Goal: Task Accomplishment & Management: Manage account settings

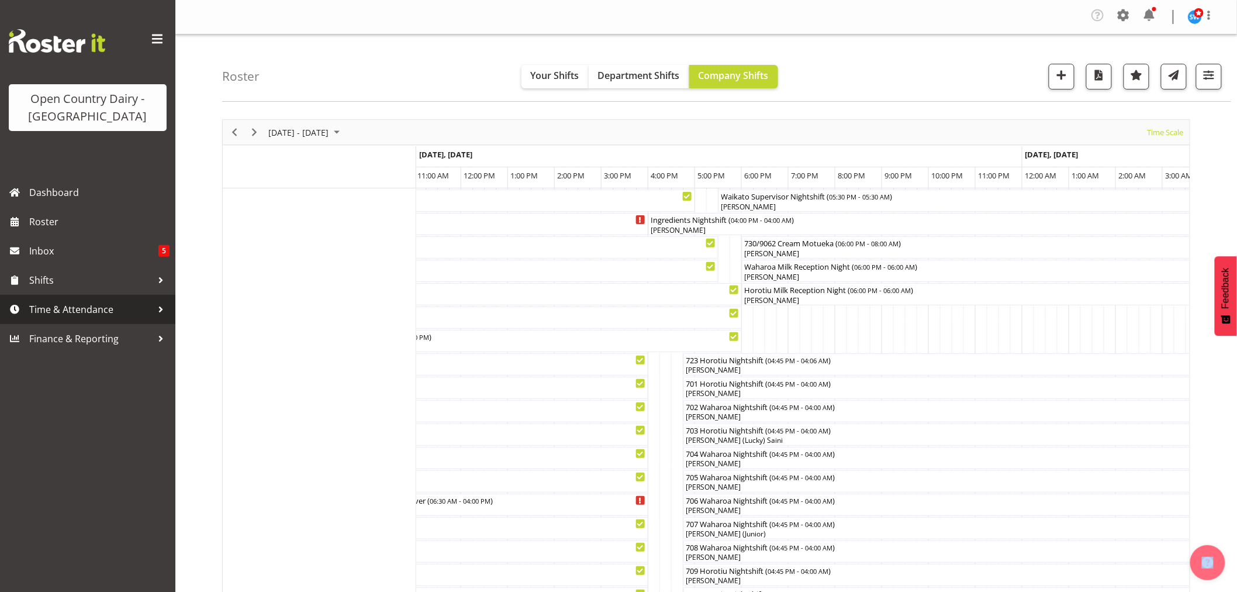
click at [89, 313] on span "Time & Attendance" at bounding box center [90, 309] width 123 height 18
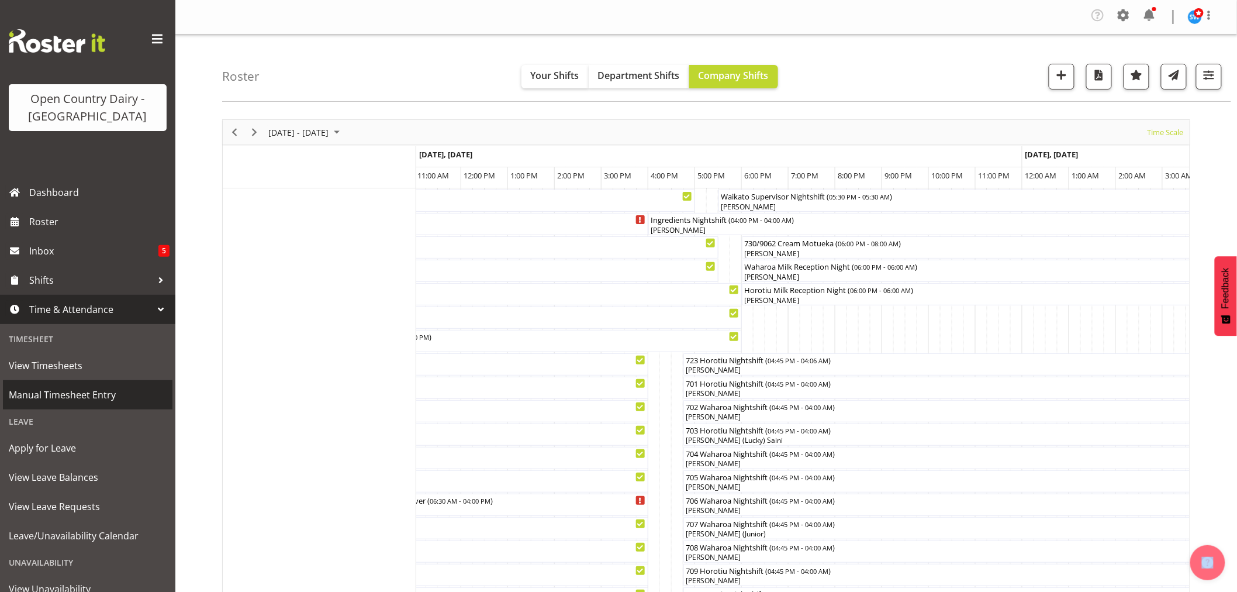
click at [42, 364] on span "View Timesheets" at bounding box center [88, 366] width 158 height 18
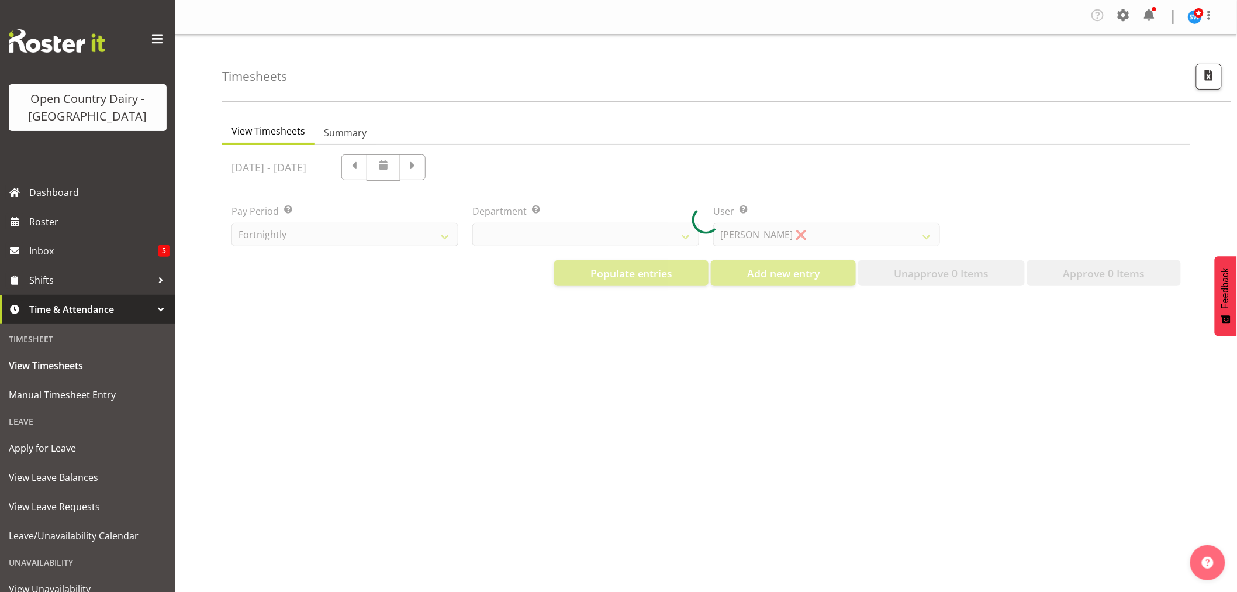
select select "733"
select select "7414"
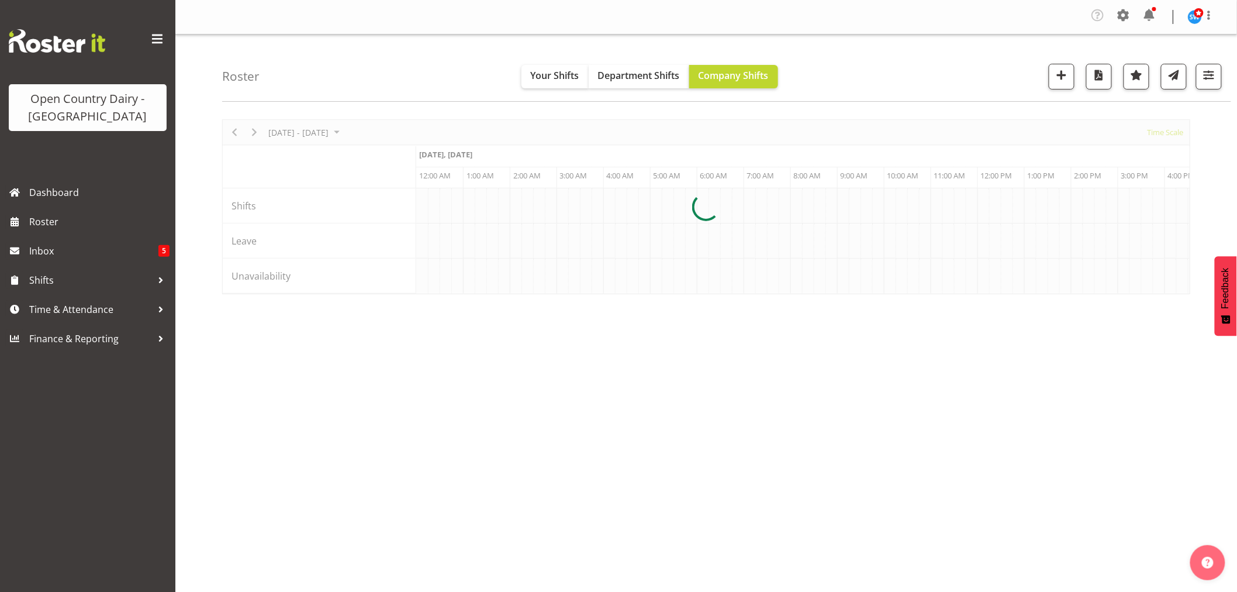
scroll to position [0, 5612]
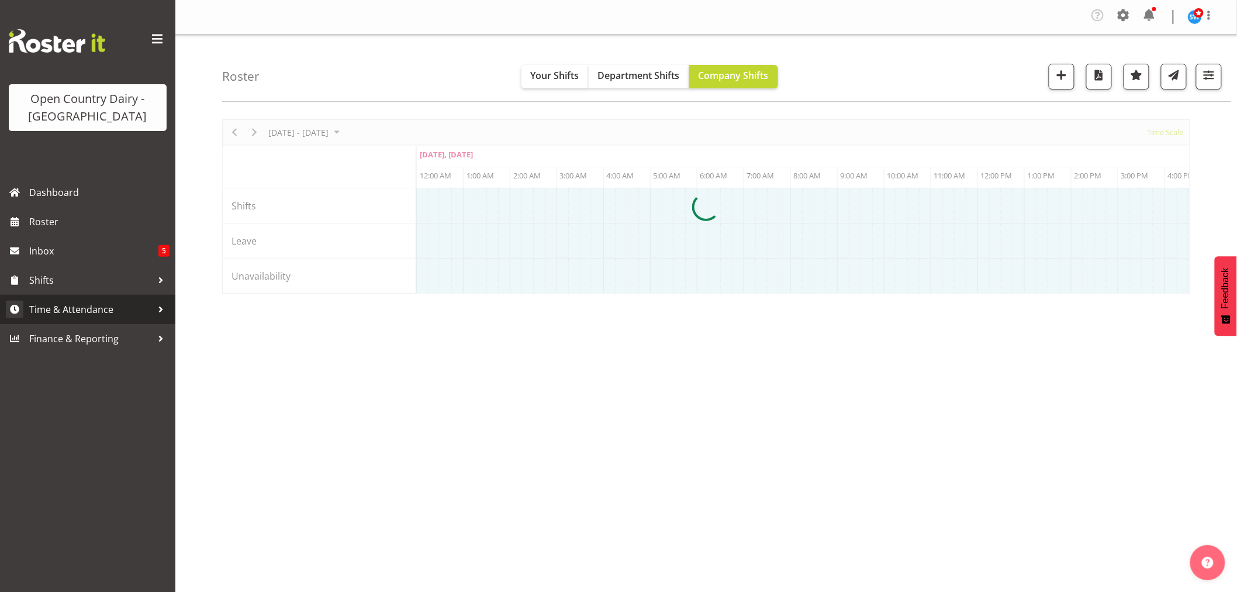
click at [87, 303] on span "Time & Attendance" at bounding box center [90, 309] width 123 height 18
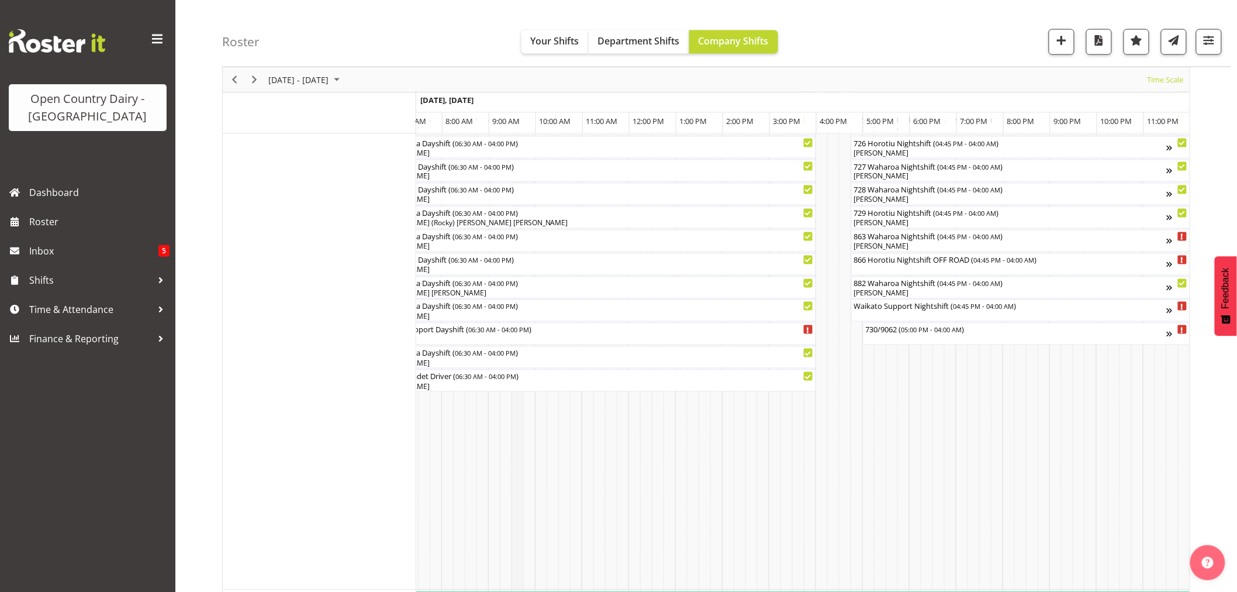
scroll to position [468, 0]
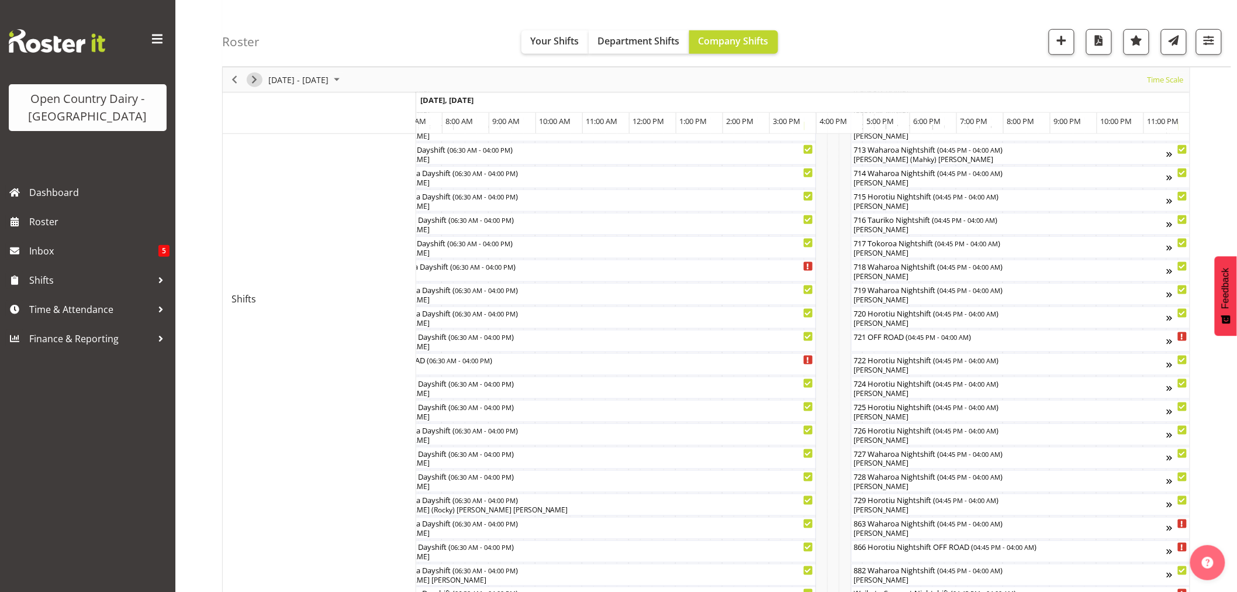
click at [261, 78] on span "Next" at bounding box center [254, 79] width 14 height 15
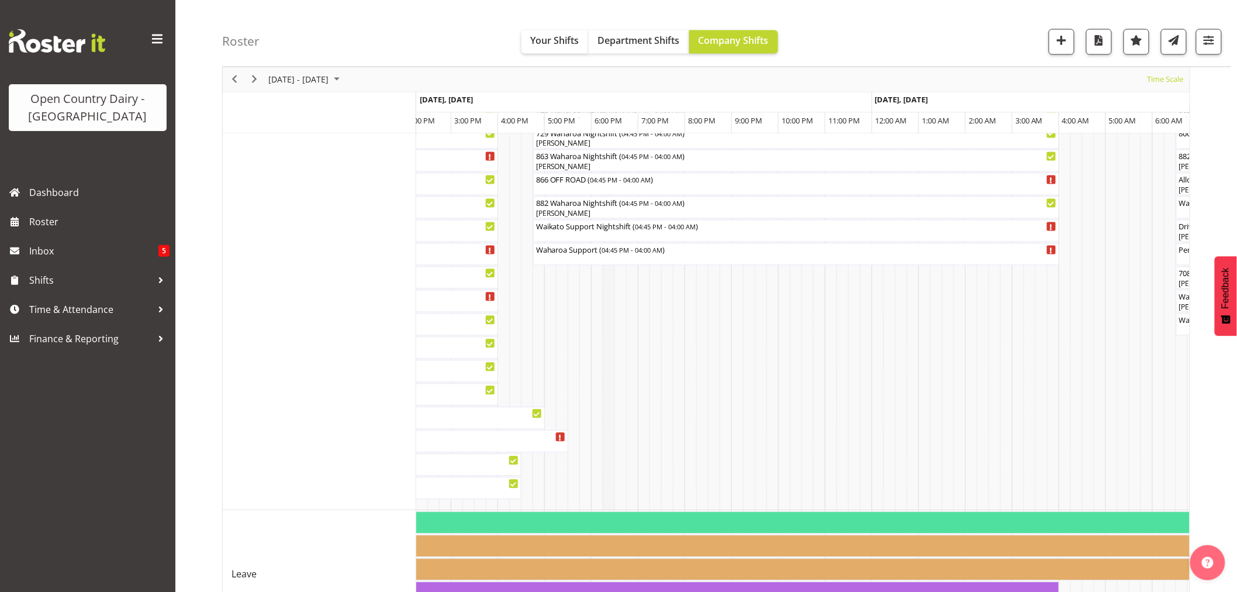
scroll to position [1005, 0]
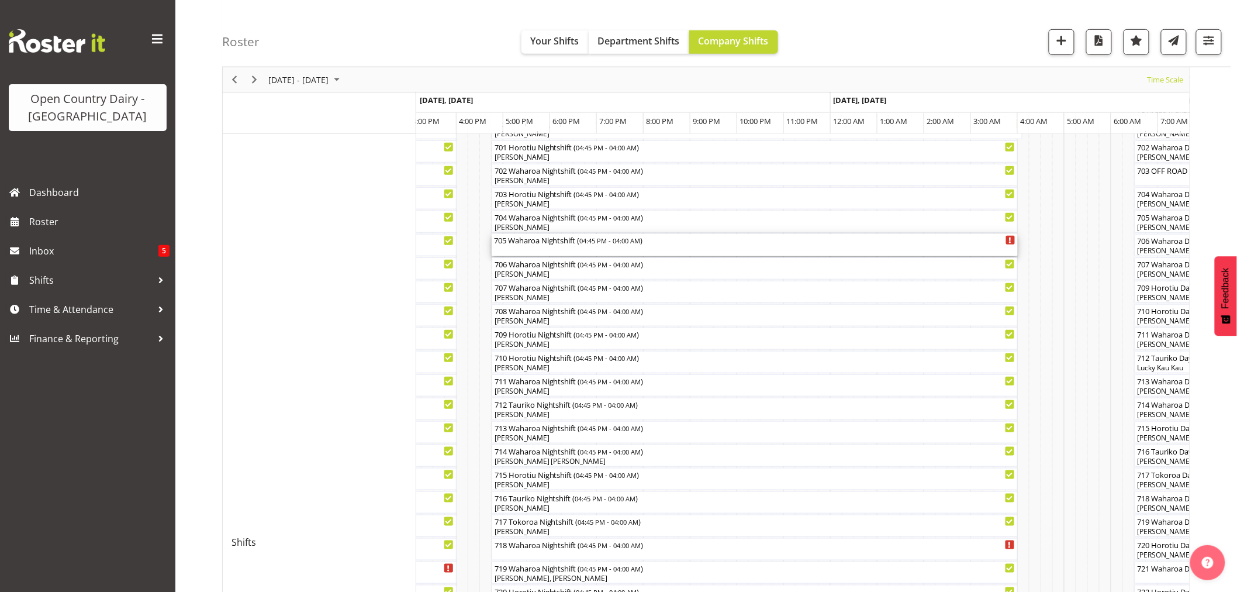
click at [516, 249] on div "705 Waharoa Nightshift ( 04:45 PM - 04:00 AM )" at bounding box center [754, 245] width 521 height 22
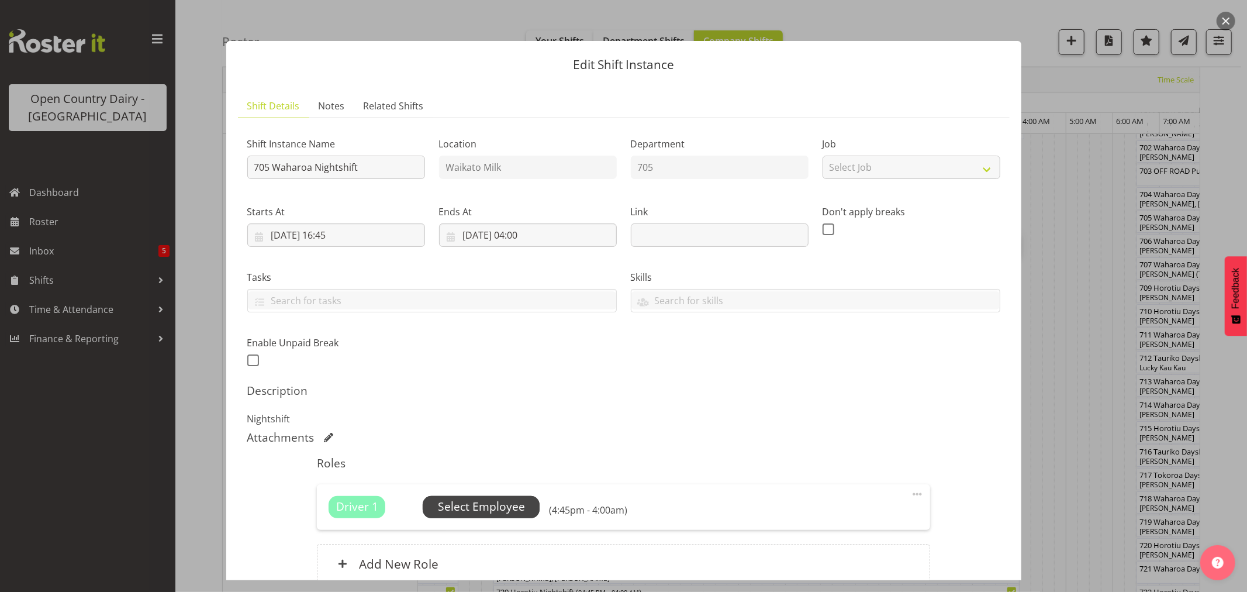
click at [492, 504] on span "Select Employee" at bounding box center [481, 506] width 87 height 17
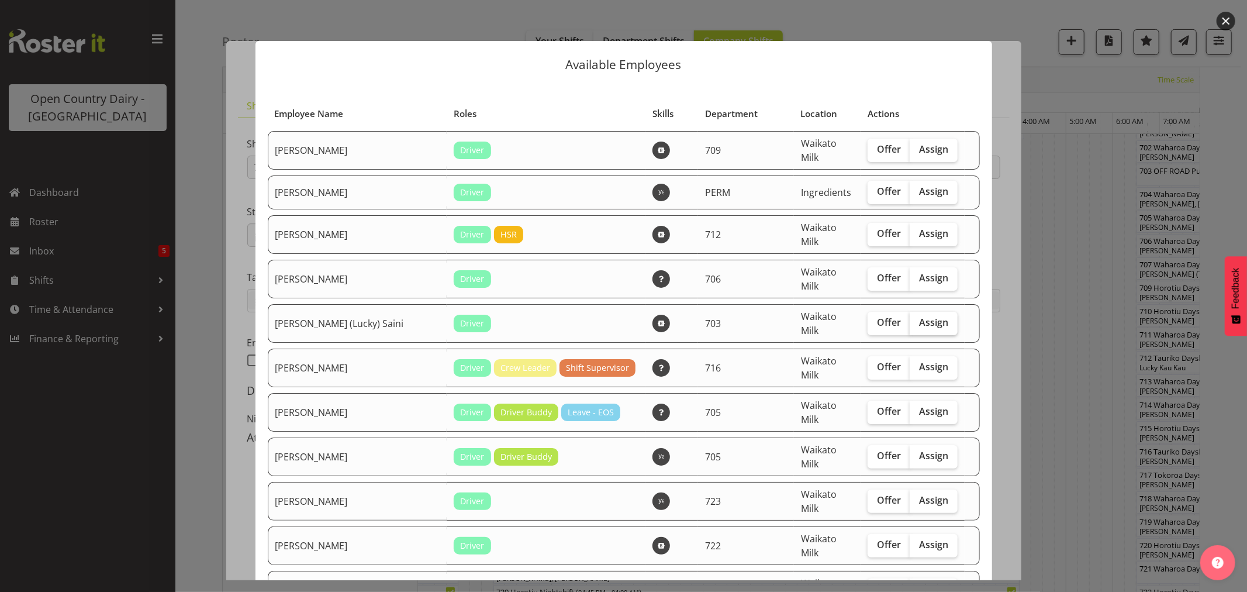
click at [919, 316] on span "Assign" at bounding box center [933, 322] width 29 height 12
click at [911, 319] on input "Assign" at bounding box center [914, 323] width 8 height 8
checkbox input "true"
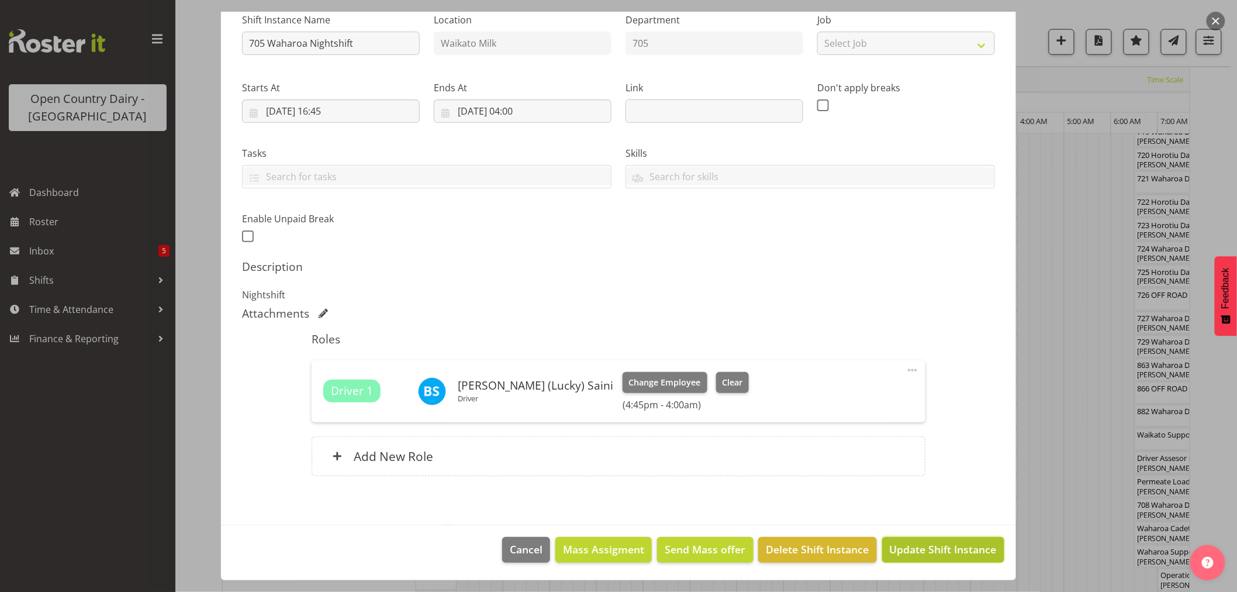
click at [931, 551] on span "Update Shift Instance" at bounding box center [943, 548] width 107 height 15
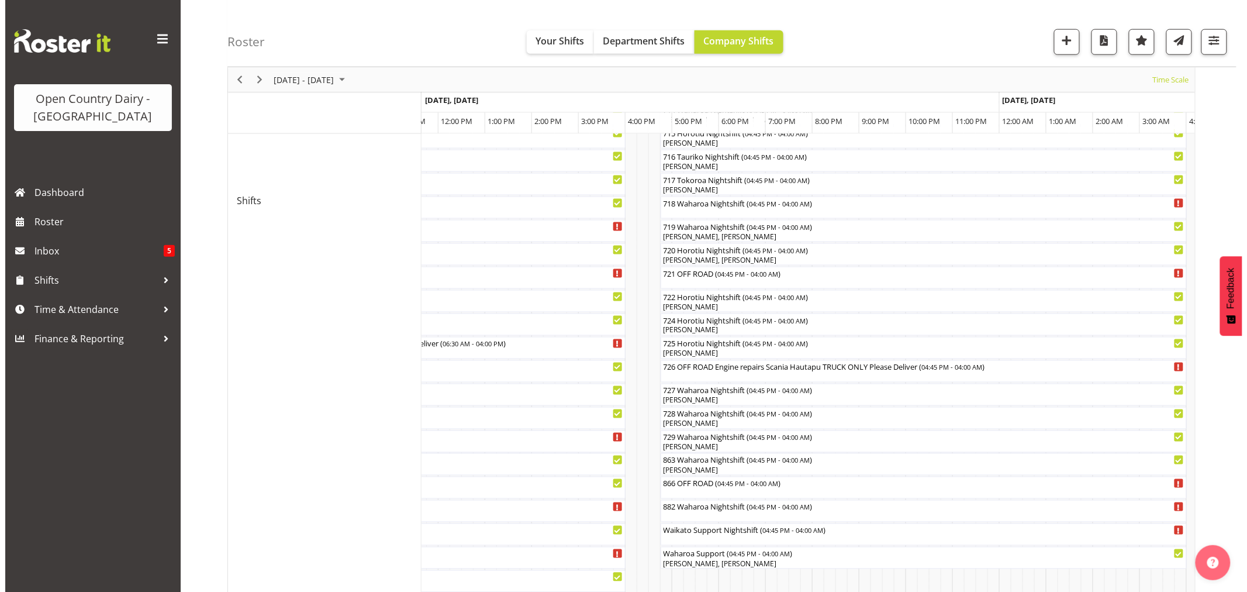
scroll to position [649, 0]
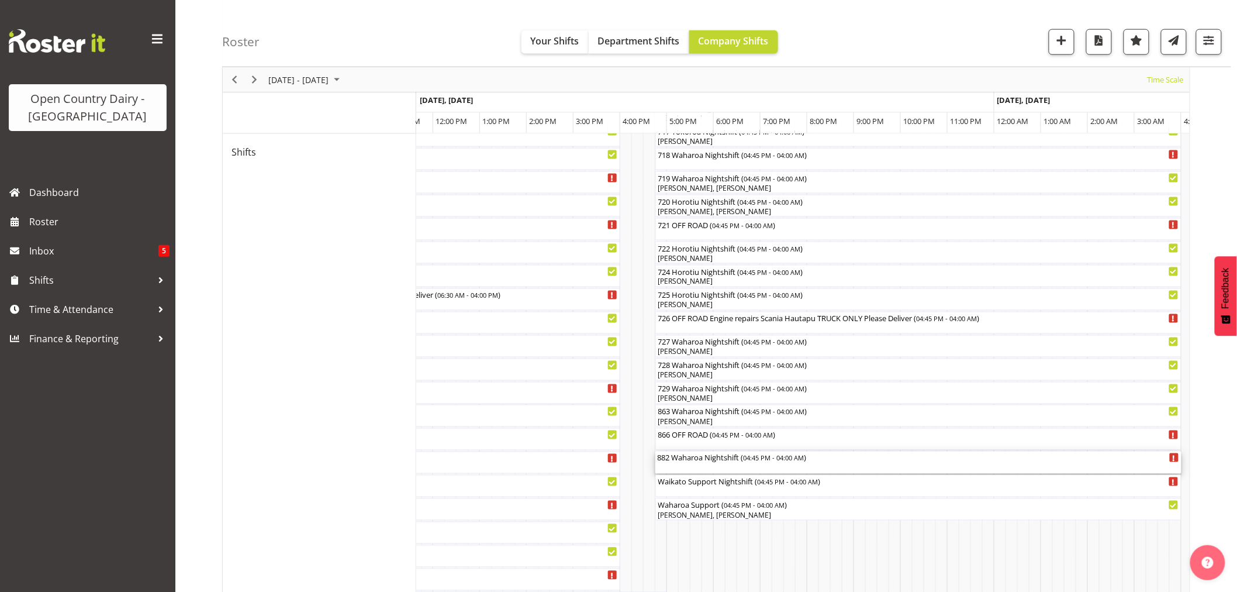
click at [680, 465] on div "882 Waharoa Nightshift ( 04:45 PM - 04:00 AM )" at bounding box center [918, 462] width 521 height 22
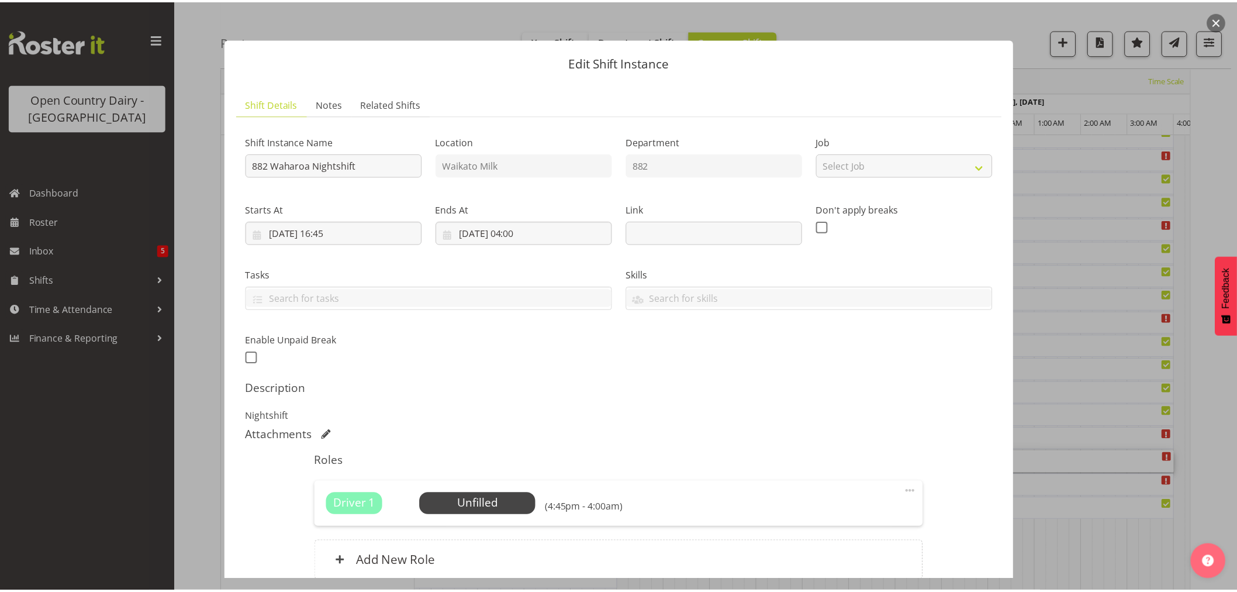
scroll to position [0, 0]
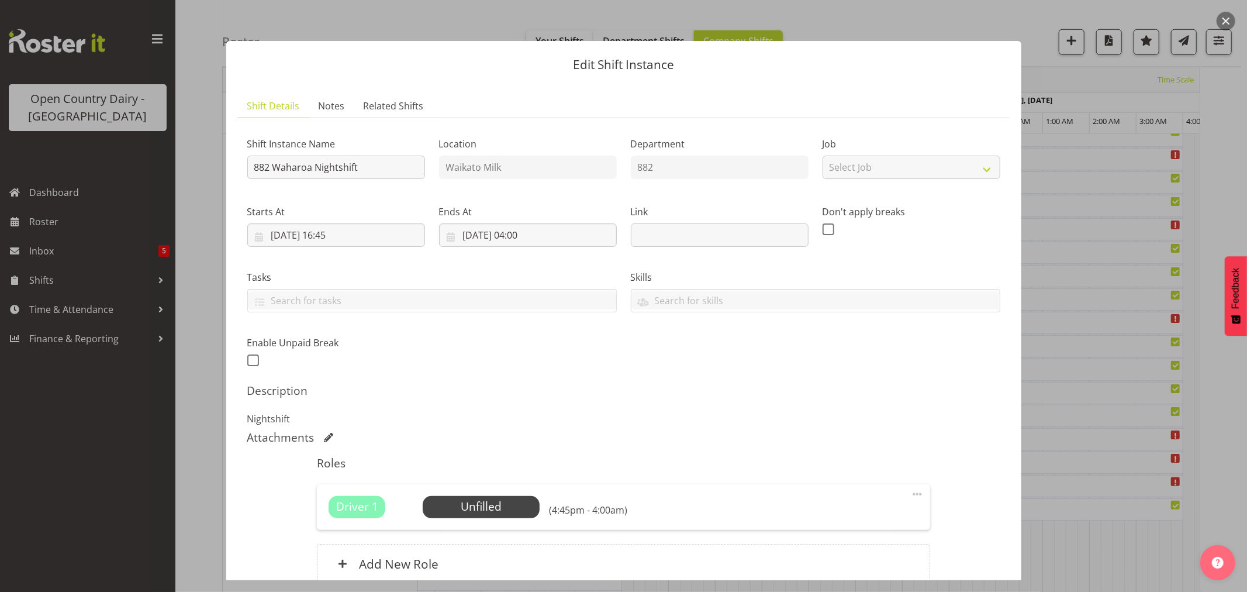
click at [220, 172] on div "Edit Shift Instance Shift Details Notes Related Shifts Shift Instance Name 882 …" at bounding box center [624, 296] width 818 height 568
click at [160, 190] on div at bounding box center [623, 296] width 1247 height 592
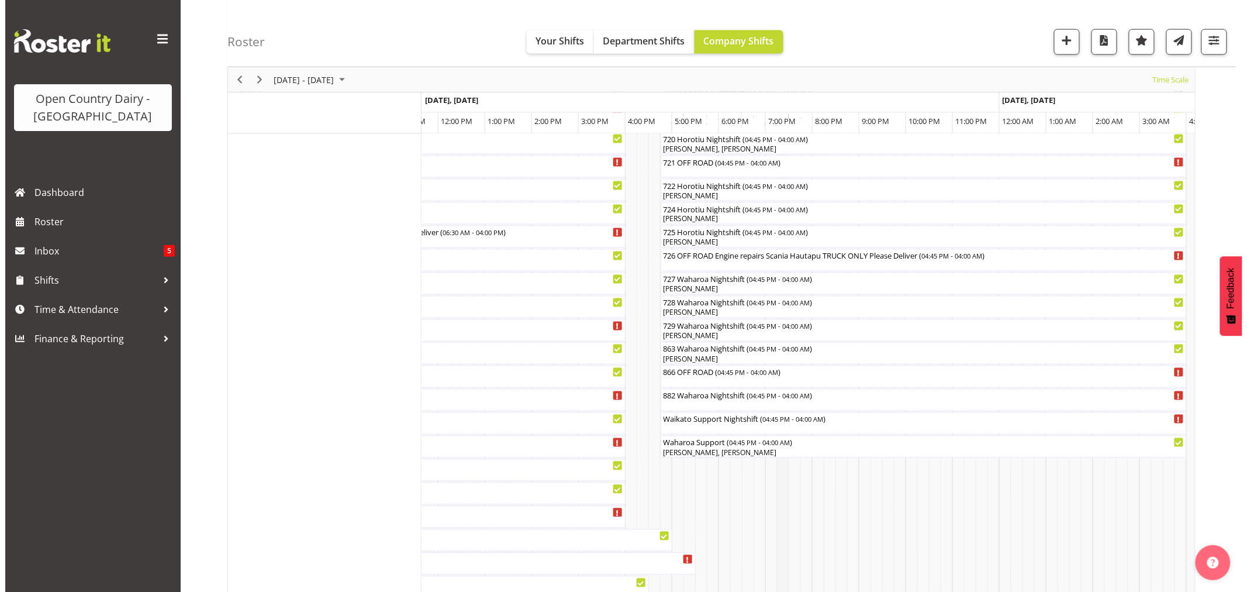
scroll to position [779, 0]
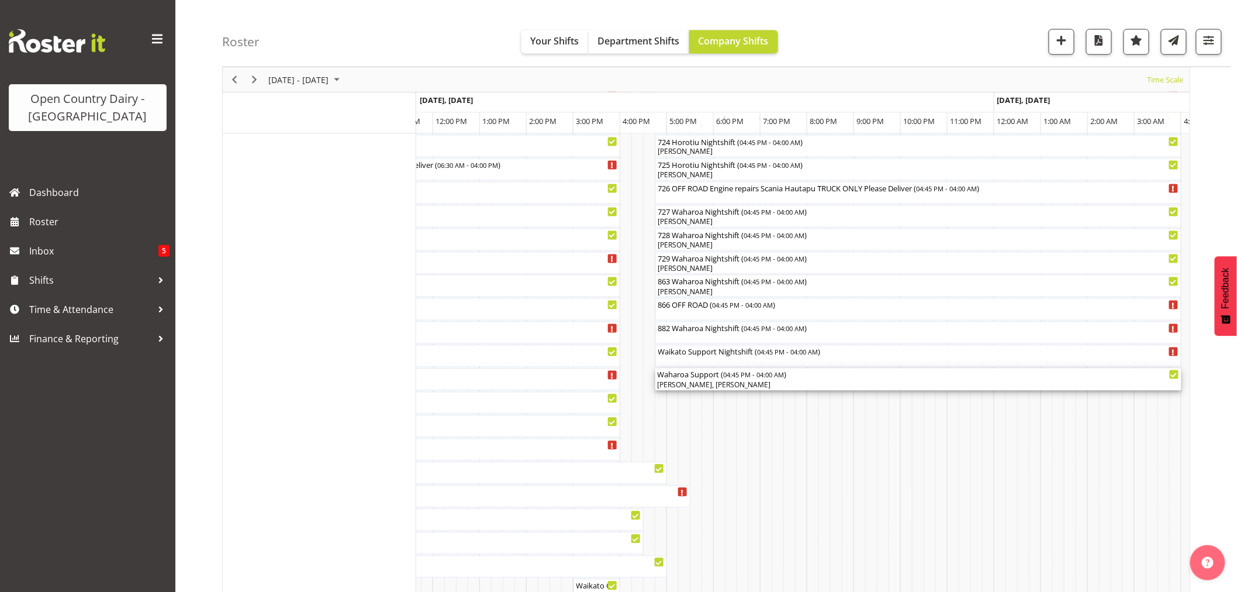
click at [687, 388] on div "Jimi Jack, Angela Burrill" at bounding box center [918, 385] width 521 height 11
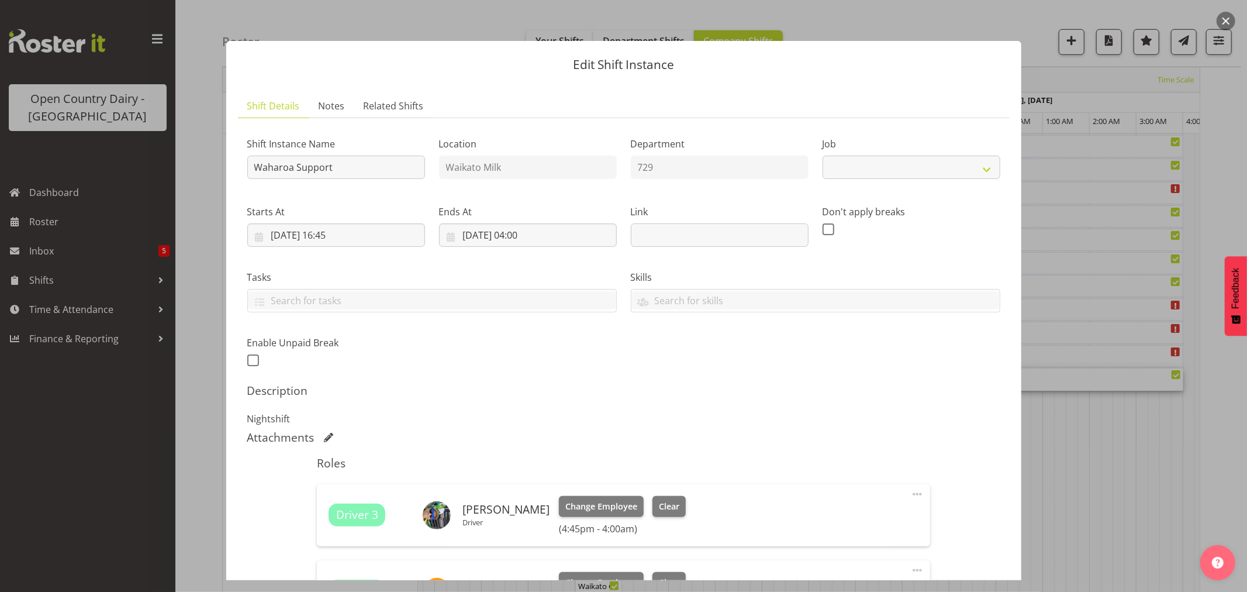
select select "9052"
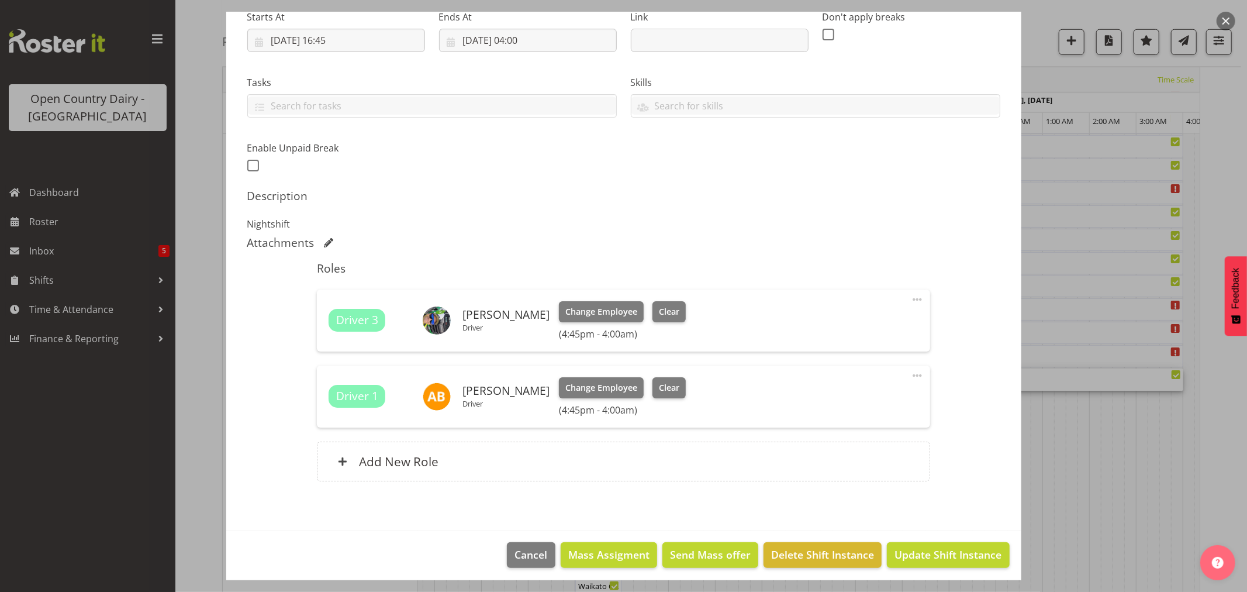
scroll to position [200, 0]
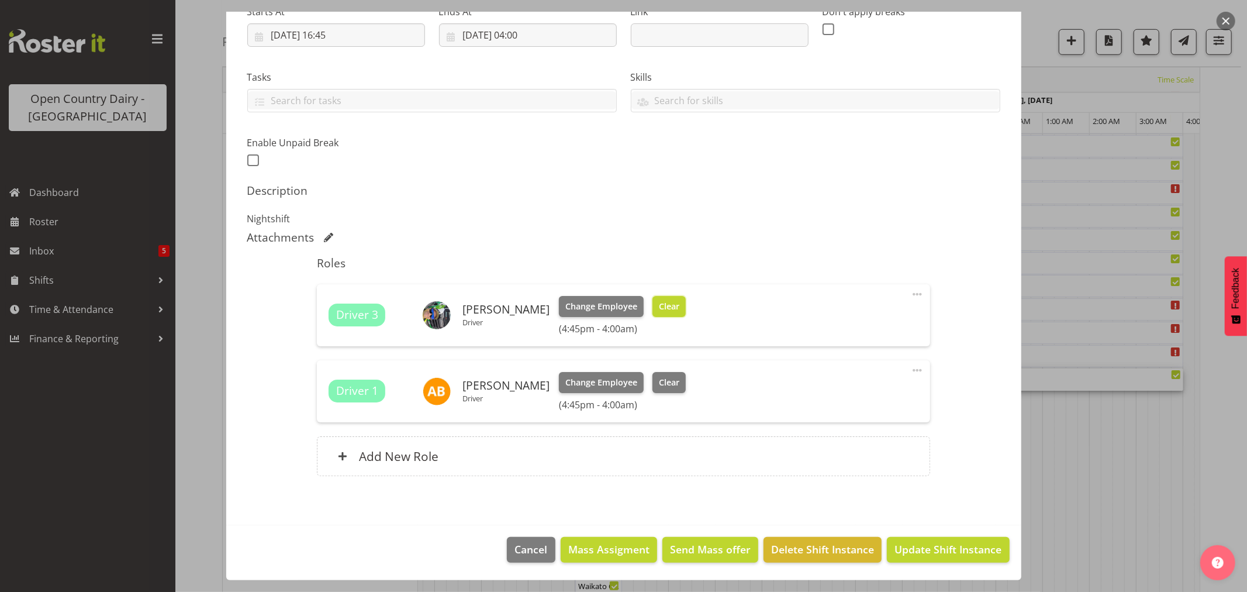
click at [659, 305] on span "Clear" at bounding box center [669, 306] width 20 height 13
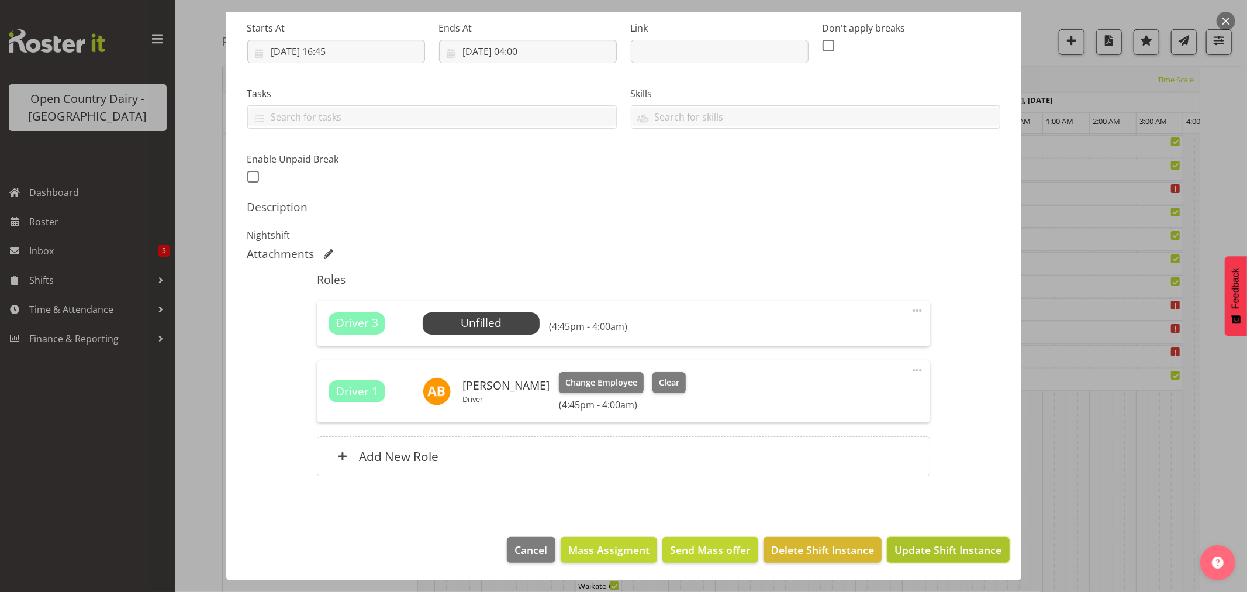
click at [927, 551] on span "Update Shift Instance" at bounding box center [947, 549] width 107 height 15
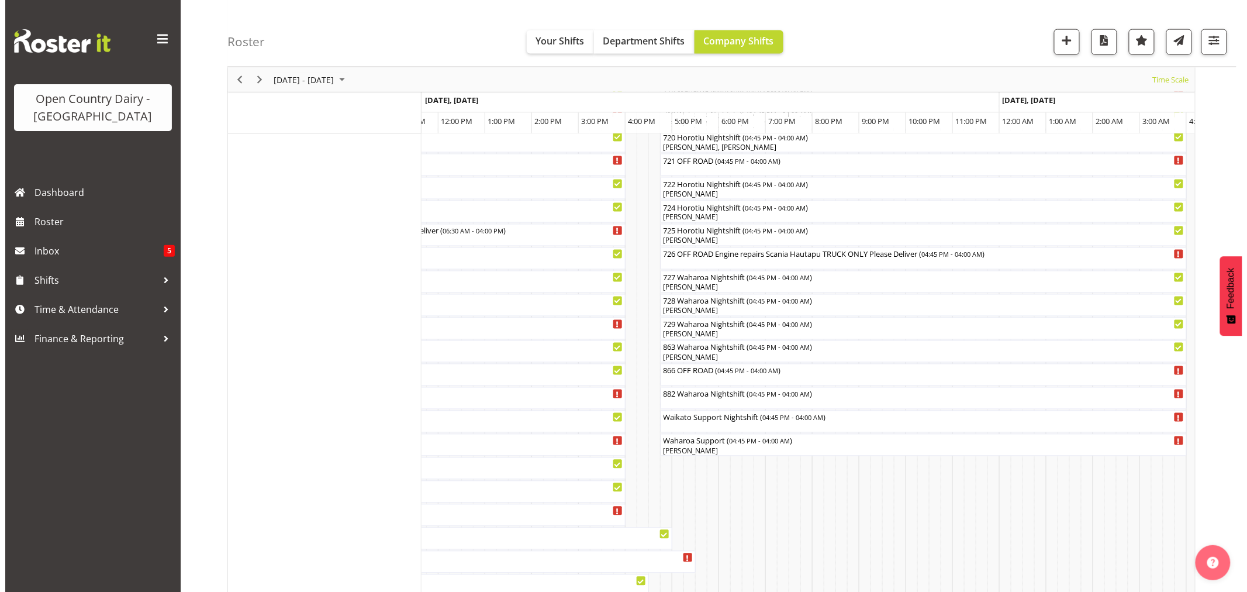
scroll to position [714, 0]
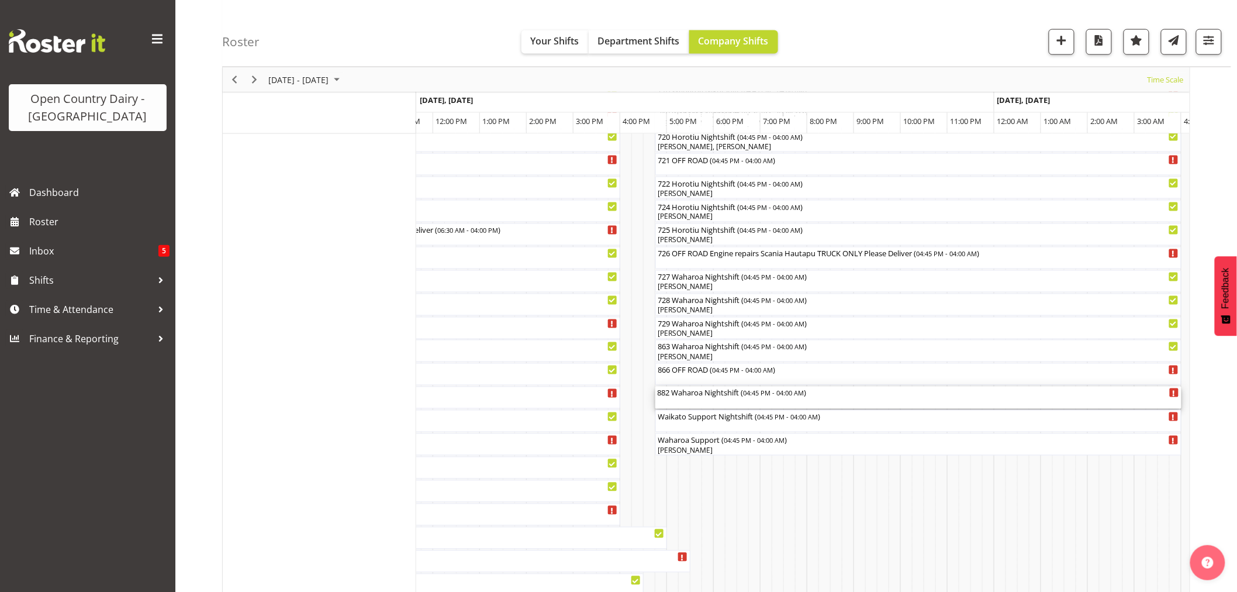
click at [694, 398] on div "882 Waharoa Nightshift ( 04:45 PM - 04:00 AM )" at bounding box center [918, 392] width 521 height 12
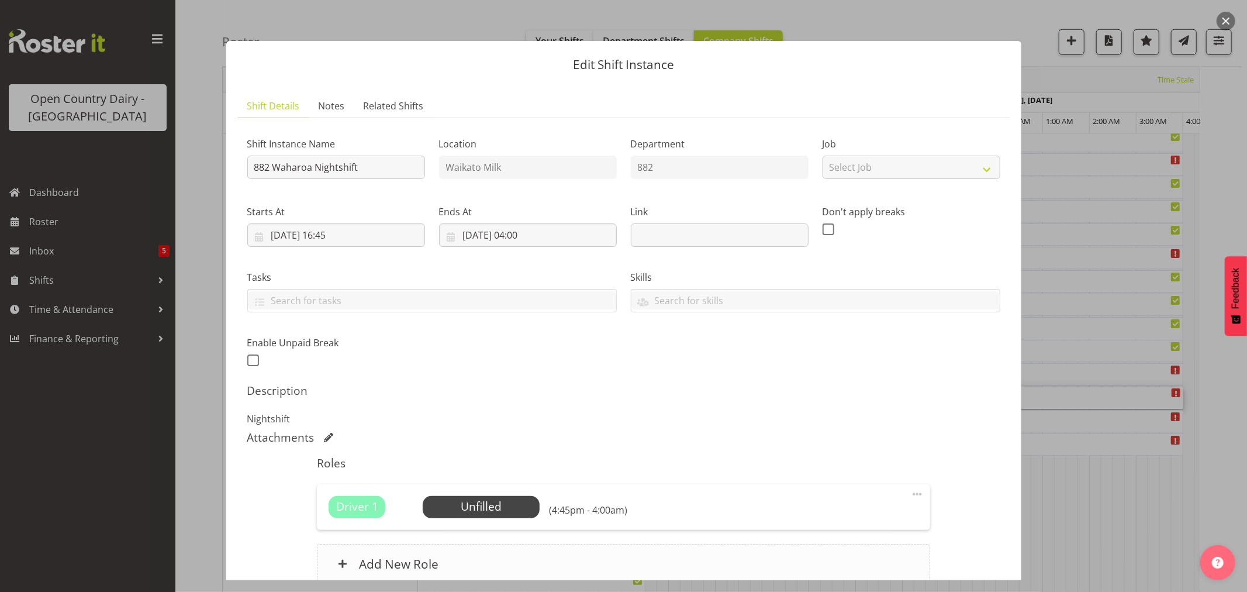
scroll to position [108, 0]
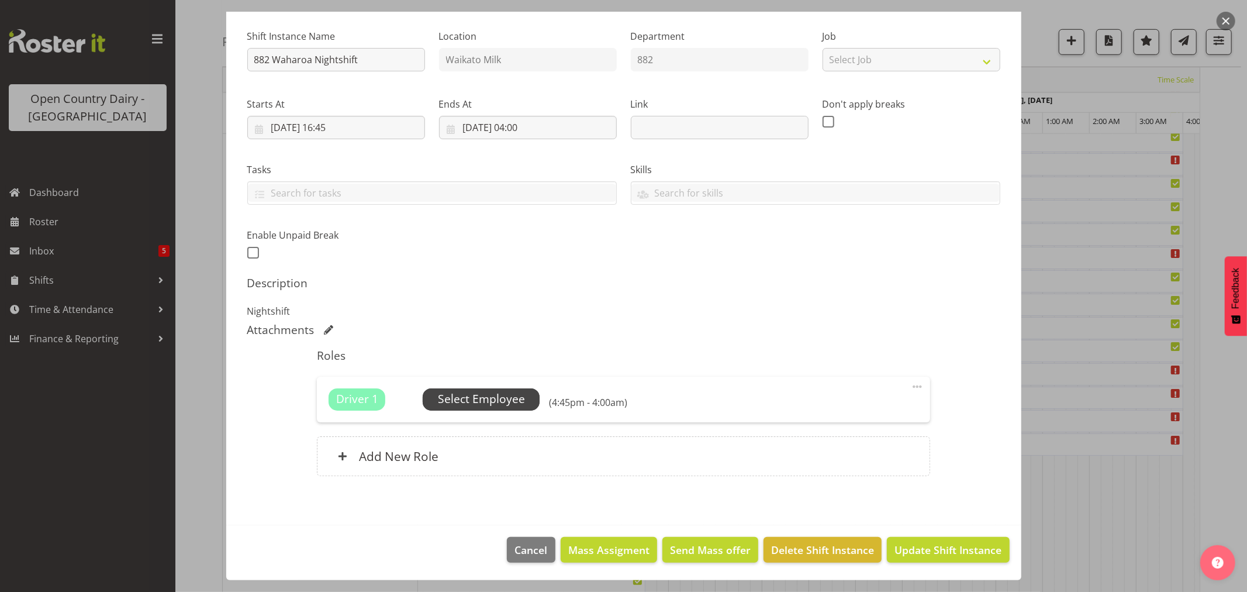
click at [470, 393] on span "Select Employee" at bounding box center [481, 399] width 87 height 17
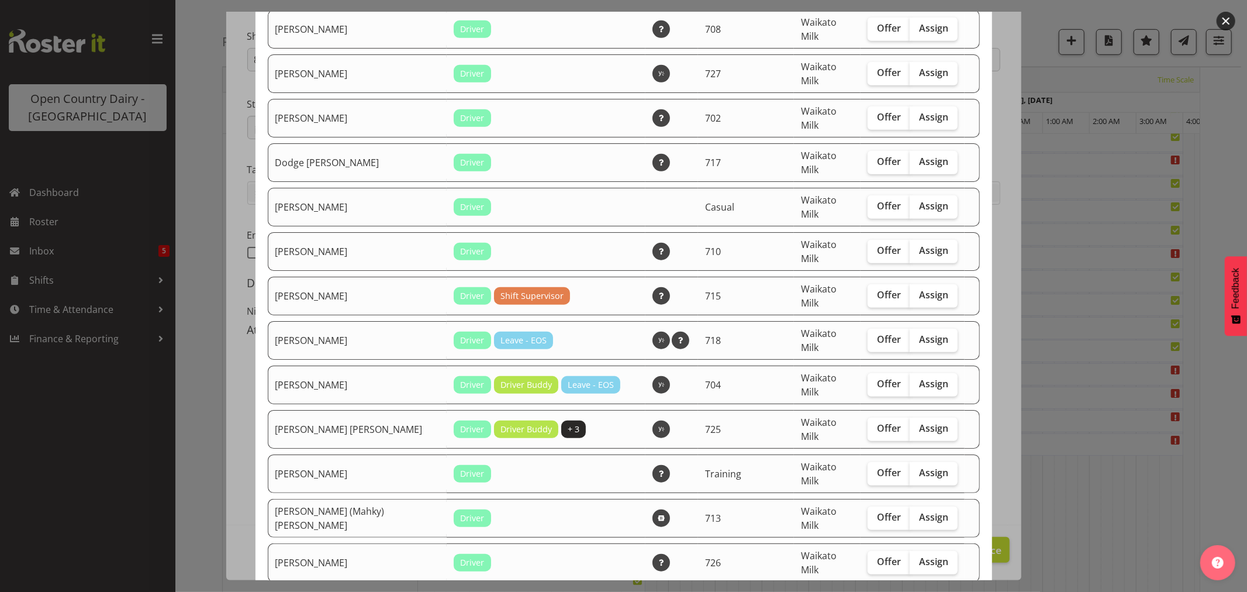
scroll to position [714, 0]
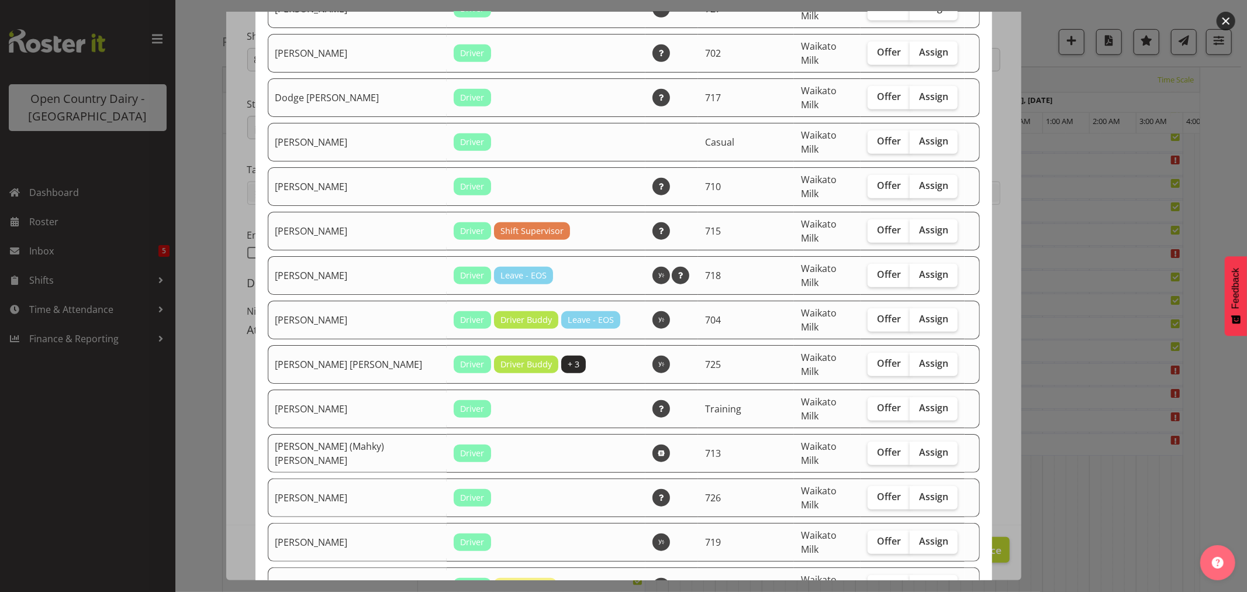
checkbox input "true"
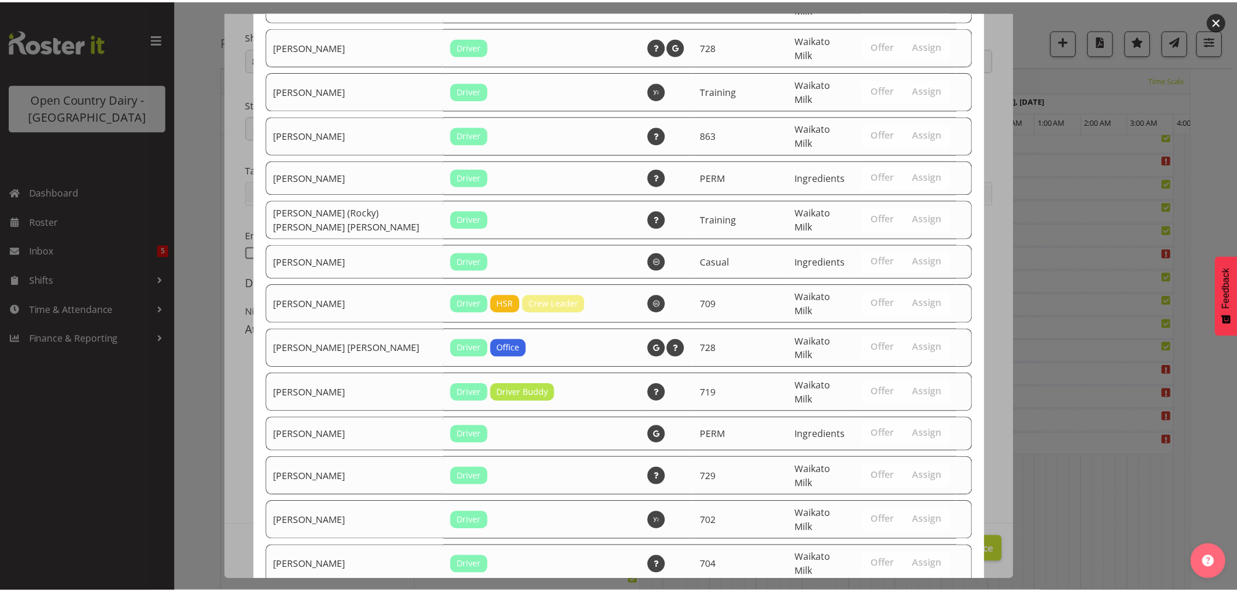
scroll to position [2143, 0]
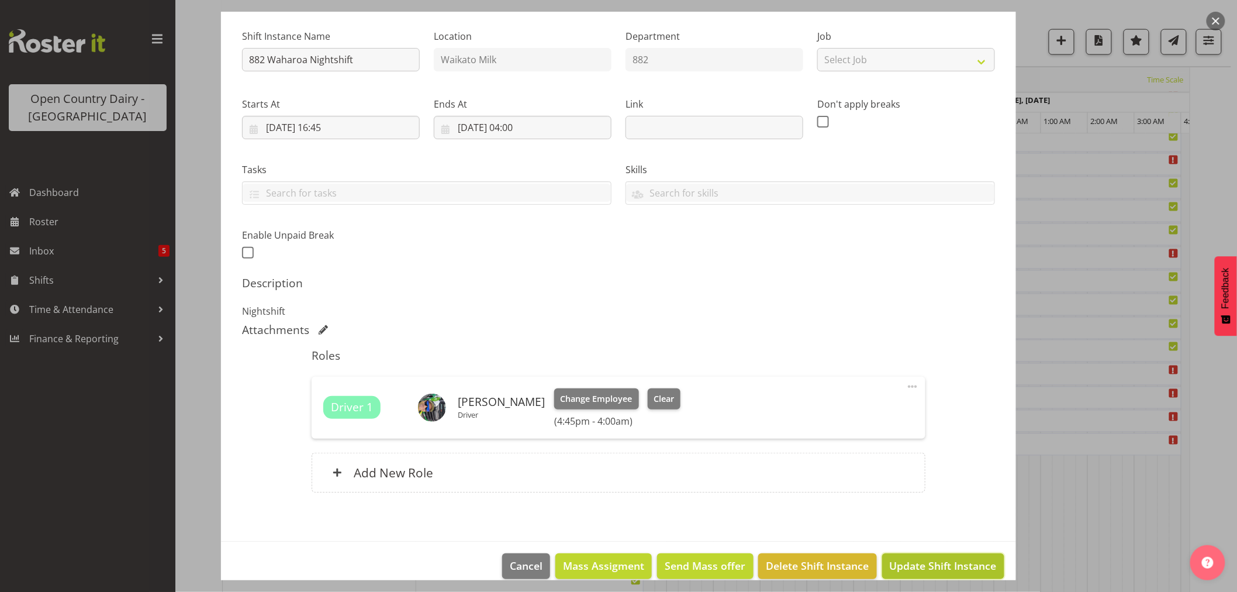
click at [927, 560] on span "Update Shift Instance" at bounding box center [943, 565] width 107 height 15
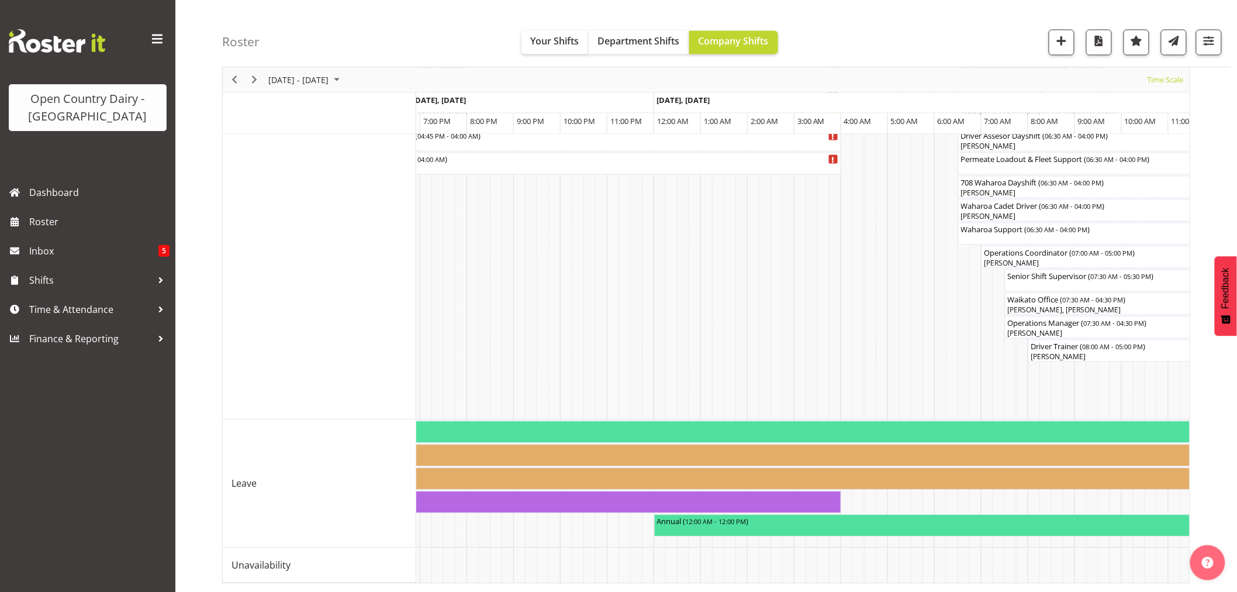
scroll to position [0, 2000]
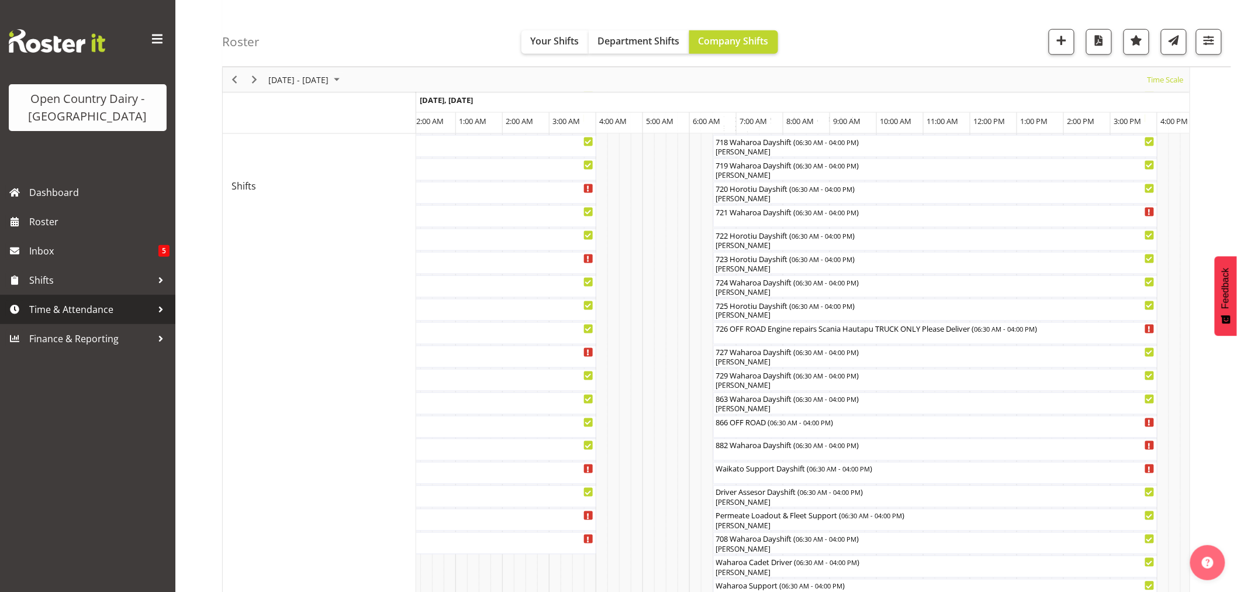
drag, startPoint x: 90, startPoint y: 307, endPoint x: 85, endPoint y: 312, distance: 6.2
click at [90, 308] on span "Time & Attendance" at bounding box center [90, 309] width 123 height 18
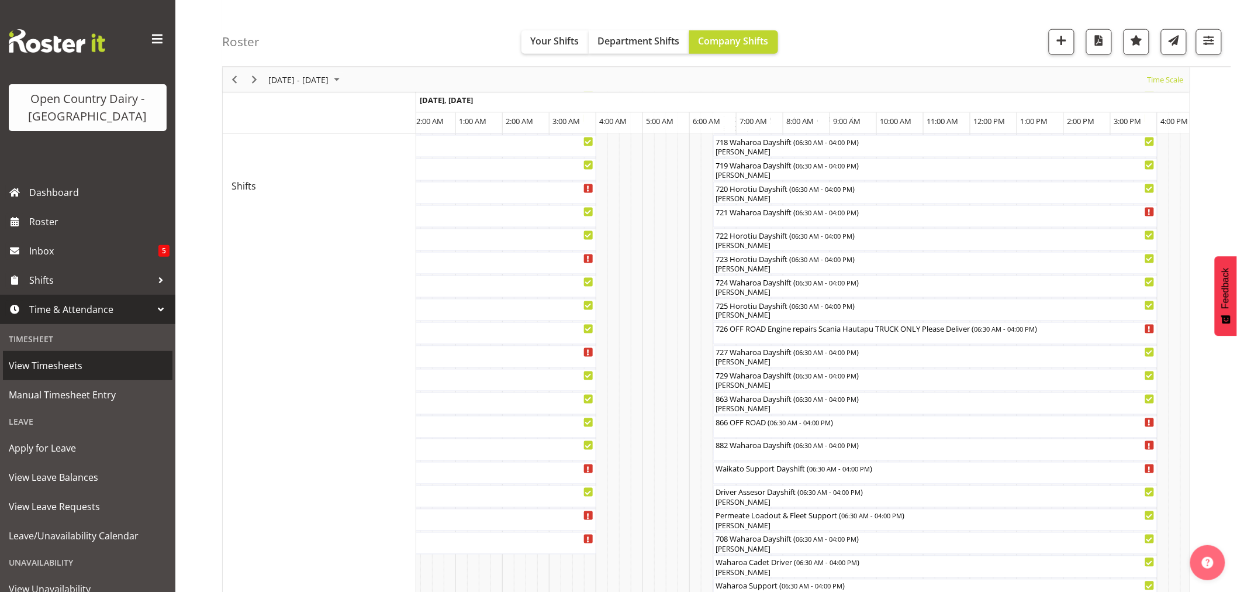
click at [50, 365] on span "View Timesheets" at bounding box center [88, 366] width 158 height 18
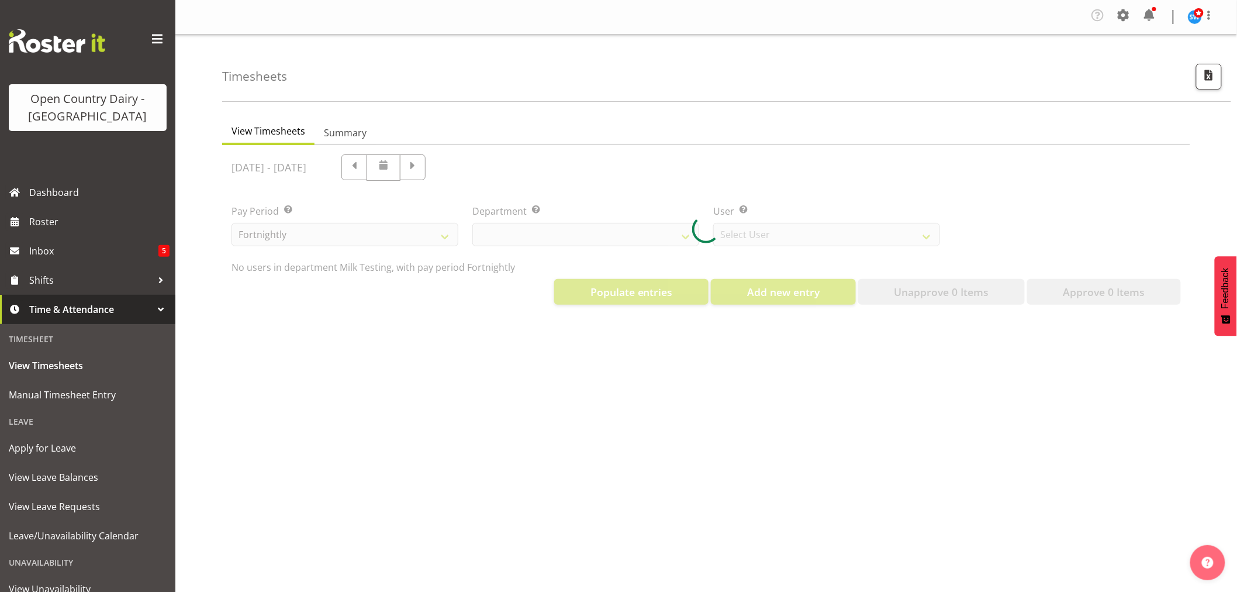
select select "733"
select select "7414"
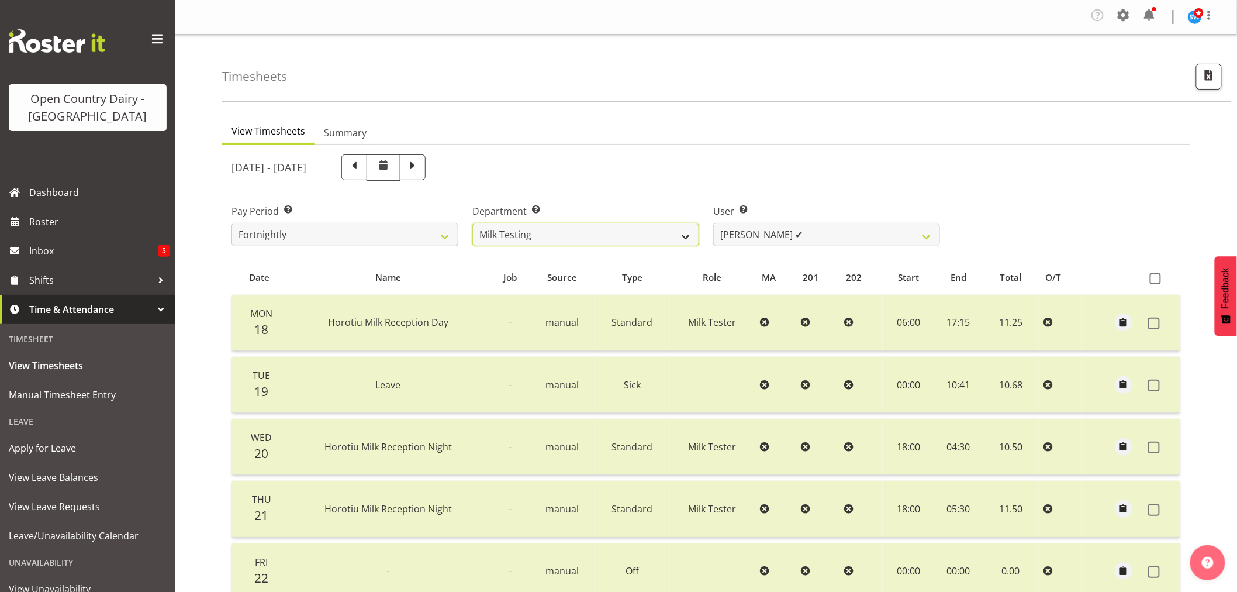
click at [691, 241] on select "701 702 703 704 705 706 707 708 709 710 711 712 713 714 715 716 717 718 719 720" at bounding box center [585, 234] width 227 height 23
click at [690, 237] on select "701 702 703 704 705 706 707 708 709 710 711 712 713 714 715 716 717 718 719 720" at bounding box center [585, 234] width 227 height 23
select select "874"
click at [472, 223] on select "701 702 703 704 705 706 707 708 709 710 711 712 713 714 715 716 717 718 719 720" at bounding box center [585, 234] width 227 height 23
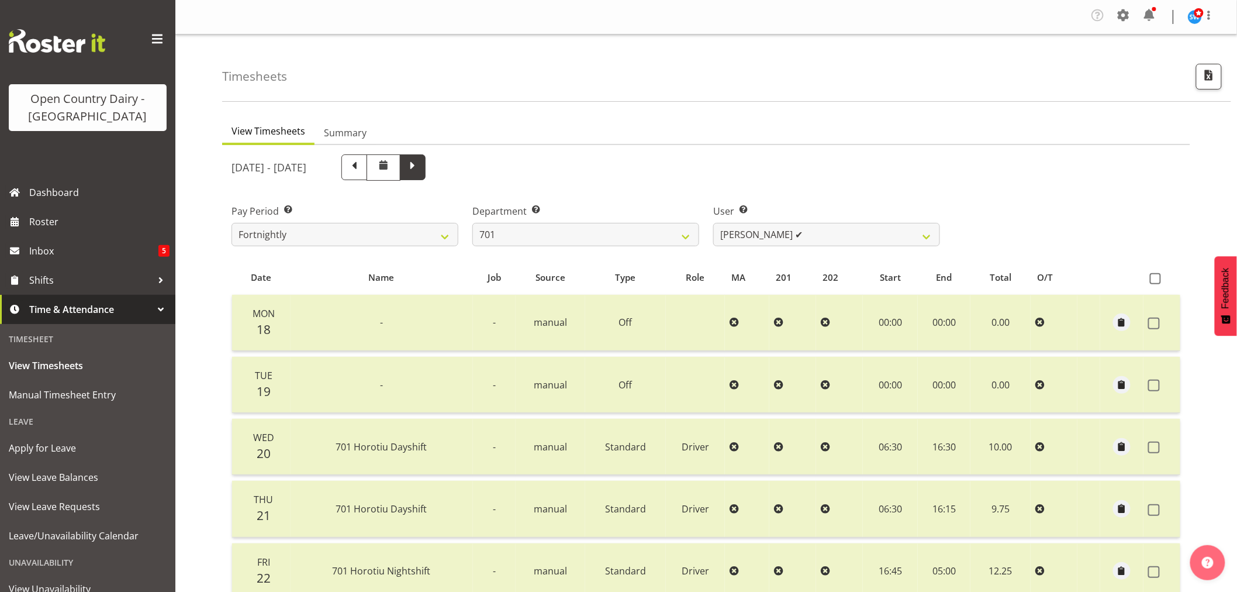
click at [420, 172] on span at bounding box center [412, 165] width 15 height 15
select select
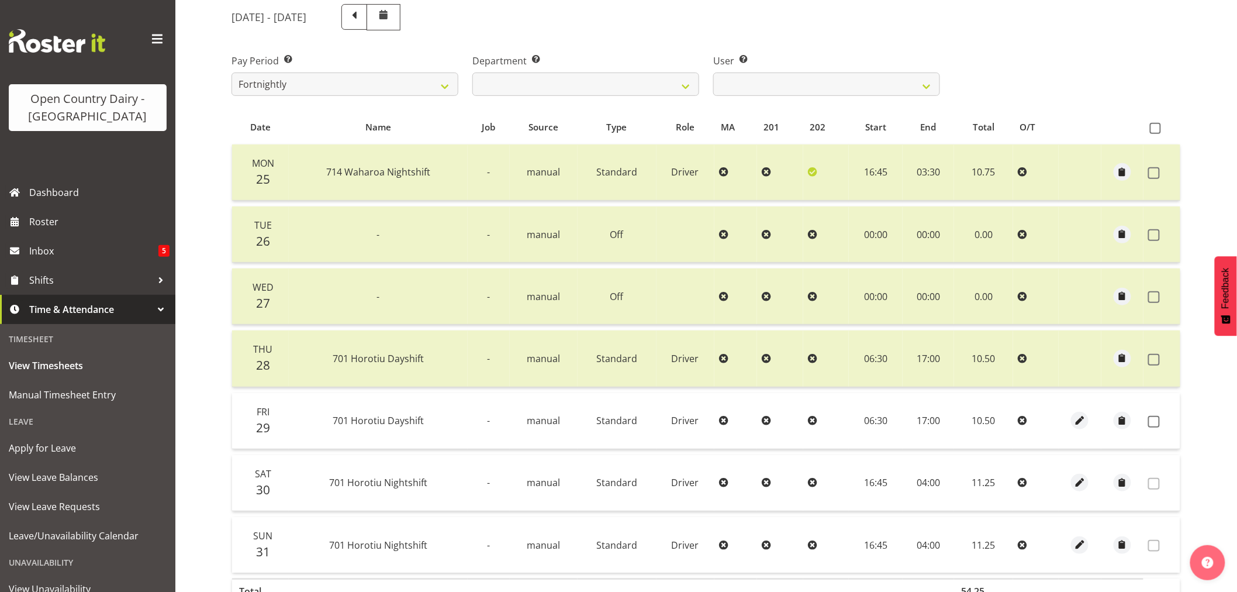
scroll to position [130, 0]
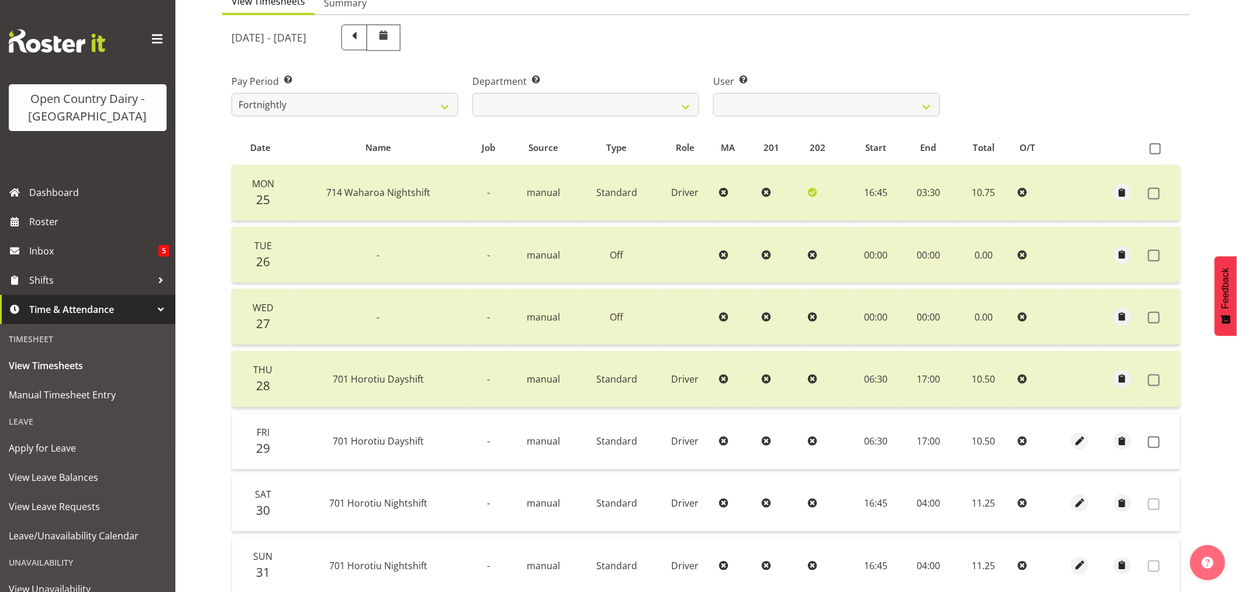
drag, startPoint x: 1157, startPoint y: 149, endPoint x: 1158, endPoint y: 156, distance: 7.0
click at [1156, 151] on span at bounding box center [1155, 148] width 11 height 11
click at [1156, 151] on input "checkbox" at bounding box center [1154, 149] width 8 height 8
checkbox input "true"
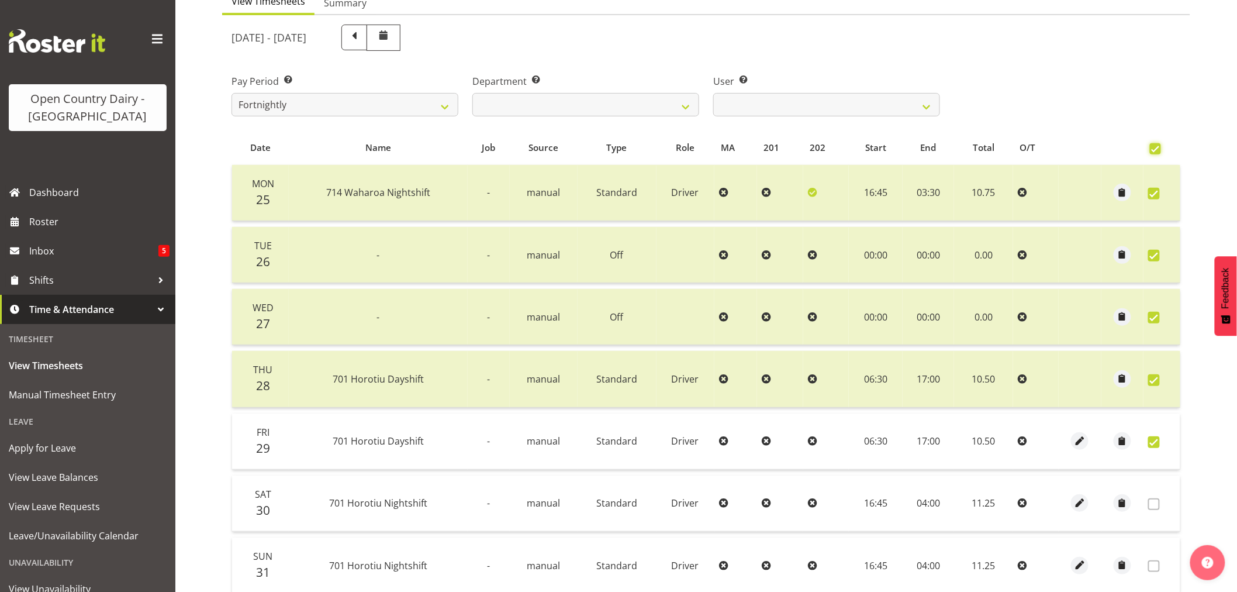
checkbox input "true"
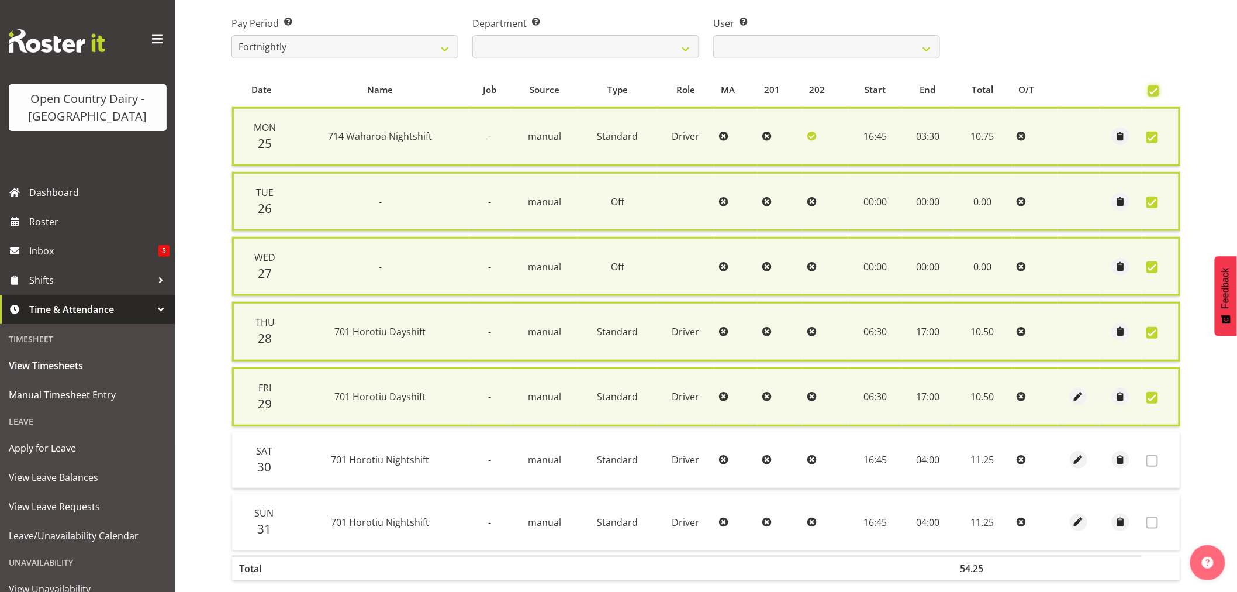
scroll to position [244, 0]
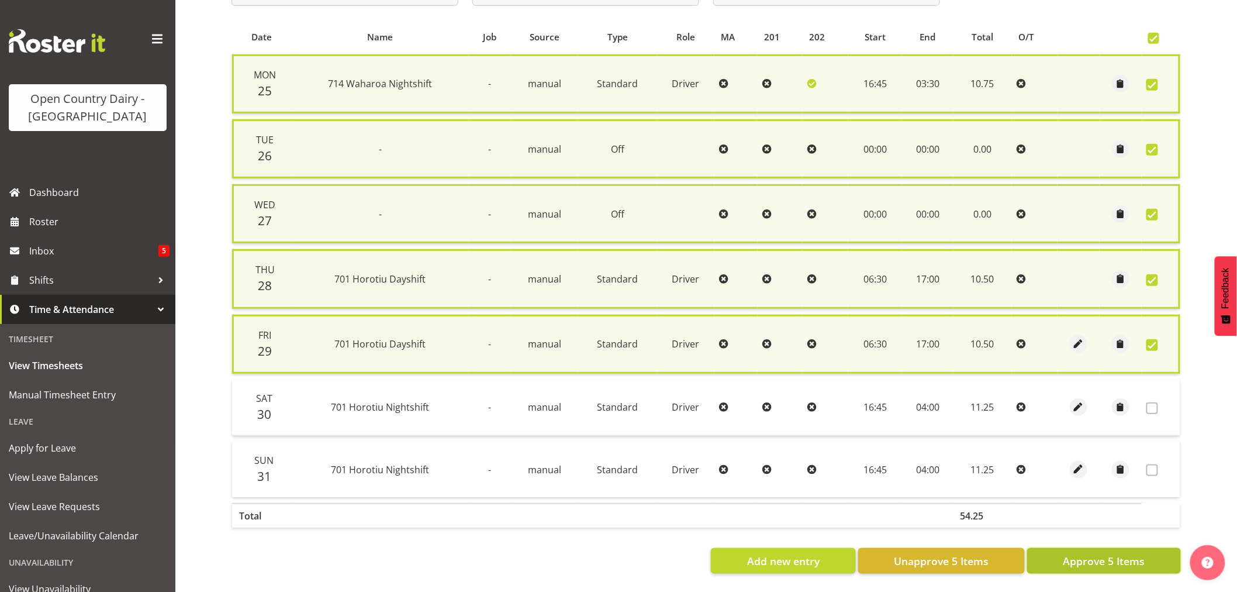
click at [1126, 553] on span "Approve 5 Items" at bounding box center [1104, 560] width 82 height 15
checkbox input "false"
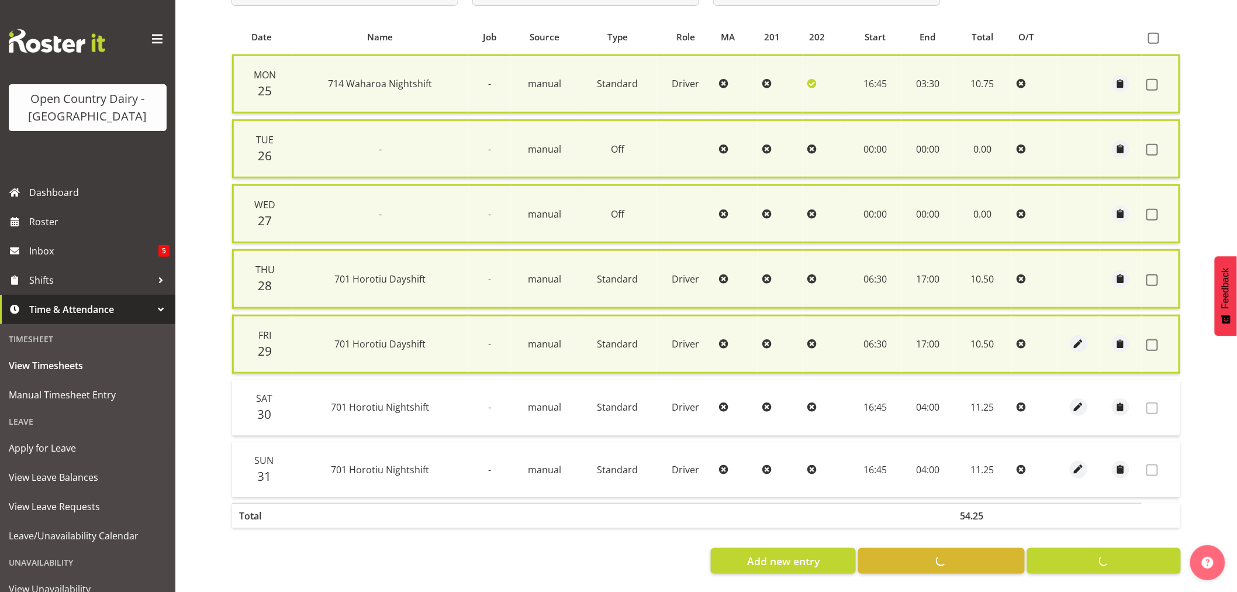
checkbox input "false"
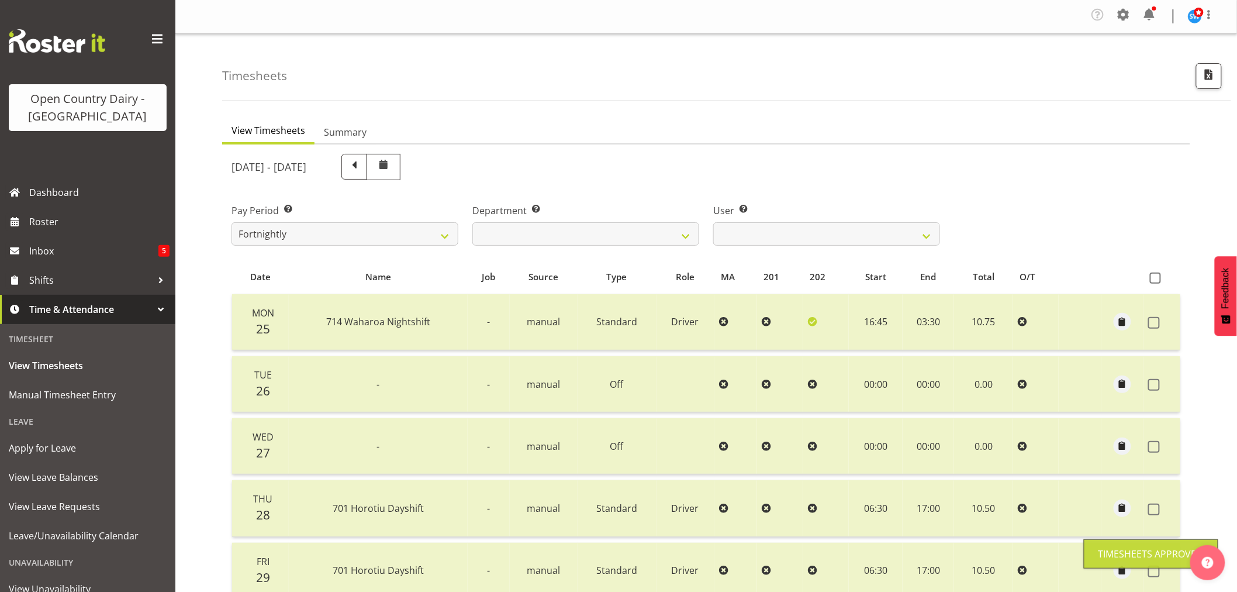
scroll to position [0, 0]
click at [685, 234] on select "701 702 703 704 705 706 707 708 709 710 711 712 713 714 715 716 717 718 719 720" at bounding box center [585, 234] width 227 height 23
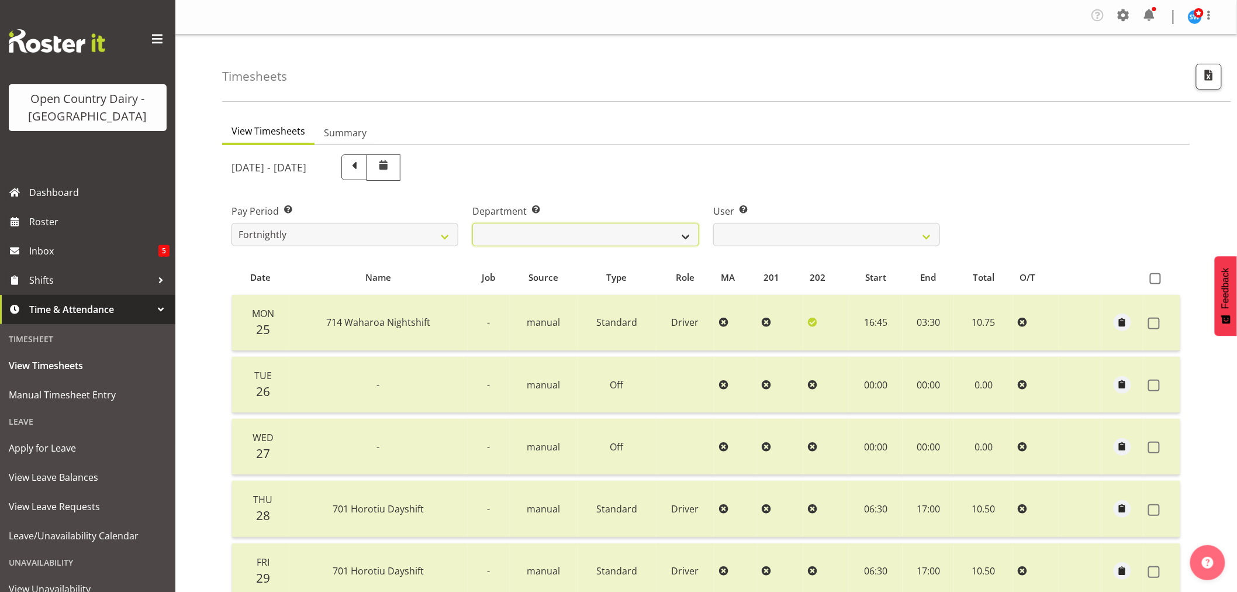
select select "720"
click at [472, 223] on select "701 702 703 704 705 706 707 708 709 710 711 712 713 714 715 716 717 718 719 720" at bounding box center [585, 234] width 227 height 23
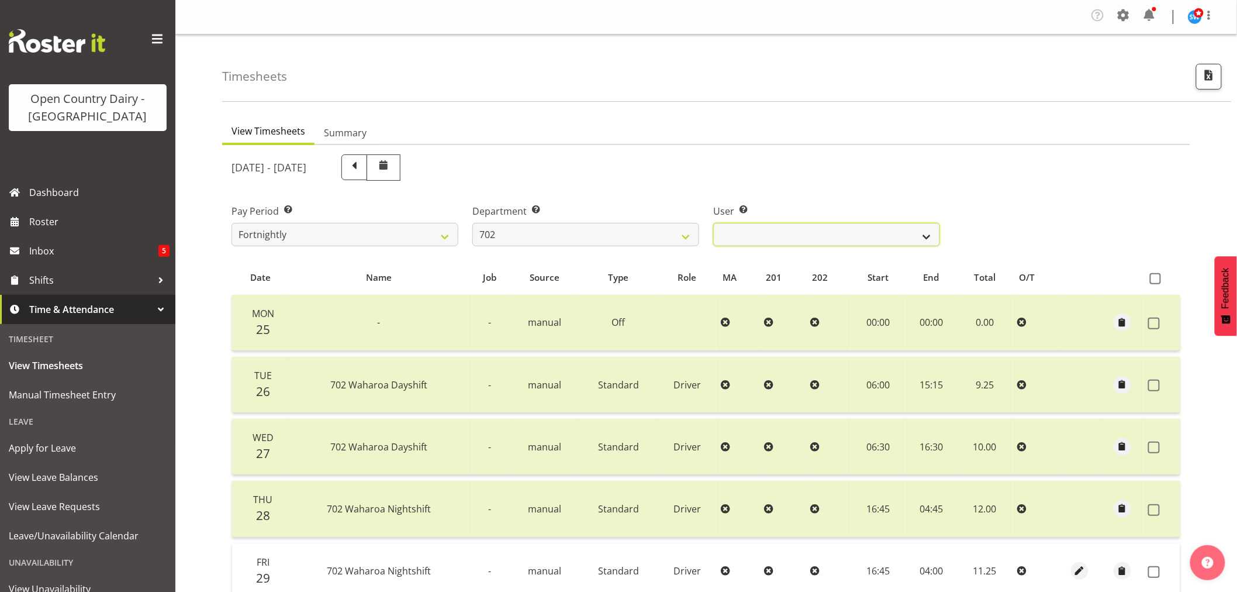
click at [926, 237] on select "Brian Riddle ❌ Denica Tapiki ❌ Nick Adlington ❌ Simon Phillpott ❌" at bounding box center [826, 234] width 227 height 23
select select "11199"
click at [713, 223] on select "Brian Riddle ❌ Denica Tapiki ❌ Nick Adlington ❌ Simon Phillpott ❌" at bounding box center [826, 234] width 227 height 23
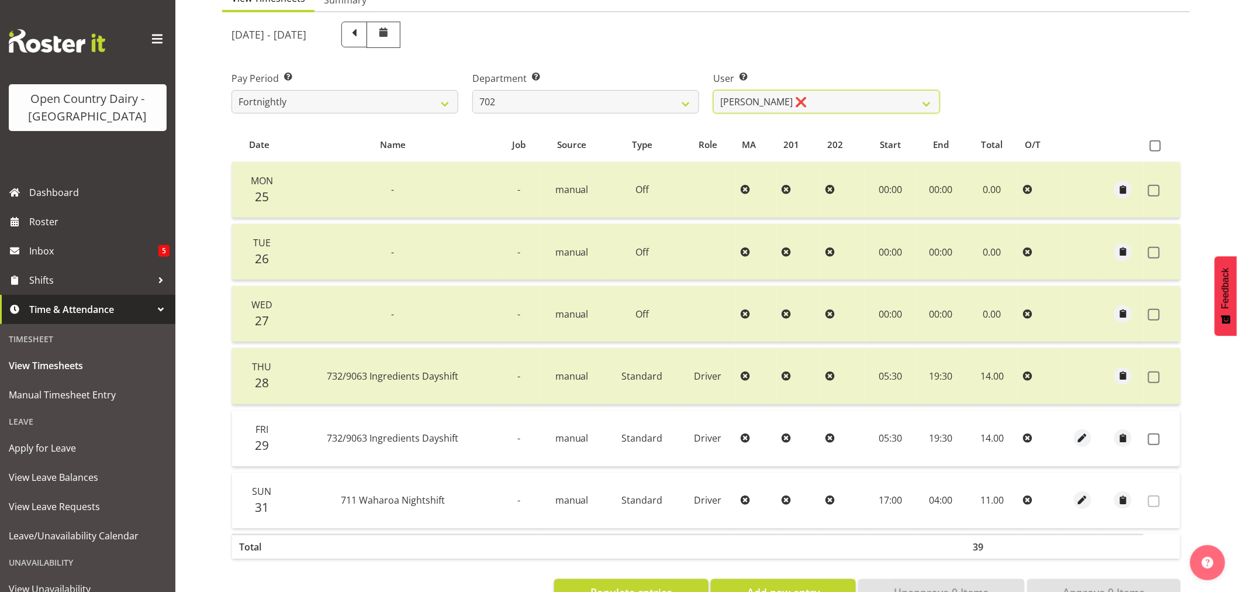
scroll to position [172, 0]
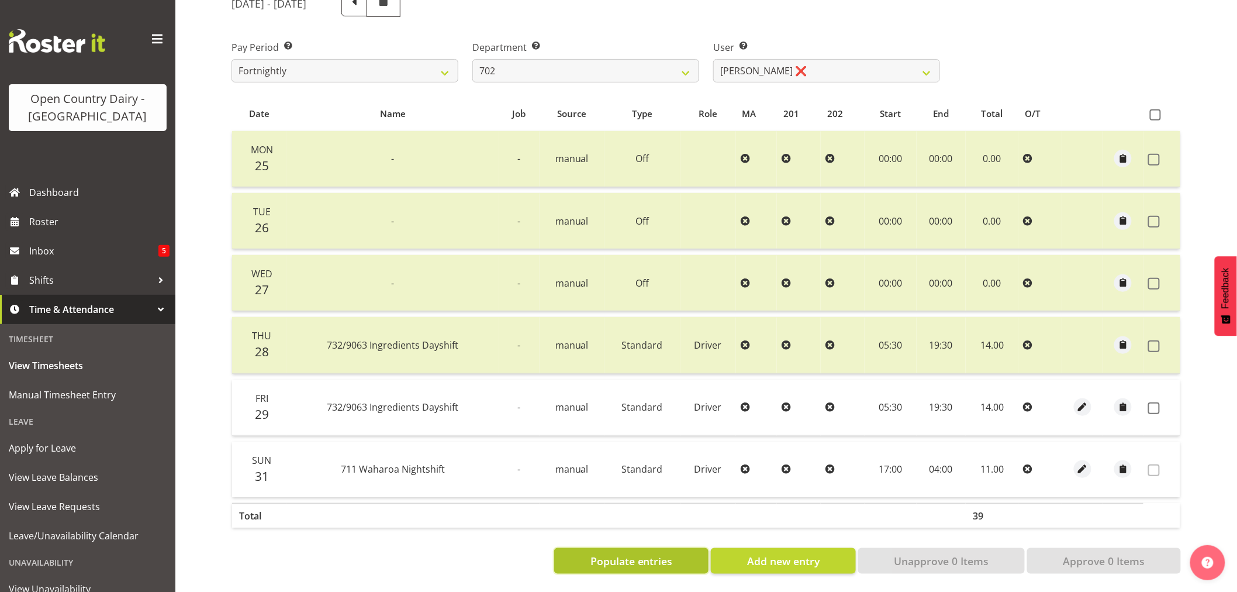
click at [629, 553] on span "Populate entries" at bounding box center [631, 560] width 82 height 15
click at [764, 553] on span "Add new entry" at bounding box center [783, 560] width 72 height 15
select select
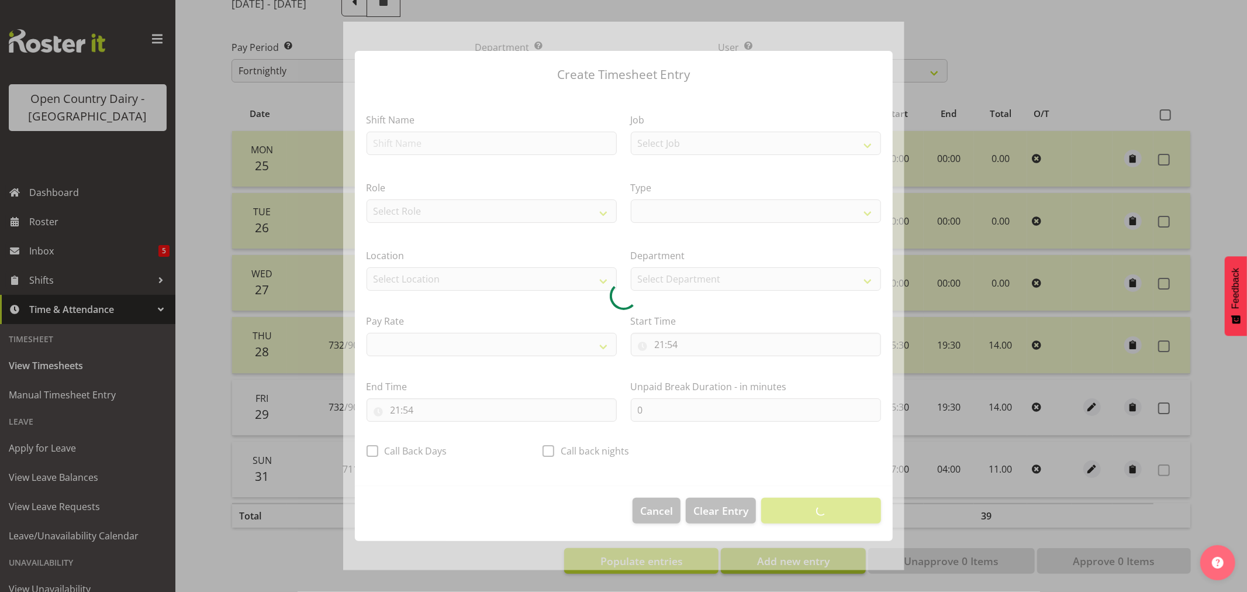
select select
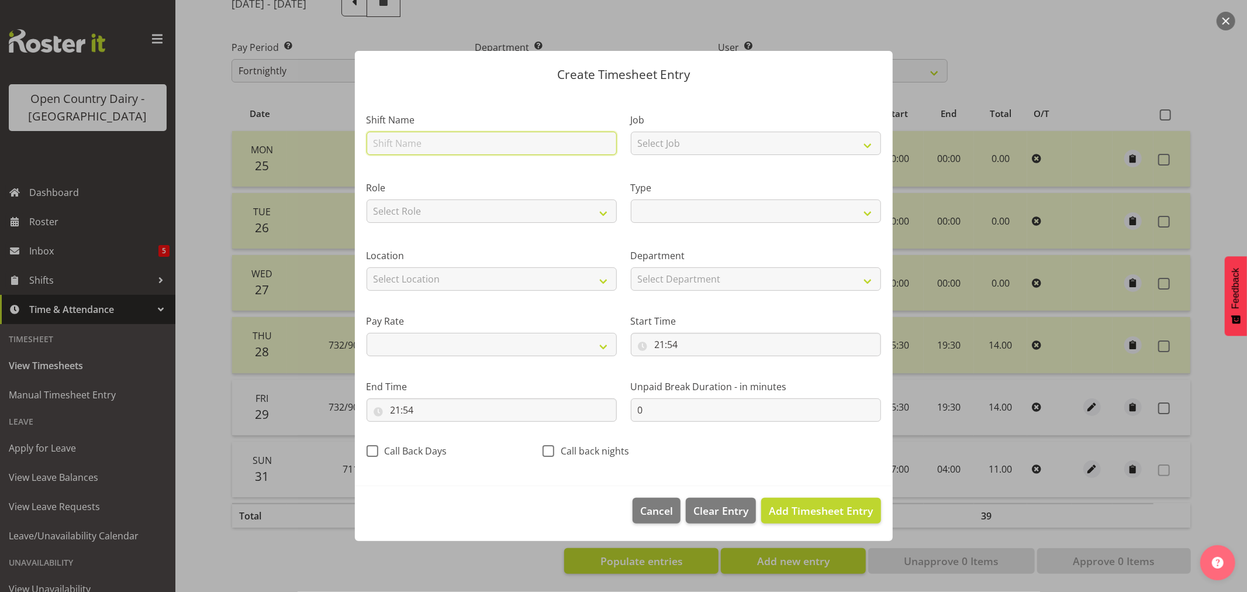
click at [430, 144] on input "text" at bounding box center [492, 143] width 250 height 23
type input "7"
select select
type input "71"
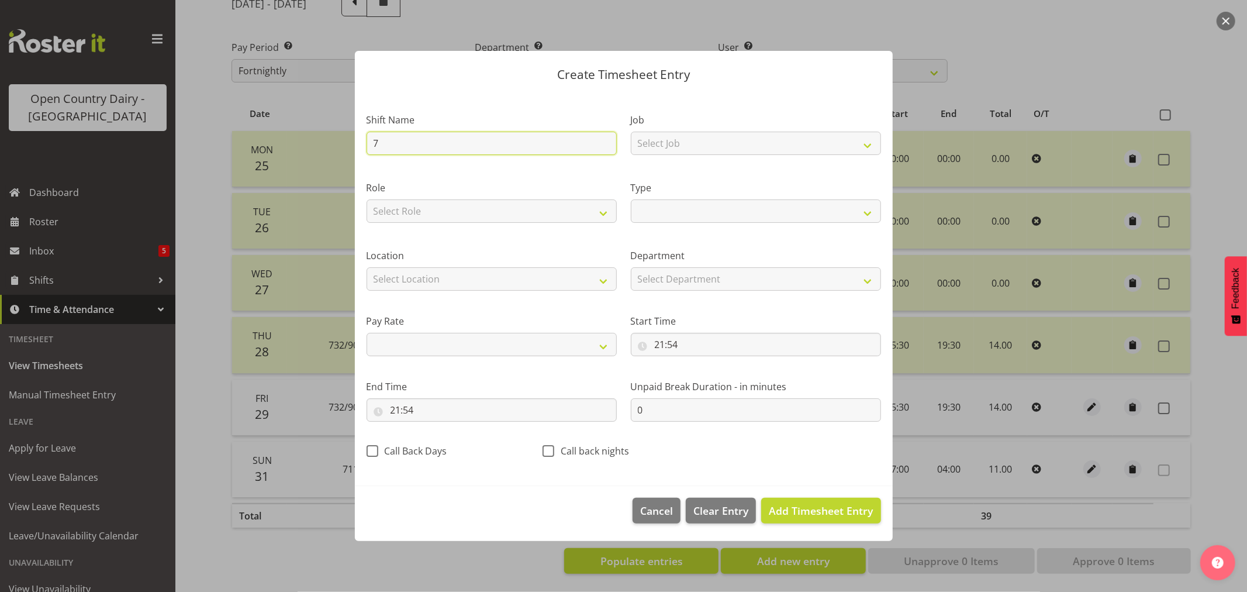
select select
type input "711"
select select
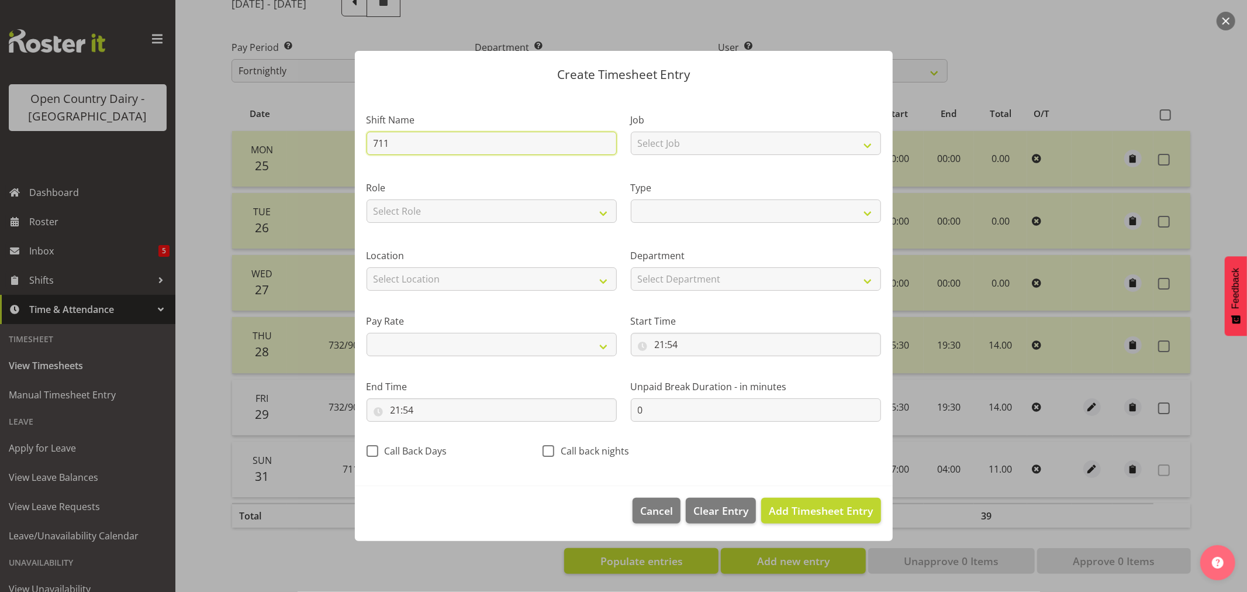
type input "711"
select select
type input "711 M"
select select
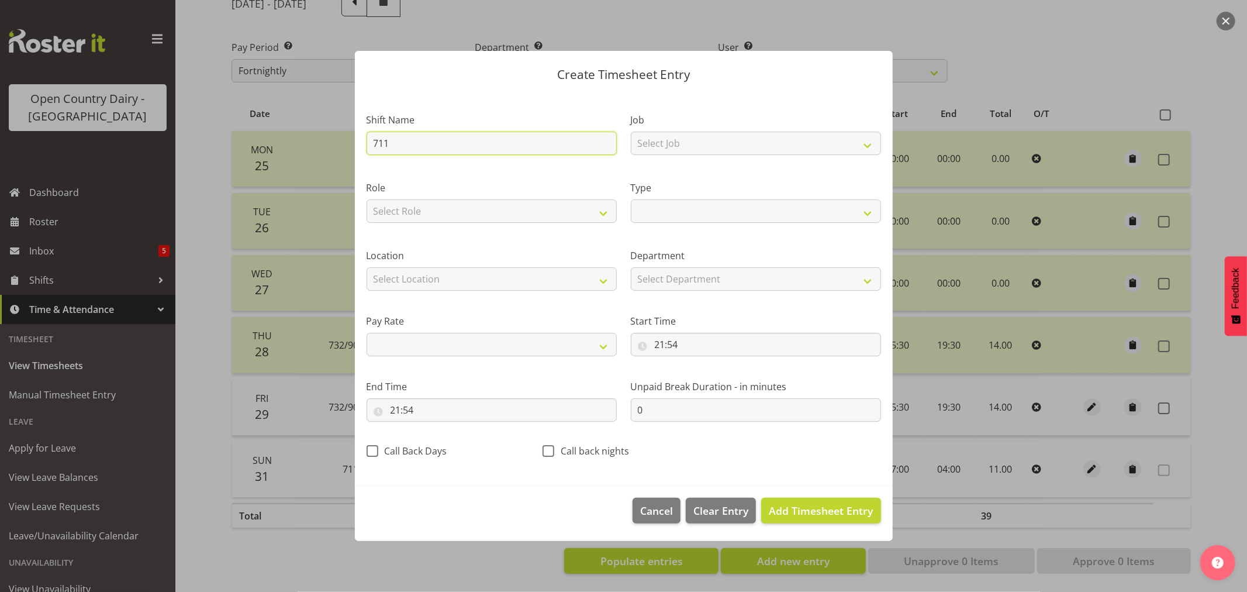
select select
type input "711 MT"
select select
type input "711 MT"
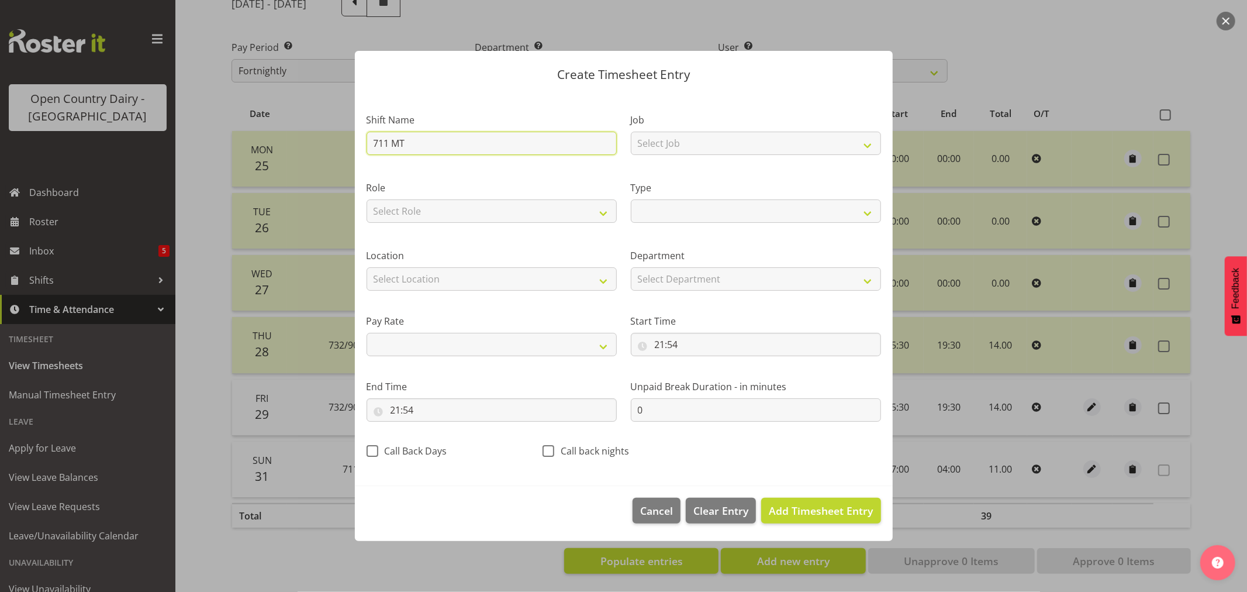
select select
type input "711 MT t"
select select
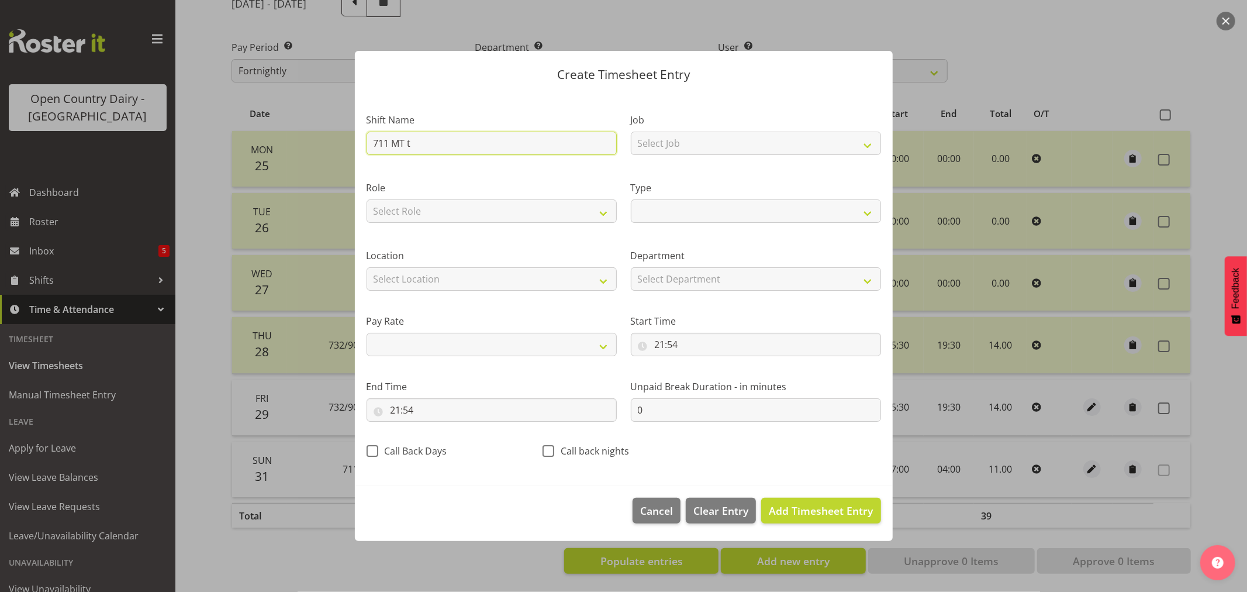
type input "711 MT to"
select select
type input "711 MT to"
select select
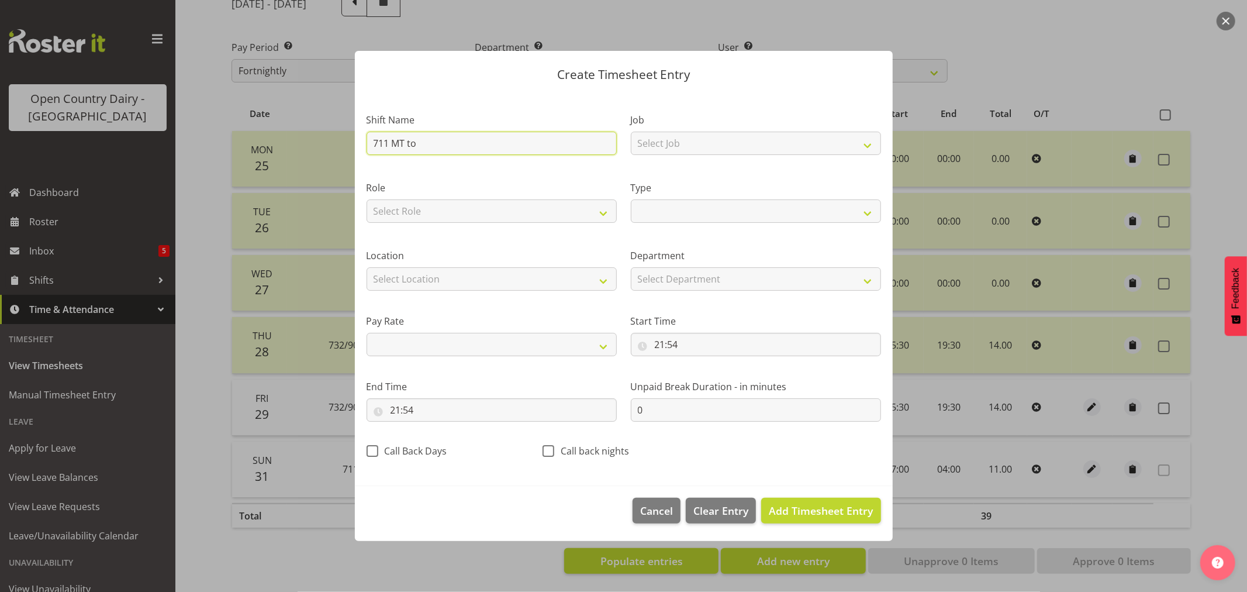
select select
type input "711 MT to w"
select select
type input "711 MT to wh"
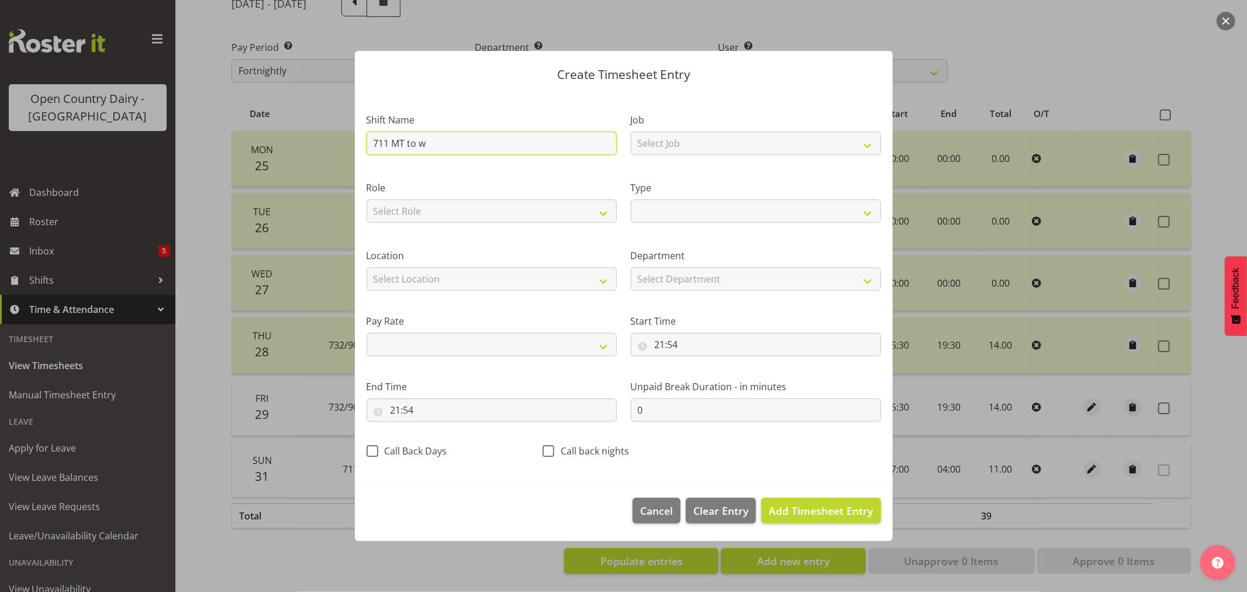
select select
type input "711 MT to wha"
select select
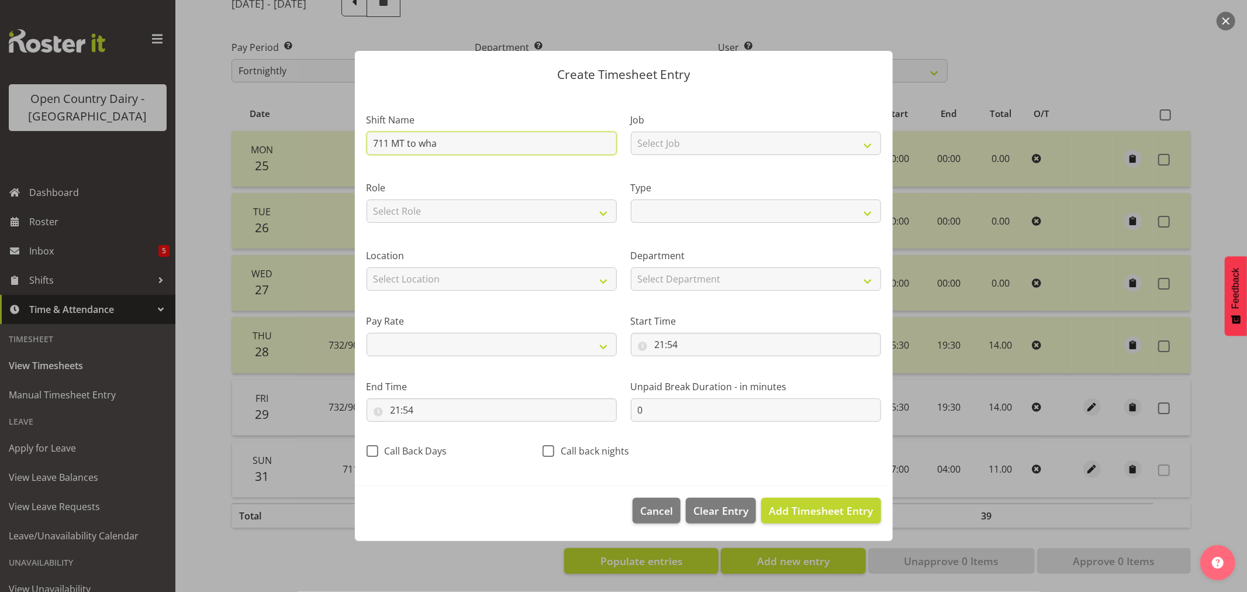
type input "711 MT to whan"
select select
type input "711 MT to whang"
select select
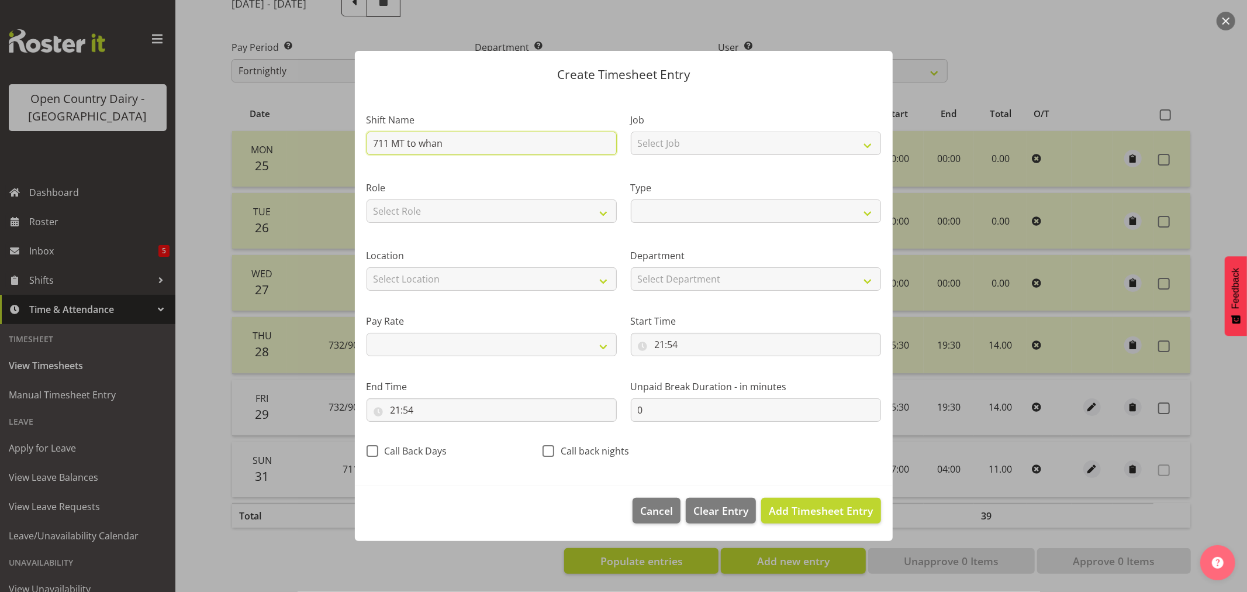
select select
type input "711 MT to whanga"
select select
type input "711 MT to whangan"
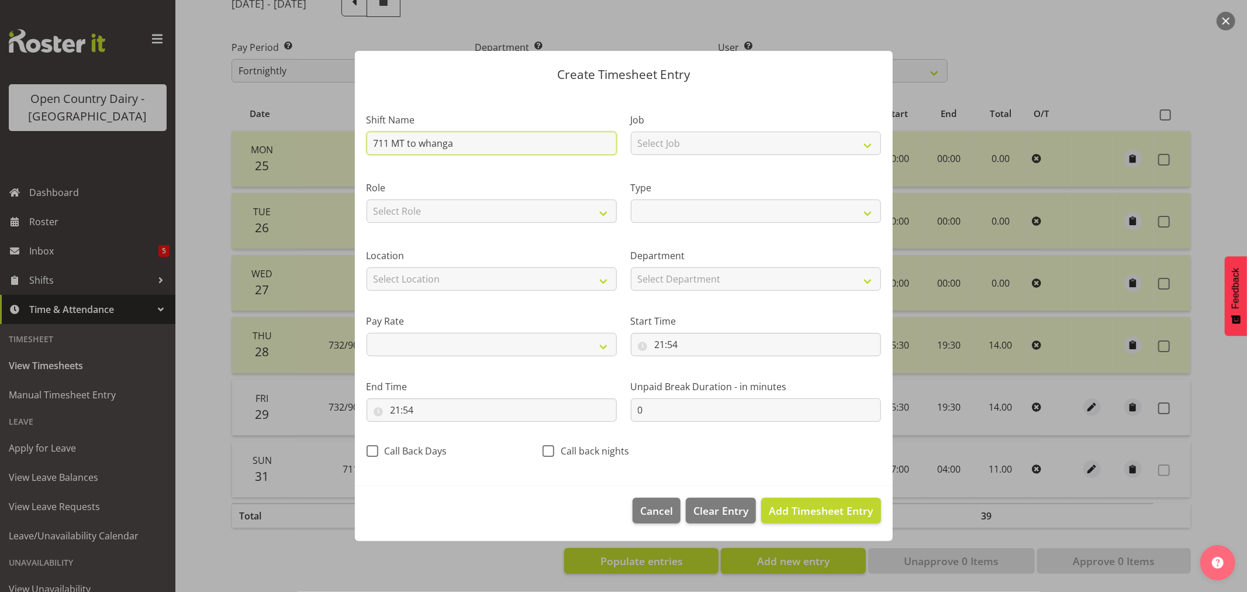
select select
type input "711 MT to whanganu"
select select
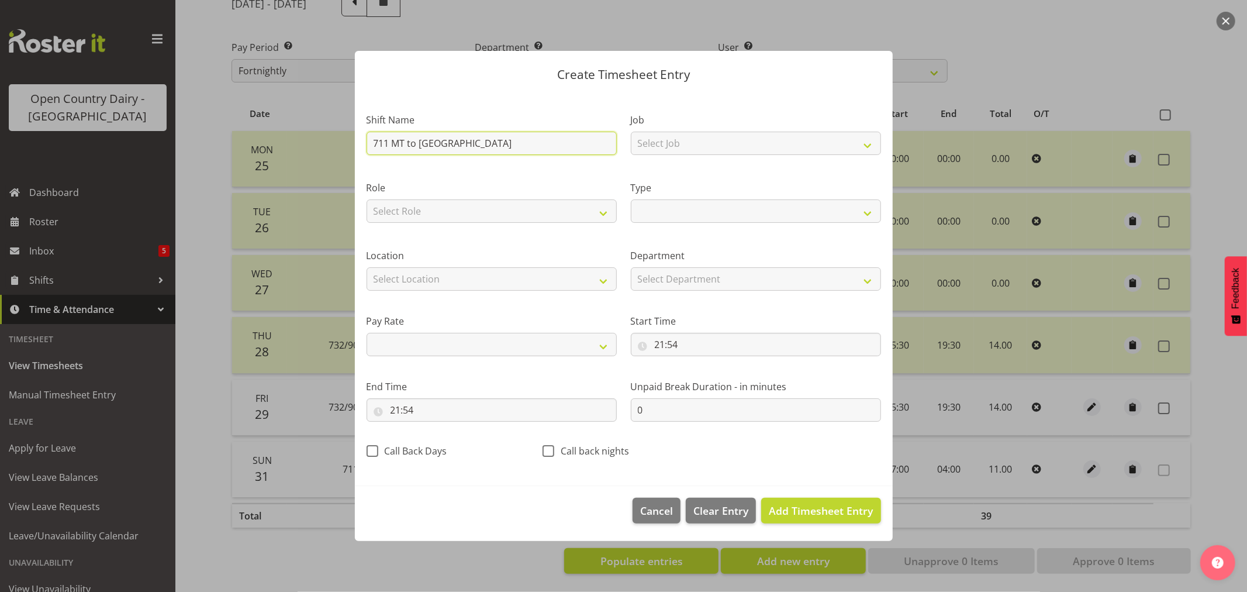
type input "711 MT to whanganui"
select select
click at [430, 141] on input "711 MT to whanganui" at bounding box center [492, 143] width 250 height 23
type input "711 MT to wanganui"
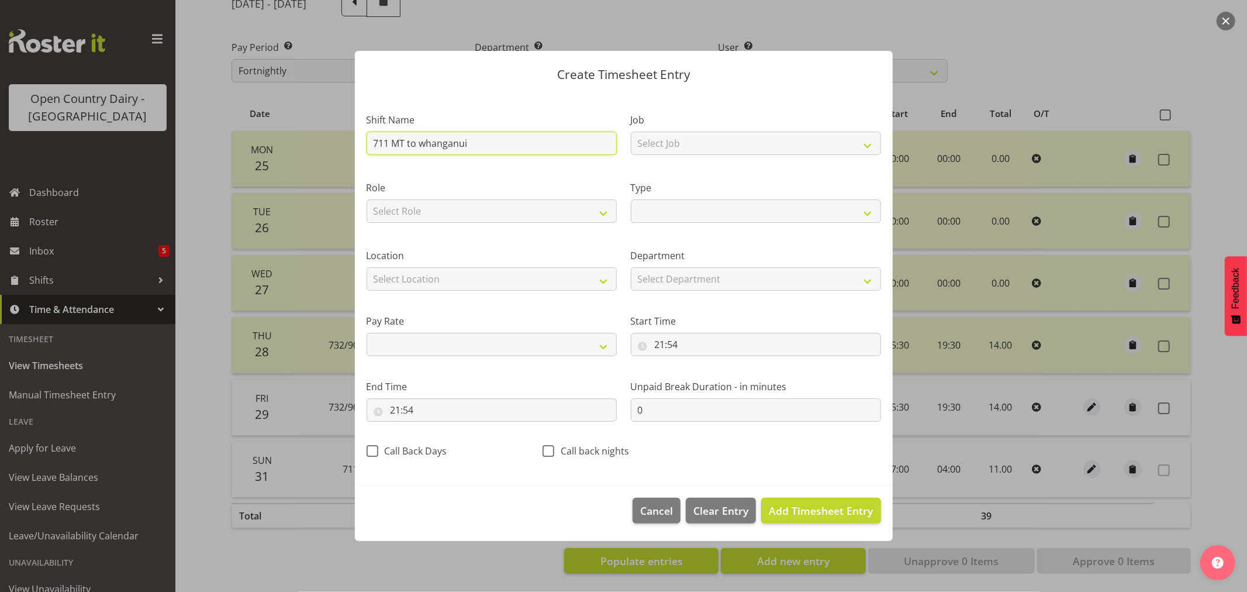
select select
click at [474, 144] on input "711 MT to wanganui" at bounding box center [492, 143] width 250 height 23
type input "711 MT to wanganui"
select select
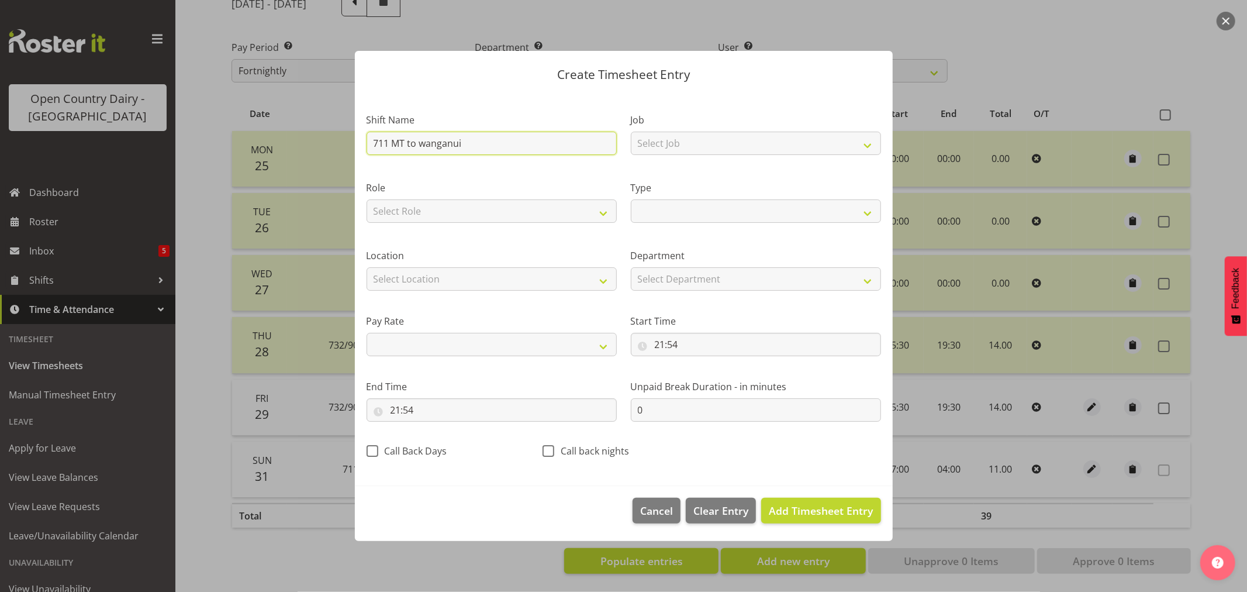
select select
type input "711 MT to wanganui b"
select select
type input "711 MT to wanganui ba"
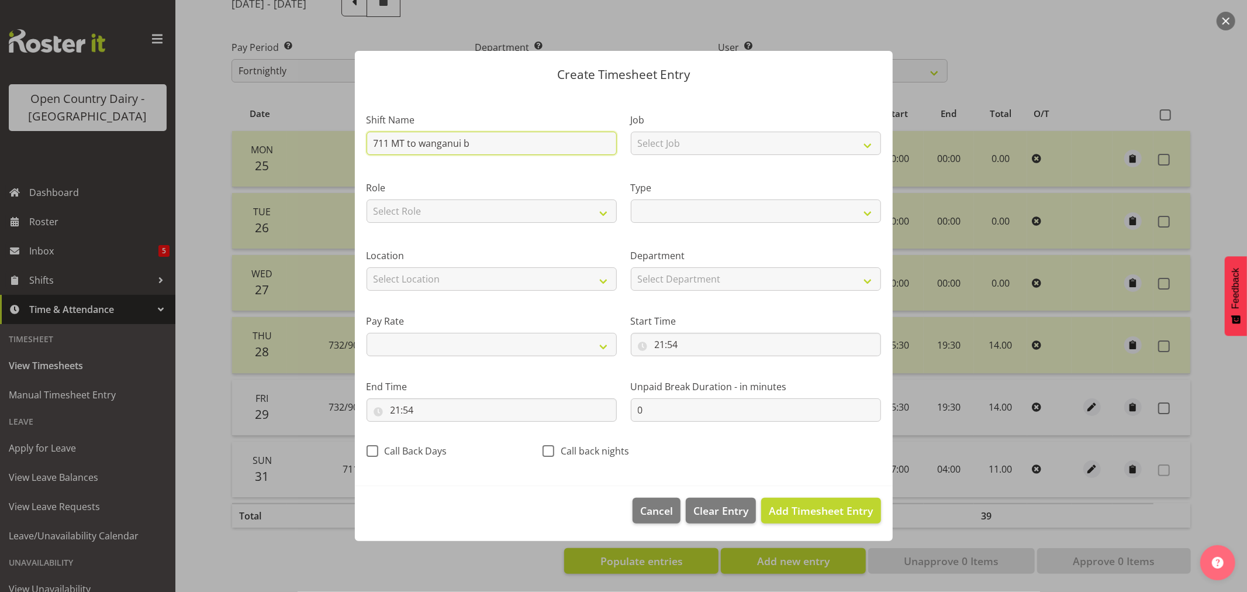
select select
type input "711 MT to wanganui bac"
select select
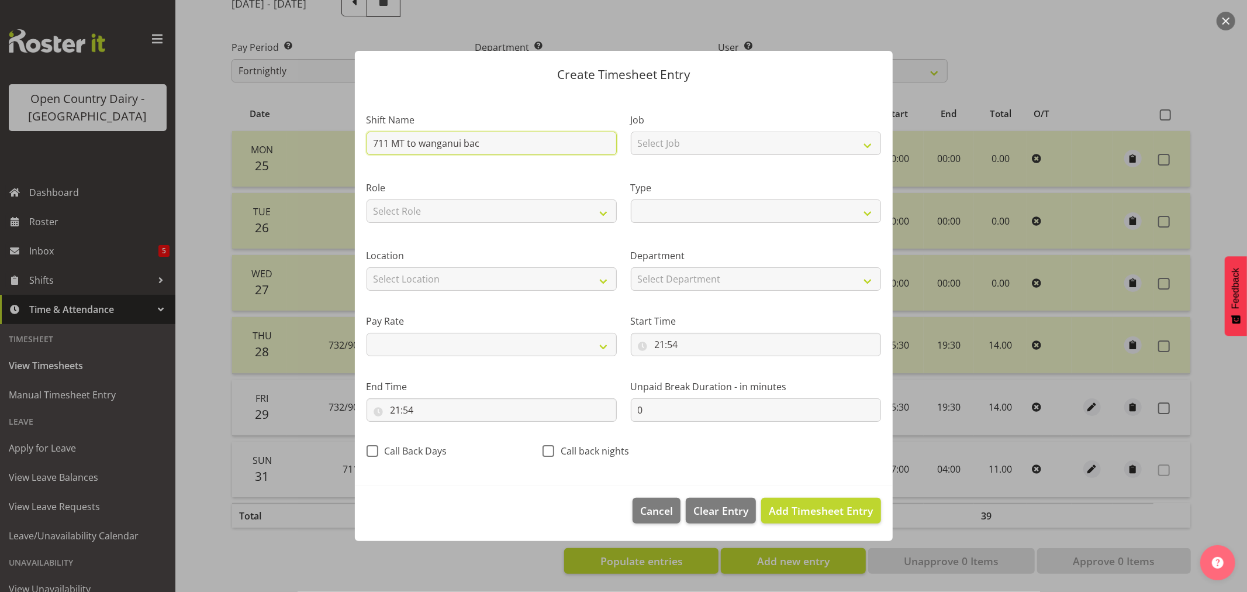
type input "711 MT to wanganui back"
select select
type input "711 MT to wanganui backl"
select select
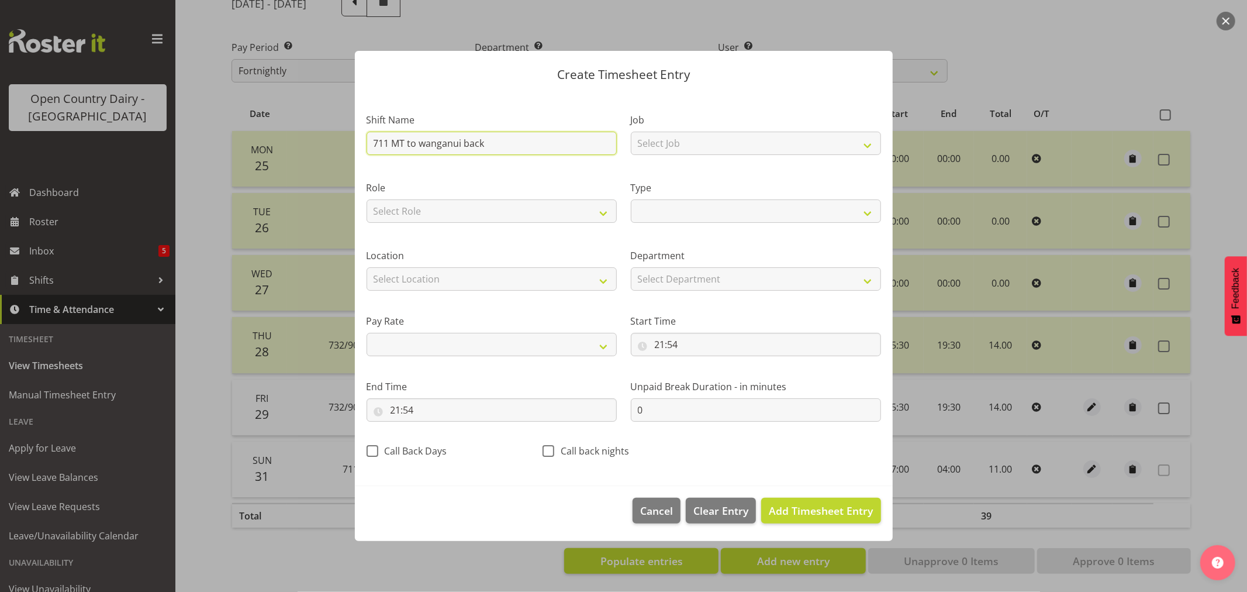
select select
type input "711 MT to wanganui backlo"
select select
type input "711 MT to wanganui backloa"
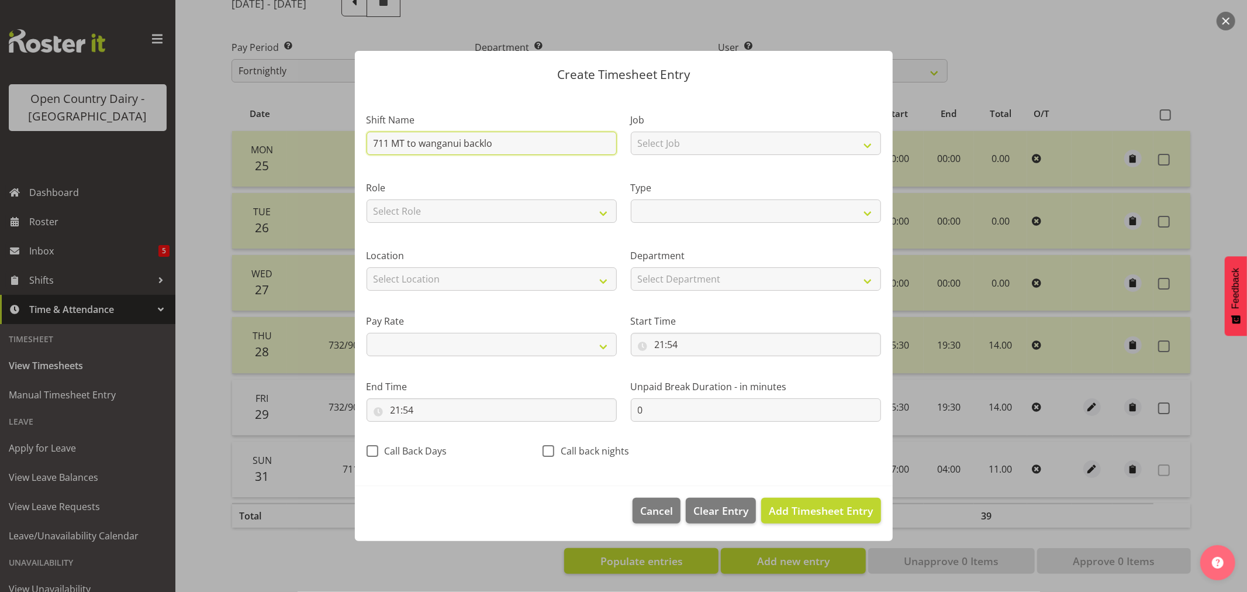
select select
type input "711 MT to wanganui backload"
select select
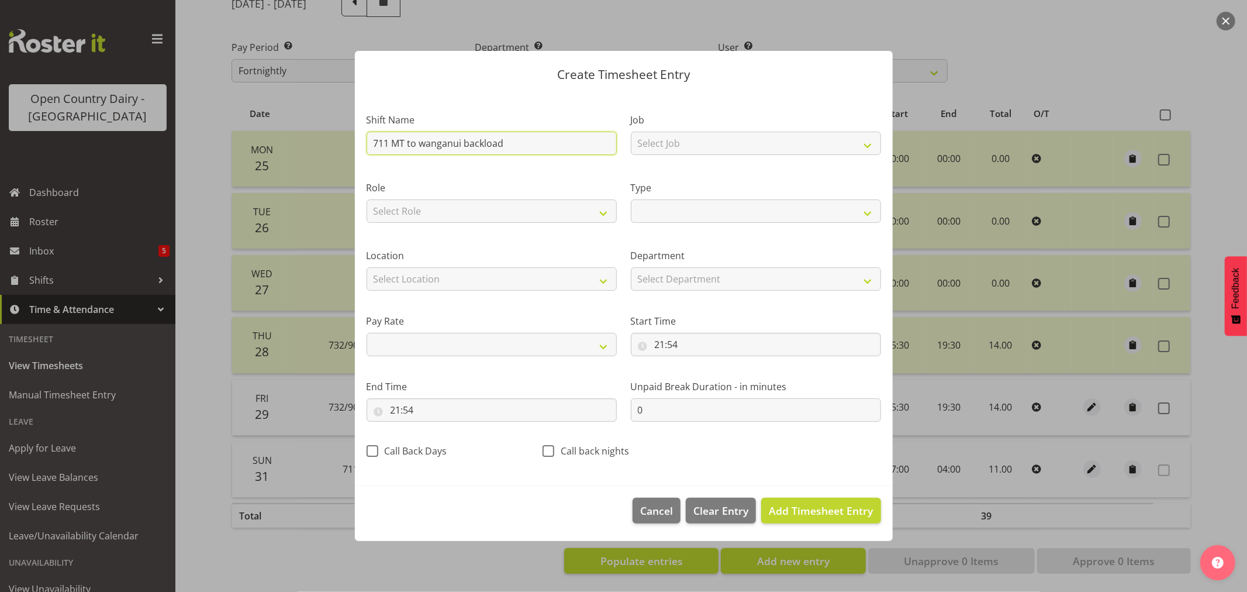
type input "711 MT to wanganui backload"
select select
type input "711 MT to wanganui backload m"
select select
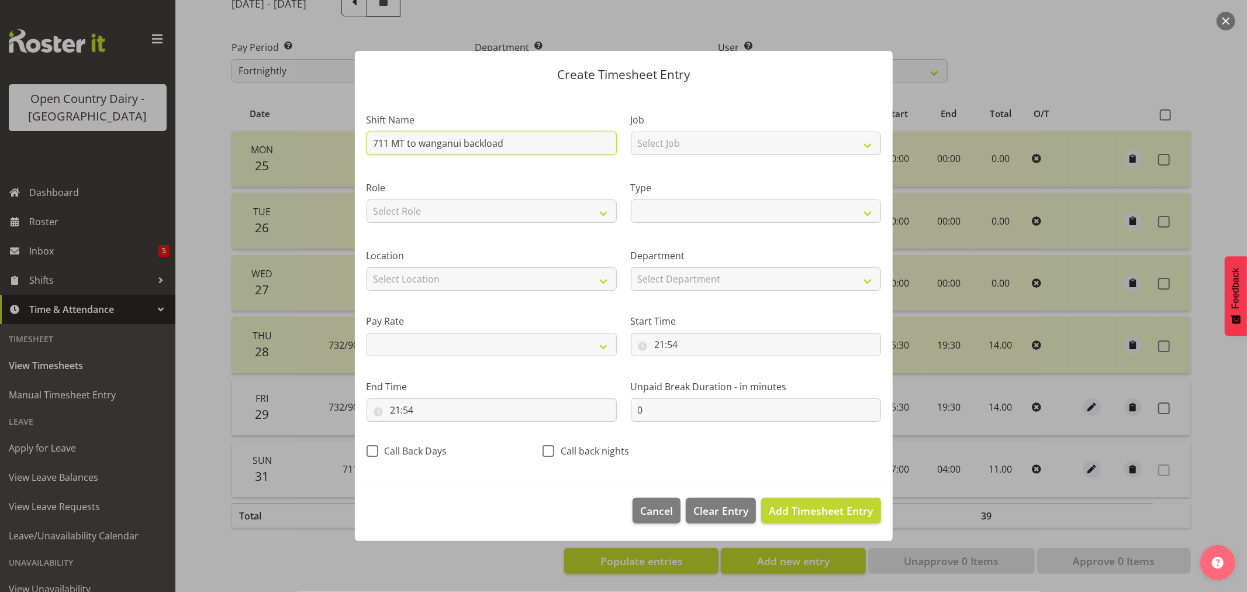
select select
type input "711 MT to wanganui backload mi"
select select
type input "711 MT to wanganui backload mil"
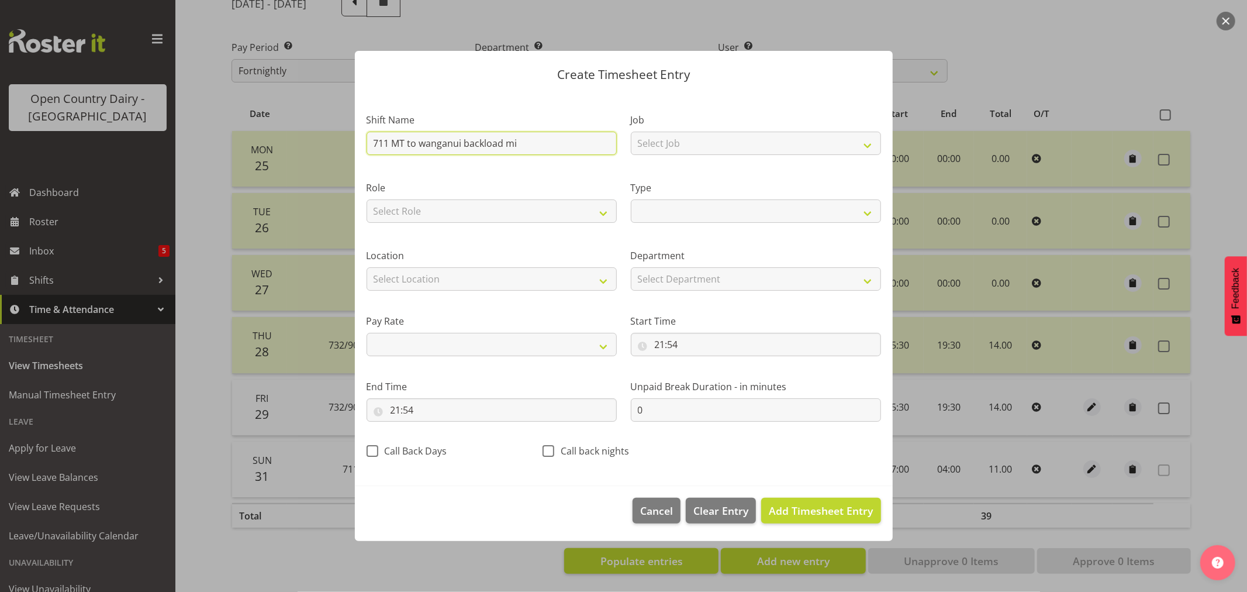
select select
type input "711 MT to wanganui backload milk"
select select
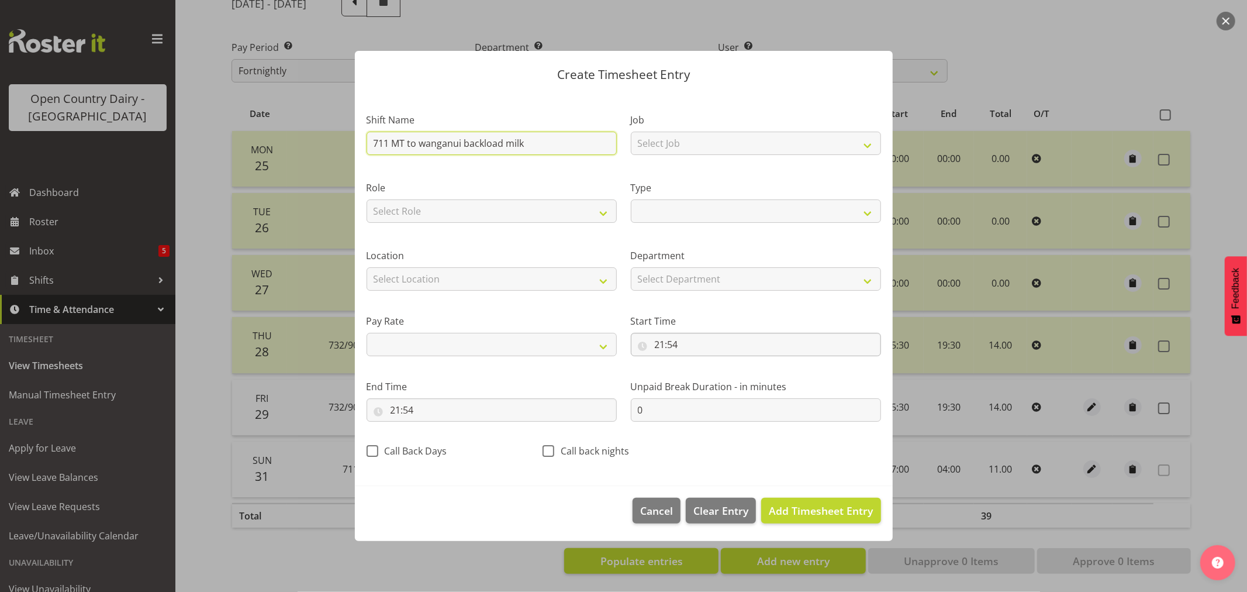
type input "711 MT to wanganui backload milk"
click at [679, 345] on input "21:54" at bounding box center [756, 344] width 250 height 23
click at [709, 376] on select "00 01 02 03 04 05 06 07 08 09 10 11 12 13 14 15 16 17 18 19 20 21 22 23" at bounding box center [710, 374] width 26 height 23
select select "16"
click at [697, 363] on select "00 01 02 03 04 05 06 07 08 09 10 11 12 13 14 15 16 17 18 19 20 21 22 23" at bounding box center [710, 374] width 26 height 23
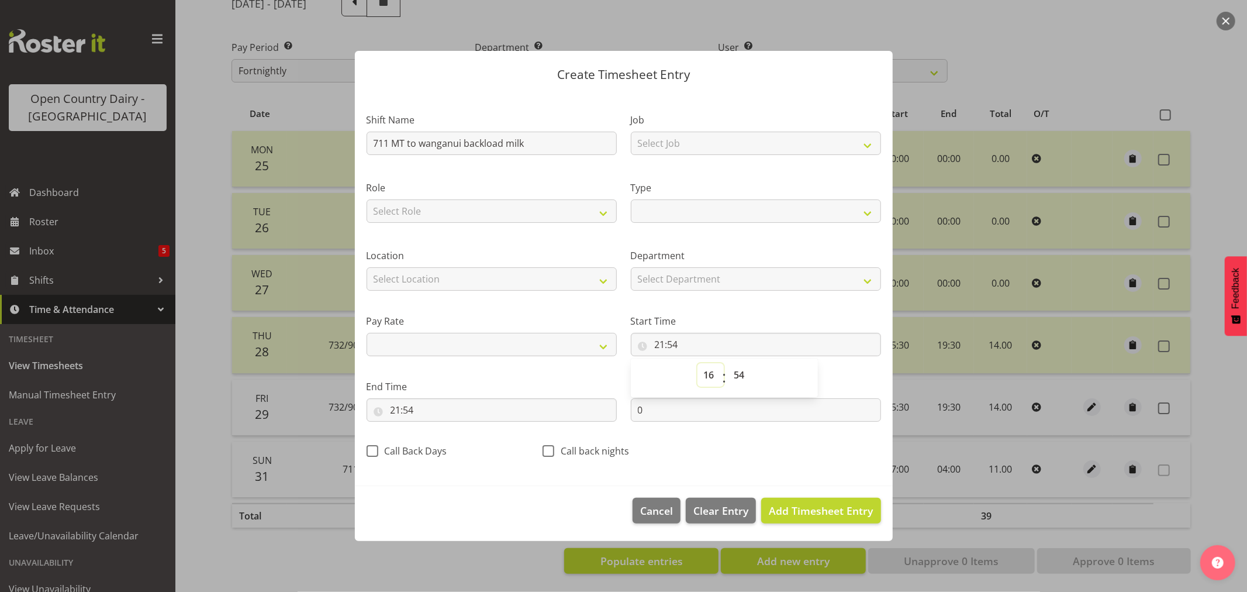
select select
type input "16:54"
click at [739, 376] on select "00 01 02 03 04 05 06 07 08 09 10 11 12 13 14 15 16 17 18 19 20 21 22 23 24 25 2…" at bounding box center [741, 374] width 26 height 23
select select "30"
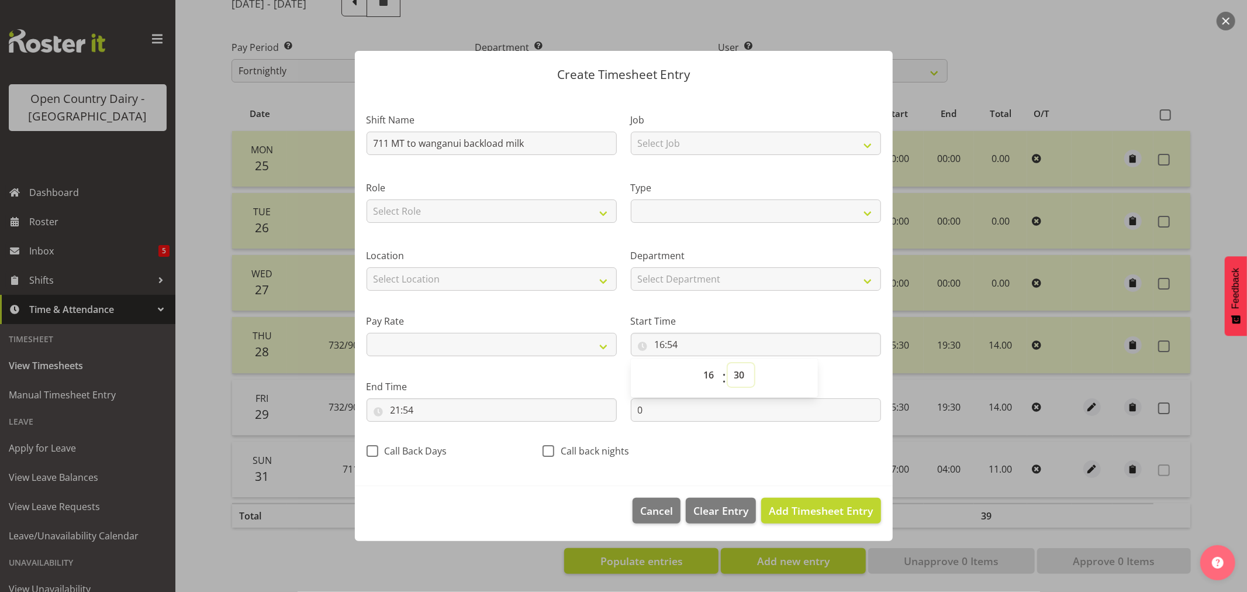
click at [728, 363] on select "00 01 02 03 04 05 06 07 08 09 10 11 12 13 14 15 16 17 18 19 20 21 22 23 24 25 2…" at bounding box center [741, 374] width 26 height 23
select select
type input "16:30"
click at [675, 457] on div "Call back nights" at bounding box center [623, 452] width 162 height 15
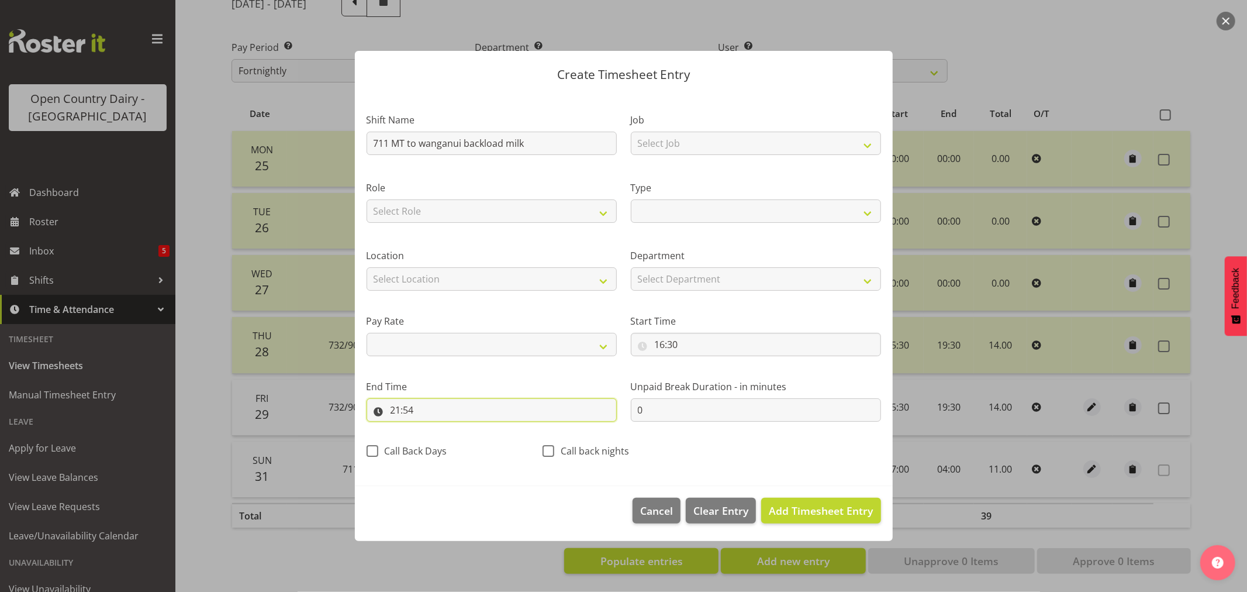
click at [412, 413] on input "21:54" at bounding box center [492, 409] width 250 height 23
click at [443, 441] on select "00 01 02 03 04 05 06 07 08 09 10 11 12 13 14 15 16 17 18 19 20 21 22 23" at bounding box center [446, 439] width 26 height 23
select select "4"
click at [433, 428] on select "00 01 02 03 04 05 06 07 08 09 10 11 12 13 14 15 16 17 18 19 20 21 22 23" at bounding box center [446, 439] width 26 height 23
select select
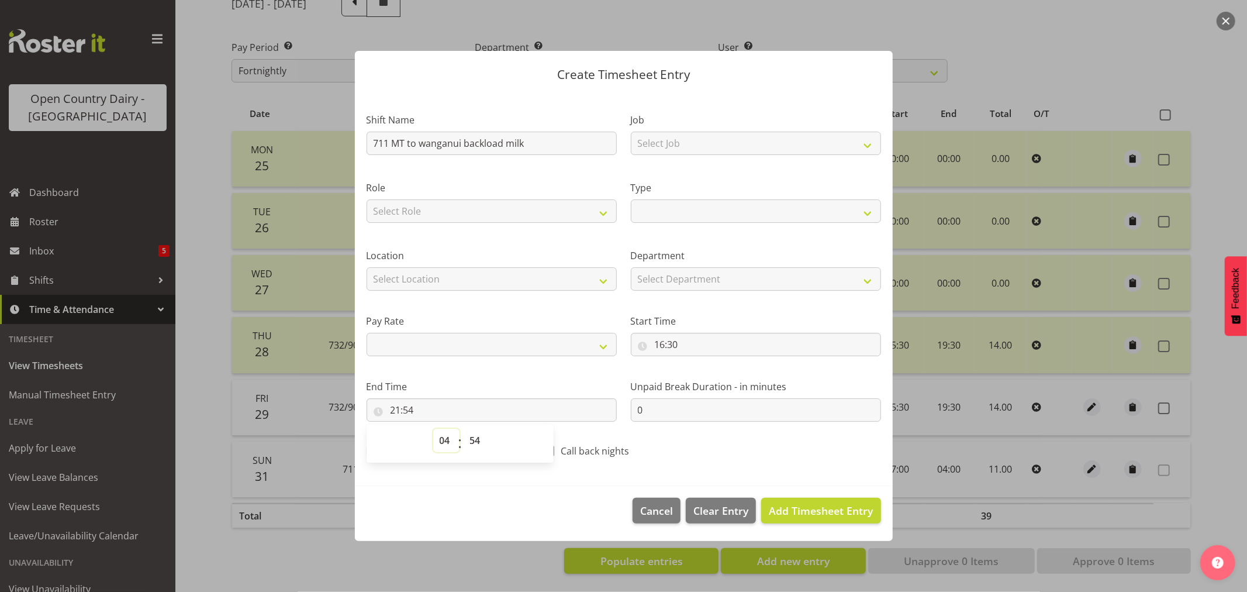
select select
type input "04:54"
click at [474, 440] on select "00 01 02 03 04 05 06 07 08 09 10 11 12 13 14 15 16 17 18 19 20 21 22 23 24 25 2…" at bounding box center [477, 439] width 26 height 23
select select "30"
click at [464, 428] on select "00 01 02 03 04 05 06 07 08 09 10 11 12 13 14 15 16 17 18 19 20 21 22 23 24 25 2…" at bounding box center [477, 439] width 26 height 23
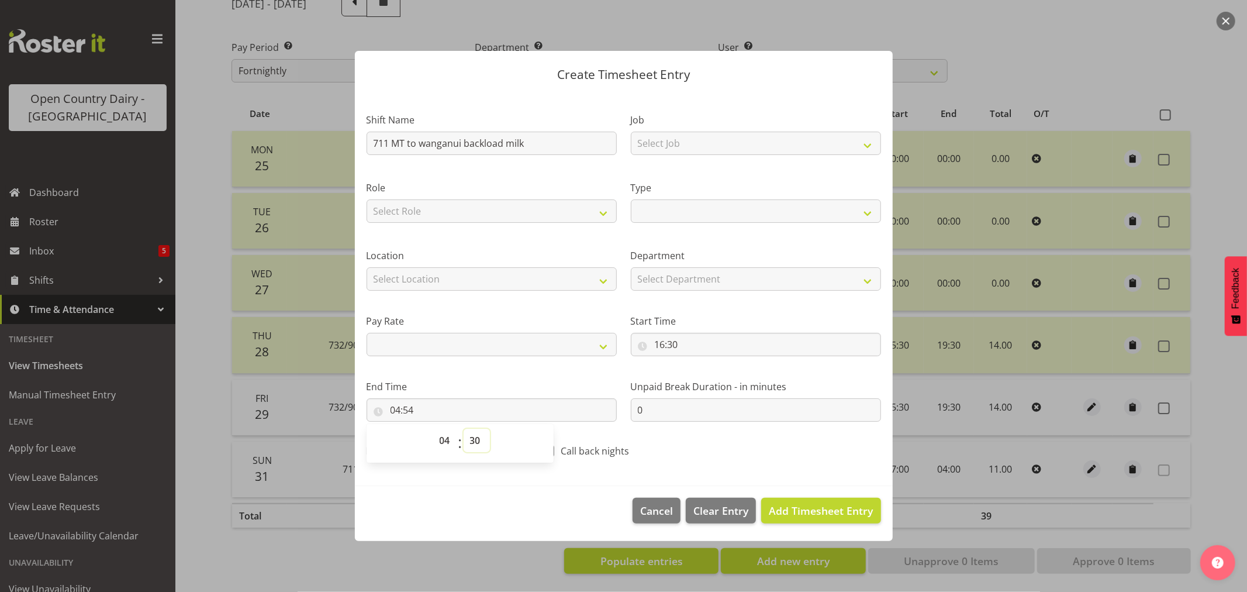
select select
type input "04:30"
click at [808, 507] on span "Add Timesheet Entry" at bounding box center [821, 510] width 104 height 14
select select
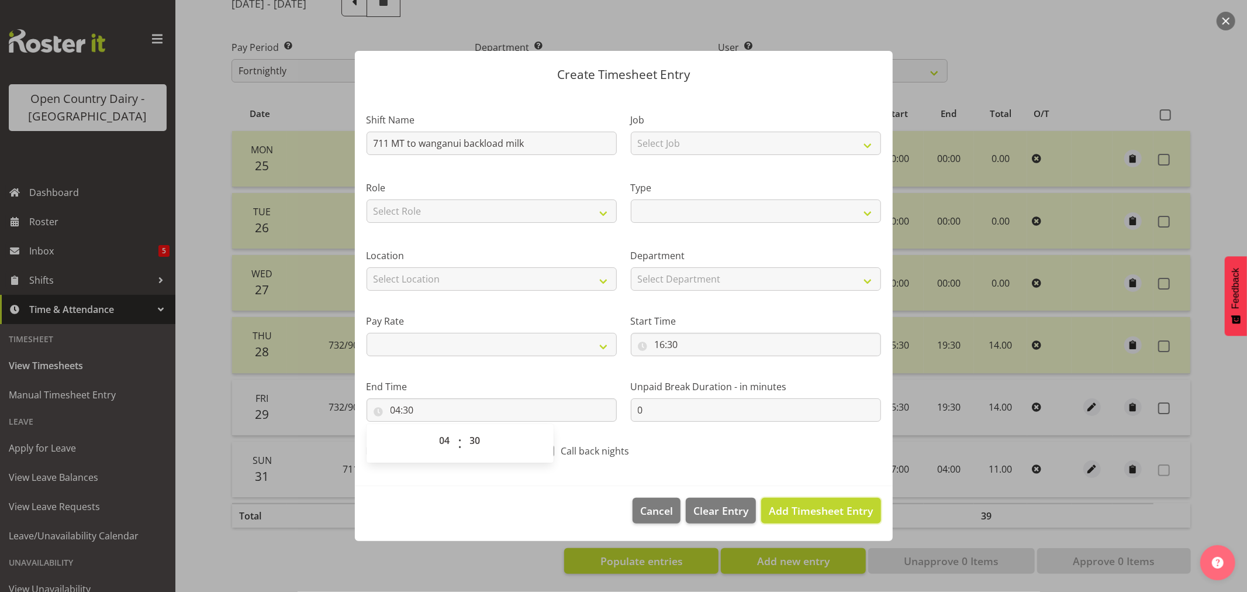
select select
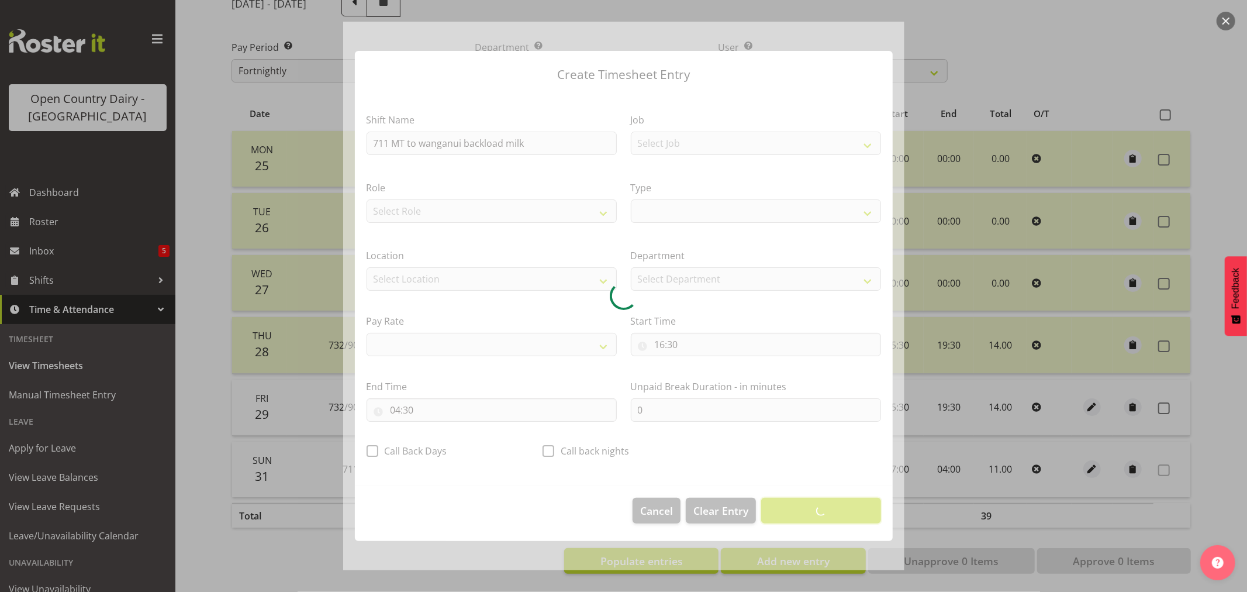
select select
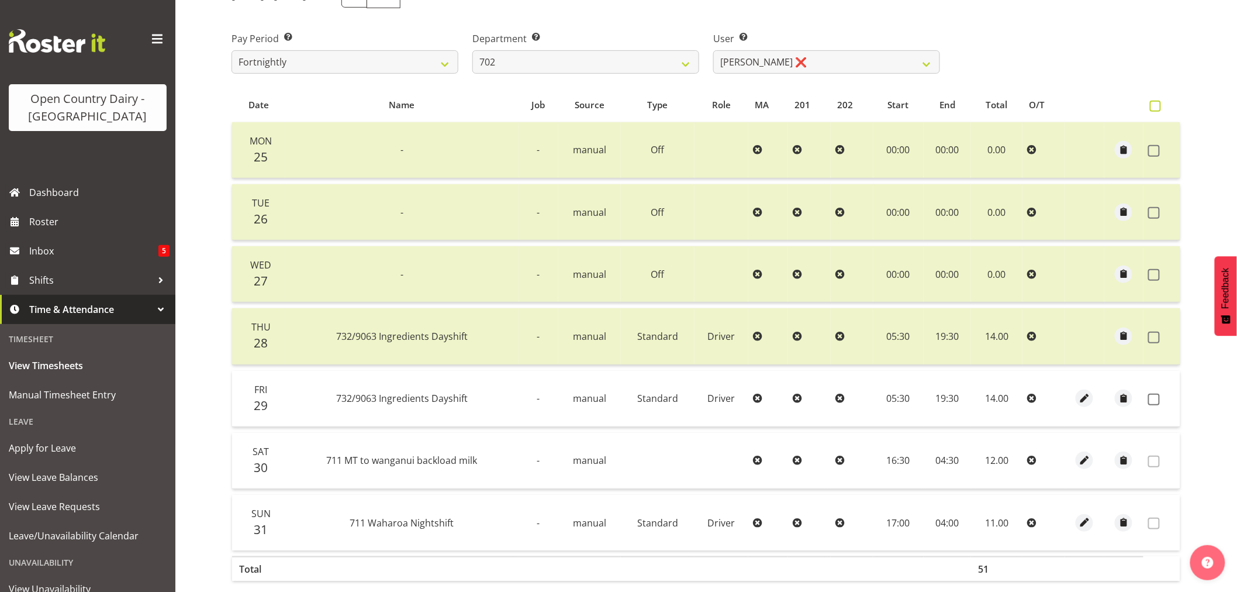
click at [1153, 106] on span at bounding box center [1155, 106] width 11 height 11
click at [1153, 106] on input "checkbox" at bounding box center [1154, 106] width 8 height 8
checkbox input "true"
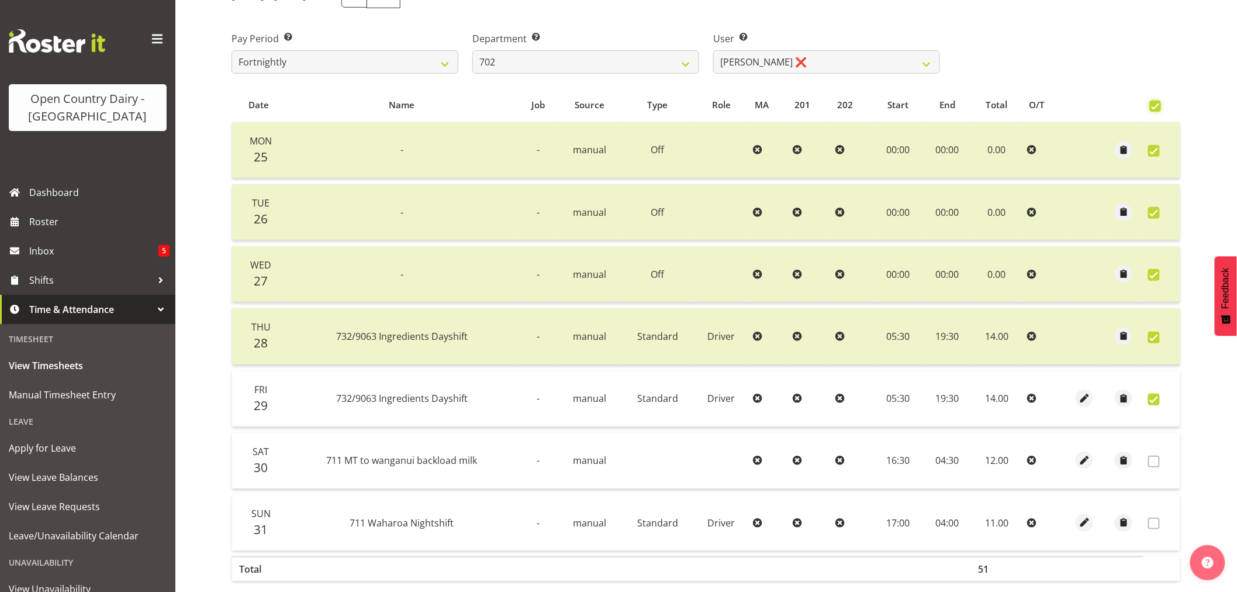
checkbox input "true"
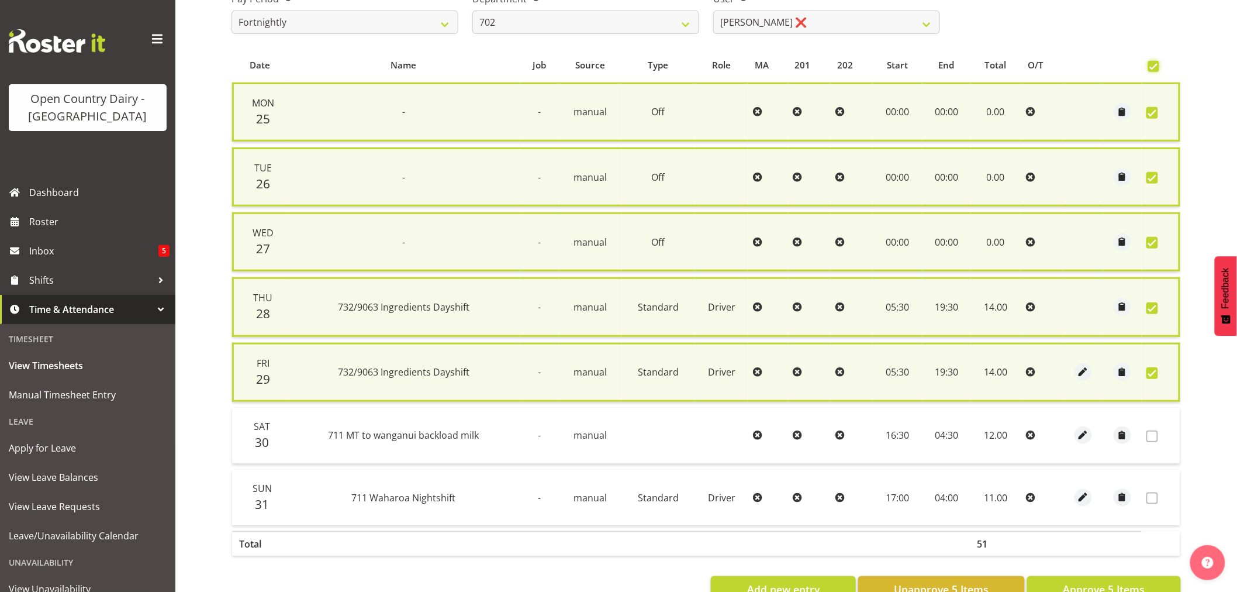
scroll to position [244, 0]
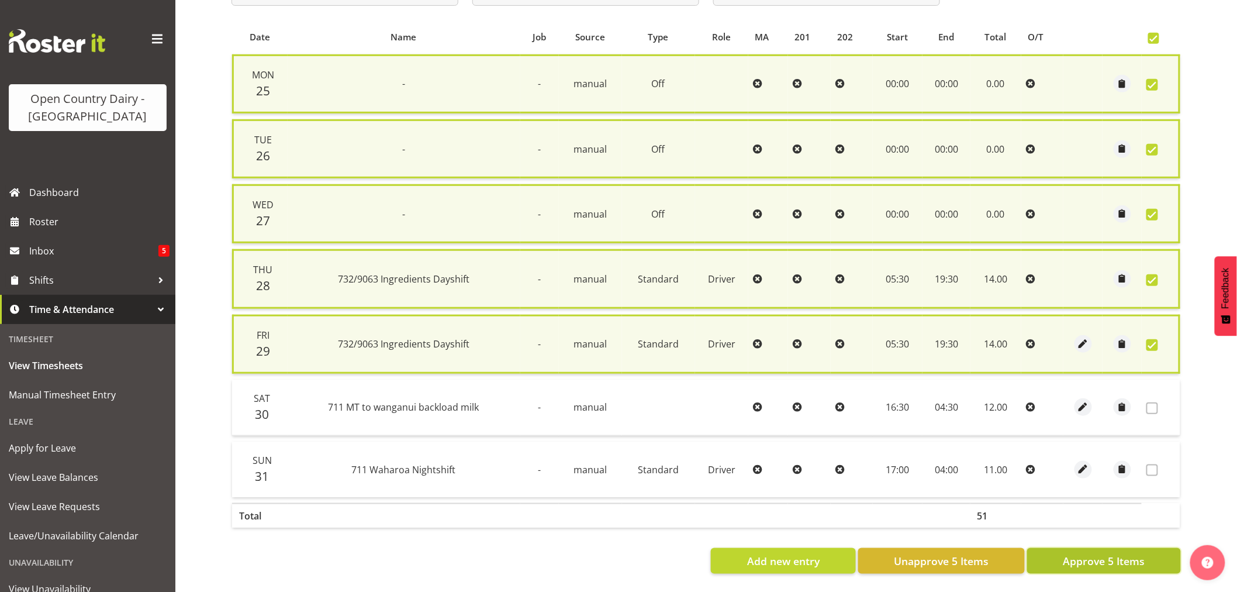
click at [1097, 553] on span "Approve 5 Items" at bounding box center [1104, 560] width 82 height 15
checkbox input "false"
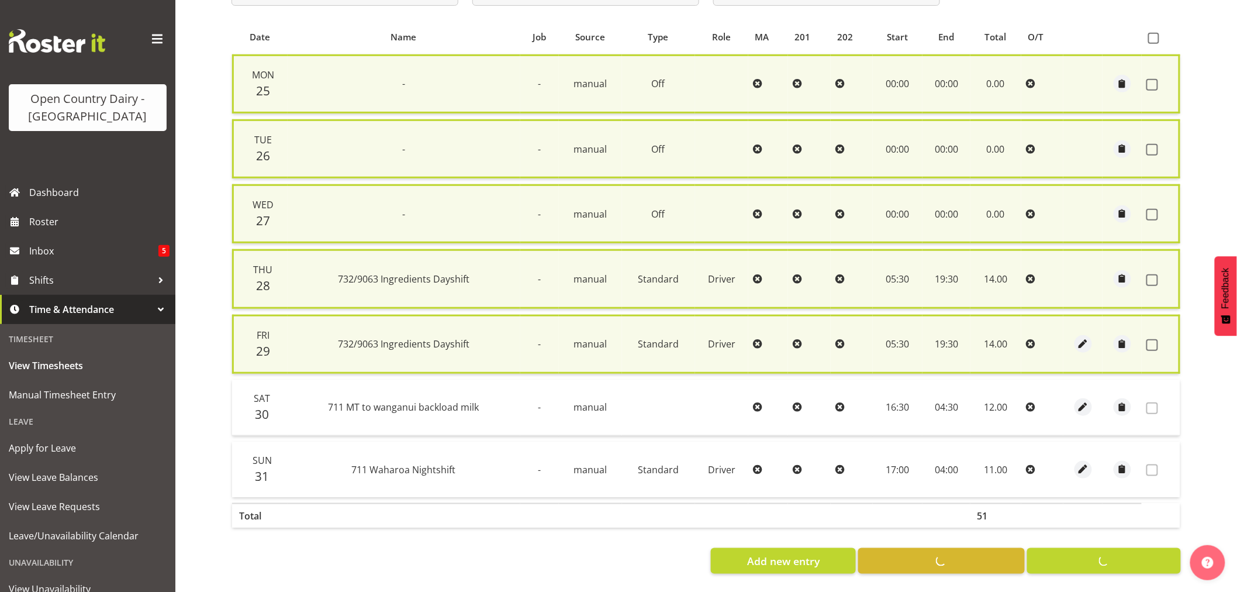
checkbox input "false"
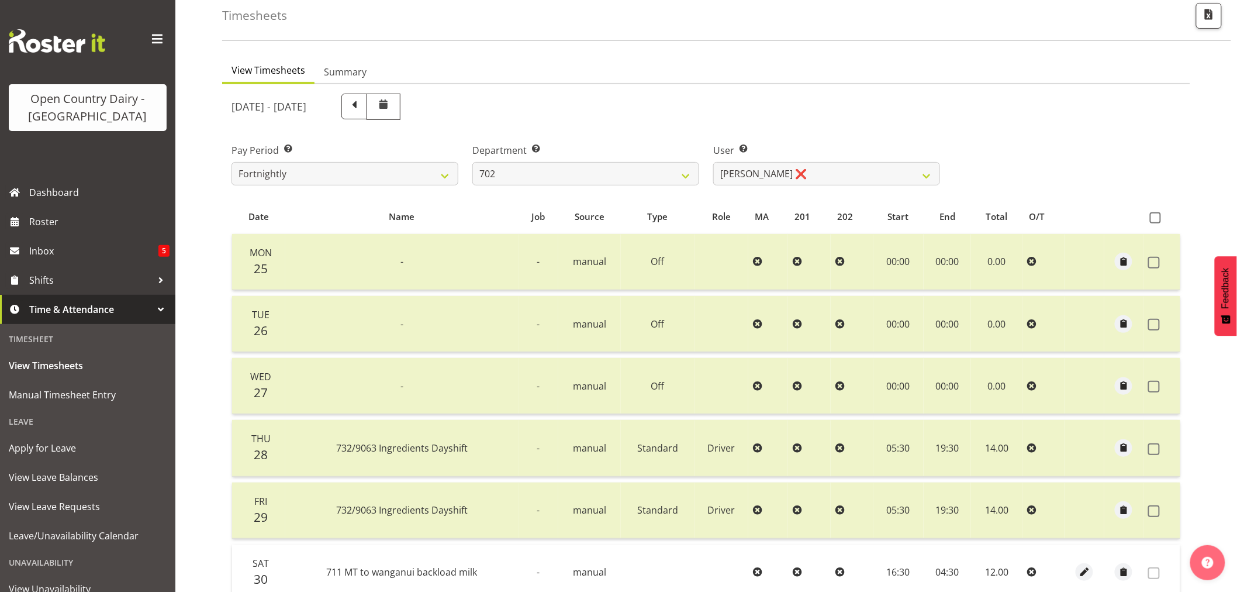
scroll to position [130, 0]
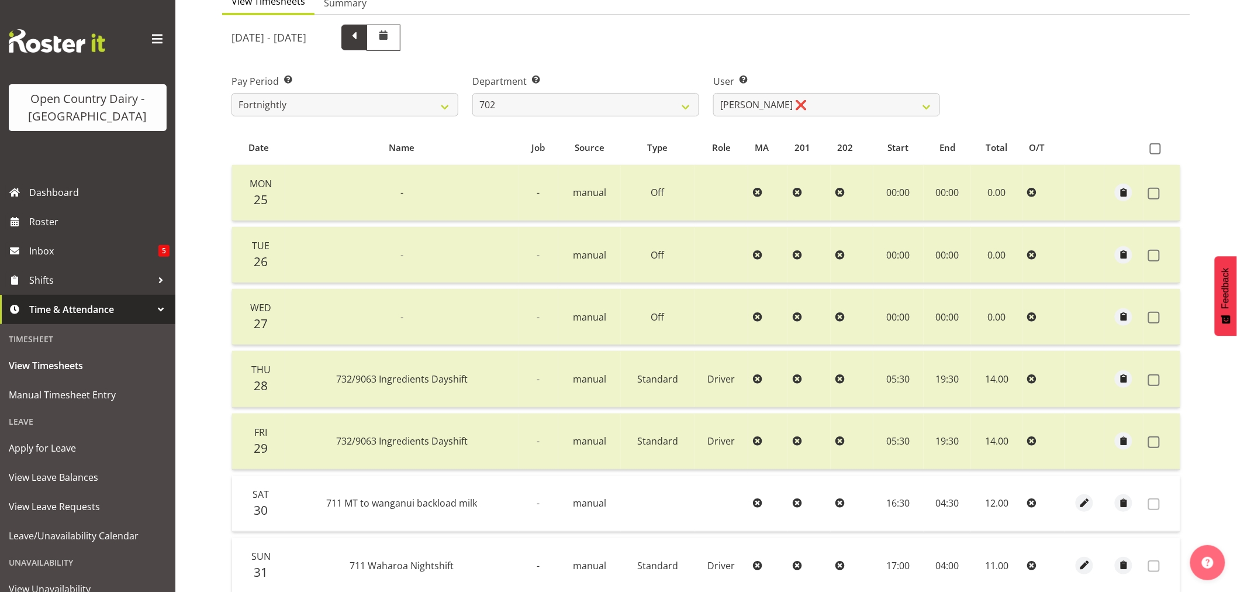
click at [362, 43] on span at bounding box center [354, 36] width 15 height 15
select select
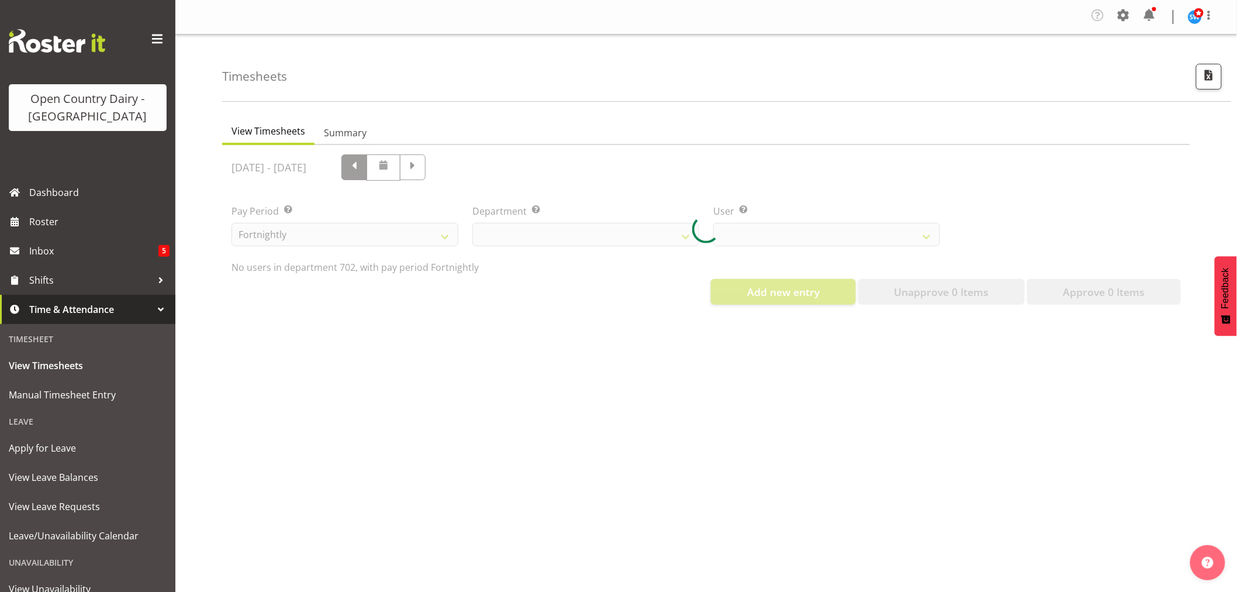
scroll to position [0, 0]
select select "720"
select select "11199"
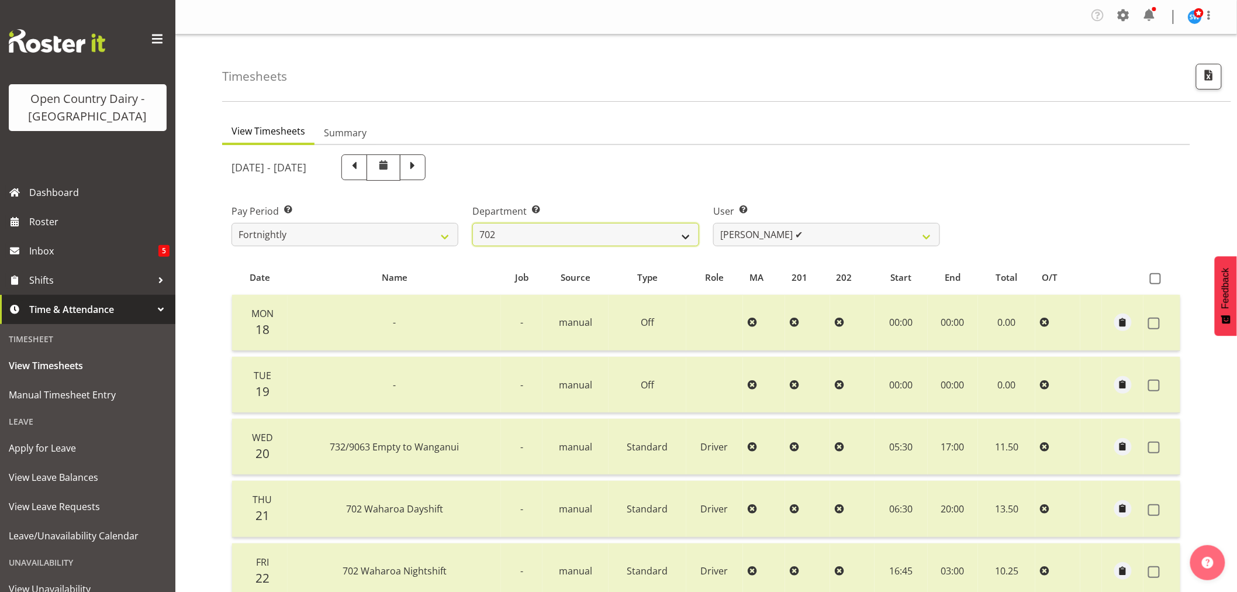
click at [689, 238] on select "701 702 703 704 705 706 707 708 709 710 711 712 713 714 715 716 717 718 719 720" at bounding box center [585, 234] width 227 height 23
select select "710"
click at [472, 223] on select "701 702 703 704 705 706 707 708 709 710 711 712 713 714 715 716 717 718 719 720" at bounding box center [585, 234] width 227 height 23
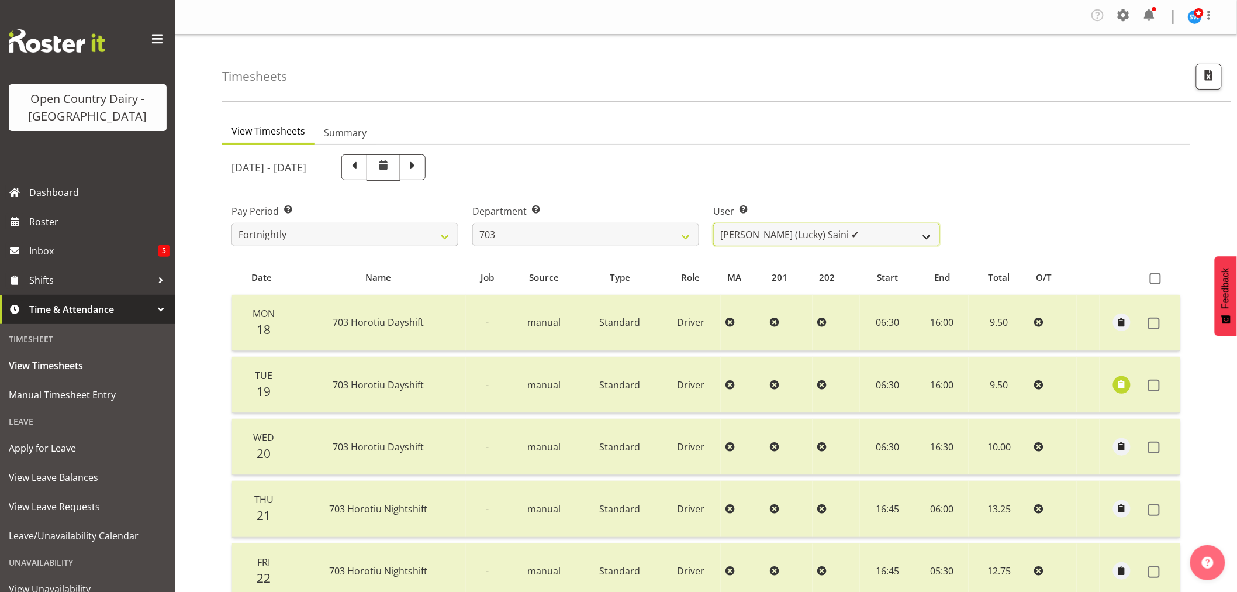
click at [928, 238] on select "Bhupinder (Lucky) Saini ✔ Mark Fowler ✔ Tama Baker ✔" at bounding box center [826, 234] width 227 height 23
click at [1057, 219] on div "Pay Period Select which pay period you would like to view. Fortnightly Departme…" at bounding box center [705, 220] width 963 height 65
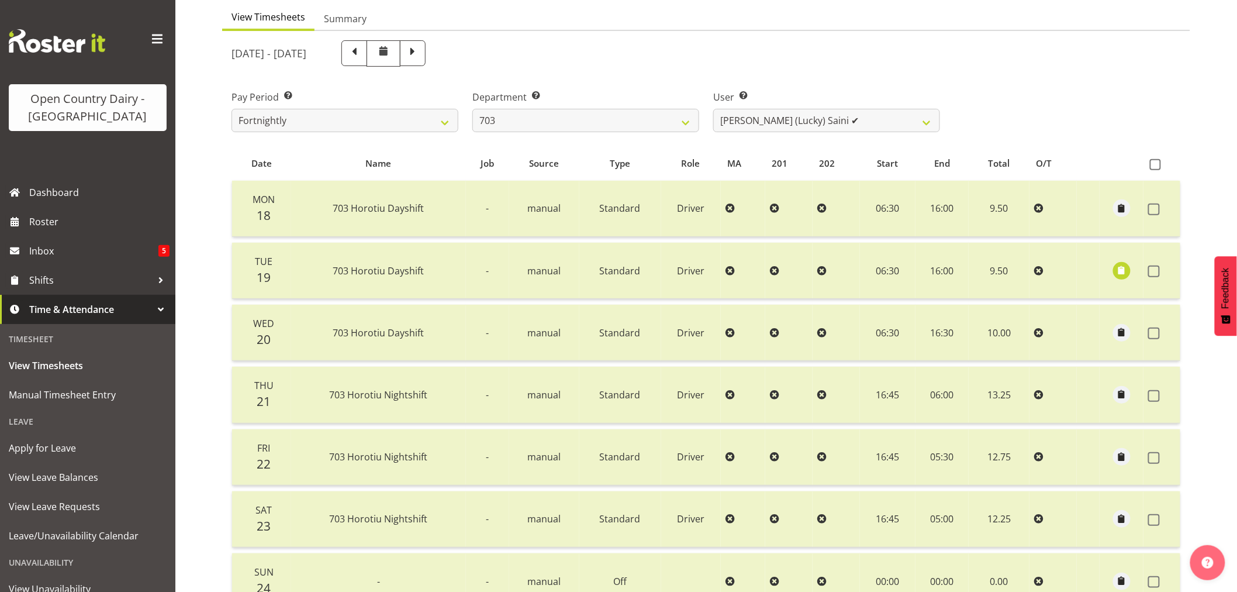
scroll to position [130, 0]
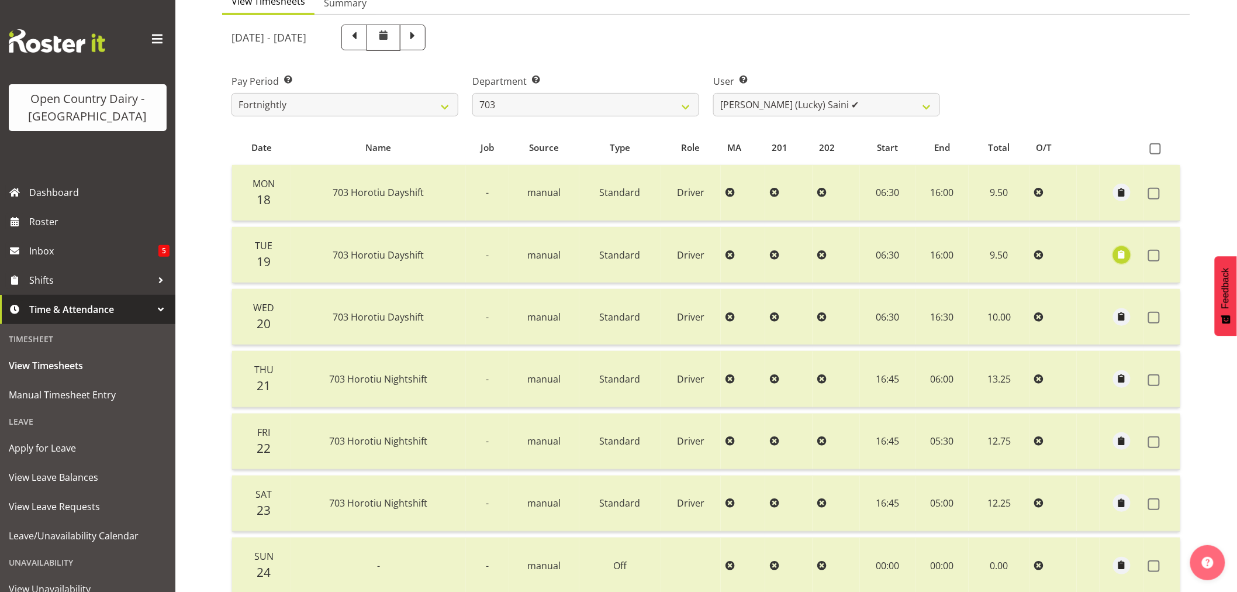
click at [1124, 258] on span "button" at bounding box center [1121, 254] width 13 height 13
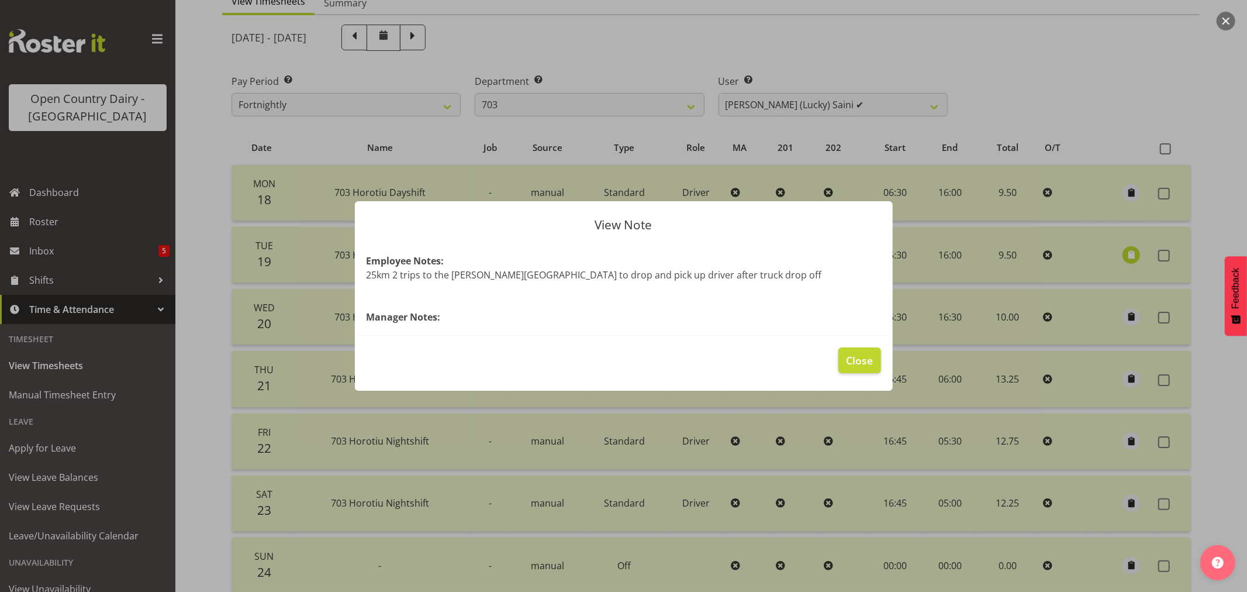
click at [1025, 103] on div at bounding box center [623, 296] width 1247 height 592
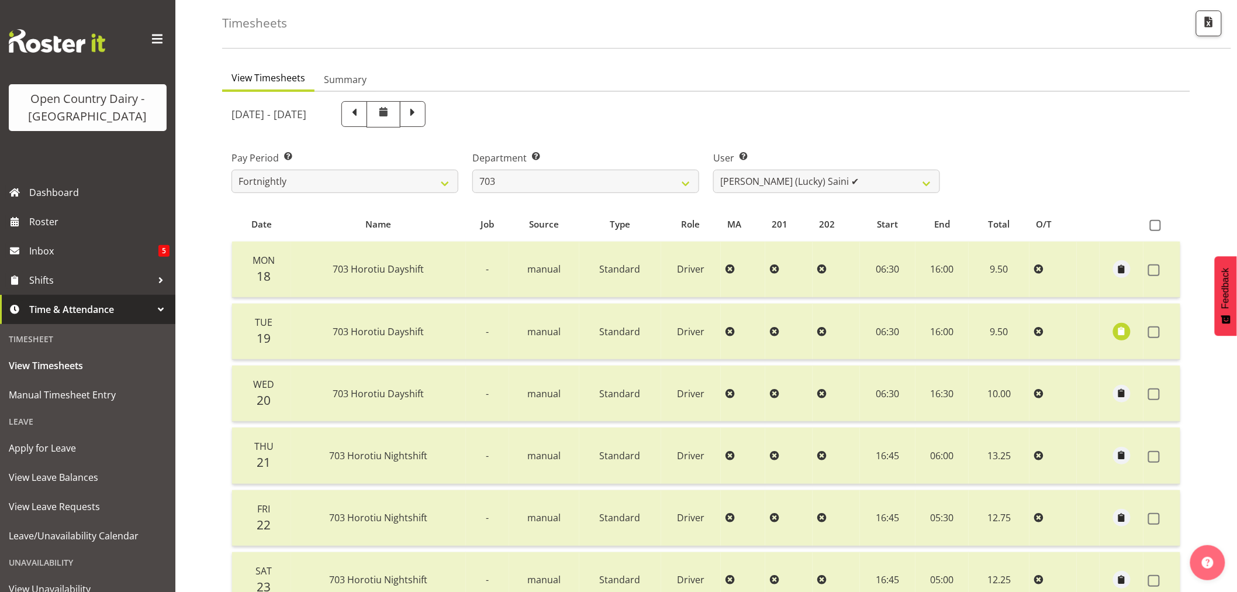
scroll to position [40, 0]
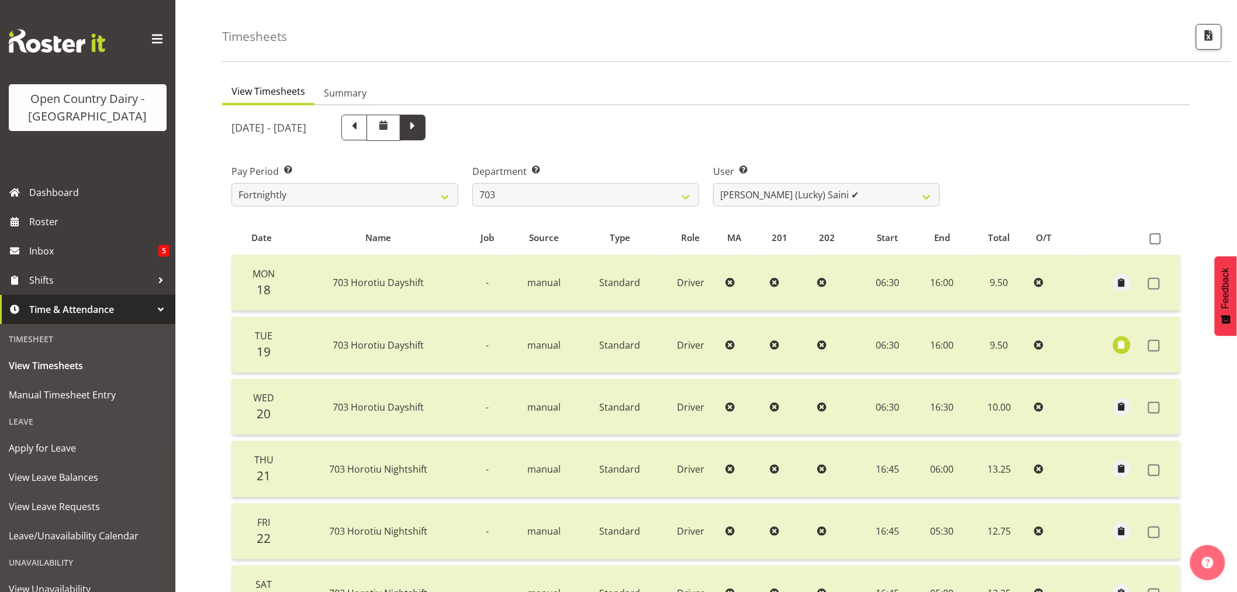
click at [426, 129] on span at bounding box center [413, 128] width 26 height 26
select select
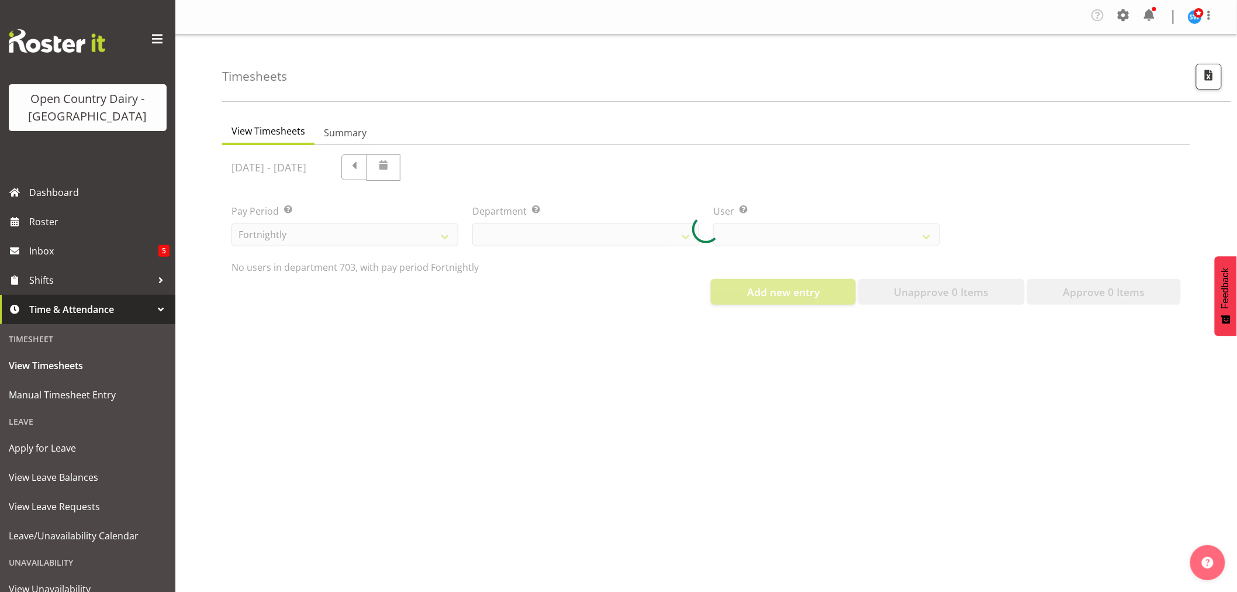
select select "710"
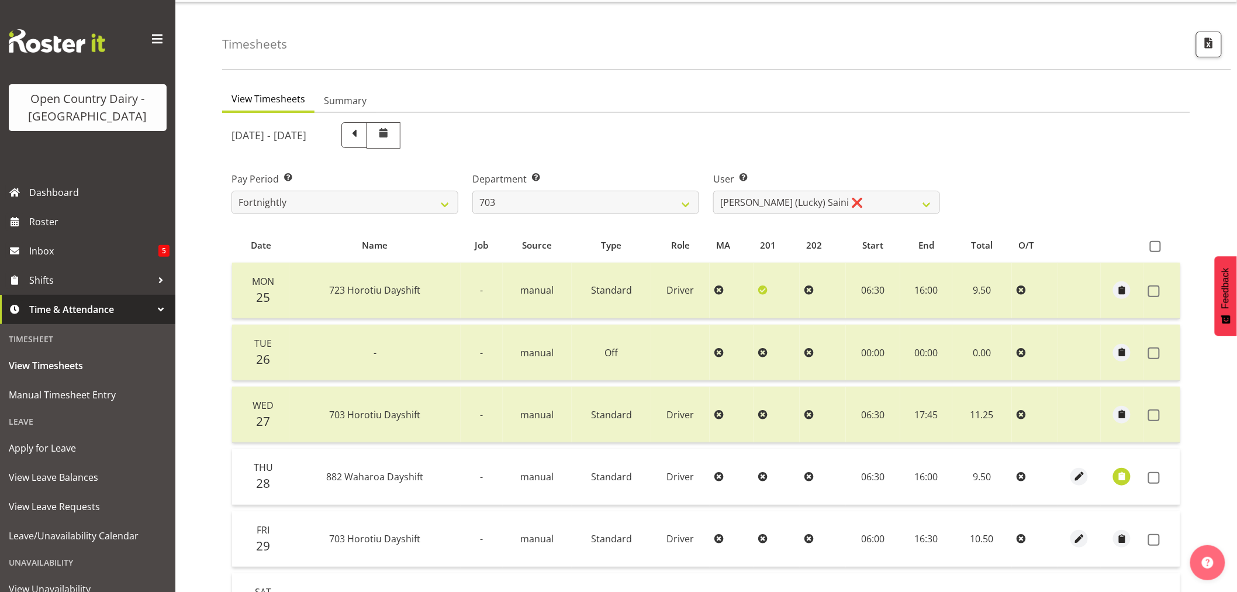
scroll to position [65, 0]
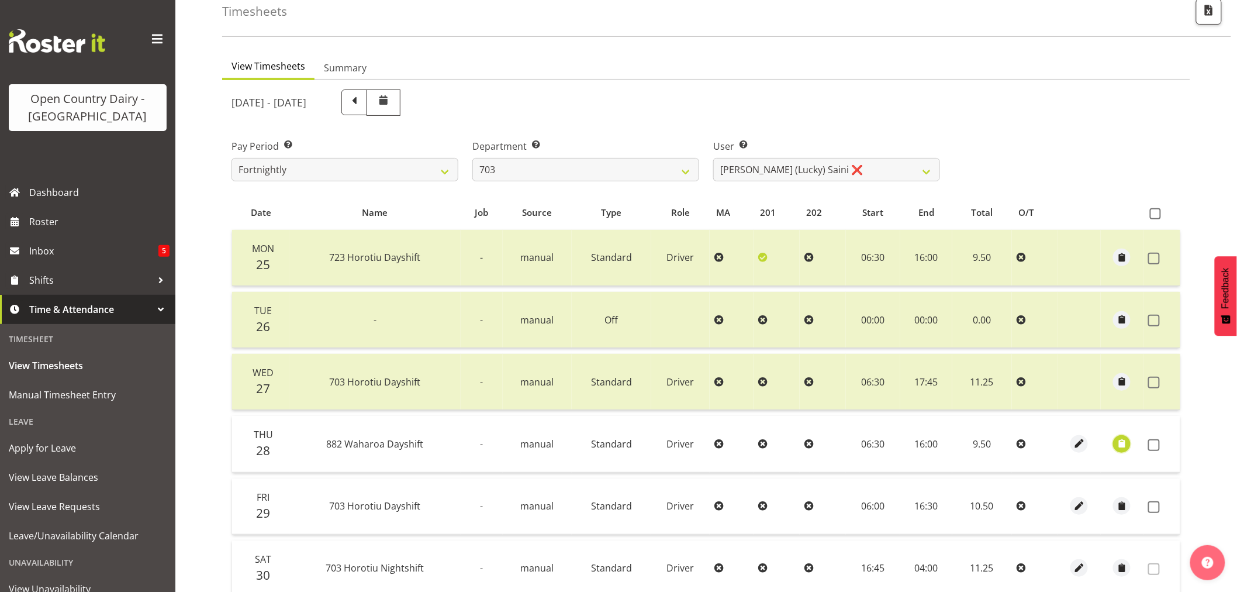
click at [1121, 445] on span "button" at bounding box center [1121, 443] width 13 height 13
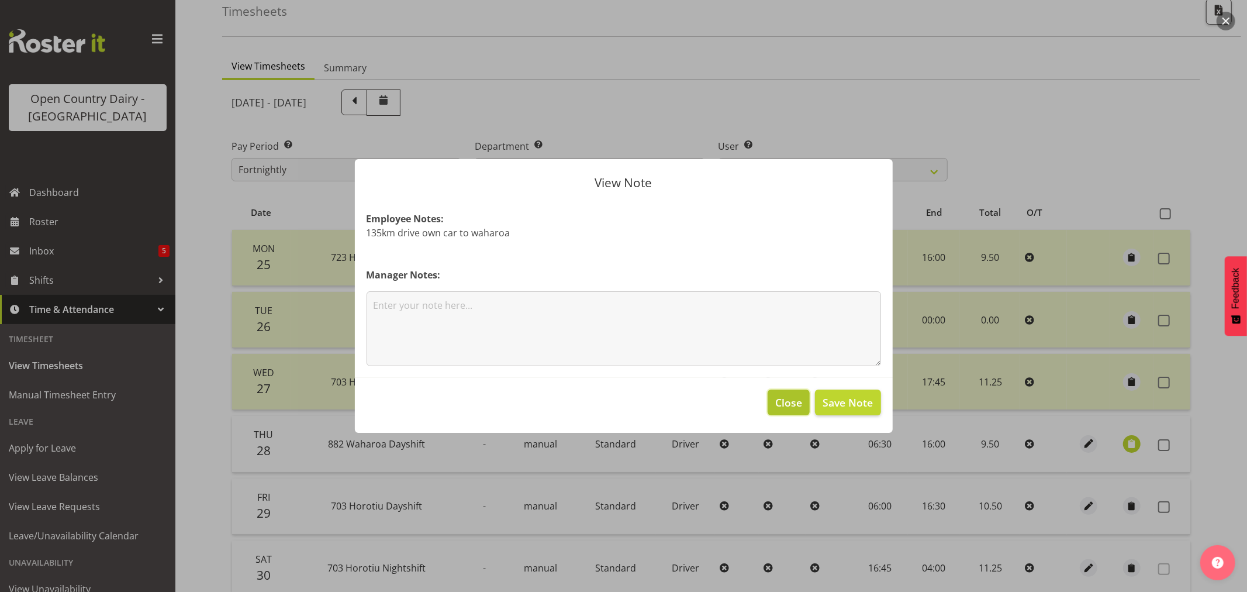
click at [792, 405] on span "Close" at bounding box center [788, 402] width 27 height 15
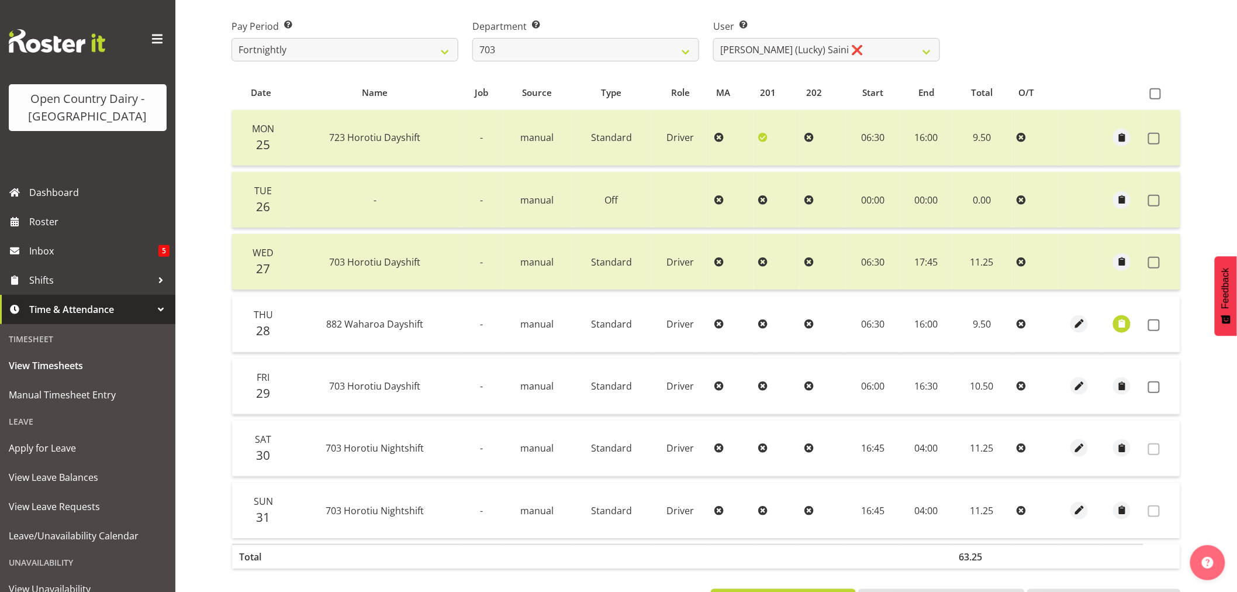
scroll to position [195, 0]
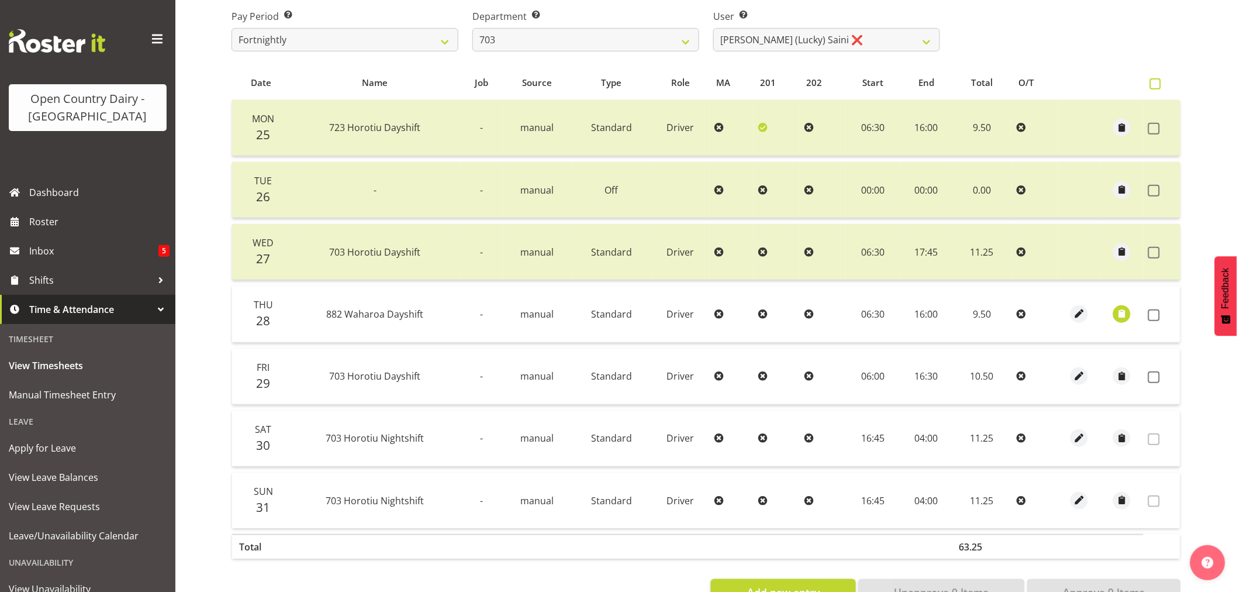
click at [1155, 84] on span at bounding box center [1155, 83] width 11 height 11
click at [1155, 84] on input "checkbox" at bounding box center [1154, 84] width 8 height 8
checkbox input "true"
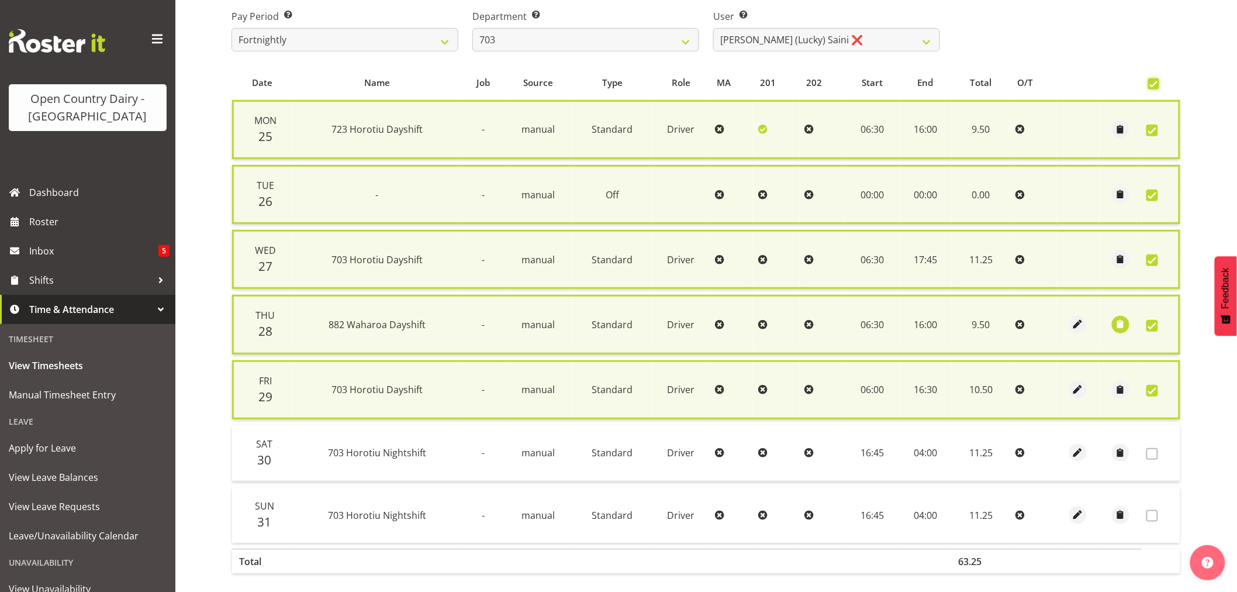
checkbox input "true"
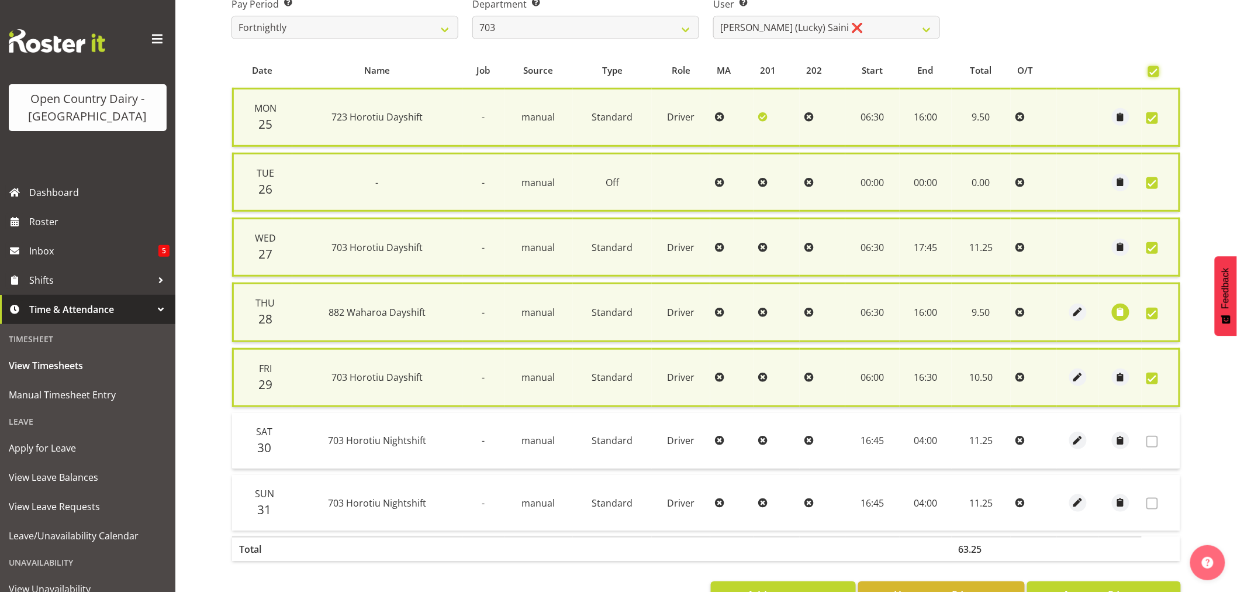
scroll to position [244, 0]
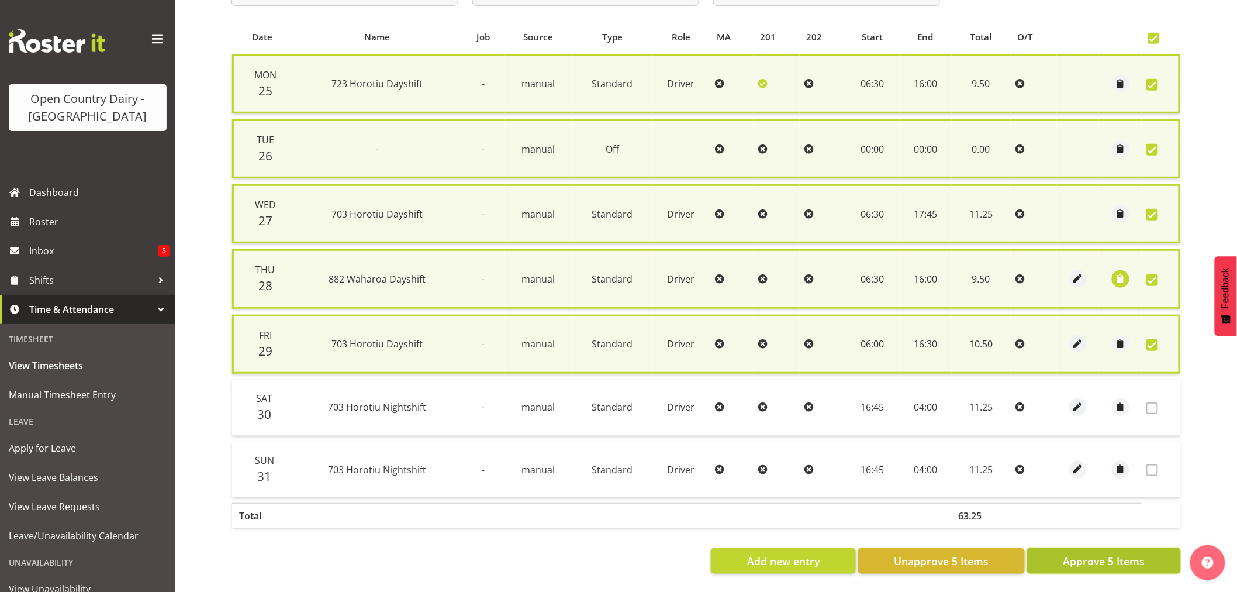
click at [1114, 553] on span "Approve 5 Items" at bounding box center [1104, 560] width 82 height 15
checkbox input "false"
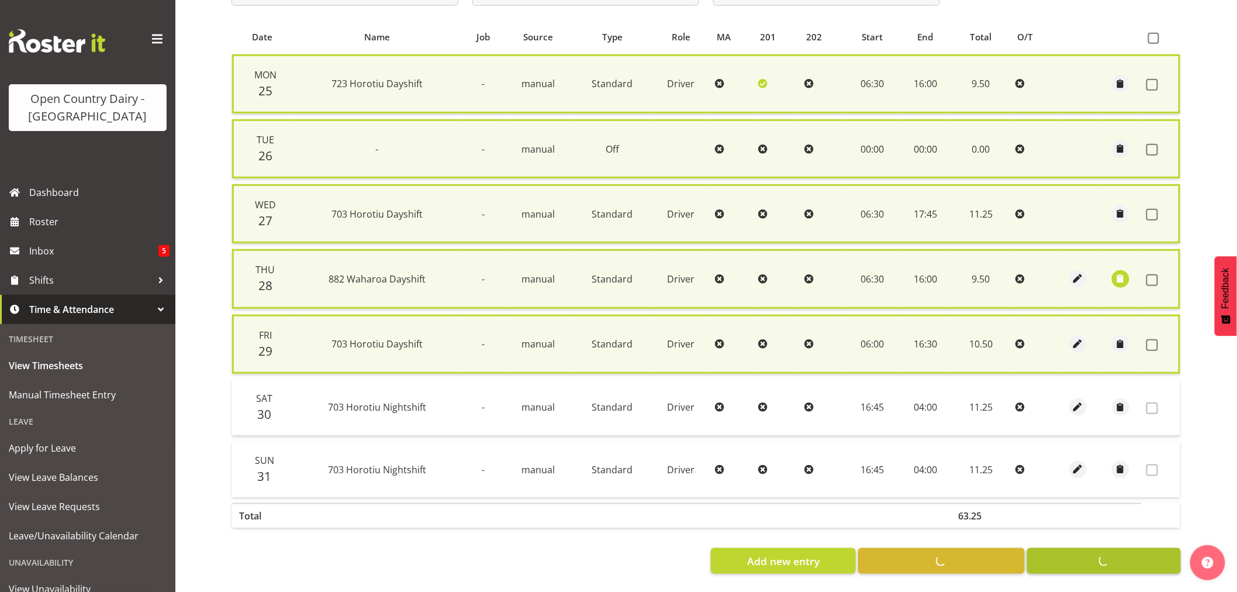
checkbox input "false"
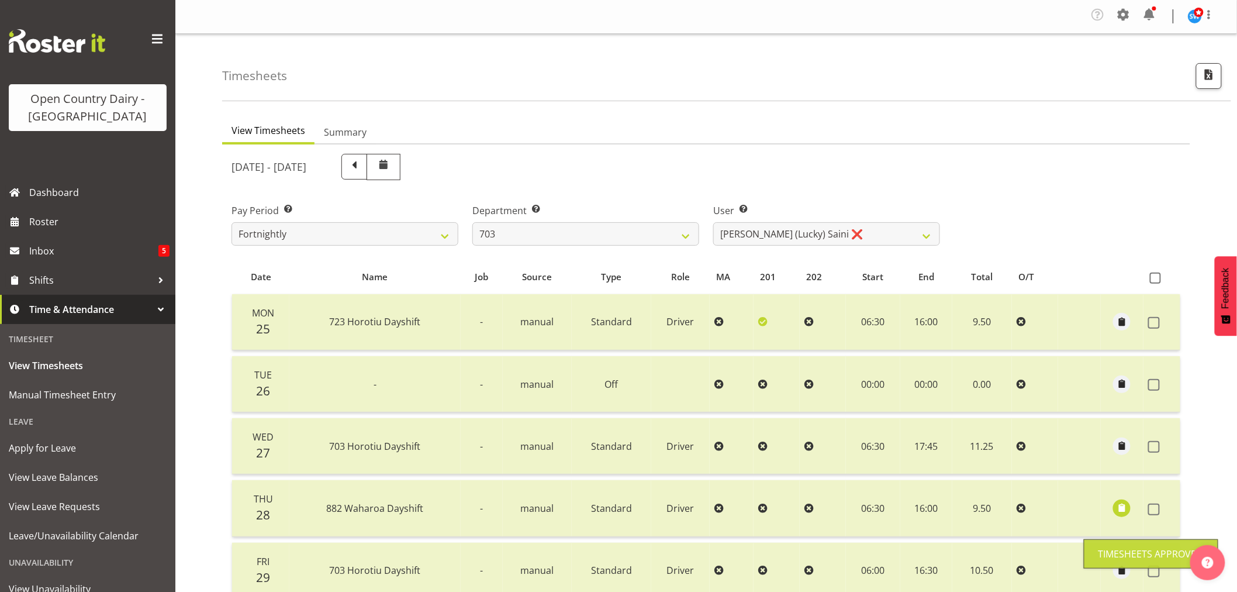
scroll to position [0, 0]
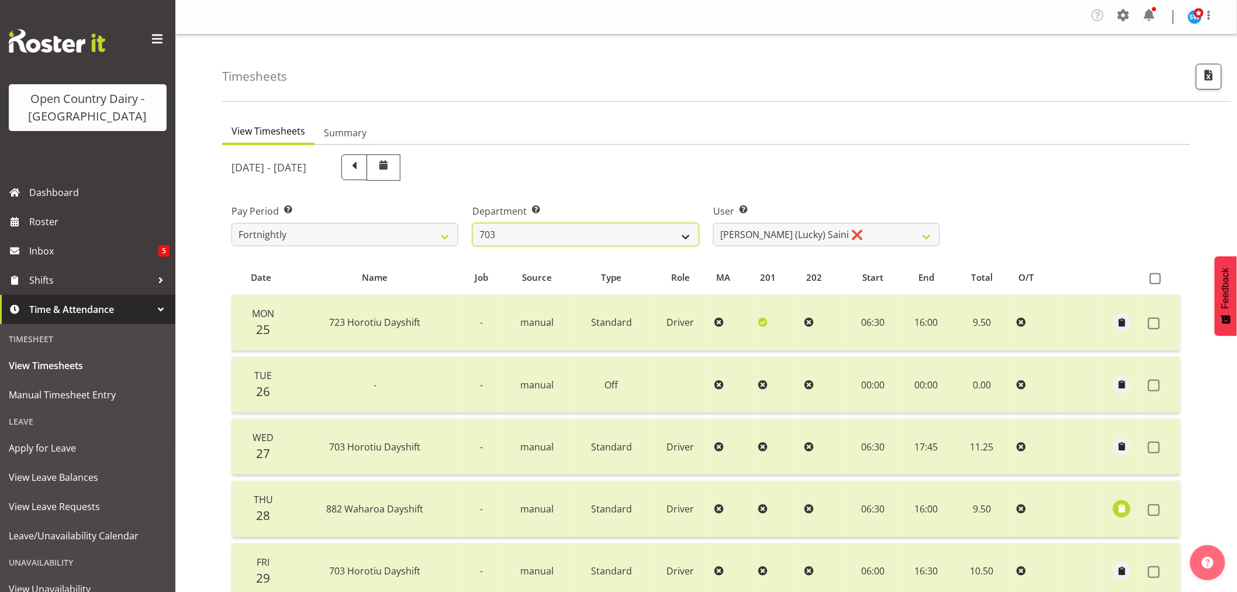
click at [687, 233] on select "701 702 703 704 705 706 707 708 709 710 711 712 713 714 715 716 717 718 719 720" at bounding box center [585, 234] width 227 height 23
select select "717"
click at [472, 223] on select "701 702 703 704 705 706 707 708 709 710 711 712 713 714 715 716 717 718 719 720" at bounding box center [585, 234] width 227 height 23
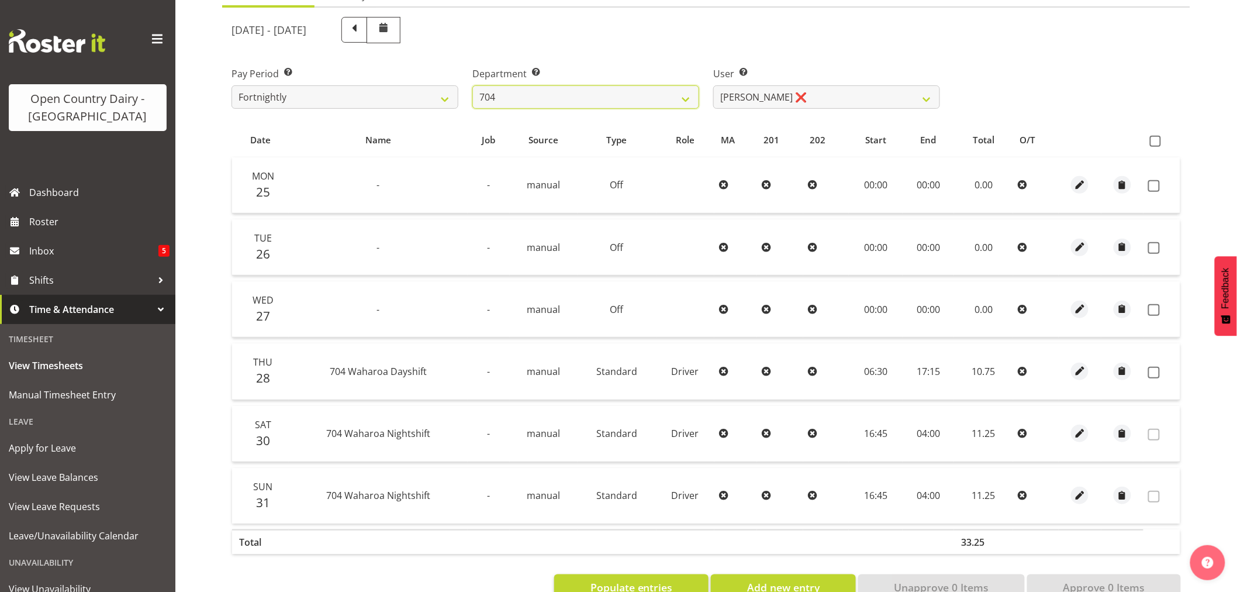
scroll to position [172, 0]
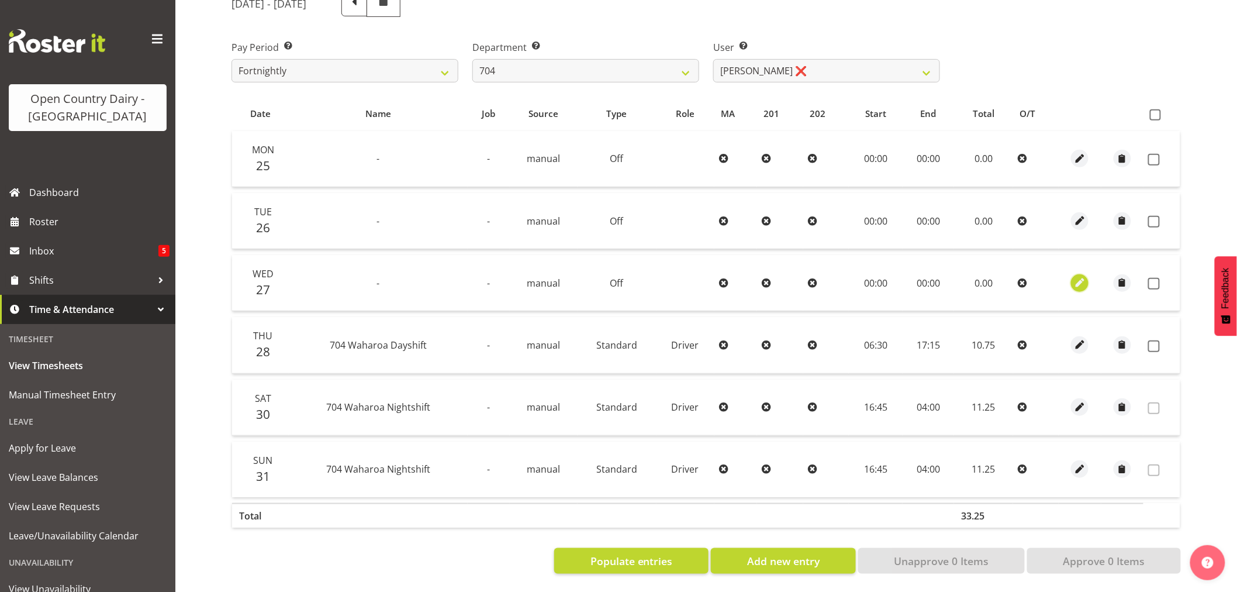
click at [1077, 277] on span "button" at bounding box center [1079, 282] width 13 height 13
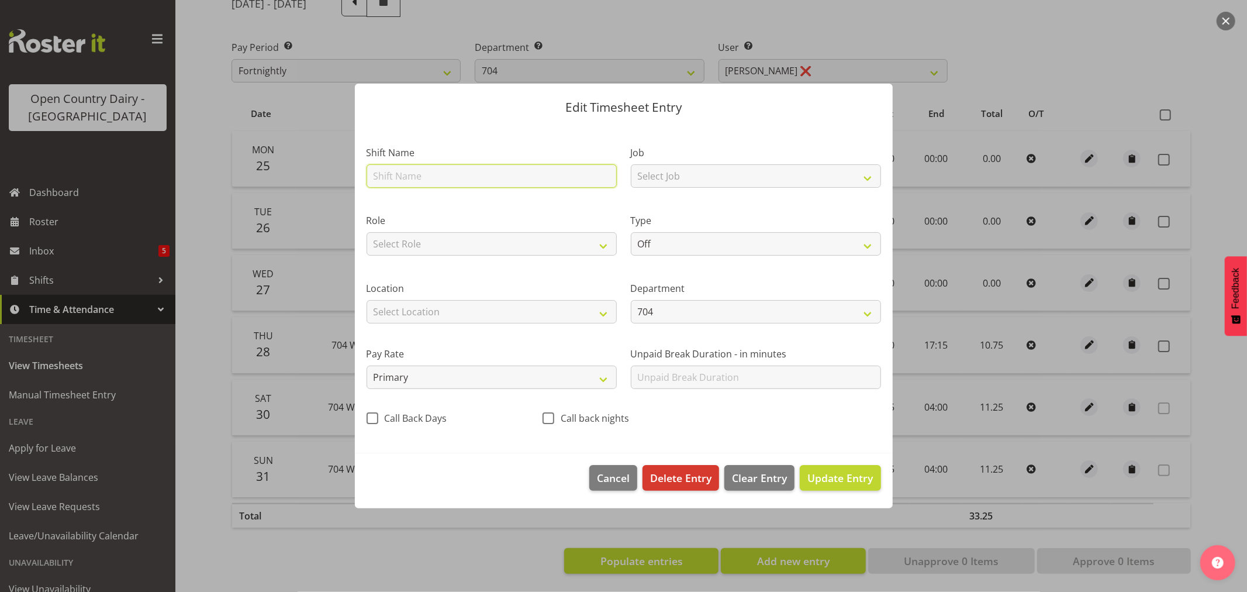
click at [410, 175] on input "text" at bounding box center [492, 175] width 250 height 23
type input "Sick"
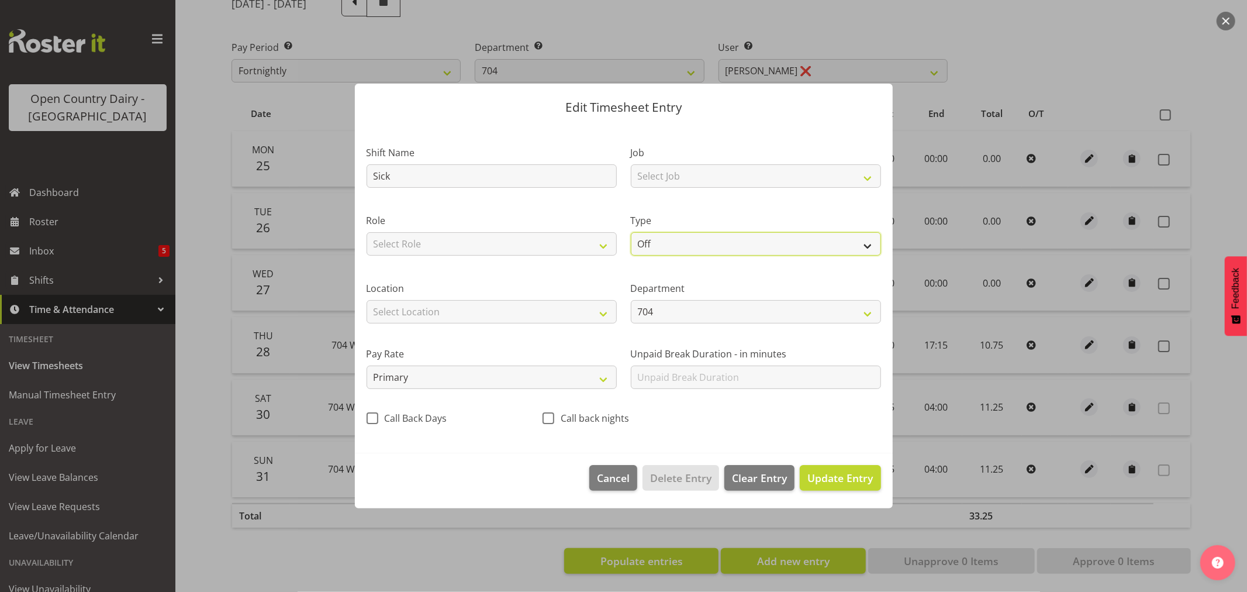
click at [855, 250] on select "Off Standard Public Holiday Public Holiday (Worked) Day In Lieu Annual Leave Si…" at bounding box center [756, 243] width 250 height 23
select select "Sick"
click at [631, 232] on select "Off Standard Public Holiday Public Holiday (Worked) Day In Lieu Annual Leave Si…" at bounding box center [756, 243] width 250 height 23
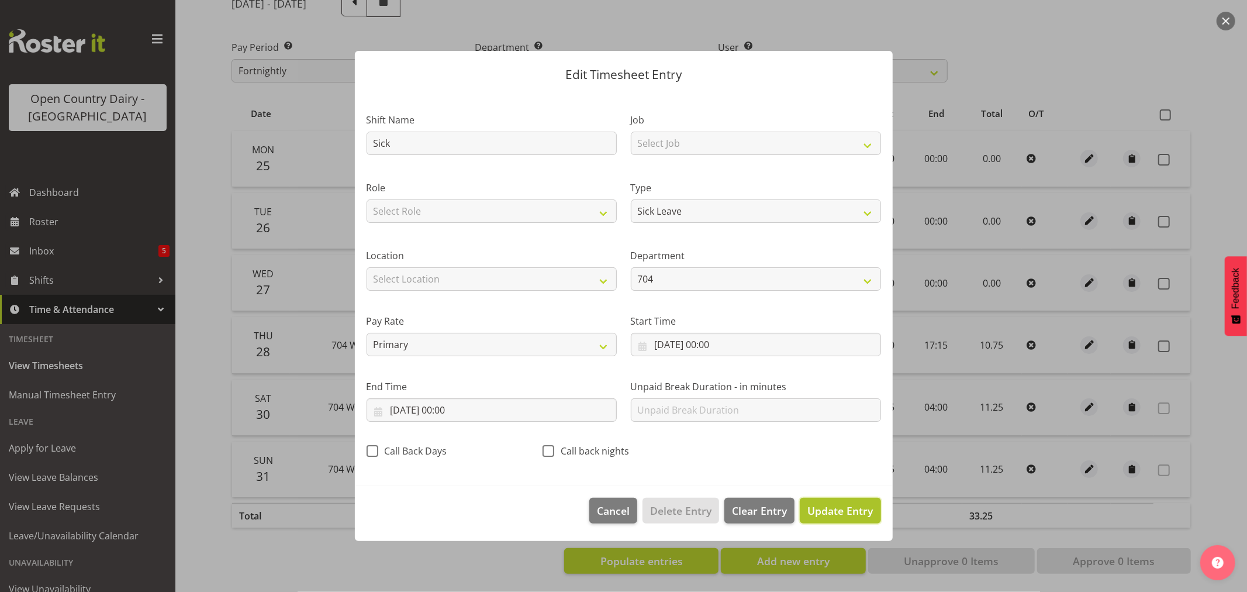
click at [846, 515] on span "Update Entry" at bounding box center [839, 510] width 65 height 14
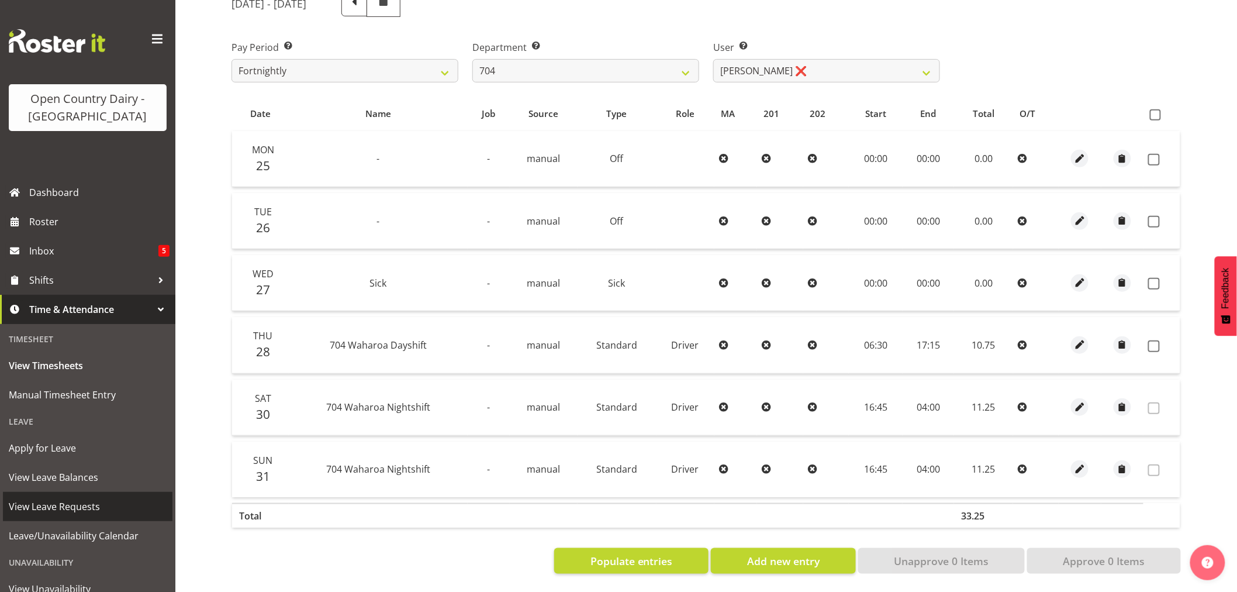
click at [67, 501] on span "View Leave Requests" at bounding box center [88, 506] width 158 height 18
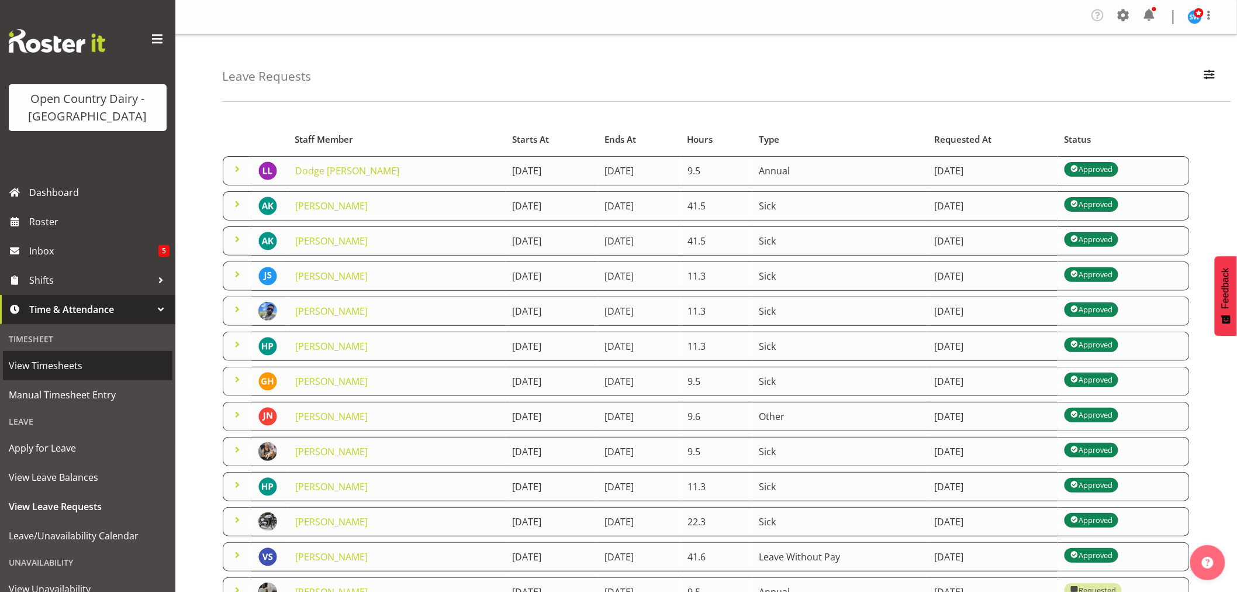
click at [56, 367] on span "View Timesheets" at bounding box center [88, 366] width 158 height 18
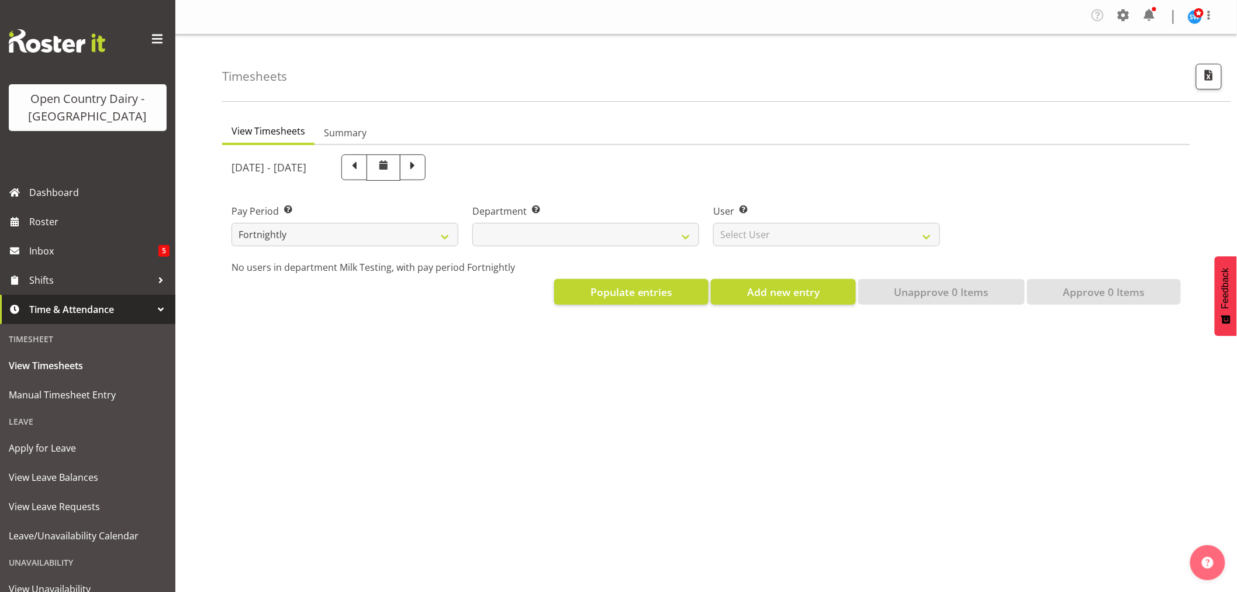
select select
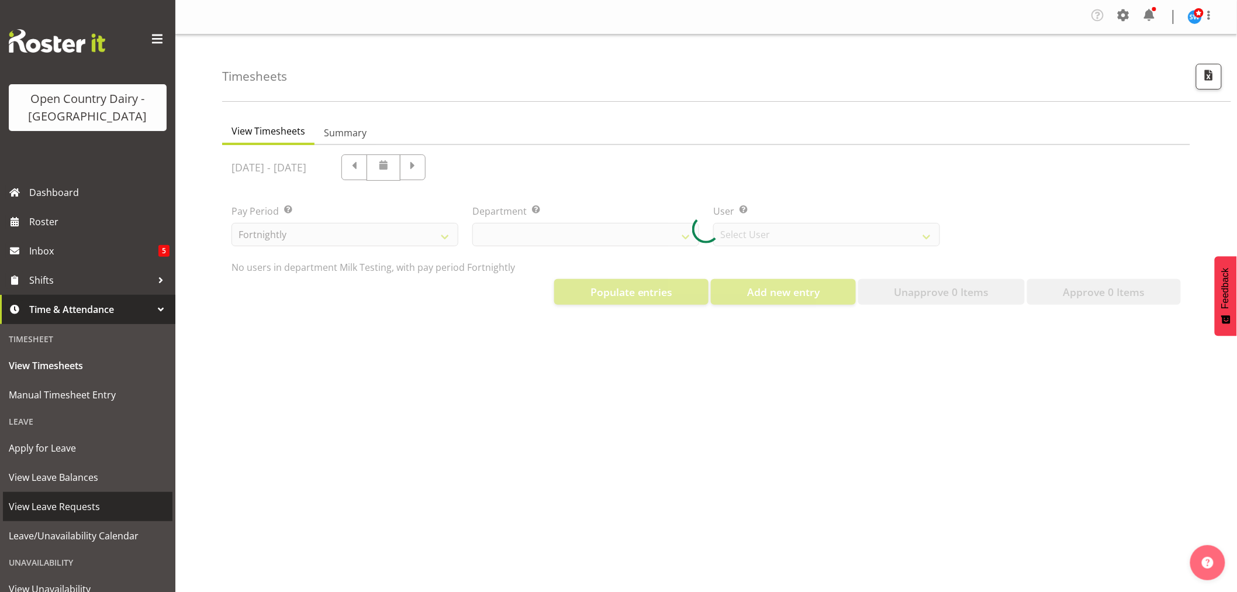
click at [56, 504] on span "View Leave Requests" at bounding box center [88, 506] width 158 height 18
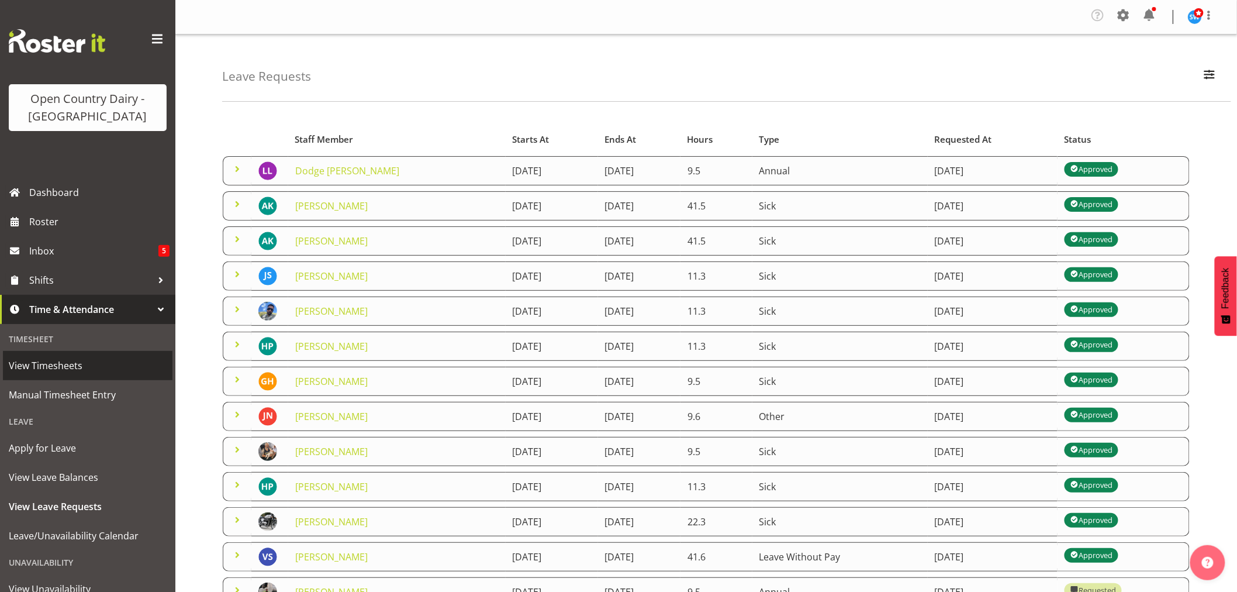
click at [32, 374] on span "View Timesheets" at bounding box center [88, 366] width 158 height 18
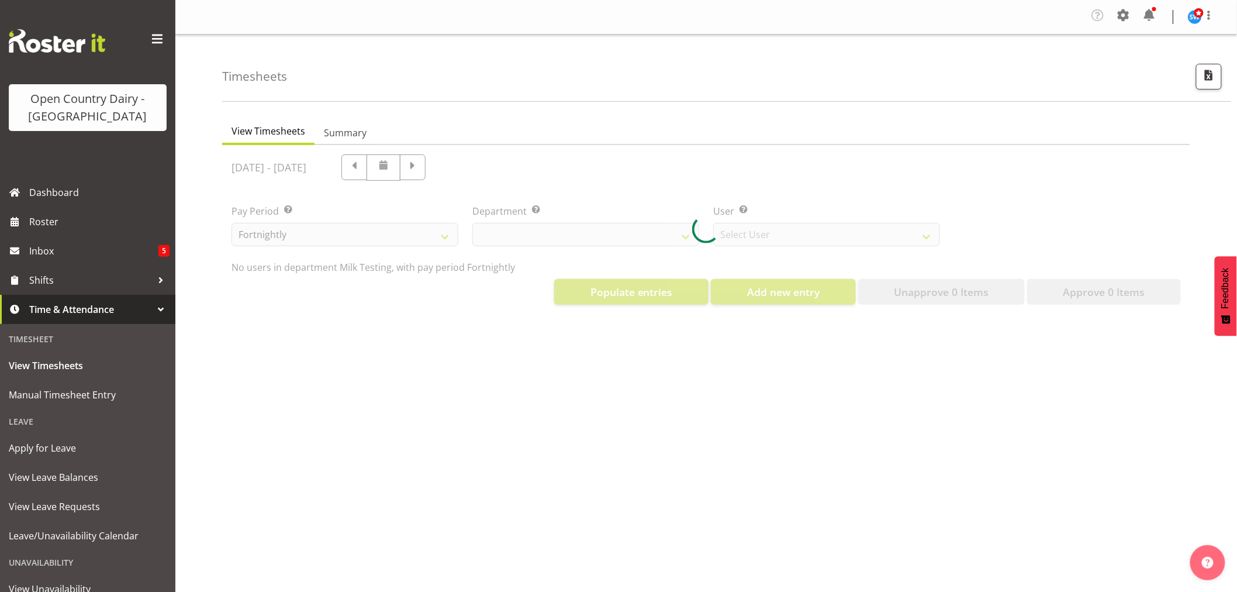
select select "733"
select select "7414"
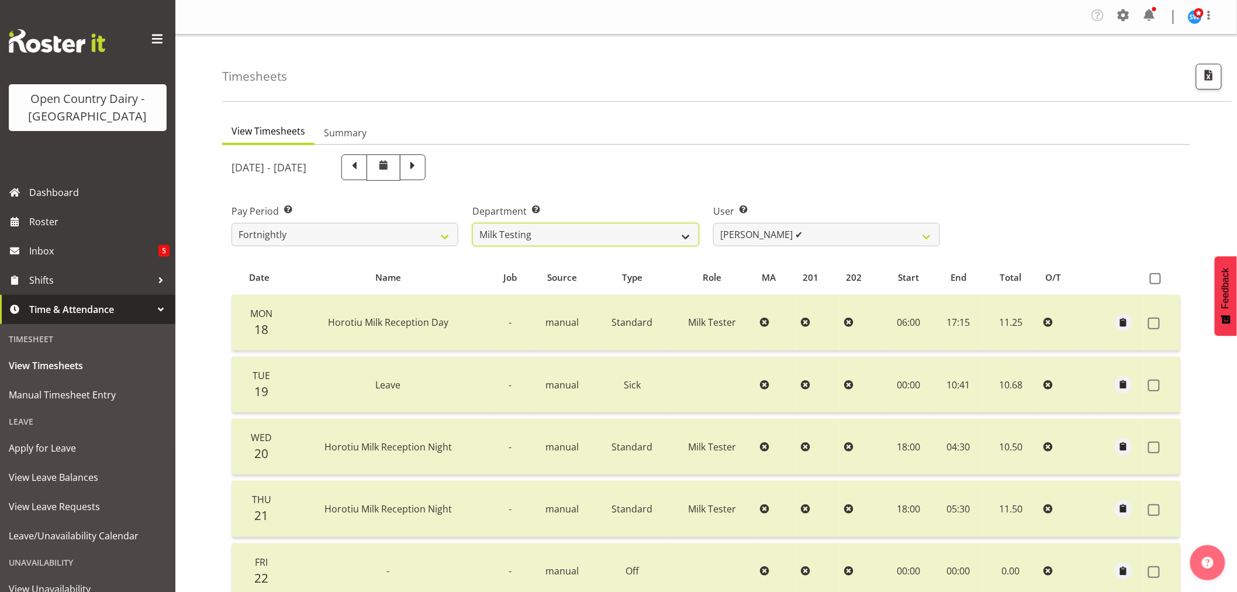
click at [685, 235] on select "701 702 703 704 705 706 707 708 709 710 711 712 713 714 715 716 717 718 719 720" at bounding box center [585, 234] width 227 height 23
select select "717"
click at [472, 223] on select "701 702 703 704 705 706 707 708 709 710 711 712 713 714 715 716 717 718 719 720" at bounding box center [585, 234] width 227 height 23
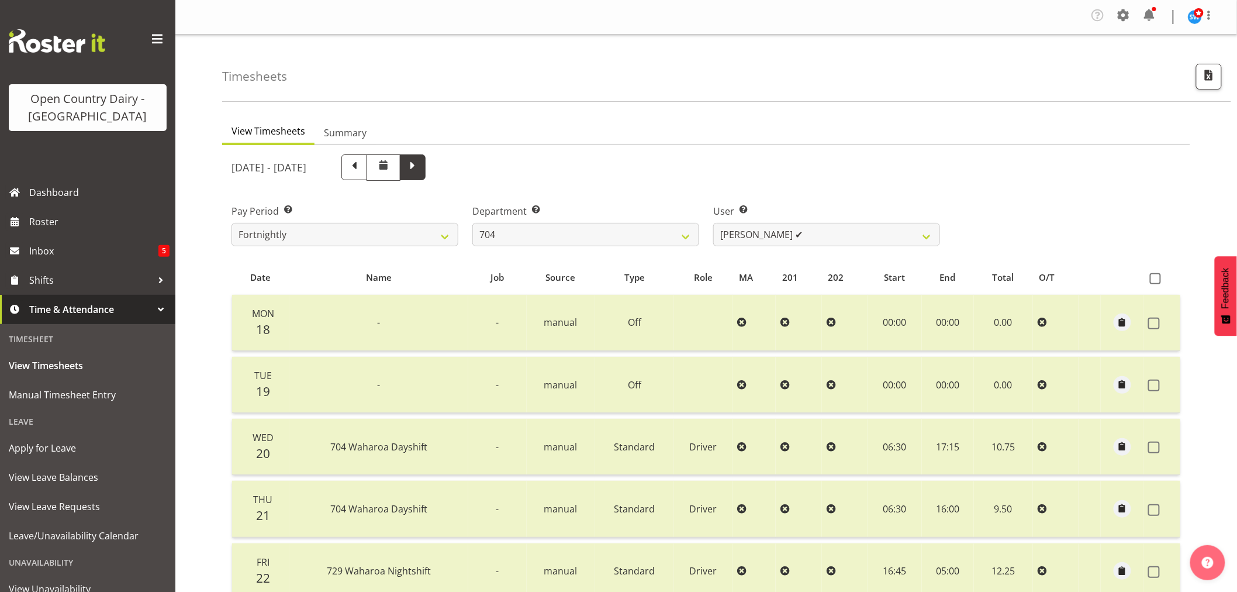
click at [420, 171] on span at bounding box center [412, 165] width 15 height 15
select select
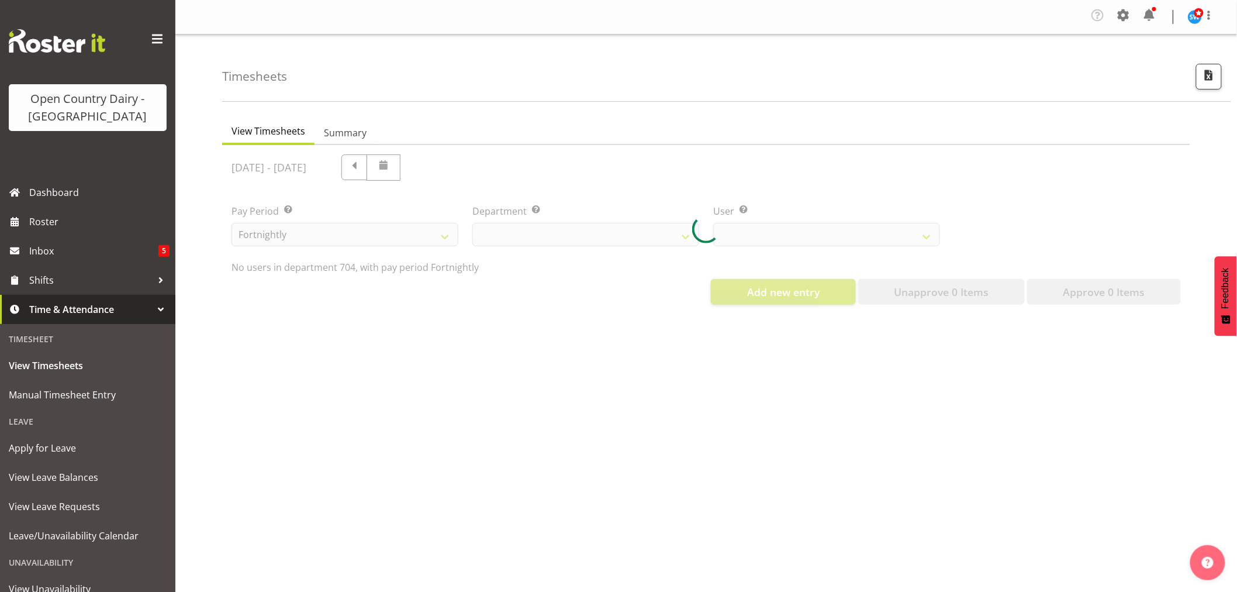
select select "717"
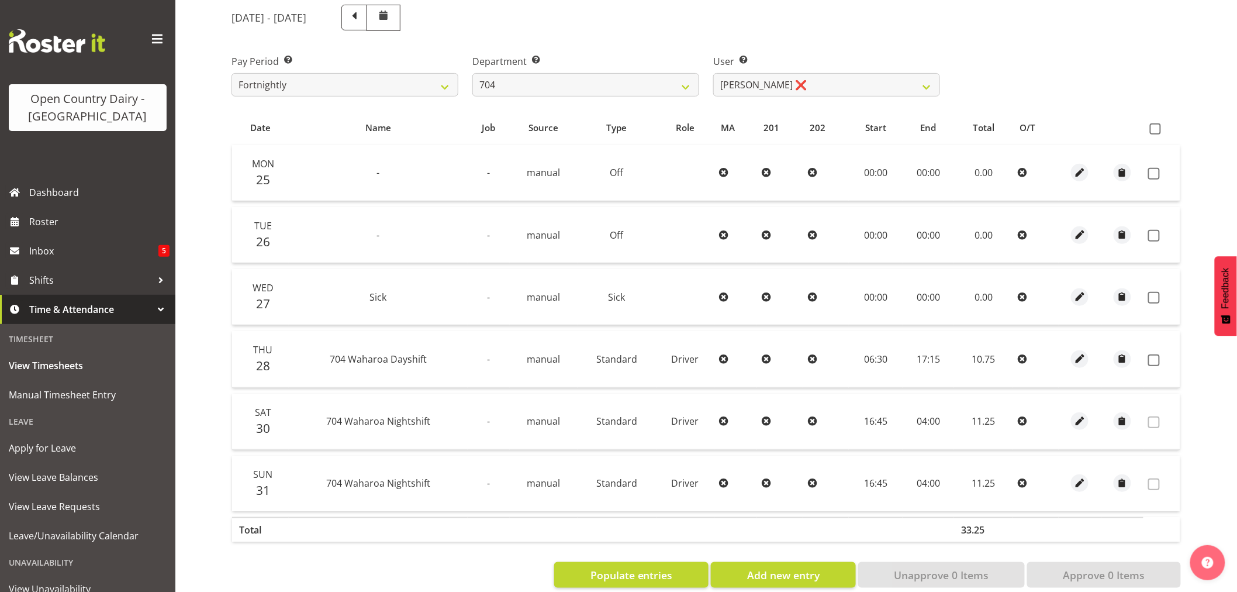
scroll to position [172, 0]
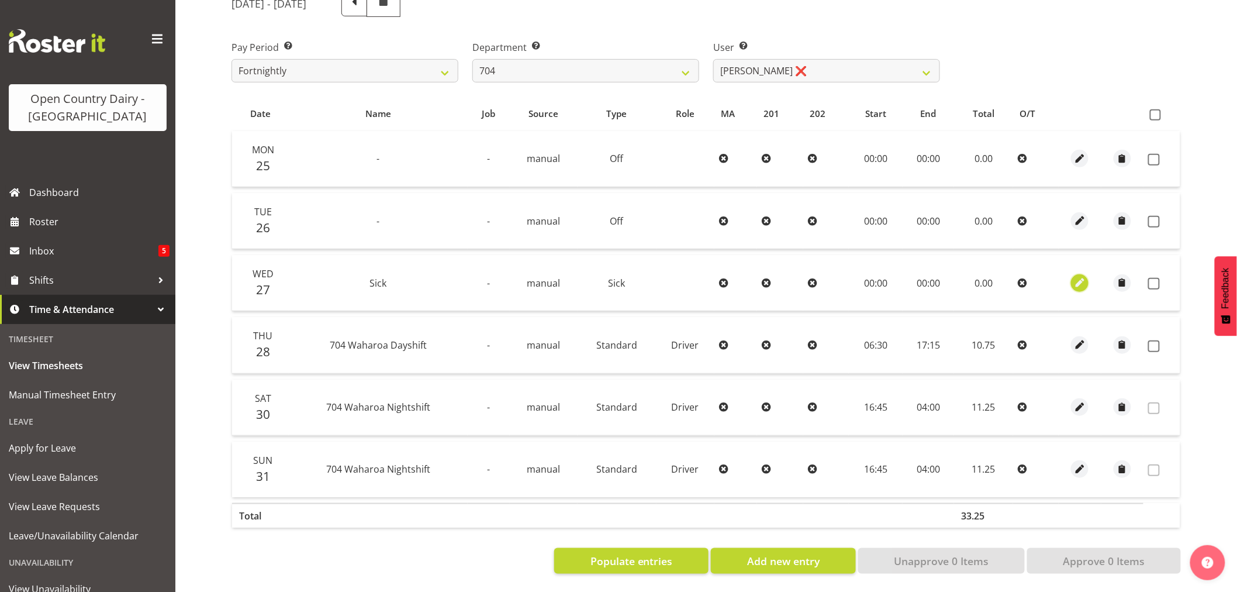
click at [1079, 276] on span "button" at bounding box center [1079, 282] width 13 height 13
select select "Sick"
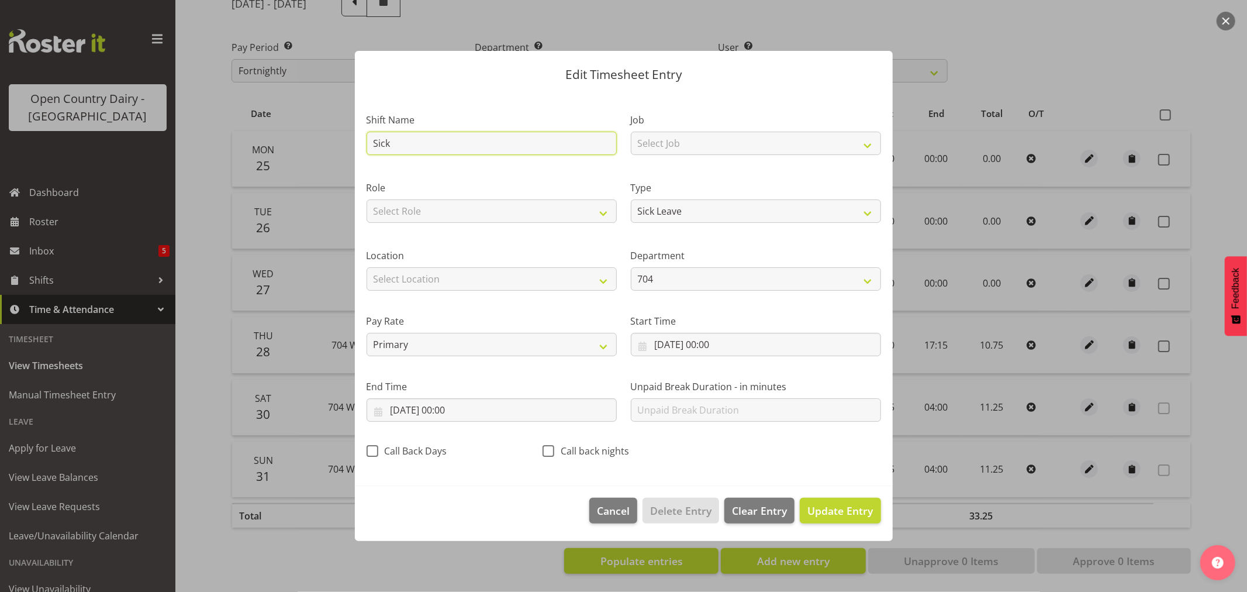
click at [458, 153] on input "Sick" at bounding box center [492, 143] width 250 height 23
click at [565, 171] on div "Role Select Role Driver Driver [PERSON_NAME] Leave - EOS" at bounding box center [492, 198] width 264 height 68
click at [758, 513] on span "Clear Entry" at bounding box center [759, 510] width 55 height 15
select select "Off"
type input "0"
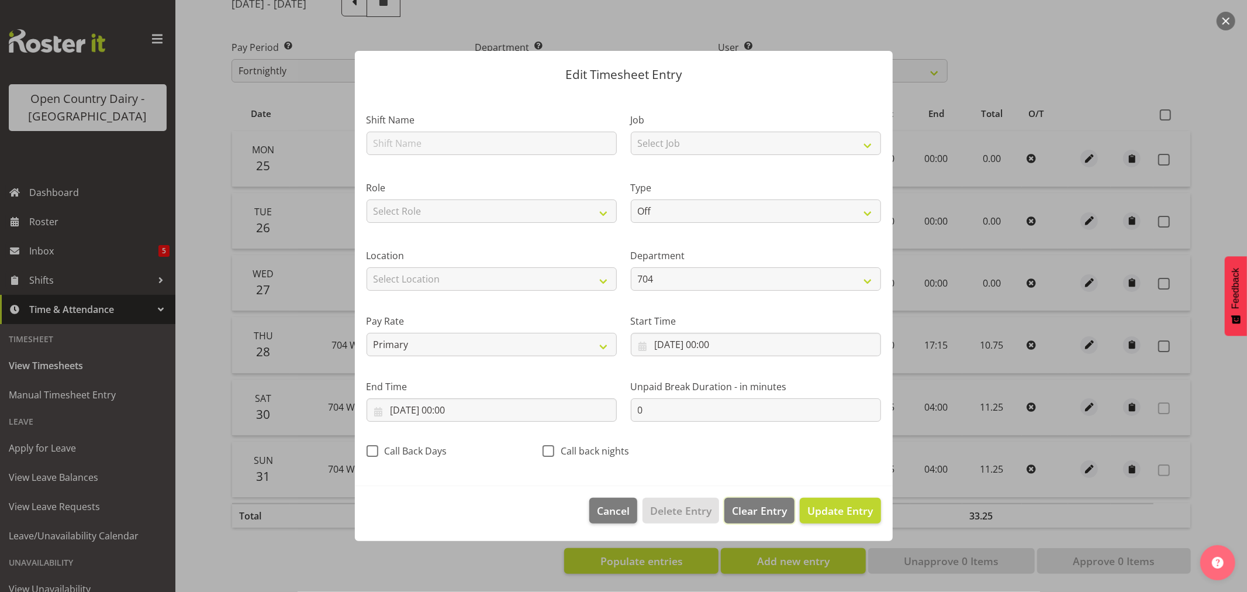
select select
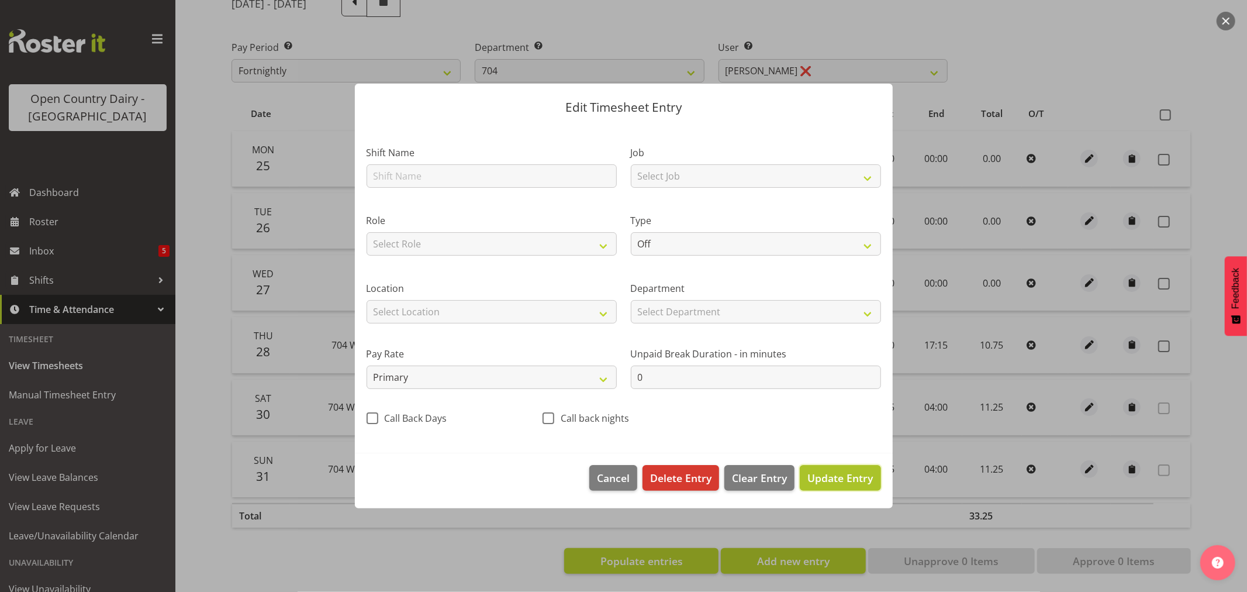
click at [850, 478] on span "Update Entry" at bounding box center [839, 478] width 65 height 14
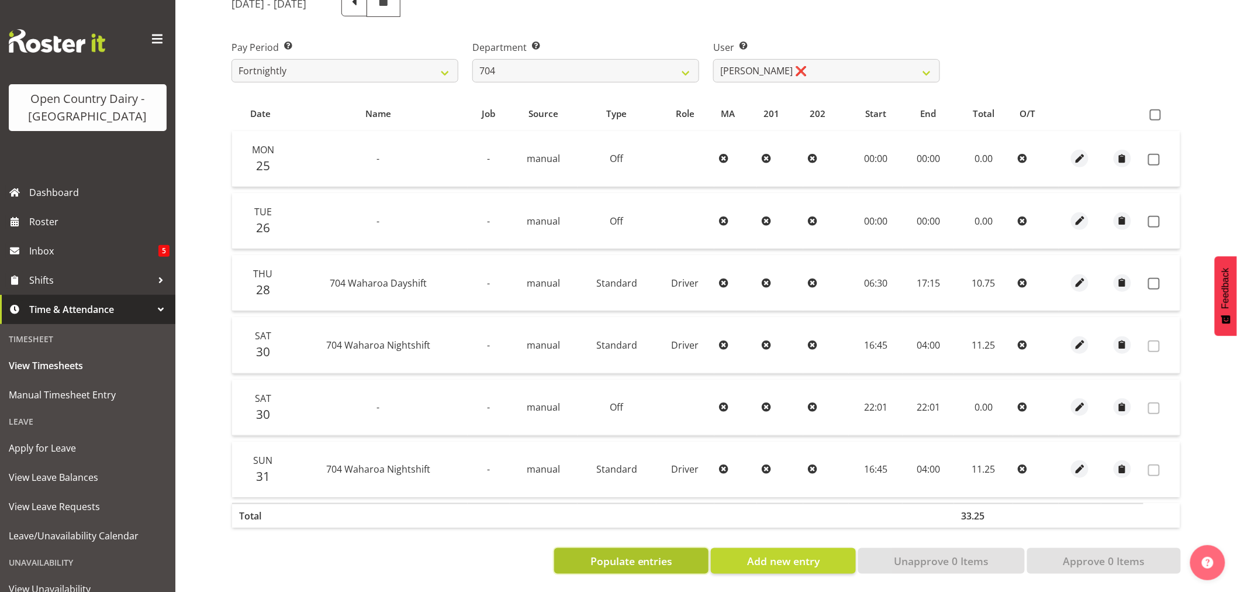
click at [665, 553] on span "Populate entries" at bounding box center [631, 560] width 82 height 15
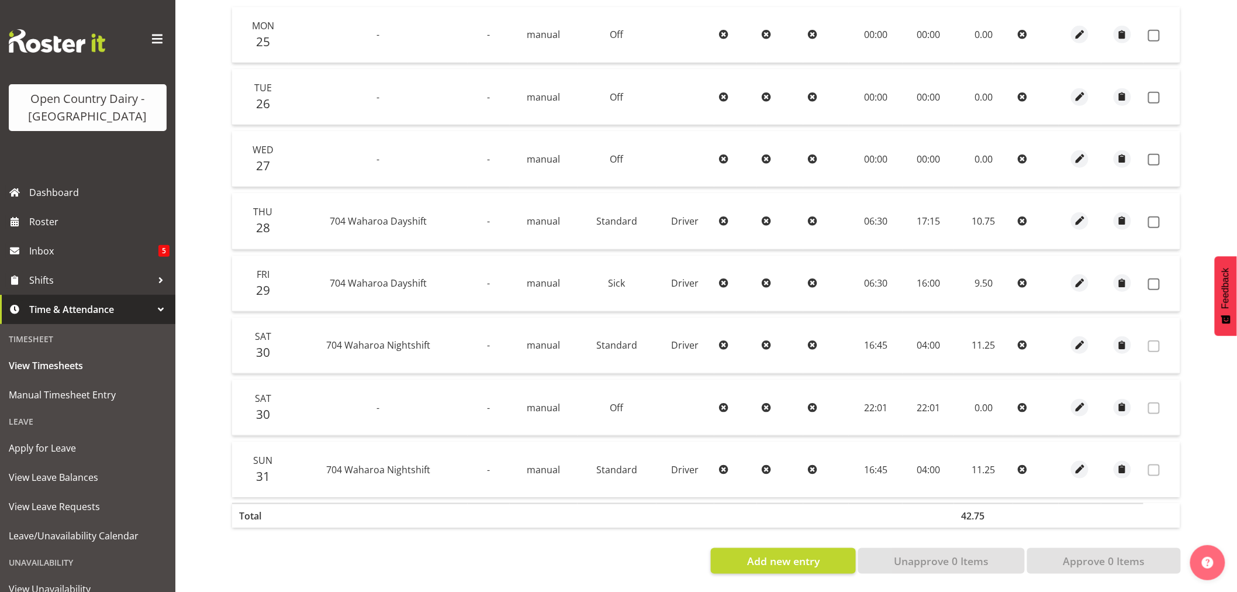
scroll to position [232, 0]
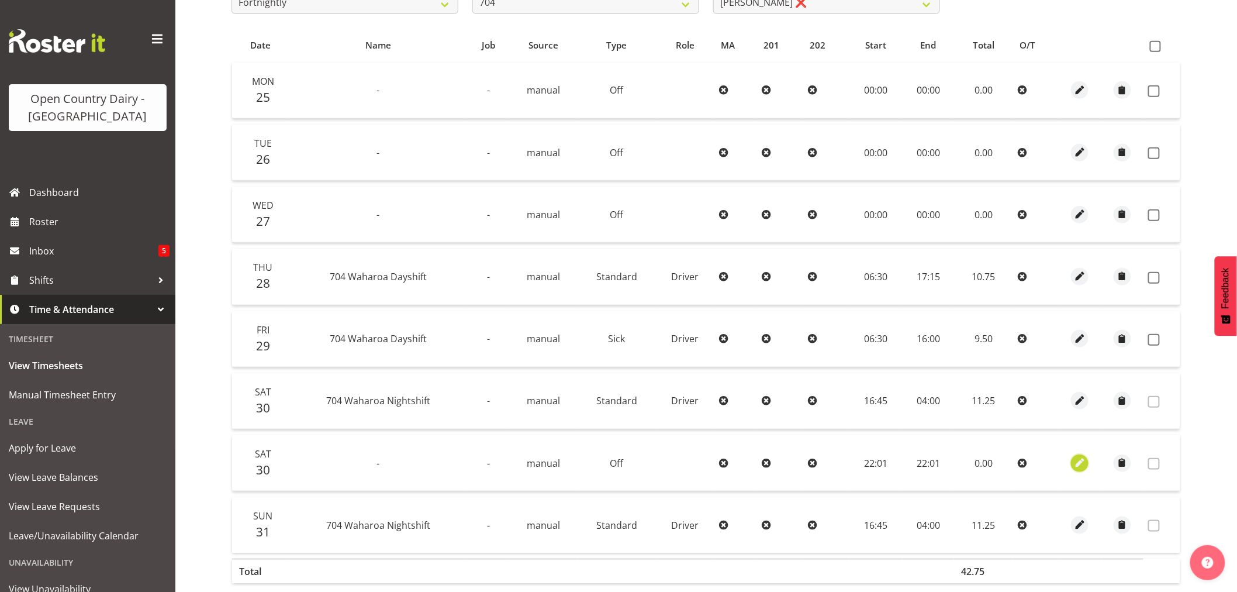
click at [1082, 463] on span "button" at bounding box center [1079, 462] width 13 height 13
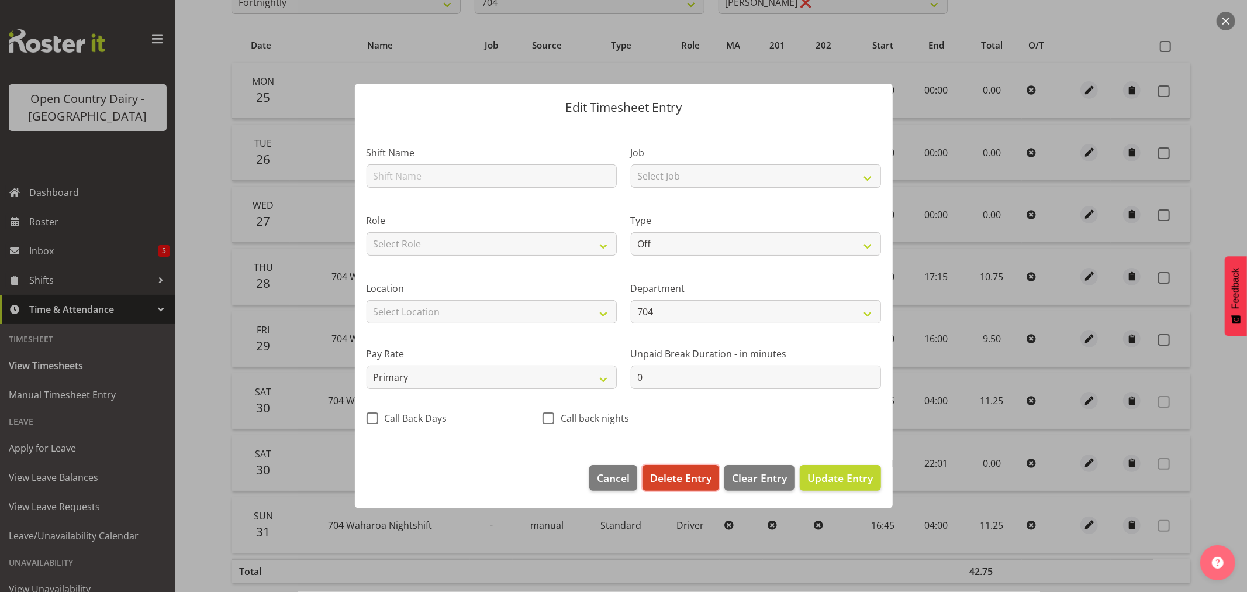
click at [682, 472] on span "Delete Entry" at bounding box center [680, 477] width 61 height 15
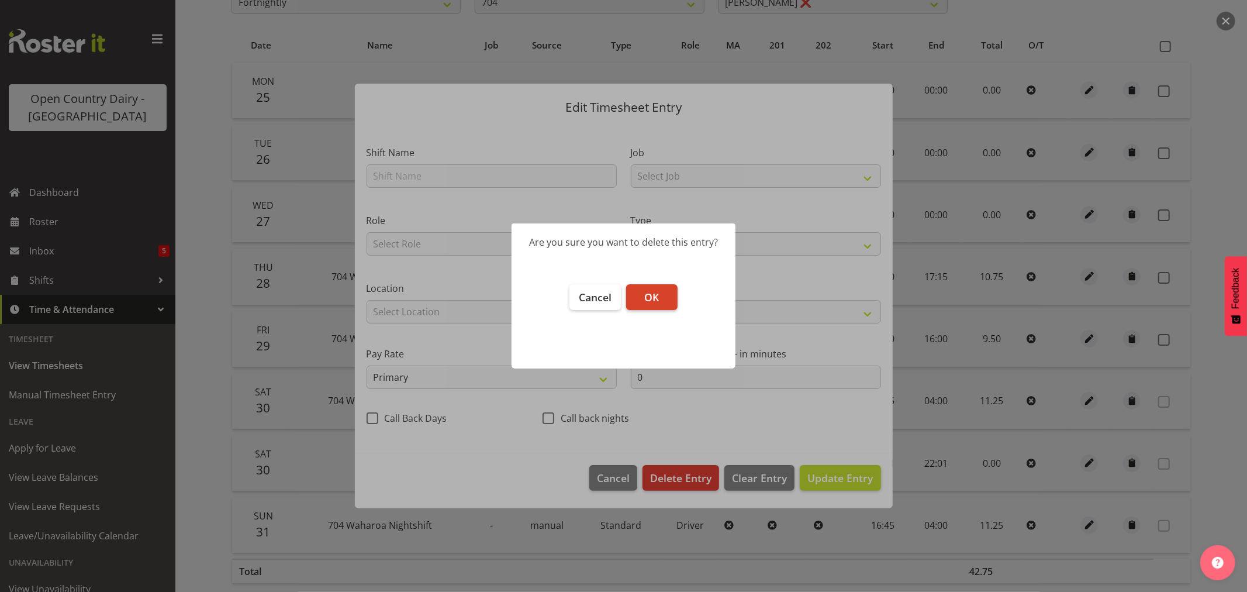
click at [668, 286] on button "OK" at bounding box center [651, 297] width 51 height 26
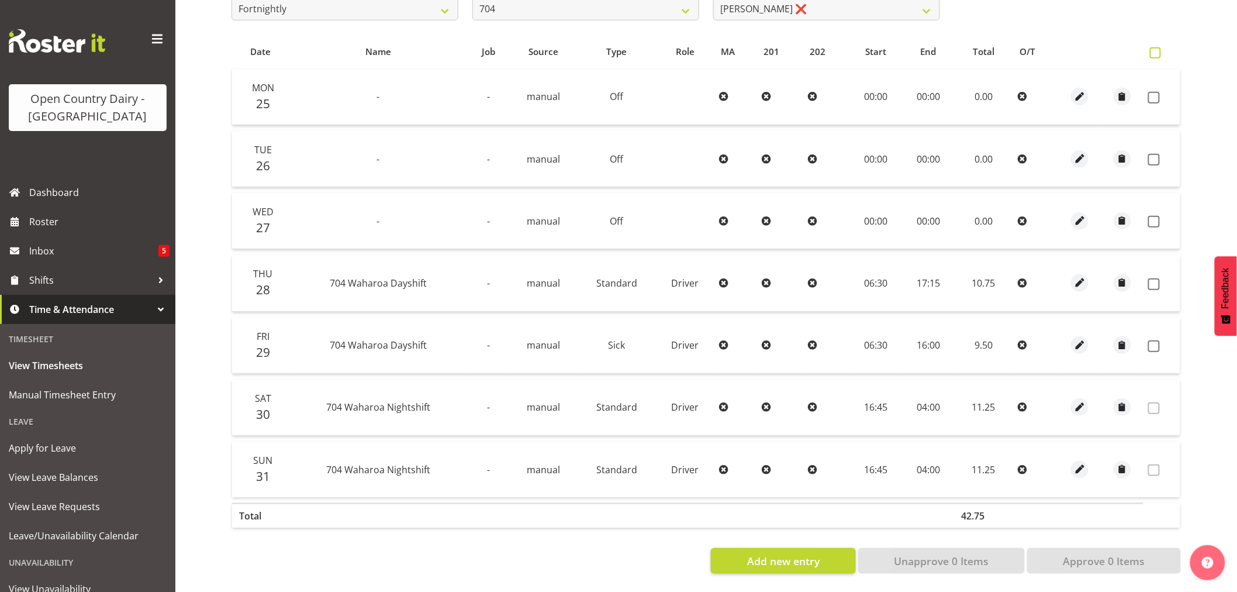
click at [1153, 47] on span at bounding box center [1155, 52] width 11 height 11
click at [1153, 49] on input "checkbox" at bounding box center [1154, 53] width 8 height 8
checkbox input "true"
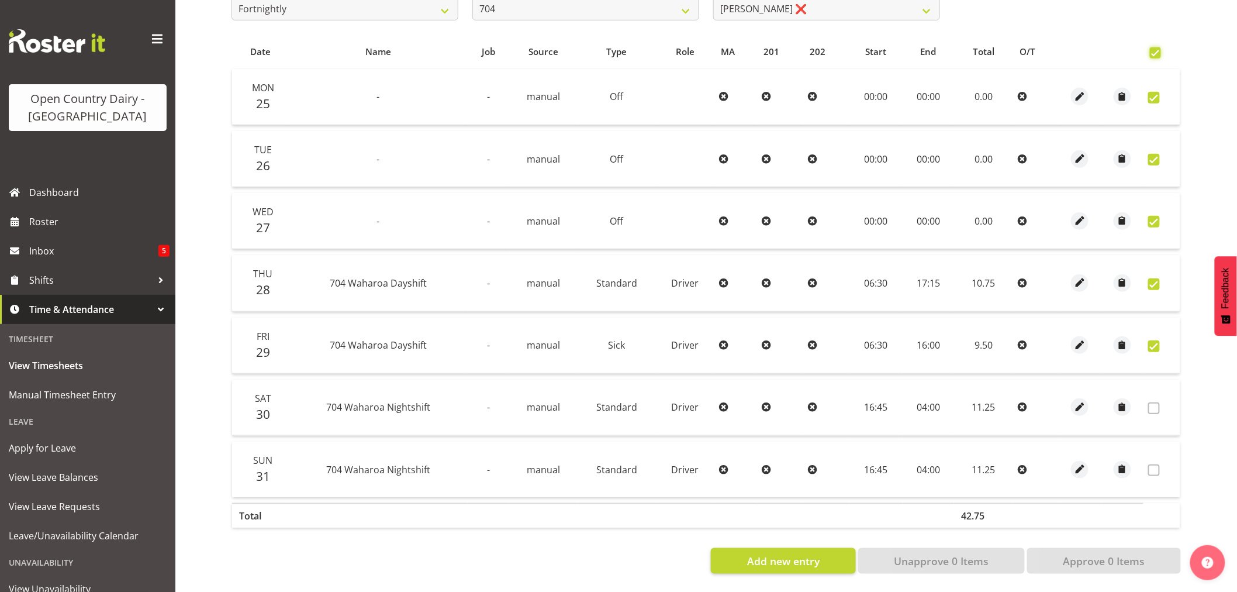
checkbox input "true"
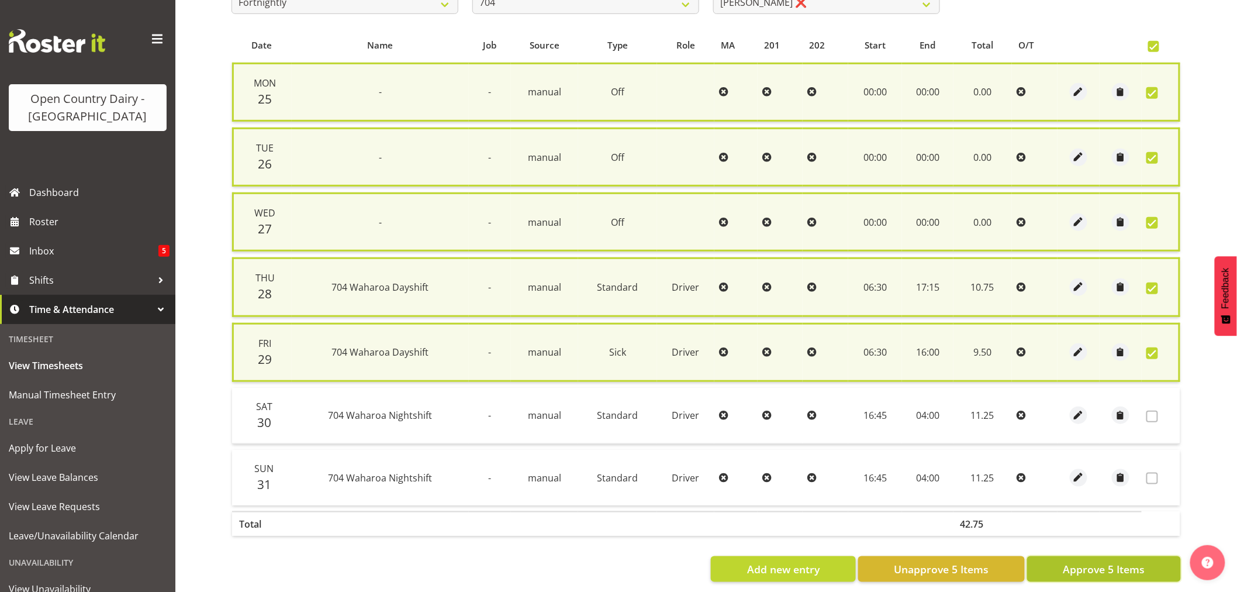
click at [1110, 562] on span "Approve 5 Items" at bounding box center [1104, 568] width 82 height 15
checkbox input "false"
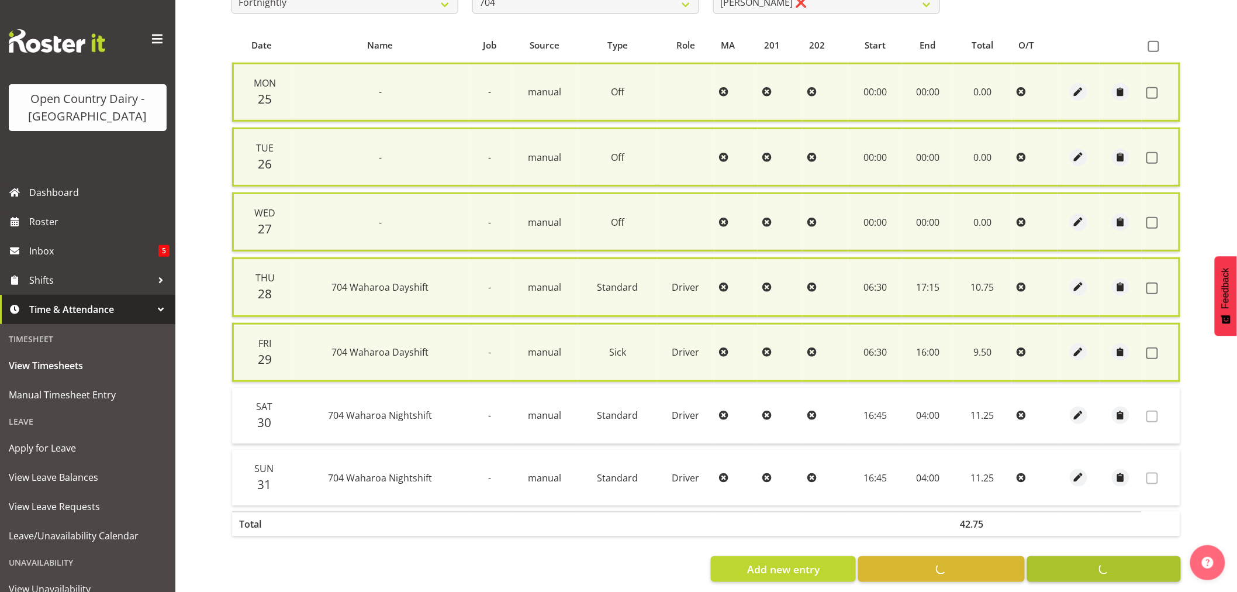
checkbox input "false"
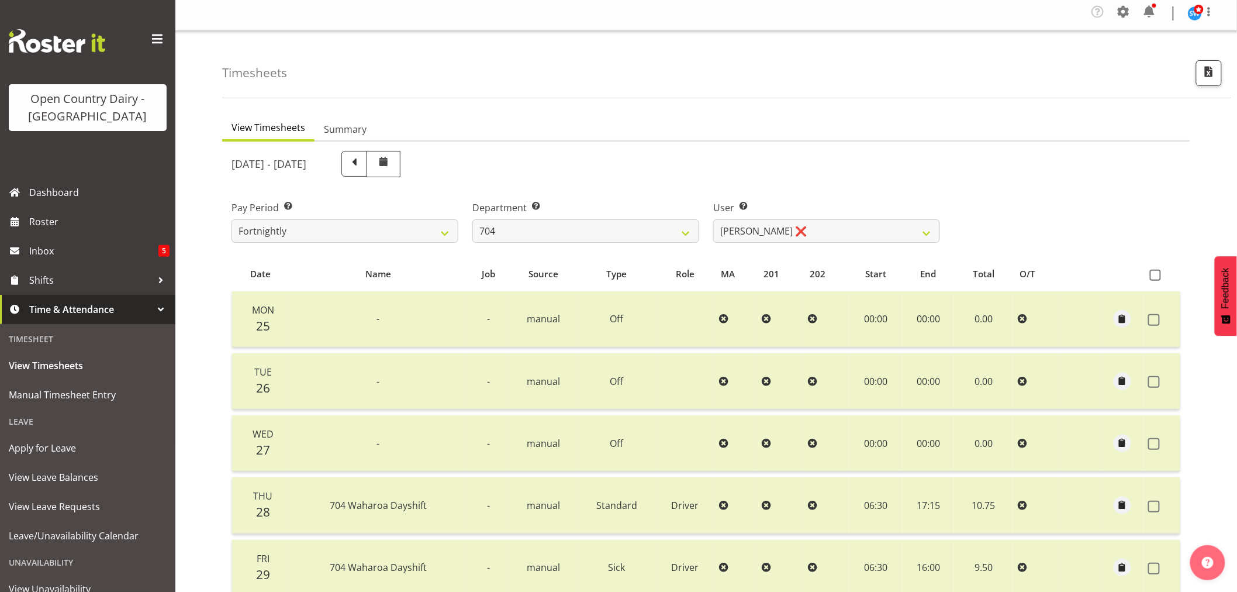
scroll to position [0, 0]
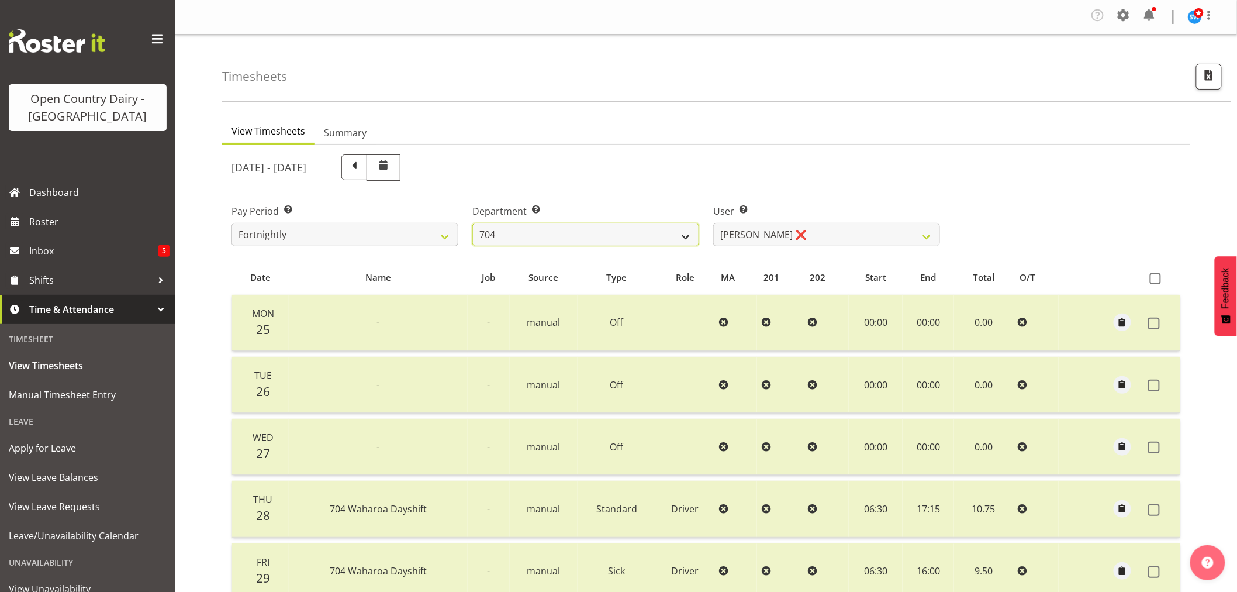
click at [685, 235] on select "701 702 703 704 705 706 707 708 709 710 711 712 713 714 715 716 717 718 719 720" at bounding box center [585, 234] width 227 height 23
select select "714"
click at [472, 223] on select "701 702 703 704 705 706 707 708 709 710 711 712 713 714 715 716 717 718 719 720" at bounding box center [585, 234] width 227 height 23
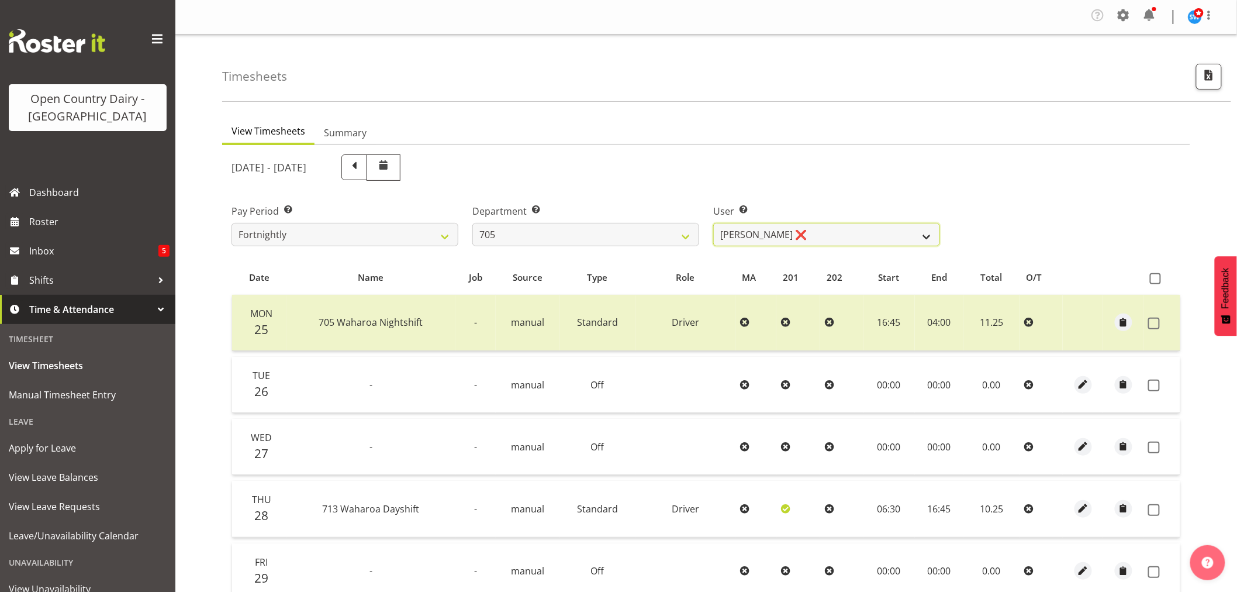
click at [922, 238] on select "Colin Kelly ❌ Craig Cottam ❌ John May ❌" at bounding box center [826, 234] width 227 height 23
select select "8257"
click at [713, 223] on select "Colin Kelly ❌ Craig Cottam ❌ John May ❌" at bounding box center [826, 234] width 227 height 23
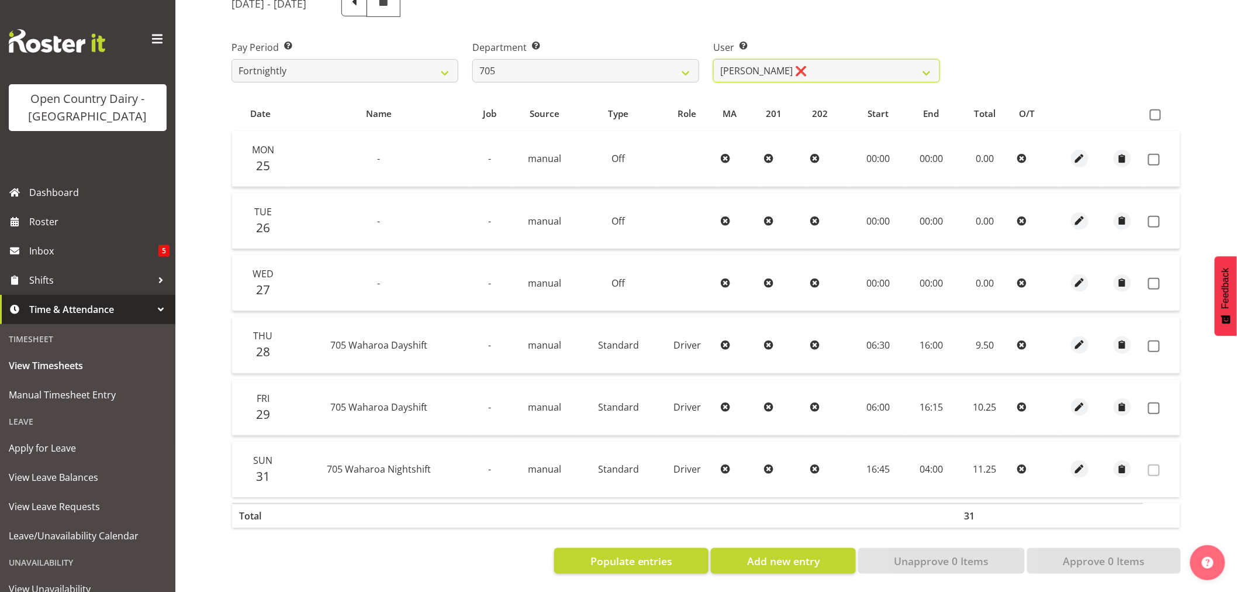
scroll to position [172, 0]
click at [1155, 109] on span at bounding box center [1155, 114] width 11 height 11
click at [1155, 111] on input "checkbox" at bounding box center [1154, 115] width 8 height 8
checkbox input "true"
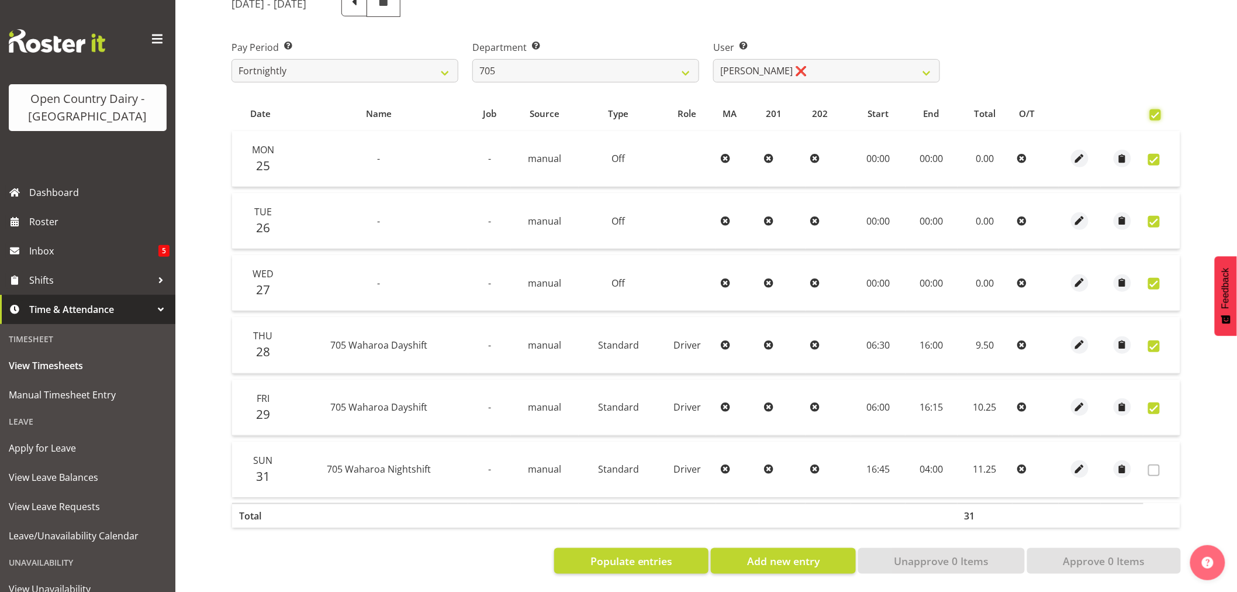
checkbox input "true"
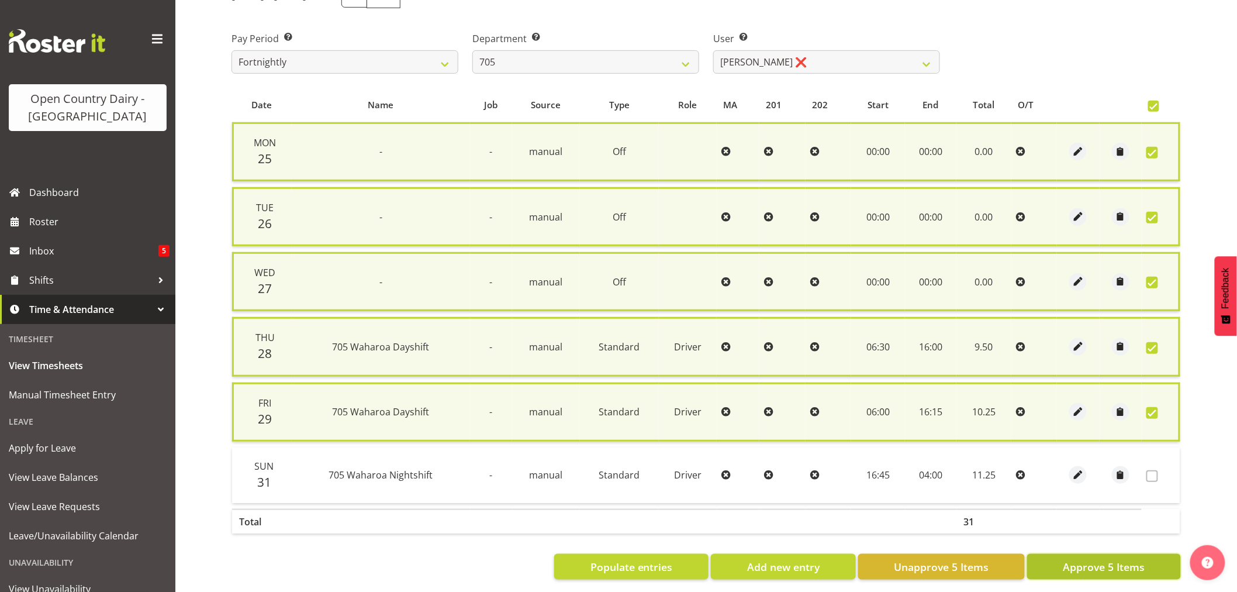
click at [1097, 560] on span "Approve 5 Items" at bounding box center [1104, 566] width 82 height 15
checkbox input "false"
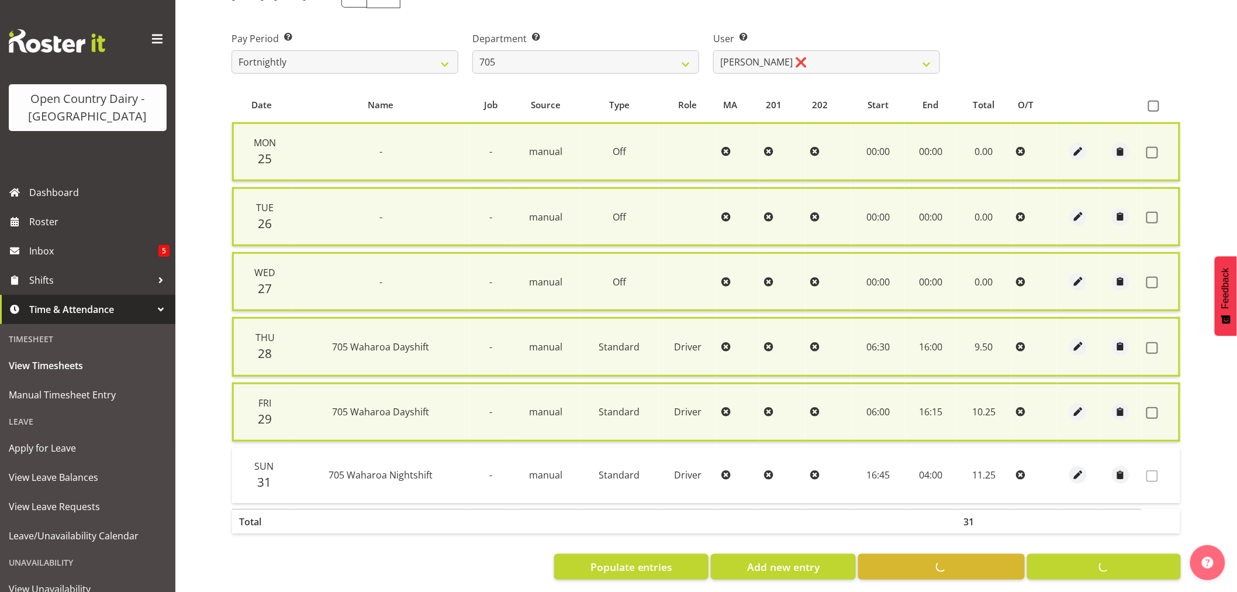
checkbox input "false"
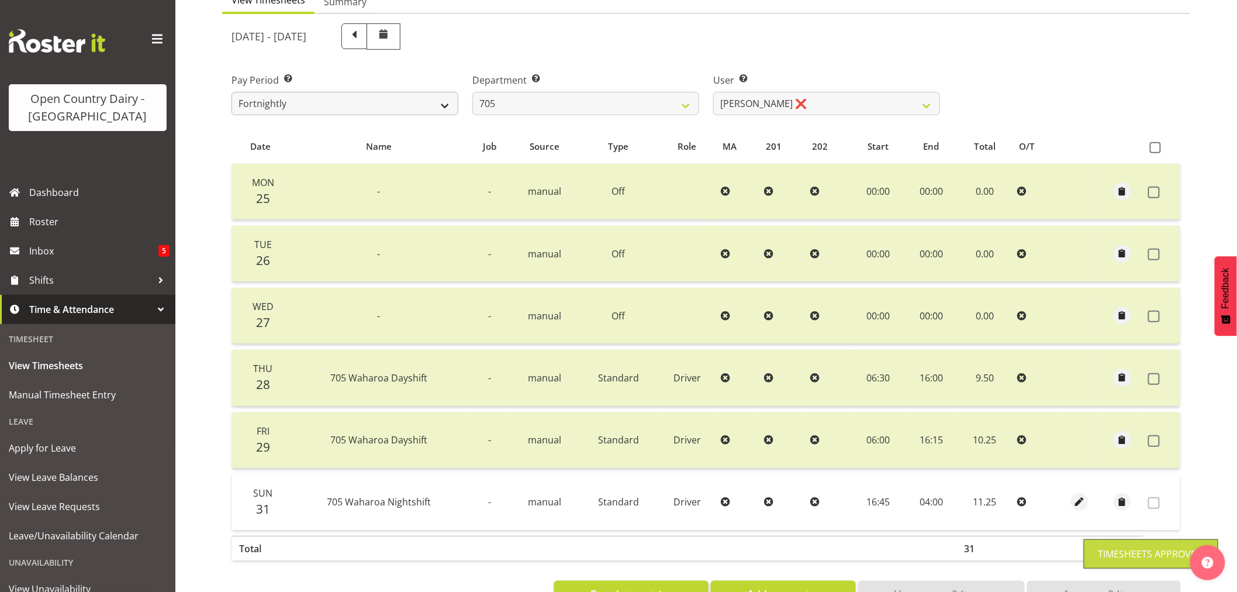
scroll to position [108, 0]
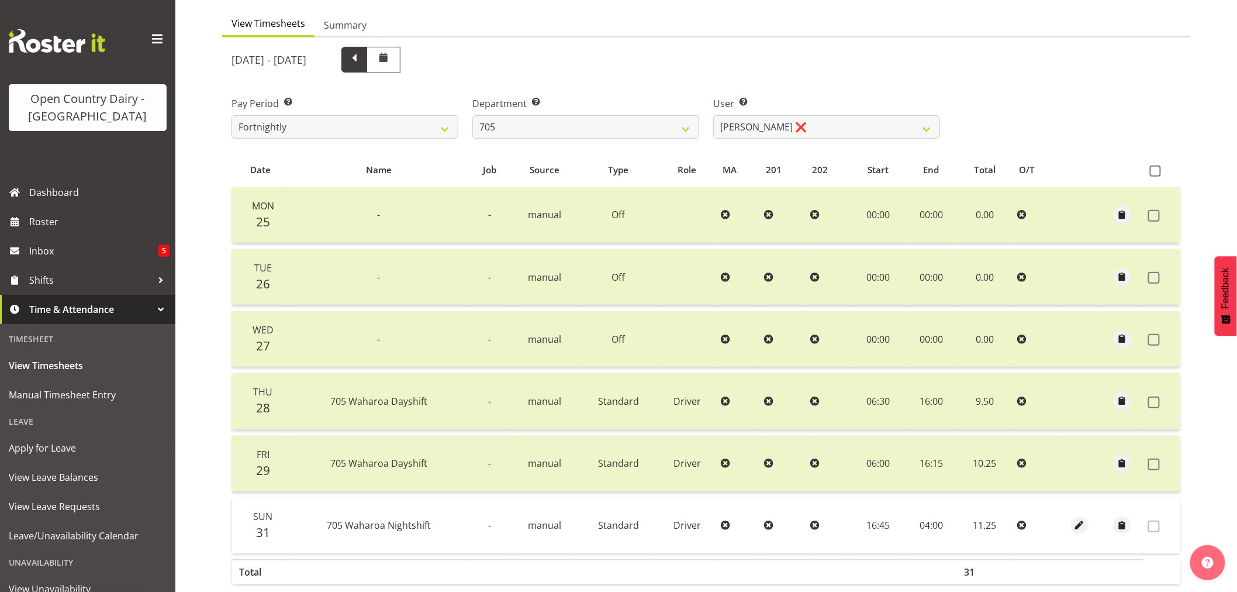
click at [362, 51] on span at bounding box center [354, 58] width 15 height 15
select select
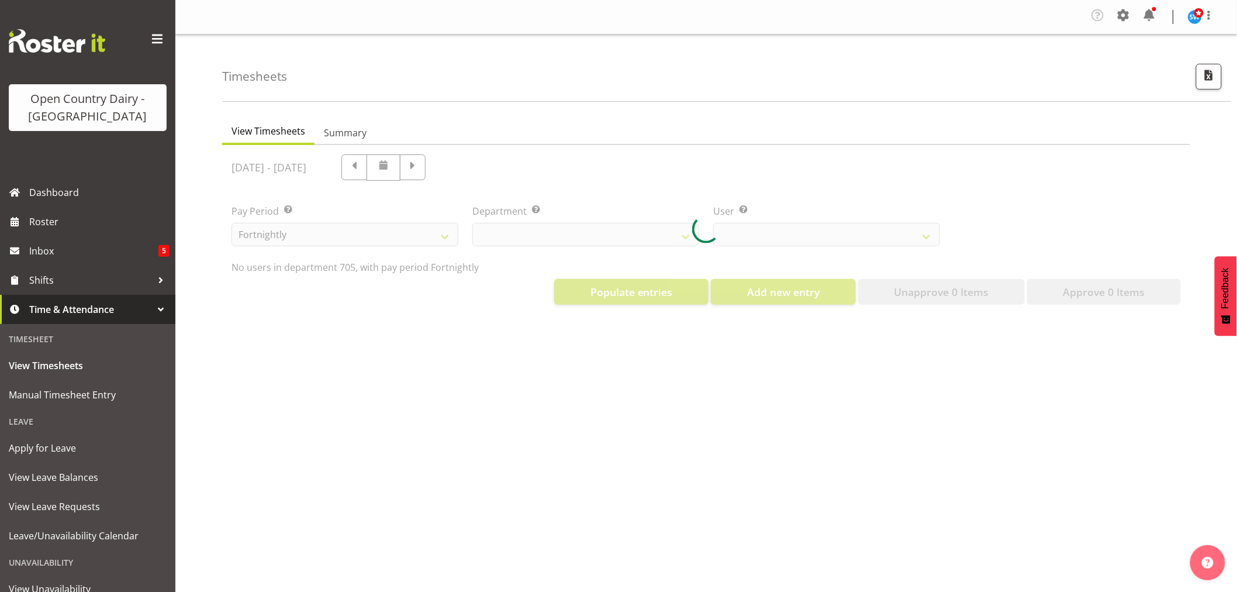
select select "714"
select select "8257"
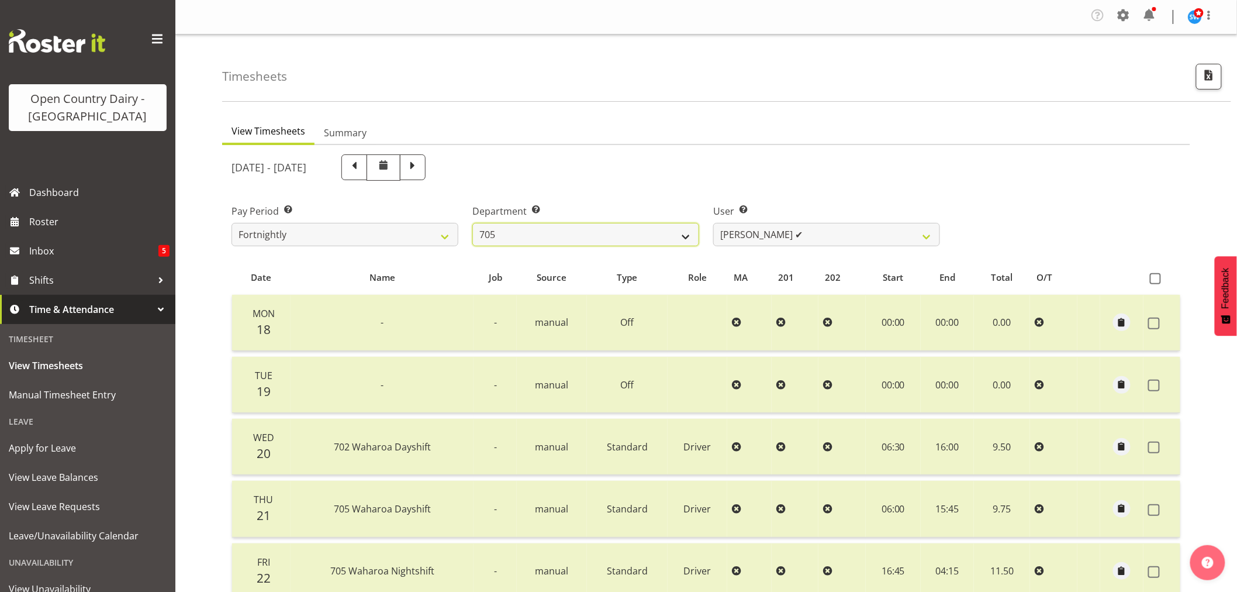
click at [690, 237] on select "701 702 703 704 705 706 707 708 709 710 711 712 713 714 715 716 717 718 719 720" at bounding box center [585, 234] width 227 height 23
select select "721"
click at [472, 223] on select "701 702 703 704 705 706 707 708 709 710 711 712 713 714 715 716 717 718 719 720" at bounding box center [585, 234] width 227 height 23
click at [926, 239] on select "Andrew Kearns ✔ Len Symons ✔ Mark Ansley ✔ Paul Griffin ✔" at bounding box center [826, 234] width 227 height 23
select select "10389"
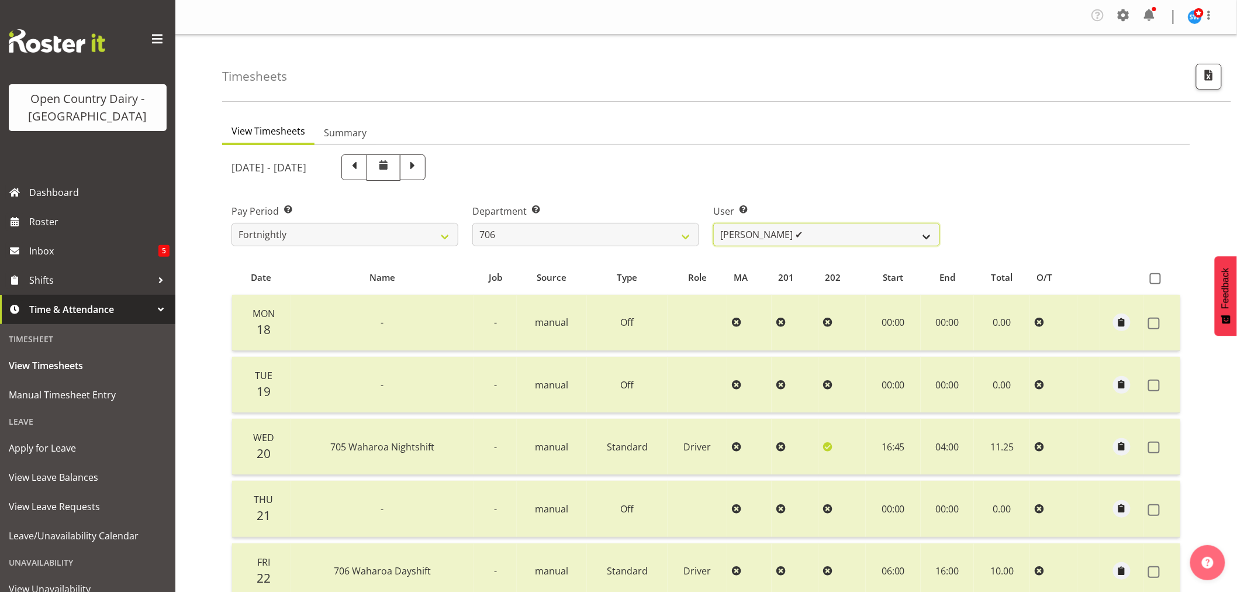
click at [713, 223] on select "Andrew Kearns ✔ Len Symons ✔ Mark Ansley ✔ Paul Griffin ✔" at bounding box center [826, 234] width 227 height 23
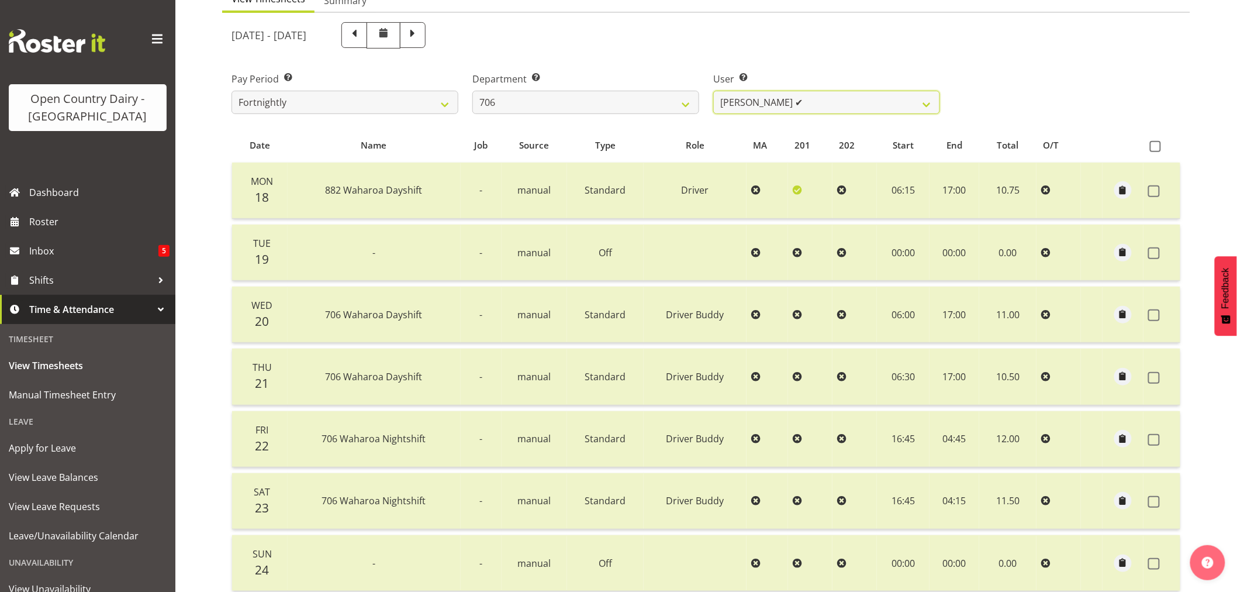
scroll to position [105, 0]
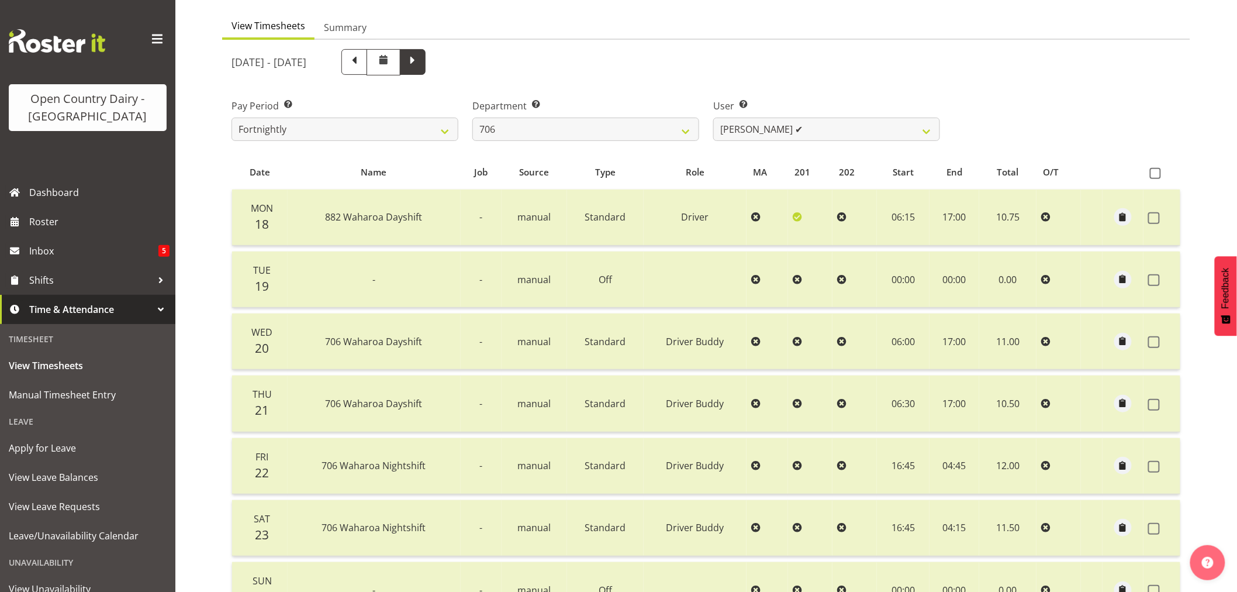
click at [420, 60] on span at bounding box center [412, 60] width 15 height 15
select select
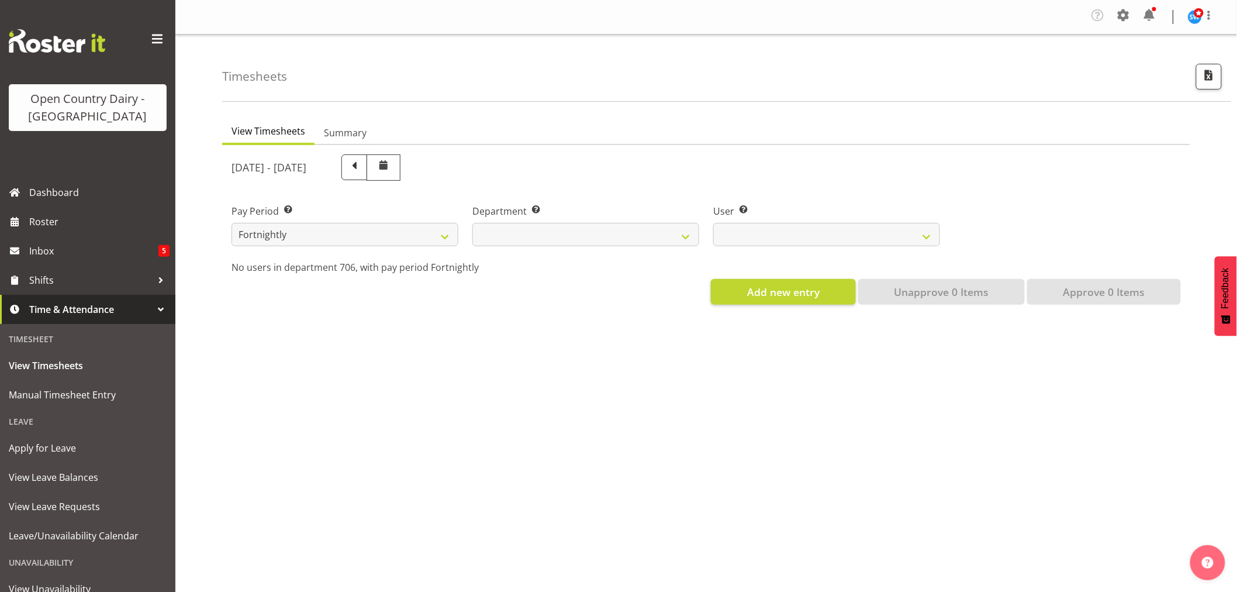
scroll to position [0, 0]
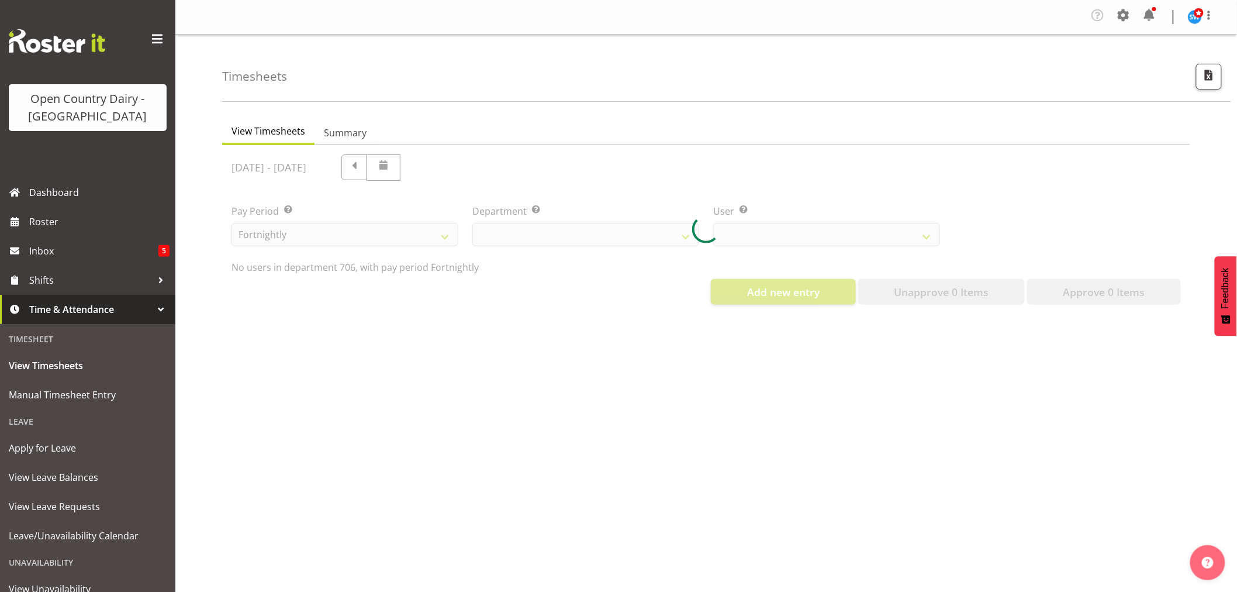
select select "721"
select select "10389"
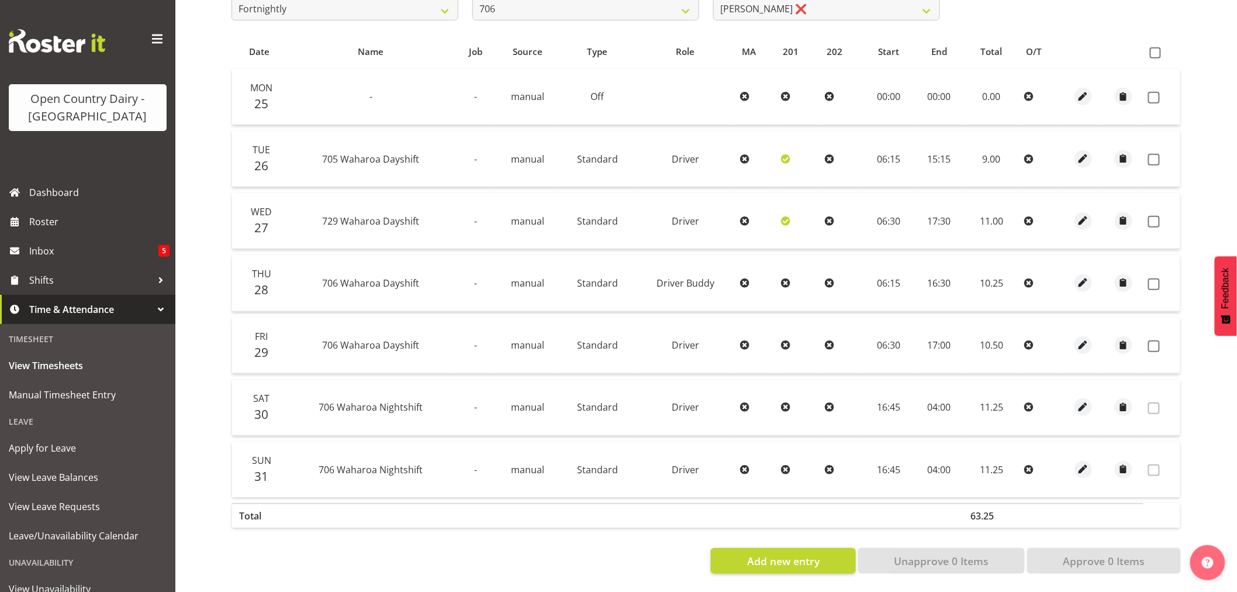
scroll to position [235, 0]
click at [1155, 47] on span at bounding box center [1155, 52] width 11 height 11
click at [1155, 49] on input "checkbox" at bounding box center [1154, 53] width 8 height 8
checkbox input "true"
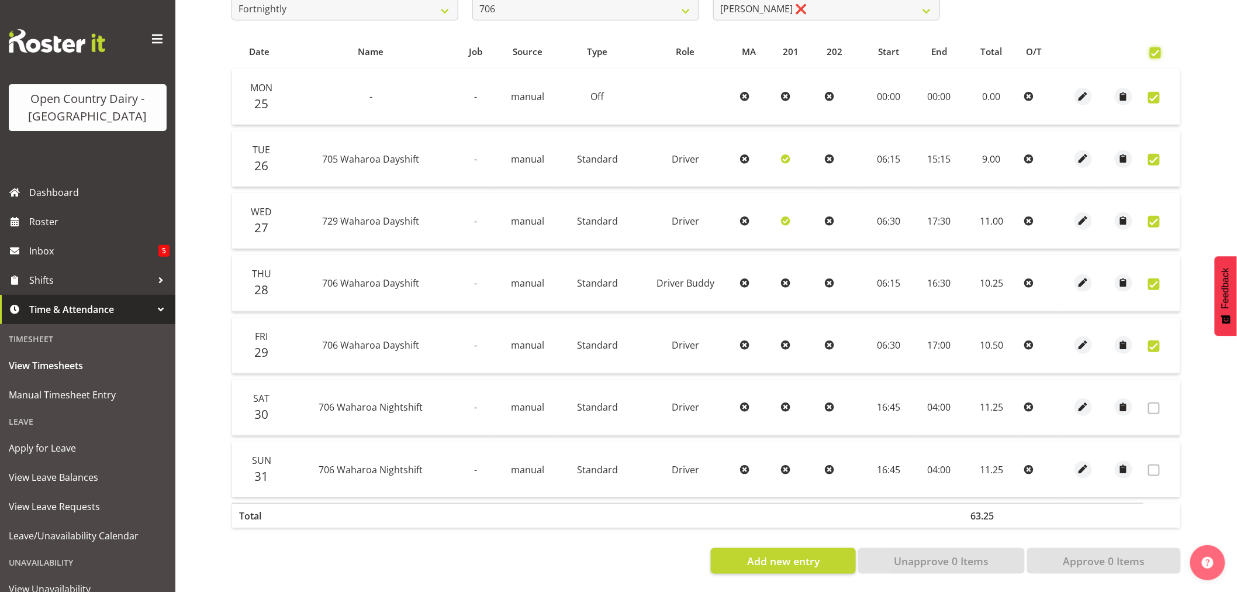
checkbox input "true"
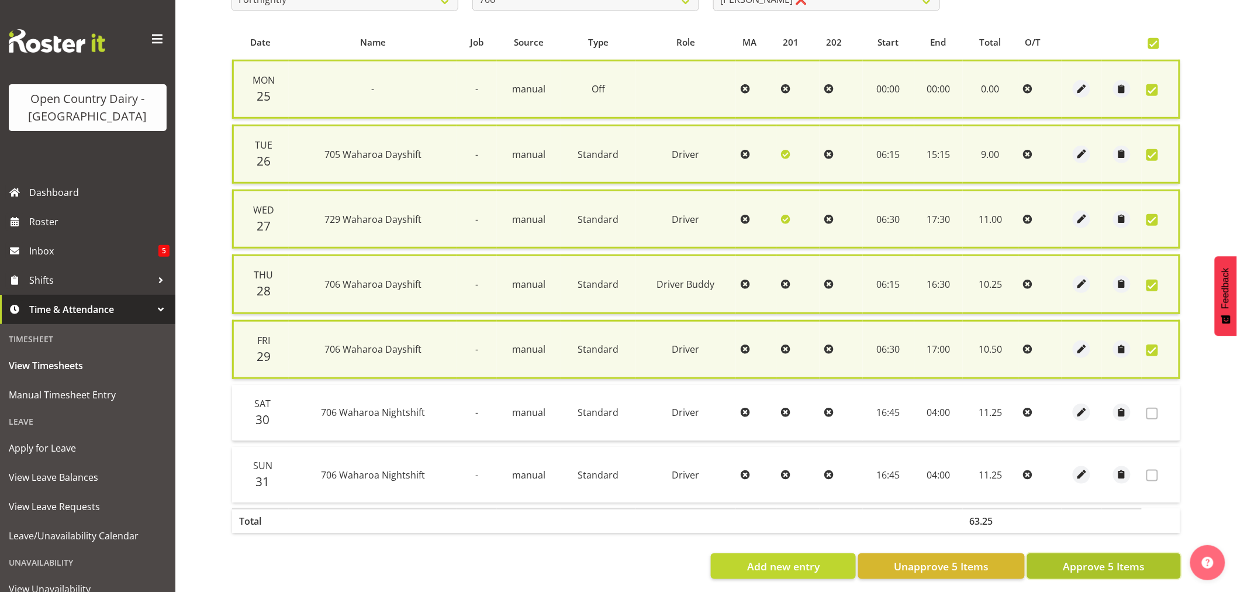
click at [1098, 558] on span "Approve 5 Items" at bounding box center [1104, 565] width 82 height 15
checkbox input "false"
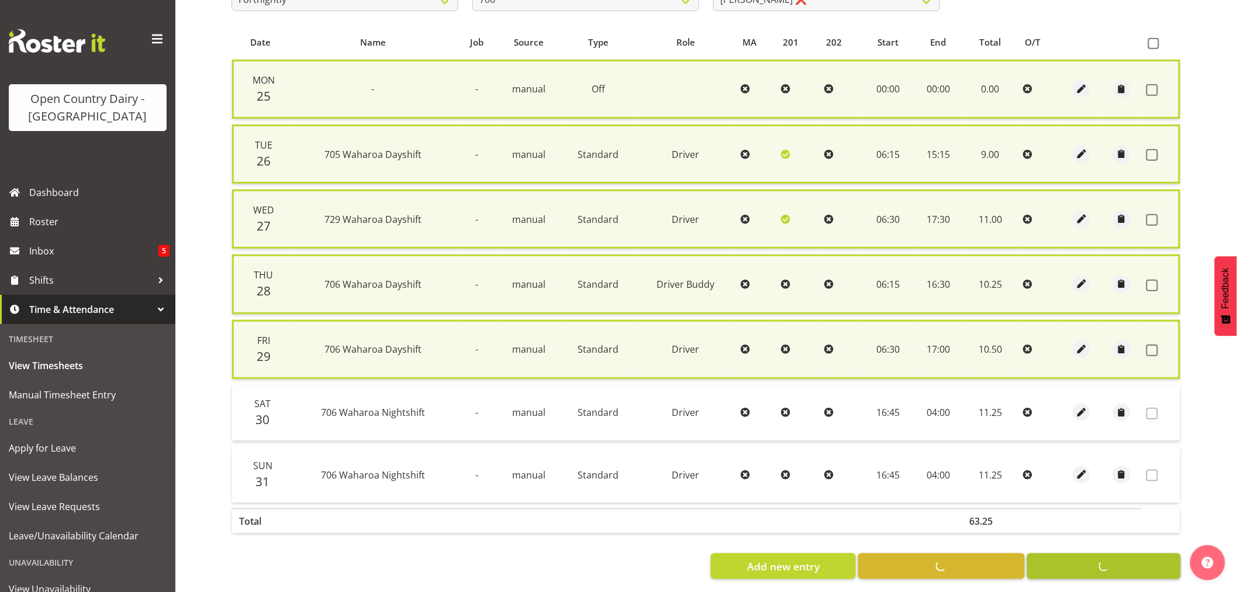
checkbox input "false"
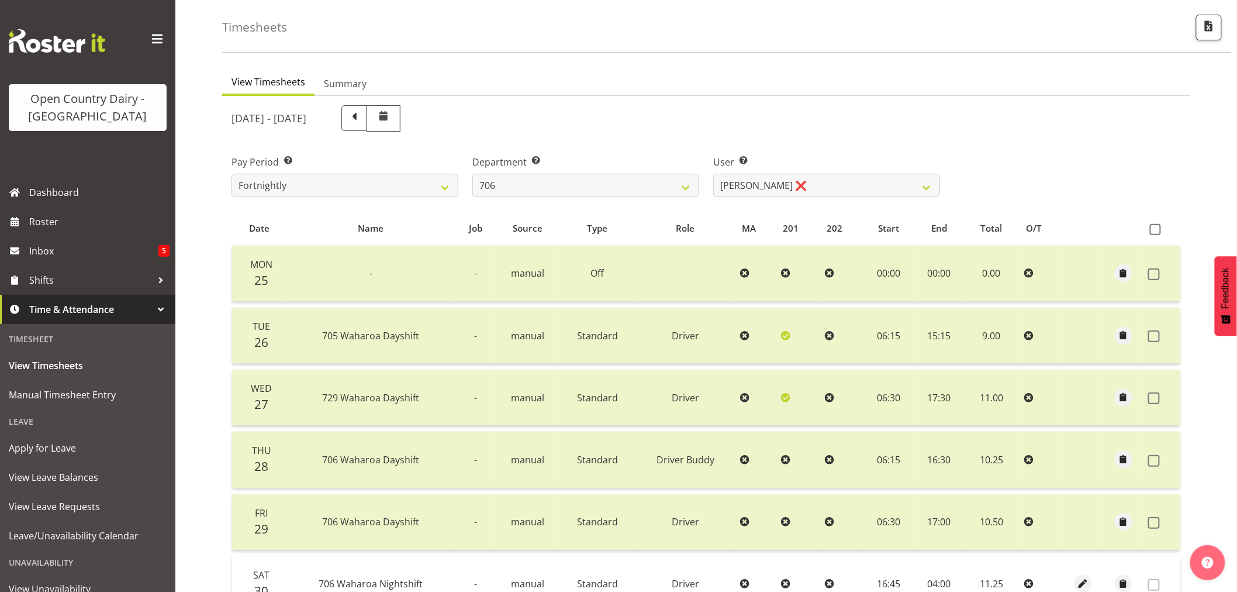
scroll to position [0, 0]
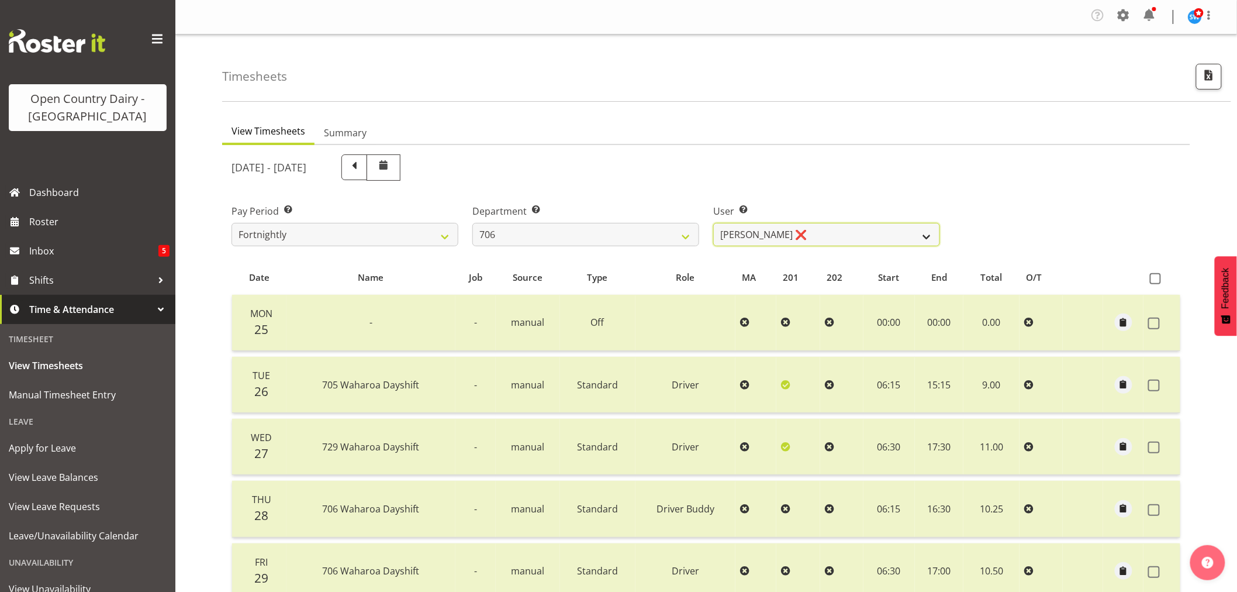
click at [927, 237] on select "Andrew Kearns ❌ Len Symons ❌ Mark Ansley ❌ Paul Griffin ❌" at bounding box center [826, 234] width 227 height 23
click at [684, 236] on select "701 702 703 704 705 706 707 708 709 710 711 712 713 714 715 716 717 718 719 720" at bounding box center [585, 234] width 227 height 23
select select "811"
click at [472, 223] on select "701 702 703 704 705 706 707 708 709 710 711 712 713 714 715 716 717 718 719 720" at bounding box center [585, 234] width 227 height 23
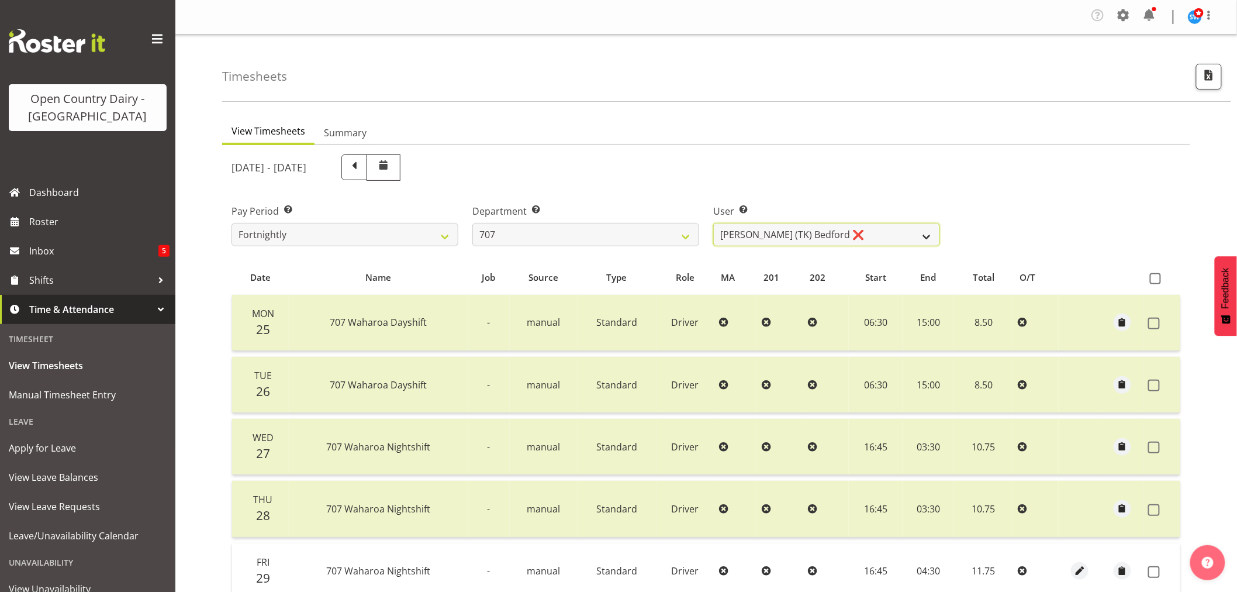
click at [925, 238] on select "Alan (TK) Bedford ❌ Mike Madden ❌" at bounding box center [826, 234] width 227 height 23
select select "8199"
click at [713, 223] on select "Alan (TK) Bedford ❌ Mike Madden ❌" at bounding box center [826, 234] width 227 height 23
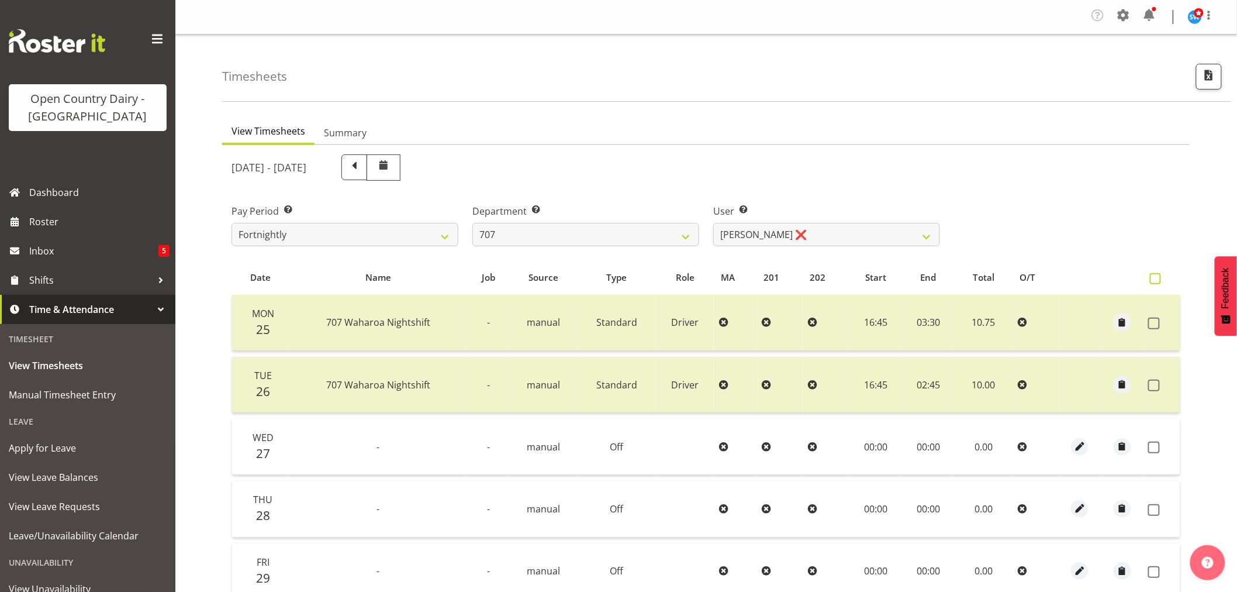
click at [1155, 277] on span at bounding box center [1155, 278] width 11 height 11
click at [1155, 277] on input "checkbox" at bounding box center [1154, 279] width 8 height 8
checkbox input "true"
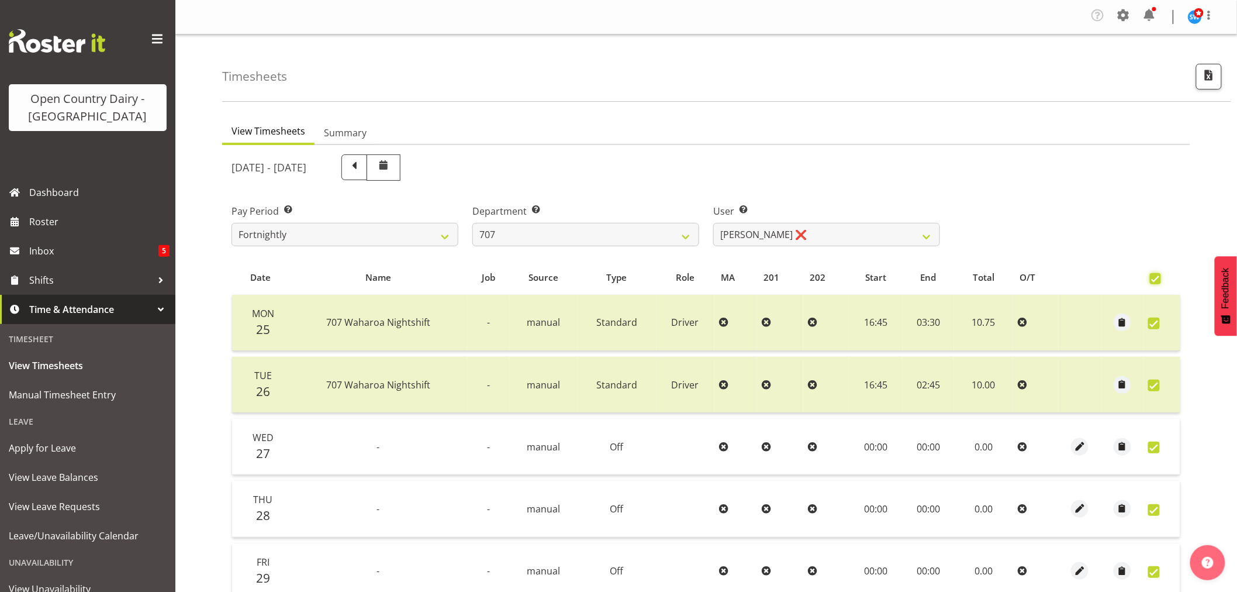
checkbox input "true"
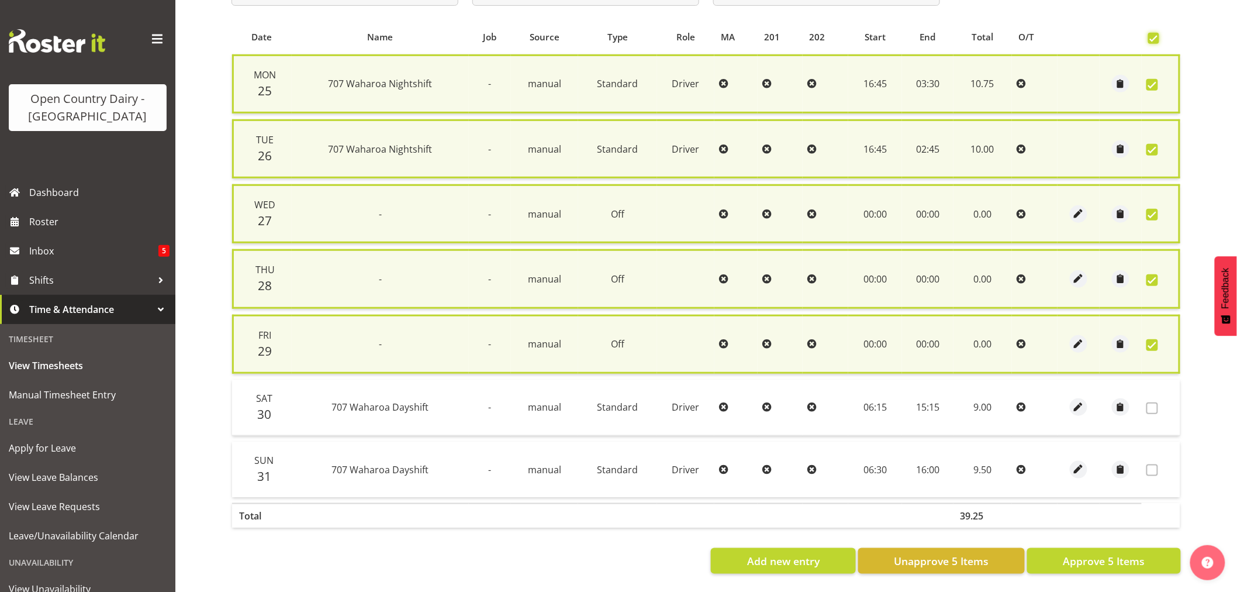
scroll to position [244, 0]
click at [1088, 553] on span "Approve 5 Items" at bounding box center [1104, 560] width 82 height 15
checkbox input "false"
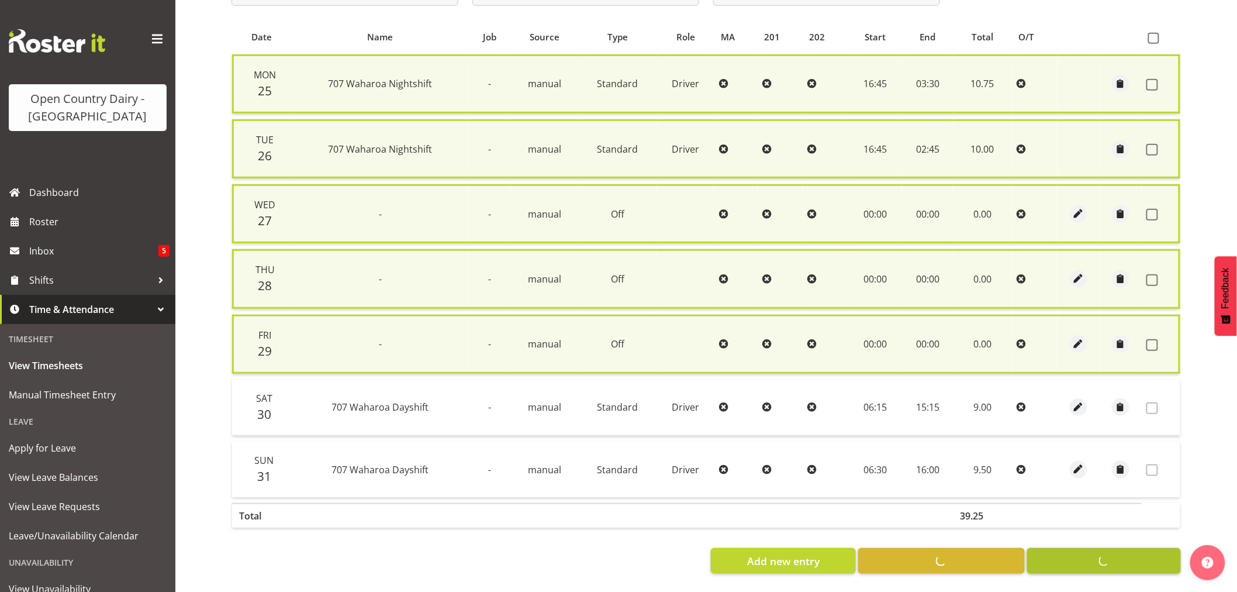
checkbox input "false"
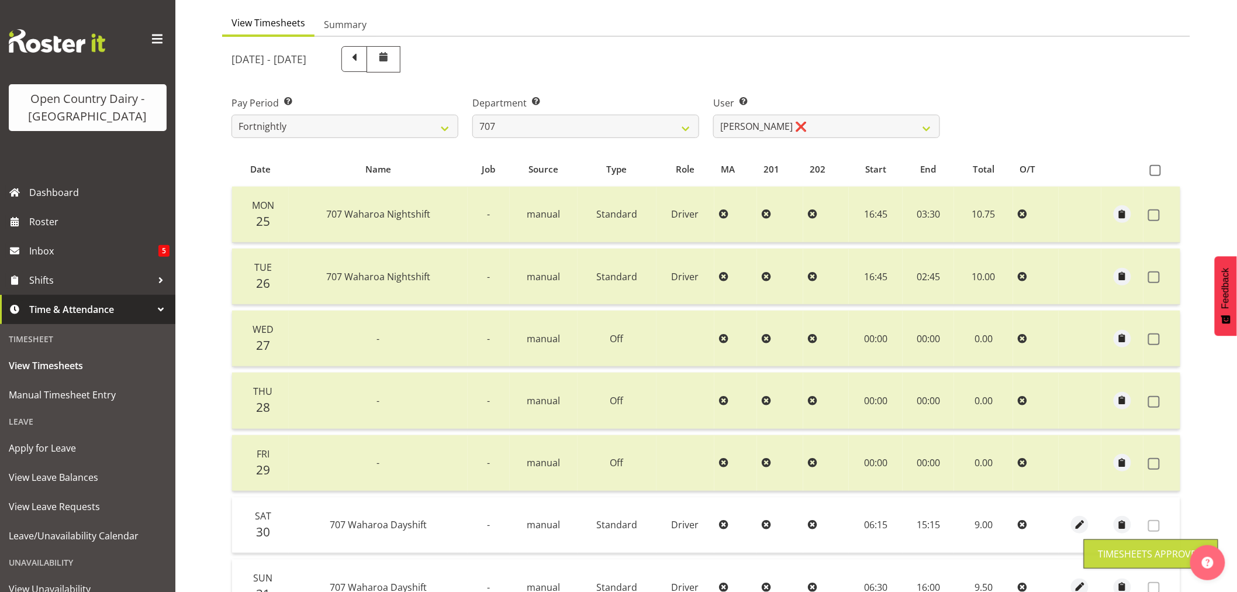
scroll to position [105, 0]
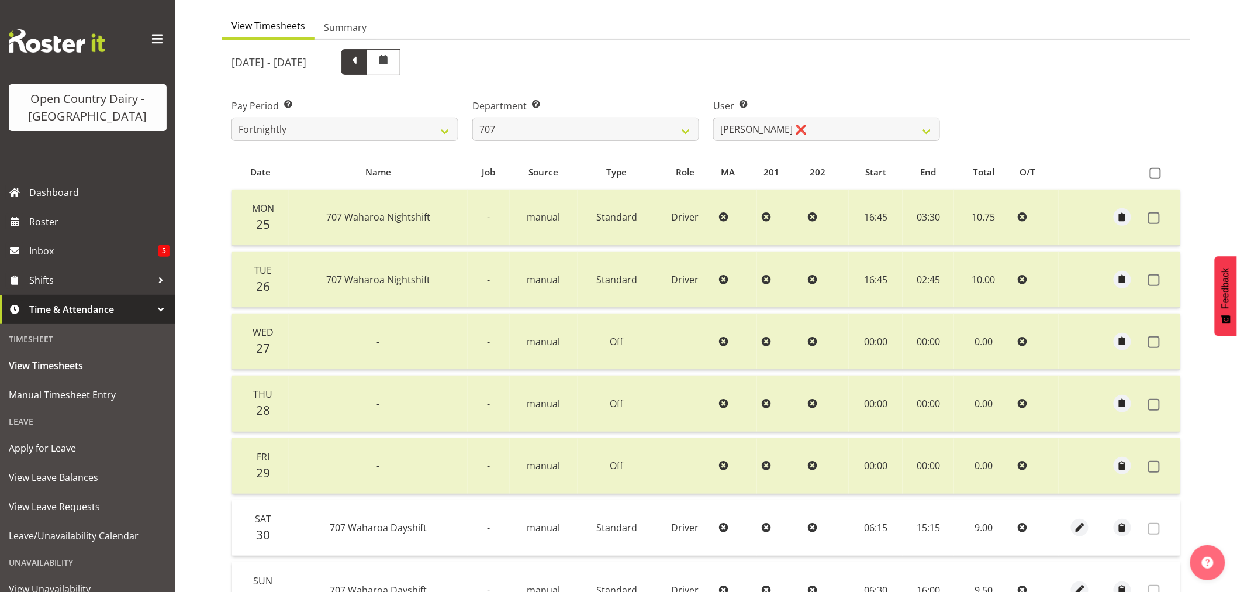
click at [362, 58] on span at bounding box center [354, 60] width 15 height 15
select select
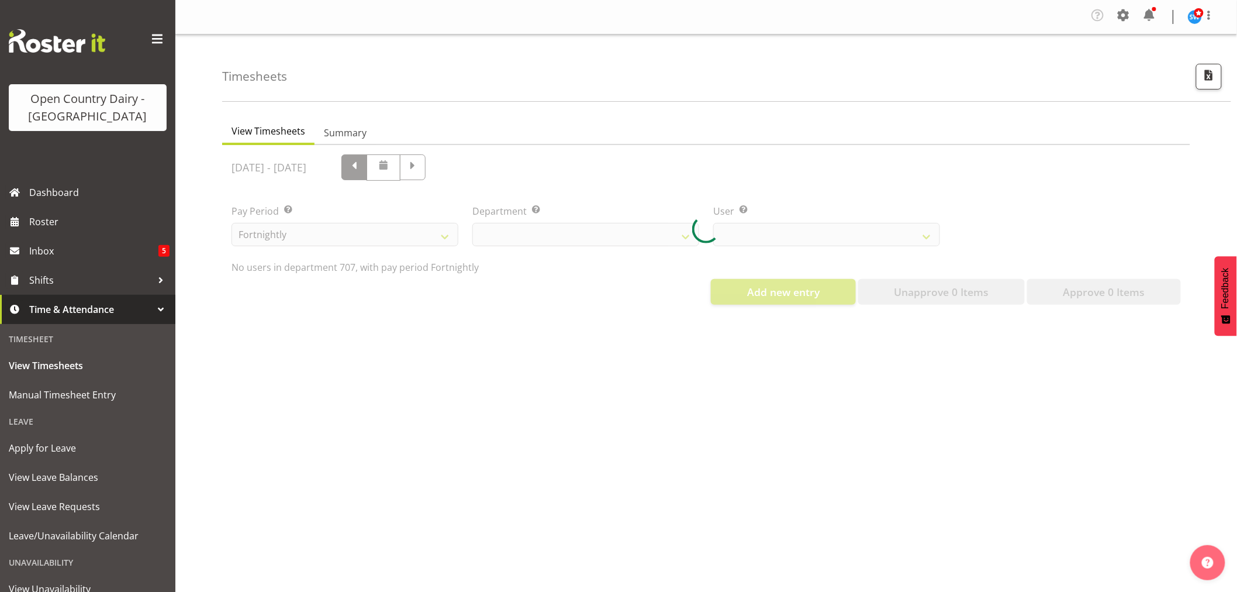
scroll to position [0, 0]
select select "811"
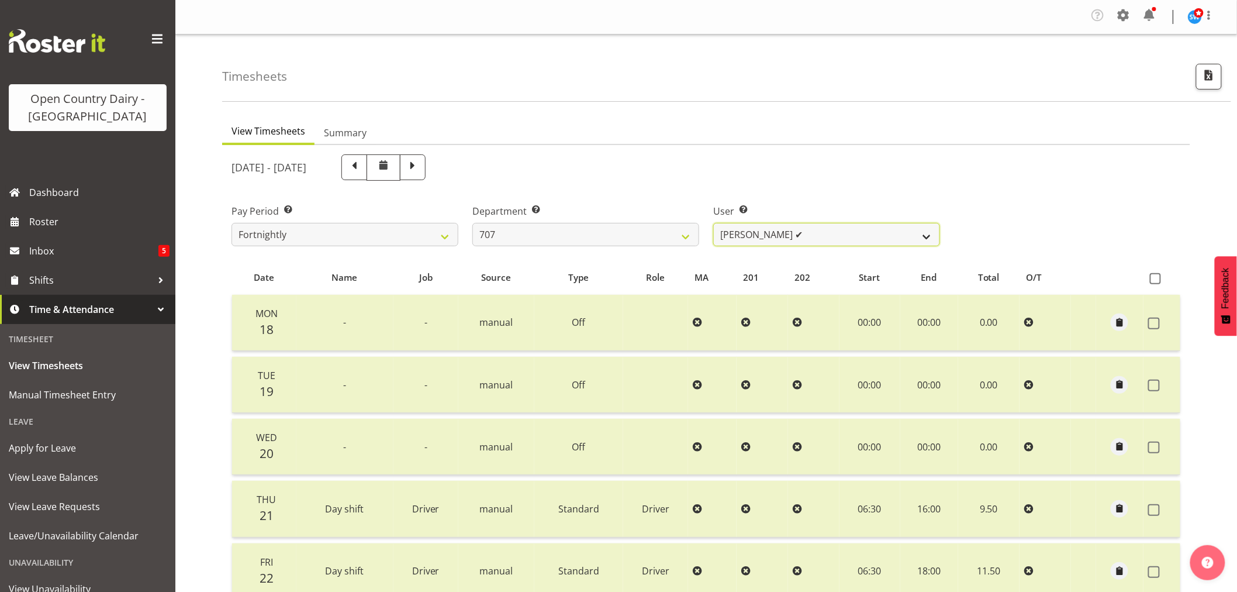
click at [929, 235] on select "Alan (TK) Bedford ✔ Mike Madden ✔" at bounding box center [826, 234] width 227 height 23
select select "8161"
click at [713, 223] on select "Alan (TK) Bedford ✔ Mike Madden ✔" at bounding box center [826, 234] width 227 height 23
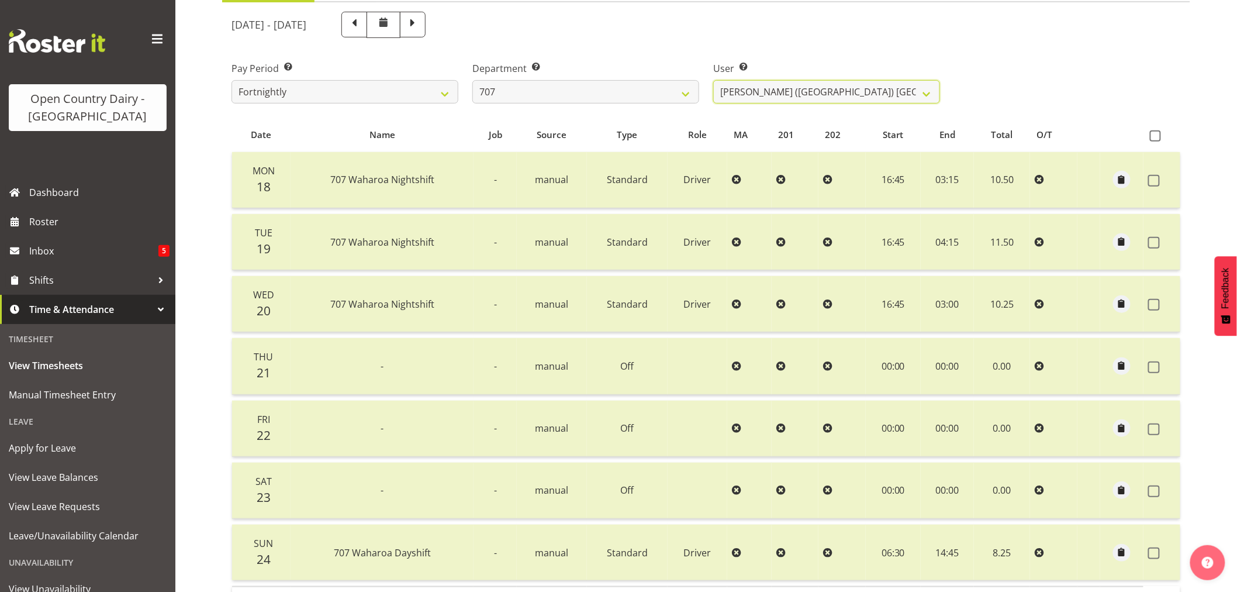
scroll to position [65, 0]
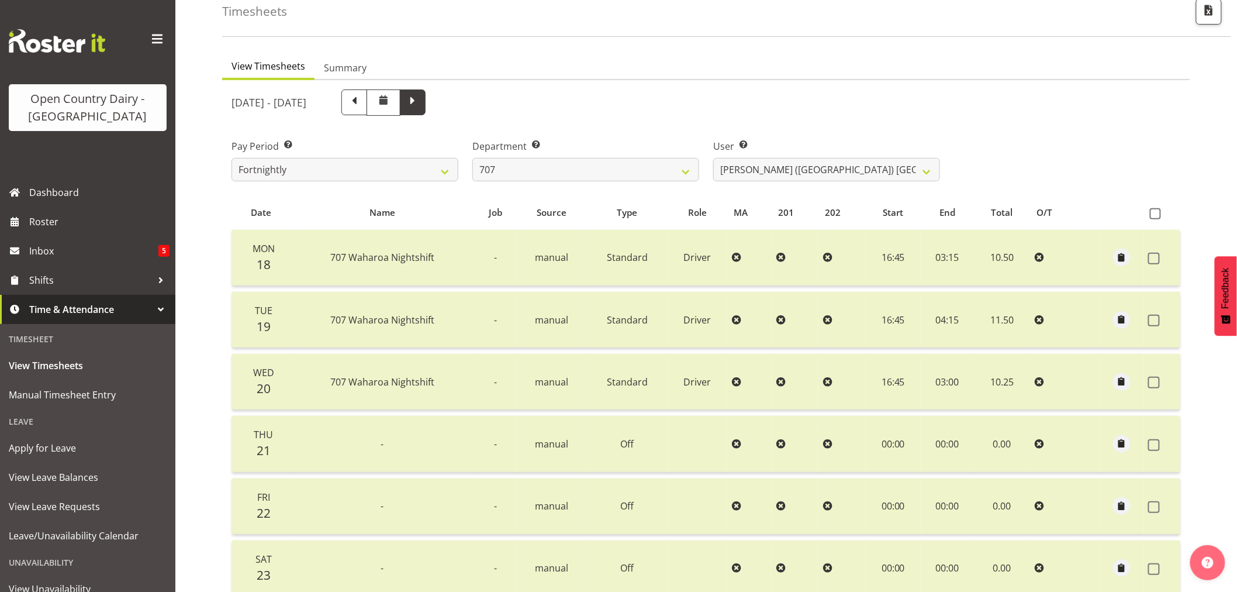
click at [420, 104] on span at bounding box center [412, 101] width 15 height 15
select select
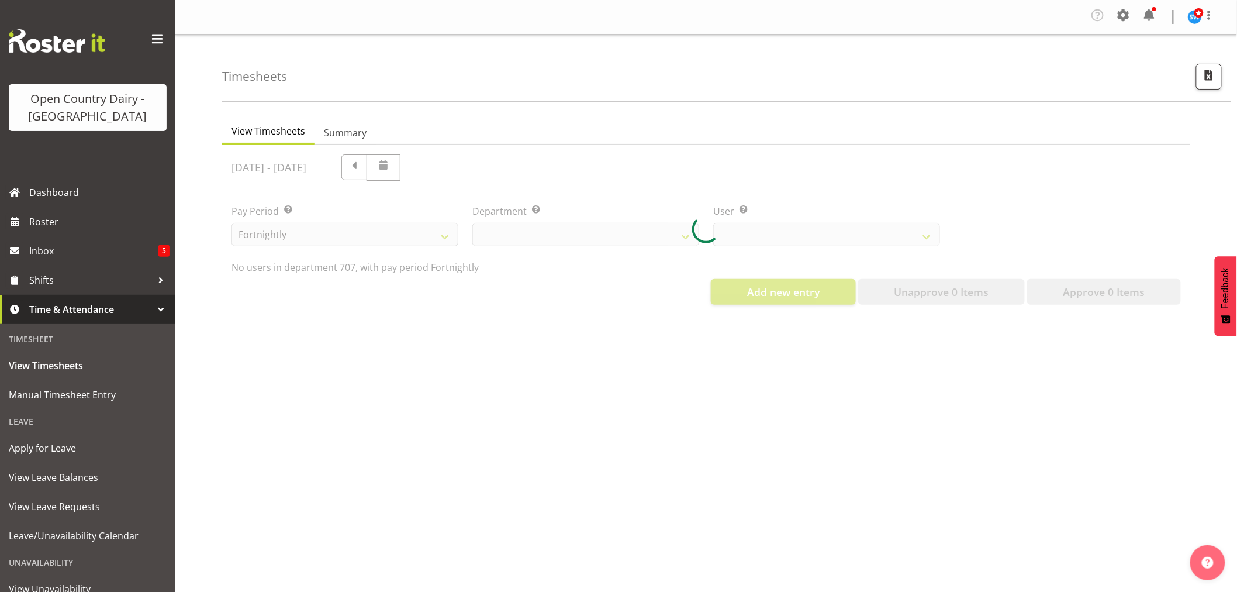
scroll to position [0, 0]
select select "811"
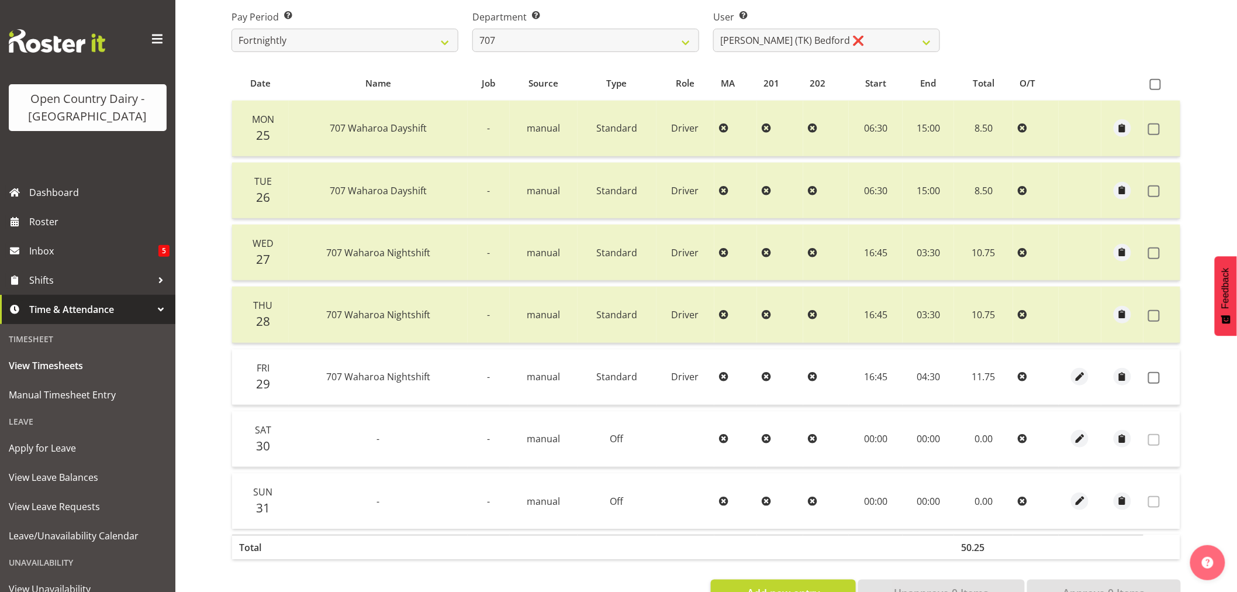
scroll to position [195, 0]
click at [1153, 88] on span at bounding box center [1155, 83] width 11 height 11
click at [1153, 88] on input "checkbox" at bounding box center [1154, 84] width 8 height 8
checkbox input "true"
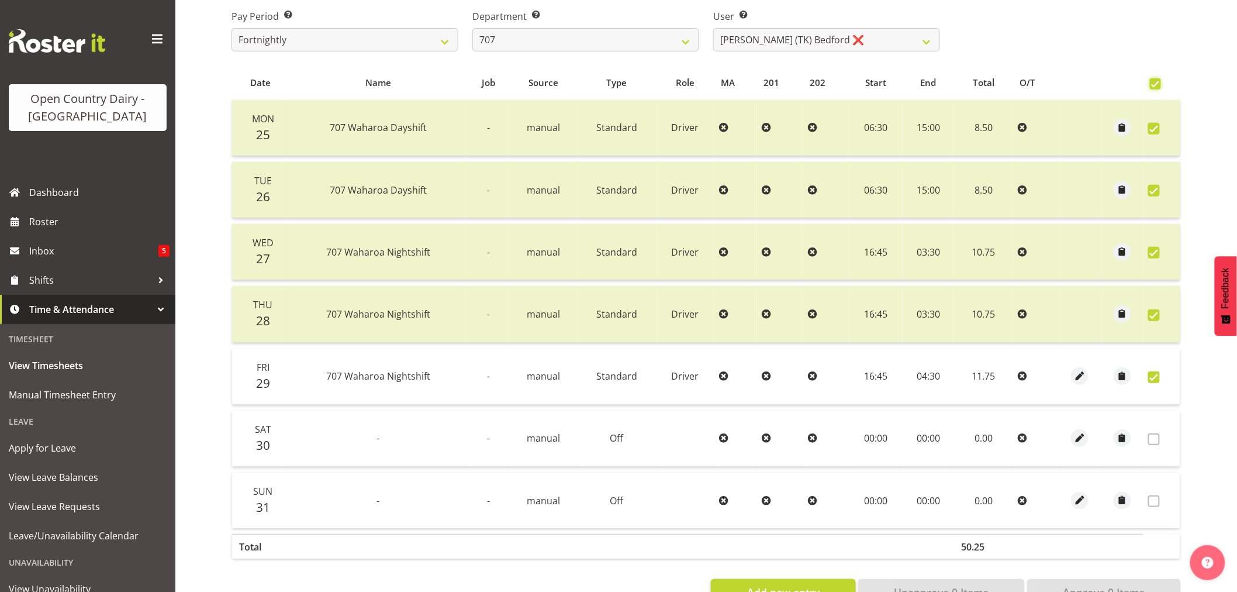
checkbox input "true"
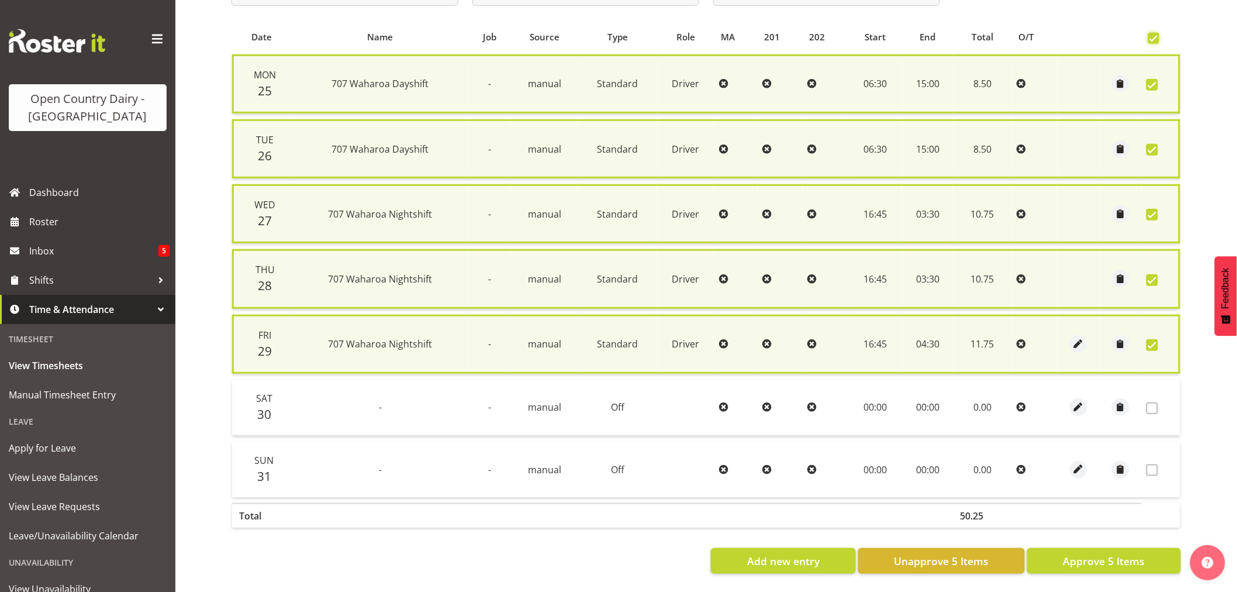
scroll to position [244, 0]
click at [1068, 556] on span "Approve 5 Items" at bounding box center [1104, 560] width 82 height 15
checkbox input "false"
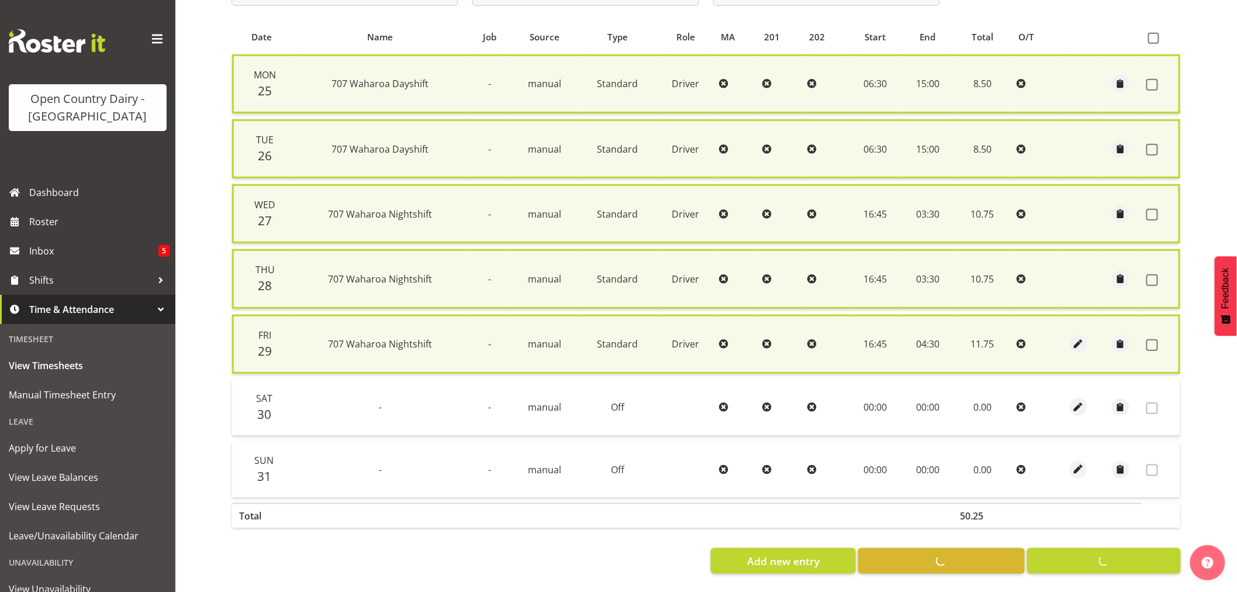
checkbox input "false"
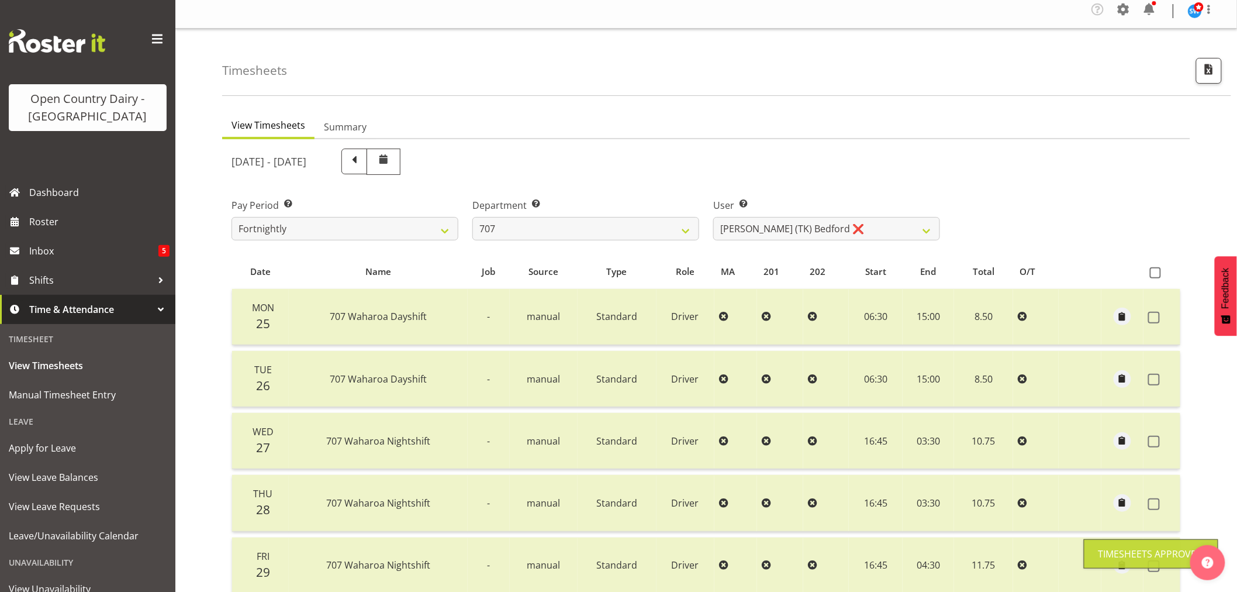
scroll to position [0, 0]
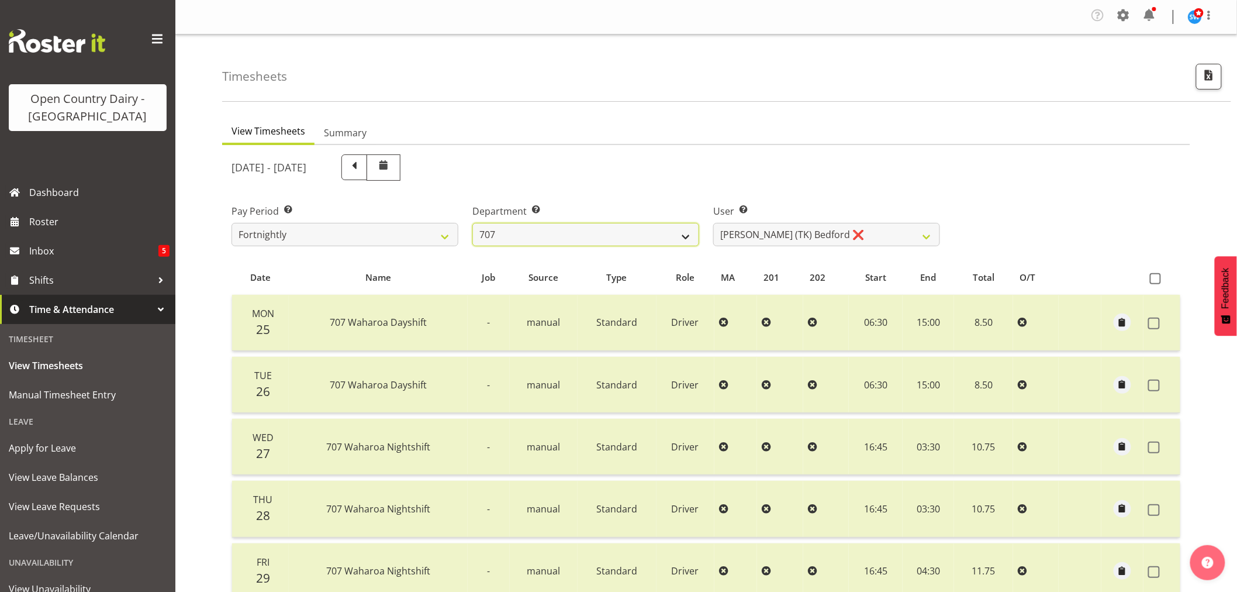
click at [689, 237] on select "701 702 703 704 705 706 707 708 709 710 711 712 713 714 715 716 717 718 719 720" at bounding box center [585, 234] width 227 height 23
select select "762"
click at [472, 223] on select "701 702 703 704 705 706 707 708 709 710 711 712 713 714 715 716 717 718 719 720" at bounding box center [585, 234] width 227 height 23
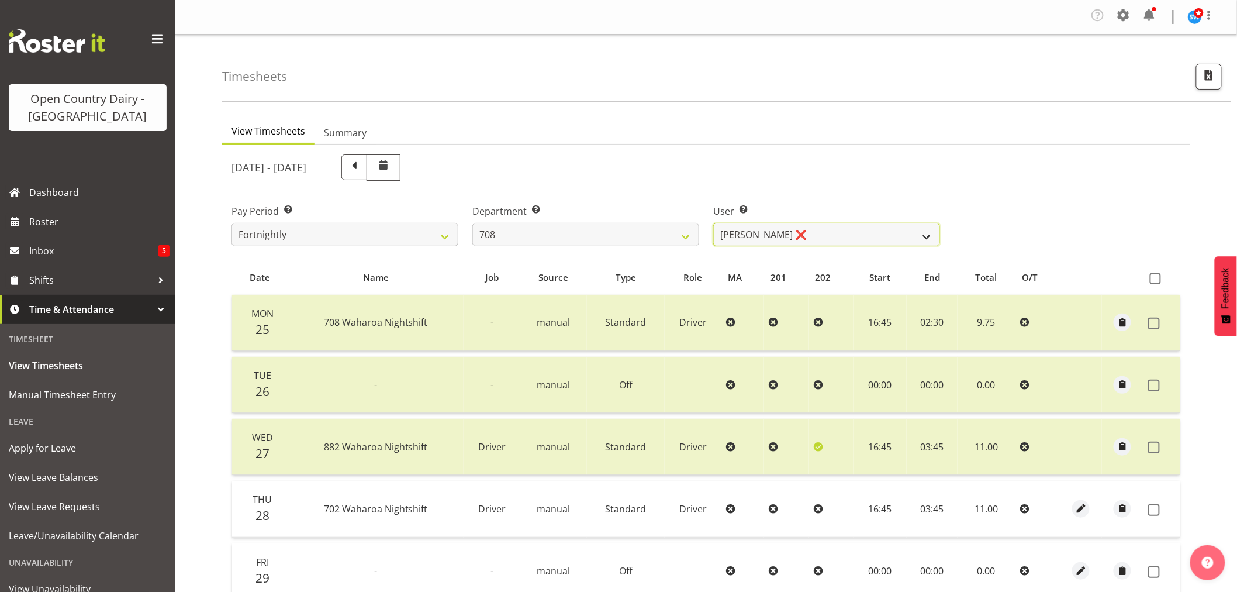
click at [924, 236] on select "David Foote ❌ Mark Himiona ❌" at bounding box center [826, 234] width 227 height 23
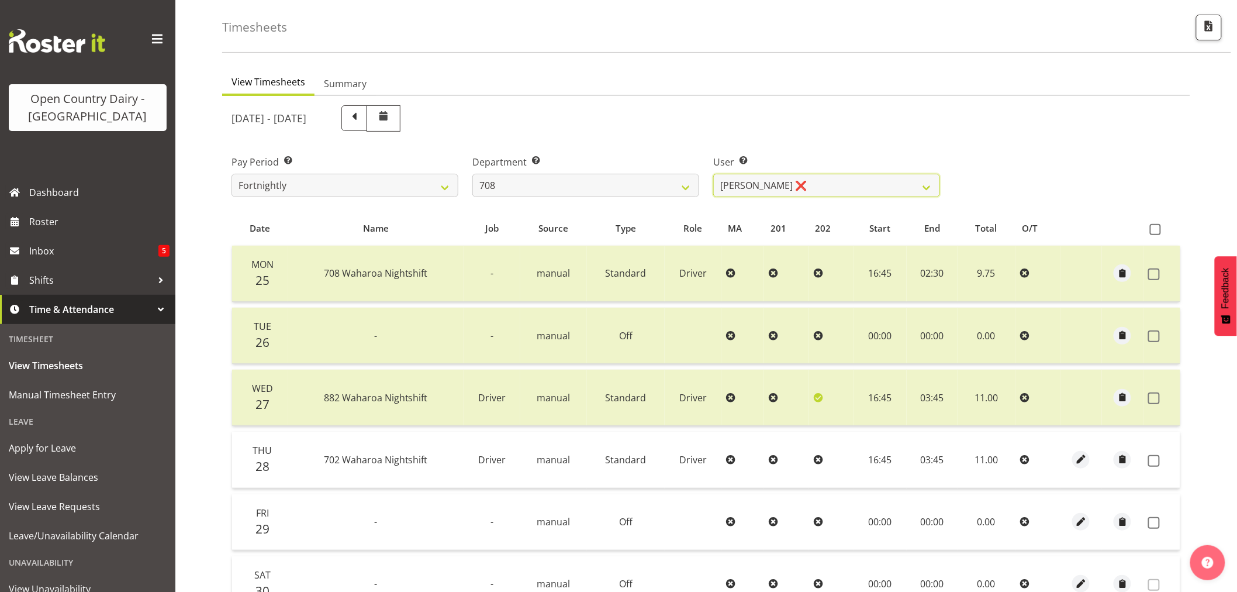
scroll to position [130, 0]
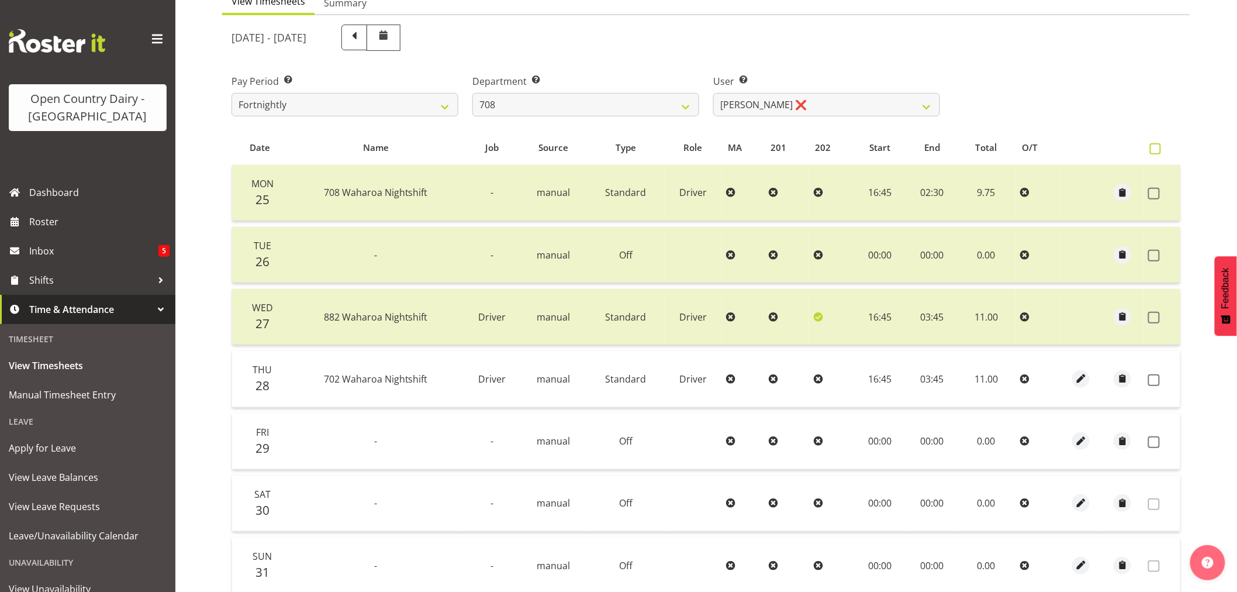
click at [1154, 145] on span at bounding box center [1155, 148] width 11 height 11
click at [1154, 145] on input "checkbox" at bounding box center [1154, 149] width 8 height 8
checkbox input "true"
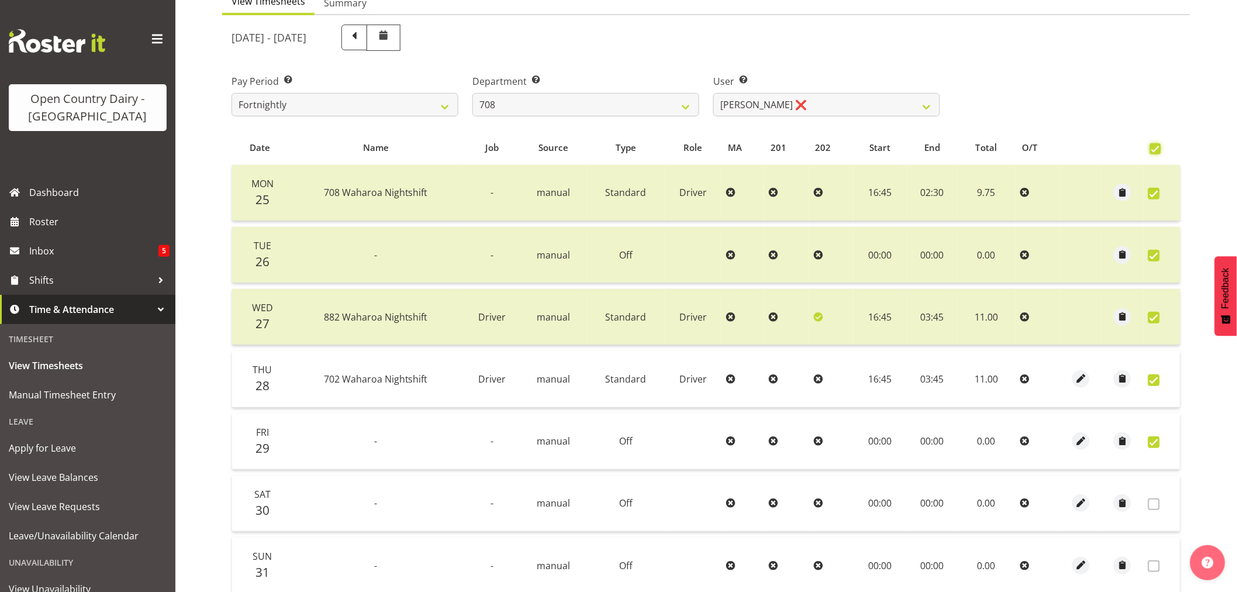
checkbox input "true"
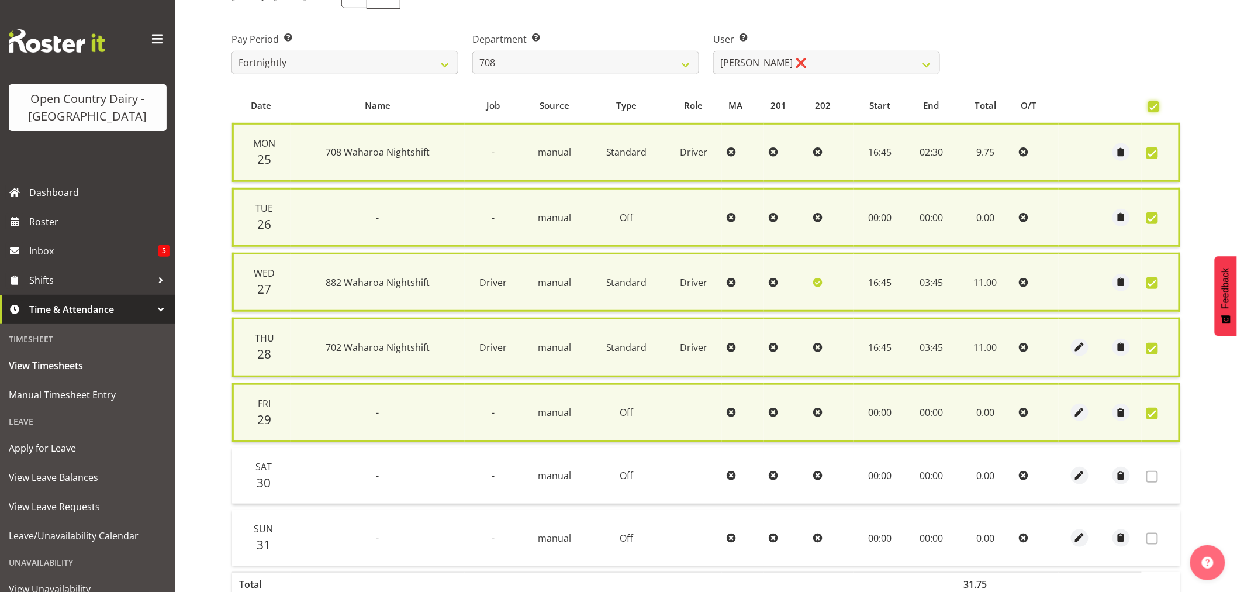
scroll to position [244, 0]
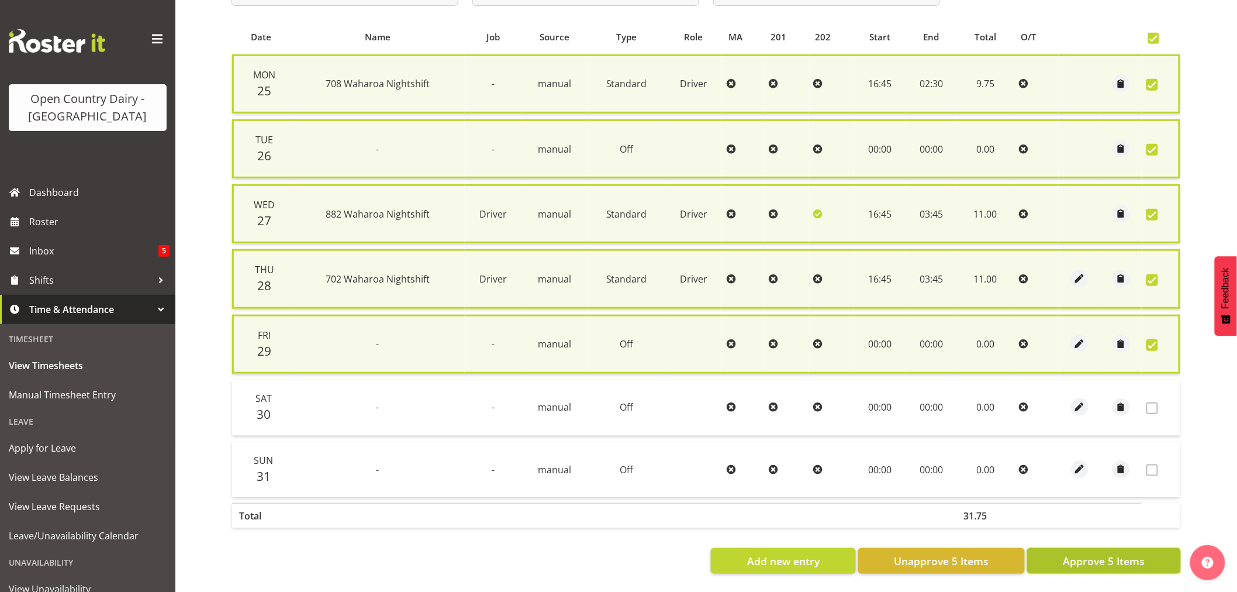
click at [1074, 557] on span "Approve 5 Items" at bounding box center [1104, 560] width 82 height 15
checkbox input "false"
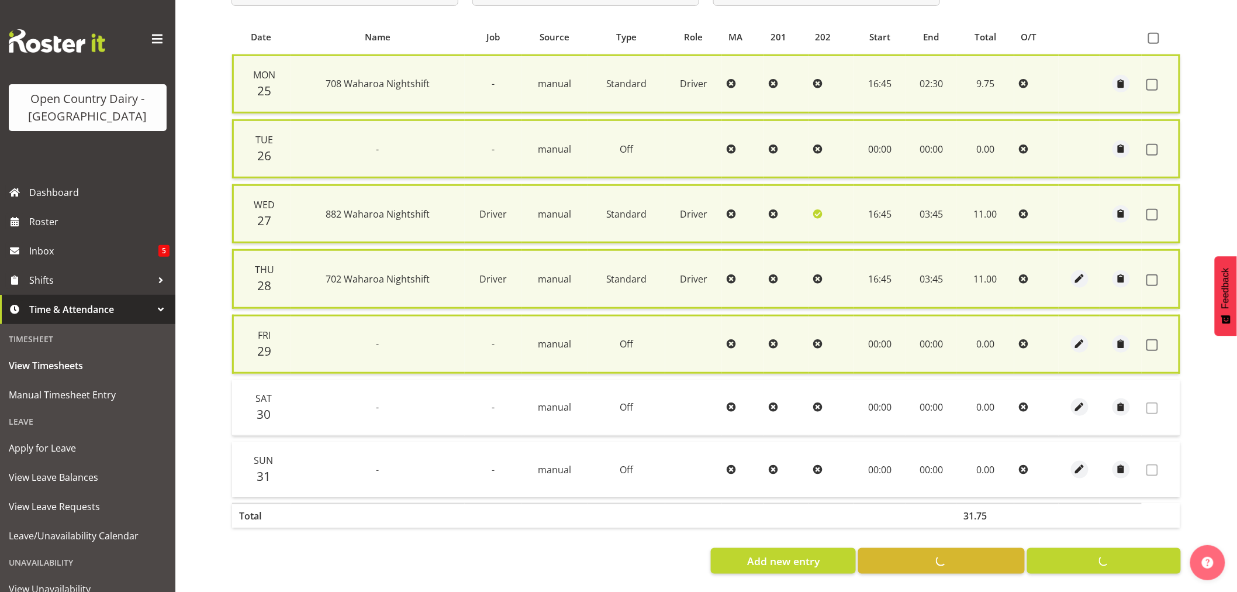
checkbox input "false"
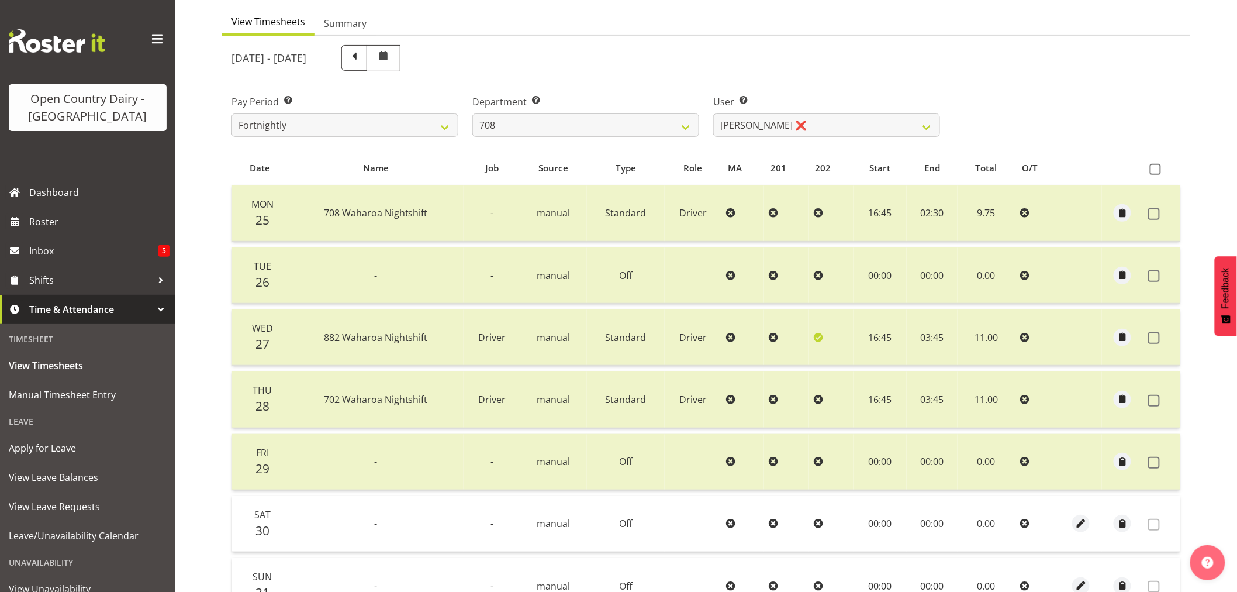
scroll to position [105, 0]
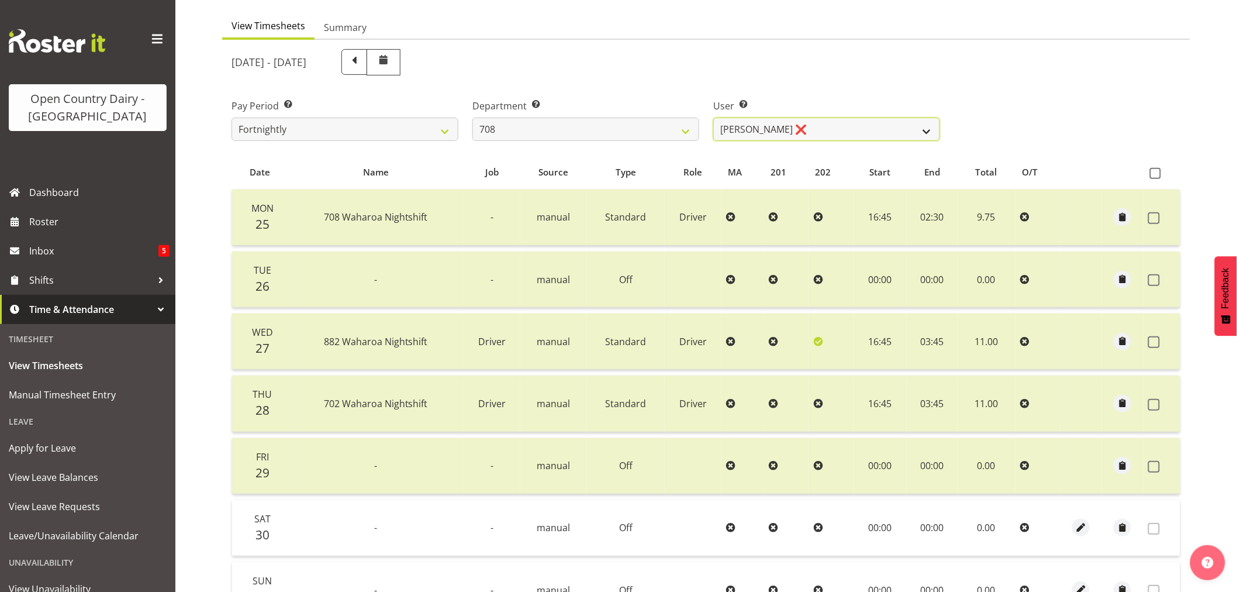
click at [937, 130] on select "David Foote ❌ Mark Himiona ❌" at bounding box center [826, 129] width 227 height 23
select select "11697"
click at [713, 118] on select "David Foote ❌ Mark Himiona ❌" at bounding box center [826, 129] width 227 height 23
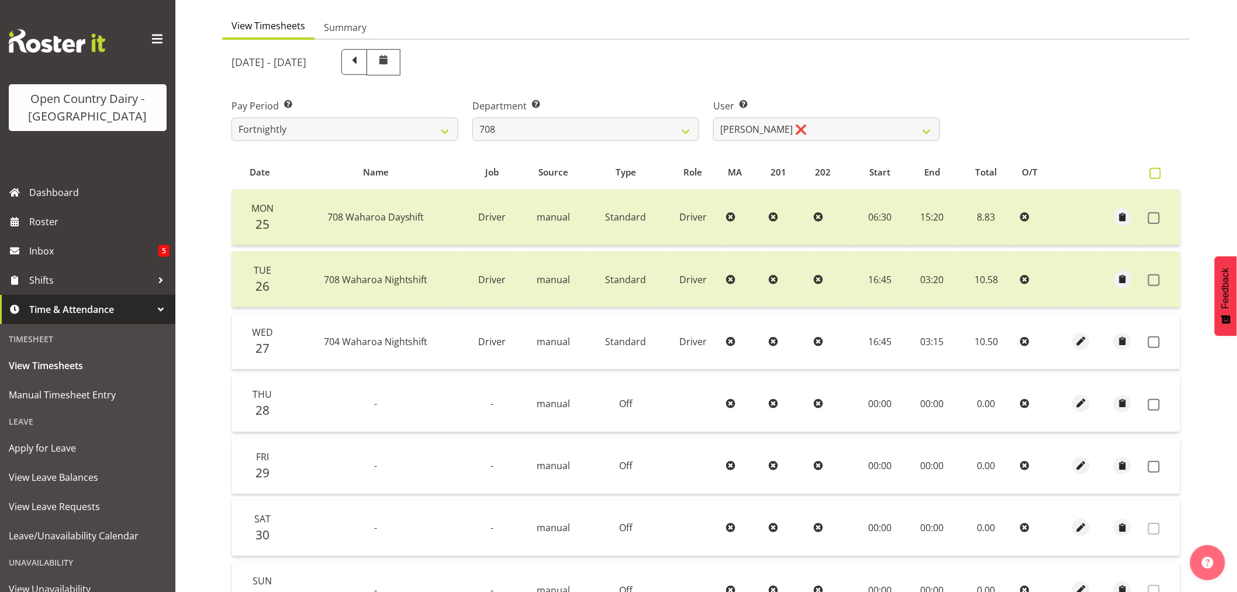
click at [1155, 171] on span at bounding box center [1155, 173] width 11 height 11
click at [1155, 171] on input "checkbox" at bounding box center [1154, 174] width 8 height 8
checkbox input "true"
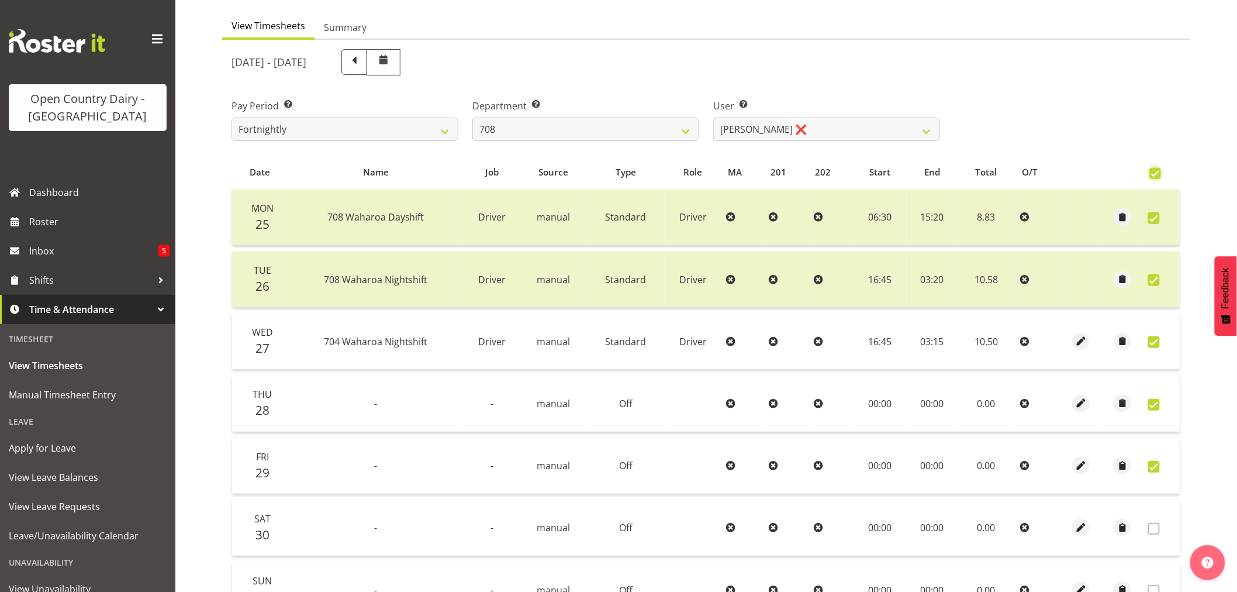
checkbox input "true"
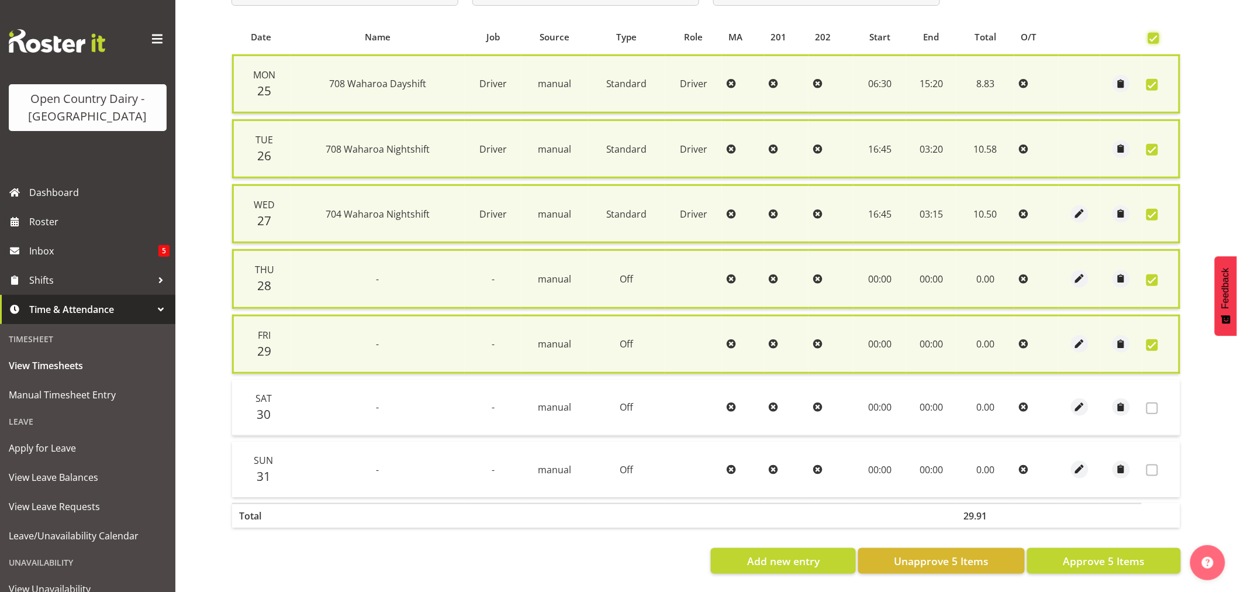
scroll to position [244, 0]
click at [1108, 553] on span "Approve 5 Items" at bounding box center [1104, 560] width 82 height 15
checkbox input "false"
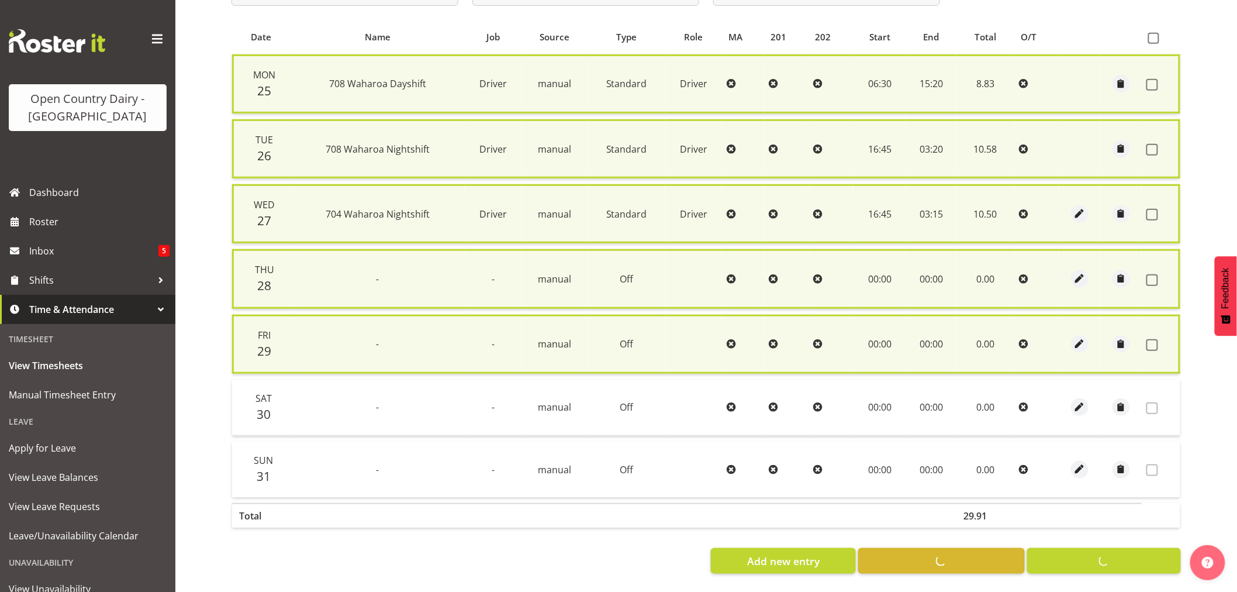
checkbox input "false"
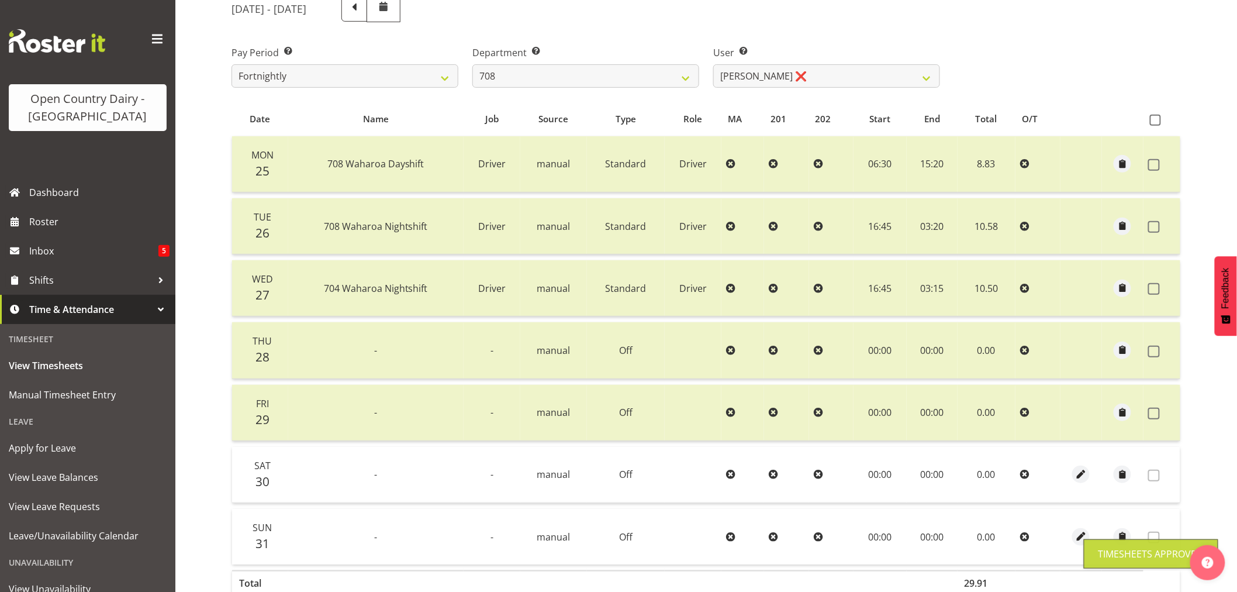
scroll to position [0, 0]
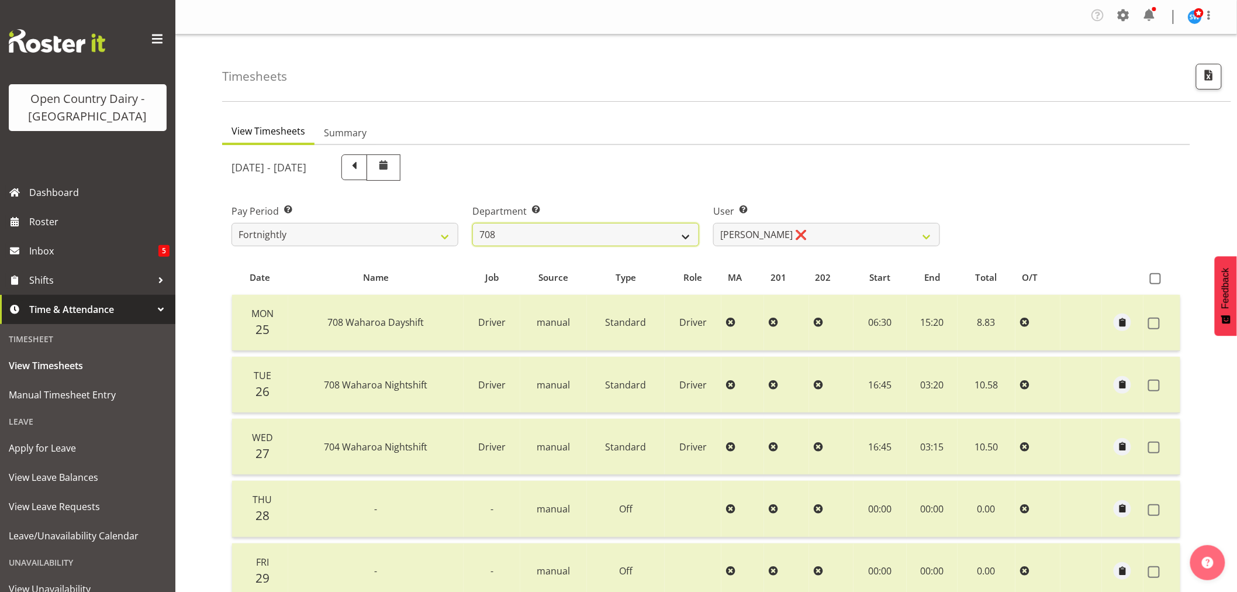
click at [685, 236] on select "701 702 703 704 705 706 707 708 709 710 711 712 713 714 715 716 717 718 719 720" at bounding box center [585, 234] width 227 height 23
select select "735"
click at [472, 223] on select "701 702 703 704 705 706 707 708 709 710 711 712 713 714 715 716 717 718 719 720" at bounding box center [585, 234] width 227 height 23
select select "10056"
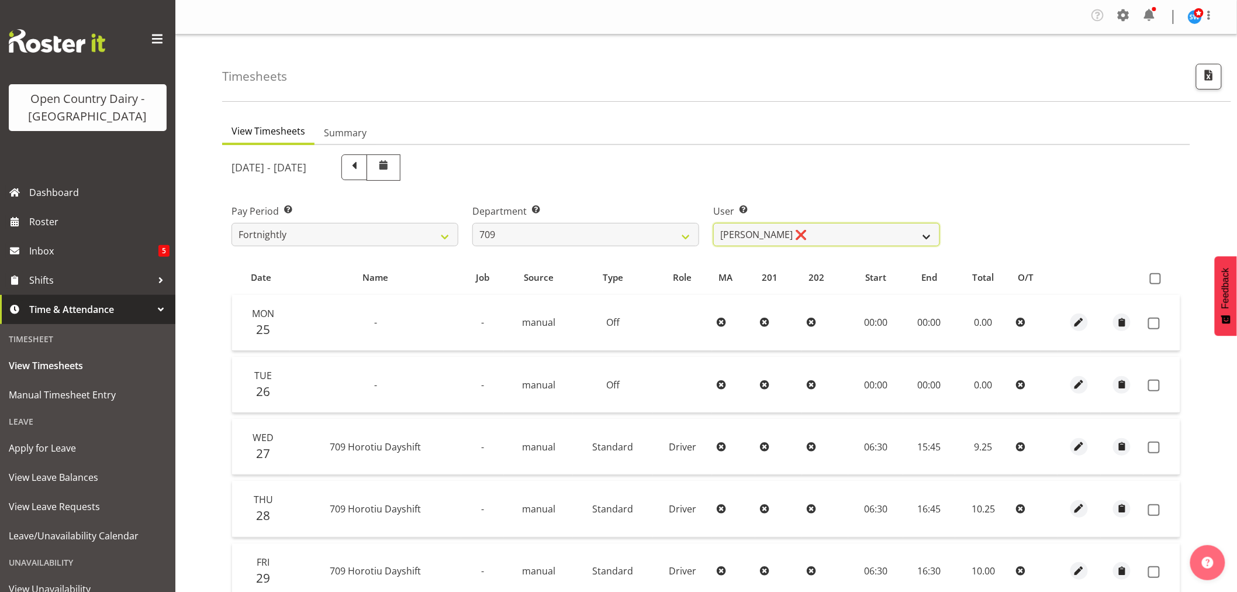
click at [925, 237] on select "Alex Barclay ❌ Craig Knudsen ❌ Jaswant Singh ❌ Ross Cook ❌" at bounding box center [826, 234] width 227 height 23
click at [713, 223] on select "Alex Barclay ❌ Craig Knudsen ❌ Jaswant Singh ❌ Ross Cook ❌" at bounding box center [826, 234] width 227 height 23
click at [927, 235] on select "Alex Barclay ❌ Craig Knudsen ❌ Jaswant Singh ❌ Ross Cook ❌" at bounding box center [826, 234] width 227 height 23
click at [922, 240] on select "Alex Barclay ❌ Craig Knudsen ❌ Jaswant Singh ❌ Ross Cook ❌" at bounding box center [826, 234] width 227 height 23
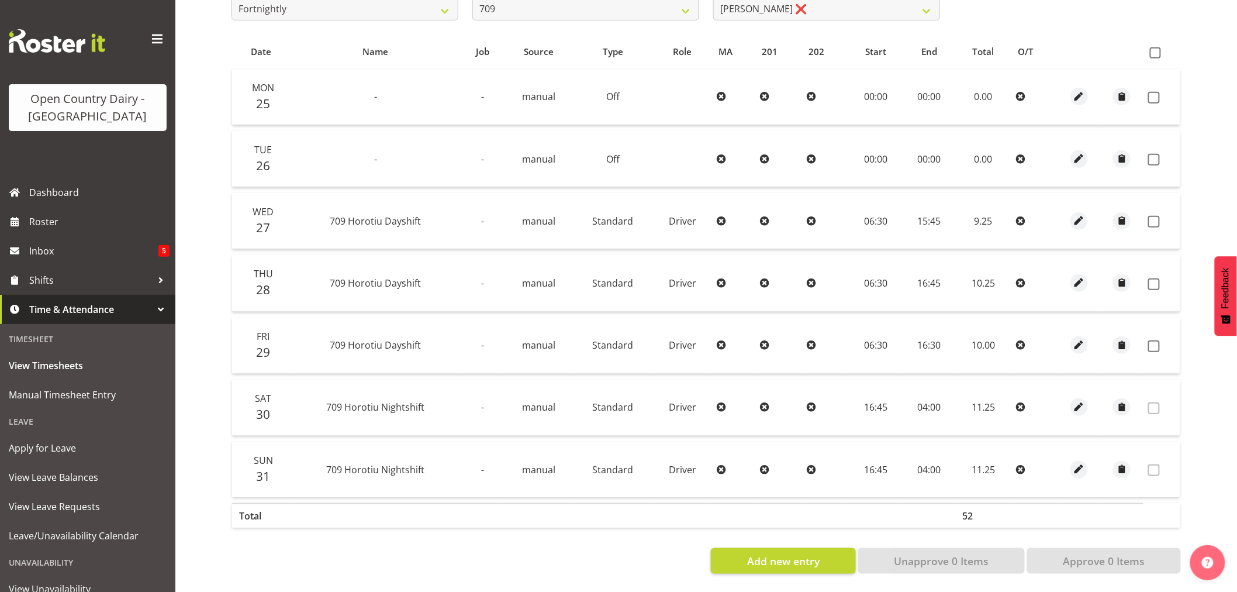
scroll to position [170, 0]
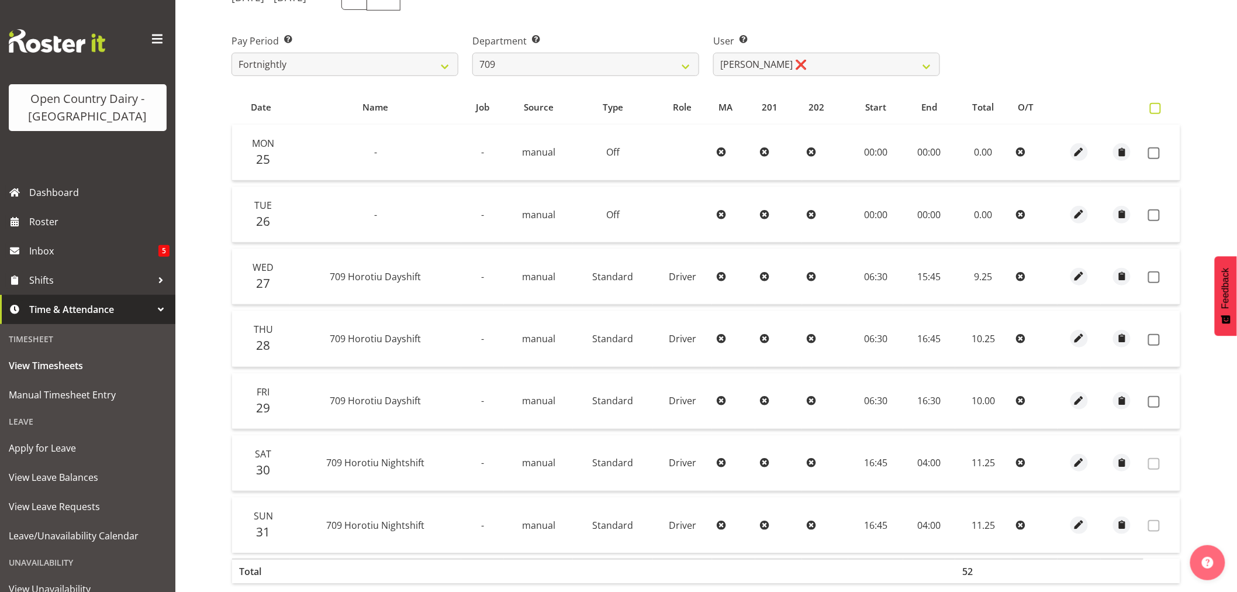
click at [1156, 105] on span at bounding box center [1155, 108] width 11 height 11
click at [1156, 105] on input "checkbox" at bounding box center [1154, 109] width 8 height 8
checkbox input "true"
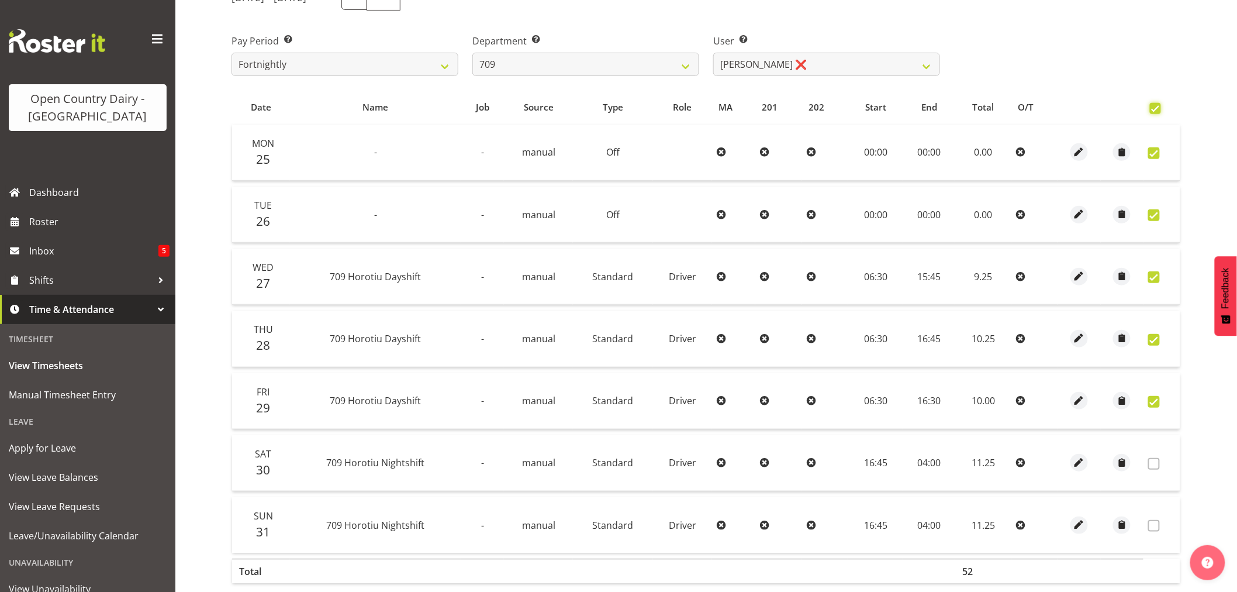
checkbox input "true"
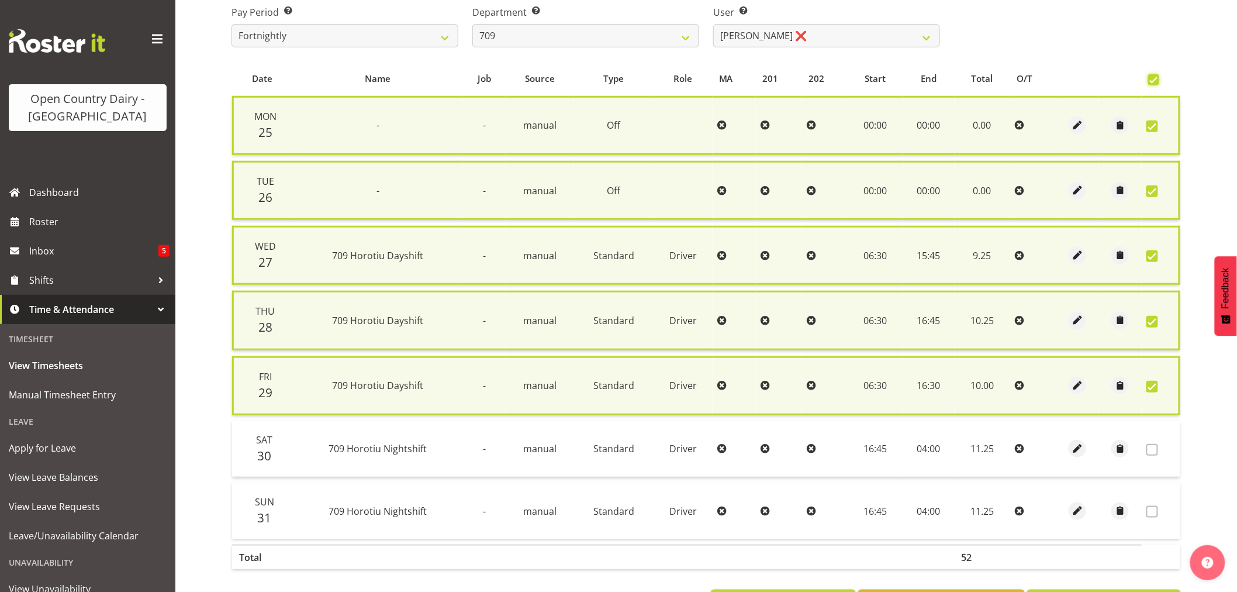
scroll to position [244, 0]
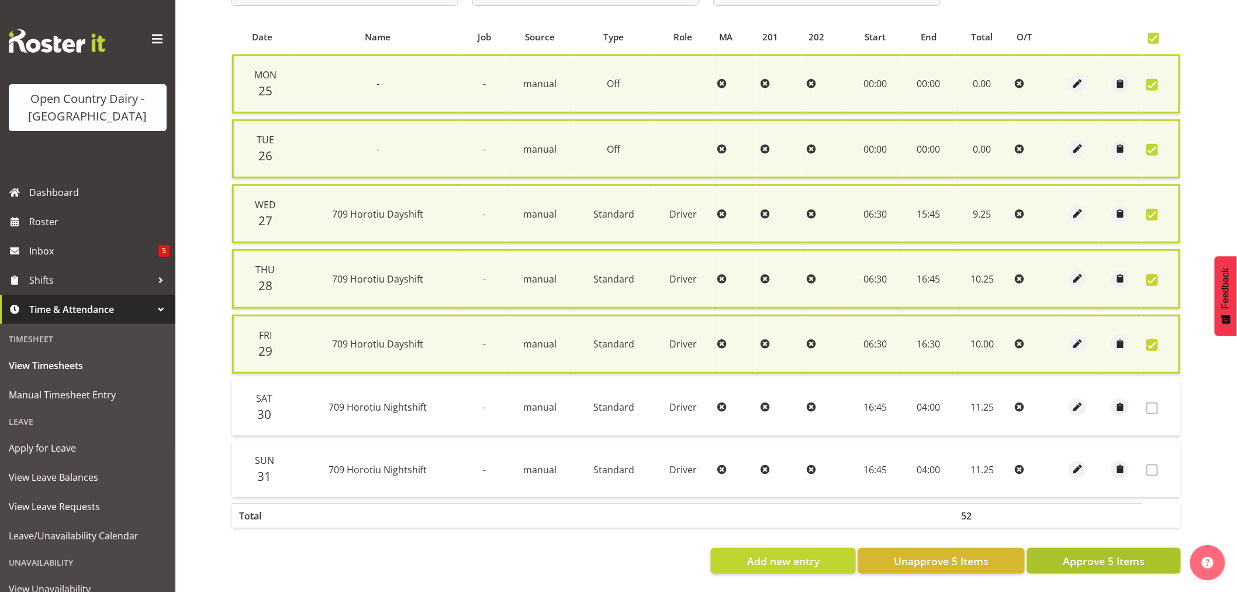
click at [1111, 553] on span "Approve 5 Items" at bounding box center [1104, 560] width 82 height 15
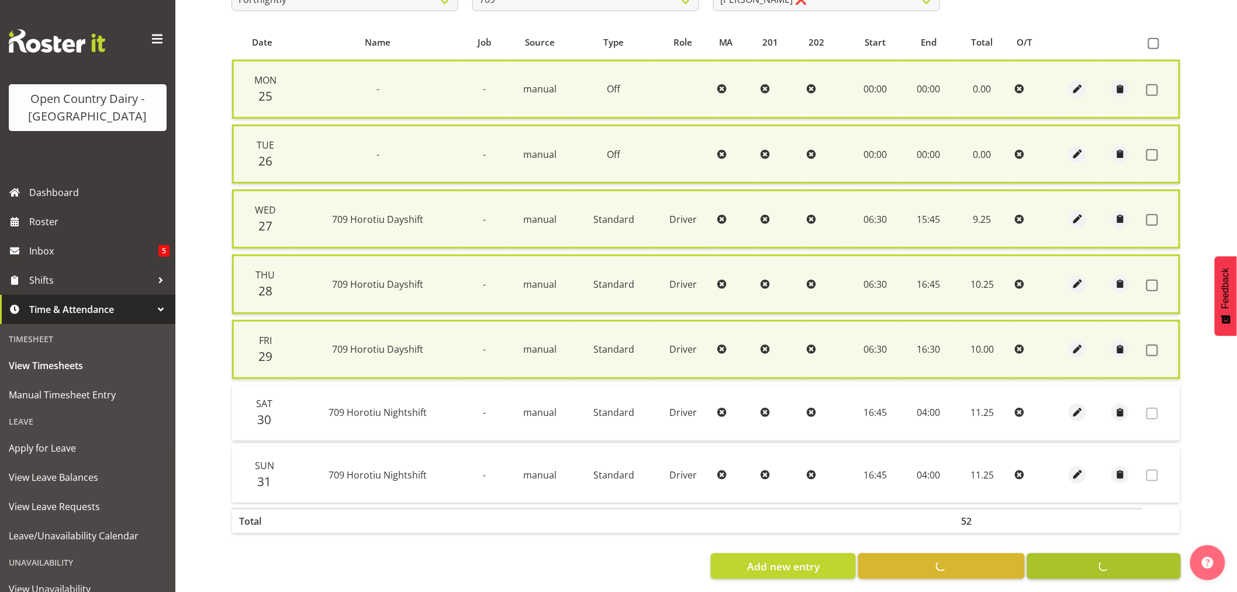
checkbox input "false"
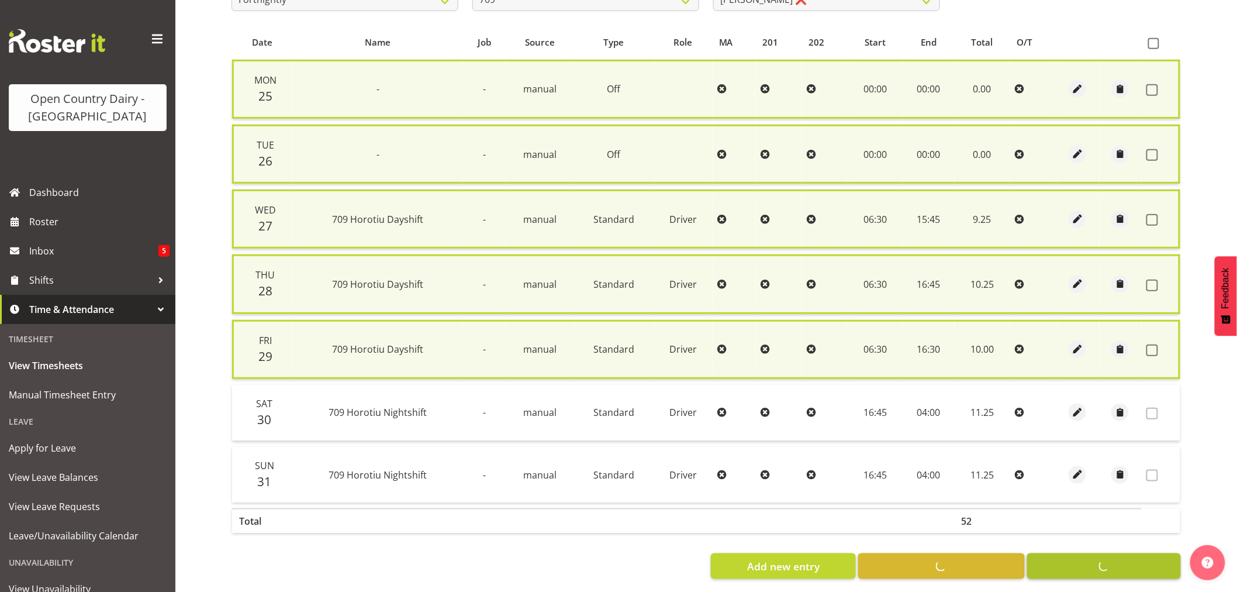
checkbox input "false"
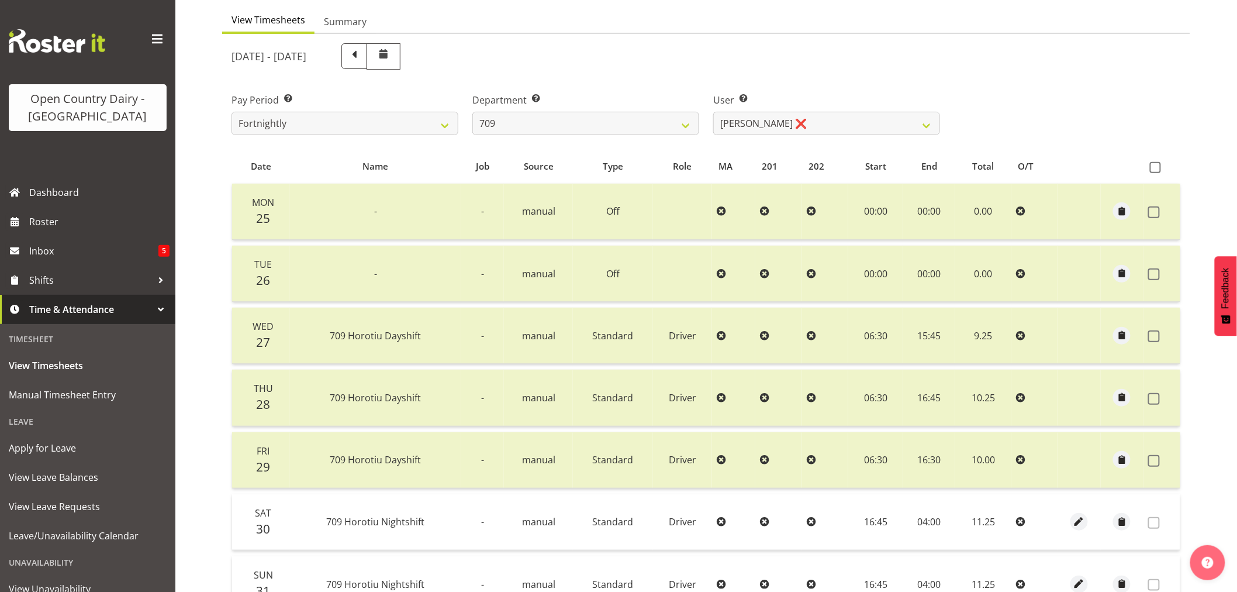
scroll to position [105, 0]
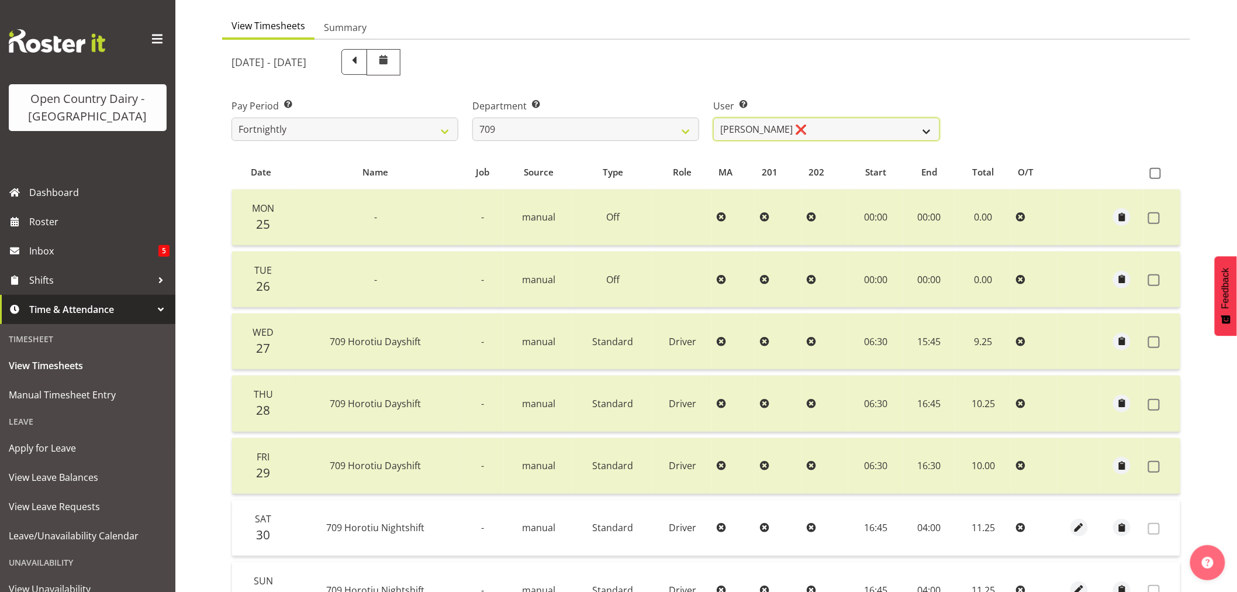
click at [925, 131] on select "Alex Barclay ❌ Craig Knudsen ❌ Jaswant Singh ❌ Ross Cook ❌" at bounding box center [826, 129] width 227 height 23
select select "9890"
click at [713, 118] on select "Alex Barclay ❌ Craig Knudsen ❌ Jaswant Singh ❌ Ross Cook ❌" at bounding box center [826, 129] width 227 height 23
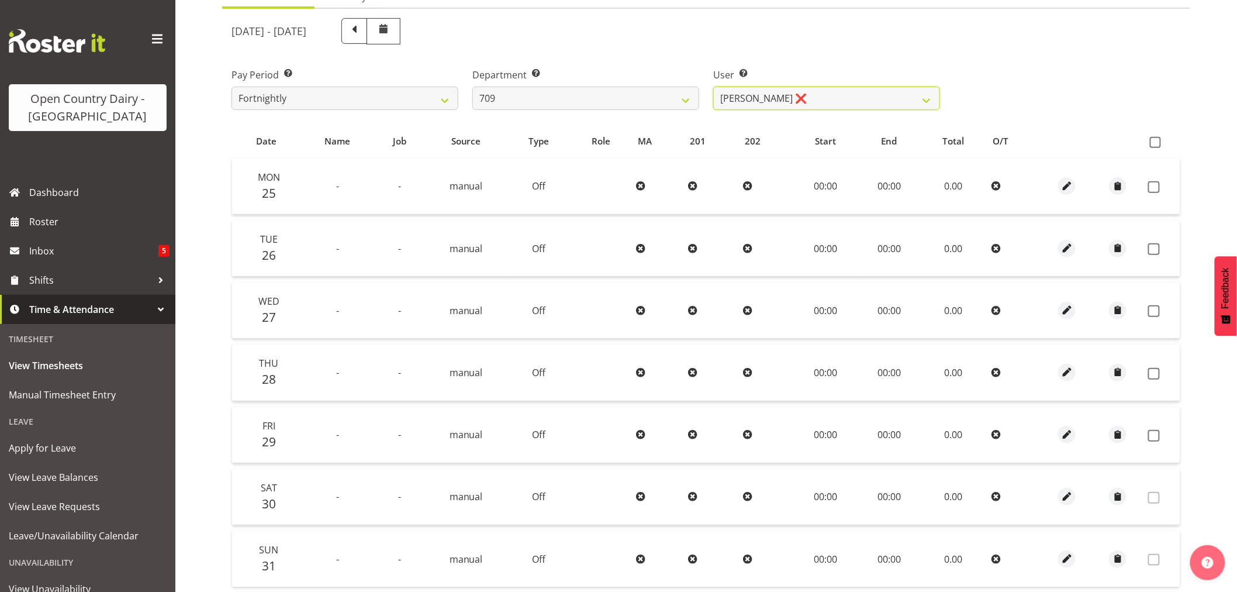
scroll to position [65, 0]
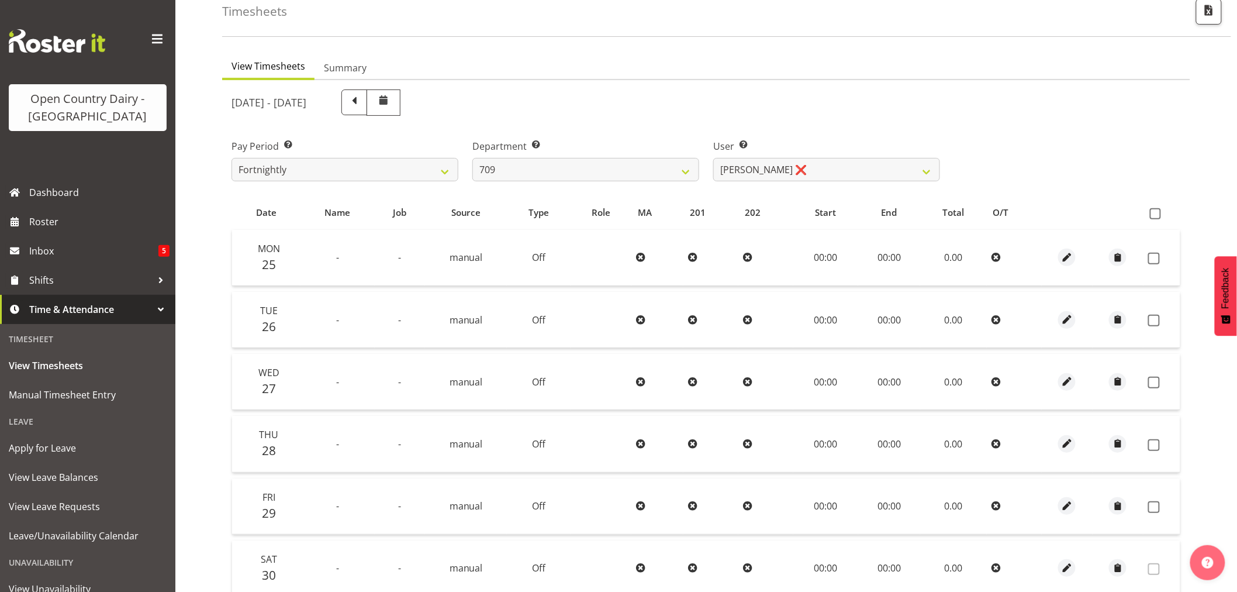
click at [362, 105] on span at bounding box center [354, 101] width 15 height 15
select select
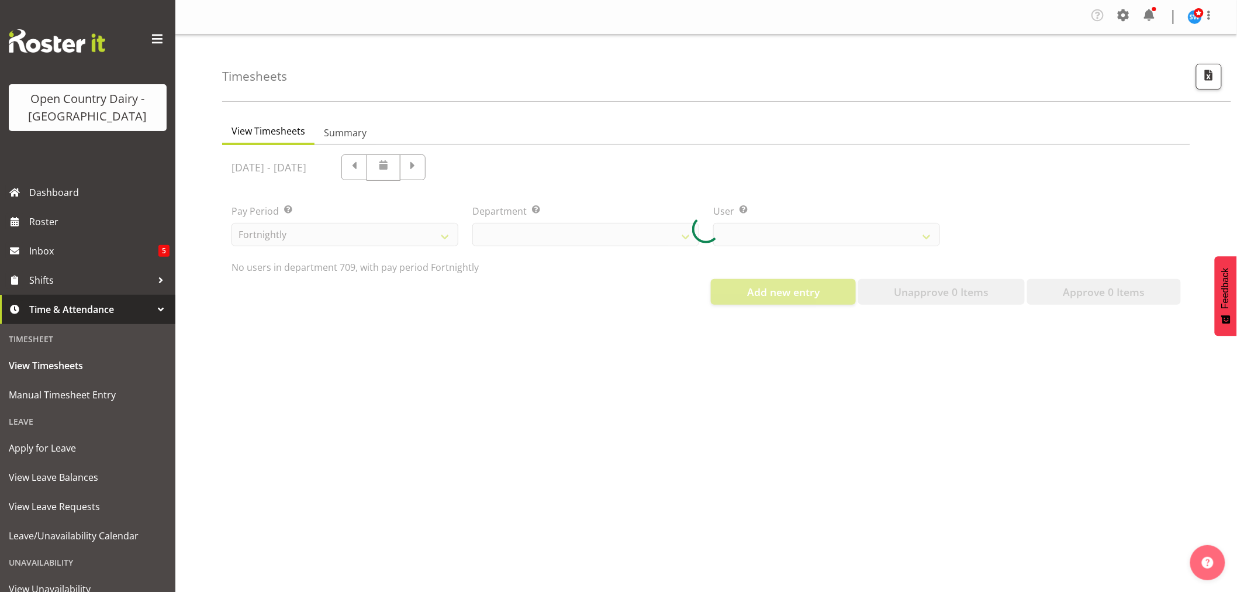
scroll to position [0, 0]
select select "735"
select select "9890"
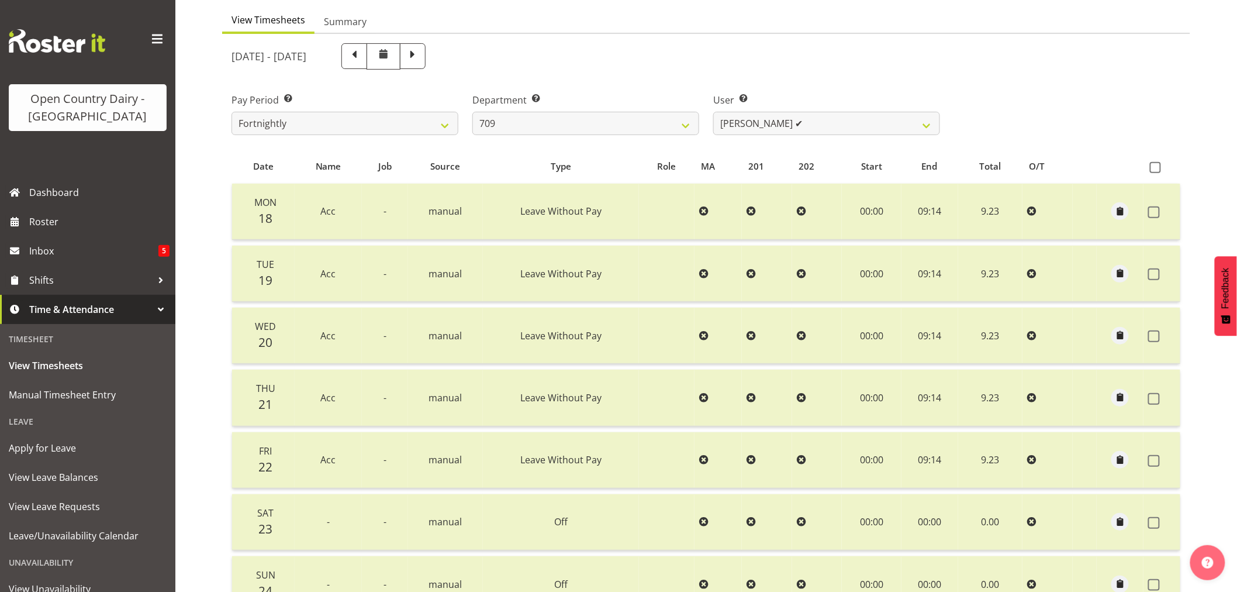
scroll to position [105, 0]
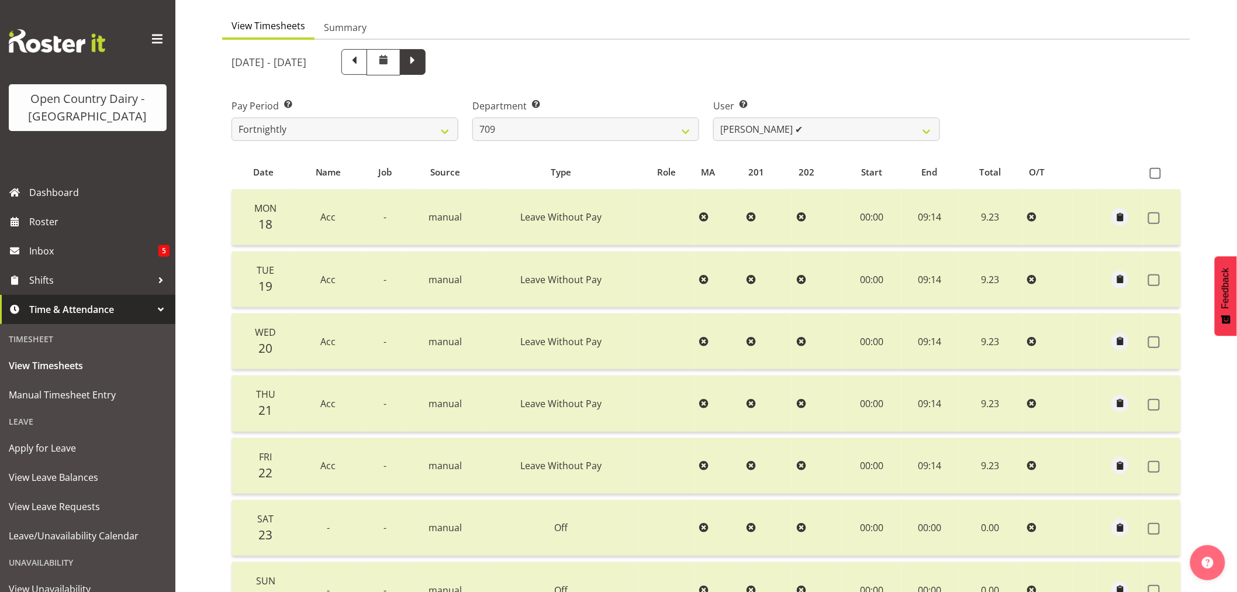
click at [420, 65] on span at bounding box center [412, 60] width 15 height 15
select select
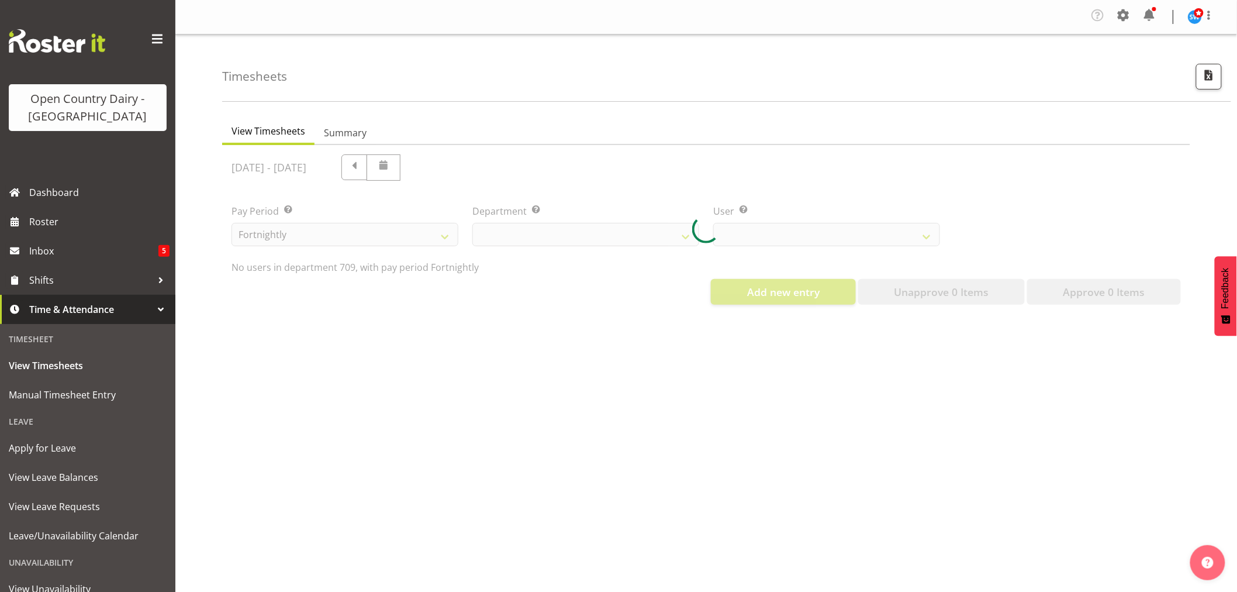
scroll to position [0, 0]
select select "735"
select select "9890"
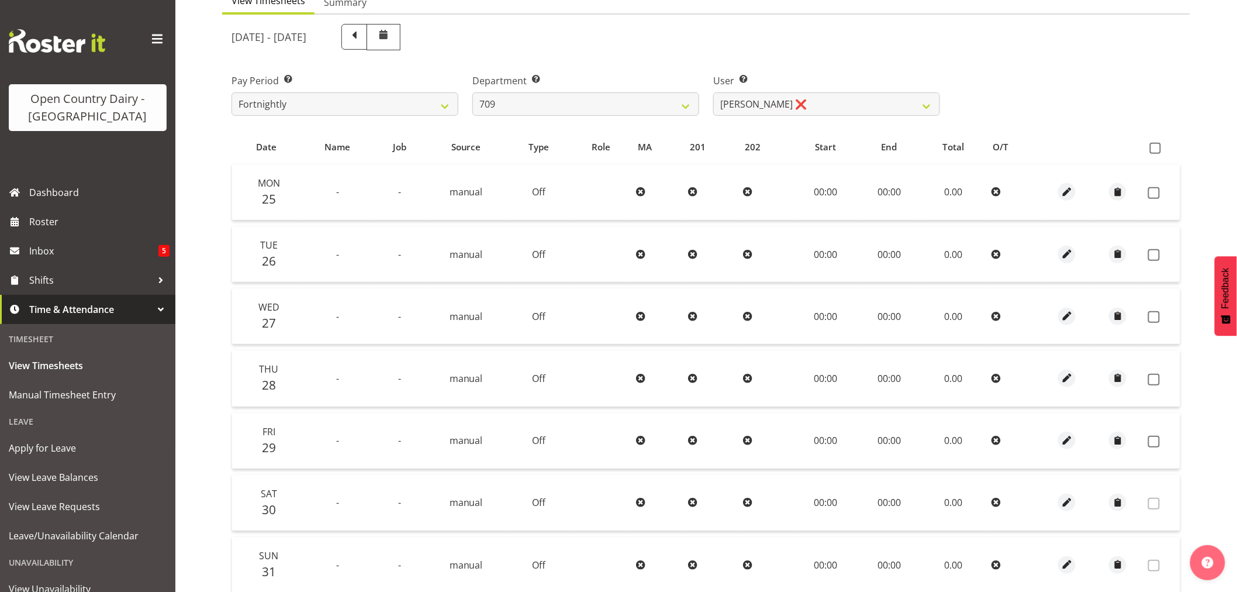
scroll to position [105, 0]
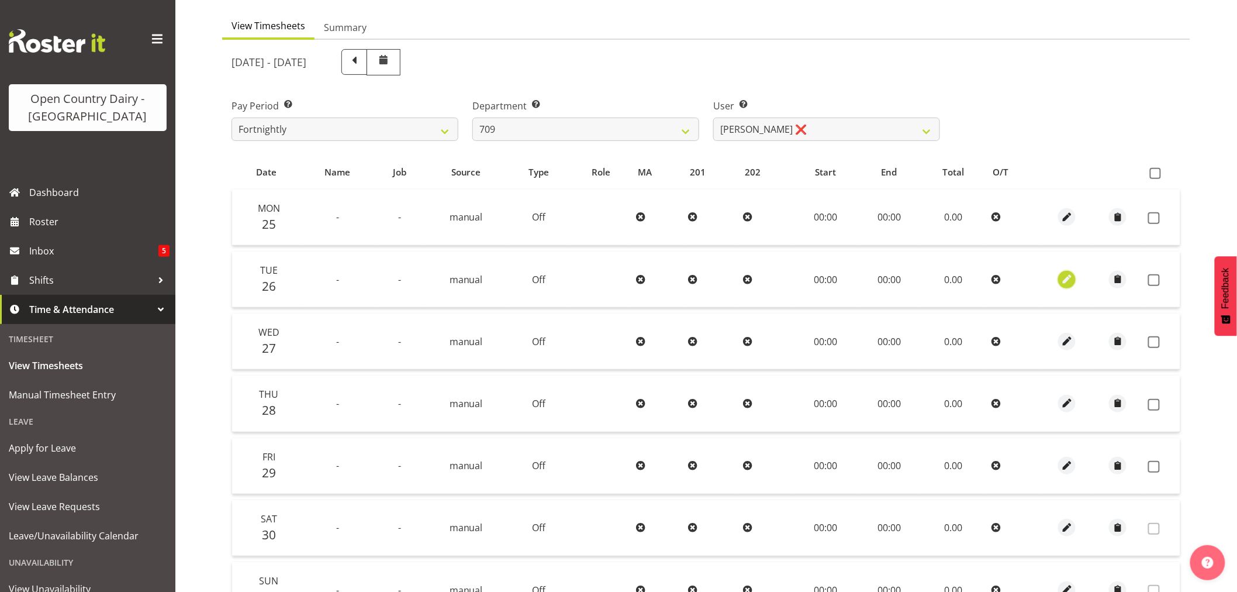
click at [1068, 282] on span "button" at bounding box center [1066, 278] width 13 height 13
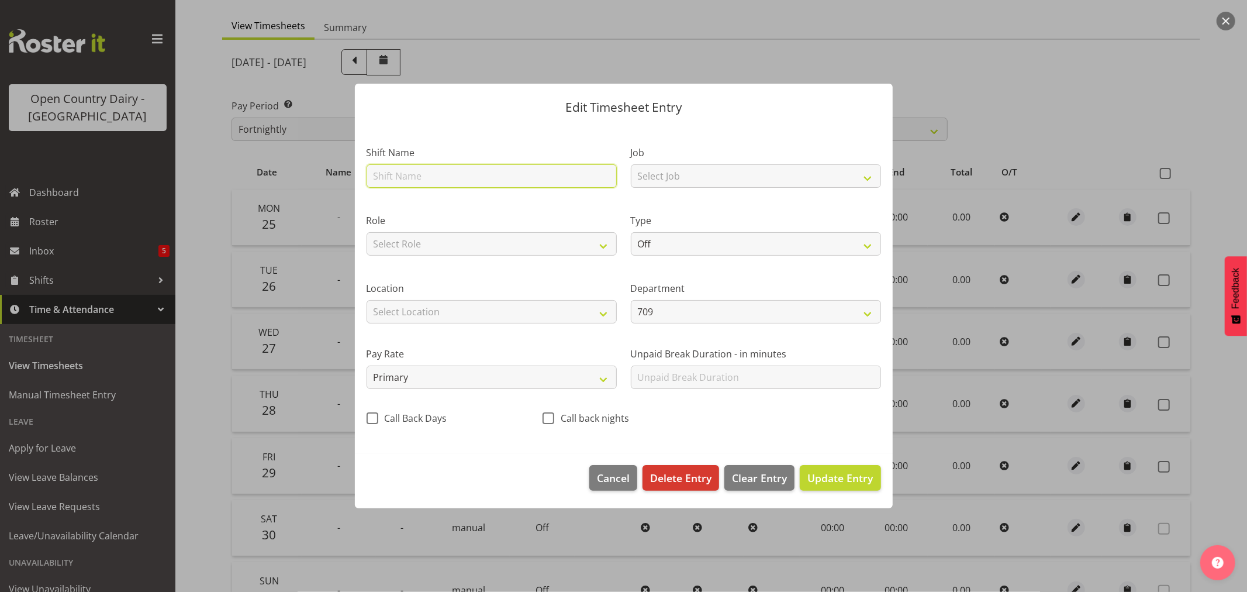
click at [387, 176] on input "text" at bounding box center [492, 175] width 250 height 23
type input "ACC"
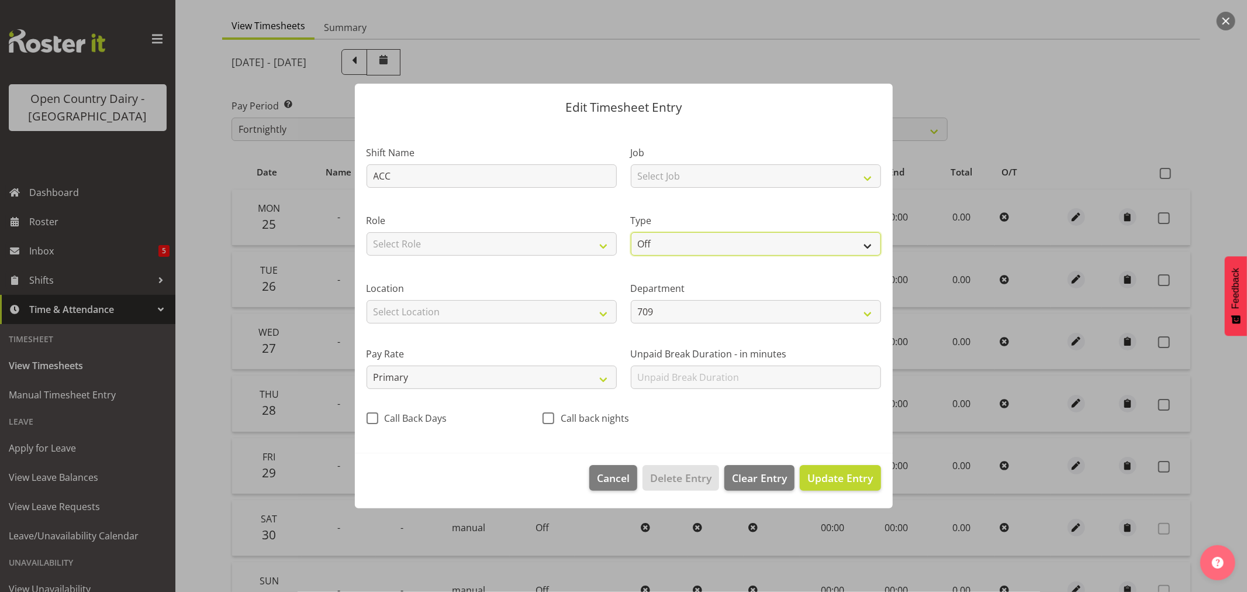
click at [870, 247] on select "Off Standard Public Holiday Public Holiday (Worked) Day In Lieu Annual Leave Si…" at bounding box center [756, 243] width 250 height 23
select select "Leave Without Pay"
click at [631, 232] on select "Off Standard Public Holiday Public Holiday (Worked) Day In Lieu Annual Leave Si…" at bounding box center [756, 243] width 250 height 23
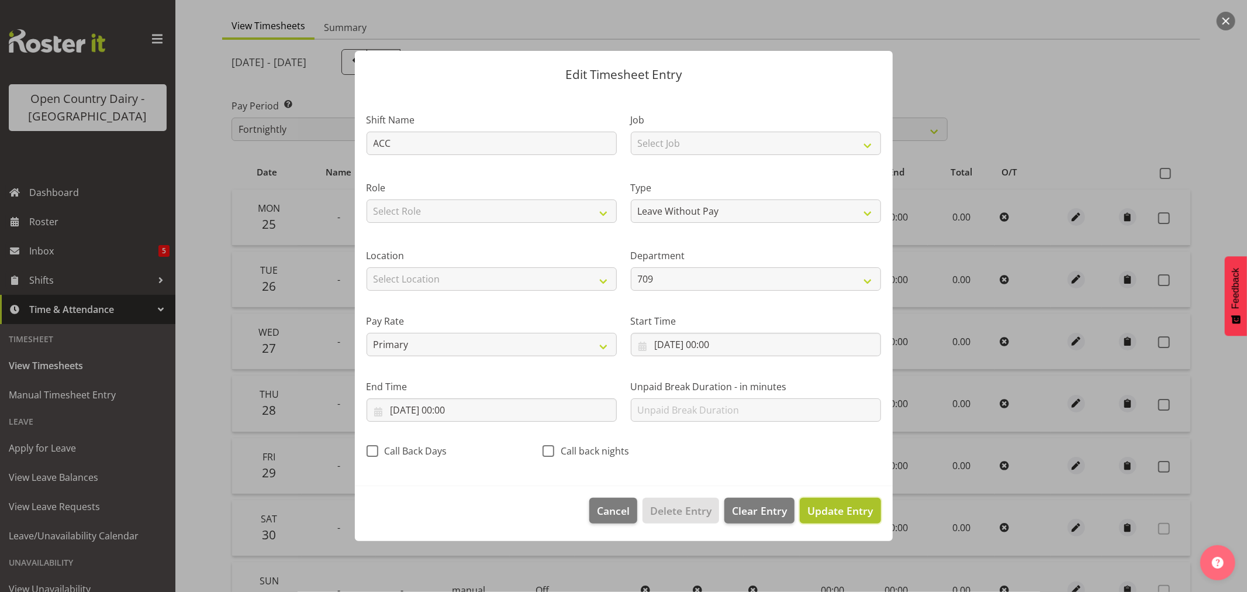
click at [828, 512] on span "Update Entry" at bounding box center [839, 510] width 65 height 14
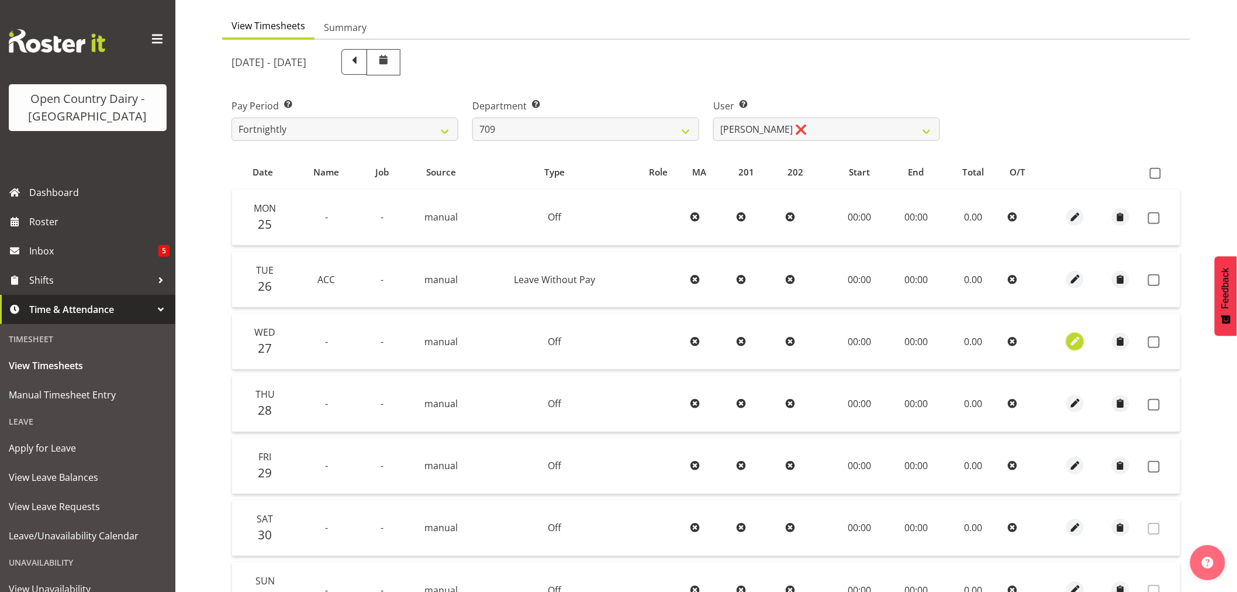
click at [1073, 339] on span "button" at bounding box center [1075, 340] width 13 height 13
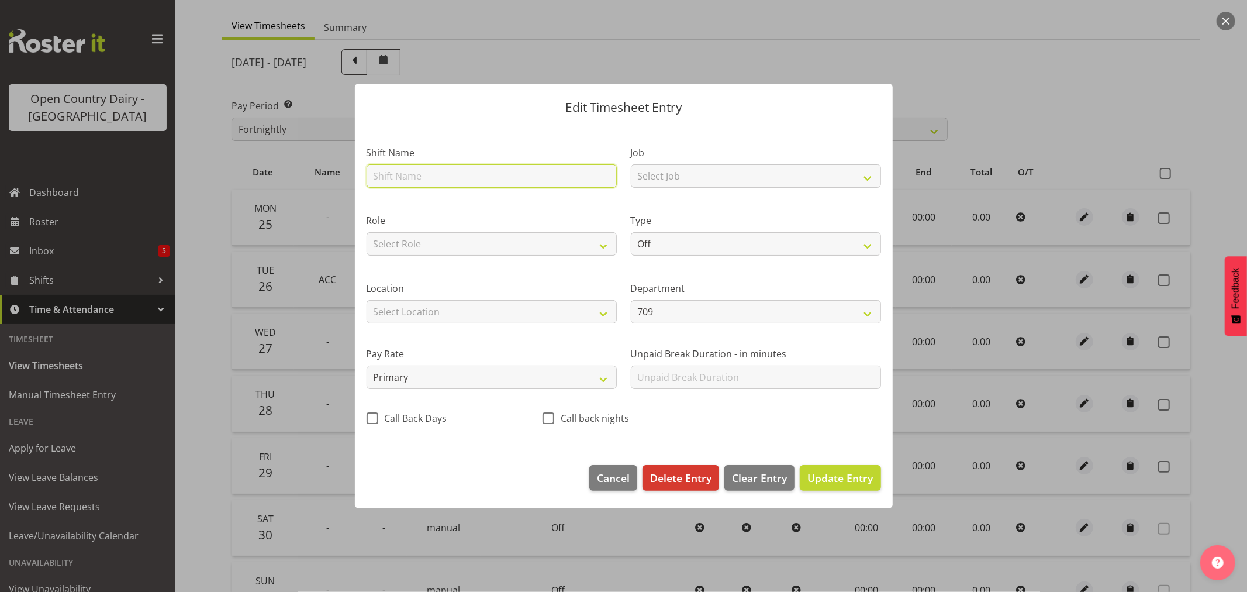
click at [490, 177] on input "text" at bounding box center [492, 175] width 250 height 23
type input "ACC"
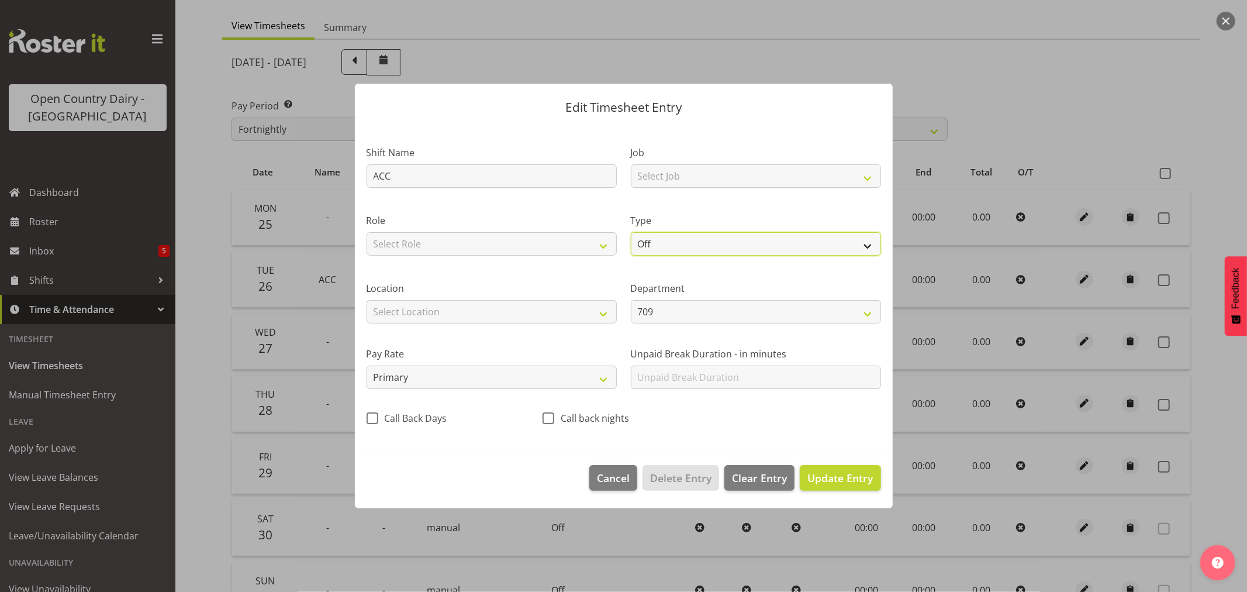
click at [869, 244] on select "Off Standard Public Holiday Public Holiday (Worked) Day In Lieu Annual Leave Si…" at bounding box center [756, 243] width 250 height 23
select select "Leave Without Pay"
click at [631, 232] on select "Off Standard Public Holiday Public Holiday (Worked) Day In Lieu Annual Leave Si…" at bounding box center [756, 243] width 250 height 23
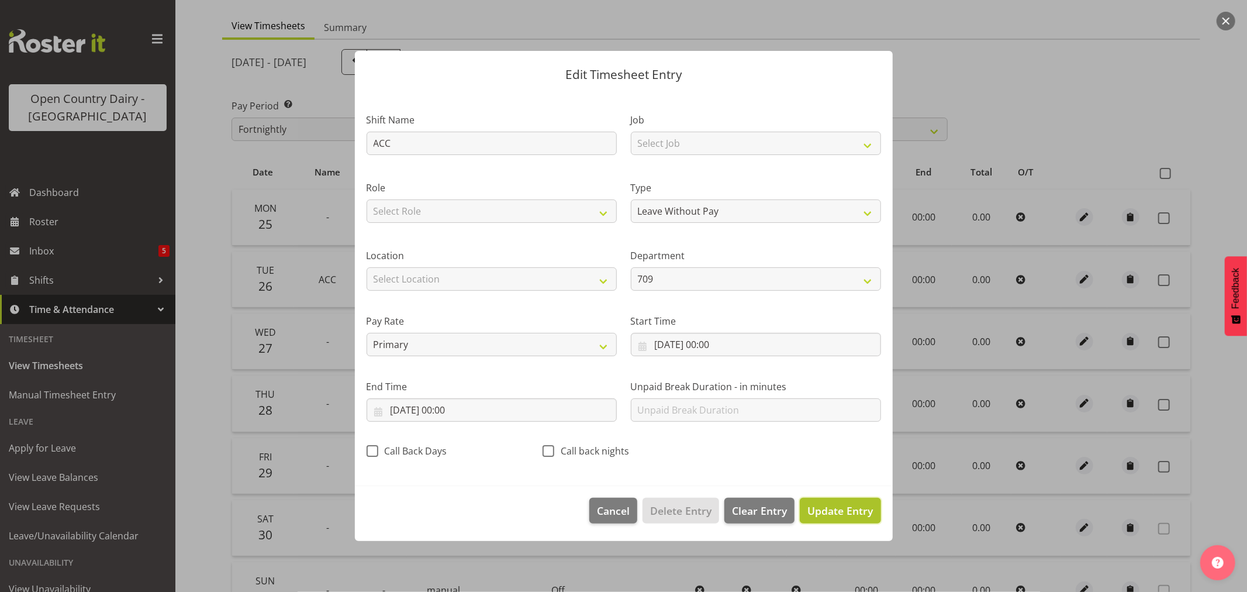
click at [837, 512] on span "Update Entry" at bounding box center [839, 510] width 65 height 14
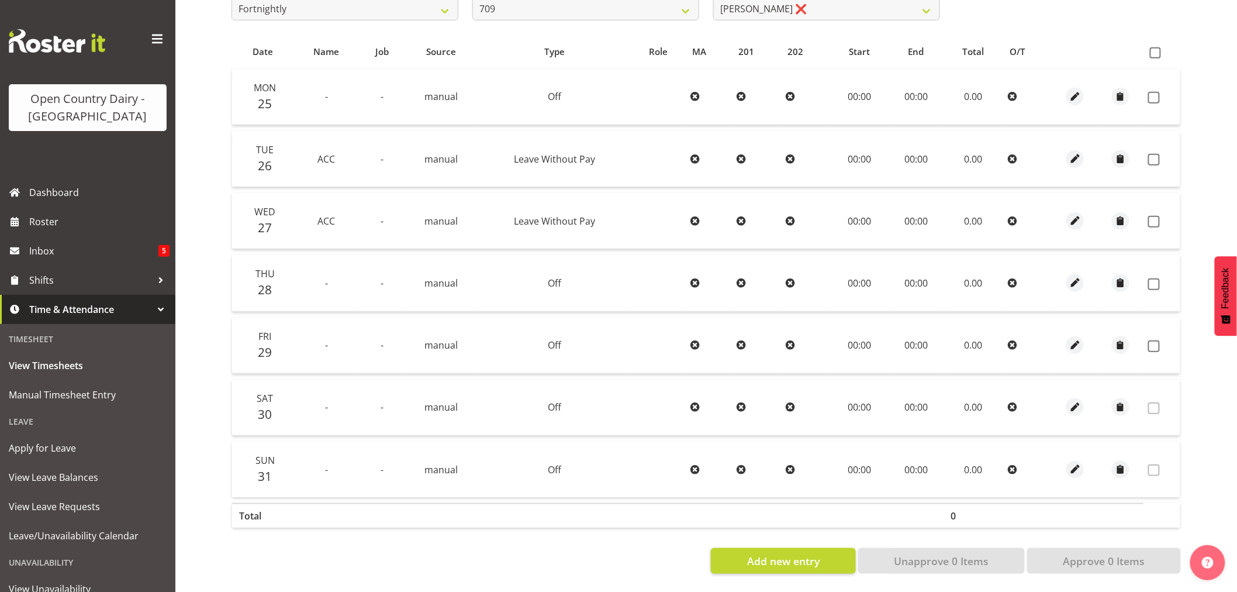
scroll to position [170, 0]
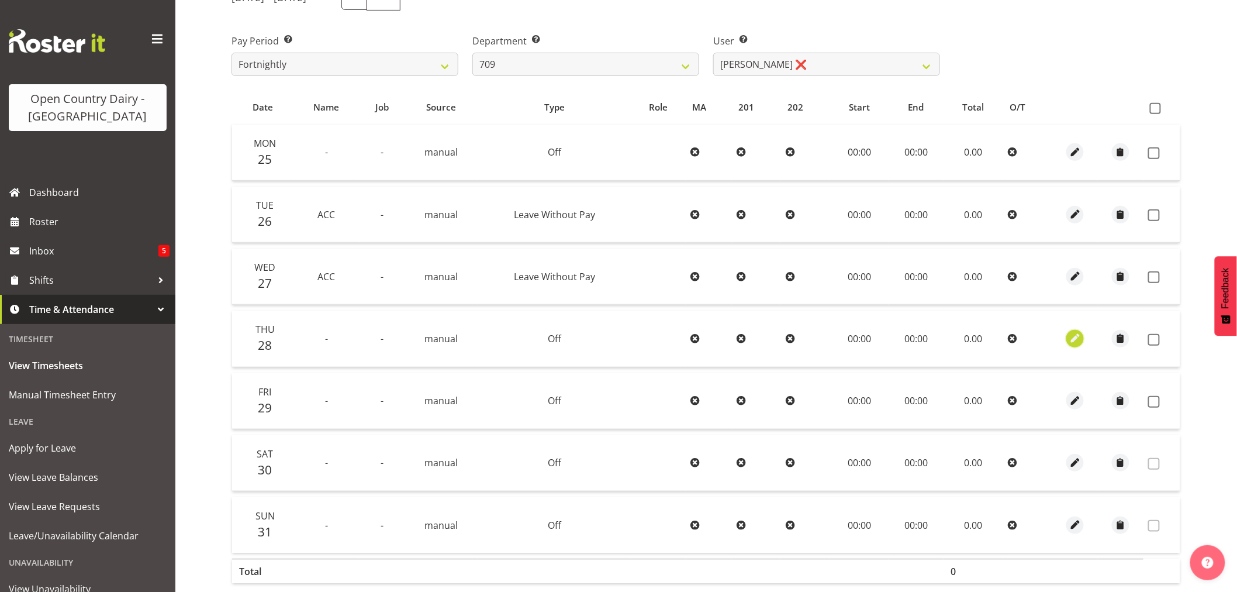
click at [1080, 341] on span "button" at bounding box center [1075, 337] width 13 height 13
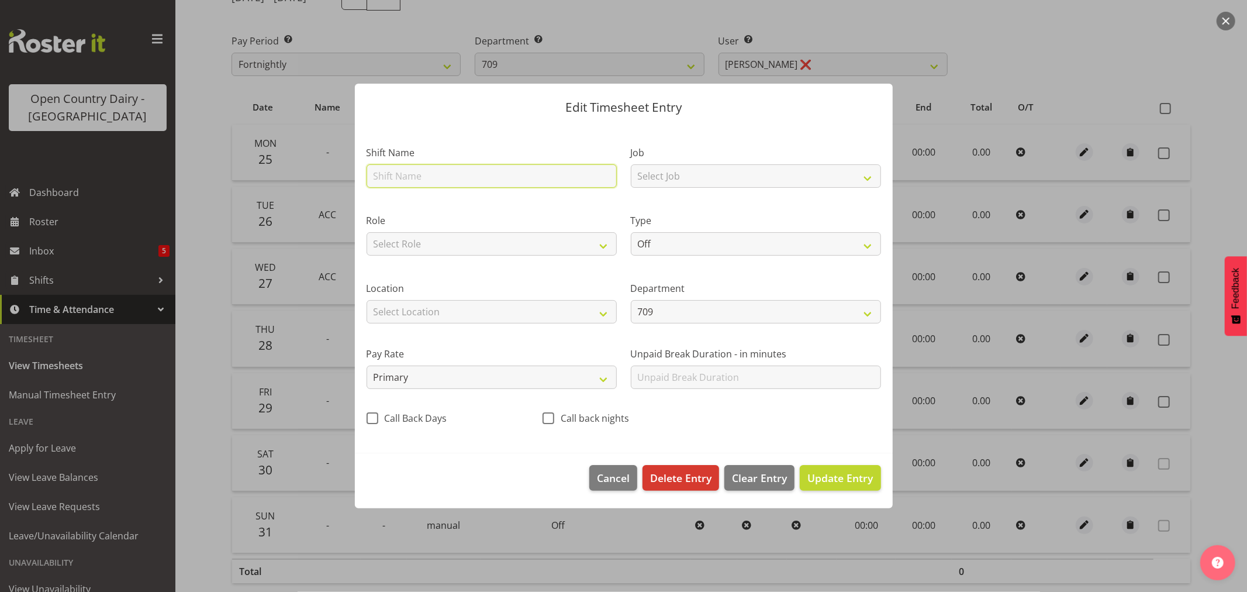
click at [394, 176] on input "text" at bounding box center [492, 175] width 250 height 23
type input "ACC"
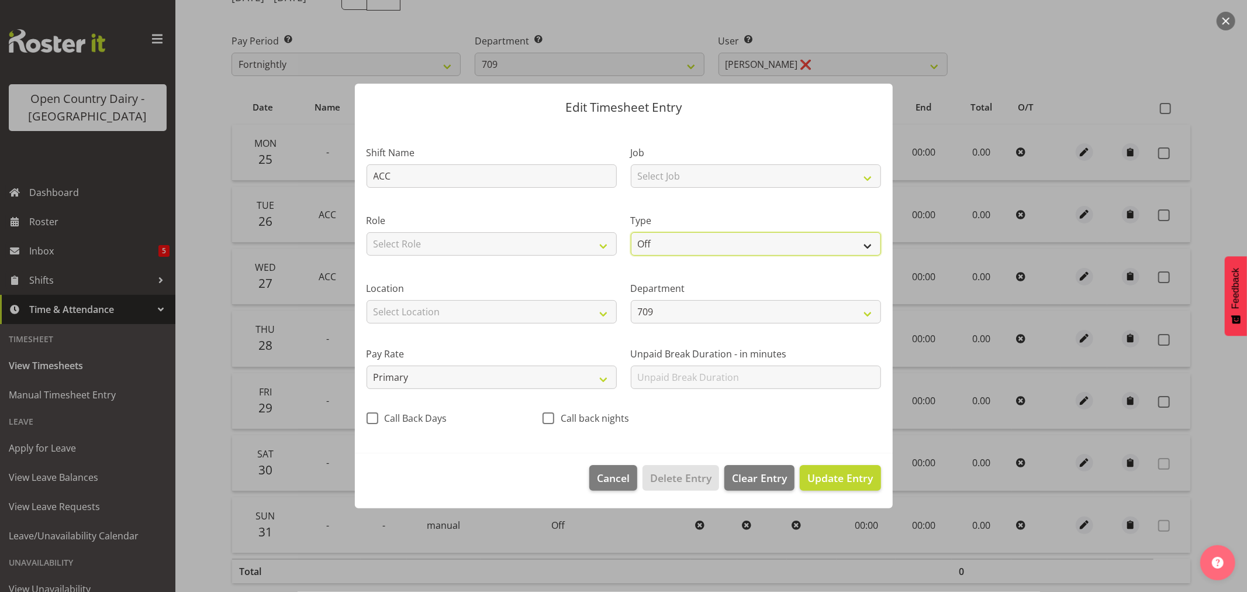
drag, startPoint x: 674, startPoint y: 246, endPoint x: 769, endPoint y: 246, distance: 94.7
click at [681, 246] on select "Off Standard Public Holiday Public Holiday (Worked) Day In Lieu Annual Leave Si…" at bounding box center [756, 243] width 250 height 23
select select "Leave Without Pay"
click at [631, 232] on select "Off Standard Public Holiday Public Holiday (Worked) Day In Lieu Annual Leave Si…" at bounding box center [756, 243] width 250 height 23
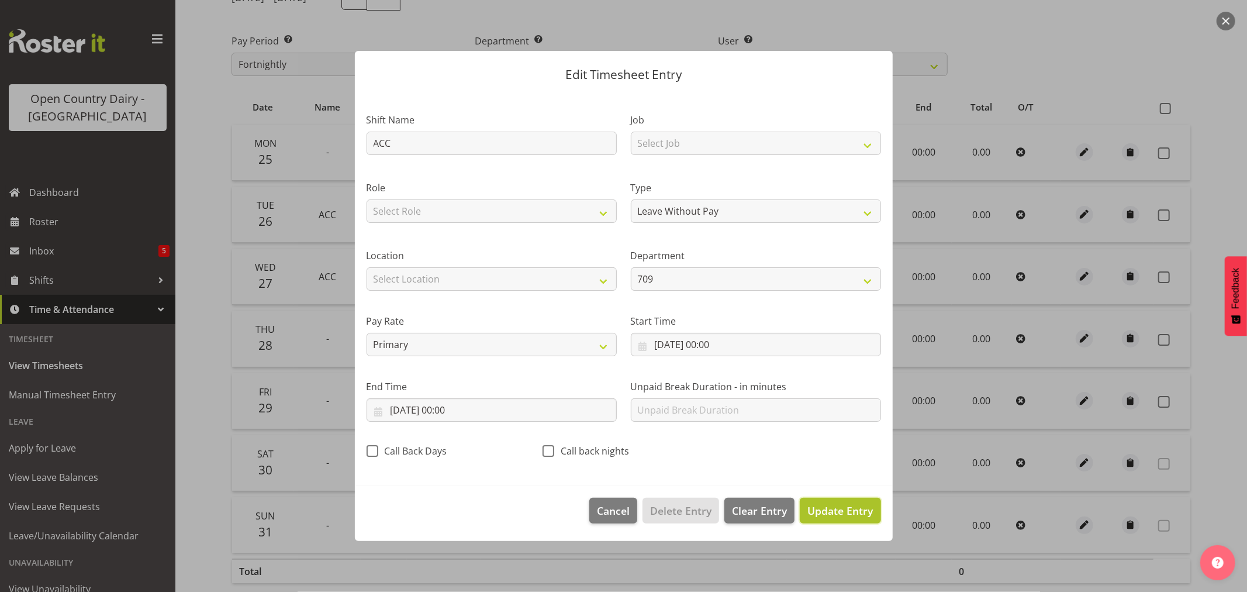
click at [835, 509] on span "Update Entry" at bounding box center [839, 510] width 65 height 14
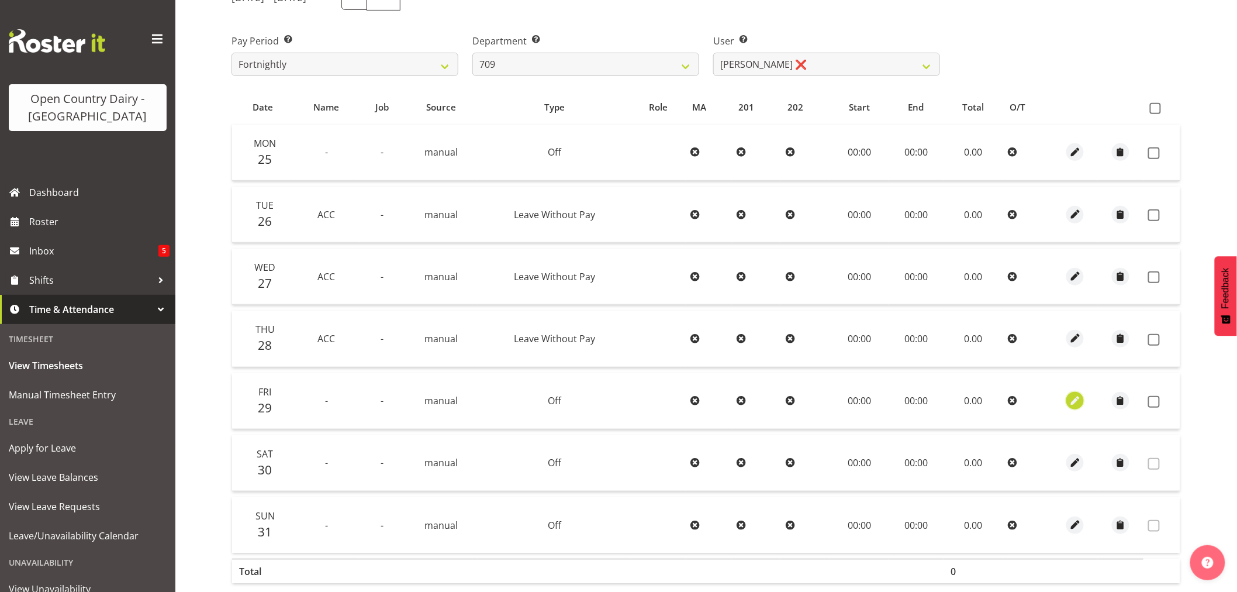
click at [1076, 400] on span "button" at bounding box center [1075, 400] width 13 height 13
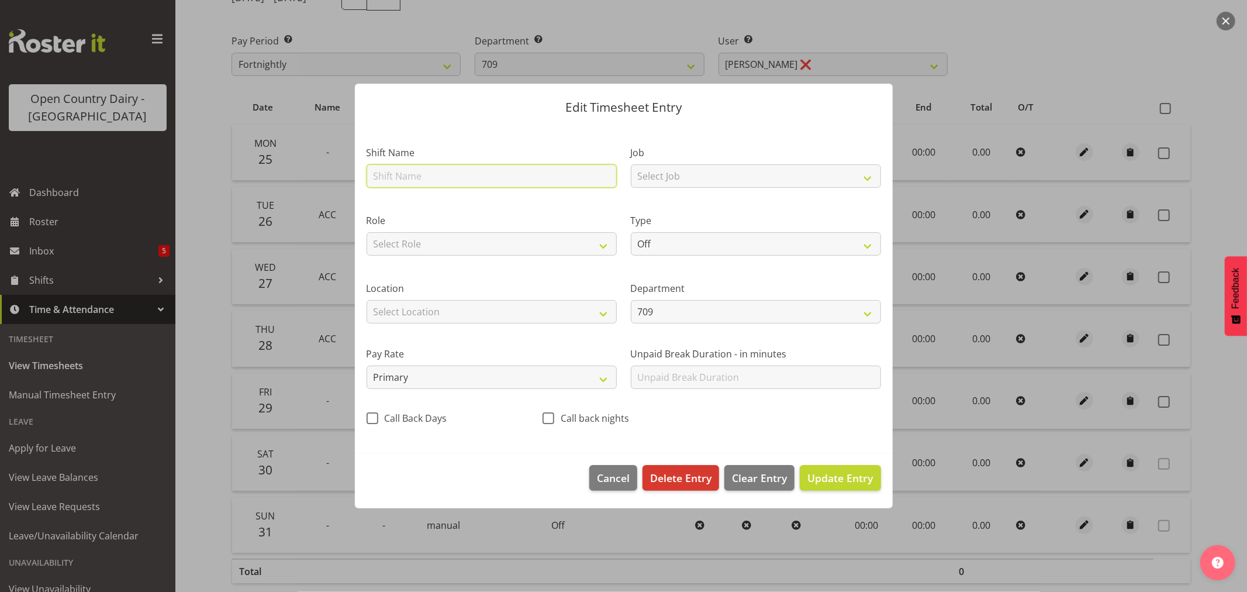
click at [437, 176] on input "text" at bounding box center [492, 175] width 250 height 23
type input "ACC"
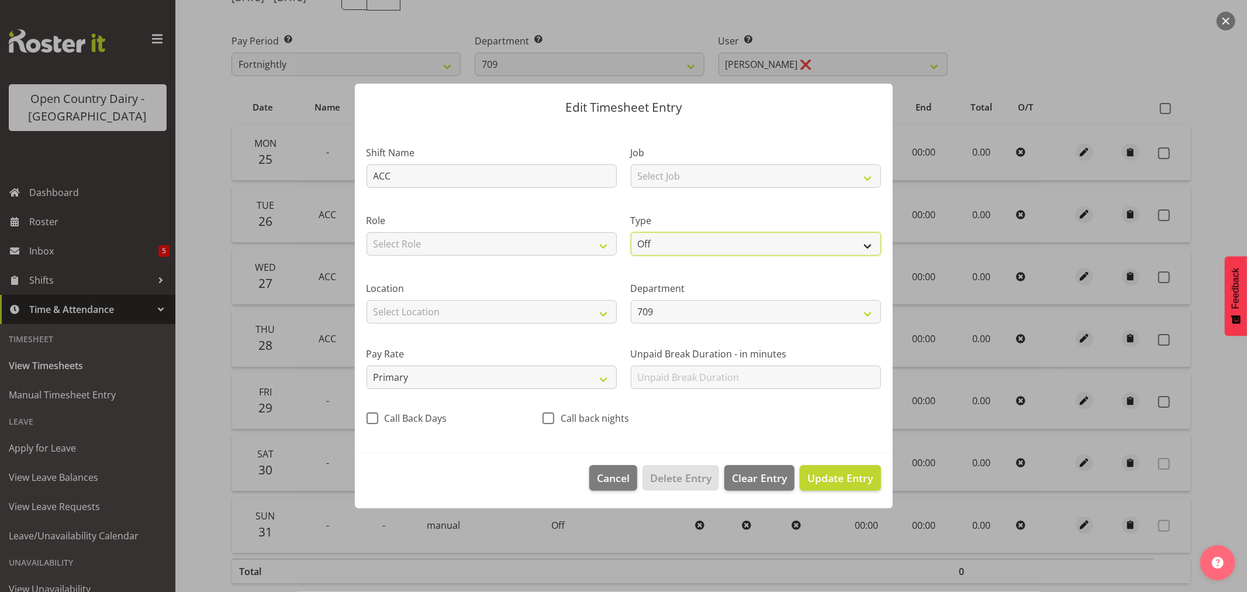
click at [867, 244] on select "Off Standard Public Holiday Public Holiday (Worked) Day In Lieu Annual Leave Si…" at bounding box center [756, 243] width 250 height 23
select select "Leave Without Pay"
click at [631, 232] on select "Off Standard Public Holiday Public Holiday (Worked) Day In Lieu Annual Leave Si…" at bounding box center [756, 243] width 250 height 23
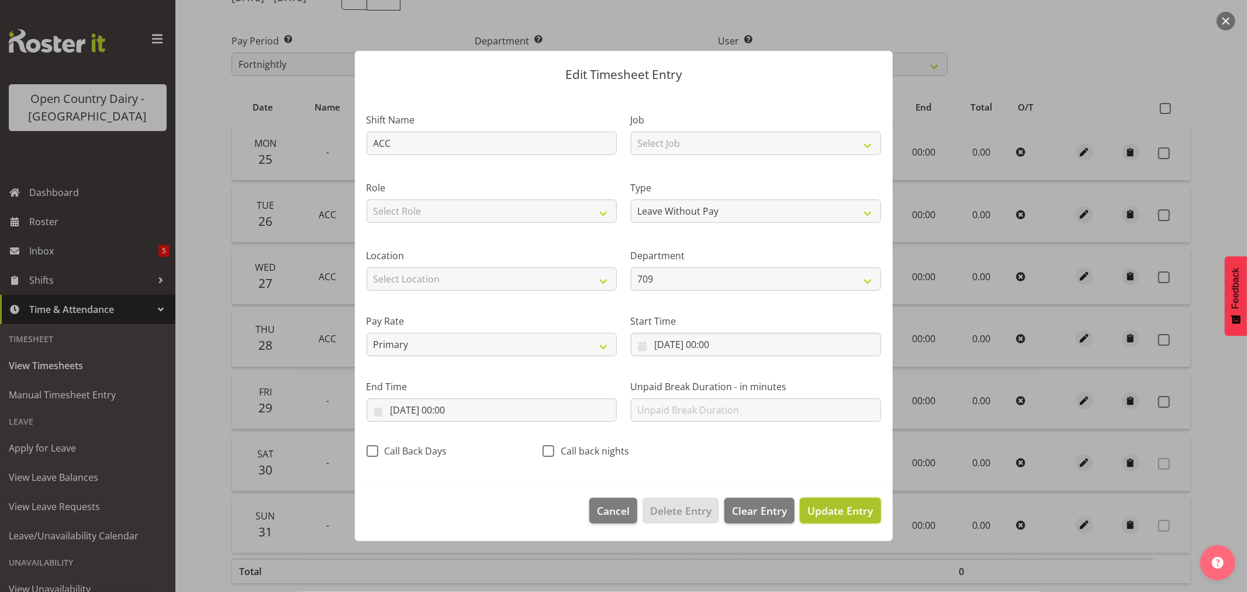
click at [849, 515] on span "Update Entry" at bounding box center [839, 510] width 65 height 14
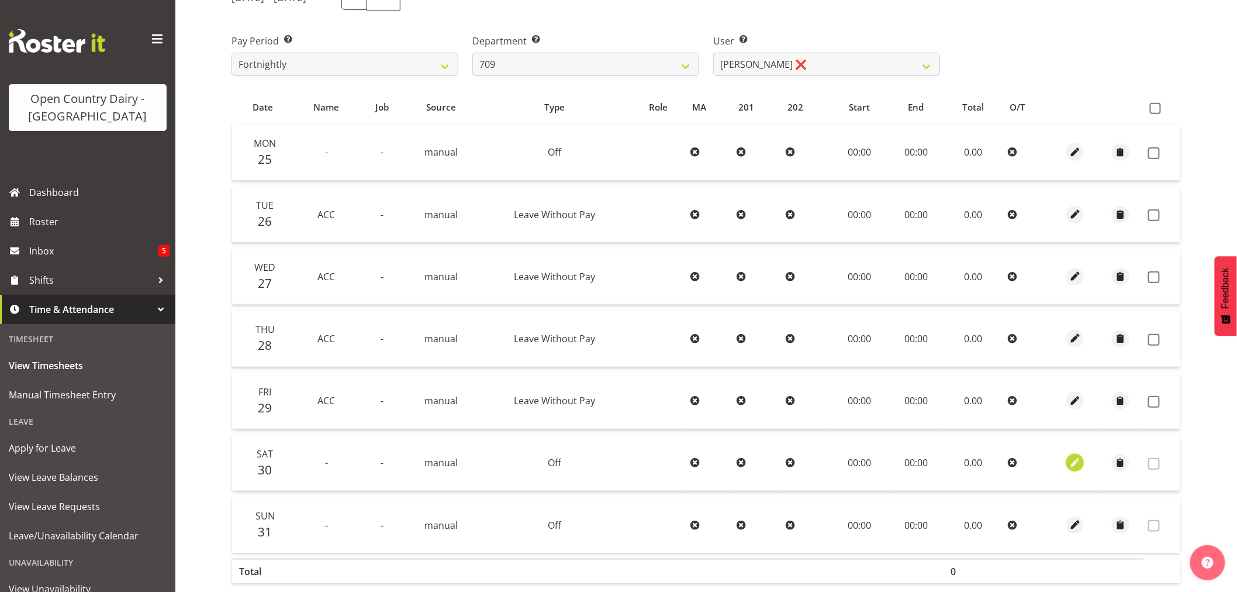
click at [1073, 468] on span "button" at bounding box center [1075, 462] width 13 height 13
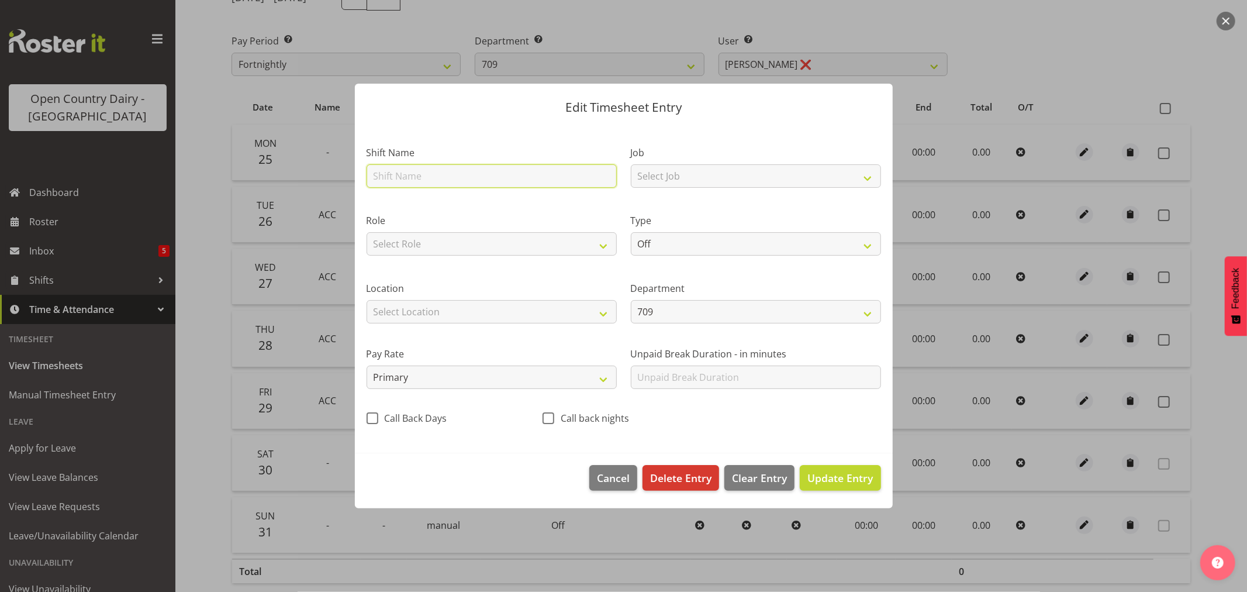
click at [395, 180] on input "text" at bounding box center [492, 175] width 250 height 23
type input "ACC"
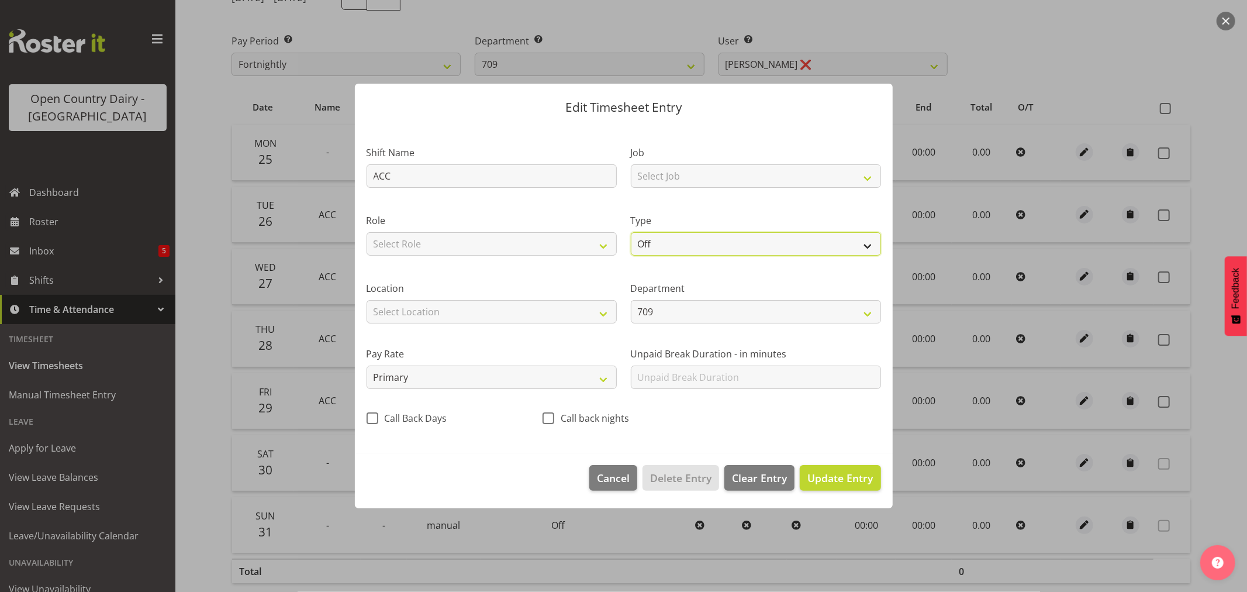
click at [868, 247] on select "Off Standard Public Holiday Public Holiday (Worked) Day In Lieu Annual Leave Si…" at bounding box center [756, 243] width 250 height 23
select select "Leave Without Pay"
click at [631, 232] on select "Off Standard Public Holiday Public Holiday (Worked) Day In Lieu Annual Leave Si…" at bounding box center [756, 243] width 250 height 23
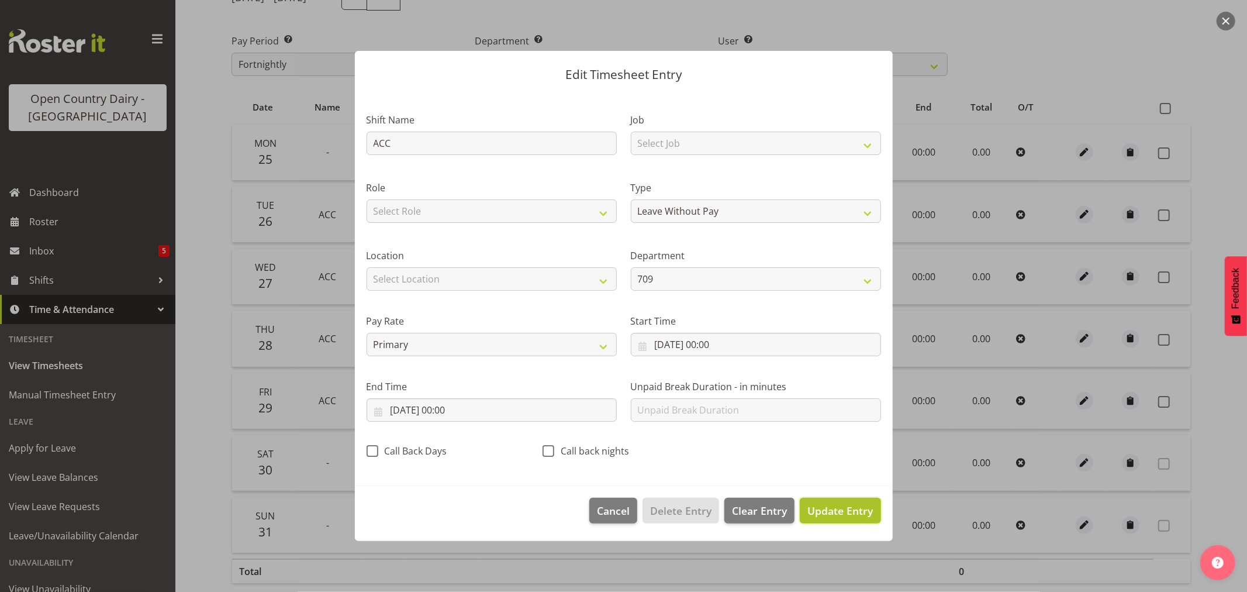
click at [837, 510] on span "Update Entry" at bounding box center [839, 510] width 65 height 14
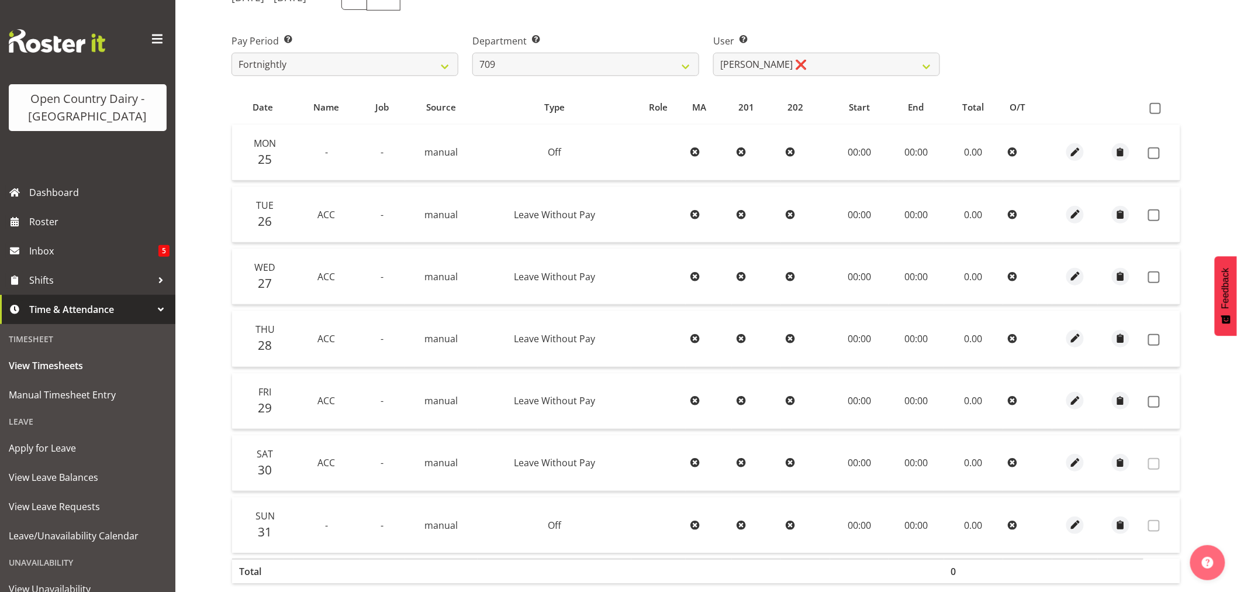
drag, startPoint x: 381, startPoint y: 110, endPoint x: 186, endPoint y: 355, distance: 313.2
click at [186, 355] on div "Timesheets View Timesheets Summary August 25th - August 31st 2025 Pay Period Se…" at bounding box center [706, 255] width 1062 height 783
click at [1078, 526] on span "button" at bounding box center [1075, 524] width 13 height 13
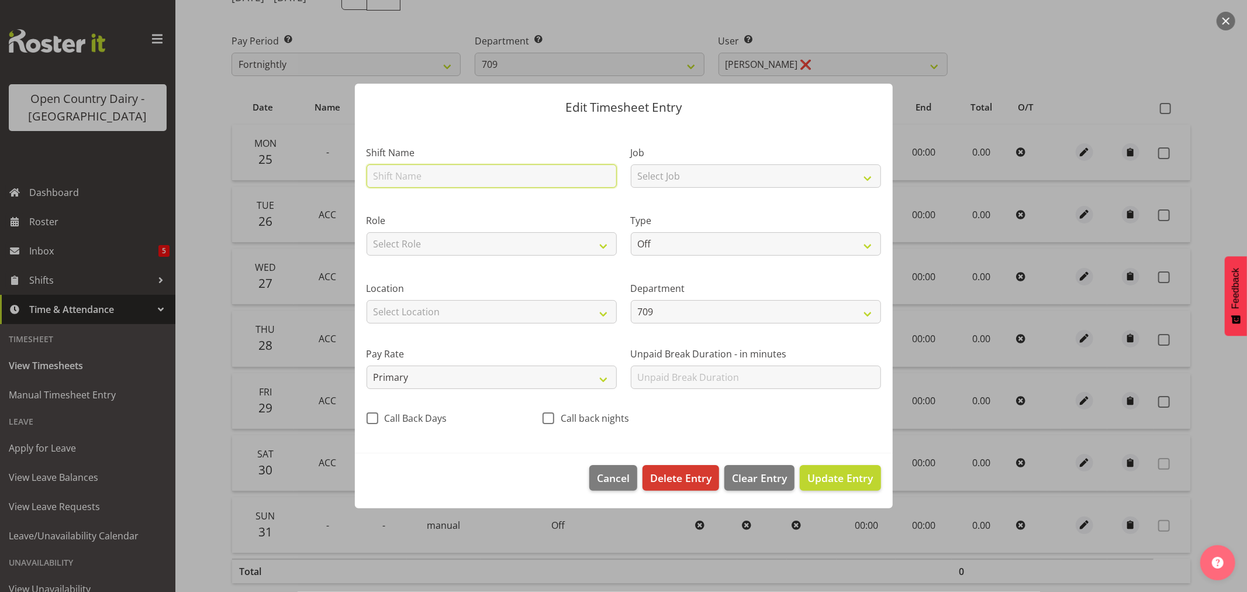
click at [405, 182] on input "text" at bounding box center [492, 175] width 250 height 23
type input "ACC"
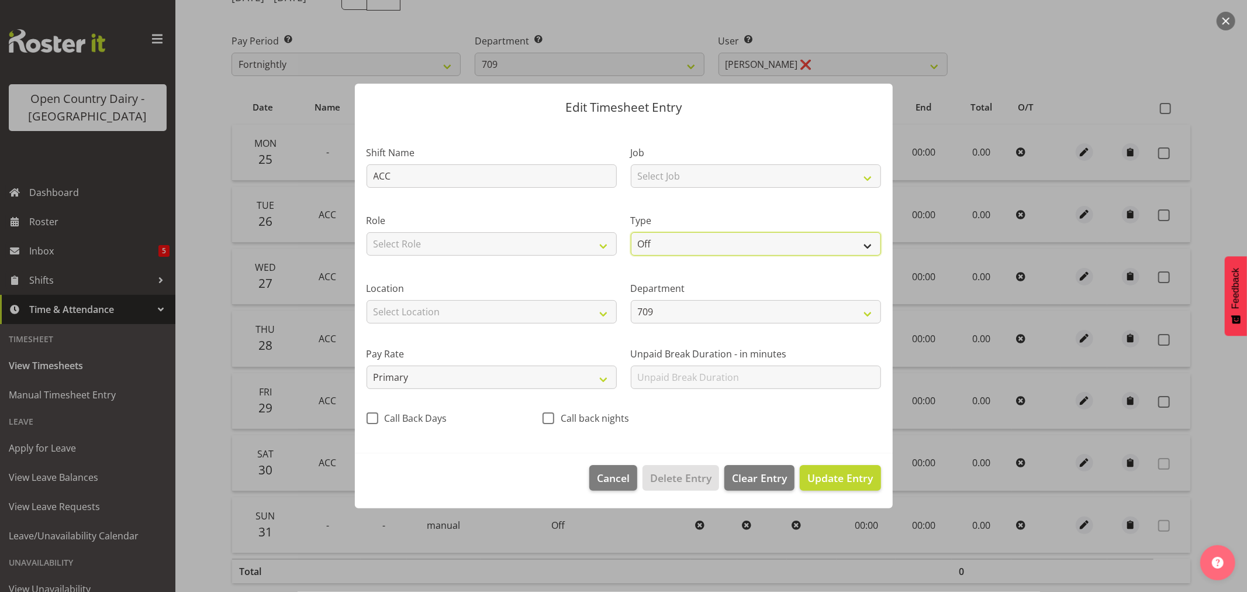
click at [869, 244] on select "Off Standard Public Holiday Public Holiday (Worked) Day In Lieu Annual Leave Si…" at bounding box center [756, 243] width 250 height 23
select select "Leave Without Pay"
click at [631, 232] on select "Off Standard Public Holiday Public Holiday (Worked) Day In Lieu Annual Leave Si…" at bounding box center [756, 243] width 250 height 23
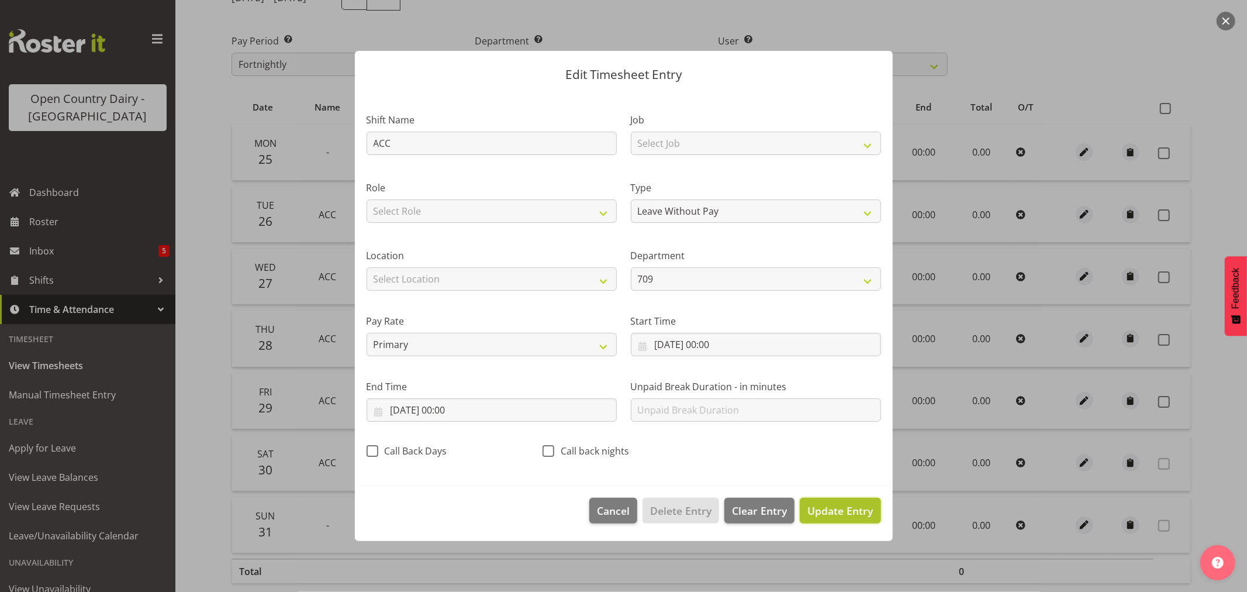
click at [837, 507] on span "Update Entry" at bounding box center [839, 510] width 65 height 14
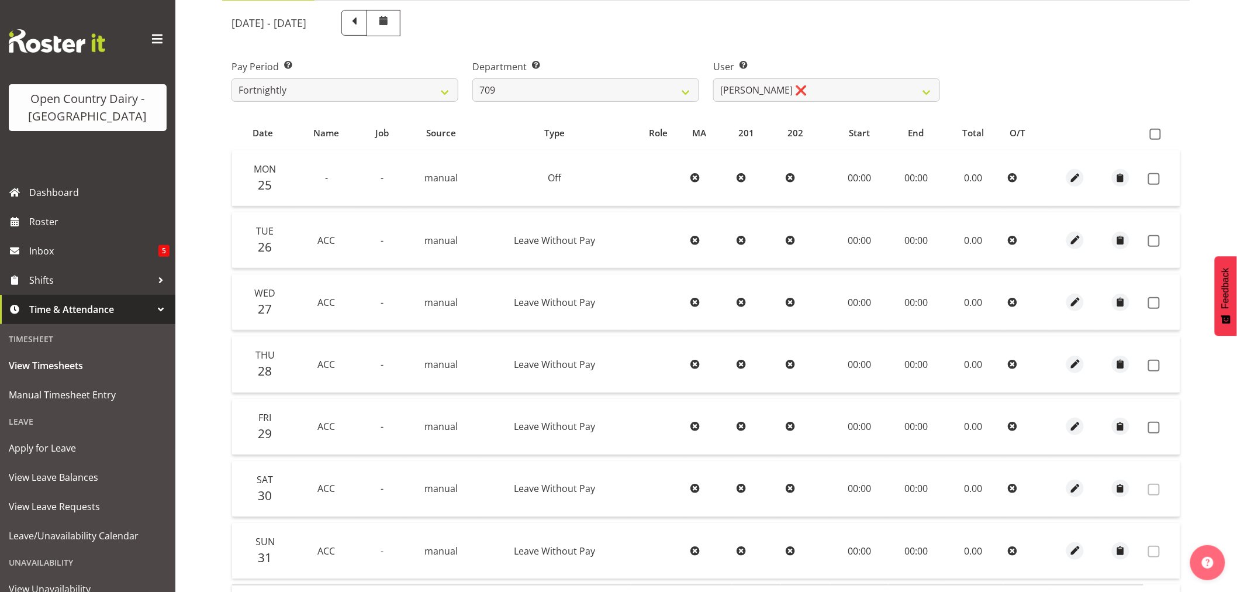
scroll to position [0, 0]
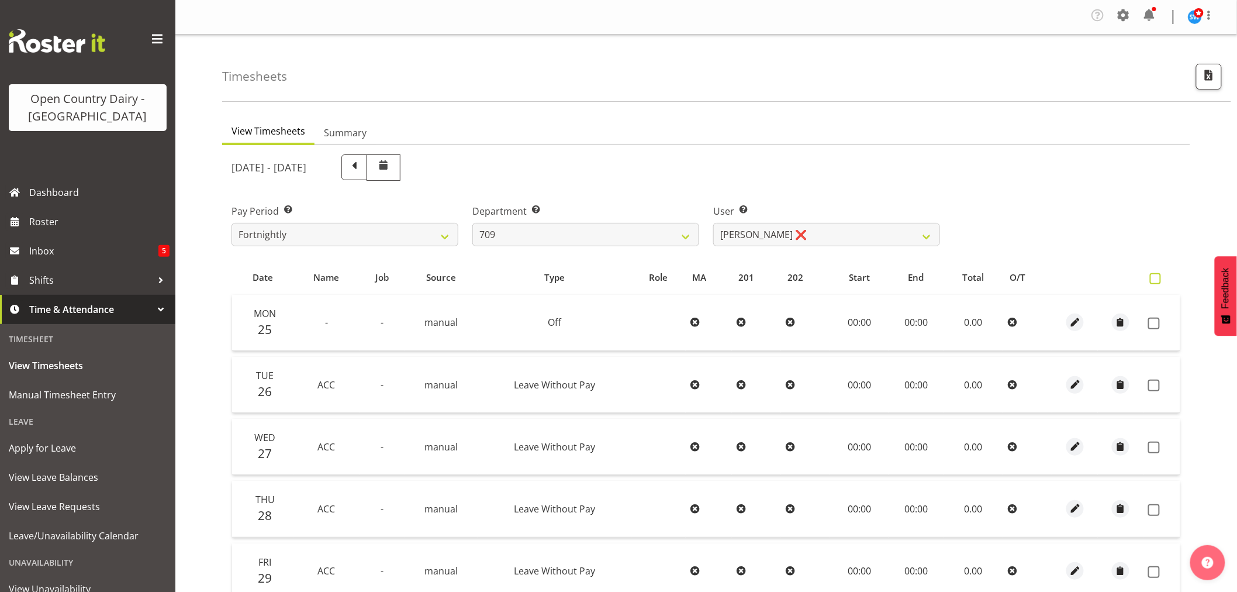
click at [1156, 275] on span at bounding box center [1155, 278] width 11 height 11
click at [1156, 275] on input "checkbox" at bounding box center [1154, 279] width 8 height 8
checkbox input "true"
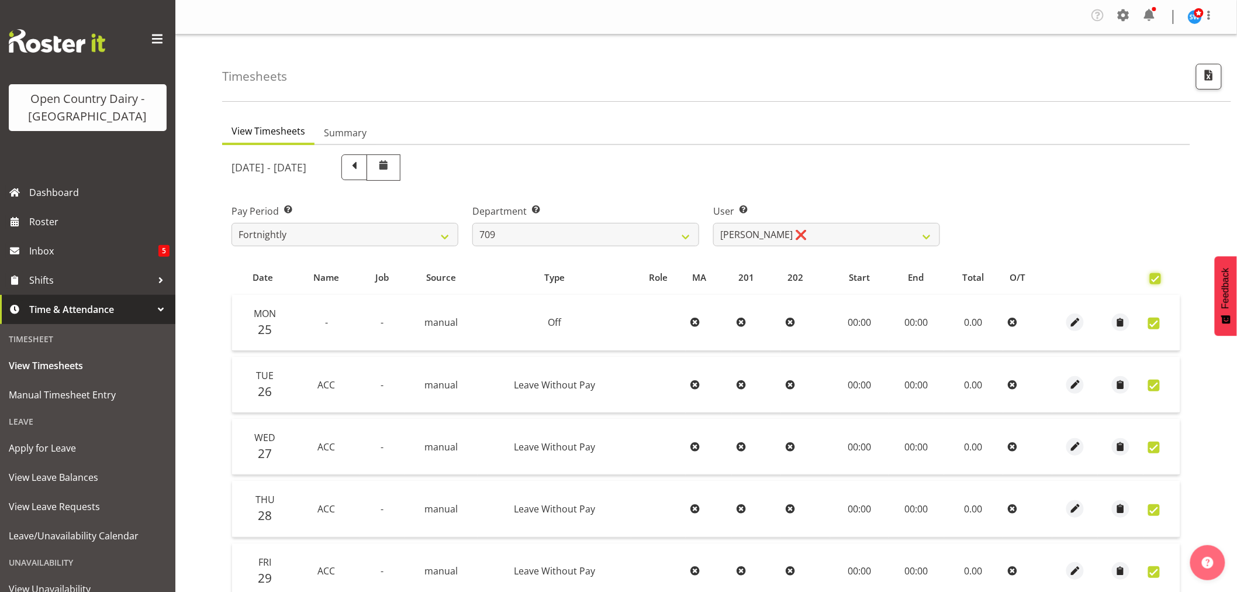
checkbox input "true"
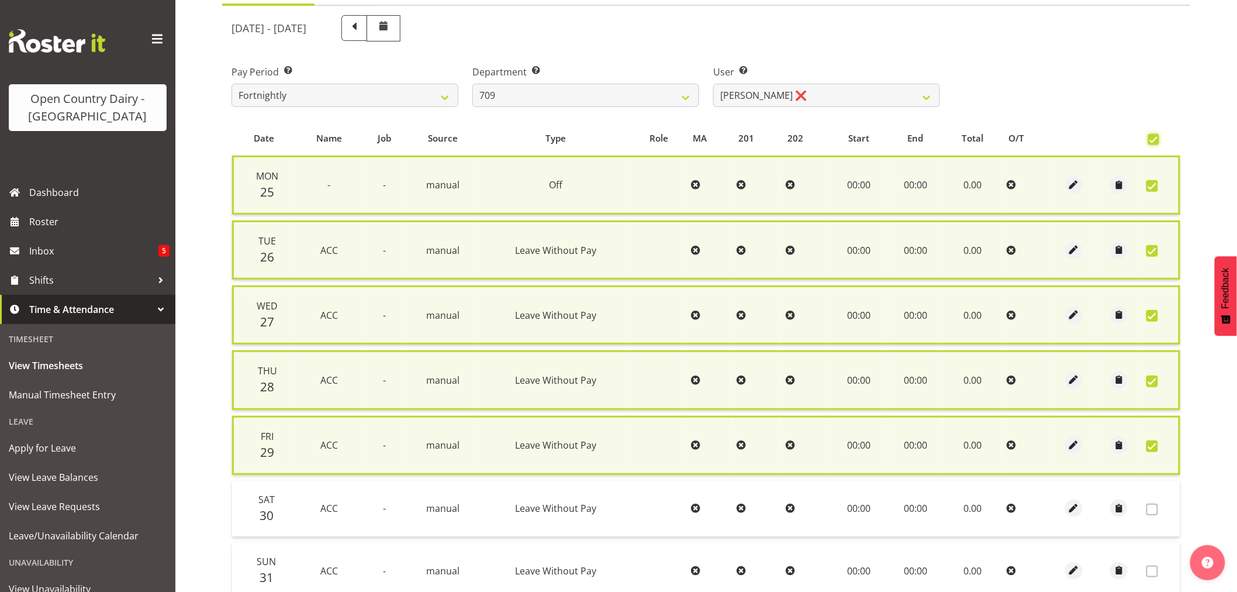
scroll to position [244, 0]
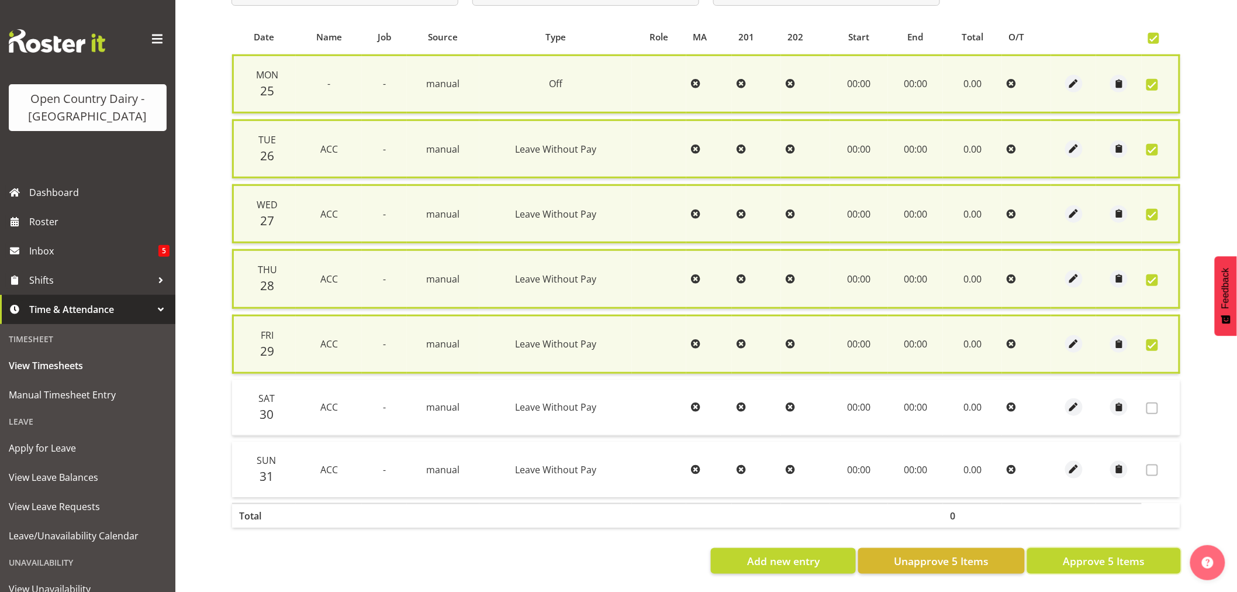
click at [1080, 553] on span "Approve 5 Items" at bounding box center [1104, 560] width 82 height 15
checkbox input "false"
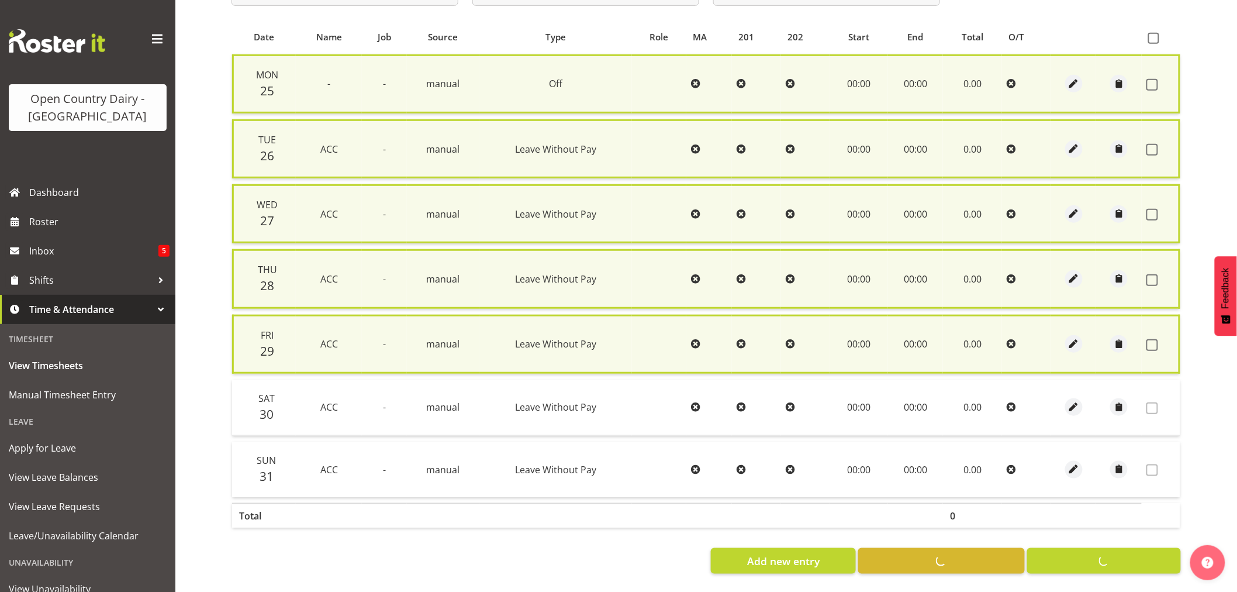
checkbox input "false"
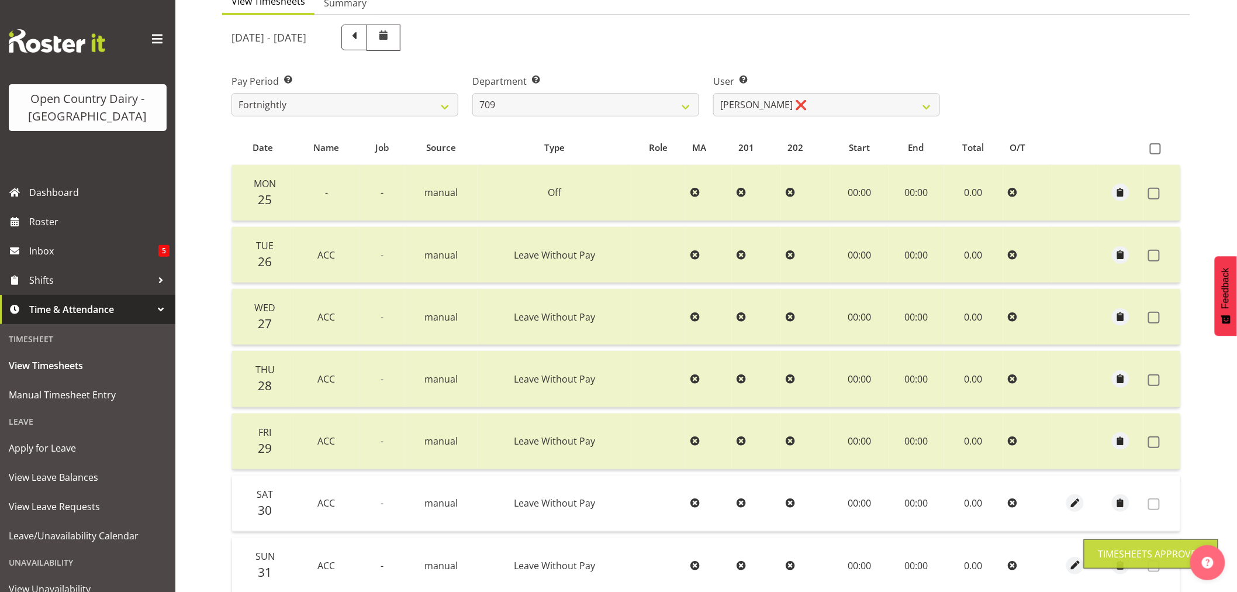
scroll to position [0, 0]
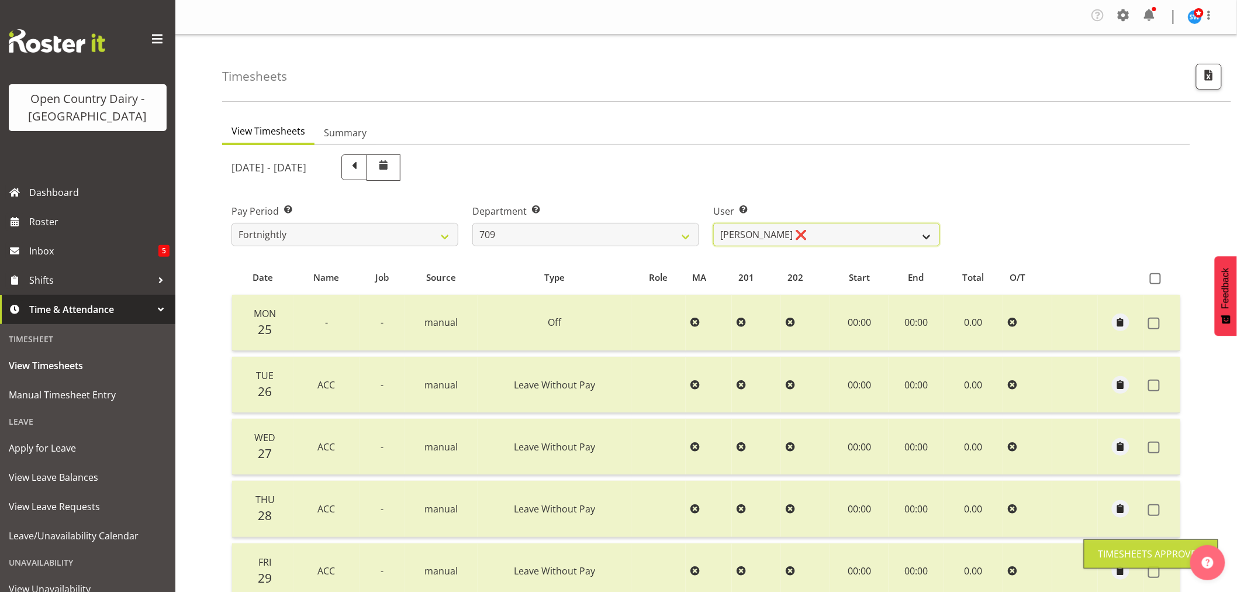
click at [931, 236] on select "Alex Barclay ❌ Craig Knudsen ❌ Jaswant Singh ❌ Ross Cook ❌" at bounding box center [826, 234] width 227 height 23
select select "10056"
click at [713, 223] on select "Alex Barclay ❌ Craig Knudsen ❌ Jaswant Singh ❌ Ross Cook ❌" at bounding box center [826, 234] width 227 height 23
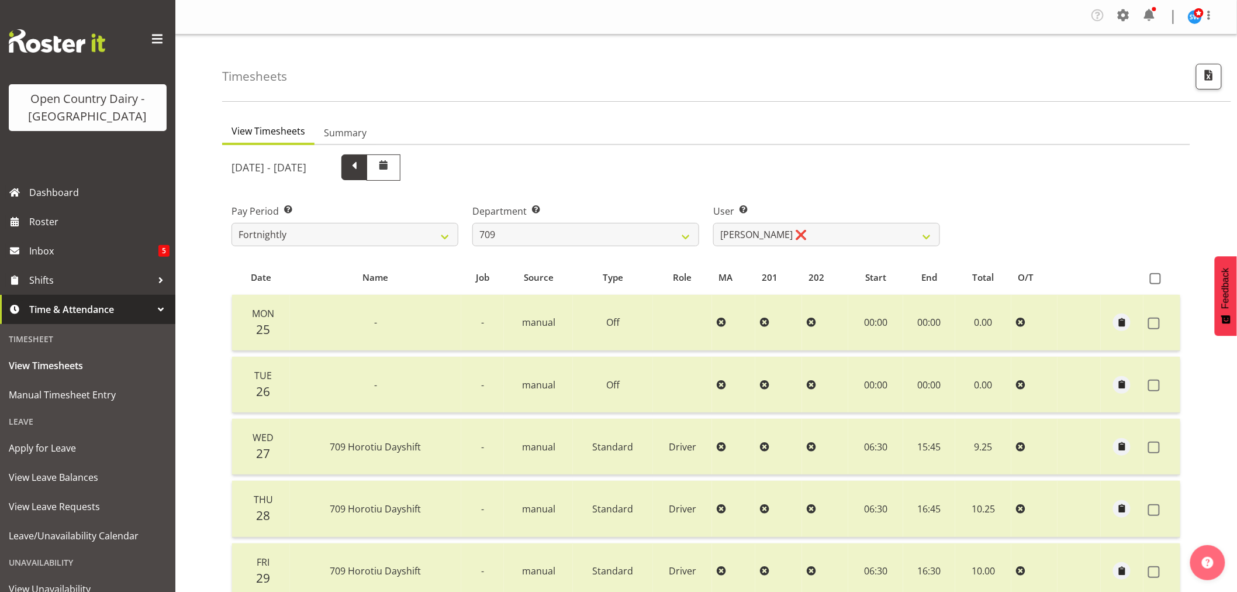
click at [362, 166] on span at bounding box center [354, 165] width 15 height 15
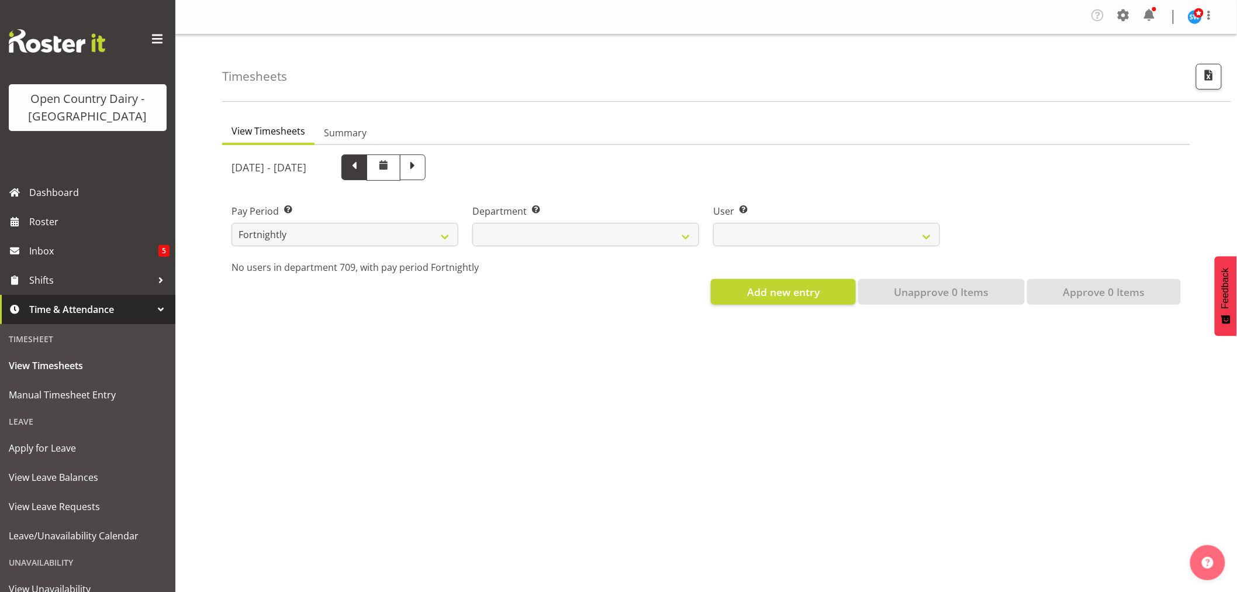
select select
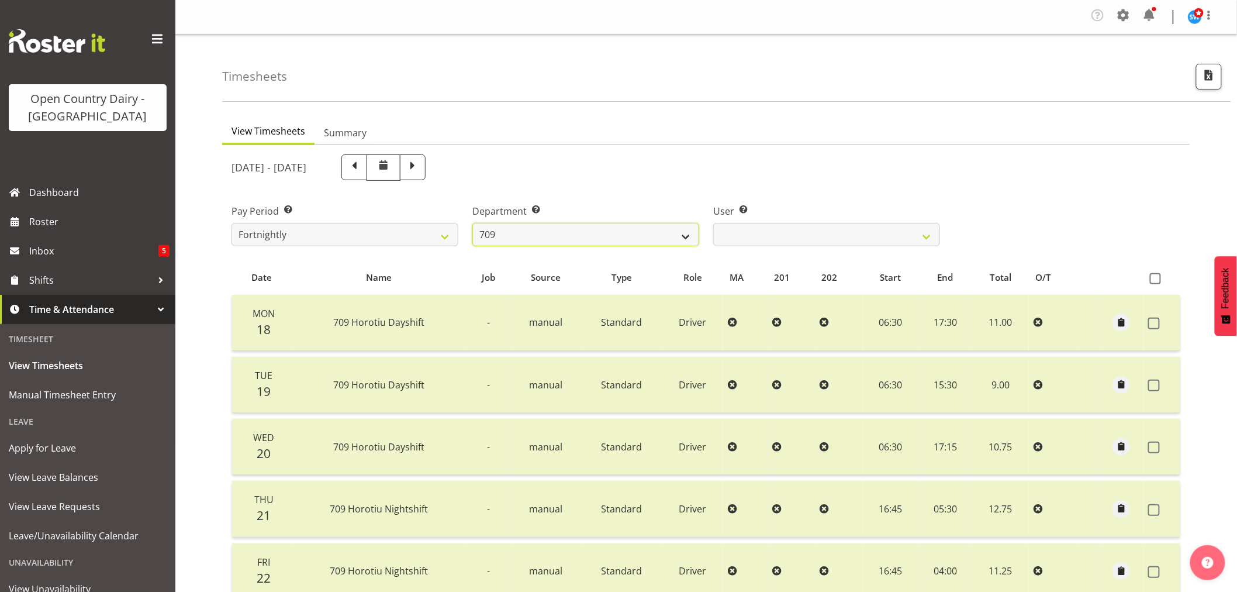
click at [694, 234] on select "701 702 703 704 705 706 707 708 709 710 711 712 713 714 715 716 717 718 719 720" at bounding box center [585, 234] width 227 height 23
select select "875"
click at [472, 223] on select "701 702 703 704 705 706 707 708 709 710 711 712 713 714 715 716 717 718 719 720" at bounding box center [585, 234] width 227 height 23
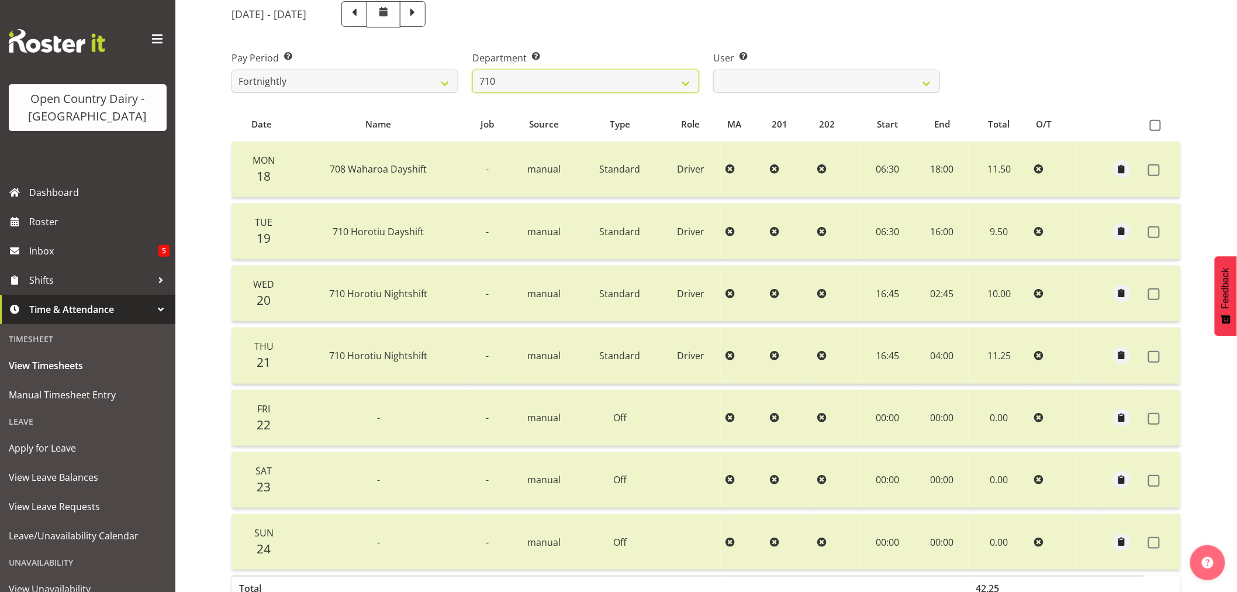
scroll to position [195, 0]
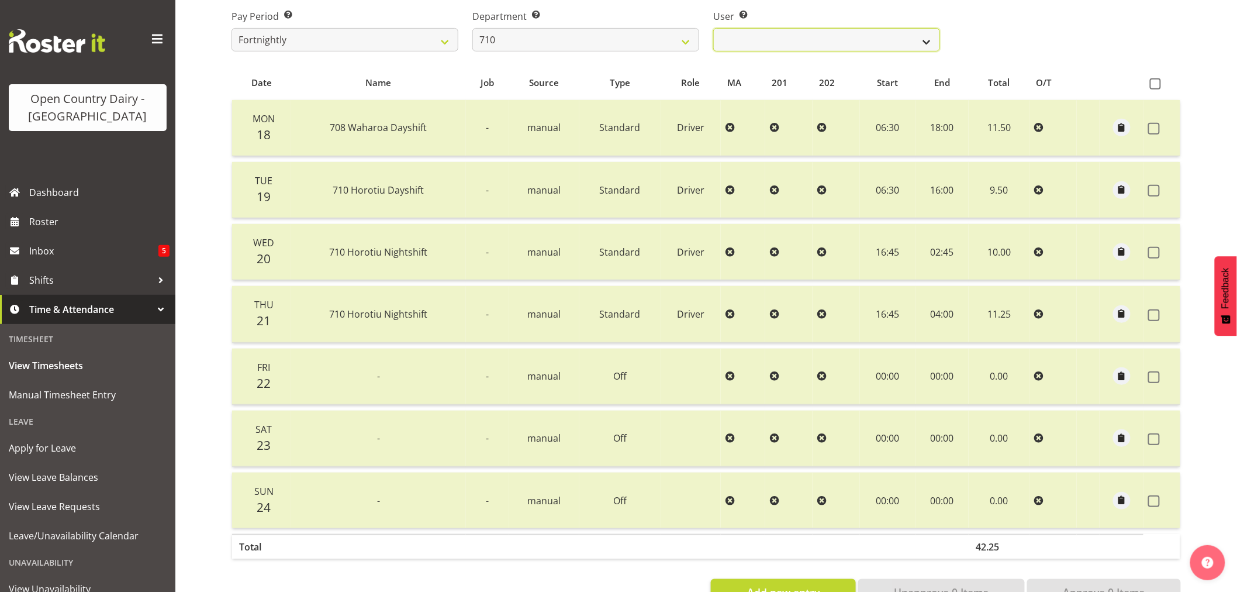
click at [925, 41] on select "Dean Chapman ✔ George Megchelse ✔ Kris Gambhir ✔ Richie Epere ❌" at bounding box center [826, 39] width 227 height 23
select select "10216"
click at [713, 28] on select "Dean Chapman ✔ George Megchelse ✔ Kris Gambhir ✔ Richie Epere ❌" at bounding box center [826, 39] width 227 height 23
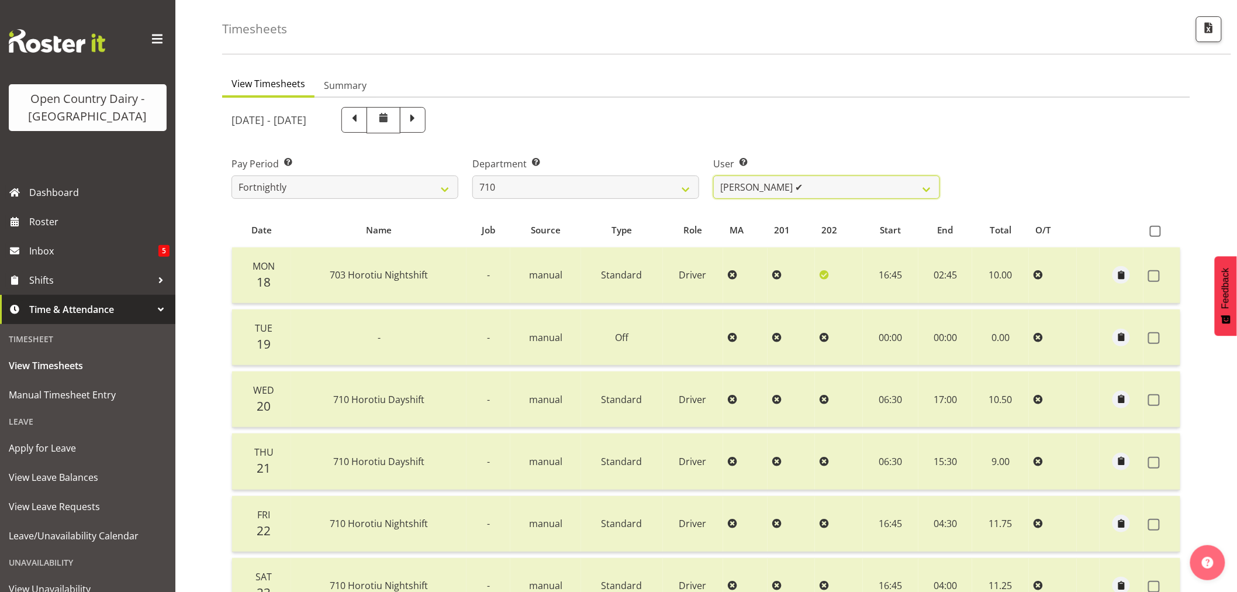
scroll to position [40, 0]
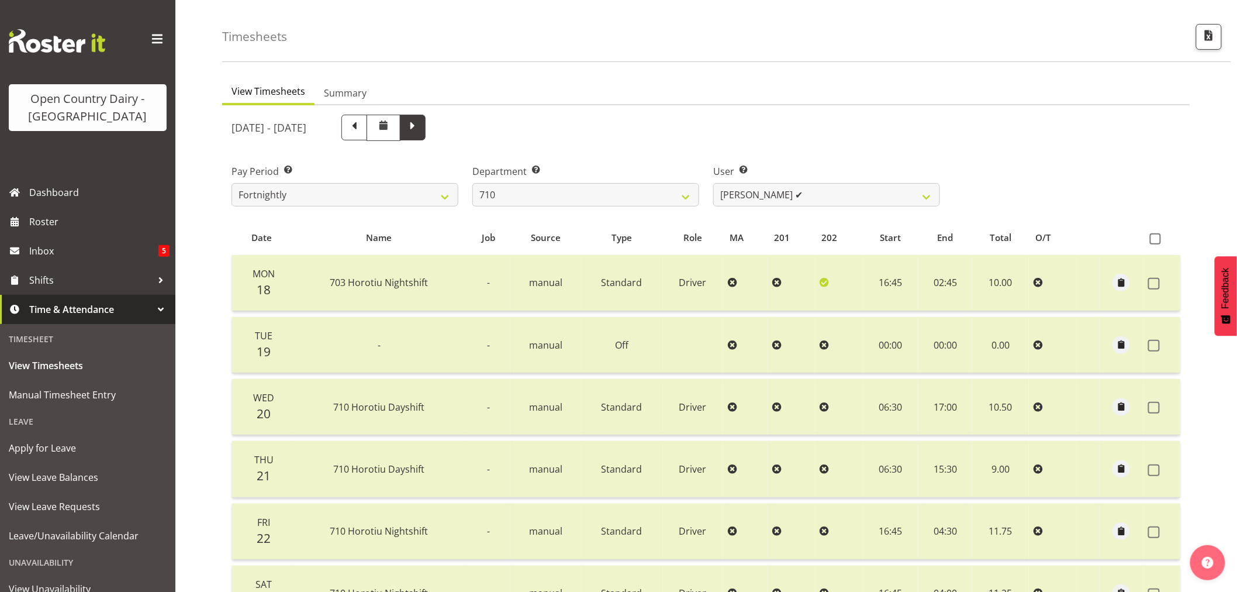
click at [420, 126] on span at bounding box center [412, 126] width 15 height 15
select select
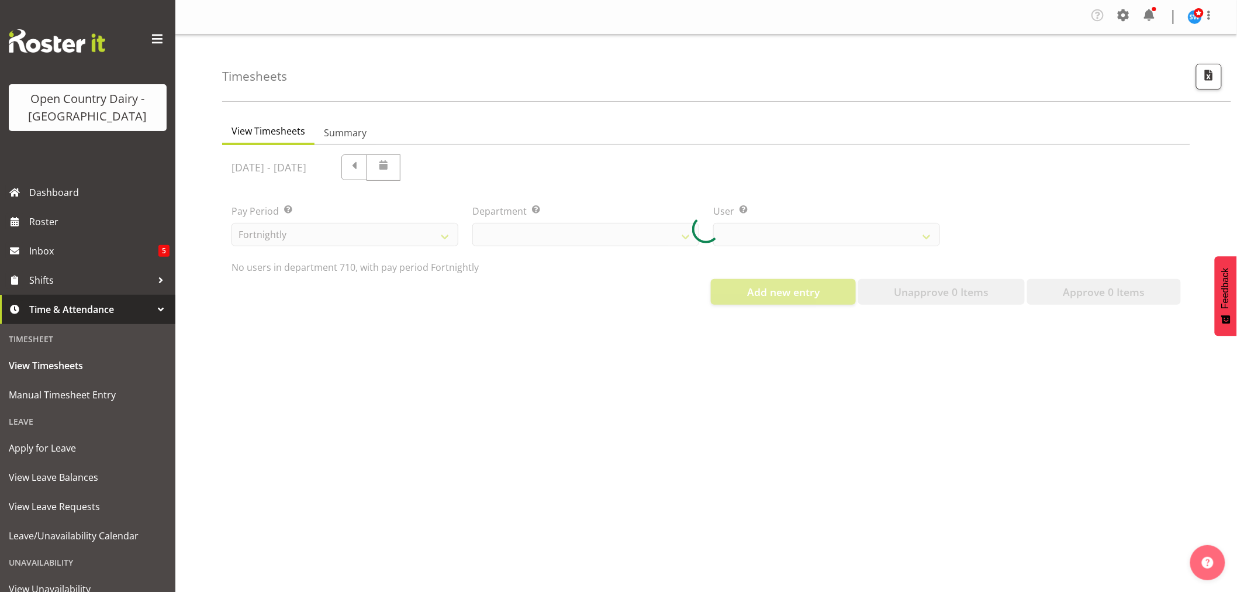
scroll to position [0, 0]
select select "875"
select select "10216"
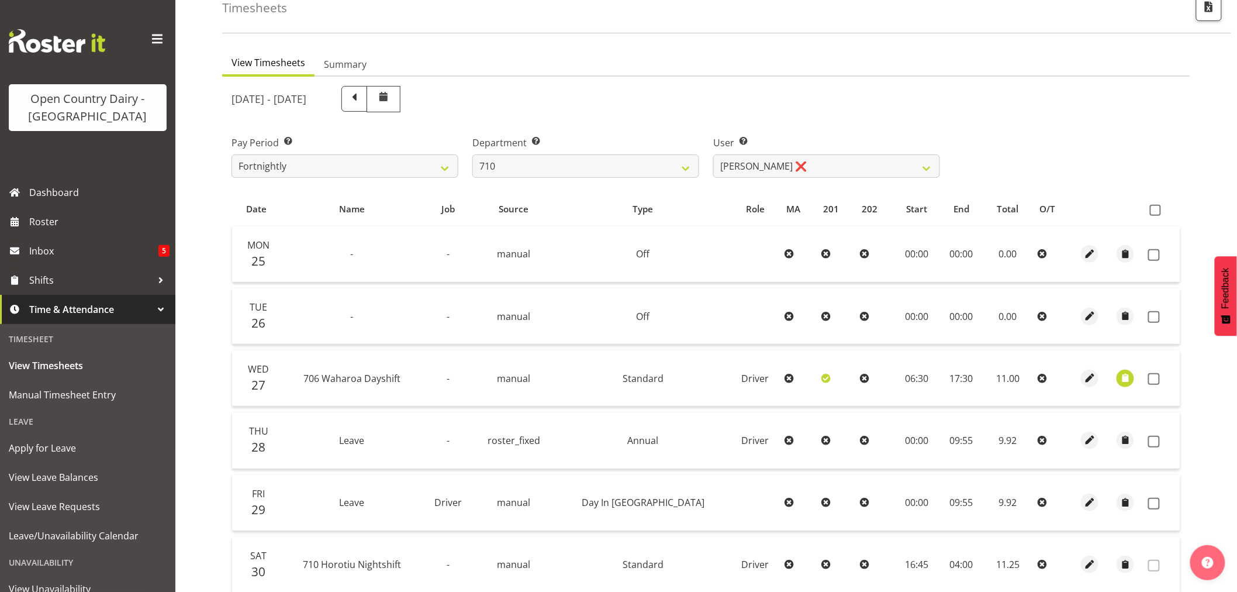
scroll to position [130, 0]
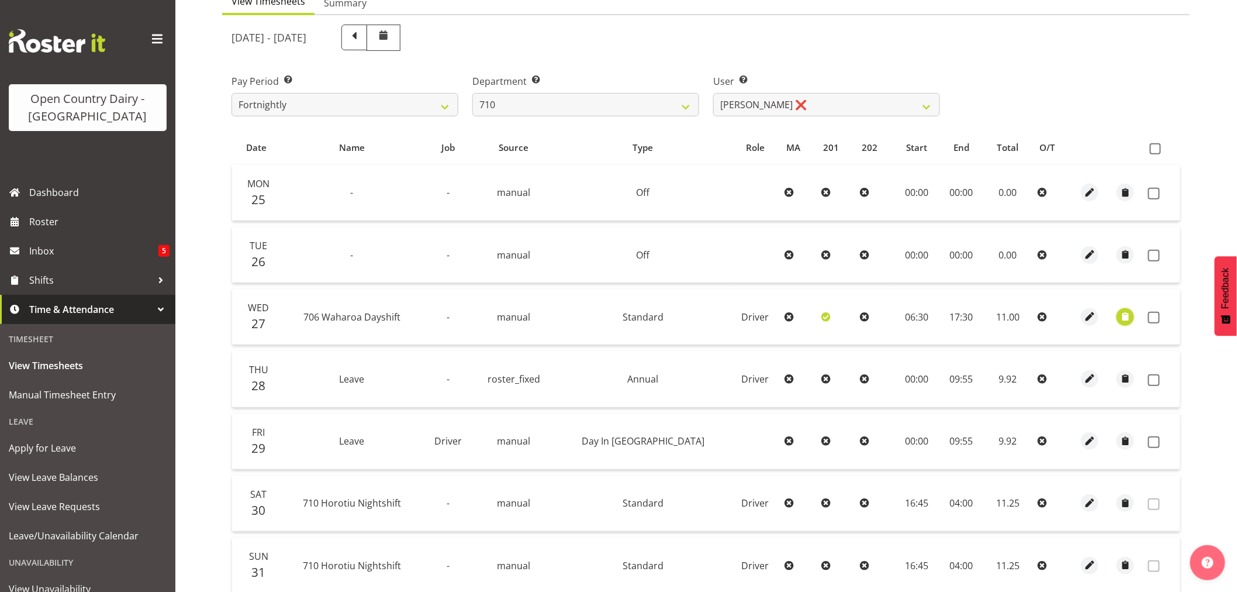
click at [1119, 317] on span "button" at bounding box center [1125, 316] width 13 height 13
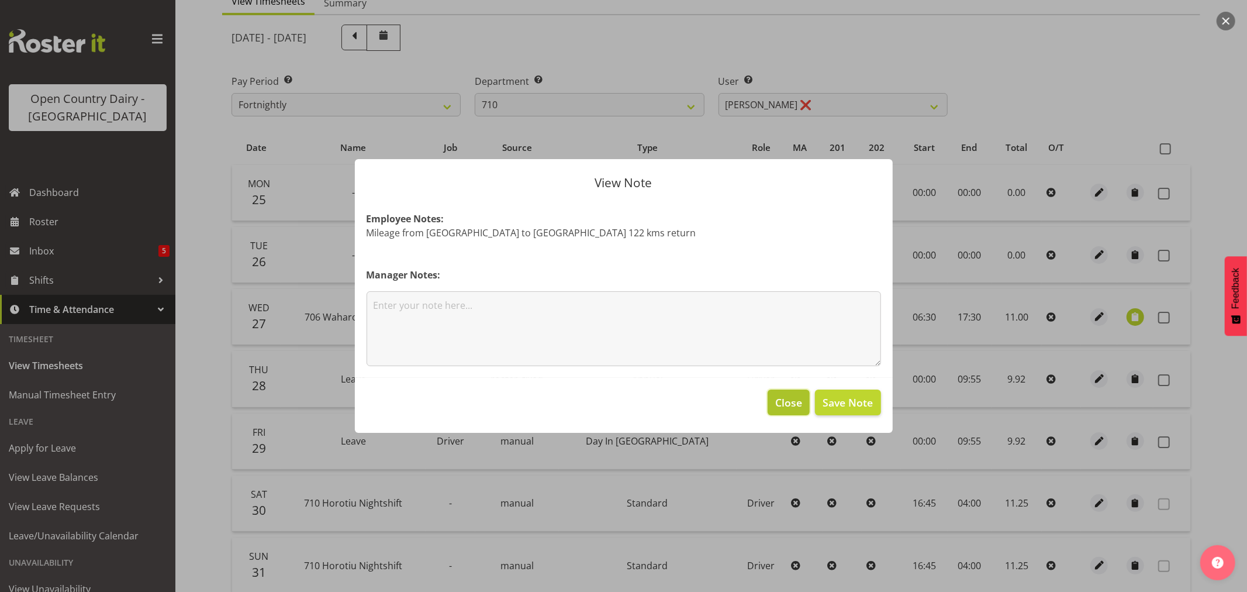
click at [780, 400] on span "Close" at bounding box center [788, 402] width 27 height 15
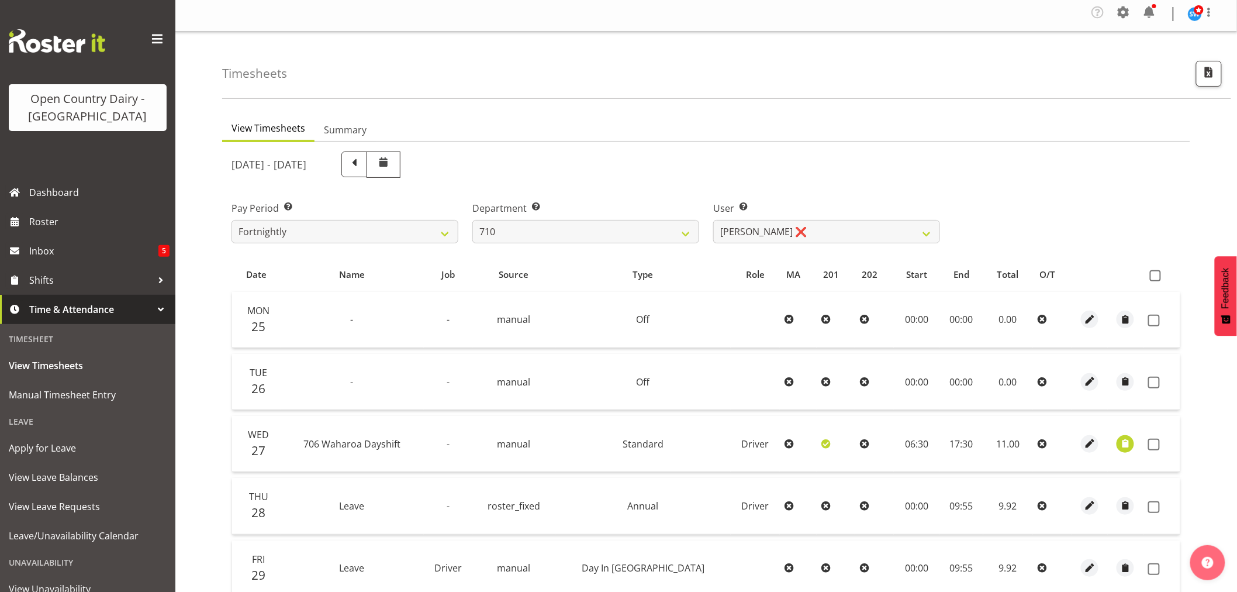
scroll to position [0, 0]
click at [1125, 9] on span at bounding box center [1123, 15] width 19 height 19
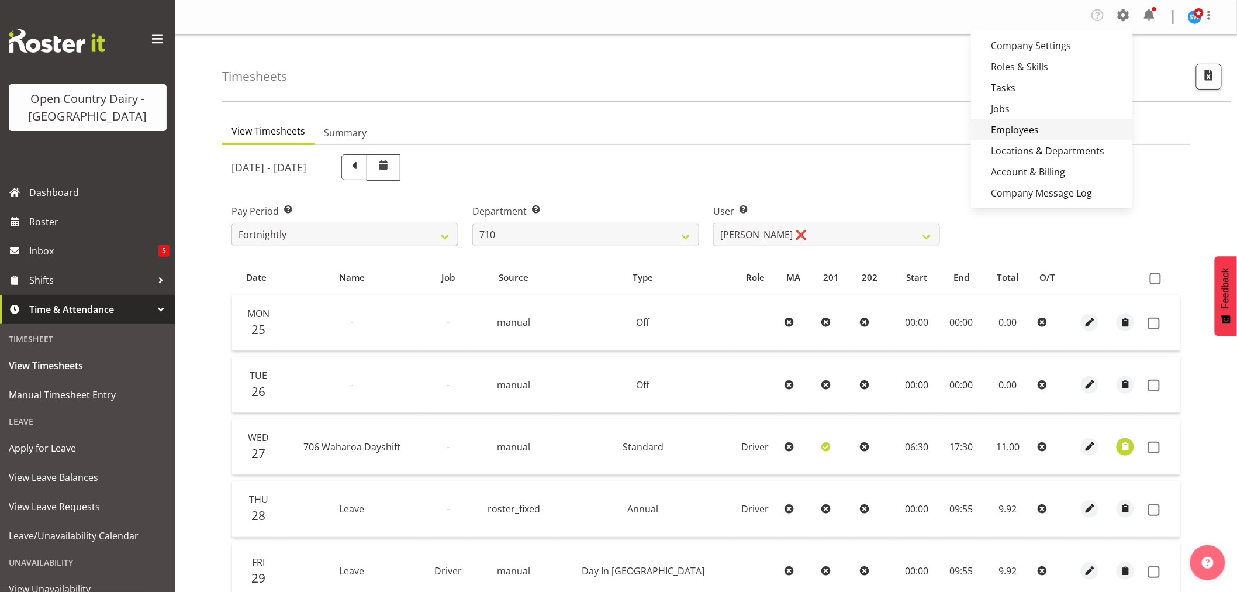
click at [1016, 124] on link "Employees" at bounding box center [1052, 129] width 162 height 21
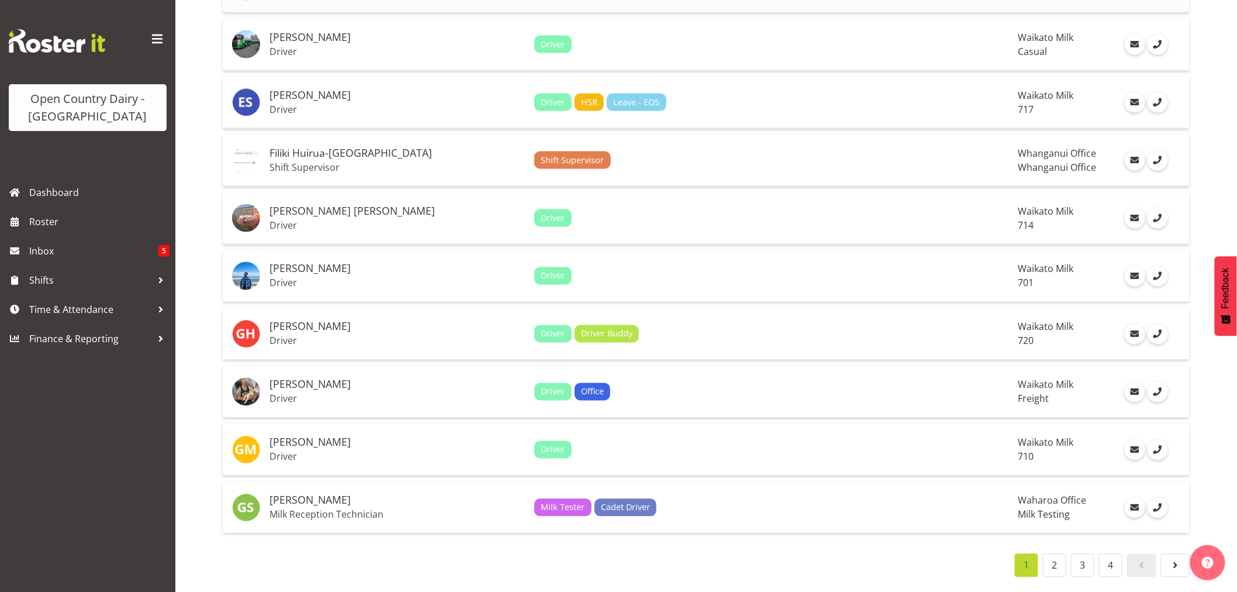
scroll to position [2553, 0]
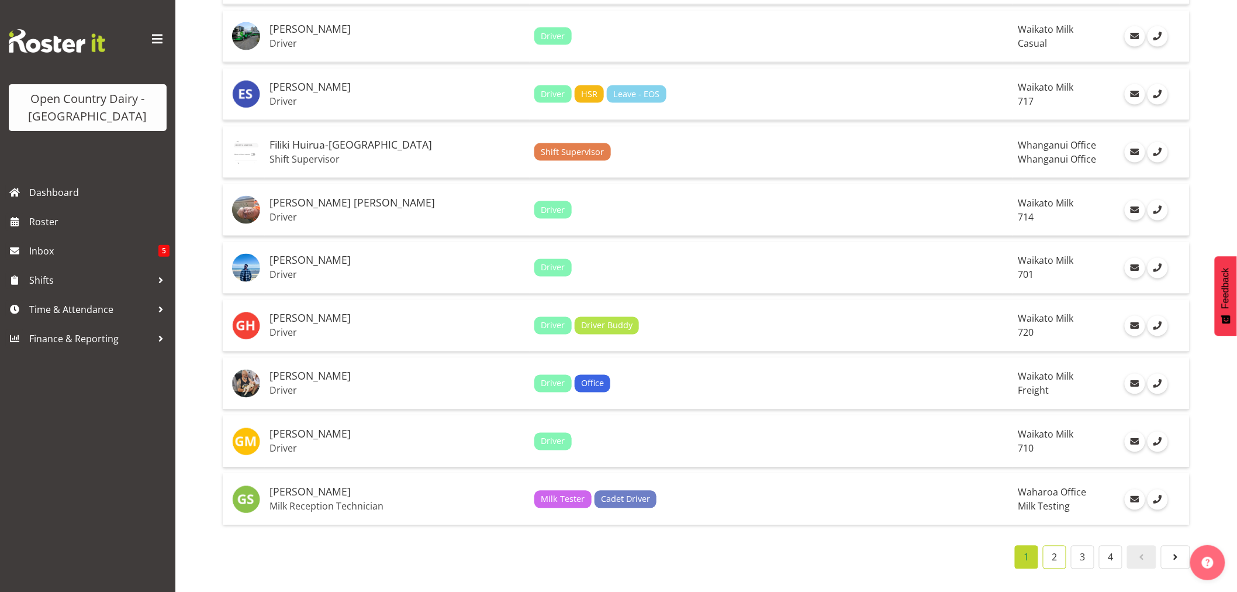
click at [1058, 551] on link "2" at bounding box center [1054, 556] width 23 height 23
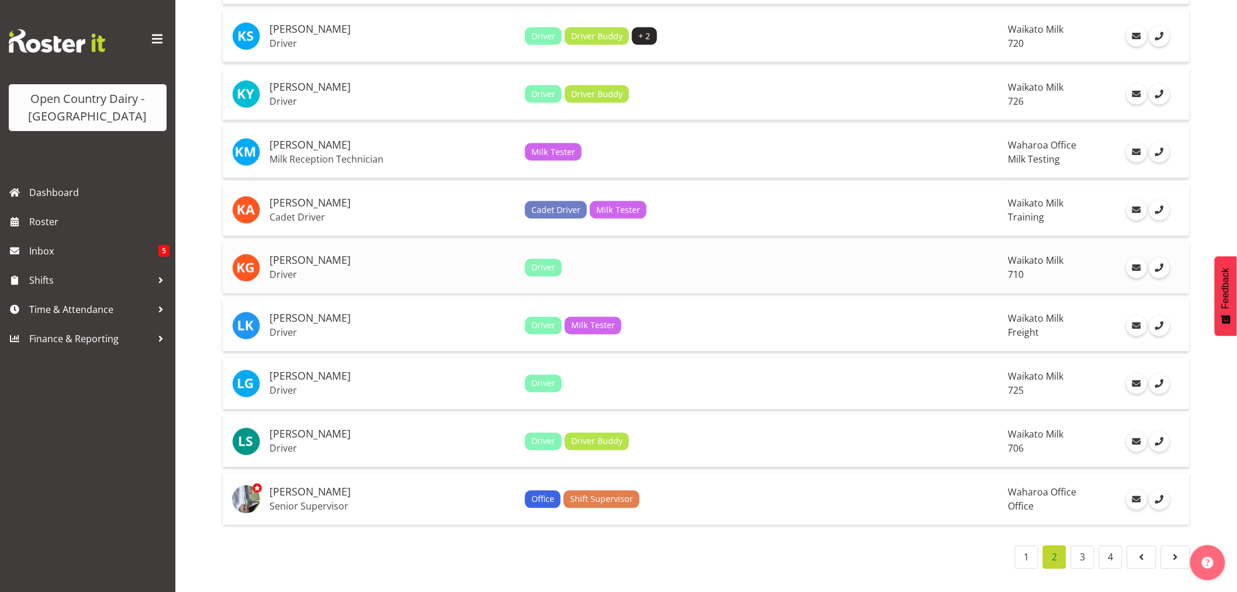
click at [287, 255] on h5 "[PERSON_NAME]" at bounding box center [392, 261] width 246 height 12
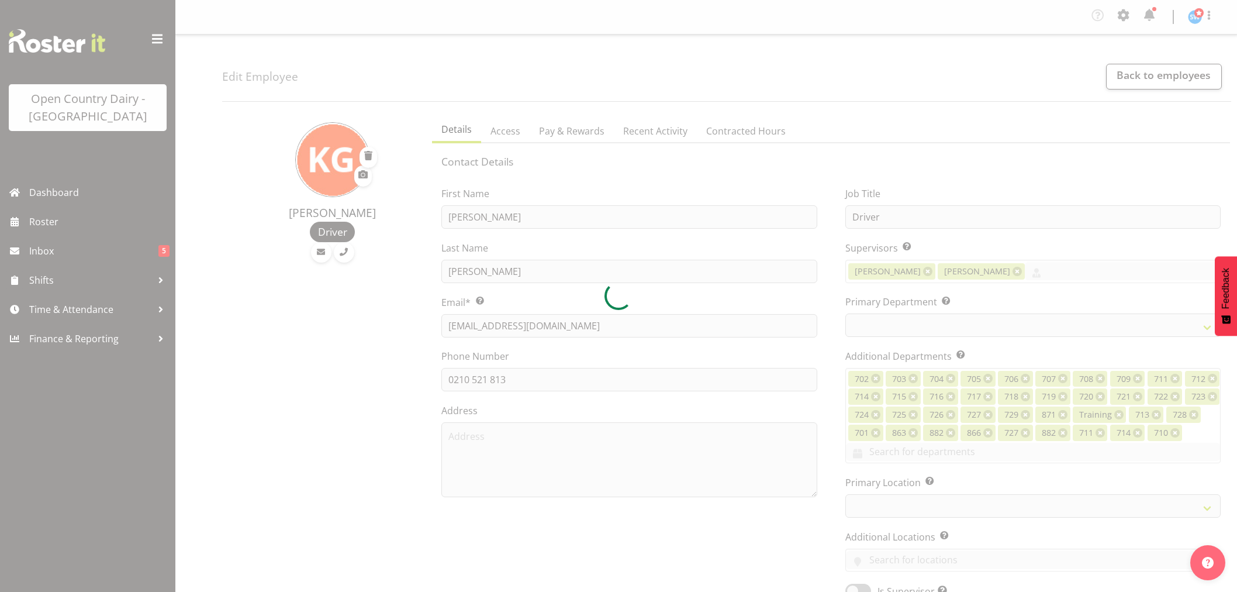
select select "TimelineWeek"
select select
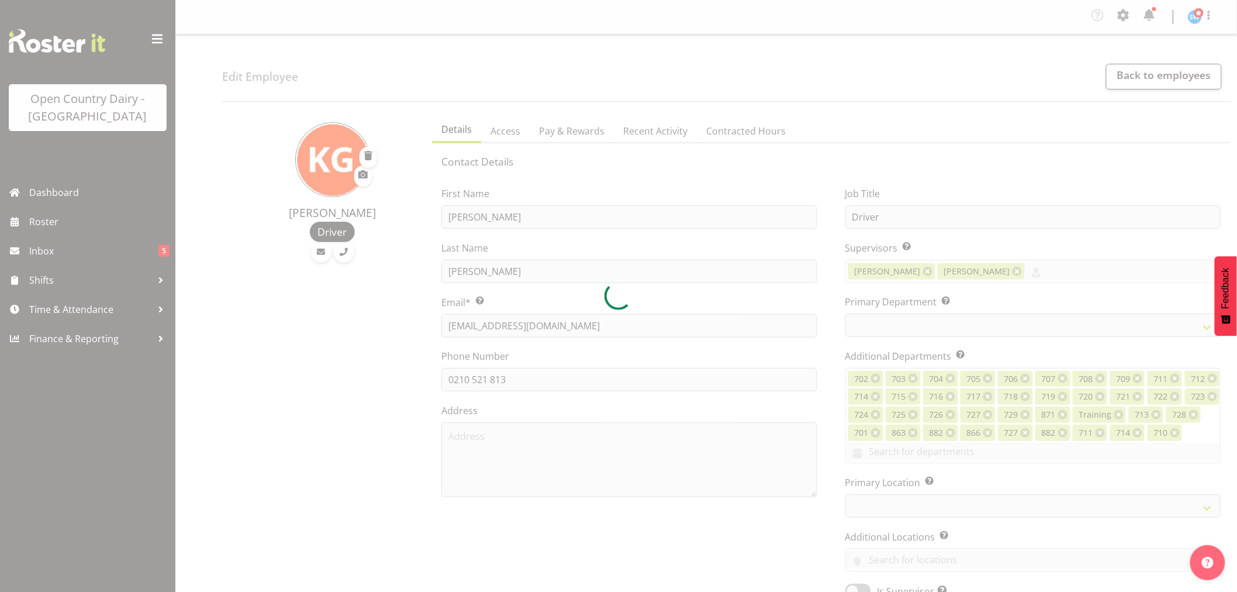
select select
select select "1054"
select select "875"
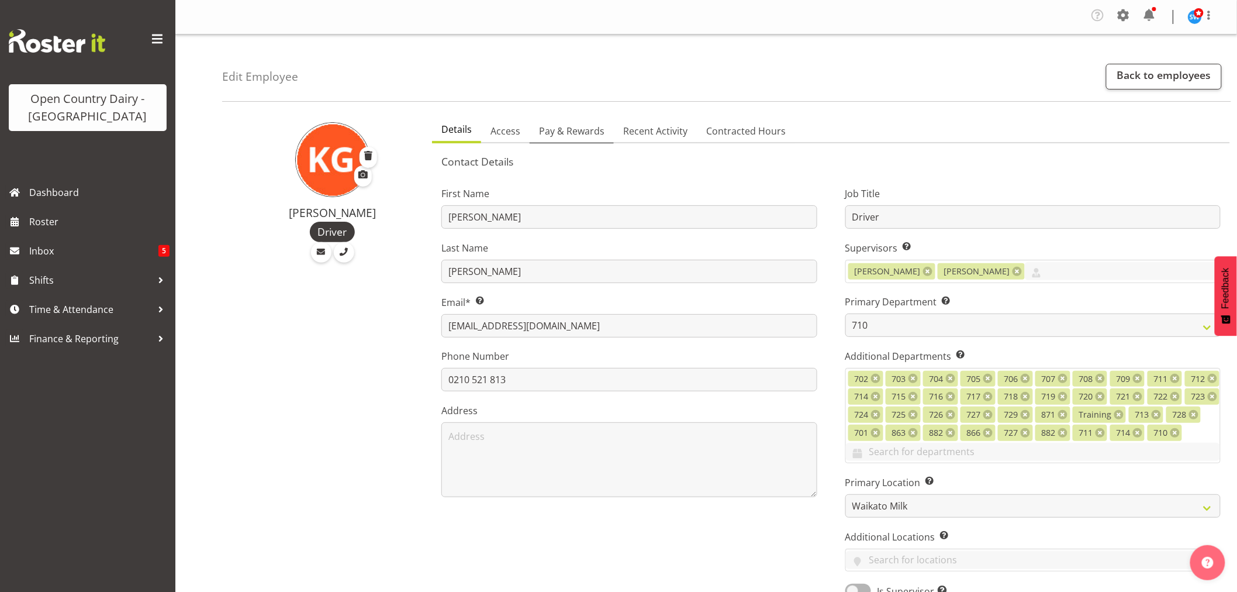
click at [568, 131] on span "Pay & Rewards" at bounding box center [571, 131] width 65 height 14
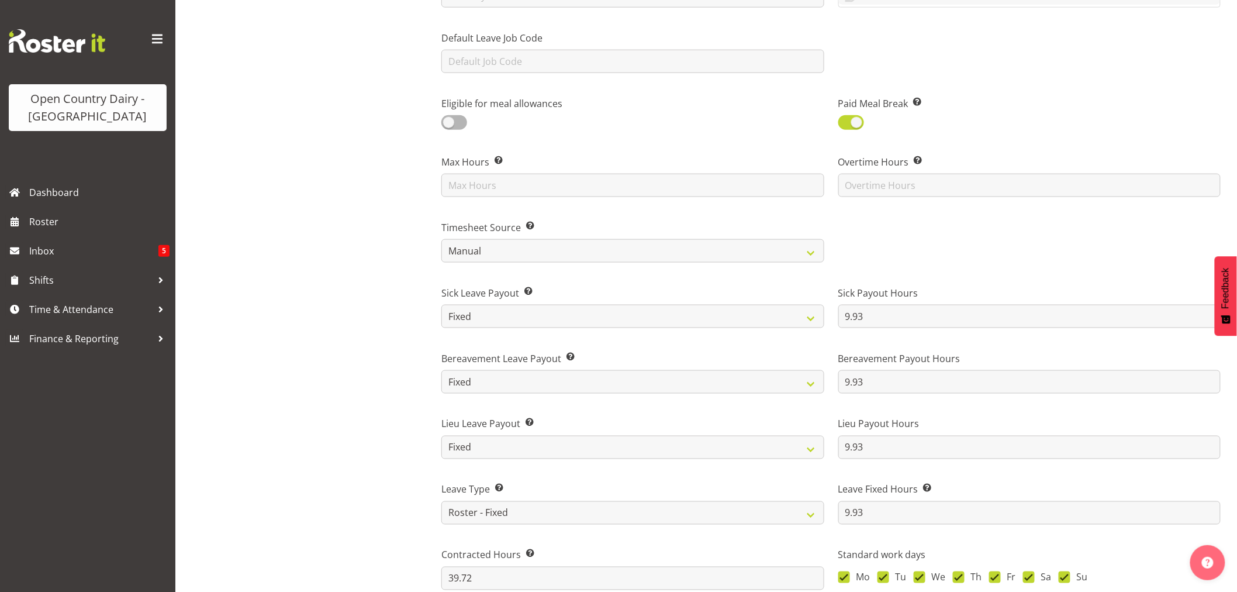
scroll to position [389, 0]
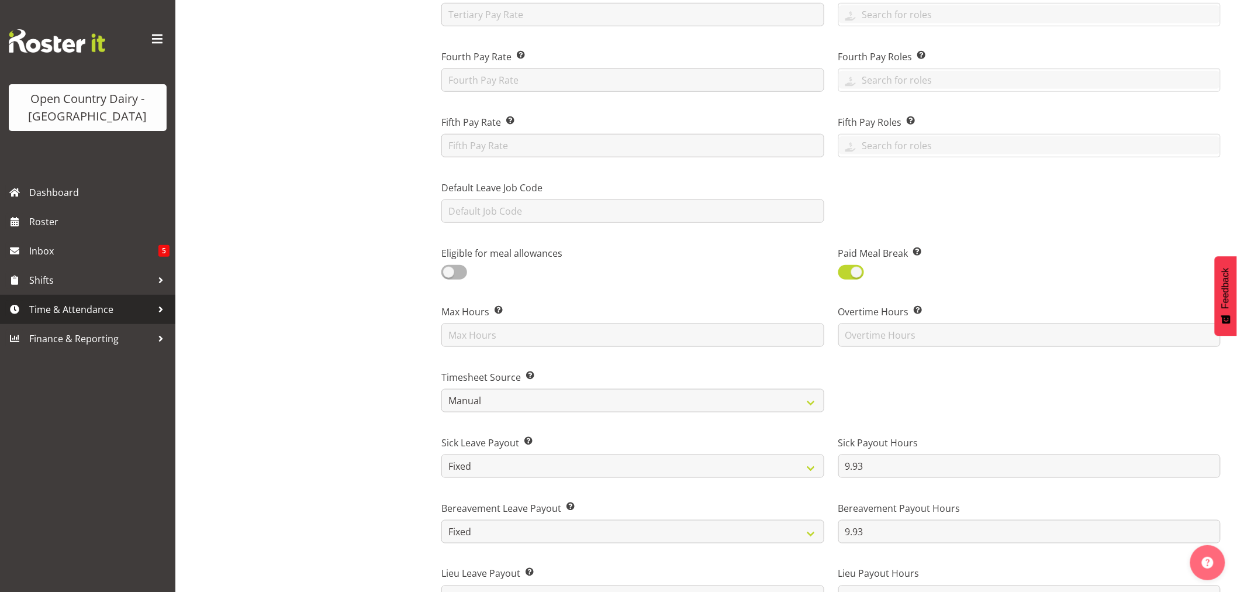
click at [78, 312] on span "Time & Attendance" at bounding box center [90, 309] width 123 height 18
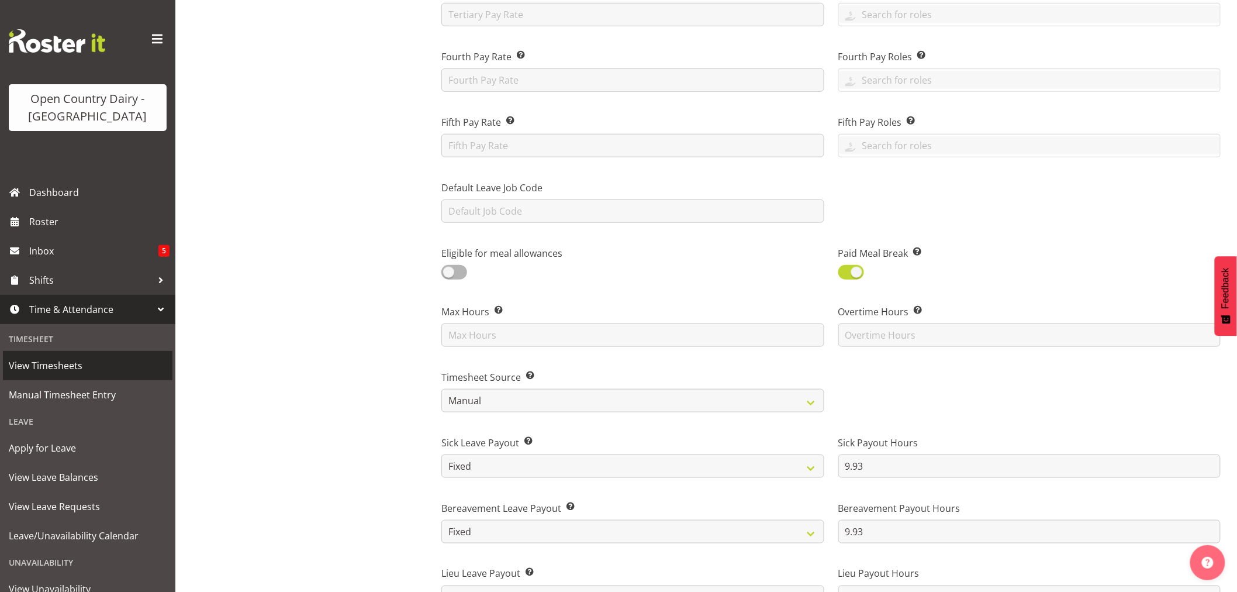
click at [51, 358] on span "View Timesheets" at bounding box center [88, 366] width 158 height 18
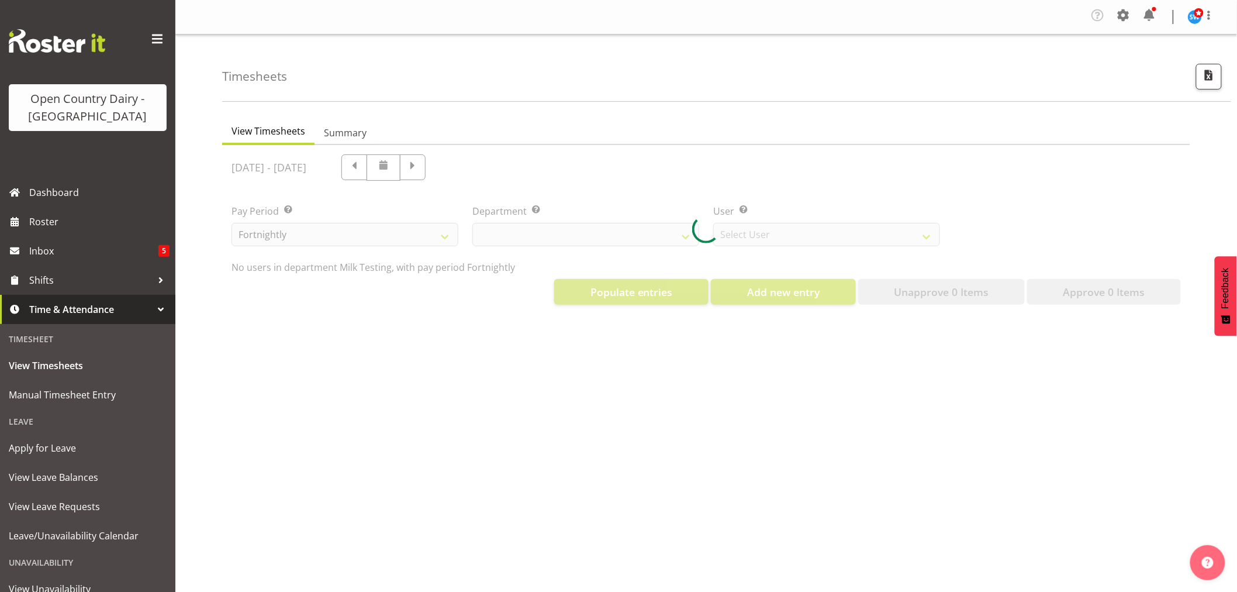
select select "733"
select select "7414"
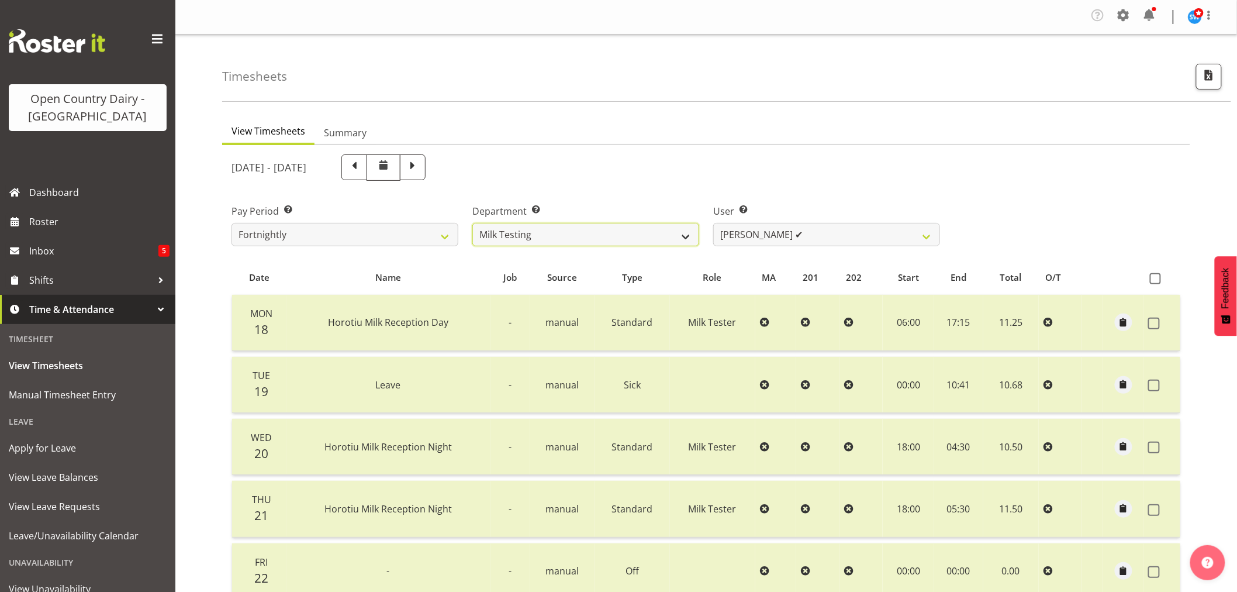
click at [689, 238] on select "701 702 703 704 705 706 707 708 709 710 711 712 713 714 715 716 717 718 719 720" at bounding box center [585, 234] width 227 height 23
select select "875"
click at [472, 223] on select "701 702 703 704 705 706 707 708 709 710 711 712 713 714 715 716 717 718 719 720" at bounding box center [585, 234] width 227 height 23
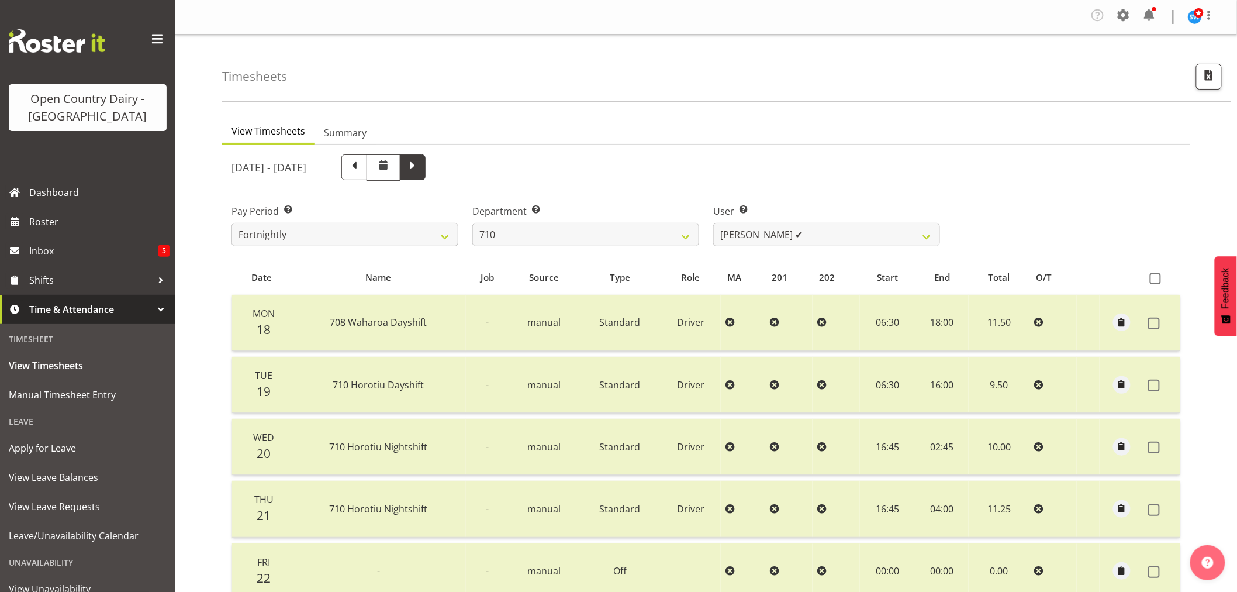
click at [420, 170] on span at bounding box center [412, 165] width 15 height 15
select select
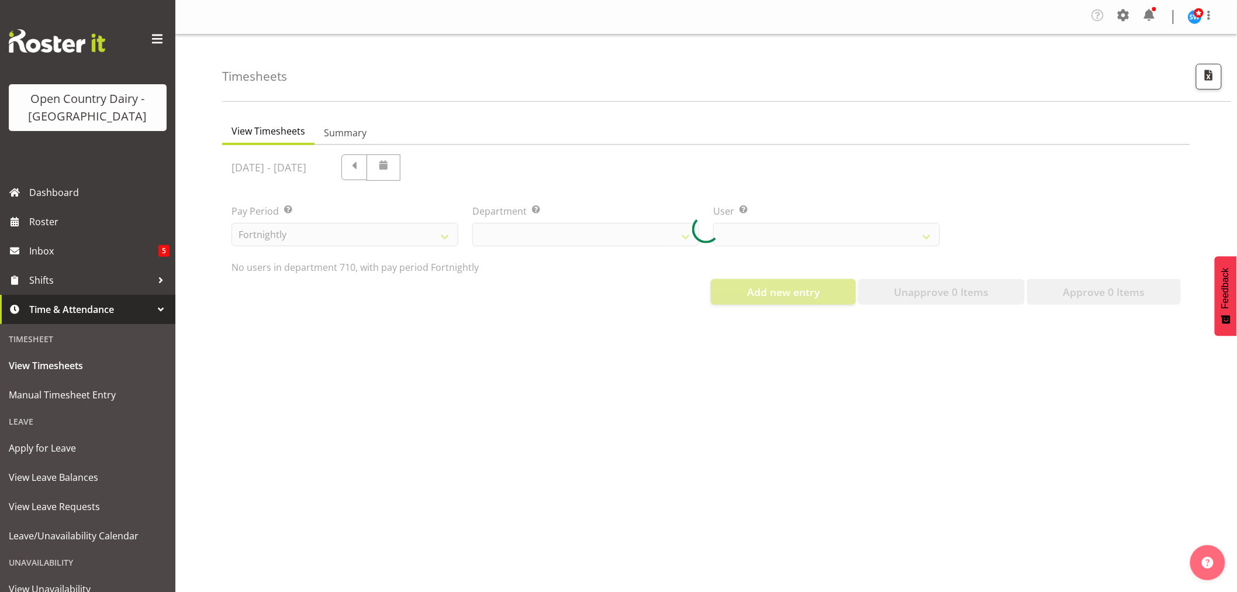
select select "875"
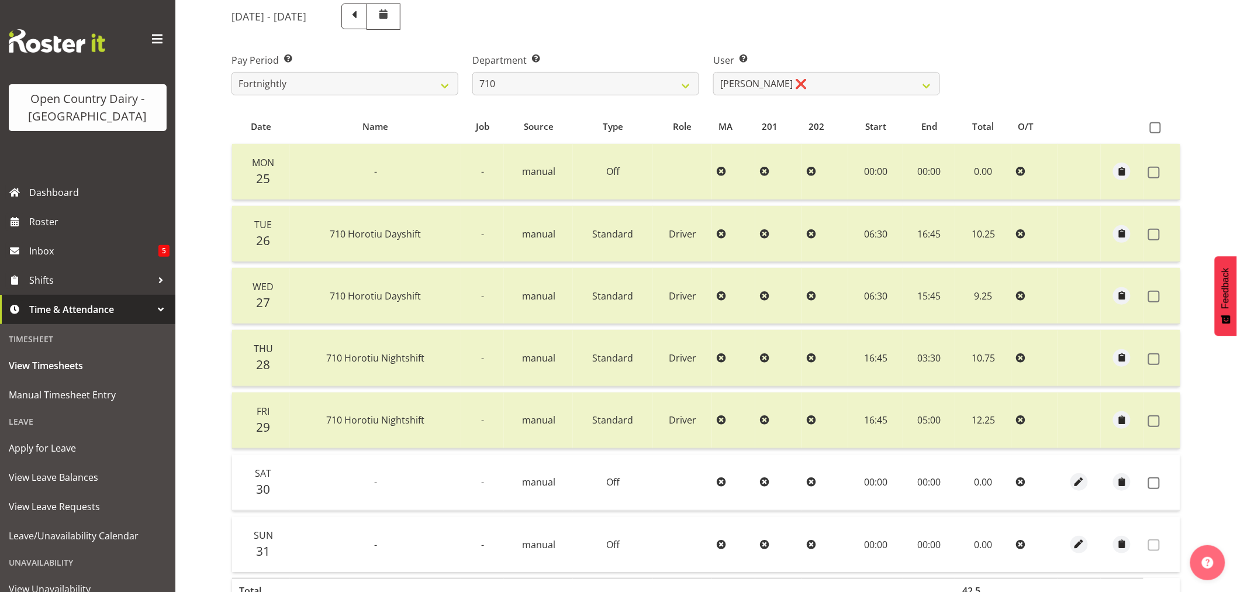
scroll to position [195, 0]
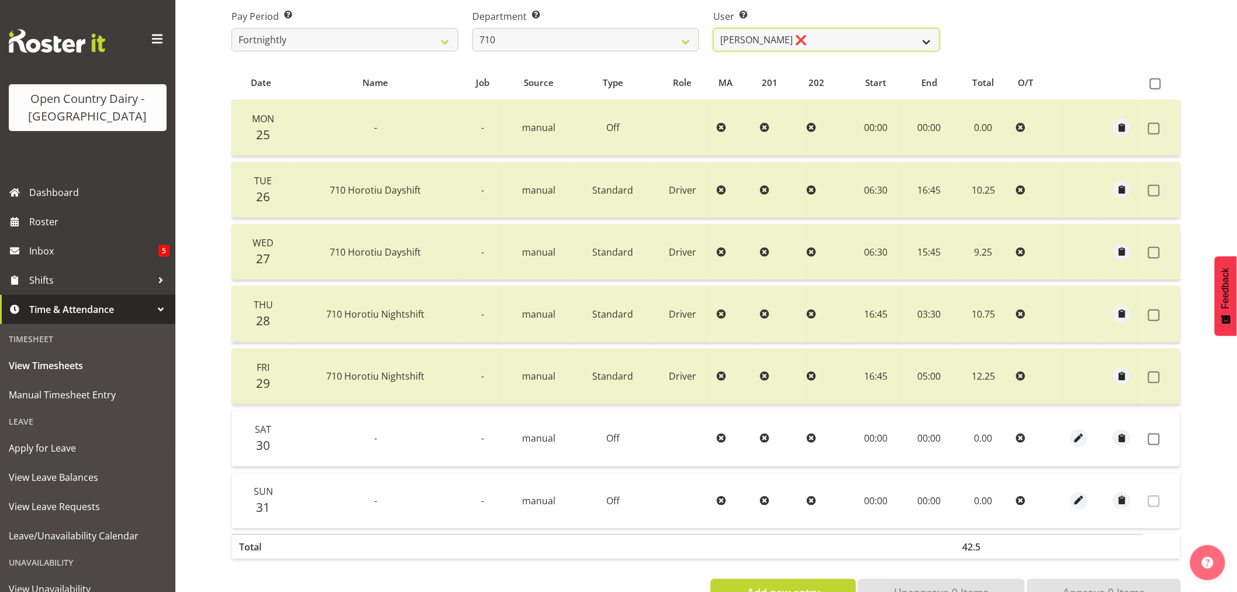
click at [928, 42] on select "[PERSON_NAME] ❌ [PERSON_NAME] ❌ [PERSON_NAME] ❌ [PERSON_NAME] ❌" at bounding box center [826, 39] width 227 height 23
select select "10216"
click at [713, 28] on select "[PERSON_NAME] ❌ [PERSON_NAME] ❌ [PERSON_NAME] ❌ [PERSON_NAME] ❌" at bounding box center [826, 39] width 227 height 23
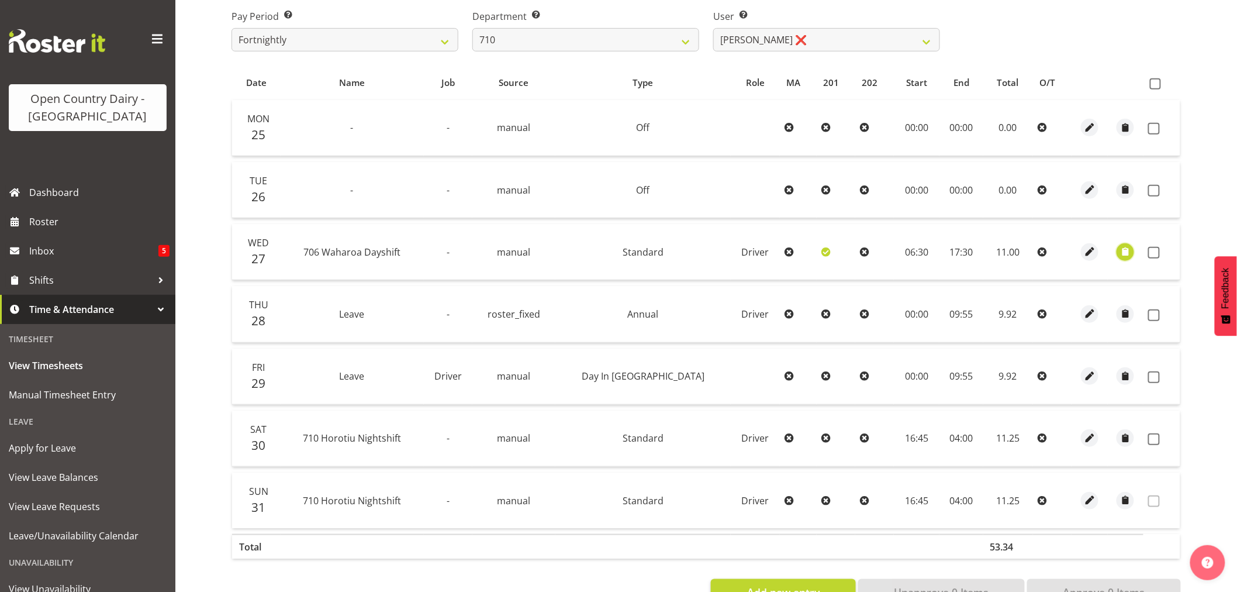
click at [1121, 252] on span "button" at bounding box center [1125, 251] width 13 height 13
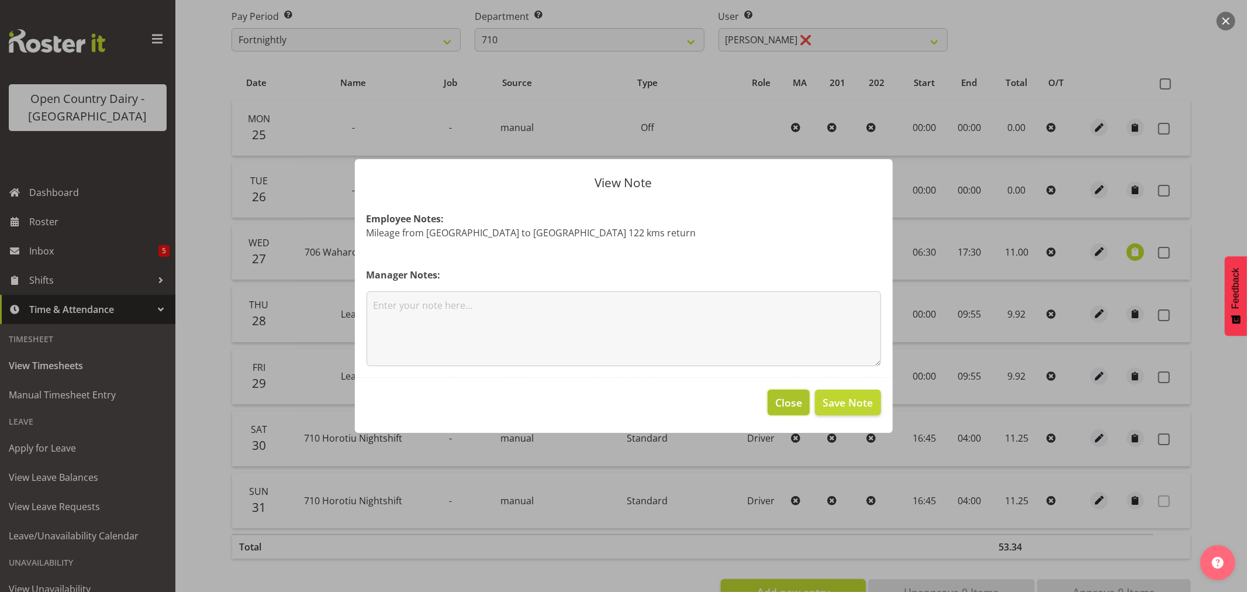
click at [787, 404] on span "Close" at bounding box center [788, 402] width 27 height 15
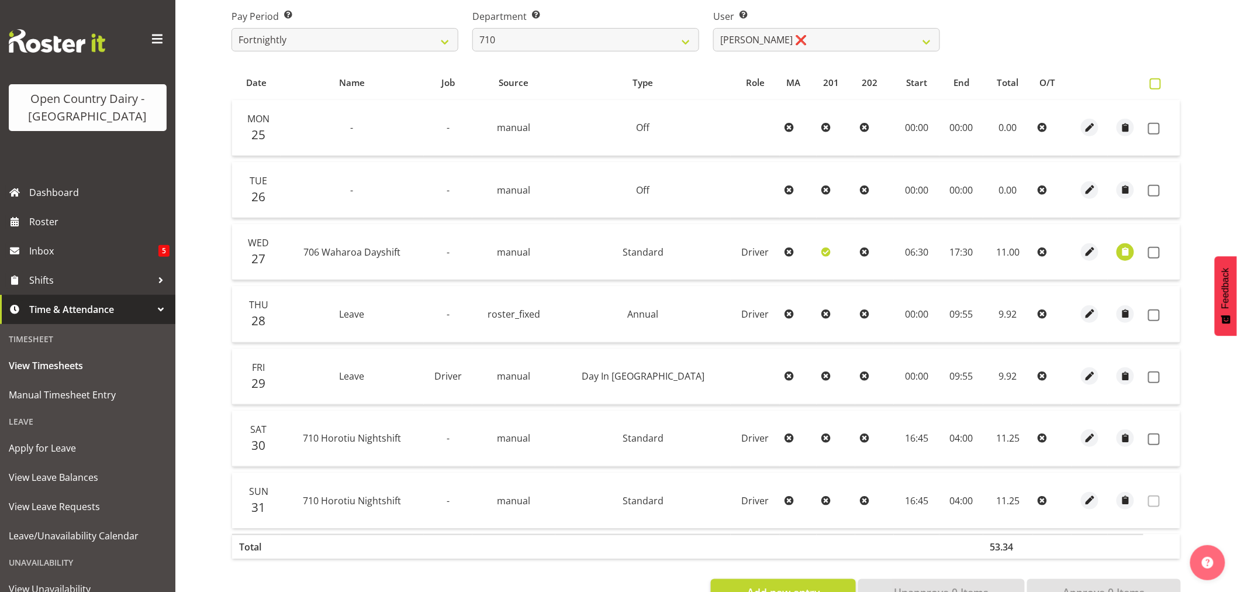
click at [1156, 84] on span at bounding box center [1155, 83] width 11 height 11
click at [1156, 84] on input "checkbox" at bounding box center [1154, 84] width 8 height 8
checkbox input "true"
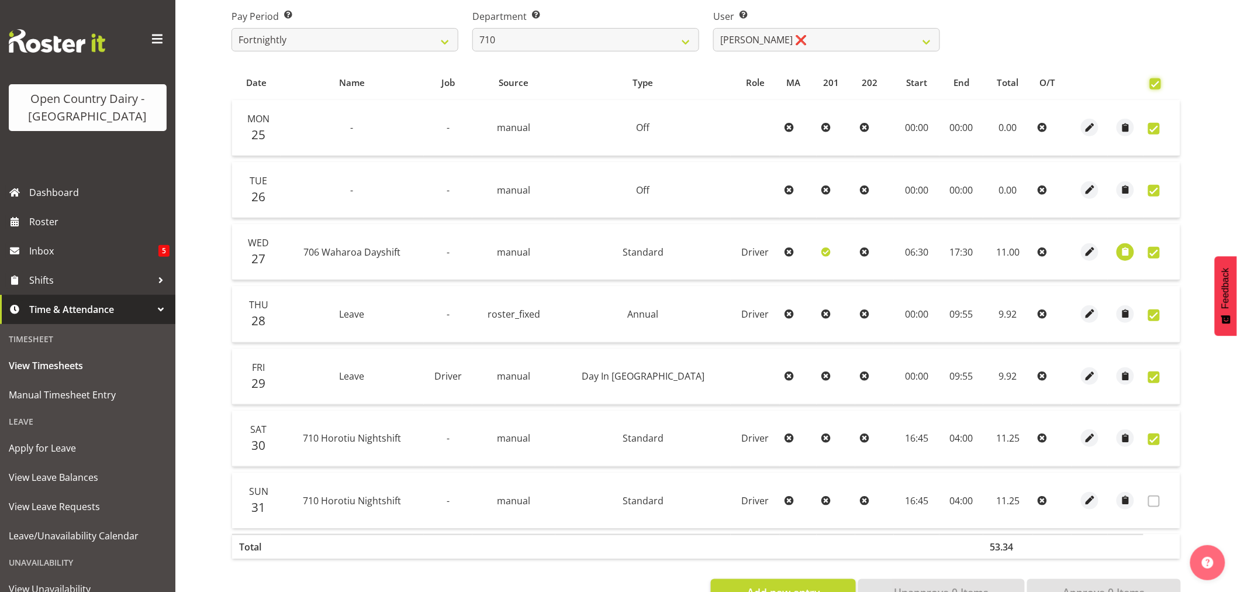
checkbox input "true"
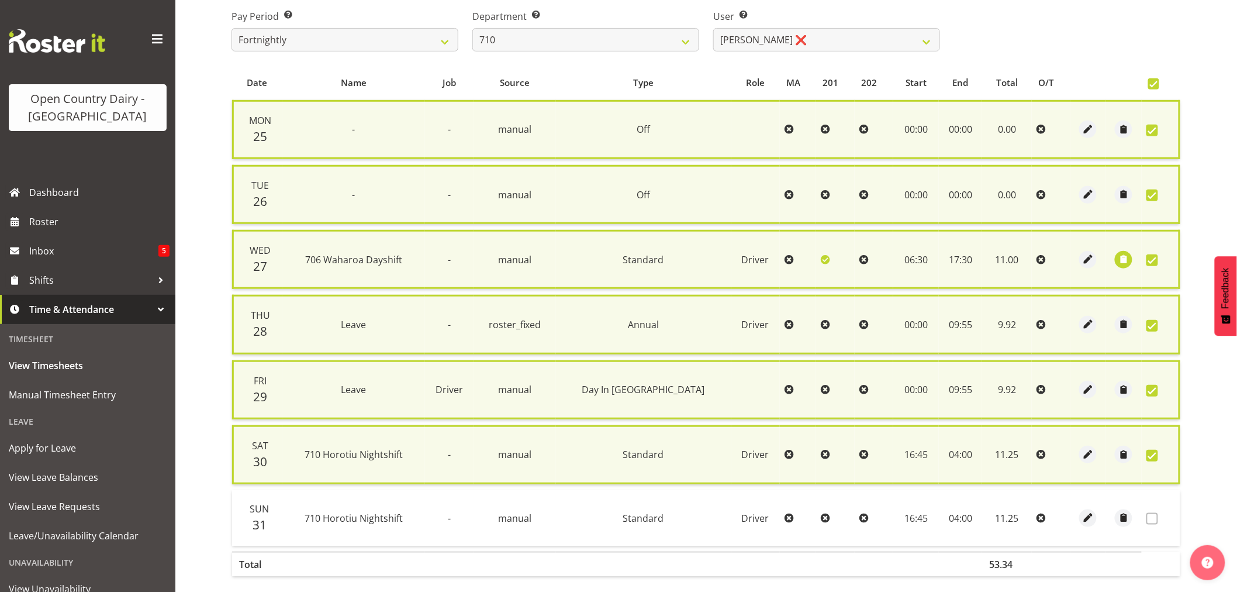
click at [1153, 450] on span at bounding box center [1152, 456] width 12 height 12
checkbox input "false"
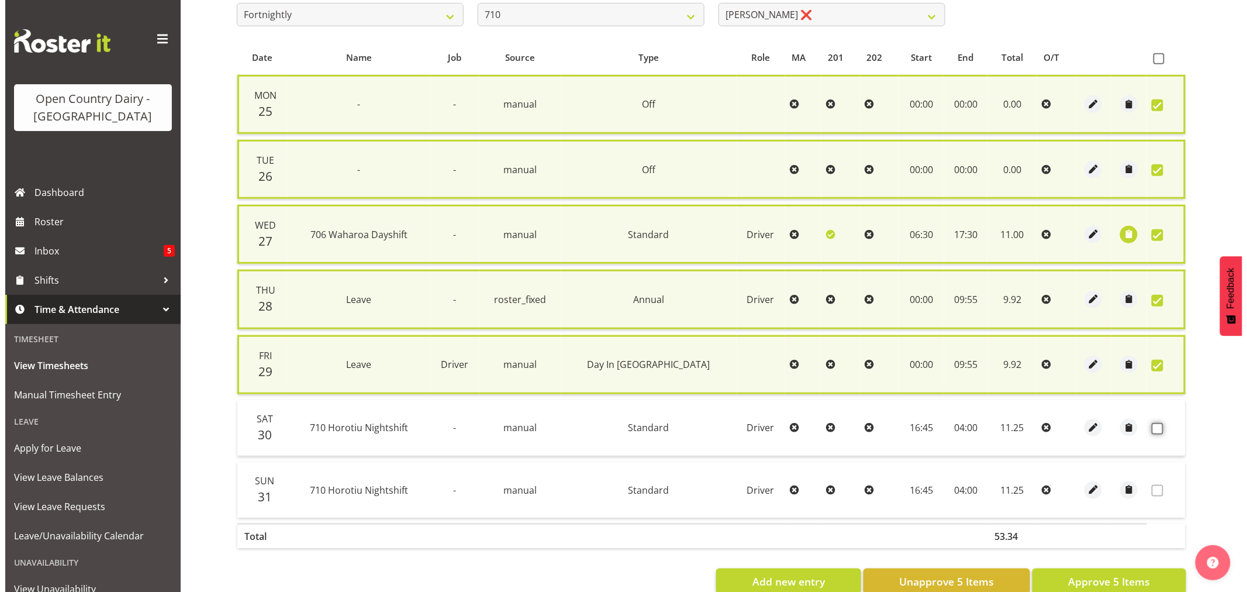
scroll to position [244, 0]
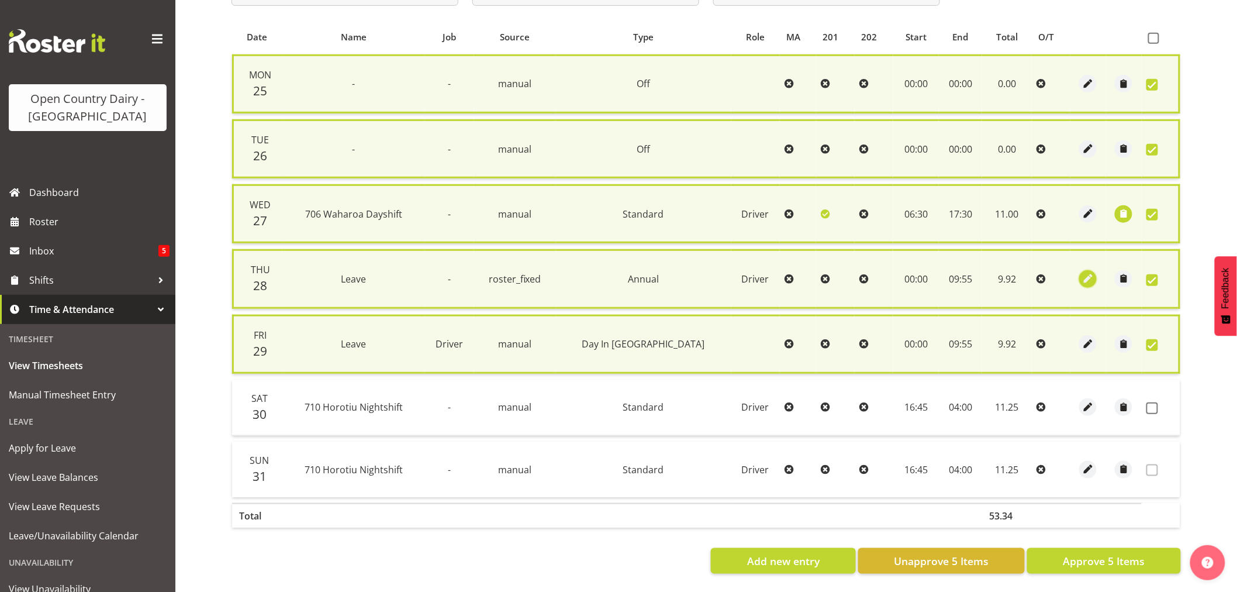
click at [1083, 272] on span "button" at bounding box center [1087, 278] width 13 height 13
select select "Annual"
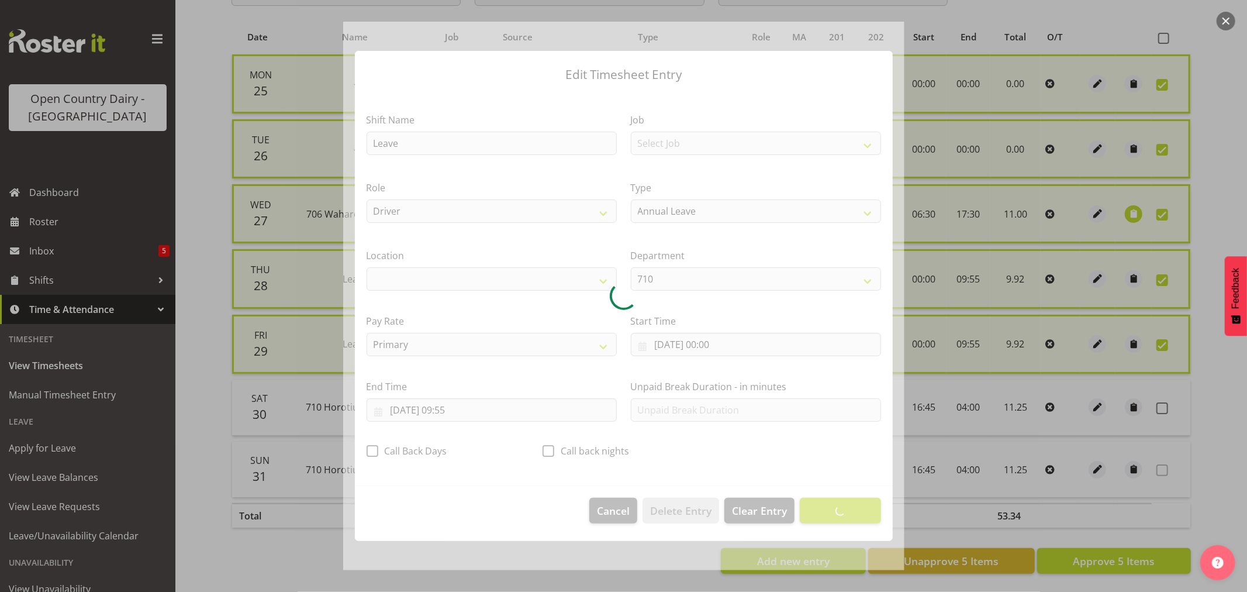
select select "1054"
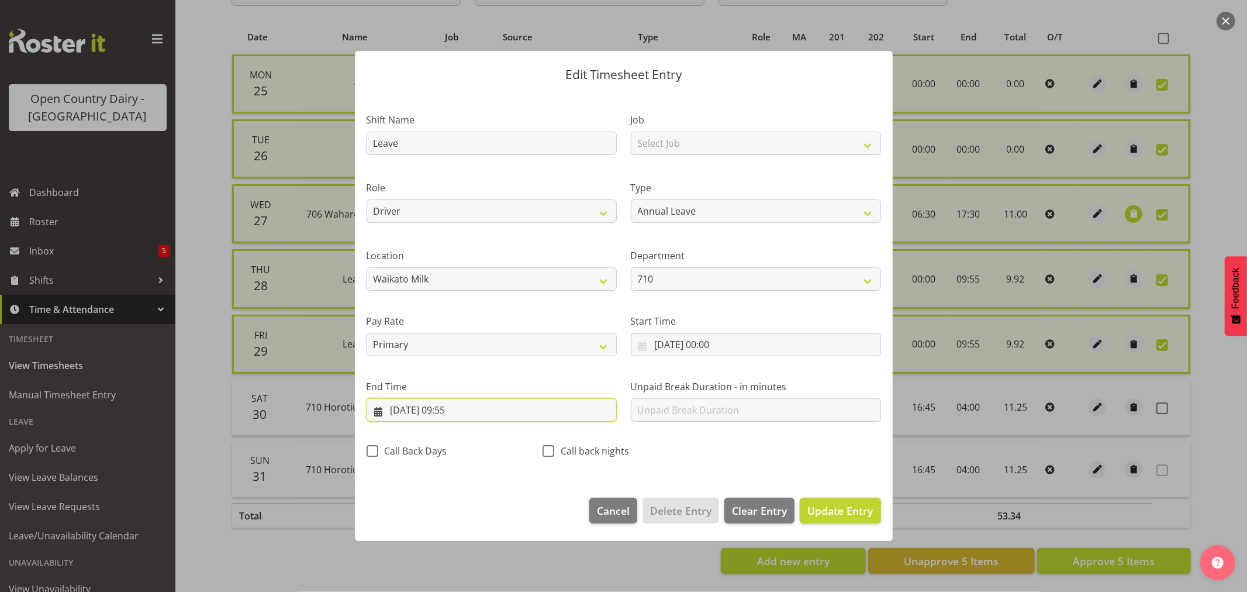
click at [464, 410] on input "[DATE] 09:55" at bounding box center [492, 409] width 250 height 23
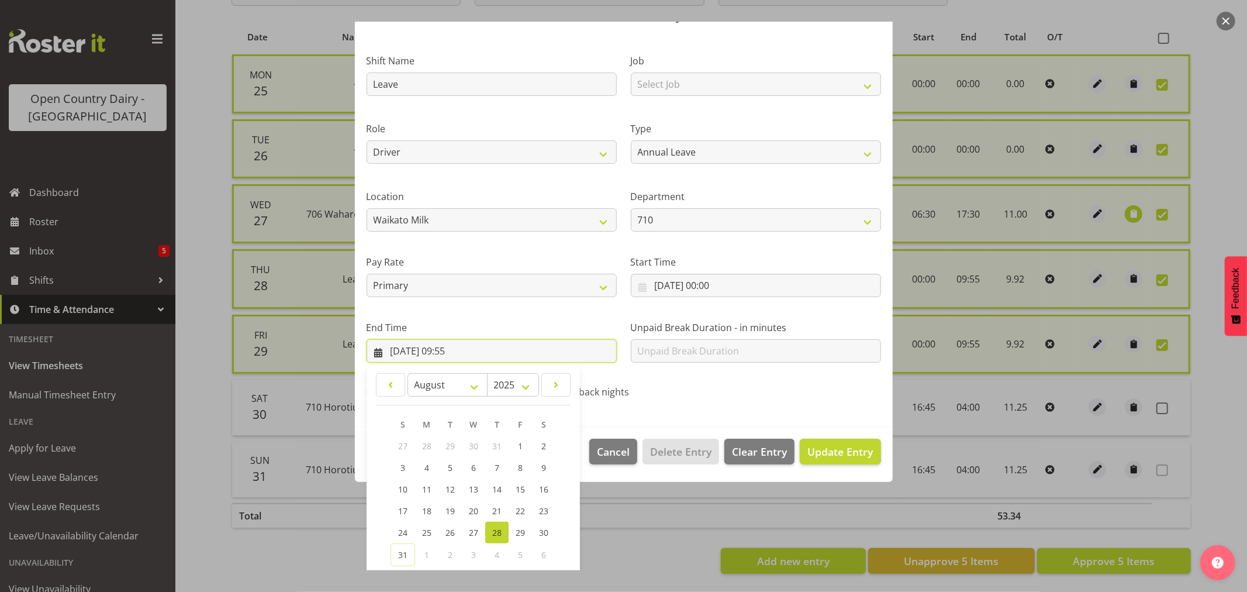
scroll to position [119, 0]
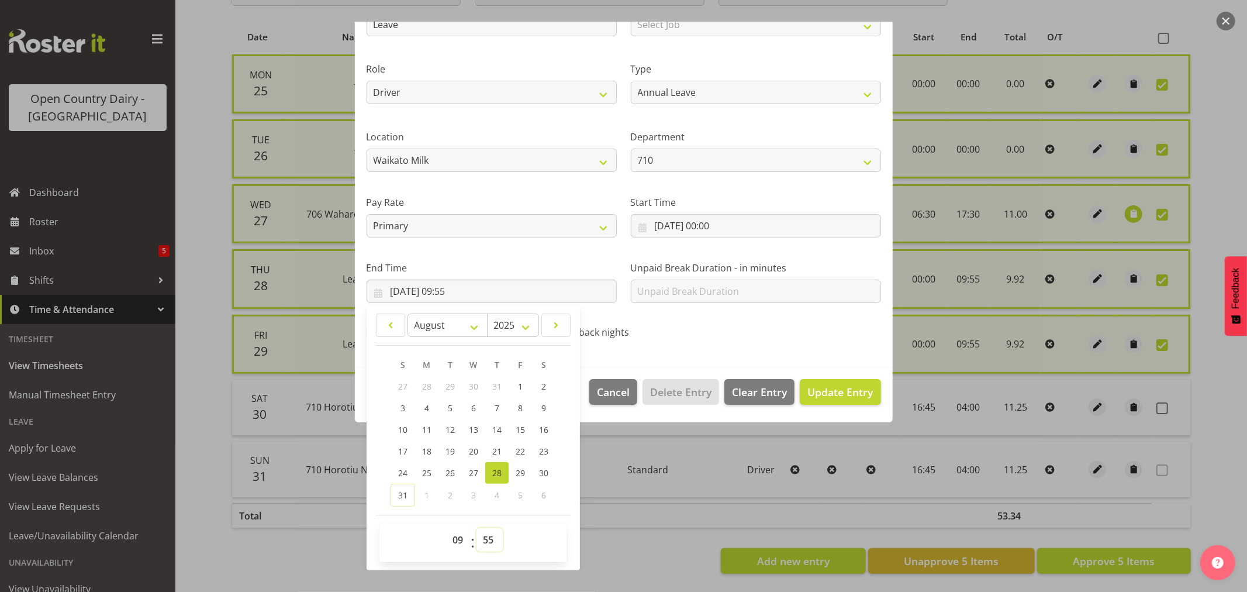
click at [490, 540] on select "00 01 02 03 04 05 06 07 08 09 10 11 12 13 14 15 16 17 18 19 20 21 22 23 24 25 2…" at bounding box center [489, 539] width 26 height 23
select select "56"
click at [476, 528] on select "00 01 02 03 04 05 06 07 08 09 10 11 12 13 14 15 16 17 18 19 20 21 22 23 24 25 2…" at bounding box center [489, 539] width 26 height 23
type input "[DATE] 09:56"
click at [822, 385] on span "Update Entry" at bounding box center [839, 392] width 65 height 14
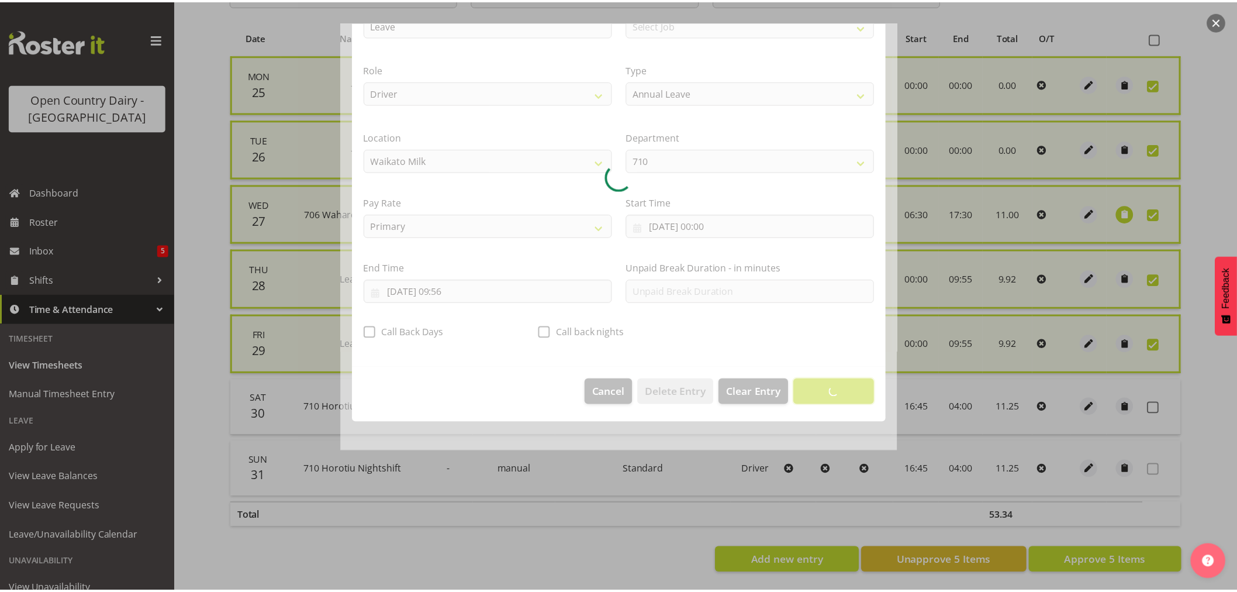
scroll to position [0, 0]
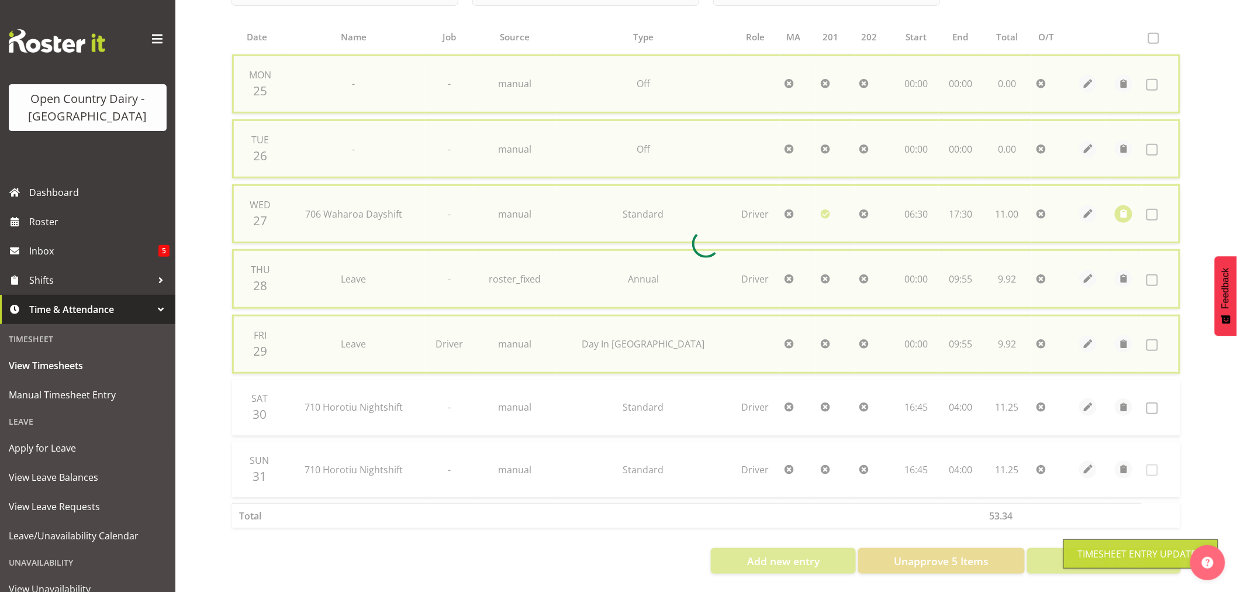
checkbox input "false"
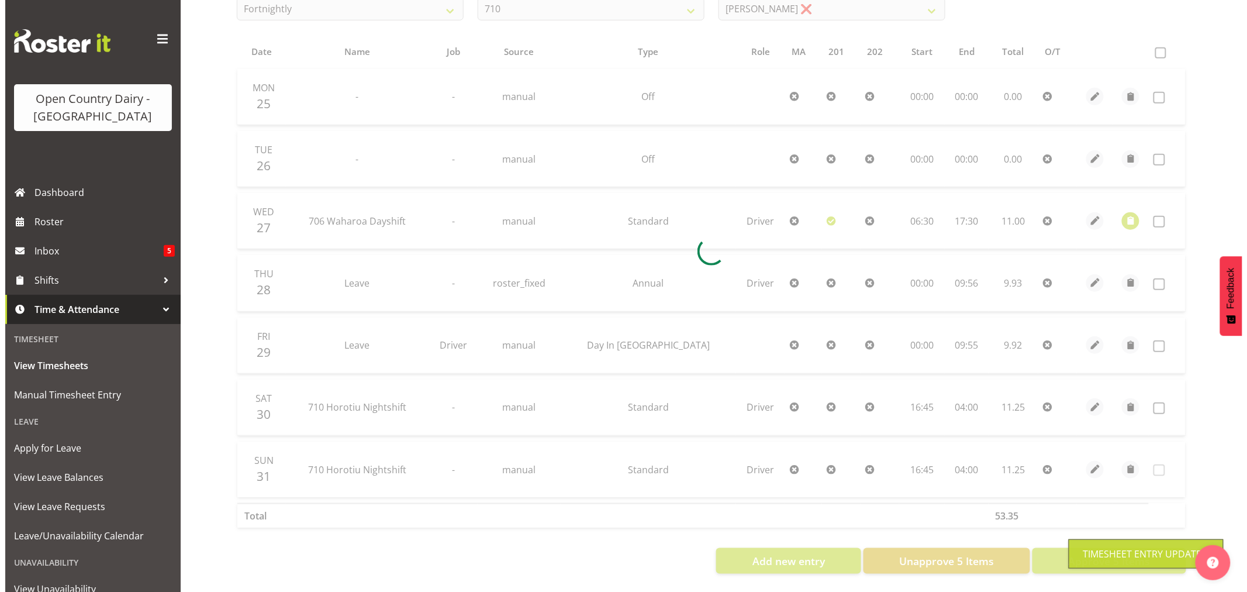
scroll to position [235, 0]
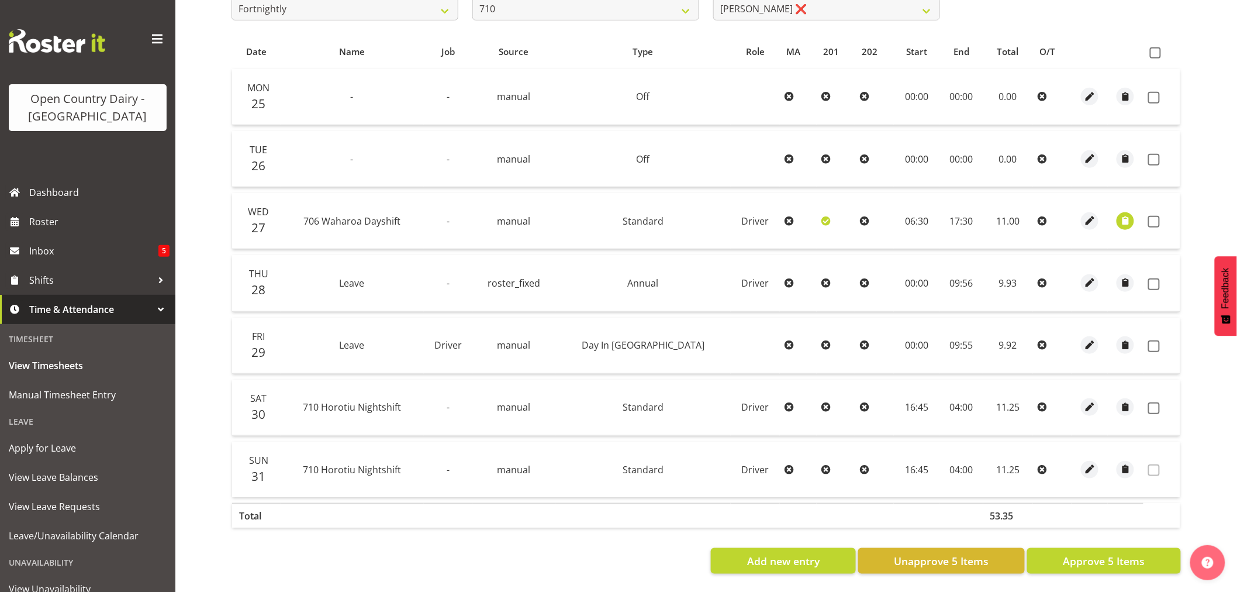
click at [939, 337] on td "09:55" at bounding box center [961, 345] width 44 height 56
click at [1083, 338] on span "button" at bounding box center [1089, 344] width 13 height 13
select select "Day In [GEOGRAPHIC_DATA]"
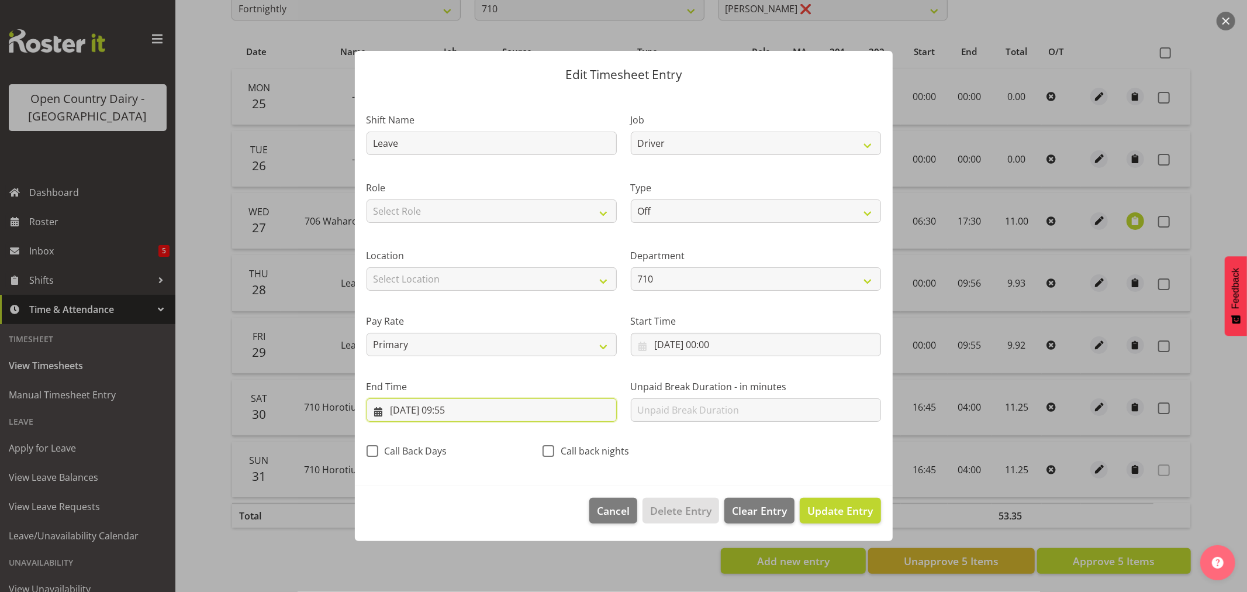
click at [465, 412] on input "[DATE] 09:55" at bounding box center [492, 409] width 250 height 23
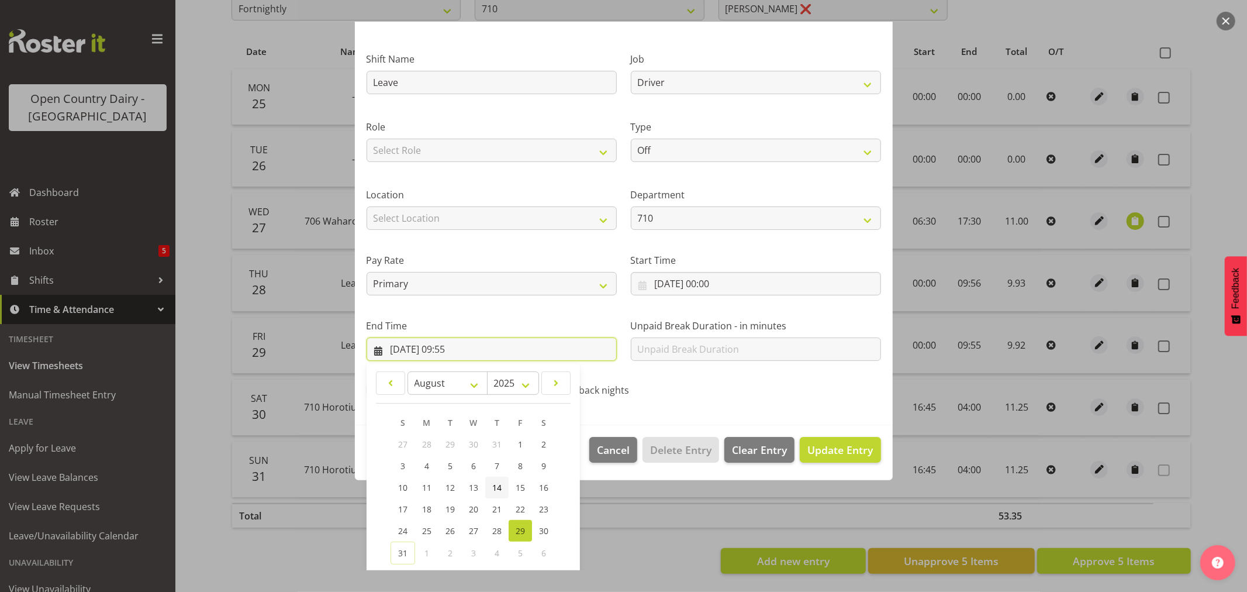
scroll to position [119, 0]
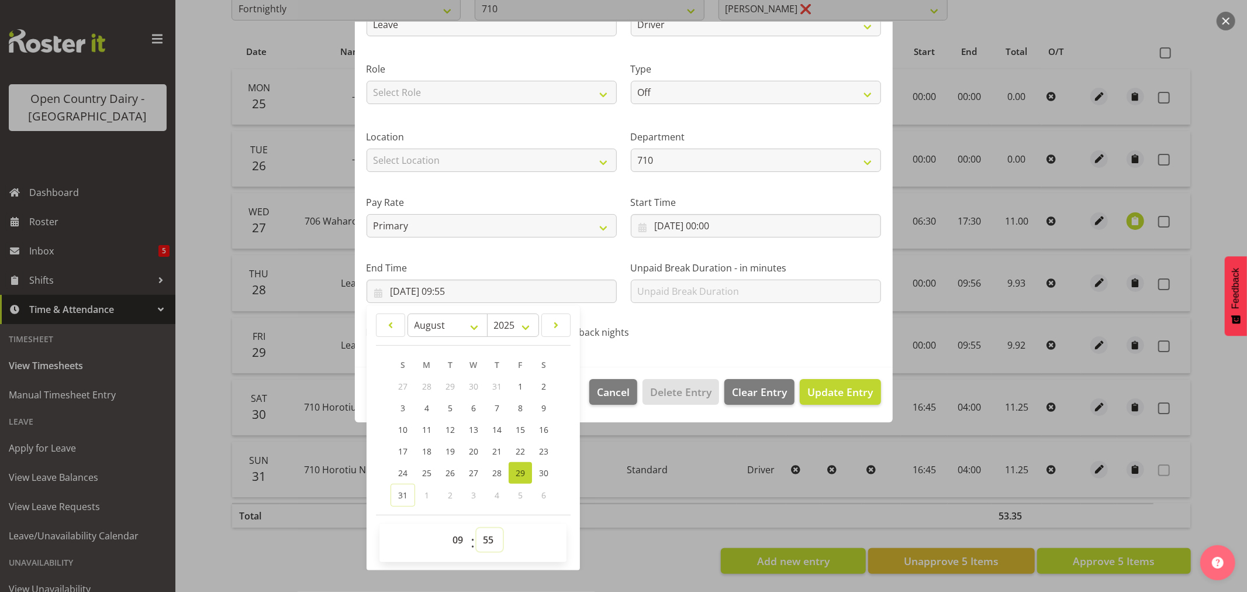
click at [489, 538] on select "00 01 02 03 04 05 06 07 08 09 10 11 12 13 14 15 16 17 18 19 20 21 22 23 24 25 2…" at bounding box center [489, 539] width 26 height 23
select select "56"
click at [476, 528] on select "00 01 02 03 04 05 06 07 08 09 10 11 12 13 14 15 16 17 18 19 20 21 22 23 24 25 2…" at bounding box center [489, 539] width 26 height 23
type input "[DATE] 09:56"
click at [817, 390] on span "Update Entry" at bounding box center [839, 392] width 65 height 14
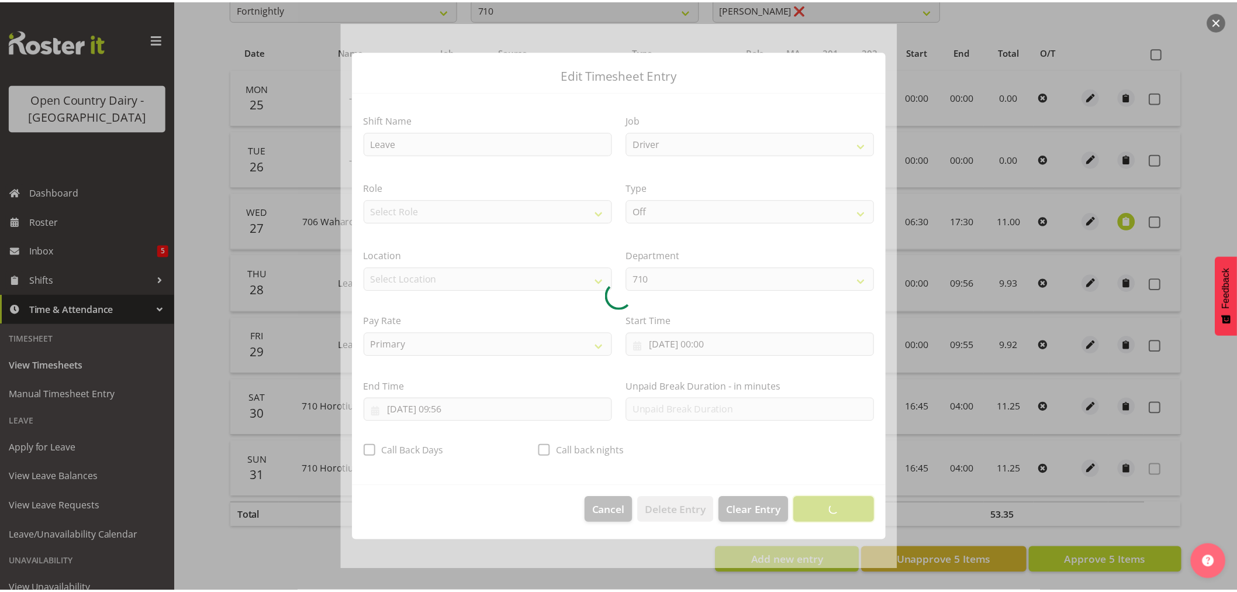
scroll to position [0, 0]
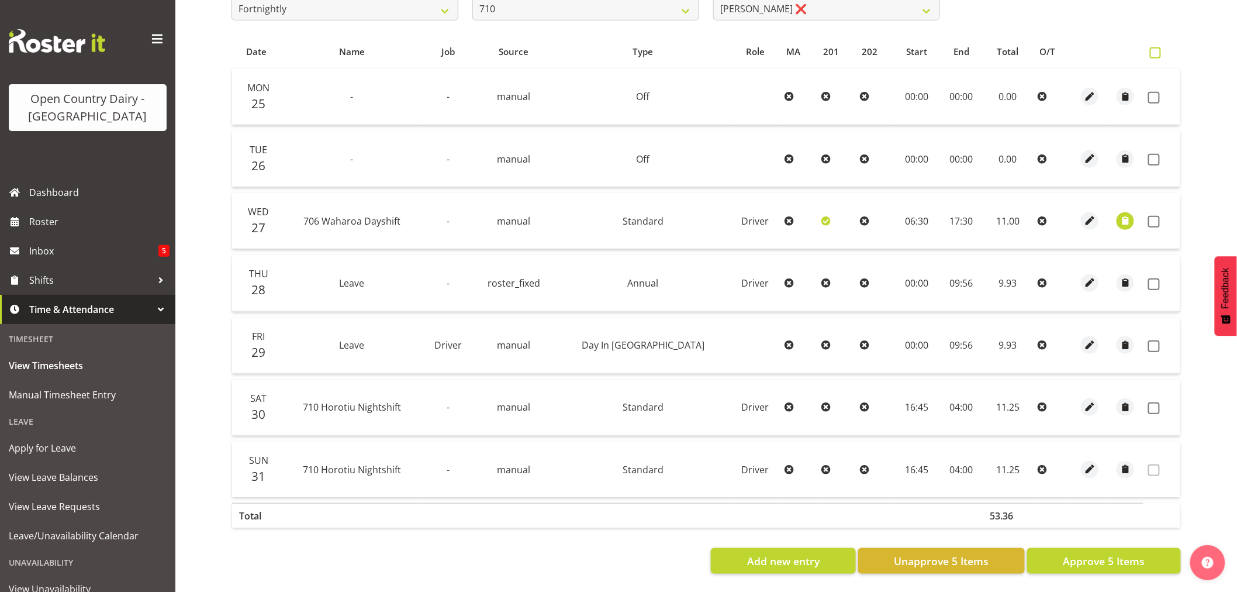
click at [1153, 47] on span at bounding box center [1155, 52] width 11 height 11
click at [1153, 49] on input "checkbox" at bounding box center [1154, 53] width 8 height 8
checkbox input "true"
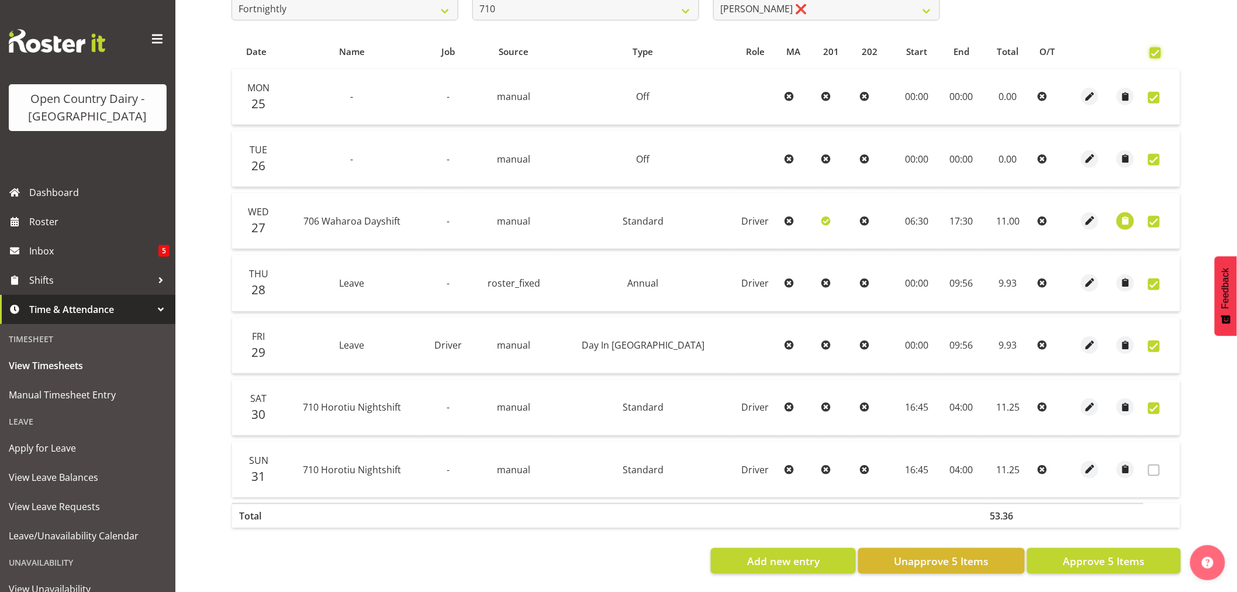
checkbox input "true"
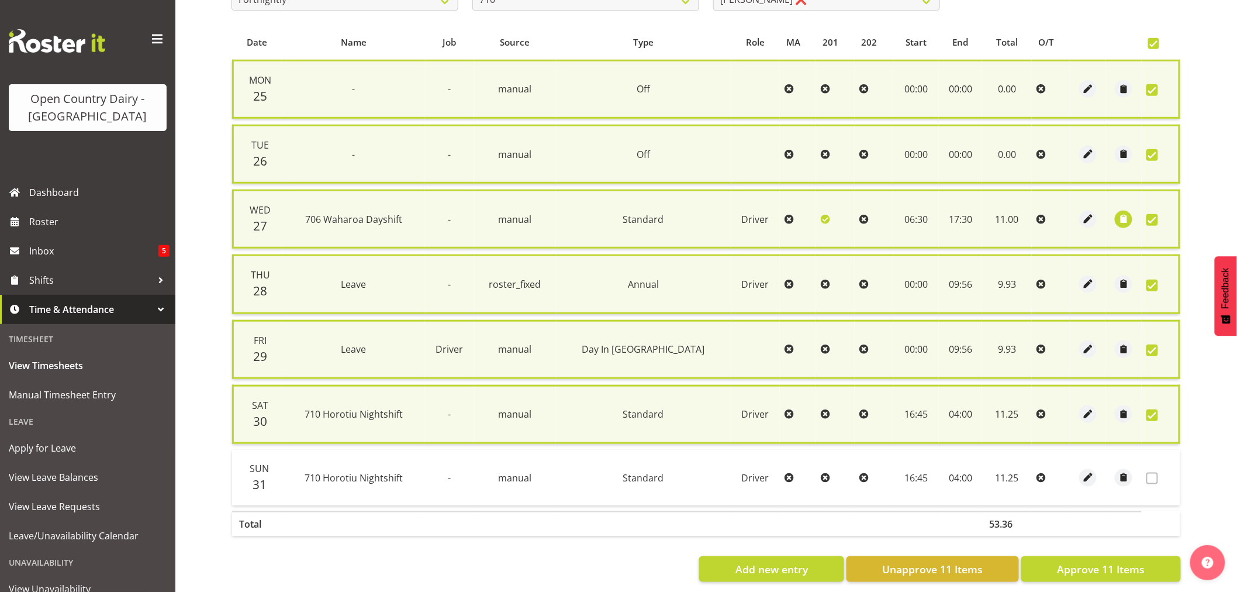
click at [1152, 410] on span at bounding box center [1152, 415] width 12 height 12
checkbox input "false"
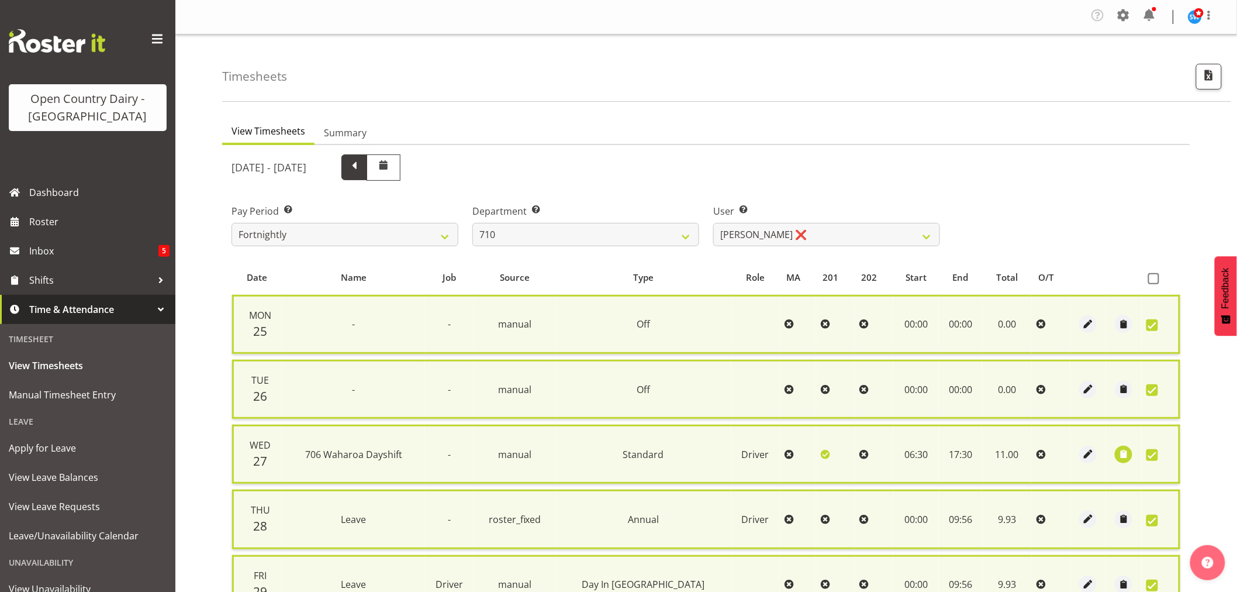
click at [362, 172] on span at bounding box center [354, 165] width 15 height 15
select select
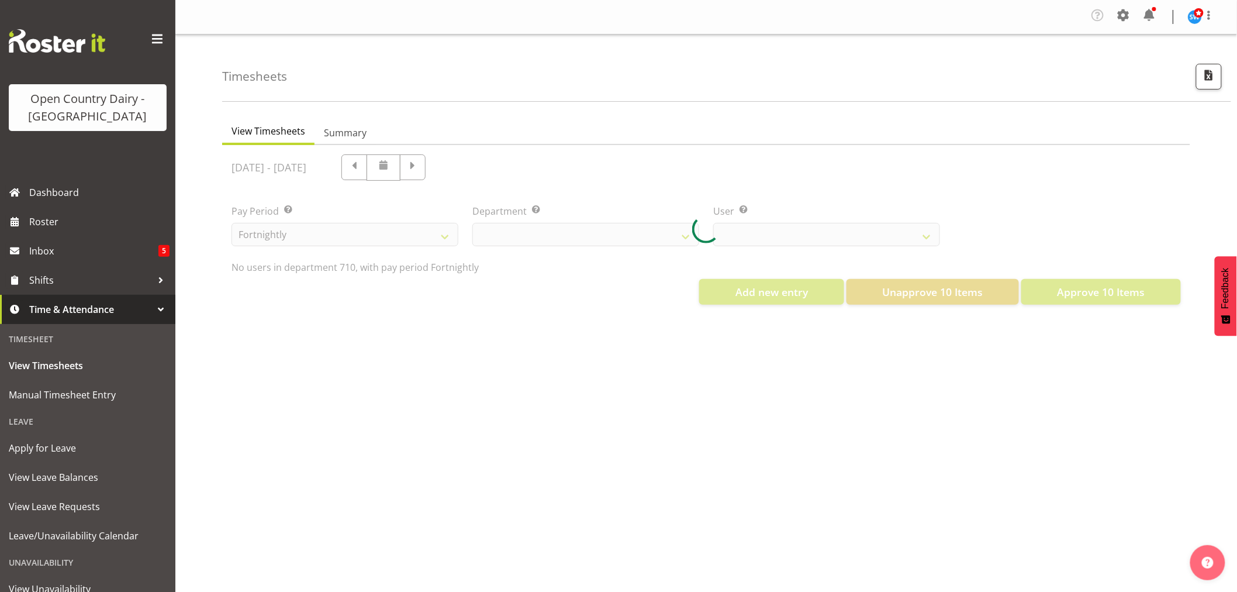
select select "875"
select select "10216"
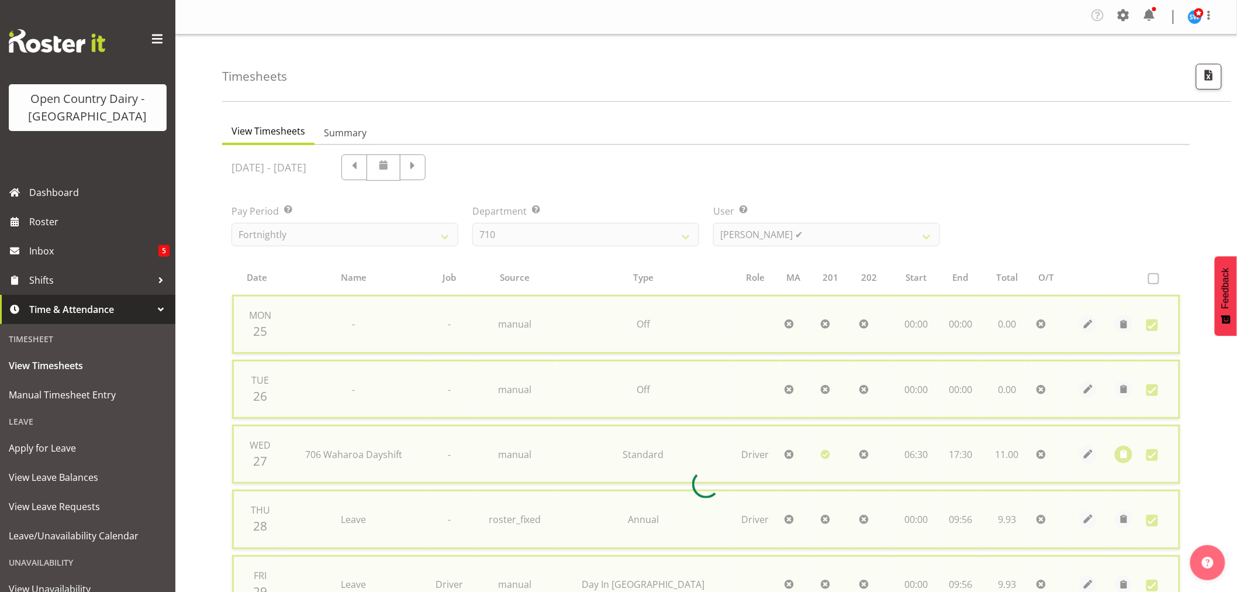
checkbox input "false"
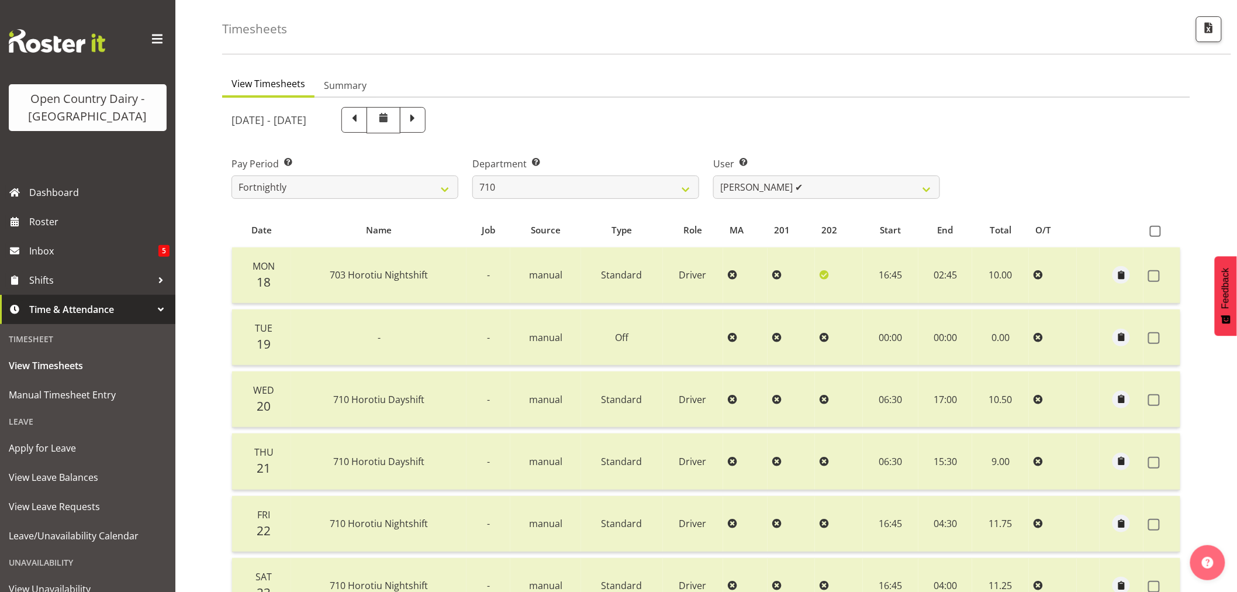
scroll to position [40, 0]
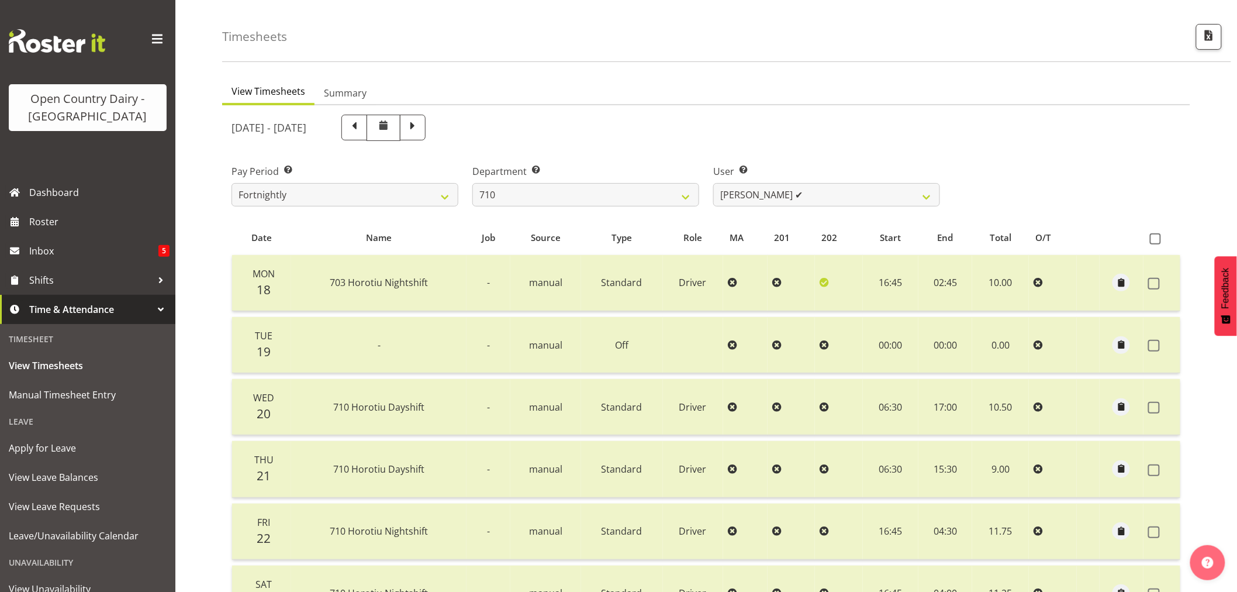
click at [420, 127] on span at bounding box center [412, 126] width 15 height 15
select select
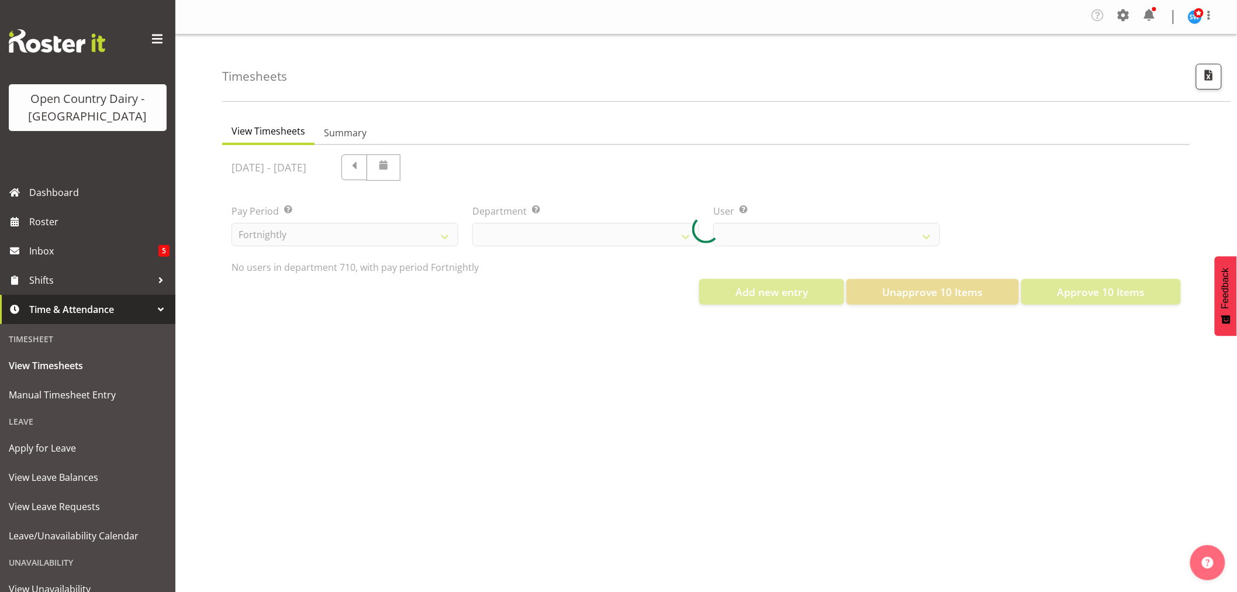
scroll to position [0, 0]
select select "875"
select select "10216"
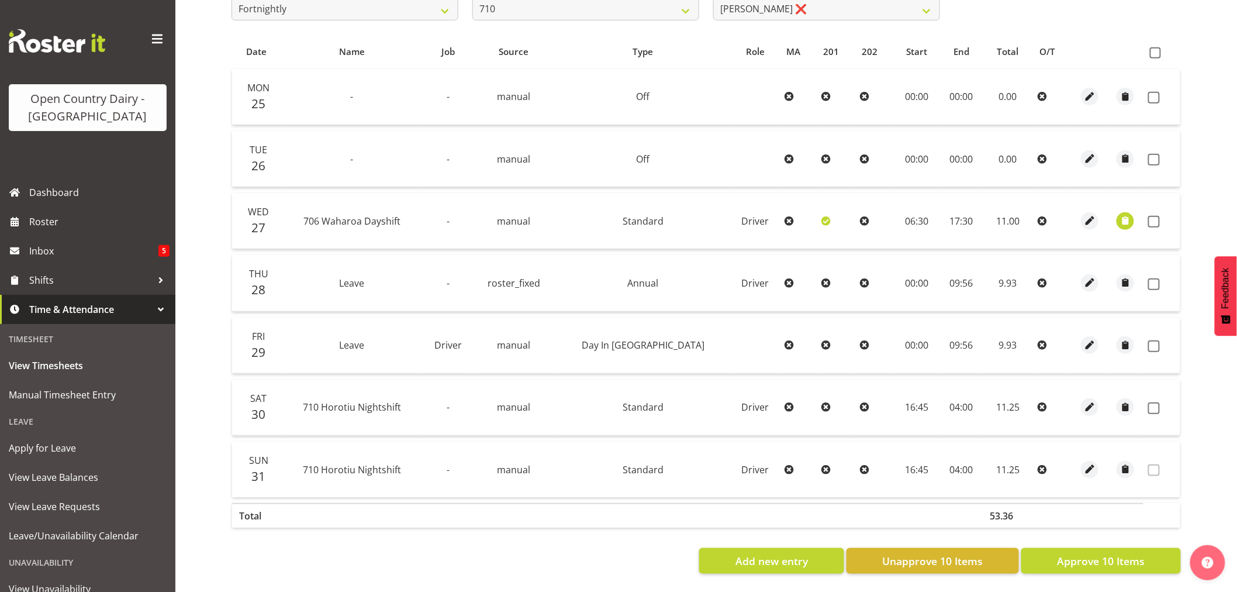
scroll to position [235, 0]
click at [1158, 47] on span at bounding box center [1155, 52] width 11 height 11
click at [1157, 49] on input "checkbox" at bounding box center [1154, 53] width 8 height 8
checkbox input "true"
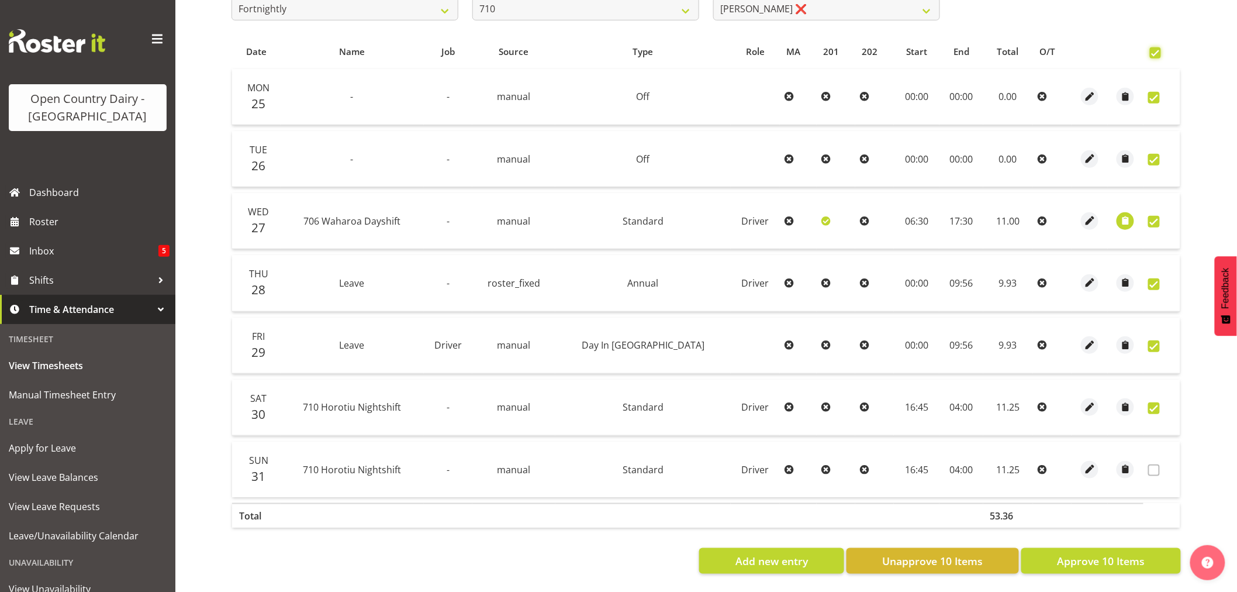
checkbox input "true"
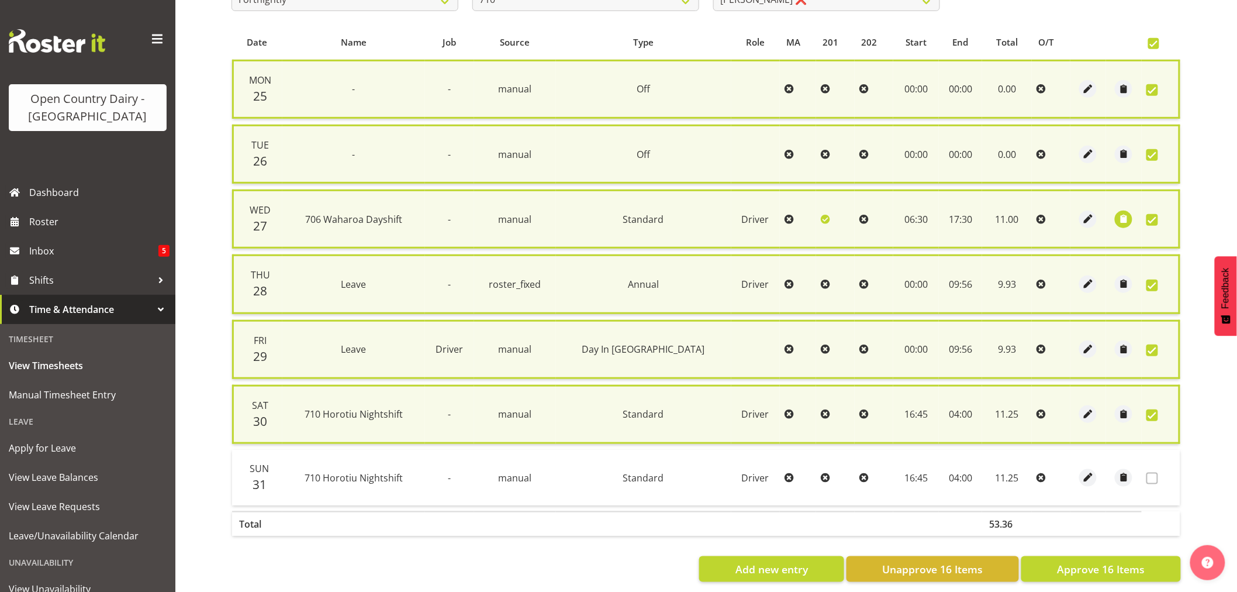
click at [1150, 409] on span at bounding box center [1152, 415] width 12 height 12
checkbox input "false"
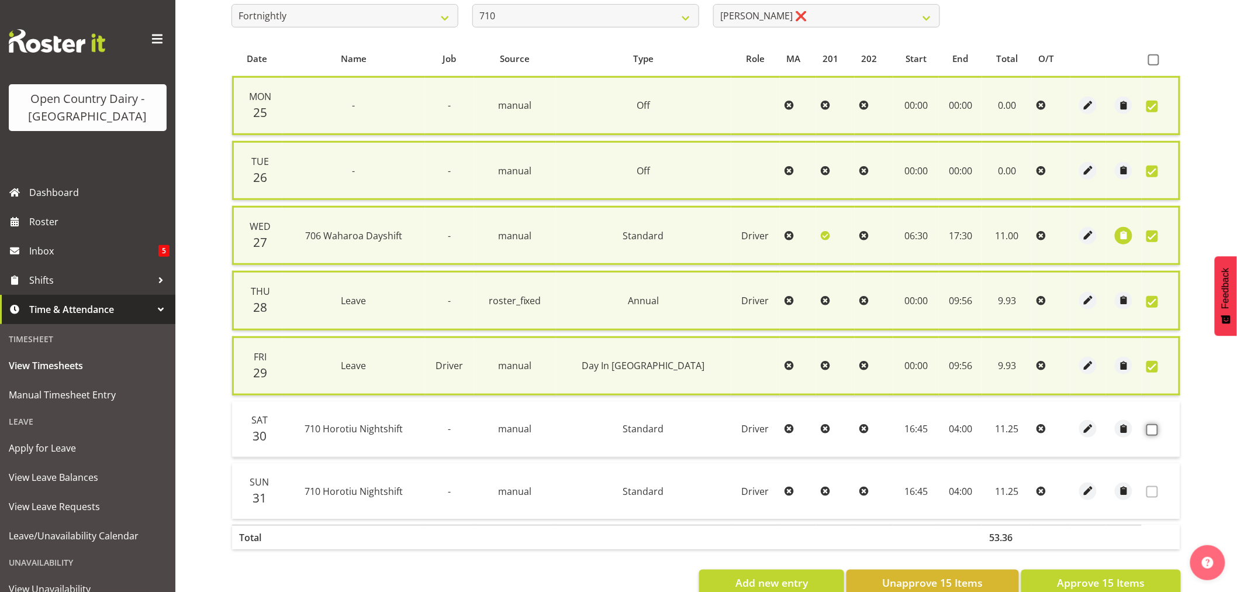
scroll to position [244, 0]
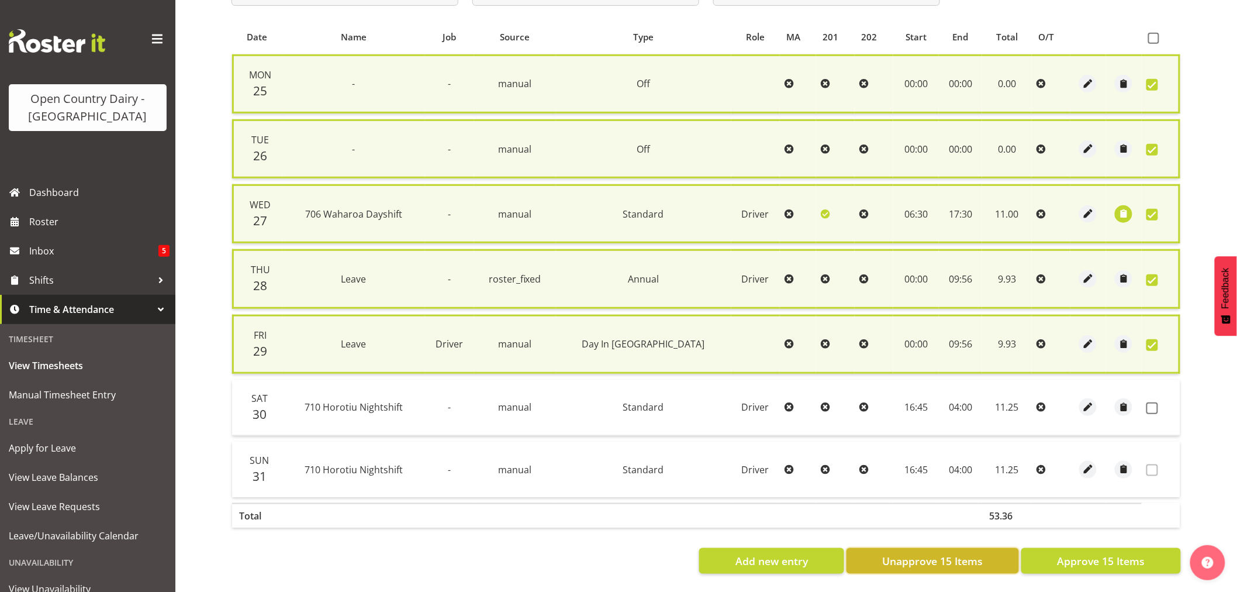
click at [945, 559] on button "Unapprove 15 Items" at bounding box center [932, 561] width 172 height 26
checkbox input "false"
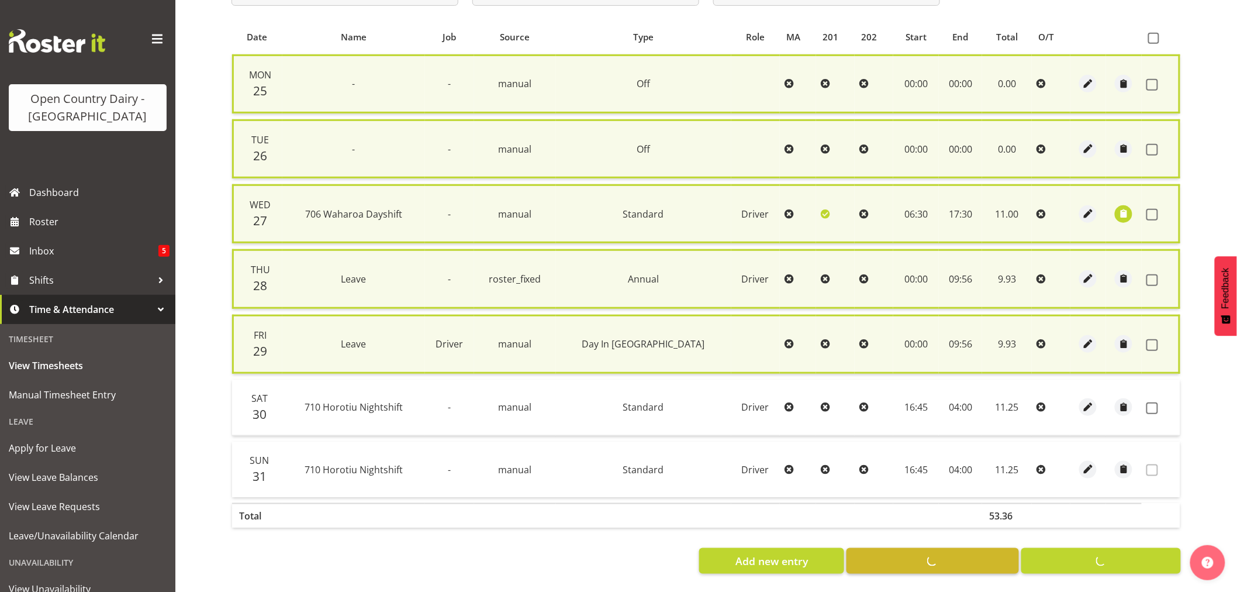
checkbox input "false"
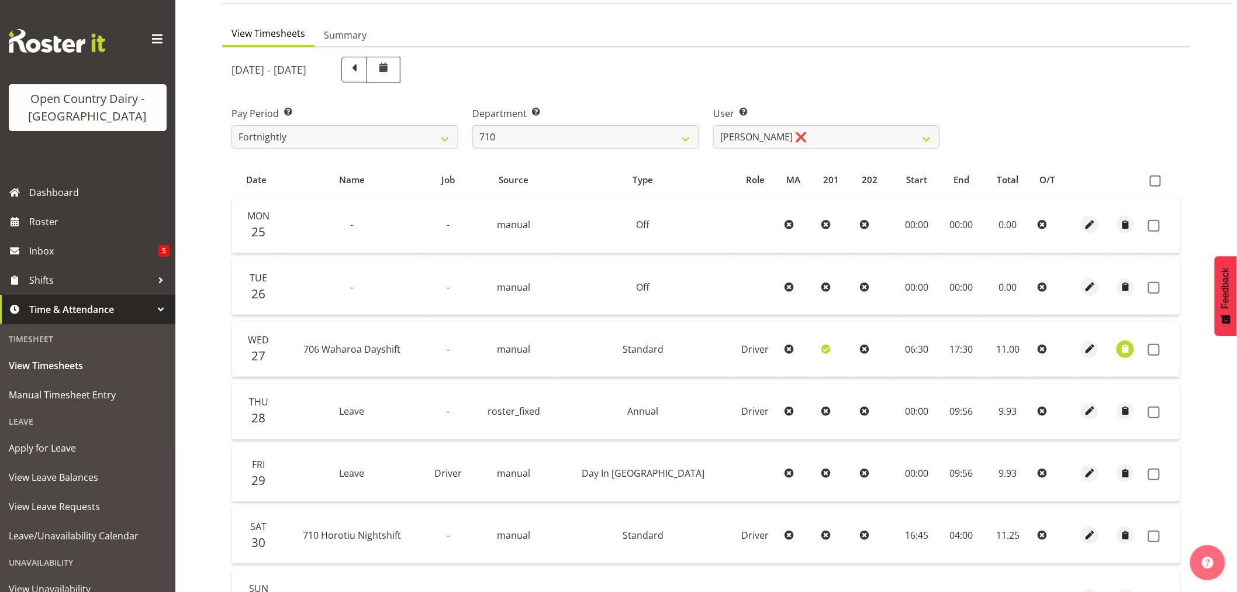
scroll to position [40, 0]
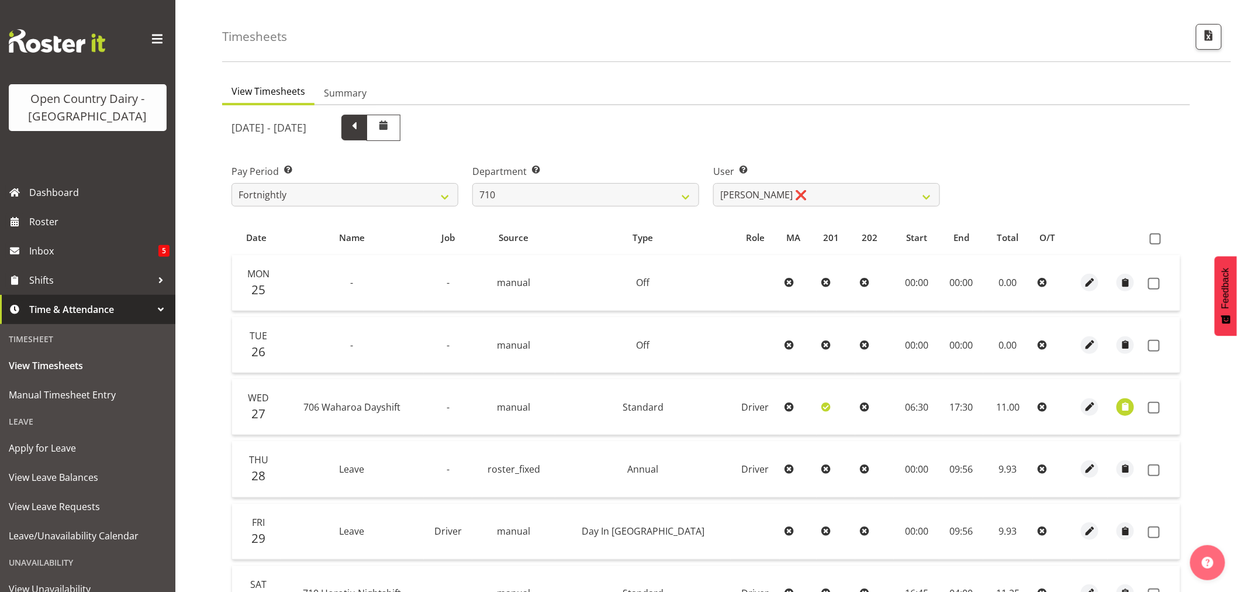
click at [362, 127] on span at bounding box center [354, 126] width 15 height 15
select select
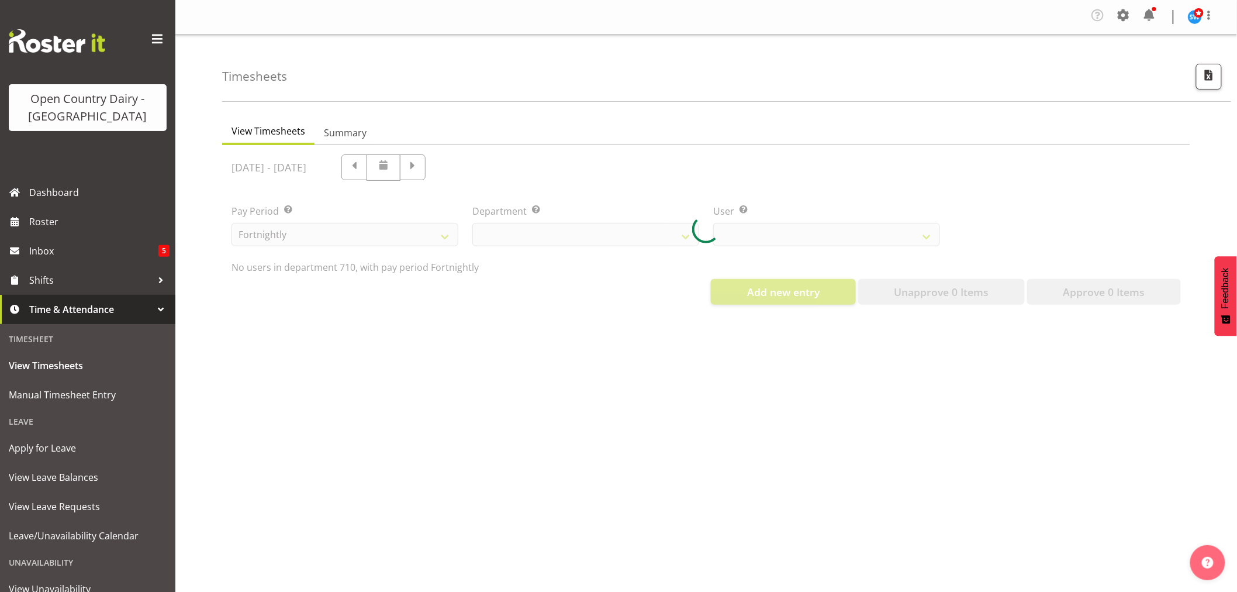
select select "875"
select select "10216"
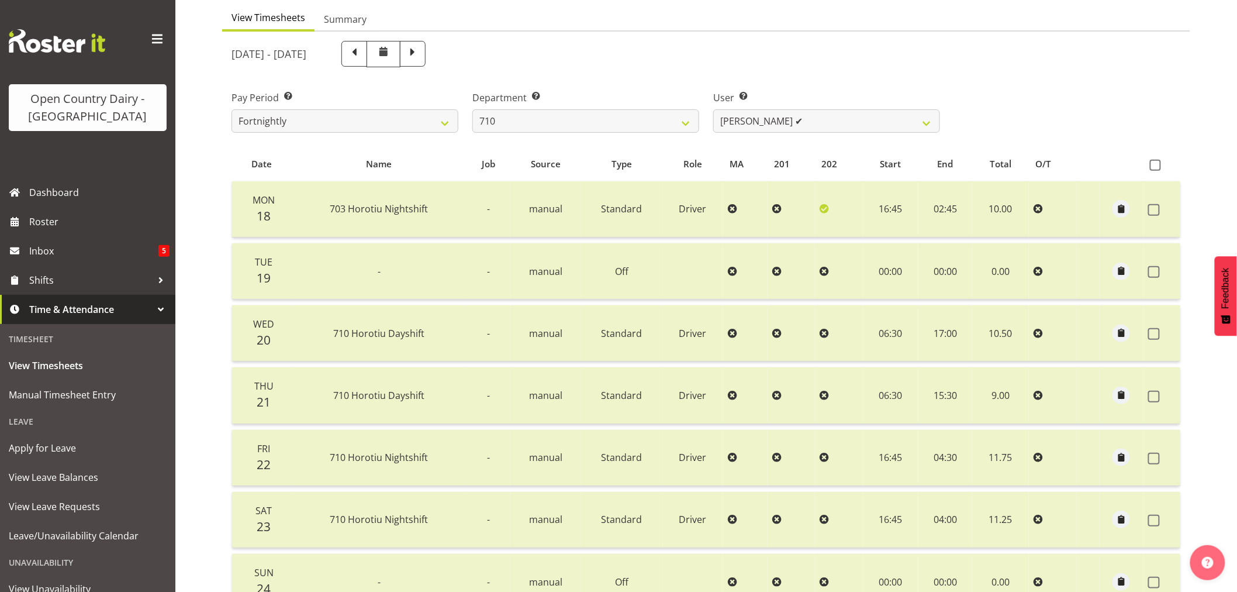
scroll to position [105, 0]
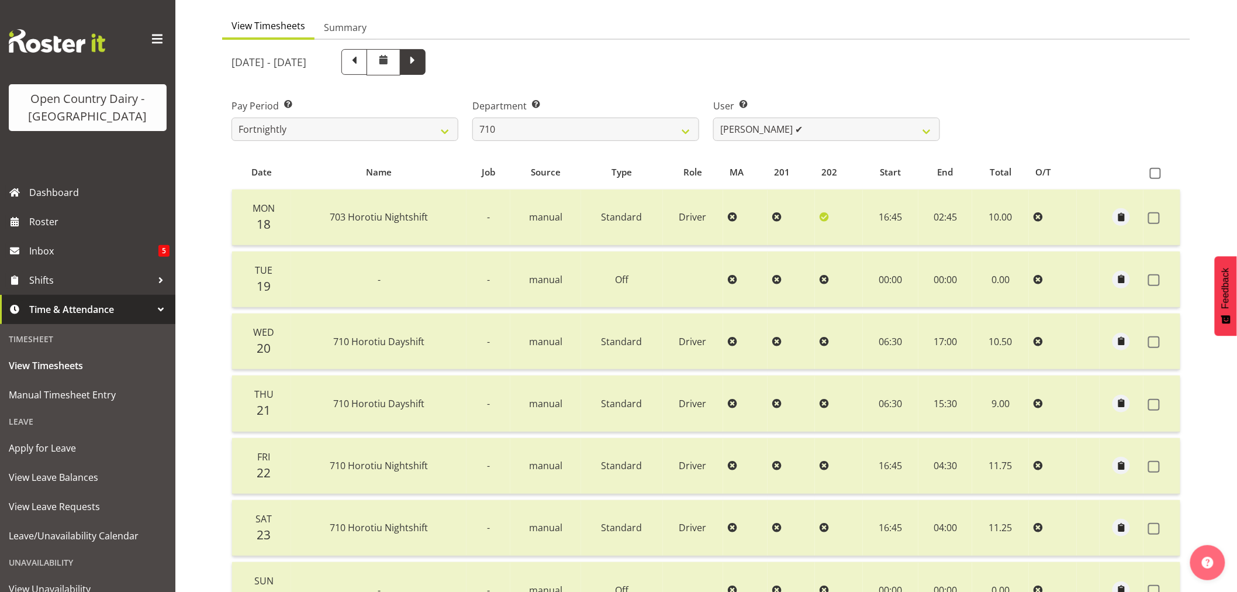
click at [420, 66] on span at bounding box center [412, 60] width 15 height 15
select select
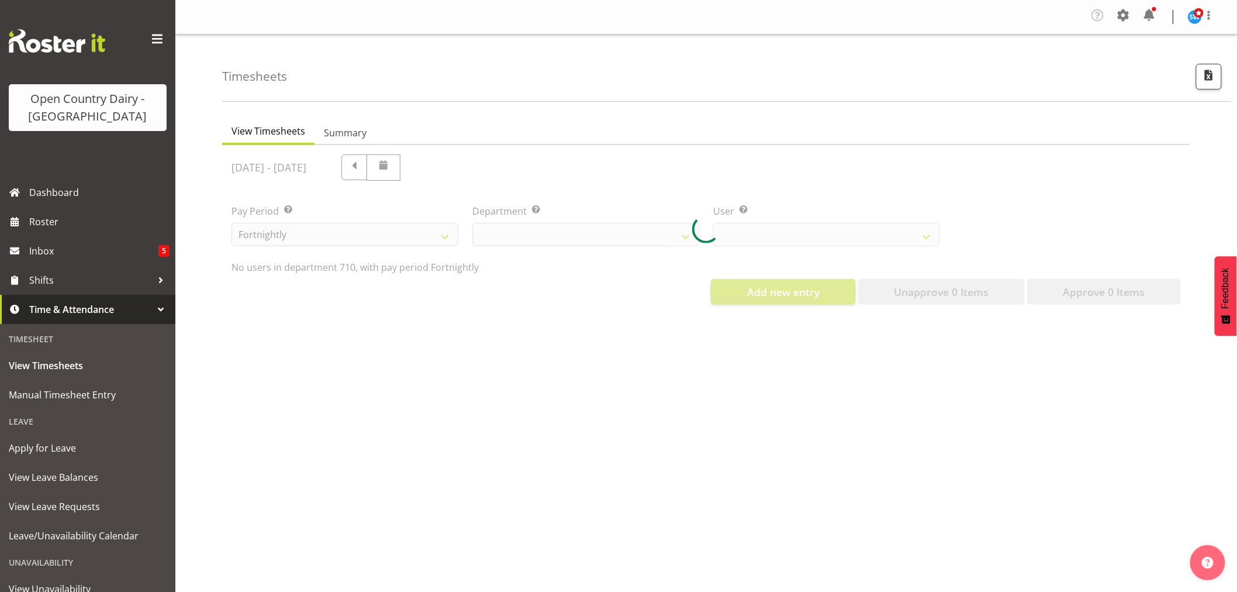
select select "875"
select select "10216"
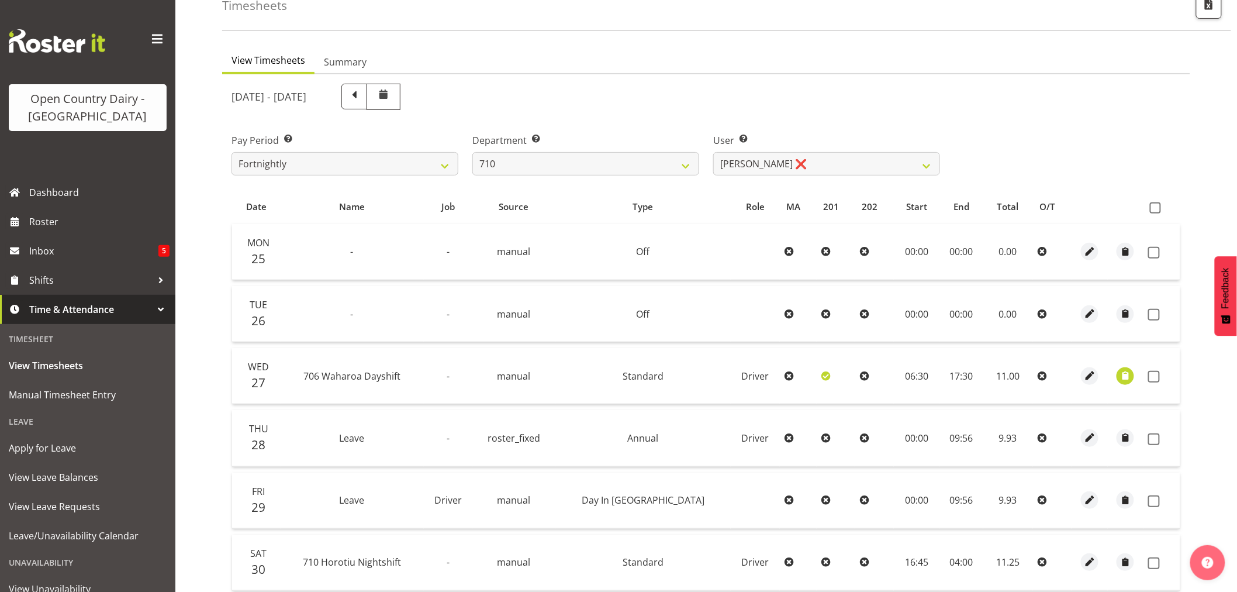
scroll to position [235, 0]
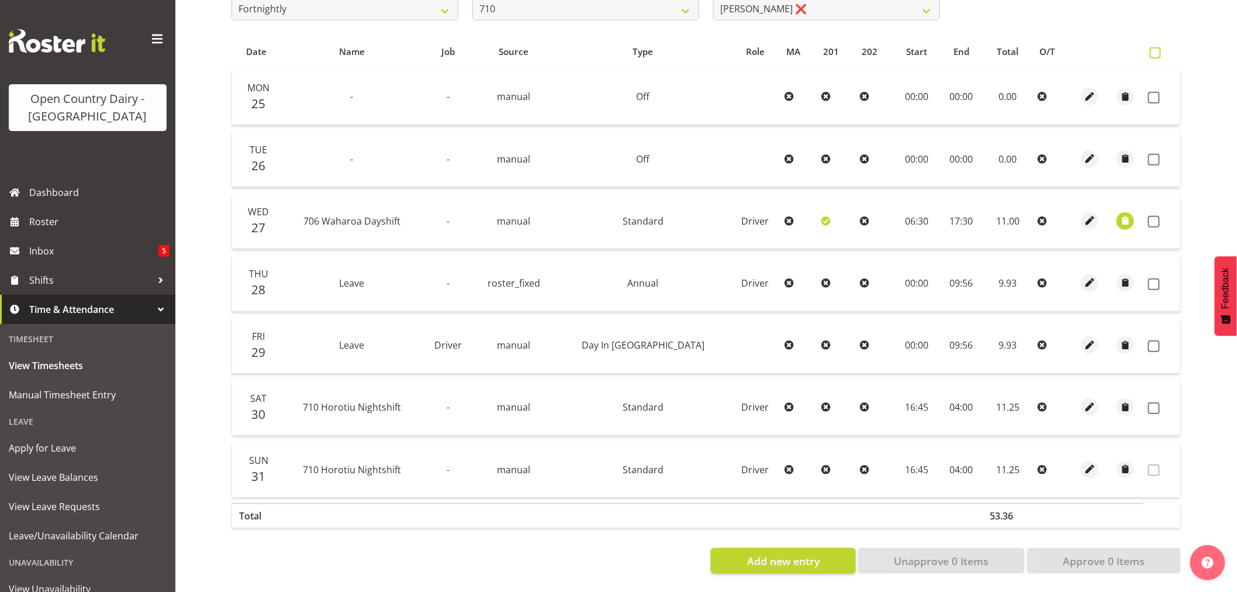
click at [1155, 47] on span at bounding box center [1155, 52] width 11 height 11
click at [1155, 49] on input "checkbox" at bounding box center [1154, 53] width 8 height 8
checkbox input "true"
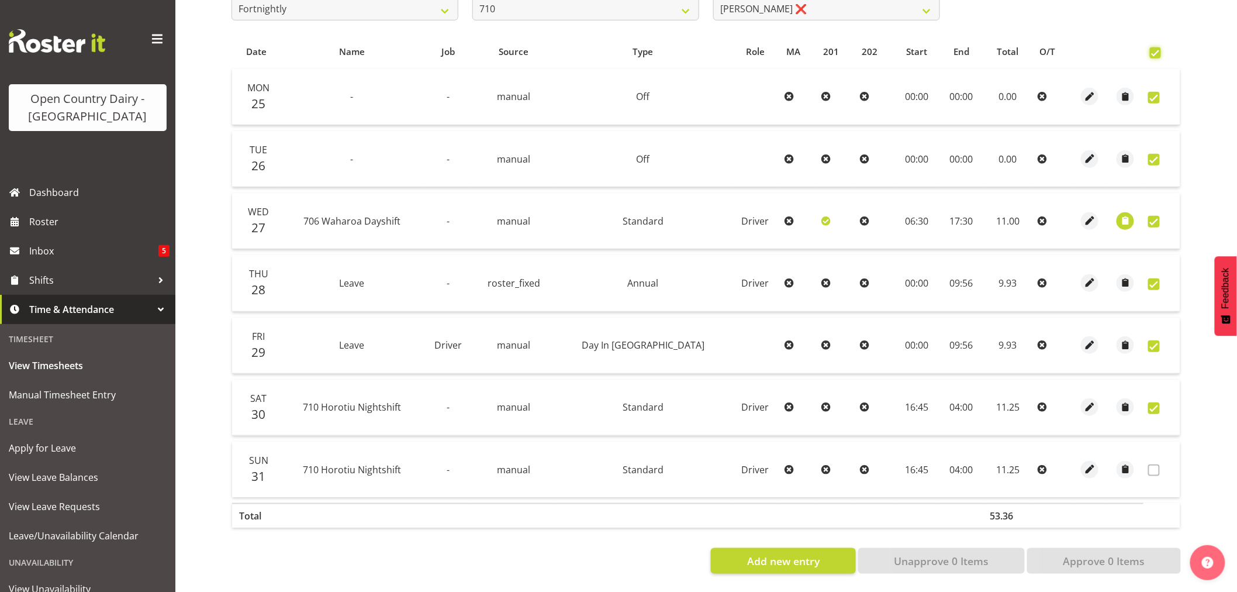
checkbox input "true"
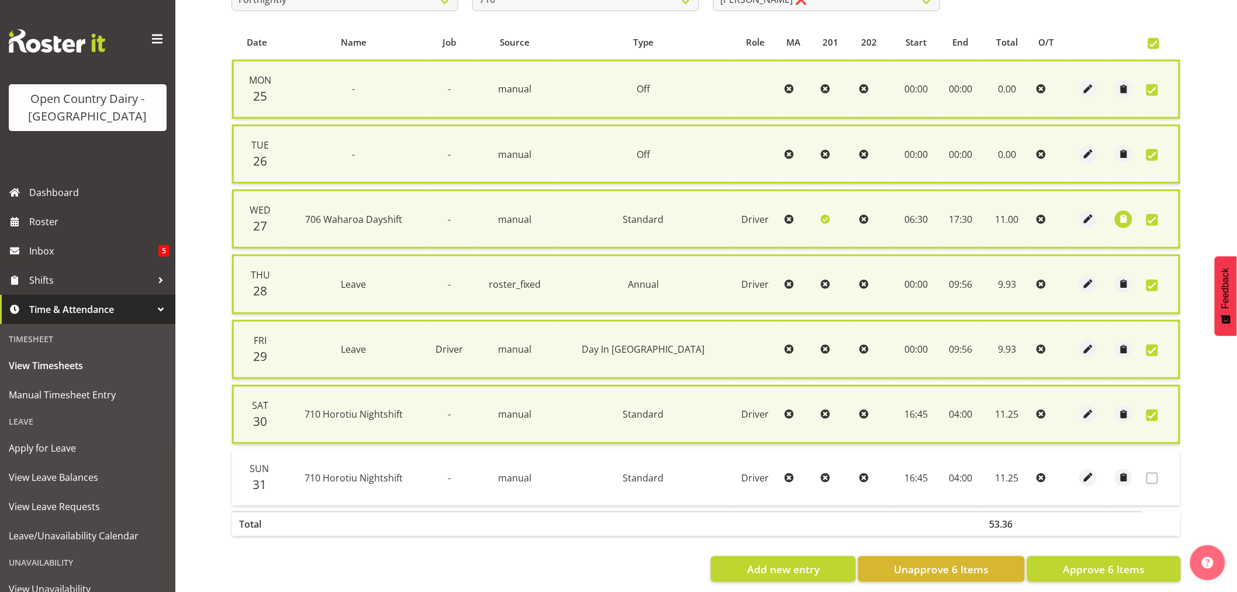
click at [1152, 410] on span at bounding box center [1152, 415] width 12 height 12
checkbox input "false"
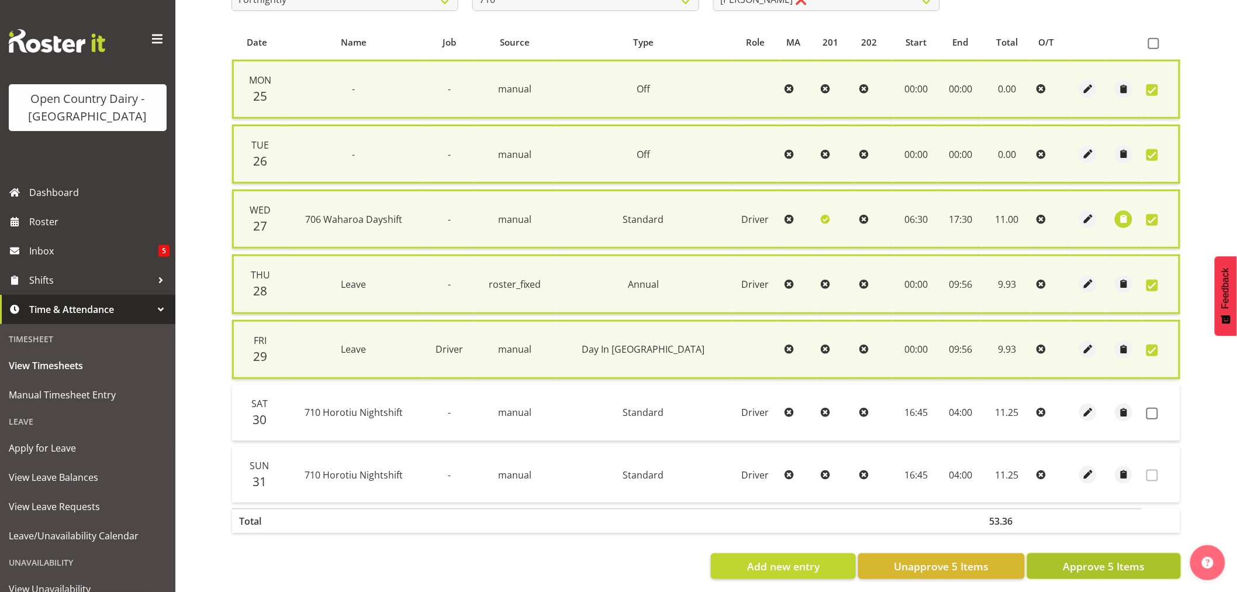
click at [1108, 559] on span "Approve 5 Items" at bounding box center [1104, 565] width 82 height 15
checkbox input "false"
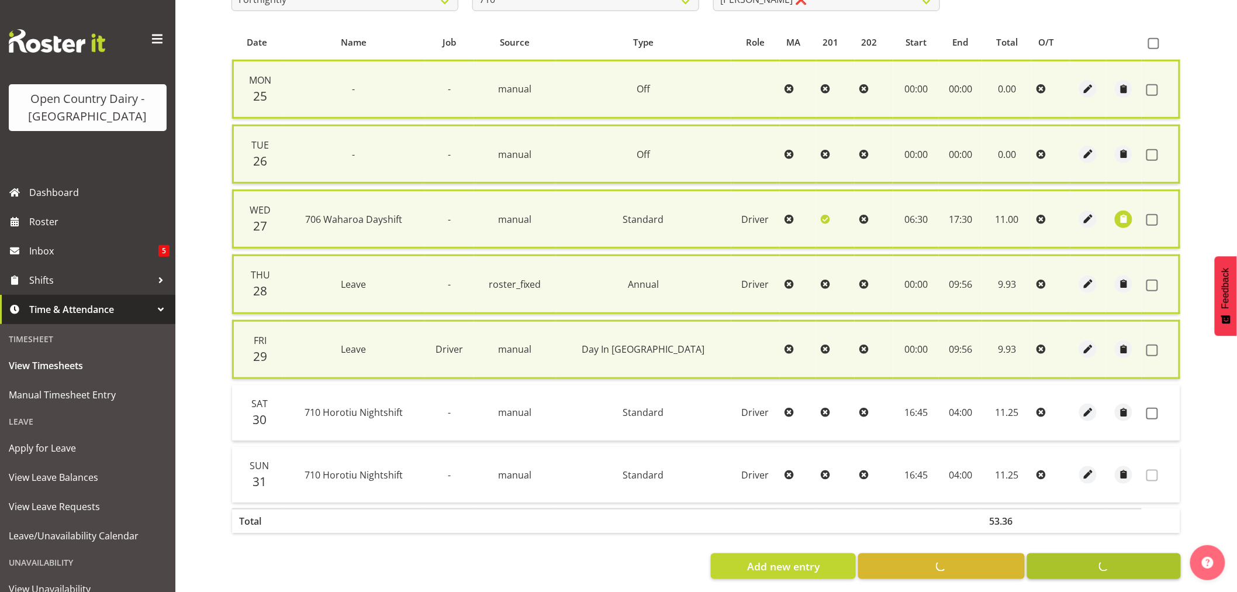
checkbox input "false"
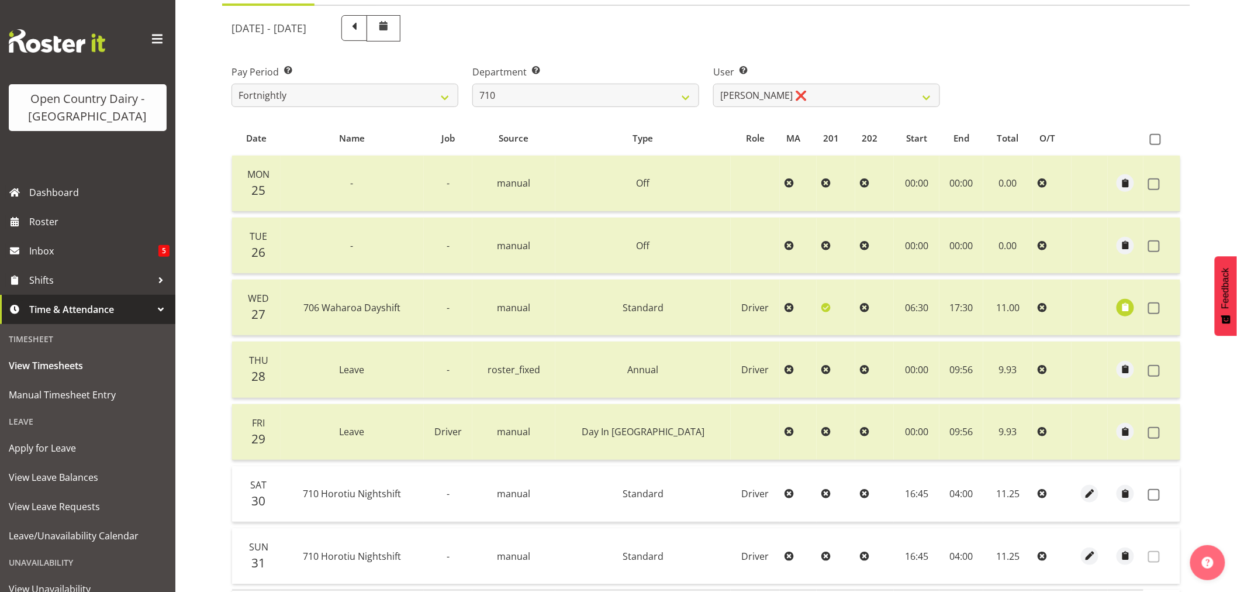
scroll to position [0, 0]
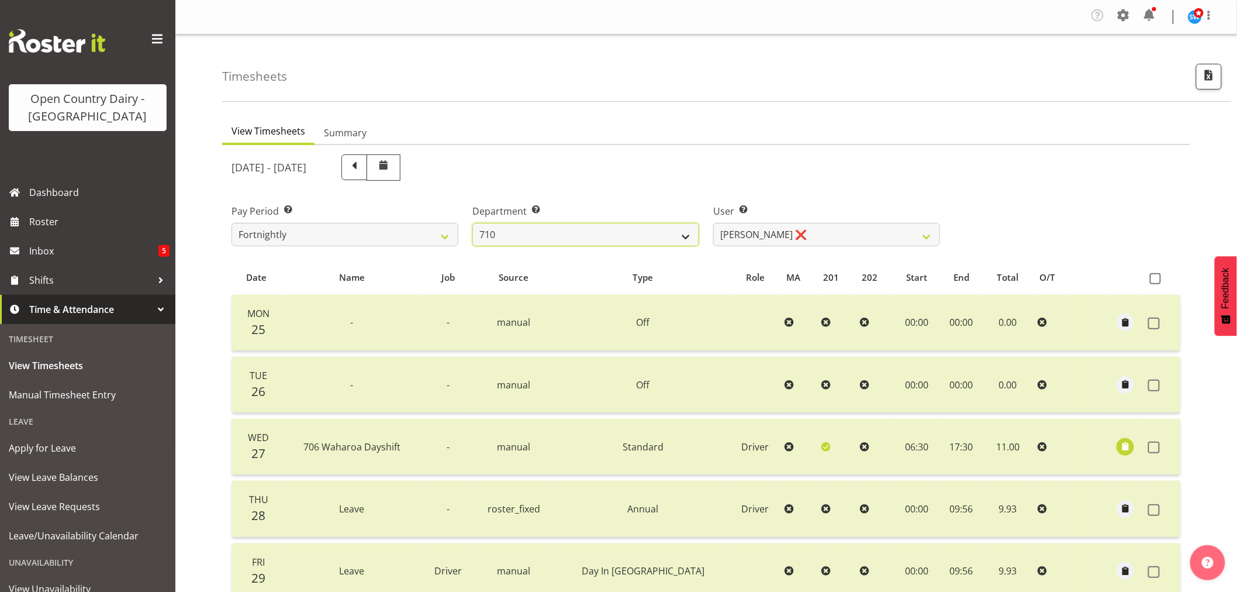
click at [681, 238] on select "701 702 703 704 705 706 707 708 709 710 711 712 713 714 715 716 717 718 719 720" at bounding box center [585, 234] width 227 height 23
select select "822"
click at [472, 223] on select "701 702 703 704 705 706 707 708 709 710 711 712 713 714 715 716 717 718 719 720" at bounding box center [585, 234] width 227 height 23
select select "8162"
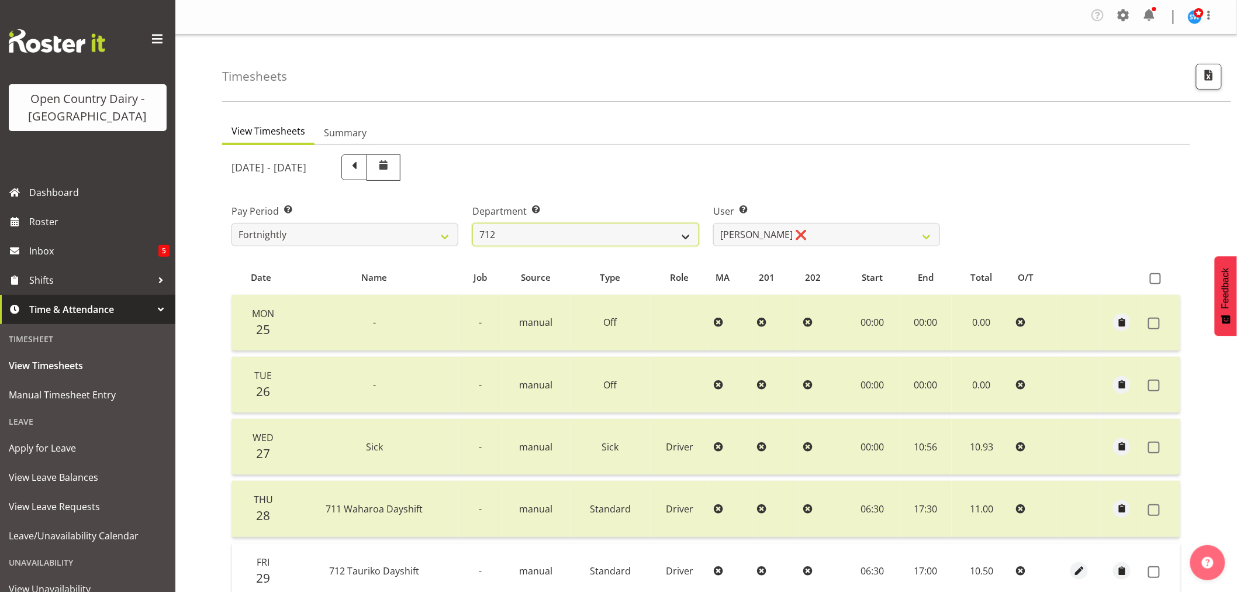
click at [685, 233] on select "701 702 703 704 705 706 707 708 709 710 711 712 713 714 715 716 717 718 719 720" at bounding box center [585, 234] width 227 height 23
select select "832"
click at [472, 223] on select "701 702 703 704 705 706 707 708 709 710 711 712 713 714 715 716 717 718 719 720" at bounding box center [585, 234] width 227 height 23
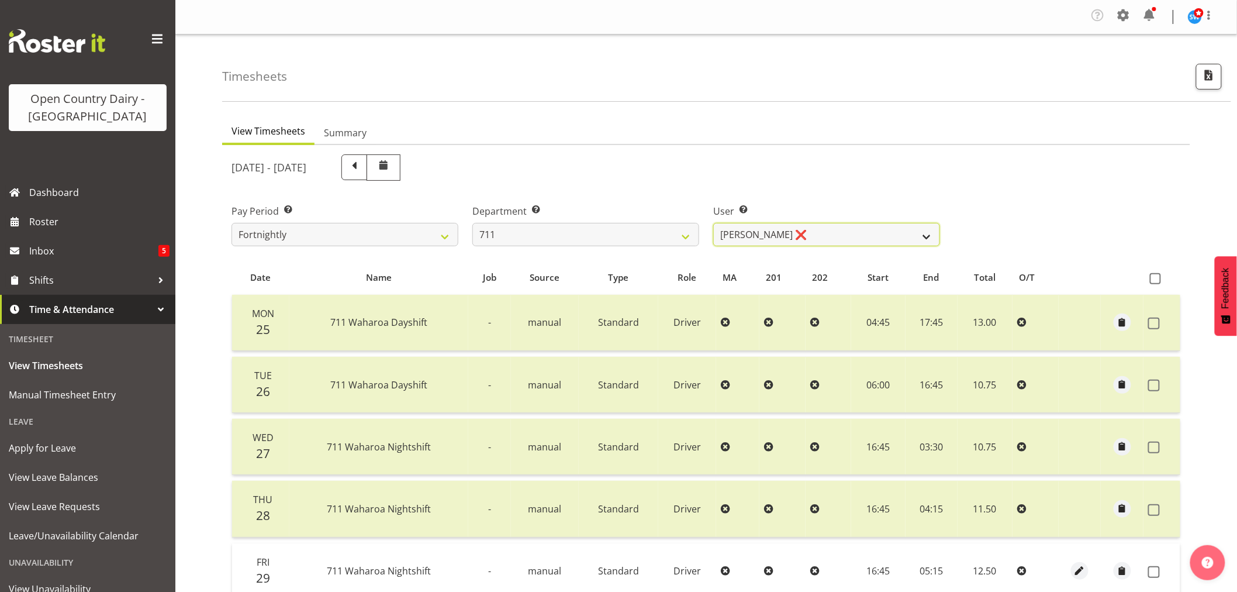
click at [922, 236] on select "Baz Morgan ❌ Gerard Cavanagh ❌ Tyrone Lawry ❌" at bounding box center [826, 234] width 227 height 23
select select "8181"
click at [713, 223] on select "Baz Morgan ❌ Gerard Cavanagh ❌ Tyrone Lawry ❌" at bounding box center [826, 234] width 227 height 23
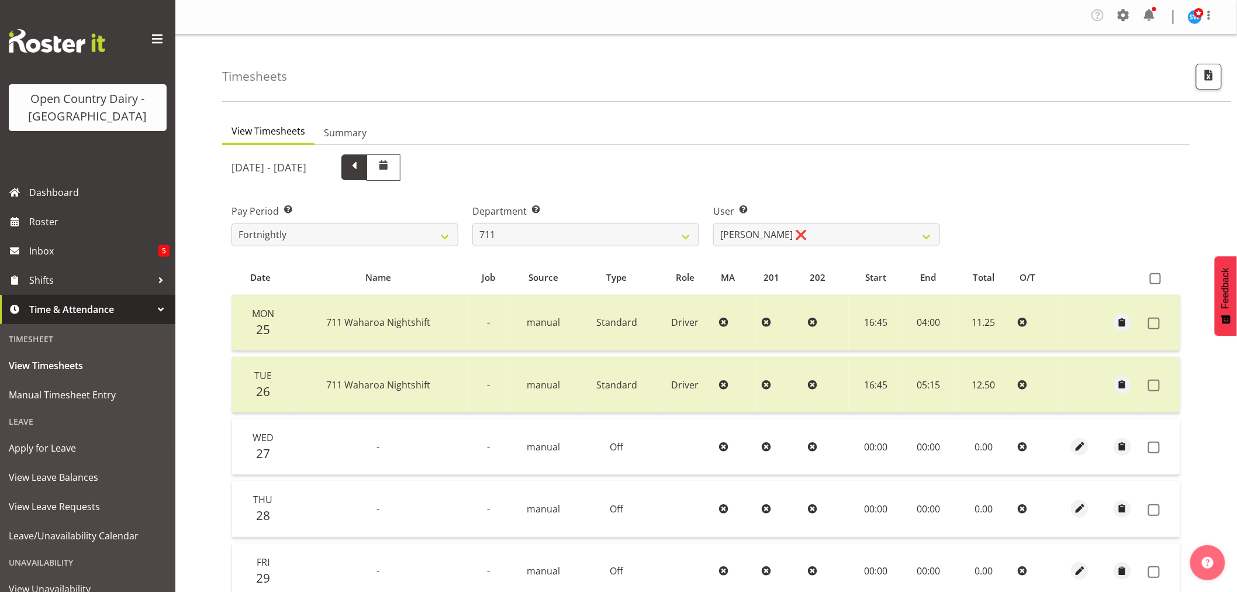
click at [362, 165] on span at bounding box center [354, 165] width 15 height 15
select select
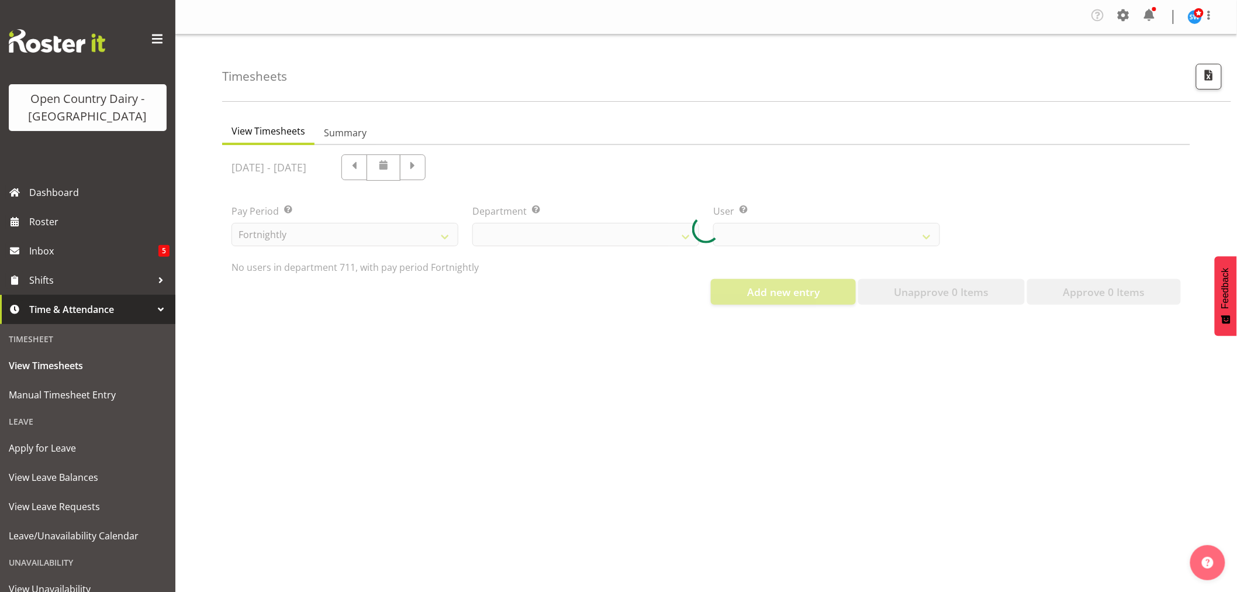
select select "832"
select select "8181"
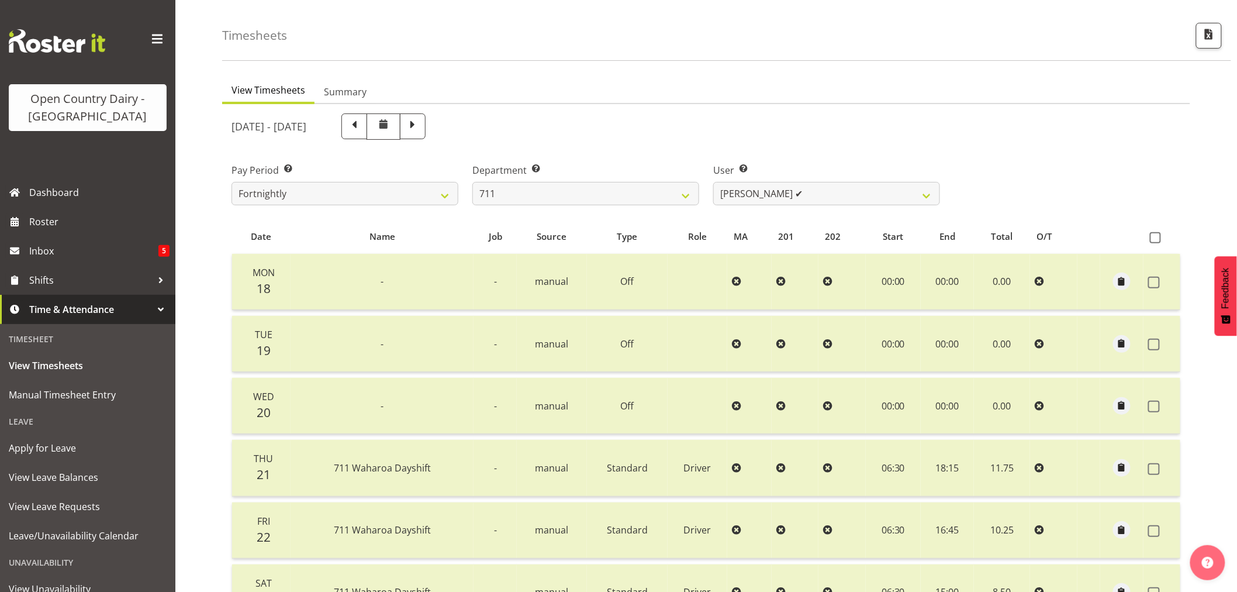
scroll to position [40, 0]
click at [426, 125] on span at bounding box center [413, 128] width 26 height 26
select select
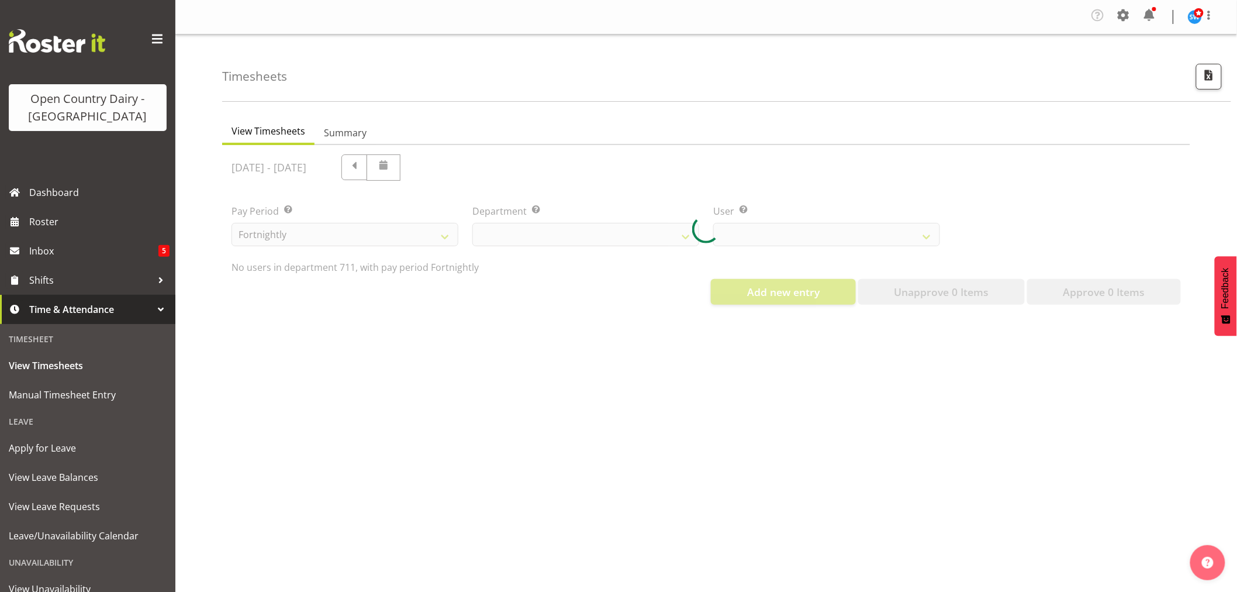
select select "832"
select select "8181"
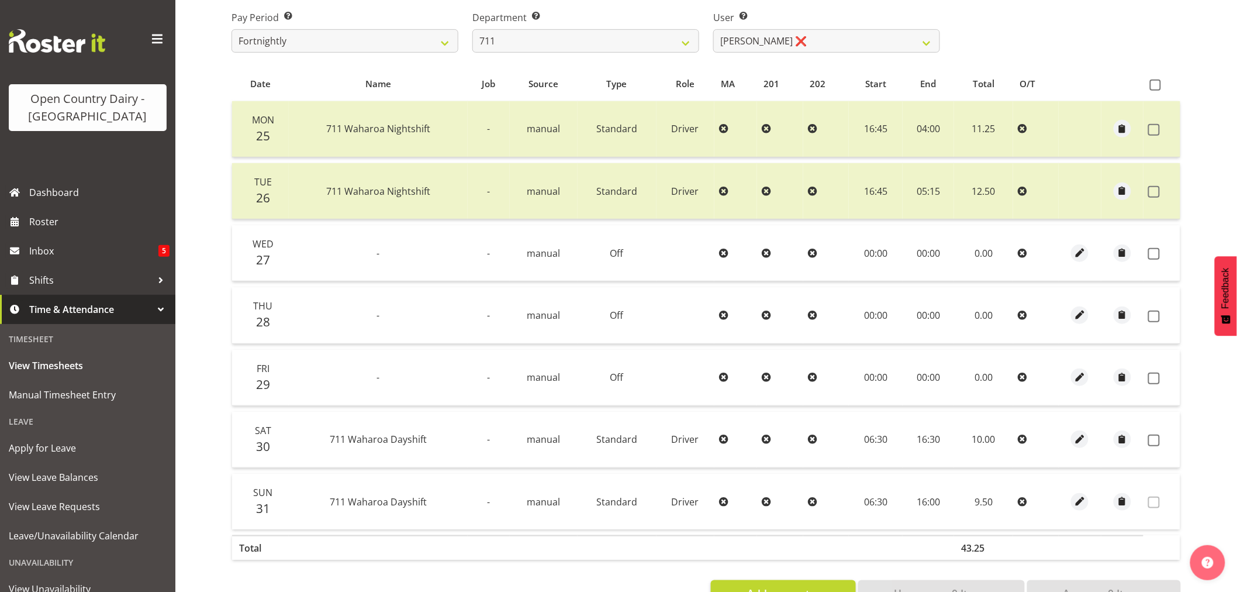
scroll to position [195, 0]
click at [1155, 83] on span at bounding box center [1155, 83] width 11 height 11
click at [1155, 83] on input "checkbox" at bounding box center [1154, 84] width 8 height 8
checkbox input "true"
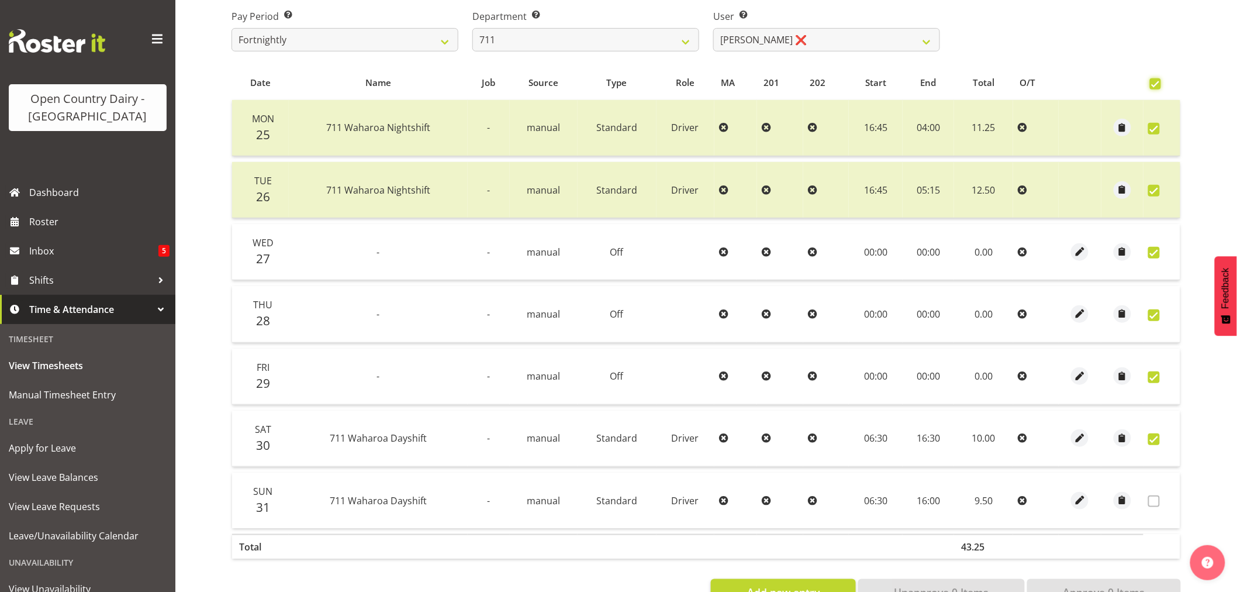
checkbox input "true"
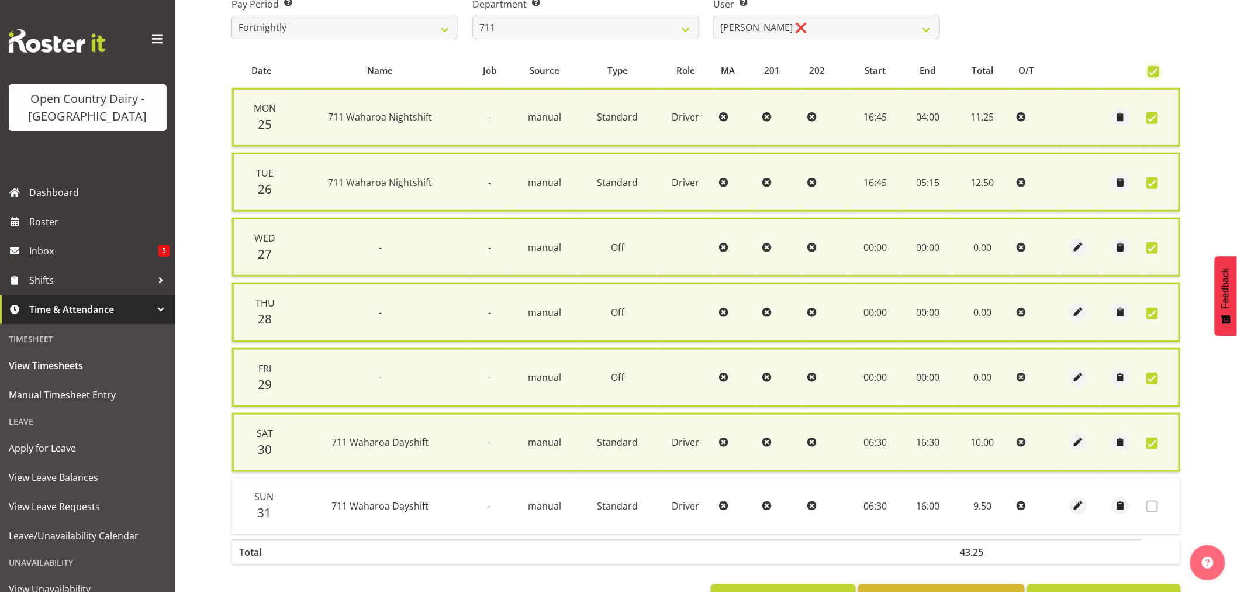
scroll to position [247, 0]
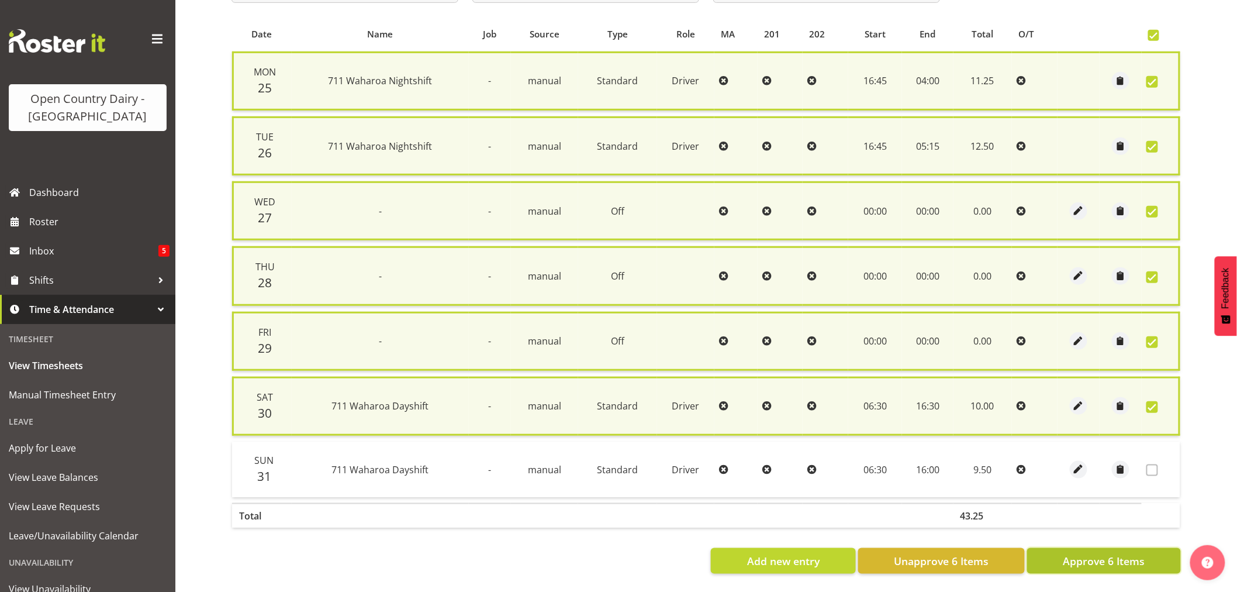
click at [1096, 553] on span "Approve 6 Items" at bounding box center [1104, 560] width 82 height 15
checkbox input "false"
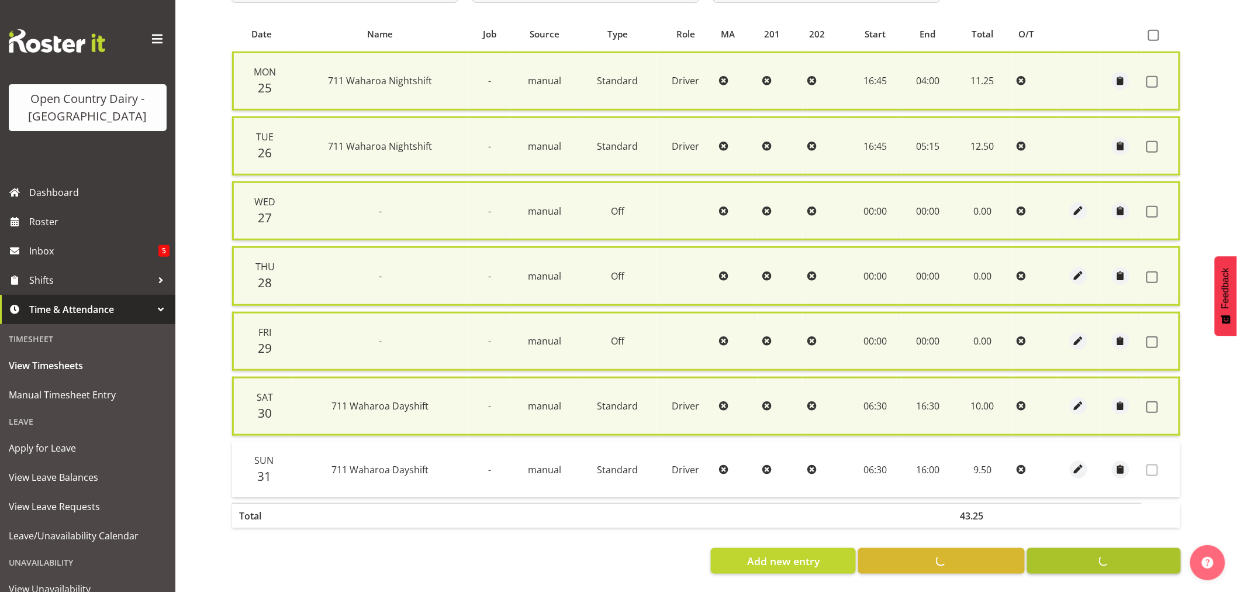
checkbox input "false"
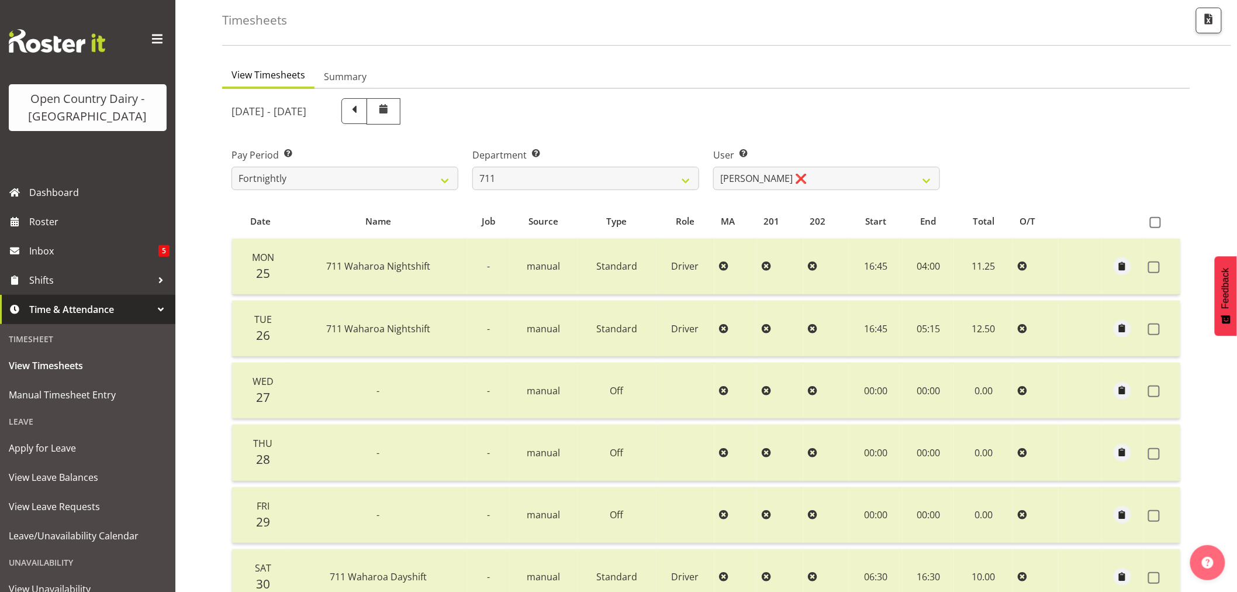
scroll to position [40, 0]
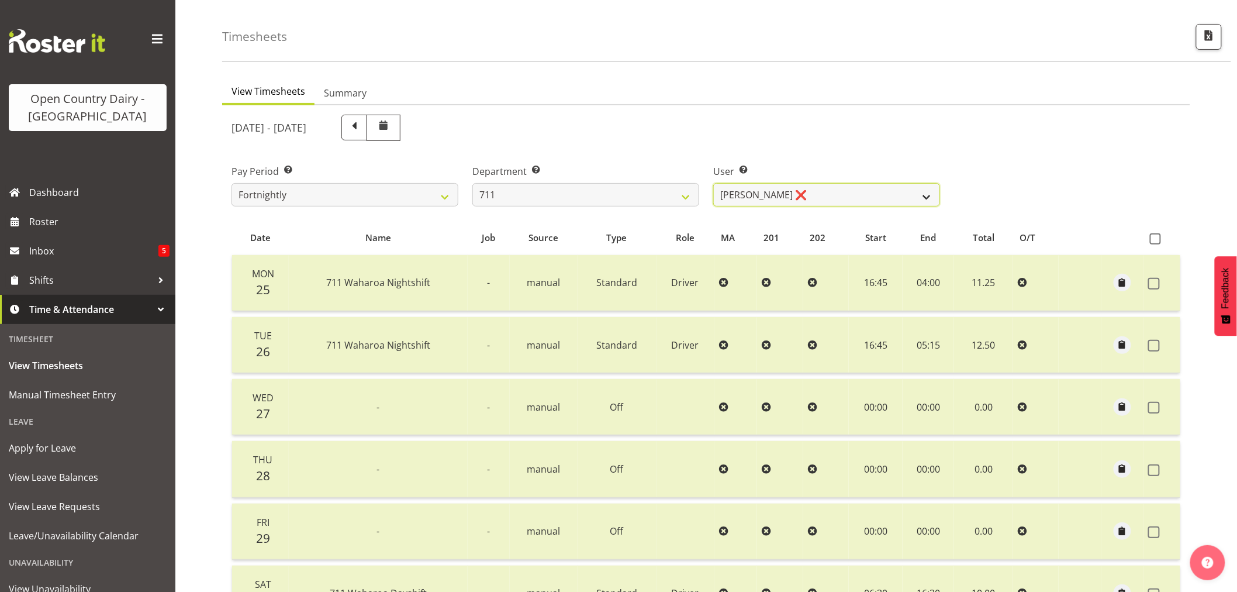
click at [931, 198] on select "Baz Morgan ❌ Gerard Cavanagh ❌ Tyrone Lawry ❌" at bounding box center [826, 194] width 227 height 23
select select "10409"
click at [713, 183] on select "Baz Morgan ❌ Gerard Cavanagh ❌ Tyrone Lawry ❌" at bounding box center [826, 194] width 227 height 23
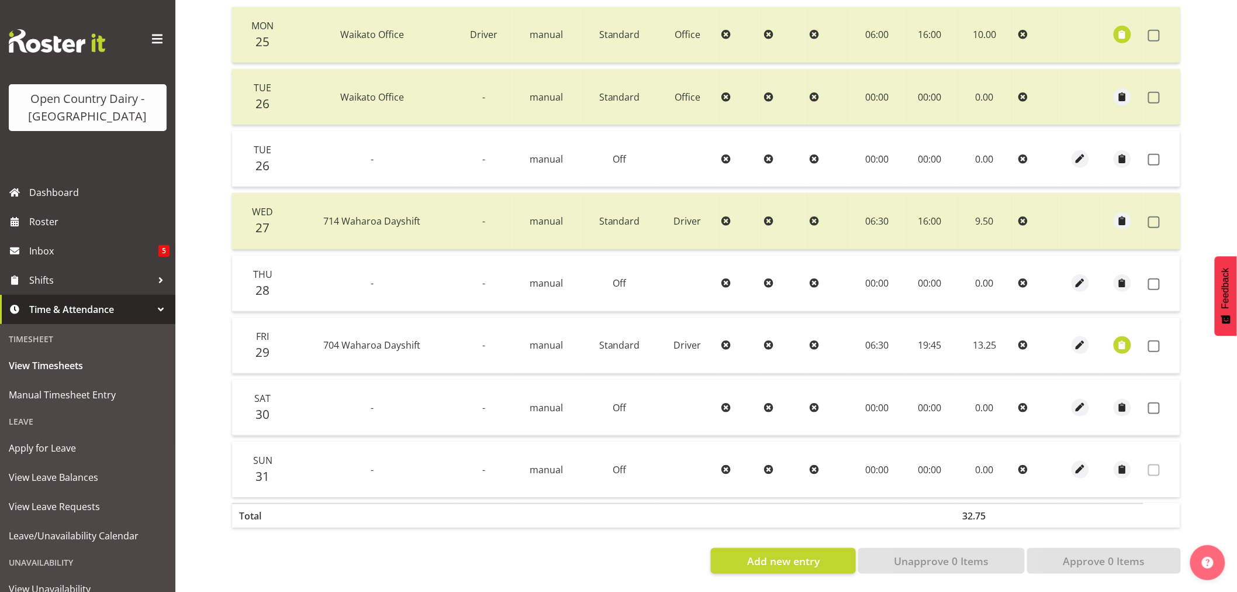
scroll to position [297, 0]
click at [1119, 338] on span "button" at bounding box center [1122, 344] width 13 height 13
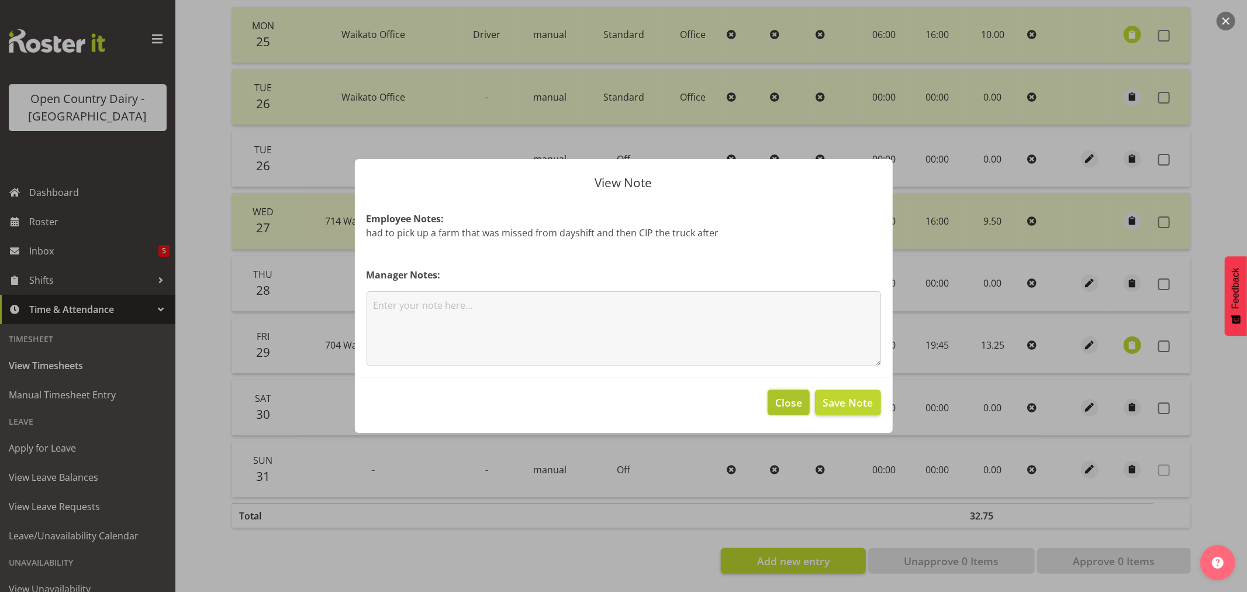
click at [785, 410] on span "Close" at bounding box center [788, 402] width 27 height 15
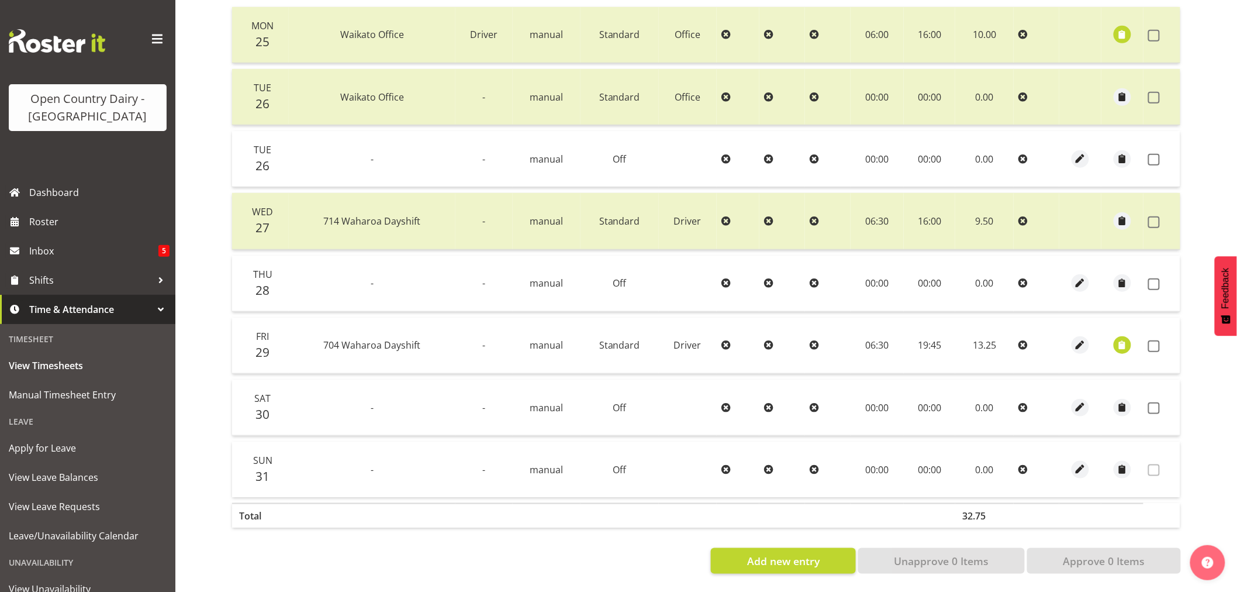
scroll to position [167, 0]
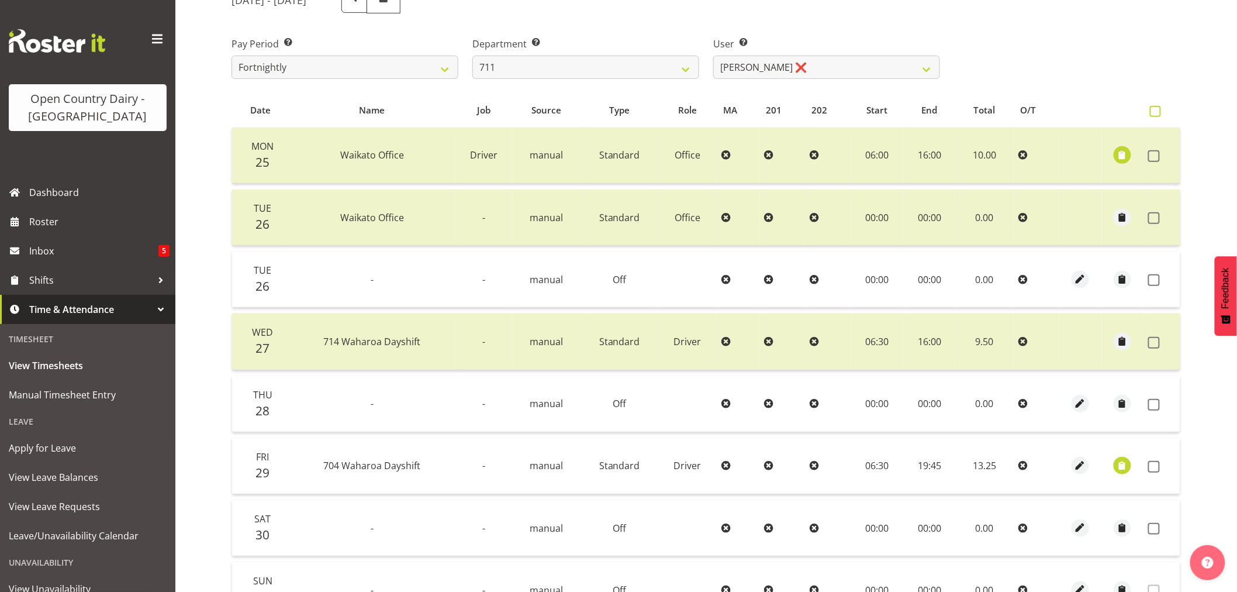
click at [1153, 108] on span at bounding box center [1155, 111] width 11 height 11
click at [1153, 108] on input "checkbox" at bounding box center [1154, 112] width 8 height 8
checkbox input "true"
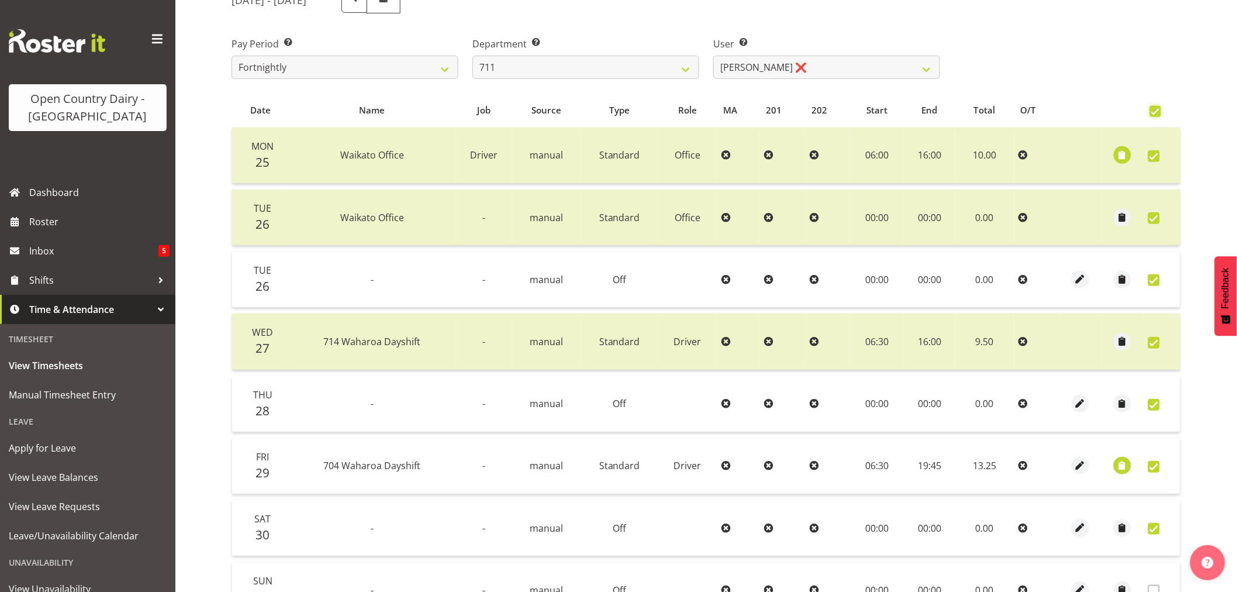
checkbox input "true"
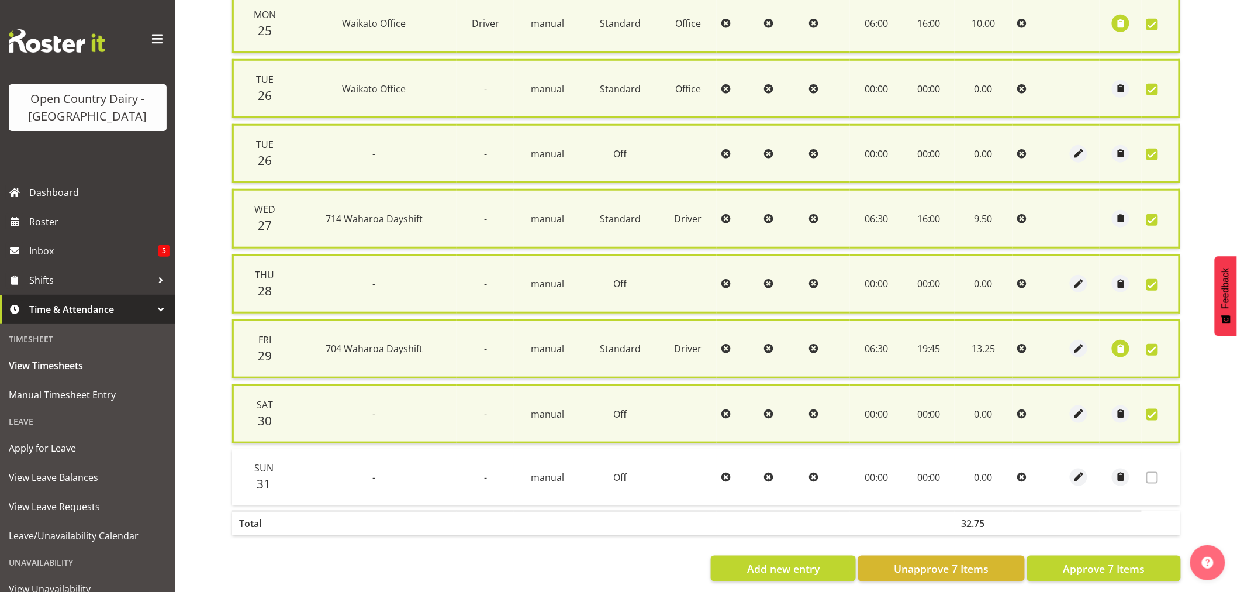
scroll to position [311, 0]
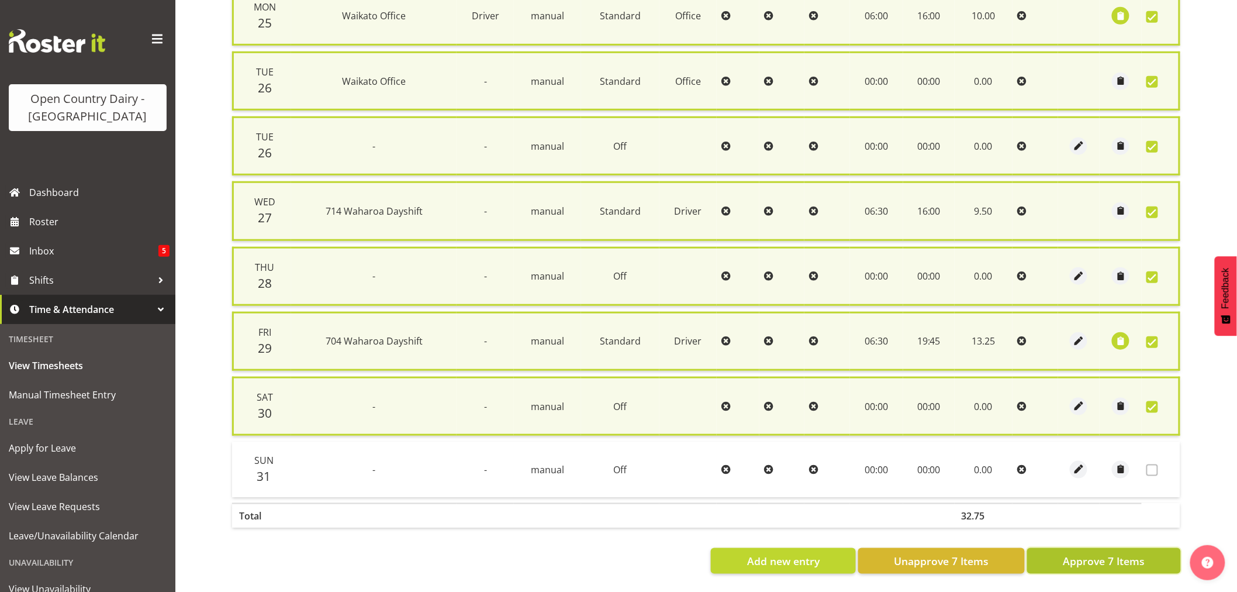
click at [1108, 553] on span "Approve 7 Items" at bounding box center [1104, 560] width 82 height 15
checkbox input "false"
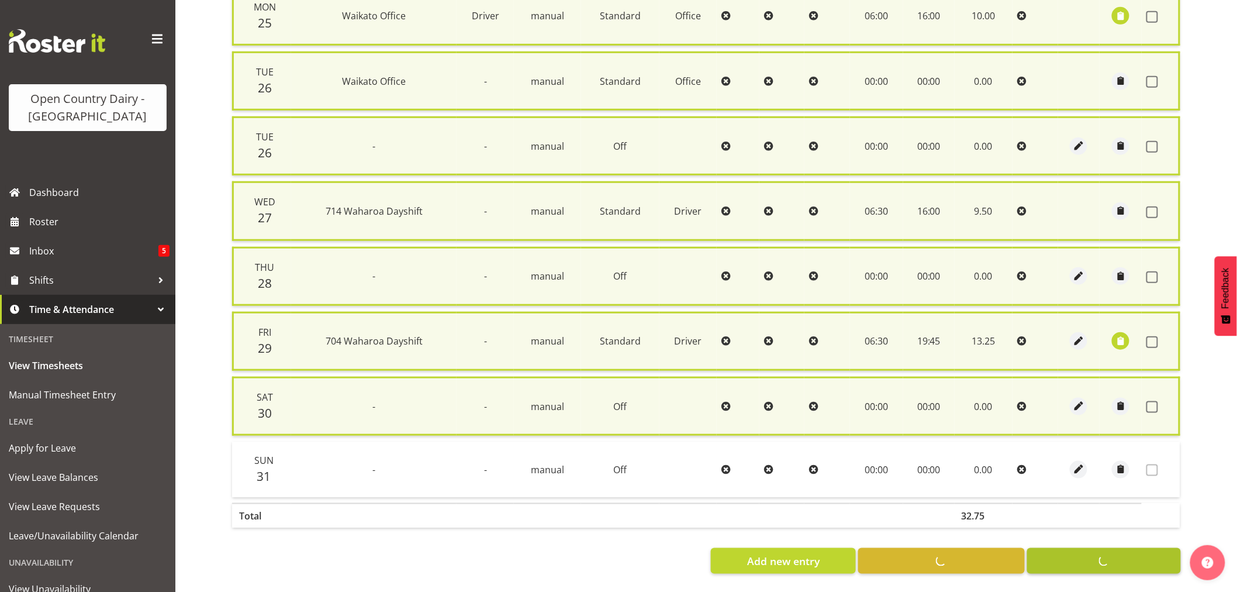
checkbox input "false"
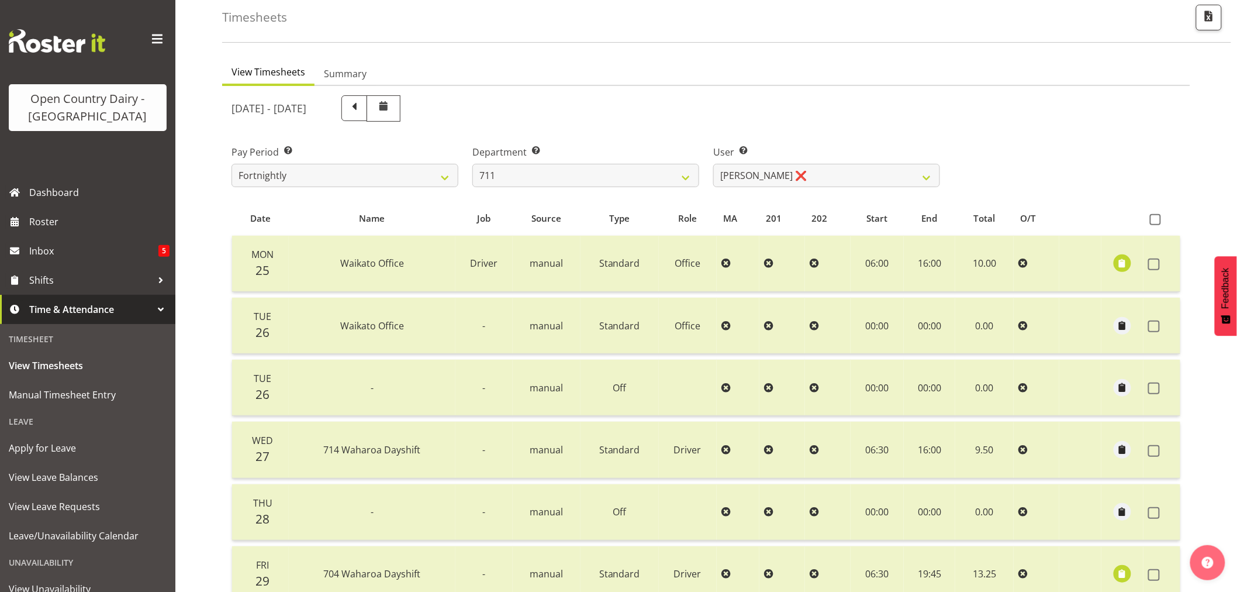
scroll to position [0, 0]
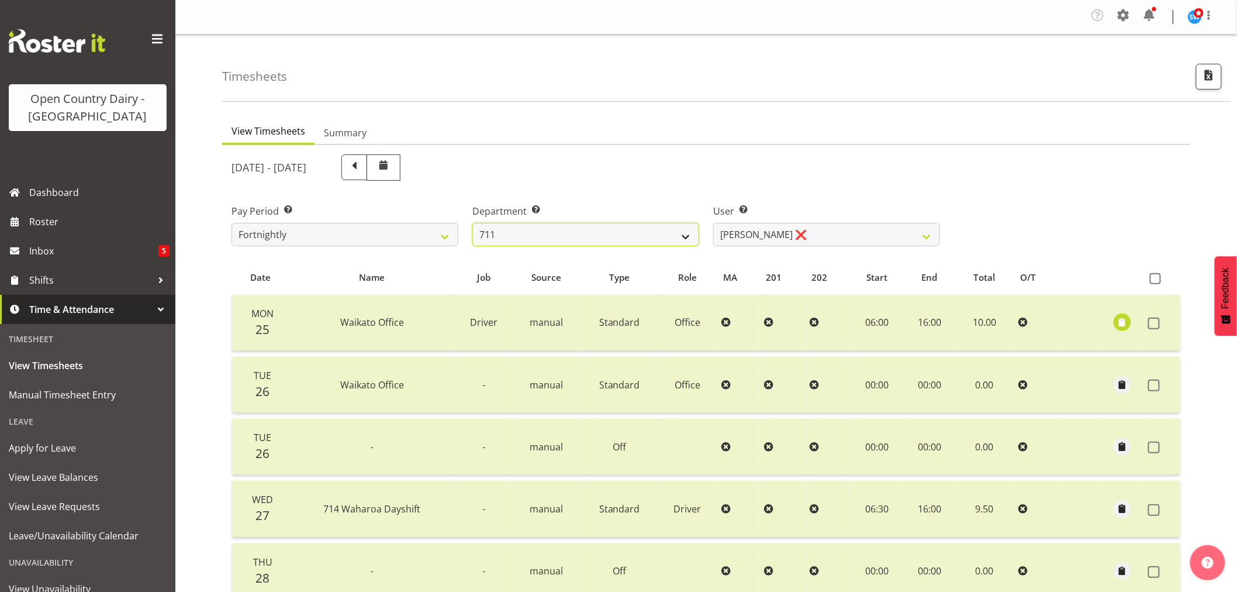
click at [686, 236] on select "701 702 703 704 705 706 707 708 709 710 711 712 713 714 715 716 717 718 719 720" at bounding box center [585, 234] width 227 height 23
select select "822"
click at [472, 223] on select "701 702 703 704 705 706 707 708 709 710 711 712 713 714 715 716 717 718 719 720" at bounding box center [585, 234] width 227 height 23
select select "8162"
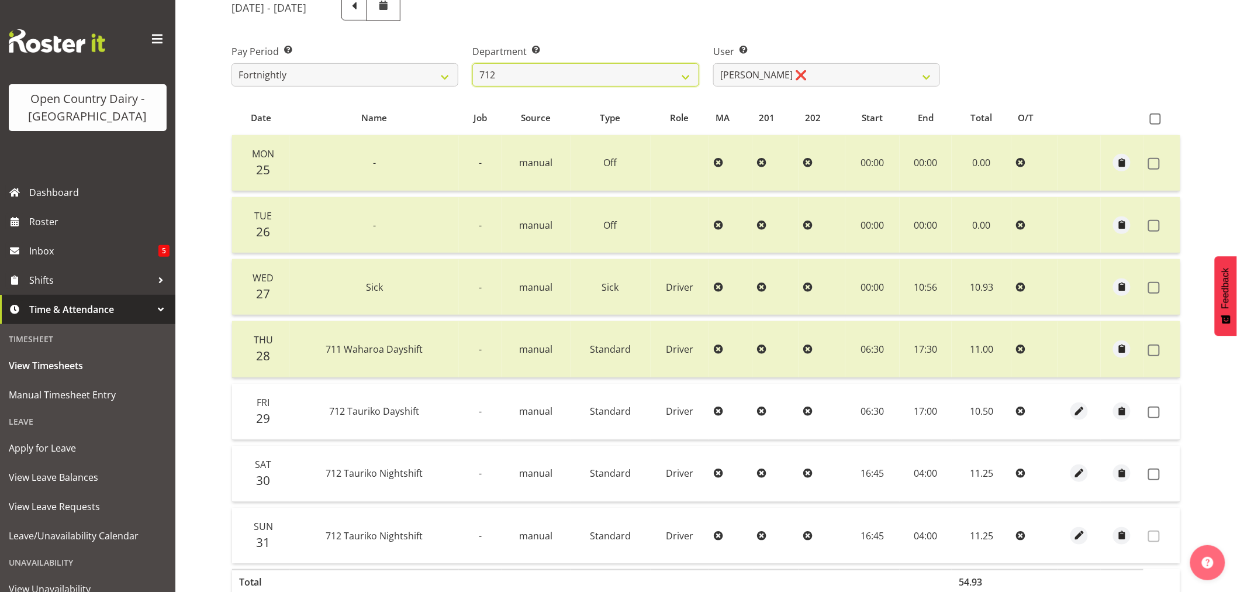
scroll to position [195, 0]
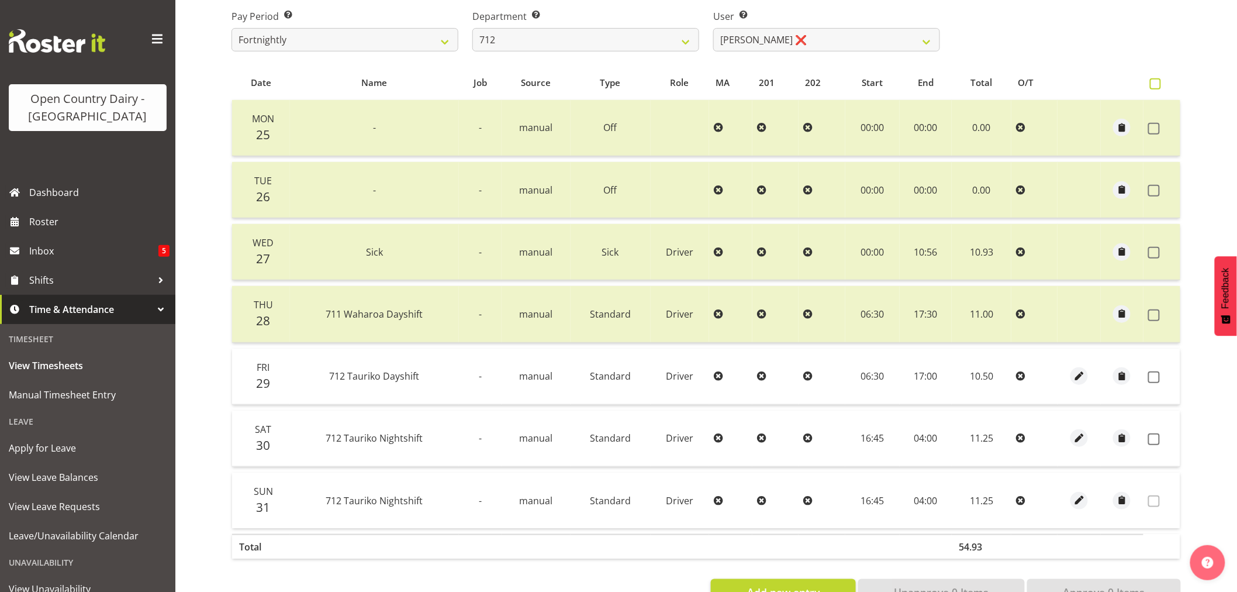
click at [1156, 86] on span at bounding box center [1155, 83] width 11 height 11
click at [1156, 86] on input "checkbox" at bounding box center [1154, 84] width 8 height 8
checkbox input "true"
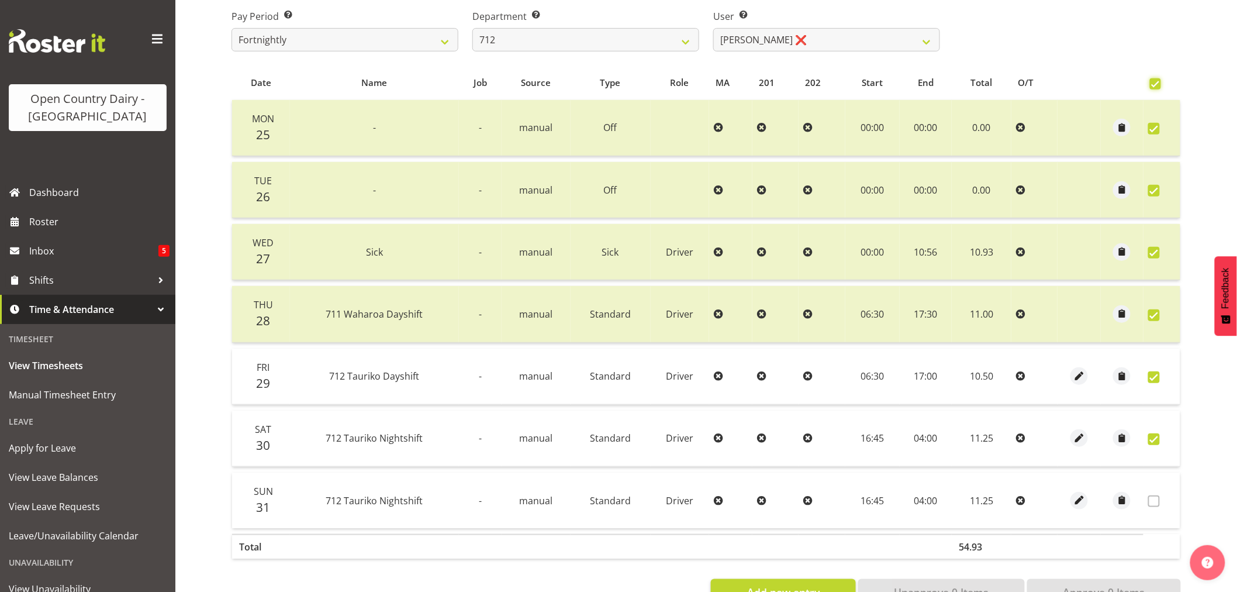
checkbox input "true"
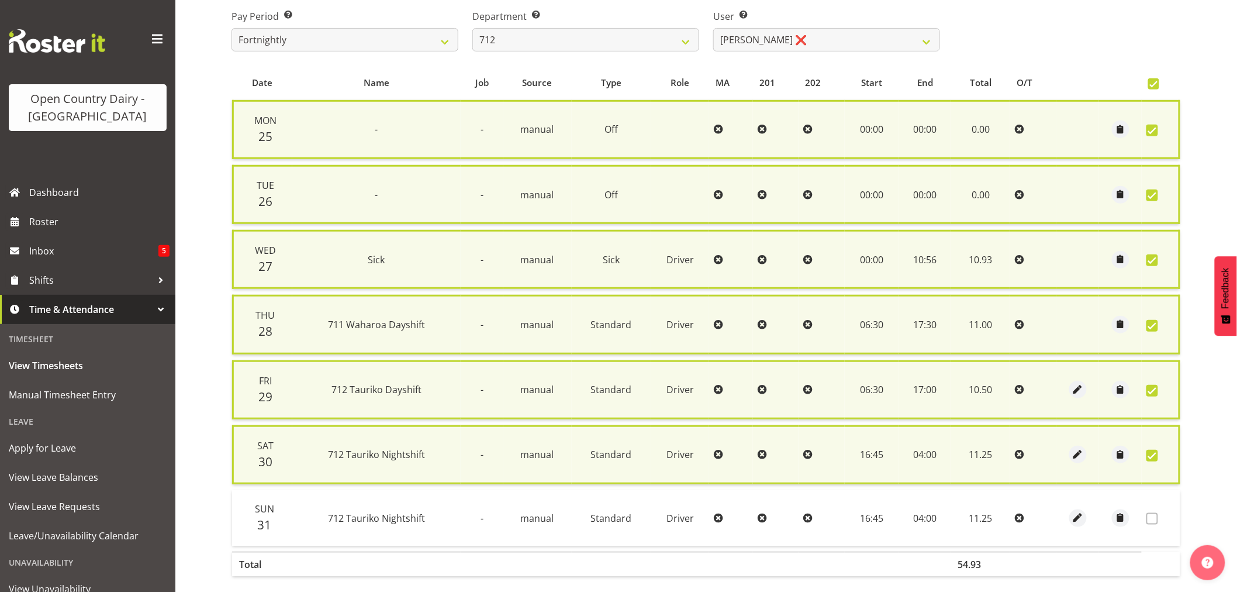
click at [1153, 450] on span at bounding box center [1152, 456] width 12 height 12
checkbox input "false"
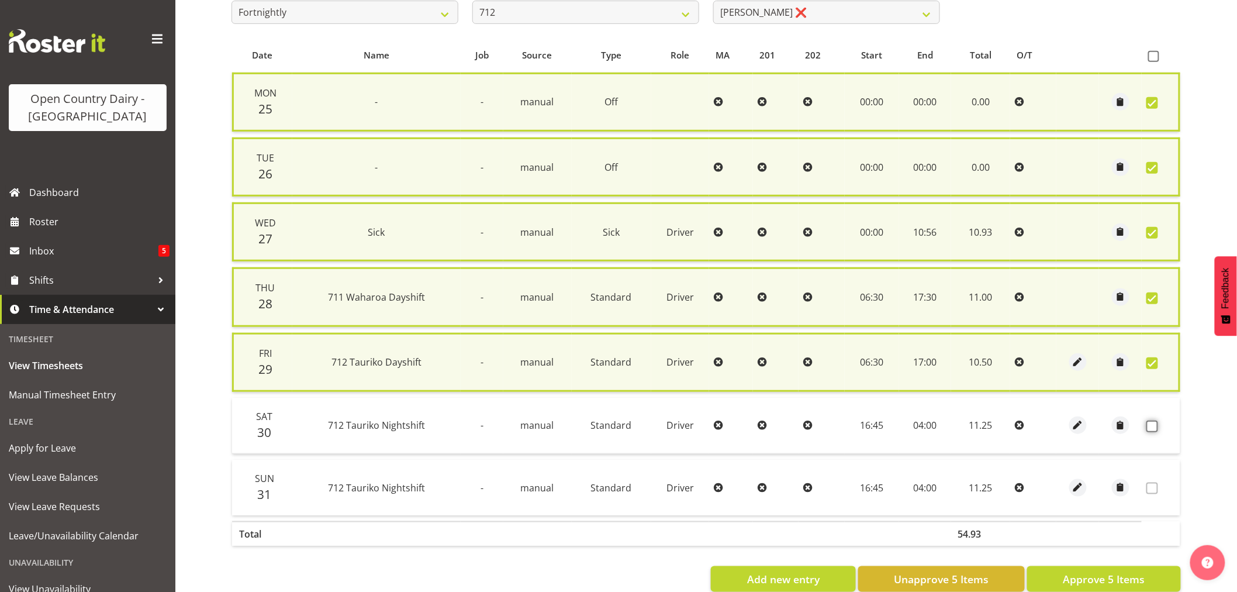
scroll to position [244, 0]
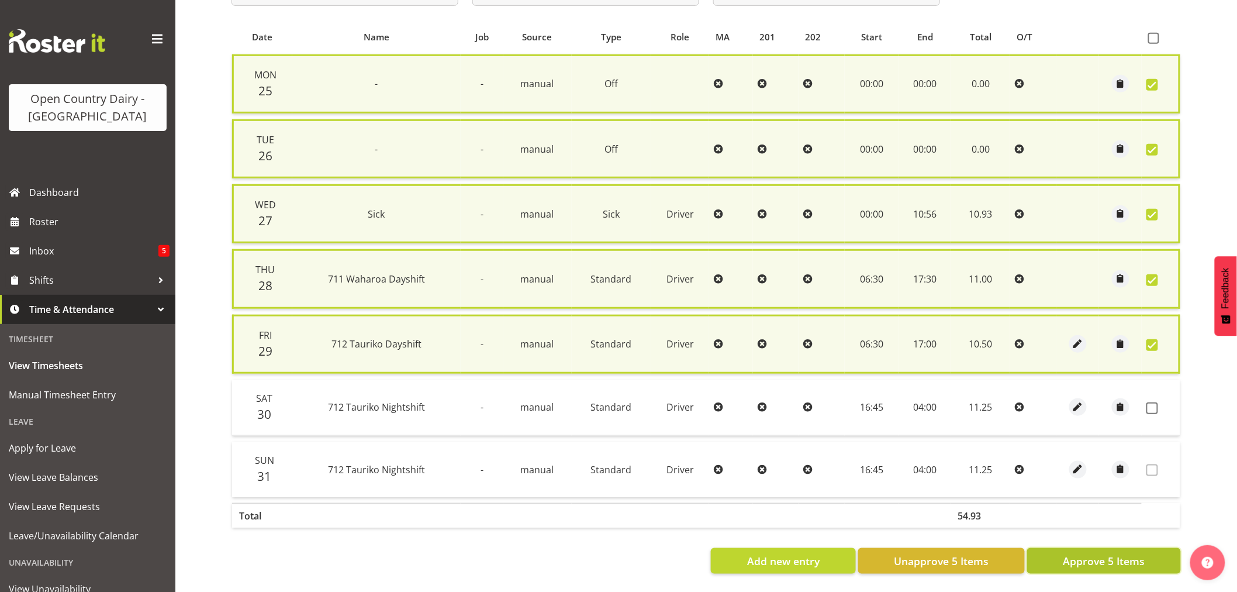
click at [1103, 553] on span "Approve 5 Items" at bounding box center [1104, 560] width 82 height 15
checkbox input "false"
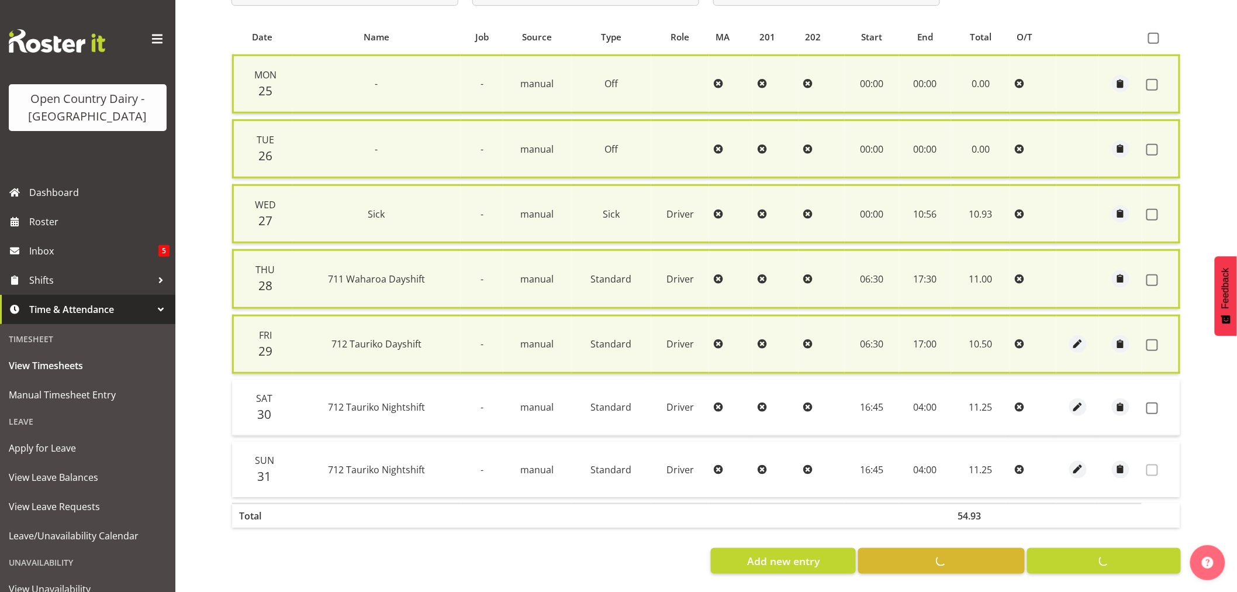
checkbox input "false"
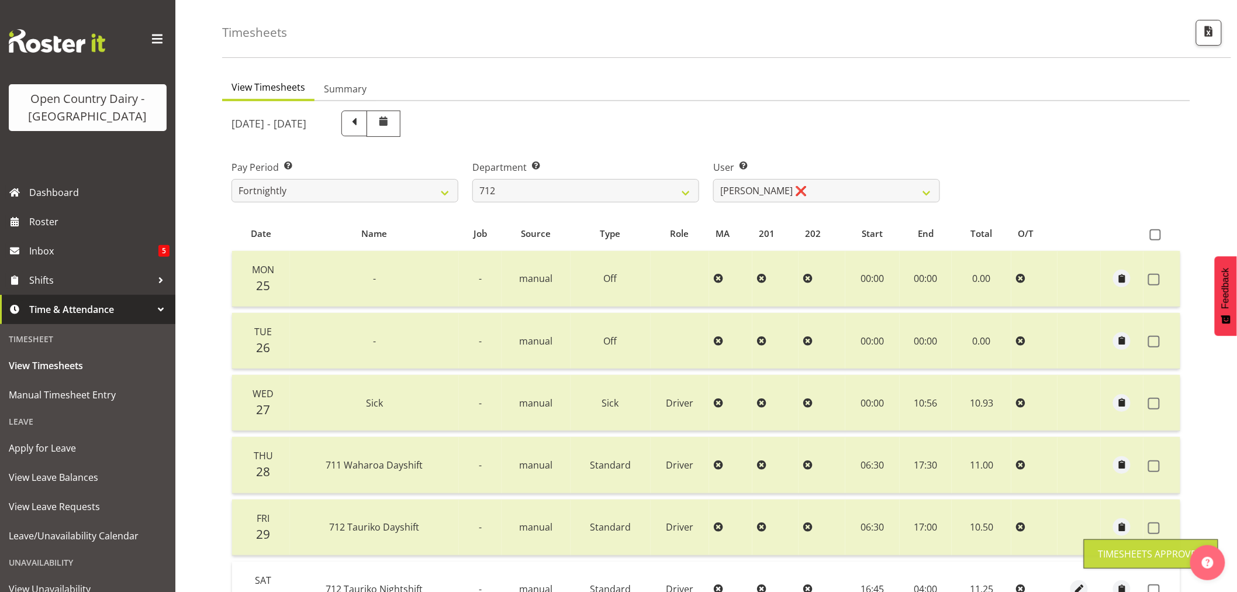
scroll to position [40, 0]
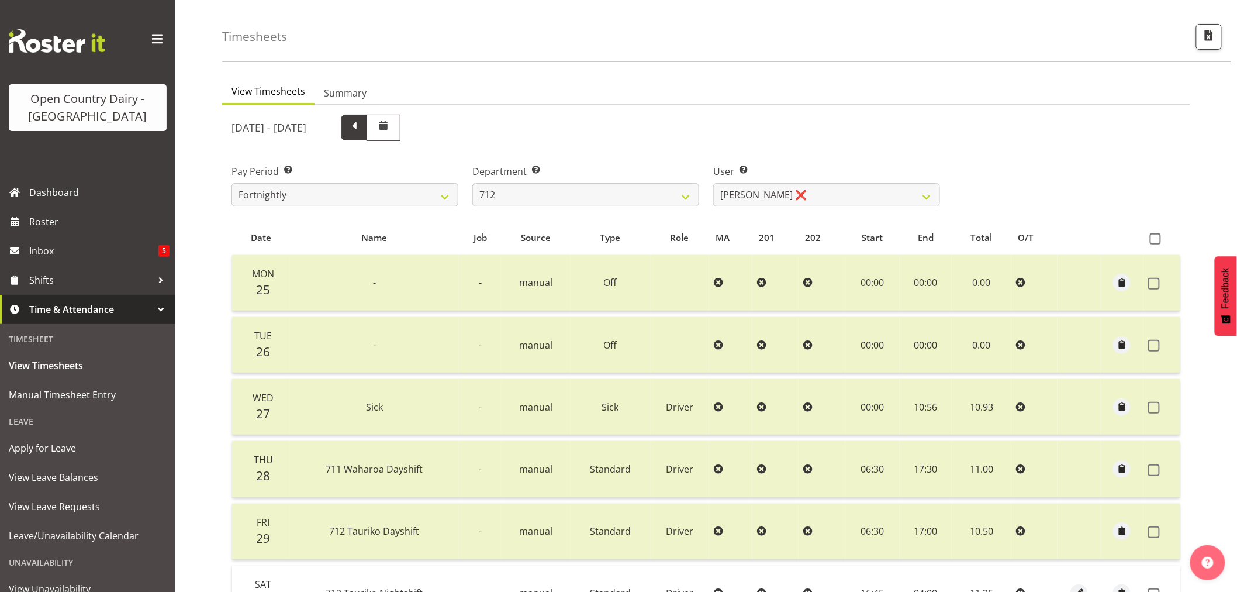
click at [362, 127] on span at bounding box center [354, 126] width 15 height 15
select select
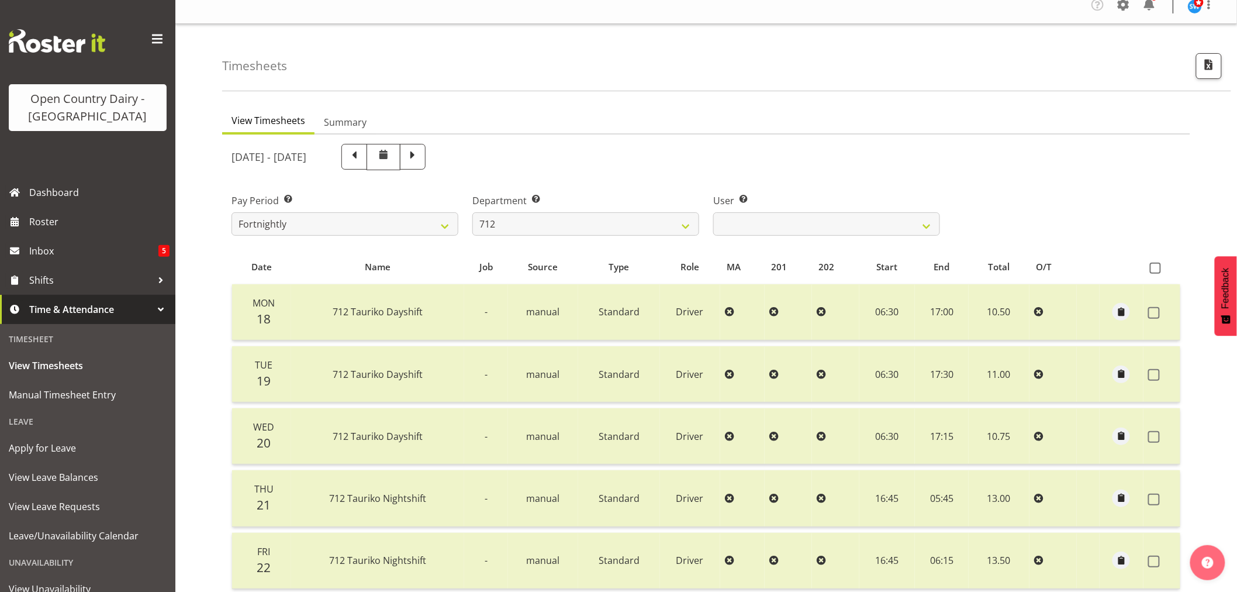
scroll to position [0, 0]
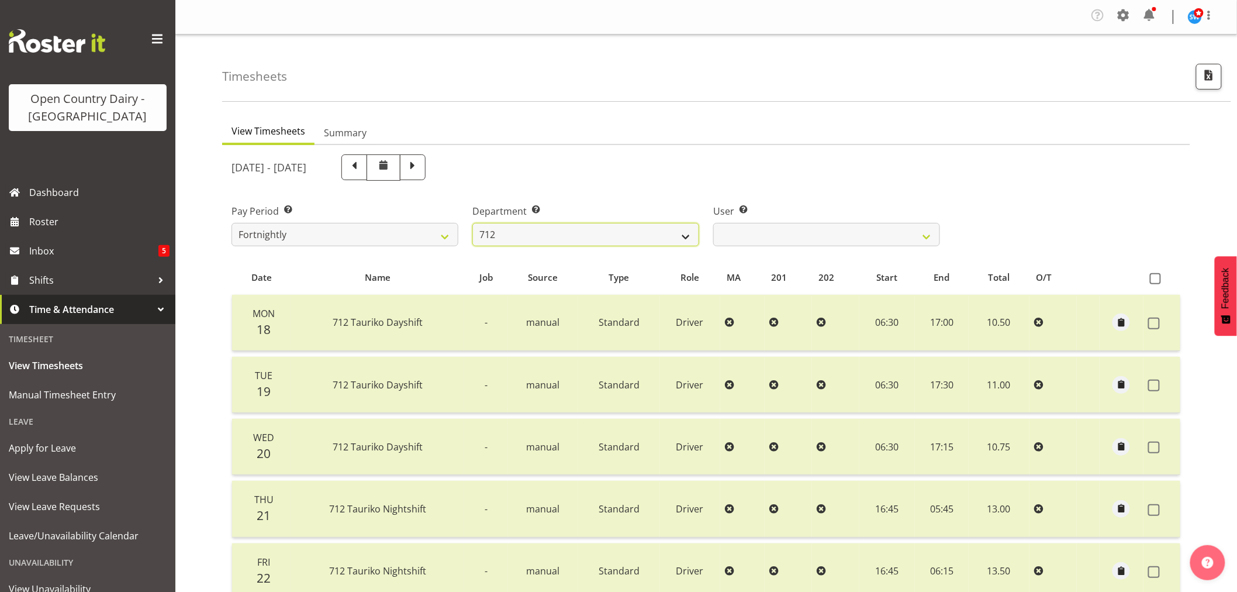
click at [688, 235] on select "701 702 703 704 705 706 707 708 709 710 711 712 713 714 715 716 717 718 719 720" at bounding box center [585, 234] width 227 height 23
select select "716"
click at [472, 223] on select "701 702 703 704 705 706 707 708 709 710 711 712 713 714 715 716 717 718 719 720" at bounding box center [585, 234] width 227 height 23
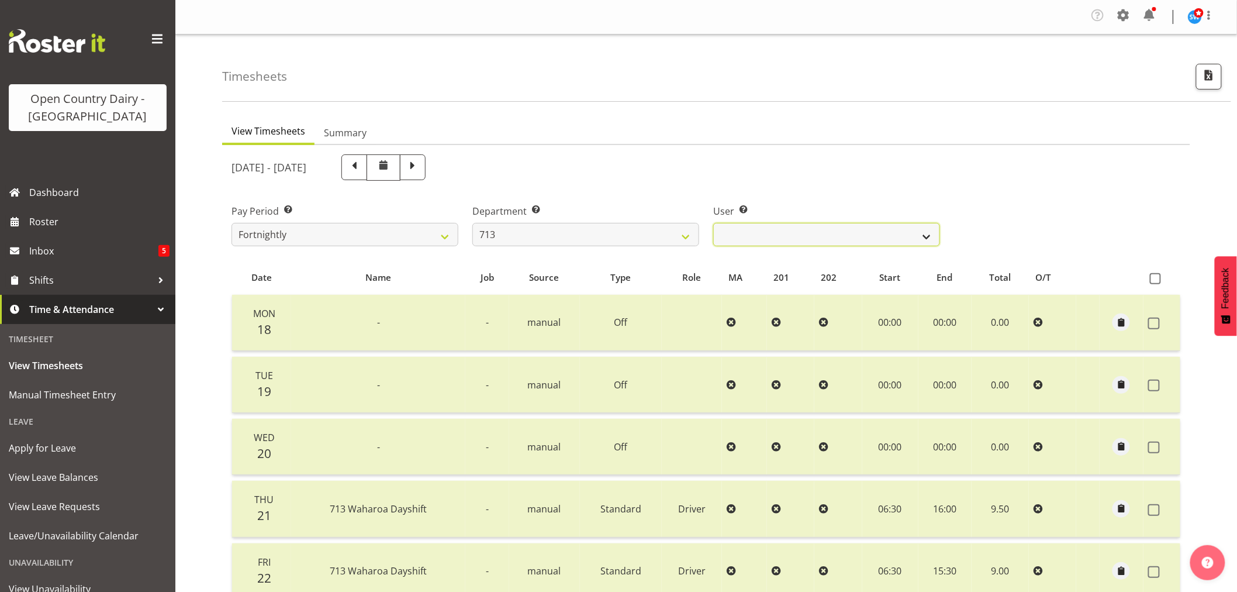
click at [927, 237] on select "Harmanpreet (Mahky) Dhillon ✔ Marcus Waretini ✔ Norman Sellen ✔" at bounding box center [826, 234] width 227 height 23
click at [713, 223] on select "Harmanpreet (Mahky) Dhillon ✔ Marcus Waretini ✔ Norman Sellen ✔" at bounding box center [826, 234] width 227 height 23
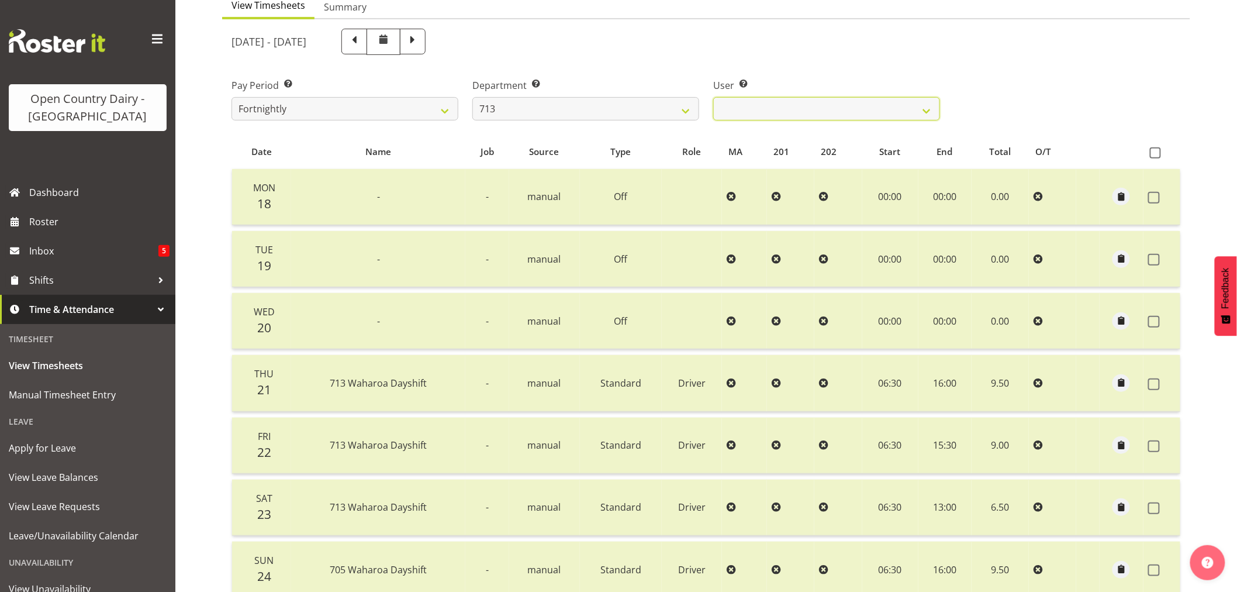
scroll to position [105, 0]
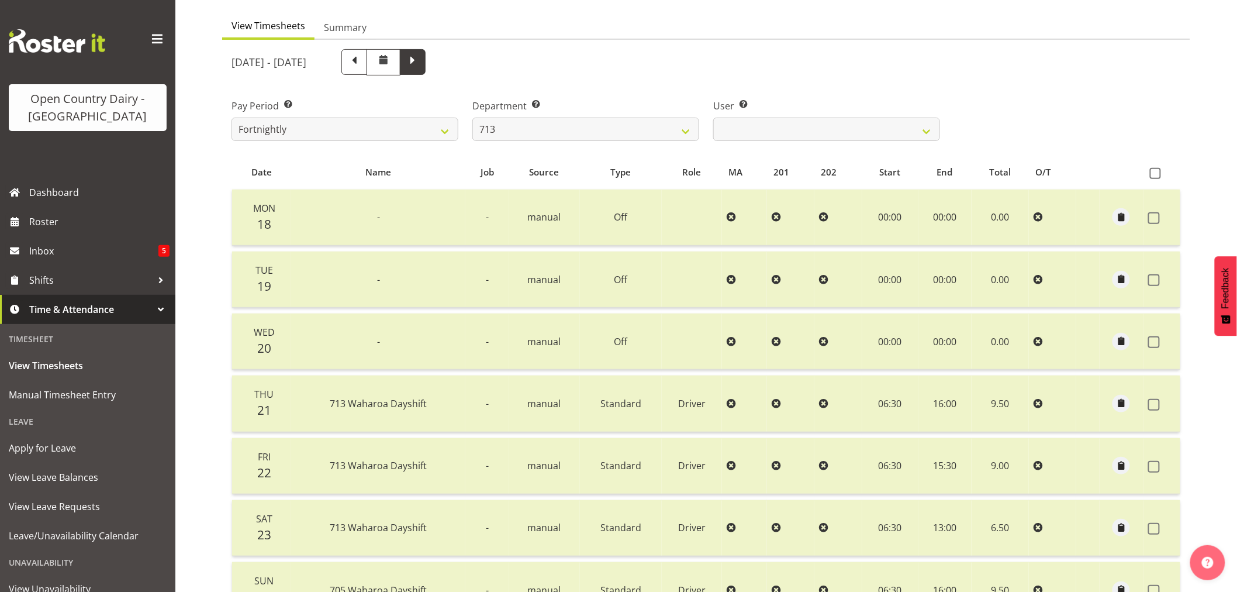
click at [420, 60] on span at bounding box center [412, 60] width 15 height 15
select select
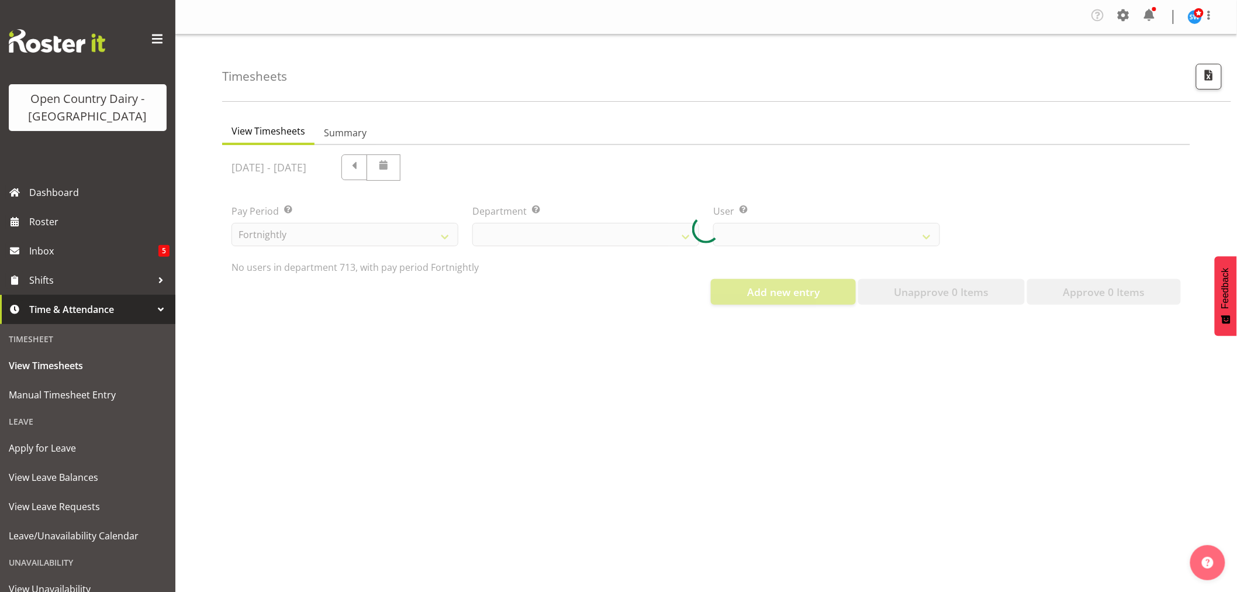
scroll to position [0, 0]
select select "716"
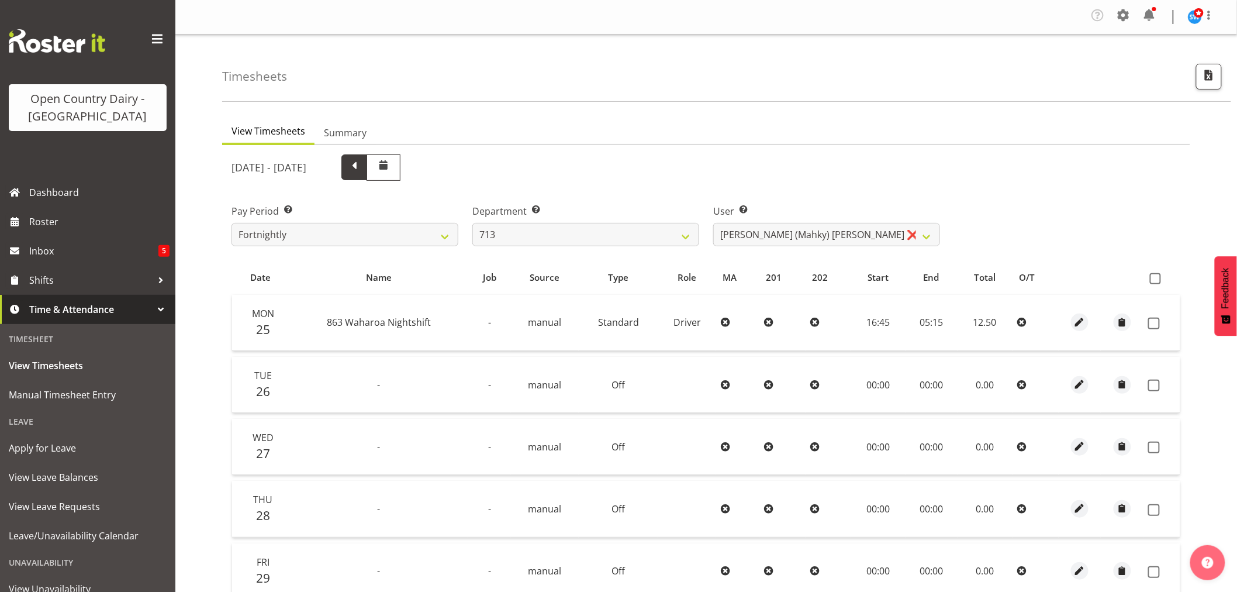
click at [362, 168] on span at bounding box center [354, 165] width 15 height 15
select select
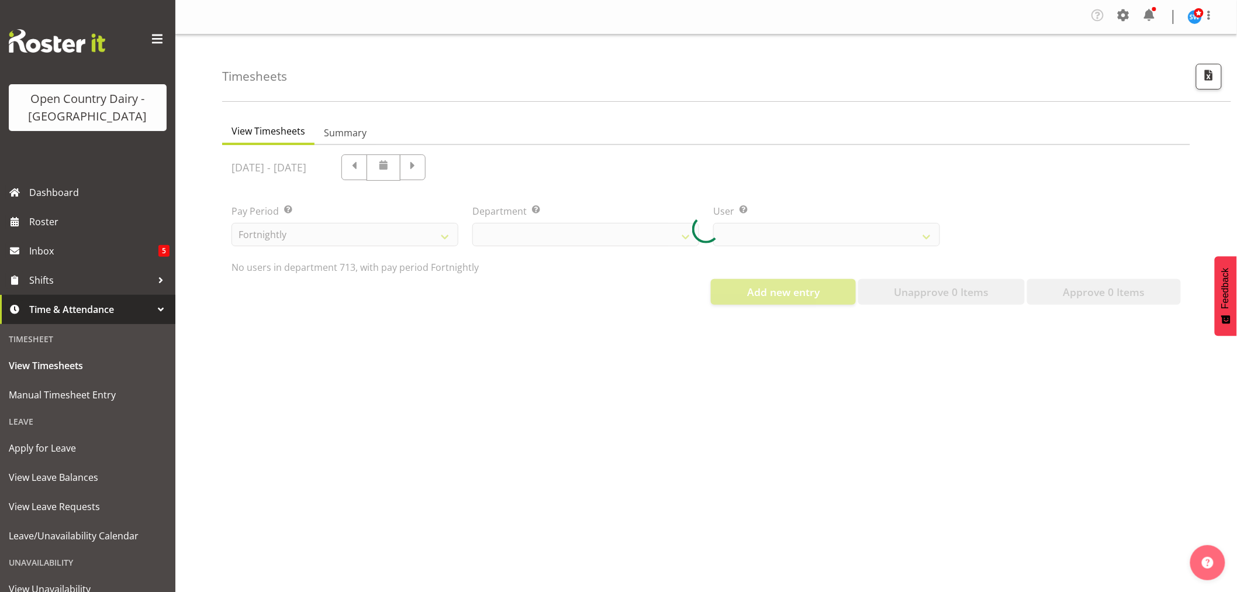
select select "716"
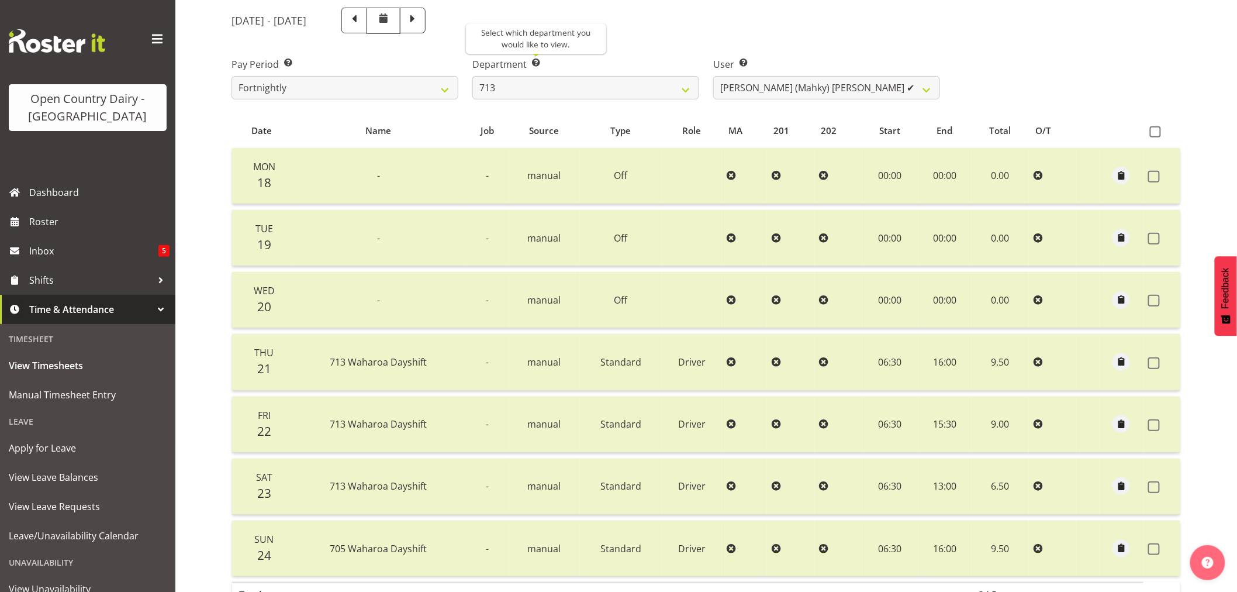
scroll to position [170, 0]
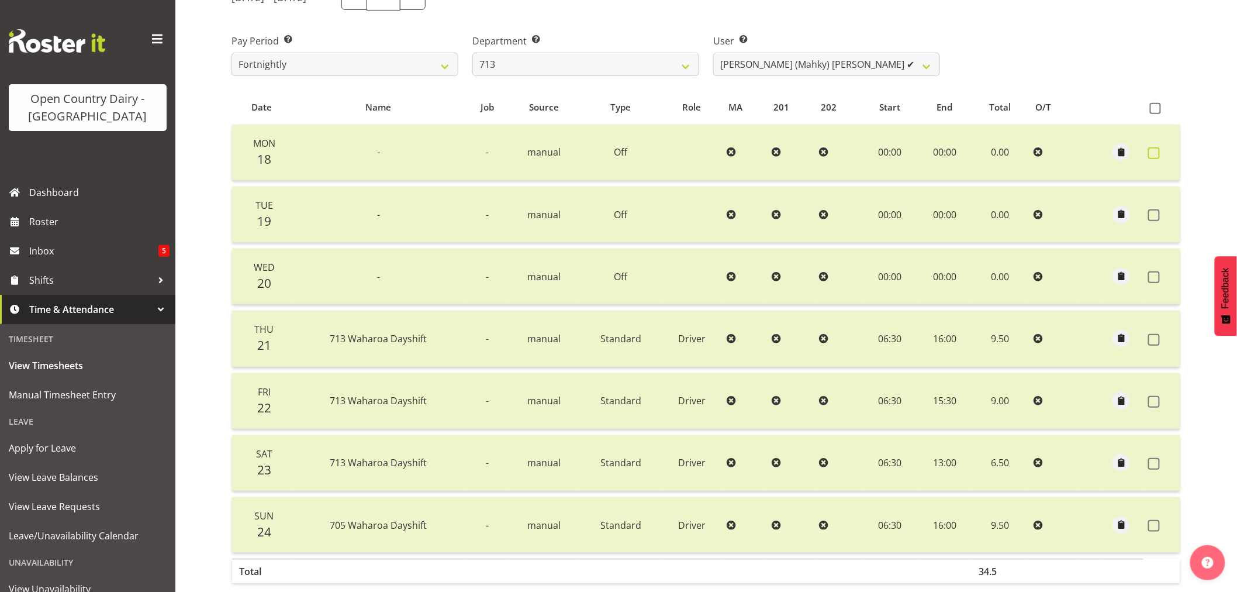
click at [1158, 153] on span at bounding box center [1154, 153] width 12 height 12
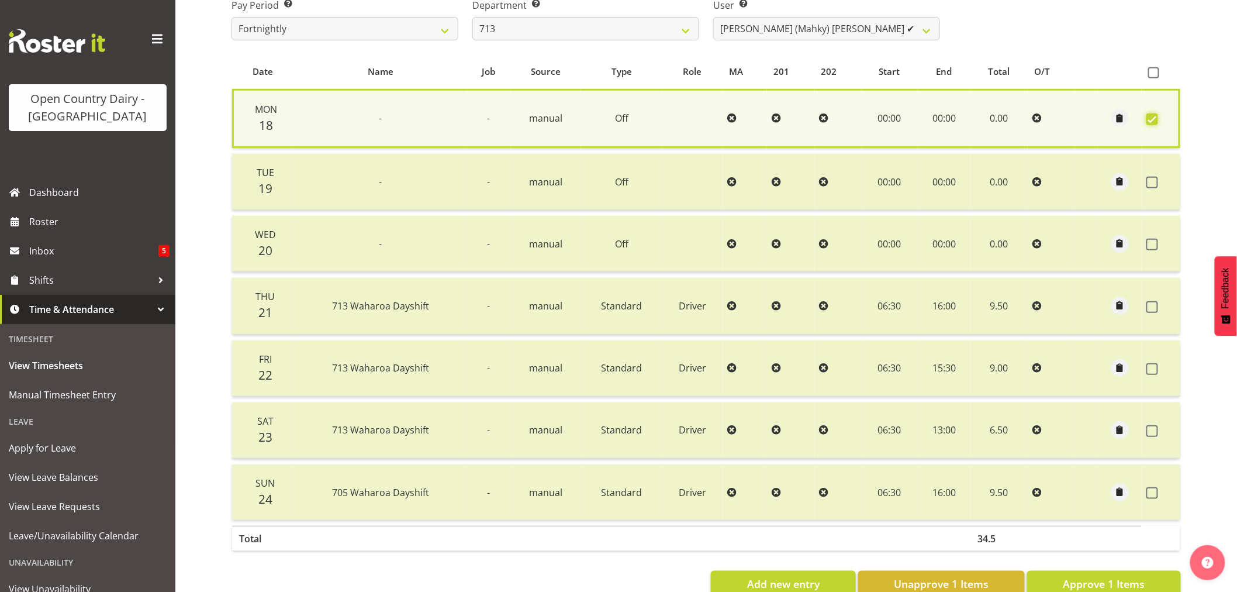
scroll to position [237, 0]
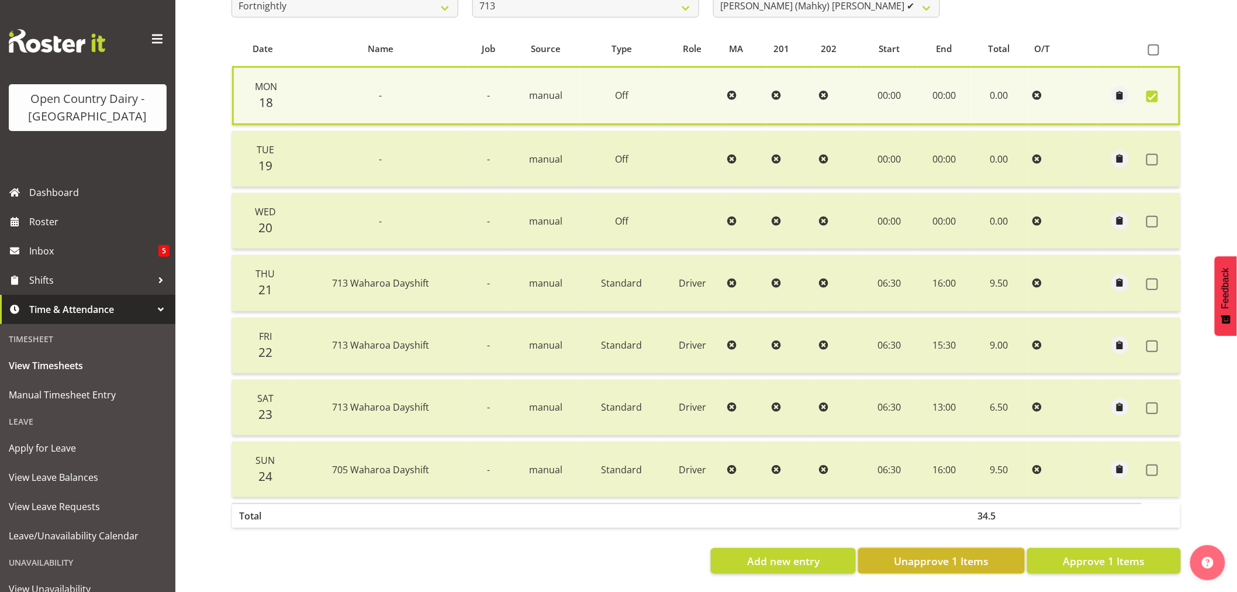
click at [953, 553] on span "Unapprove 1 Items" at bounding box center [941, 560] width 95 height 15
checkbox input "false"
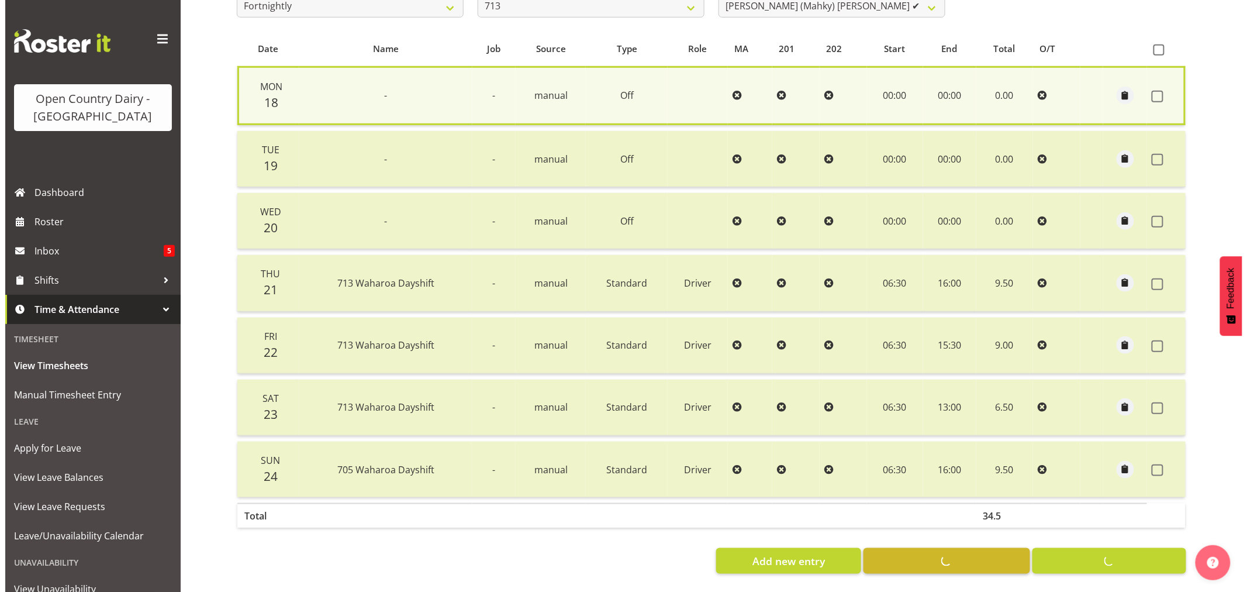
scroll to position [235, 0]
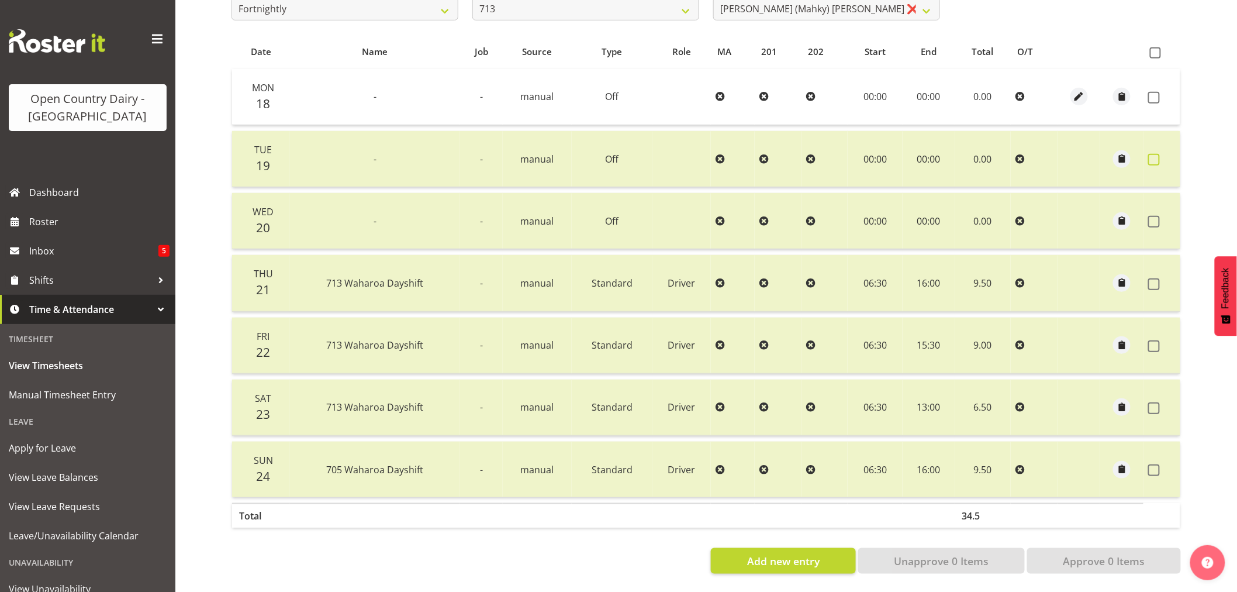
click at [1152, 154] on span at bounding box center [1154, 160] width 12 height 12
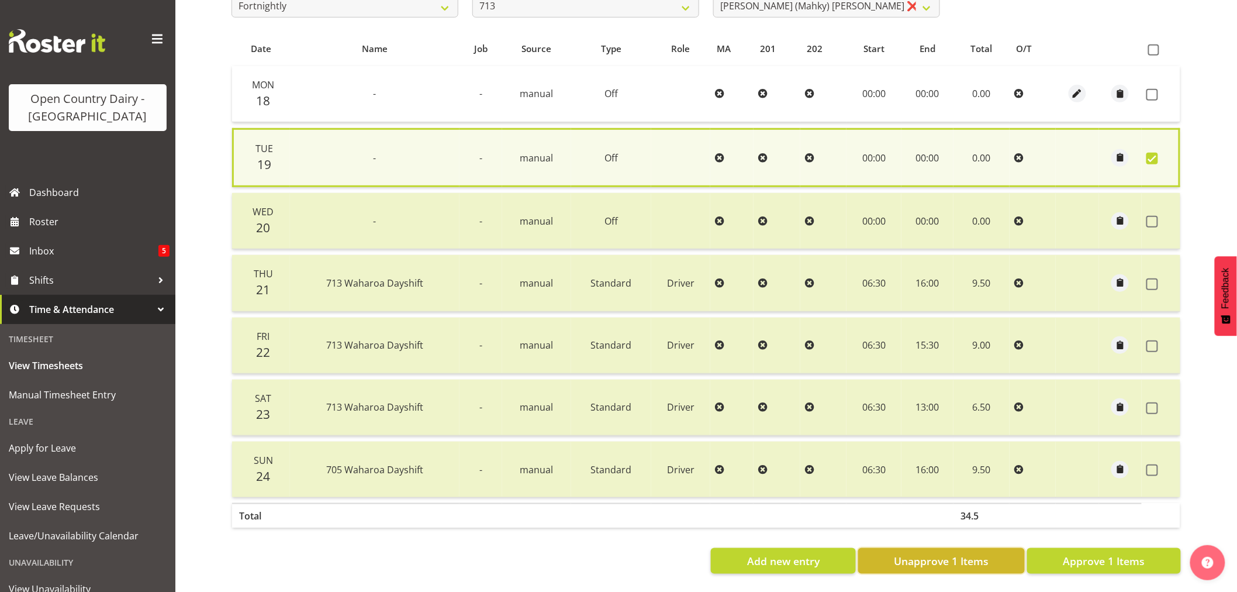
click at [934, 553] on span "Unapprove 1 Items" at bounding box center [941, 560] width 95 height 15
checkbox input "false"
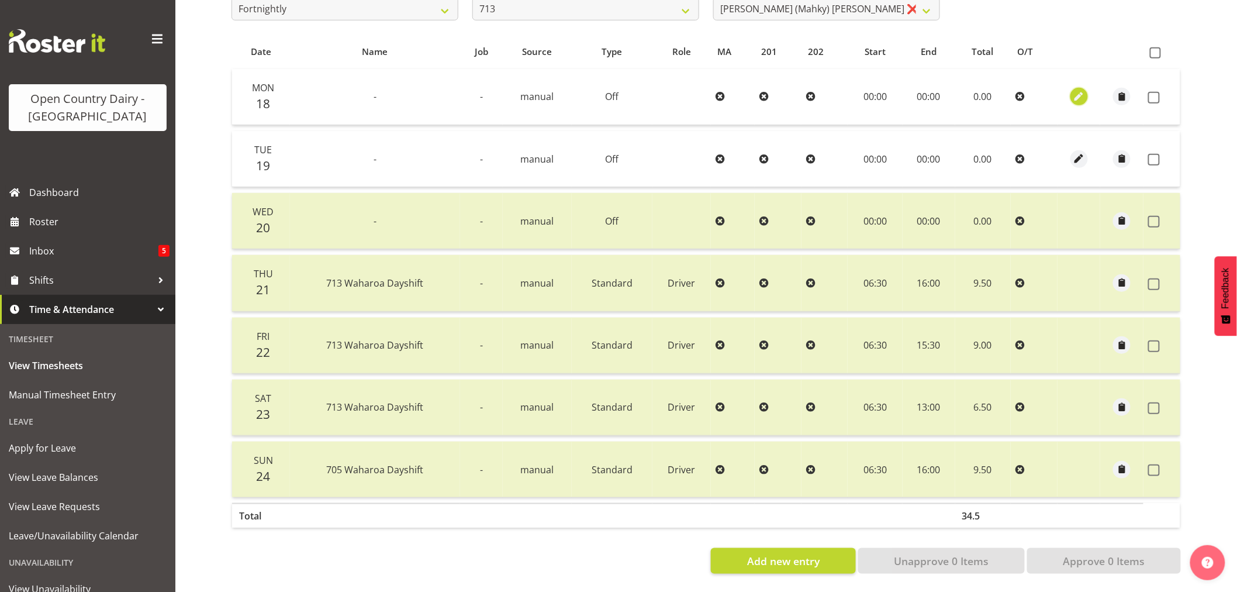
click at [1080, 90] on span "button" at bounding box center [1078, 96] width 13 height 13
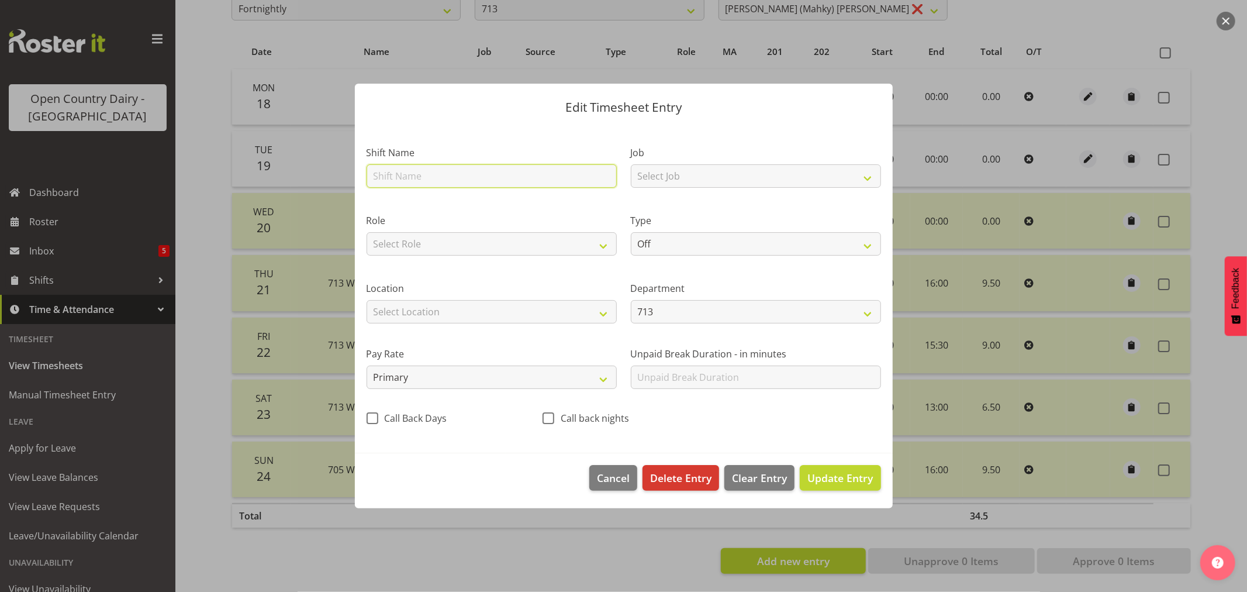
click at [399, 180] on input "text" at bounding box center [492, 175] width 250 height 23
type input "Nightshift"
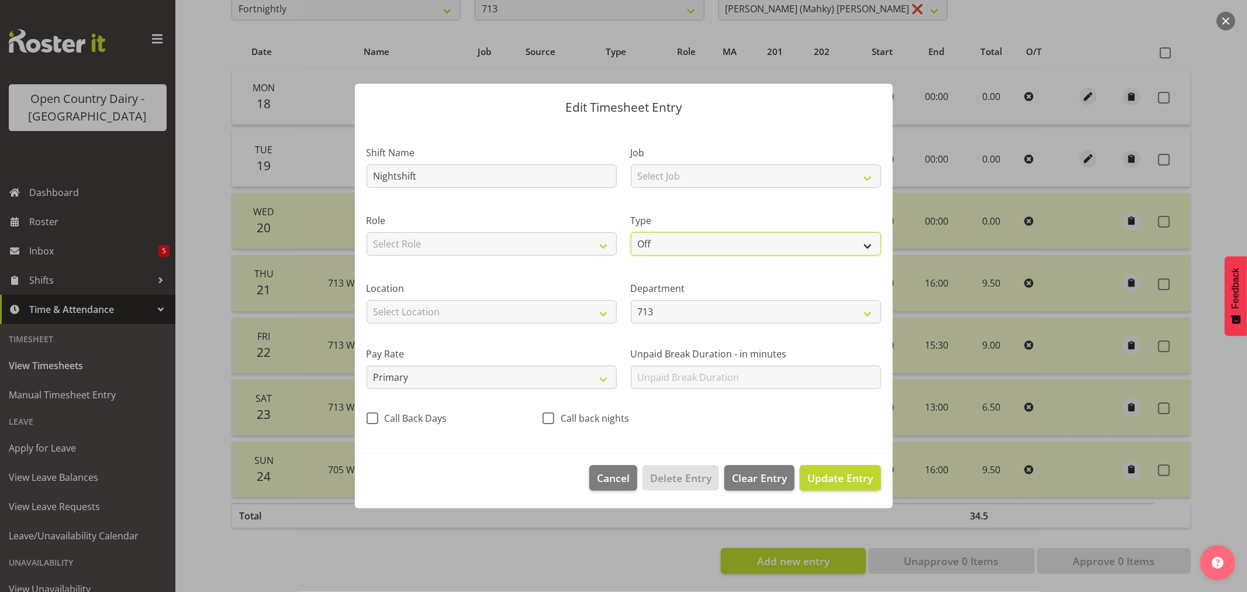
click at [870, 244] on select "Off Standard Public Holiday Public Holiday (Worked) Day In Lieu Annual Leave Si…" at bounding box center [756, 243] width 250 height 23
select select "Standard"
click at [631, 232] on select "Off Standard Public Holiday Public Holiday (Worked) Day In Lieu Annual Leave Si…" at bounding box center [756, 243] width 250 height 23
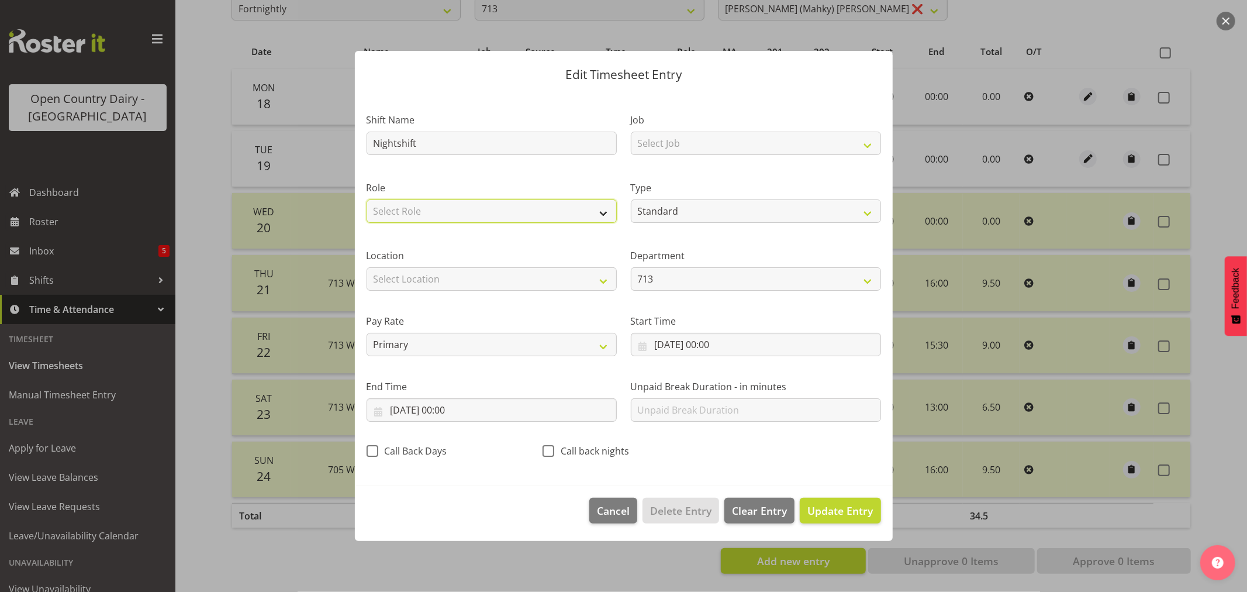
click at [604, 215] on select "Select Role Driver" at bounding box center [492, 210] width 250 height 23
select select "1166"
click at [367, 199] on select "Select Role Driver" at bounding box center [492, 210] width 250 height 23
click at [709, 346] on input "18/08/2025, 00:00" at bounding box center [756, 344] width 250 height 23
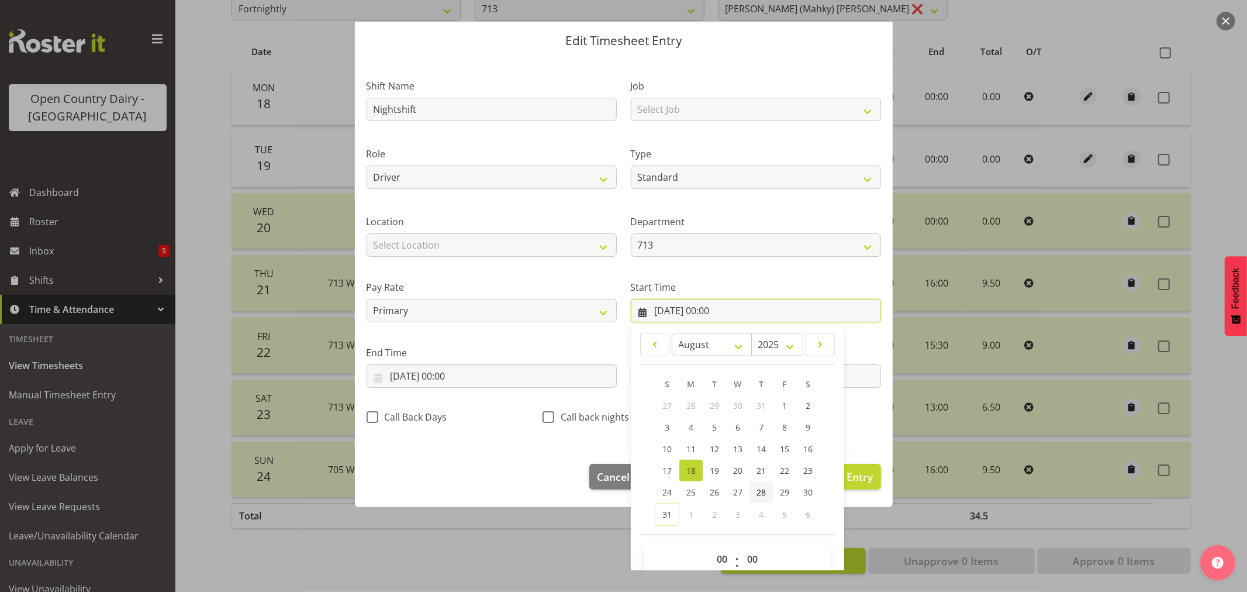
scroll to position [53, 0]
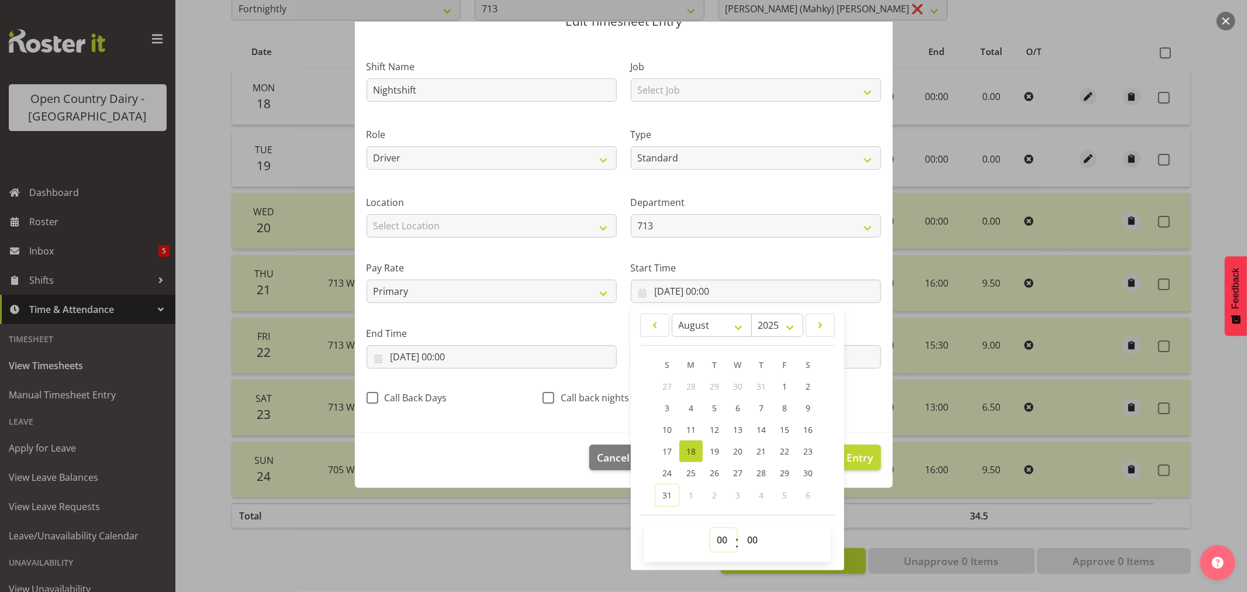
click at [720, 544] on select "00 01 02 03 04 05 06 07 08 09 10 11 12 13 14 15 16 17 18 19 20 21 22 23" at bounding box center [723, 539] width 26 height 23
select select "6"
click at [710, 528] on select "00 01 02 03 04 05 06 07 08 09 10 11 12 13 14 15 16 17 18 19 20 21 22 23" at bounding box center [723, 539] width 26 height 23
type input "18/08/2025, 06:00"
click at [747, 541] on select "00 01 02 03 04 05 06 07 08 09 10 11 12 13 14 15 16 17 18 19 20 21 22 23 24 25 2…" at bounding box center [754, 539] width 26 height 23
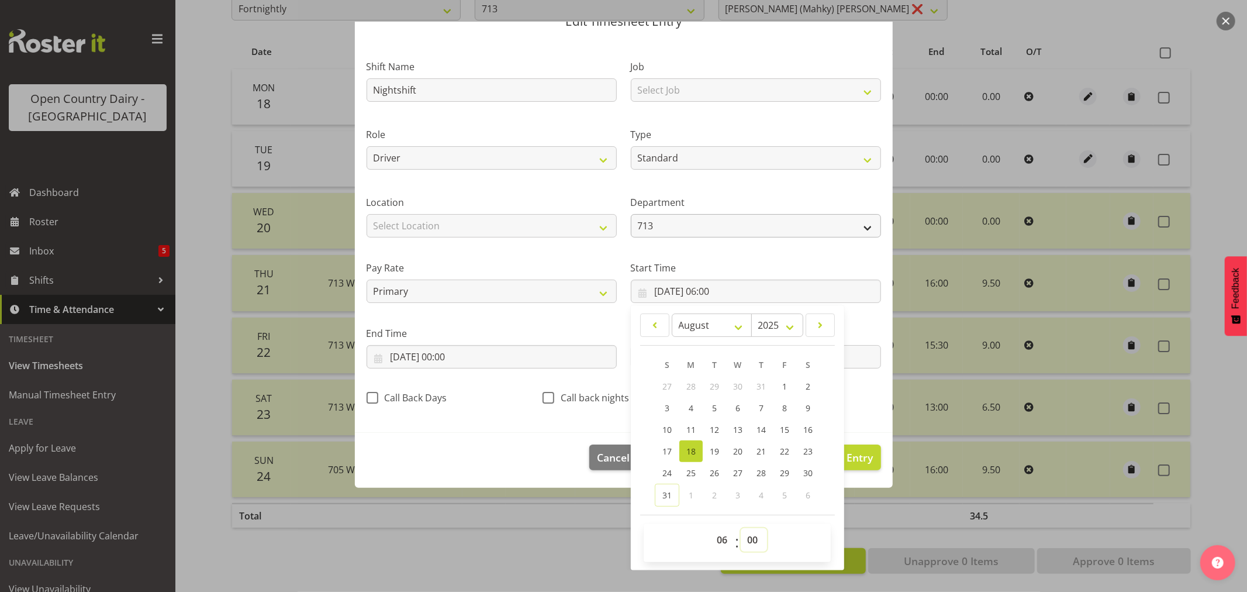
select select "30"
click at [741, 528] on select "00 01 02 03 04 05 06 07 08 09 10 11 12 13 14 15 16 17 18 19 20 21 22 23 24 25 2…" at bounding box center [754, 539] width 26 height 23
type input "18/08/2025, 06:30"
click at [856, 420] on section "Shift Name Nightshift Job Select Job Driver Driver supervisor Support Role Driv…" at bounding box center [624, 236] width 538 height 394
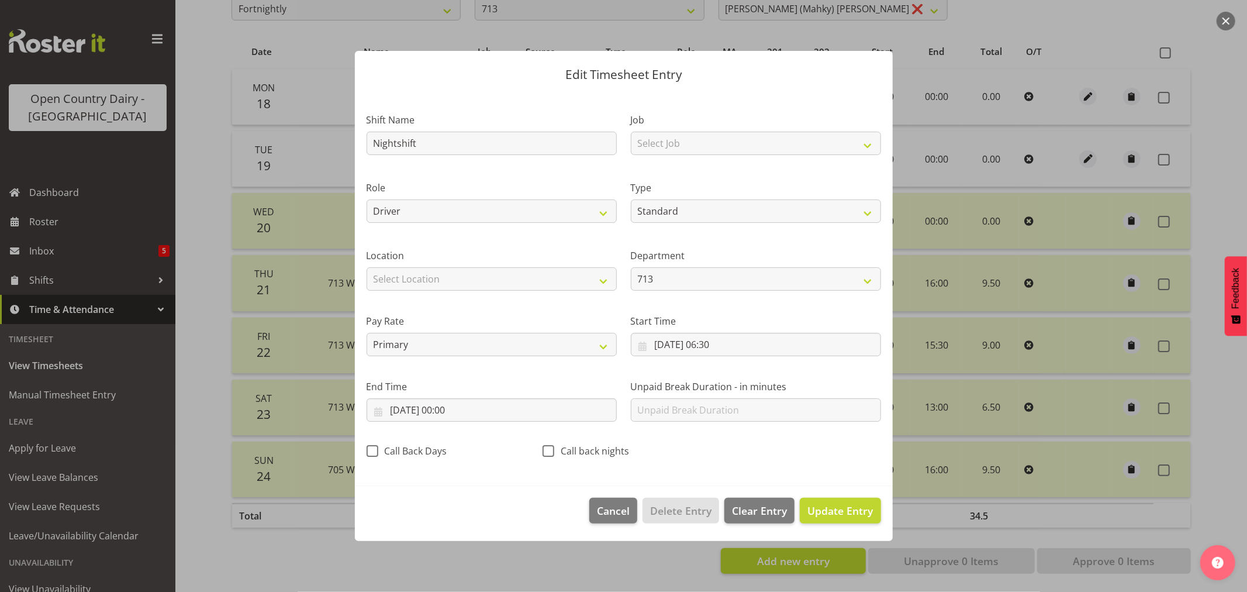
scroll to position [0, 0]
click at [451, 411] on input "18/08/2025, 00:00" at bounding box center [492, 409] width 250 height 23
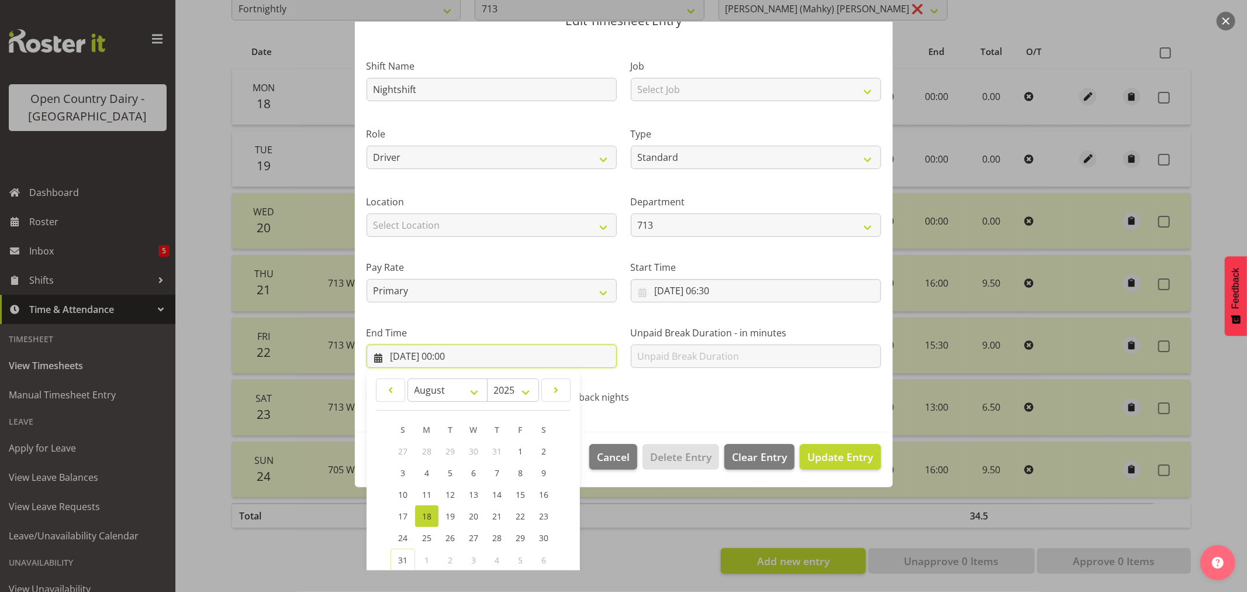
scroll to position [119, 0]
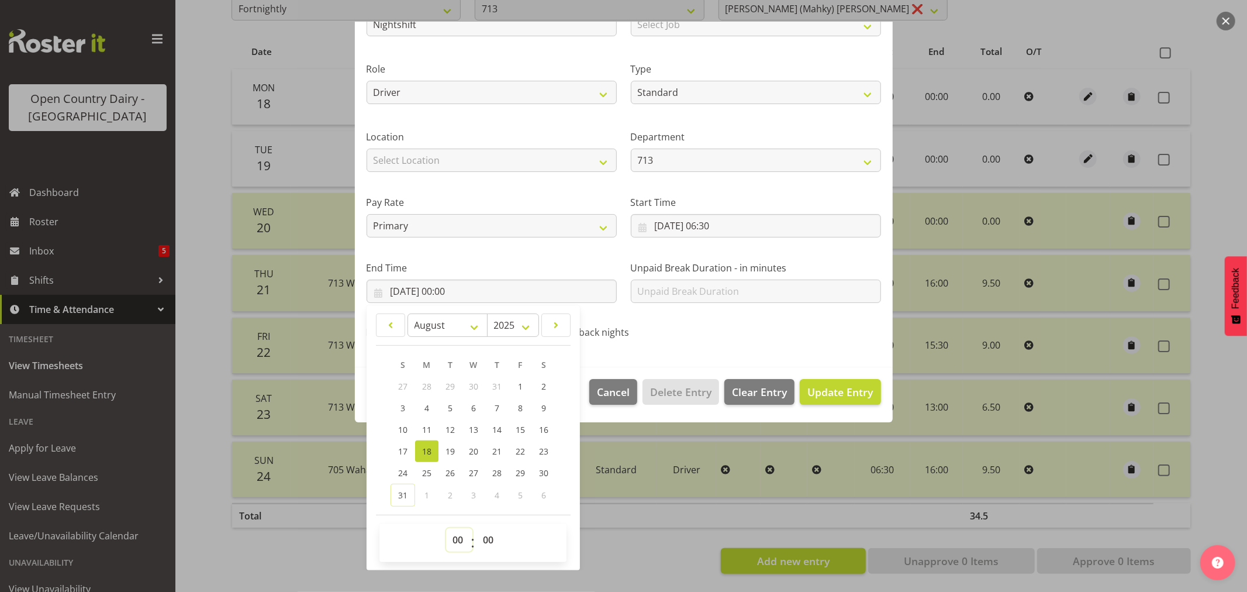
click at [458, 540] on select "00 01 02 03 04 05 06 07 08 09 10 11 12 13 14 15 16 17 18 19 20 21 22 23" at bounding box center [459, 539] width 26 height 23
select select "15"
click at [446, 528] on select "00 01 02 03 04 05 06 07 08 09 10 11 12 13 14 15 16 17 18 19 20 21 22 23" at bounding box center [459, 539] width 26 height 23
type input "18/08/2025, 15:00"
click at [485, 538] on select "00 01 02 03 04 05 06 07 08 09 10 11 12 13 14 15 16 17 18 19 20 21 22 23 24 25 2…" at bounding box center [489, 539] width 26 height 23
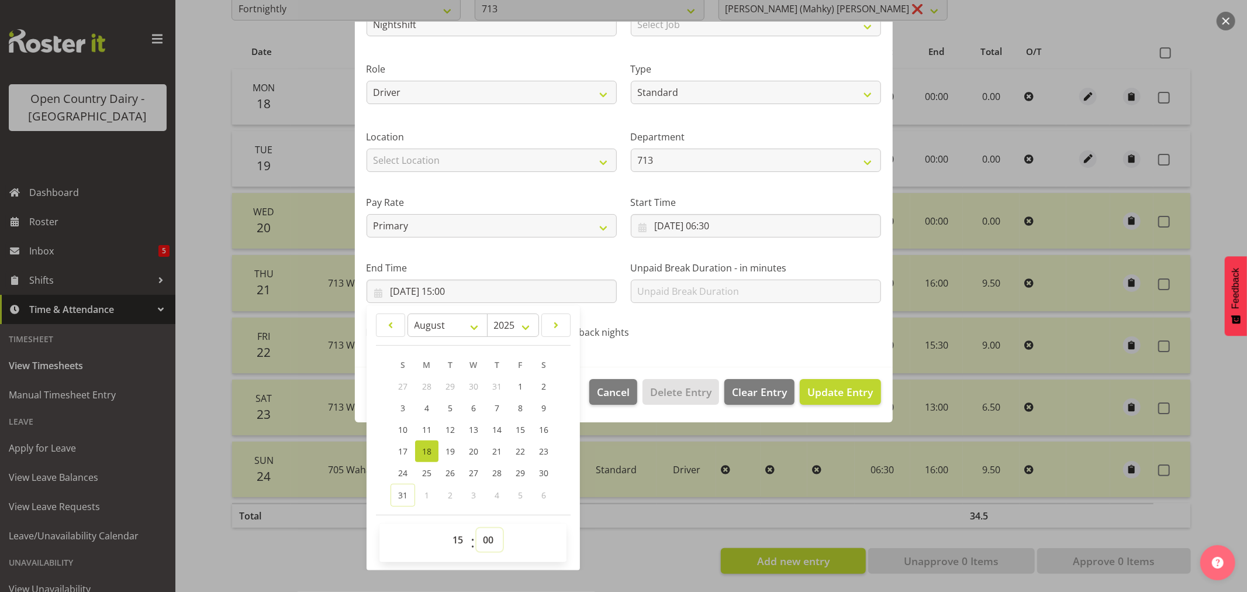
click at [487, 538] on select "00 01 02 03 04 05 06 07 08 09 10 11 12 13 14 15 16 17 18 19 20 21 22 23 24 25 2…" at bounding box center [489, 539] width 26 height 23
select select "3"
click at [476, 528] on select "00 01 02 03 04 05 06 07 08 09 10 11 12 13 14 15 16 17 18 19 20 21 22 23 24 25 2…" at bounding box center [489, 539] width 26 height 23
type input "18/08/2025, 15:03"
click at [704, 227] on input "18/08/2025, 06:30" at bounding box center [756, 225] width 250 height 23
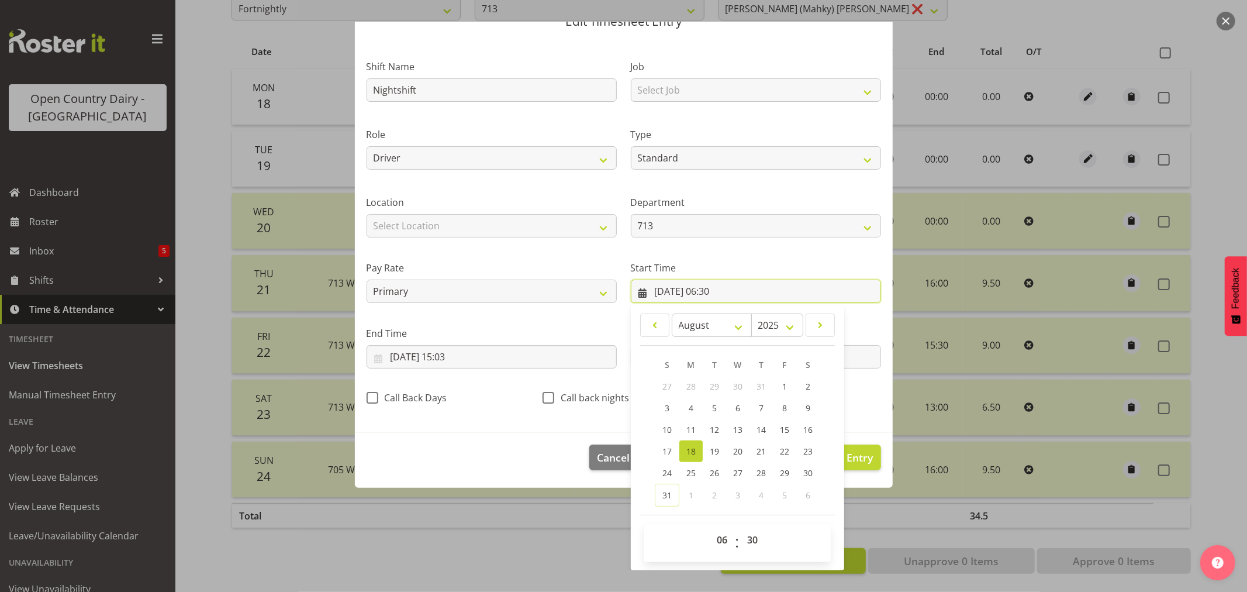
scroll to position [53, 0]
click at [718, 538] on select "00 01 02 03 04 05 06 07 08 09 10 11 12 13 14 15 16 17 18 19 20 21 22 23" at bounding box center [723, 539] width 26 height 23
select select "16"
click at [710, 528] on select "00 01 02 03 04 05 06 07 08 09 10 11 12 13 14 15 16 17 18 19 20 21 22 23" at bounding box center [723, 539] width 26 height 23
type input "18/08/2025, 16:30"
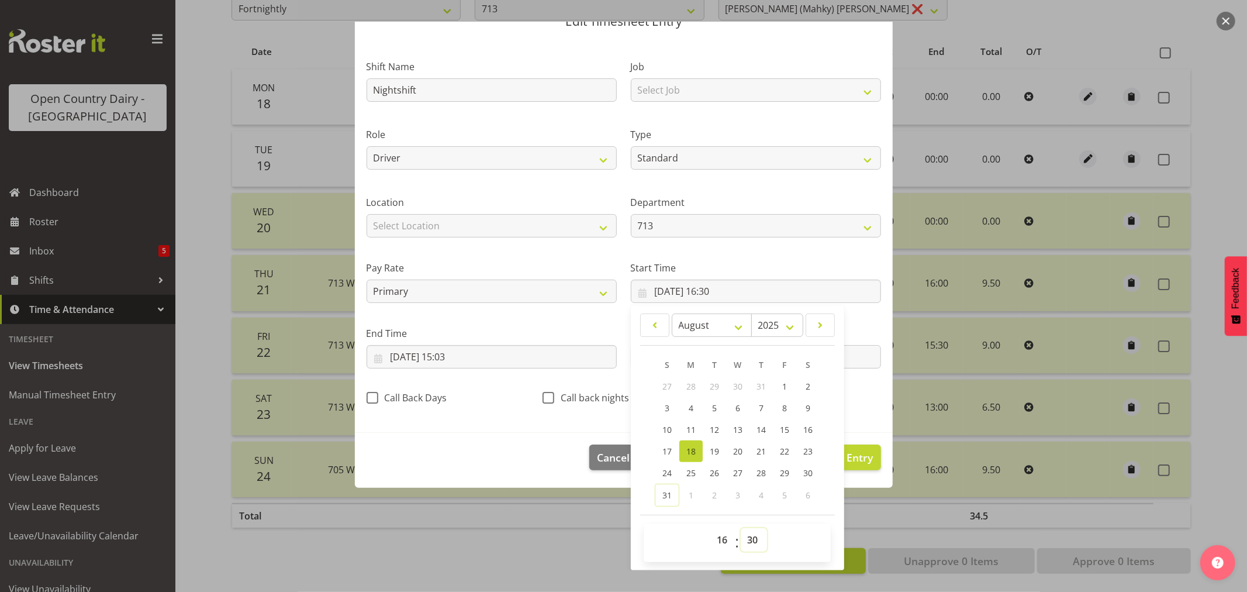
click at [747, 537] on select "00 01 02 03 04 05 06 07 08 09 10 11 12 13 14 15 16 17 18 19 20 21 22 23 24 25 2…" at bounding box center [754, 539] width 26 height 23
select select "45"
click at [741, 528] on select "00 01 02 03 04 05 06 07 08 09 10 11 12 13 14 15 16 17 18 19 20 21 22 23 24 25 2…" at bounding box center [754, 539] width 26 height 23
type input "18/08/2025, 16:45"
click at [640, 499] on div "S M T W T F S 27 28 29 30 31 1 2 3 4 5 6 7 8 9 10 11 12 13 14 15 16 17 18 19 20…" at bounding box center [737, 430] width 195 height 153
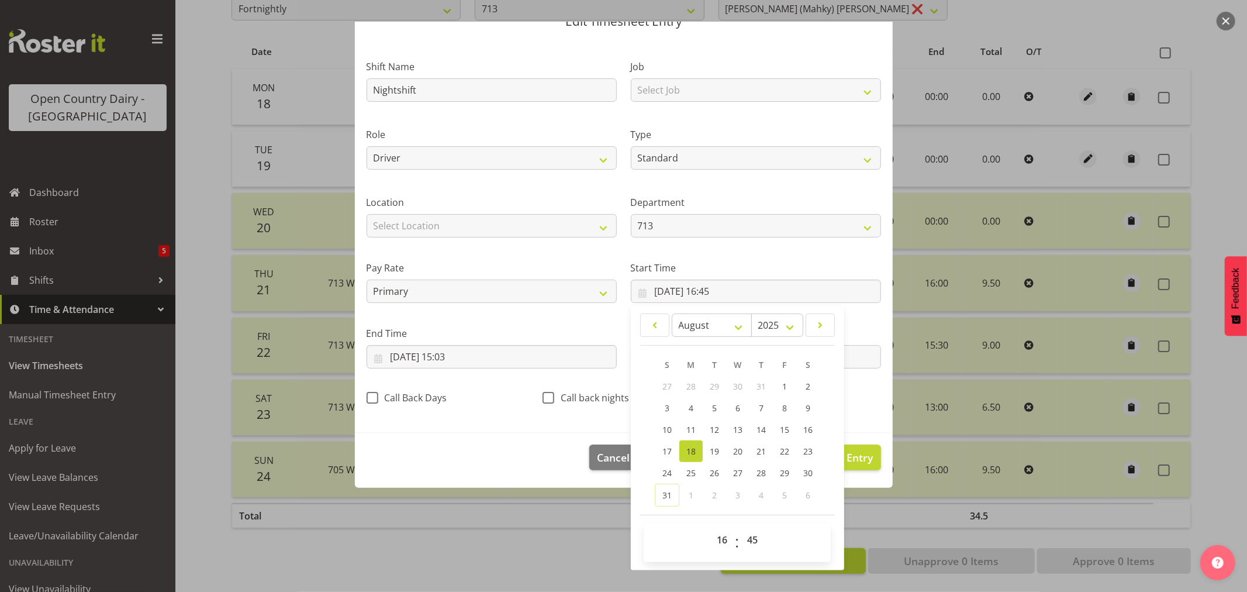
click at [479, 392] on div "Call Back Days" at bounding box center [448, 399] width 162 height 15
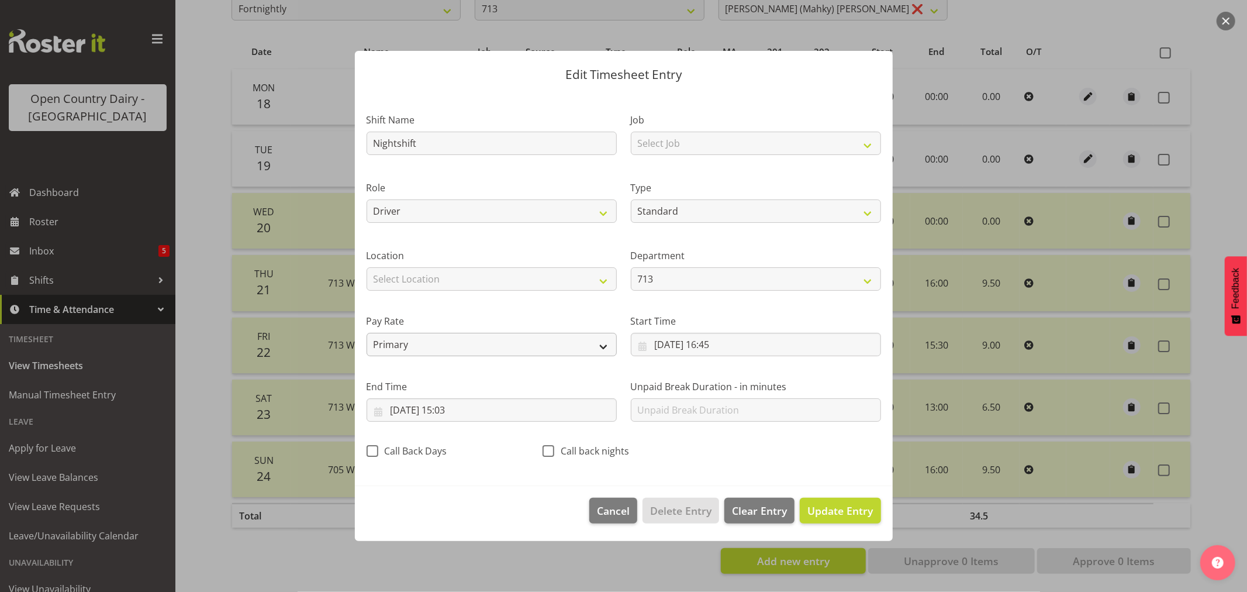
scroll to position [0, 0]
click at [416, 409] on input "18/08/2025, 15:03" at bounding box center [492, 409] width 250 height 23
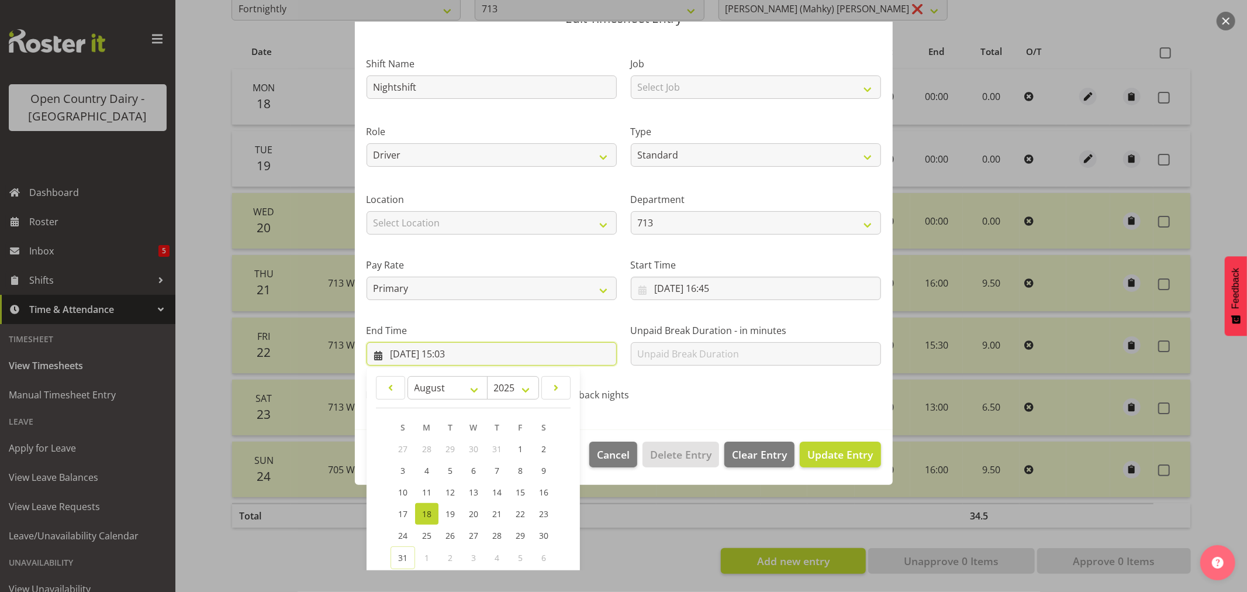
scroll to position [119, 0]
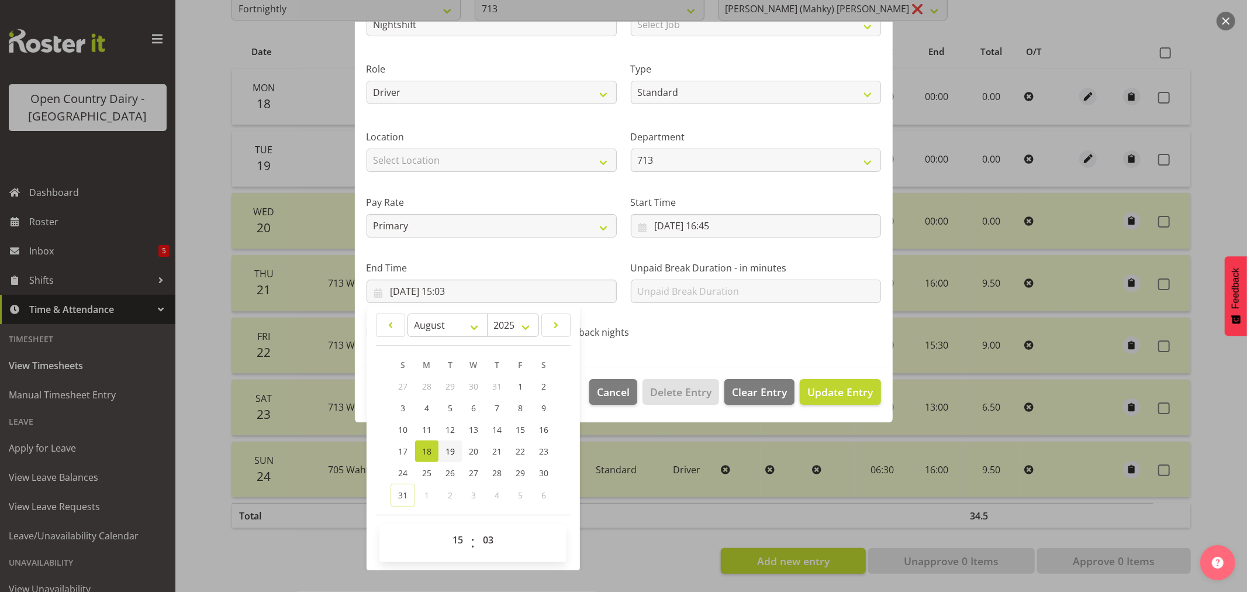
click at [448, 449] on span "19" at bounding box center [449, 450] width 9 height 11
type input "19/08/2025, 15:03"
click at [459, 540] on select "00 01 02 03 04 05 06 07 08 09 10 11 12 13 14 15 16 17 18 19 20 21 22 23" at bounding box center [459, 539] width 26 height 23
select select "3"
click at [446, 528] on select "00 01 02 03 04 05 06 07 08 09 10 11 12 13 14 15 16 17 18 19 20 21 22 23" at bounding box center [459, 539] width 26 height 23
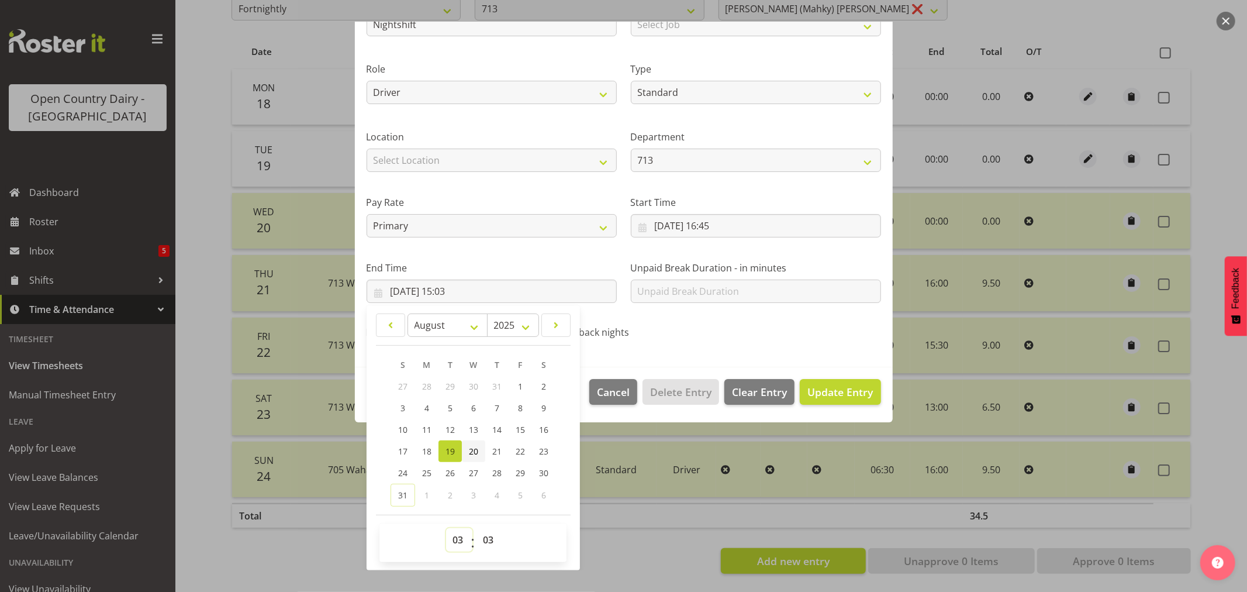
type input "19/08/2025, 03:03"
click at [488, 541] on select "00 01 02 03 04 05 06 07 08 09 10 11 12 13 14 15 16 17 18 19 20 21 22 23 24 25 2…" at bounding box center [489, 539] width 26 height 23
select select "30"
click at [476, 528] on select "00 01 02 03 04 05 06 07 08 09 10 11 12 13 14 15 16 17 18 19 20 21 22 23 24 25 2…" at bounding box center [489, 539] width 26 height 23
type input "19/08/2025, 03:30"
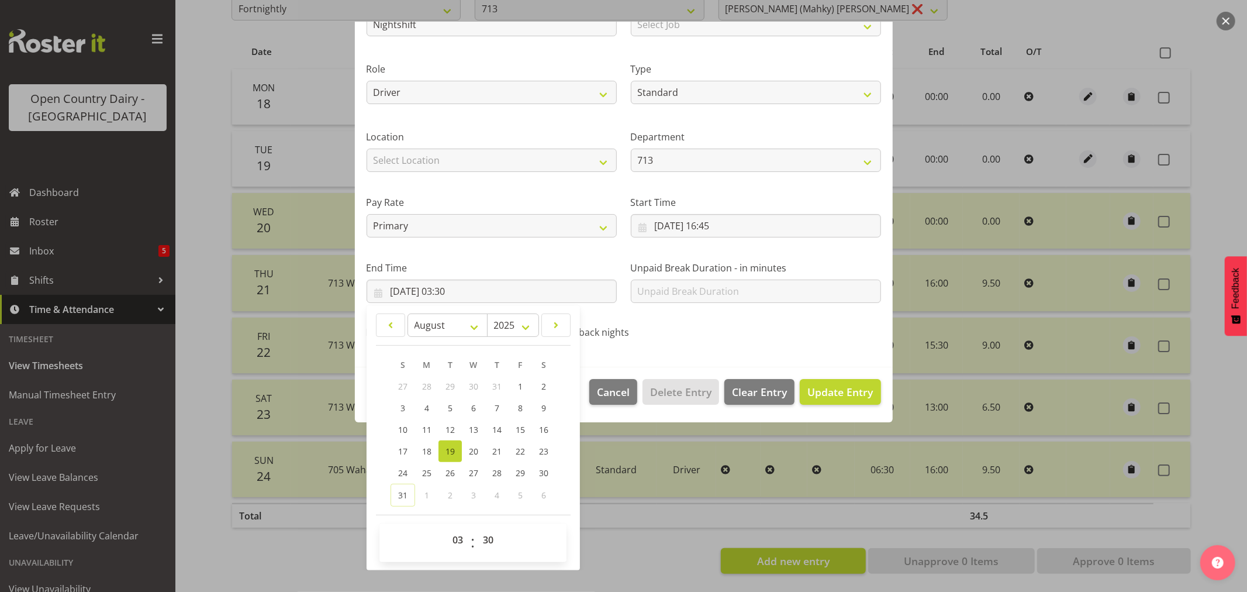
click at [614, 517] on div "Edit Timesheet Entry Shift Name Nightshift Job Select Job Driver Driver supervi…" at bounding box center [623, 296] width 561 height 549
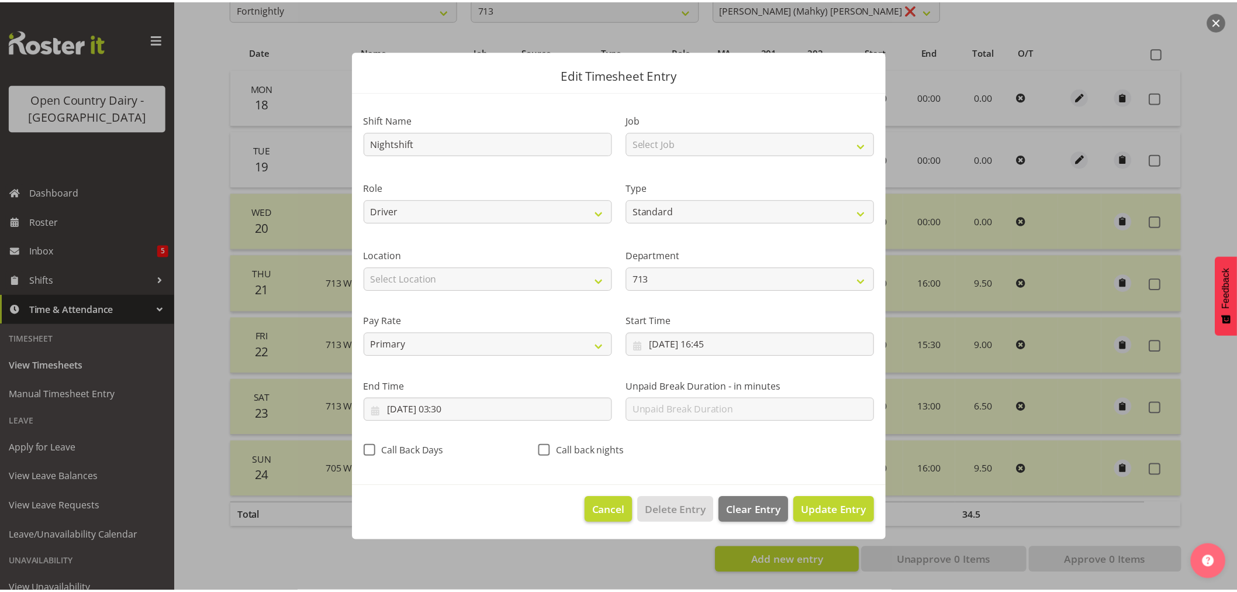
scroll to position [0, 0]
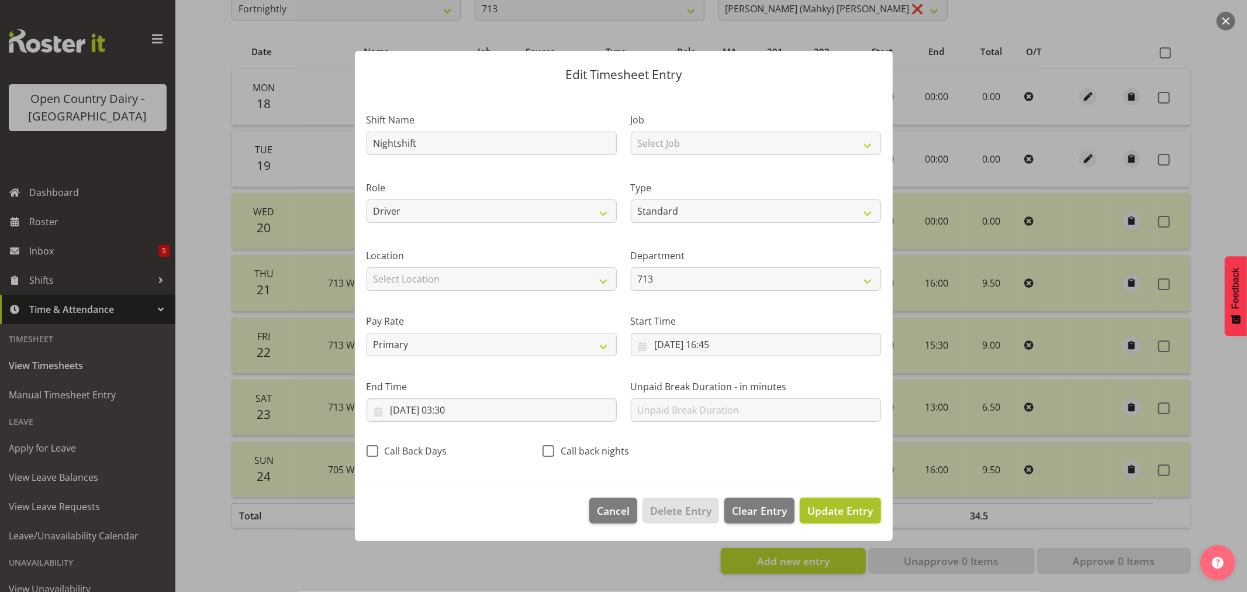
click at [845, 512] on span "Update Entry" at bounding box center [839, 510] width 65 height 14
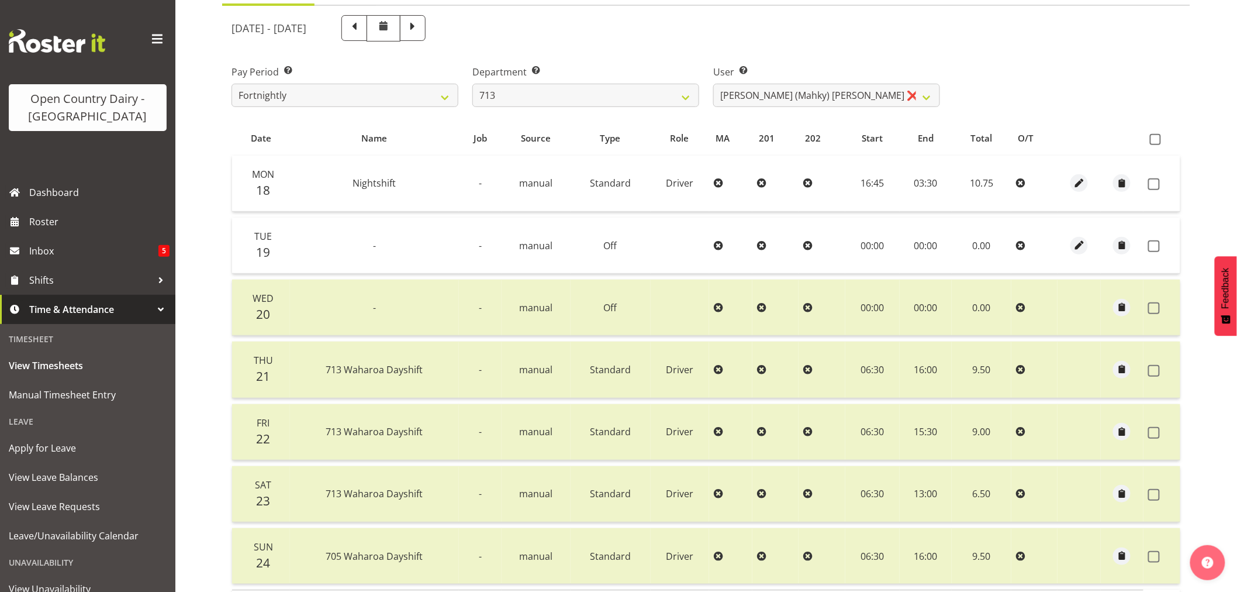
scroll to position [170, 0]
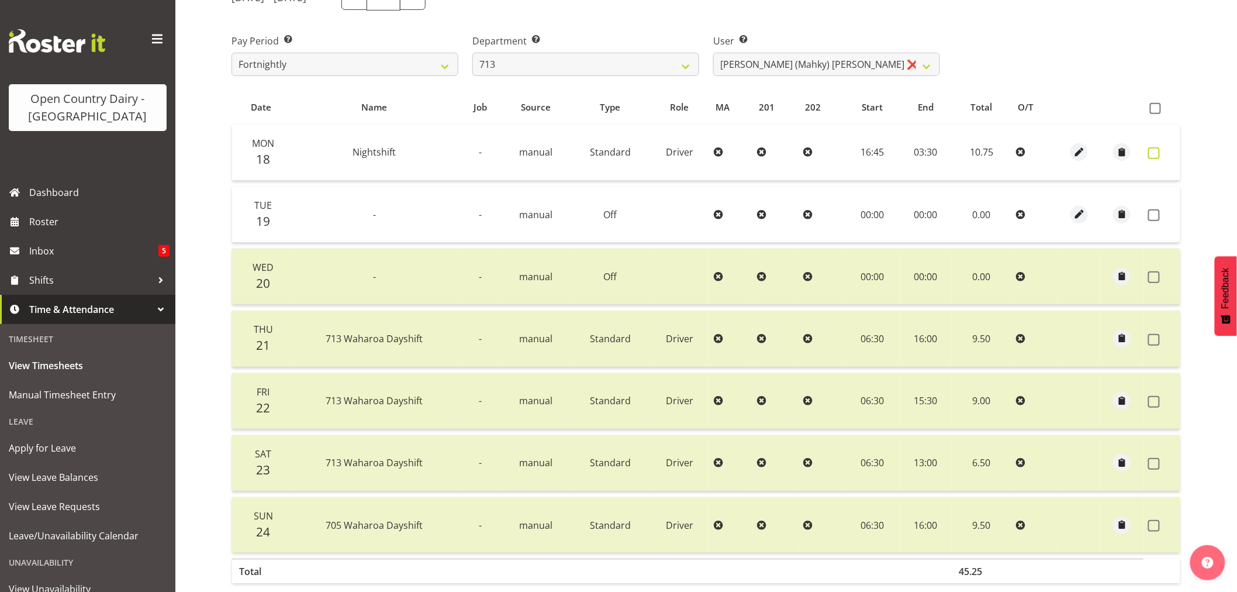
click at [1158, 156] on span at bounding box center [1154, 153] width 12 height 12
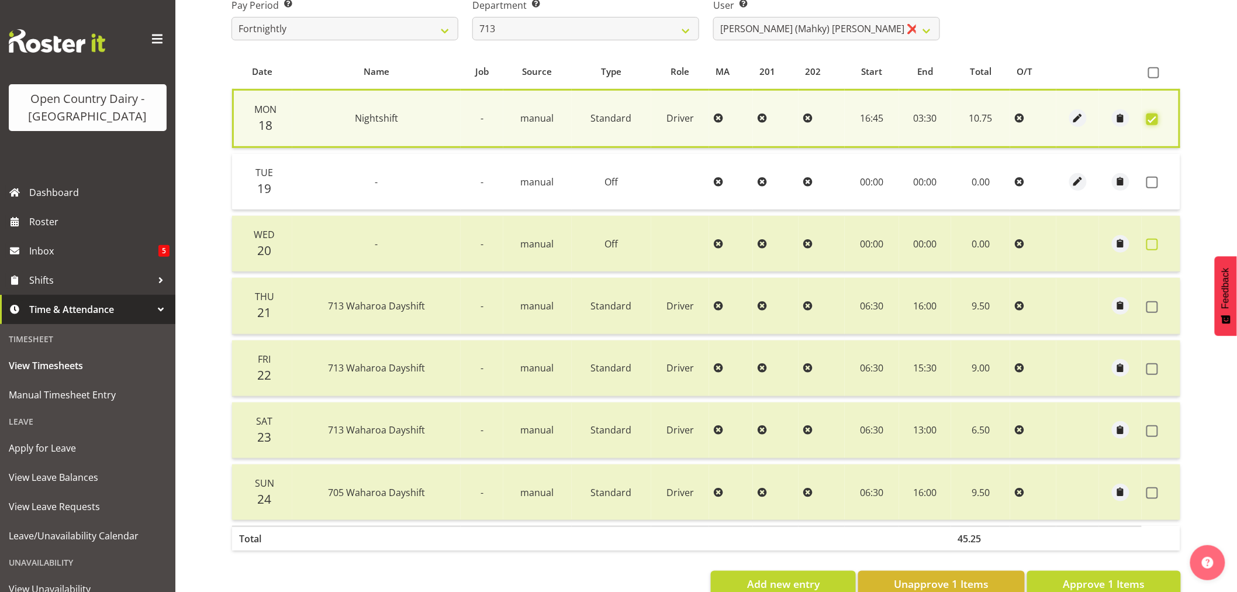
scroll to position [237, 0]
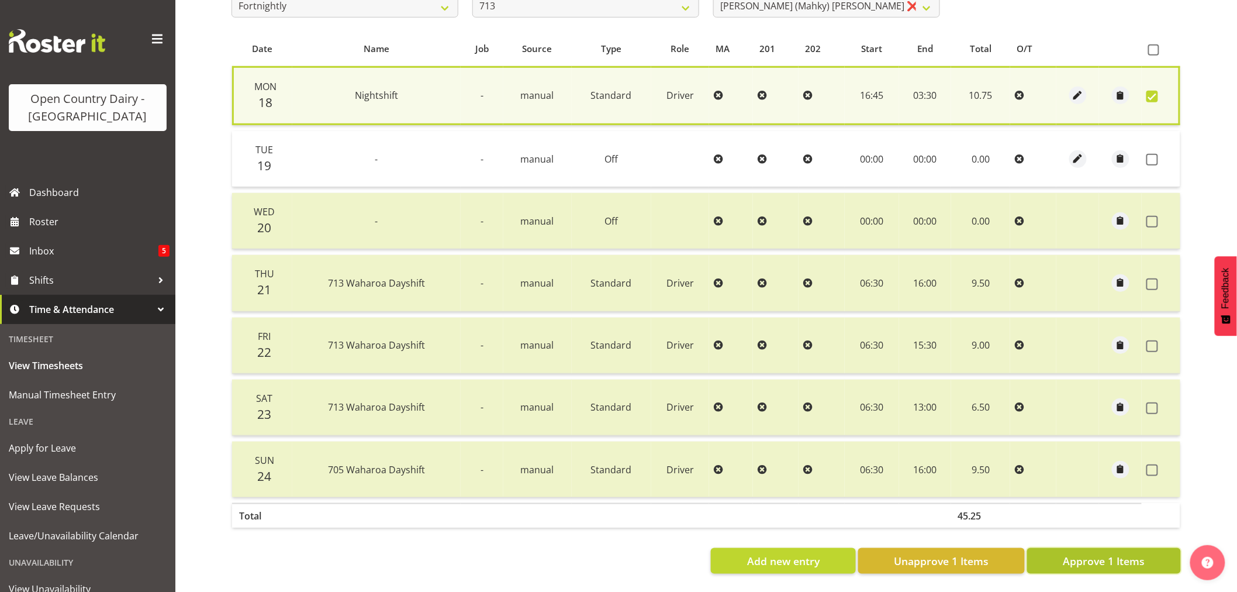
click at [1125, 553] on span "Approve 1 Items" at bounding box center [1104, 560] width 82 height 15
checkbox input "false"
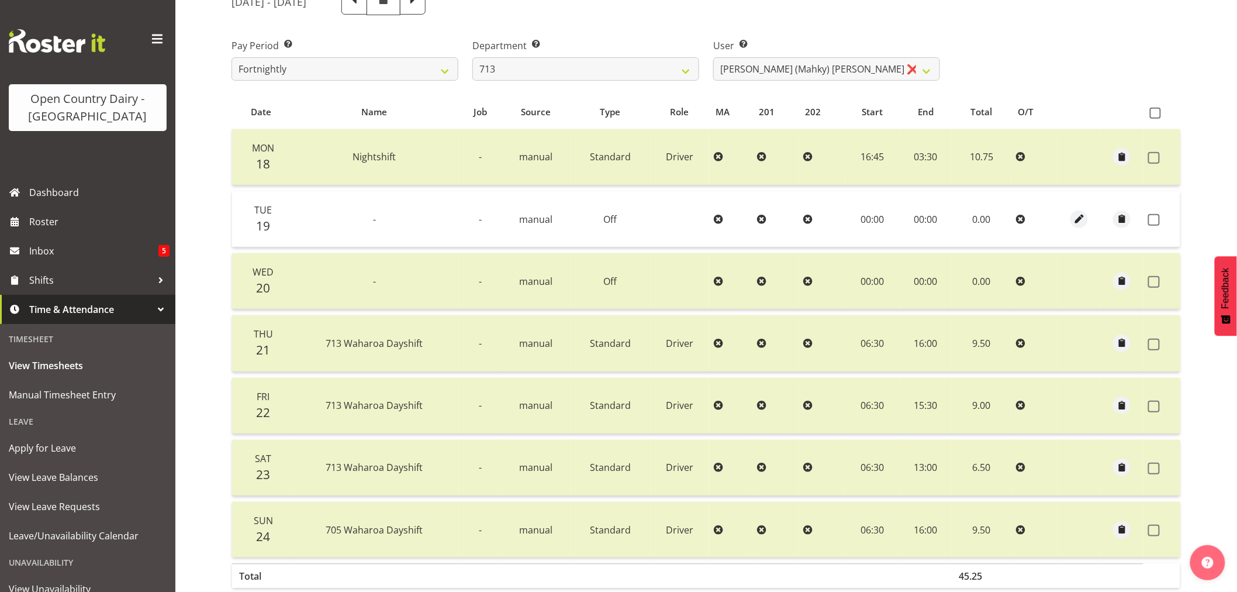
scroll to position [235, 0]
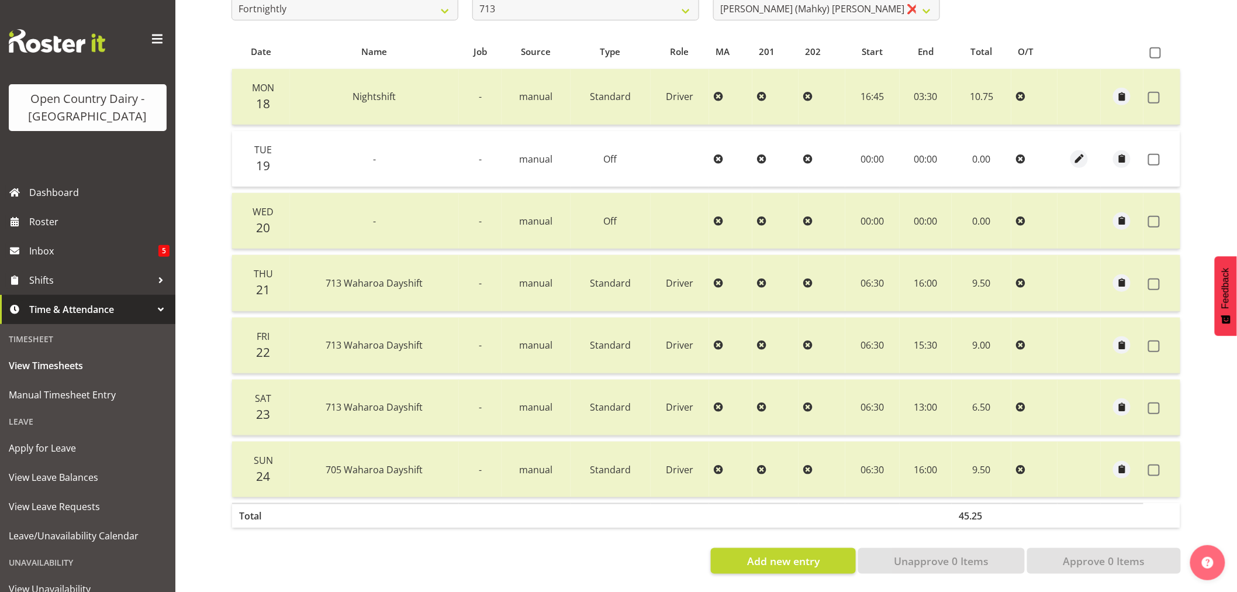
click at [394, 463] on span "705 Waharoa Dayshift" at bounding box center [374, 469] width 97 height 13
click at [1155, 47] on span at bounding box center [1155, 52] width 11 height 11
click at [1155, 49] on input "checkbox" at bounding box center [1154, 53] width 8 height 8
checkbox input "true"
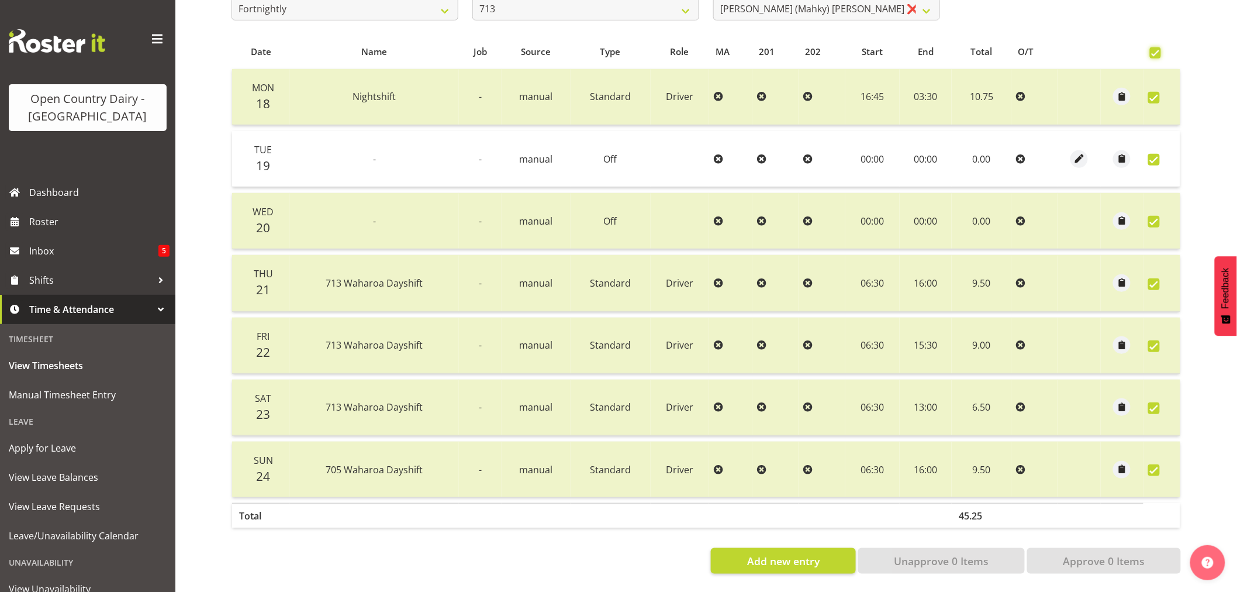
checkbox input "true"
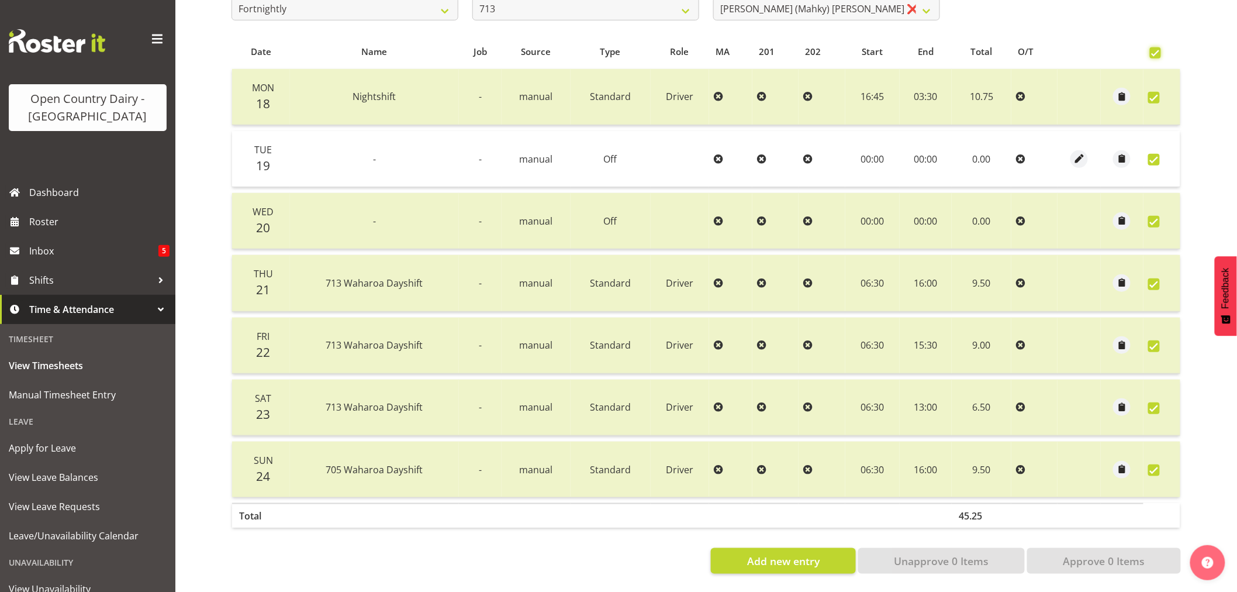
checkbox input "true"
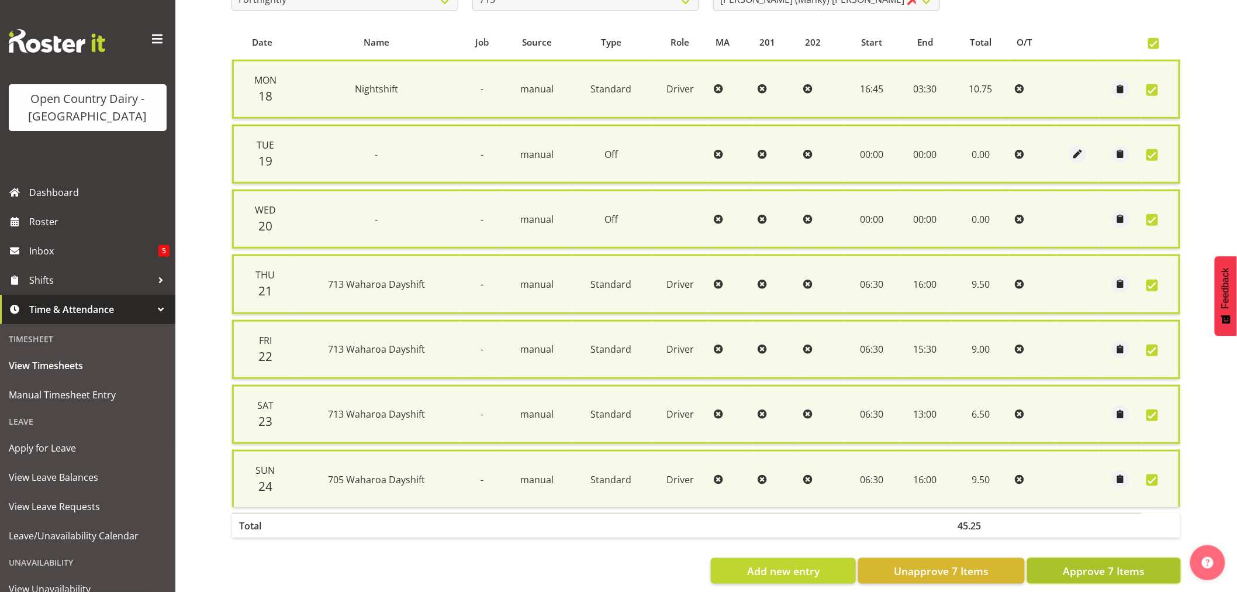
click at [1115, 563] on span "Approve 7 Items" at bounding box center [1104, 570] width 82 height 15
checkbox input "false"
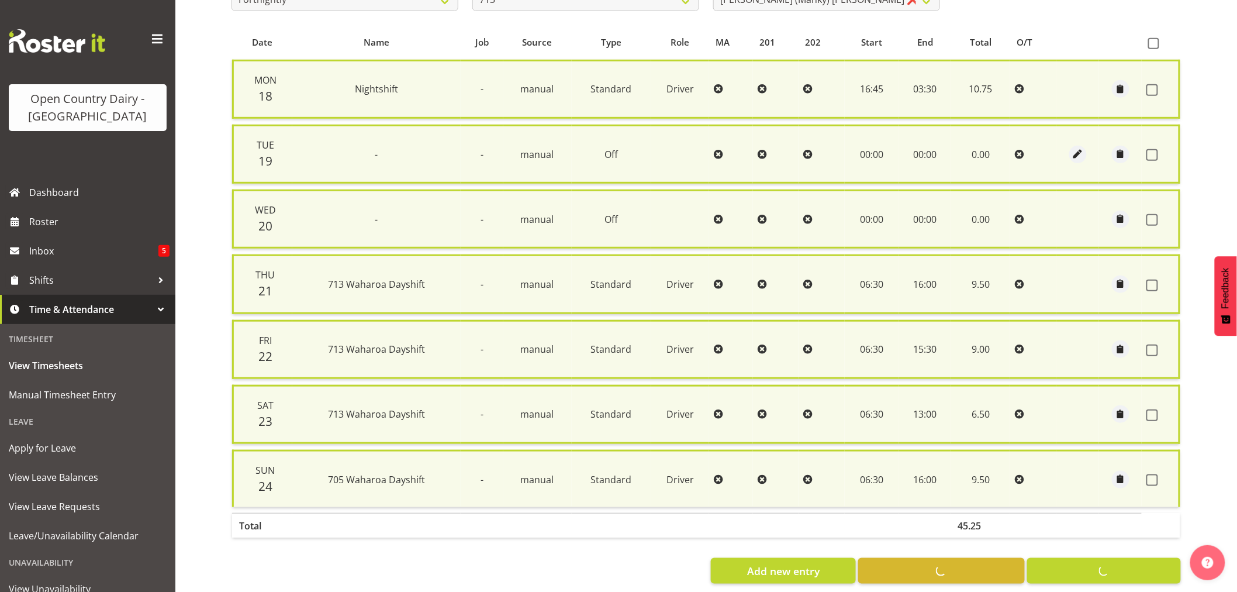
checkbox input "false"
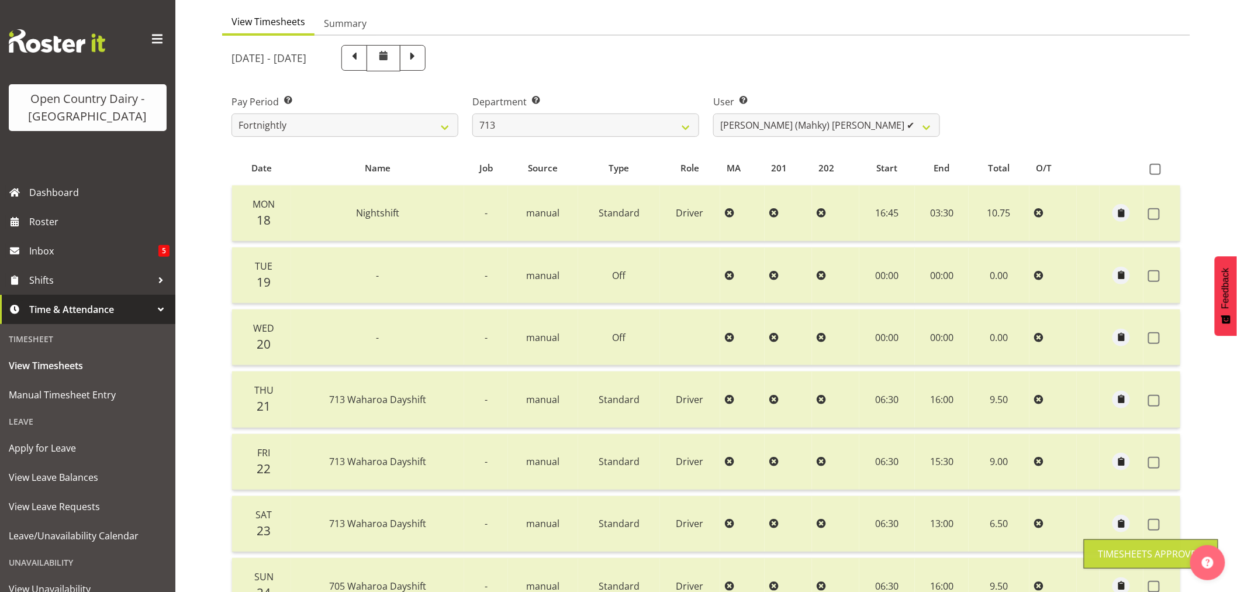
scroll to position [0, 0]
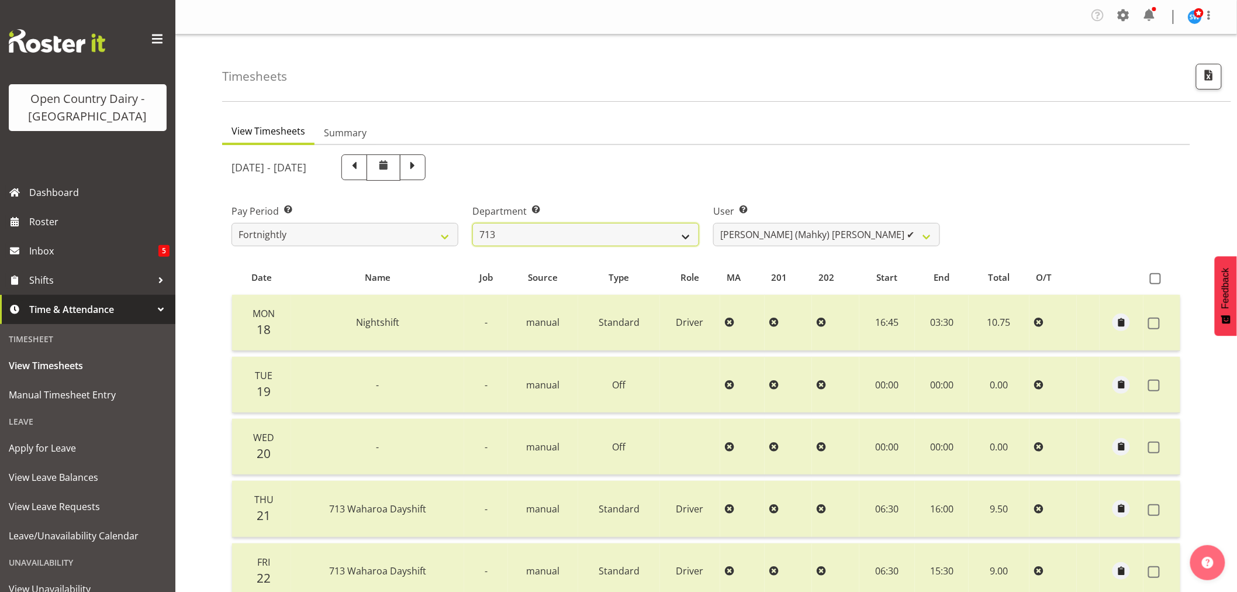
click at [682, 236] on select "701 702 703 704 705 706 707 708 709 710 711 712 713 714 715 716 717 718 719 720" at bounding box center [585, 234] width 227 height 23
click at [472, 223] on select "701 702 703 704 705 706 707 708 709 710 711 712 713 714 715 716 717 718 719 720" at bounding box center [585, 234] width 227 height 23
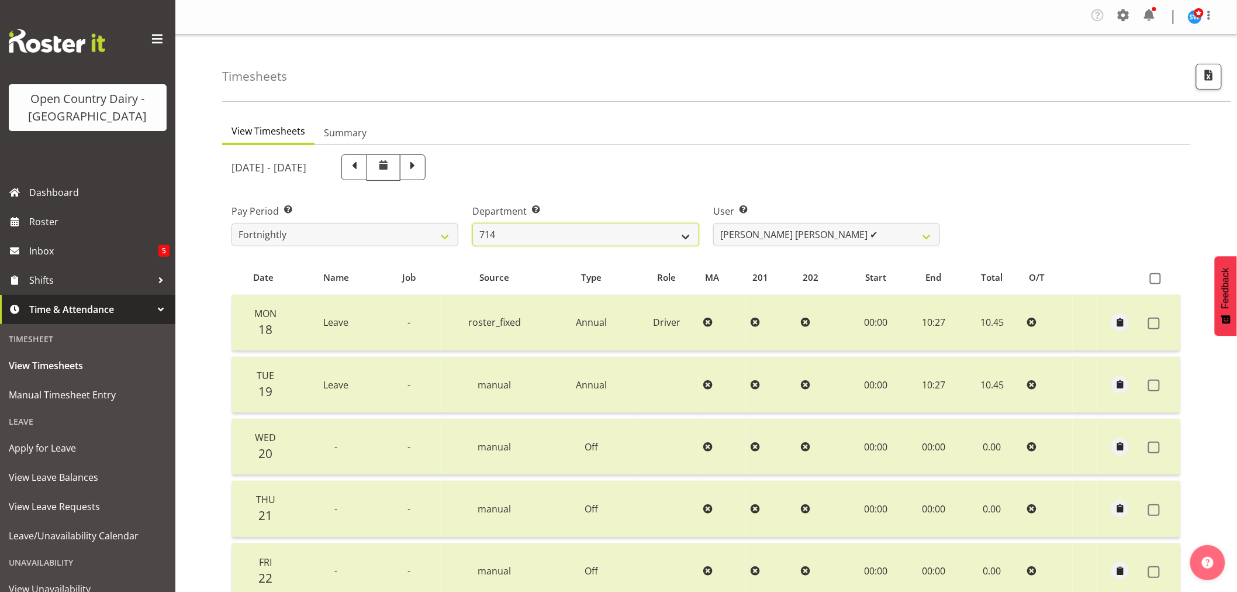
click at [687, 233] on select "701 702 703 704 705 706 707 708 709 710 711 712 713 714 715 716 717 718 719 720" at bounding box center [585, 234] width 227 height 23
select select "716"
click at [472, 223] on select "701 702 703 704 705 706 707 708 709 710 711 712 713 714 715 716 717 718 719 720" at bounding box center [585, 234] width 227 height 23
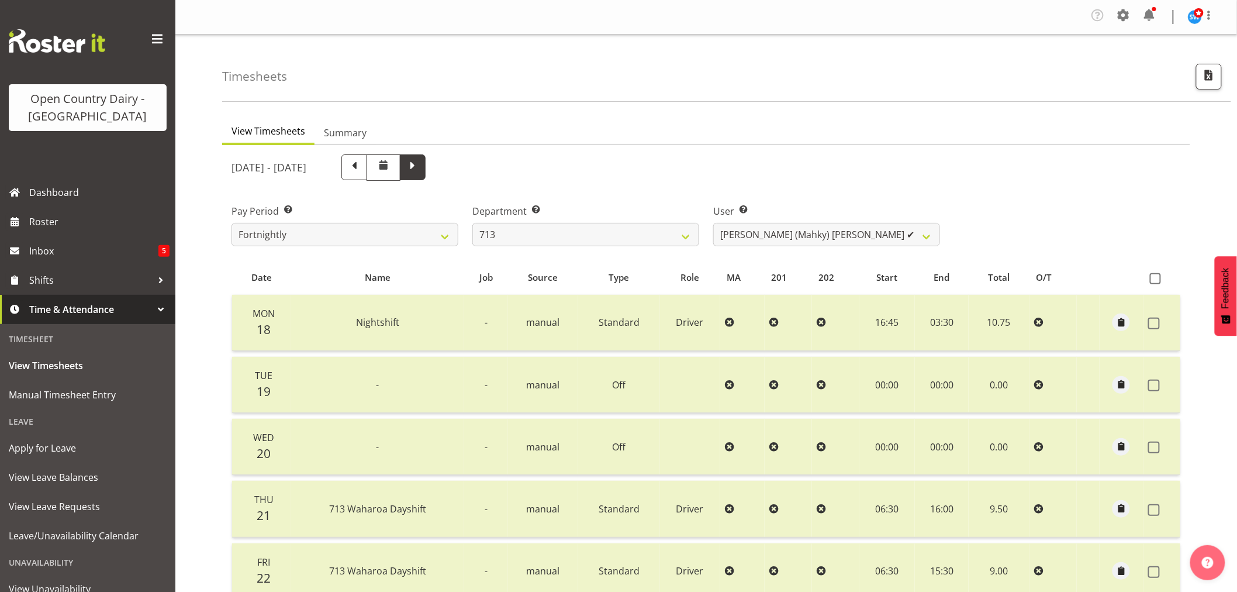
click at [420, 171] on span at bounding box center [412, 165] width 15 height 15
select select
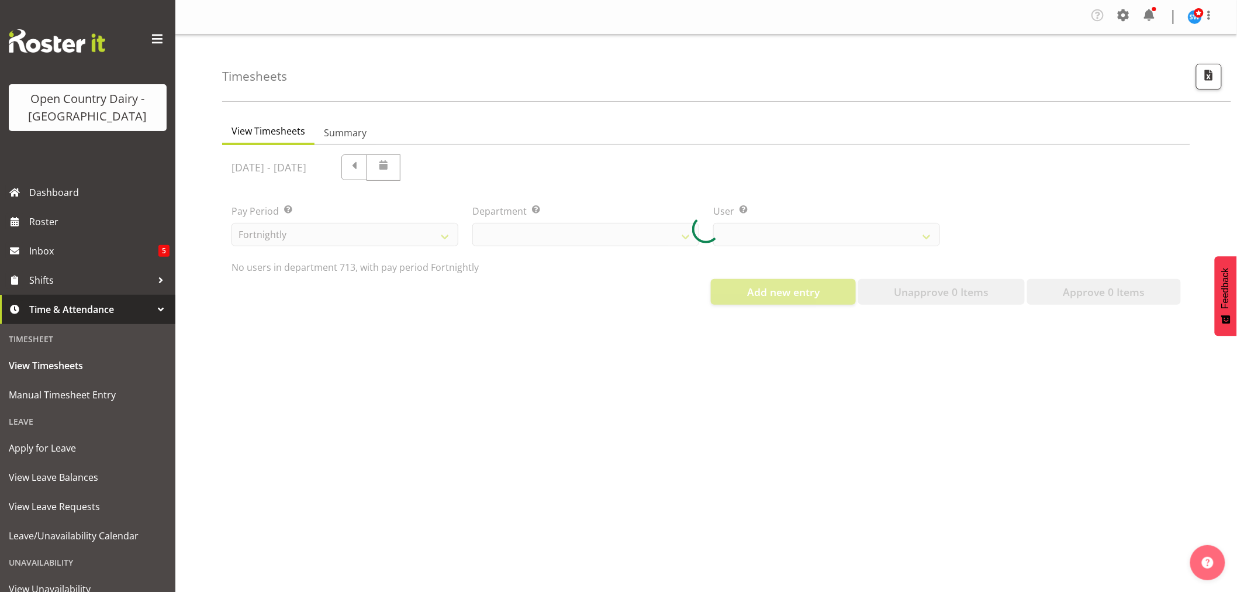
select select "716"
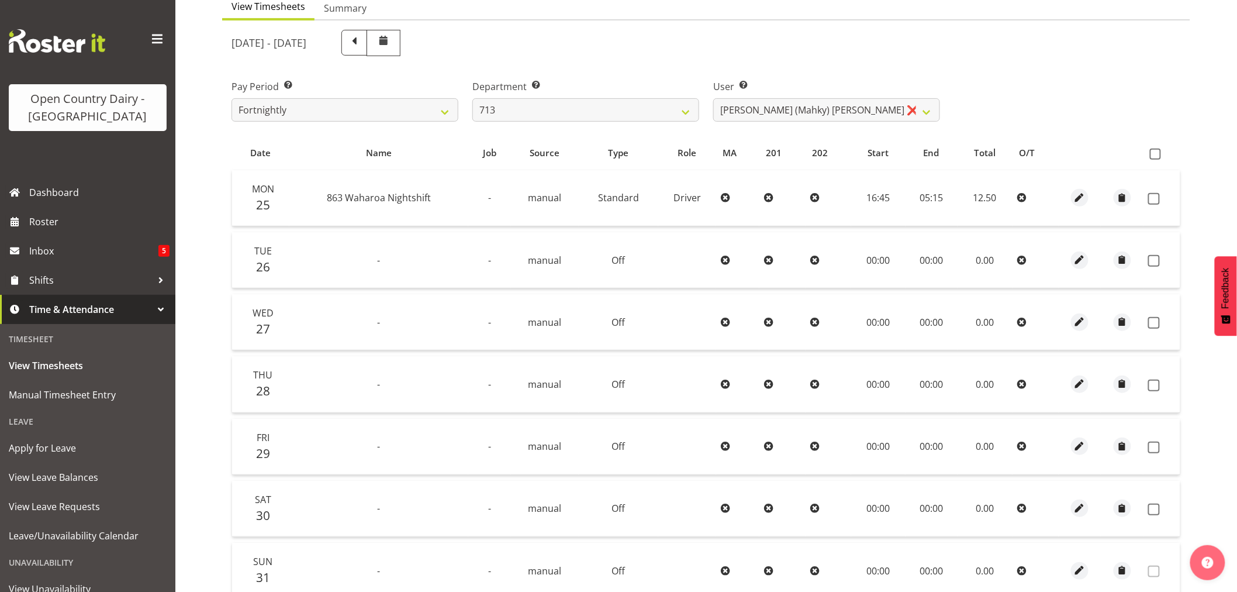
scroll to position [130, 0]
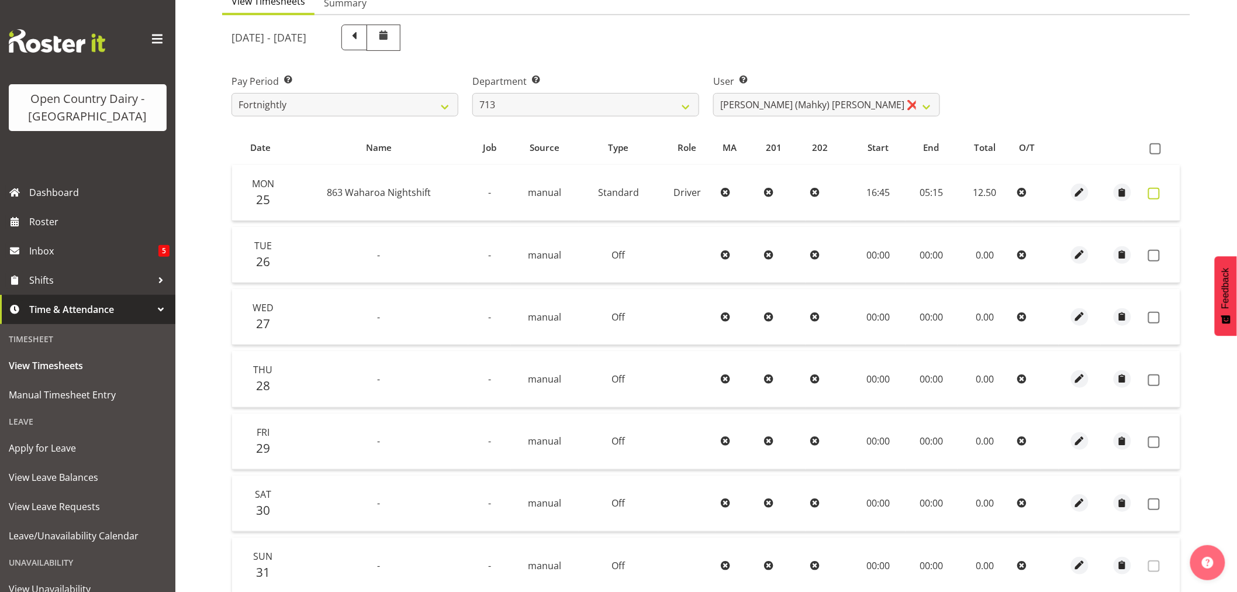
click at [1152, 192] on span at bounding box center [1154, 194] width 12 height 12
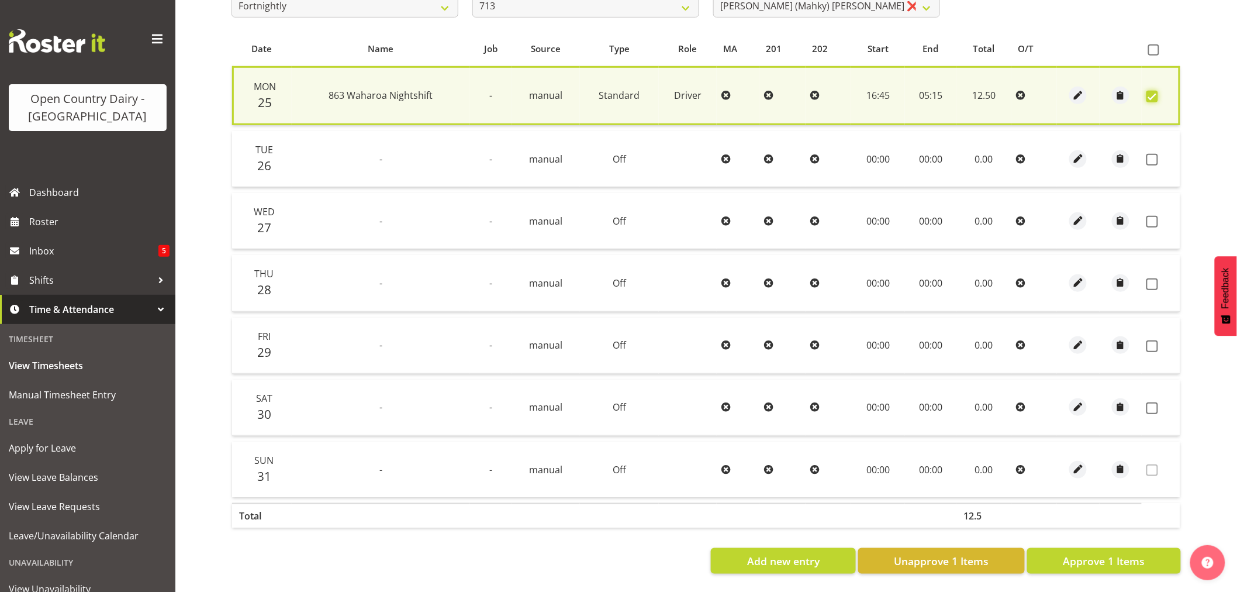
scroll to position [237, 0]
click at [1096, 553] on span "Approve 1 Items" at bounding box center [1104, 560] width 82 height 15
checkbox input "false"
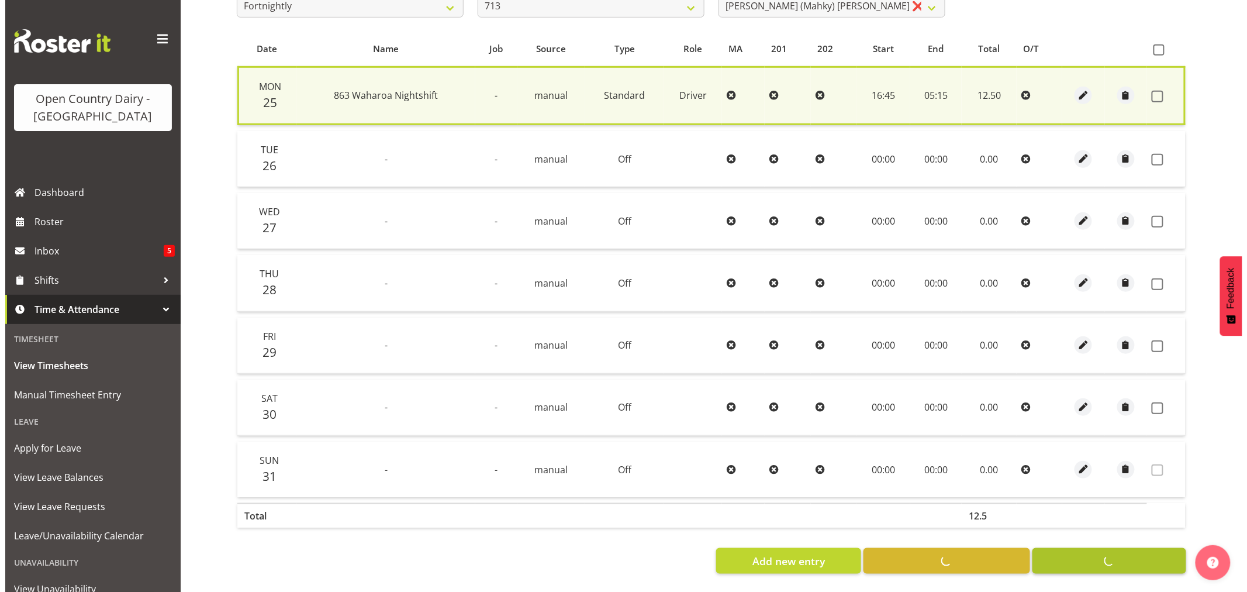
scroll to position [235, 0]
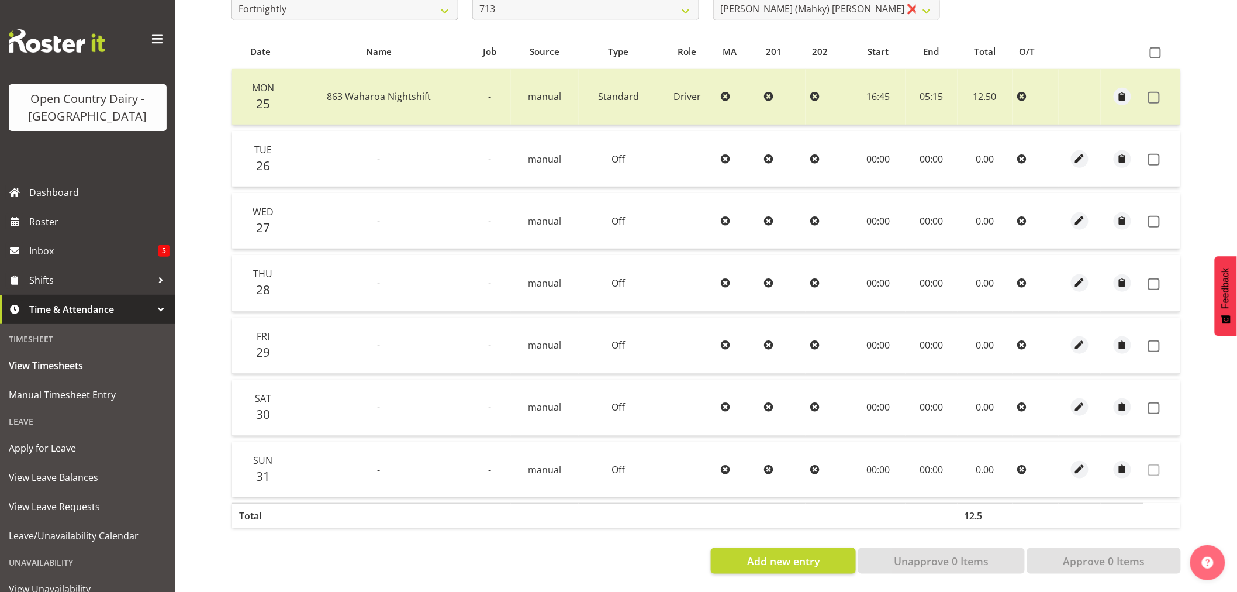
click at [458, 402] on td "-" at bounding box center [378, 407] width 179 height 56
click at [428, 143] on td "-" at bounding box center [378, 159] width 179 height 56
click at [1084, 401] on span "button" at bounding box center [1079, 406] width 13 height 13
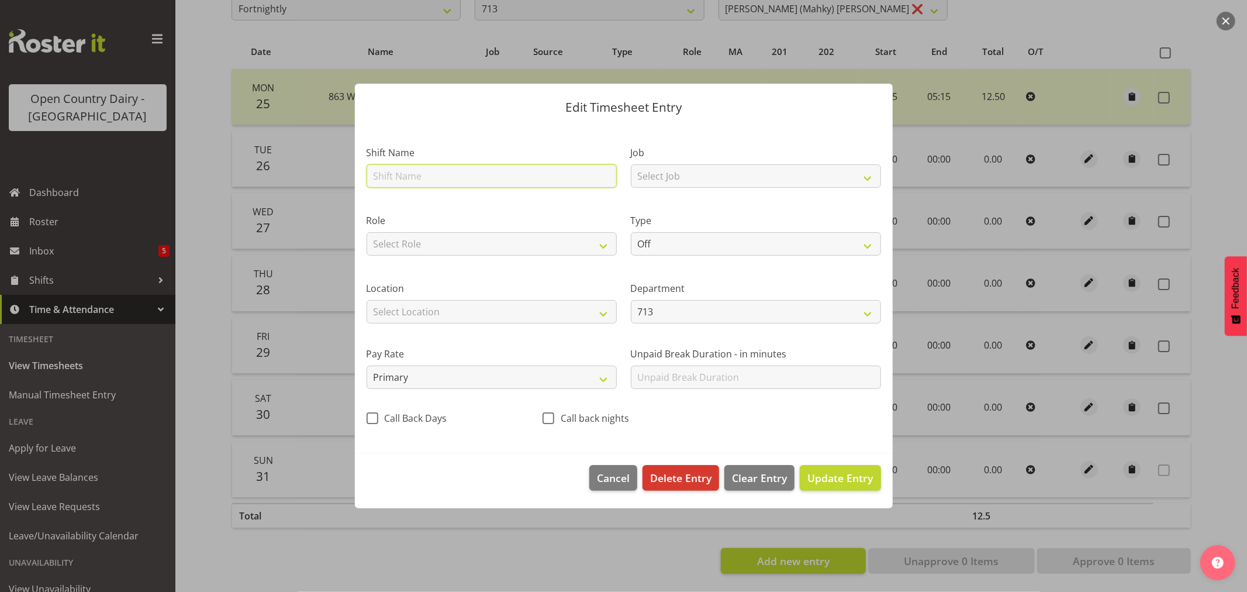
click at [386, 181] on input "text" at bounding box center [492, 175] width 250 height 23
type input "713 Nightshift"
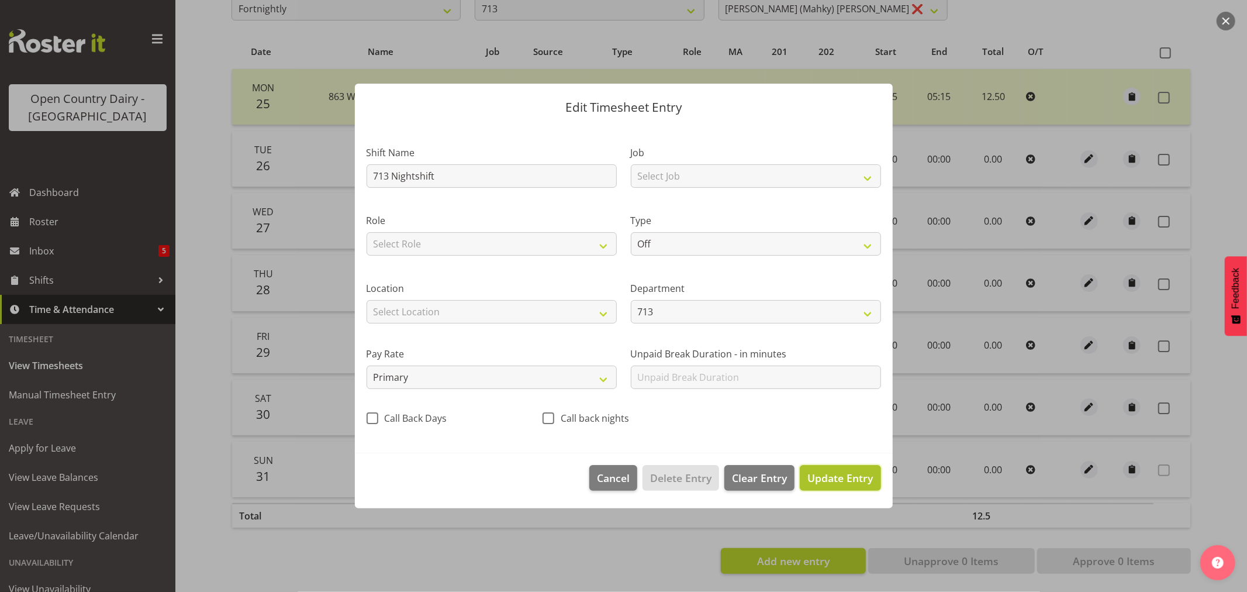
click at [839, 478] on span "Update Entry" at bounding box center [839, 478] width 65 height 14
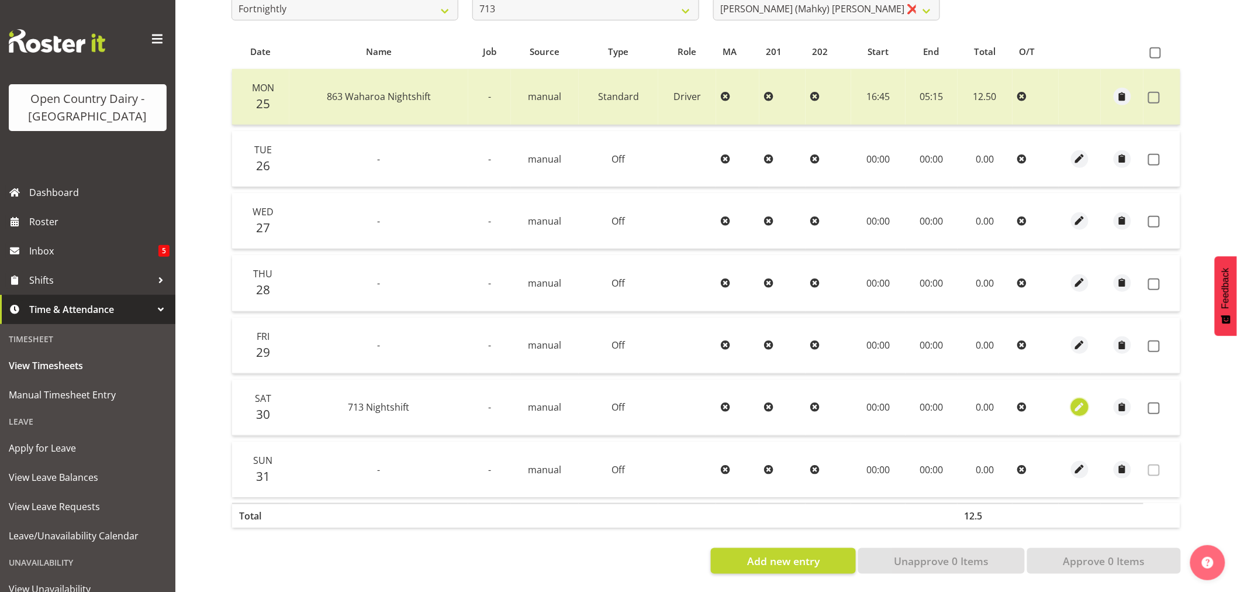
click at [1076, 400] on span "button" at bounding box center [1079, 406] width 13 height 13
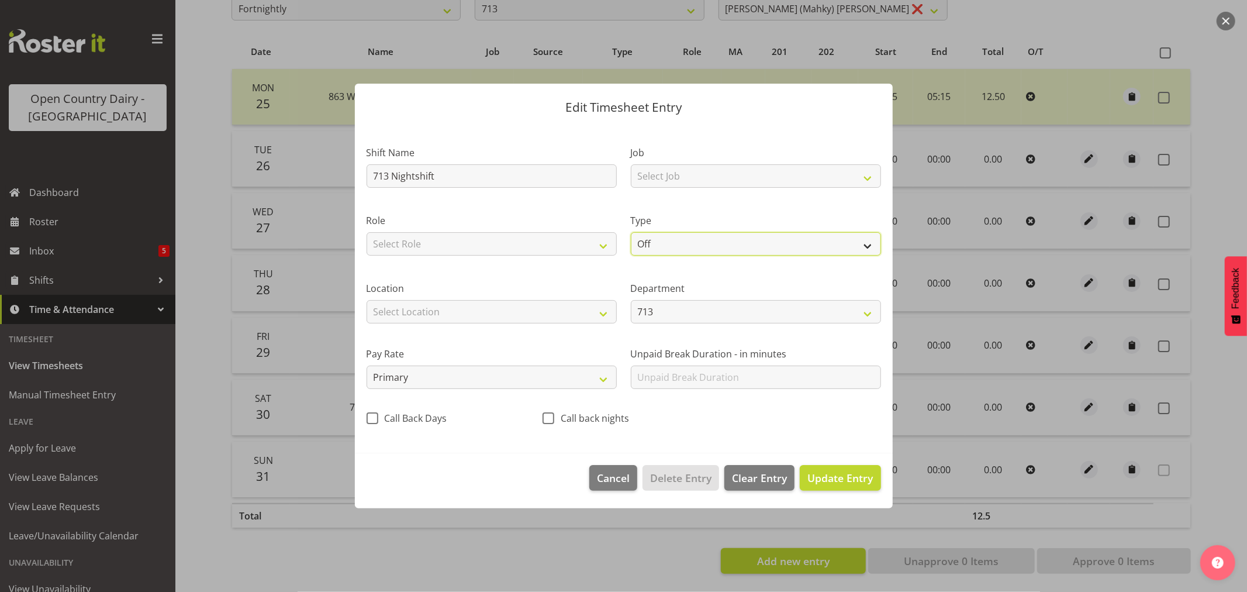
click at [870, 246] on select "Off Standard Public Holiday Public Holiday (Worked) Day In Lieu Annual Leave Si…" at bounding box center [756, 243] width 250 height 23
select select "Standard"
click at [631, 232] on select "Off Standard Public Holiday Public Holiday (Worked) Day In Lieu Annual Leave Si…" at bounding box center [756, 243] width 250 height 23
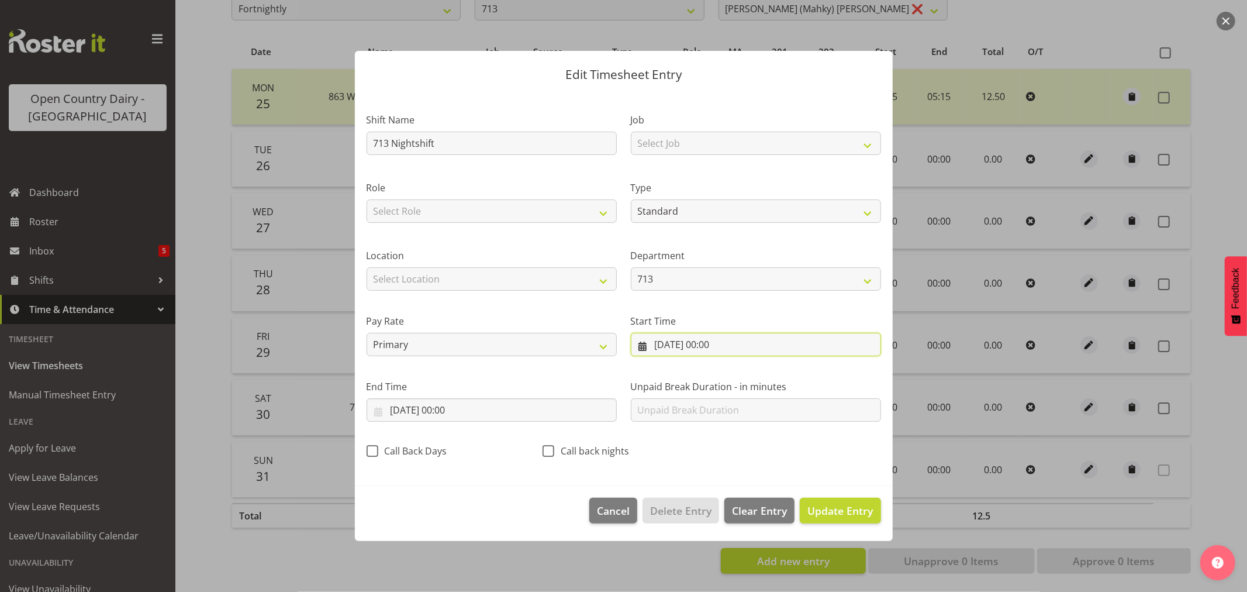
click at [690, 346] on input "[DATE] 00:00" at bounding box center [756, 344] width 250 height 23
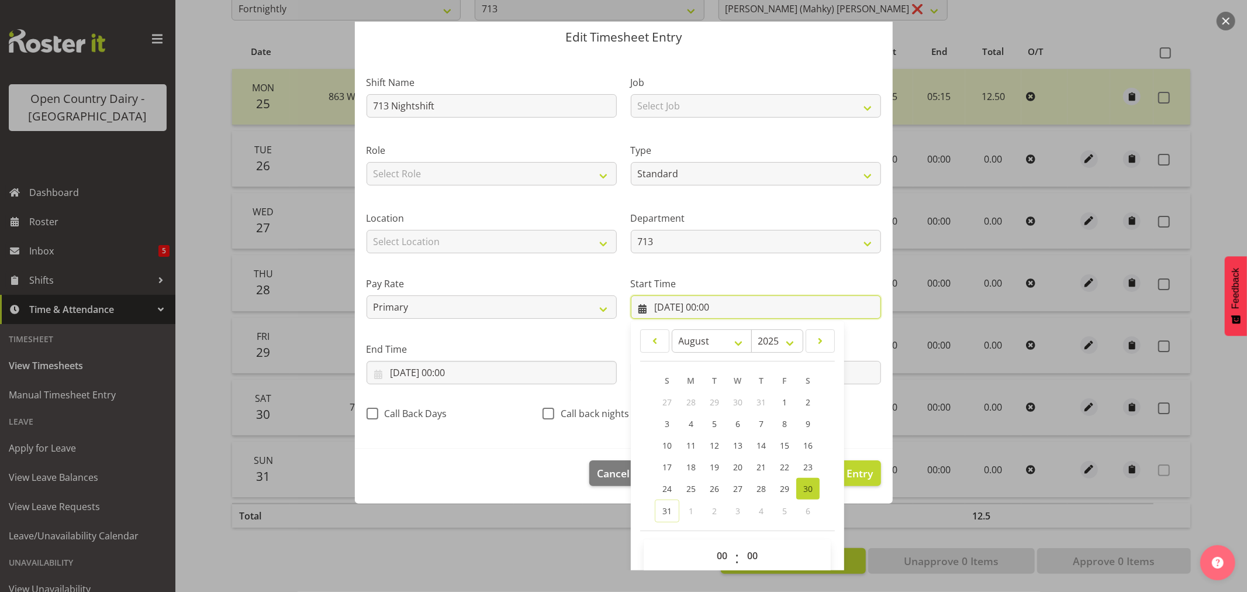
scroll to position [53, 0]
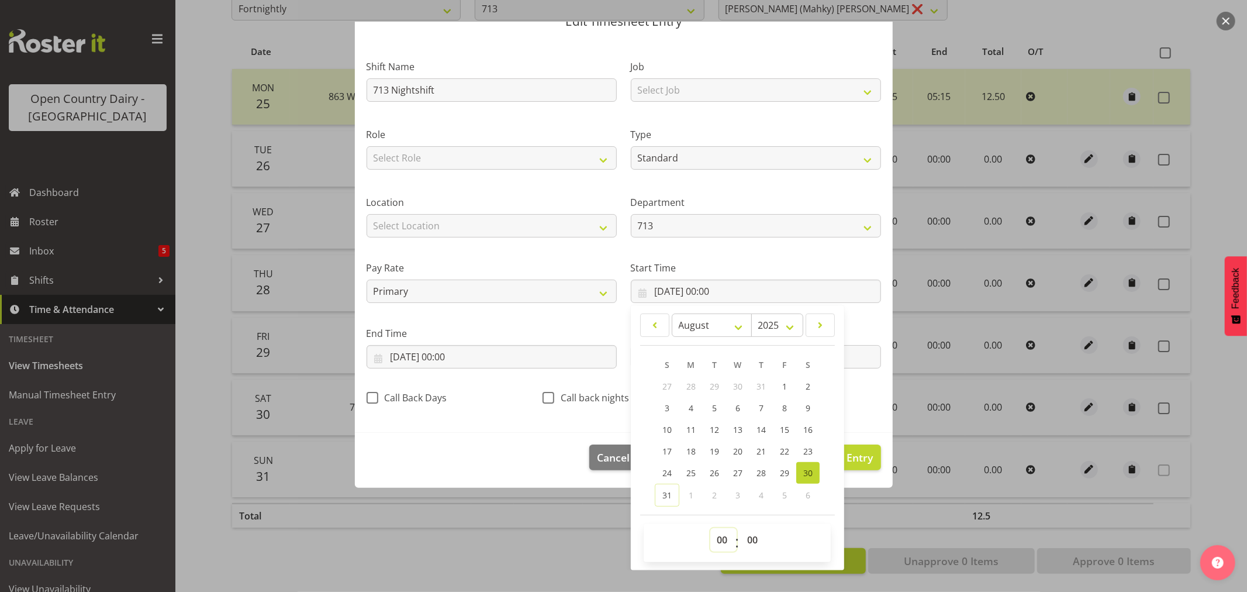
click at [716, 540] on select "00 01 02 03 04 05 06 07 08 09 10 11 12 13 14 15 16 17 18 19 20 21 22 23" at bounding box center [723, 539] width 26 height 23
click at [710, 528] on select "00 01 02 03 04 05 06 07 08 09 10 11 12 13 14 15 16 17 18 19 20 21 22 23" at bounding box center [723, 539] width 26 height 23
click at [749, 540] on select "00 01 02 03 04 05 06 07 08 09 10 11 12 13 14 15 16 17 18 19 20 21 22 23 24 25 2…" at bounding box center [754, 539] width 26 height 23
click at [741, 528] on select "00 01 02 03 04 05 06 07 08 09 10 11 12 13 14 15 16 17 18 19 20 21 22 23 24 25 2…" at bounding box center [754, 539] width 26 height 23
click at [528, 430] on section "Shift Name 713 Nightshift Job Select Job Driver Driver supervisor Support Role …" at bounding box center [624, 236] width 538 height 394
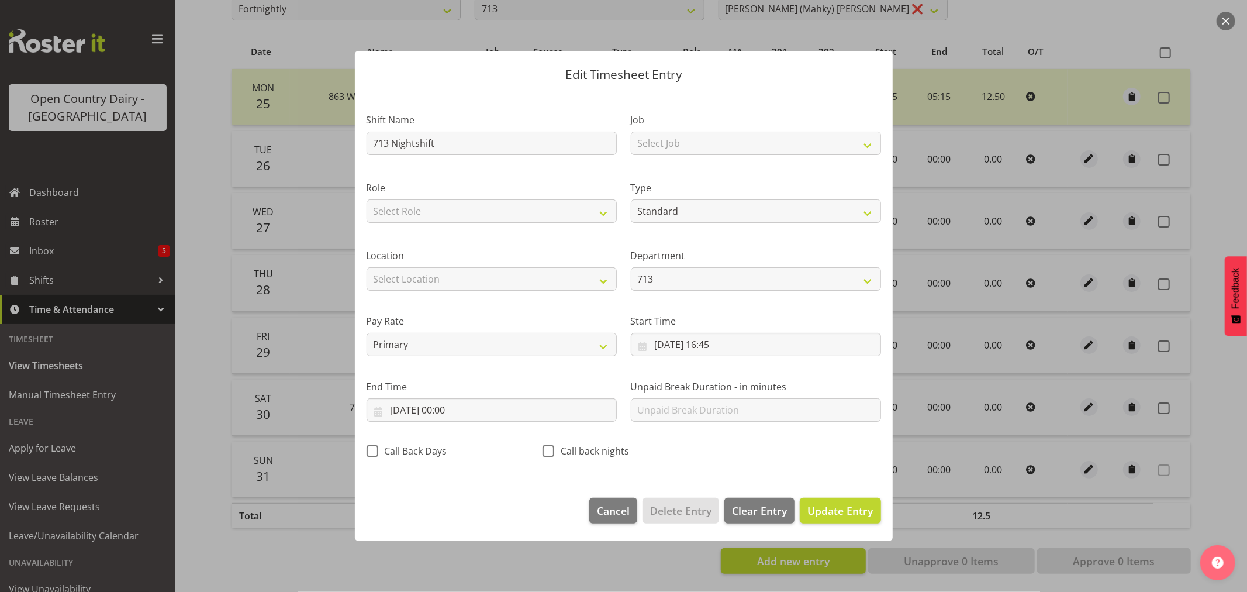
scroll to position [0, 0]
click at [439, 410] on input "[DATE] 00:00" at bounding box center [492, 409] width 250 height 23
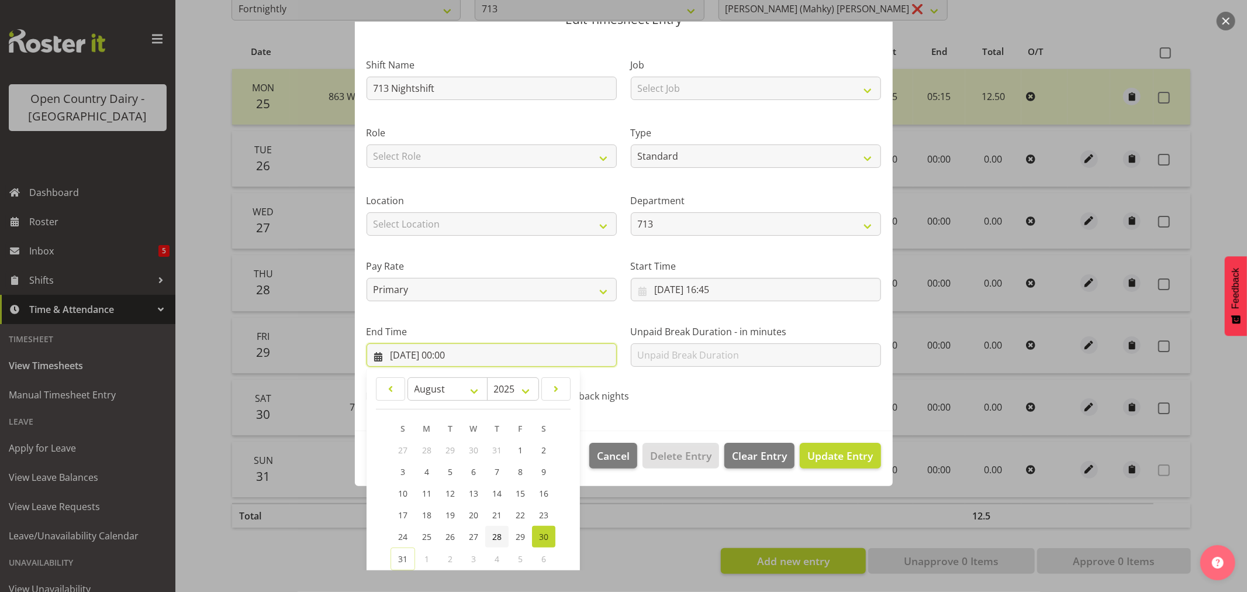
scroll to position [119, 0]
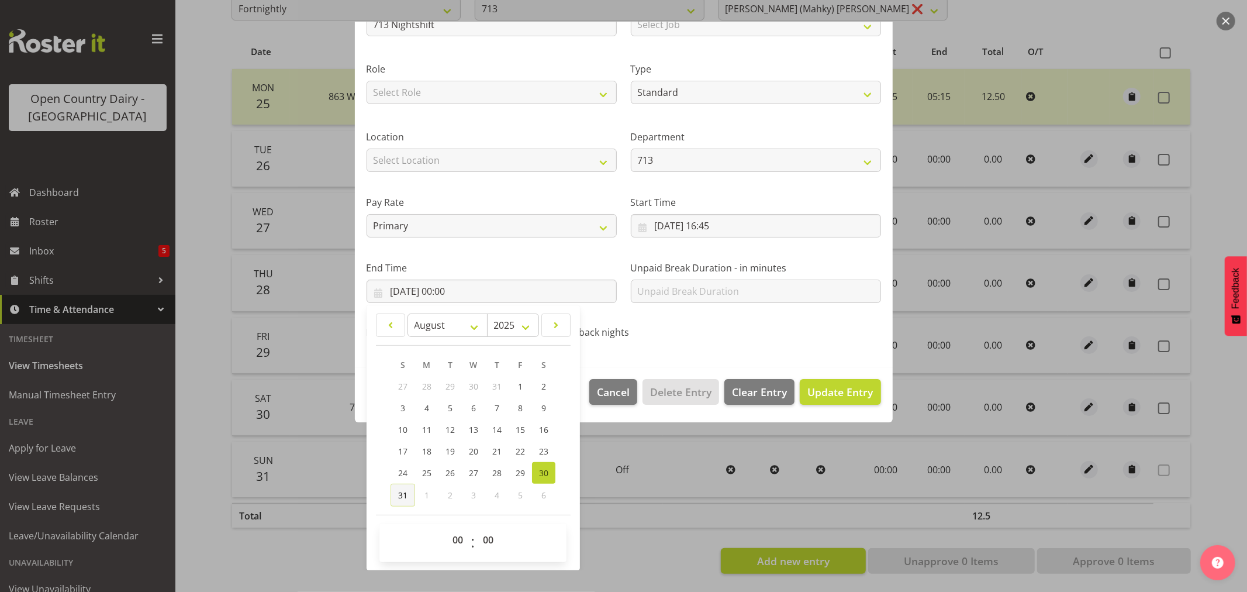
click at [406, 492] on span "31" at bounding box center [402, 494] width 9 height 11
click at [464, 541] on select "00 01 02 03 04 05 06 07 08 09 10 11 12 13 14 15 16 17 18 19 20 21 22 23" at bounding box center [459, 539] width 26 height 23
click at [446, 528] on select "00 01 02 03 04 05 06 07 08 09 10 11 12 13 14 15 16 17 18 19 20 21 22 23" at bounding box center [459, 539] width 26 height 23
click at [837, 396] on span "Update Entry" at bounding box center [839, 392] width 65 height 14
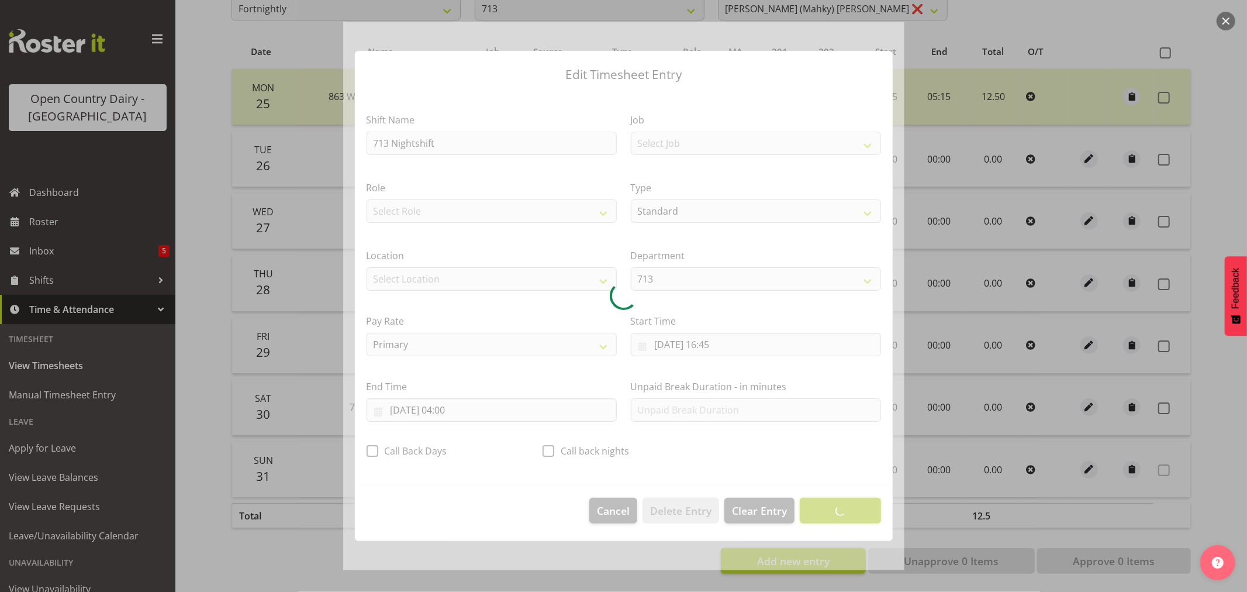
scroll to position [0, 0]
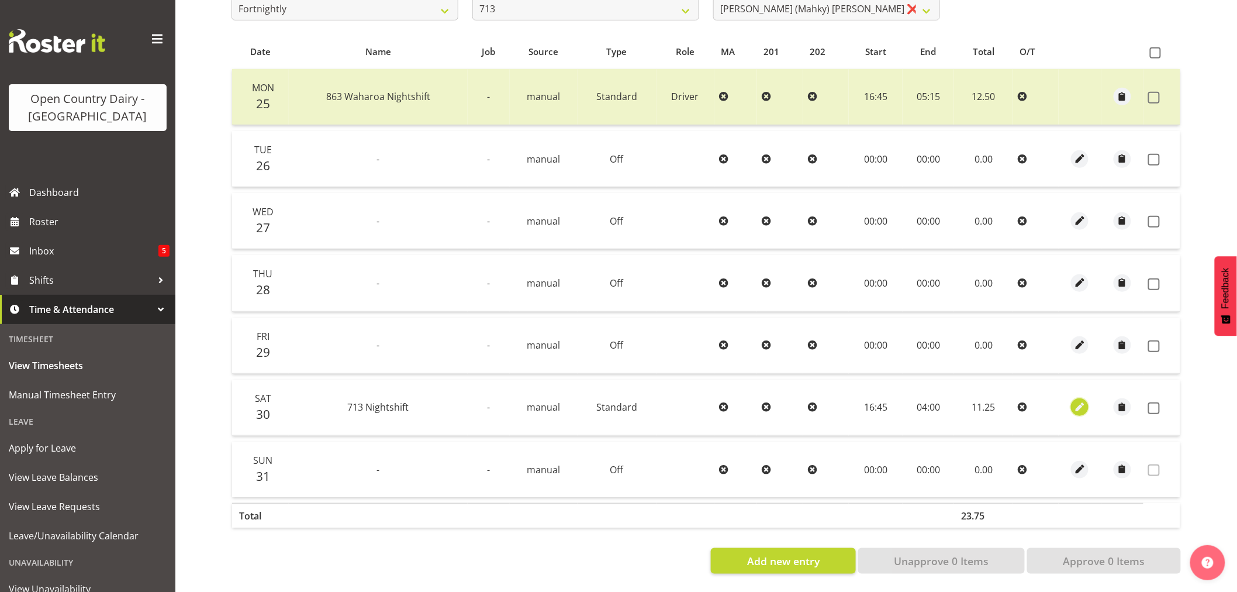
click at [1080, 400] on span "button" at bounding box center [1079, 406] width 13 height 13
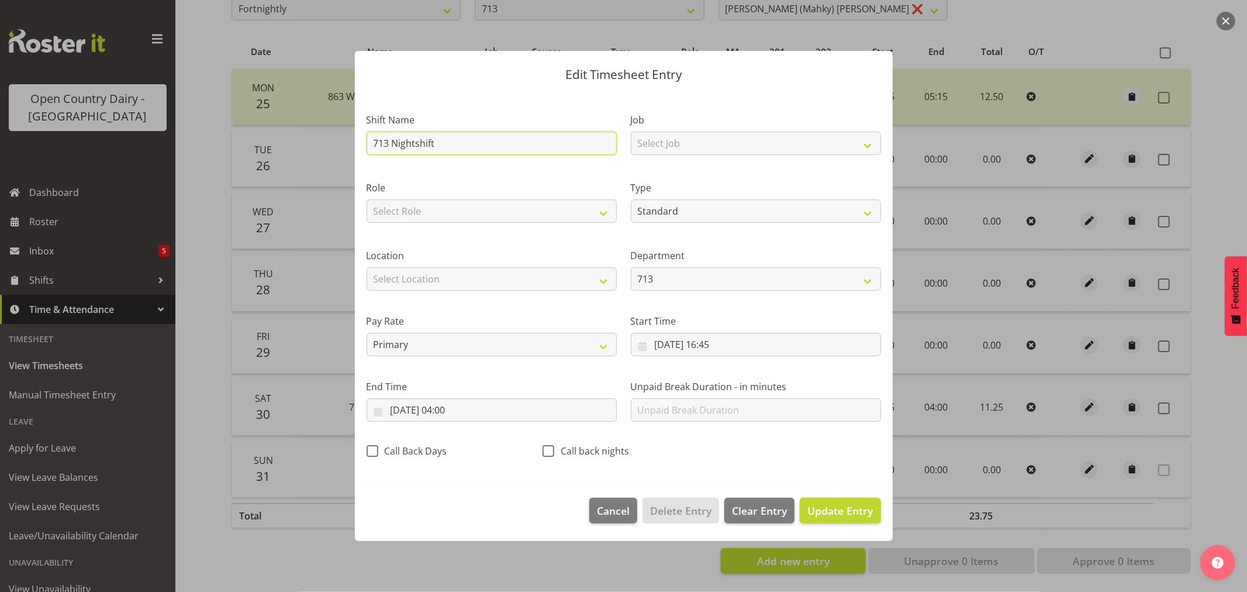
click at [389, 144] on input "713 Nightshift" at bounding box center [492, 143] width 250 height 23
click at [829, 510] on span "Update Entry" at bounding box center [839, 510] width 65 height 14
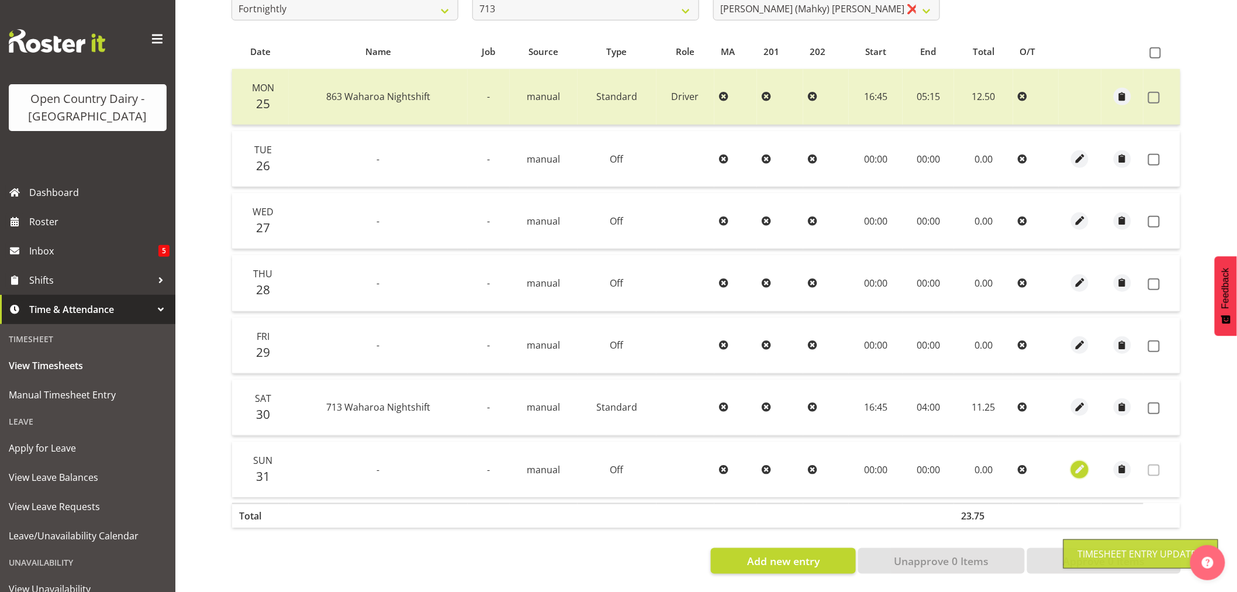
click at [1077, 464] on span "button" at bounding box center [1079, 468] width 13 height 13
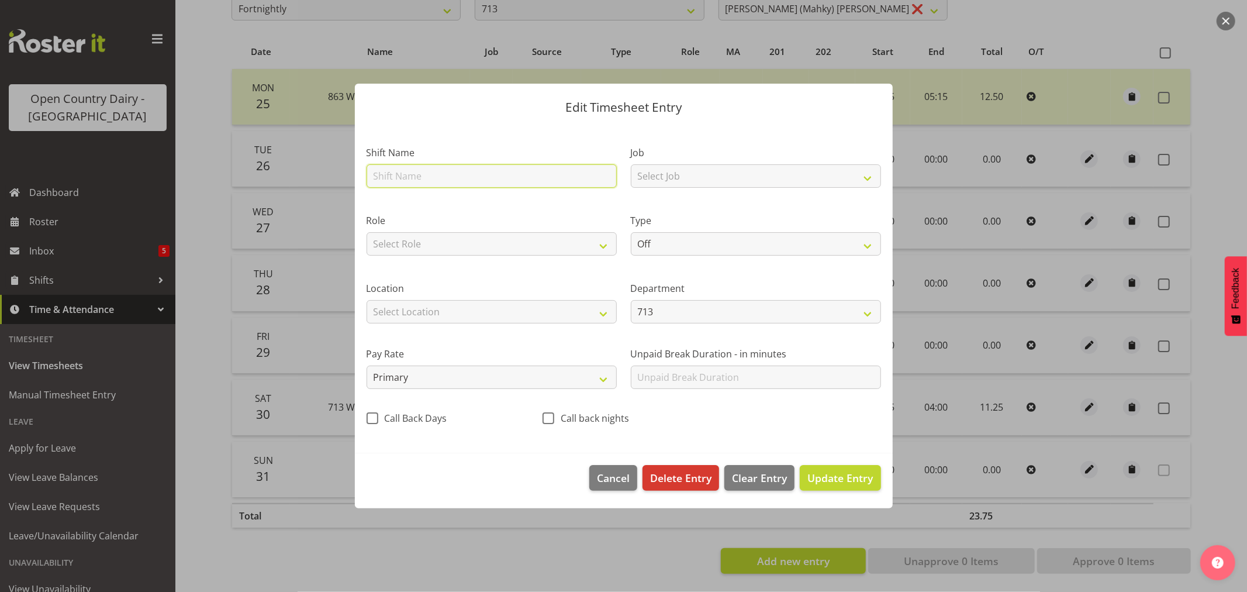
click at [433, 171] on input "text" at bounding box center [492, 175] width 250 height 23
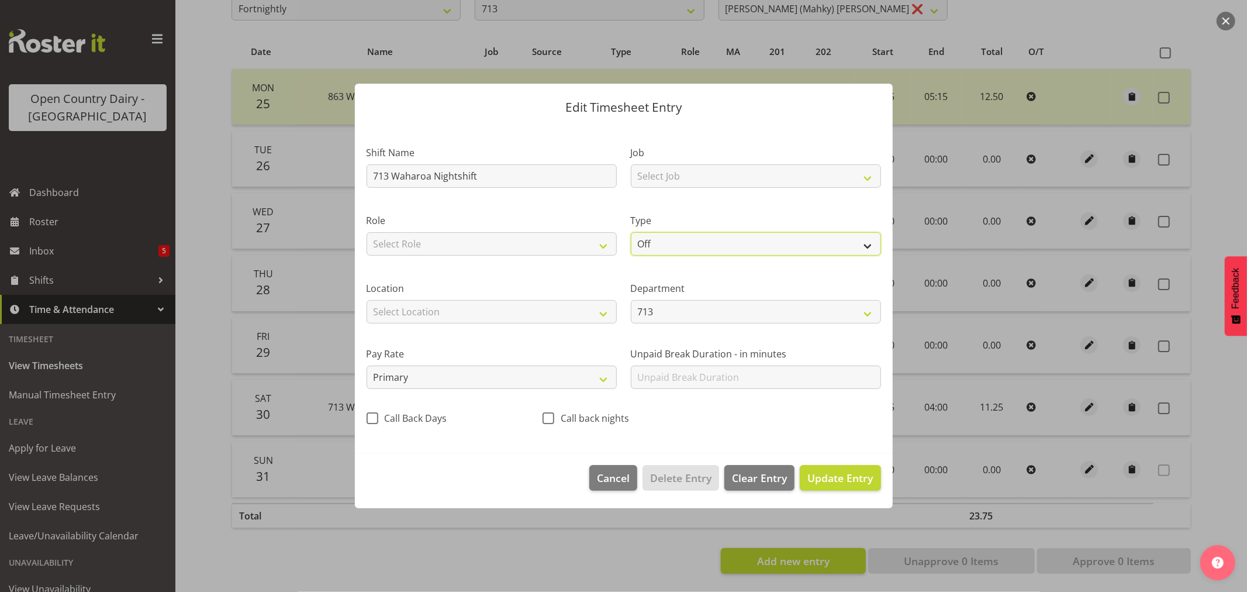
click at [866, 244] on select "Off Standard Public Holiday Public Holiday (Worked) Day In Lieu Annual Leave Si…" at bounding box center [756, 243] width 250 height 23
click at [631, 232] on select "Off Standard Public Holiday Public Holiday (Worked) Day In Lieu Annual Leave Si…" at bounding box center [756, 243] width 250 height 23
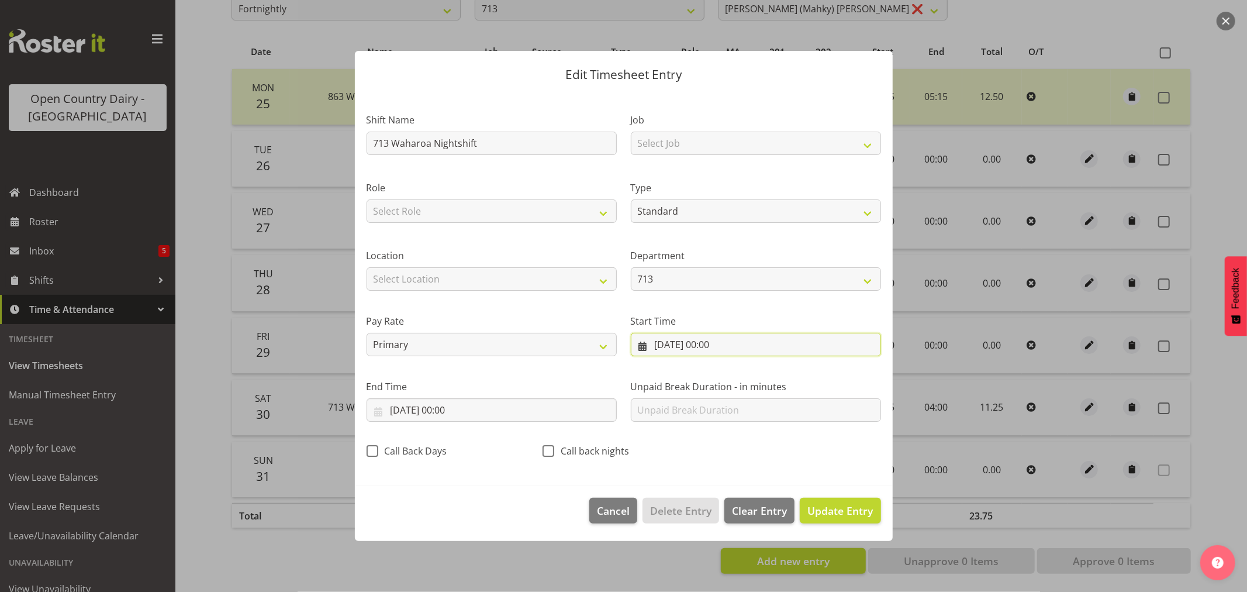
click at [690, 347] on input "[DATE] 00:00" at bounding box center [756, 344] width 250 height 23
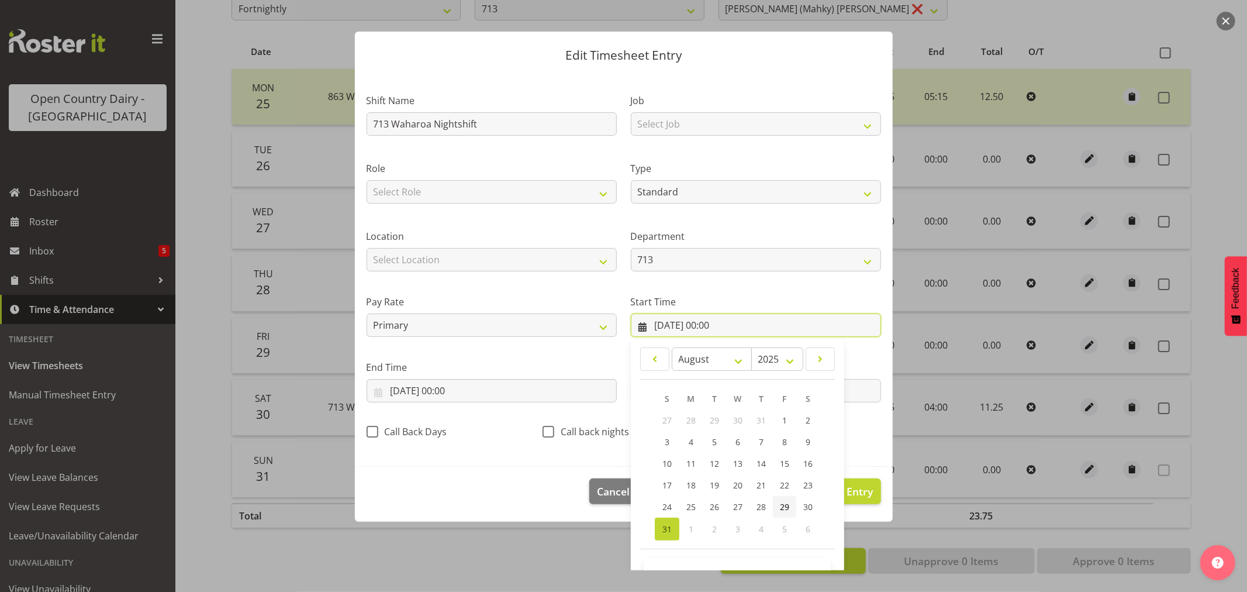
scroll to position [53, 0]
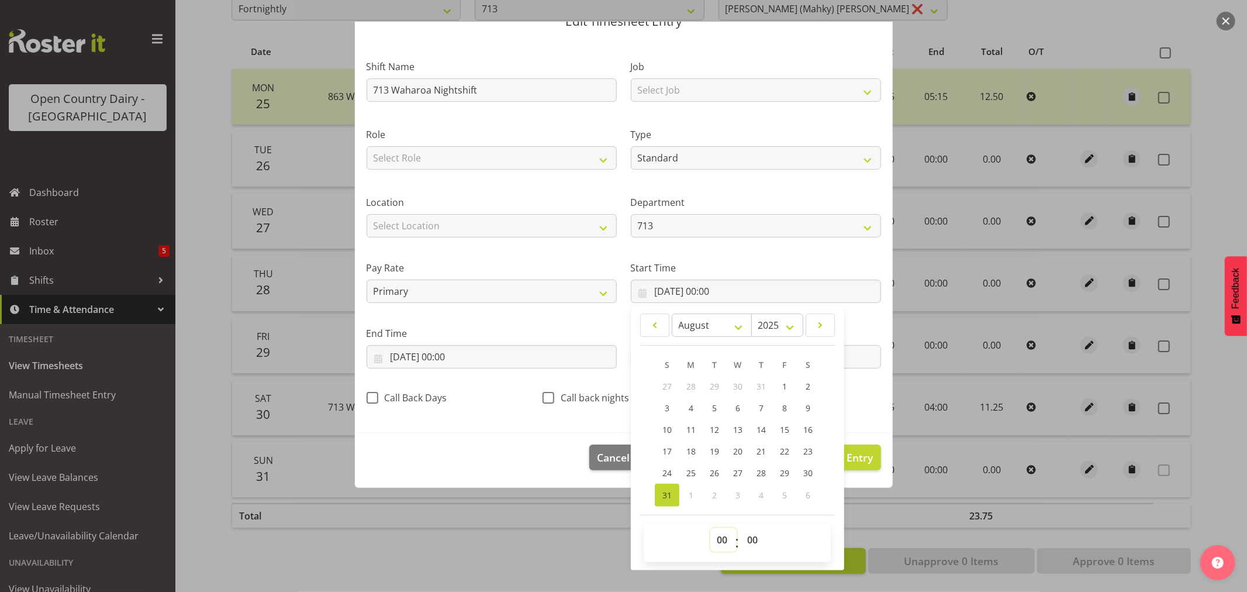
click at [715, 538] on select "00 01 02 03 04 05 06 07 08 09 10 11 12 13 14 15 16 17 18 19 20 21 22 23" at bounding box center [723, 539] width 26 height 23
click at [710, 528] on select "00 01 02 03 04 05 06 07 08 09 10 11 12 13 14 15 16 17 18 19 20 21 22 23" at bounding box center [723, 539] width 26 height 23
click at [747, 542] on select "00 01 02 03 04 05 06 07 08 09 10 11 12 13 14 15 16 17 18 19 20 21 22 23 24 25 2…" at bounding box center [754, 539] width 26 height 23
click at [741, 528] on select "00 01 02 03 04 05 06 07 08 09 10 11 12 13 14 15 16 17 18 19 20 21 22 23 24 25 2…" at bounding box center [754, 539] width 26 height 23
click at [571, 530] on div "Edit Timesheet Entry Shift Name 713 Waharoa Nightshift Job Select Job Driver Dr…" at bounding box center [623, 296] width 561 height 549
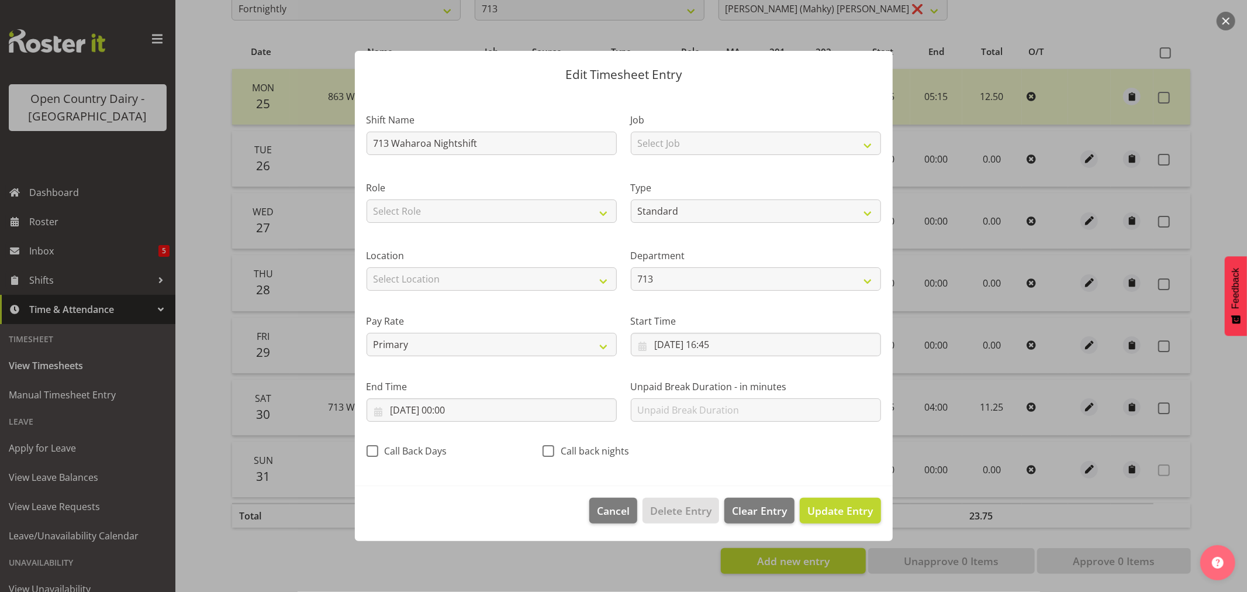
scroll to position [0, 0]
click at [448, 406] on input "[DATE] 00:00" at bounding box center [492, 409] width 250 height 23
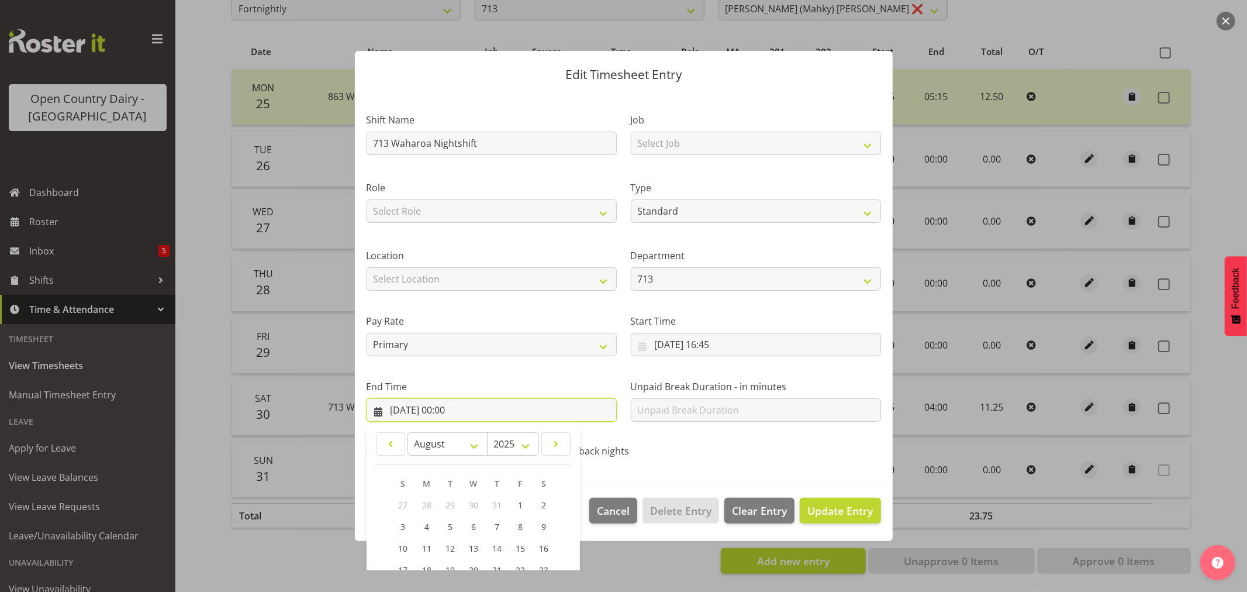
scroll to position [119, 0]
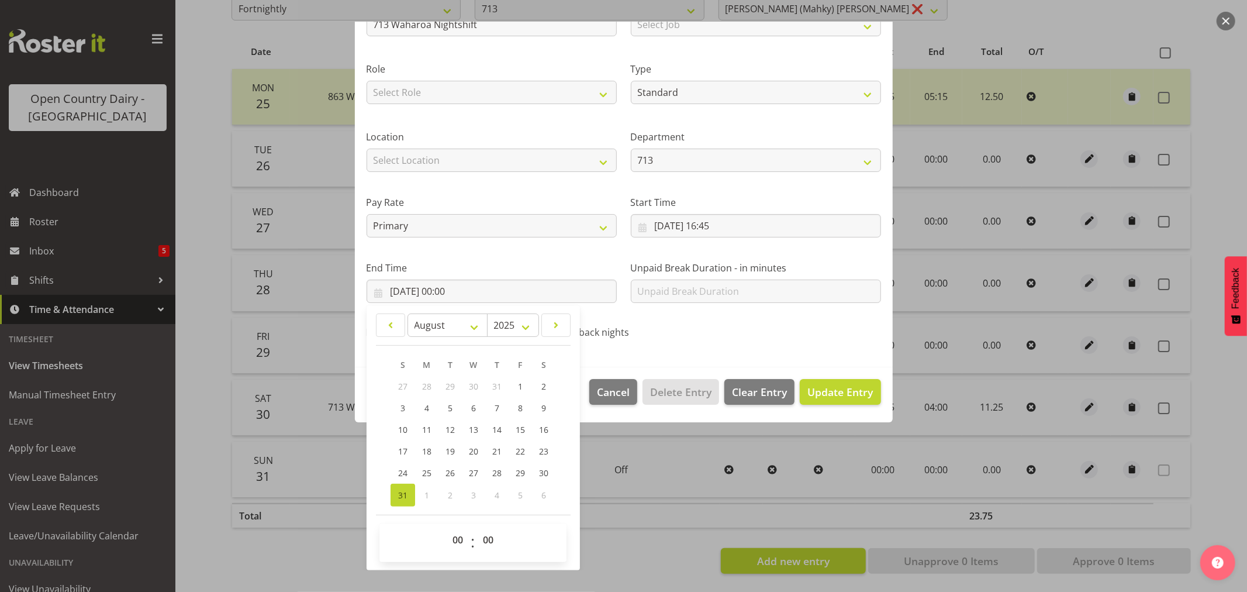
click at [427, 493] on span "1" at bounding box center [426, 494] width 5 height 11
click at [478, 330] on select "January February March April May June July August September October November De…" at bounding box center [447, 324] width 80 height 23
click at [407, 313] on select "January February March April May June July August September October November De…" at bounding box center [447, 324] width 80 height 23
click at [426, 383] on span "1" at bounding box center [426, 386] width 5 height 11
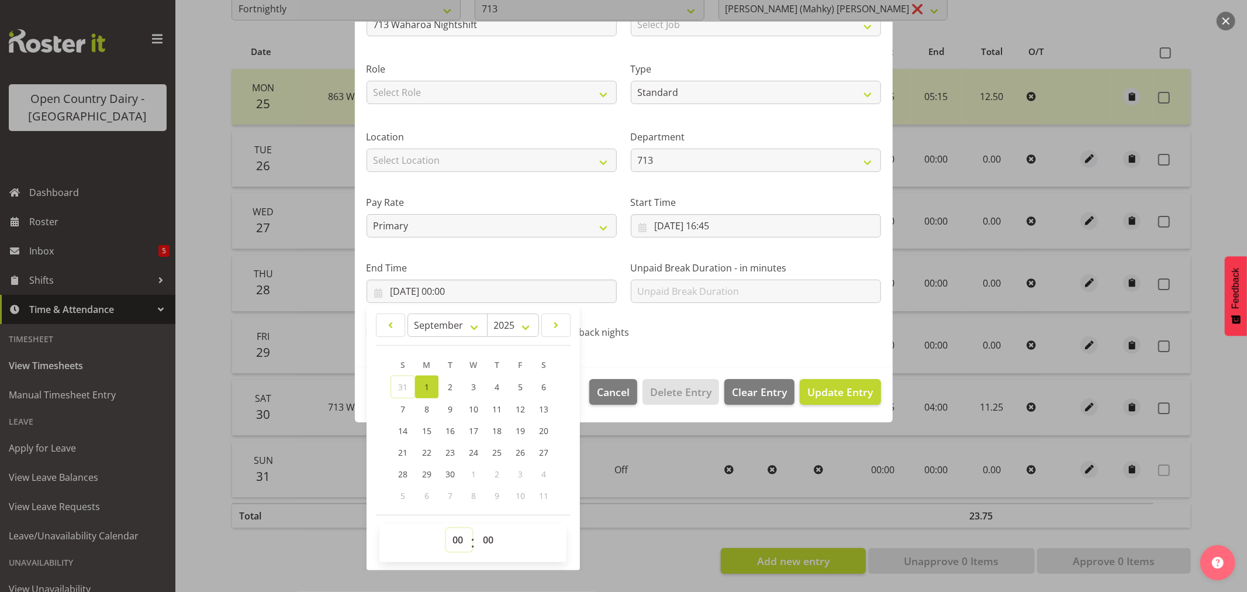
click at [457, 534] on select "00 01 02 03 04 05 06 07 08 09 10 11 12 13 14 15 16 17 18 19 20 21 22 23" at bounding box center [459, 539] width 26 height 23
click at [446, 528] on select "00 01 02 03 04 05 06 07 08 09 10 11 12 13 14 15 16 17 18 19 20 21 22 23" at bounding box center [459, 539] width 26 height 23
click at [822, 386] on span "Update Entry" at bounding box center [839, 392] width 65 height 14
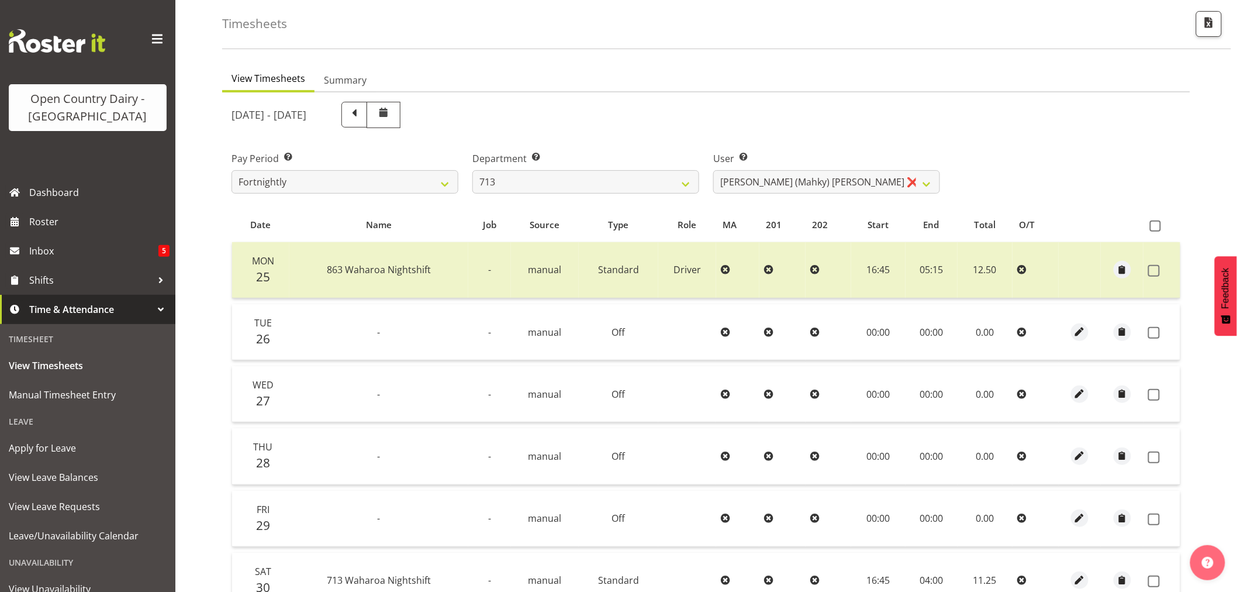
scroll to position [40, 0]
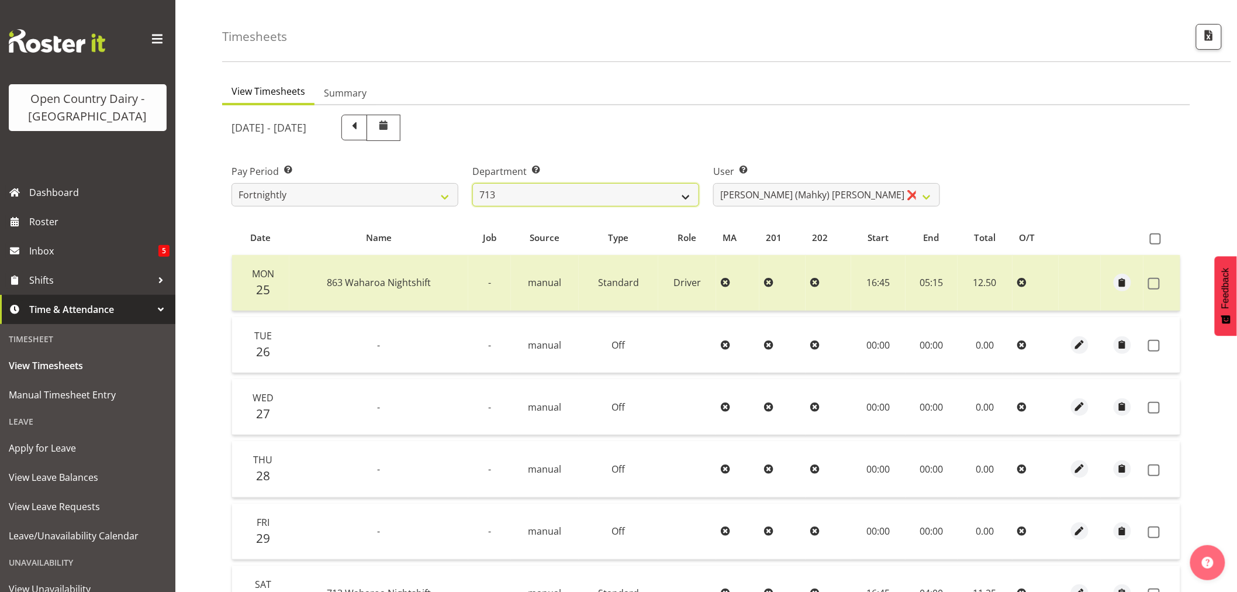
click at [686, 201] on select "701 702 703 704 705 706 707 708 709 710 711 712 713 714 715 716 717 718 719 720" at bounding box center [585, 194] width 227 height 23
click at [665, 143] on div "[DATE] - [DATE]" at bounding box center [585, 128] width 723 height 40
click at [685, 202] on select "701 702 703 704 705 706 707 708 709 710 711 712 713 714 715 716 717 718 719 720" at bounding box center [585, 194] width 227 height 23
click at [472, 183] on select "701 702 703 704 705 706 707 708 709 710 711 712 713 714 715 716 717 718 719 720" at bounding box center [585, 194] width 227 height 23
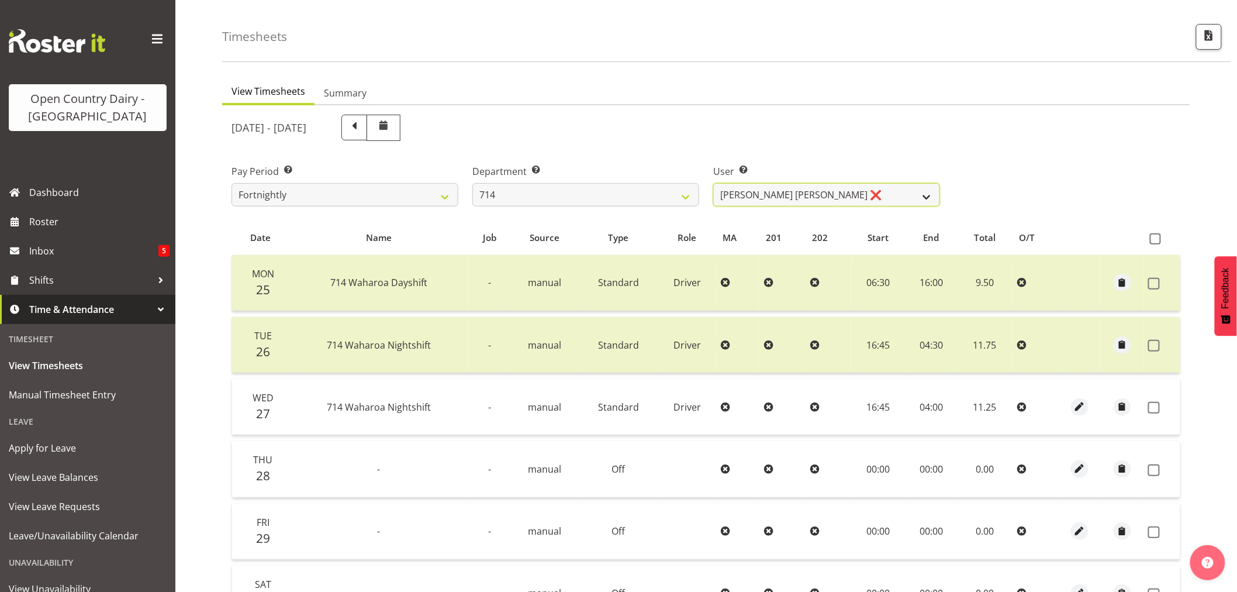
click at [928, 191] on select "Fraser Stephens ❌ Nev Brewster ❌ Stephen Parsons ❌ Tom Gaelic ❌" at bounding box center [826, 194] width 227 height 23
click at [713, 183] on select "Fraser Stephens ❌ Nev Brewster ❌ Stephen Parsons ❌ Tom Gaelic ❌" at bounding box center [826, 194] width 227 height 23
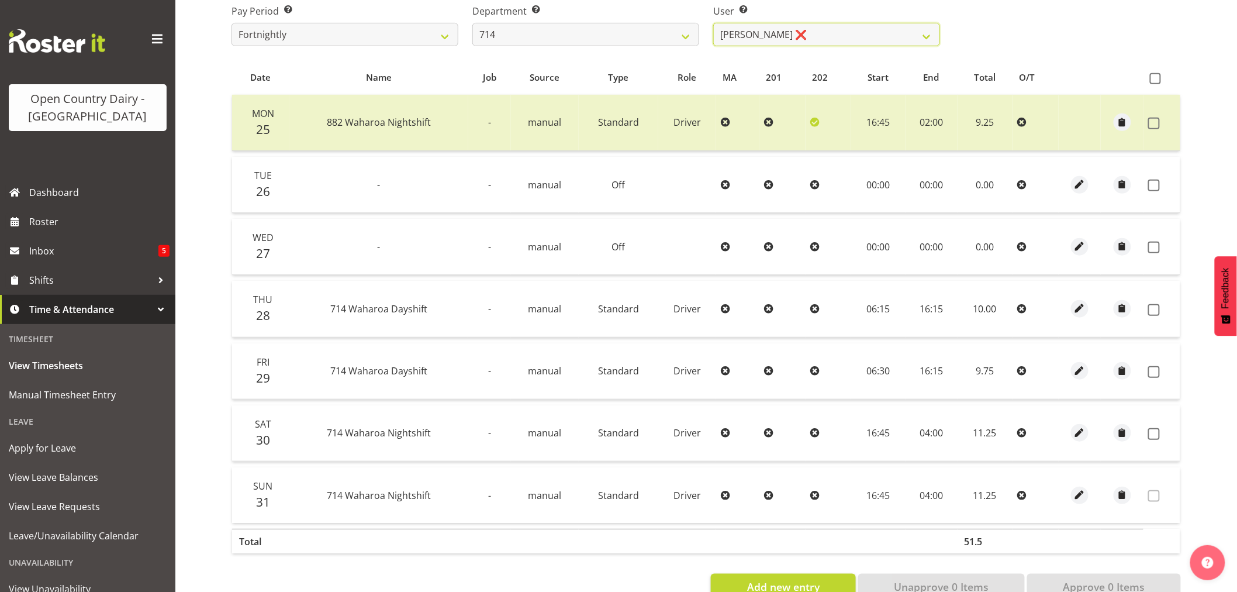
scroll to position [235, 0]
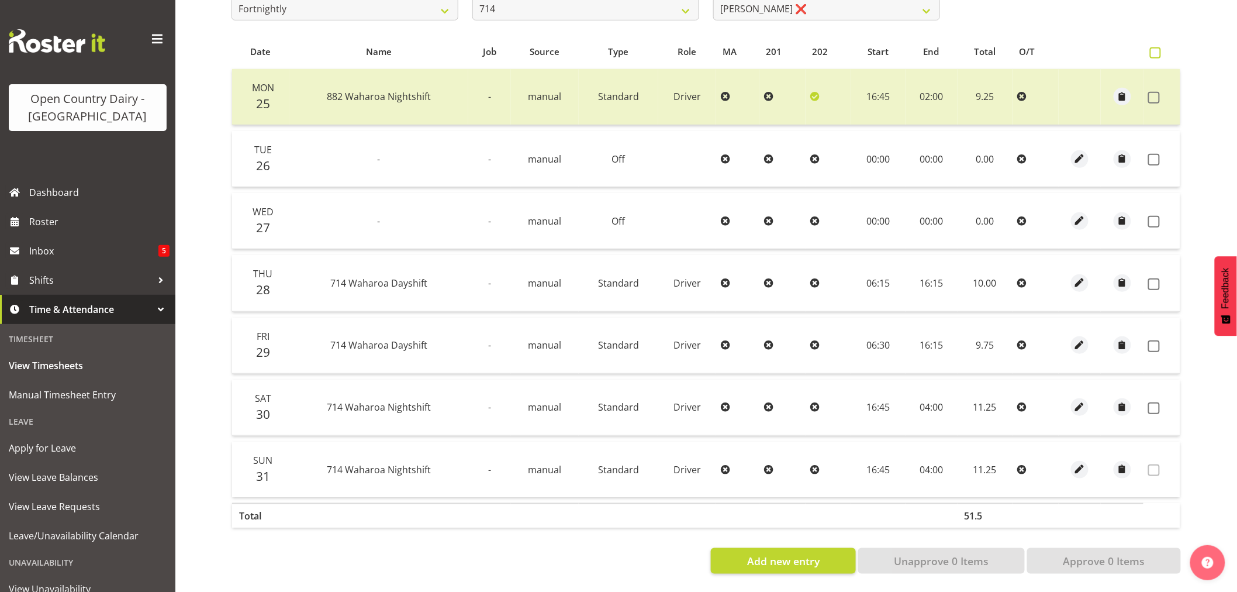
click at [1154, 47] on span at bounding box center [1155, 52] width 11 height 11
click at [1154, 49] on input "checkbox" at bounding box center [1154, 53] width 8 height 8
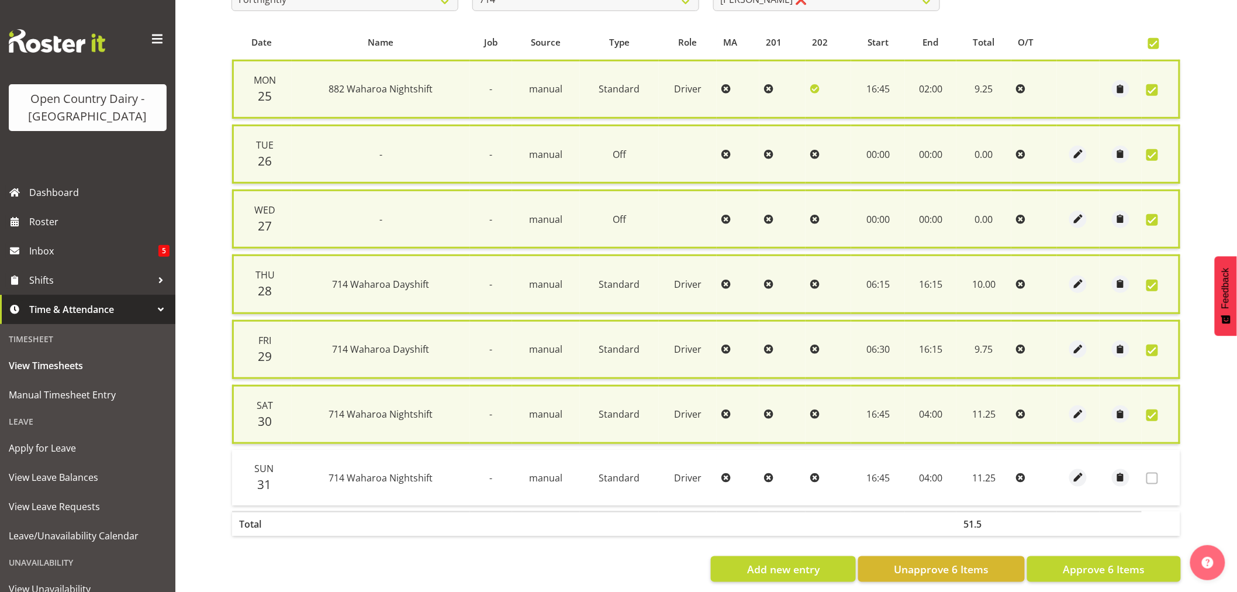
click at [1150, 409] on span at bounding box center [1152, 415] width 12 height 12
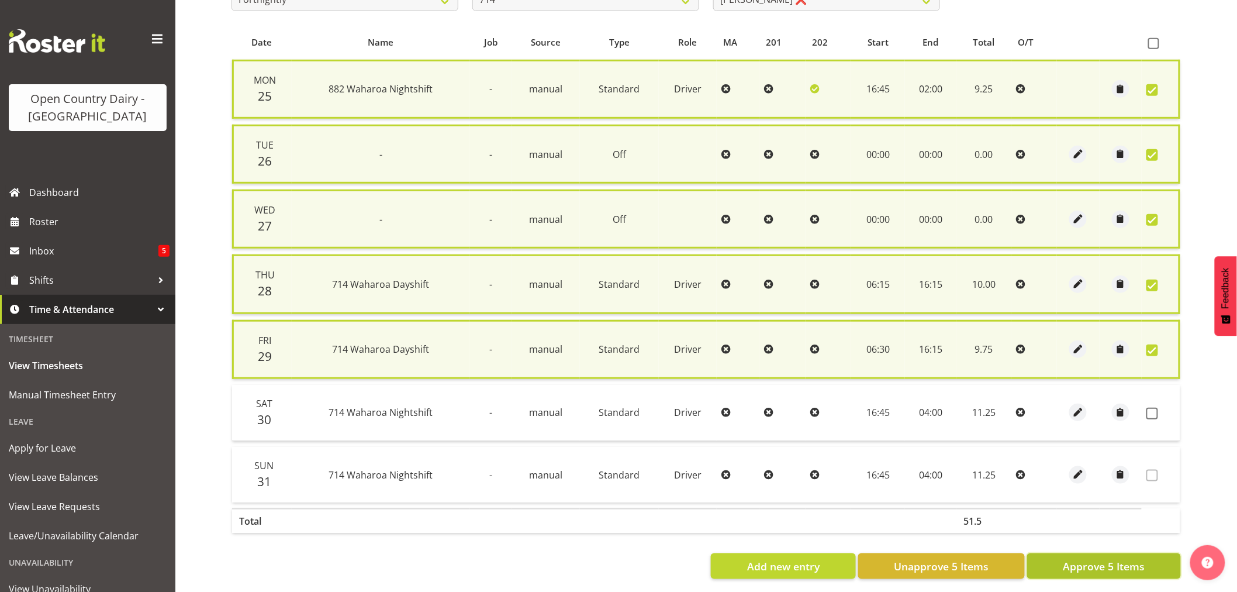
click at [1114, 559] on span "Approve 5 Items" at bounding box center [1104, 565] width 82 height 15
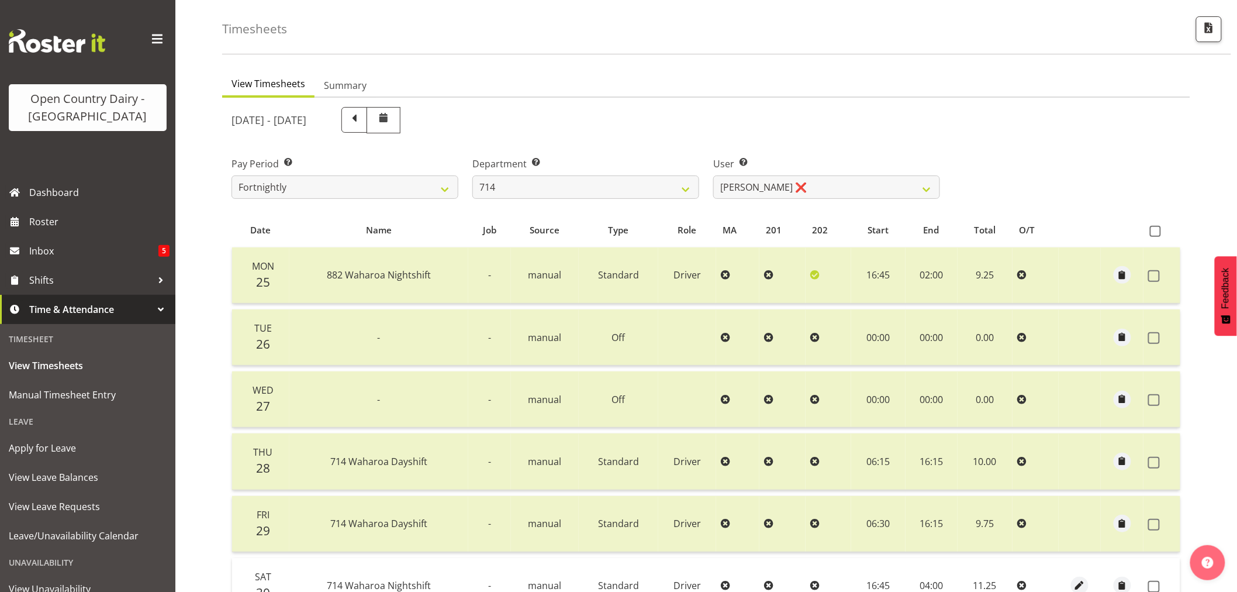
scroll to position [40, 0]
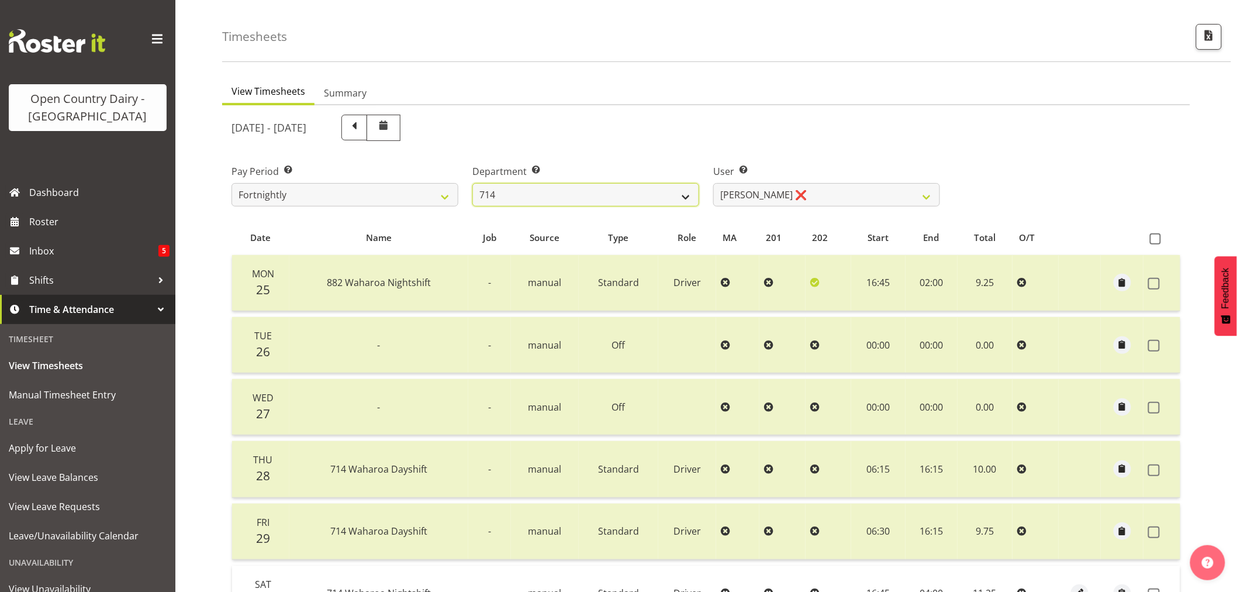
click at [686, 196] on select "701 702 703 704 705 706 707 708 709 710 711 712 713 714 715 716 717 718 719 720" at bounding box center [585, 194] width 227 height 23
click at [472, 183] on select "701 702 703 704 705 706 707 708 709 710 711 712 713 714 715 716 717 718 719 720" at bounding box center [585, 194] width 227 height 23
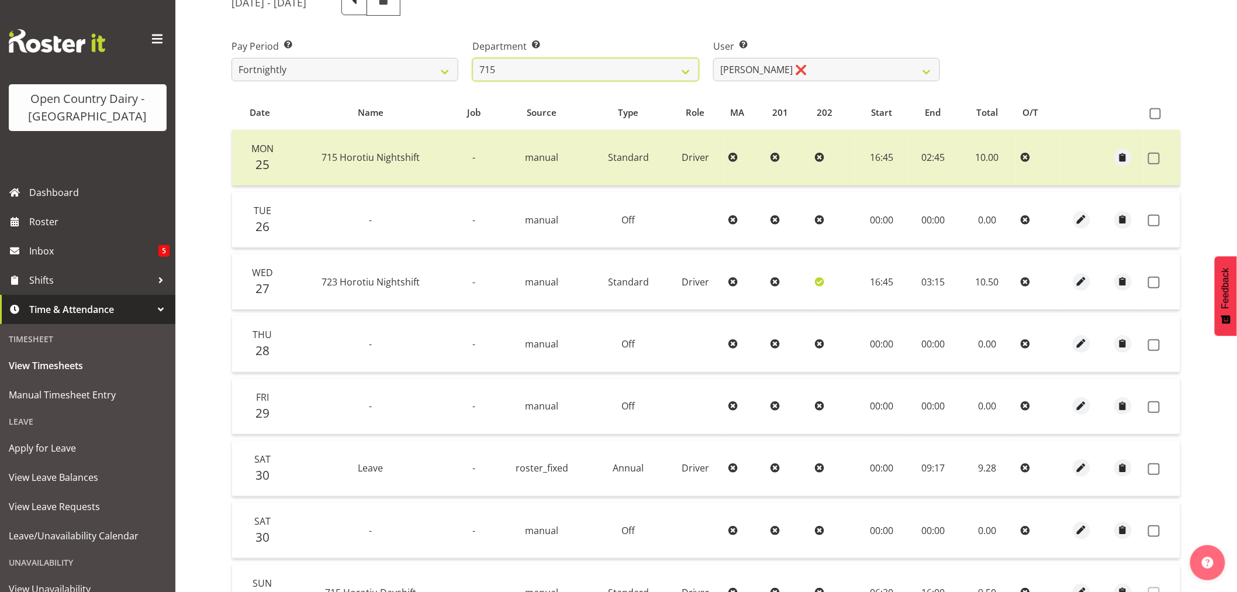
scroll to position [195, 0]
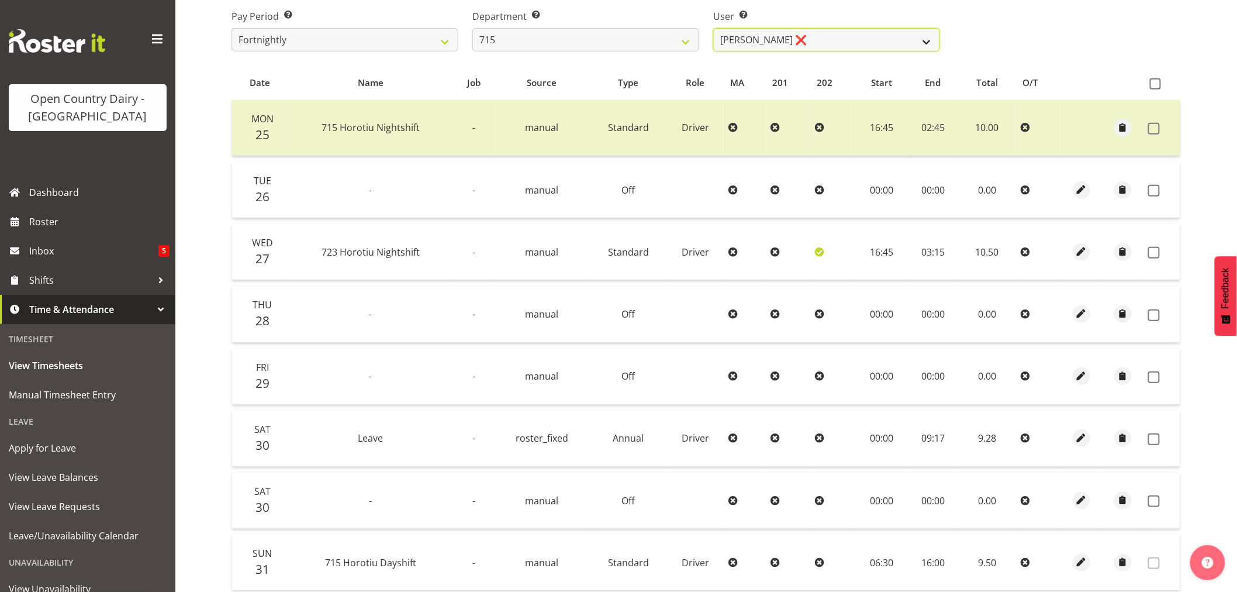
click at [925, 41] on select "Glenn McPherson ❌ Greg Healey ❌ Max Coulter ❌ Neal Chalklen ❌" at bounding box center [826, 39] width 227 height 23
click at [713, 28] on select "Glenn McPherson ❌ Greg Healey ❌ Max Coulter ❌ Neal Chalklen ❌" at bounding box center [826, 39] width 227 height 23
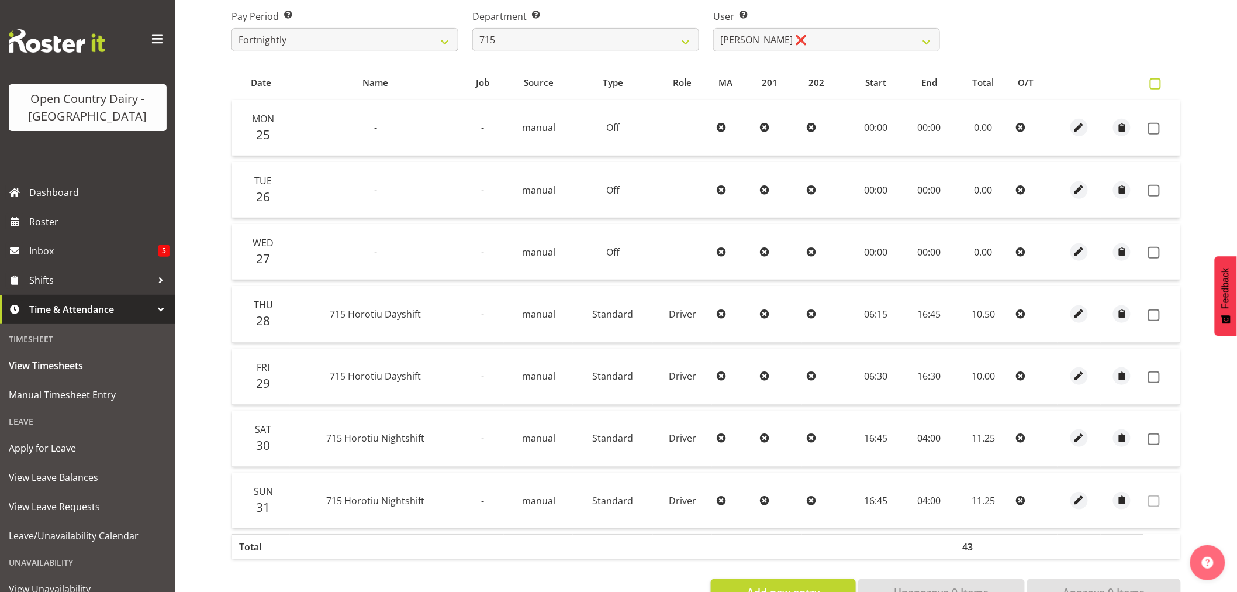
click at [1156, 82] on span at bounding box center [1155, 83] width 11 height 11
click at [1156, 82] on input "checkbox" at bounding box center [1154, 84] width 8 height 8
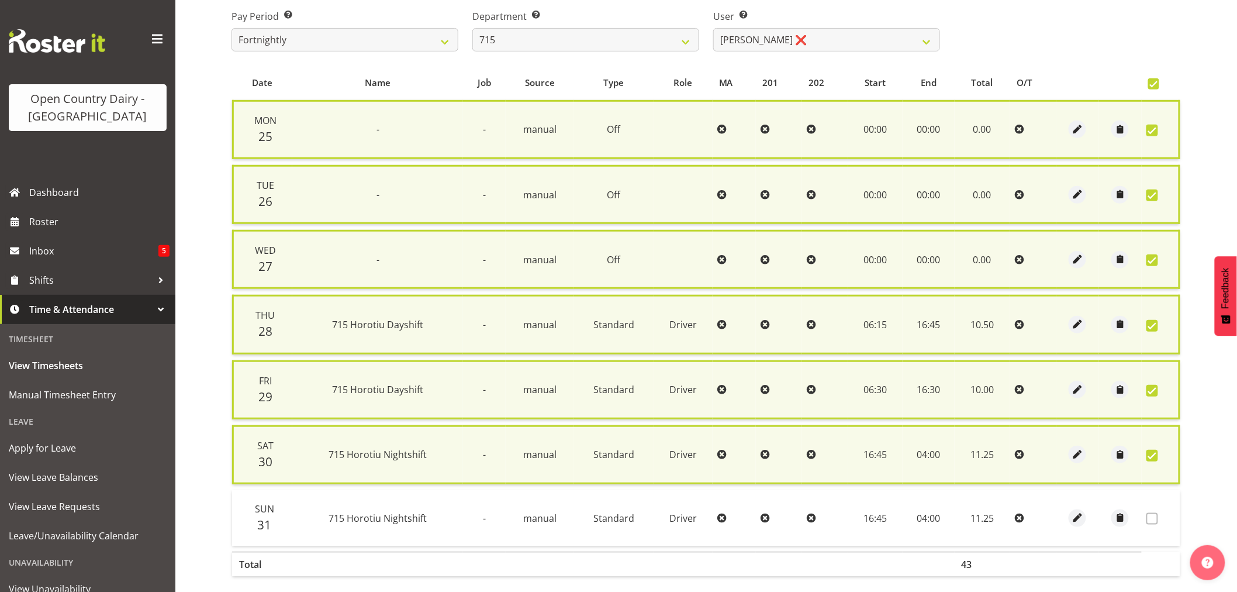
click at [1149, 452] on span at bounding box center [1152, 456] width 12 height 12
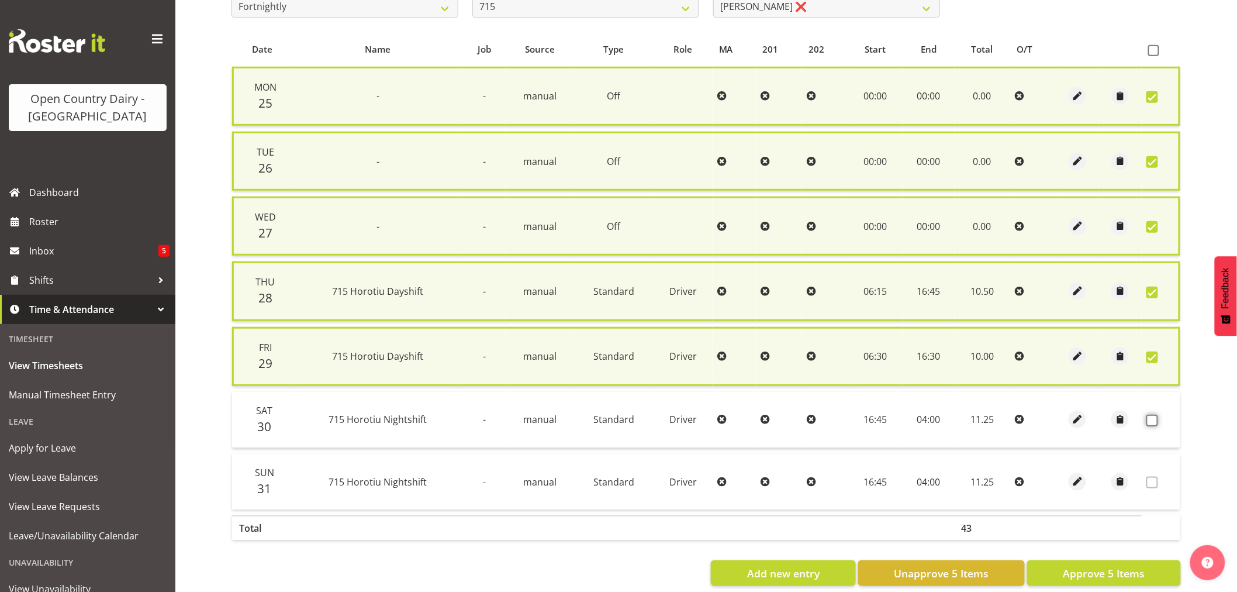
scroll to position [244, 0]
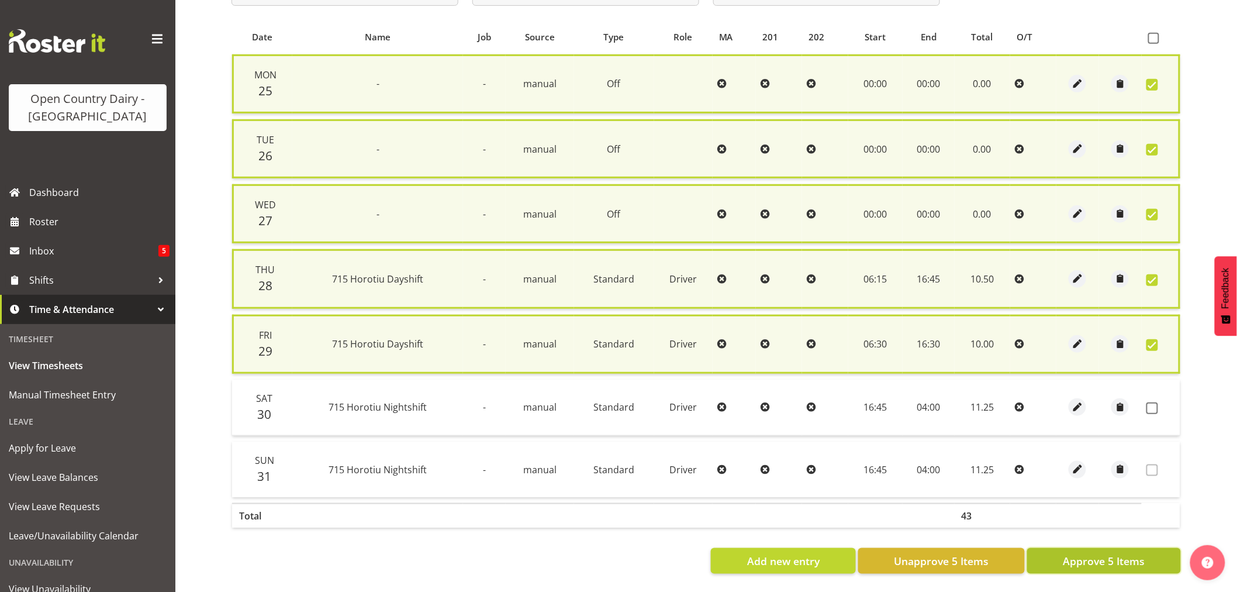
click at [1101, 553] on span "Approve 5 Items" at bounding box center [1104, 560] width 82 height 15
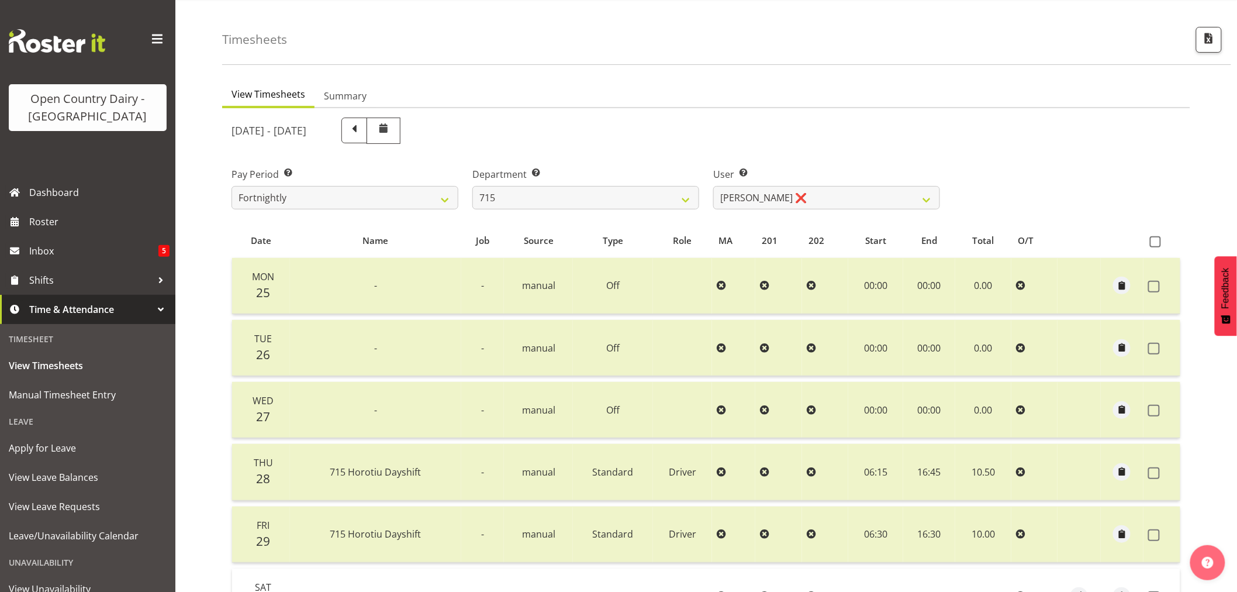
scroll to position [65, 0]
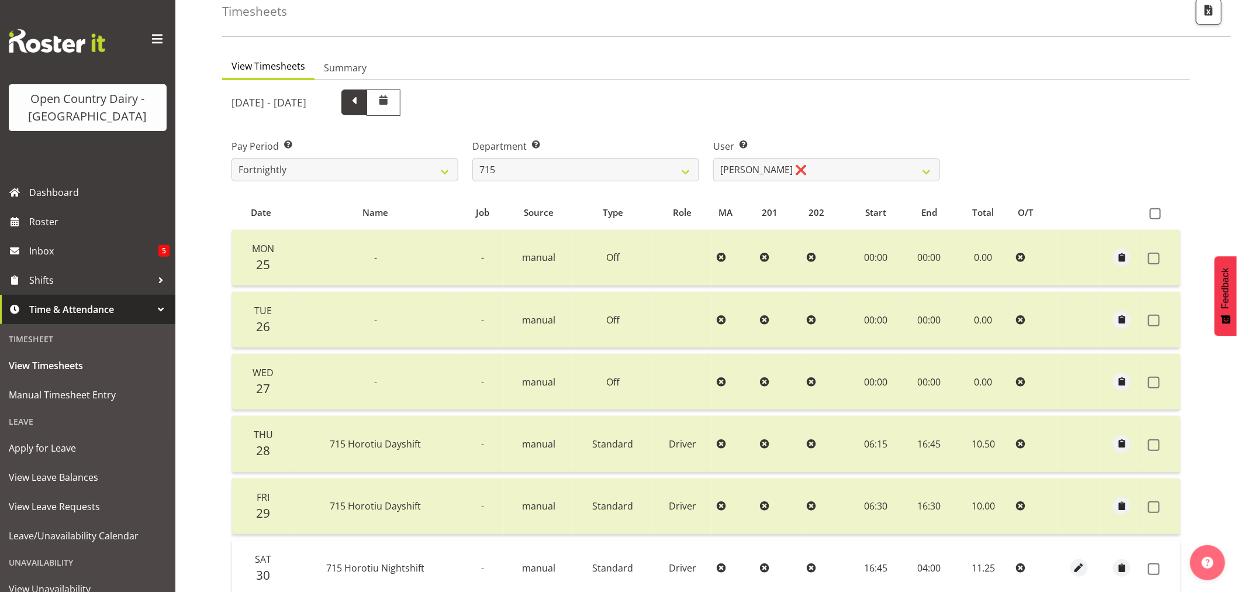
click at [362, 98] on span at bounding box center [354, 101] width 15 height 15
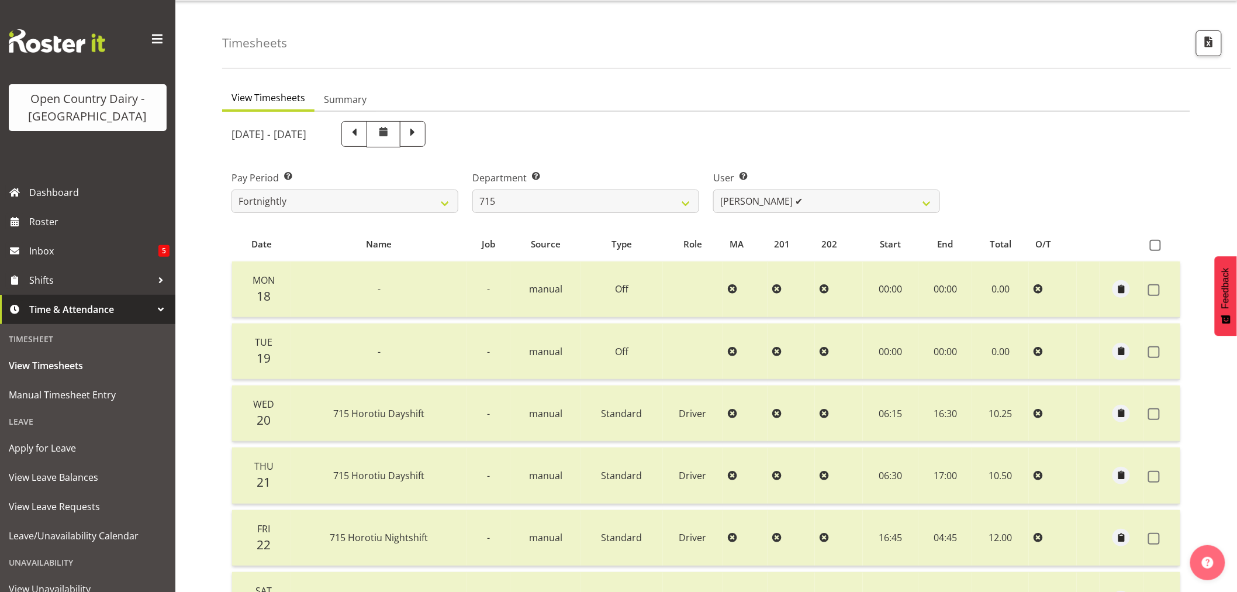
scroll to position [0, 0]
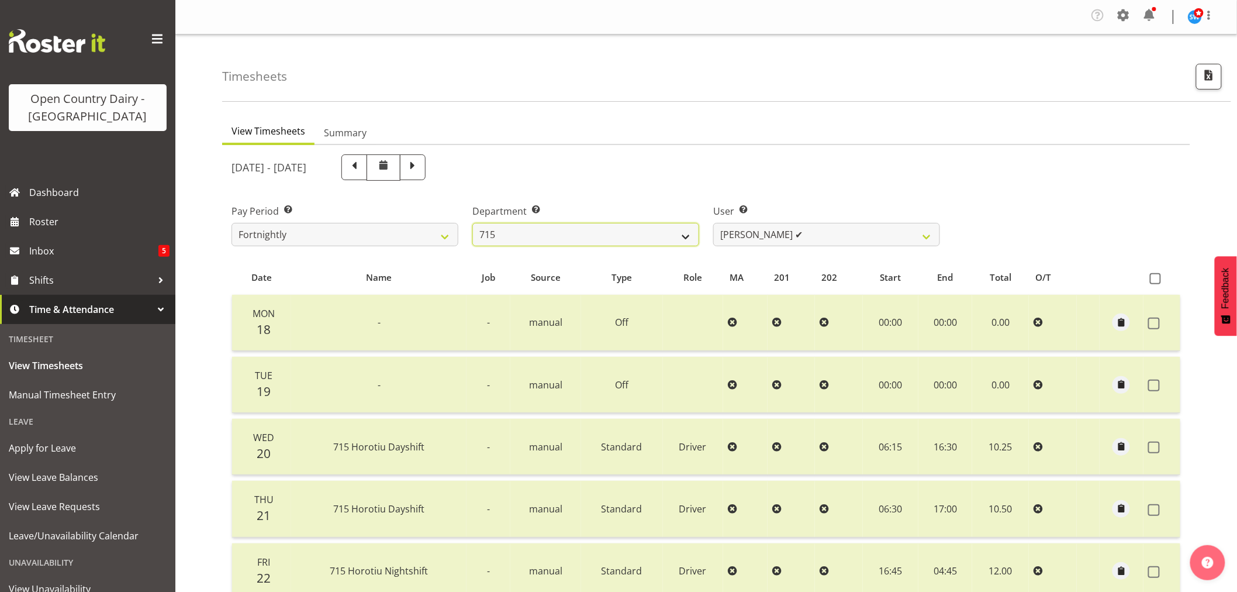
click at [689, 236] on select "701 702 703 704 705 706 707 708 709 710 711 712 713 714 715 716 717 718 719 720" at bounding box center [585, 234] width 227 height 23
click at [472, 223] on select "701 702 703 704 705 706 707 708 709 710 711 712 713 714 715 716 717 718 719 720" at bounding box center [585, 234] width 227 height 23
click at [931, 233] on select "Casey Leonard ✔ Darren Norris ✔ Glen Fraser ✔ Happy Kaler ❌ Michael O'Connor ✔" at bounding box center [826, 234] width 227 height 23
click at [713, 223] on select "Casey Leonard ✔ Darren Norris ✔ Glen Fraser ✔ Happy Kaler ❌ Michael O'Connor ✔" at bounding box center [826, 234] width 227 height 23
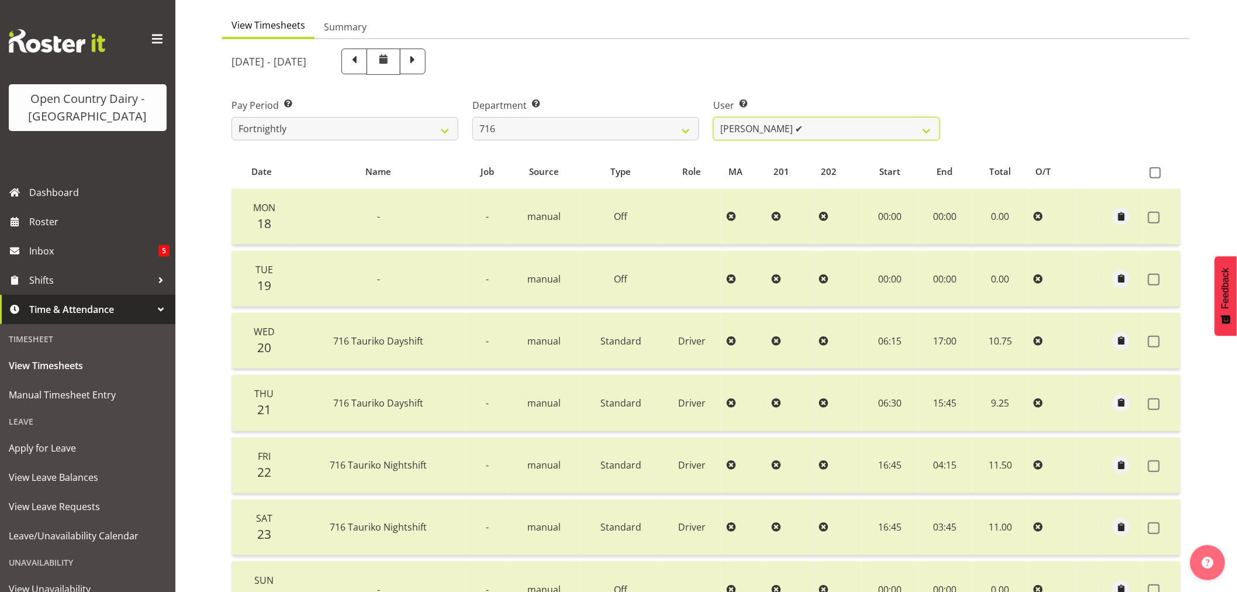
scroll to position [105, 0]
click at [420, 60] on span at bounding box center [412, 60] width 15 height 15
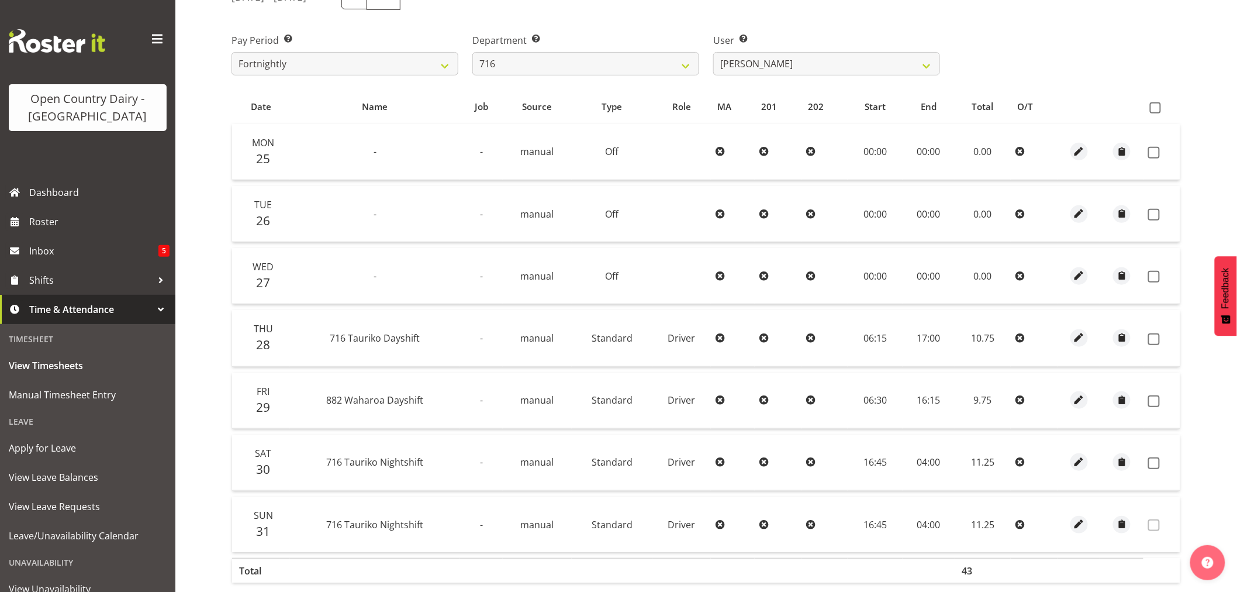
scroll to position [195, 0]
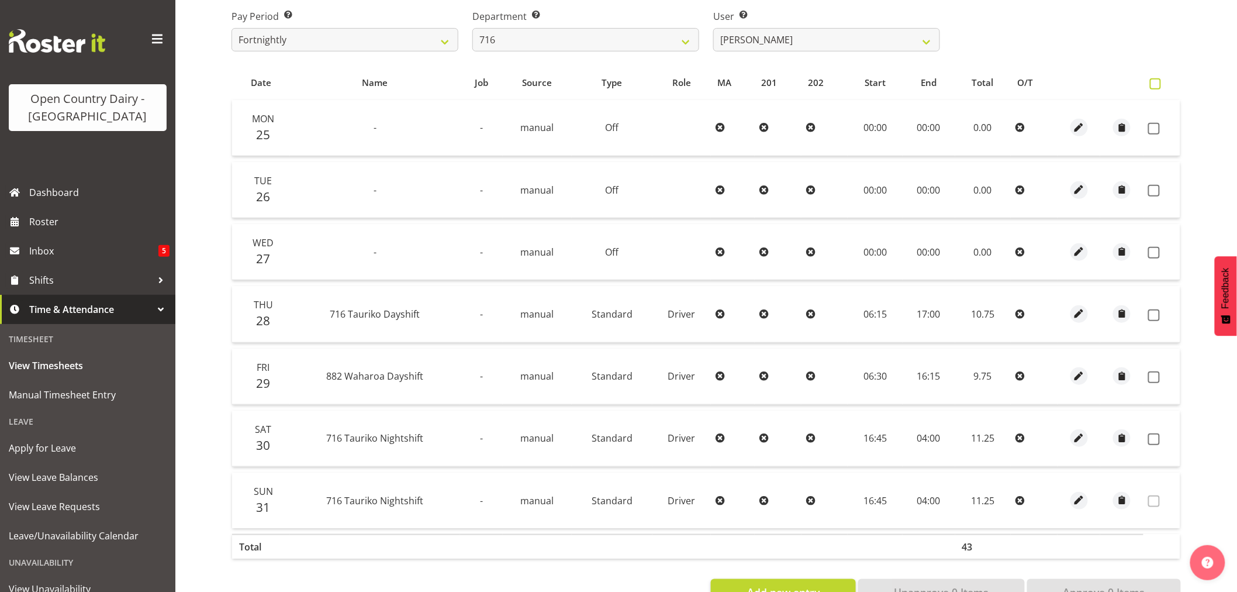
click at [1153, 80] on span at bounding box center [1155, 83] width 11 height 11
click at [1153, 80] on input "checkbox" at bounding box center [1154, 84] width 8 height 8
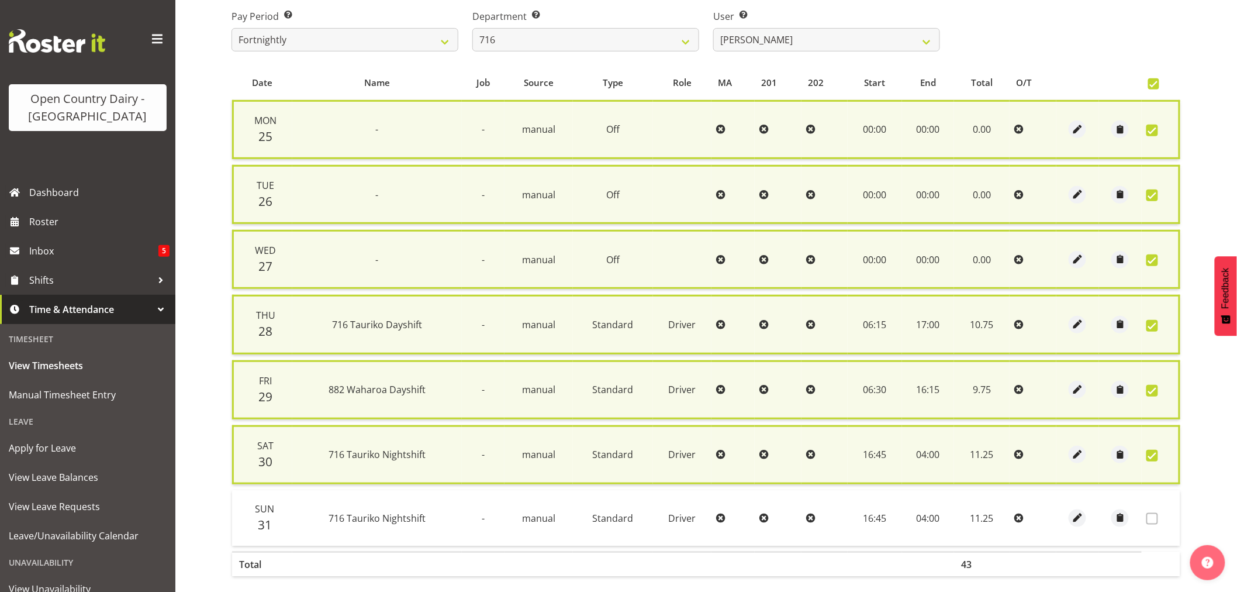
click at [1155, 451] on span at bounding box center [1152, 456] width 12 height 12
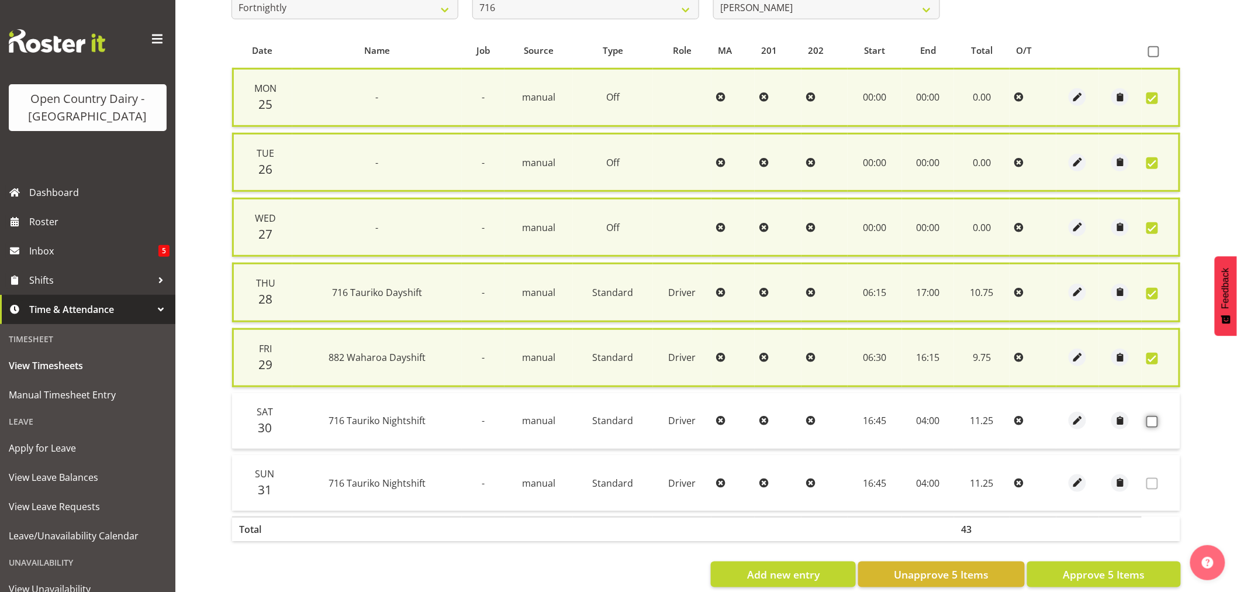
scroll to position [244, 0]
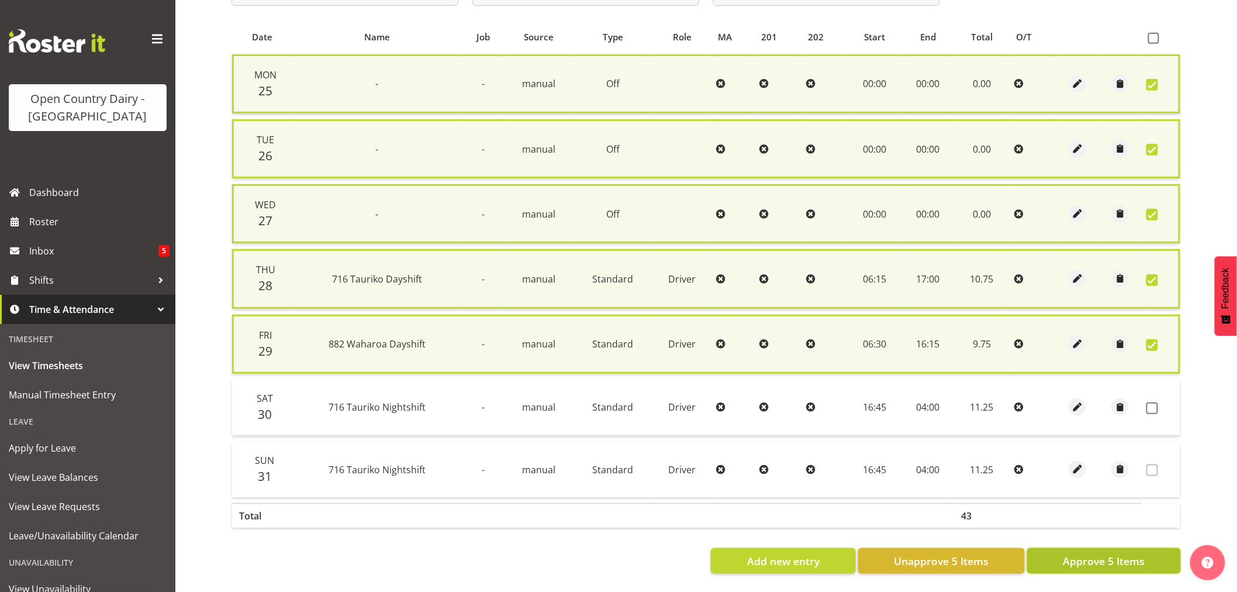
click at [1103, 553] on span "Approve 5 Items" at bounding box center [1104, 560] width 82 height 15
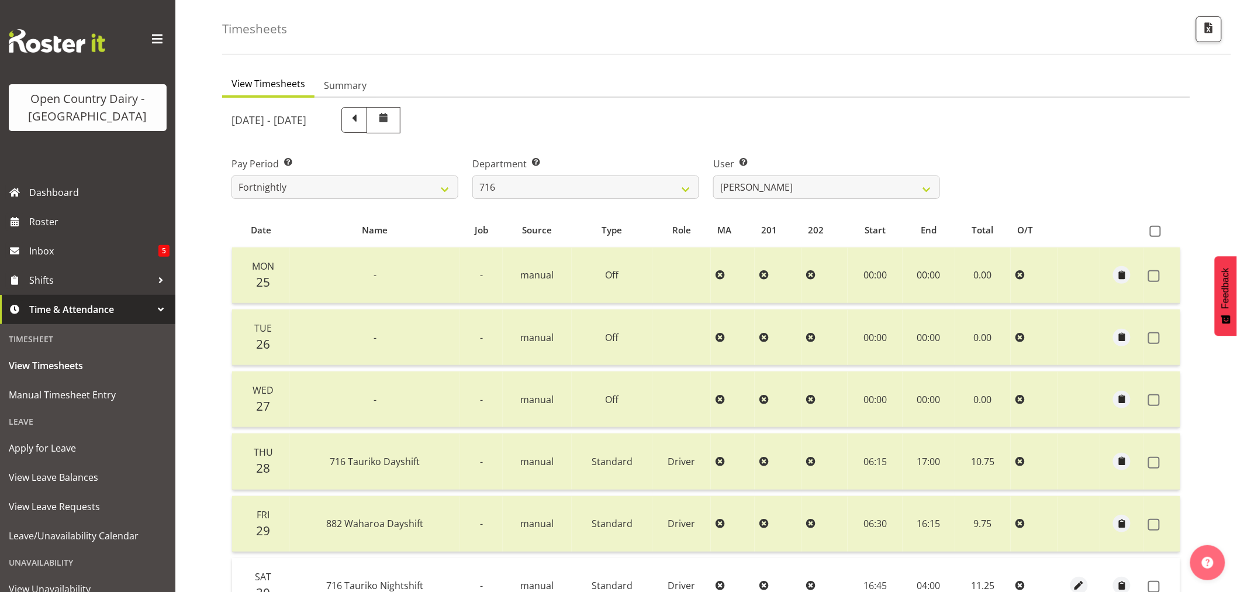
scroll to position [40, 0]
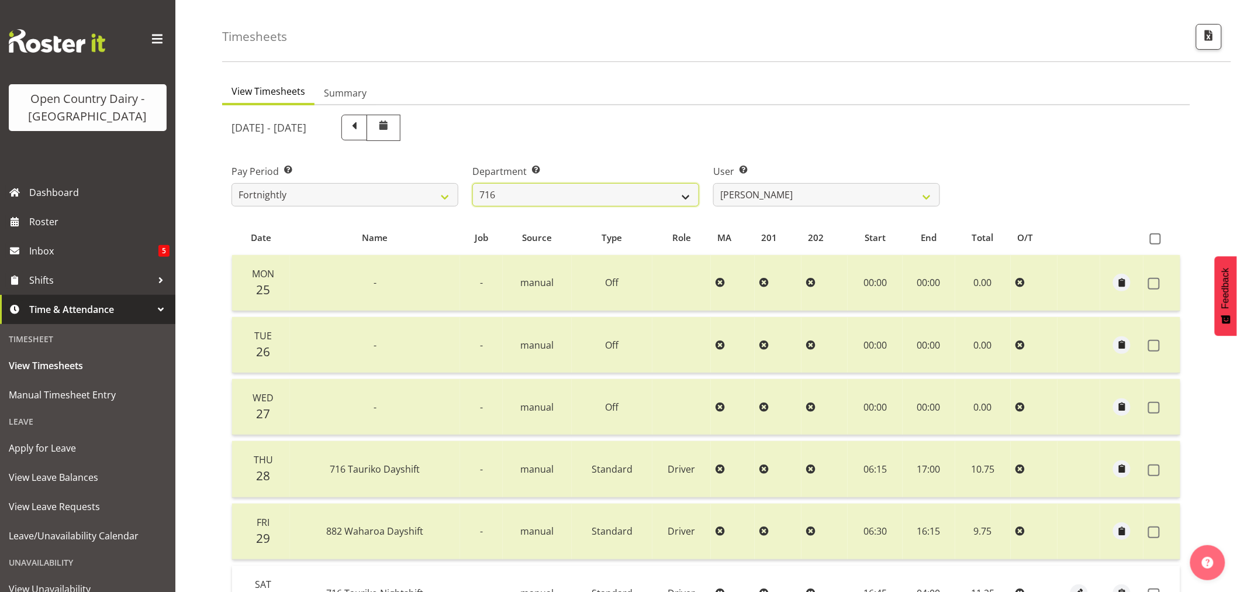
click at [684, 195] on select "701 702 703 704 705 706 707 708 709 710 711 712 713 714 715 716 717 718 719 720" at bounding box center [585, 194] width 227 height 23
click at [472, 183] on select "701 702 703 704 705 706 707 708 709 710 711 712 713 714 715 716 717 718 719 720" at bounding box center [585, 194] width 227 height 23
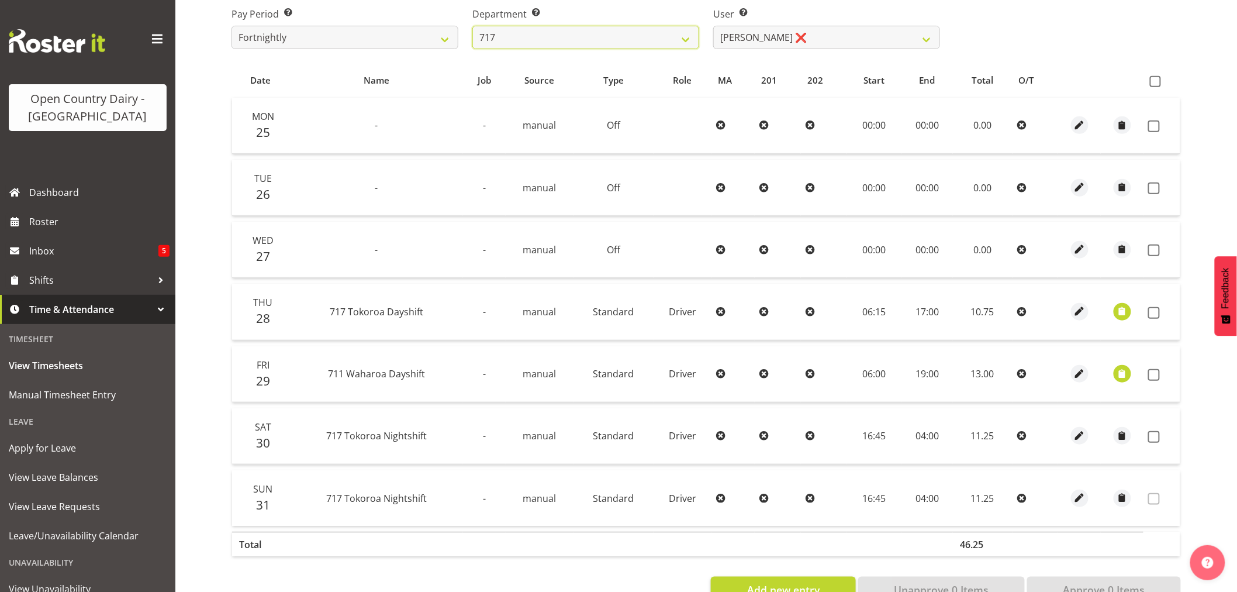
scroll to position [235, 0]
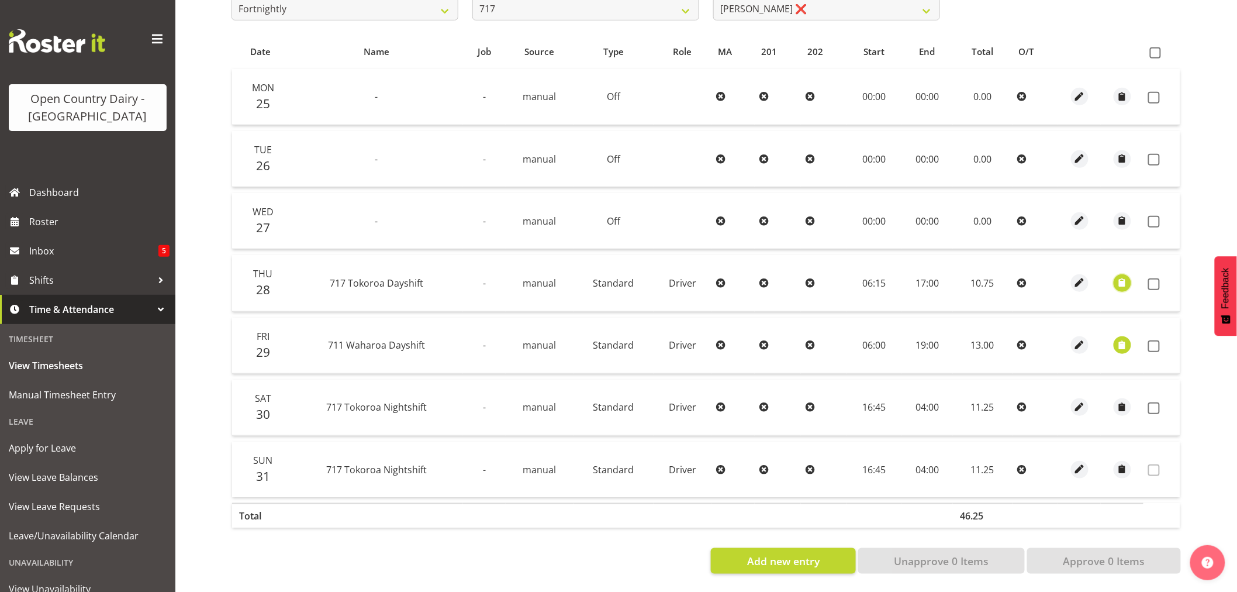
click at [1124, 276] on span "button" at bounding box center [1121, 282] width 13 height 13
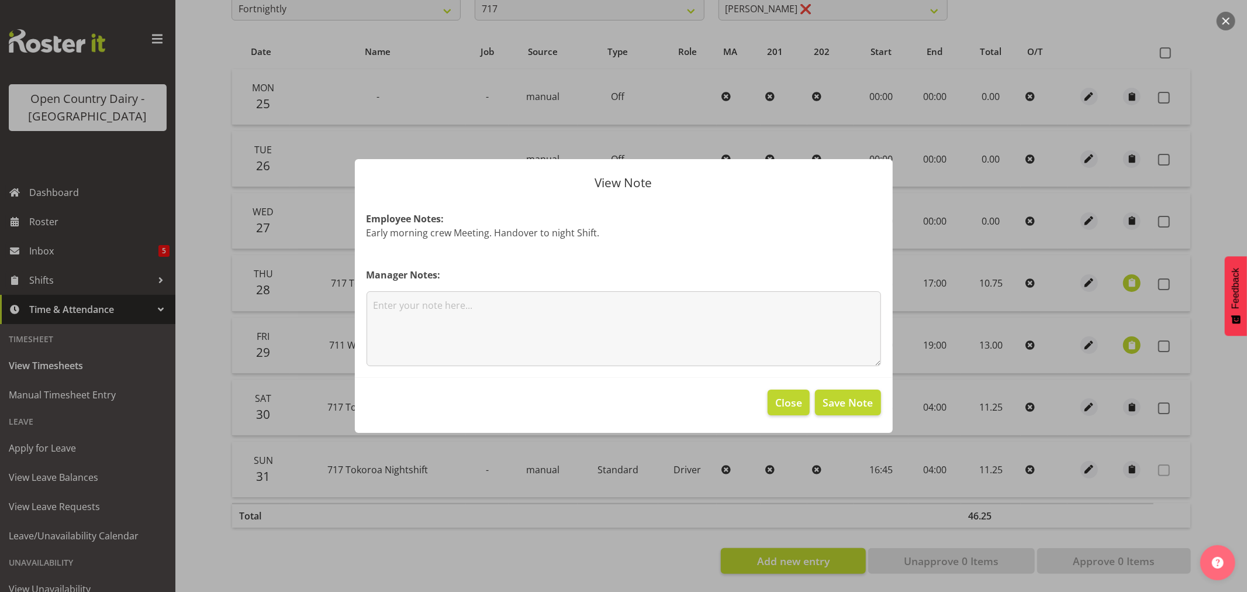
click at [1132, 336] on div at bounding box center [623, 296] width 1247 height 592
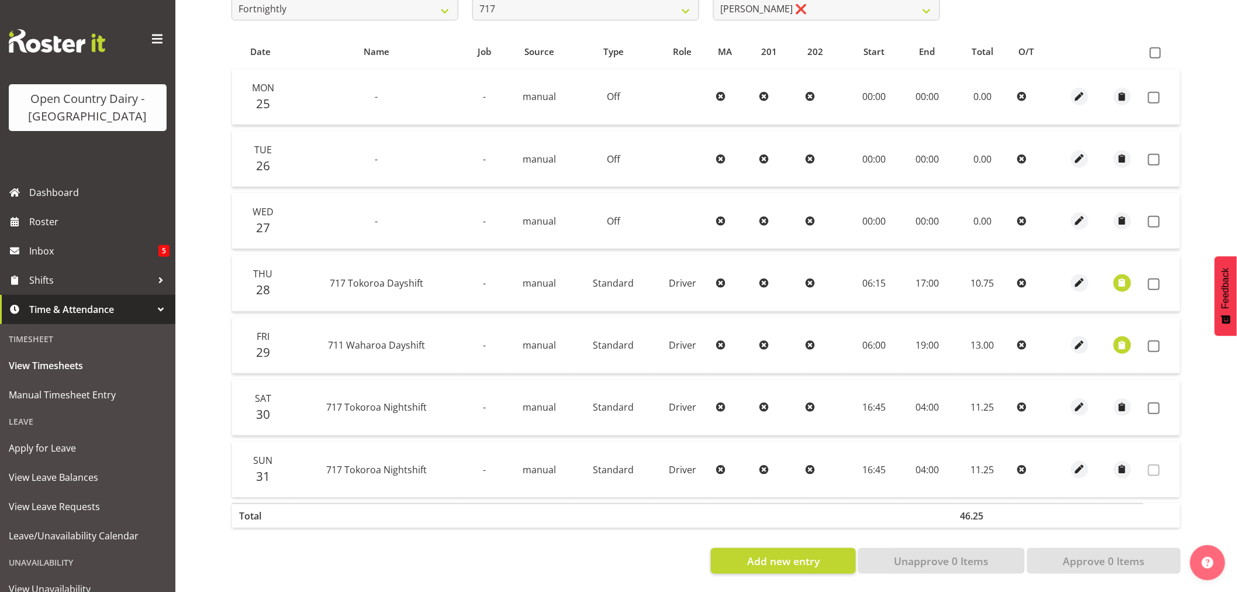
click at [1132, 336] on td at bounding box center [1122, 345] width 43 height 56
click at [1121, 338] on span "button" at bounding box center [1121, 344] width 13 height 13
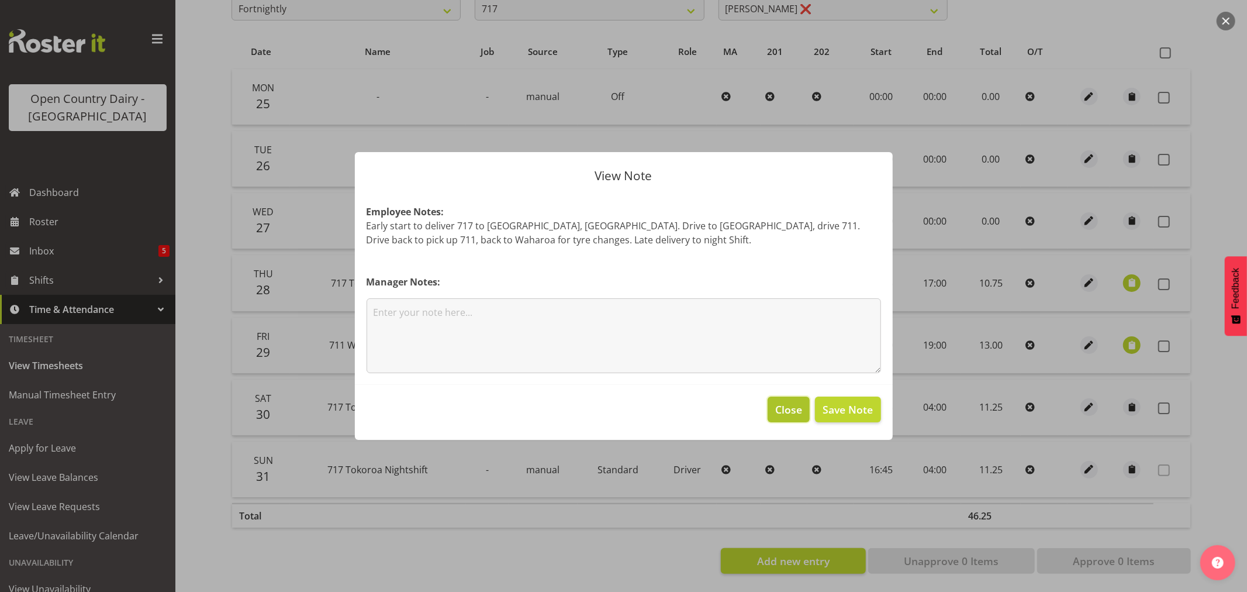
click at [778, 398] on button "Close" at bounding box center [789, 409] width 42 height 26
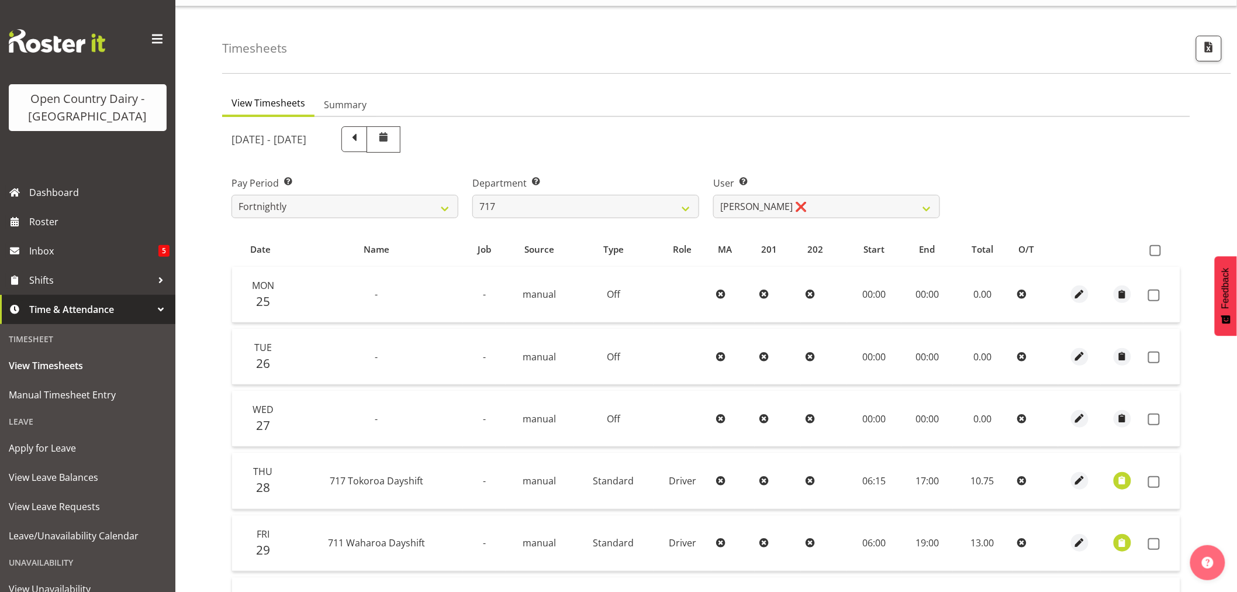
scroll to position [0, 0]
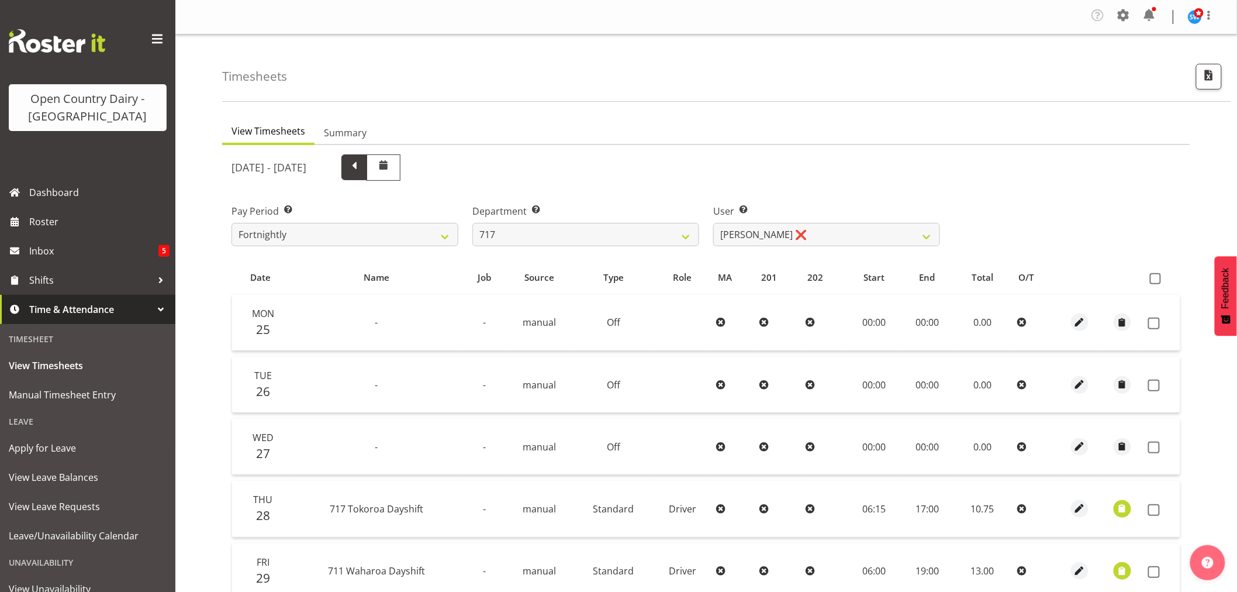
click at [362, 172] on span at bounding box center [354, 165] width 15 height 15
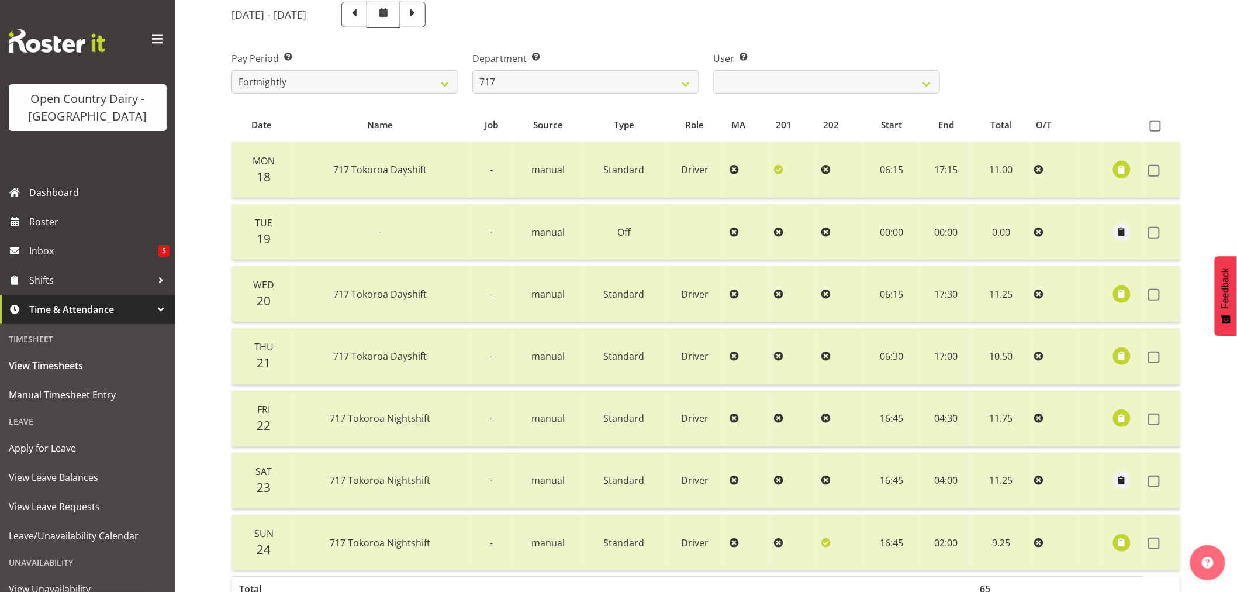
scroll to position [235, 0]
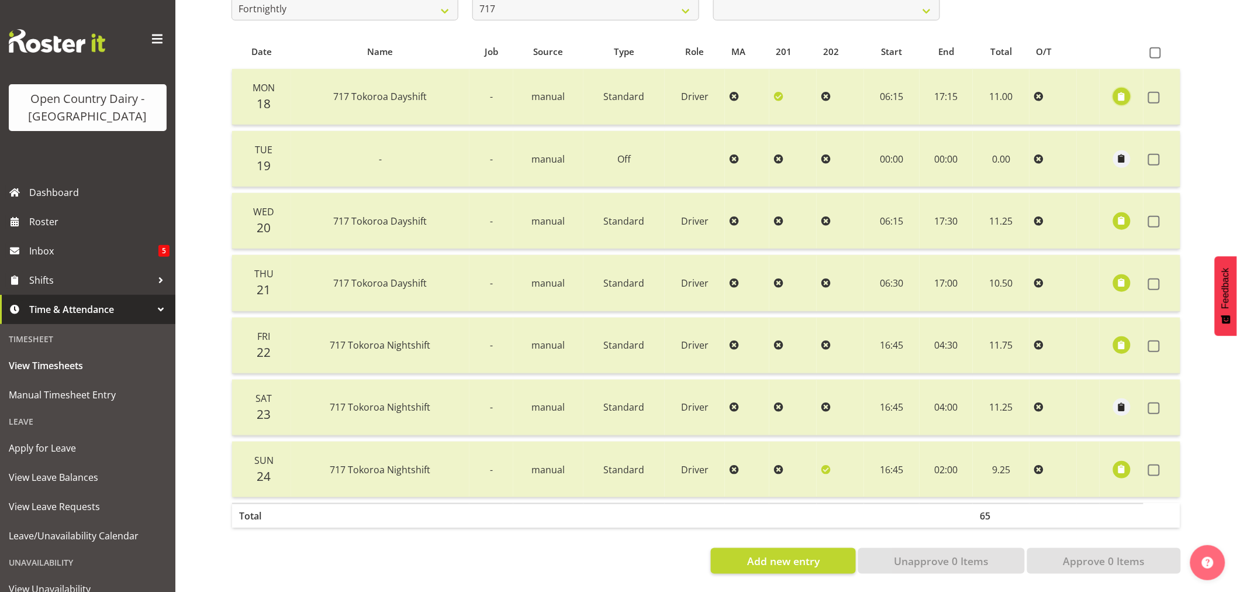
click at [1123, 90] on span "button" at bounding box center [1121, 96] width 13 height 13
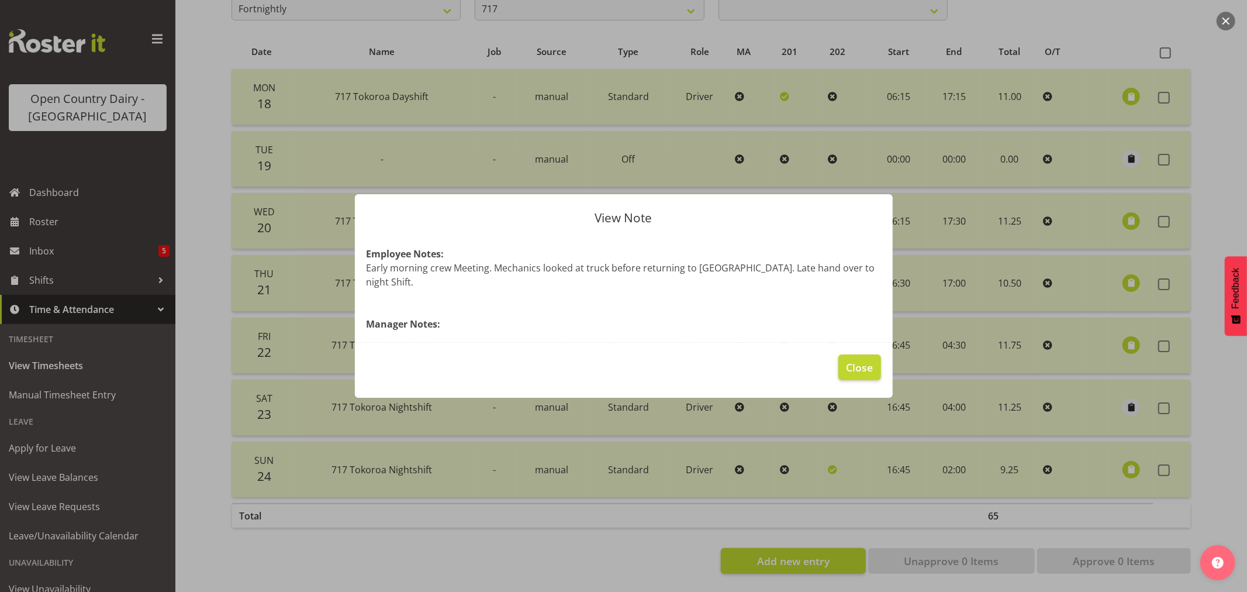
click at [1130, 212] on div at bounding box center [623, 296] width 1247 height 592
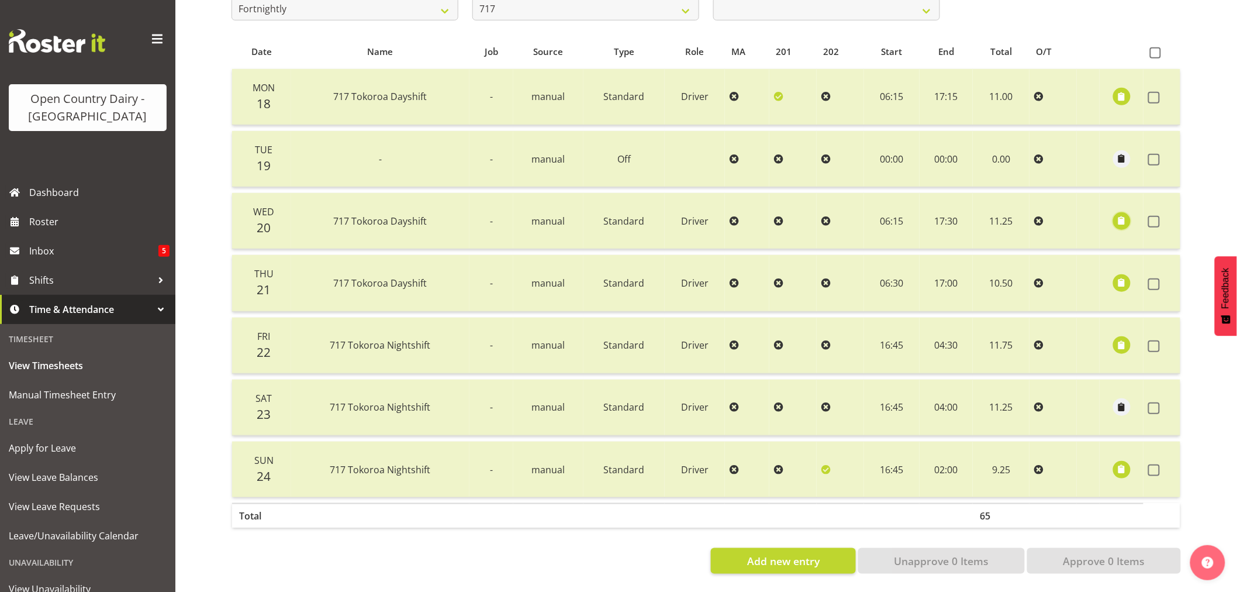
click at [1130, 212] on button "button" at bounding box center [1122, 221] width 18 height 18
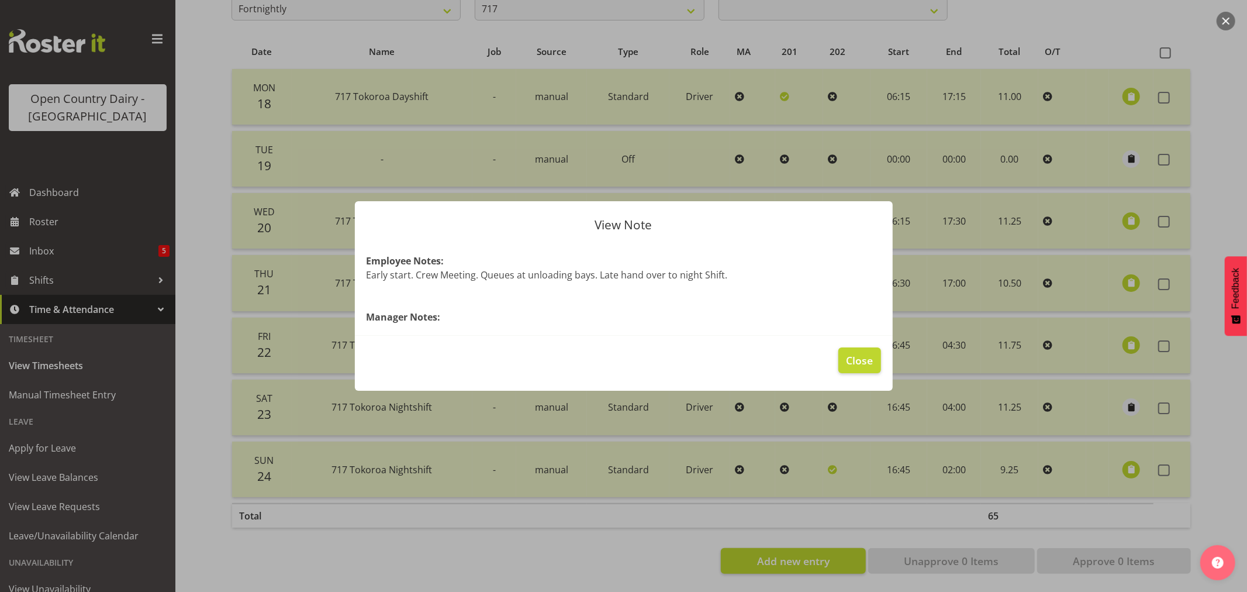
click at [1132, 274] on div at bounding box center [623, 296] width 1247 height 592
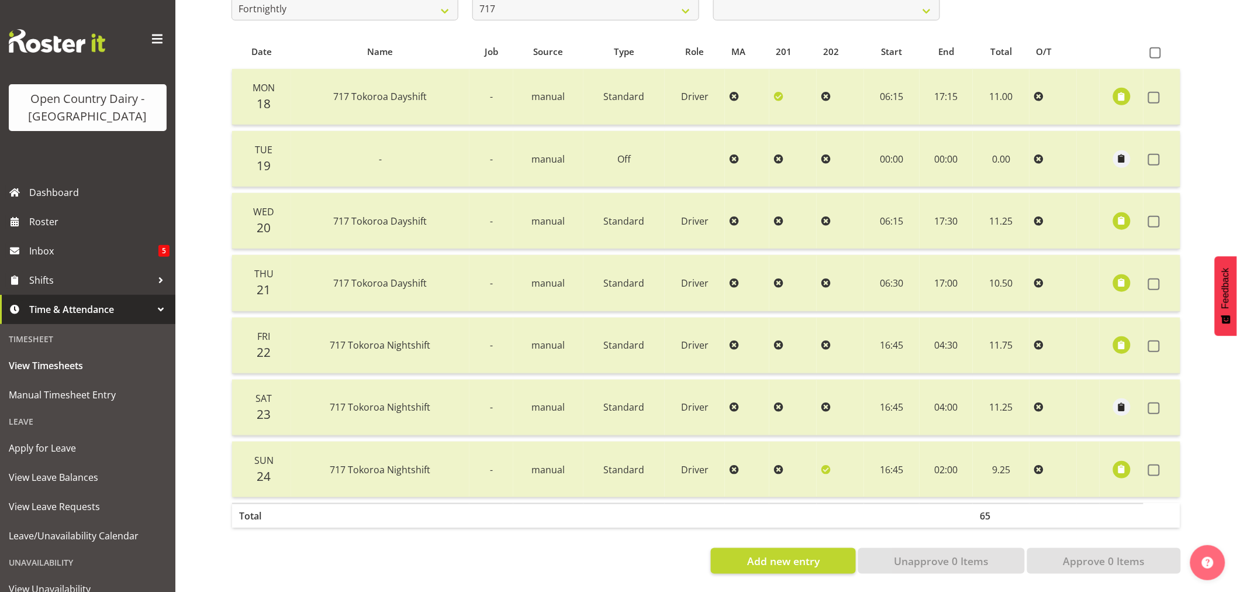
click at [1132, 274] on td at bounding box center [1122, 283] width 44 height 56
click at [1118, 276] on span "button" at bounding box center [1121, 282] width 13 height 13
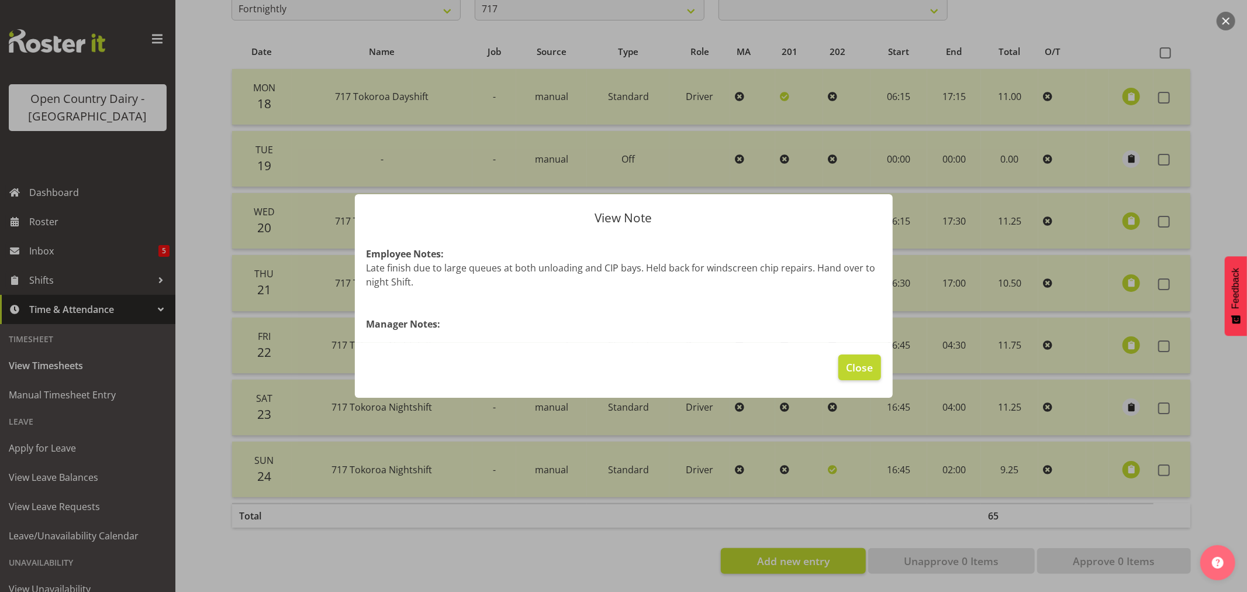
click at [1129, 334] on div at bounding box center [623, 296] width 1247 height 592
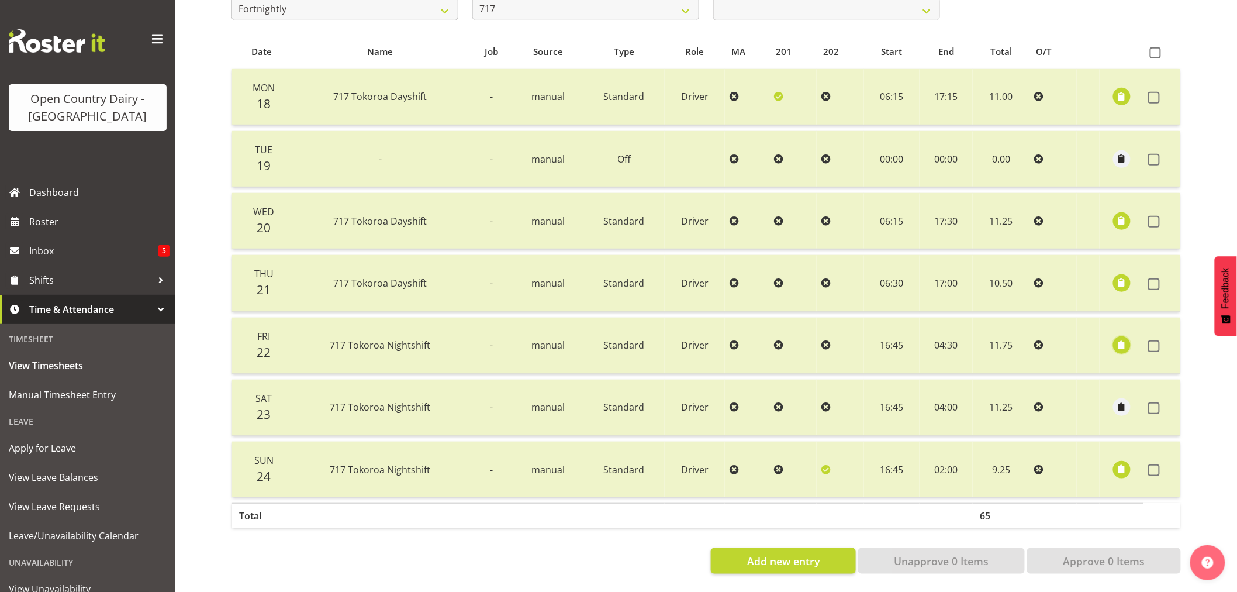
click at [1129, 336] on button "button" at bounding box center [1122, 345] width 18 height 18
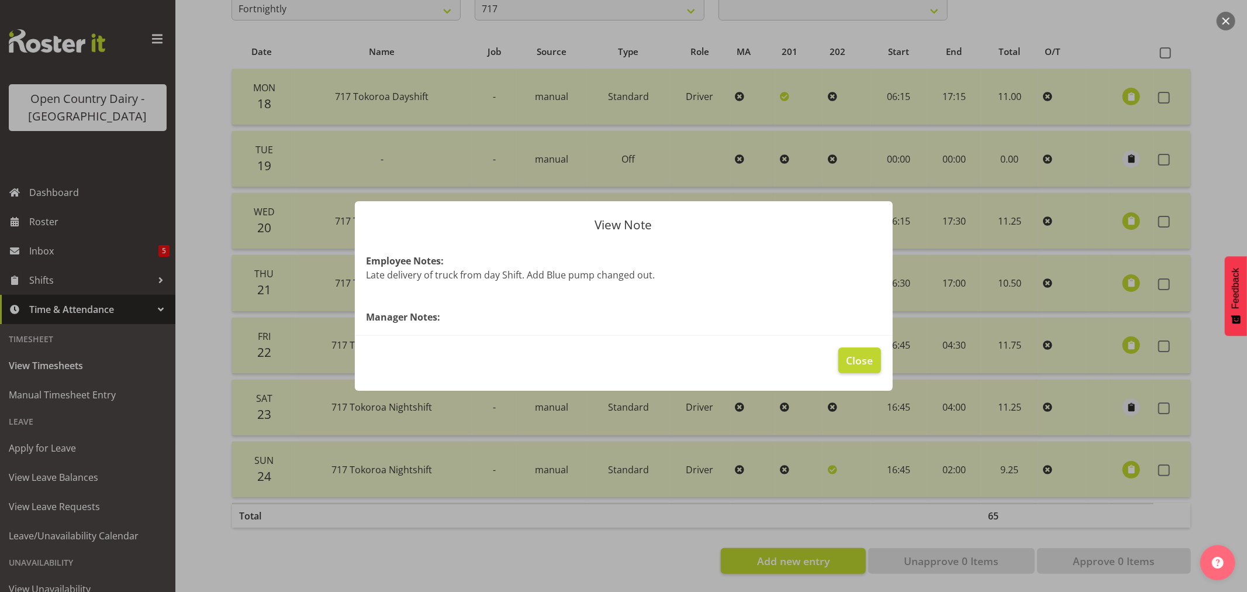
click at [1130, 460] on div at bounding box center [623, 296] width 1247 height 592
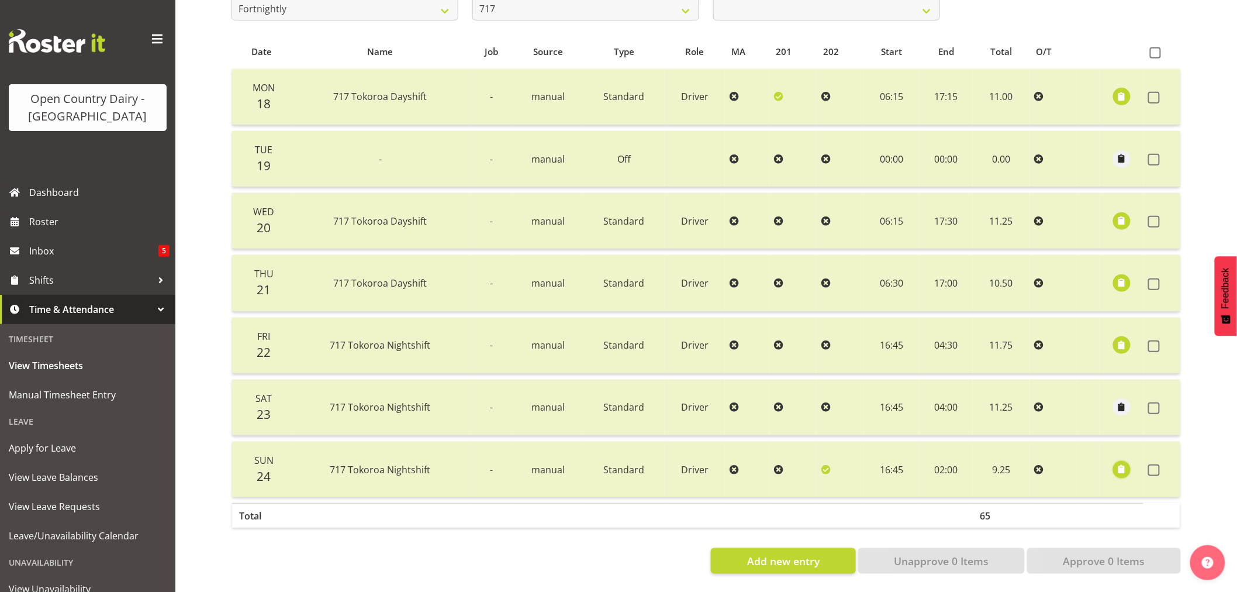
click at [1130, 461] on button "button" at bounding box center [1122, 470] width 18 height 18
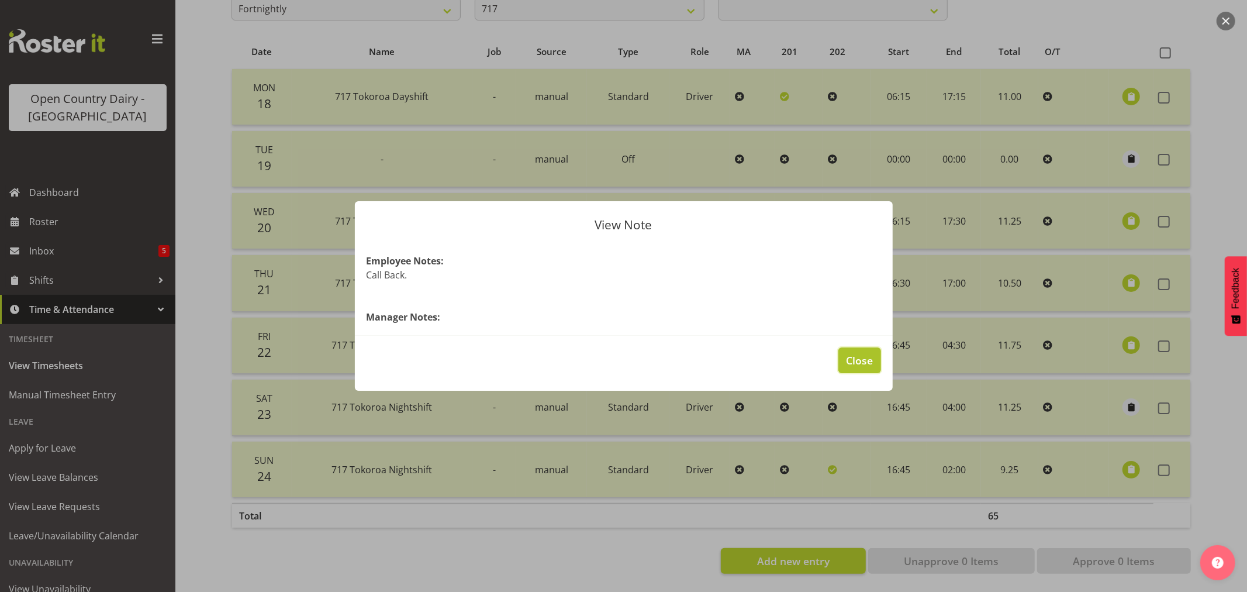
click at [863, 365] on span "Close" at bounding box center [859, 360] width 27 height 15
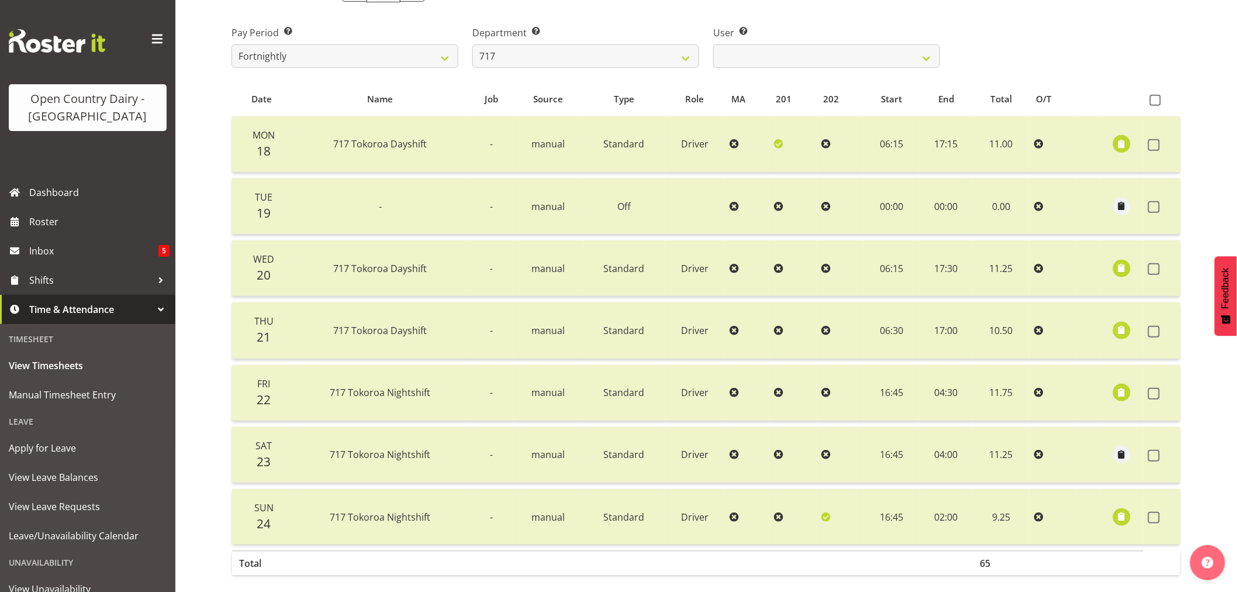
scroll to position [40, 0]
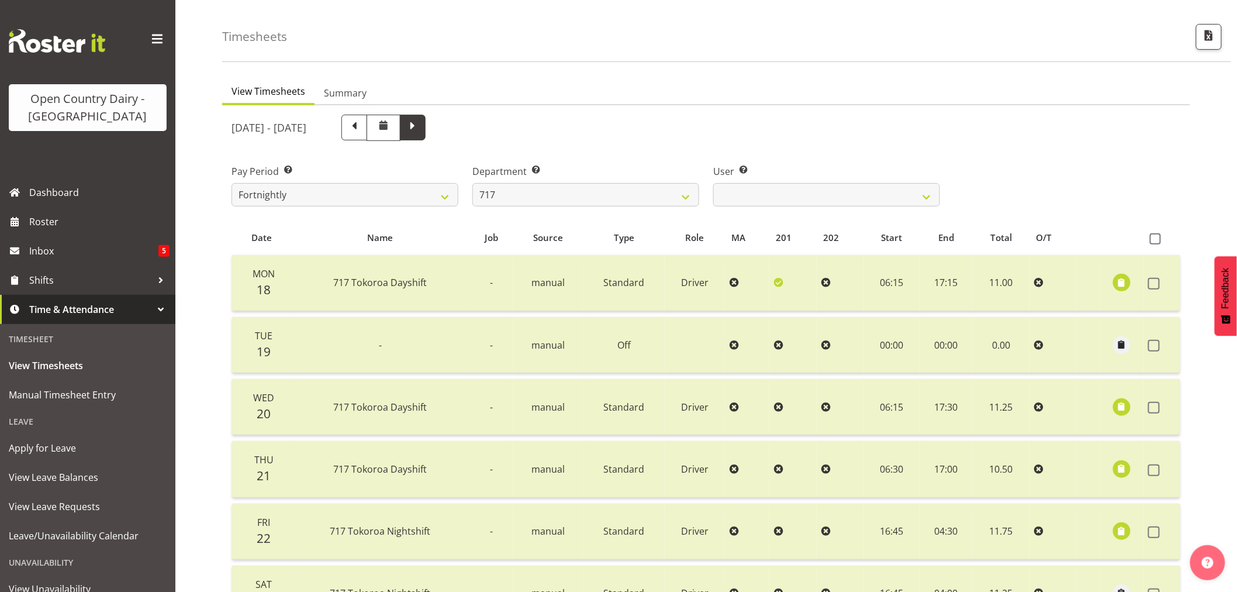
click at [426, 125] on span at bounding box center [413, 128] width 26 height 26
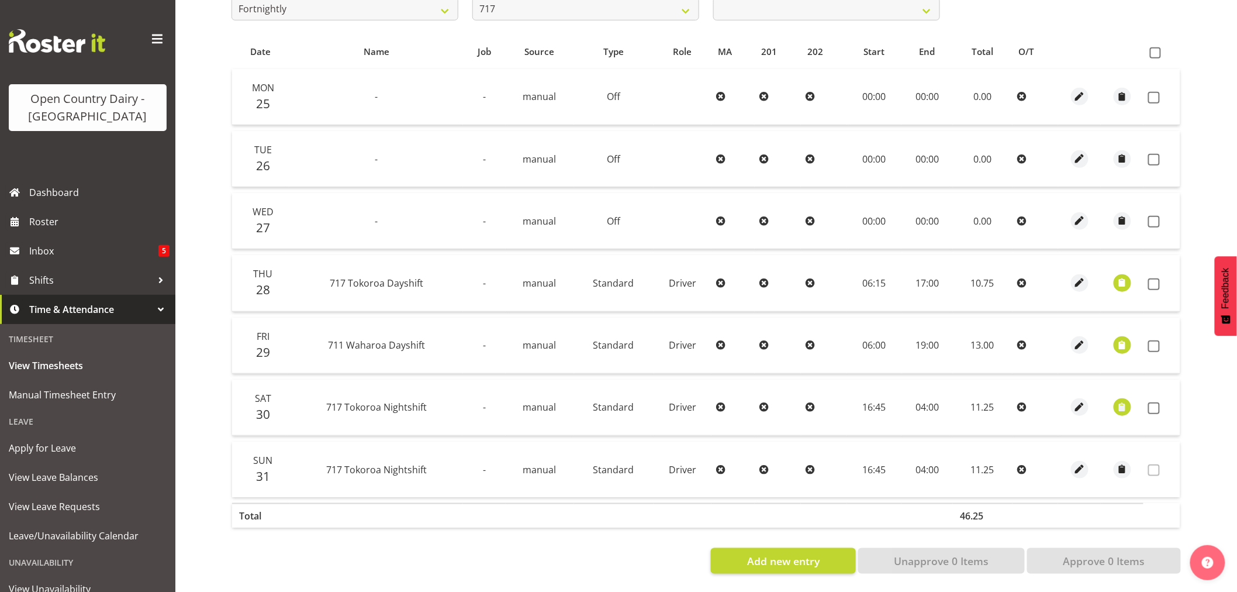
scroll to position [235, 0]
click at [1153, 47] on span at bounding box center [1155, 52] width 11 height 11
click at [1153, 49] on input "checkbox" at bounding box center [1154, 53] width 8 height 8
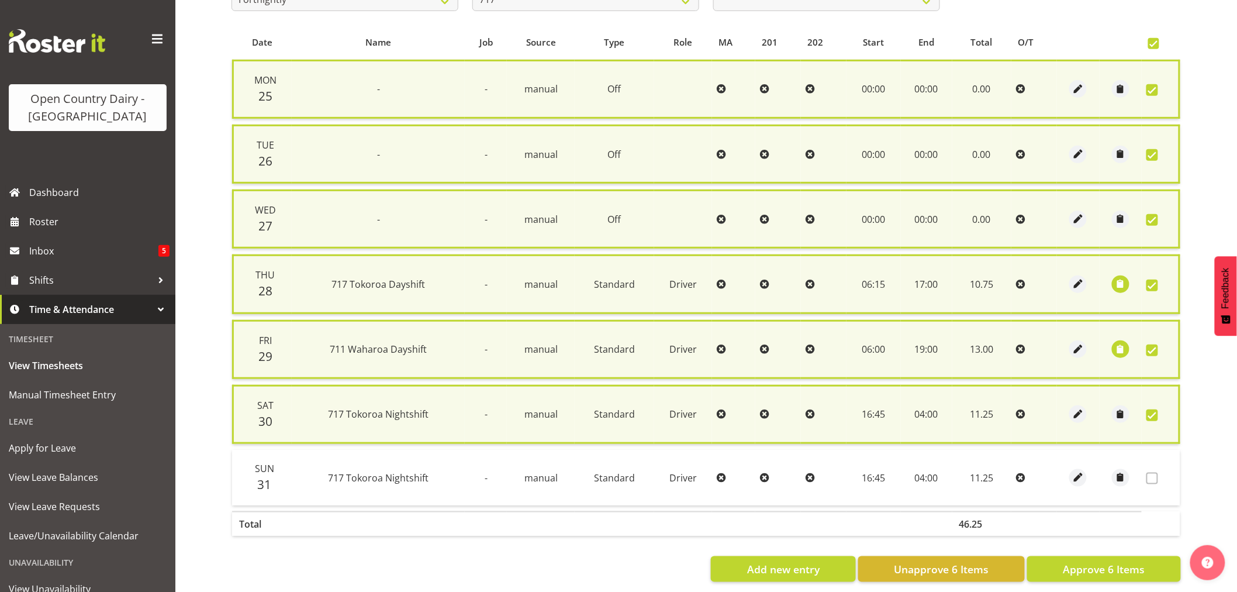
click at [1153, 412] on span at bounding box center [1152, 415] width 12 height 12
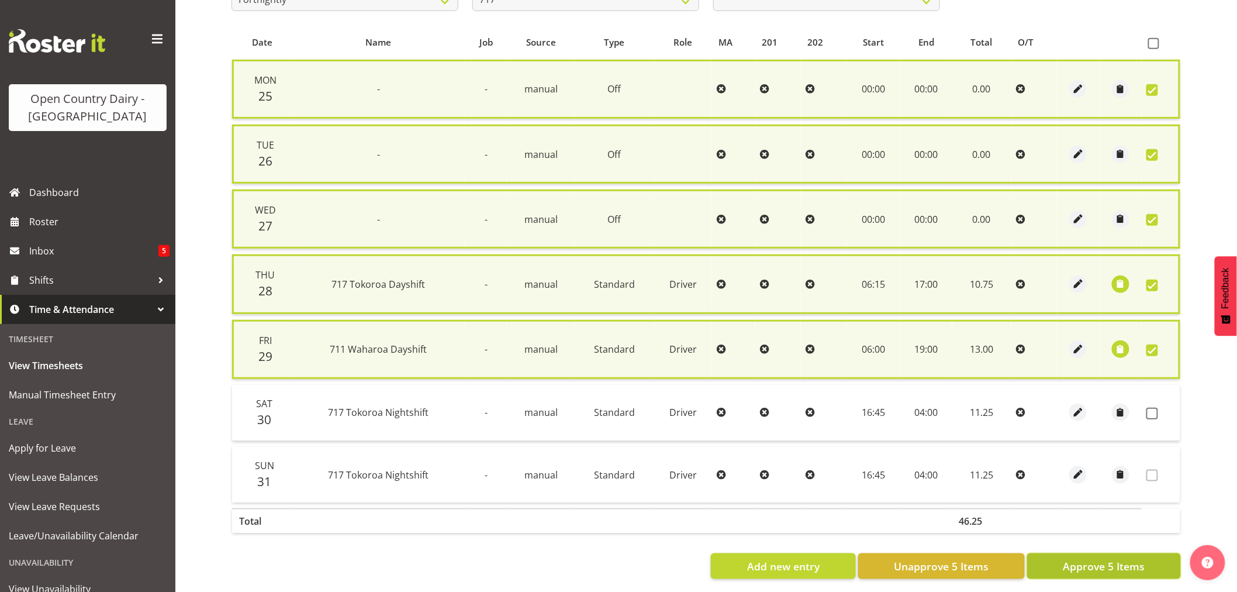
click at [1111, 553] on button "Approve 5 Items" at bounding box center [1104, 566] width 154 height 26
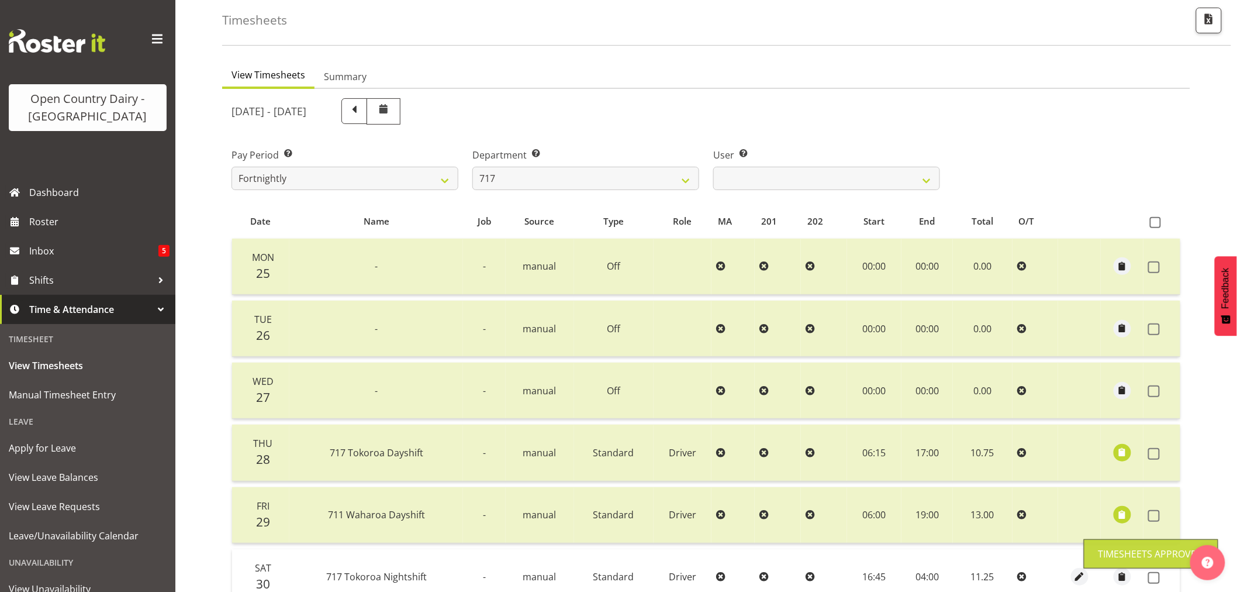
scroll to position [40, 0]
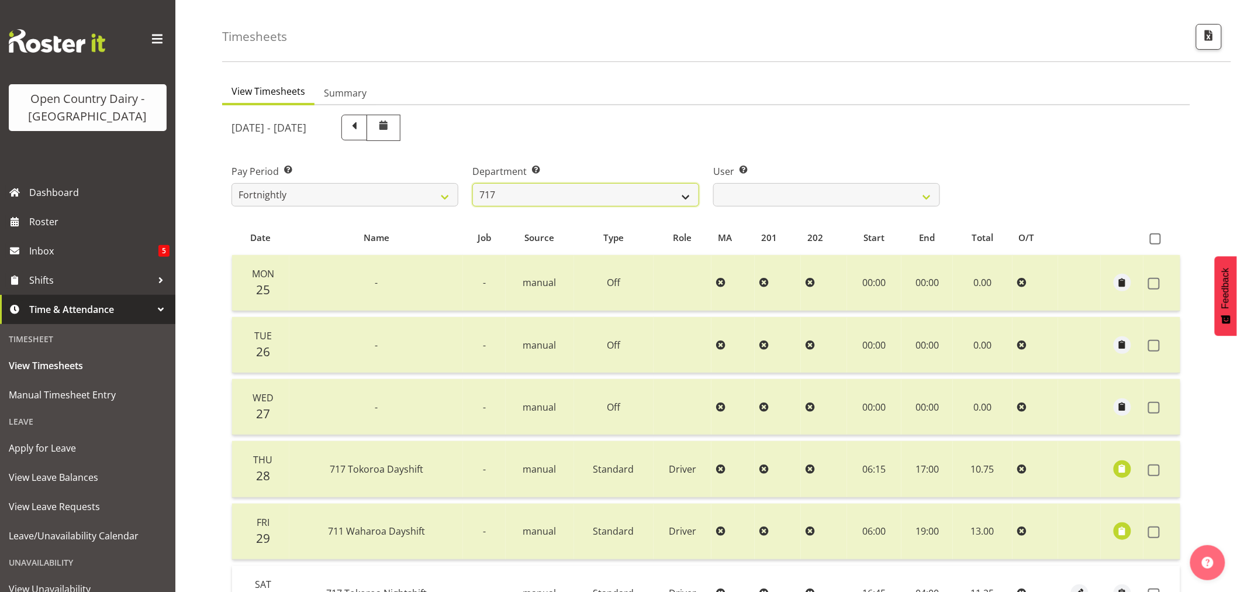
click at [687, 196] on select "701 702 703 704 705 706 707 708 709 710 711 712 713 714 715 716 717 718 719 720" at bounding box center [585, 194] width 227 height 23
click at [472, 183] on select "701 702 703 704 705 706 707 708 709 710 711 712 713 714 715 716 717 718 719 720" at bounding box center [585, 194] width 227 height 23
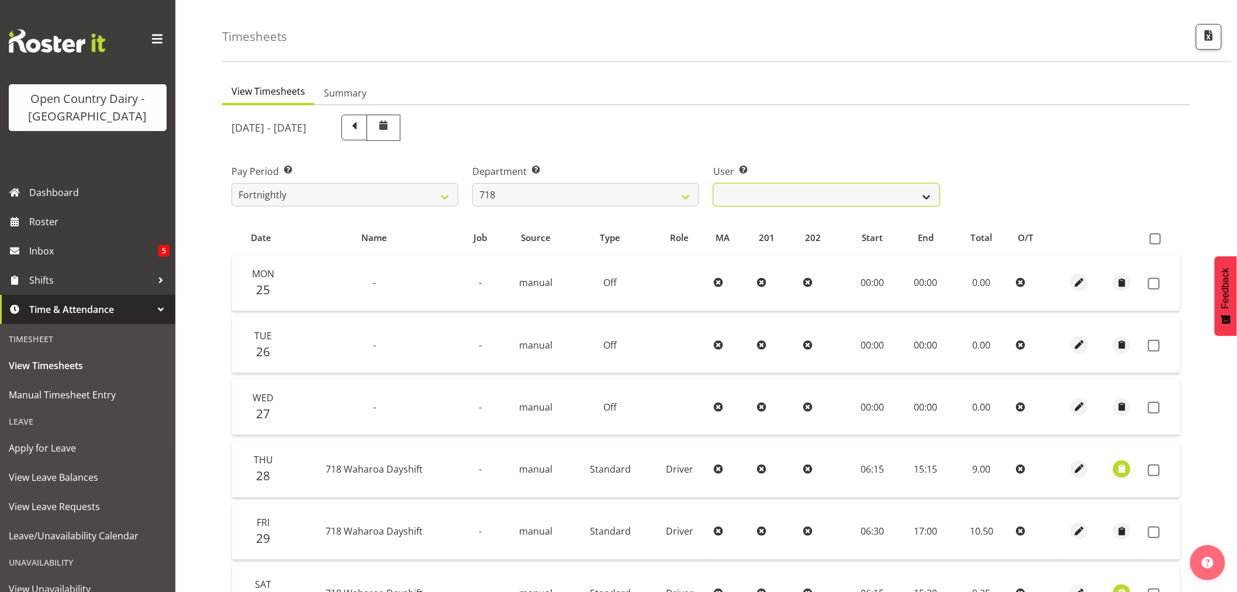
click at [926, 196] on select "Graeme Raupi ❌ Jimmy Boult ❌ Linsay Bourne ❌ Tony Fielding ❌" at bounding box center [826, 194] width 227 height 23
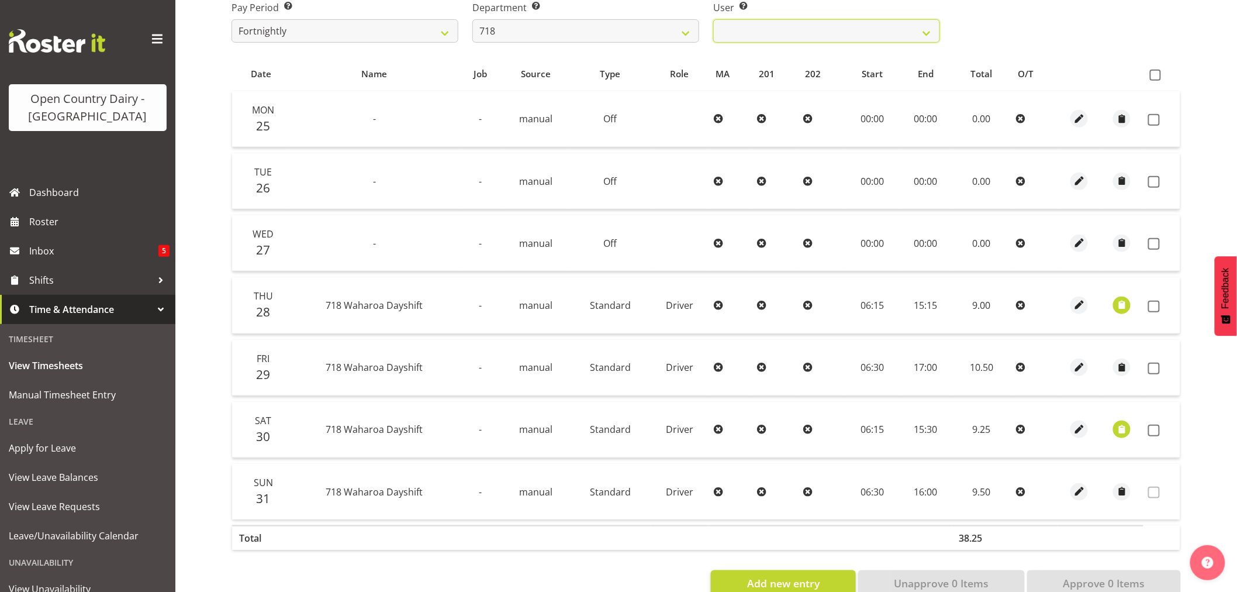
scroll to position [235, 0]
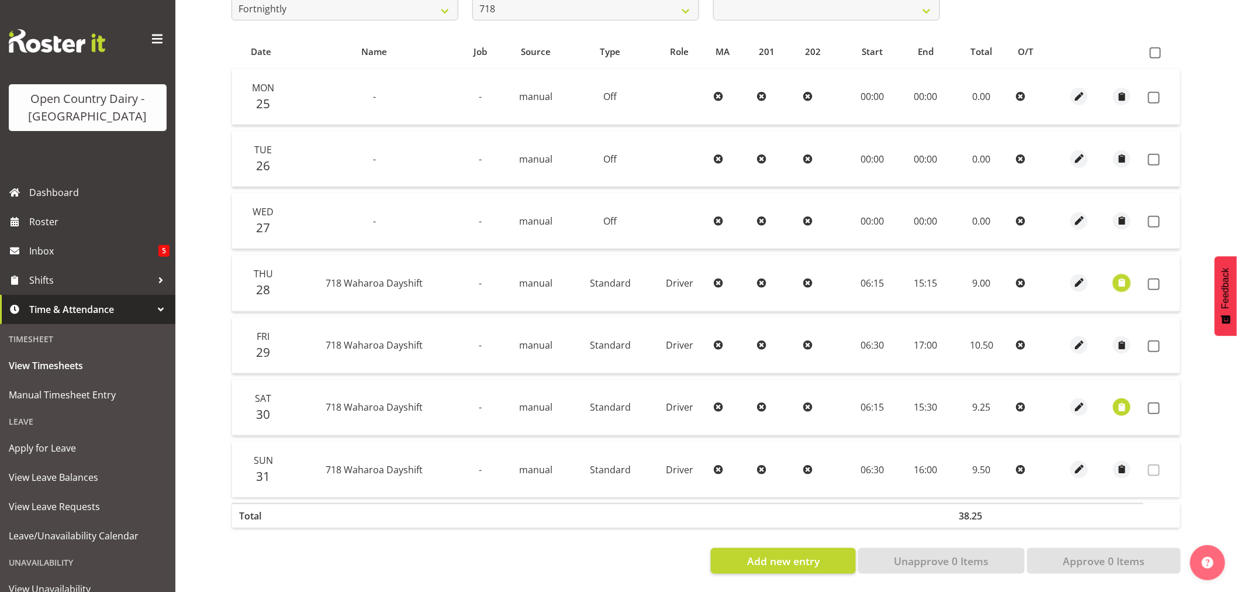
click at [1119, 276] on span "button" at bounding box center [1121, 282] width 13 height 13
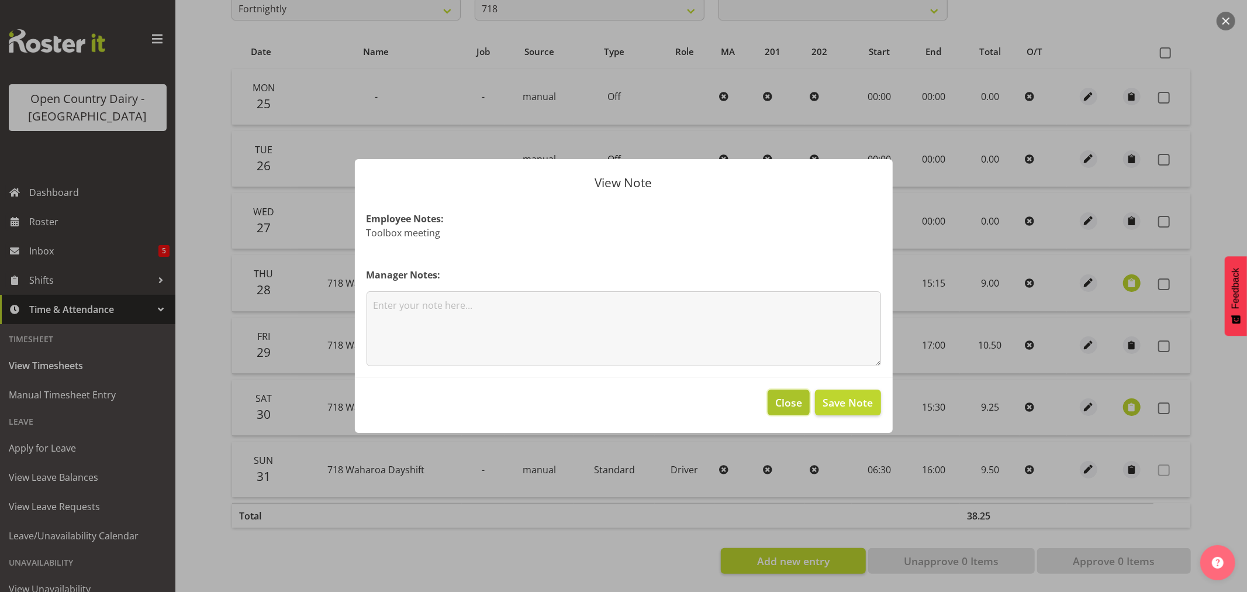
click at [796, 404] on span "Close" at bounding box center [788, 402] width 27 height 15
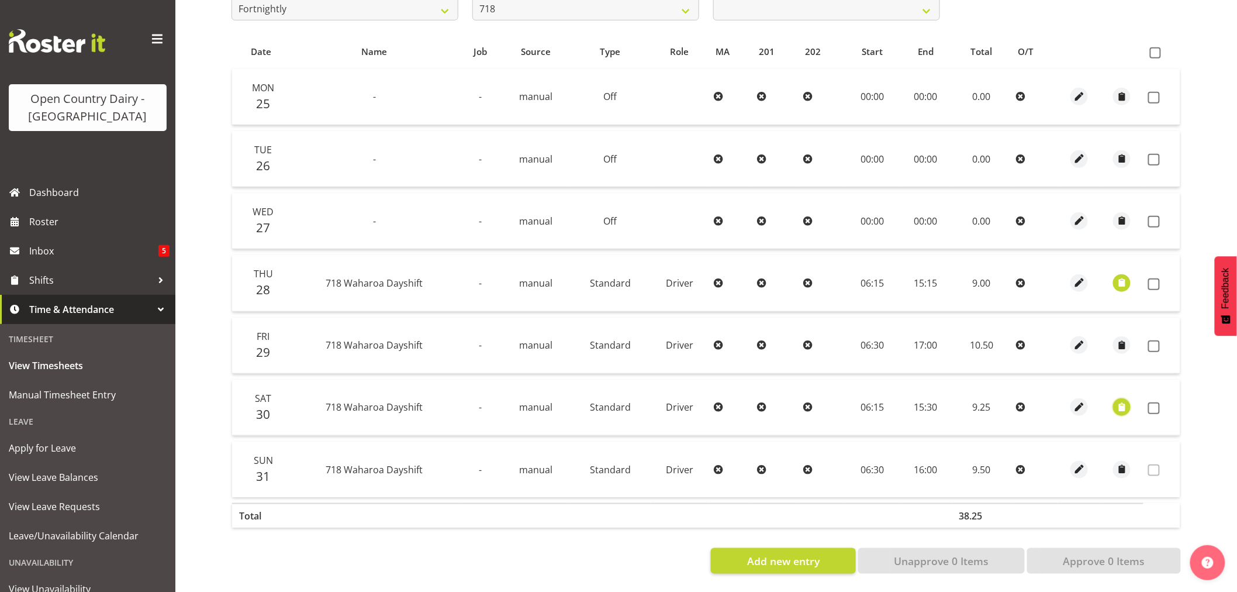
click at [1129, 398] on button "button" at bounding box center [1122, 407] width 18 height 18
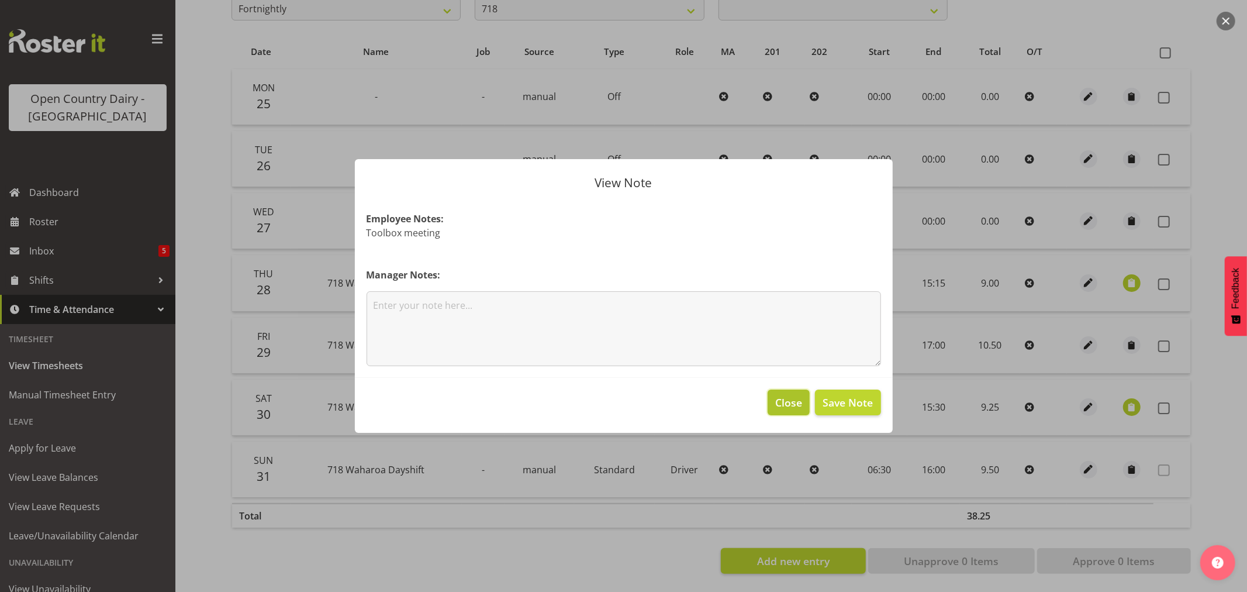
click at [799, 403] on span "Close" at bounding box center [788, 402] width 27 height 15
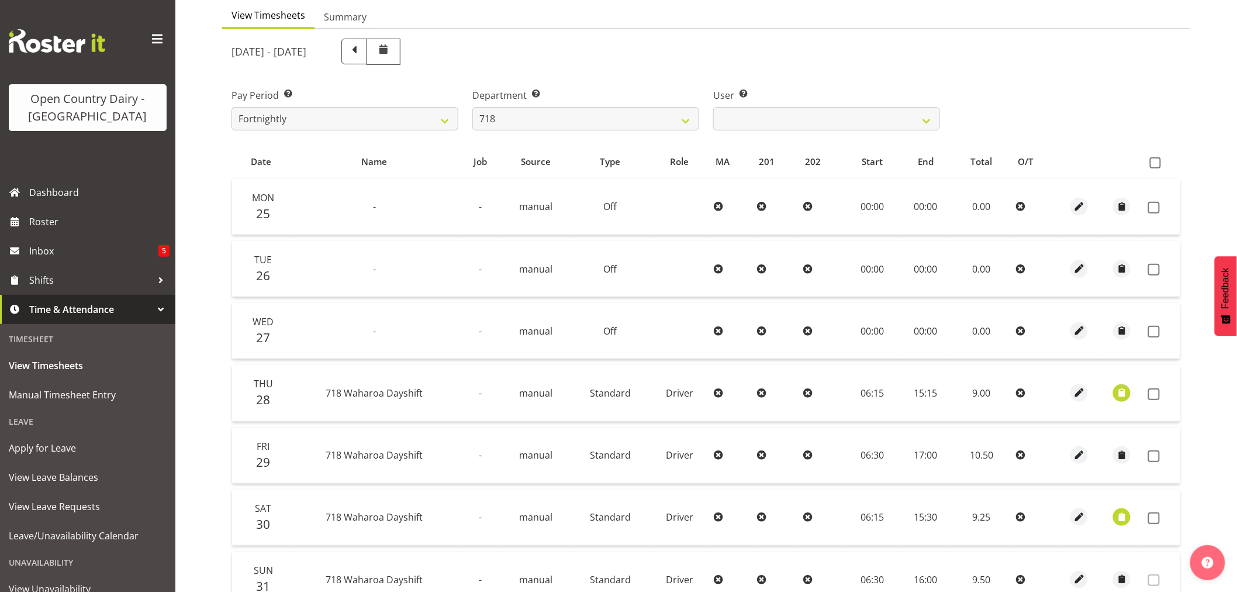
scroll to position [105, 0]
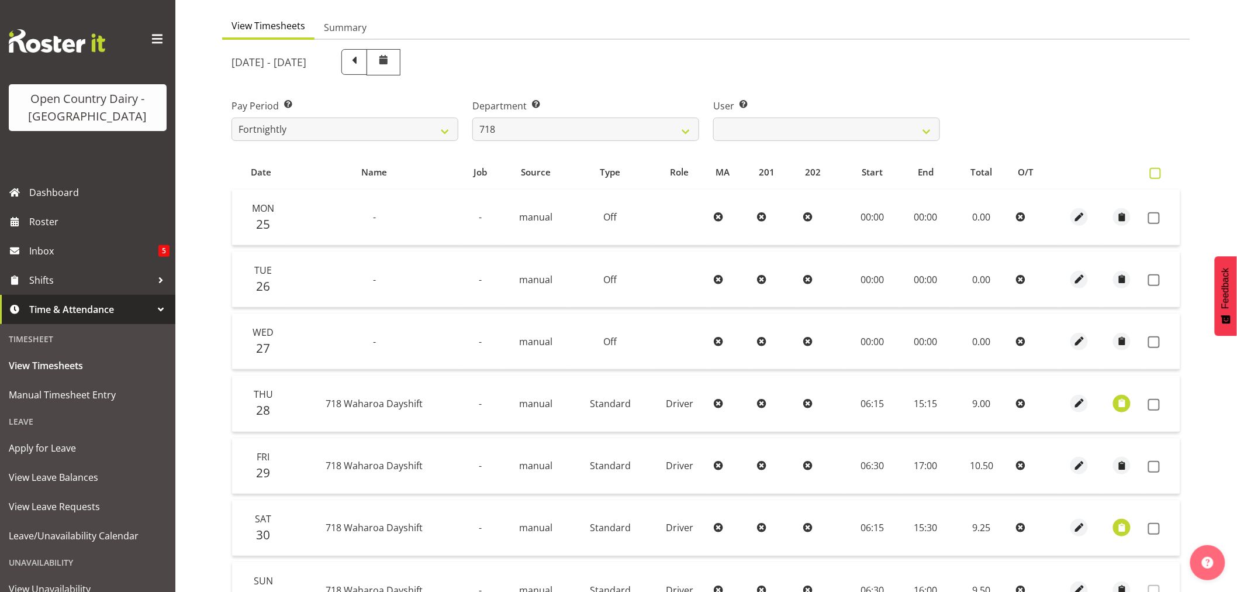
click at [1158, 171] on span at bounding box center [1155, 173] width 11 height 11
click at [1157, 171] on input "checkbox" at bounding box center [1154, 174] width 8 height 8
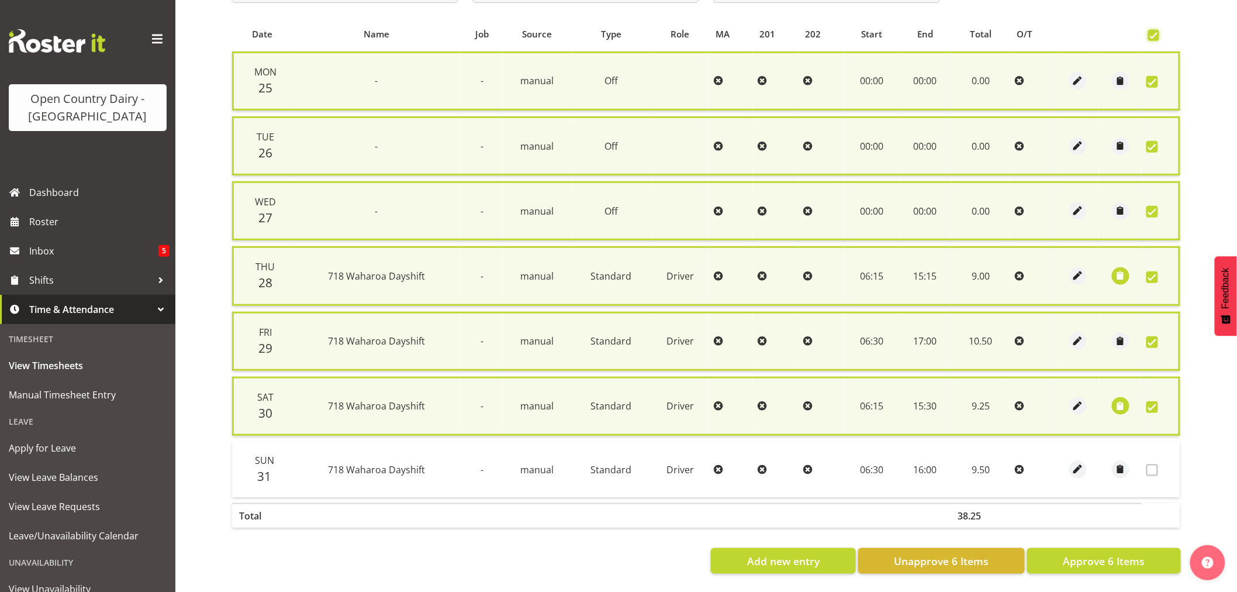
scroll to position [247, 0]
click at [1102, 554] on span "Approve 6 Items" at bounding box center [1104, 560] width 82 height 15
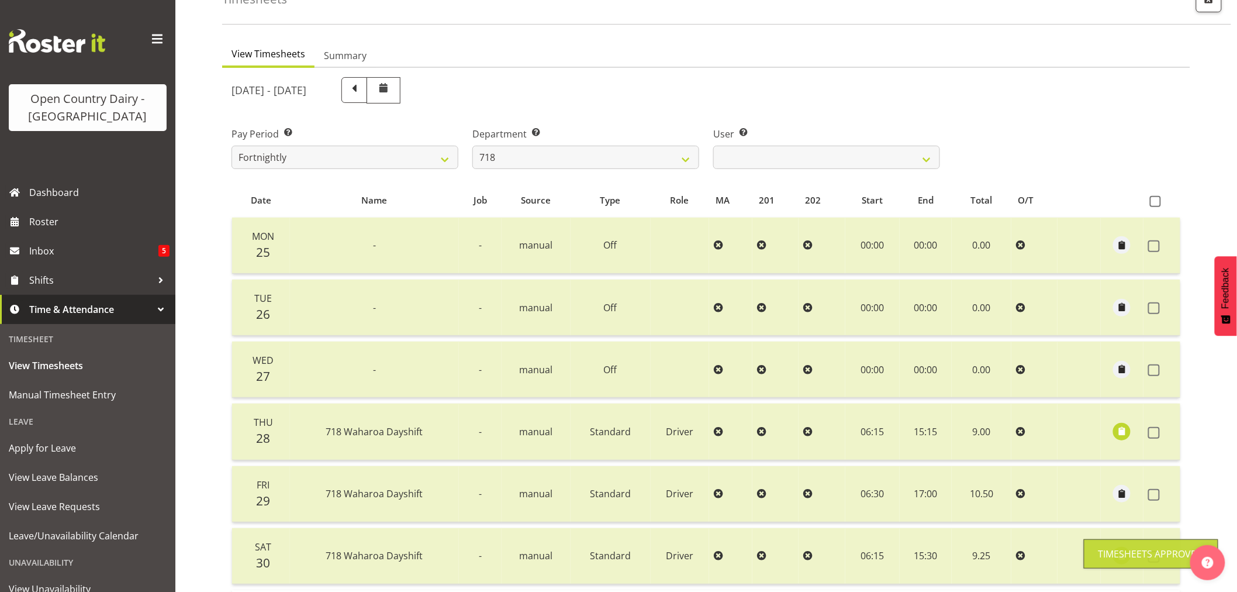
scroll to position [40, 0]
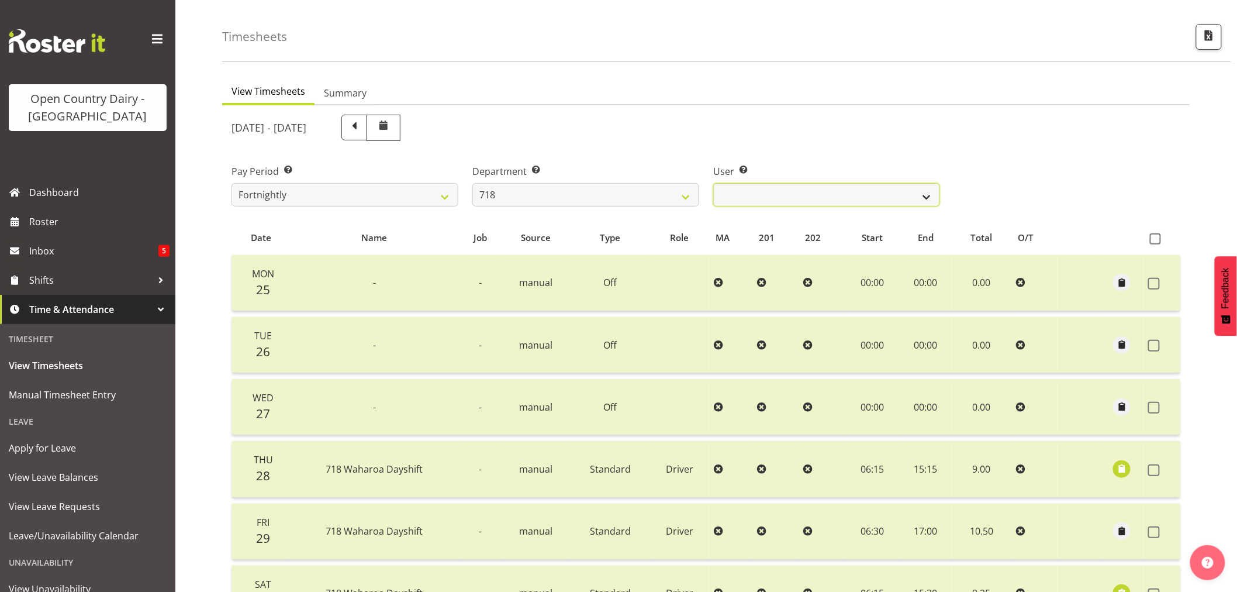
click at [927, 196] on select "Graeme Raupi ❌ Jimmy Boult ❌ Linsay Bourne ❌ Tony Fielding ❌" at bounding box center [826, 194] width 227 height 23
click at [713, 183] on select "Graeme Raupi ❌ Jimmy Boult ❌ Linsay Bourne ❌ Tony Fielding ❌" at bounding box center [826, 194] width 227 height 23
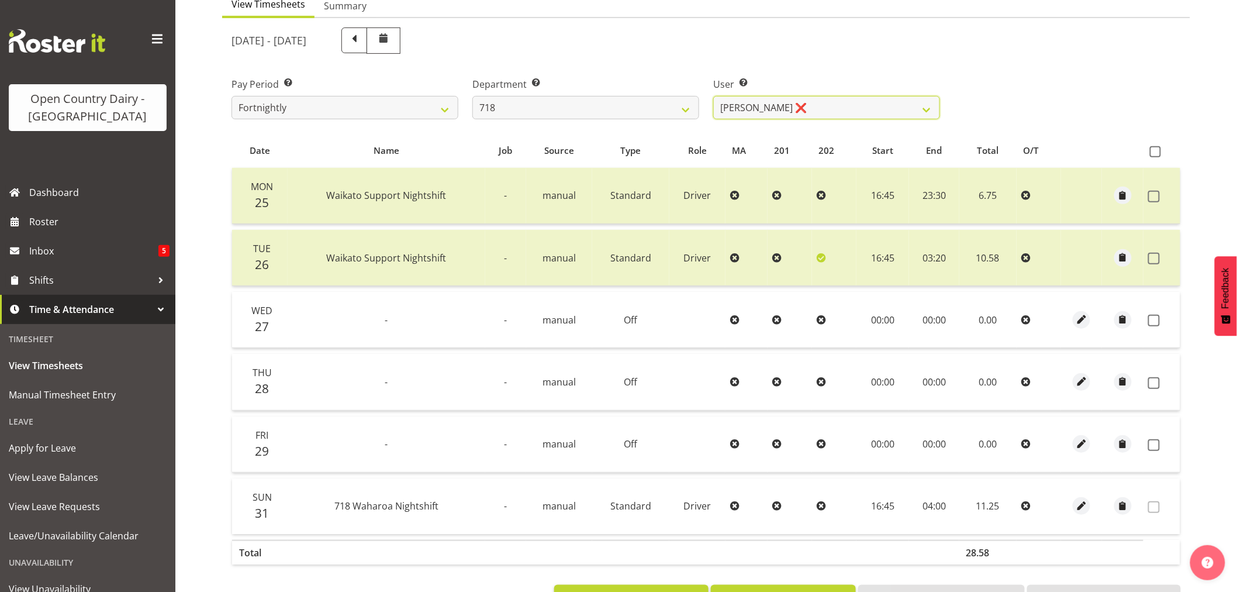
scroll to position [170, 0]
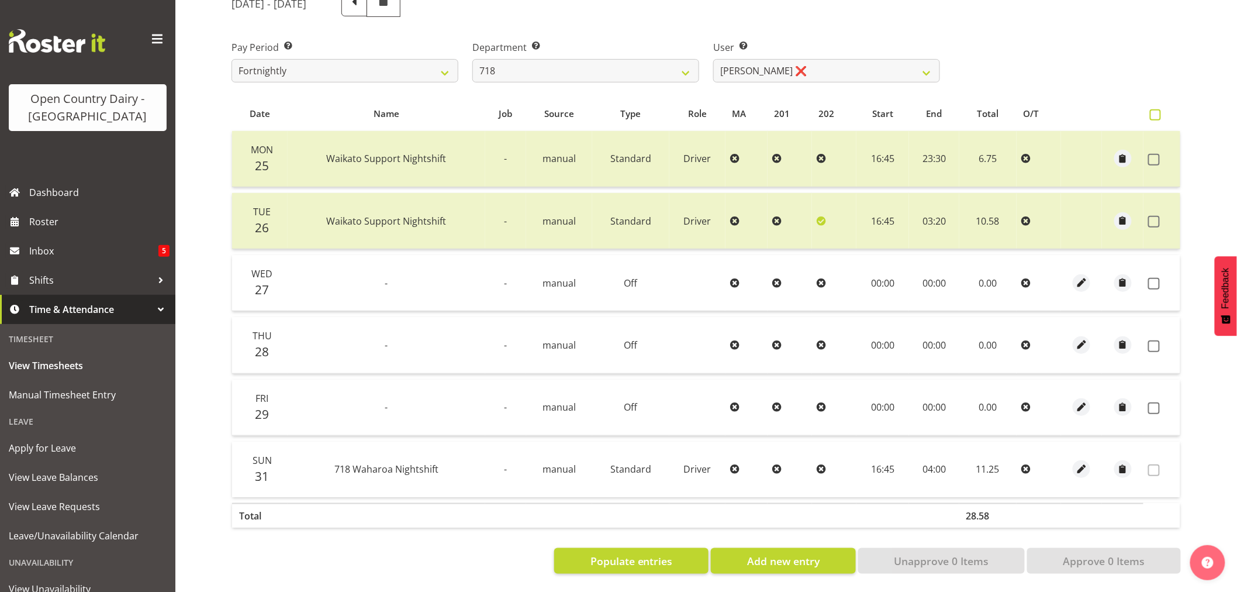
click at [1155, 109] on span at bounding box center [1155, 114] width 11 height 11
click at [1155, 111] on input "checkbox" at bounding box center [1154, 115] width 8 height 8
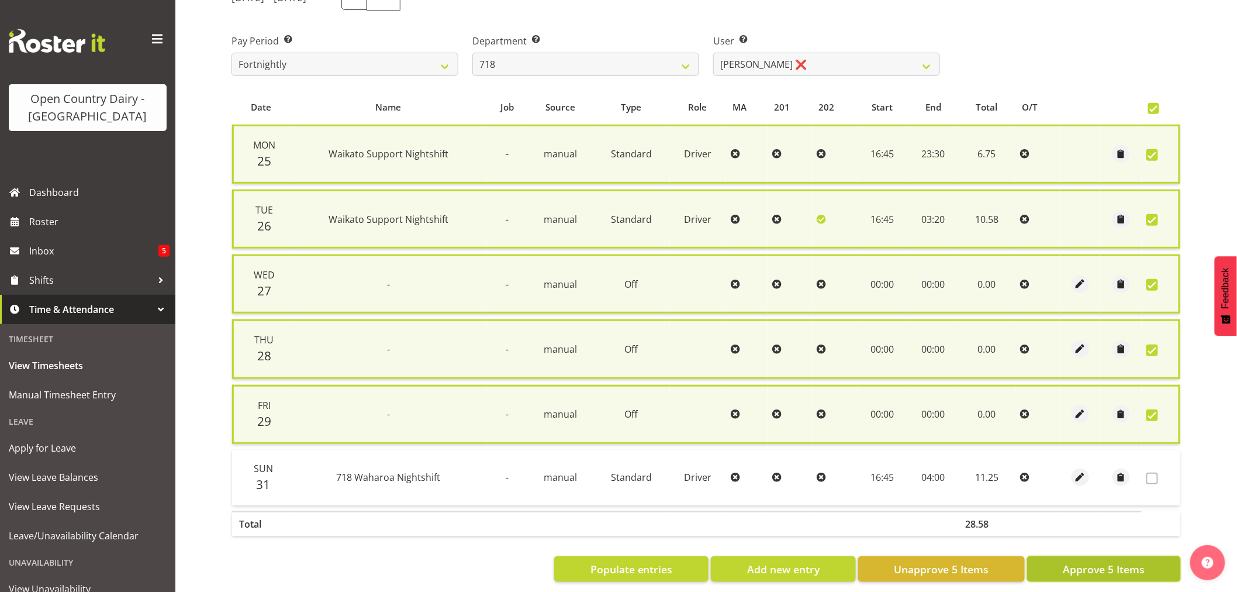
click at [1114, 562] on span "Approve 5 Items" at bounding box center [1104, 568] width 82 height 15
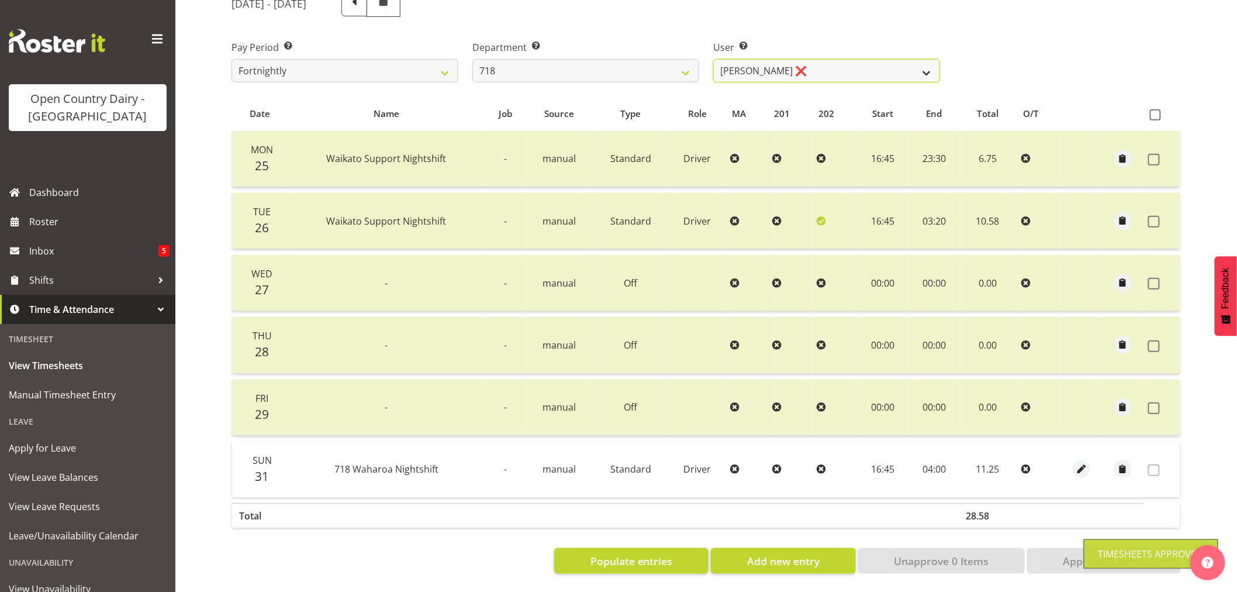
click at [926, 67] on select "Graeme Raupi ❌ Jimmy Boult ❌ Linsay Bourne ❌ Tony Fielding ❌" at bounding box center [826, 70] width 227 height 23
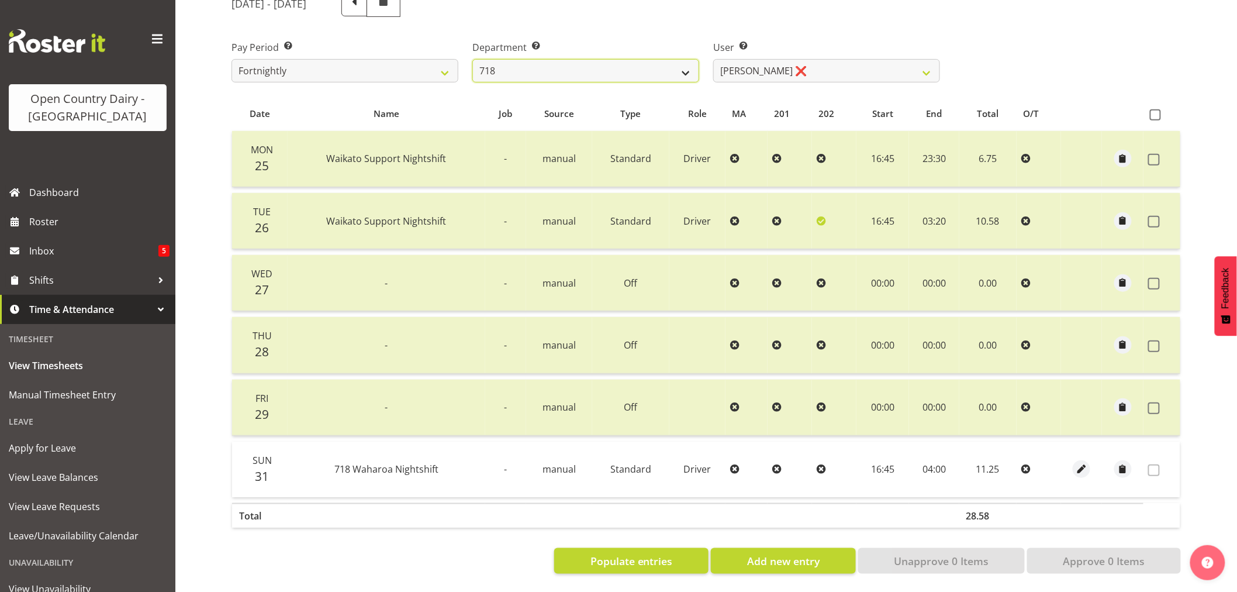
click at [685, 67] on select "701 702 703 704 705 706 707 708 709 710 711 712 713 714 715 716 717 718 719 720" at bounding box center [585, 70] width 227 height 23
click at [472, 59] on select "701 702 703 704 705 706 707 708 709 710 711 712 713 714 715 716 717 718 719 720" at bounding box center [585, 70] width 227 height 23
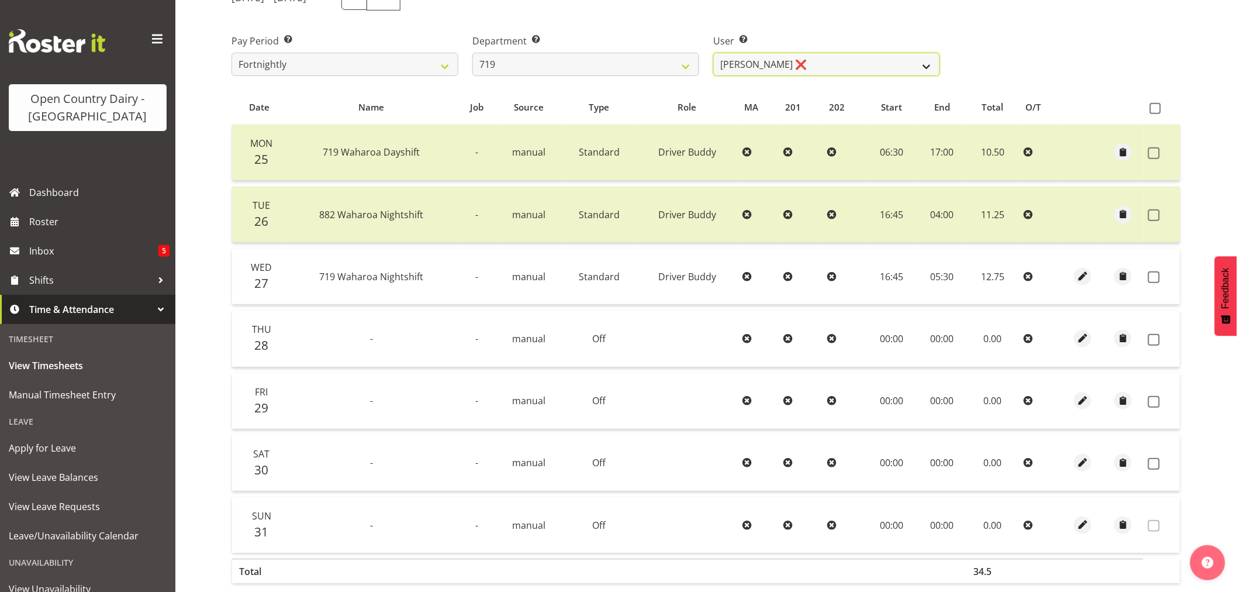
click at [928, 63] on select "Andrew de Lautour ❌ James Wellington ❌ Sami Ovesen ❌" at bounding box center [826, 64] width 227 height 23
click at [713, 53] on select "Andrew de Lautour ❌ James Wellington ❌ Sami Ovesen ❌" at bounding box center [826, 64] width 227 height 23
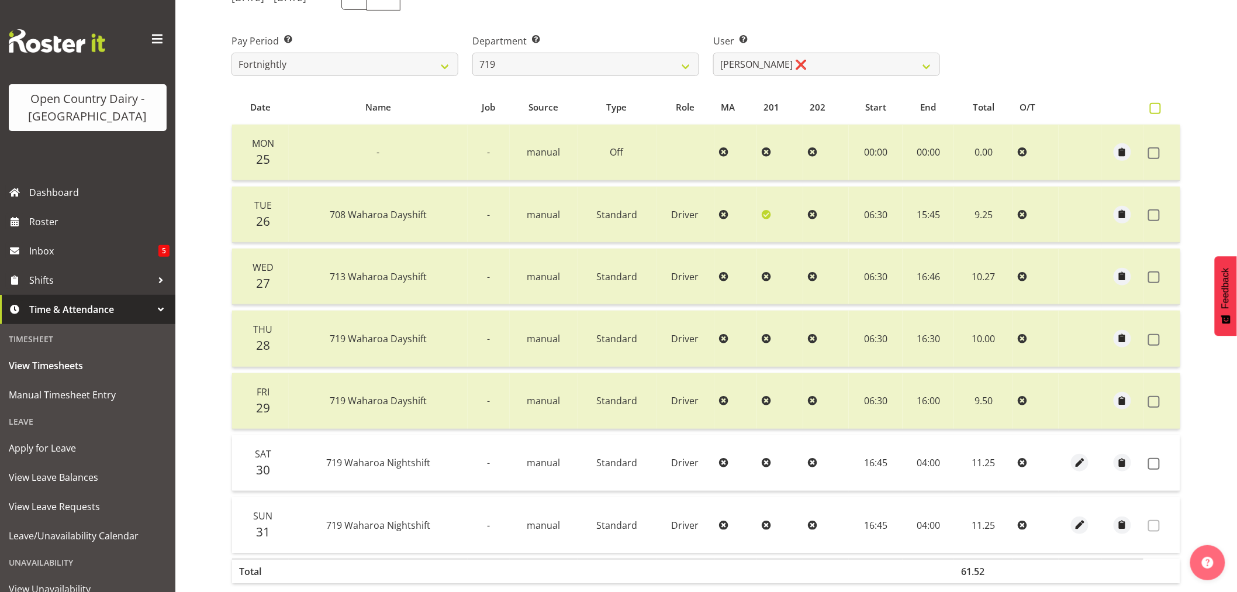
click at [1154, 107] on span at bounding box center [1155, 108] width 11 height 11
click at [1154, 107] on input "checkbox" at bounding box center [1154, 109] width 8 height 8
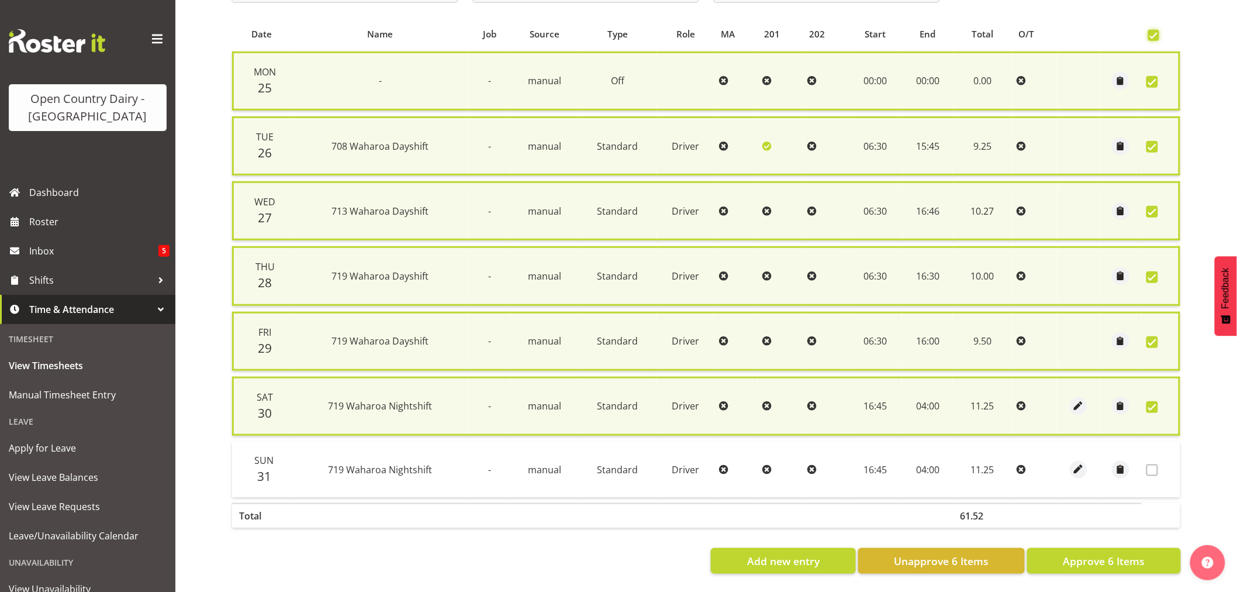
scroll to position [247, 0]
click at [1152, 401] on span at bounding box center [1152, 407] width 12 height 12
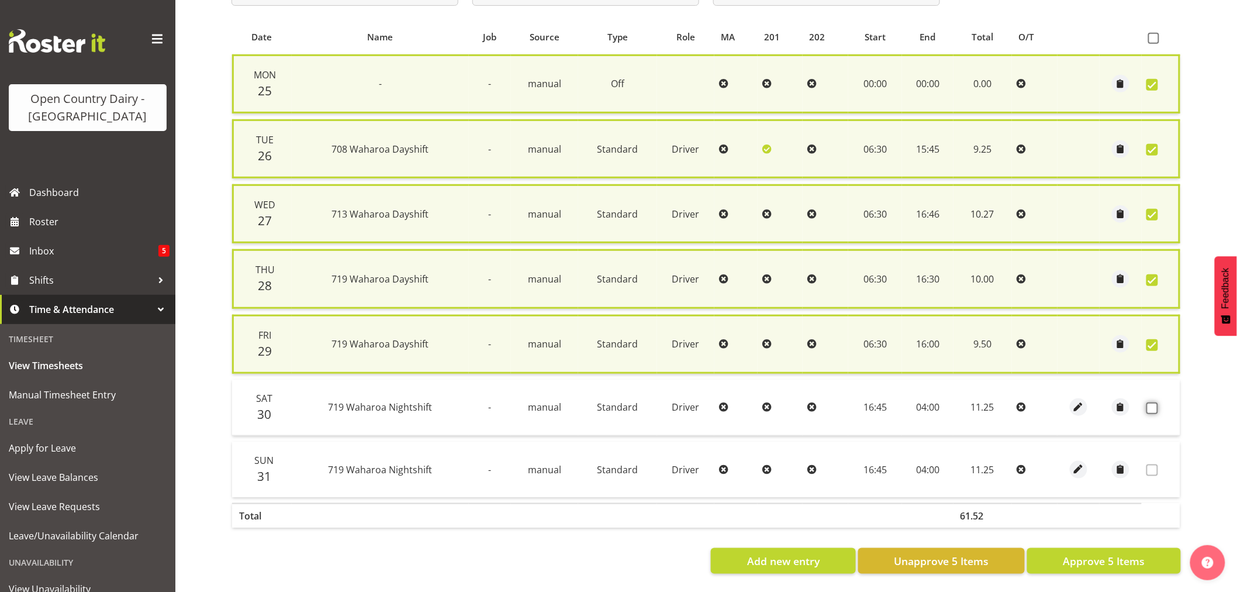
scroll to position [244, 0]
click at [1120, 553] on span "Approve 5 Items" at bounding box center [1104, 560] width 82 height 15
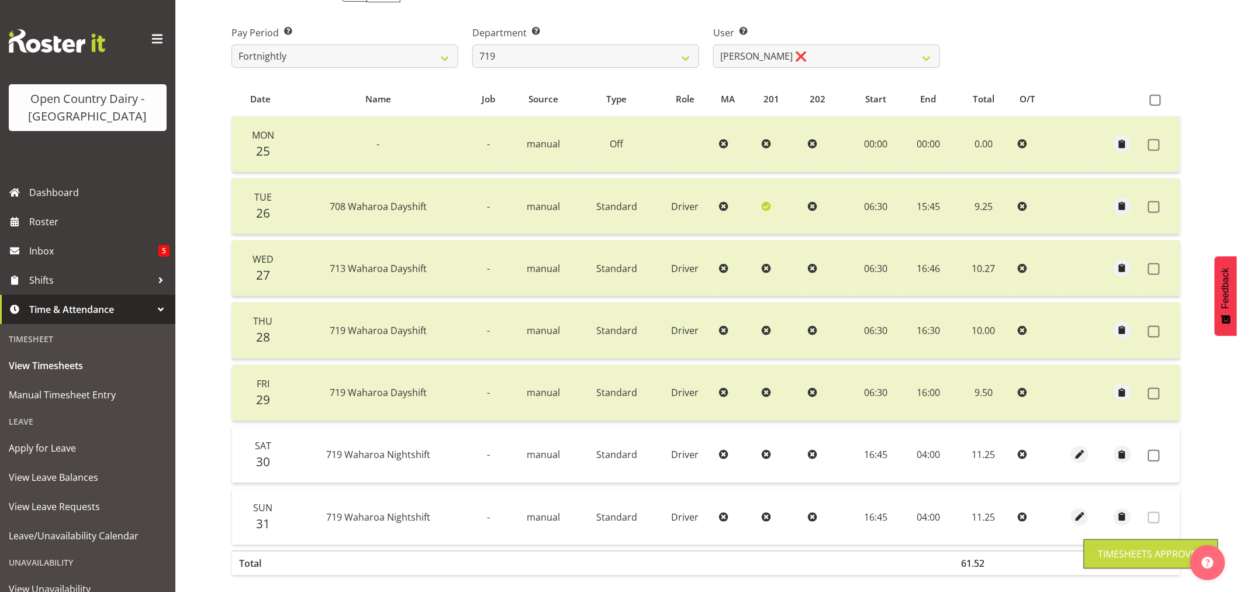
scroll to position [0, 0]
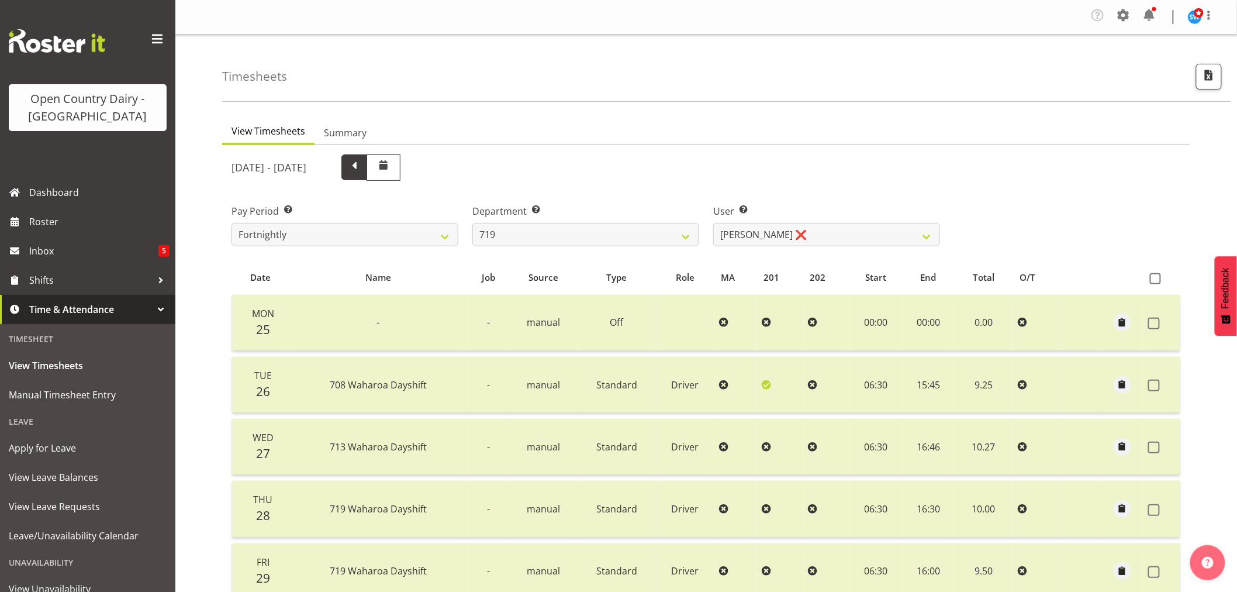
click at [362, 164] on span at bounding box center [354, 165] width 15 height 15
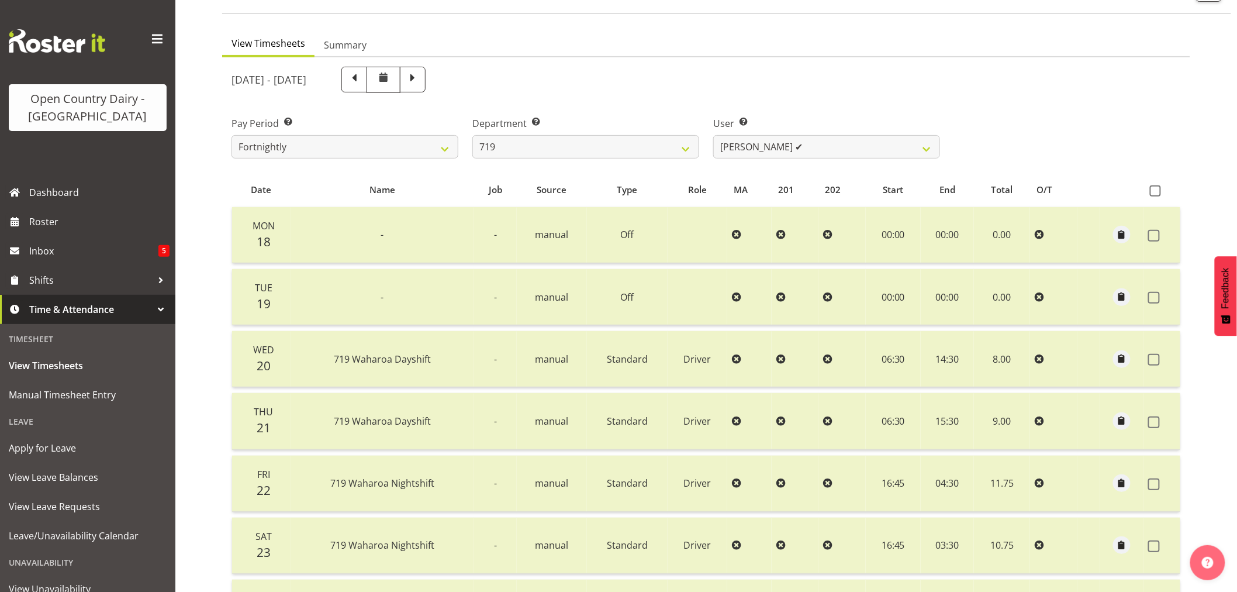
scroll to position [65, 0]
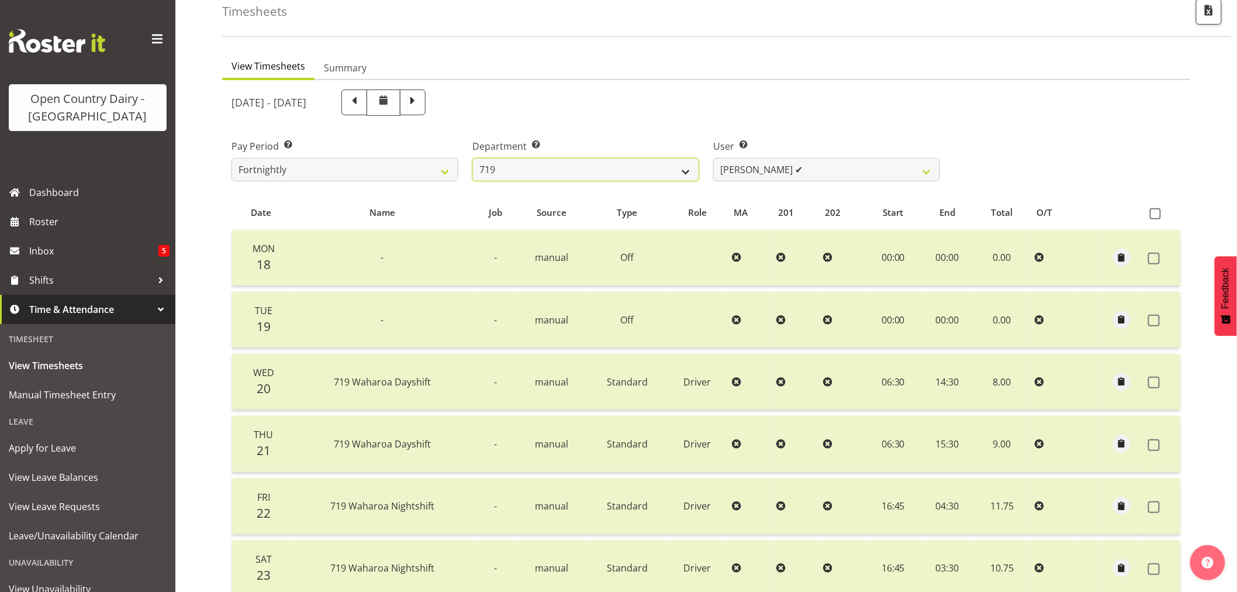
click at [686, 167] on select "701 702 703 704 705 706 707 708 709 710 711 712 713 714 715 716 717 718 719 720" at bounding box center [585, 169] width 227 height 23
click at [472, 158] on select "701 702 703 704 705 706 707 708 709 710 711 712 713 714 715 716 717 718 719 720" at bounding box center [585, 169] width 227 height 23
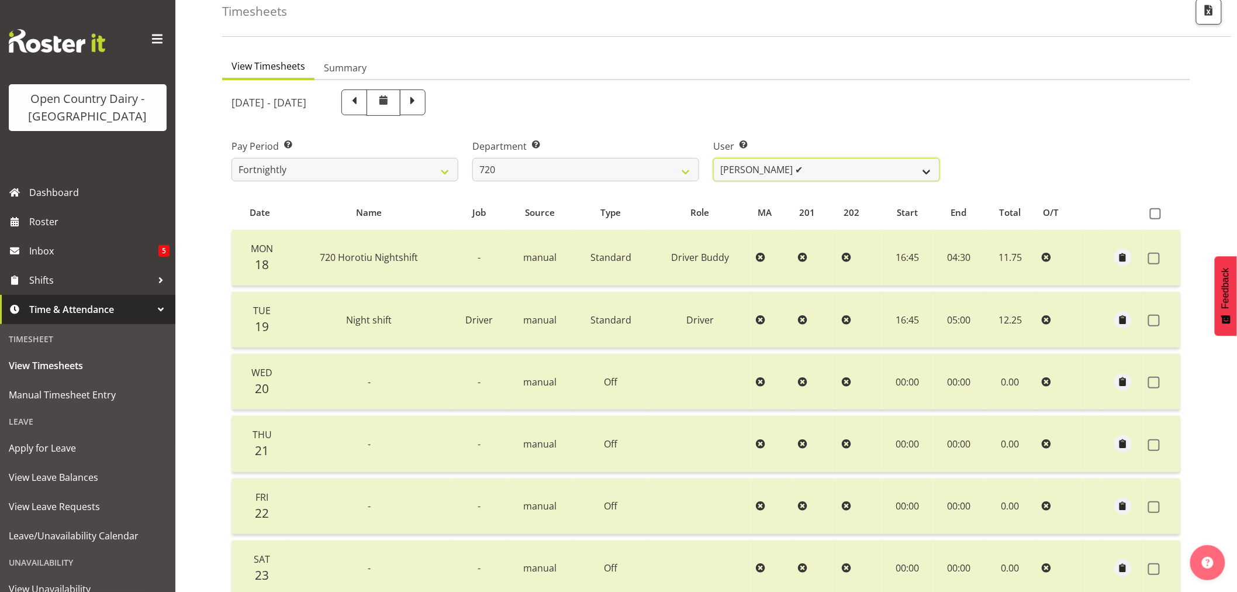
click at [930, 170] on select "Garry Hooper ✔ Kerry Slater ✔ Nathan Frankhouser ✔ Steve Daly ✔" at bounding box center [826, 169] width 227 height 23
click at [713, 158] on select "Garry Hooper ✔ Kerry Slater ✔ Nathan Frankhouser ✔ Steve Daly ✔" at bounding box center [826, 169] width 227 height 23
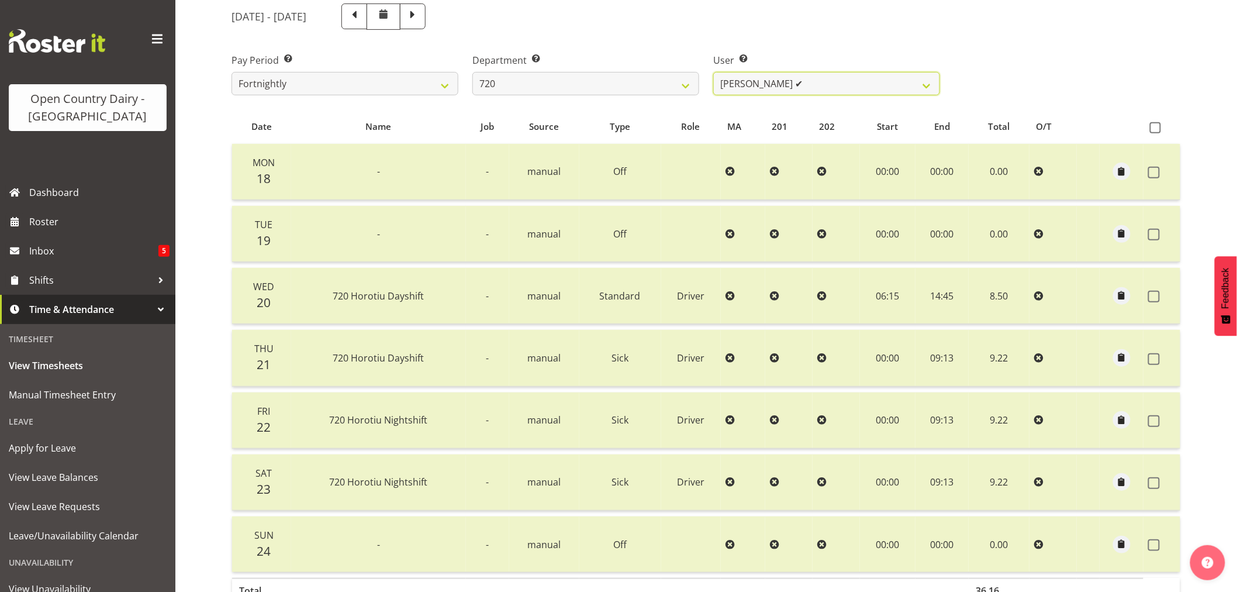
scroll to position [40, 0]
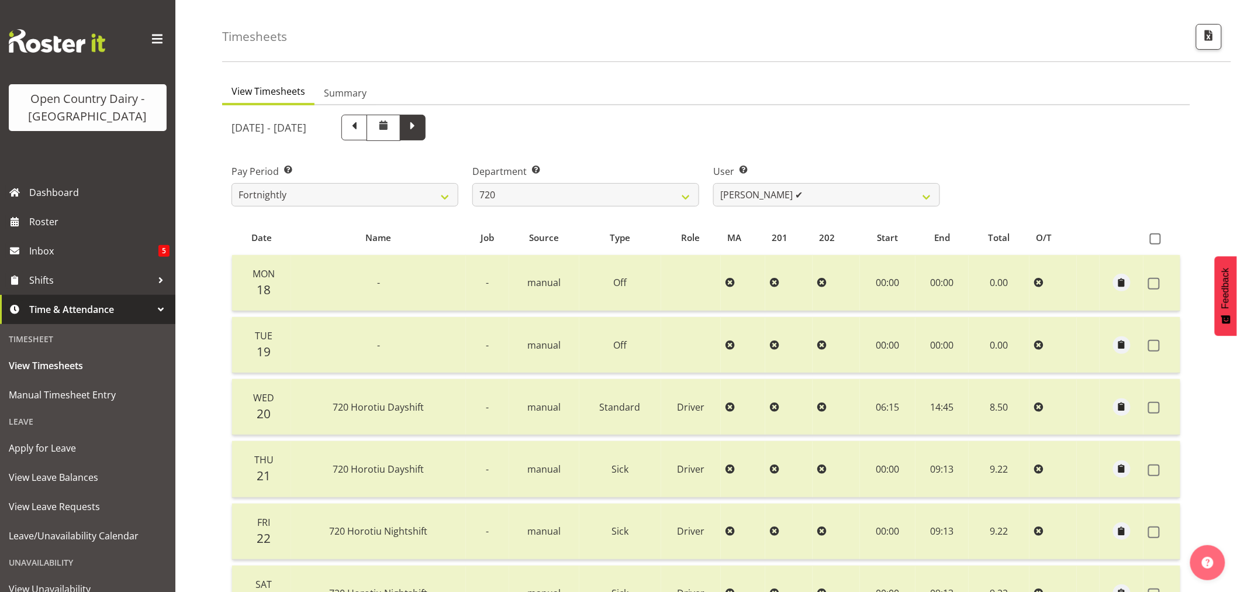
click at [426, 126] on span at bounding box center [413, 128] width 26 height 26
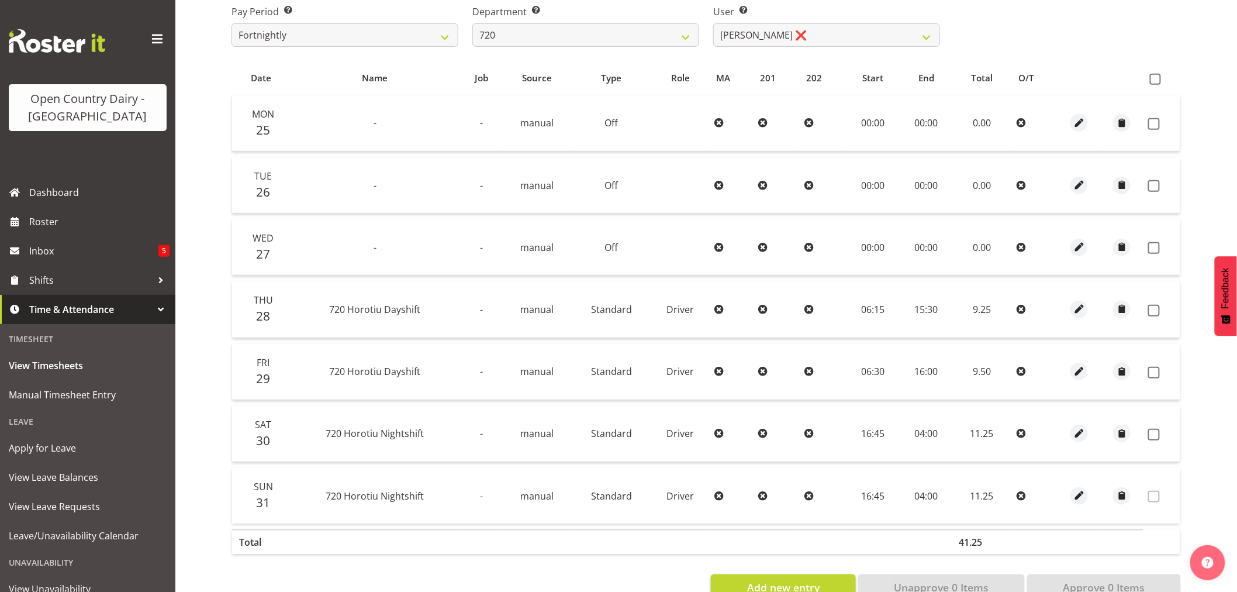
scroll to position [170, 0]
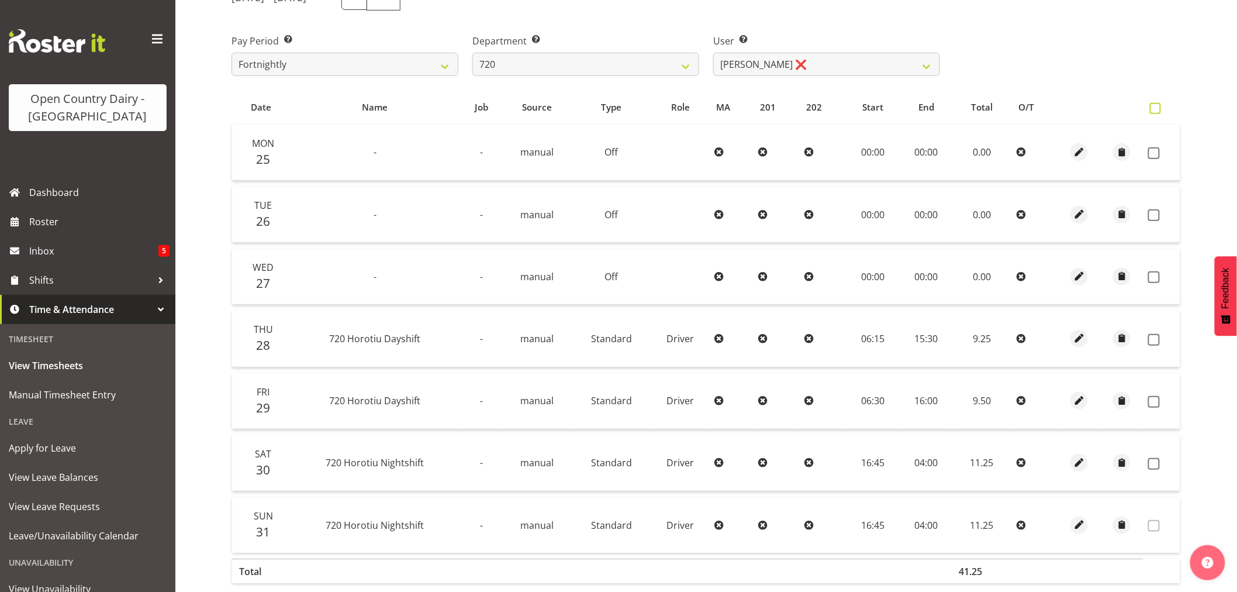
click at [1156, 109] on span at bounding box center [1155, 108] width 11 height 11
click at [1156, 109] on input "checkbox" at bounding box center [1154, 109] width 8 height 8
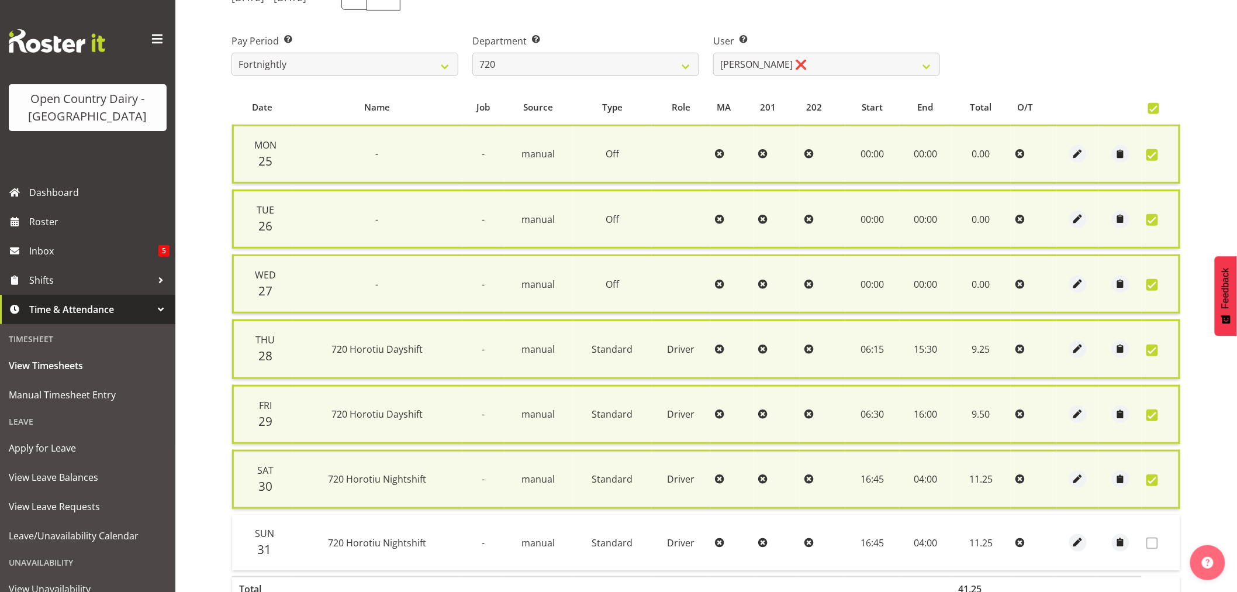
click at [1153, 475] on span at bounding box center [1152, 480] width 12 height 12
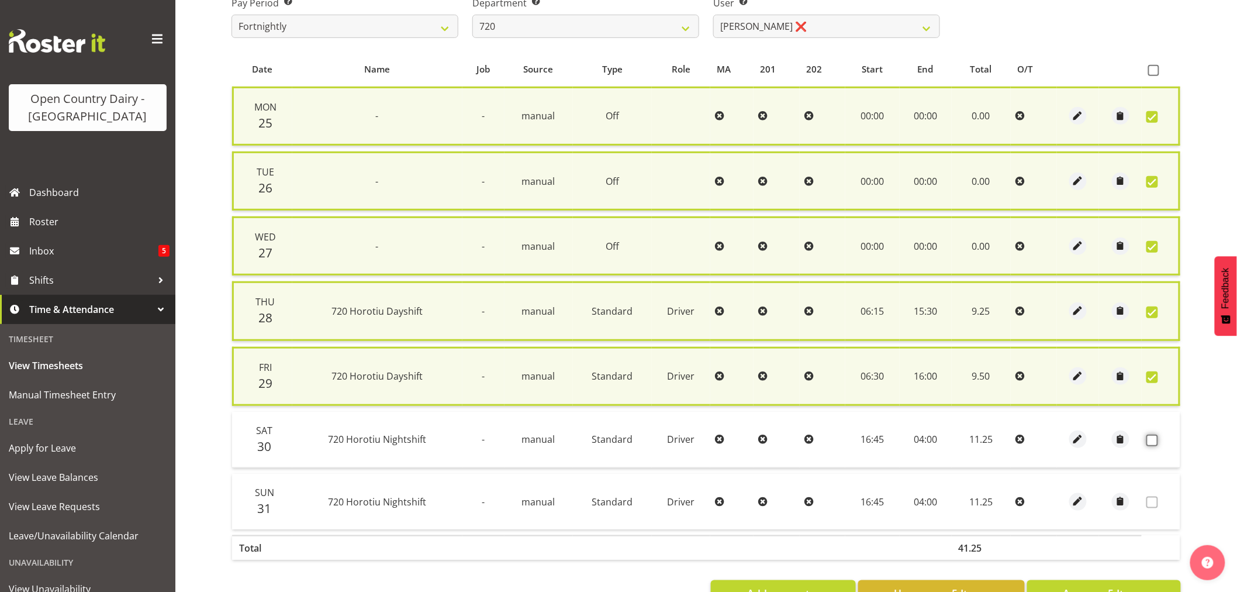
scroll to position [244, 0]
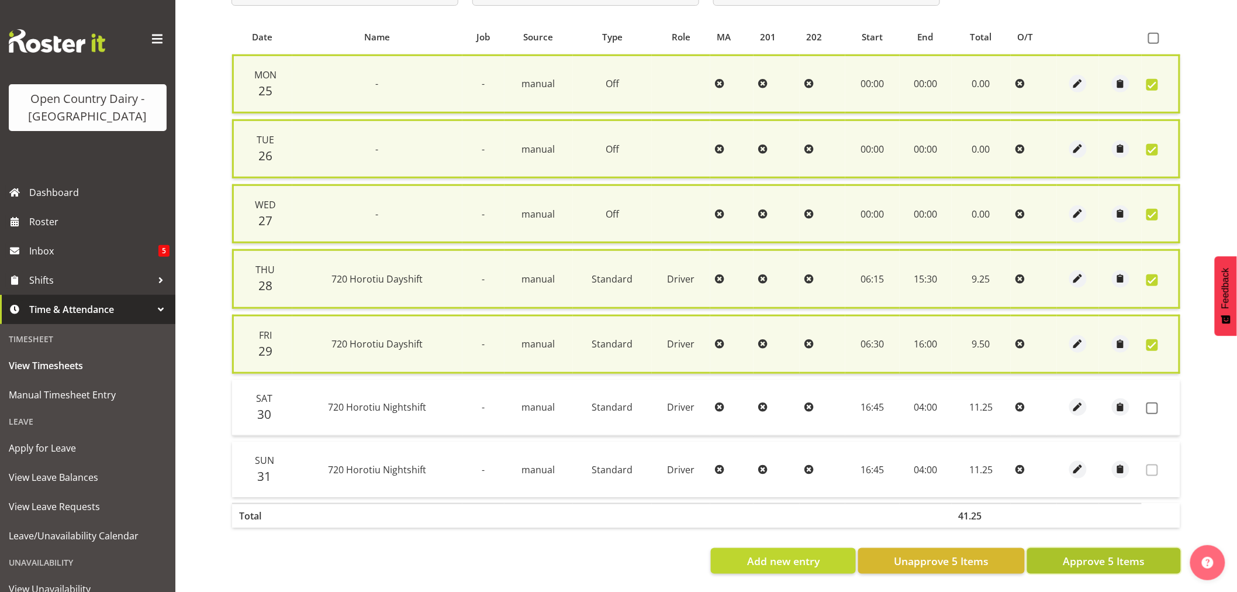
click at [1101, 553] on span "Approve 5 Items" at bounding box center [1104, 560] width 82 height 15
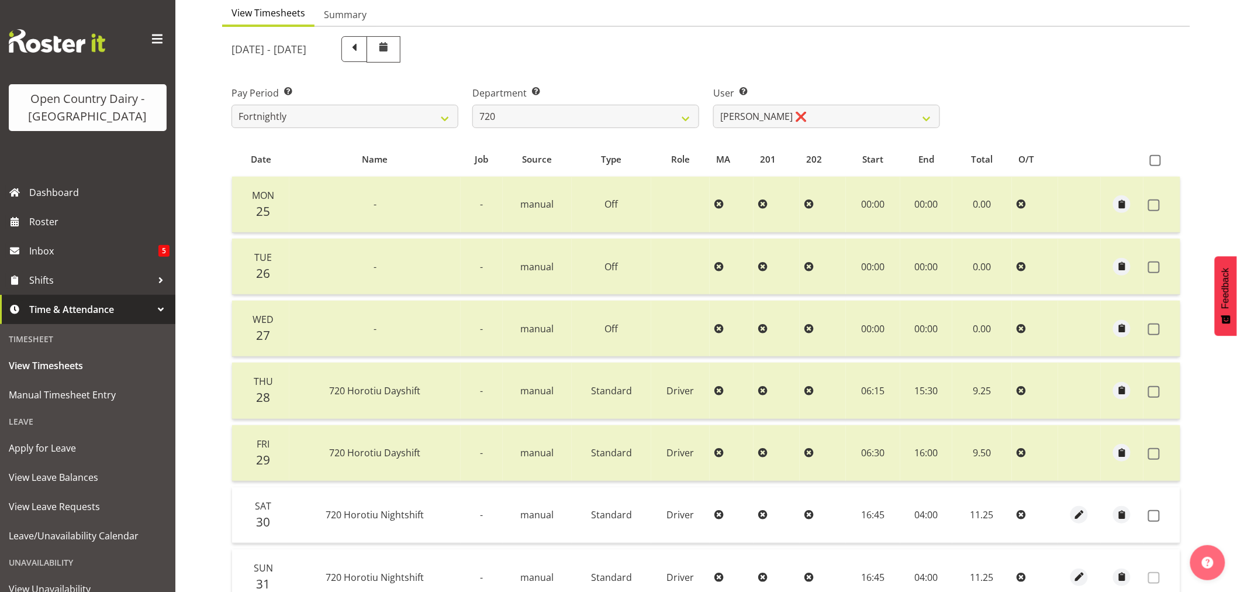
scroll to position [105, 0]
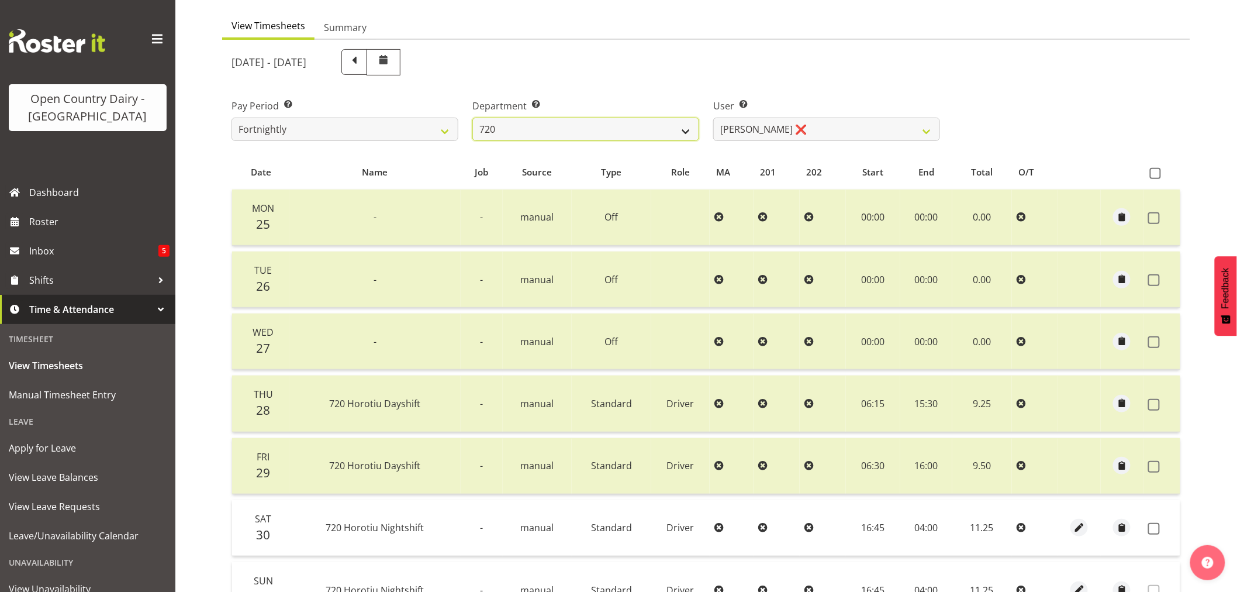
click at [687, 130] on select "701 702 703 704 705 706 707 708 709 710 711 712 713 714 715 716 717 718 719 720" at bounding box center [585, 129] width 227 height 23
click at [472, 118] on select "701 702 703 704 705 706 707 708 709 710 711 712 713 714 715 716 717 718 719 720" at bounding box center [585, 129] width 227 height 23
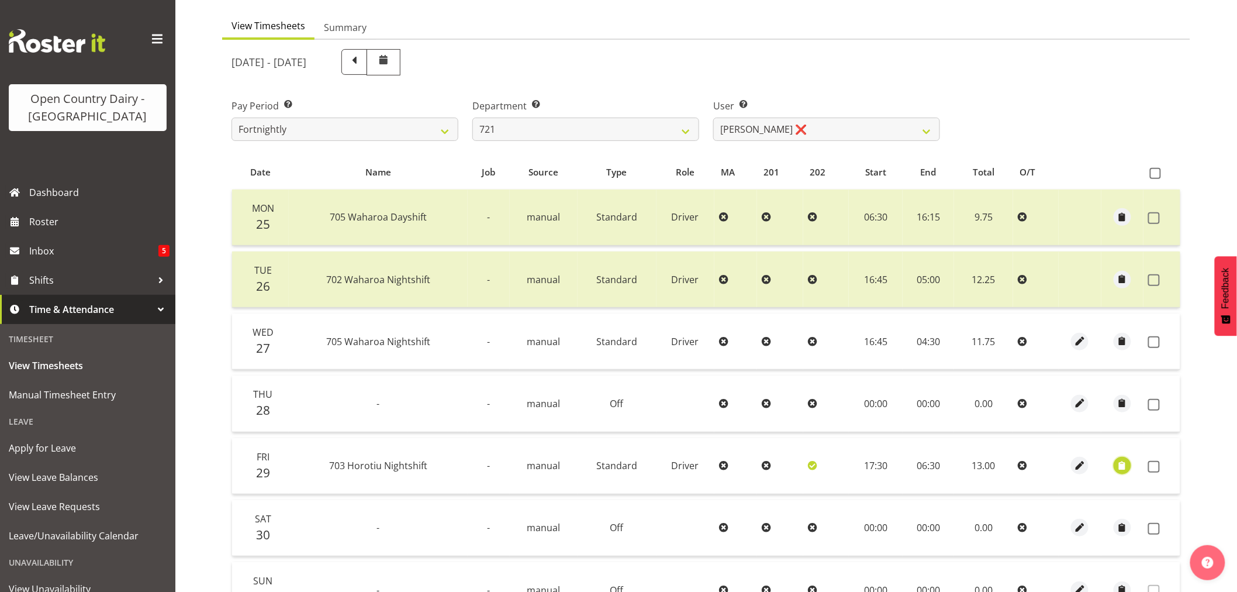
click at [1120, 466] on span "button" at bounding box center [1122, 465] width 13 height 13
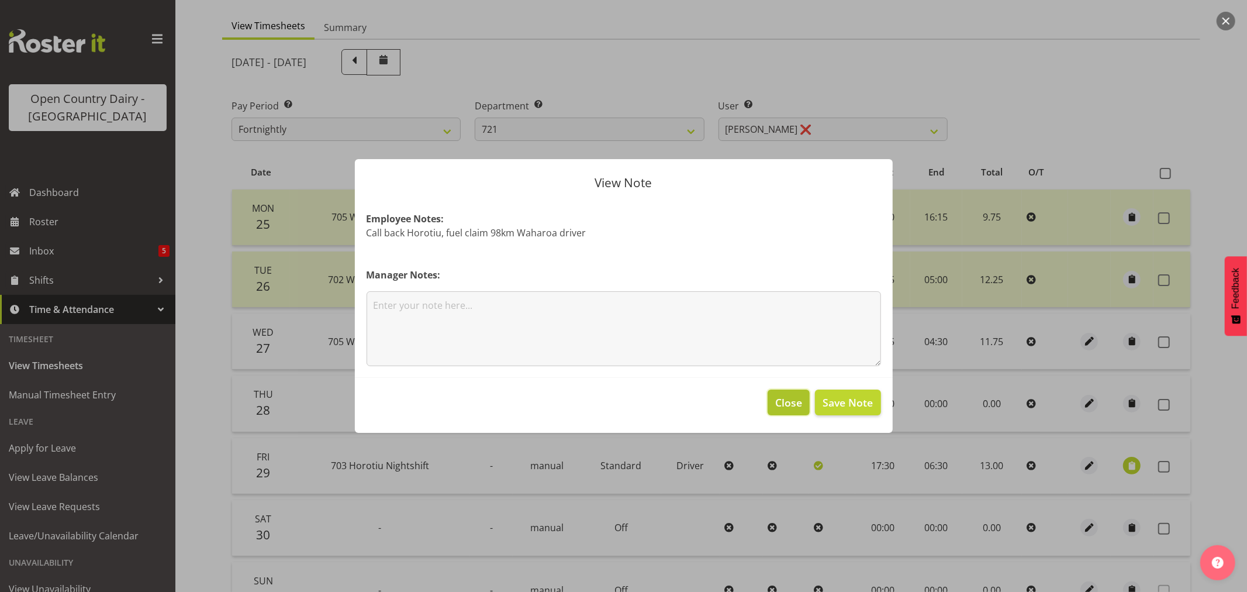
click at [786, 404] on span "Close" at bounding box center [788, 402] width 27 height 15
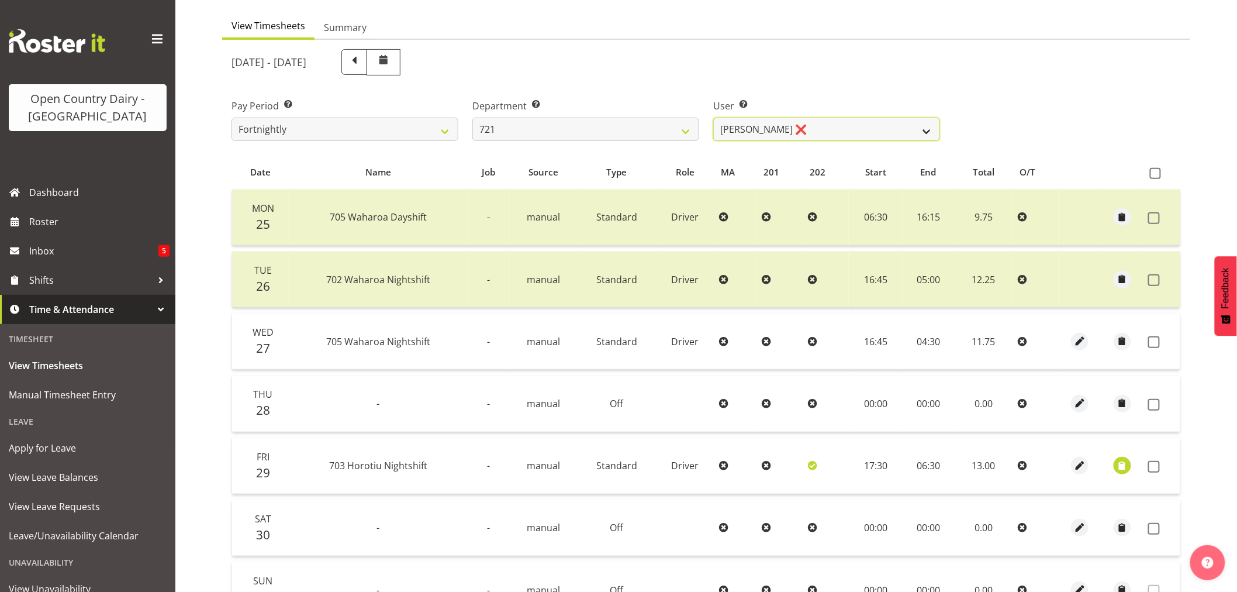
click at [928, 129] on select "George Taylor ❌ Grant Vercoe ❌" at bounding box center [826, 129] width 227 height 23
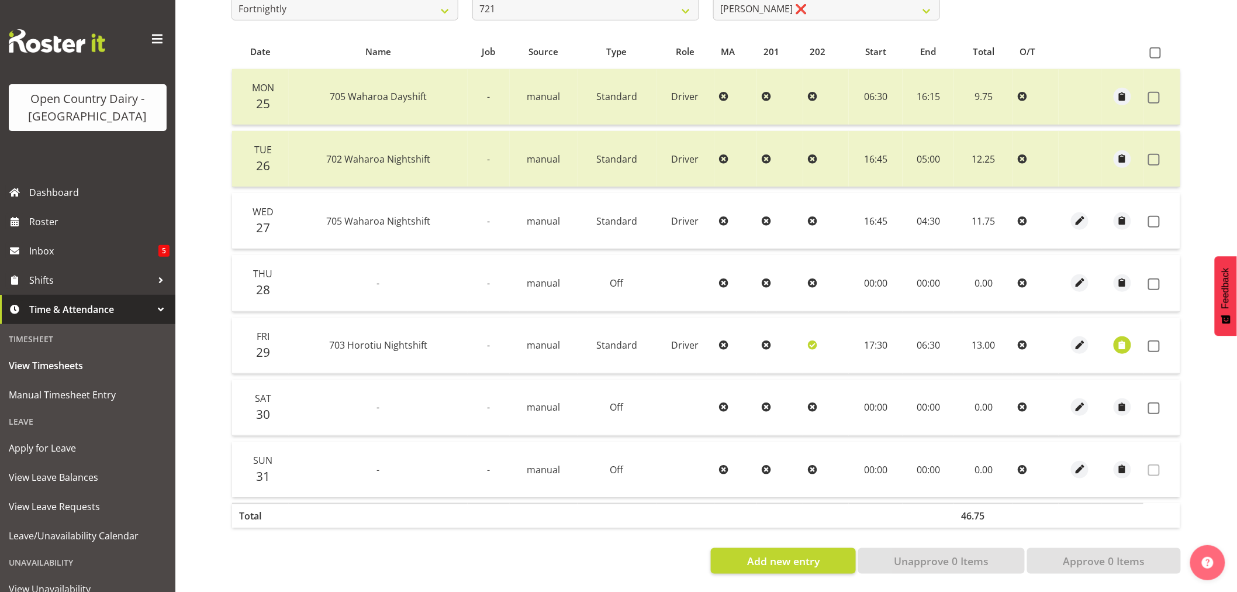
scroll to position [235, 0]
click at [1120, 338] on span "button" at bounding box center [1122, 344] width 13 height 13
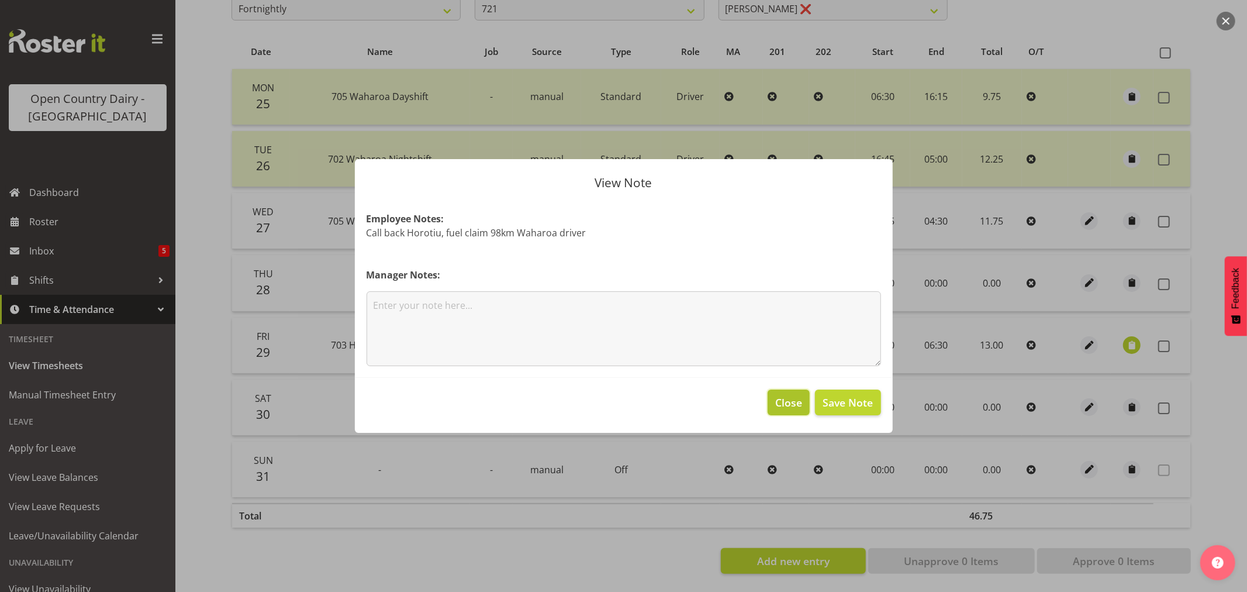
click at [792, 404] on span "Close" at bounding box center [788, 402] width 27 height 15
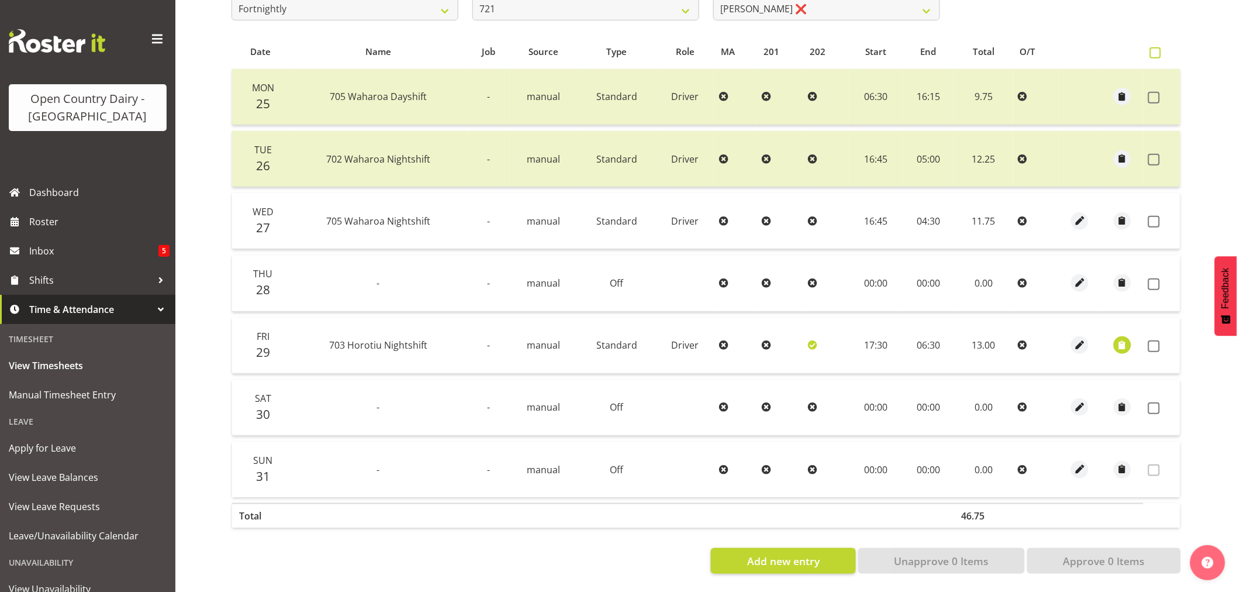
click at [1153, 47] on span at bounding box center [1155, 52] width 11 height 11
click at [1153, 49] on input "checkbox" at bounding box center [1154, 53] width 8 height 8
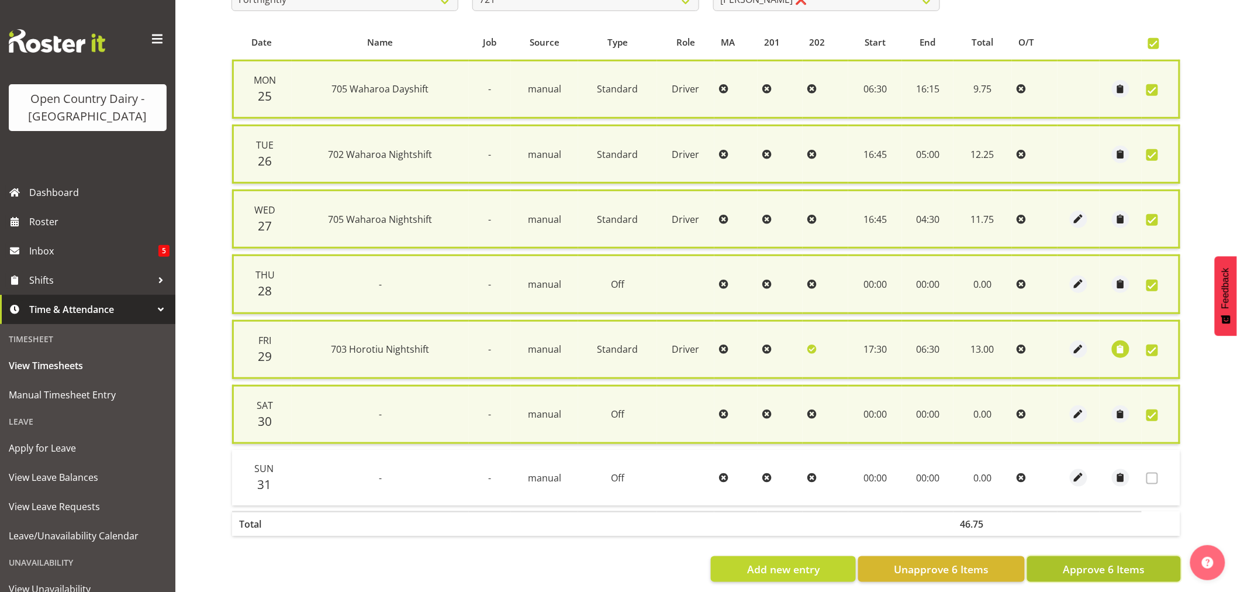
click at [1132, 561] on span "Approve 6 Items" at bounding box center [1104, 568] width 82 height 15
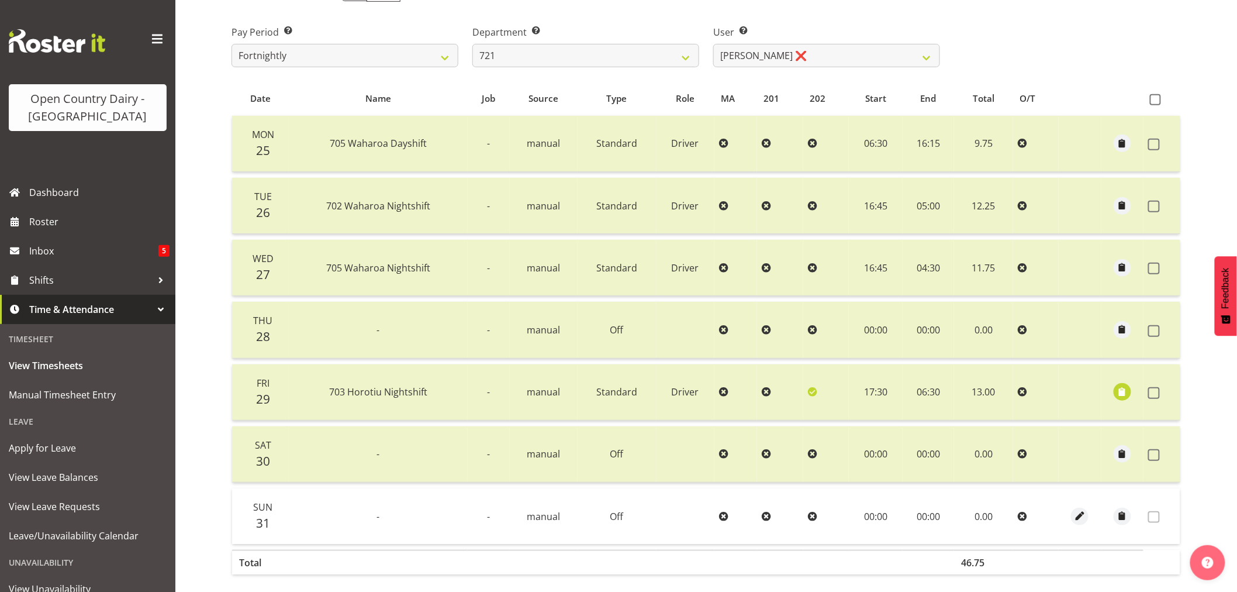
scroll to position [105, 0]
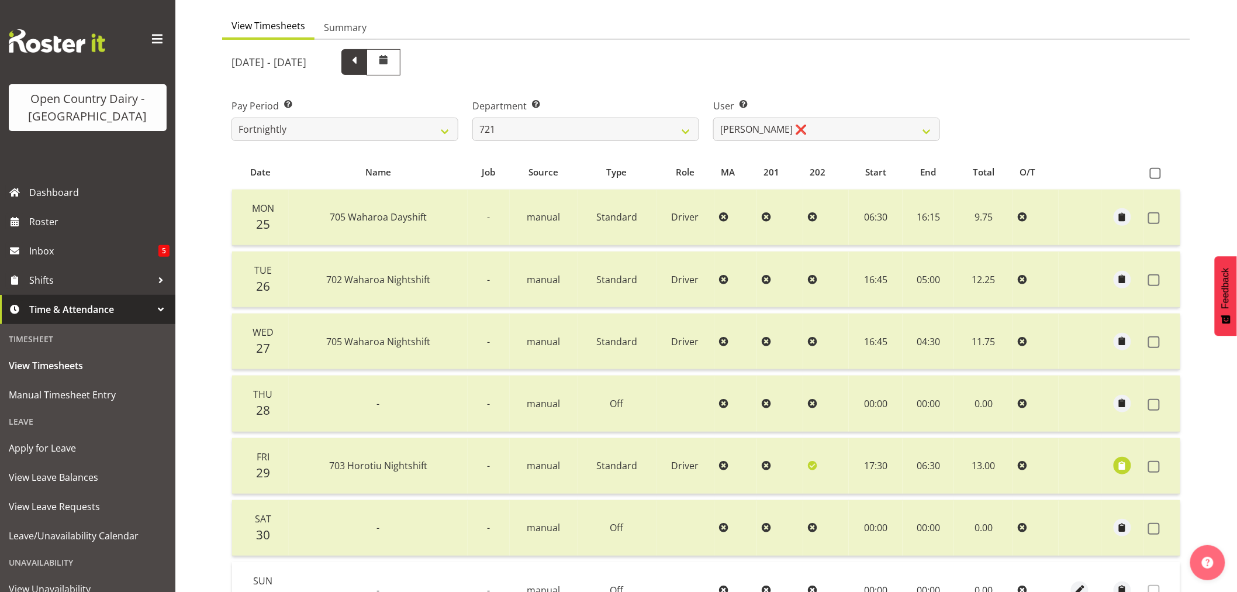
click at [362, 60] on span at bounding box center [354, 60] width 15 height 15
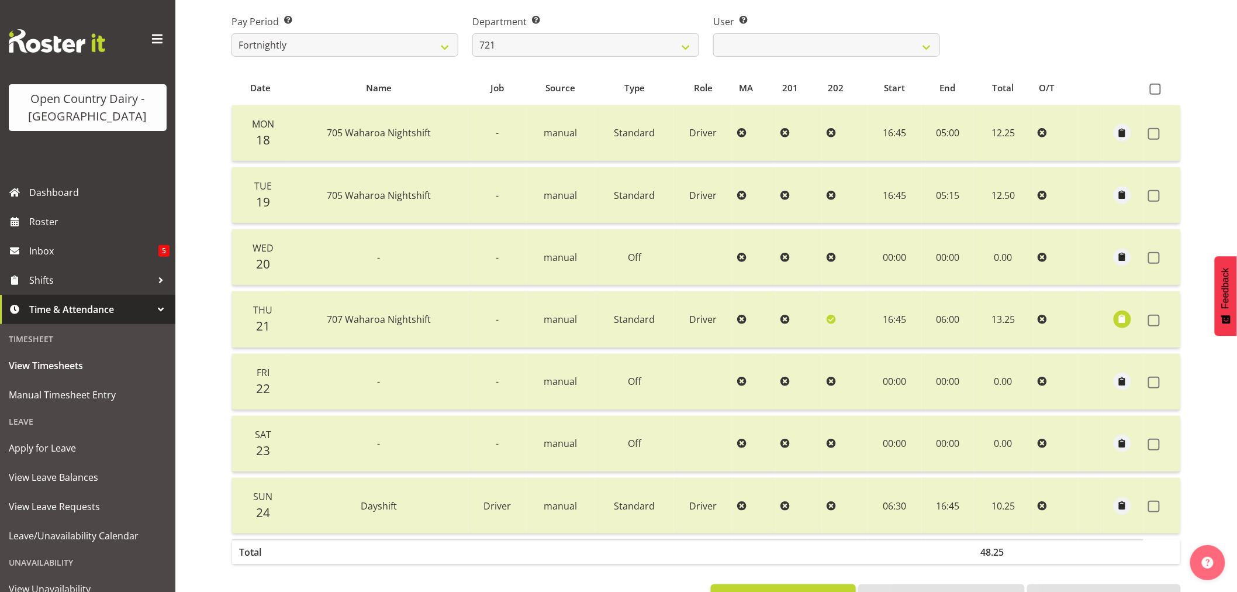
scroll to position [40, 0]
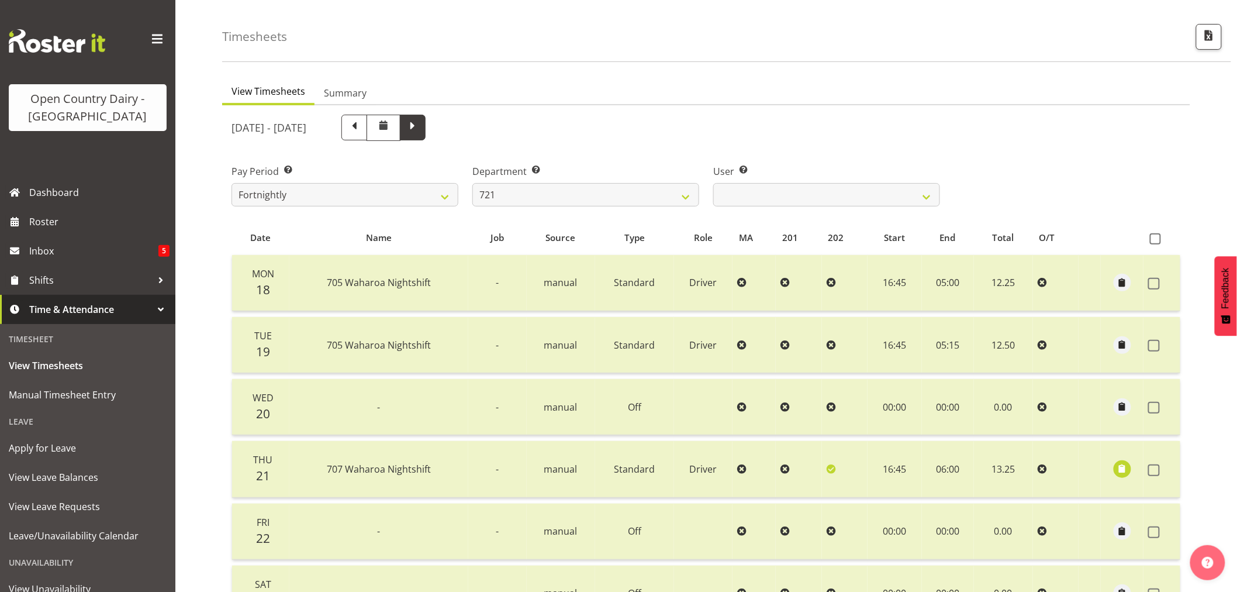
click at [420, 125] on span at bounding box center [412, 126] width 15 height 15
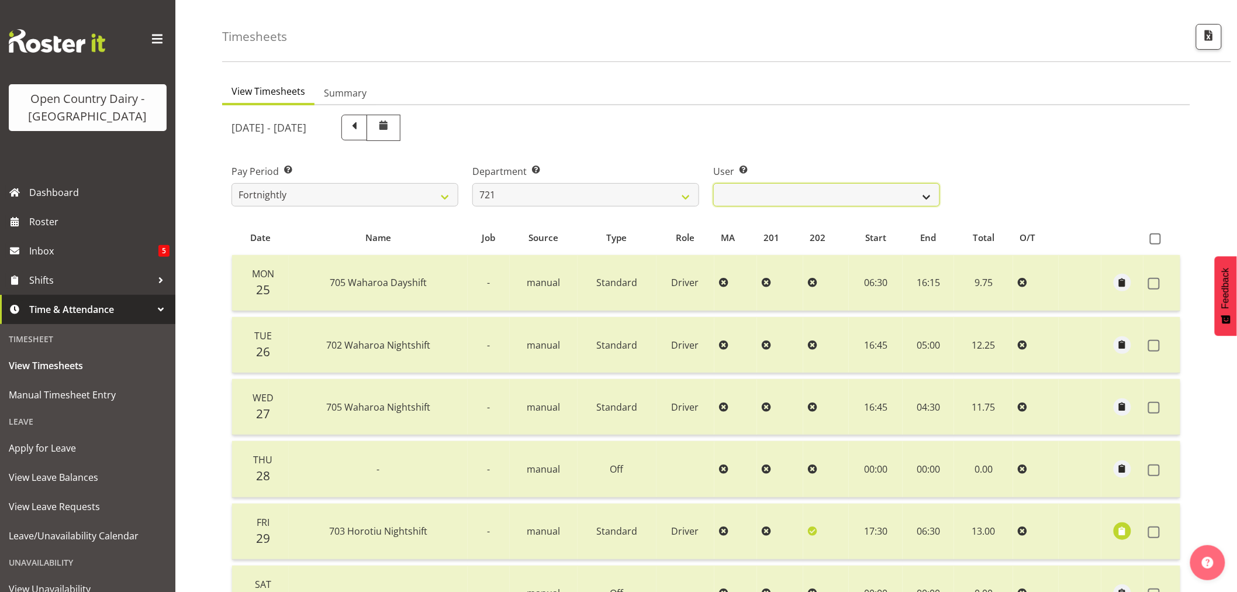
click at [927, 196] on select "George Taylor ❌ Grant Vercoe ❌" at bounding box center [826, 194] width 227 height 23
click at [689, 196] on select "701 702 703 704 705 706 707 708 709 710 711 712 713 714 715 716 717 718 719 720" at bounding box center [585, 194] width 227 height 23
click at [472, 183] on select "701 702 703 704 705 706 707 708 709 710 711 712 713 714 715 716 717 718 719 720" at bounding box center [585, 194] width 227 height 23
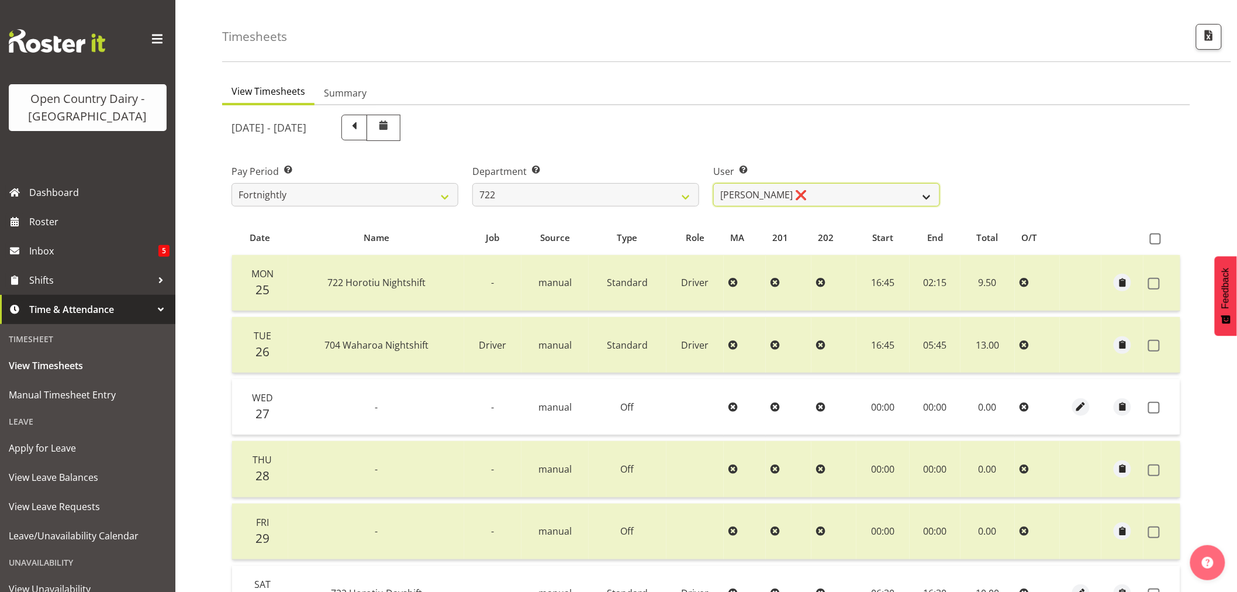
click at [927, 199] on select "Andy Webb ❌ Darren Hatcher ❌ Gurpreet Singh ❌" at bounding box center [826, 194] width 227 height 23
click at [713, 183] on select "Andy Webb ❌ Darren Hatcher ❌ Gurpreet Singh ❌" at bounding box center [826, 194] width 227 height 23
click at [927, 195] on select "Andy Webb ❌ Darren Hatcher ❌ Gurpreet Singh ❌" at bounding box center [826, 194] width 227 height 23
click at [713, 183] on select "Andy Webb ❌ Darren Hatcher ❌ Gurpreet Singh ❌" at bounding box center [826, 194] width 227 height 23
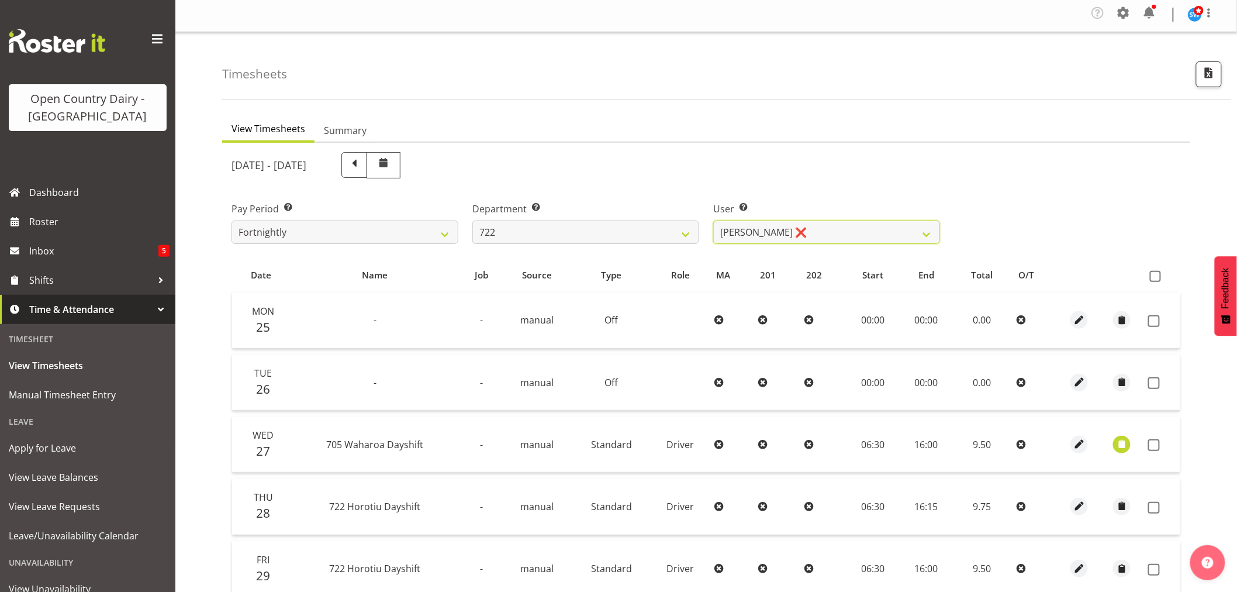
scroll to position [0, 0]
click at [362, 167] on span at bounding box center [354, 165] width 15 height 15
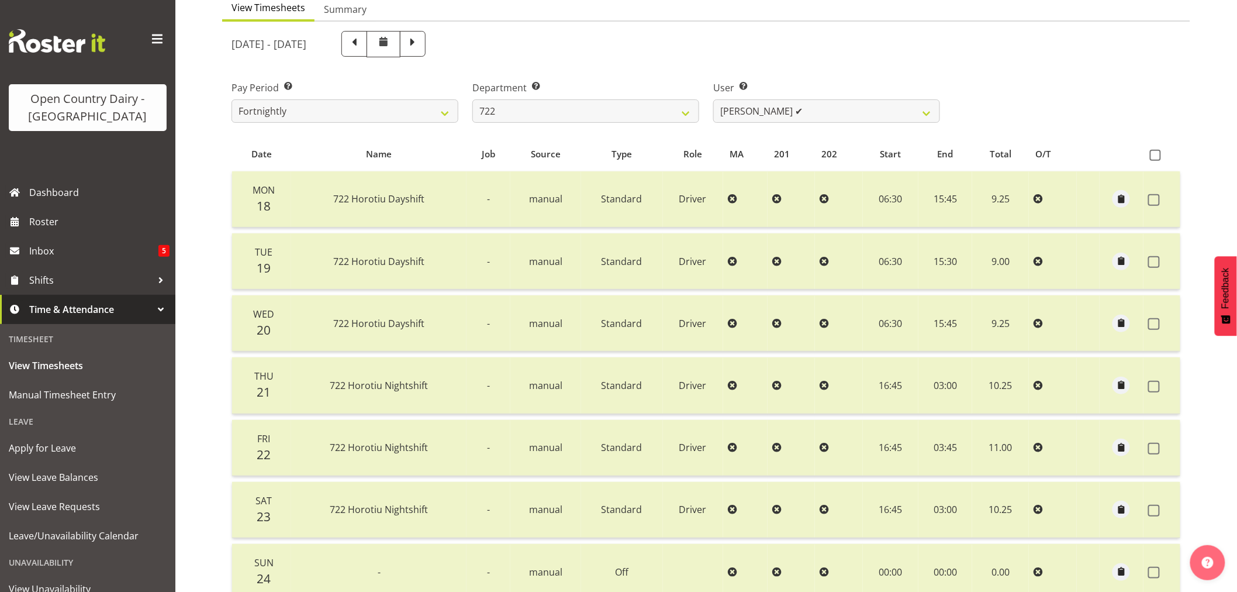
scroll to position [40, 0]
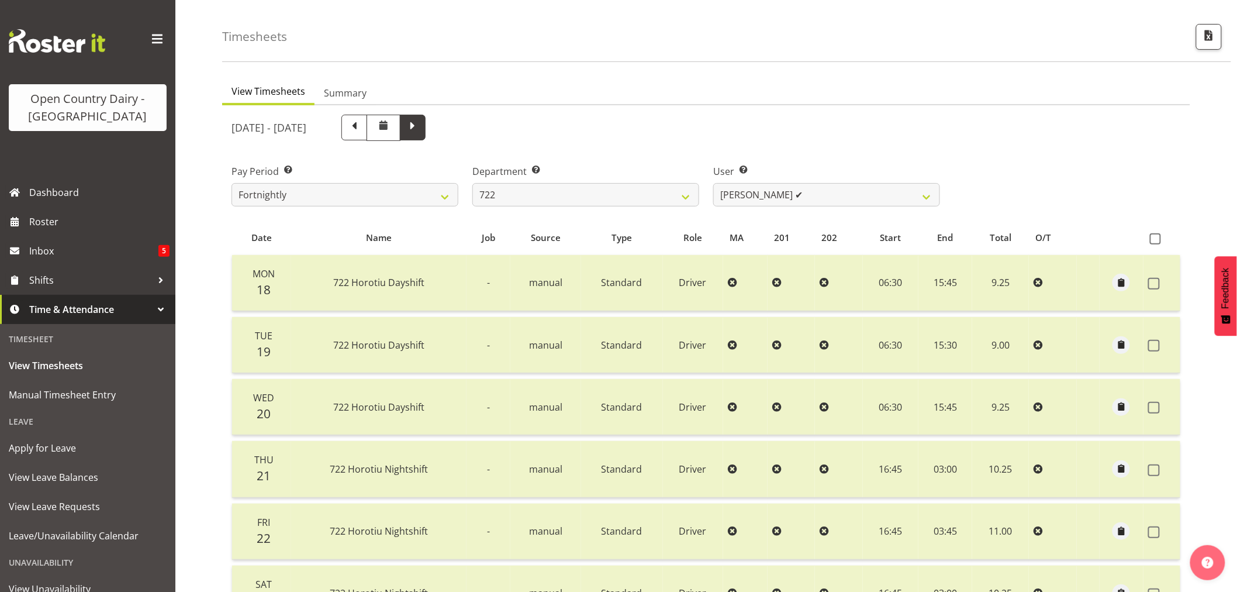
click at [420, 130] on span at bounding box center [412, 126] width 15 height 15
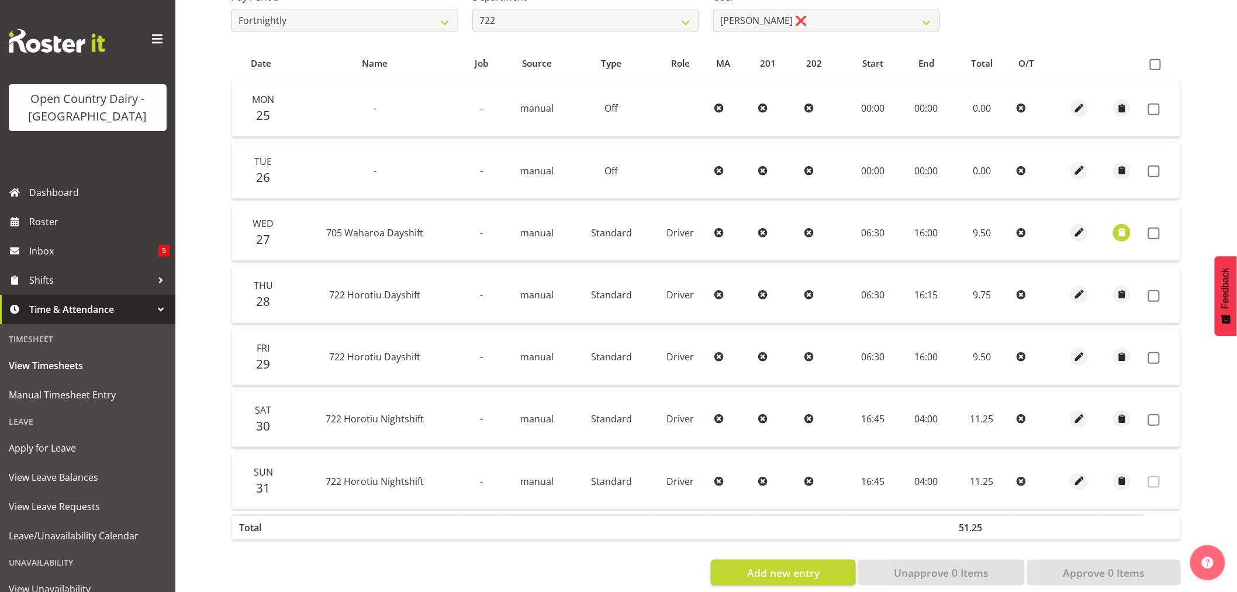
scroll to position [235, 0]
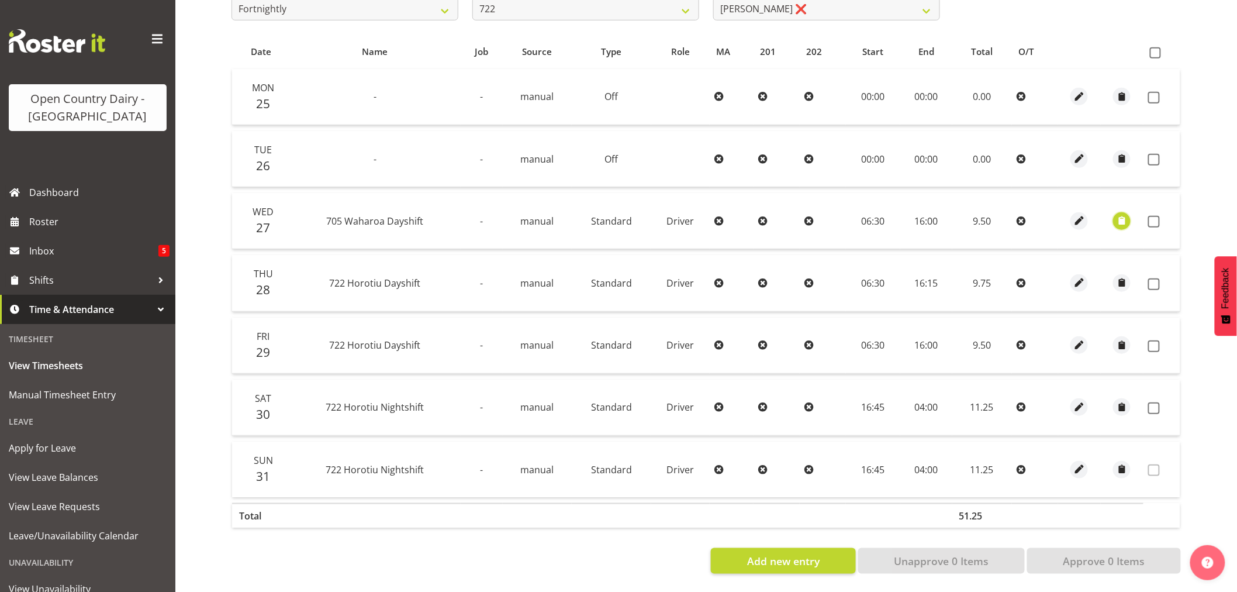
click at [1121, 214] on span "button" at bounding box center [1121, 220] width 13 height 13
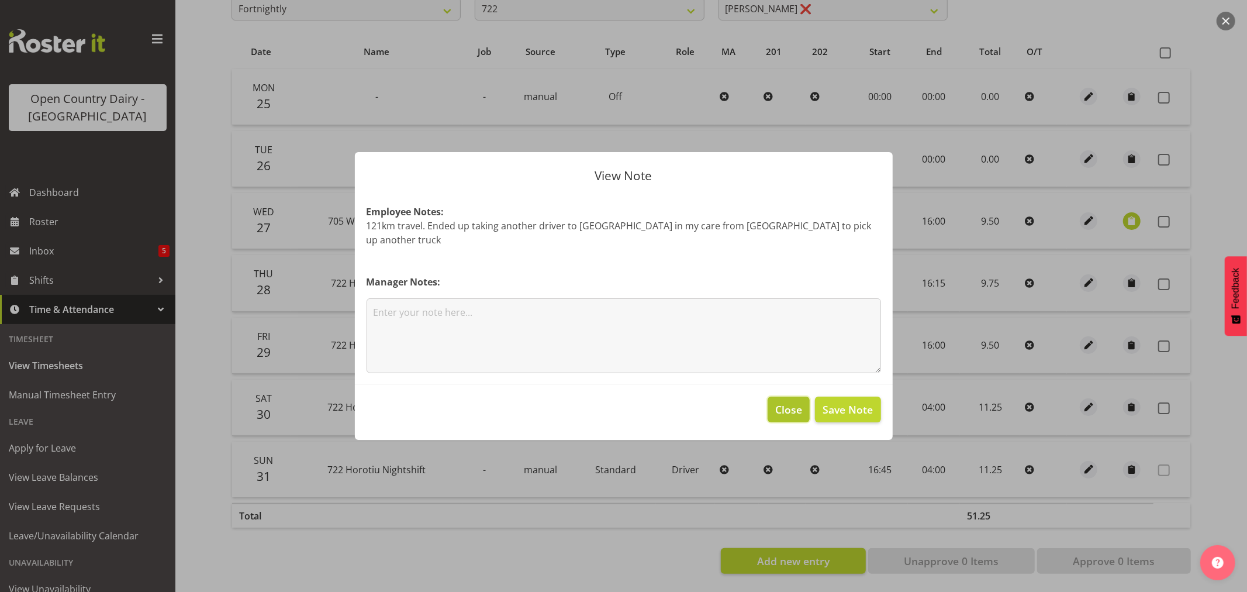
click at [785, 402] on span "Close" at bounding box center [788, 409] width 27 height 15
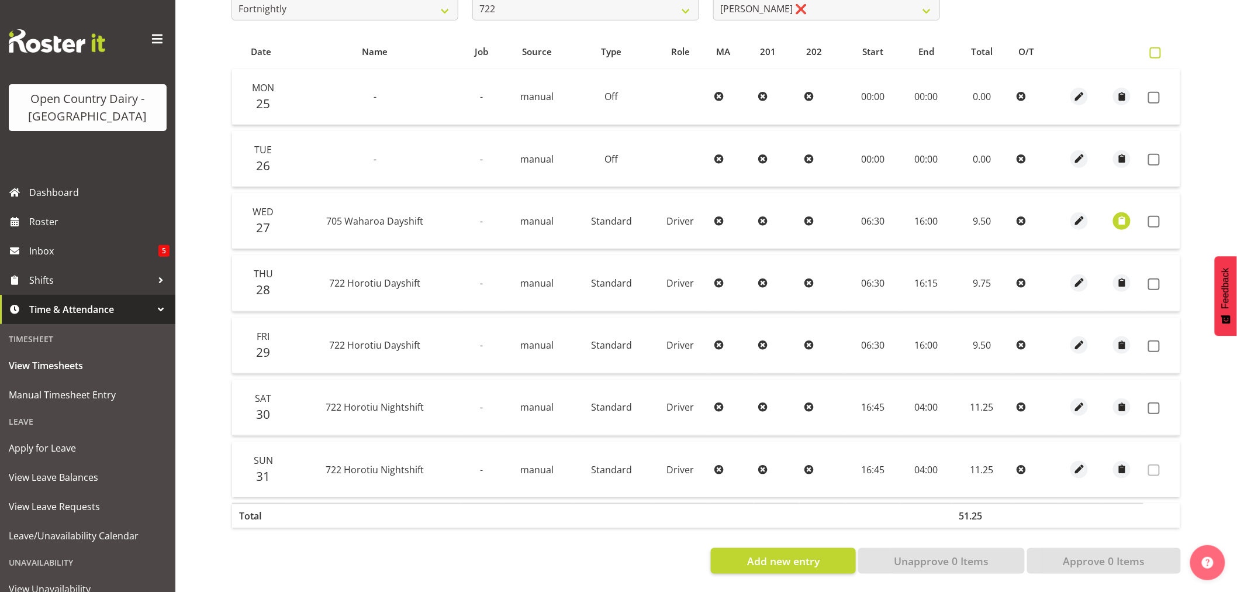
click at [1154, 47] on span at bounding box center [1155, 52] width 11 height 11
click at [1154, 49] on input "checkbox" at bounding box center [1154, 53] width 8 height 8
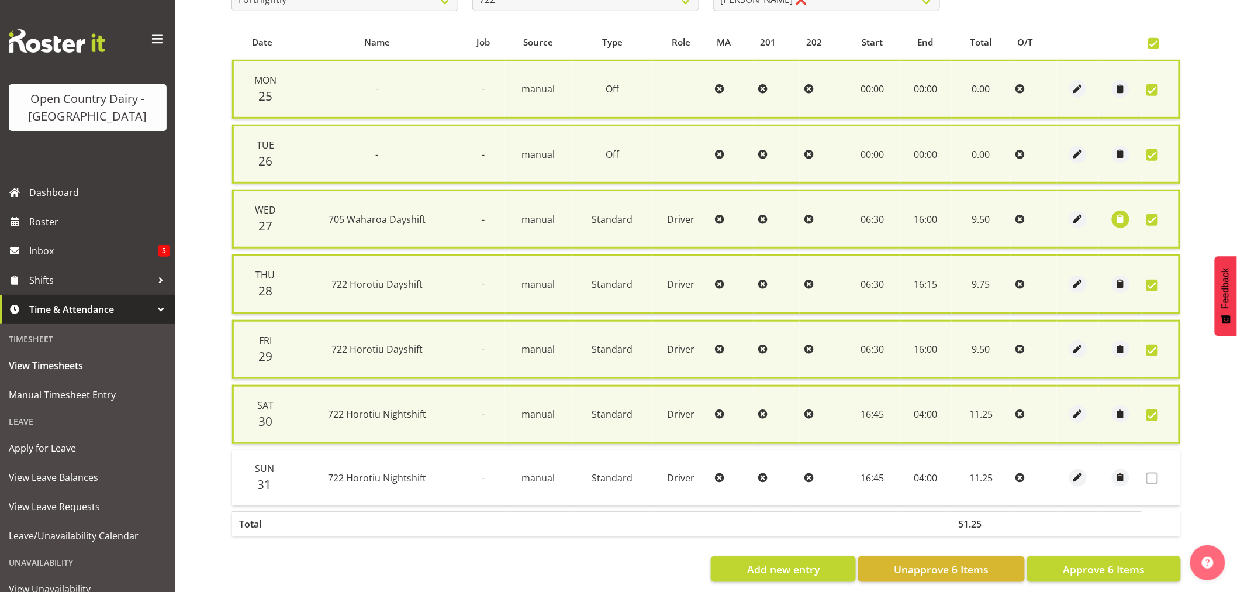
click at [1155, 409] on span at bounding box center [1152, 415] width 12 height 12
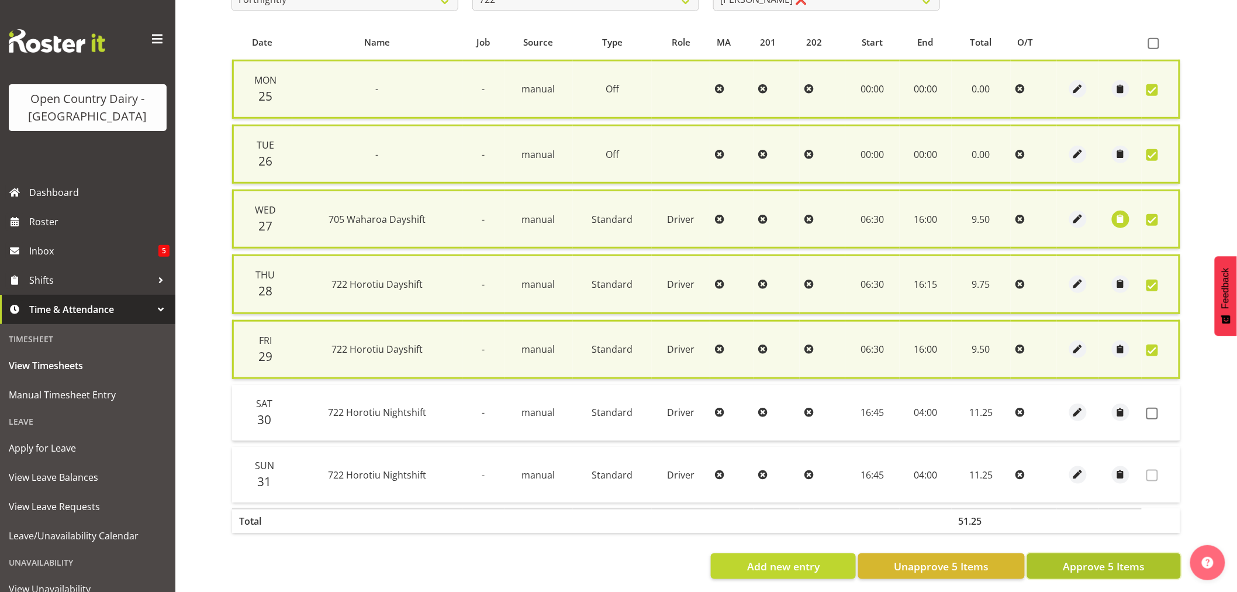
click at [1140, 558] on span "Approve 5 Items" at bounding box center [1104, 565] width 82 height 15
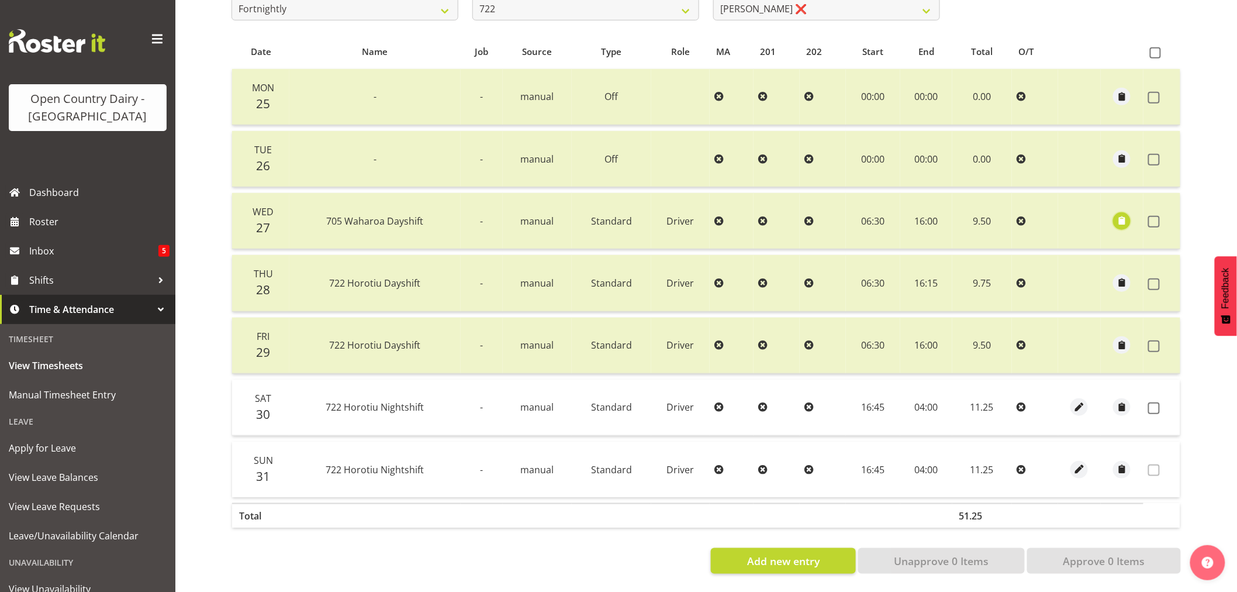
click at [1123, 214] on span "button" at bounding box center [1121, 220] width 13 height 13
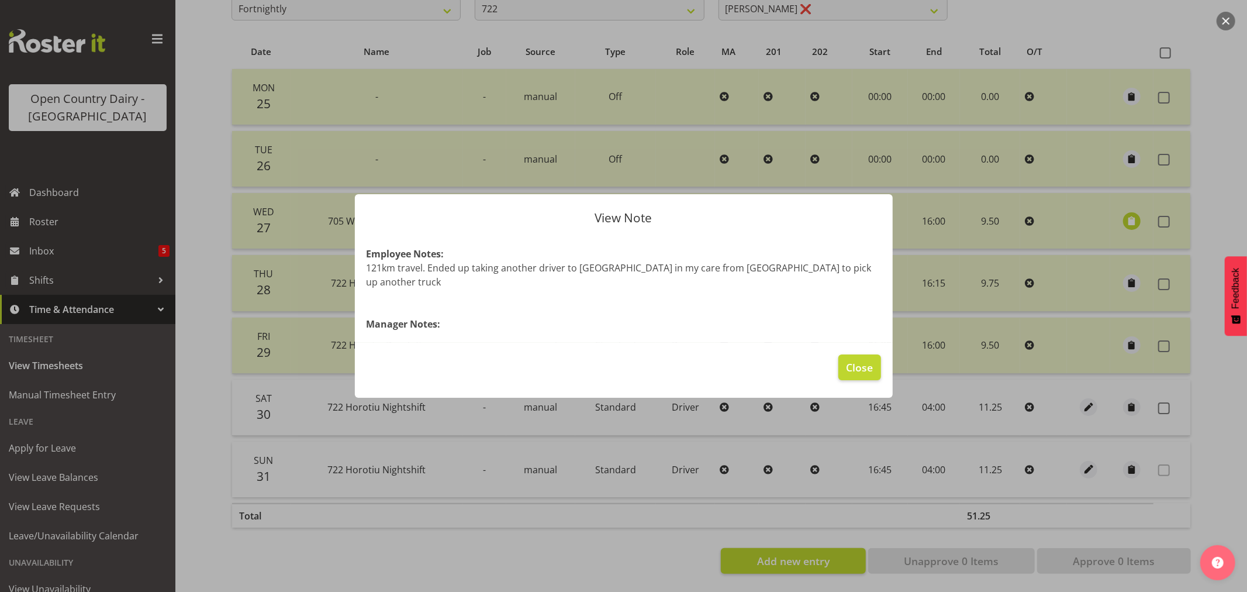
drag, startPoint x: 430, startPoint y: 275, endPoint x: 848, endPoint y: 272, distance: 417.4
click at [848, 272] on p "121km travel. Ended up taking another driver to Morrinsville in my care from Wa…" at bounding box center [624, 275] width 514 height 28
copy p "nded up taking another driver to Morrinsville in my care from Wahoroa to pick u…"
click at [520, 305] on section "Employee Notes: 121km travel. Ended up taking another driver to Morrinsville in…" at bounding box center [624, 289] width 538 height 108
click at [857, 363] on span "Close" at bounding box center [859, 367] width 27 height 15
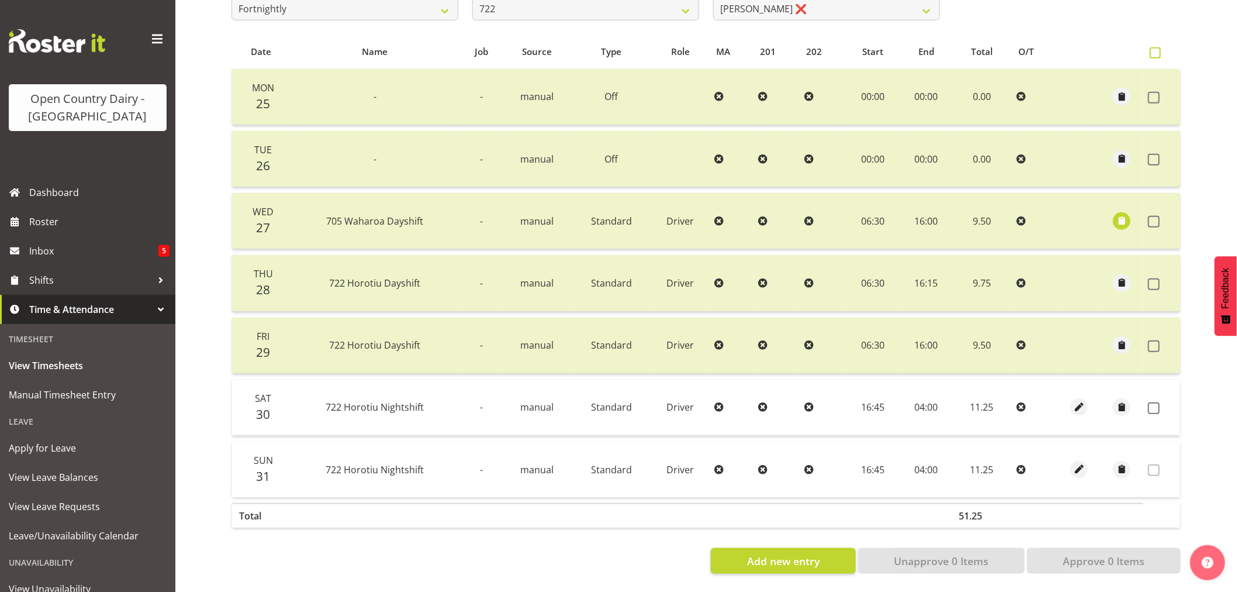
click at [1152, 47] on span at bounding box center [1155, 52] width 11 height 11
click at [1152, 49] on input "checkbox" at bounding box center [1154, 53] width 8 height 8
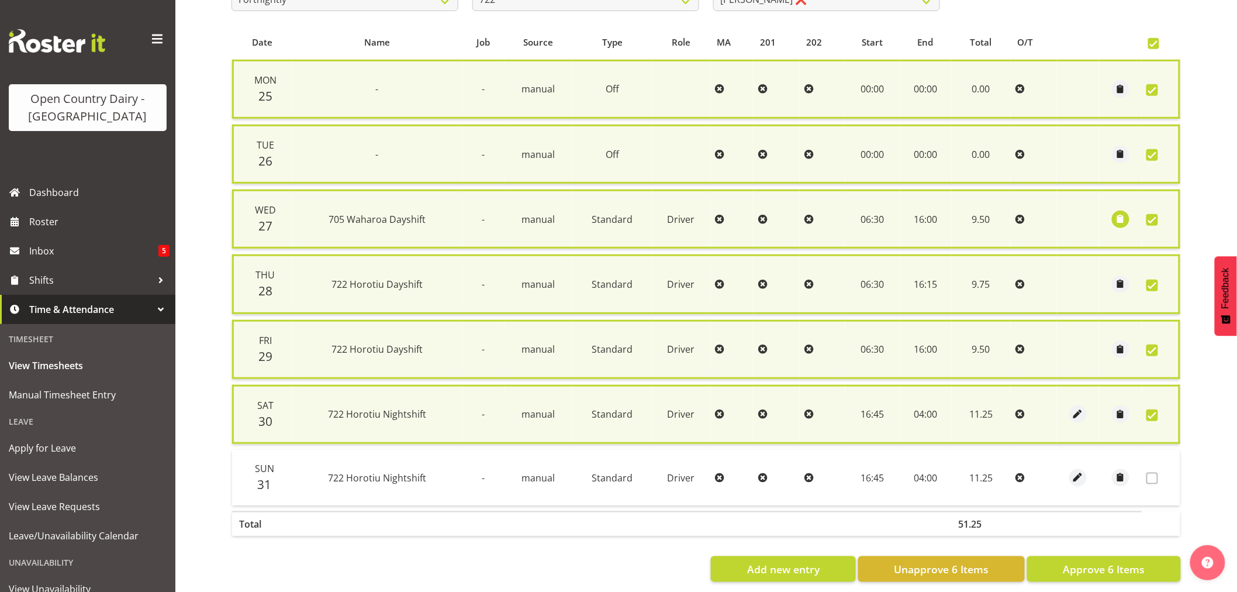
click at [1154, 409] on span at bounding box center [1152, 415] width 12 height 12
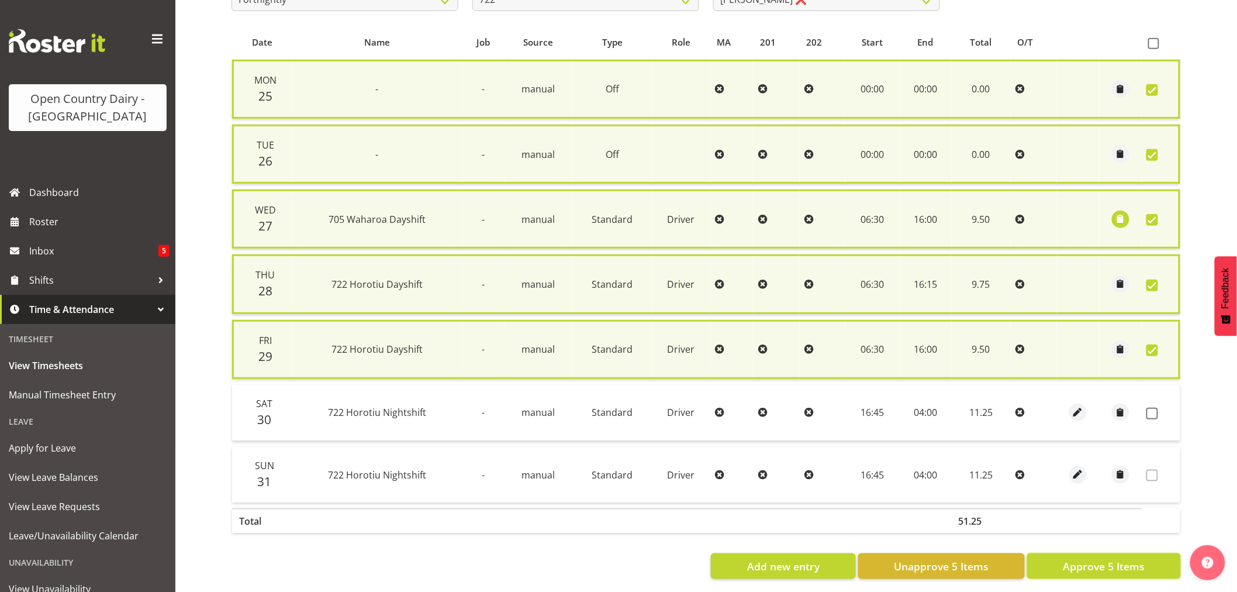
click at [1113, 553] on button "Approve 5 Items" at bounding box center [1104, 566] width 154 height 26
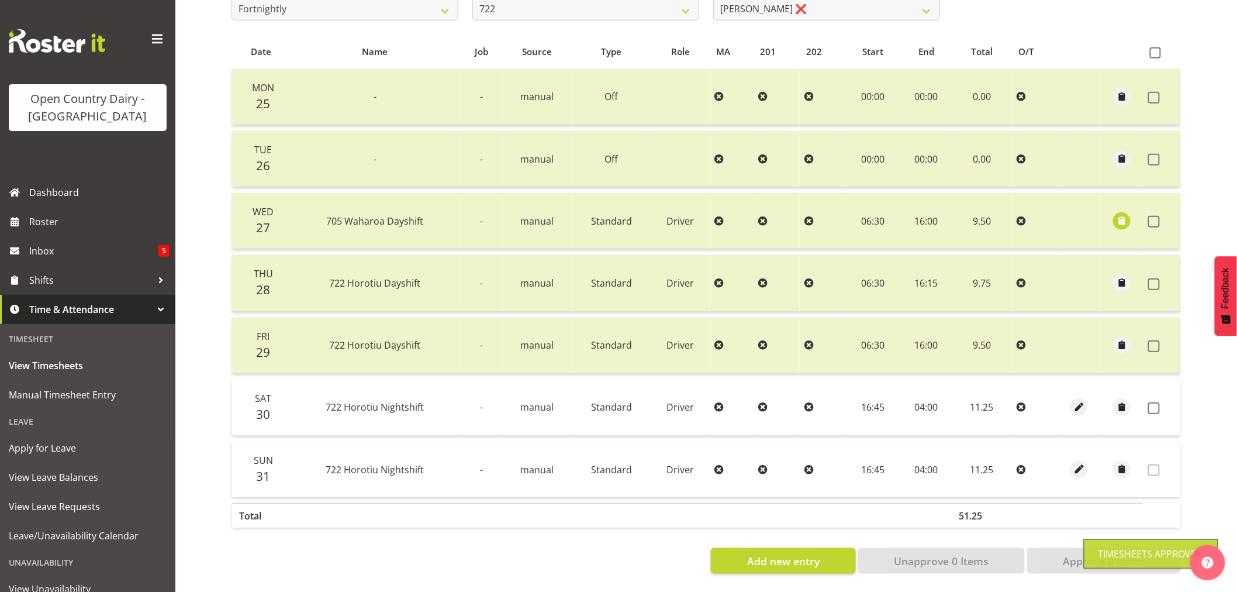
scroll to position [0, 0]
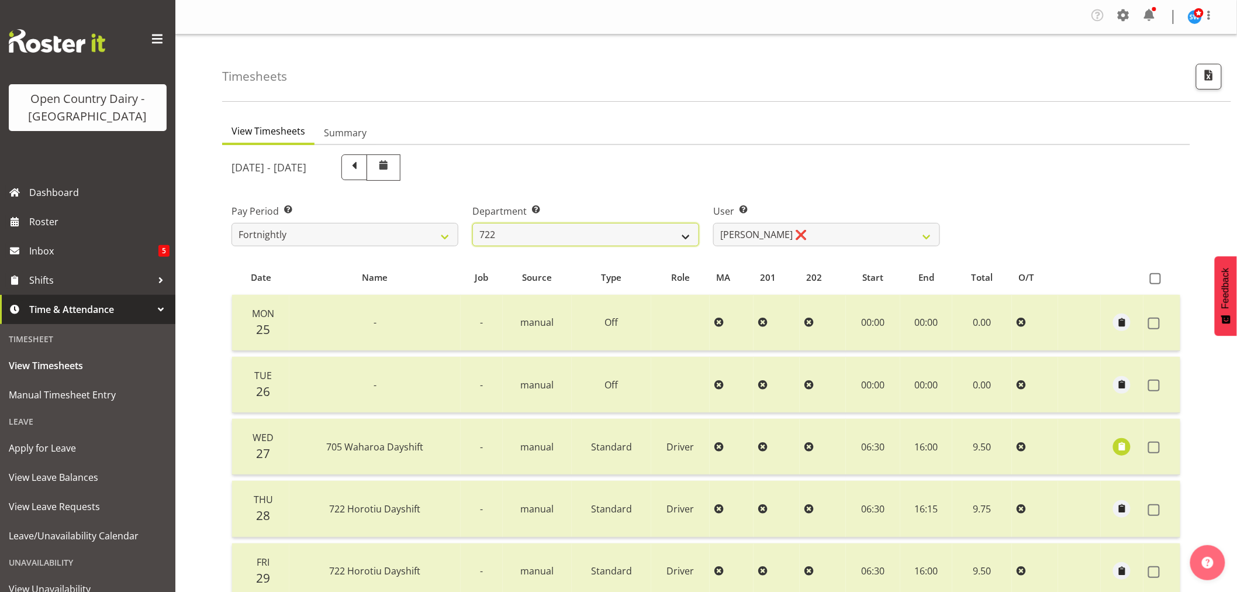
click at [687, 238] on select "701 702 703 704 705 706 707 708 709 710 711 712 713 714 715 716 717 718 719 720" at bounding box center [585, 234] width 227 height 23
click at [472, 223] on select "701 702 703 704 705 706 707 708 709 710 711 712 713 714 715 716 717 718 719 720" at bounding box center [585, 234] width 227 height 23
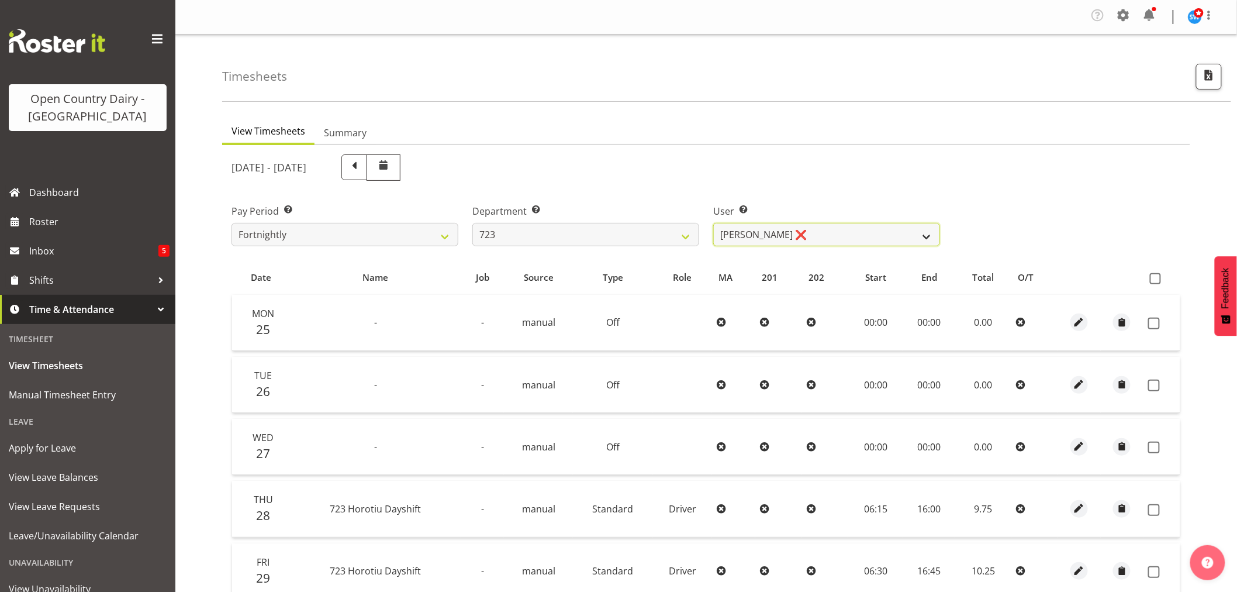
click at [931, 237] on select "Daljeet Rai ❌ Manjinder Singh ❌ Prabhjot Singh ❌ Varninder Singh ❌" at bounding box center [826, 234] width 227 height 23
click at [367, 177] on span at bounding box center [354, 167] width 26 height 26
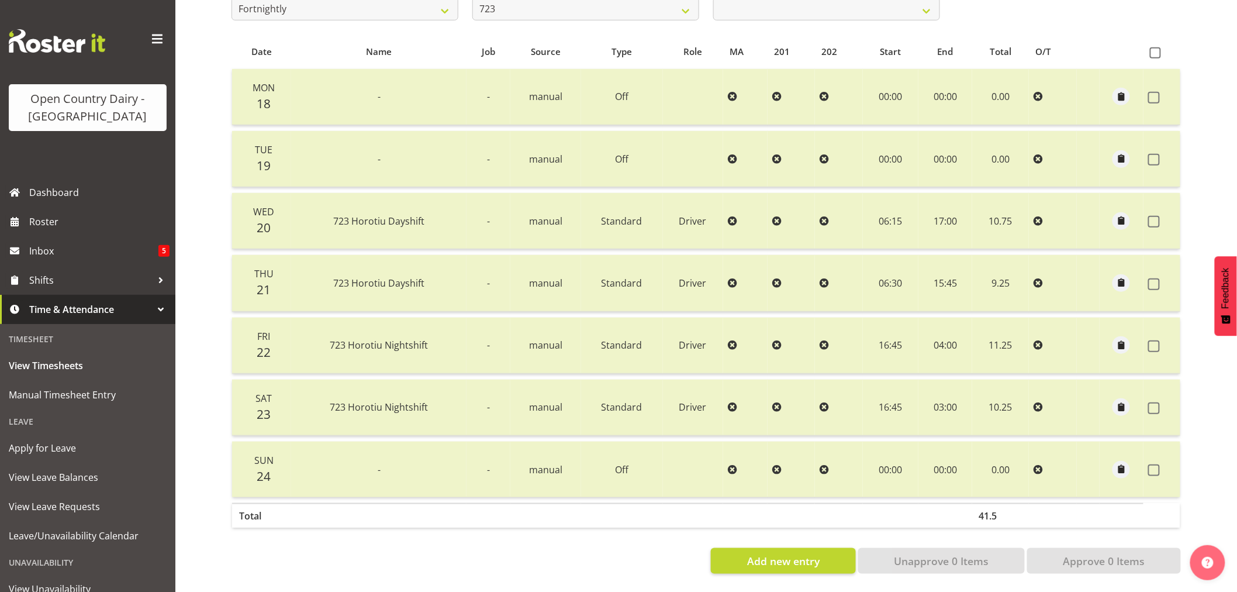
scroll to position [170, 0]
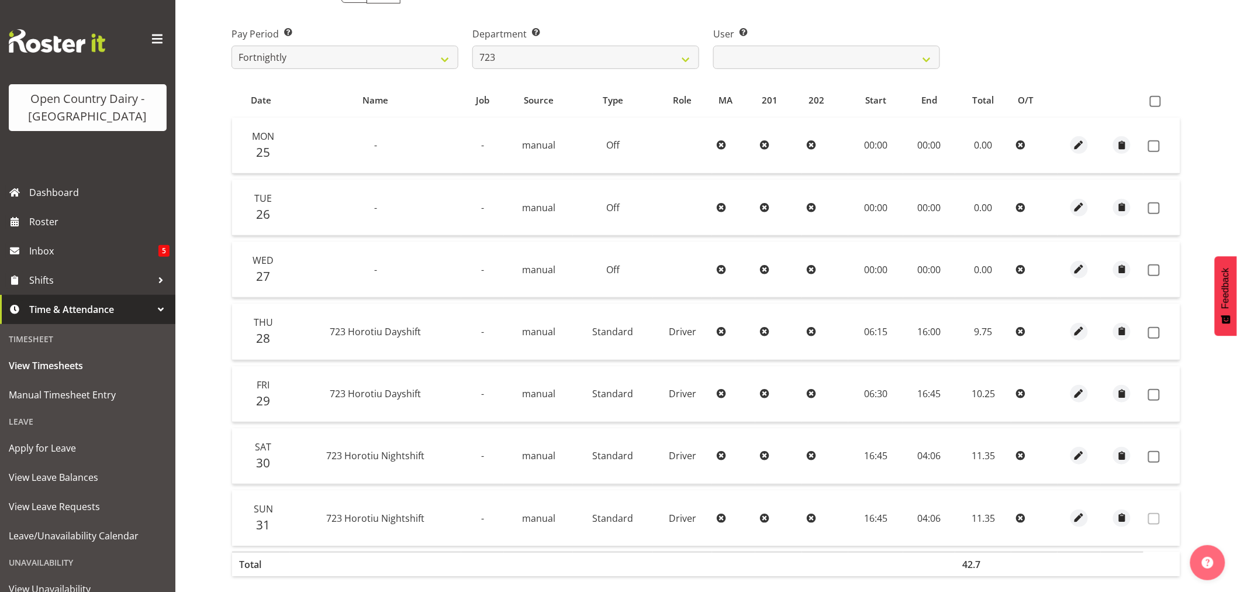
scroll to position [195, 0]
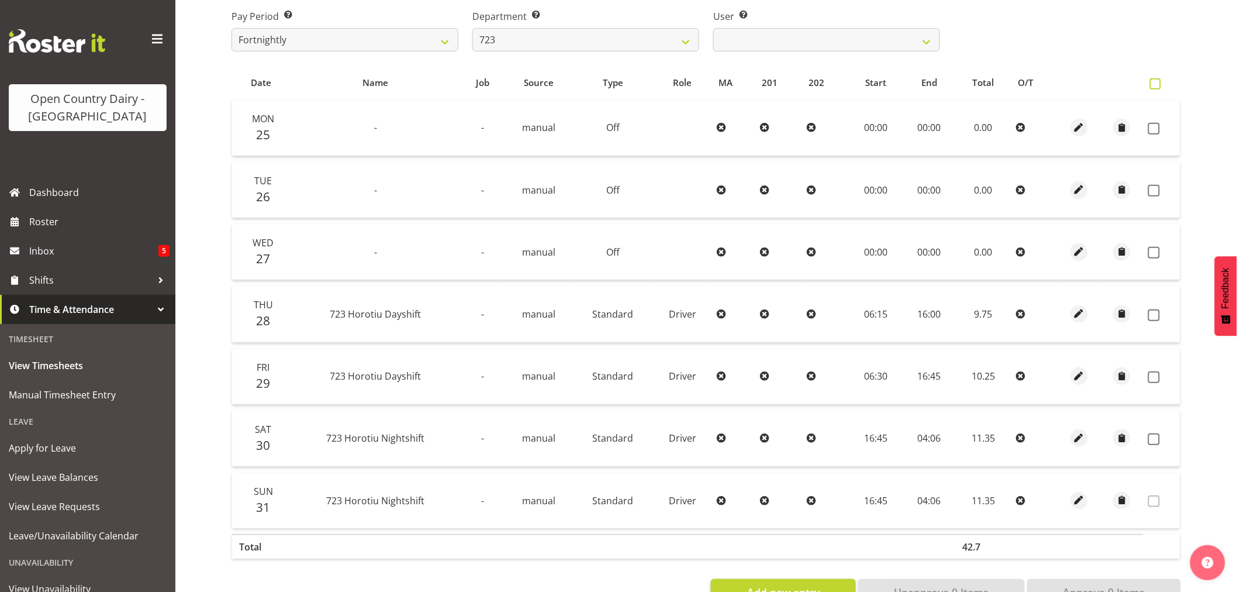
click at [1156, 85] on span at bounding box center [1155, 83] width 11 height 11
click at [1156, 85] on input "checkbox" at bounding box center [1154, 84] width 8 height 8
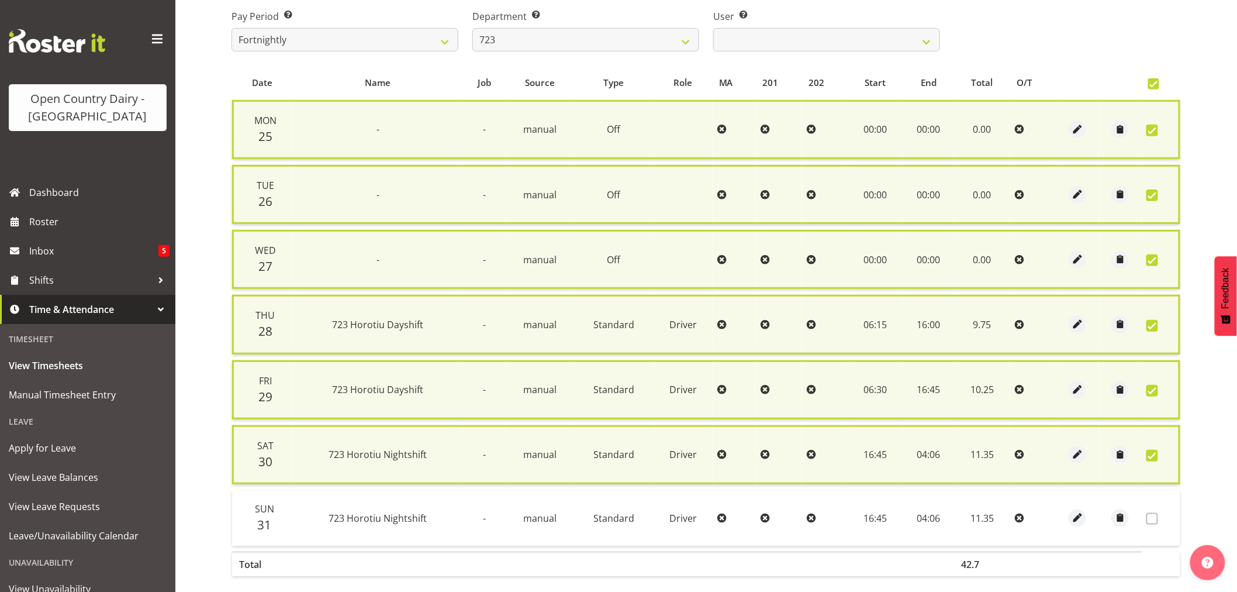
click at [1150, 450] on span at bounding box center [1152, 456] width 12 height 12
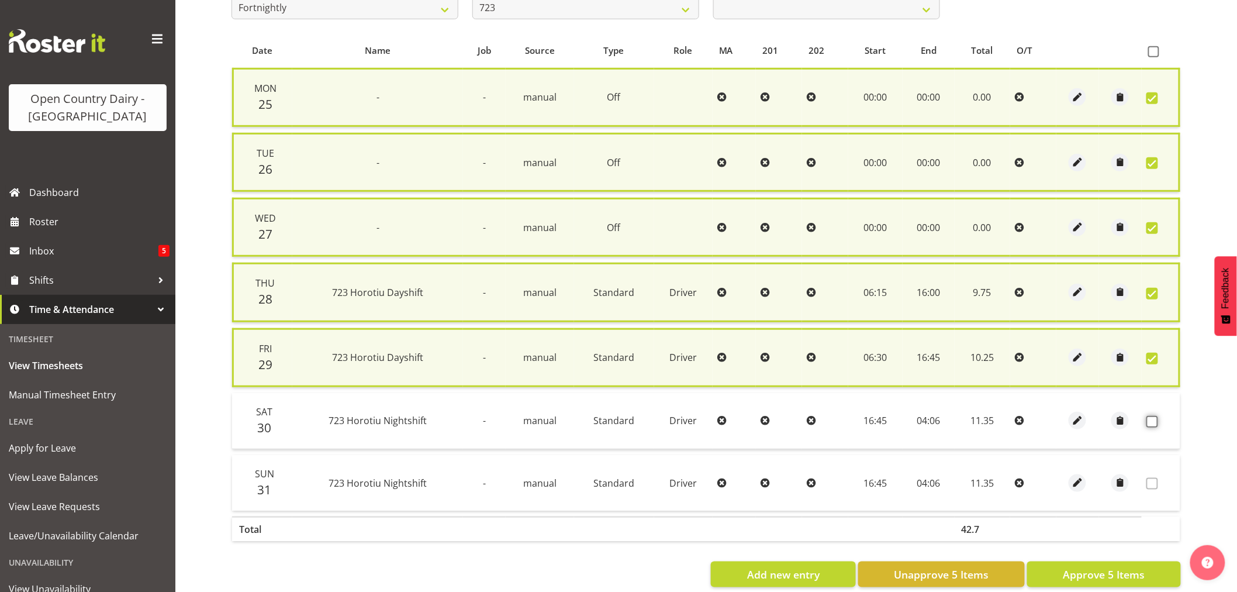
scroll to position [244, 0]
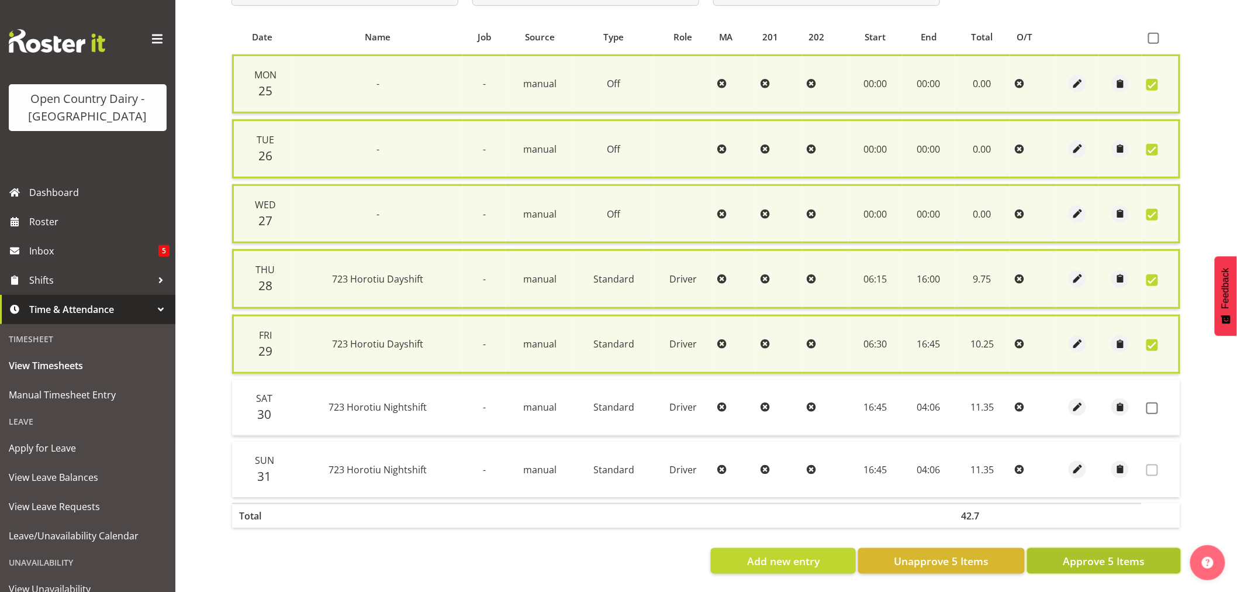
click at [1099, 554] on span "Approve 5 Items" at bounding box center [1104, 560] width 82 height 15
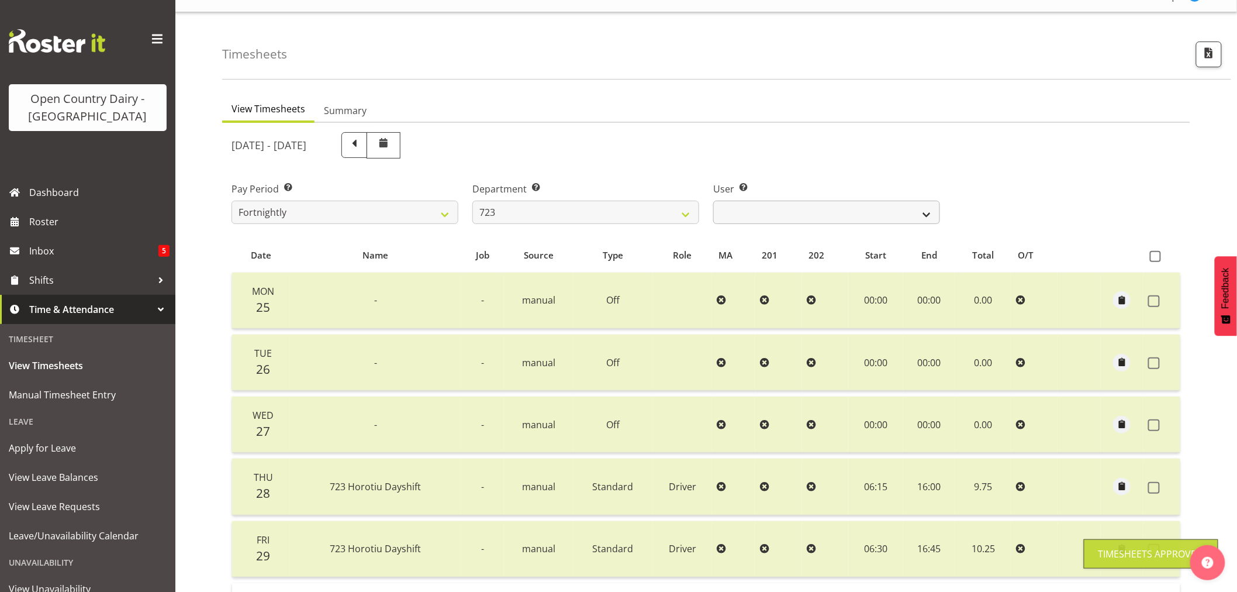
scroll to position [0, 0]
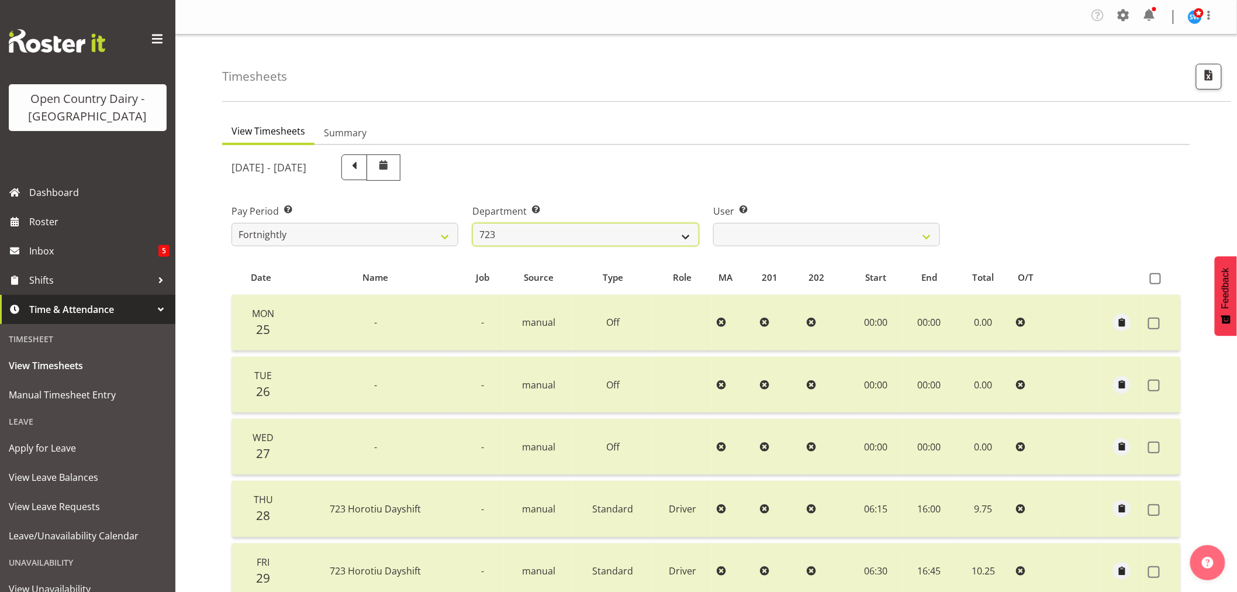
click at [688, 235] on select "701 702 703 704 705 706 707 708 709 710 711 712 713 714 715 716 717 718 719 720" at bounding box center [585, 234] width 227 height 23
click at [472, 223] on select "701 702 703 704 705 706 707 708 709 710 711 712 713 714 715 716 717 718 719 720" at bounding box center [585, 234] width 227 height 23
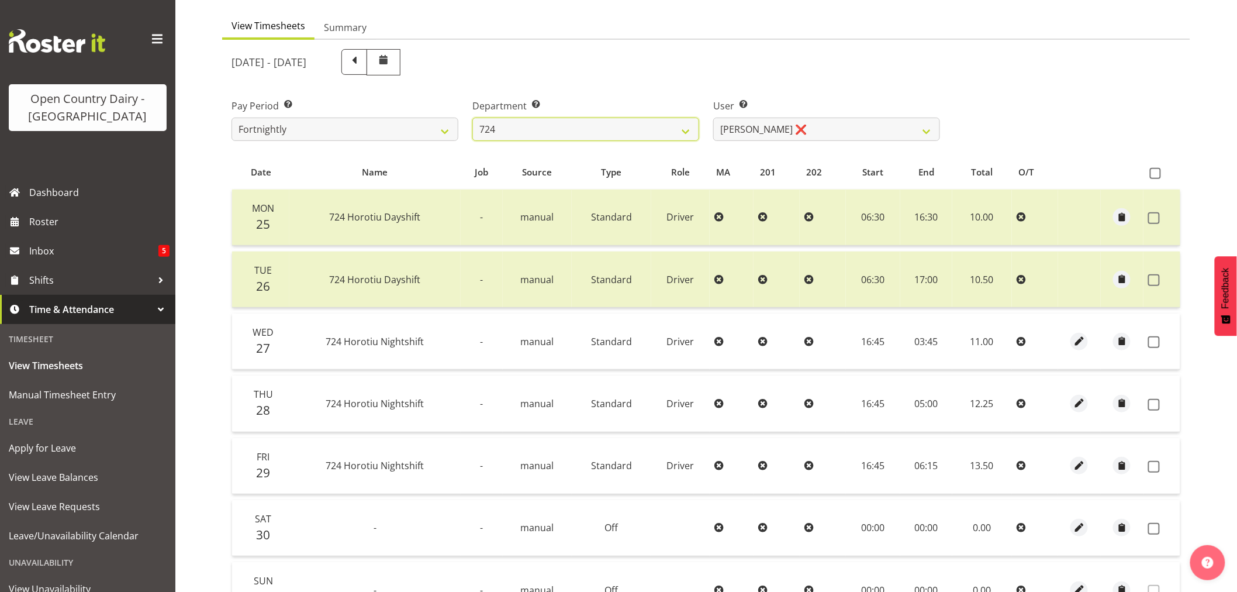
scroll to position [130, 0]
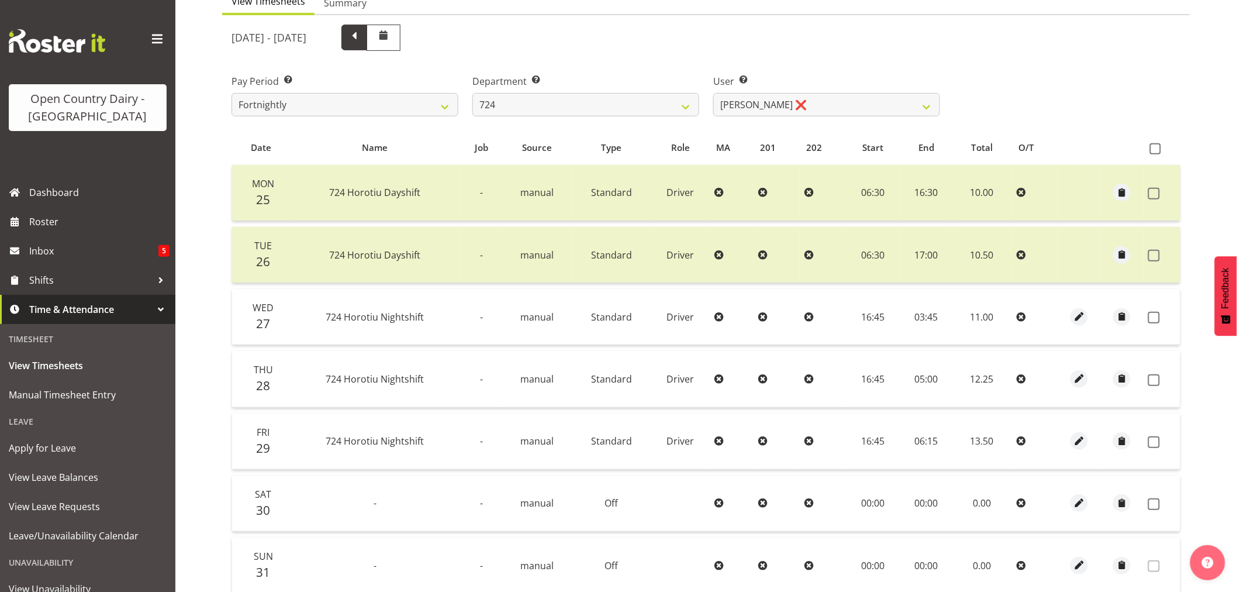
click at [362, 43] on span at bounding box center [354, 36] width 15 height 15
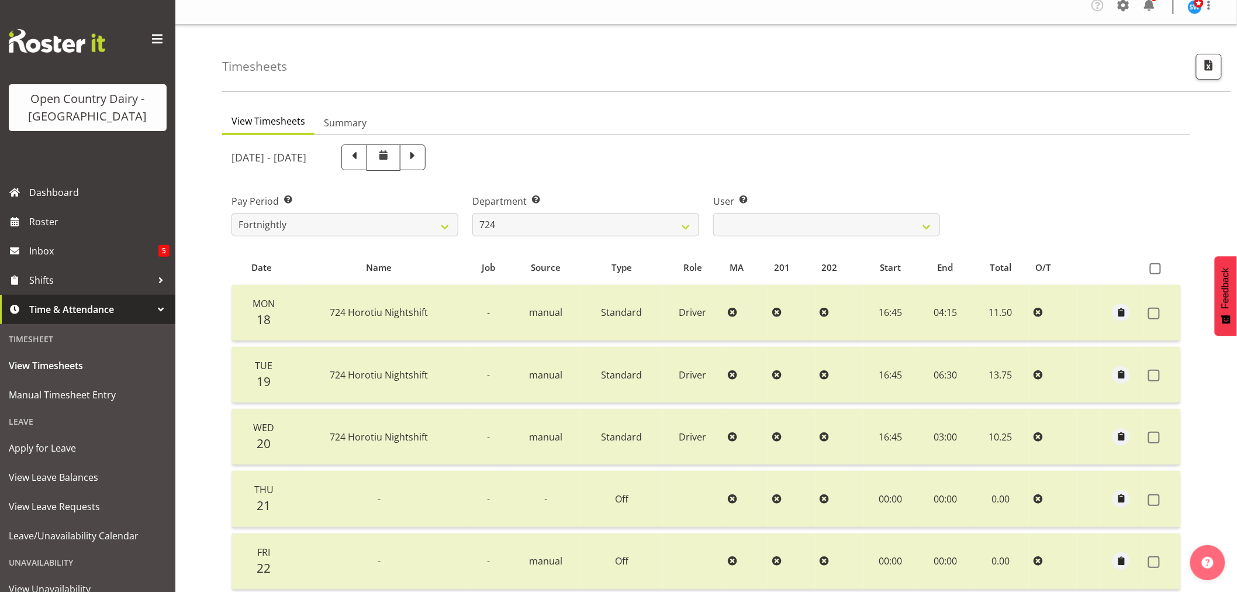
scroll to position [0, 0]
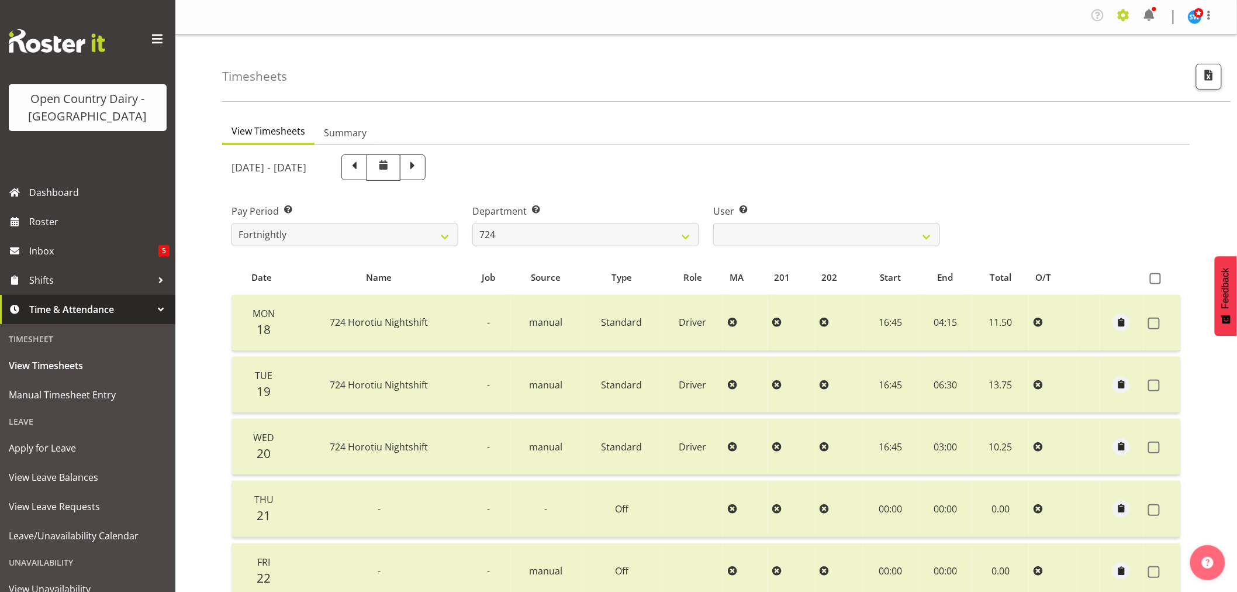
click at [1124, 9] on span at bounding box center [1123, 15] width 19 height 19
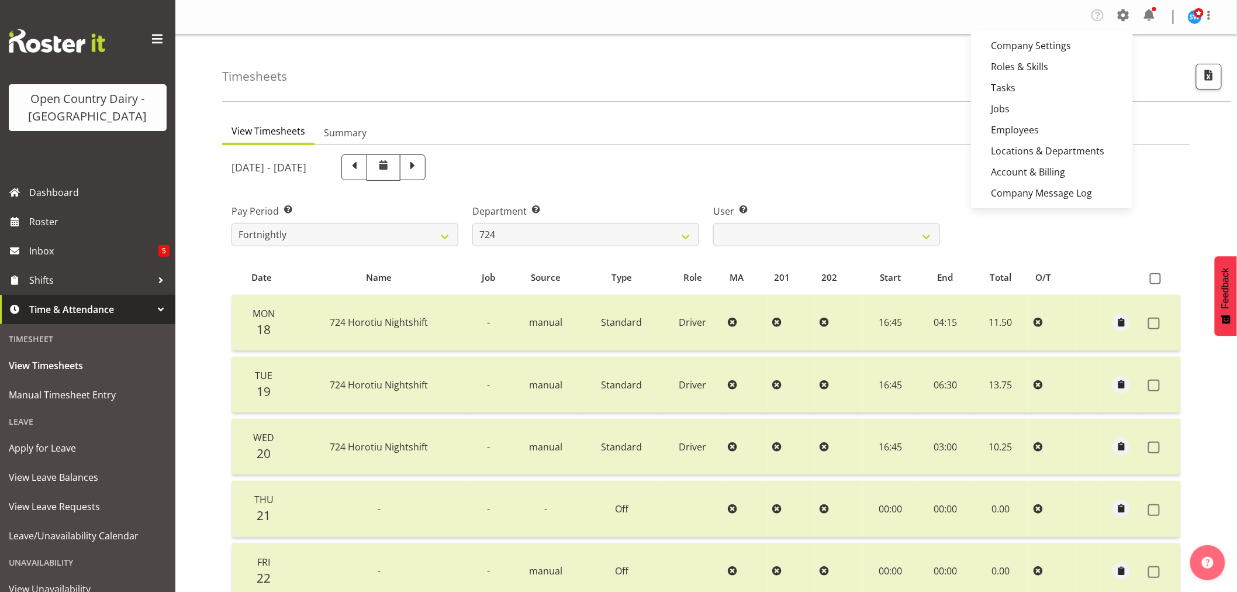
click at [808, 171] on div "[DATE] - [DATE]" at bounding box center [585, 167] width 709 height 26
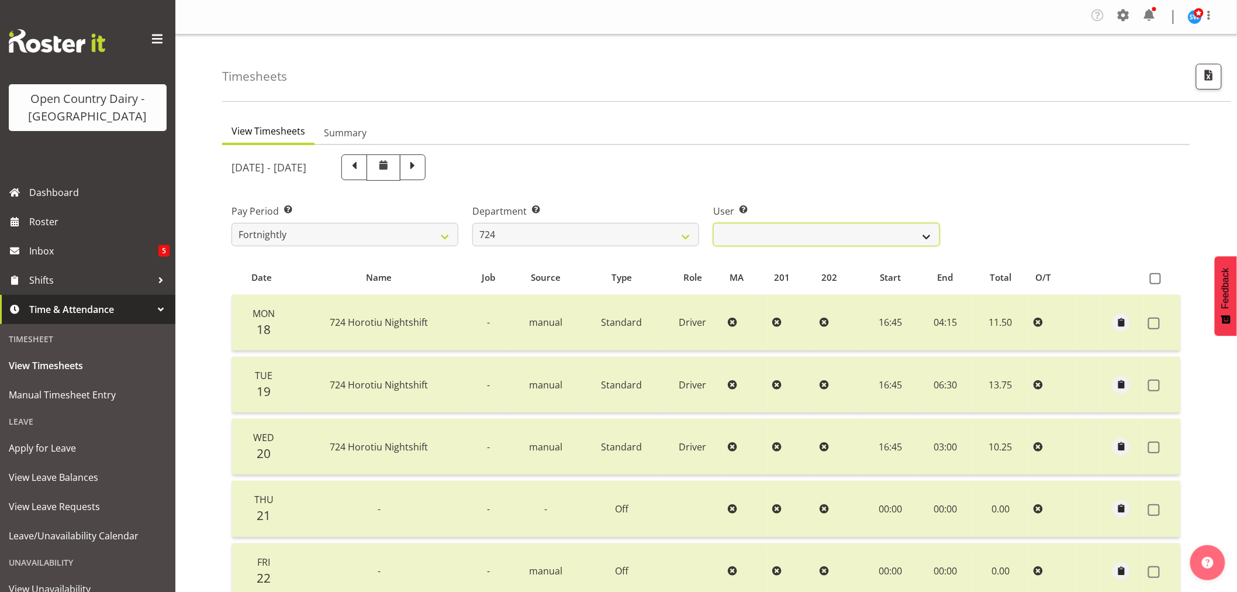
click at [928, 238] on select "Brent Adams ✔ Jaspreet Singh ✔ John Walters ✔" at bounding box center [826, 234] width 227 height 23
click at [689, 238] on select "701 702 703 704 705 706 707 708 709 710 711 712 713 714 715 716 717 718 719 720" at bounding box center [585, 234] width 227 height 23
click at [472, 223] on select "701 702 703 704 705 706 707 708 709 710 711 712 713 714 715 716 717 718 719 720" at bounding box center [585, 234] width 227 height 23
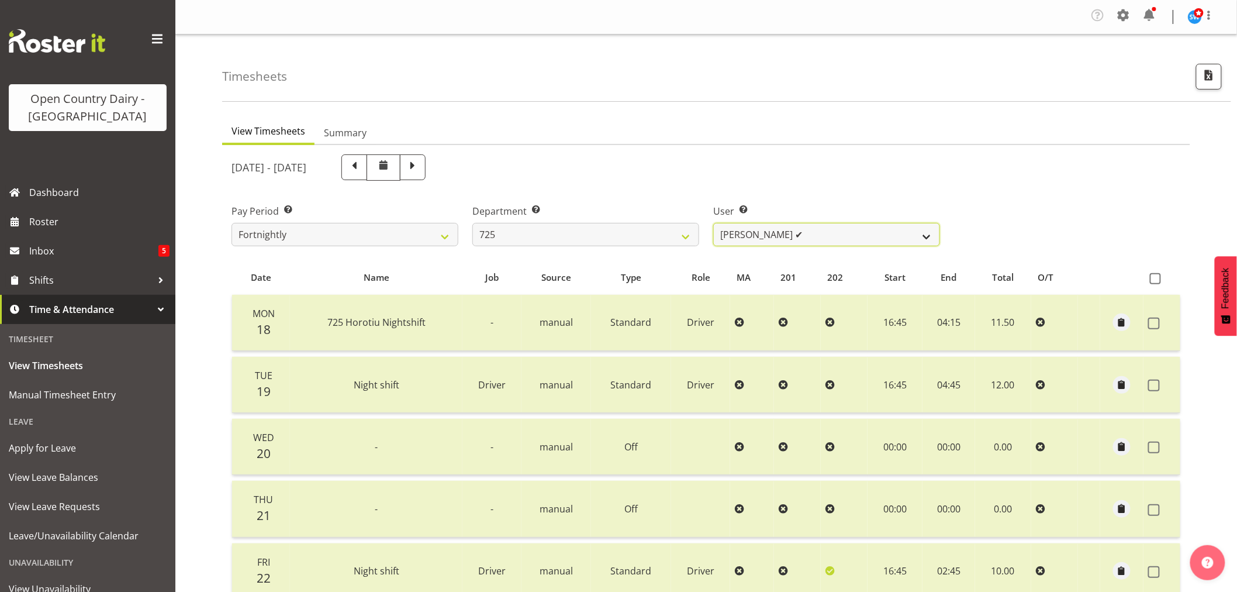
click at [928, 231] on select "Bhupinder Dhaliwal ✔ Gurpreet Singh Kahlon ✔ Hendrik Potgieter ✔ Len Grace ✔" at bounding box center [826, 234] width 227 height 23
click at [713, 223] on select "Bhupinder Dhaliwal ✔ Gurpreet Singh Kahlon ✔ Hendrik Potgieter ✔ Len Grace ✔" at bounding box center [826, 234] width 227 height 23
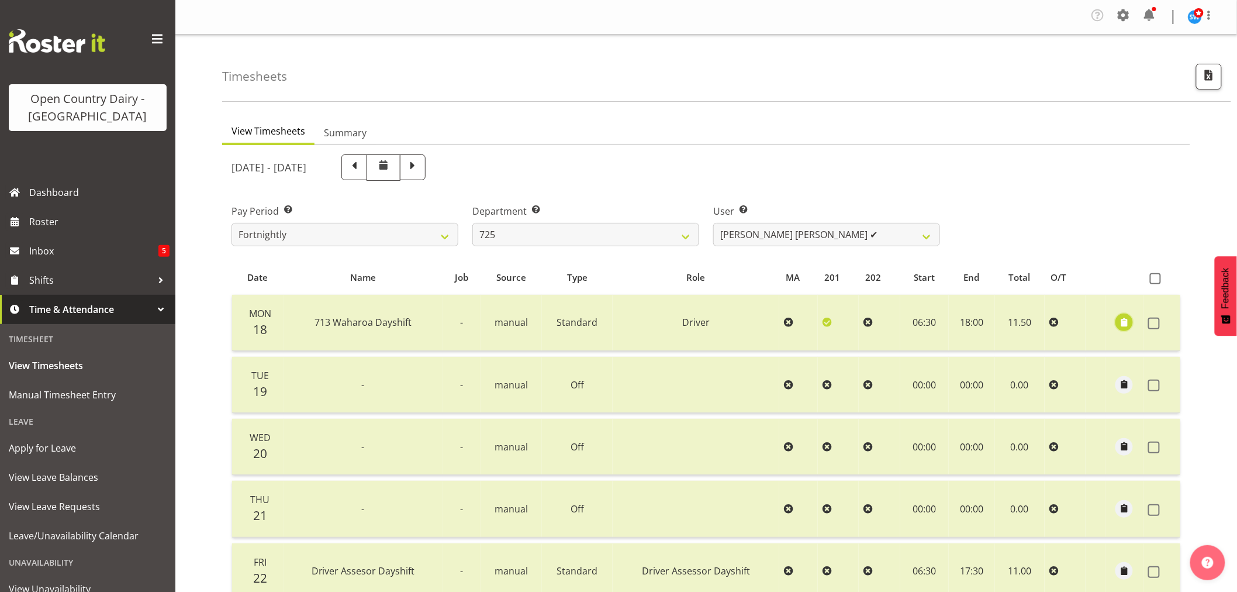
click at [1121, 320] on span "button" at bounding box center [1124, 322] width 13 height 13
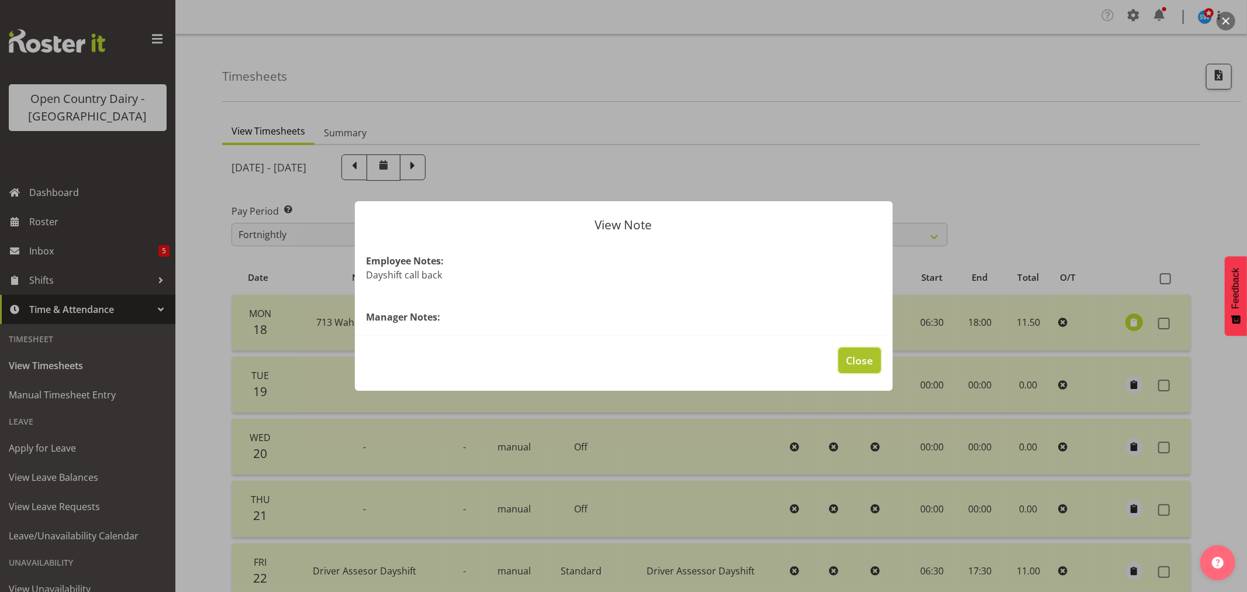
click at [872, 354] on span "Close" at bounding box center [859, 360] width 27 height 15
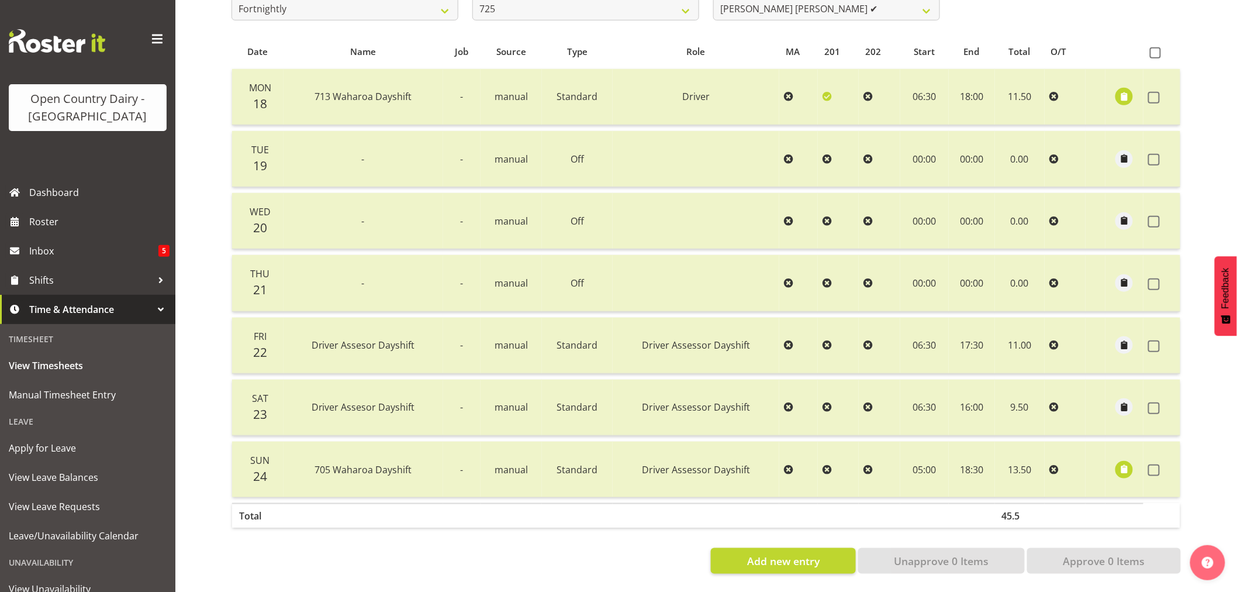
scroll to position [235, 0]
click at [1130, 462] on span "button" at bounding box center [1124, 468] width 13 height 13
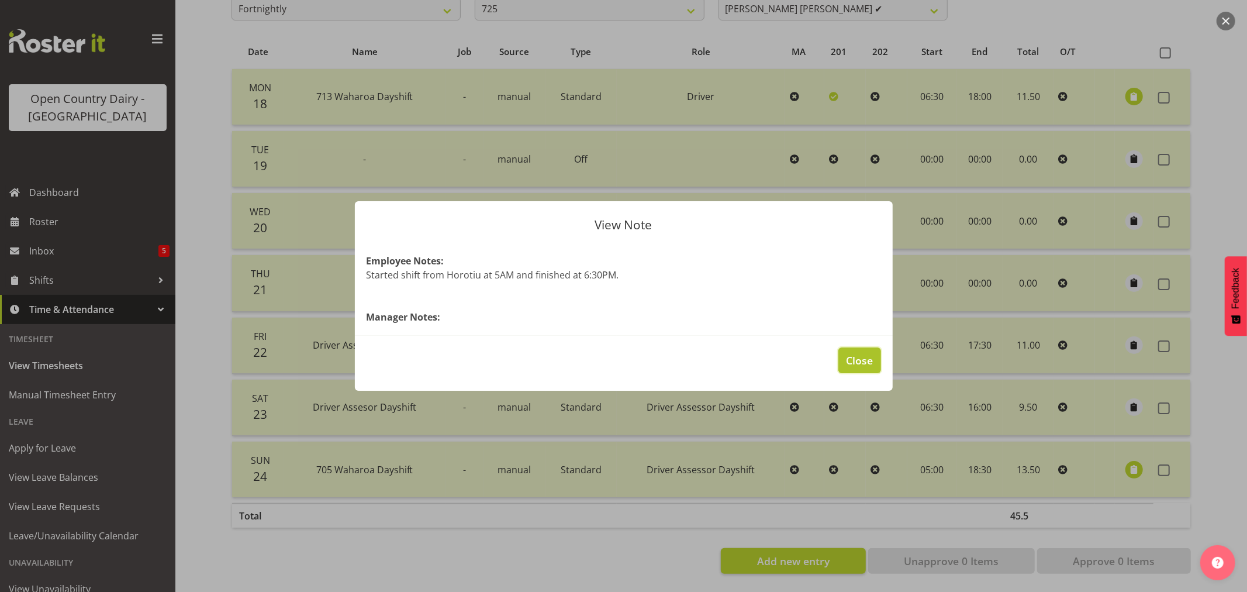
click at [863, 365] on span "Close" at bounding box center [859, 360] width 27 height 15
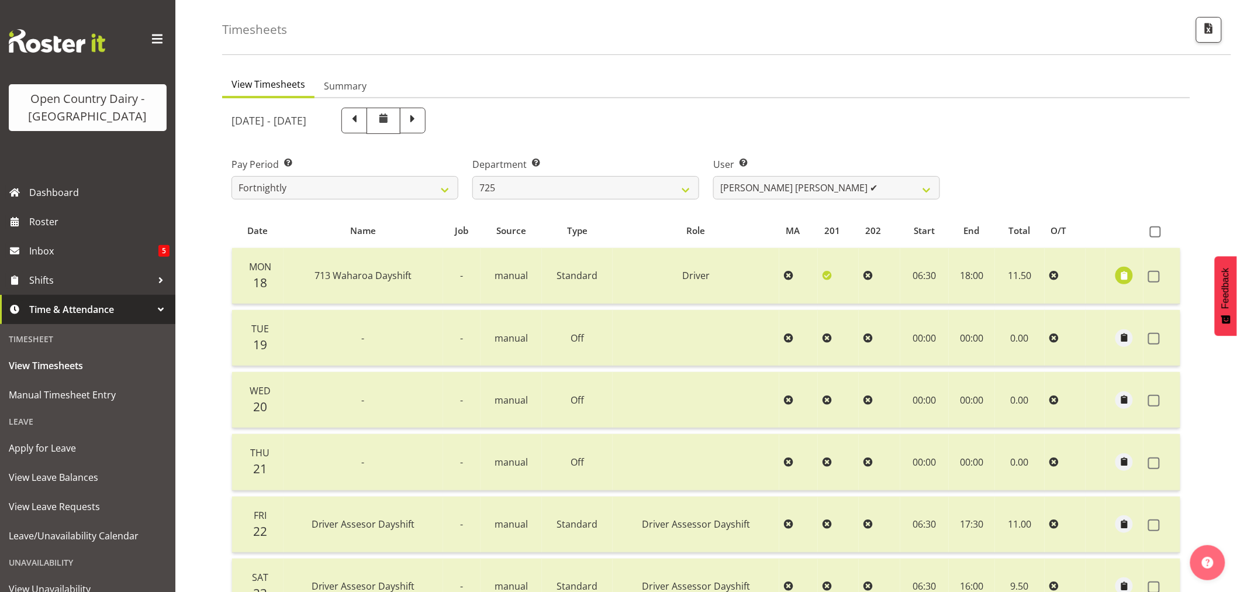
scroll to position [40, 0]
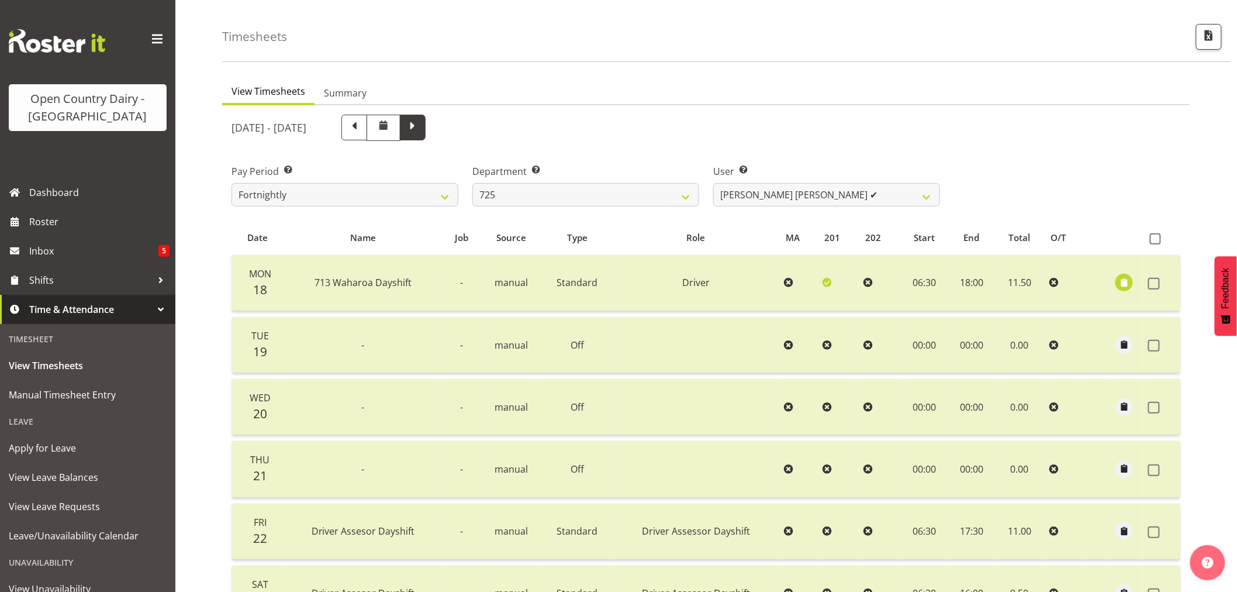
click at [420, 129] on span at bounding box center [412, 126] width 15 height 15
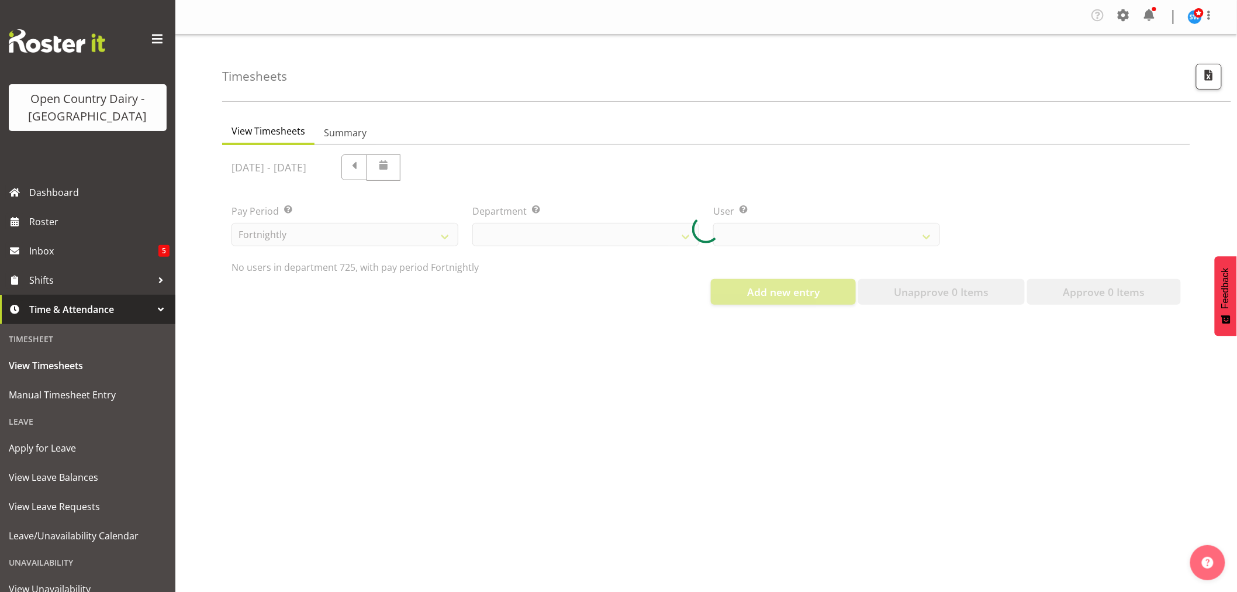
scroll to position [0, 0]
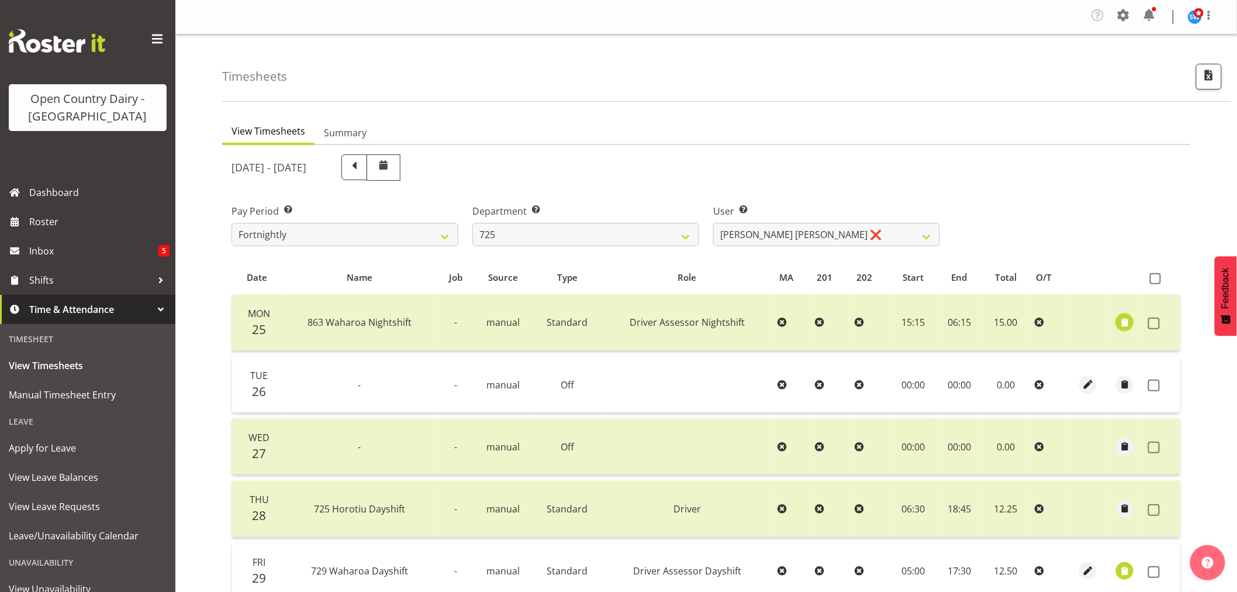
click at [1119, 322] on span "button" at bounding box center [1124, 322] width 13 height 13
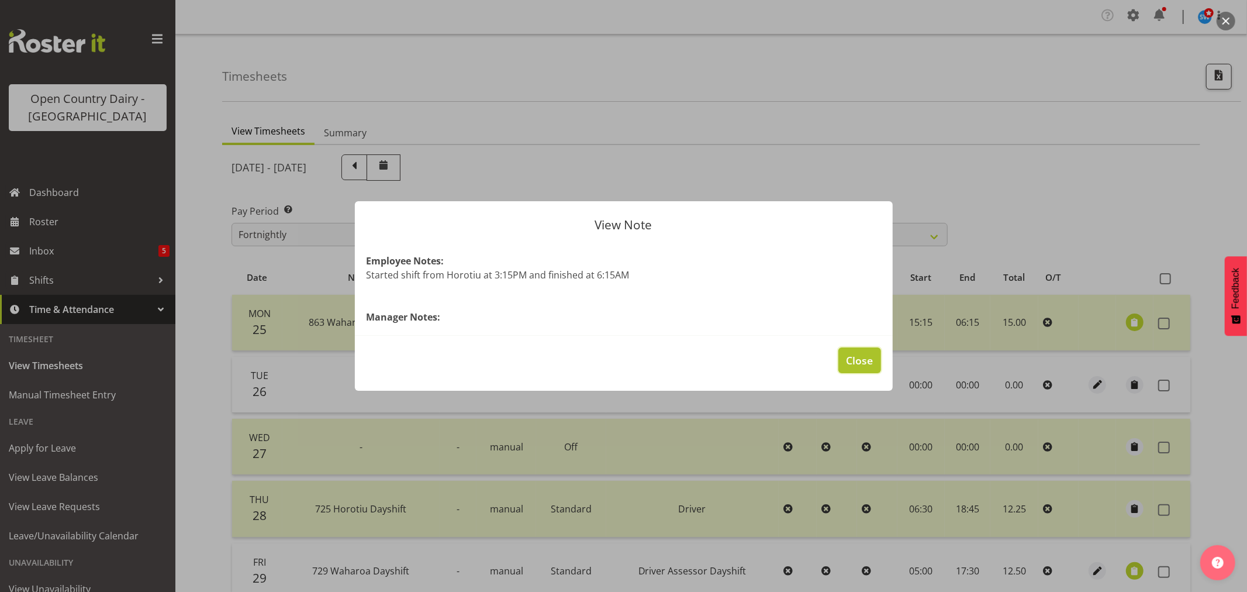
click at [843, 358] on button "Close" at bounding box center [859, 360] width 42 height 26
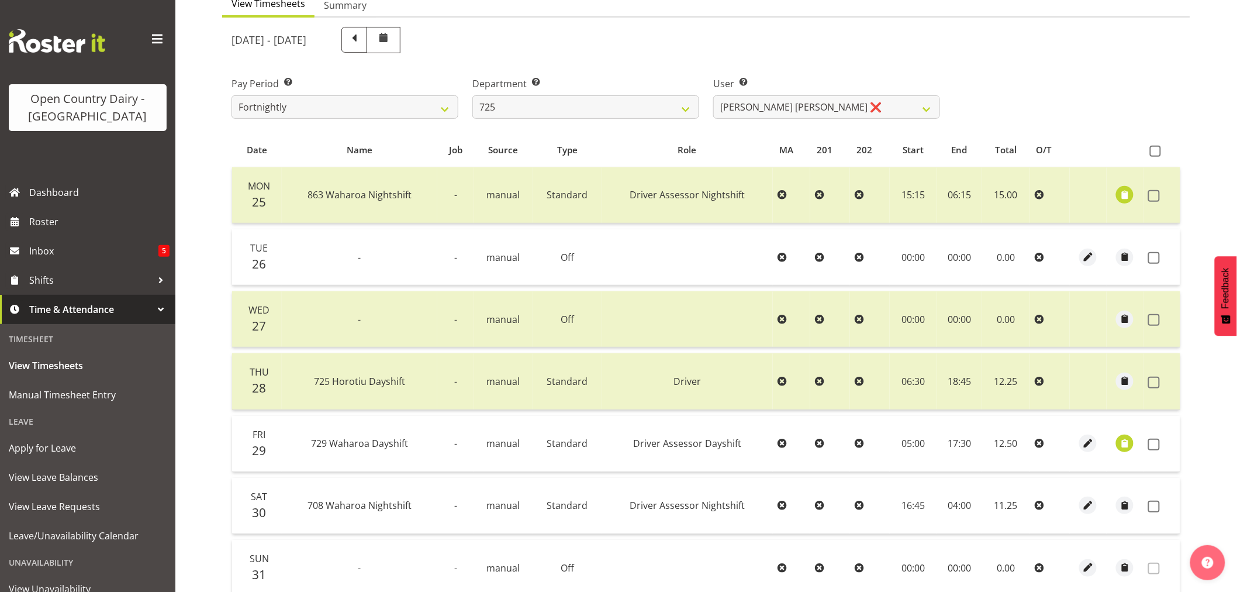
scroll to position [130, 0]
click at [1125, 442] on span "button" at bounding box center [1124, 440] width 13 height 13
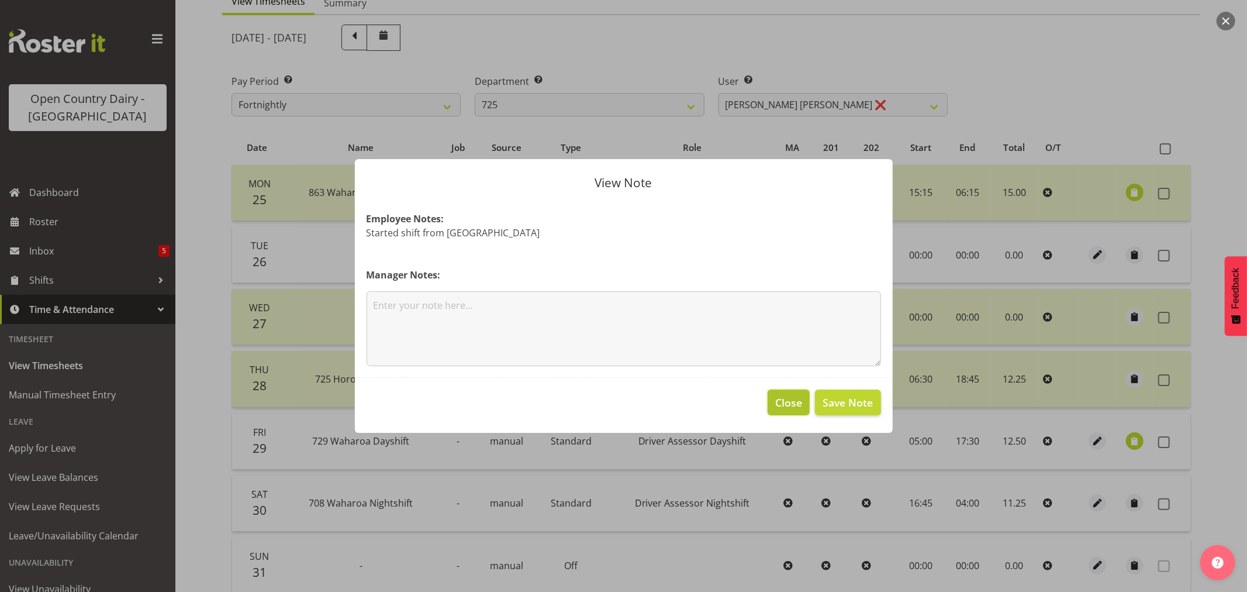
click at [792, 400] on span "Close" at bounding box center [788, 402] width 27 height 15
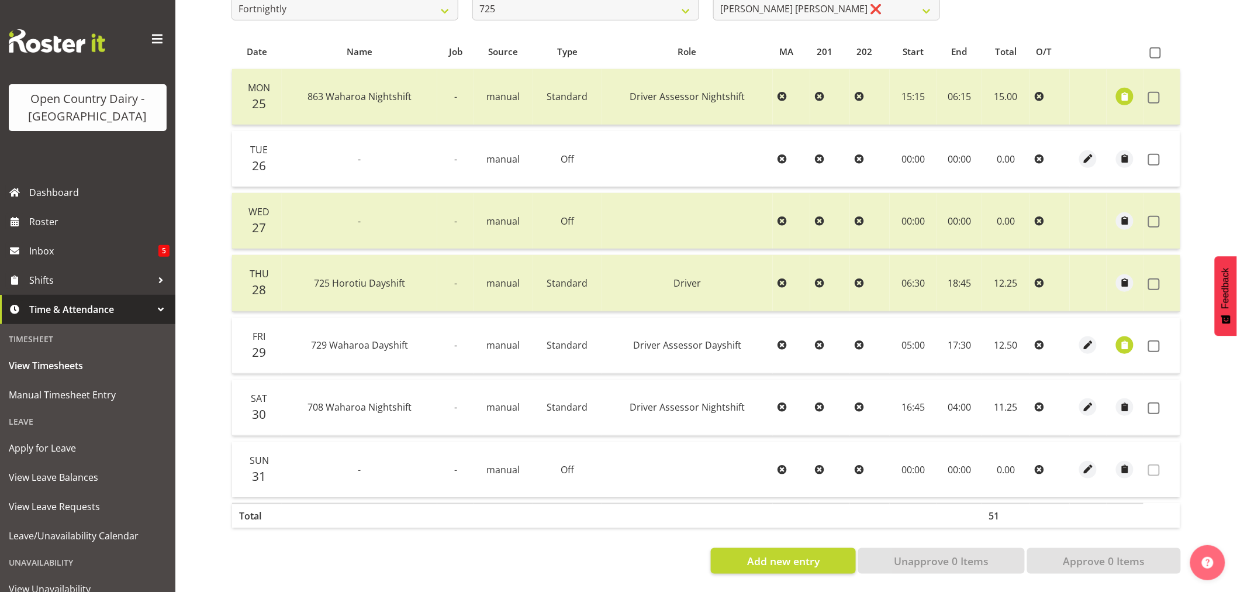
scroll to position [235, 0]
click at [1155, 47] on span at bounding box center [1155, 52] width 11 height 11
click at [1155, 49] on input "checkbox" at bounding box center [1154, 53] width 8 height 8
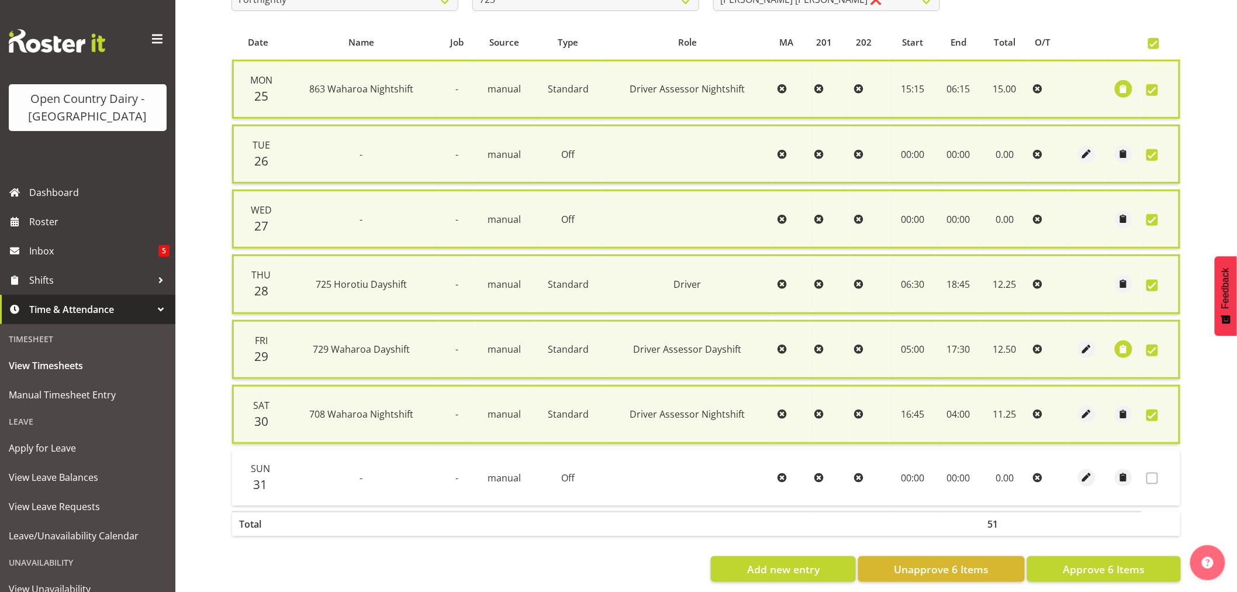
click at [1150, 409] on span at bounding box center [1152, 415] width 12 height 12
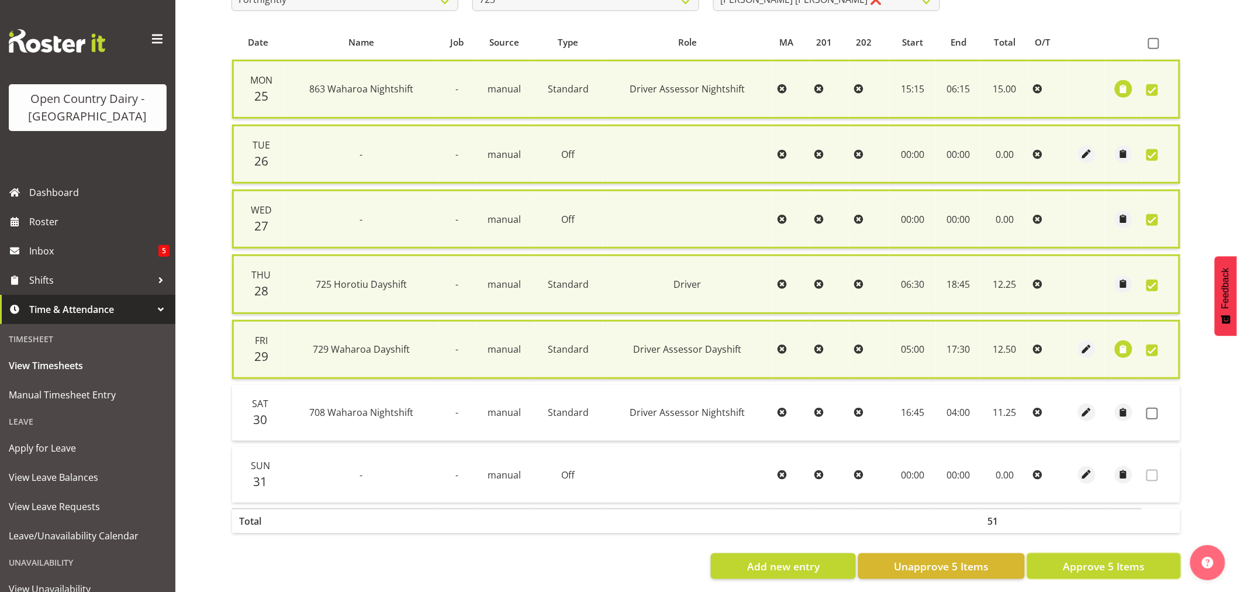
click at [1113, 558] on span "Approve 5 Items" at bounding box center [1104, 565] width 82 height 15
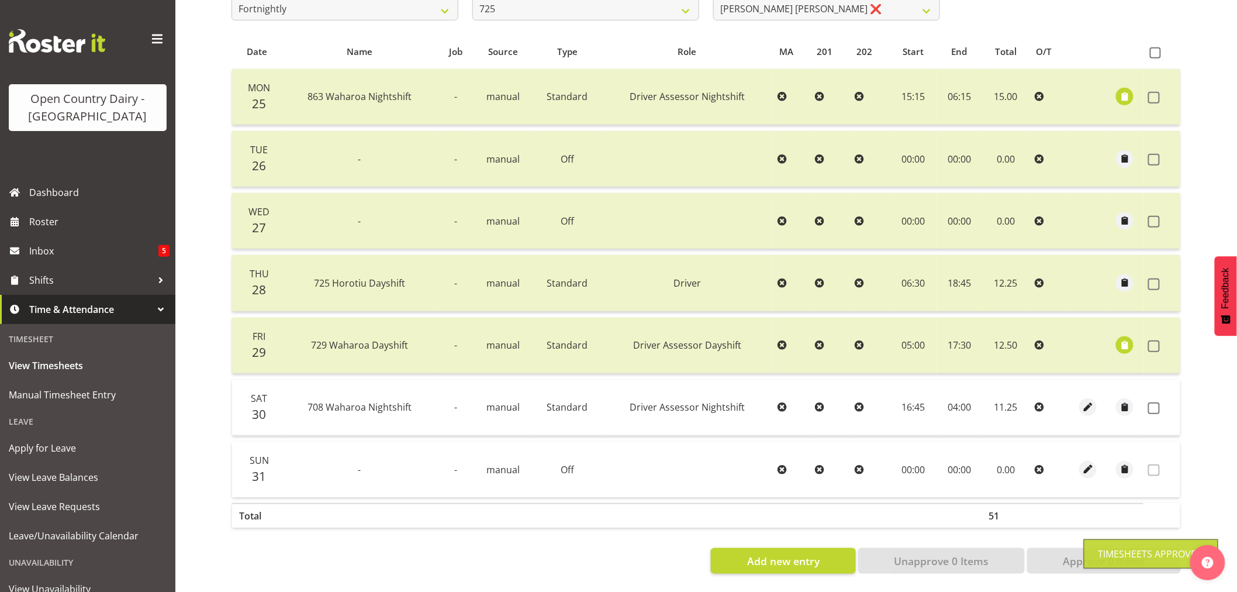
scroll to position [0, 0]
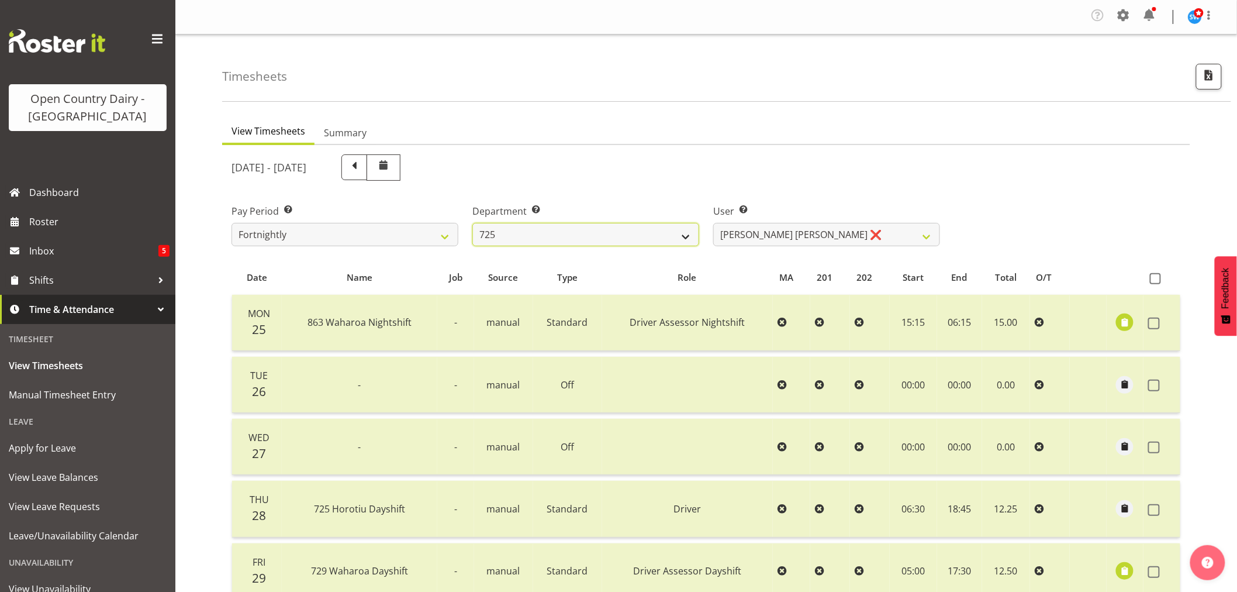
click at [689, 236] on select "701 702 703 704 705 706 707 708 709 710 711 712 713 714 715 716 717 718 719 720" at bounding box center [585, 234] width 227 height 23
click at [472, 223] on select "701 702 703 704 705 706 707 708 709 710 711 712 713 714 715 716 717 718 719 720" at bounding box center [585, 234] width 227 height 23
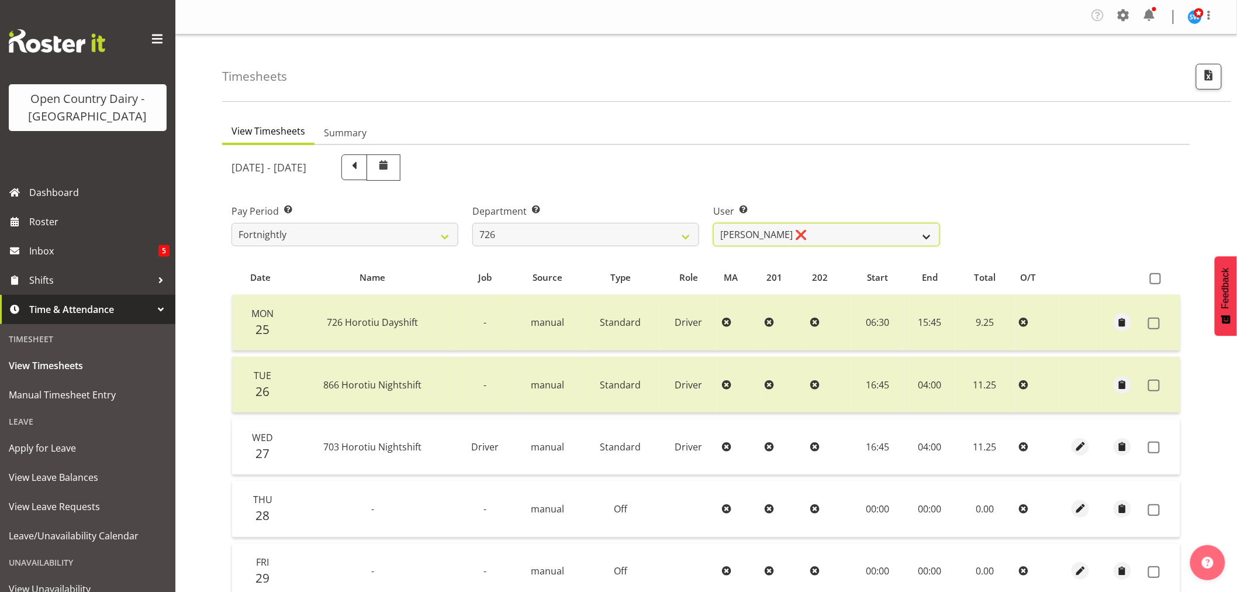
click at [924, 236] on select "Angela Burrill ❌ Bryan Leathart ❌ Harpreet Singh ❌ Kerry Young ❌" at bounding box center [826, 234] width 227 height 23
click at [713, 223] on select "Angela Burrill ❌ Bryan Leathart ❌ Harpreet Singh ❌ Kerry Young ❌" at bounding box center [826, 234] width 227 height 23
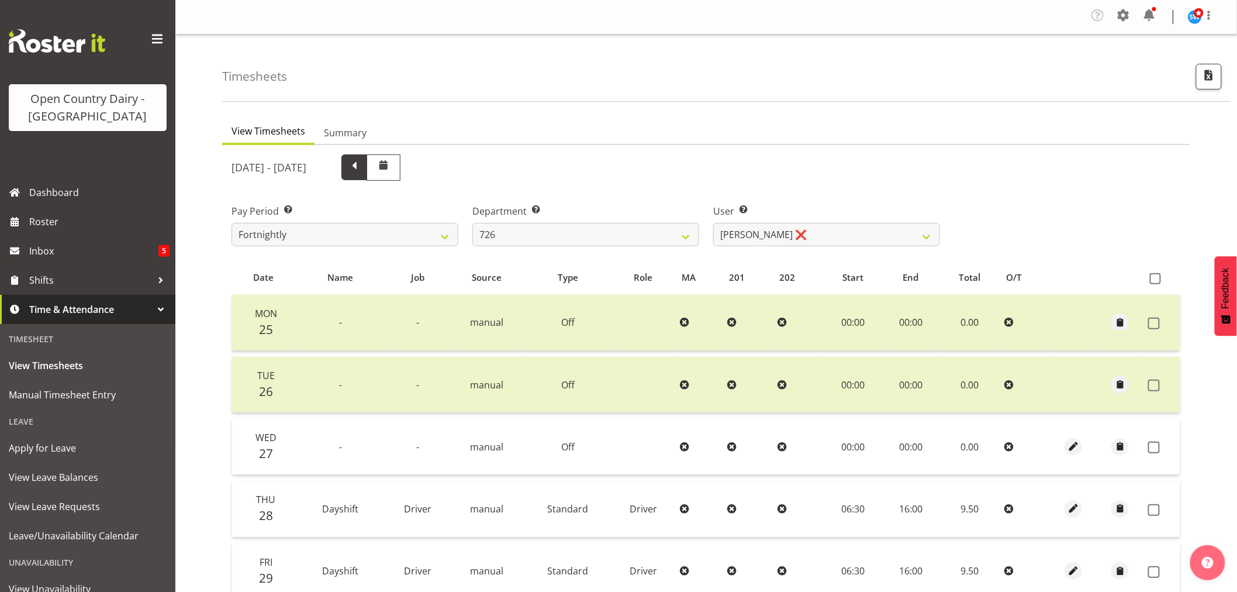
click at [362, 165] on span at bounding box center [354, 165] width 15 height 15
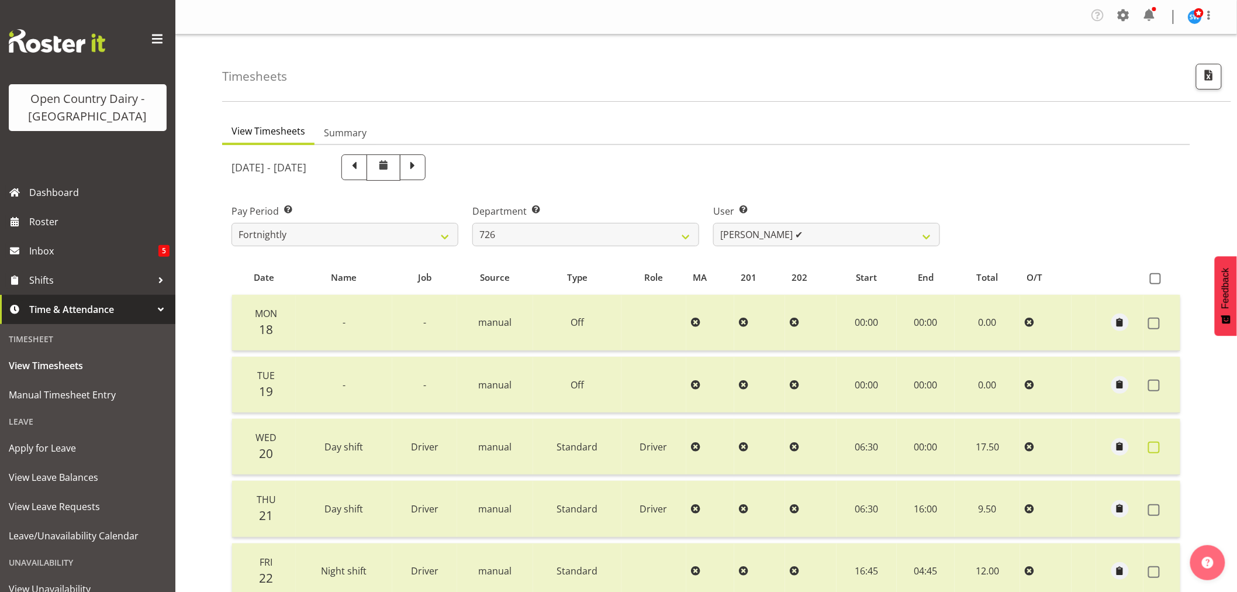
click at [1155, 445] on span at bounding box center [1154, 447] width 12 height 12
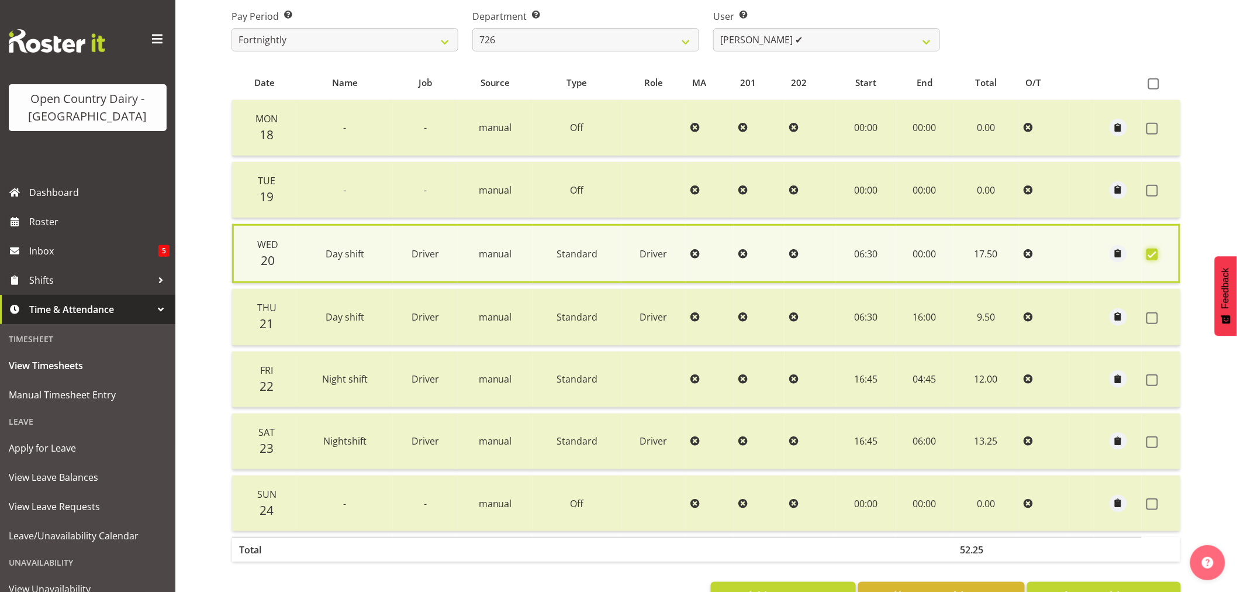
scroll to position [237, 0]
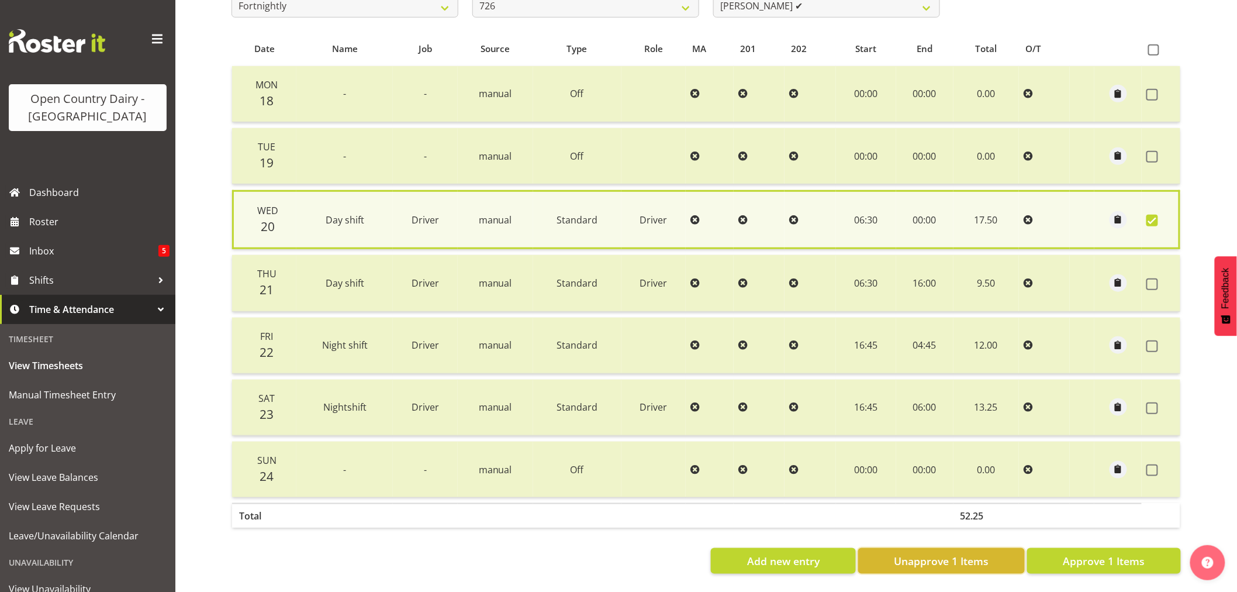
click at [961, 555] on span "Unapprove 1 Items" at bounding box center [941, 560] width 95 height 15
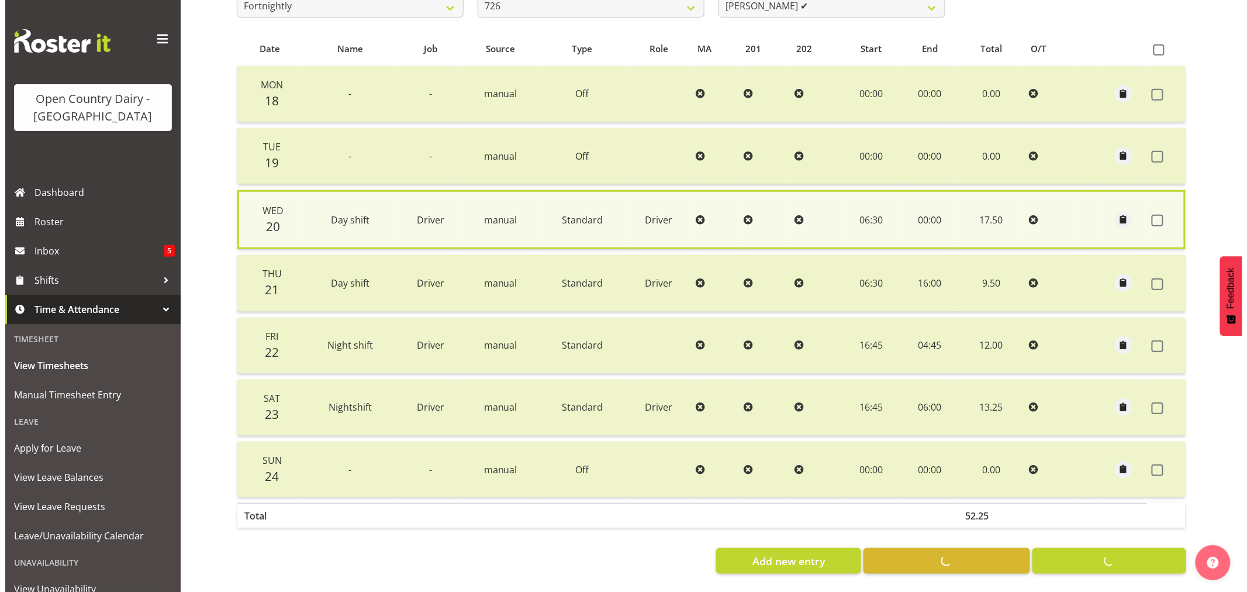
scroll to position [235, 0]
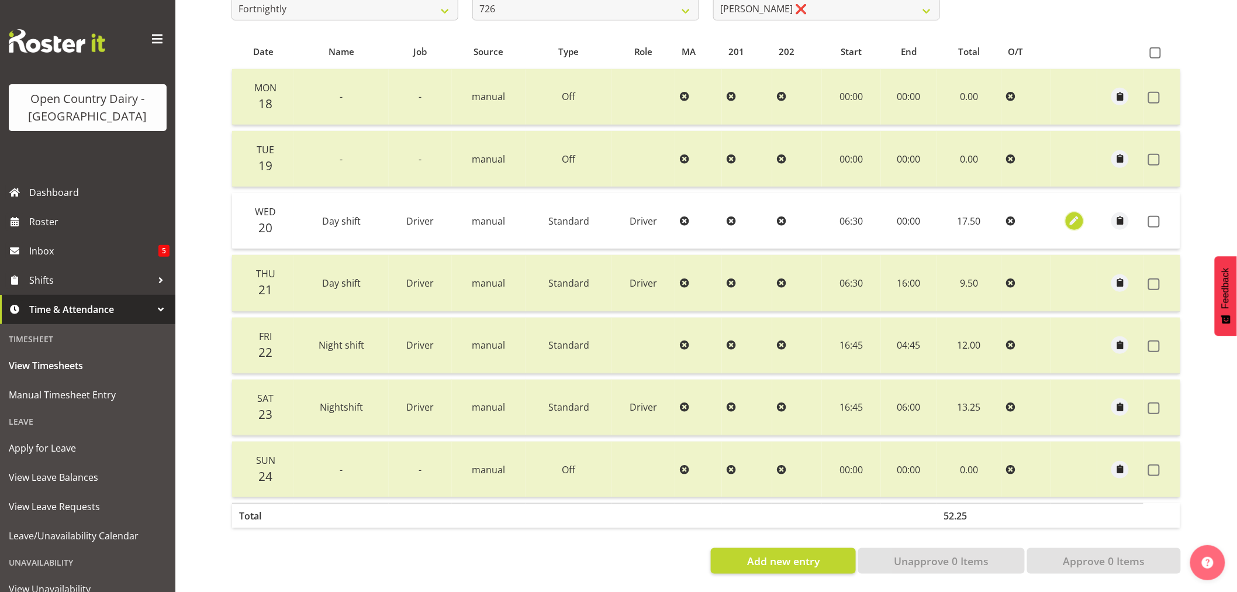
click at [1074, 214] on span "button" at bounding box center [1073, 220] width 13 height 13
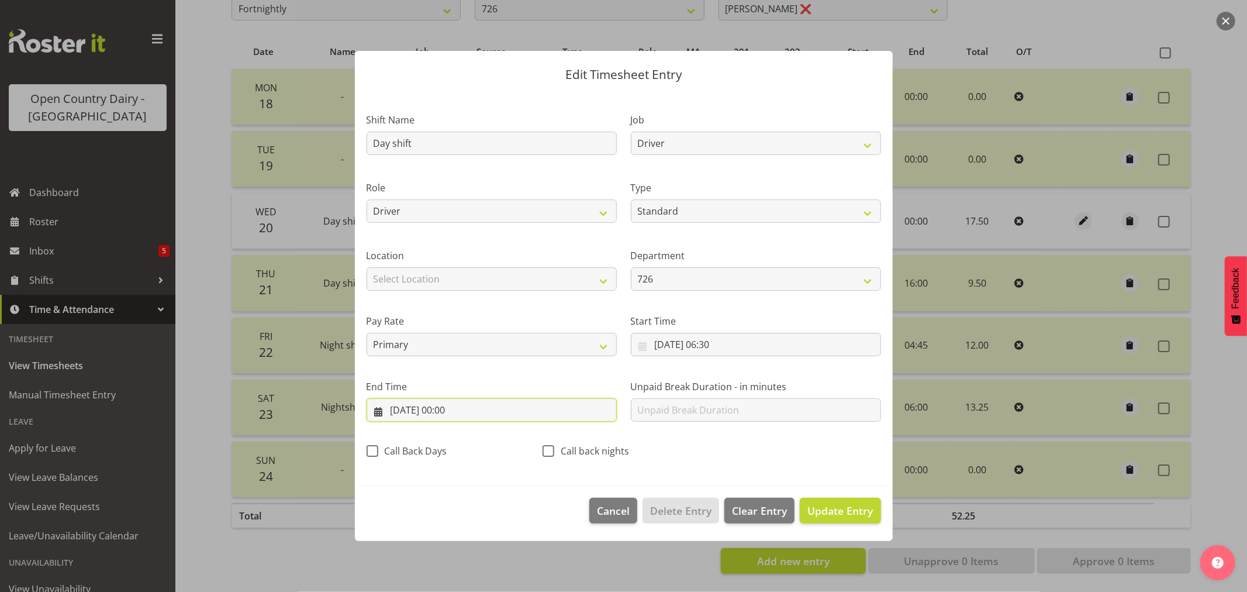
click at [458, 412] on input "21/08/2025, 00:00" at bounding box center [492, 409] width 250 height 23
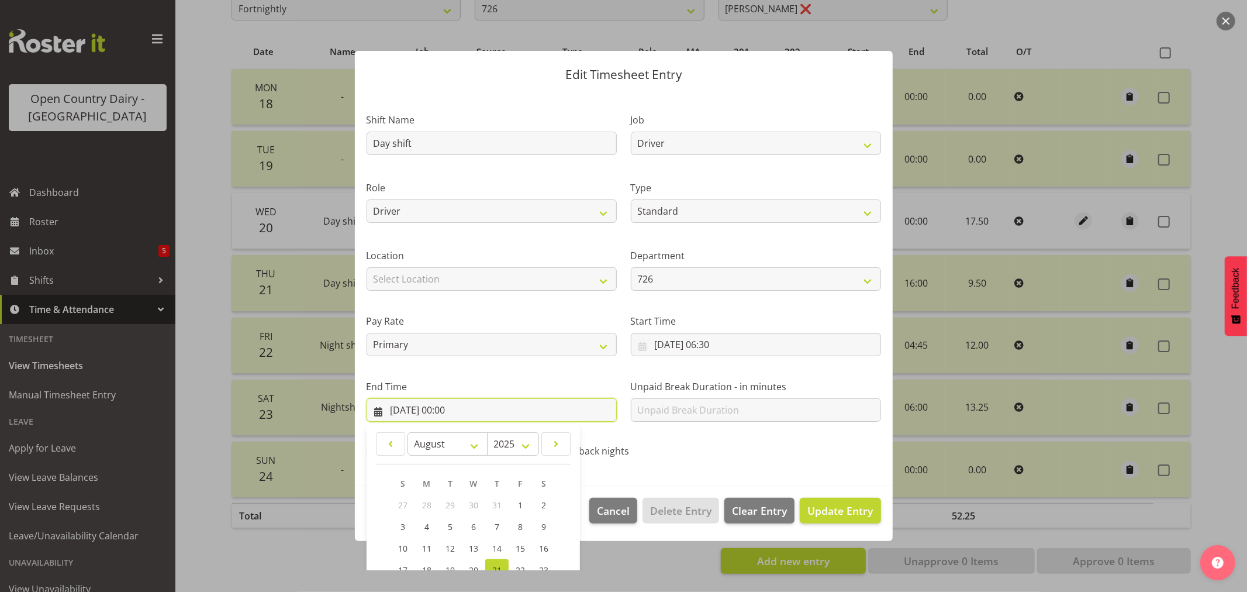
scroll to position [119, 0]
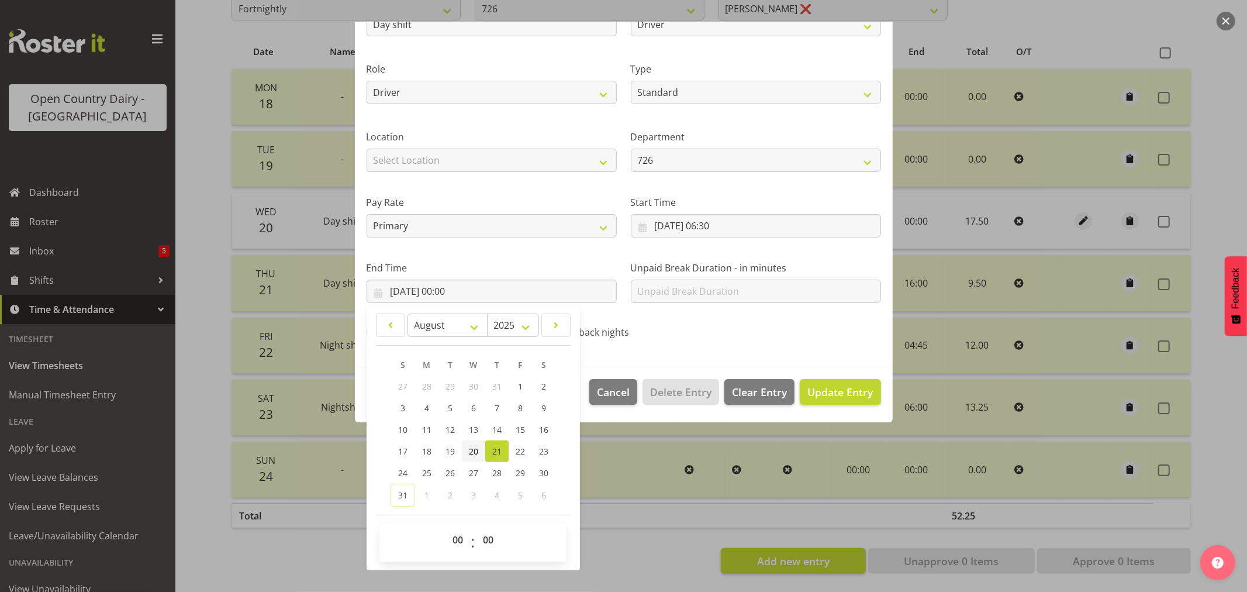
click at [475, 450] on span "20" at bounding box center [473, 450] width 9 height 11
click at [455, 537] on select "00 01 02 03 04 05 06 07 08 09 10 11 12 13 14 15 16 17 18 19 20 21 22 23" at bounding box center [459, 539] width 26 height 23
click at [446, 528] on select "00 01 02 03 04 05 06 07 08 09 10 11 12 13 14 15 16 17 18 19 20 21 22 23" at bounding box center [459, 539] width 26 height 23
click at [488, 540] on select "00 01 02 03 04 05 06 07 08 09 10 11 12 13 14 15 16 17 18 19 20 21 22 23 24 25 2…" at bounding box center [489, 539] width 26 height 23
click at [476, 528] on select "00 01 02 03 04 05 06 07 08 09 10 11 12 13 14 15 16 17 18 19 20 21 22 23 24 25 2…" at bounding box center [489, 539] width 26 height 23
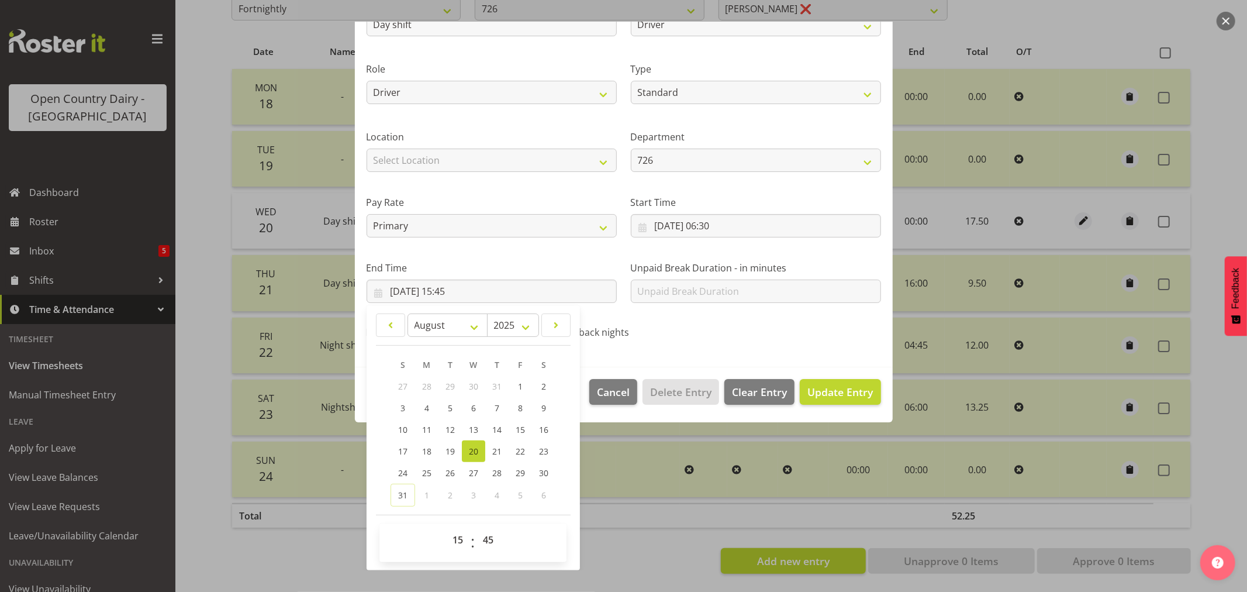
click at [523, 519] on footer "00 01 02 03 04 05 06 07 08 09 10 11 12 13 14 15 16 17 18 19 20 21 22 23 : 00 01…" at bounding box center [473, 537] width 195 height 47
click at [664, 351] on section "Shift Name Day shift Job Driver Driver supervisor Support Role Driver Driver Bu…" at bounding box center [624, 170] width 538 height 394
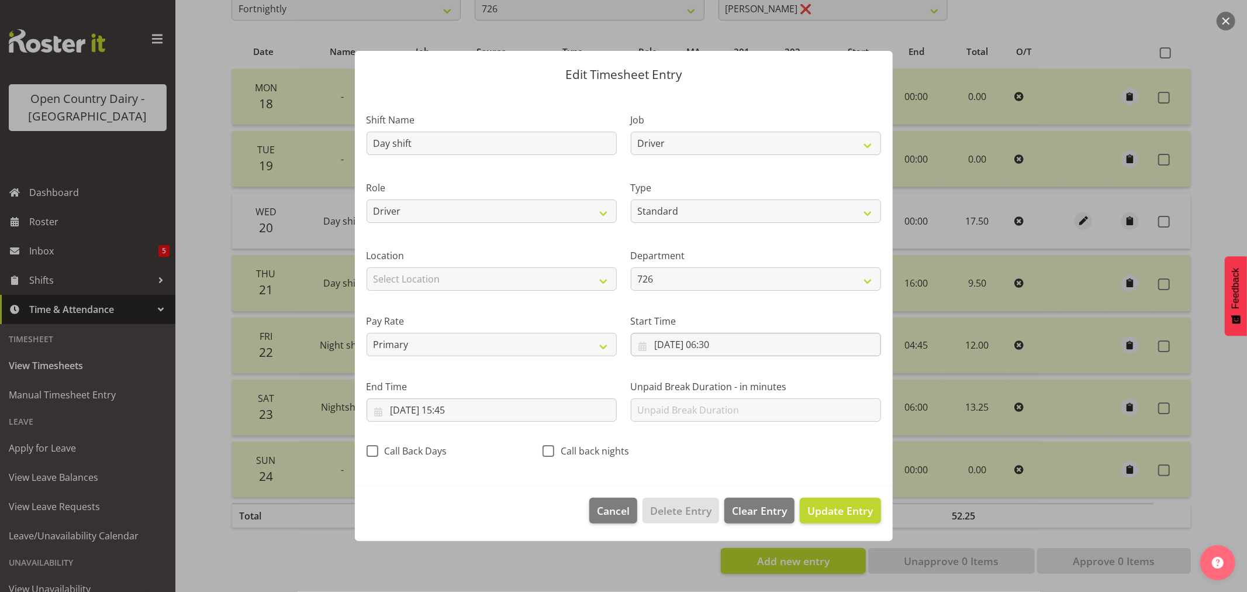
scroll to position [0, 0]
click at [851, 522] on button "Update Entry" at bounding box center [840, 510] width 81 height 26
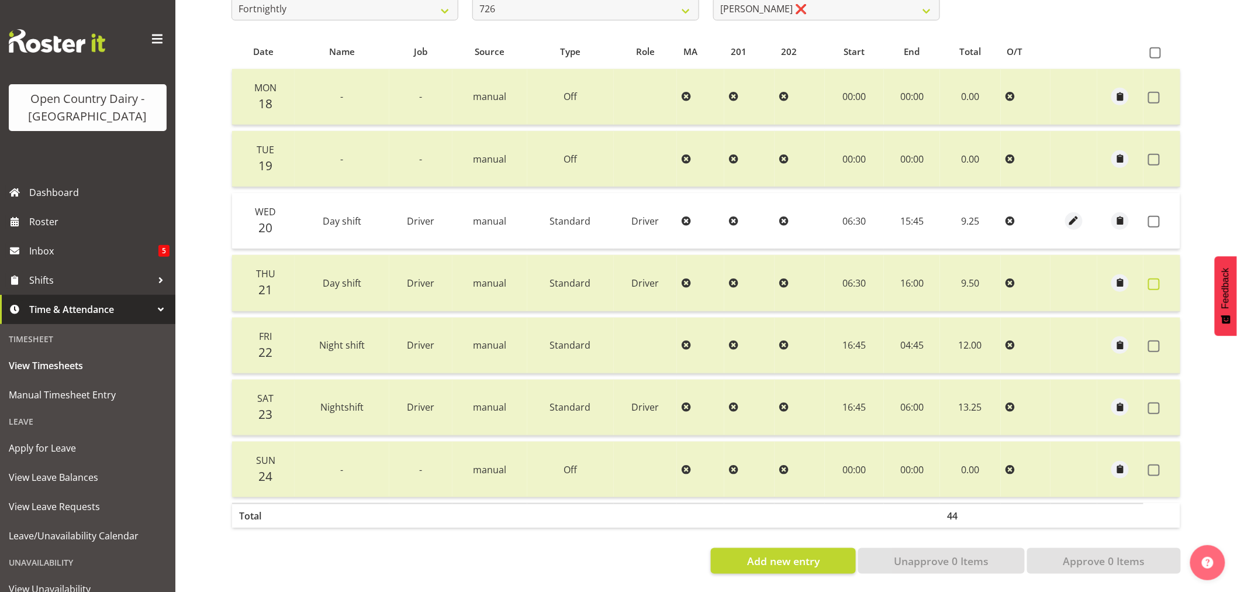
click at [1152, 278] on span at bounding box center [1154, 284] width 12 height 12
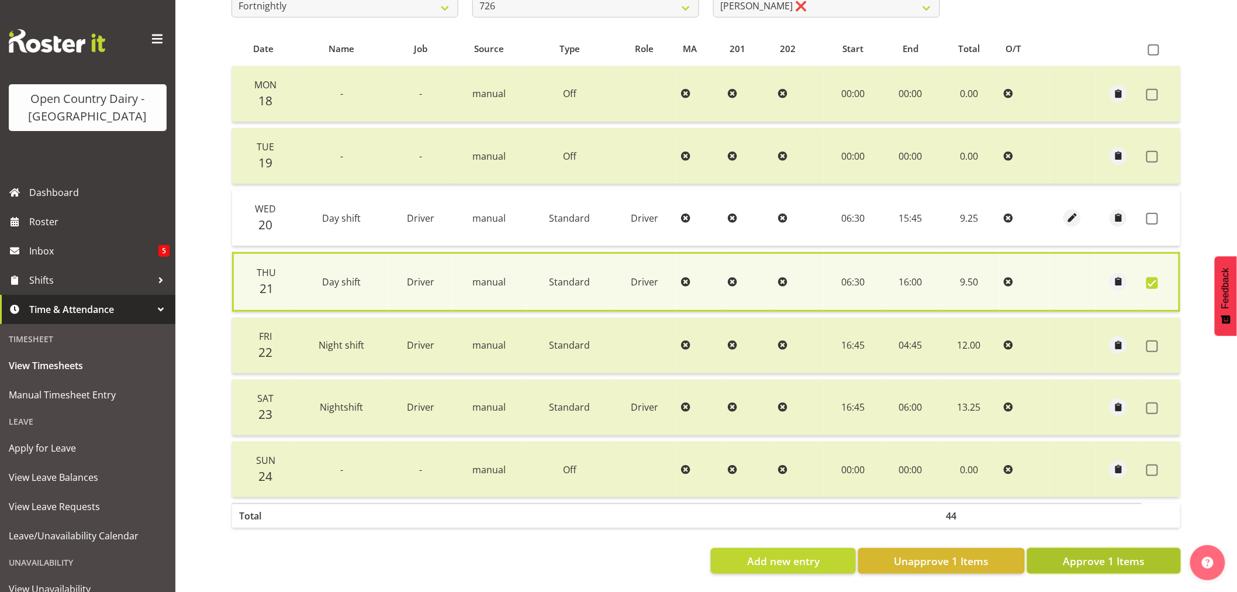
click at [1097, 554] on span "Approve 1 Items" at bounding box center [1104, 560] width 82 height 15
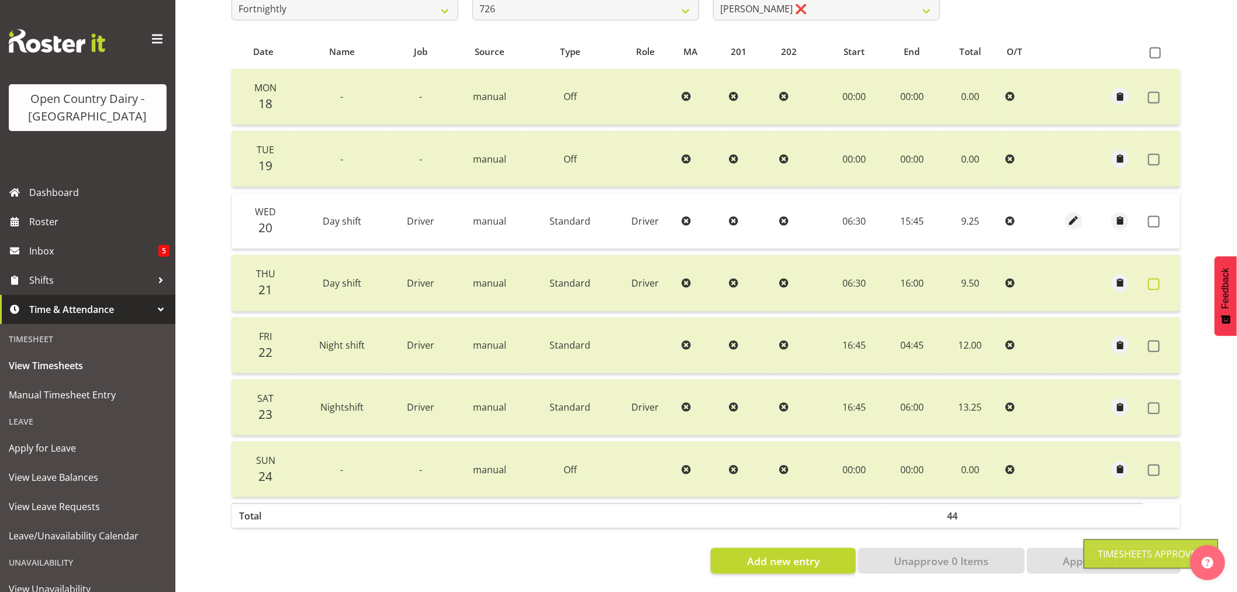
click at [1149, 278] on span at bounding box center [1154, 284] width 12 height 12
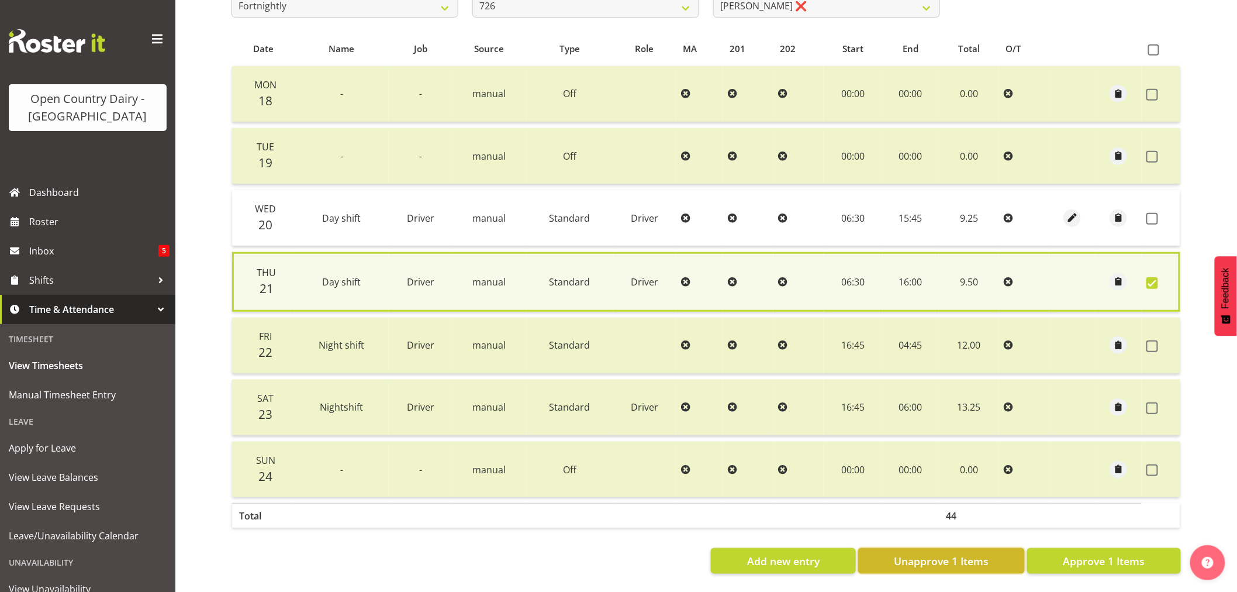
click at [953, 553] on span "Unapprove 1 Items" at bounding box center [941, 560] width 95 height 15
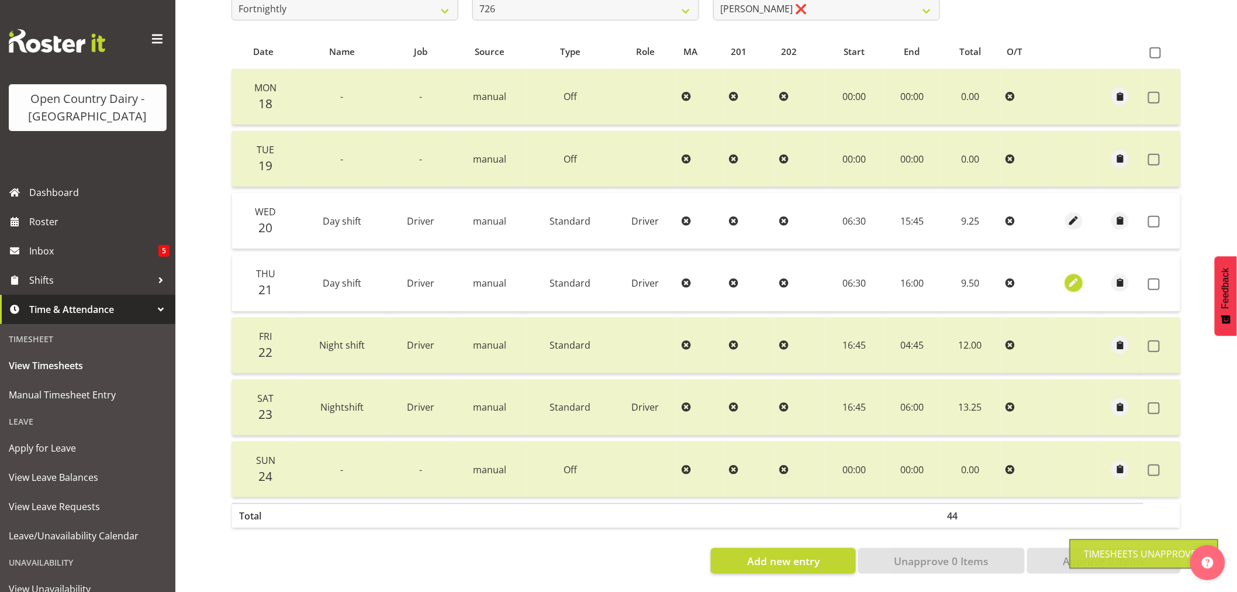
click at [1071, 276] on span "button" at bounding box center [1073, 282] width 13 height 13
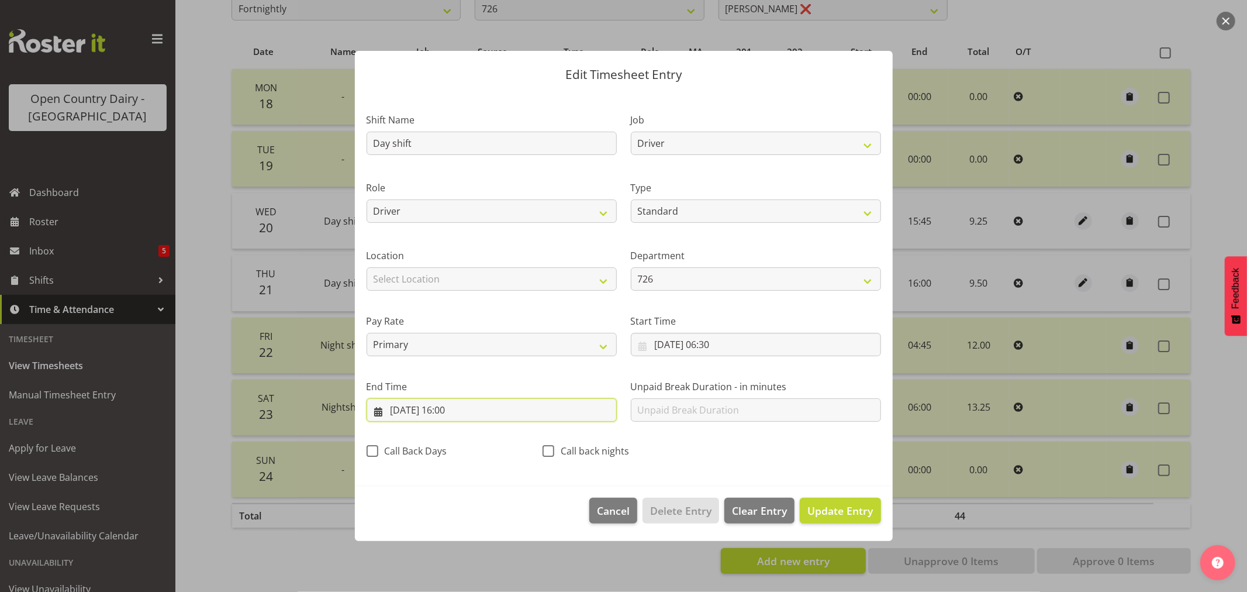
click at [459, 411] on input "21/08/2025, 16:00" at bounding box center [492, 409] width 250 height 23
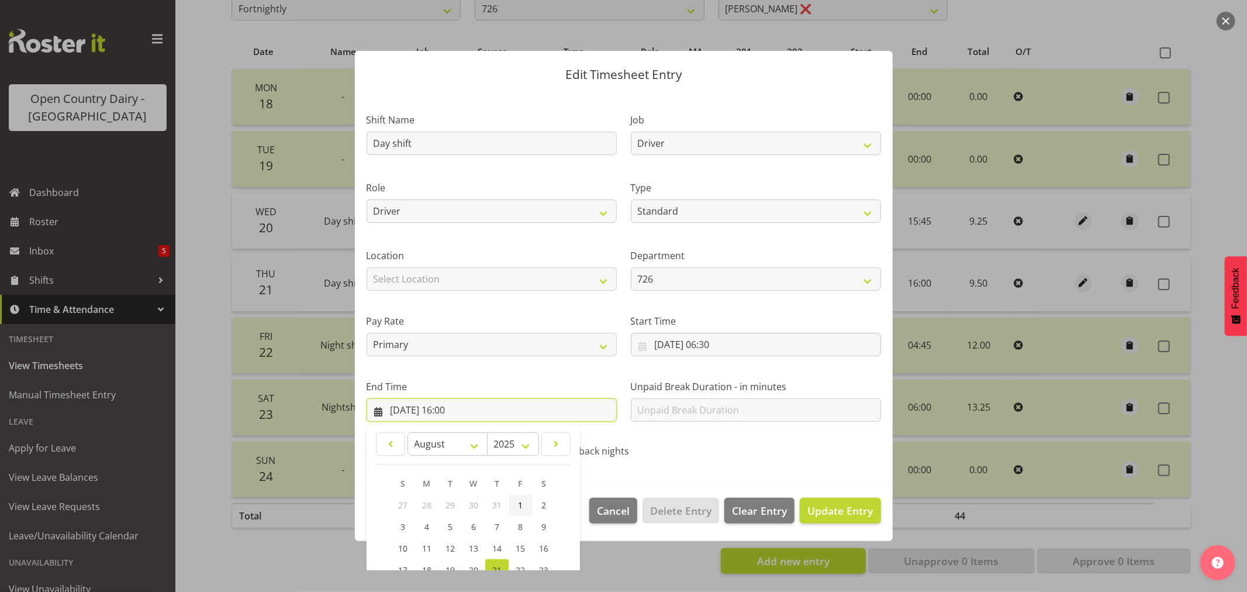
scroll to position [119, 0]
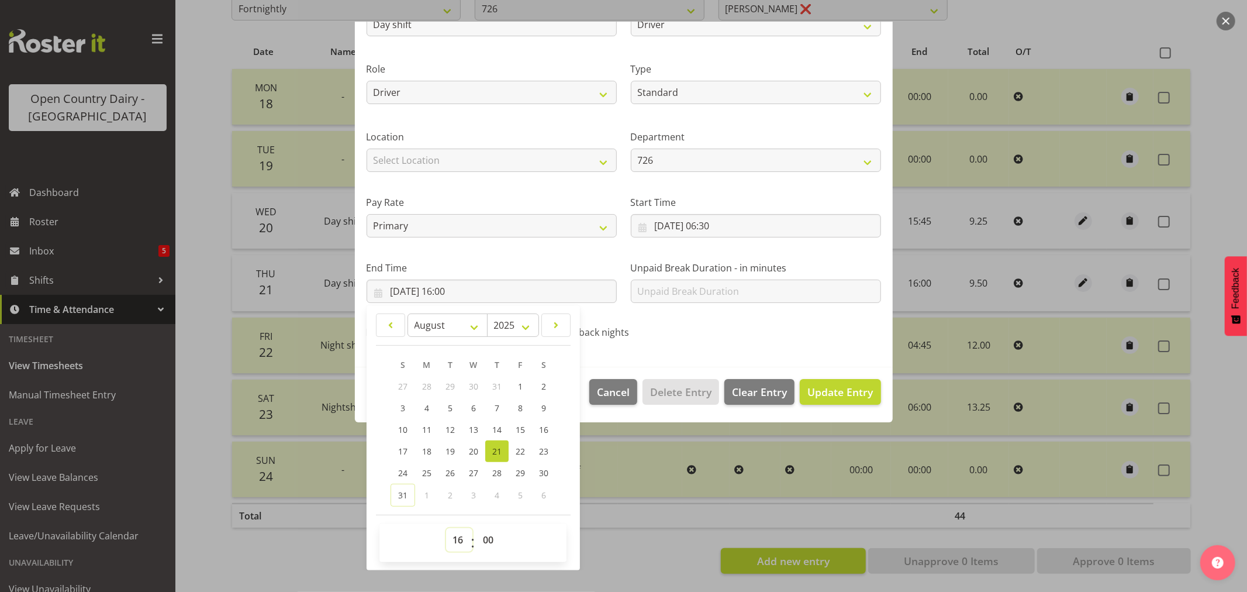
click at [460, 540] on select "00 01 02 03 04 05 06 07 08 09 10 11 12 13 14 15 16 17 18 19 20 21 22 23" at bounding box center [459, 539] width 26 height 23
click at [446, 528] on select "00 01 02 03 04 05 06 07 08 09 10 11 12 13 14 15 16 17 18 19 20 21 22 23" at bounding box center [459, 539] width 26 height 23
click at [817, 388] on span "Update Entry" at bounding box center [839, 392] width 65 height 14
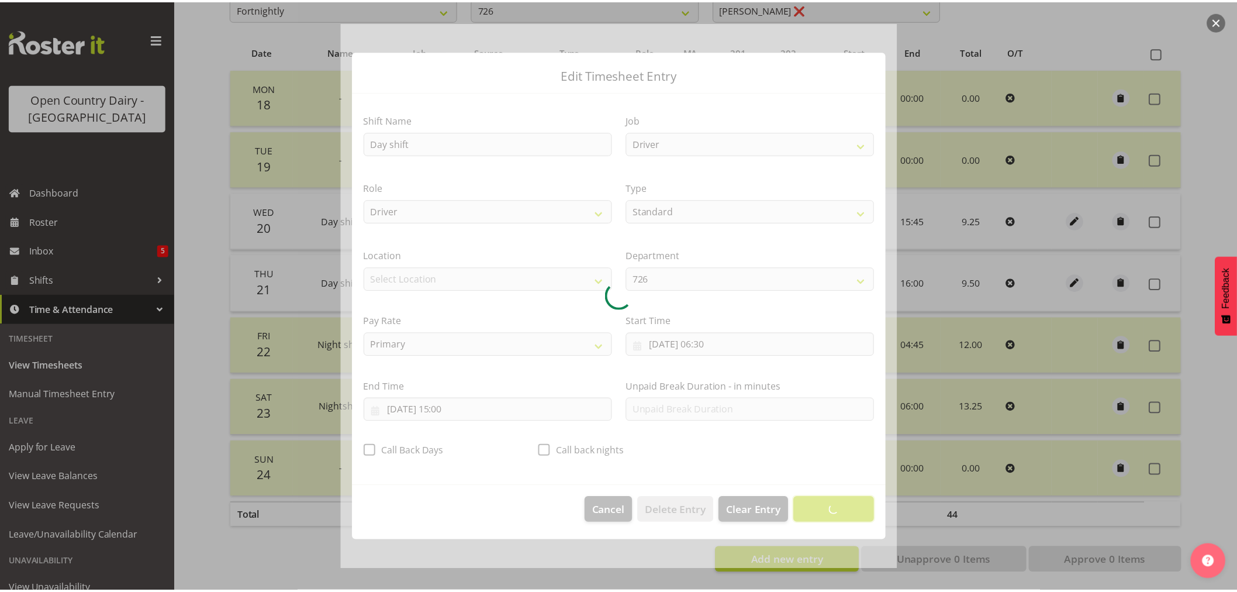
scroll to position [0, 0]
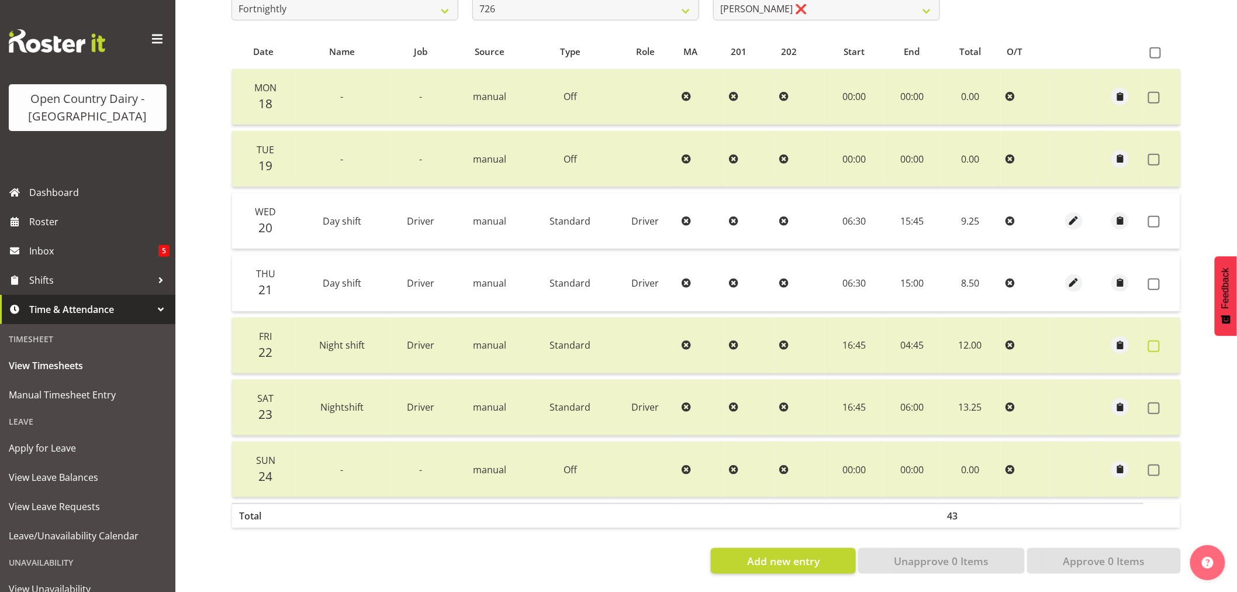
click at [1155, 340] on span at bounding box center [1154, 346] width 12 height 12
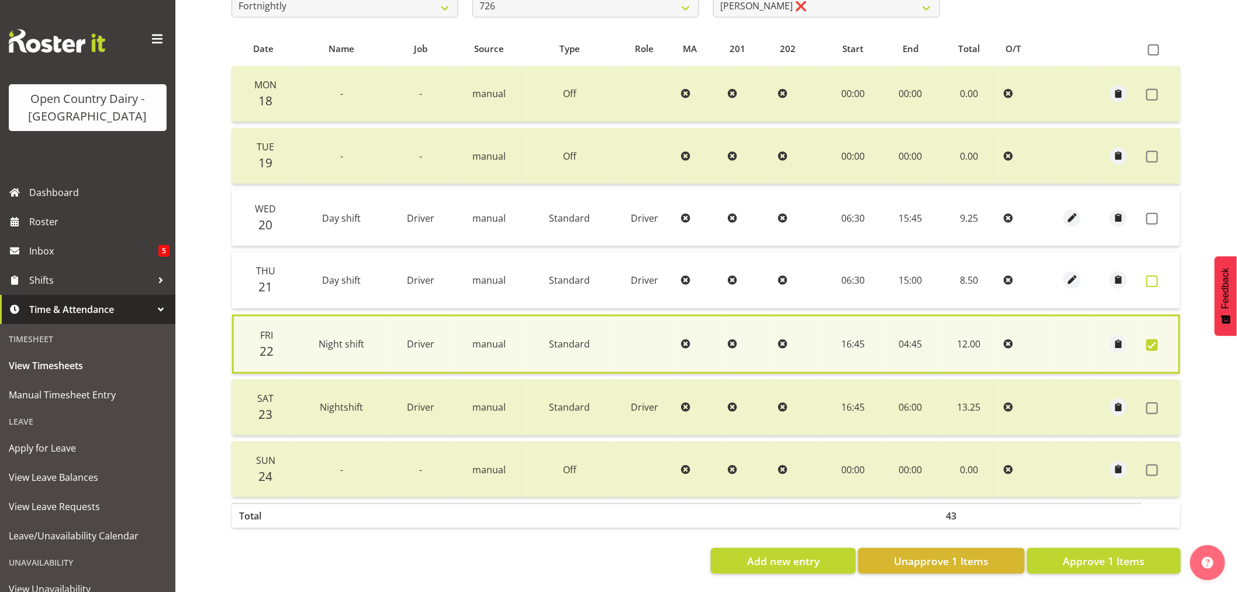
click at [1155, 275] on span at bounding box center [1152, 281] width 12 height 12
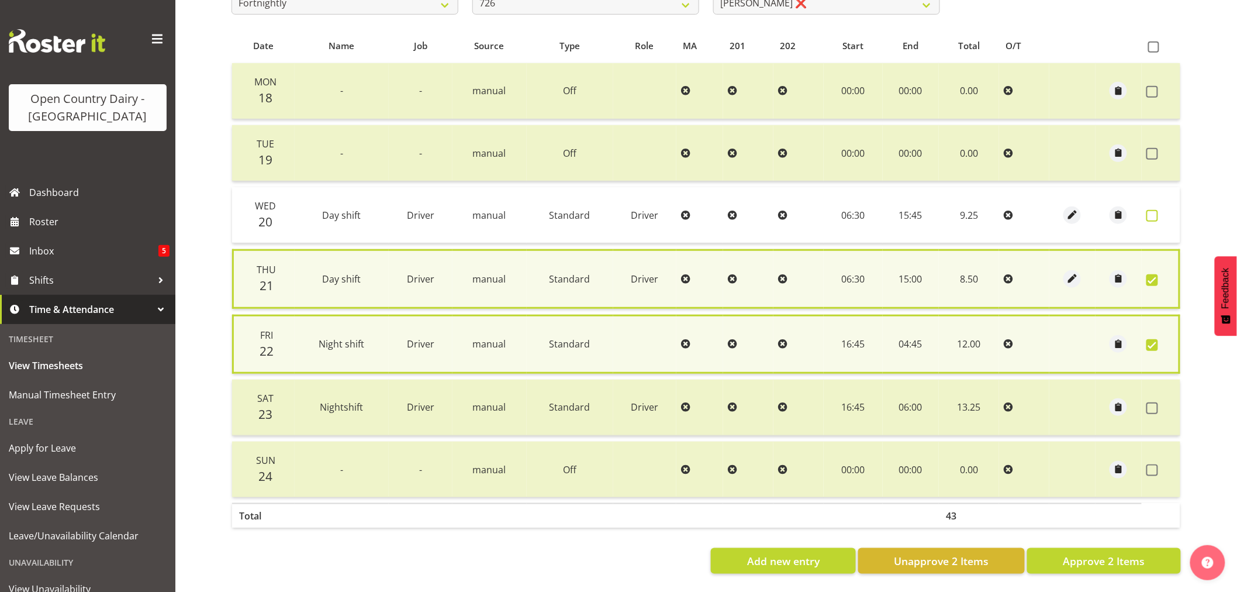
click at [1156, 212] on span at bounding box center [1152, 216] width 12 height 12
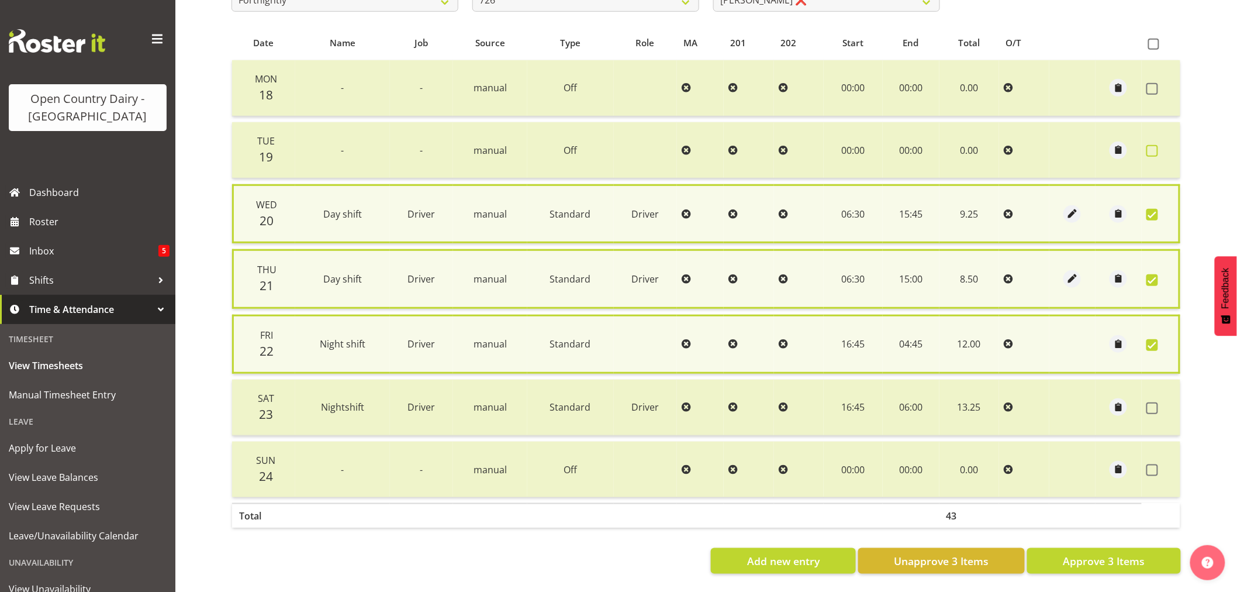
click at [1152, 147] on span at bounding box center [1152, 151] width 12 height 12
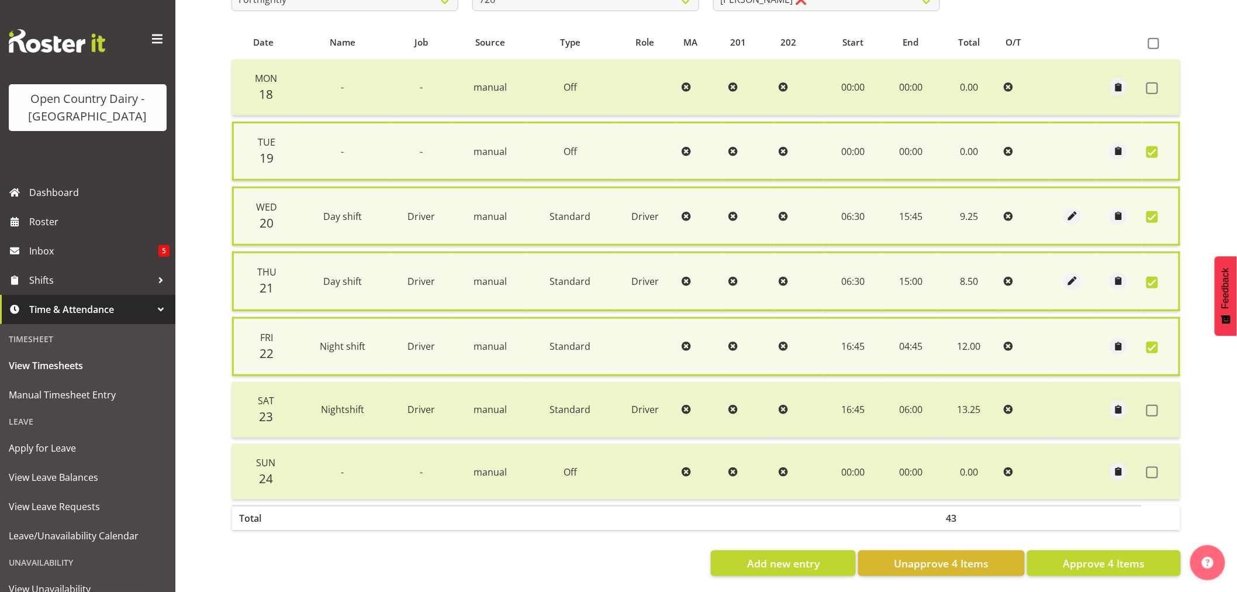
drag, startPoint x: 1150, startPoint y: 88, endPoint x: 1164, endPoint y: 108, distance: 25.1
click at [1152, 88] on span at bounding box center [1152, 88] width 12 height 12
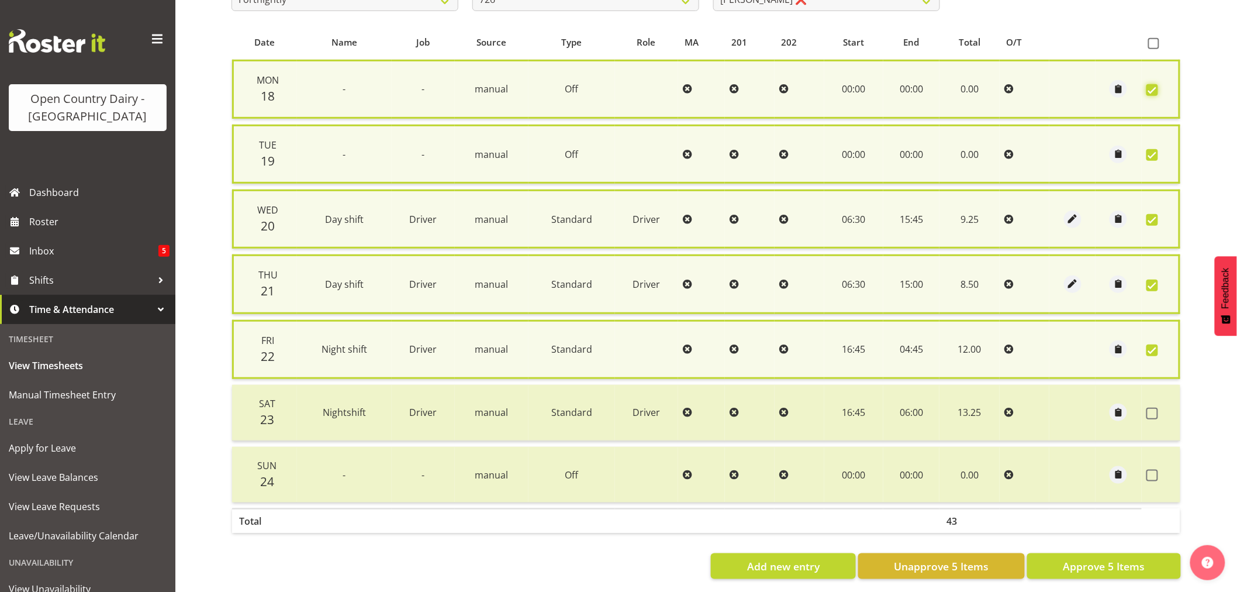
scroll to position [244, 0]
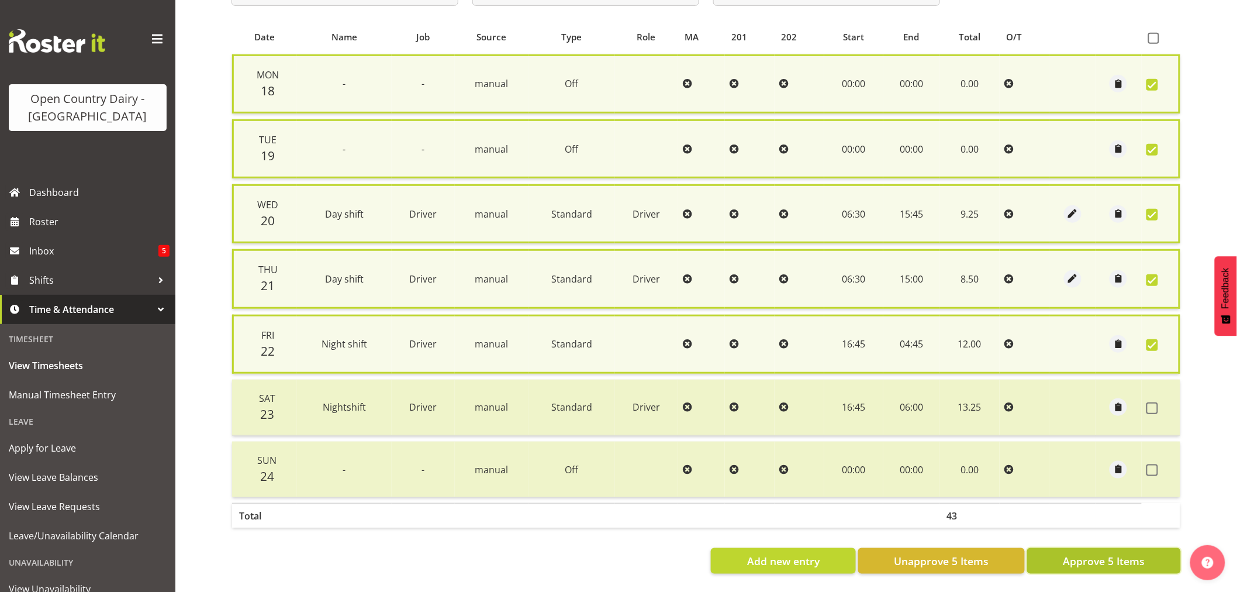
click at [1101, 553] on span "Approve 5 Items" at bounding box center [1104, 560] width 82 height 15
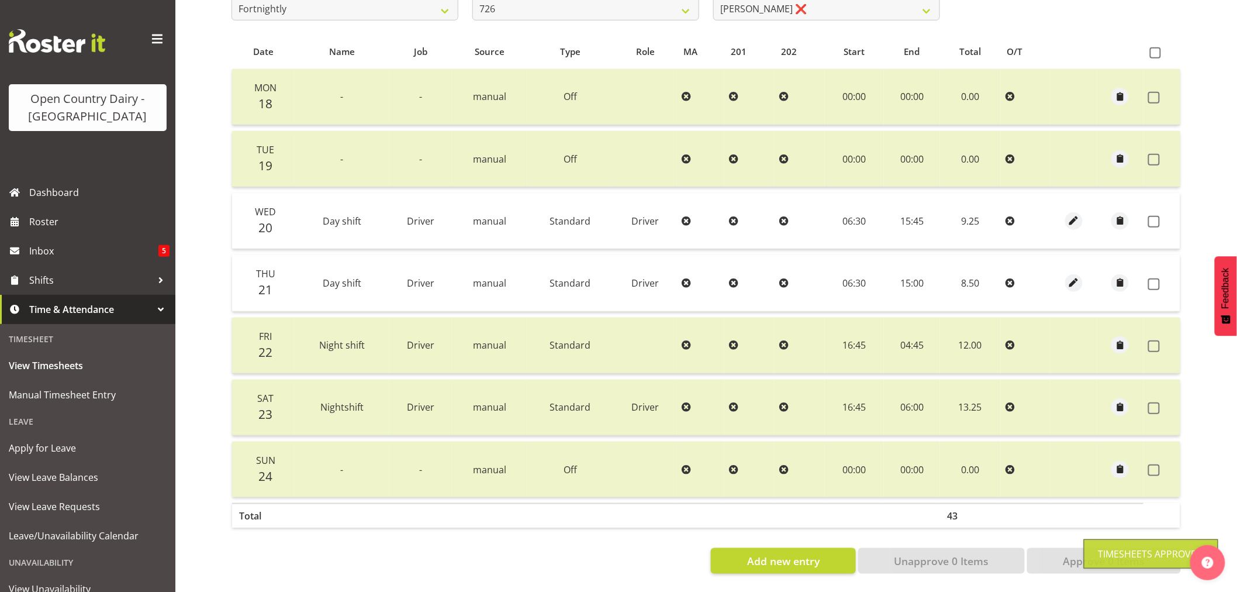
scroll to position [235, 0]
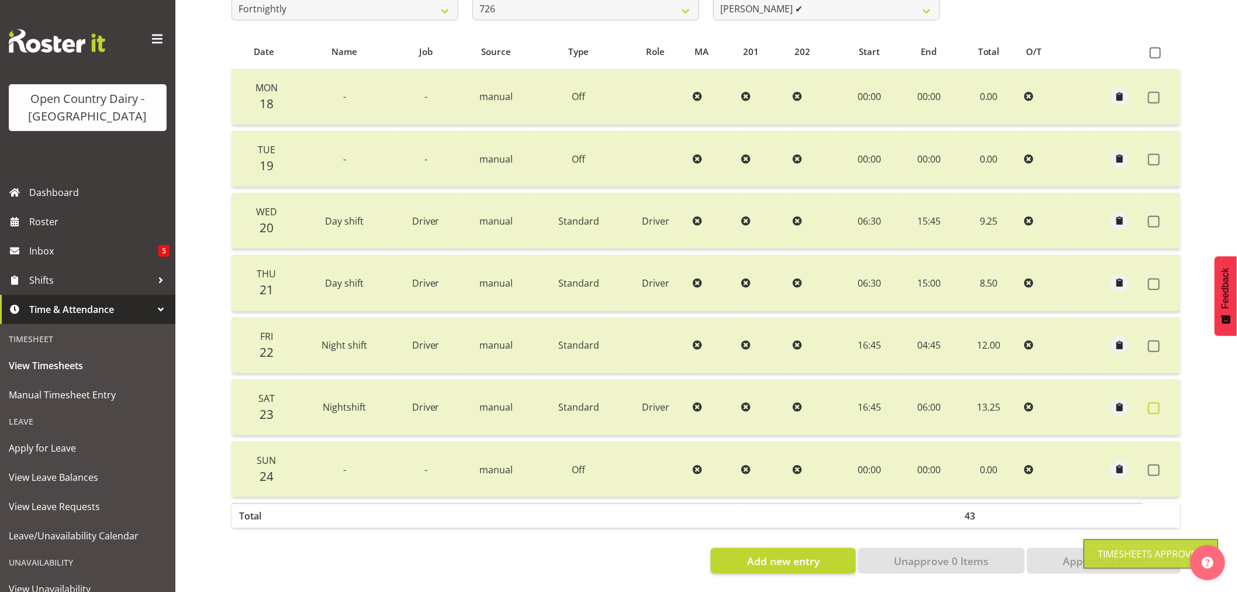
click at [1157, 402] on span at bounding box center [1154, 408] width 12 height 12
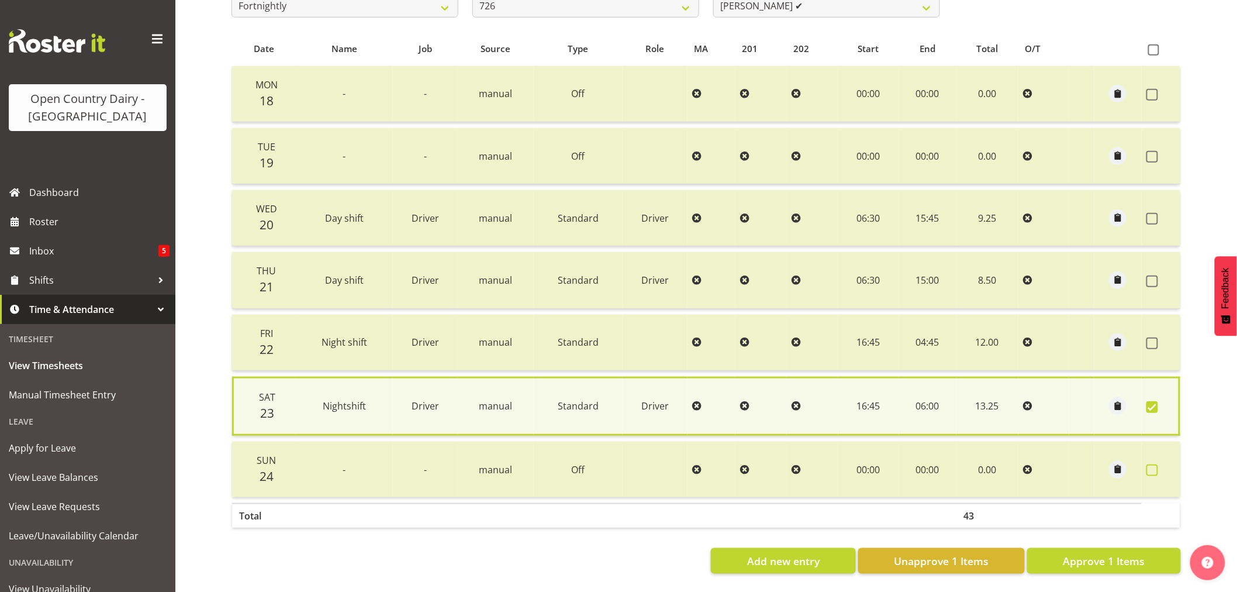
click at [1152, 464] on span at bounding box center [1152, 470] width 12 height 12
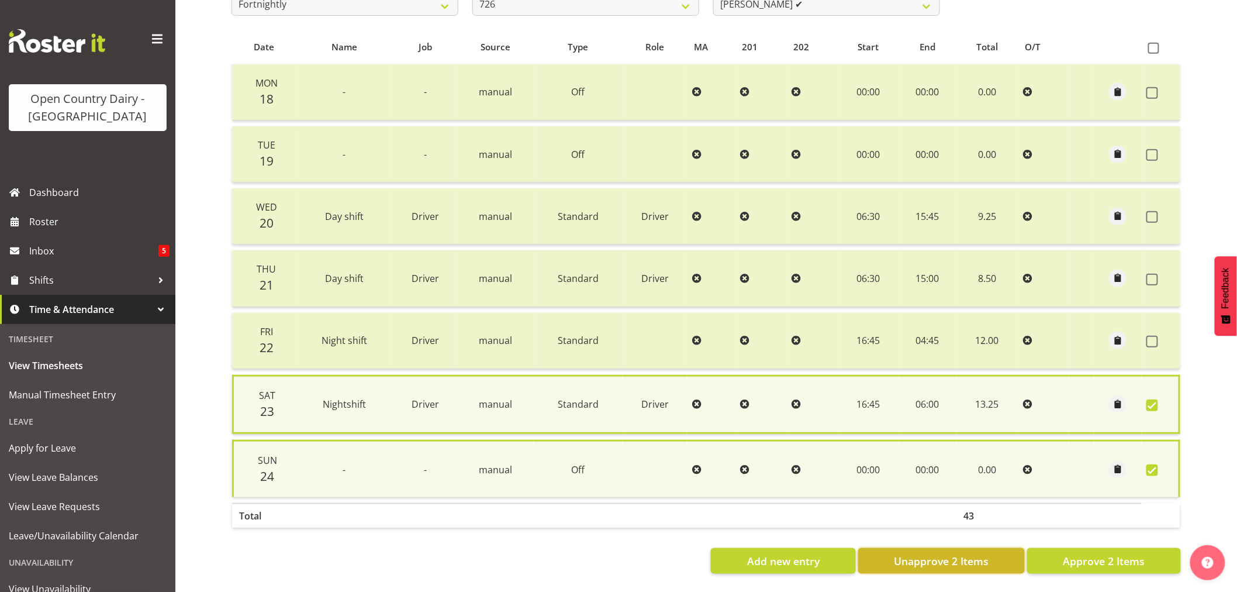
click at [962, 559] on span "Unapprove 2 Items" at bounding box center [941, 560] width 95 height 15
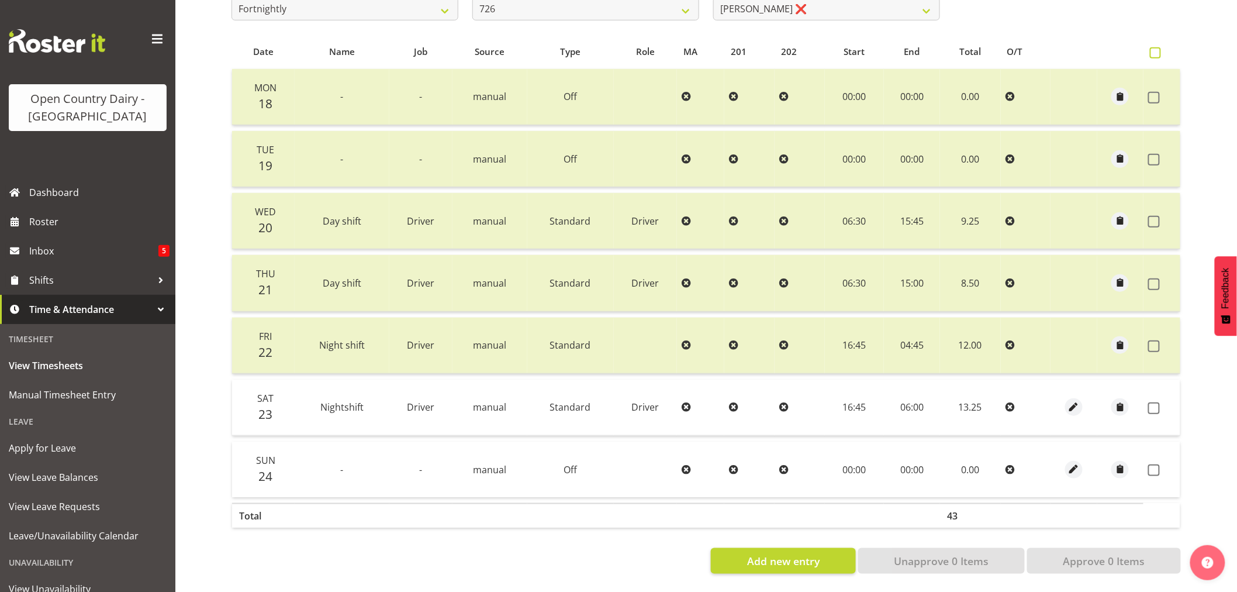
click at [1155, 47] on span at bounding box center [1155, 52] width 11 height 11
click at [1155, 49] on input "checkbox" at bounding box center [1154, 53] width 8 height 8
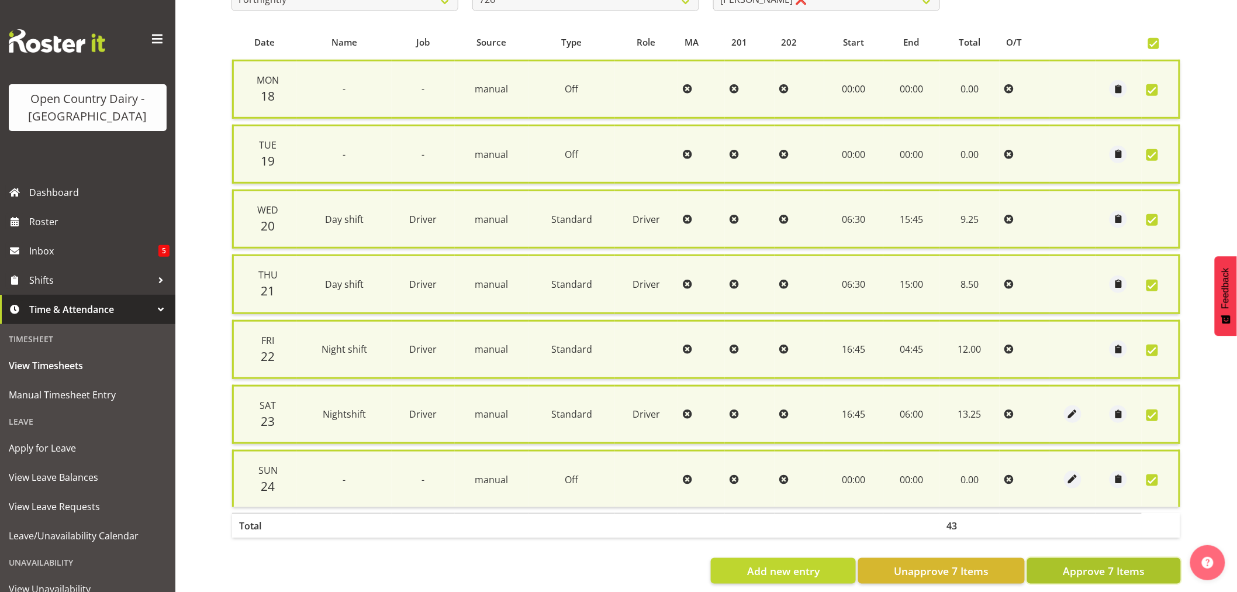
click at [1083, 564] on span "Approve 7 Items" at bounding box center [1104, 570] width 82 height 15
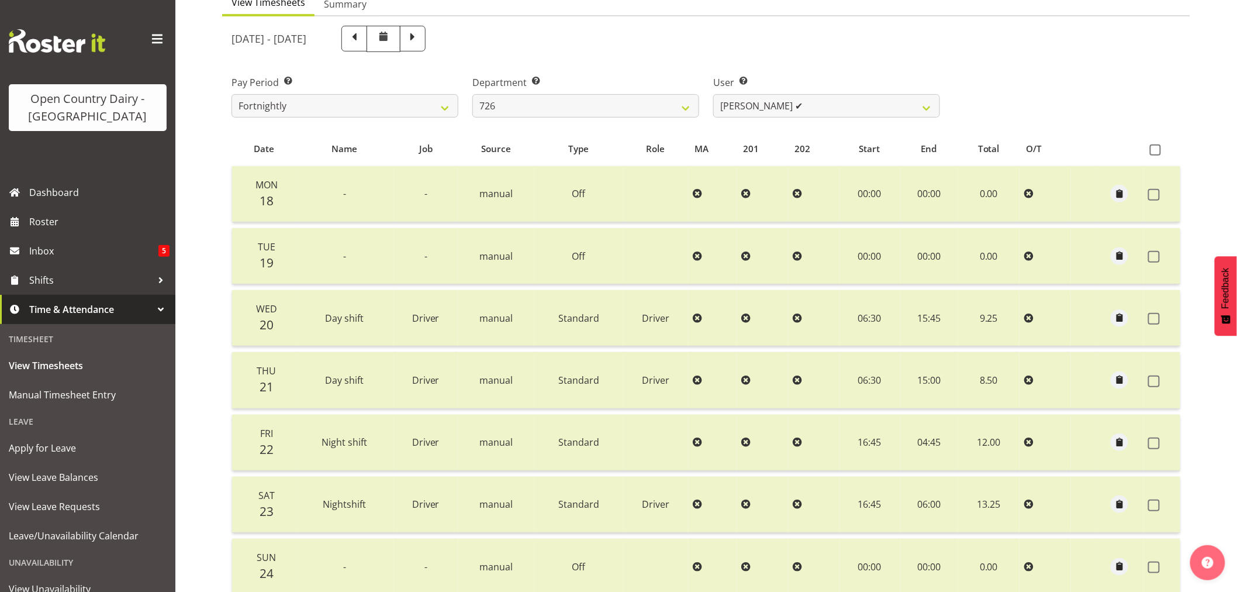
scroll to position [105, 0]
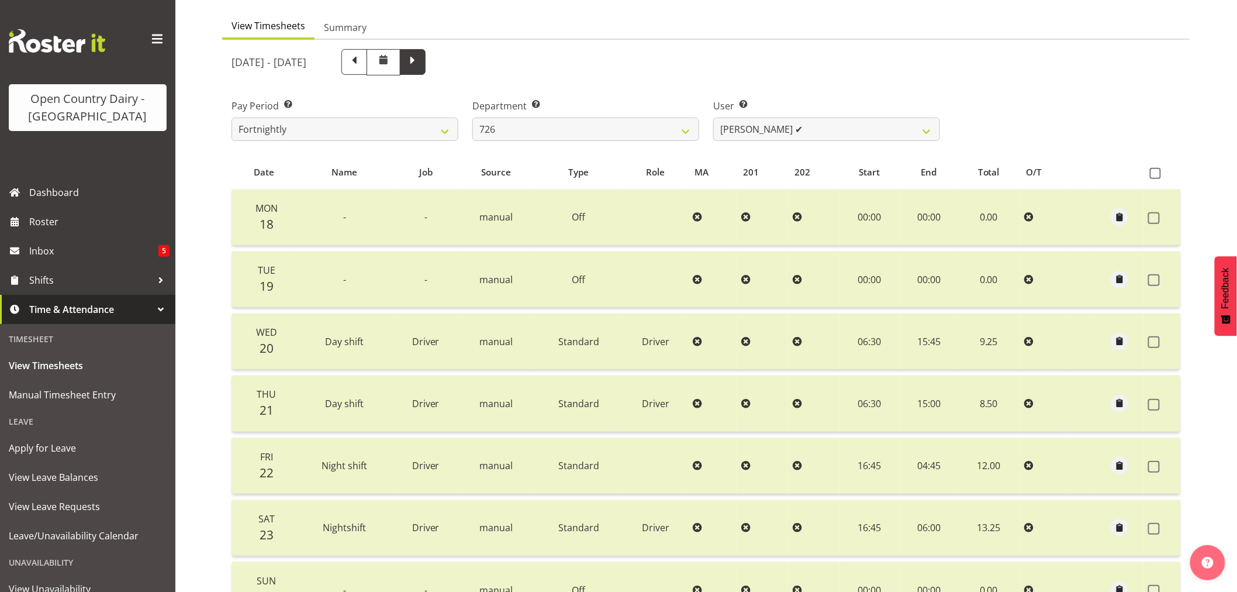
click at [420, 60] on span at bounding box center [412, 60] width 15 height 15
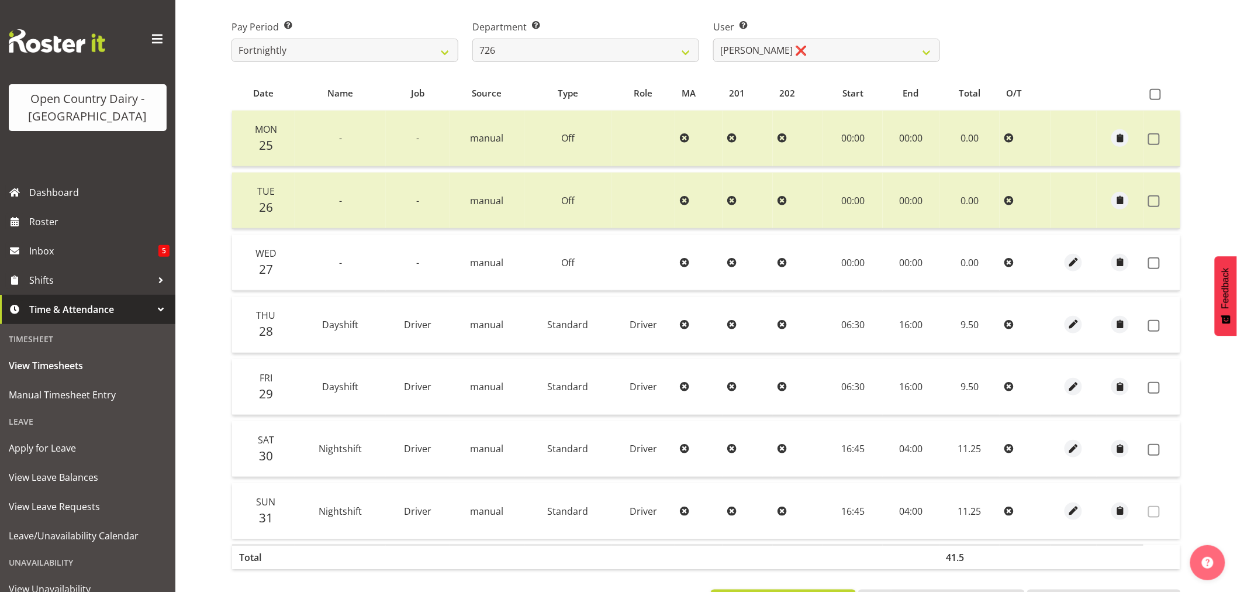
scroll to position [195, 0]
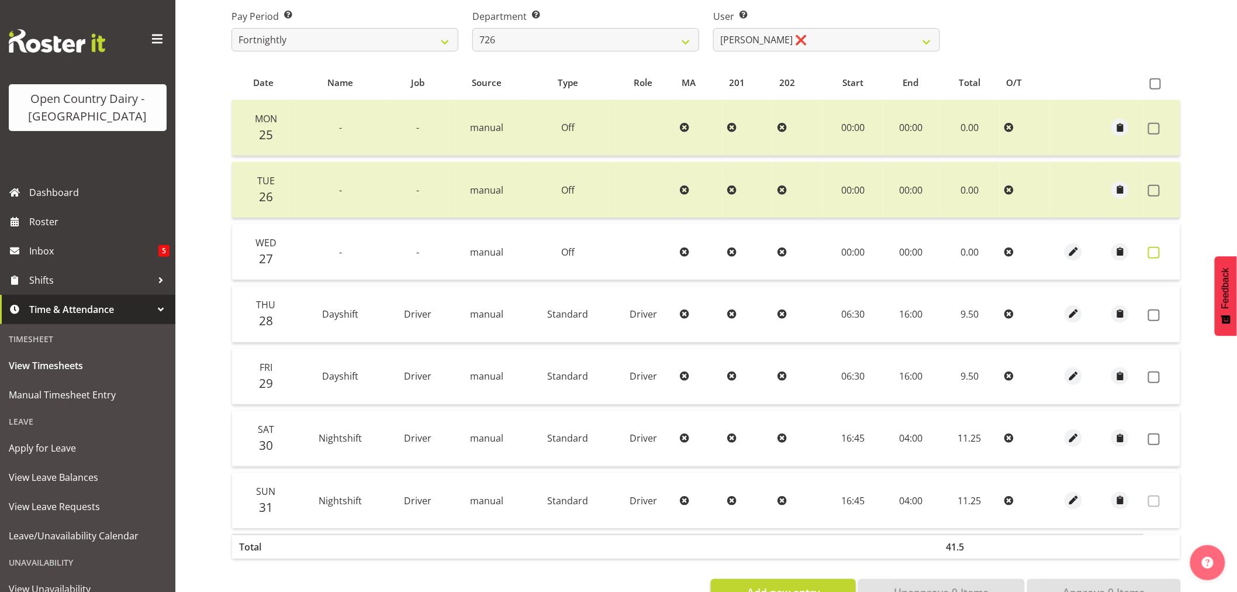
click at [1150, 255] on span at bounding box center [1154, 253] width 12 height 12
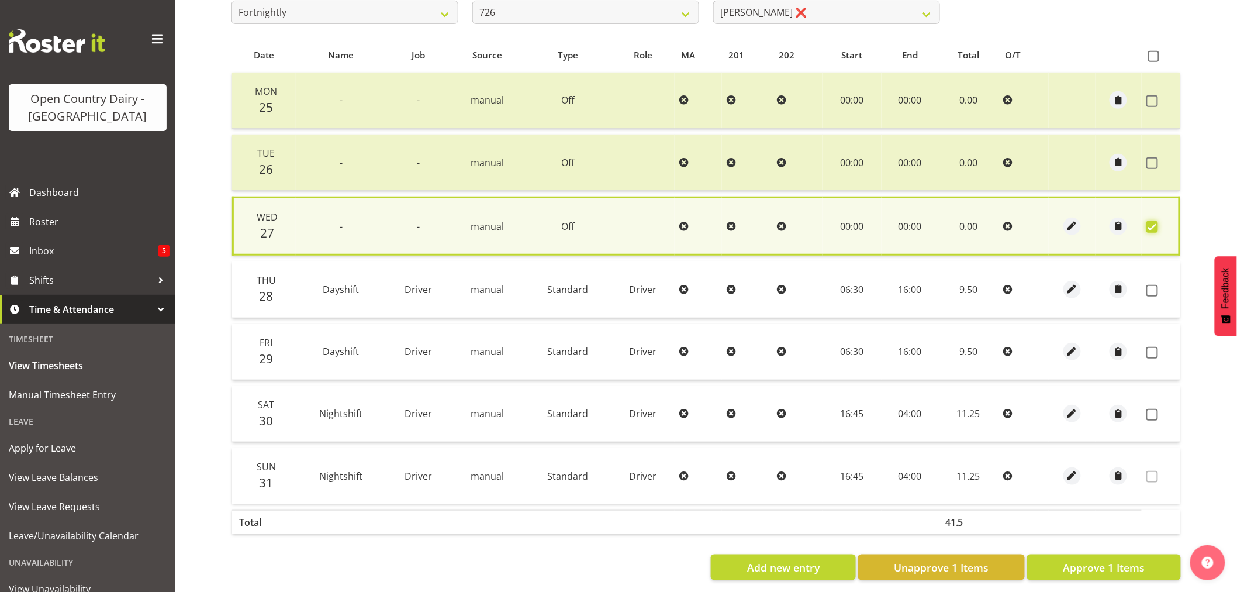
scroll to position [237, 0]
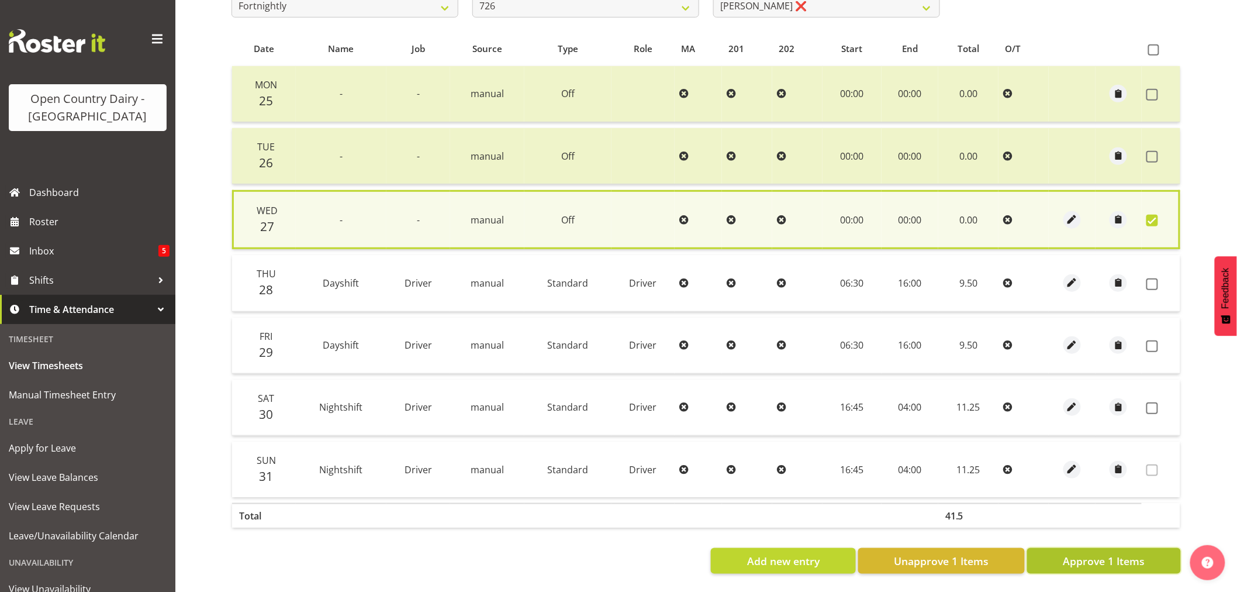
click at [1117, 553] on span "Approve 1 Items" at bounding box center [1104, 560] width 82 height 15
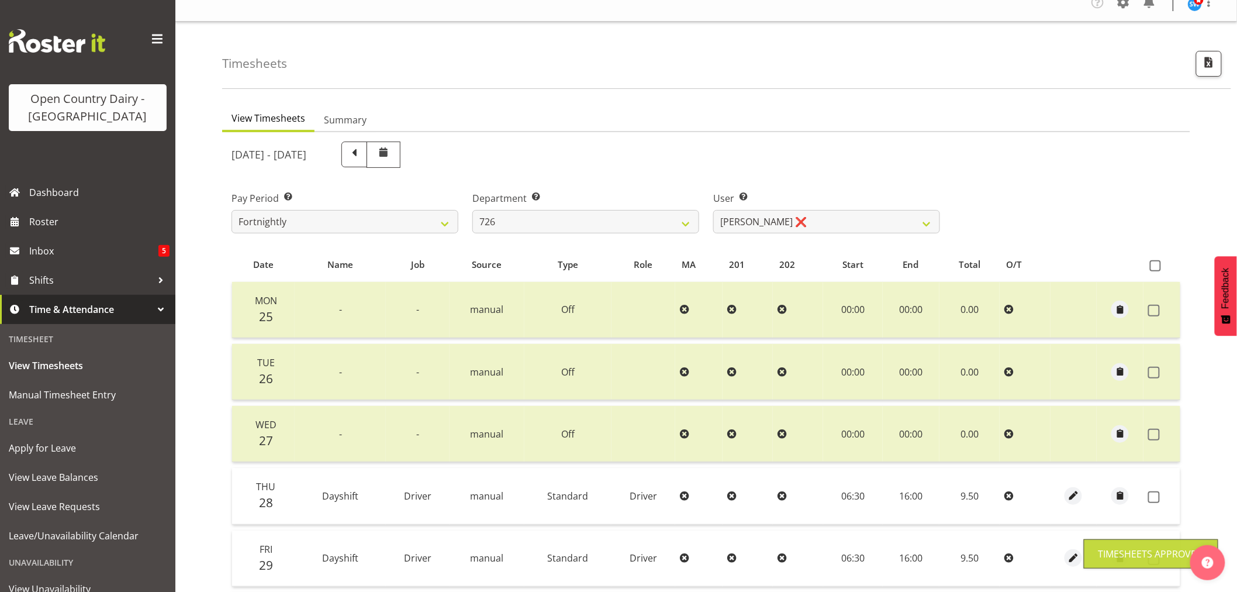
scroll to position [0, 0]
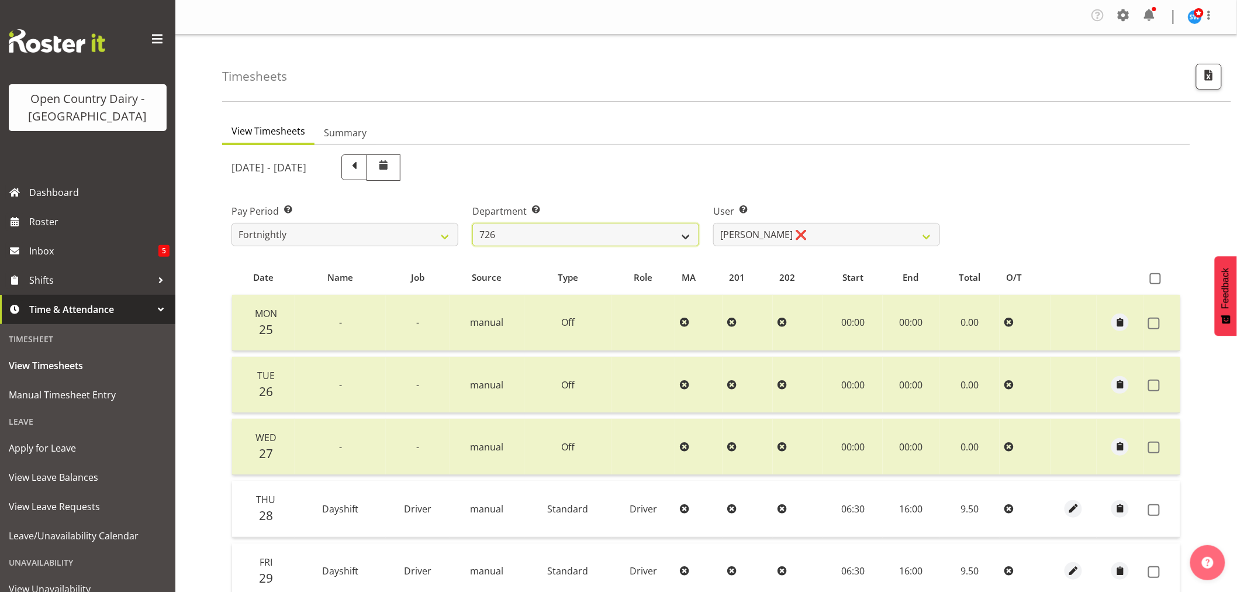
click at [687, 237] on select "701 702 703 704 705 706 707 708 709 710 711 712 713 714 715 716 717 718 719 720" at bounding box center [585, 234] width 227 height 23
click at [472, 223] on select "701 702 703 704 705 706 707 708 709 710 711 712 713 714 715 716 717 718 719 720" at bounding box center [585, 234] width 227 height 23
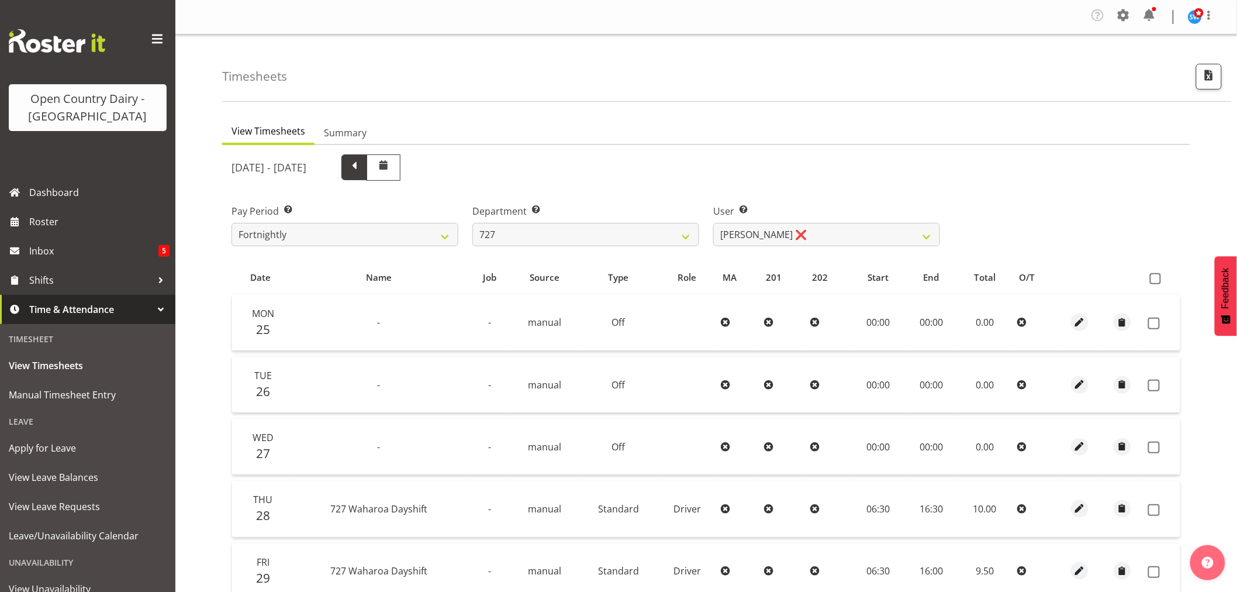
click at [367, 165] on span at bounding box center [354, 167] width 26 height 26
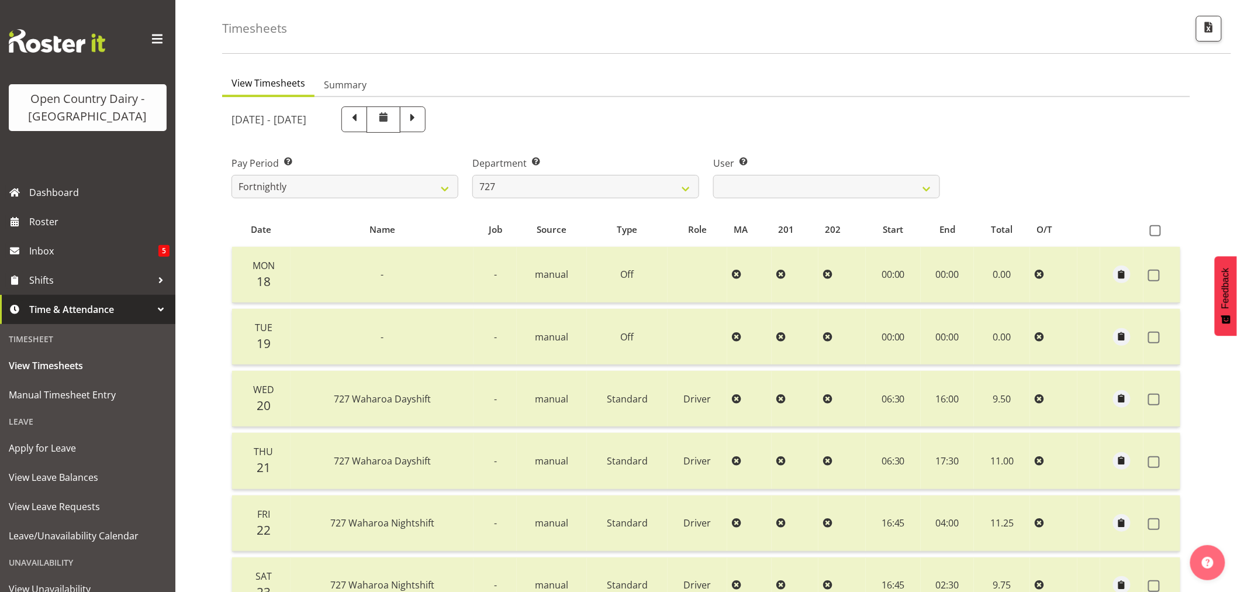
scroll to position [40, 0]
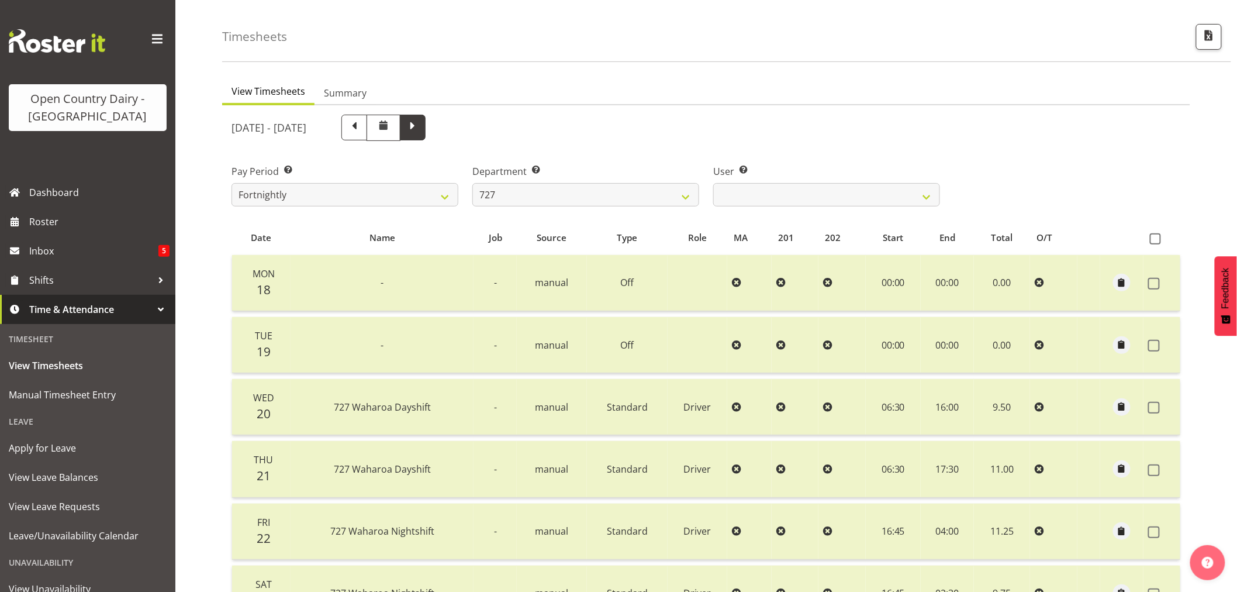
click at [420, 132] on span at bounding box center [412, 126] width 15 height 15
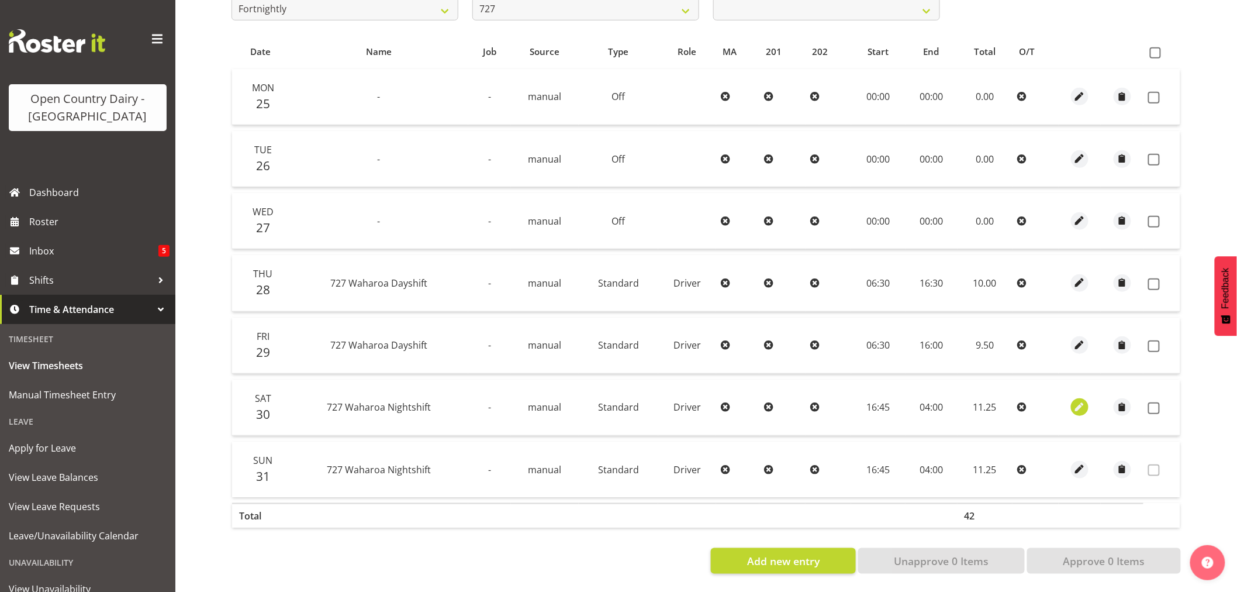
scroll to position [235, 0]
click at [1154, 47] on span at bounding box center [1155, 52] width 11 height 11
click at [1154, 49] on input "checkbox" at bounding box center [1154, 53] width 8 height 8
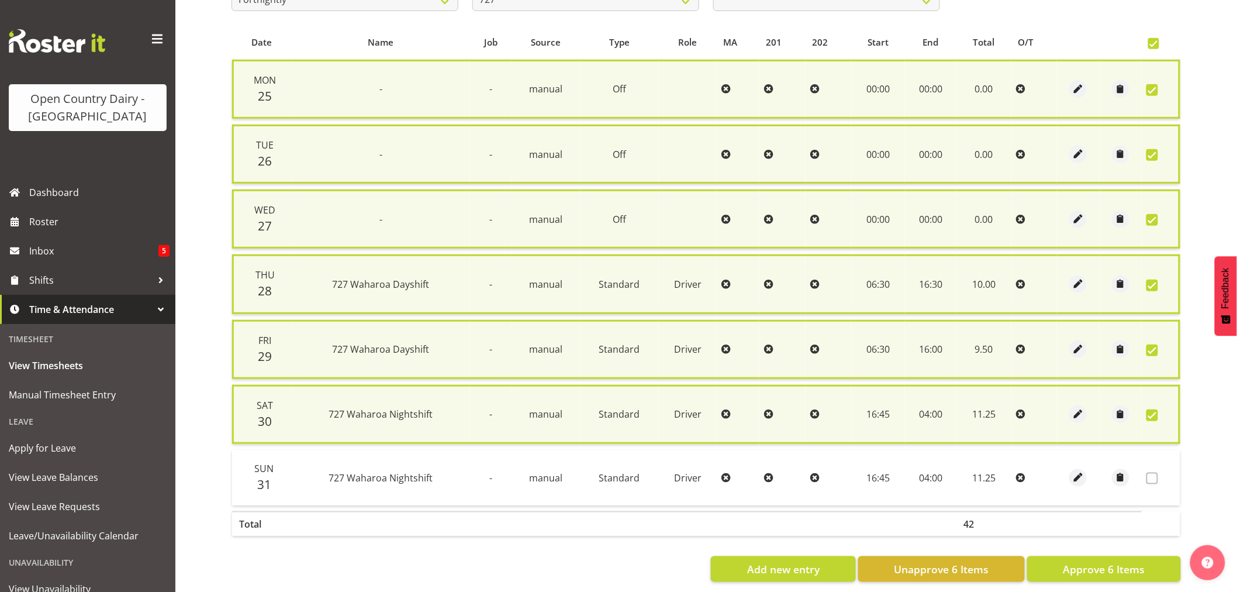
click at [1152, 409] on span at bounding box center [1152, 415] width 12 height 12
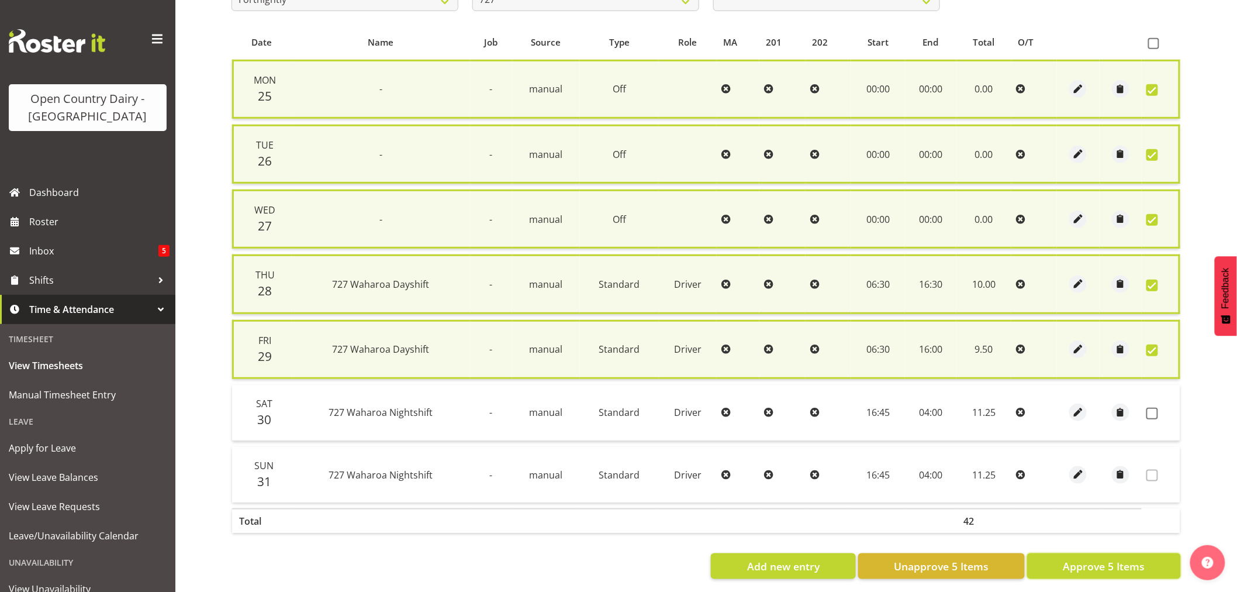
click at [1108, 558] on span "Approve 5 Items" at bounding box center [1104, 565] width 82 height 15
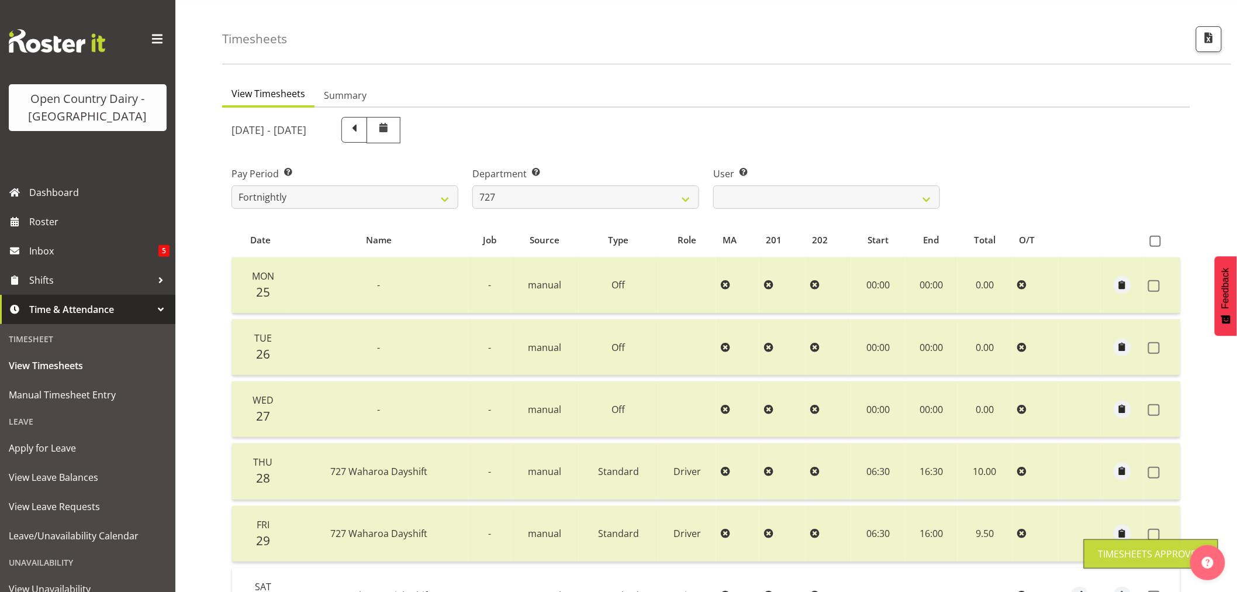
scroll to position [0, 0]
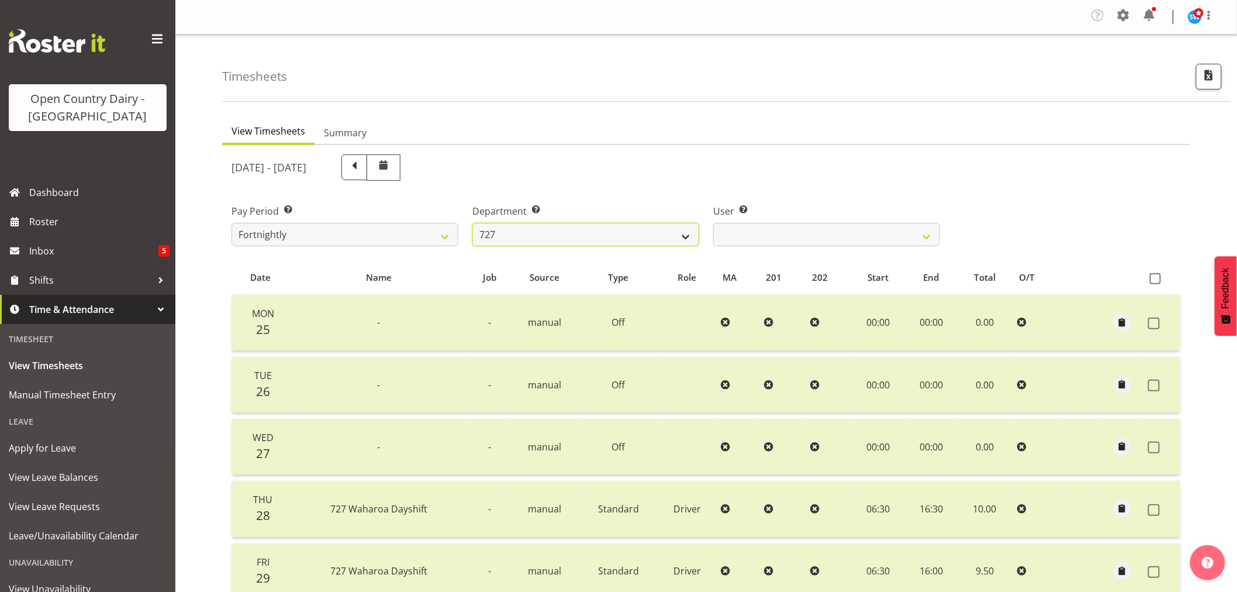
click at [682, 233] on select "701 702 703 704 705 706 707 708 709 710 711 712 713 714 715 716 717 718 719 720" at bounding box center [585, 234] width 227 height 23
click at [472, 223] on select "701 702 703 704 705 706 707 708 709 710 711 712 713 714 715 716 717 718 719 720" at bounding box center [585, 234] width 227 height 23
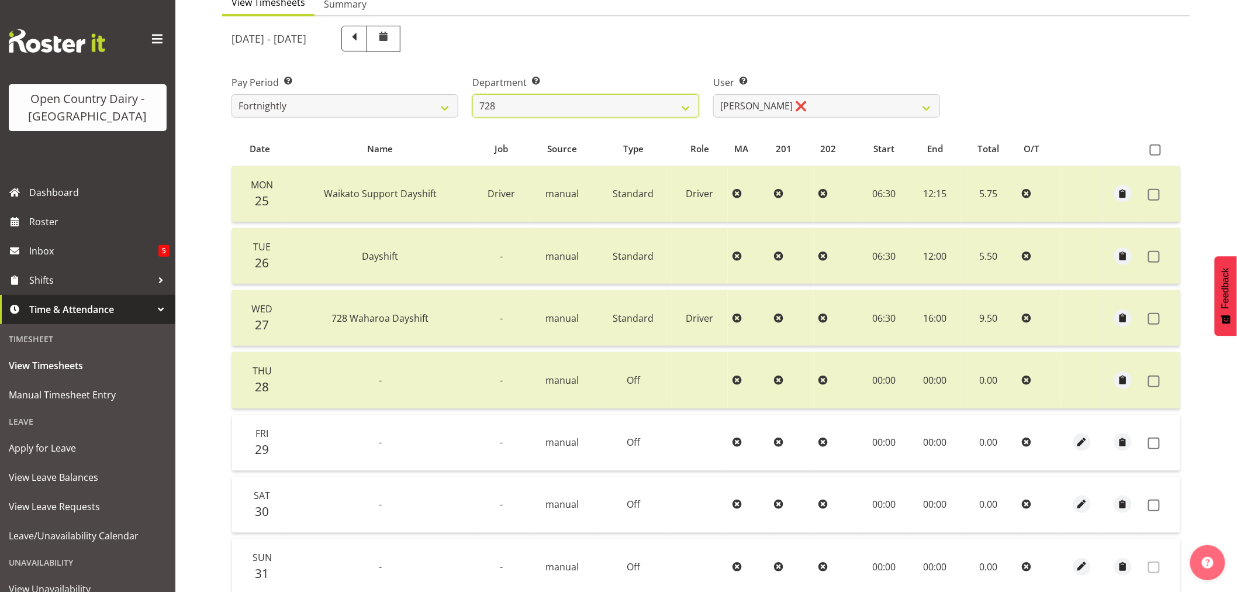
scroll to position [130, 0]
click at [927, 102] on select "Callum Leslie ❌ Nick Warren ❌ Ross Robert Hamilton ❌ Stuart Cherrington ❌ Wally…" at bounding box center [826, 104] width 227 height 23
click at [713, 93] on select "Callum Leslie ❌ Nick Warren ❌ Ross Robert Hamilton ❌ Stuart Cherrington ❌ Wally…" at bounding box center [826, 104] width 227 height 23
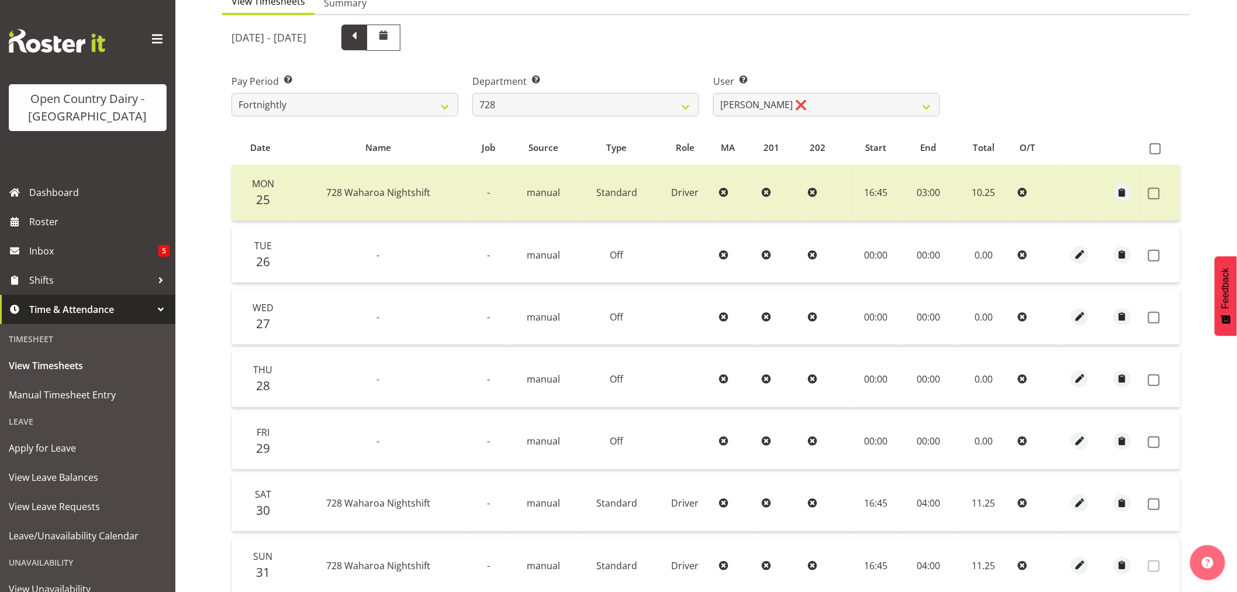
click at [362, 36] on span at bounding box center [354, 36] width 15 height 15
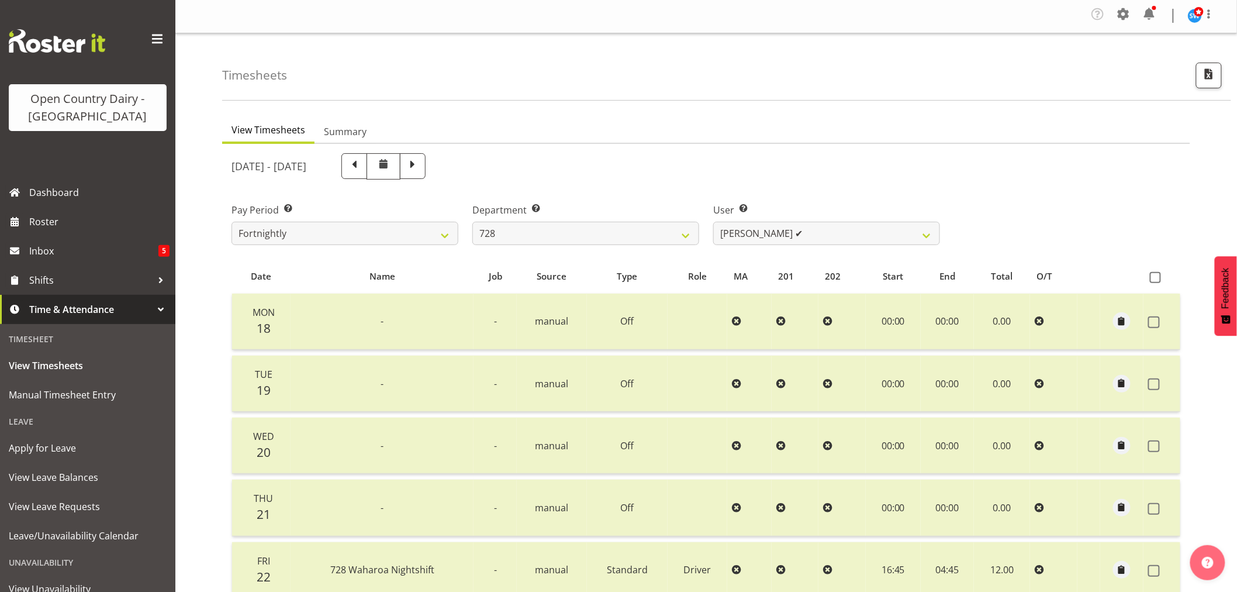
scroll to position [0, 0]
click at [420, 163] on span at bounding box center [412, 165] width 15 height 15
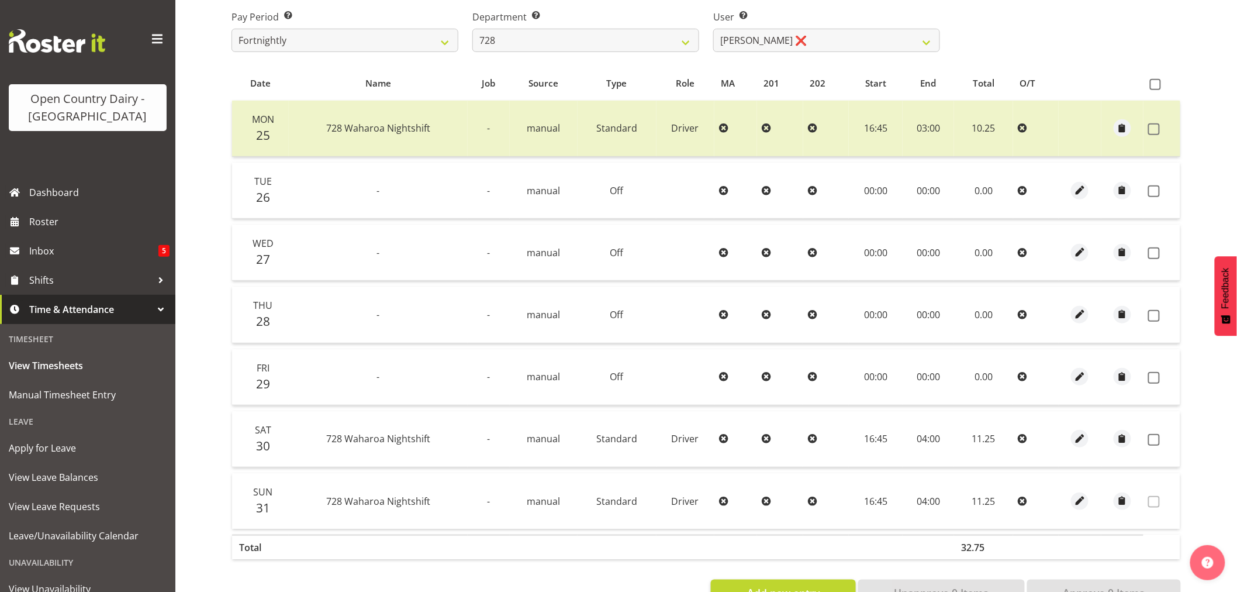
scroll to position [195, 0]
click at [1156, 83] on span at bounding box center [1155, 83] width 11 height 11
click at [1156, 83] on input "checkbox" at bounding box center [1154, 84] width 8 height 8
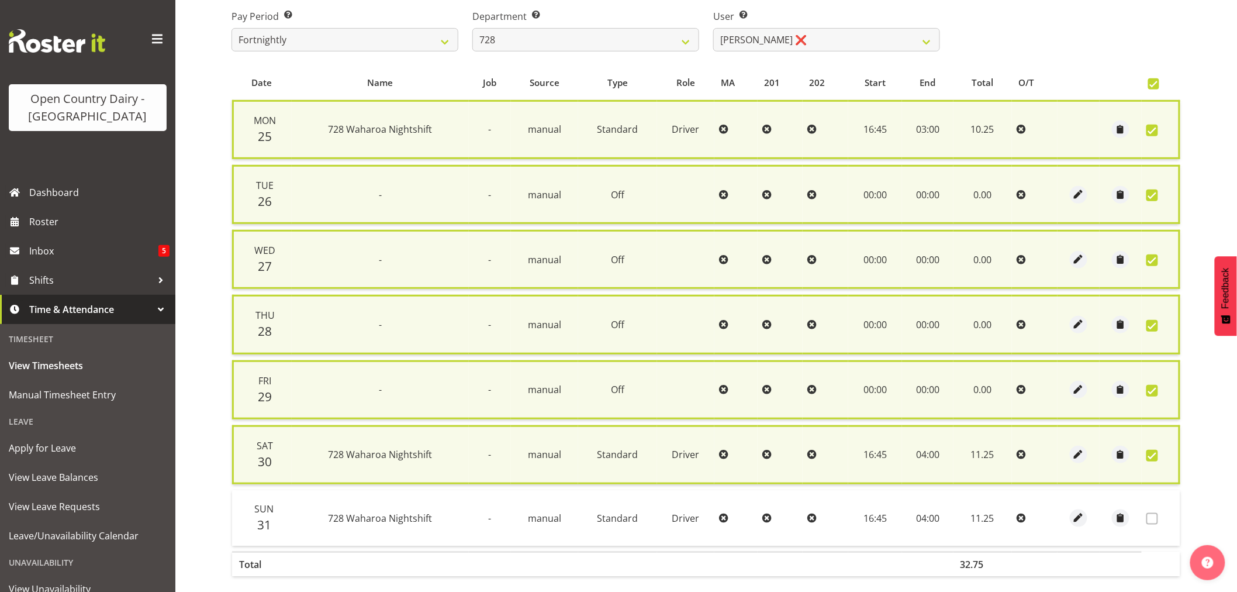
click at [1152, 451] on span at bounding box center [1152, 456] width 12 height 12
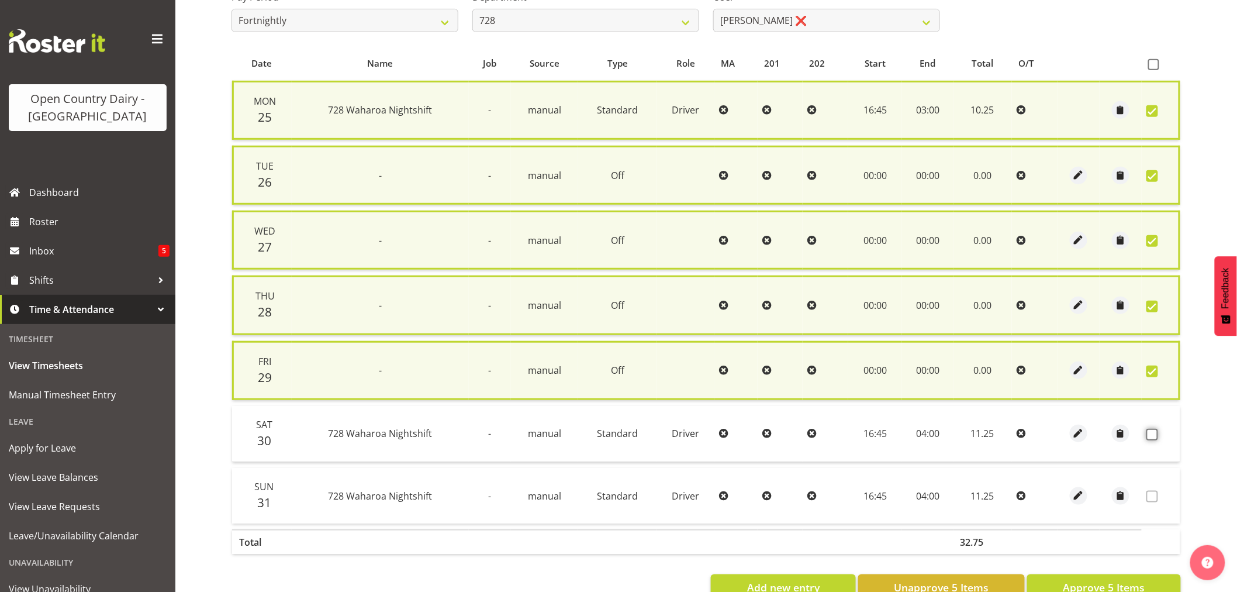
scroll to position [244, 0]
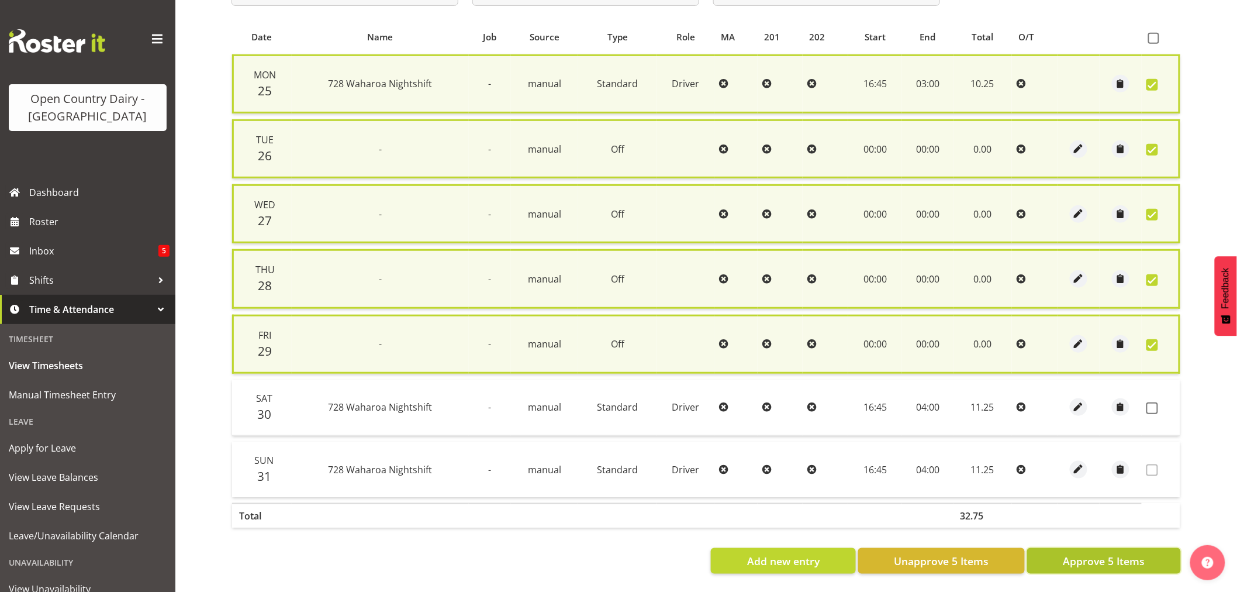
click at [1103, 553] on span "Approve 5 Items" at bounding box center [1104, 560] width 82 height 15
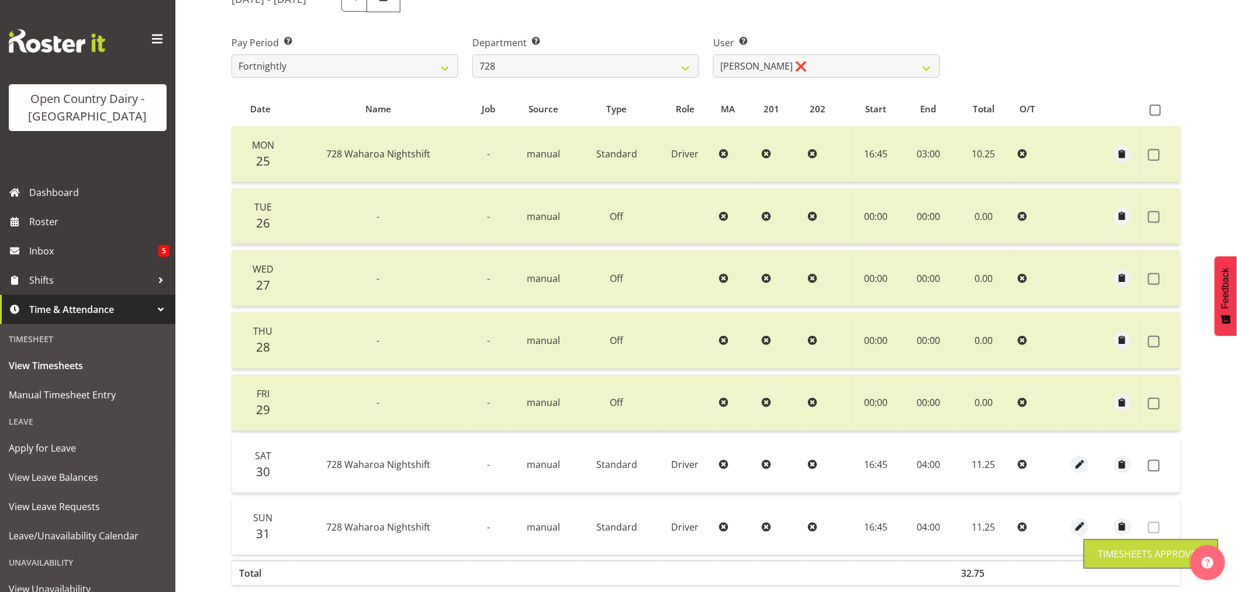
scroll to position [0, 0]
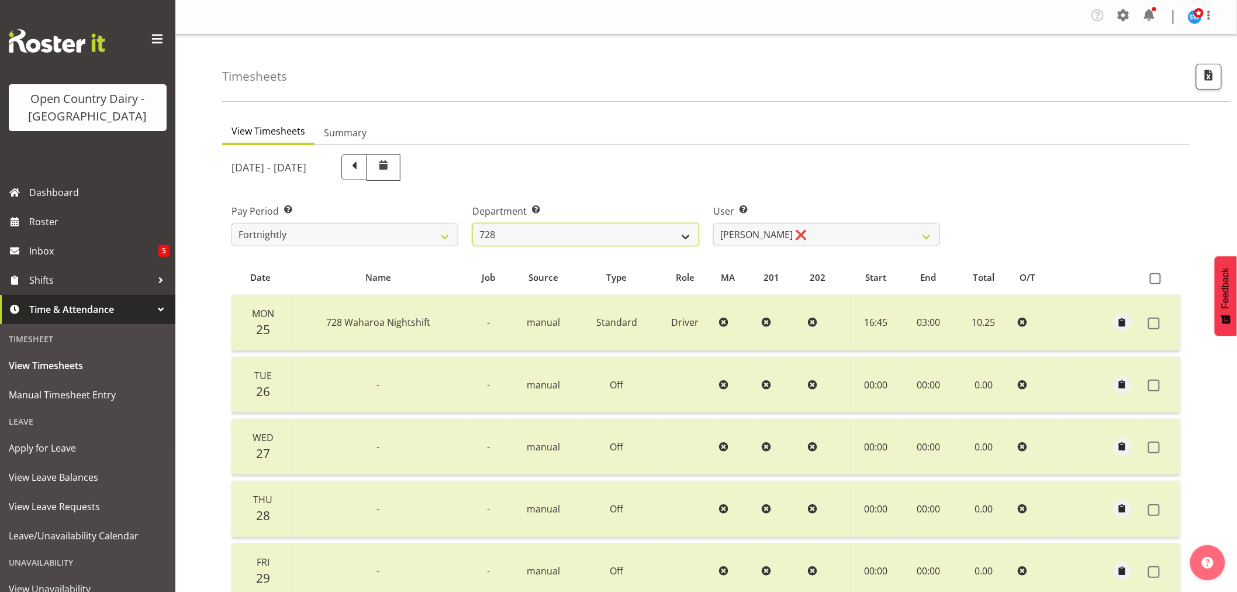
click at [687, 236] on select "701 702 703 704 705 706 707 708 709 710 711 712 713 714 715 716 717 718 719 720" at bounding box center [585, 234] width 227 height 23
click at [472, 223] on select "701 702 703 704 705 706 707 708 709 710 711 712 713 714 715 716 717 718 719 720" at bounding box center [585, 234] width 227 height 23
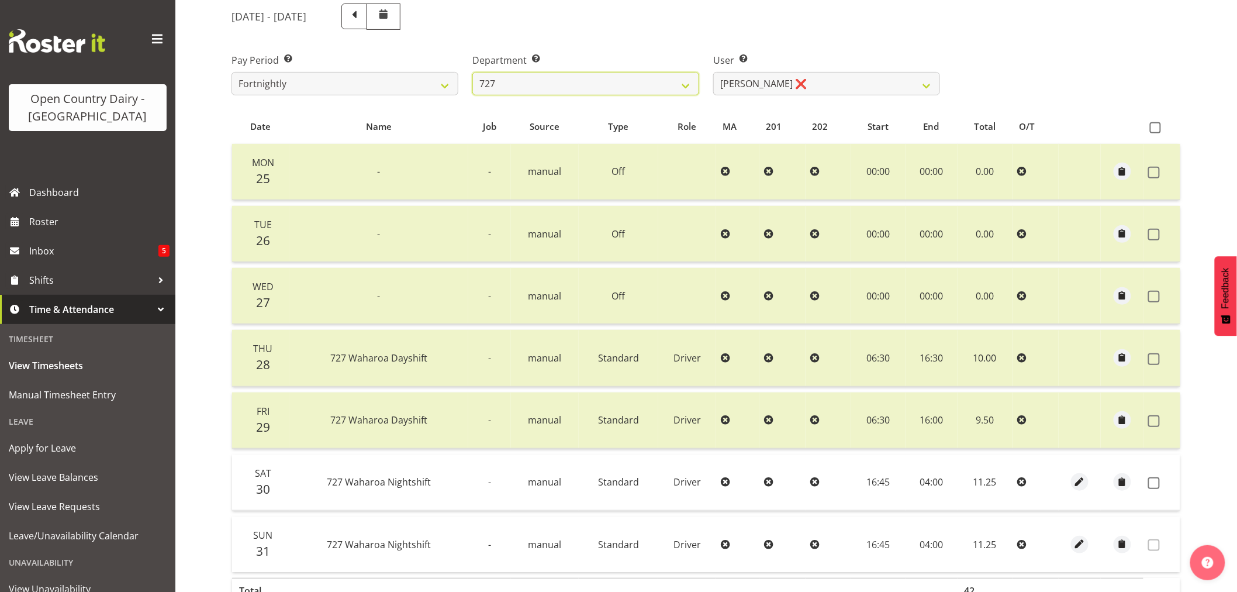
scroll to position [130, 0]
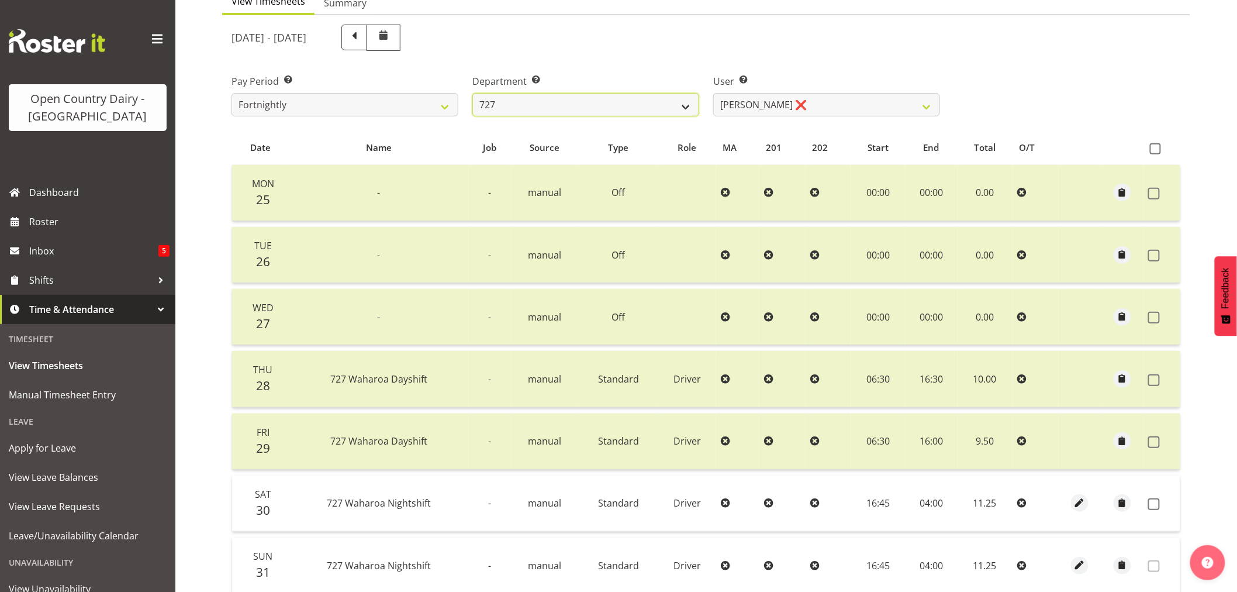
click at [685, 104] on select "701 702 703 704 705 706 707 708 709 710 711 712 713 714 715 716 717 718 719 720" at bounding box center [585, 104] width 227 height 23
click at [472, 93] on select "701 702 703 704 705 706 707 708 709 710 711 712 713 714 715 716 717 718 719 720" at bounding box center [585, 104] width 227 height 23
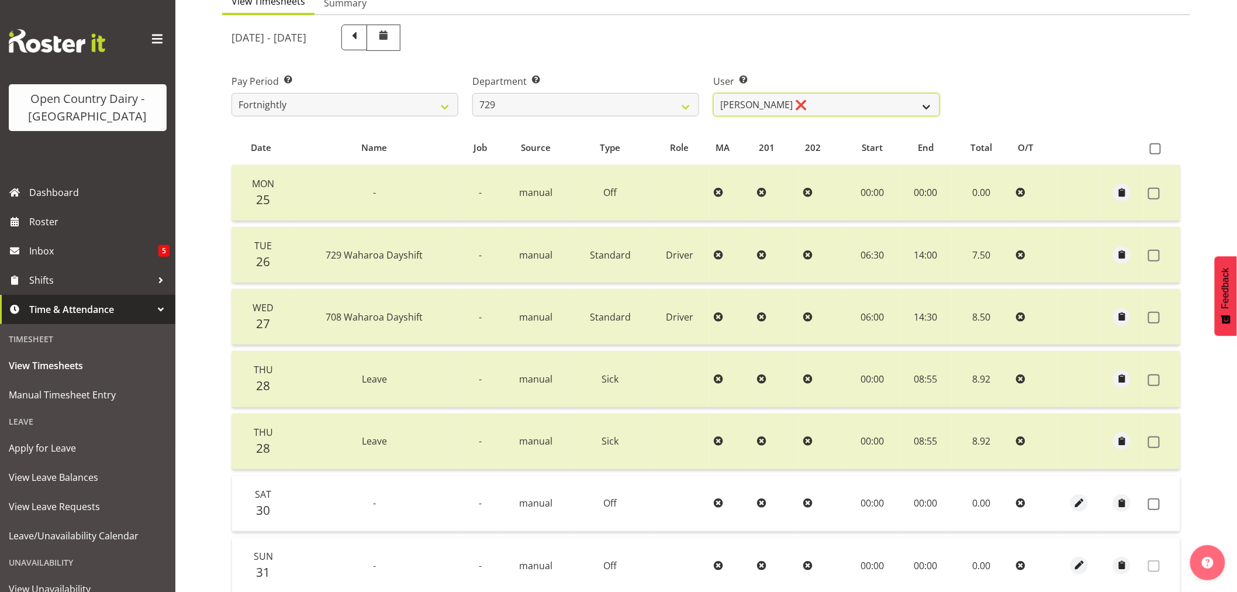
click at [924, 104] on select "Craig Schlager-Reay ❌ Dave Trepels ❌ Jimi Jack ❌ Shannan Wood ❌" at bounding box center [826, 104] width 227 height 23
click at [713, 93] on select "Craig Schlager-Reay ❌ Dave Trepels ❌ Jimi Jack ❌ Shannan Wood ❌" at bounding box center [826, 104] width 227 height 23
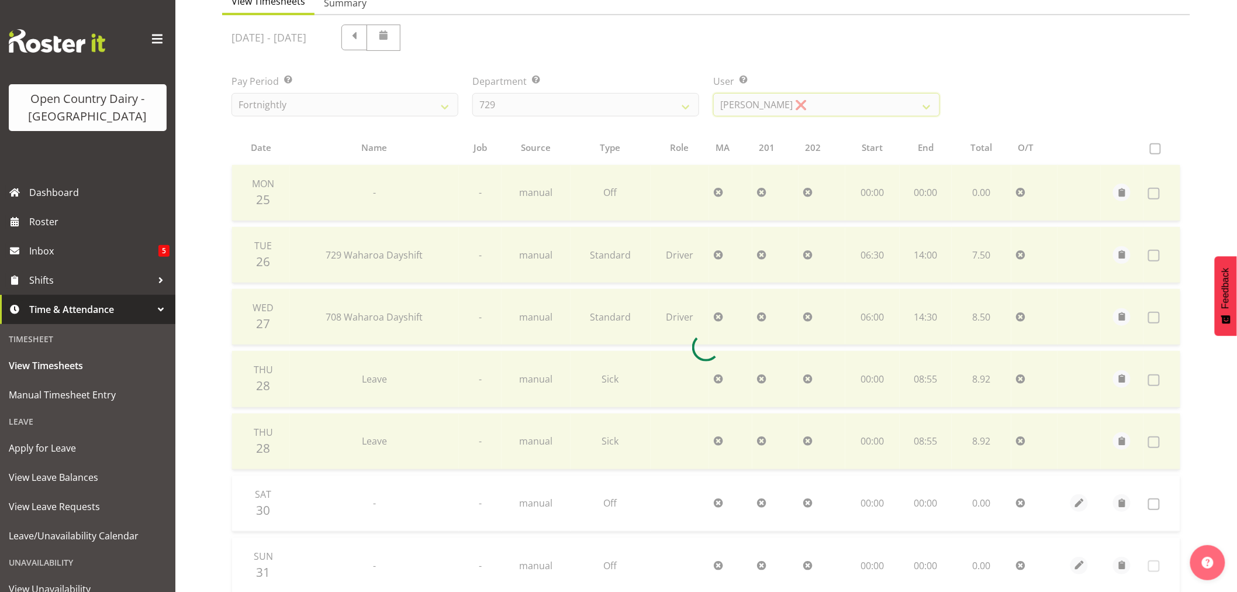
scroll to position [0, 0]
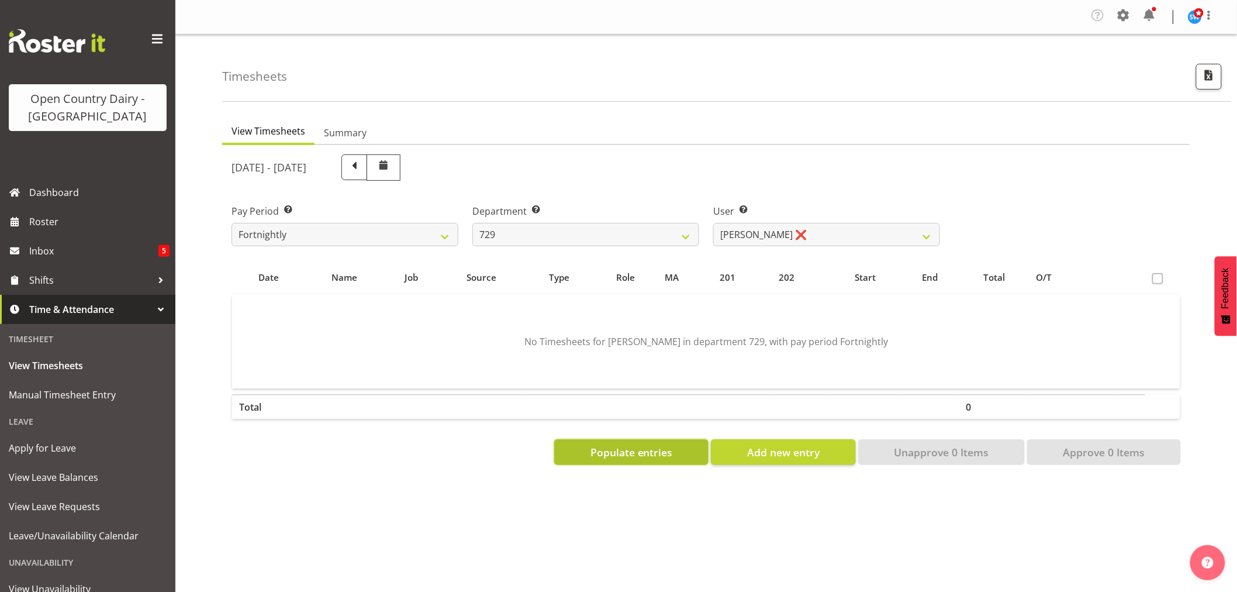
click at [655, 452] on span "Populate entries" at bounding box center [631, 451] width 82 height 15
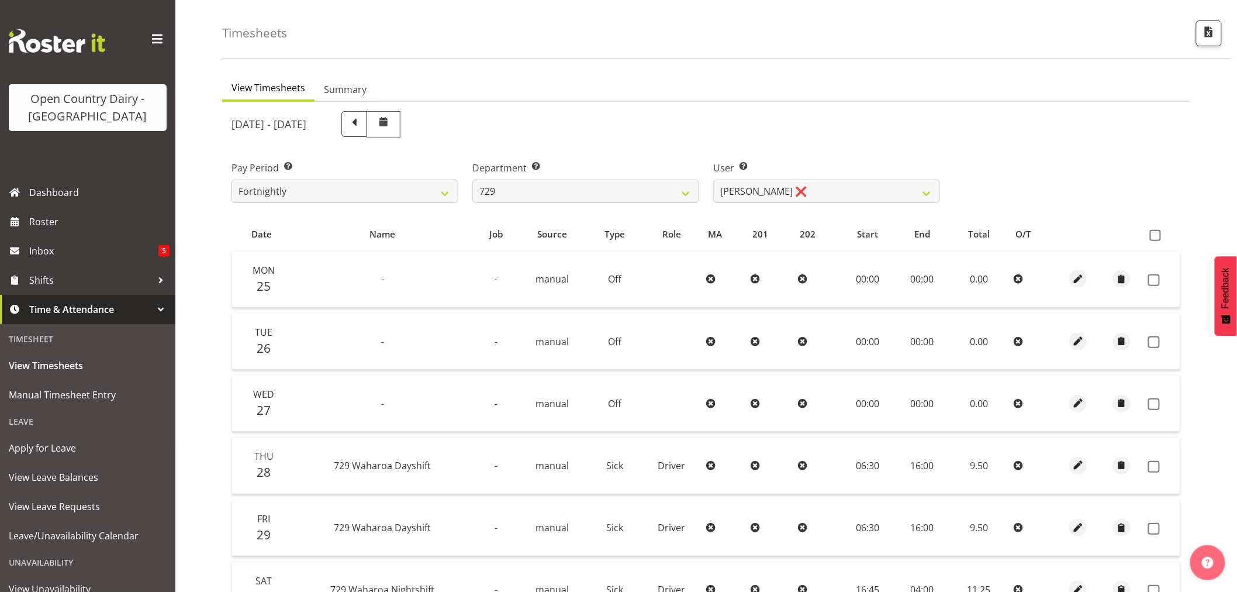
scroll to position [43, 0]
click at [362, 120] on span at bounding box center [354, 123] width 15 height 15
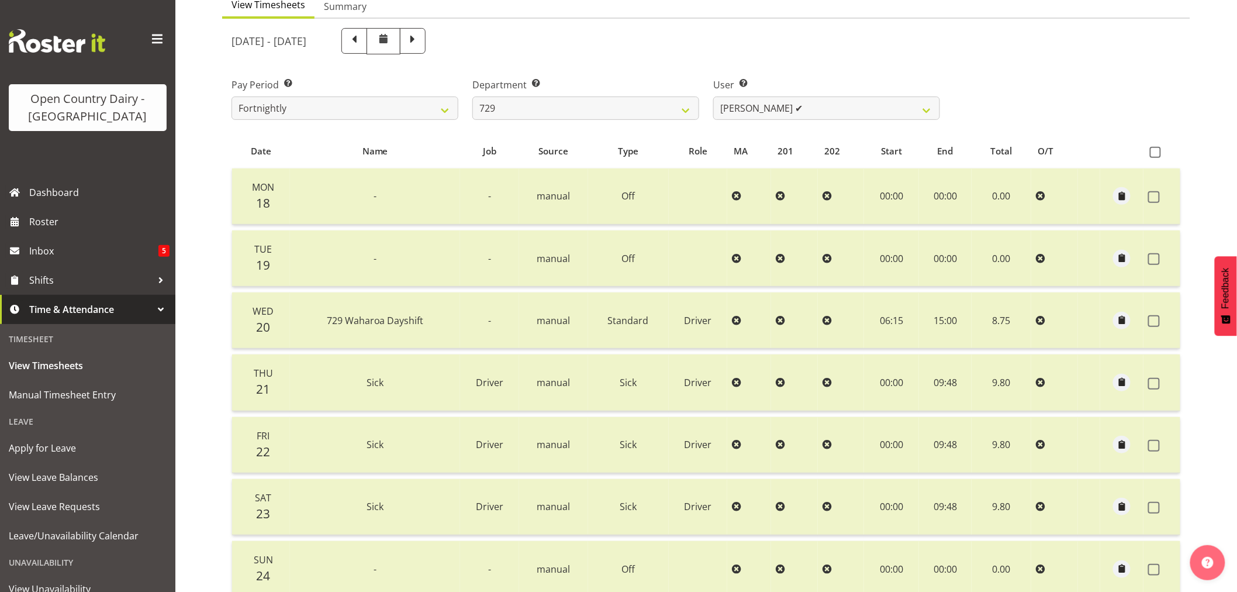
scroll to position [105, 0]
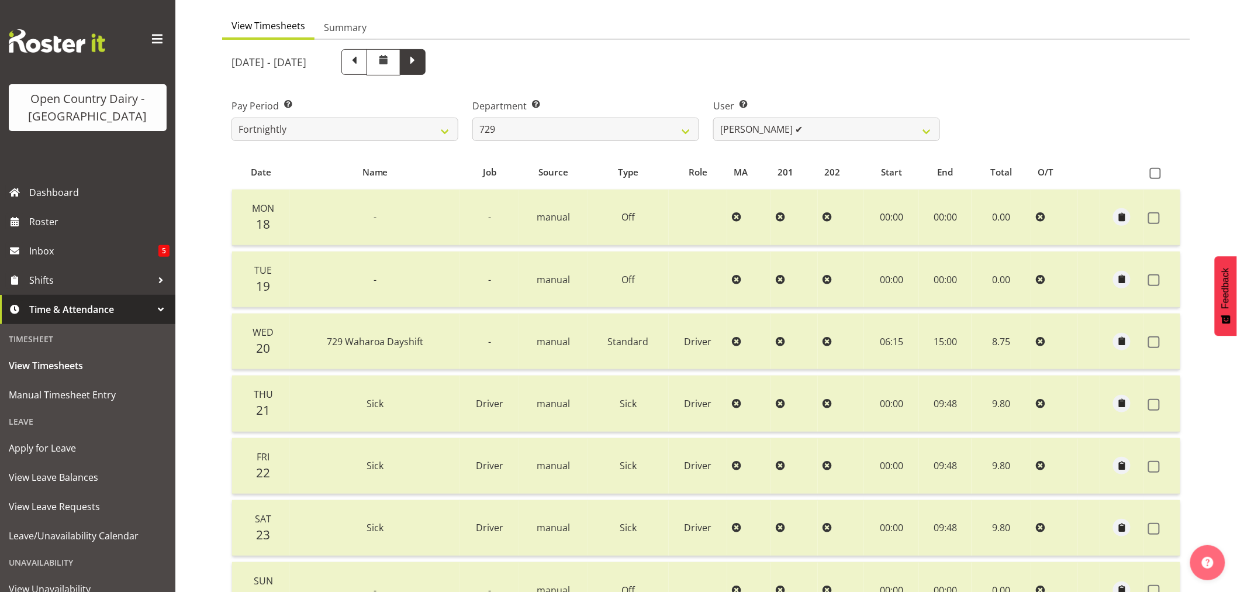
click at [420, 59] on span at bounding box center [412, 60] width 15 height 15
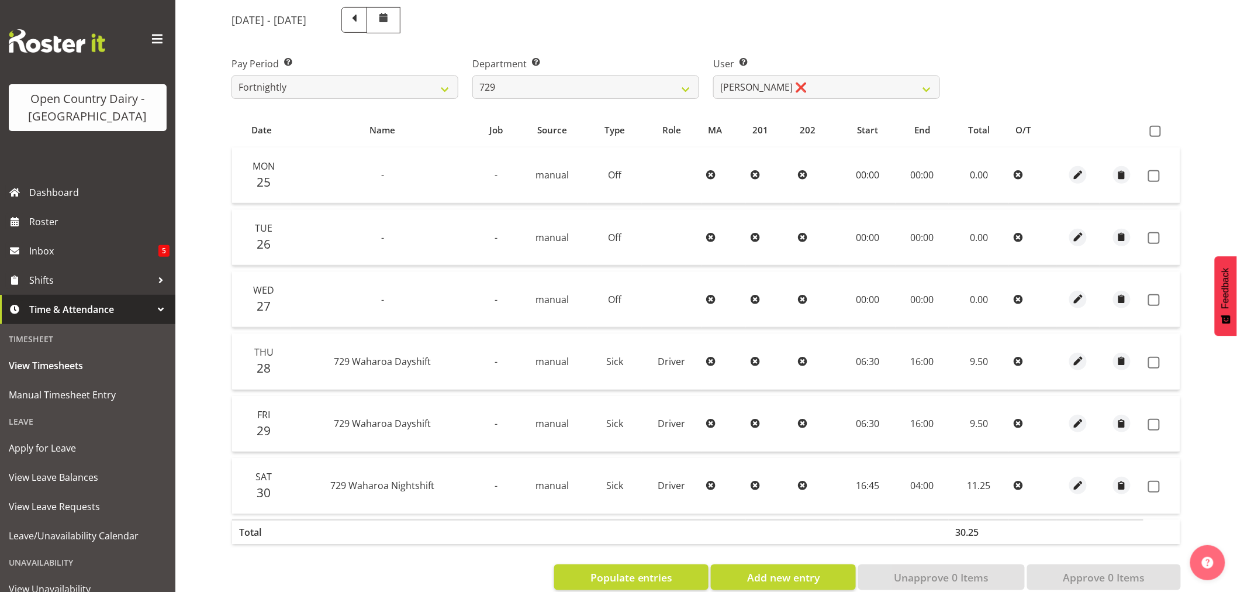
scroll to position [172, 0]
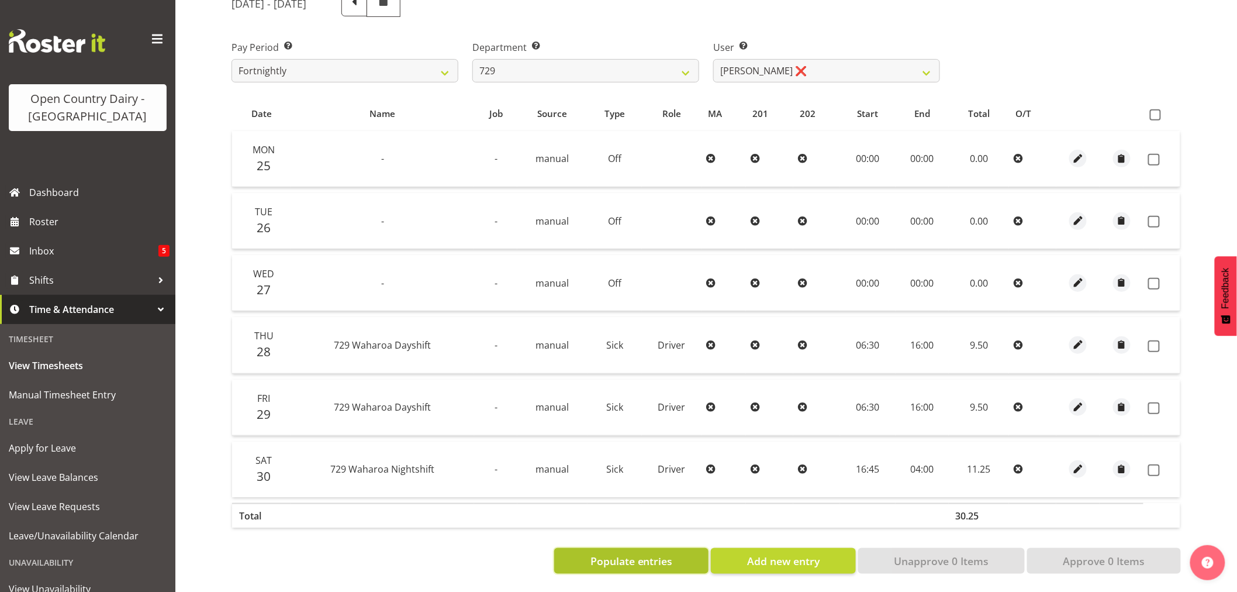
click at [650, 558] on span "Populate entries" at bounding box center [631, 560] width 82 height 15
click at [780, 553] on span "Add new entry" at bounding box center [783, 560] width 72 height 15
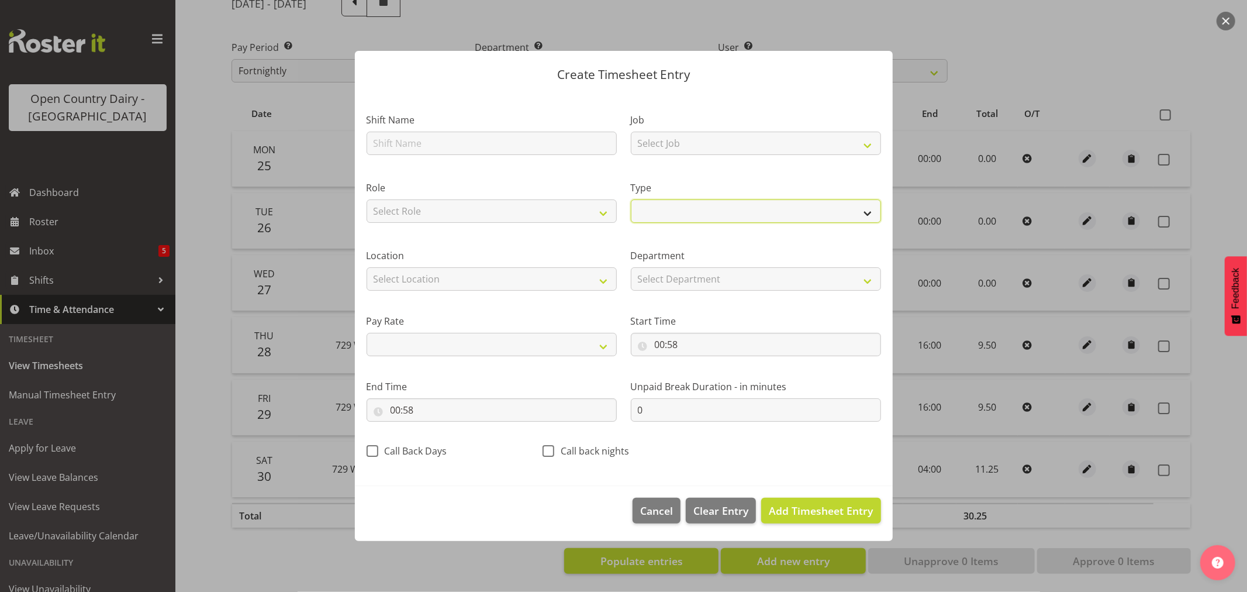
click at [863, 215] on select "Off Standard Public Holiday Public Holiday (Worked) Day In Lieu Annual Leave Si…" at bounding box center [756, 210] width 250 height 23
click at [631, 199] on select "Off Standard Public Holiday Public Holiday (Worked) Day In Lieu Annual Leave Si…" at bounding box center [756, 210] width 250 height 23
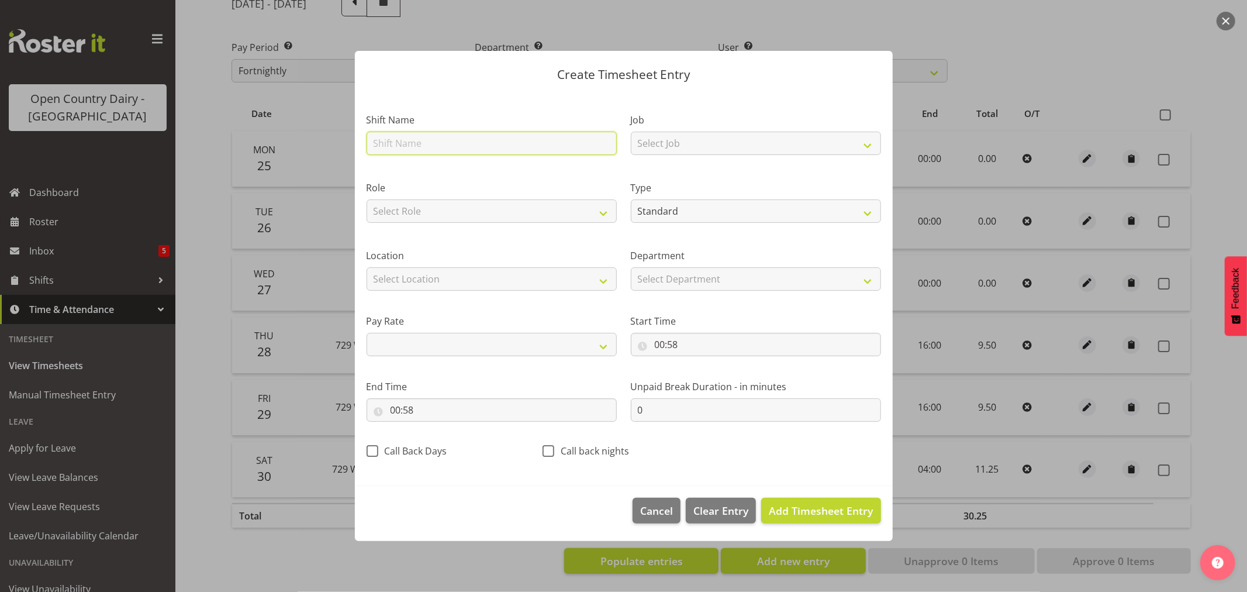
click at [395, 144] on input "text" at bounding box center [492, 143] width 250 height 23
click at [552, 158] on div "Shift Name 729 Waharoa Nightshift" at bounding box center [492, 130] width 264 height 68
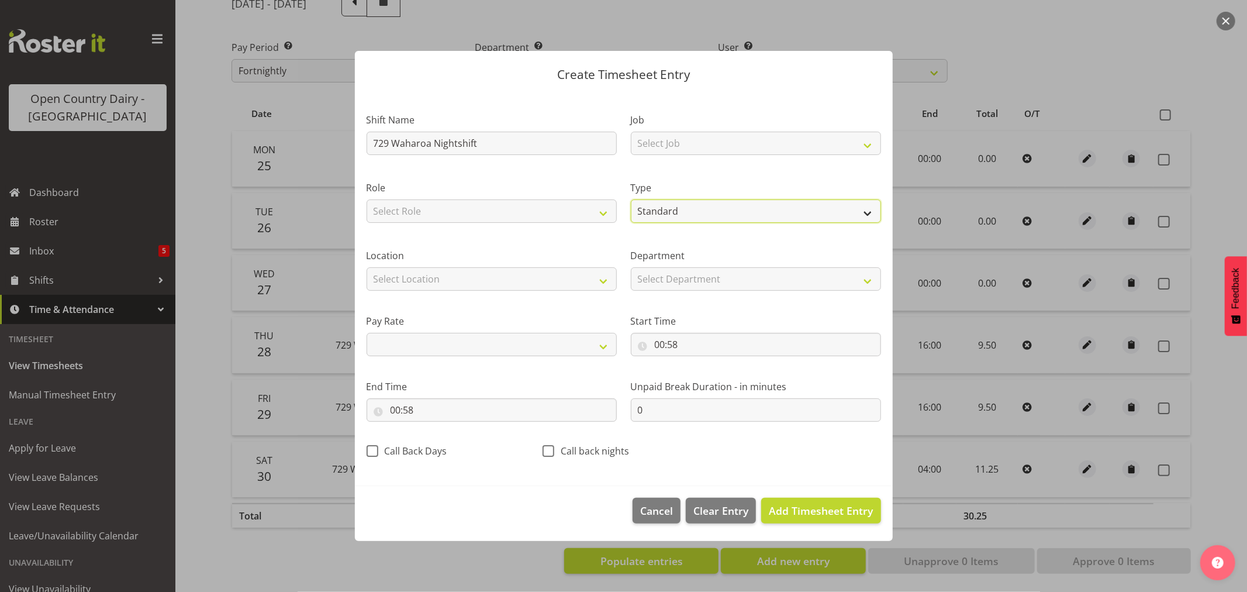
click at [869, 212] on select "Off Standard Public Holiday Public Holiday (Worked) Day In Lieu Annual Leave Si…" at bounding box center [756, 210] width 250 height 23
click at [631, 199] on select "Off Standard Public Holiday Public Holiday (Worked) Day In Lieu Annual Leave Si…" at bounding box center [756, 210] width 250 height 23
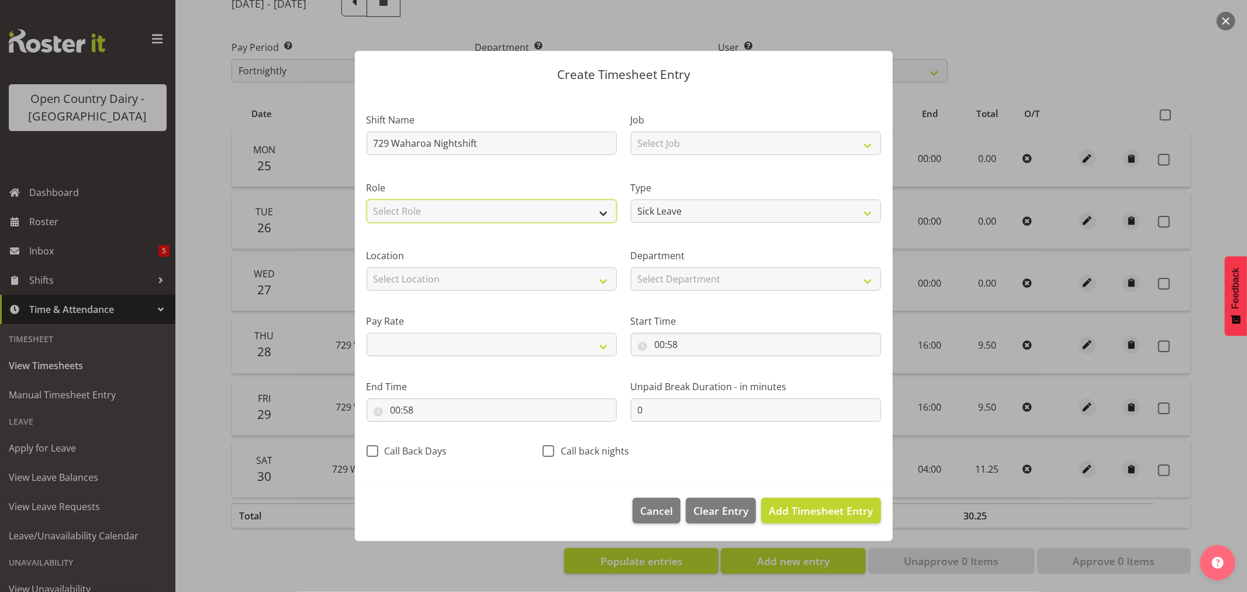
click at [603, 214] on select "Select Role Driver Driver Buddy" at bounding box center [492, 210] width 250 height 23
click at [367, 199] on select "Select Role Driver Driver Buddy" at bounding box center [492, 210] width 250 height 23
click at [806, 506] on span "Add Timesheet Entry" at bounding box center [821, 510] width 104 height 14
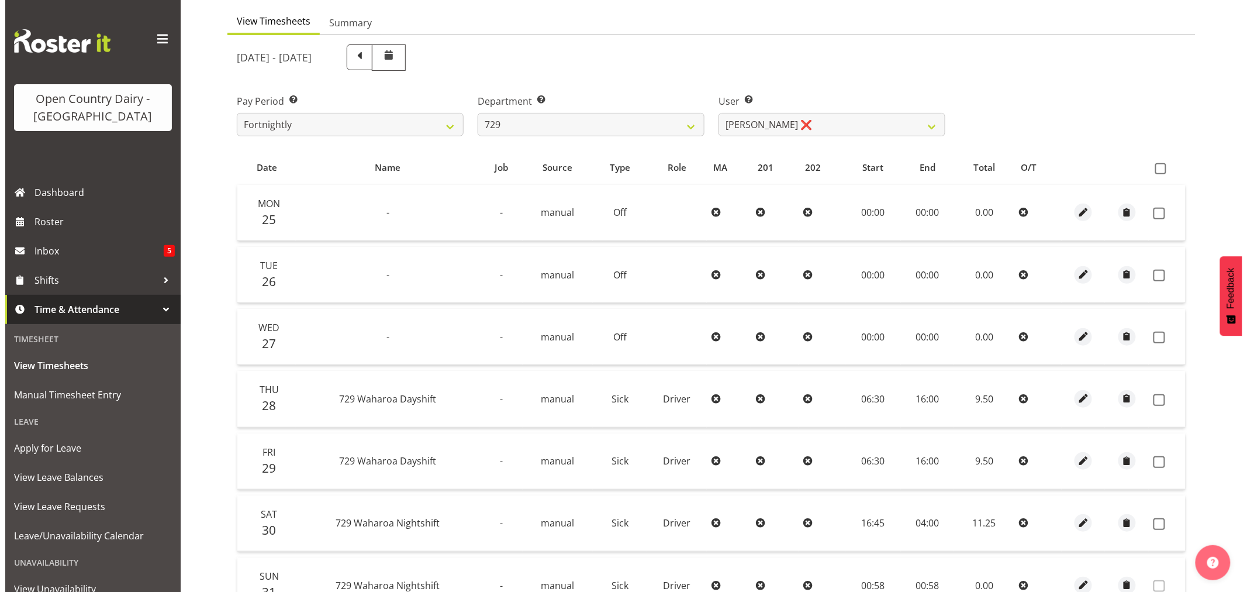
scroll to position [105, 0]
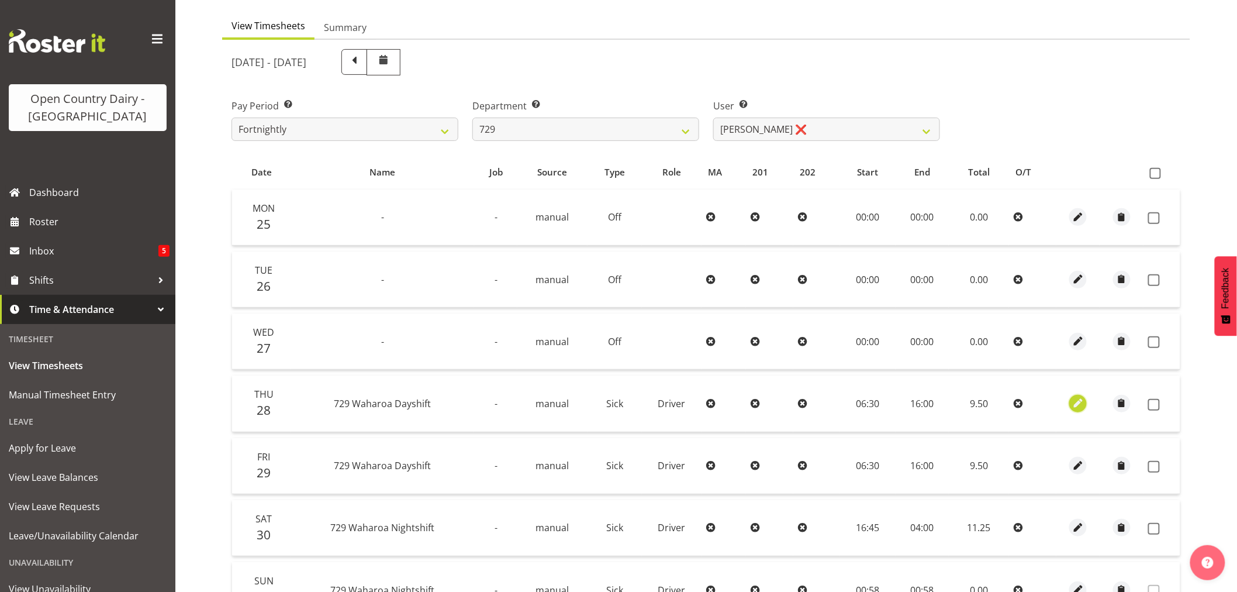
click at [1074, 402] on span "button" at bounding box center [1078, 402] width 13 height 13
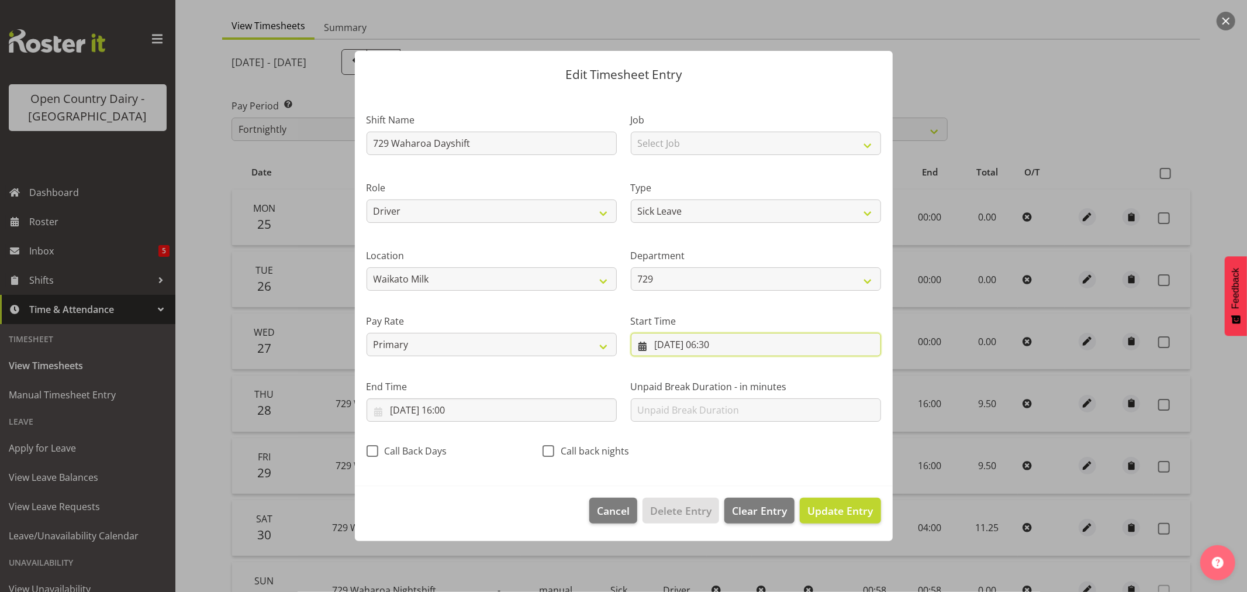
click at [731, 345] on input "[DATE] 06:30" at bounding box center [756, 344] width 250 height 23
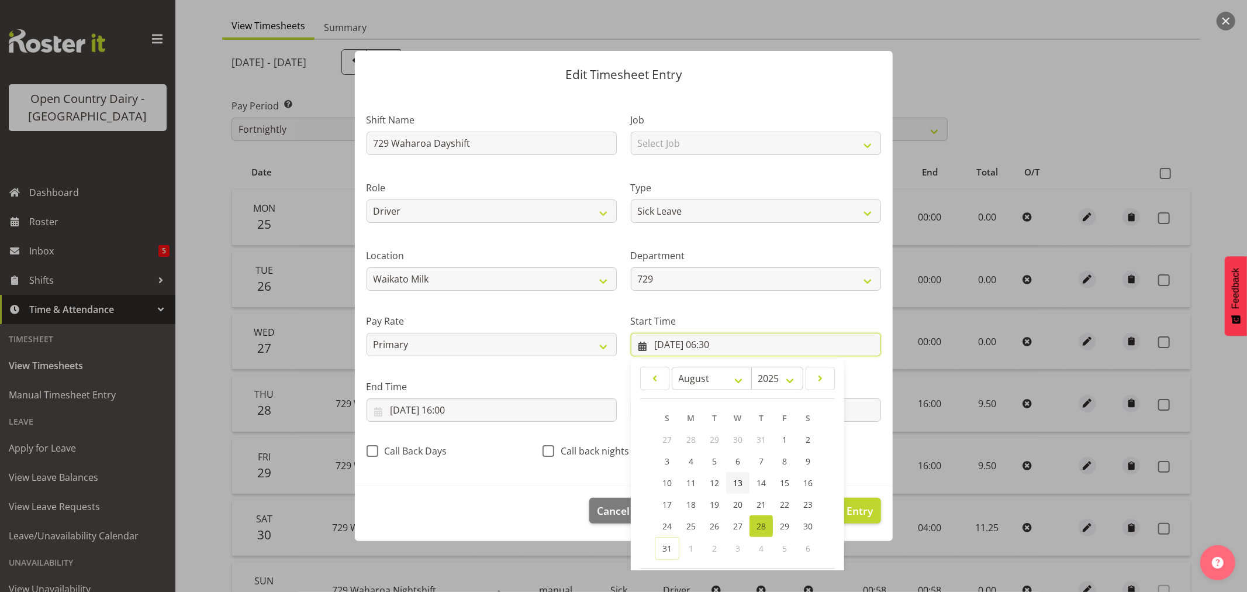
scroll to position [53, 0]
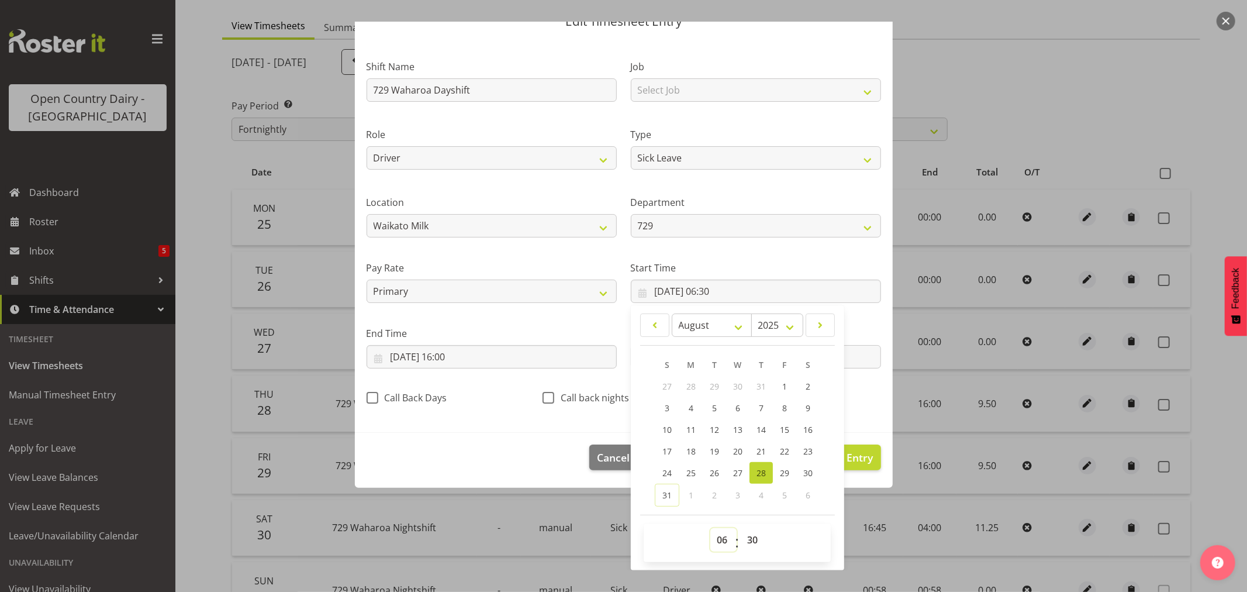
click at [717, 539] on select "00 01 02 03 04 05 06 07 08 09 10 11 12 13 14 15 16 17 18 19 20 21 22 23" at bounding box center [723, 539] width 26 height 23
click at [710, 528] on select "00 01 02 03 04 05 06 07 08 09 10 11 12 13 14 15 16 17 18 19 20 21 22 23" at bounding box center [723, 539] width 26 height 23
click at [747, 541] on select "00 01 02 03 04 05 06 07 08 09 10 11 12 13 14 15 16 17 18 19 20 21 22 23 24 25 2…" at bounding box center [754, 539] width 26 height 23
click at [741, 528] on select "00 01 02 03 04 05 06 07 08 09 10 11 12 13 14 15 16 17 18 19 20 21 22 23 24 25 2…" at bounding box center [754, 539] width 26 height 23
click at [790, 531] on div "00 01 02 03 04 05 06 07 08 09 10 11 12 13 14 15 16 17 18 19 20 21 22 23 : 00 01…" at bounding box center [737, 542] width 187 height 29
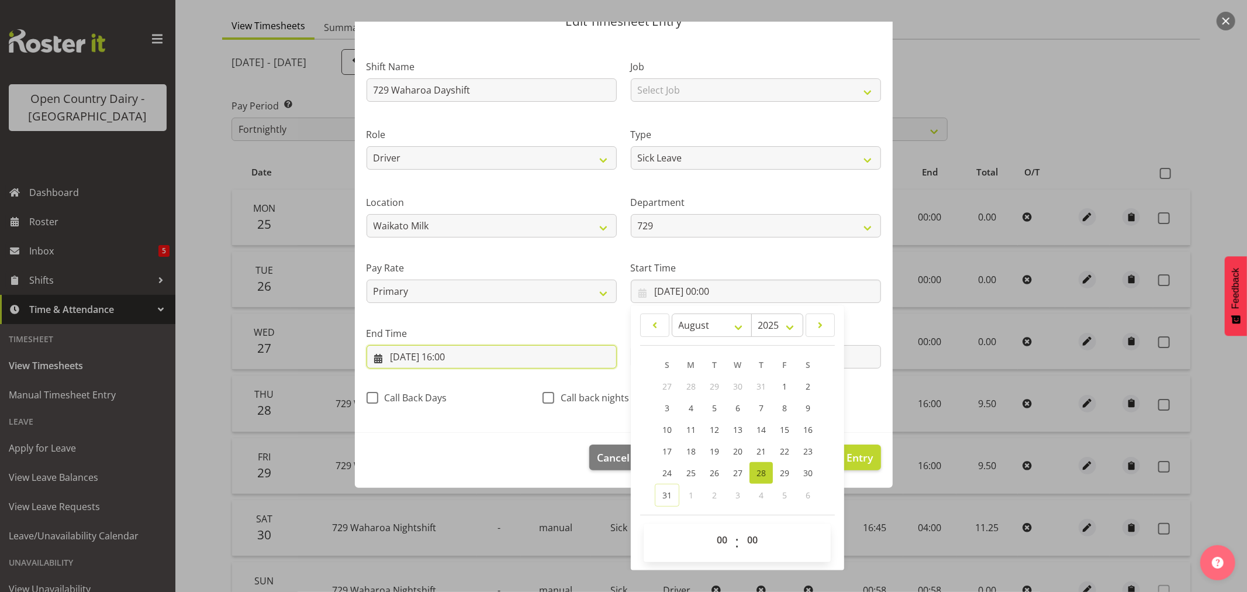
click at [462, 357] on input "[DATE] 16:00" at bounding box center [492, 356] width 250 height 23
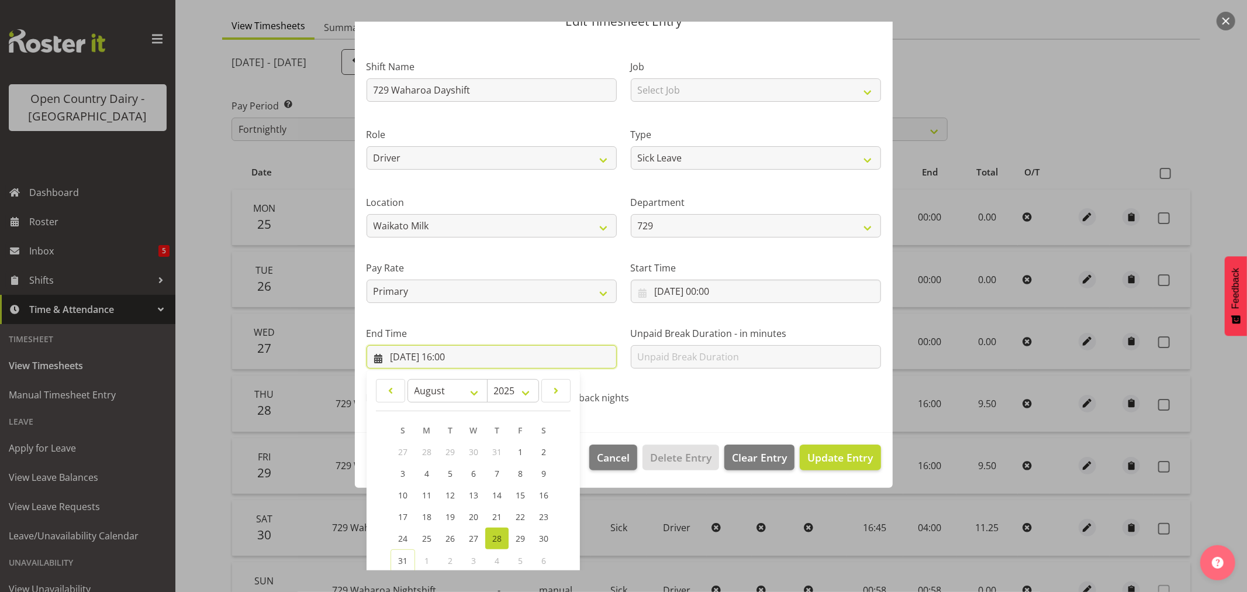
scroll to position [119, 0]
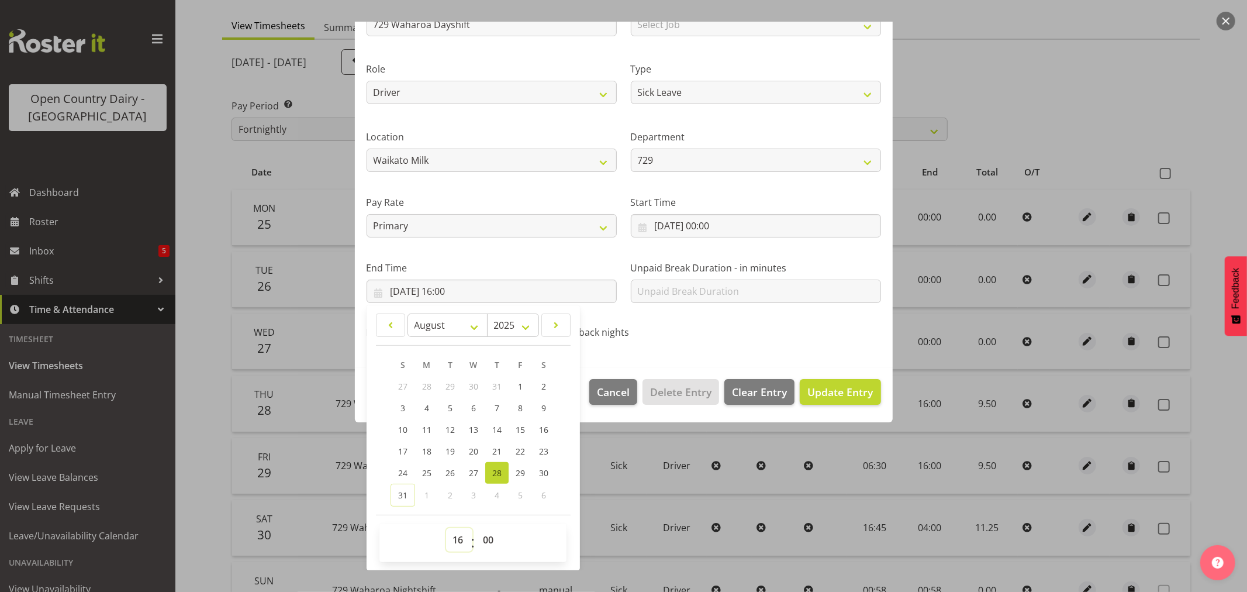
click at [458, 541] on select "00 01 02 03 04 05 06 07 08 09 10 11 12 13 14 15 16 17 18 19 20 21 22 23" at bounding box center [459, 539] width 26 height 23
click at [446, 528] on select "00 01 02 03 04 05 06 07 08 09 10 11 12 13 14 15 16 17 18 19 20 21 22 23" at bounding box center [459, 539] width 26 height 23
click at [488, 539] on select "00 01 02 03 04 05 06 07 08 09 10 11 12 13 14 15 16 17 18 19 20 21 22 23 24 25 2…" at bounding box center [489, 539] width 26 height 23
click at [476, 528] on select "00 01 02 03 04 05 06 07 08 09 10 11 12 13 14 15 16 17 18 19 20 21 22 23 24 25 2…" at bounding box center [489, 539] width 26 height 23
click at [823, 394] on span "Update Entry" at bounding box center [839, 392] width 65 height 14
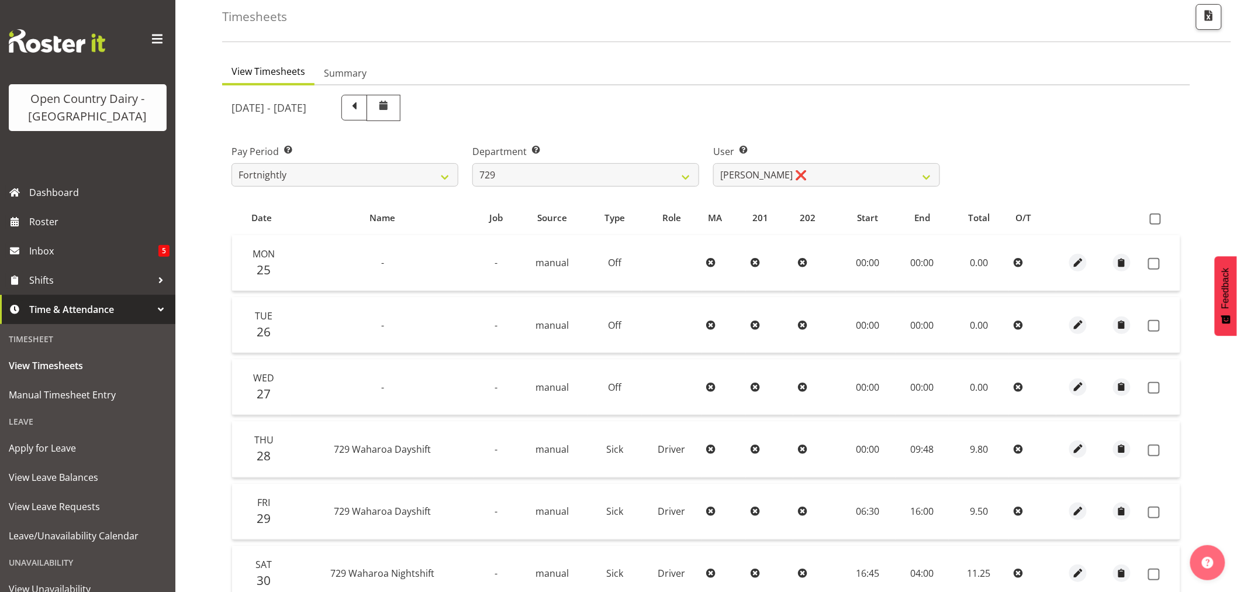
scroll to position [40, 0]
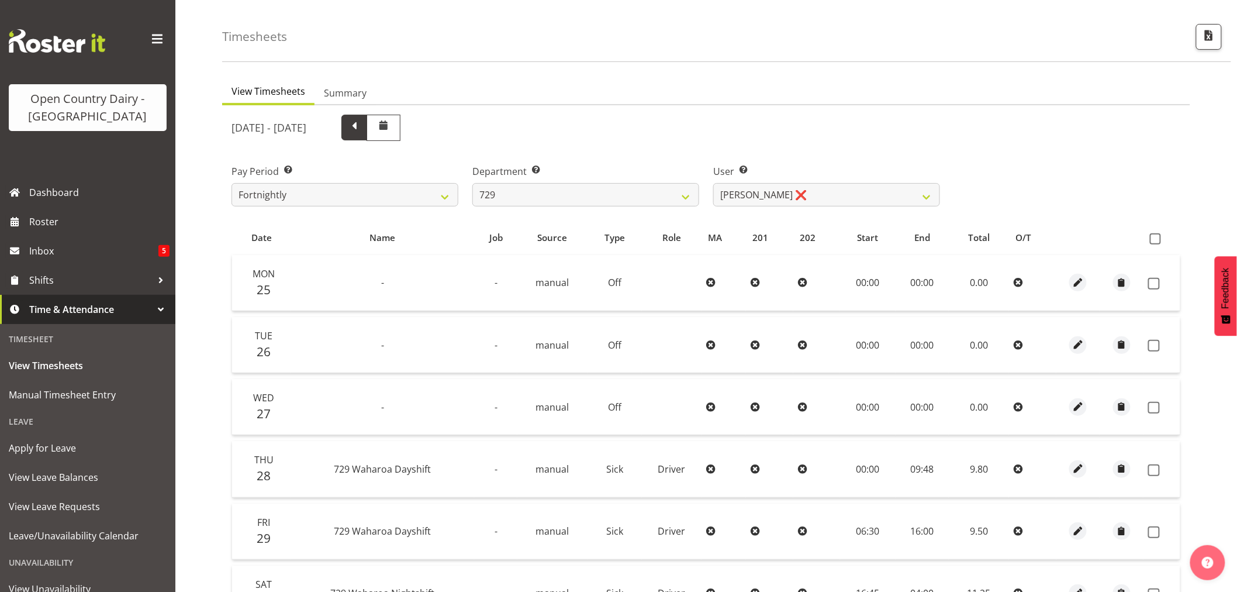
click at [362, 130] on span at bounding box center [354, 126] width 15 height 15
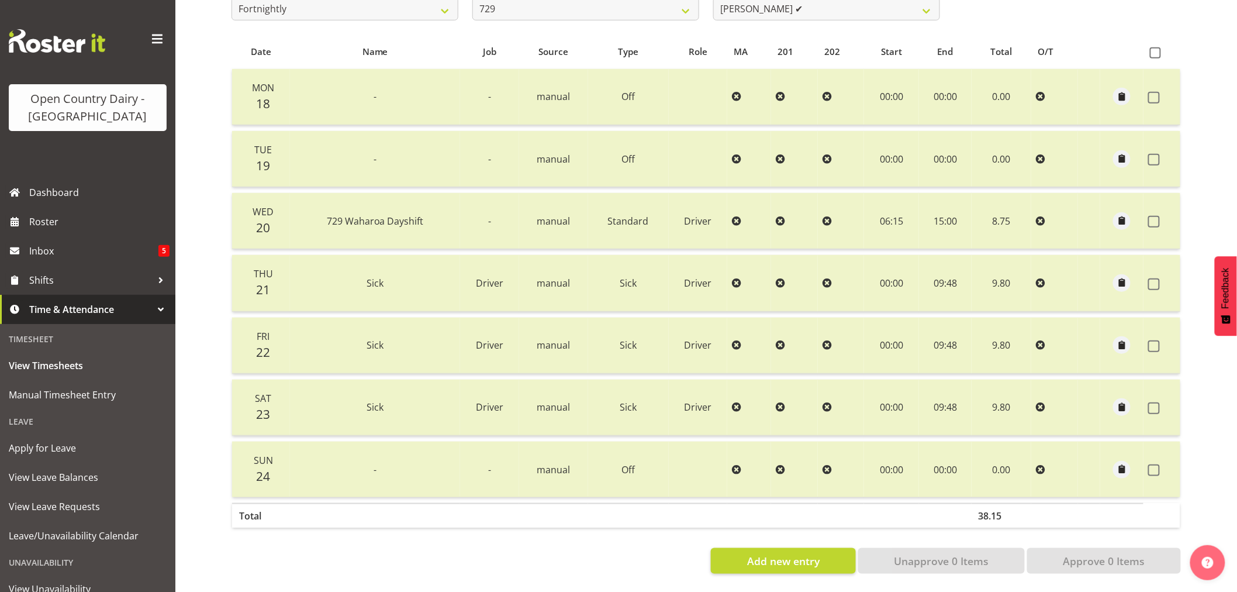
scroll to position [235, 0]
click at [1153, 402] on span at bounding box center [1154, 408] width 12 height 12
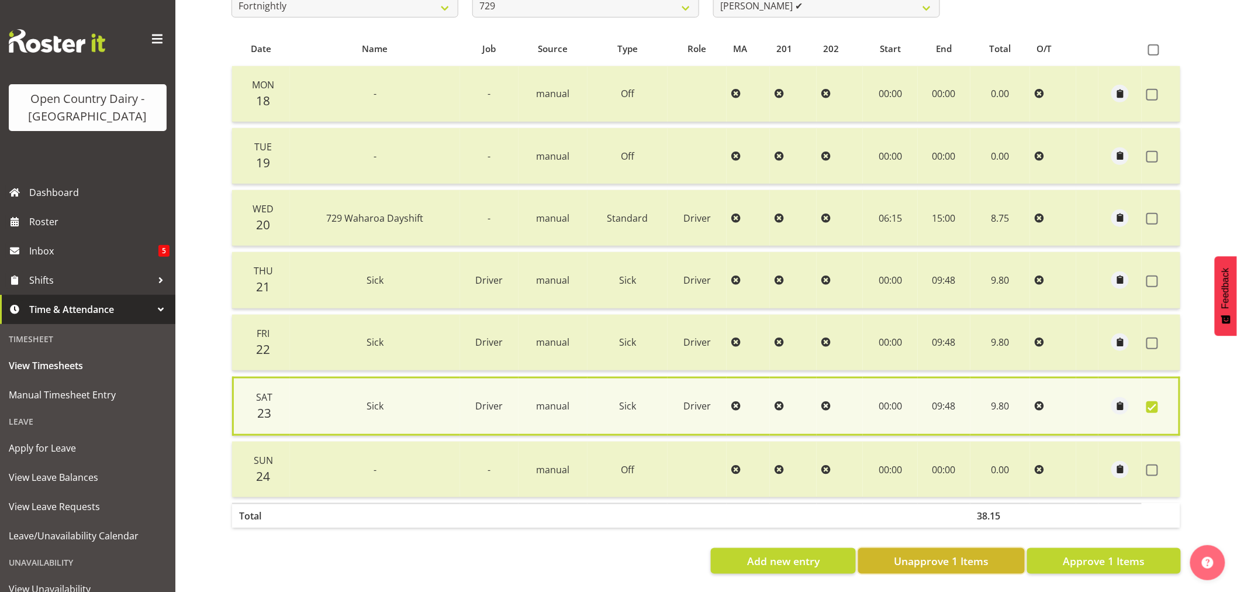
click at [938, 553] on span "Unapprove 1 Items" at bounding box center [941, 560] width 95 height 15
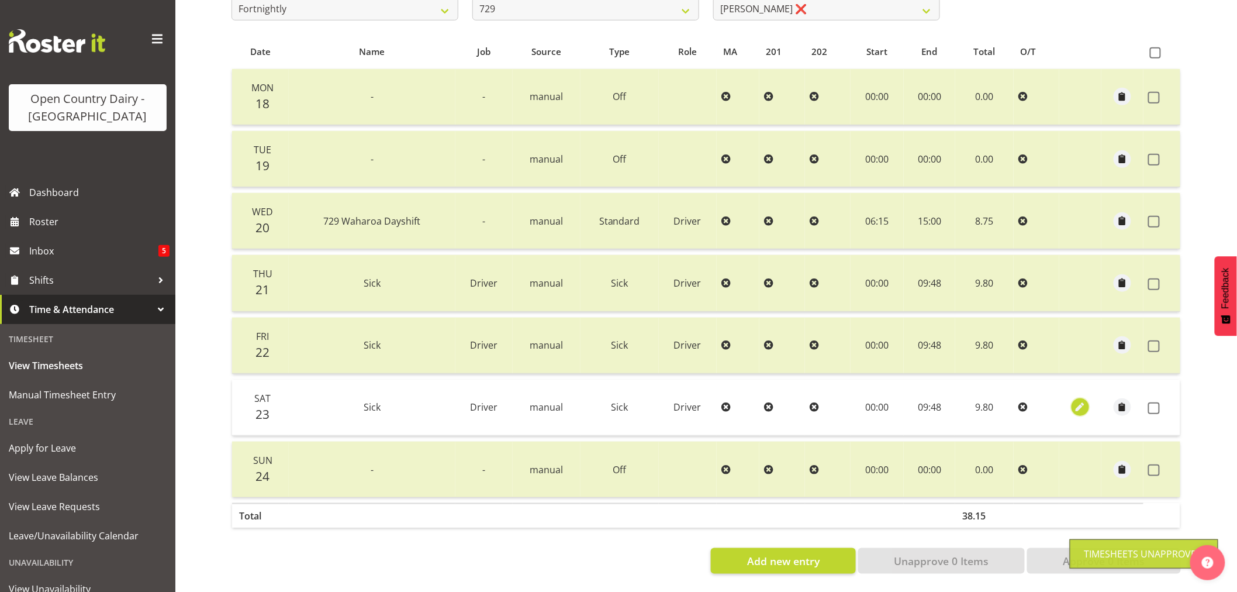
click at [1080, 400] on span "button" at bounding box center [1080, 406] width 13 height 13
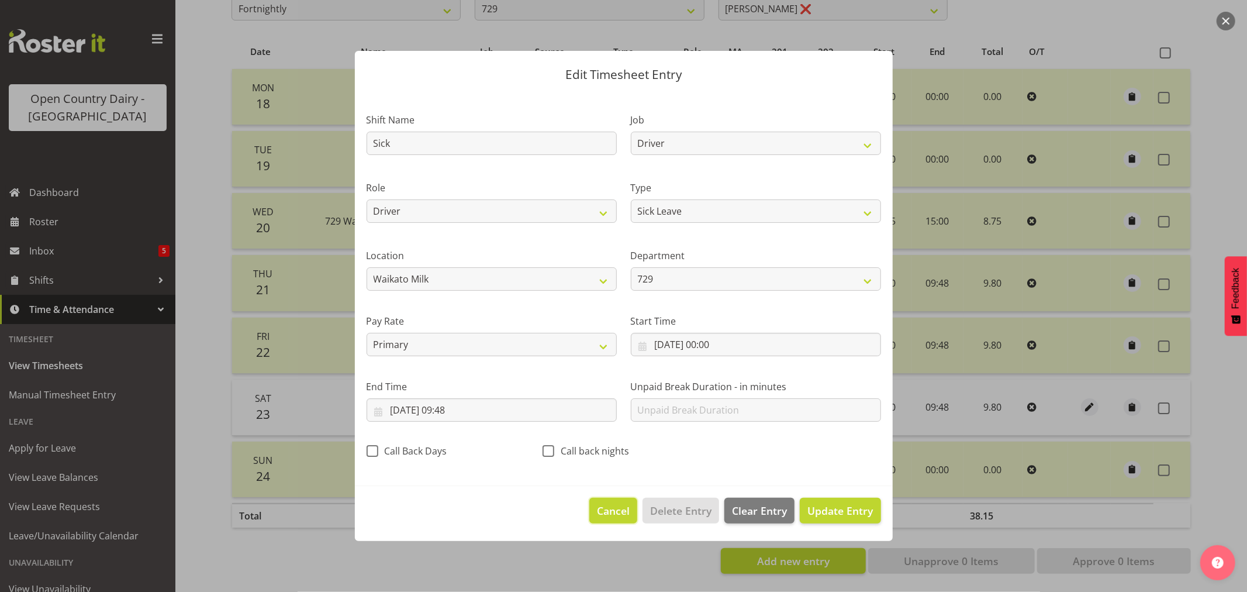
click at [608, 510] on span "Cancel" at bounding box center [613, 510] width 33 height 15
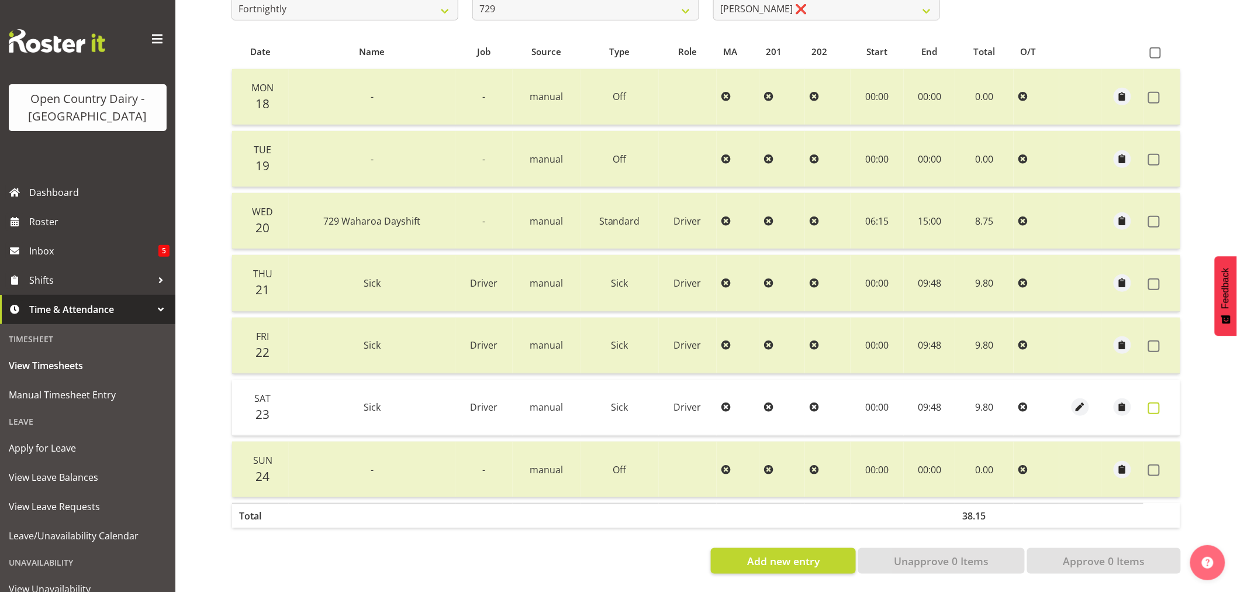
click at [1156, 402] on span at bounding box center [1154, 408] width 12 height 12
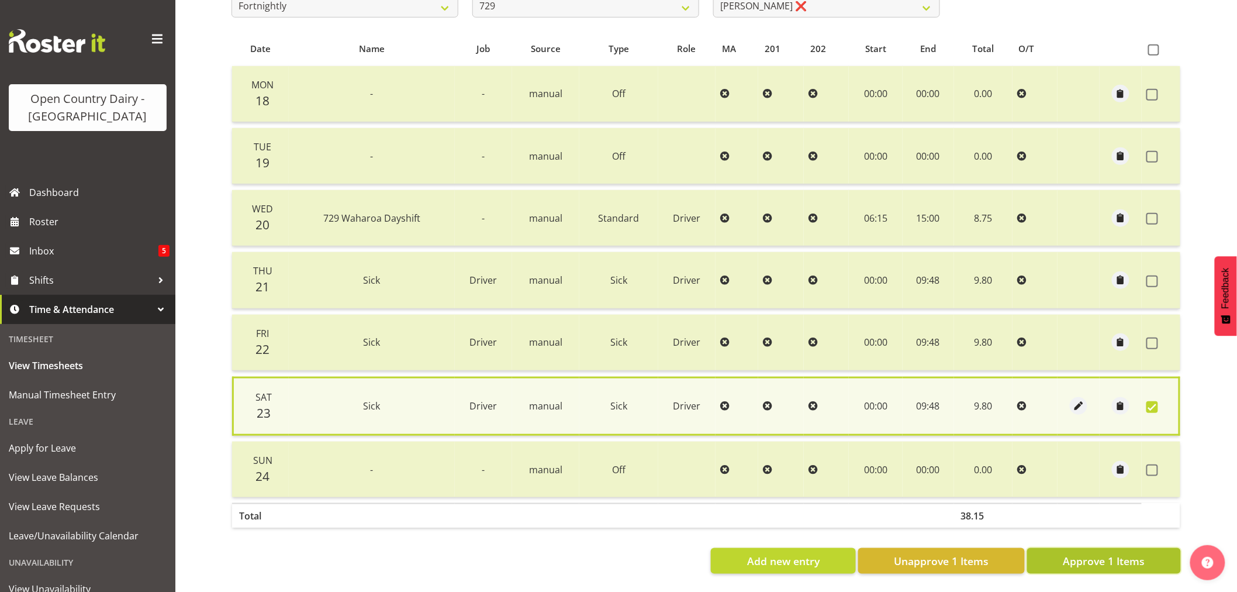
click at [1105, 553] on span "Approve 1 Items" at bounding box center [1104, 560] width 82 height 15
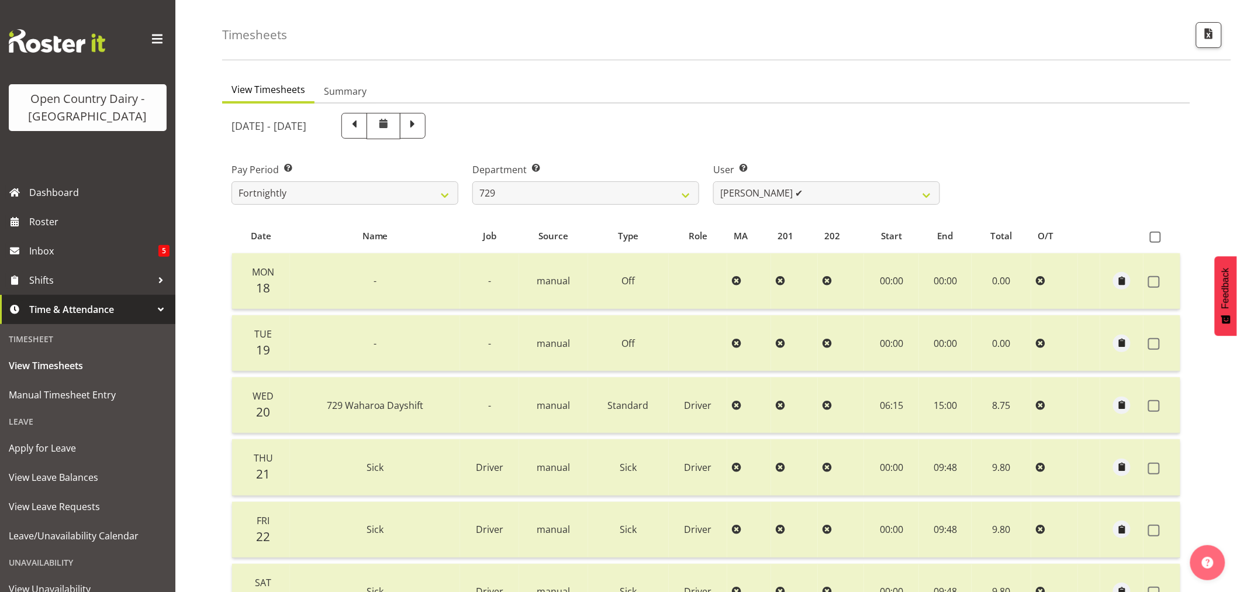
scroll to position [40, 0]
click at [420, 120] on span at bounding box center [412, 126] width 15 height 15
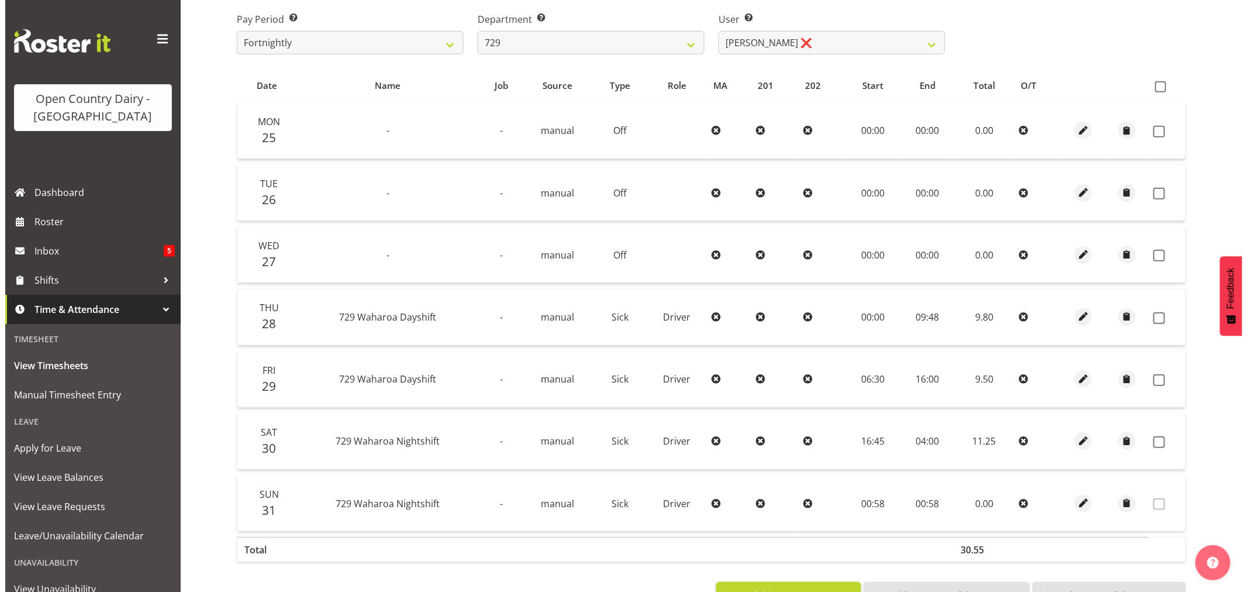
scroll to position [195, 0]
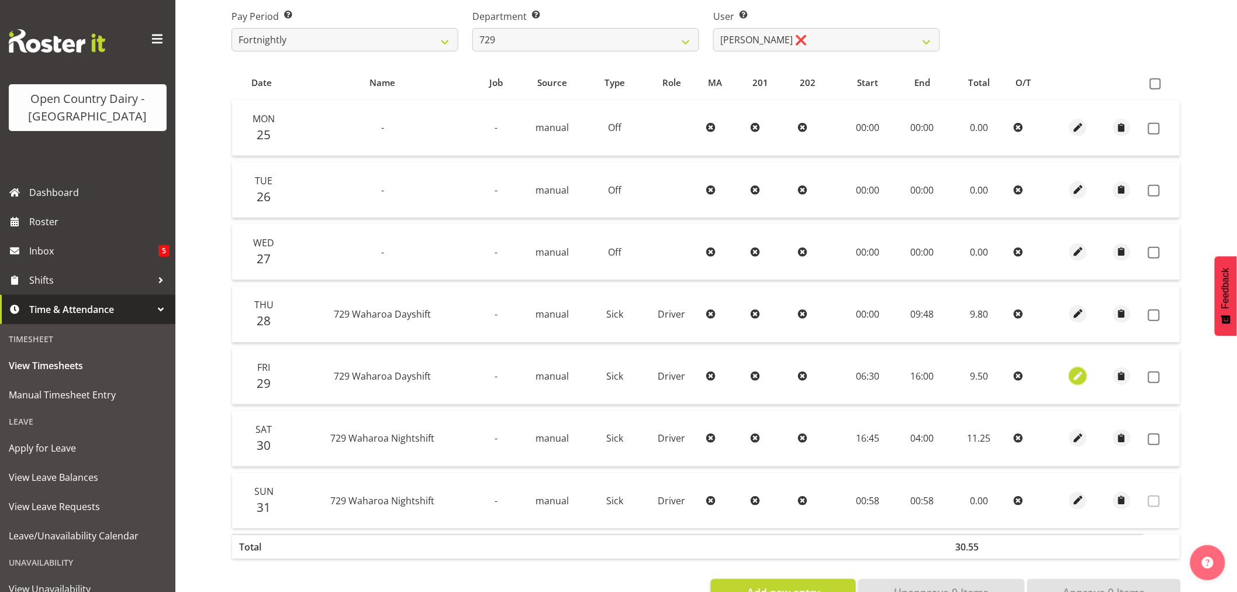
click at [1078, 375] on span "button" at bounding box center [1078, 375] width 13 height 13
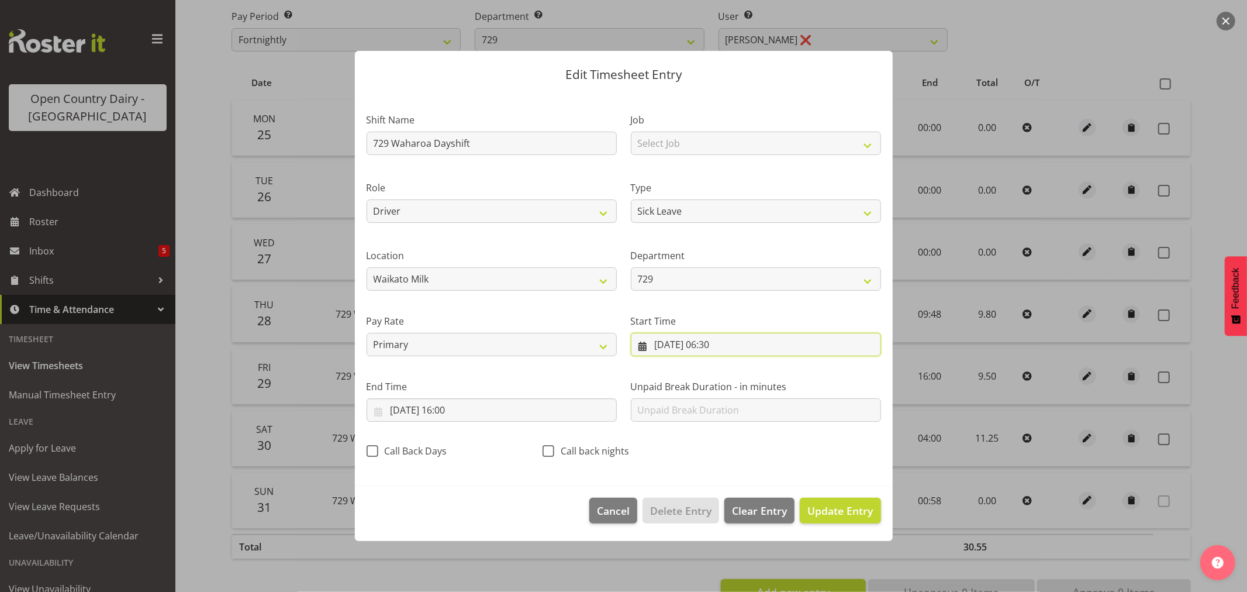
click at [723, 347] on input "[DATE] 06:30" at bounding box center [756, 344] width 250 height 23
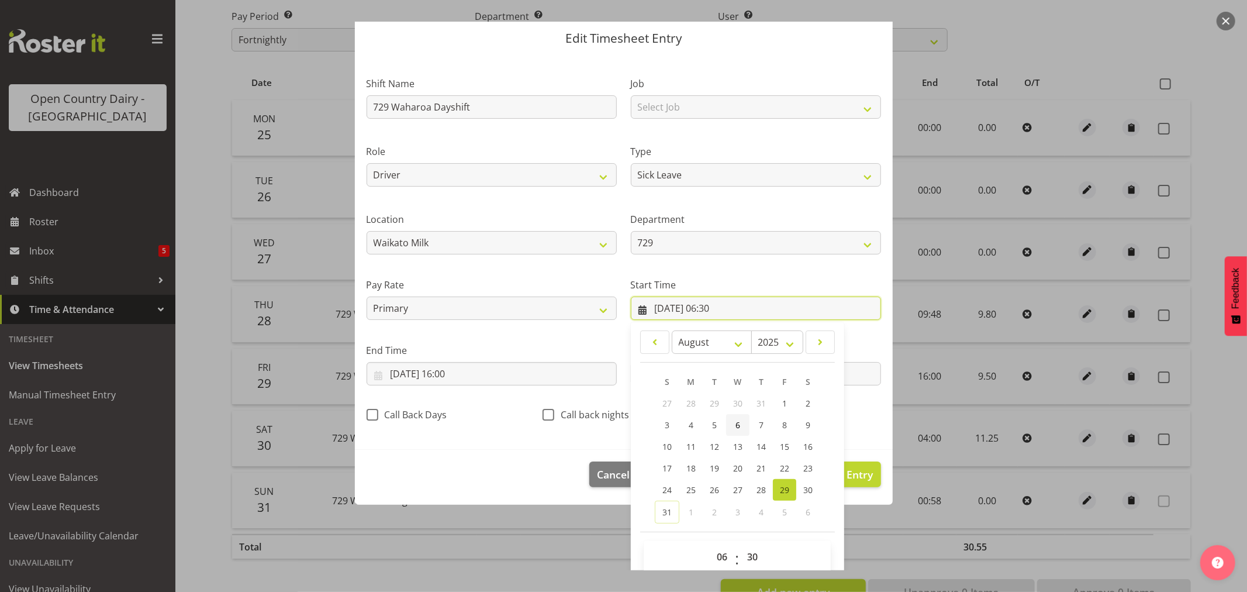
scroll to position [53, 0]
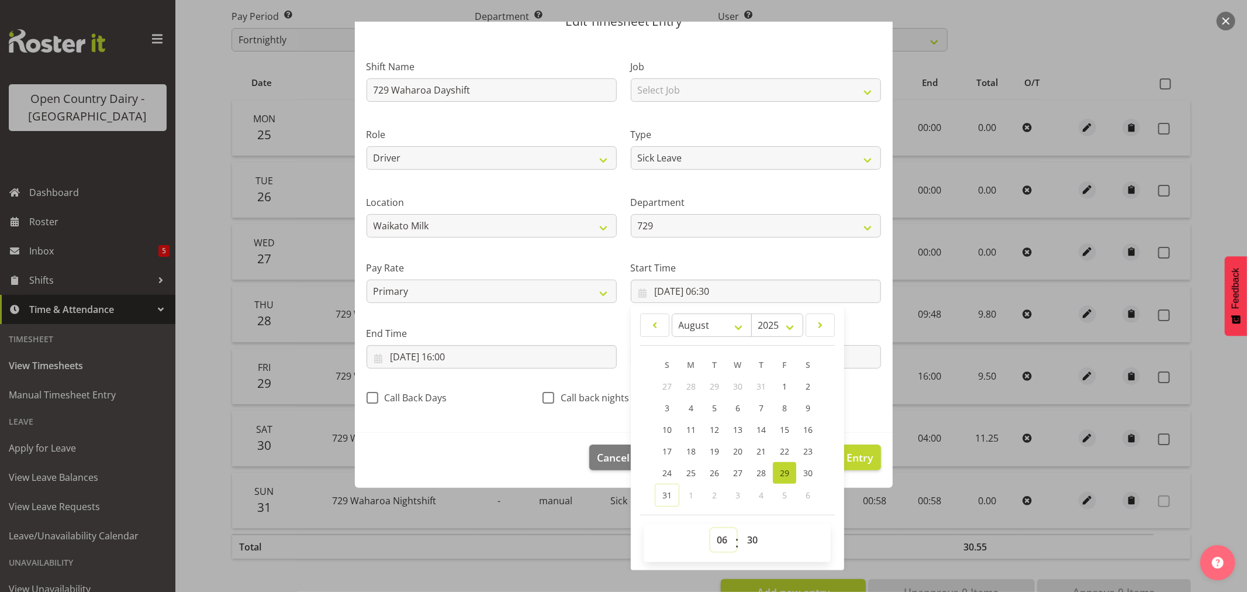
click at [716, 542] on select "00 01 02 03 04 05 06 07 08 09 10 11 12 13 14 15 16 17 18 19 20 21 22 23" at bounding box center [723, 539] width 26 height 23
click at [710, 528] on select "00 01 02 03 04 05 06 07 08 09 10 11 12 13 14 15 16 17 18 19 20 21 22 23" at bounding box center [723, 539] width 26 height 23
click at [743, 544] on select "00 01 02 03 04 05 06 07 08 09 10 11 12 13 14 15 16 17 18 19 20 21 22 23 24 25 2…" at bounding box center [754, 539] width 26 height 23
click at [741, 528] on select "00 01 02 03 04 05 06 07 08 09 10 11 12 13 14 15 16 17 18 19 20 21 22 23 24 25 2…" at bounding box center [754, 539] width 26 height 23
click at [454, 352] on input "[DATE] 16:00" at bounding box center [492, 356] width 250 height 23
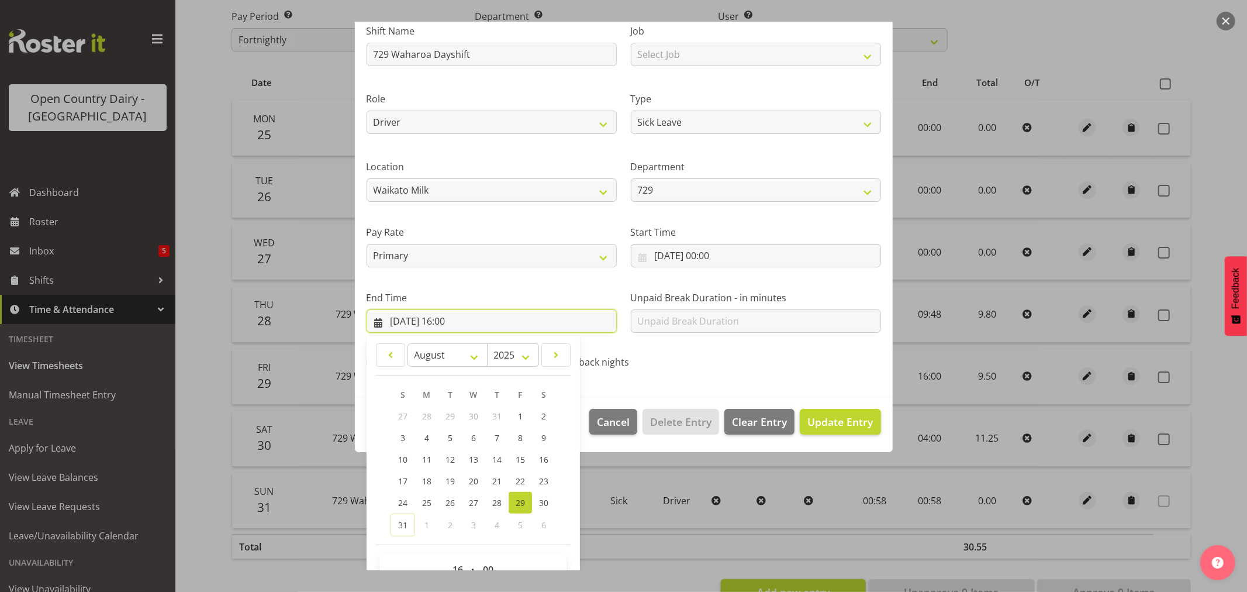
scroll to position [119, 0]
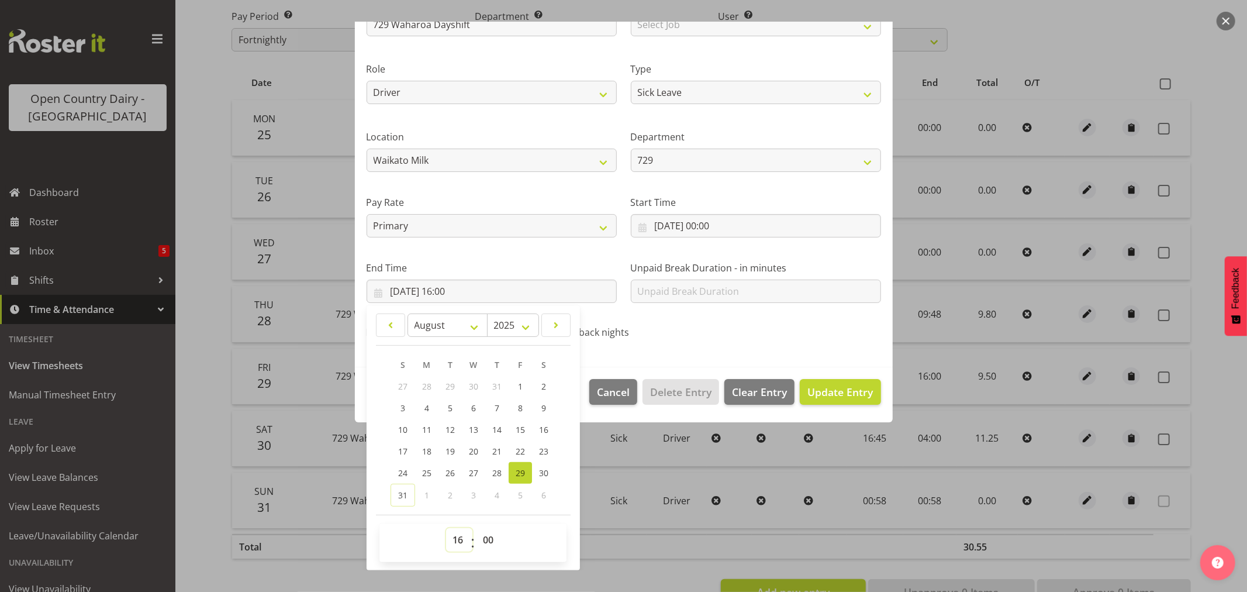
click at [460, 540] on select "00 01 02 03 04 05 06 07 08 09 10 11 12 13 14 15 16 17 18 19 20 21 22 23" at bounding box center [459, 539] width 26 height 23
click at [446, 528] on select "00 01 02 03 04 05 06 07 08 09 10 11 12 13 14 15 16 17 18 19 20 21 22 23" at bounding box center [459, 539] width 26 height 23
click at [483, 539] on select "00 01 02 03 04 05 06 07 08 09 10 11 12 13 14 15 16 17 18 19 20 21 22 23 24 25 2…" at bounding box center [489, 539] width 26 height 23
click at [476, 528] on select "00 01 02 03 04 05 06 07 08 09 10 11 12 13 14 15 16 17 18 19 20 21 22 23 24 25 2…" at bounding box center [489, 539] width 26 height 23
click at [714, 320] on div "Shift Name 729 Waharoa Dayshift Job Select Job Driver Driver supervisor Support…" at bounding box center [624, 163] width 528 height 371
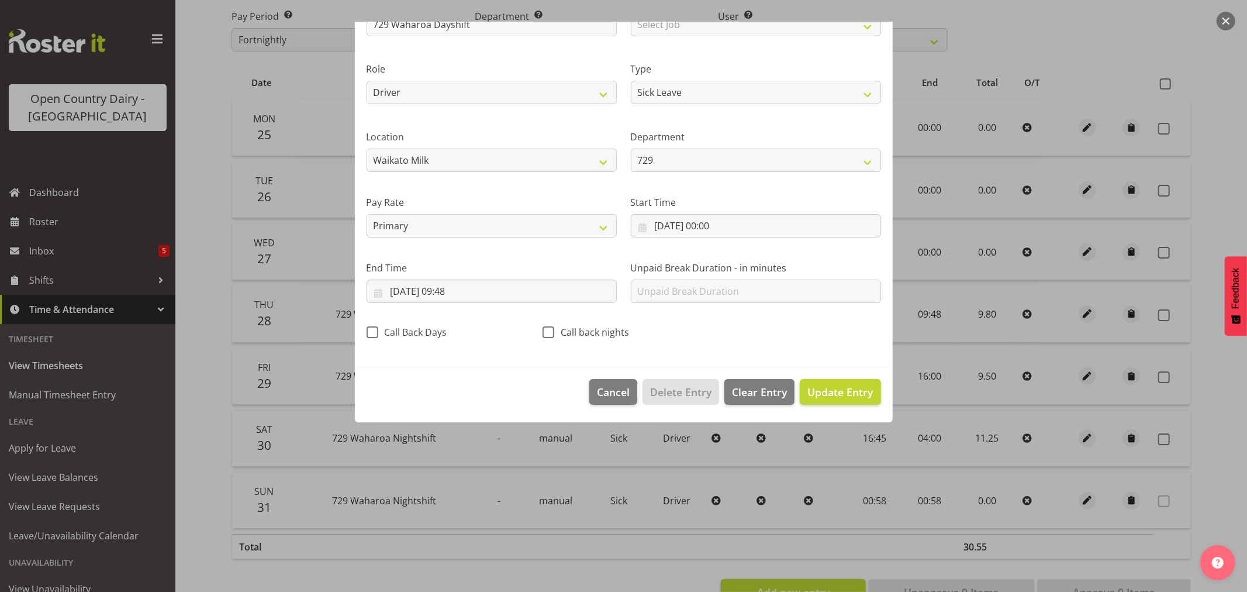
scroll to position [0, 0]
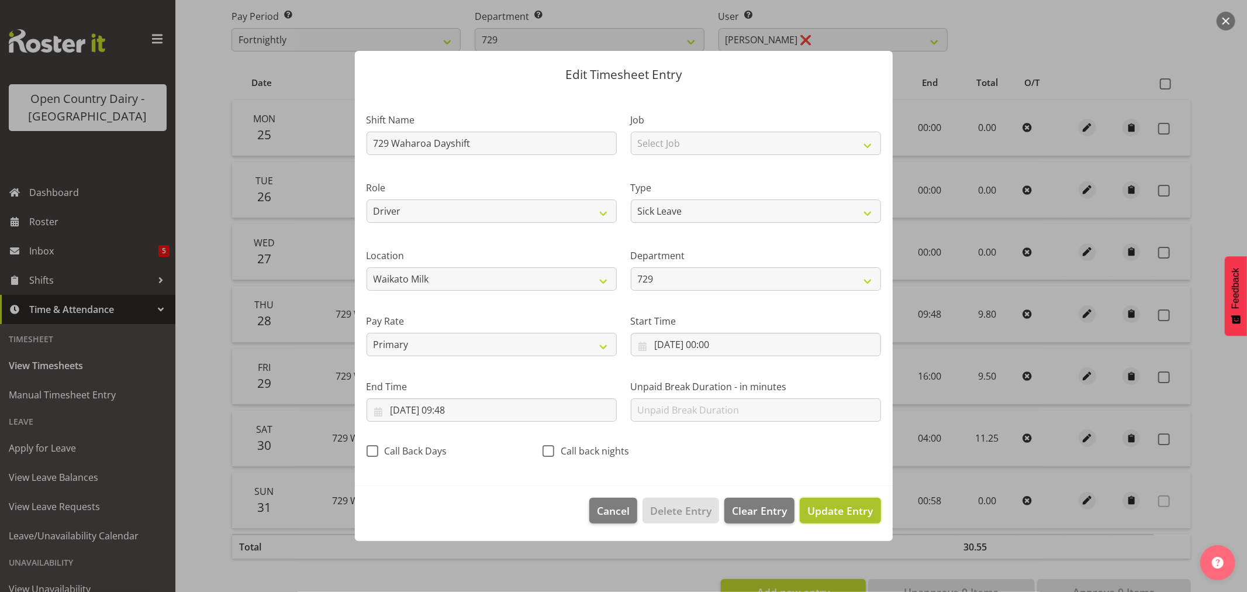
click at [841, 506] on span "Update Entry" at bounding box center [839, 510] width 65 height 14
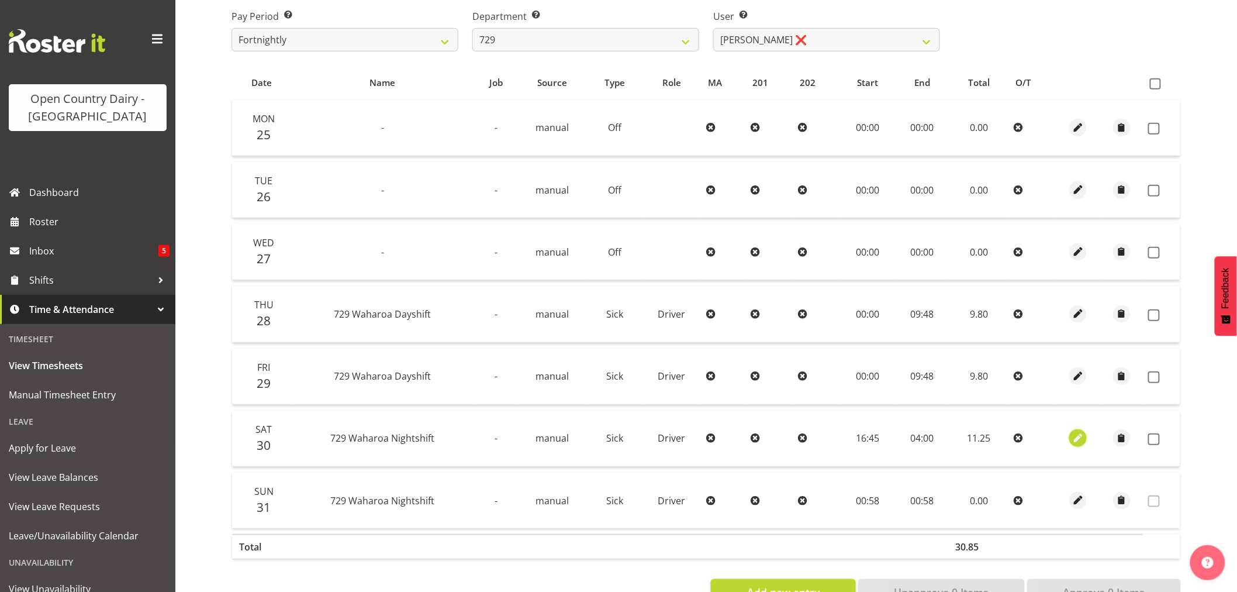
click at [1083, 436] on span "button" at bounding box center [1078, 437] width 13 height 13
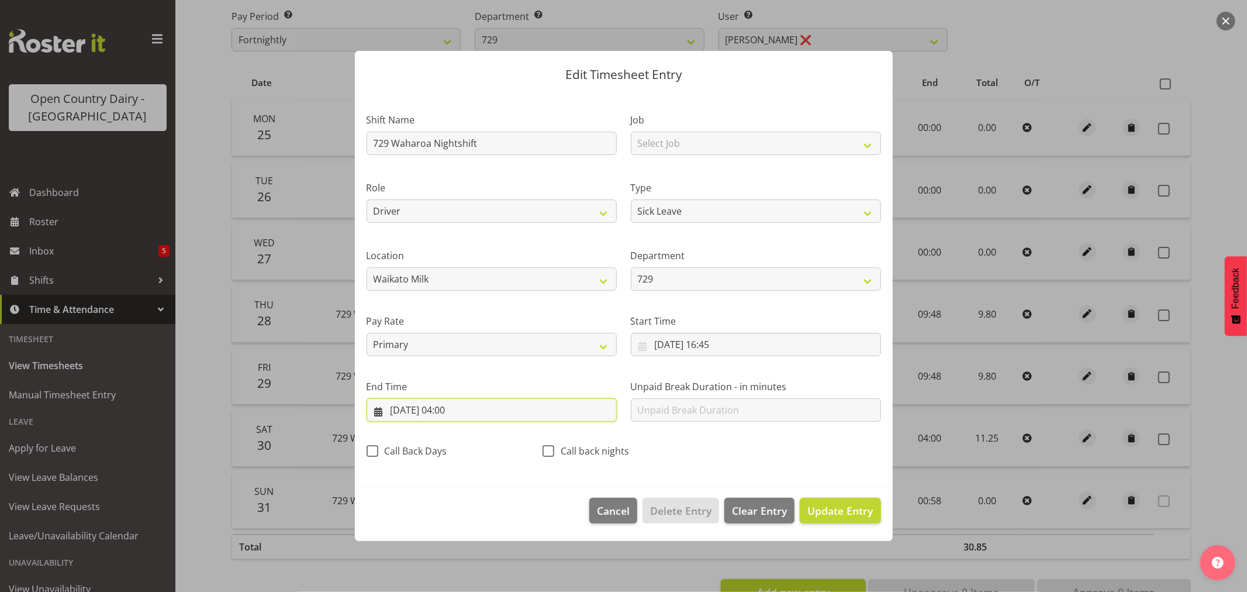
click at [410, 411] on input "31/08/2025, 04:00" at bounding box center [492, 409] width 250 height 23
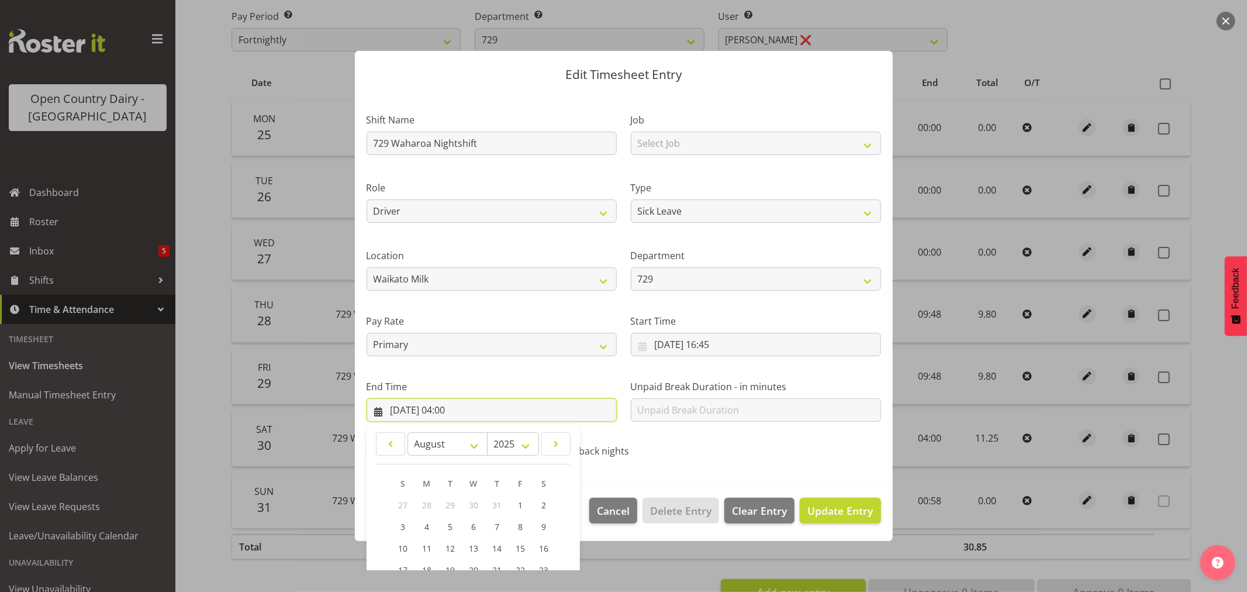
scroll to position [119, 0]
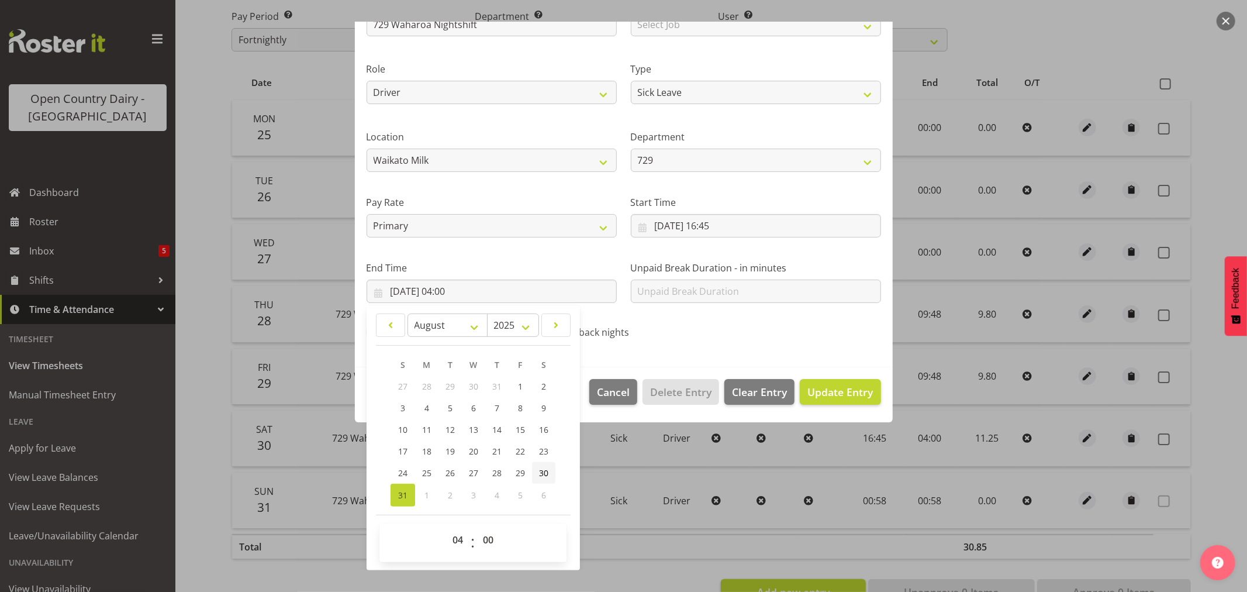
click at [551, 472] on link "30" at bounding box center [543, 473] width 23 height 22
click at [723, 227] on input "[DATE] 16:45" at bounding box center [756, 225] width 250 height 23
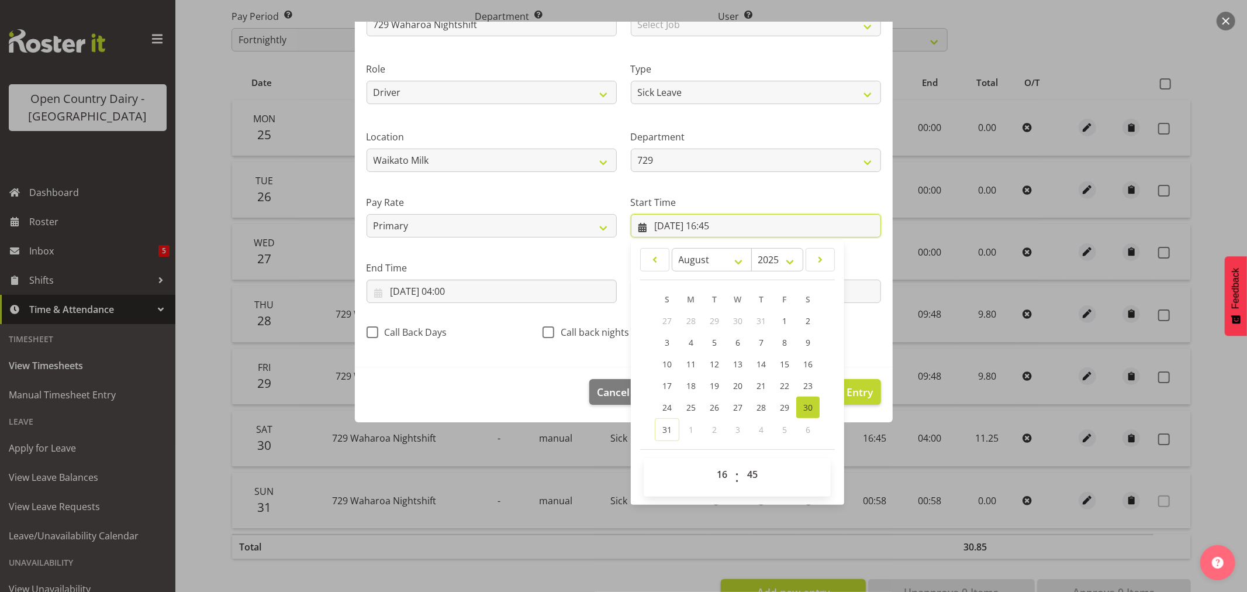
scroll to position [53, 0]
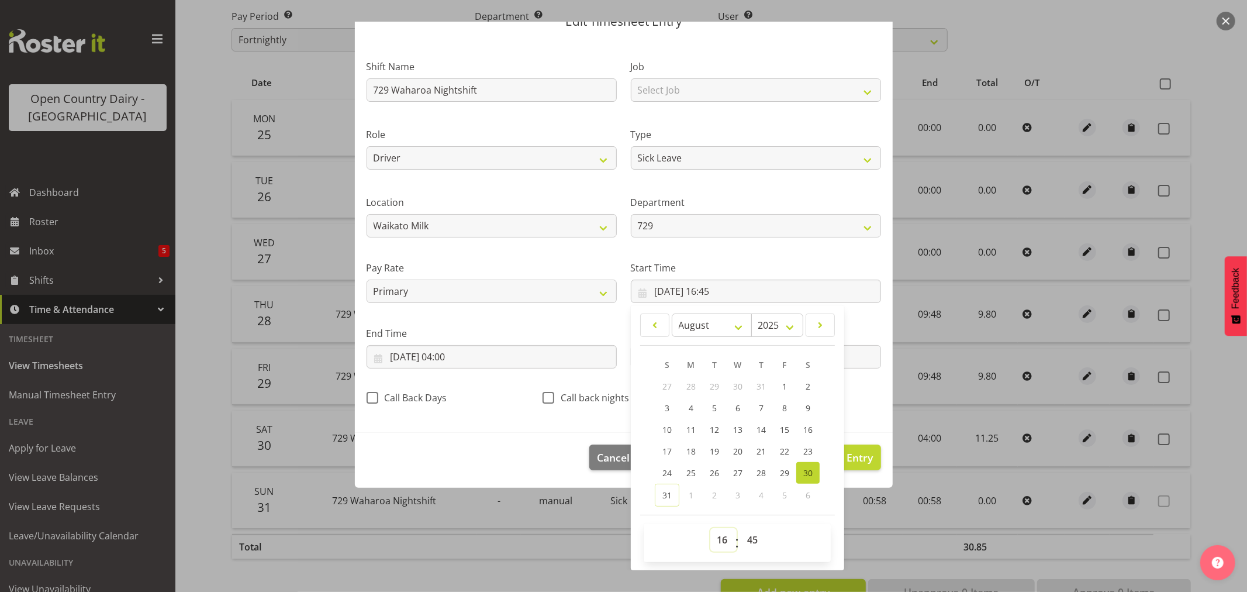
click at [720, 539] on select "00 01 02 03 04 05 06 07 08 09 10 11 12 13 14 15 16 17 18 19 20 21 22 23" at bounding box center [723, 539] width 26 height 23
click at [710, 528] on select "00 01 02 03 04 05 06 07 08 09 10 11 12 13 14 15 16 17 18 19 20 21 22 23" at bounding box center [723, 539] width 26 height 23
click at [749, 542] on select "00 01 02 03 04 05 06 07 08 09 10 11 12 13 14 15 16 17 18 19 20 21 22 23 24 25 2…" at bounding box center [754, 539] width 26 height 23
click at [741, 528] on select "00 01 02 03 04 05 06 07 08 09 10 11 12 13 14 15 16 17 18 19 20 21 22 23 24 25 2…" at bounding box center [754, 539] width 26 height 23
click at [846, 401] on div "Shift Name 729 Waharoa Nightshift Job Select Job Driver Driver supervisor Suppo…" at bounding box center [624, 228] width 528 height 371
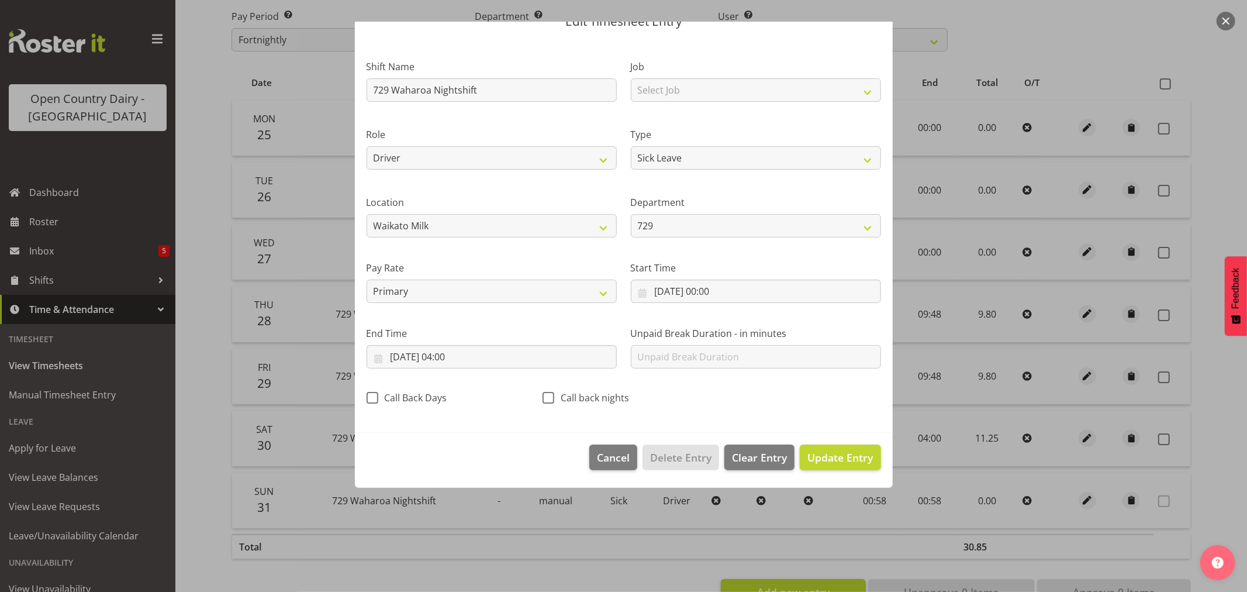
scroll to position [0, 0]
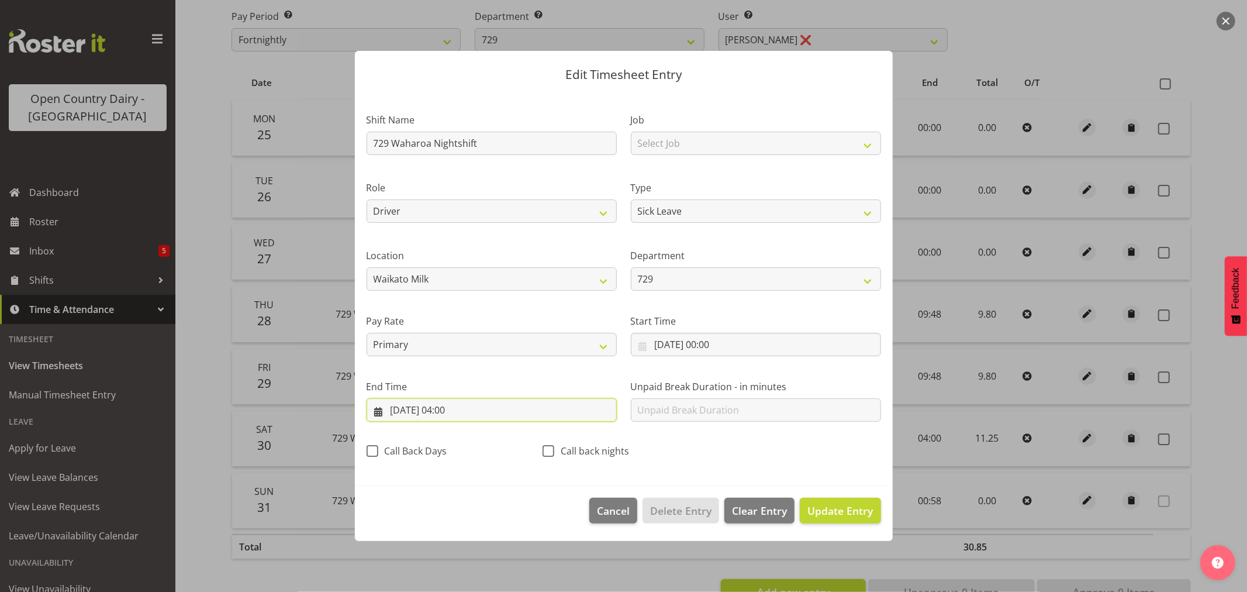
click at [463, 410] on input "30/08/2025, 04:00" at bounding box center [492, 409] width 250 height 23
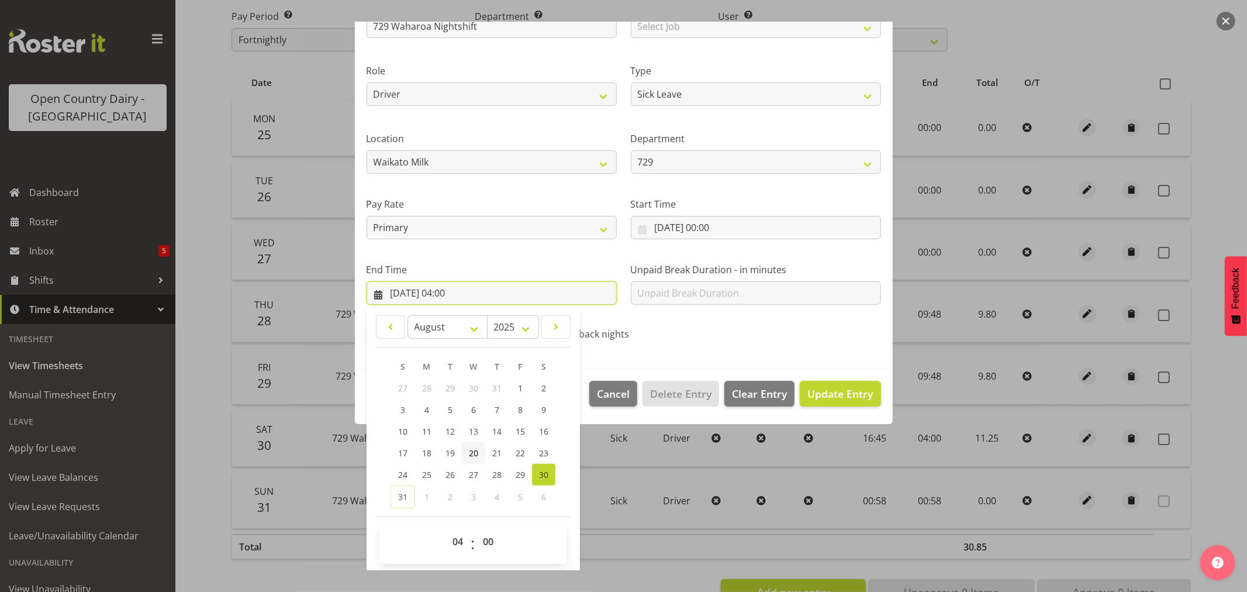
scroll to position [119, 0]
click at [458, 544] on select "00 01 02 03 04 05 06 07 08 09 10 11 12 13 14 15 16 17 18 19 20 21 22 23" at bounding box center [459, 539] width 26 height 23
click at [446, 528] on select "00 01 02 03 04 05 06 07 08 09 10 11 12 13 14 15 16 17 18 19 20 21 22 23" at bounding box center [459, 539] width 26 height 23
click at [489, 539] on select "00 01 02 03 04 05 06 07 08 09 10 11 12 13 14 15 16 17 18 19 20 21 22 23 24 25 2…" at bounding box center [489, 539] width 26 height 23
click at [476, 528] on select "00 01 02 03 04 05 06 07 08 09 10 11 12 13 14 15 16 17 18 19 20 21 22 23 24 25 2…" at bounding box center [489, 539] width 26 height 23
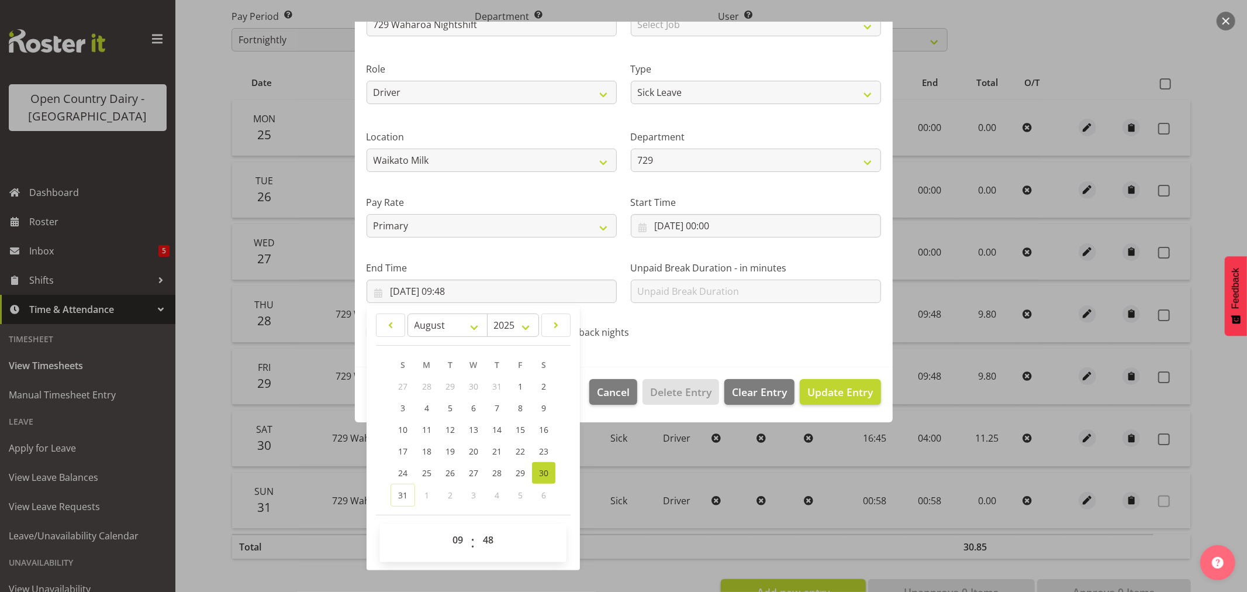
click at [565, 499] on div "S M T W T F S 27 28 29 30 31 1 2 3 4 5 6 7 8 9 10 11 12 13 14 15 16 17 18 19 20…" at bounding box center [473, 430] width 195 height 153
click at [827, 388] on span "Update Entry" at bounding box center [839, 392] width 65 height 14
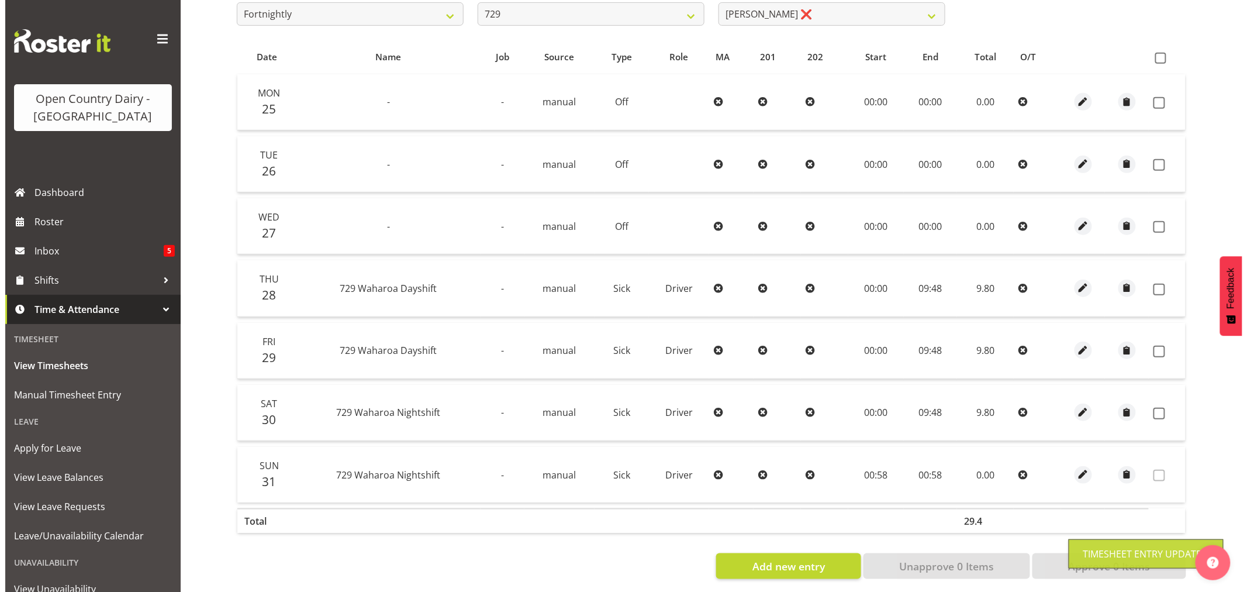
scroll to position [235, 0]
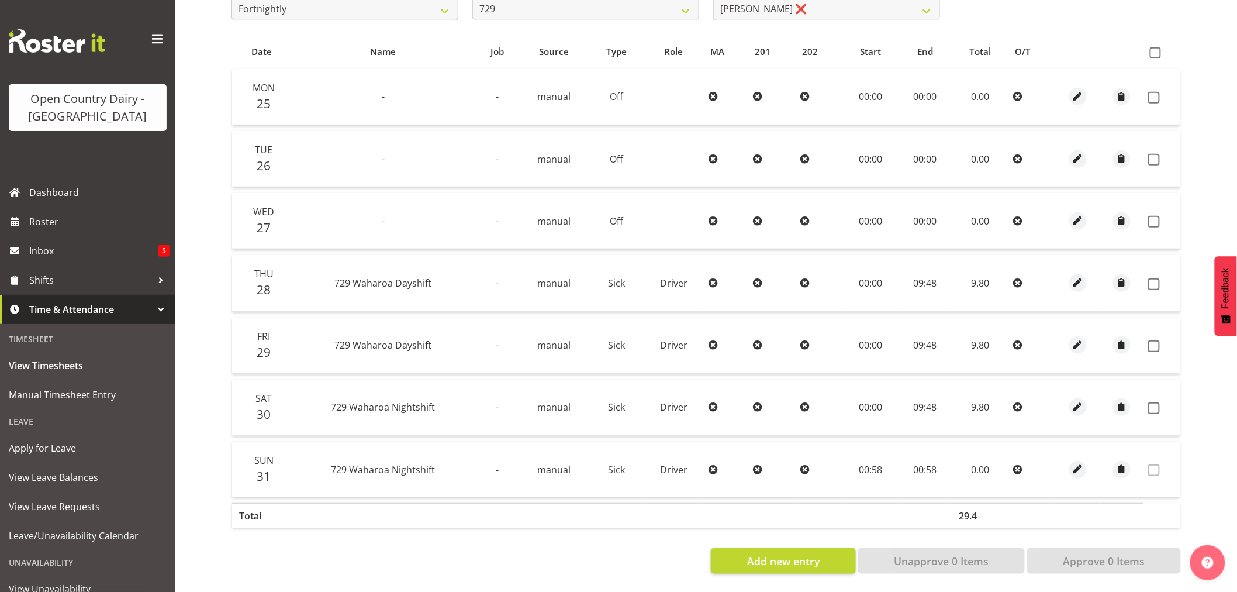
click at [870, 463] on td "00:58" at bounding box center [871, 469] width 56 height 56
click at [1155, 47] on span at bounding box center [1155, 52] width 11 height 11
click at [1155, 49] on input "checkbox" at bounding box center [1154, 53] width 8 height 8
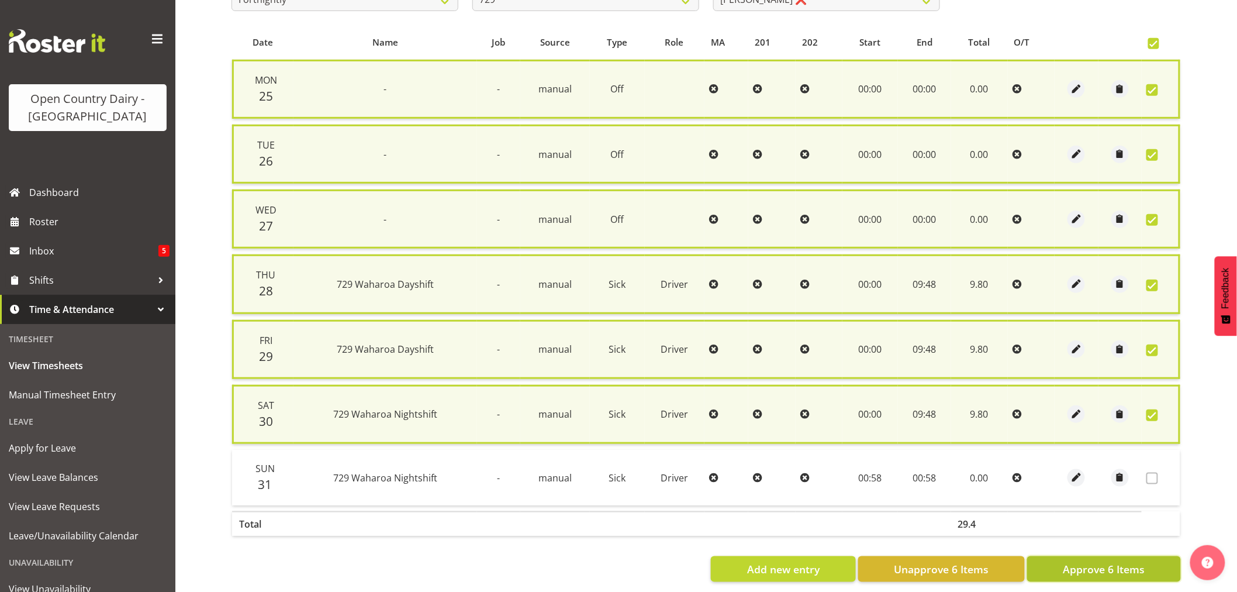
click at [1099, 562] on span "Approve 6 Items" at bounding box center [1104, 568] width 82 height 15
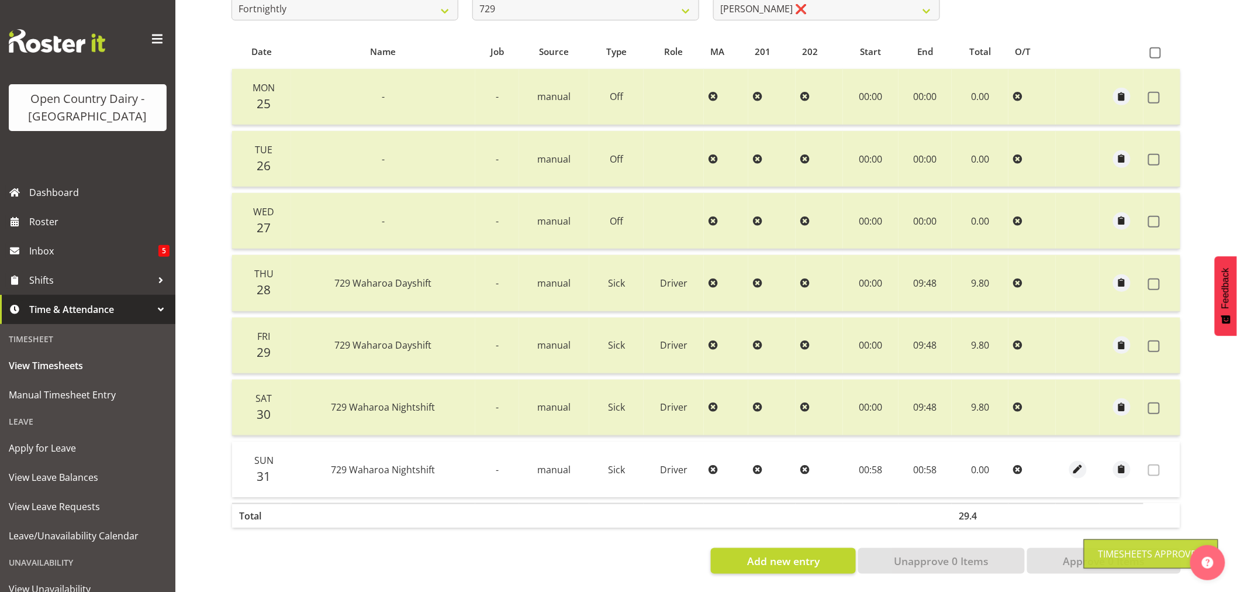
click at [868, 462] on td "00:58" at bounding box center [871, 469] width 56 height 56
click at [1077, 462] on span "button" at bounding box center [1078, 468] width 13 height 13
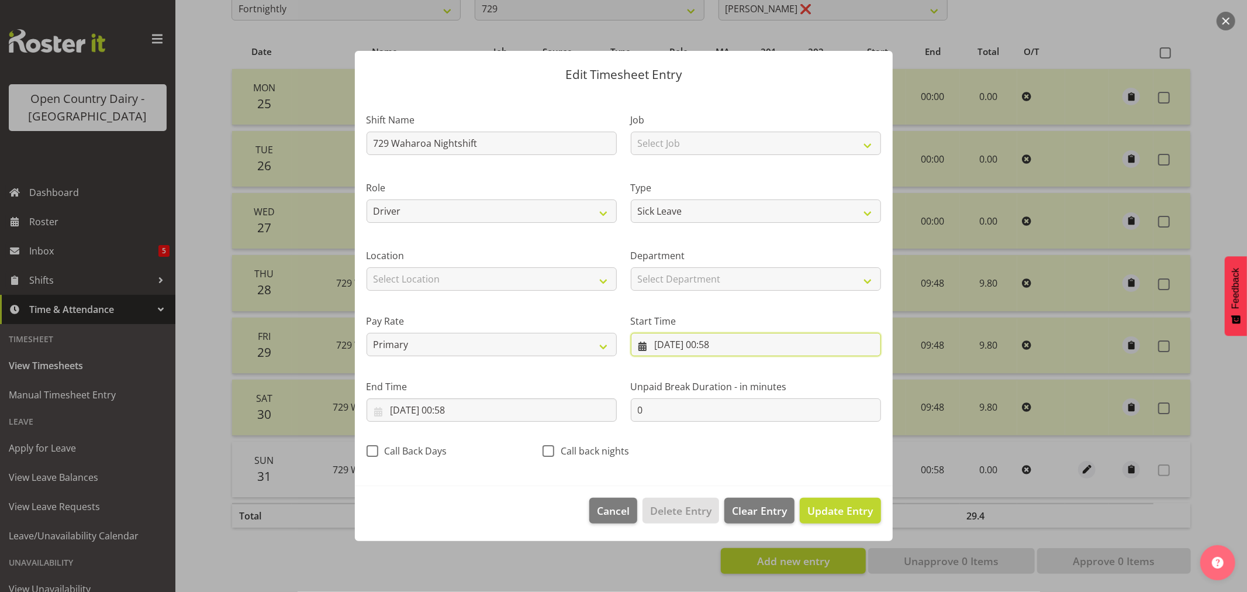
click at [677, 347] on input "31/08/2025, 00:58" at bounding box center [756, 344] width 250 height 23
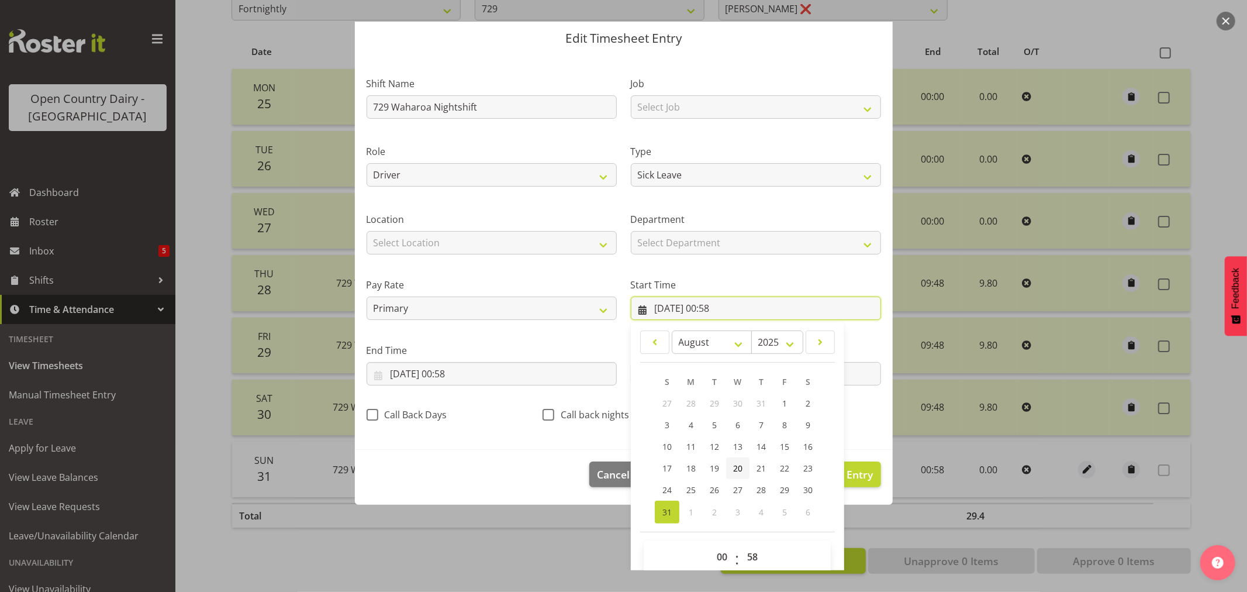
scroll to position [53, 0]
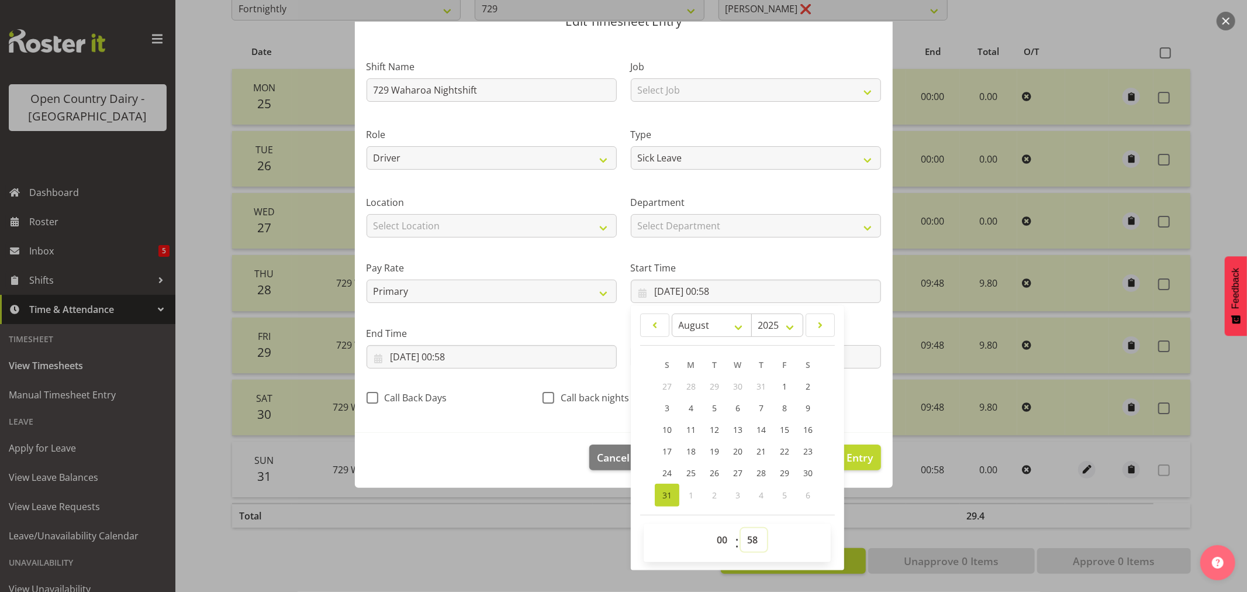
click at [751, 537] on select "00 01 02 03 04 05 06 07 08 09 10 11 12 13 14 15 16 17 18 19 20 21 22 23 24 25 2…" at bounding box center [754, 539] width 26 height 23
click at [741, 528] on select "00 01 02 03 04 05 06 07 08 09 10 11 12 13 14 15 16 17 18 19 20 21 22 23 24 25 2…" at bounding box center [754, 539] width 26 height 23
click at [787, 530] on div "00 01 02 03 04 05 06 07 08 09 10 11 12 13 14 15 16 17 18 19 20 21 22 23 : 00 01…" at bounding box center [737, 542] width 187 height 29
click at [539, 483] on footer "Cancel Delete Entry Clear Entry Update Entry" at bounding box center [624, 460] width 538 height 55
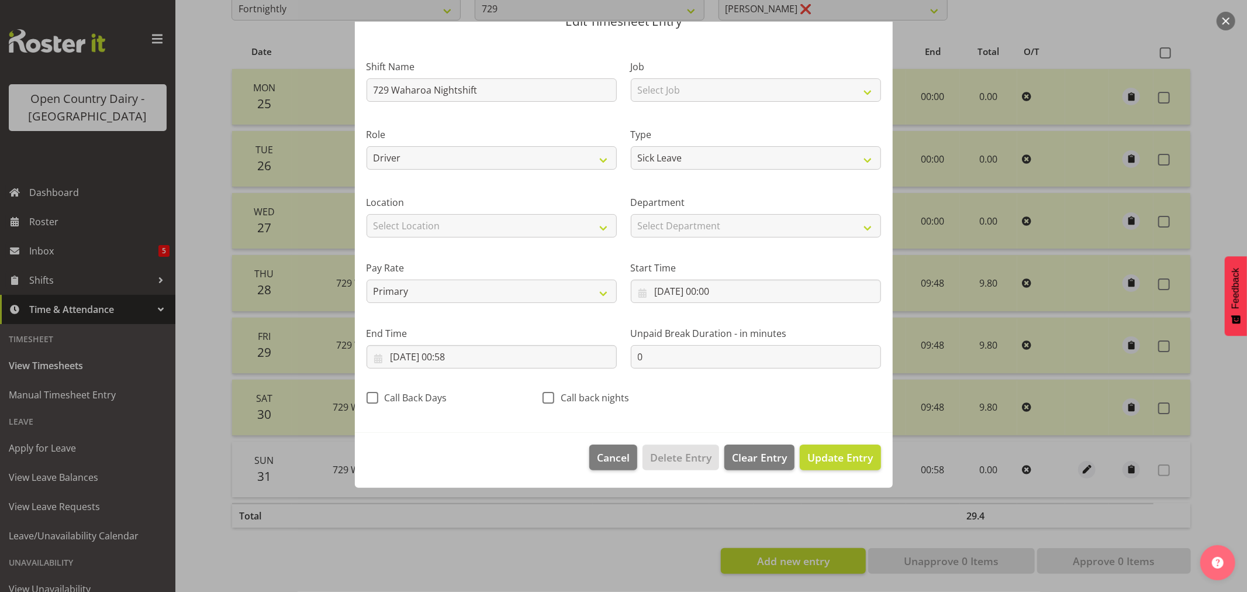
scroll to position [0, 0]
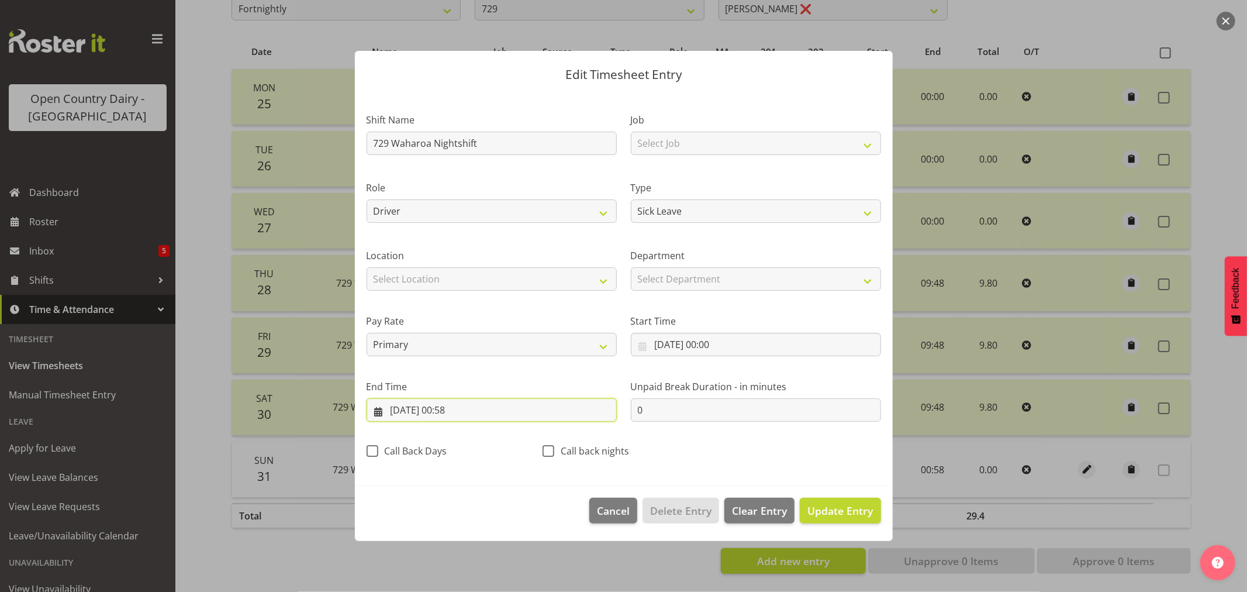
click at [466, 413] on input "31/08/2025, 00:58" at bounding box center [492, 409] width 250 height 23
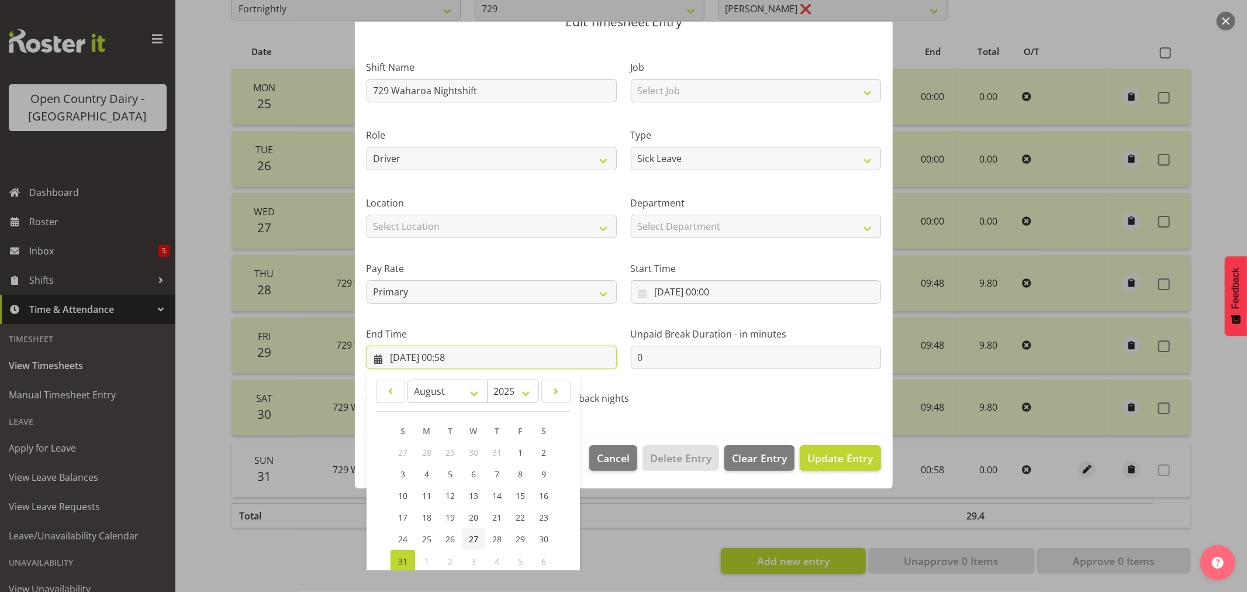
scroll to position [119, 0]
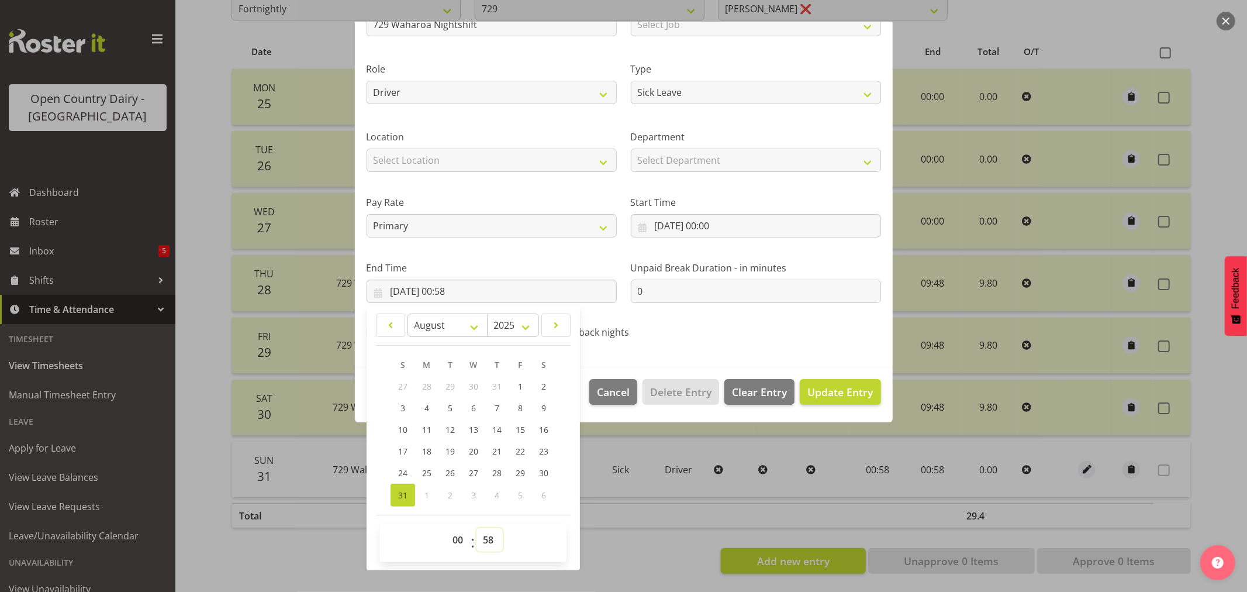
click at [493, 538] on select "00 01 02 03 04 05 06 07 08 09 10 11 12 13 14 15 16 17 18 19 20 21 22 23 24 25 2…" at bounding box center [489, 539] width 26 height 23
click at [476, 528] on select "00 01 02 03 04 05 06 07 08 09 10 11 12 13 14 15 16 17 18 19 20 21 22 23 24 25 2…" at bounding box center [489, 539] width 26 height 23
click at [461, 541] on select "00 01 02 03 04 05 06 07 08 09 10 11 12 13 14 15 16 17 18 19 20 21 22 23" at bounding box center [459, 539] width 26 height 23
click at [446, 528] on select "00 01 02 03 04 05 06 07 08 09 10 11 12 13 14 15 16 17 18 19 20 21 22 23" at bounding box center [459, 539] width 26 height 23
click at [486, 538] on select "00 01 02 03 04 05 06 07 08 09 10 11 12 13 14 15 16 17 18 19 20 21 22 23 24 25 2…" at bounding box center [489, 539] width 26 height 23
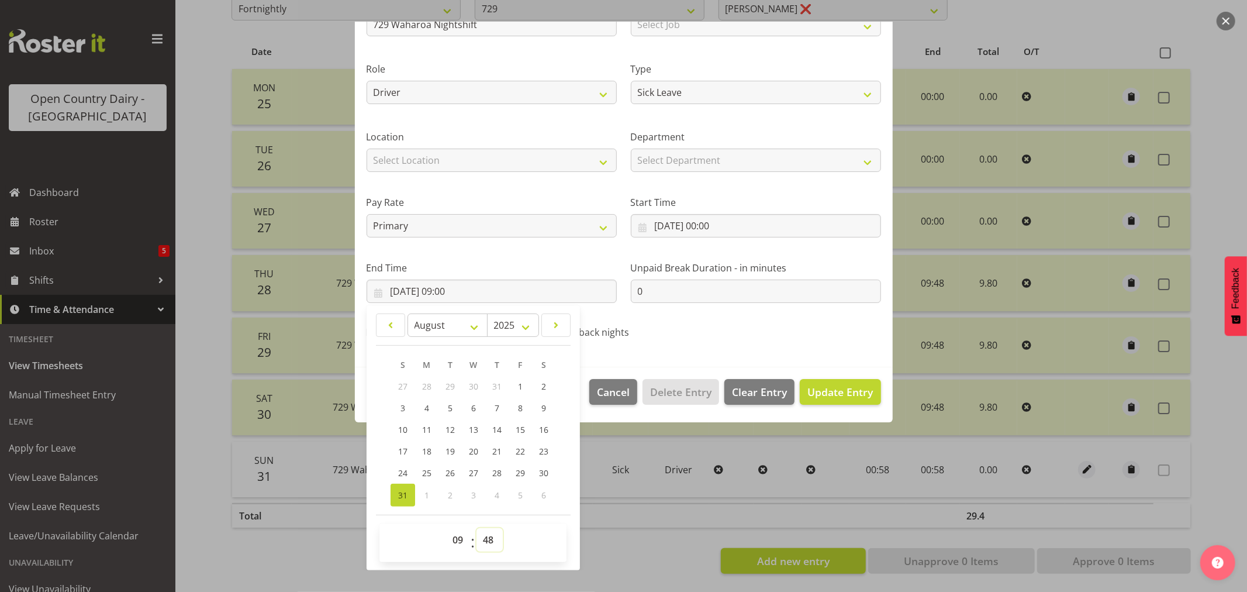
click at [476, 528] on select "00 01 02 03 04 05 06 07 08 09 10 11 12 13 14 15 16 17 18 19 20 21 22 23 24 25 2…" at bounding box center [489, 539] width 26 height 23
click at [823, 385] on span "Update Entry" at bounding box center [839, 392] width 65 height 14
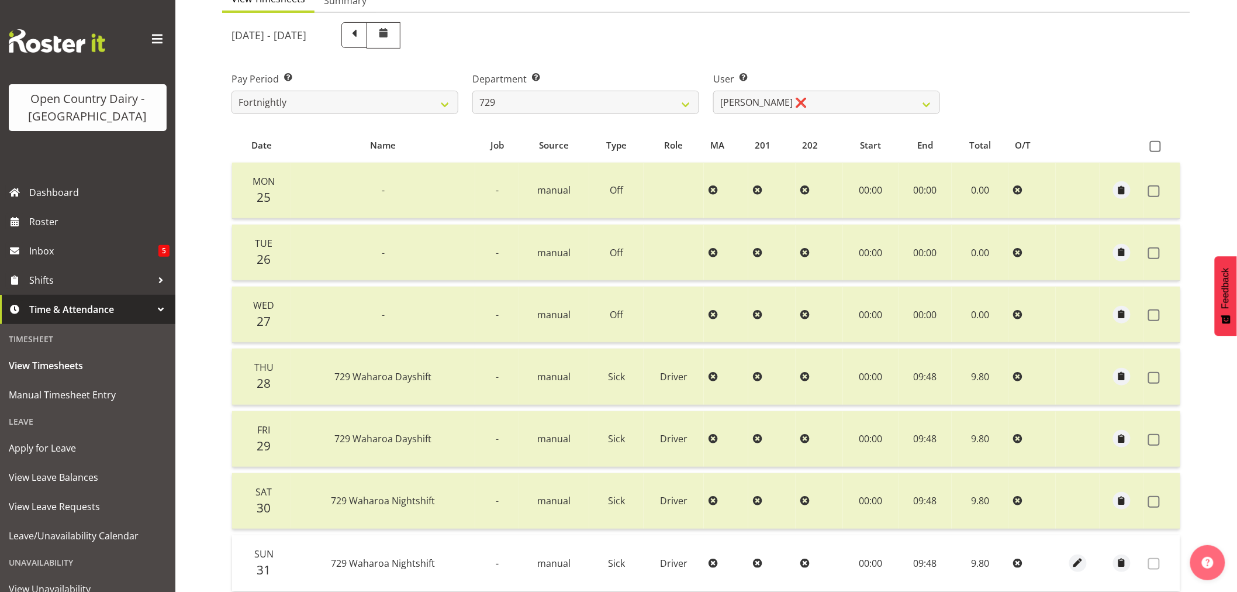
scroll to position [105, 0]
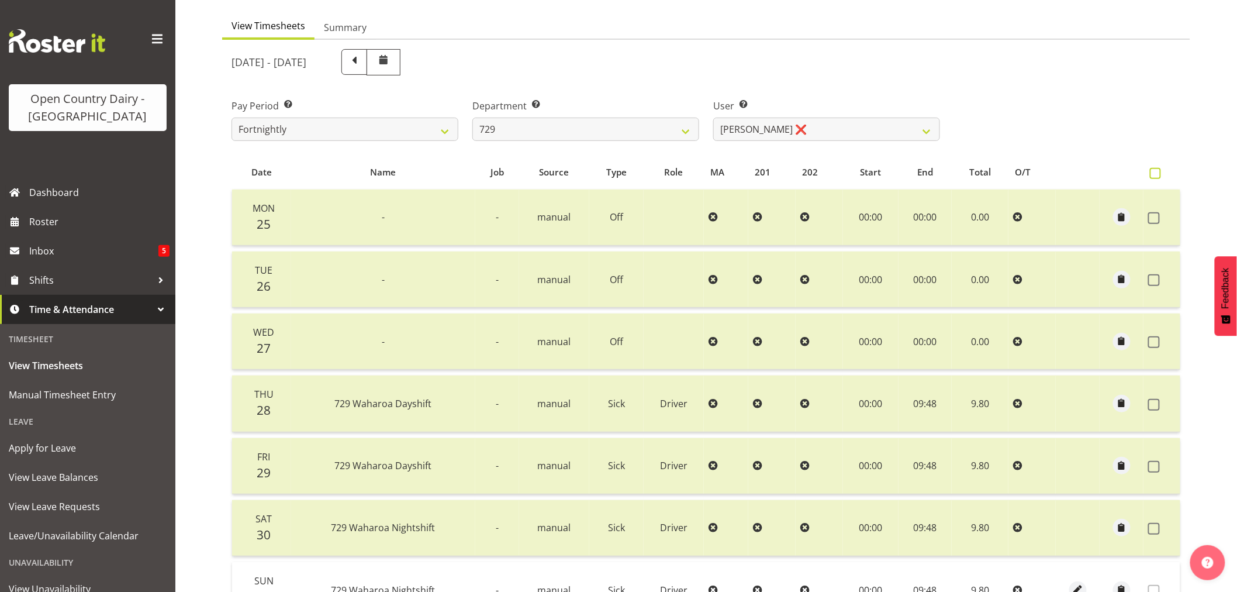
click at [1155, 173] on span at bounding box center [1155, 173] width 11 height 11
click at [1155, 173] on input "checkbox" at bounding box center [1154, 174] width 8 height 8
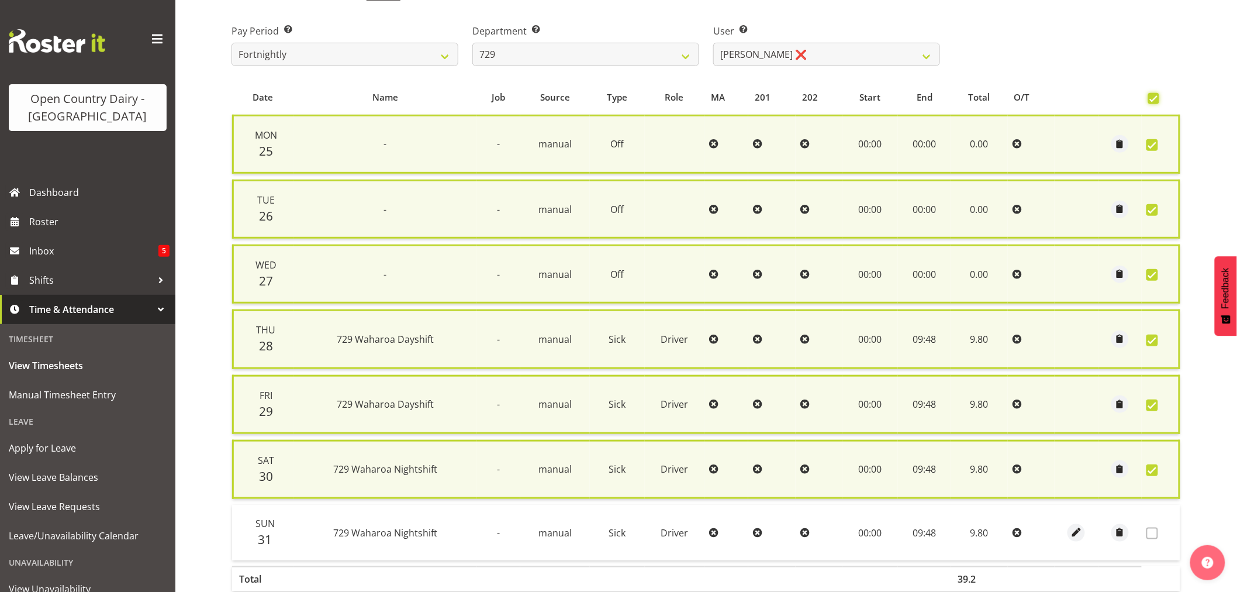
scroll to position [247, 0]
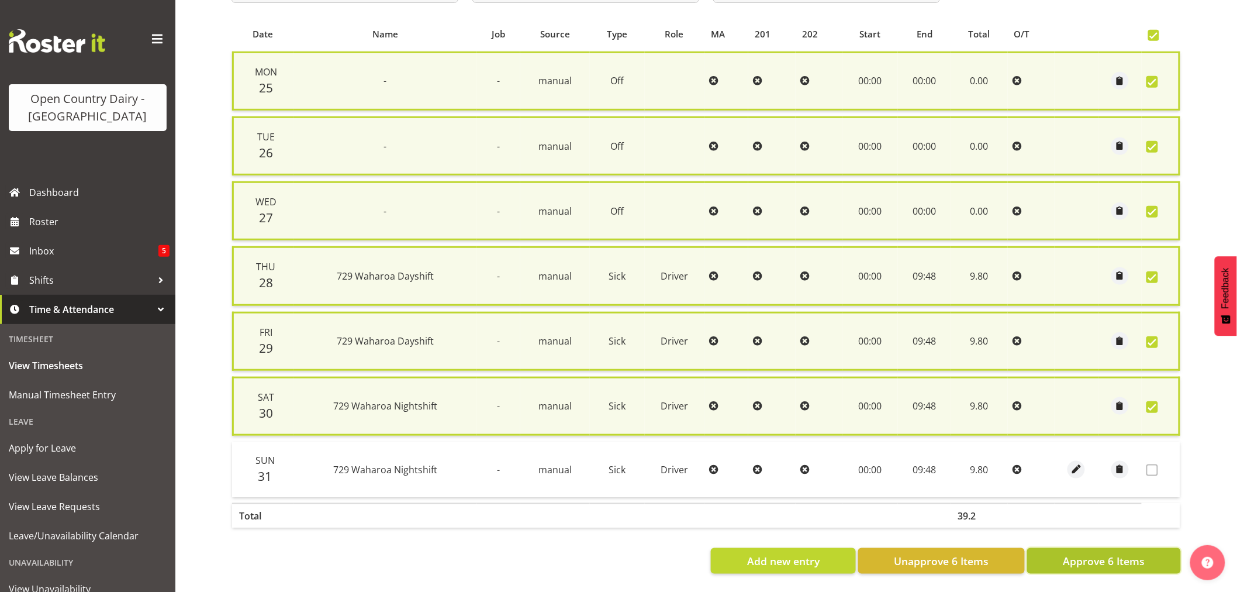
click at [1102, 555] on span "Approve 6 Items" at bounding box center [1104, 560] width 82 height 15
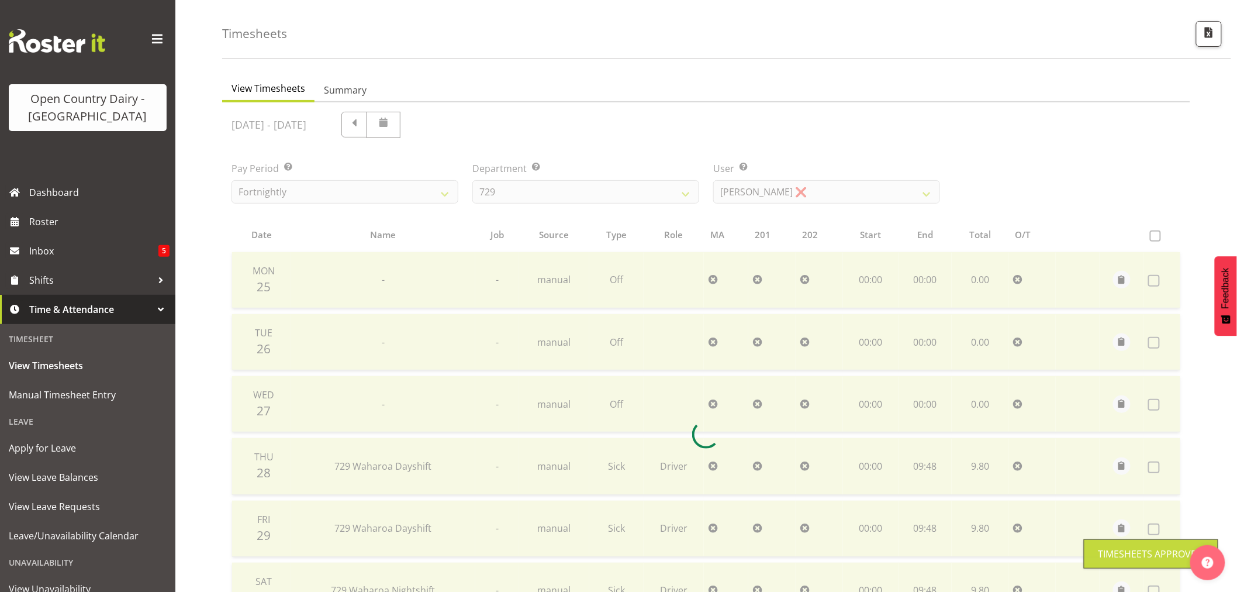
scroll to position [40, 0]
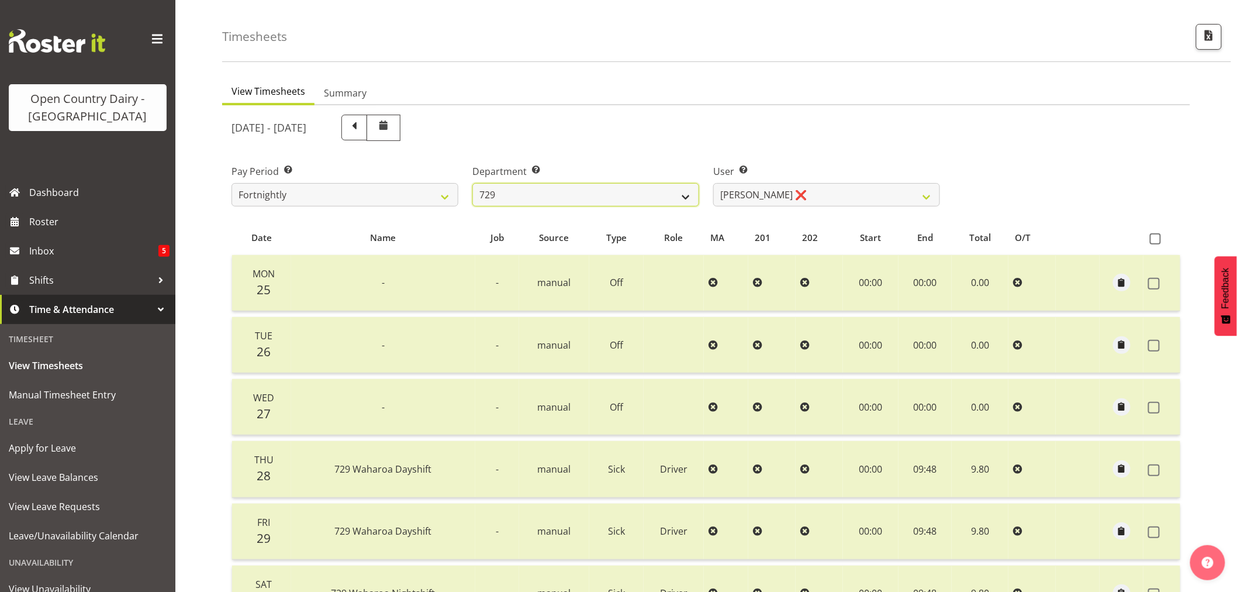
click at [687, 195] on select "701 702 703 704 705 706 707 708 709 710 711 712 713 714 715 716 717 718 719 720" at bounding box center [585, 194] width 227 height 23
click at [472, 183] on select "701 702 703 704 705 706 707 708 709 710 711 712 713 714 715 716 717 718 719 720" at bounding box center [585, 194] width 227 height 23
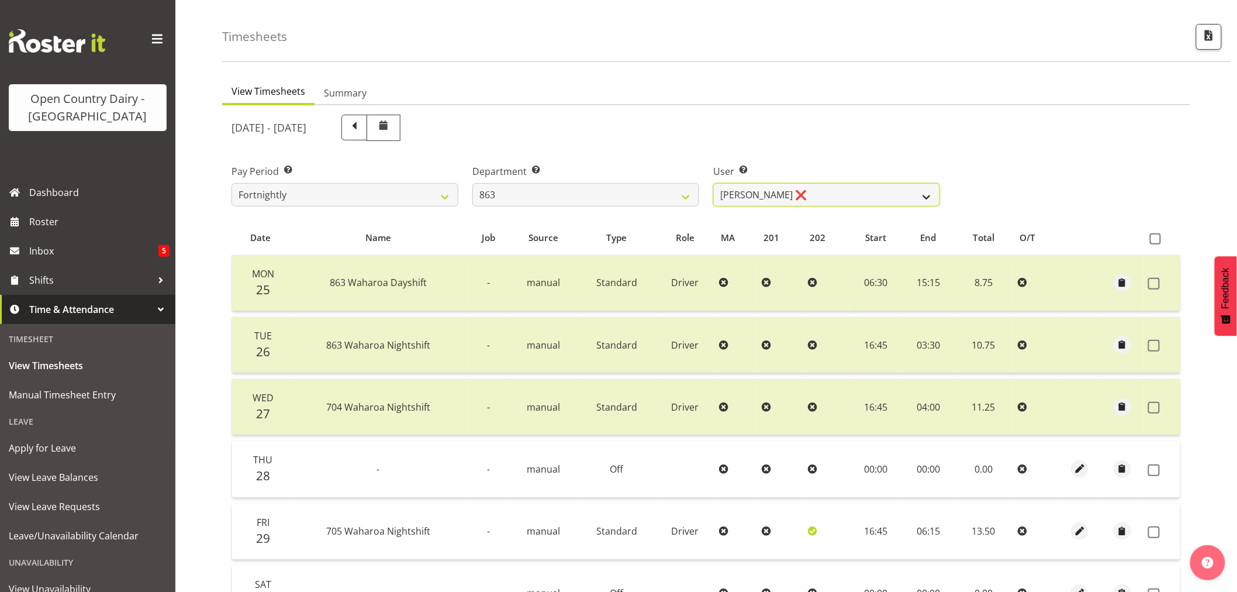
click at [928, 191] on select "Billy Walters ❌ Glyn Spiller ❌ Mike Paki ❌ Paul Bunyan ❌" at bounding box center [826, 194] width 227 height 23
click at [713, 183] on select "Billy Walters ❌ Glyn Spiller ❌ Mike Paki ❌ Paul Bunyan ❌" at bounding box center [826, 194] width 227 height 23
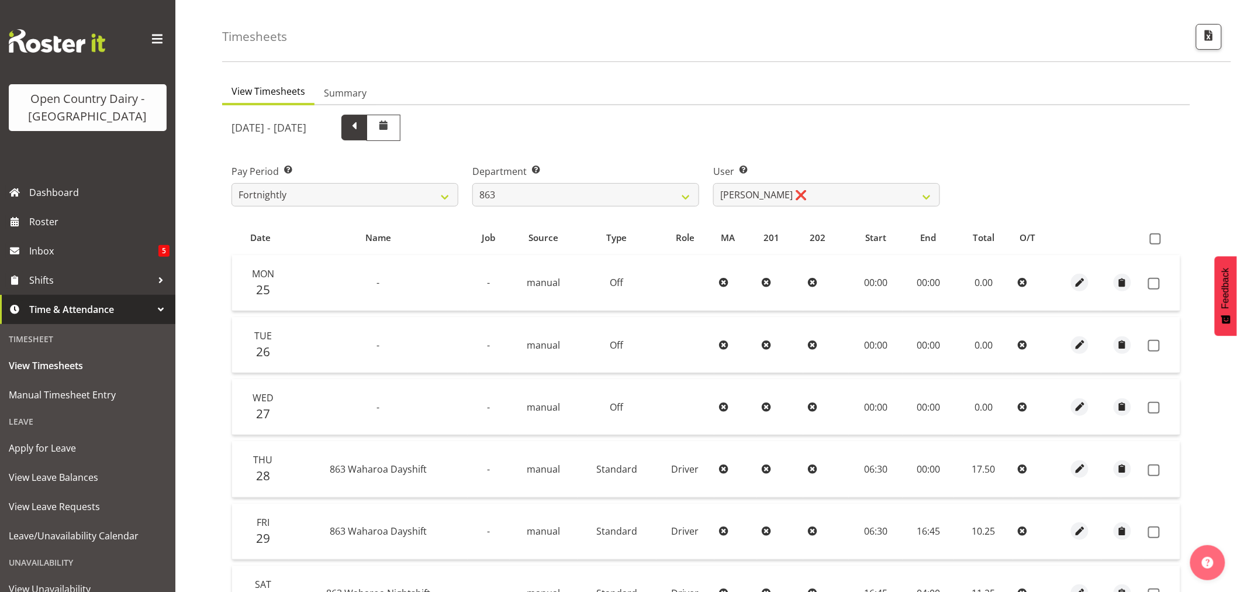
click at [367, 136] on span at bounding box center [354, 128] width 26 height 26
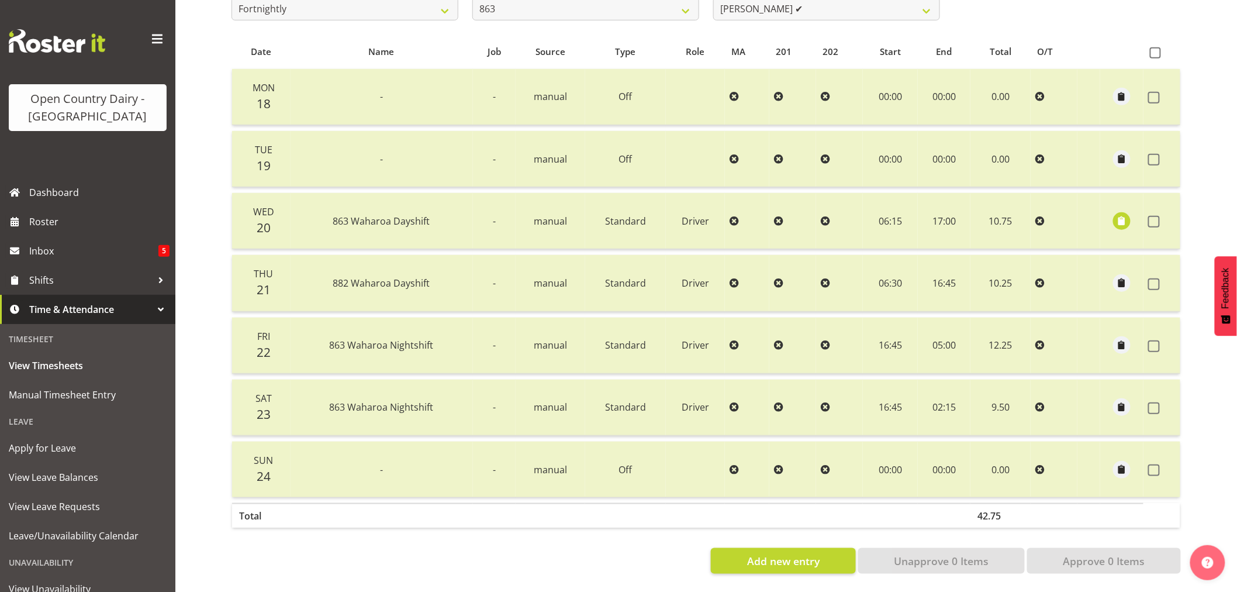
scroll to position [235, 0]
click at [1125, 214] on span "button" at bounding box center [1121, 220] width 13 height 13
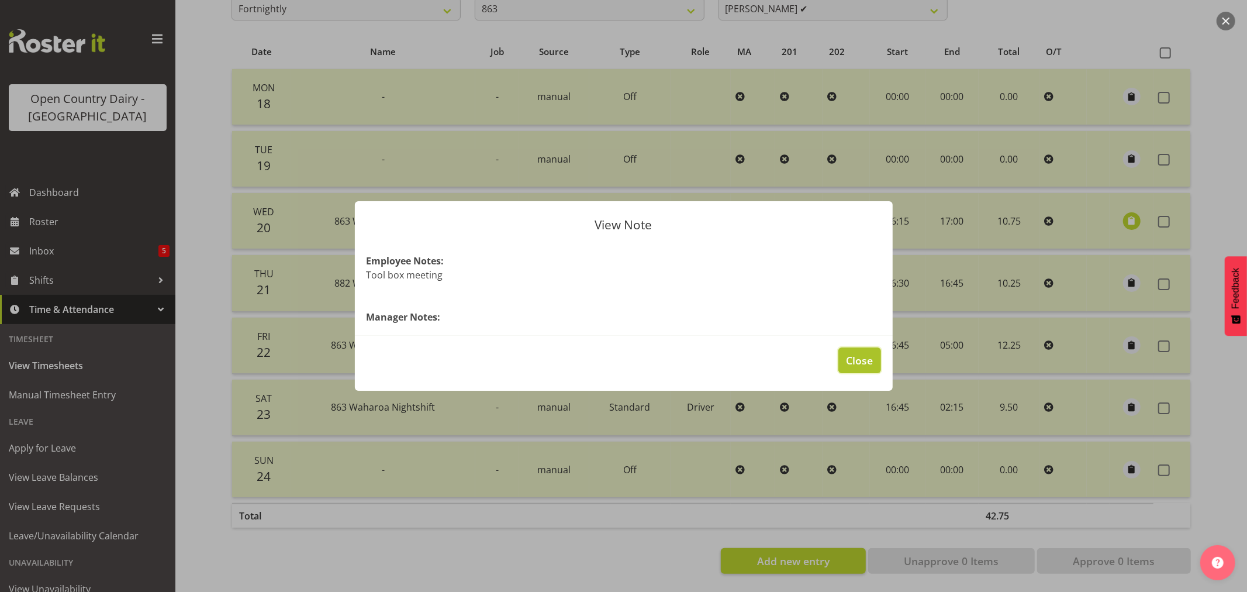
click at [855, 360] on span "Close" at bounding box center [859, 360] width 27 height 15
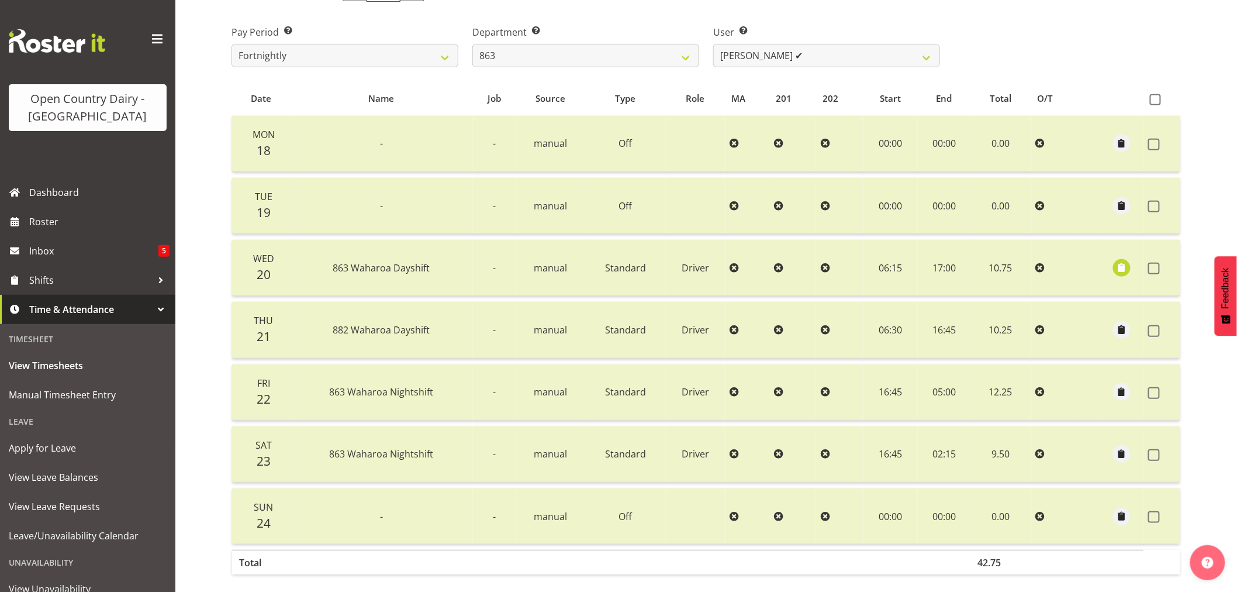
scroll to position [40, 0]
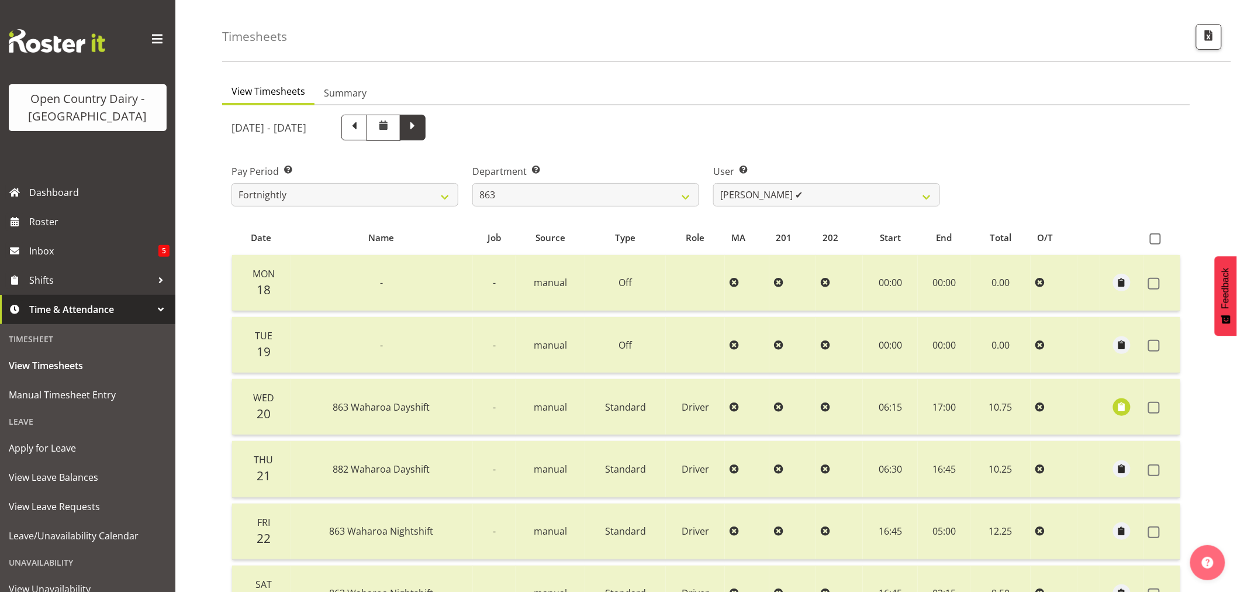
click at [420, 130] on span at bounding box center [412, 126] width 15 height 15
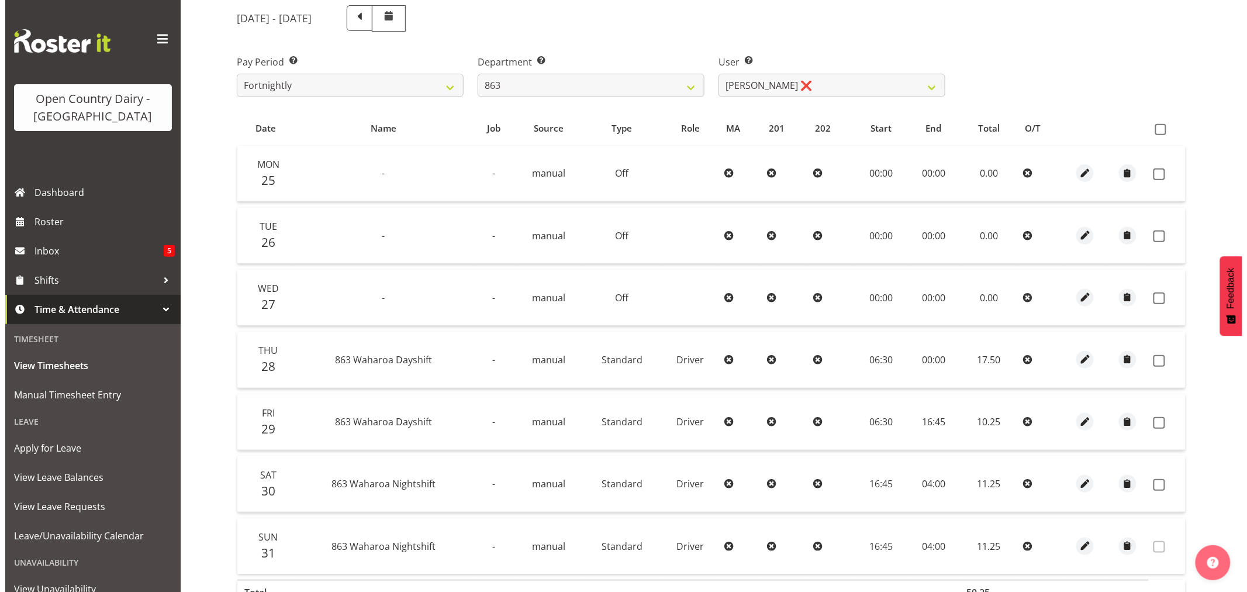
scroll to position [235, 0]
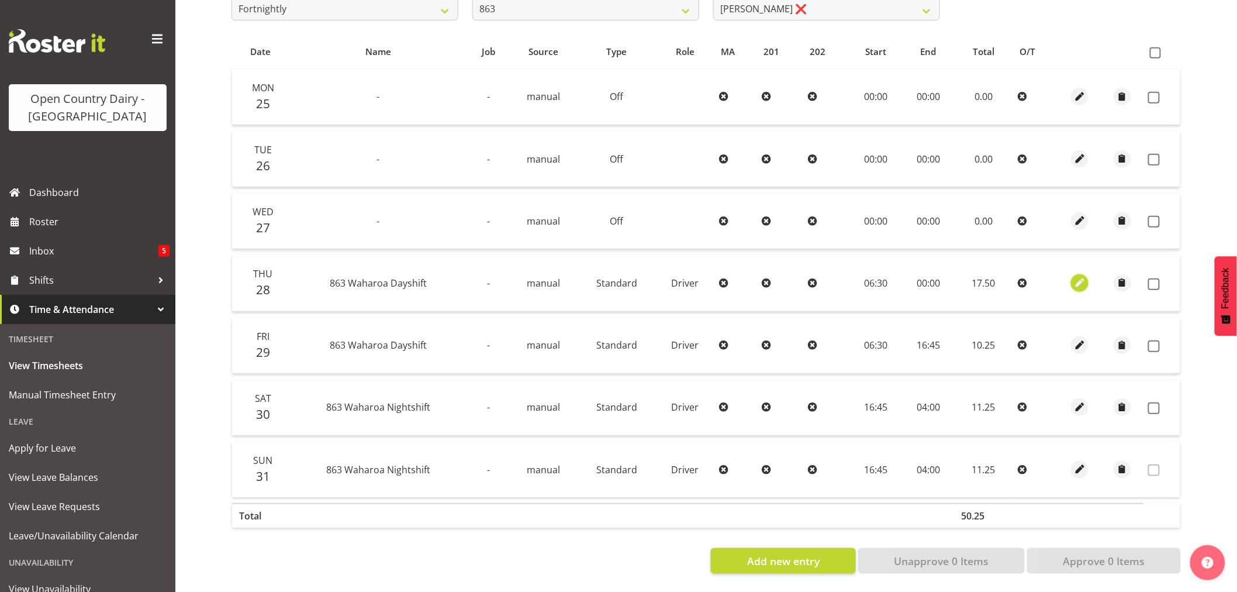
click at [1081, 278] on span "button" at bounding box center [1079, 282] width 13 height 13
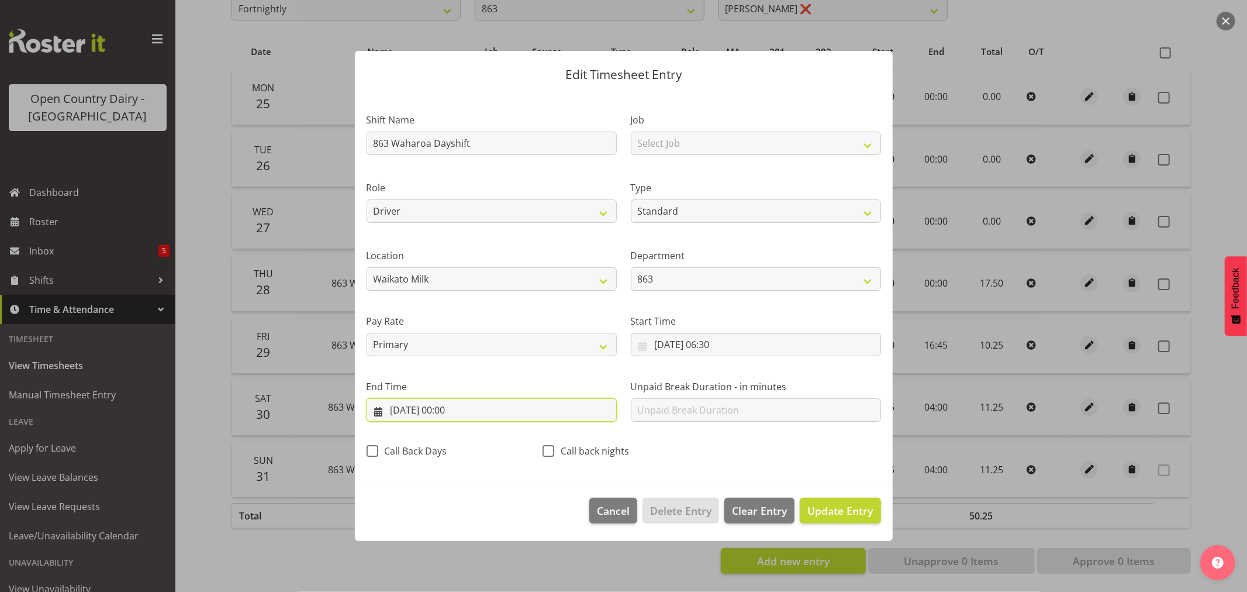
click at [437, 407] on input "[DATE] 00:00" at bounding box center [492, 409] width 250 height 23
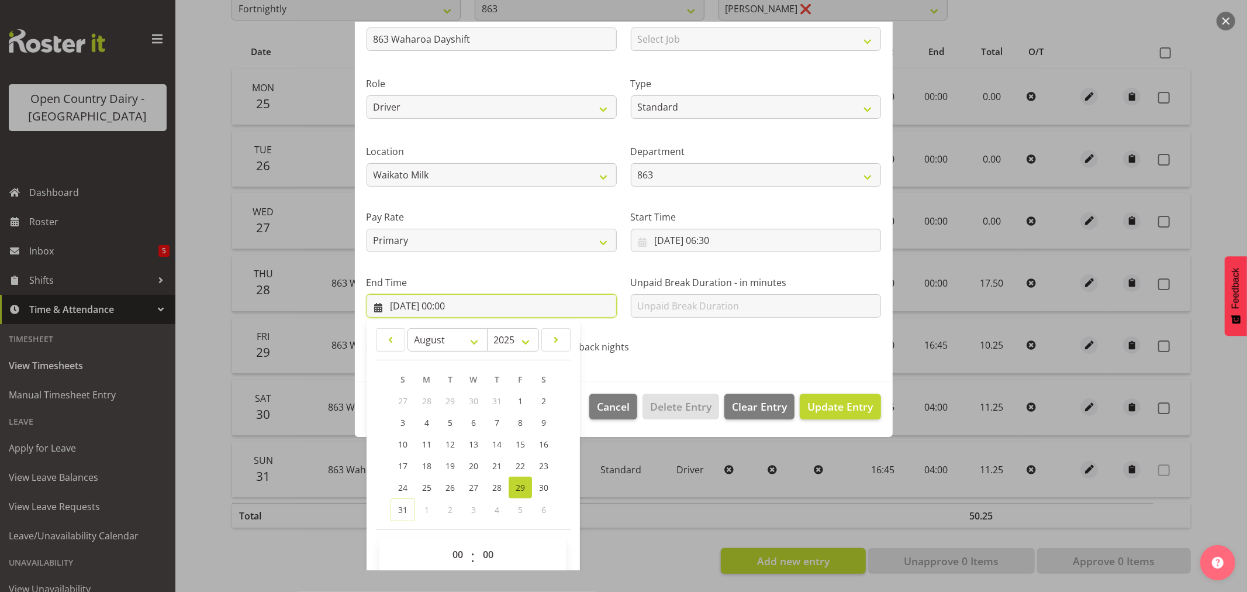
scroll to position [119, 0]
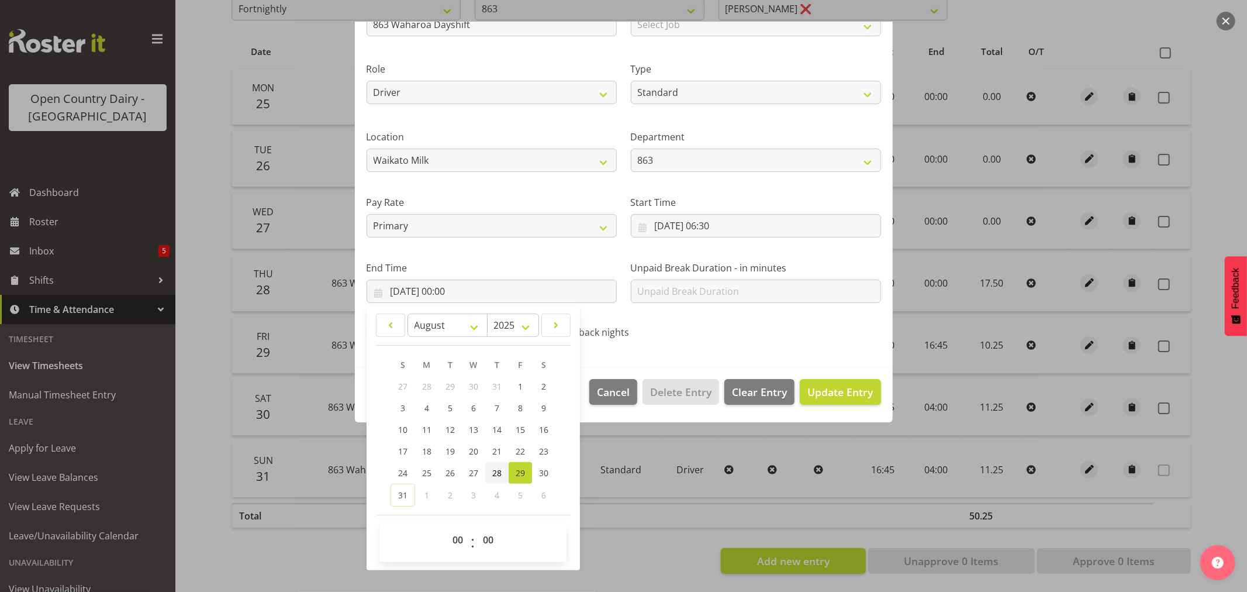
click at [496, 475] on span "28" at bounding box center [496, 472] width 9 height 11
click at [459, 535] on select "00 01 02 03 04 05 06 07 08 09 10 11 12 13 14 15 16 17 18 19 20 21 22 23" at bounding box center [459, 539] width 26 height 23
click at [446, 528] on select "00 01 02 03 04 05 06 07 08 09 10 11 12 13 14 15 16 17 18 19 20 21 22 23" at bounding box center [459, 539] width 26 height 23
click at [486, 540] on select "00 01 02 03 04 05 06 07 08 09 10 11 12 13 14 15 16 17 18 19 20 21 22 23 24 25 2…" at bounding box center [489, 539] width 26 height 23
click at [476, 528] on select "00 01 02 03 04 05 06 07 08 09 10 11 12 13 14 15 16 17 18 19 20 21 22 23 24 25 2…" at bounding box center [489, 539] width 26 height 23
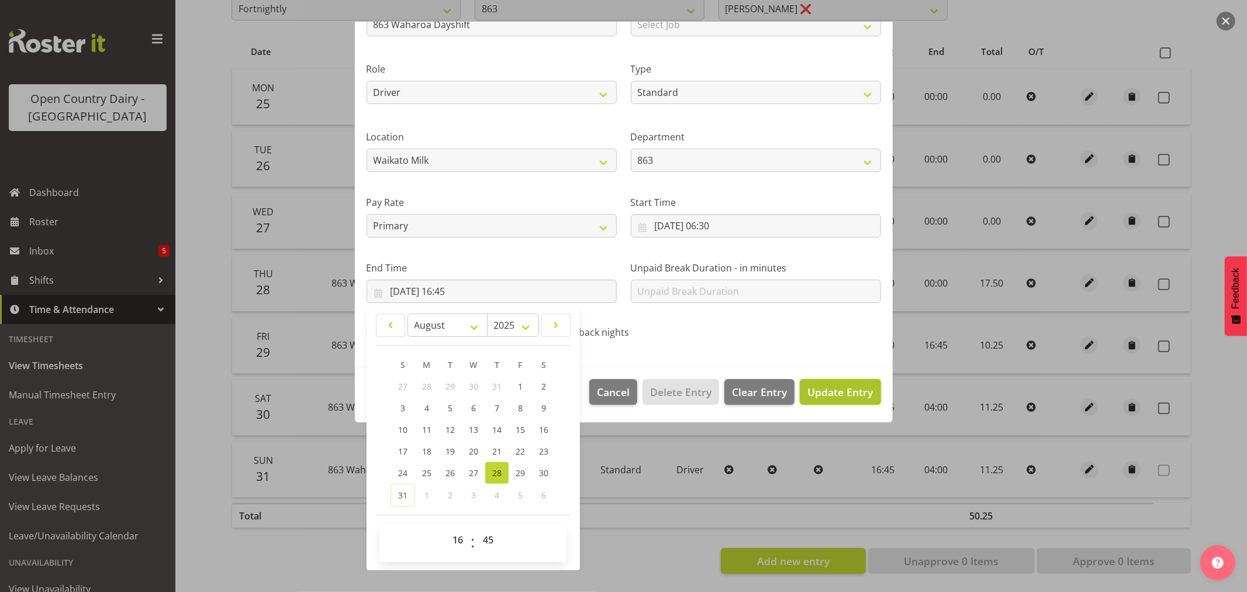
click at [833, 389] on span "Update Entry" at bounding box center [839, 392] width 65 height 14
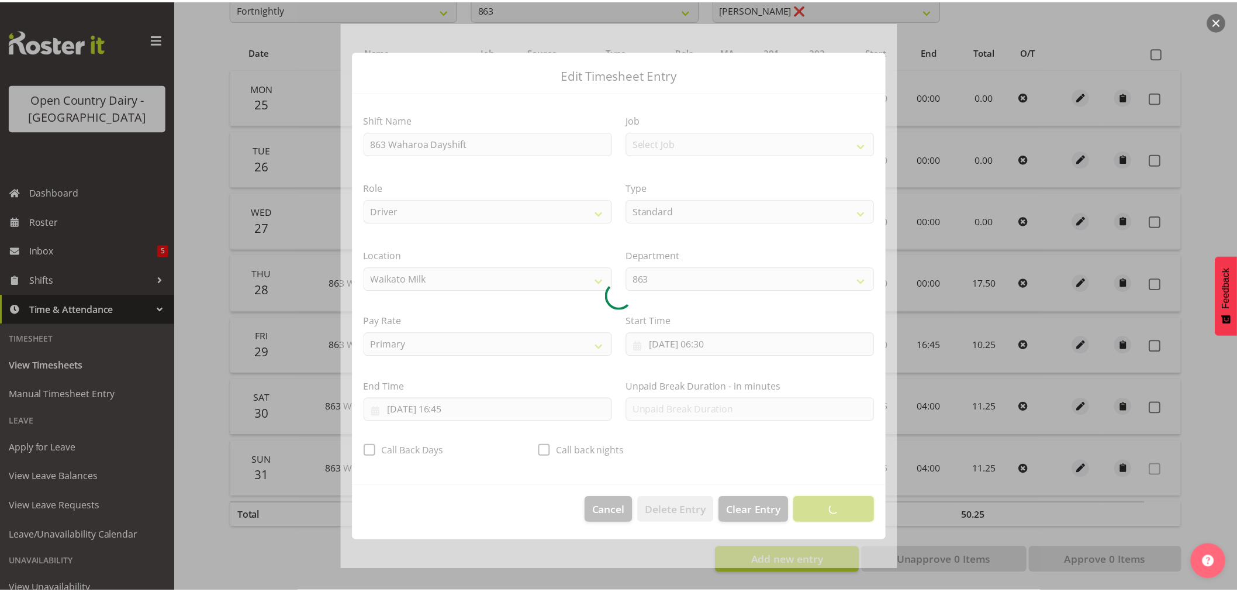
scroll to position [0, 0]
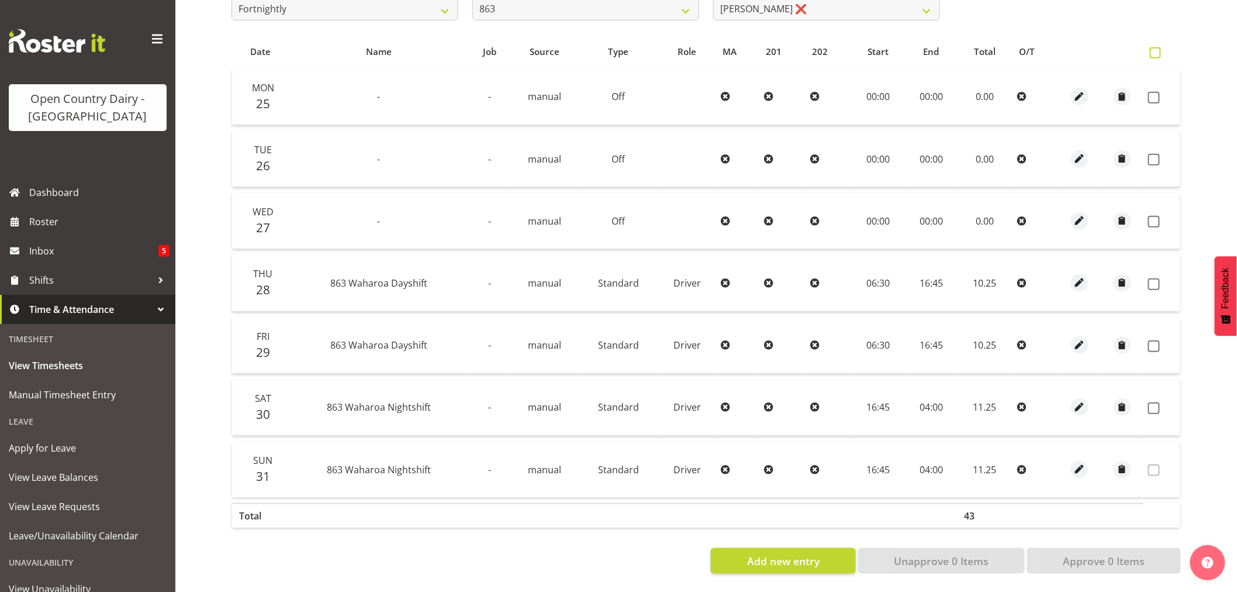
click at [1162, 47] on label at bounding box center [1158, 52] width 17 height 11
click at [1157, 49] on input "checkbox" at bounding box center [1154, 53] width 8 height 8
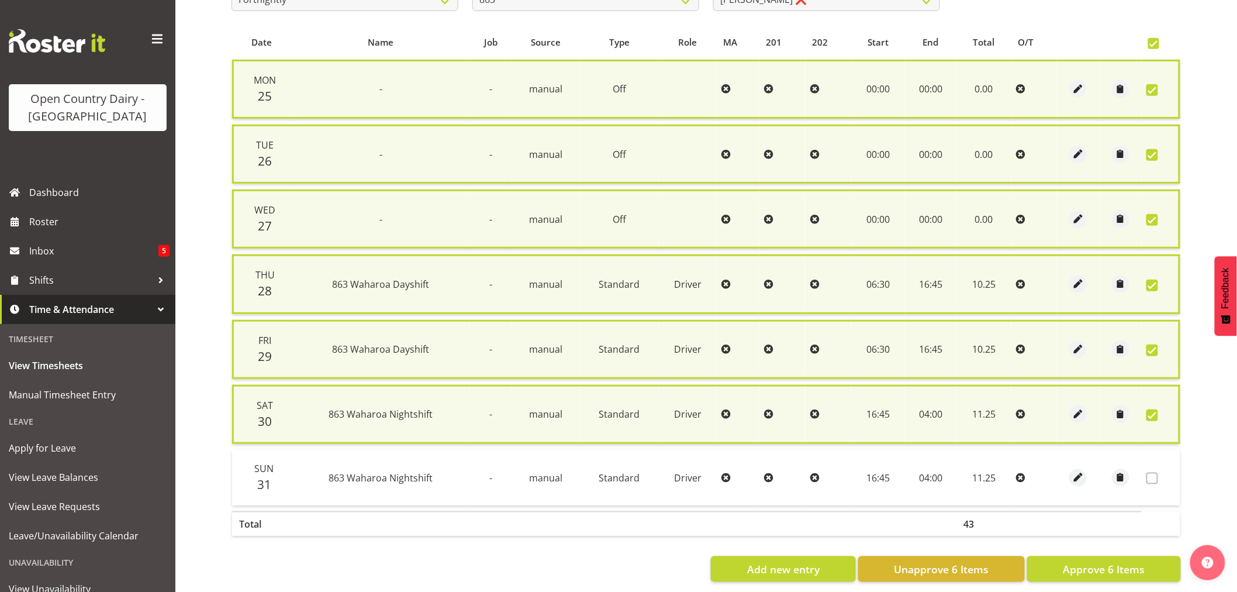
click at [1152, 409] on span at bounding box center [1152, 415] width 12 height 12
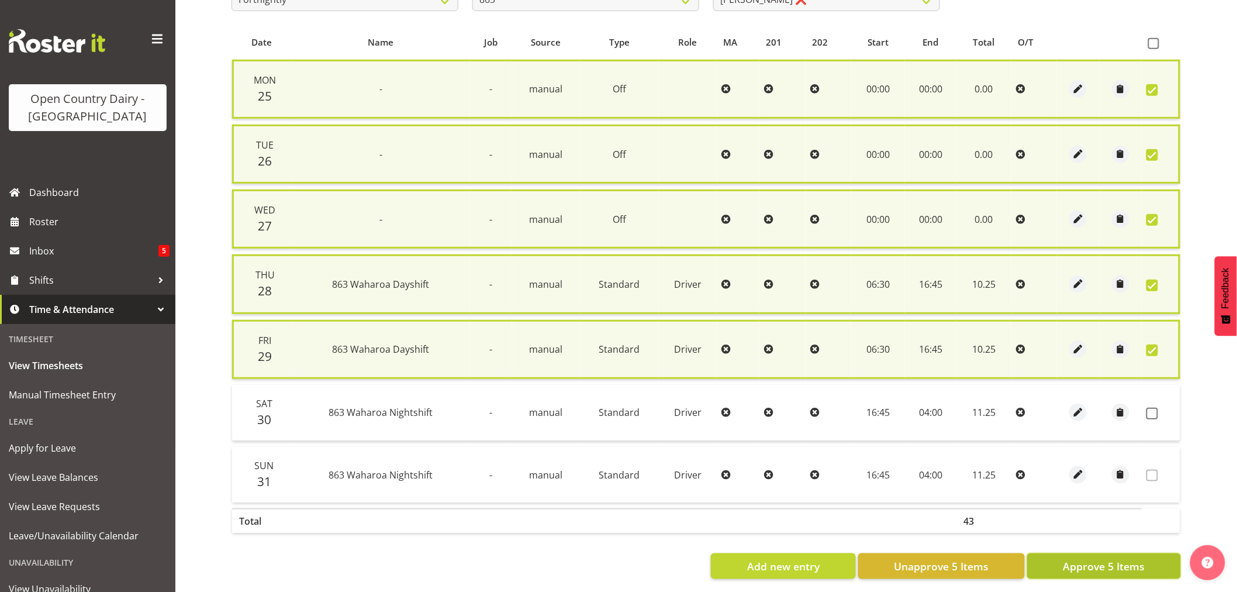
click at [1100, 558] on span "Approve 5 Items" at bounding box center [1104, 565] width 82 height 15
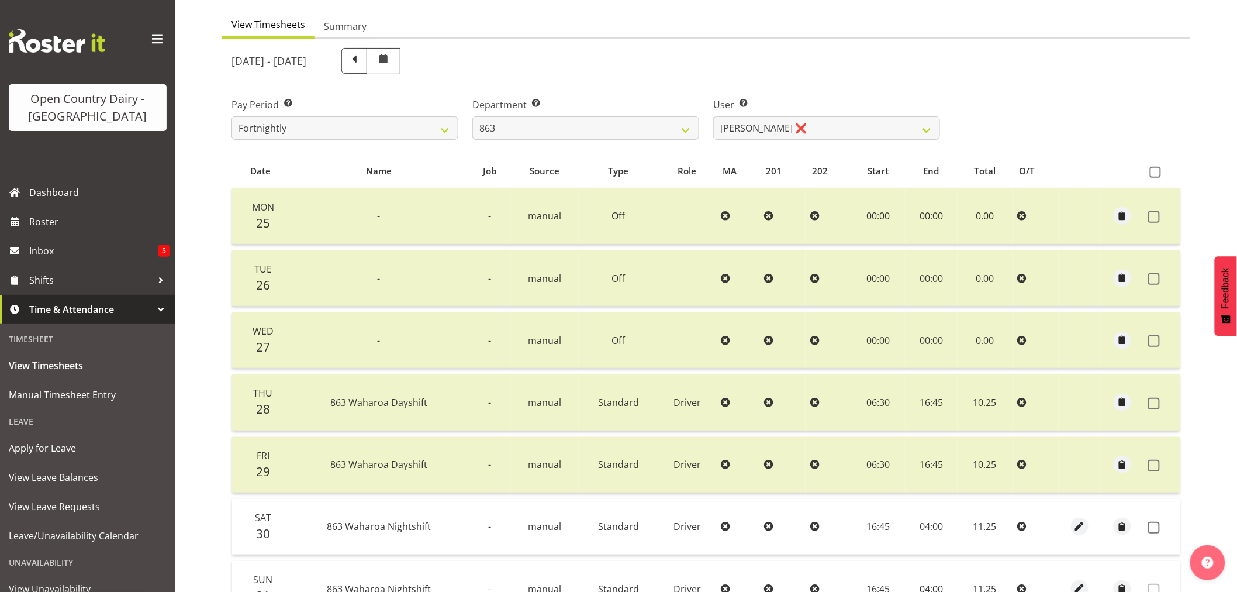
scroll to position [105, 0]
click at [684, 131] on select "701 702 703 704 705 706 707 708 709 710 711 712 713 714 715 716 717 718 719 720" at bounding box center [585, 129] width 227 height 23
click at [472, 118] on select "701 702 703 704 705 706 707 708 709 710 711 712 713 714 715 716 717 718 719 720" at bounding box center [585, 129] width 227 height 23
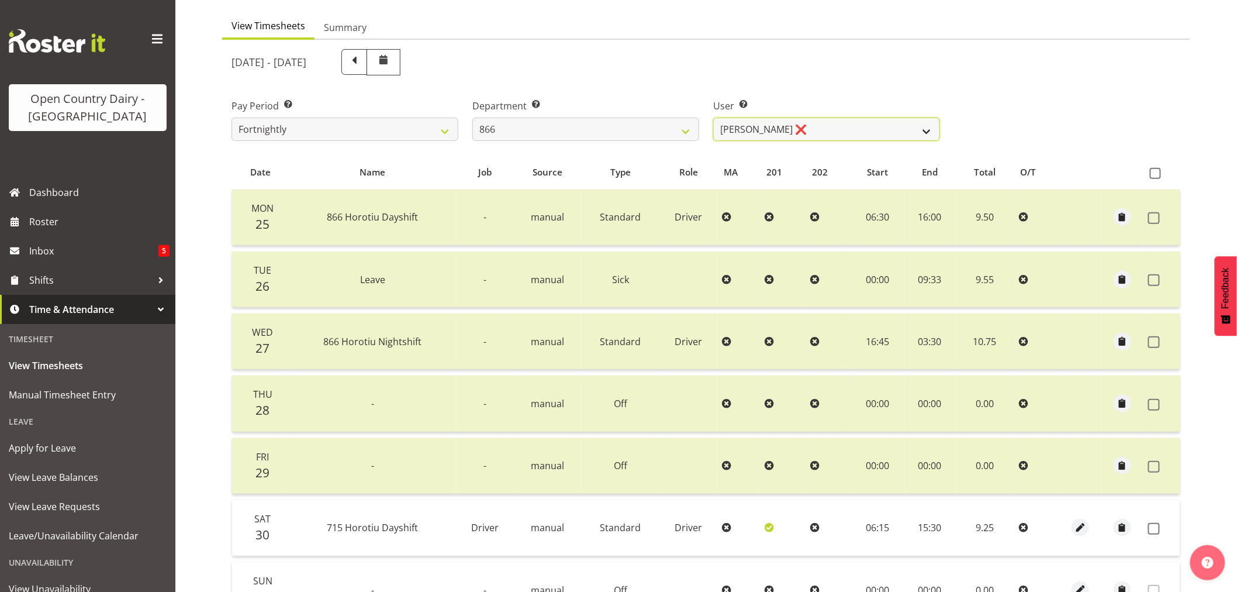
click at [924, 132] on select "Harshdeep Singh ❌ Jacques Nel ❌ Navreet Jawanda ❌ Neil Abrahams ❌" at bounding box center [826, 129] width 227 height 23
click at [713, 118] on select "Harshdeep Singh ❌ Jacques Nel ❌ Navreet Jawanda ❌ Neil Abrahams ❌" at bounding box center [826, 129] width 227 height 23
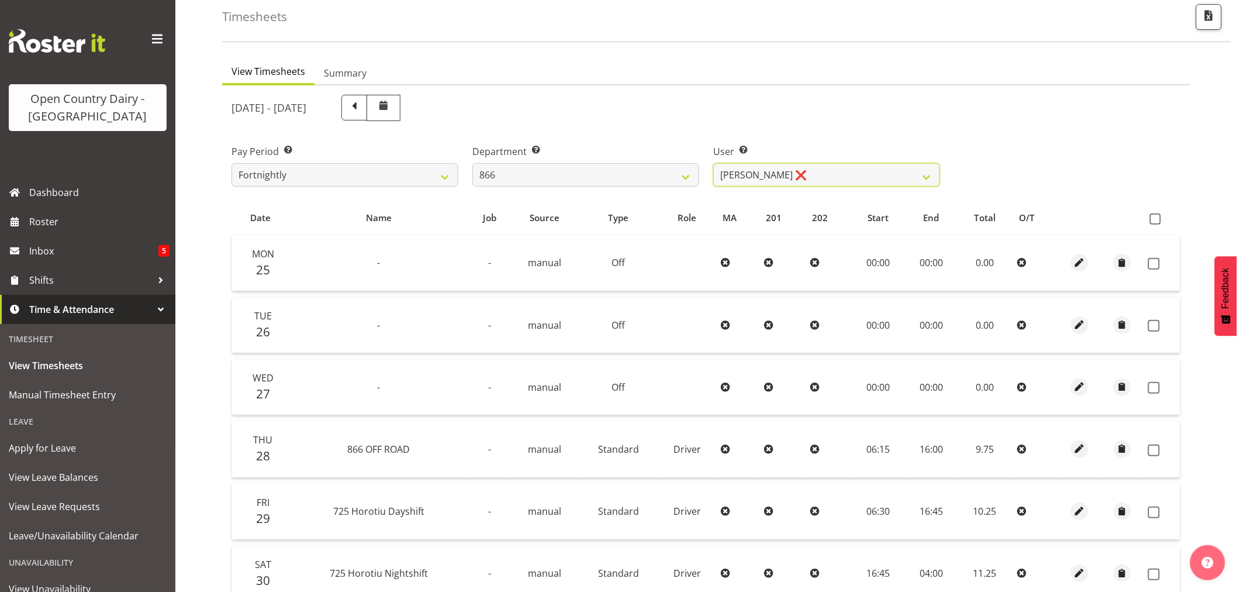
scroll to position [40, 0]
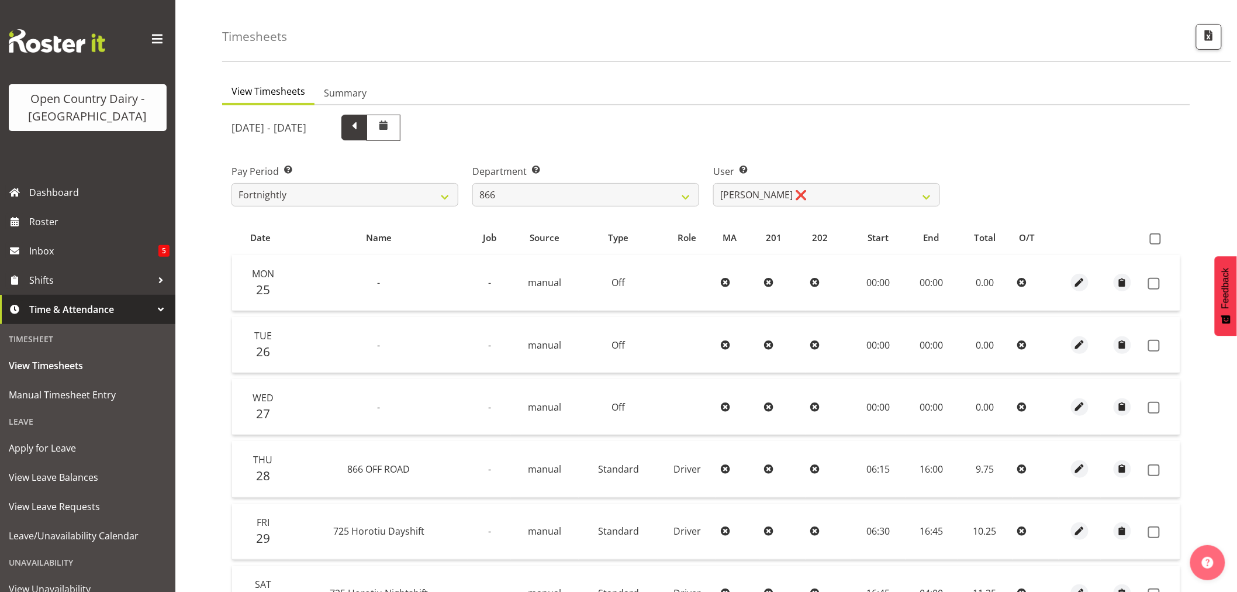
click at [367, 127] on span at bounding box center [354, 128] width 26 height 26
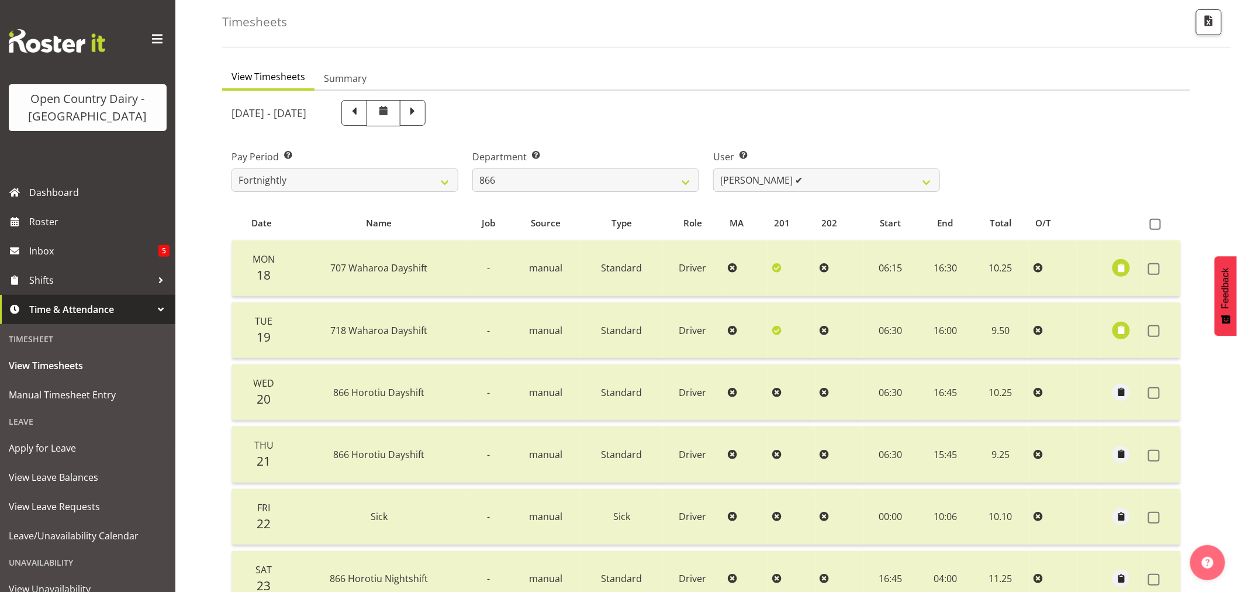
scroll to position [130, 0]
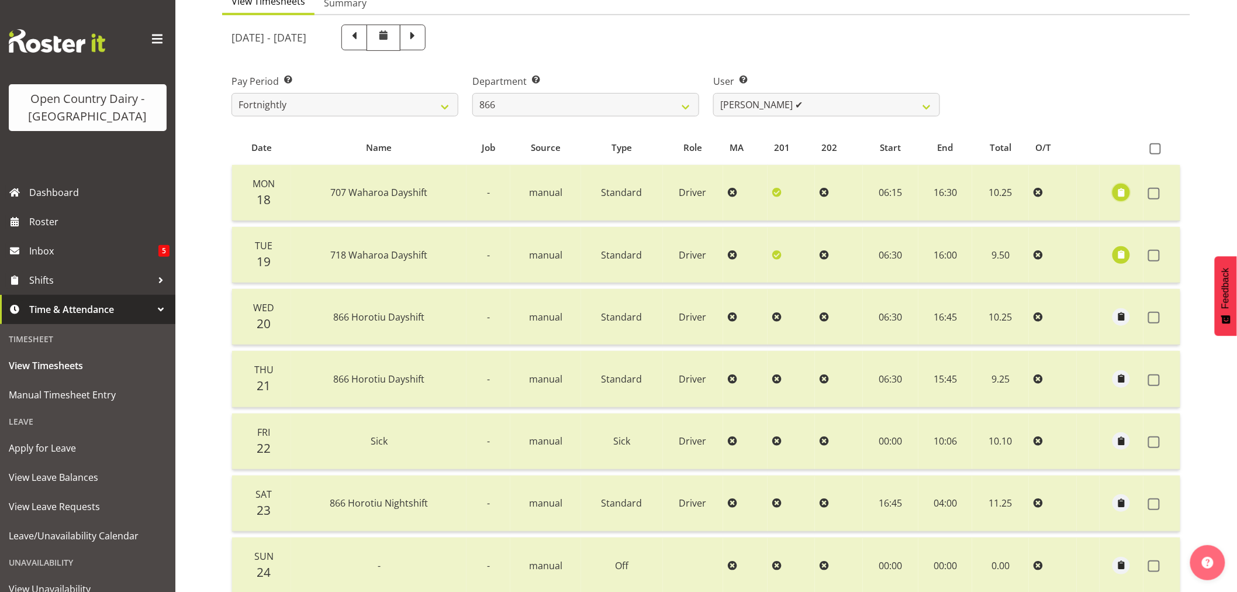
click at [1119, 195] on span "button" at bounding box center [1121, 192] width 13 height 13
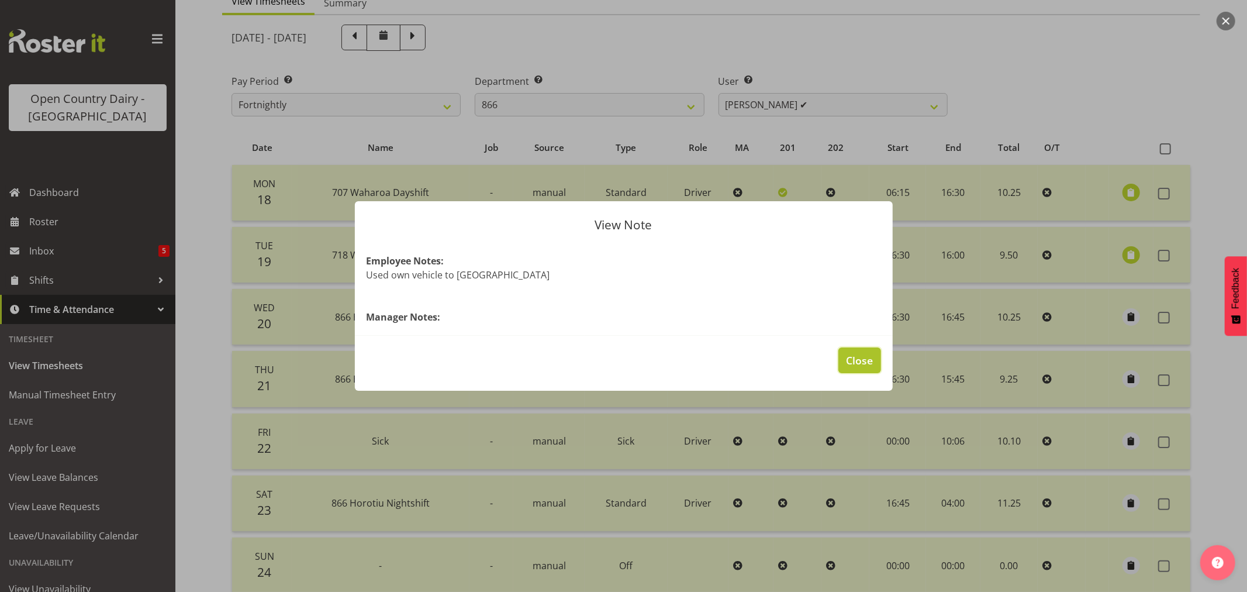
click at [866, 360] on span "Close" at bounding box center [859, 360] width 27 height 15
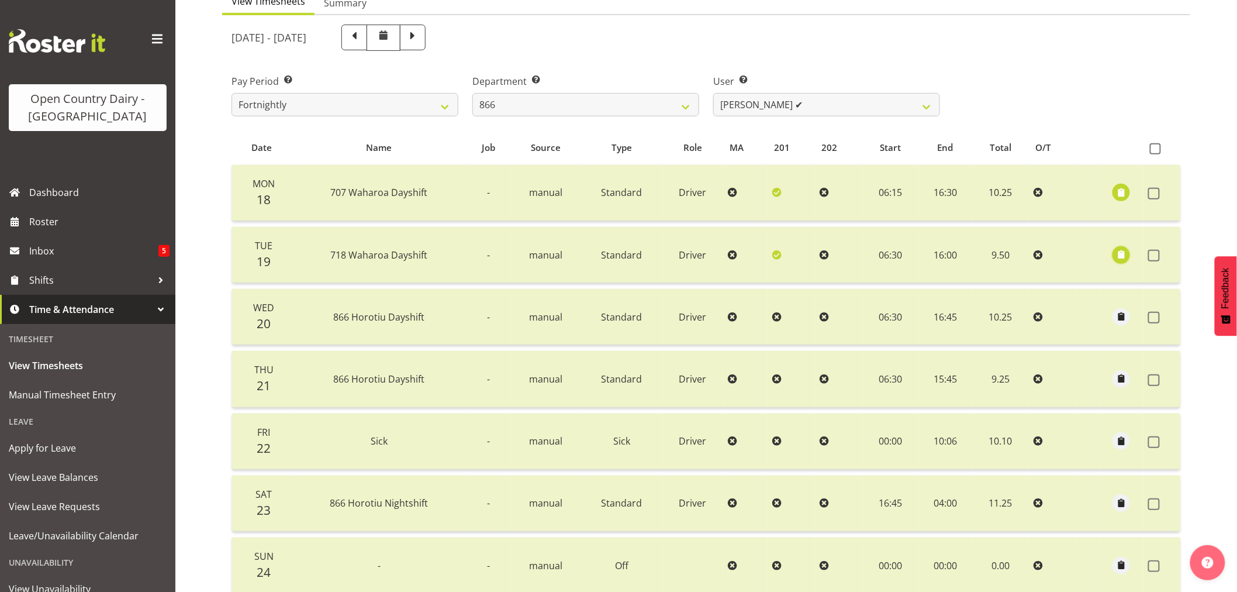
click at [1122, 249] on span "button" at bounding box center [1121, 254] width 13 height 13
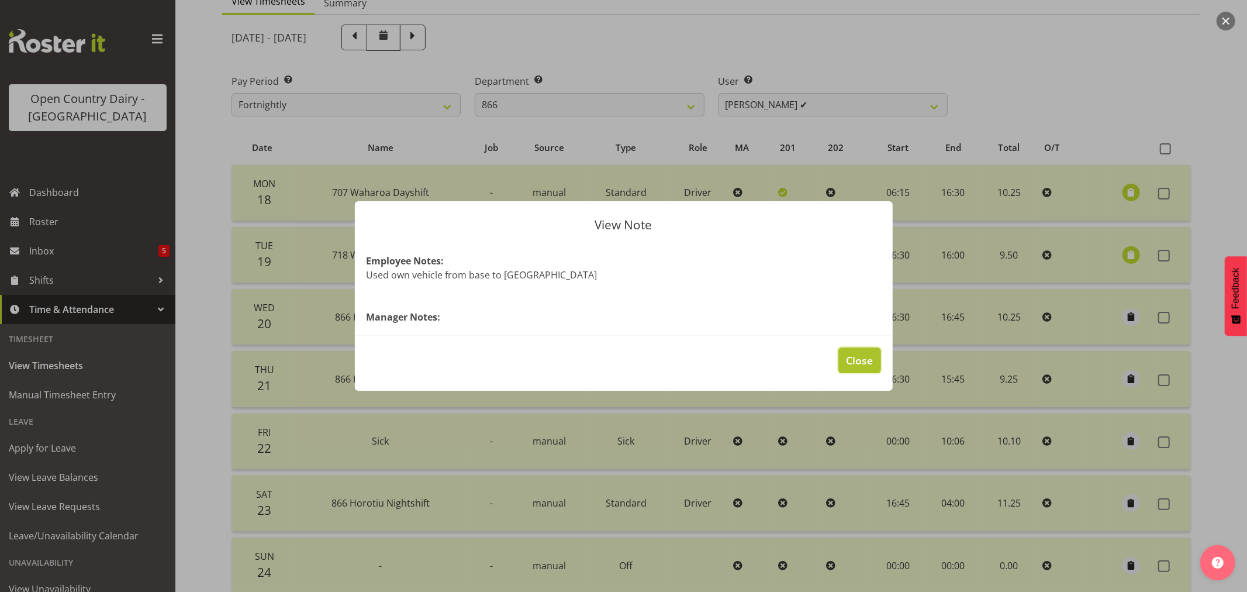
click at [874, 350] on button "Close" at bounding box center [859, 360] width 42 height 26
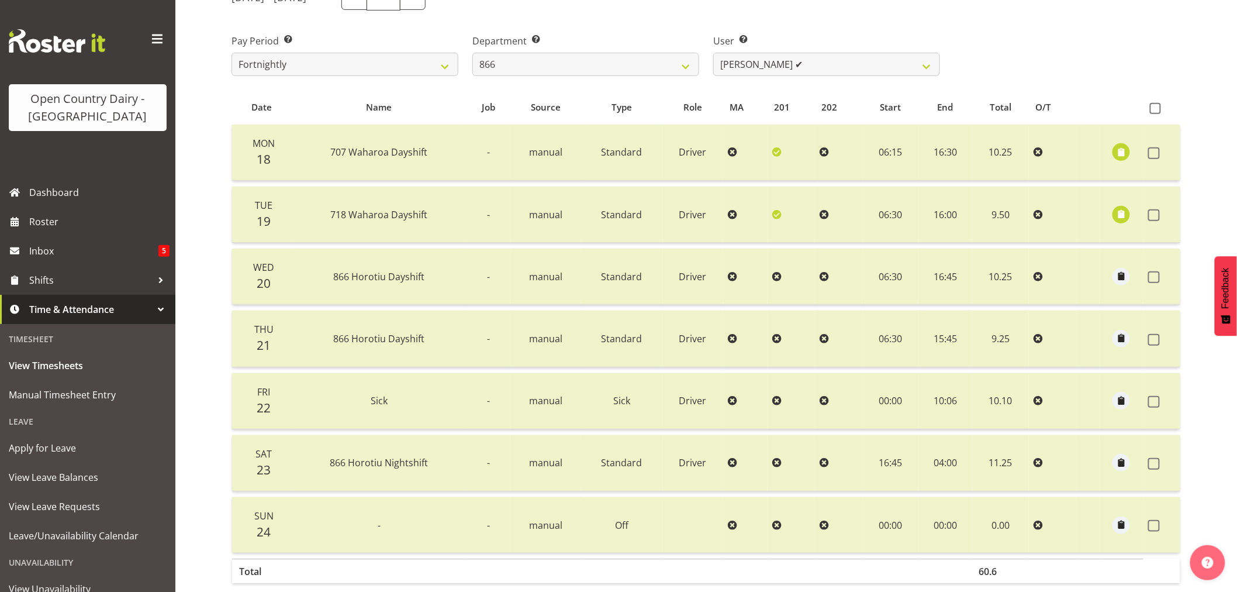
scroll to position [0, 0]
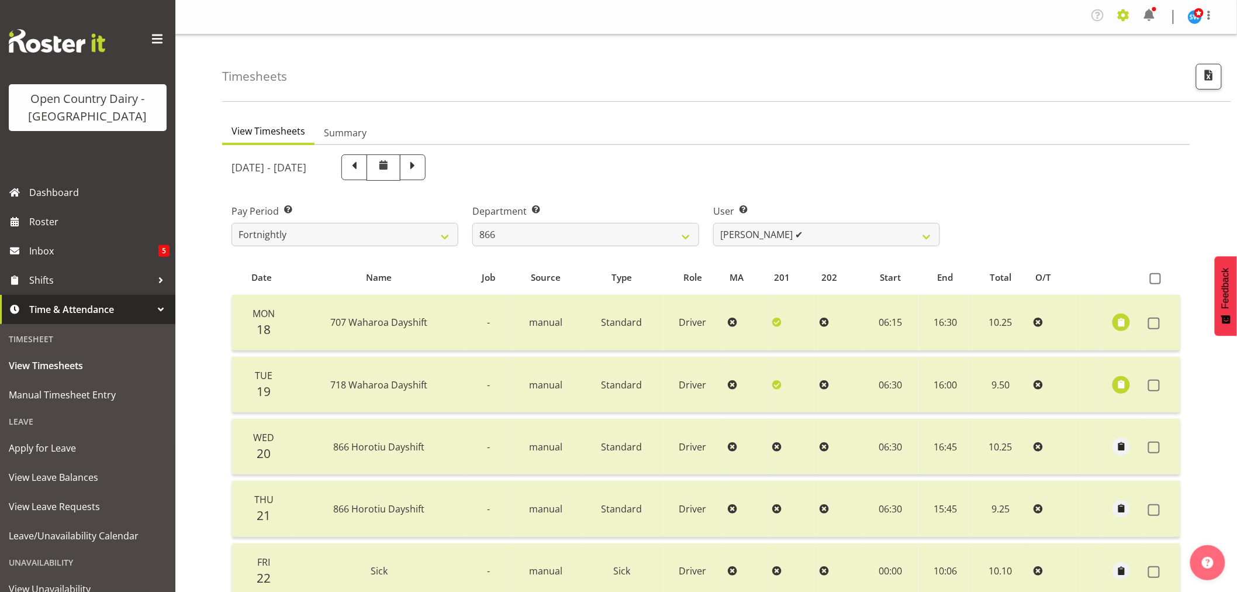
click at [1122, 12] on span at bounding box center [1123, 15] width 19 height 19
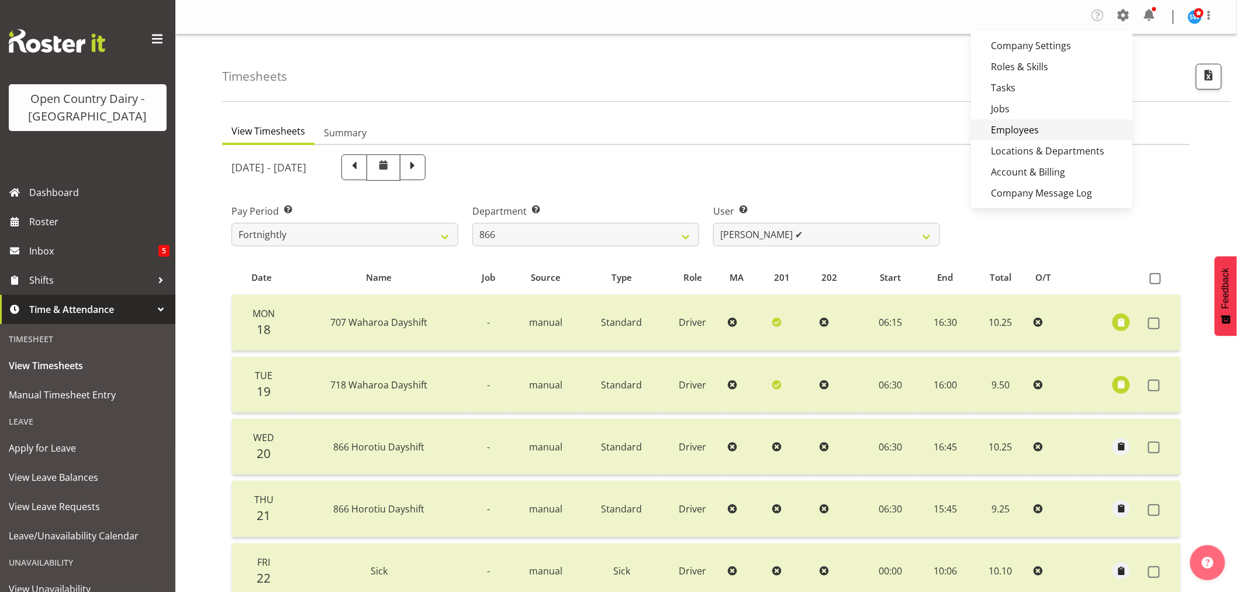
click at [1038, 127] on link "Employees" at bounding box center [1052, 129] width 162 height 21
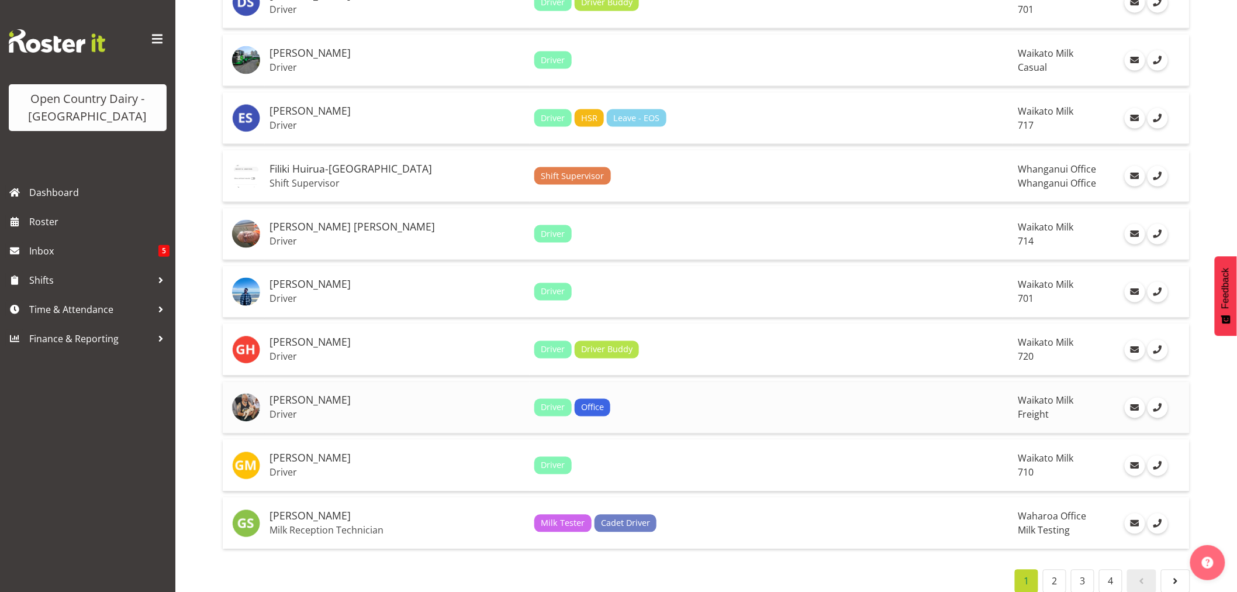
scroll to position [2553, 0]
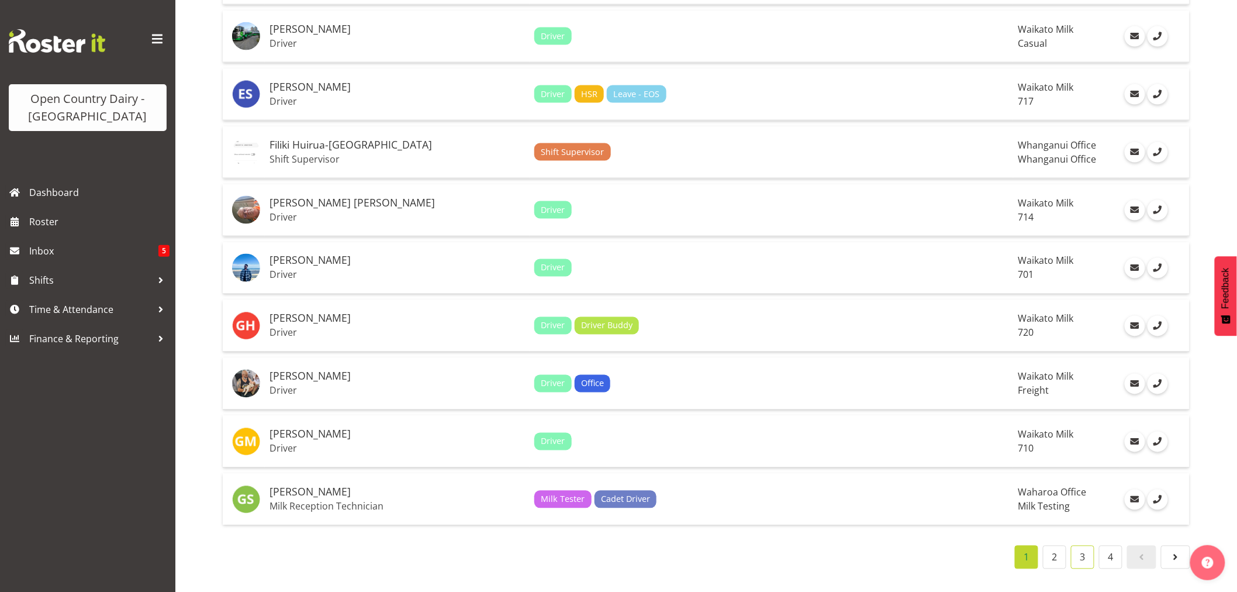
click at [1090, 545] on link "3" at bounding box center [1082, 556] width 23 height 23
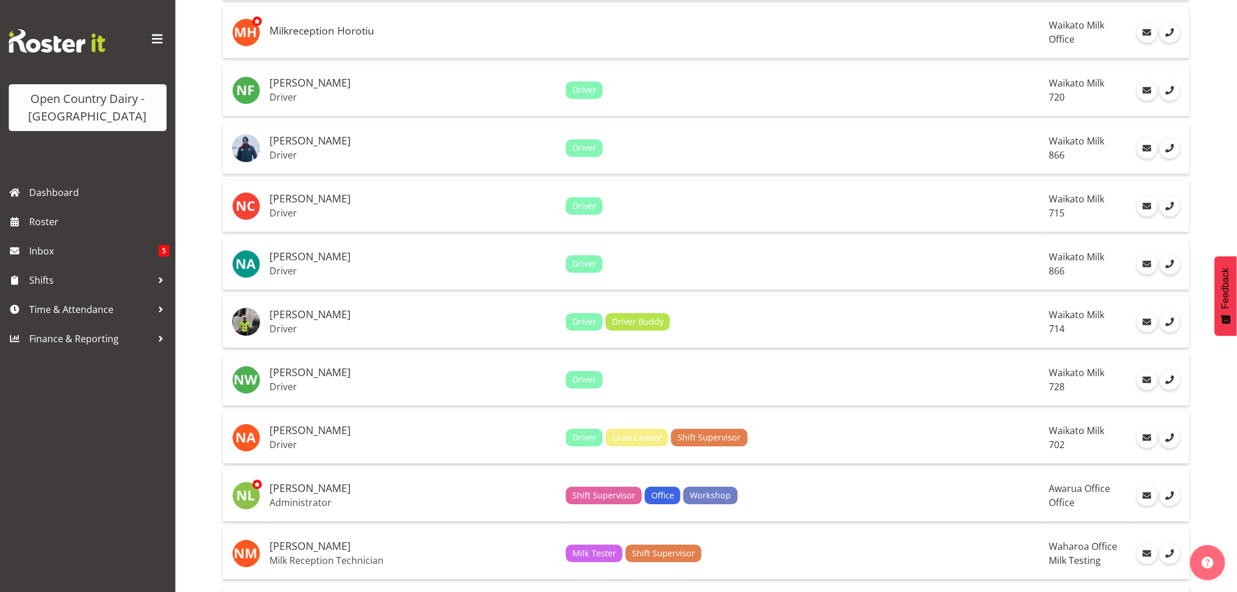
scroll to position [1190, 0]
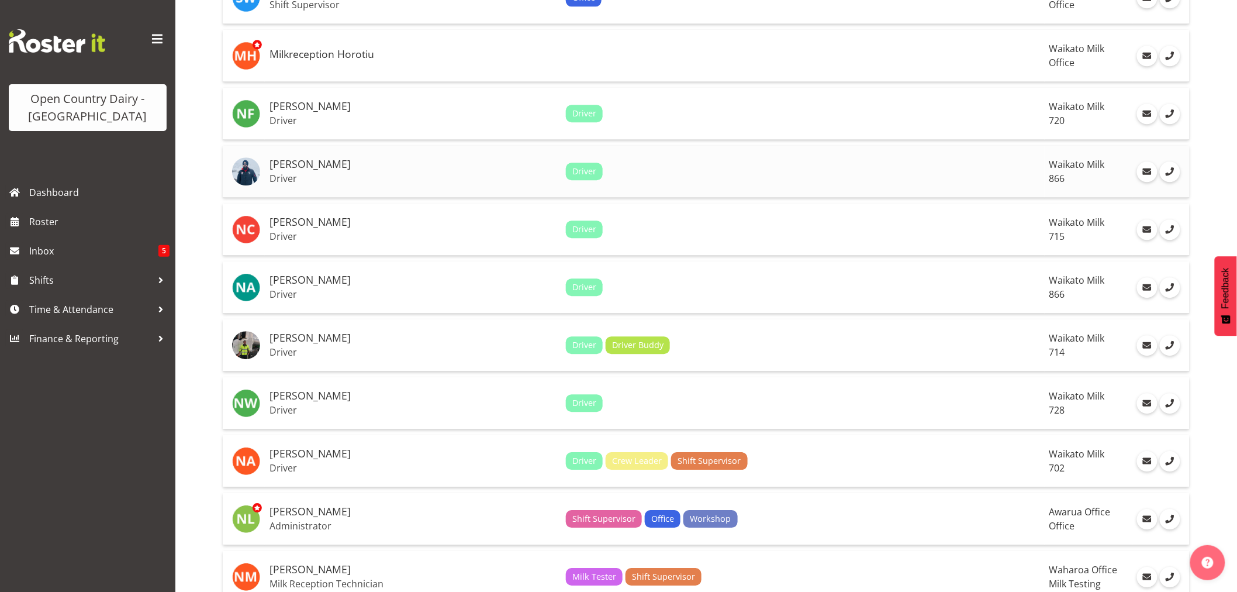
click at [288, 167] on h5 "[PERSON_NAME]" at bounding box center [412, 164] width 287 height 12
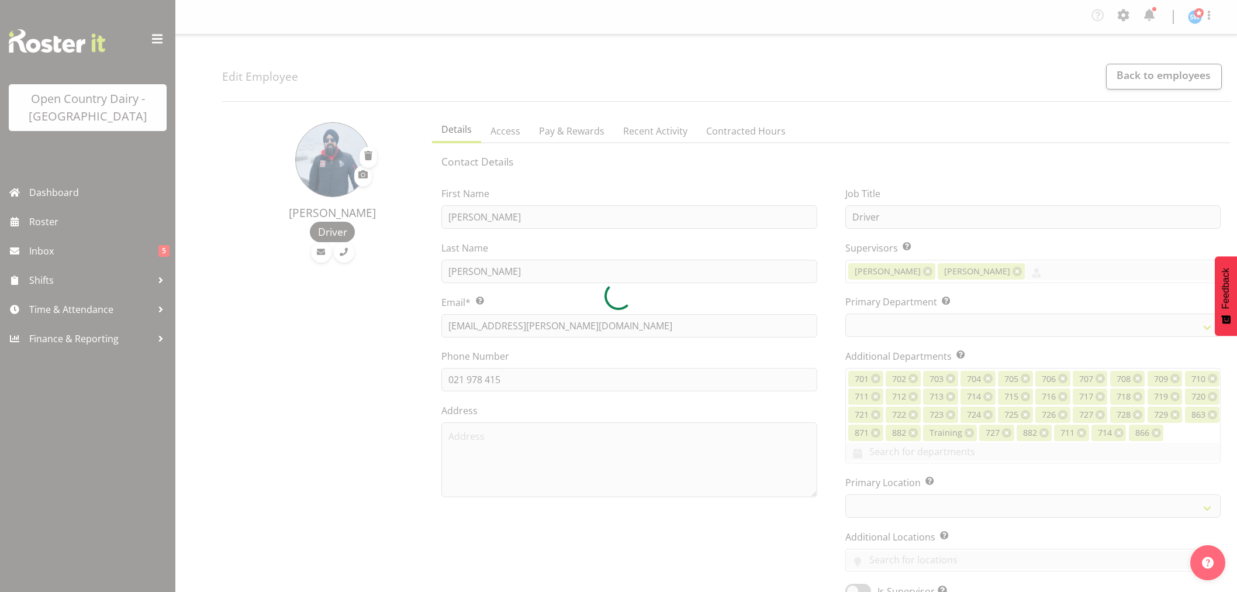
select select "TimelineWeek"
select select
select select "1054"
click at [568, 131] on div at bounding box center [618, 296] width 1237 height 592
select select "898"
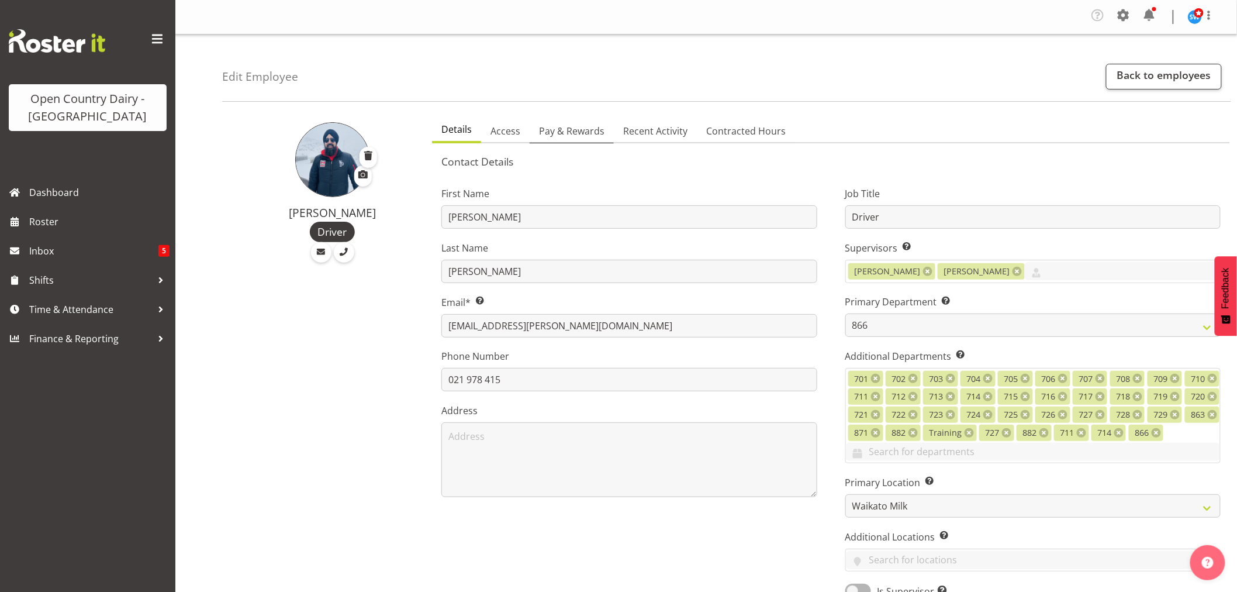
click at [568, 131] on span "Pay & Rewards" at bounding box center [571, 131] width 65 height 14
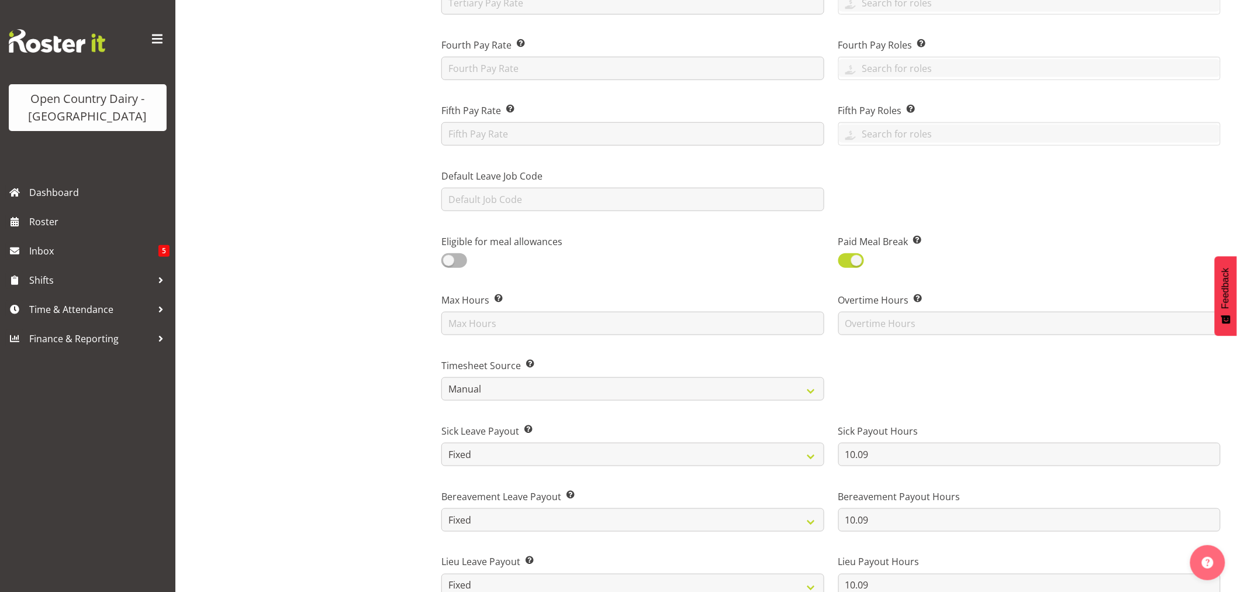
scroll to position [324, 0]
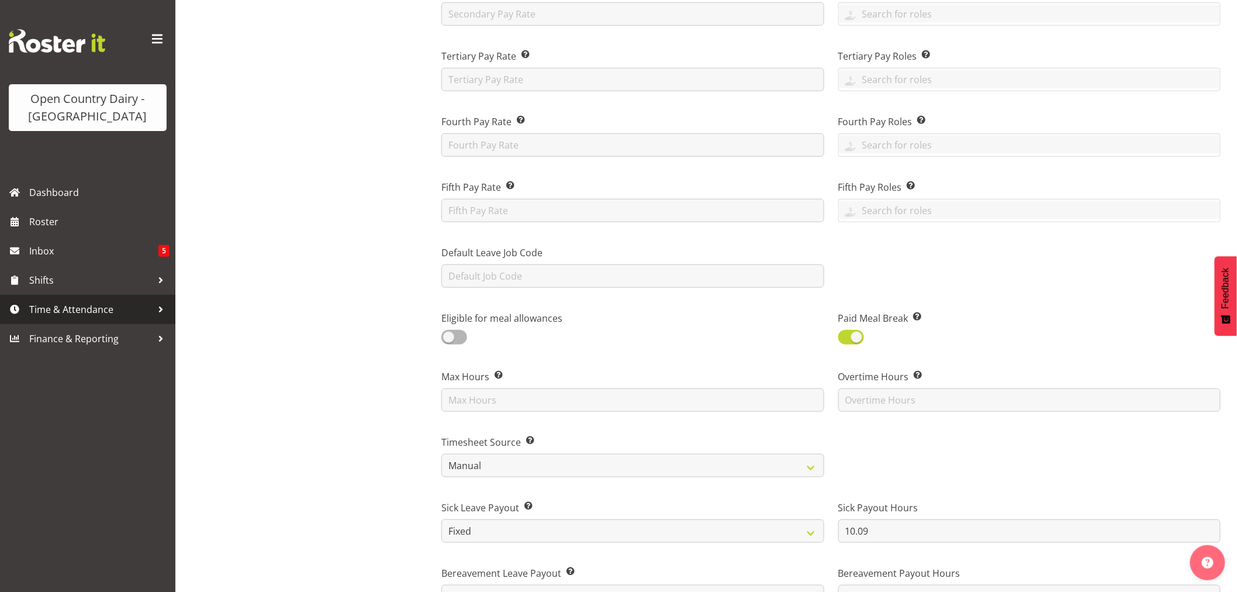
click at [88, 307] on span "Time & Attendance" at bounding box center [90, 309] width 123 height 18
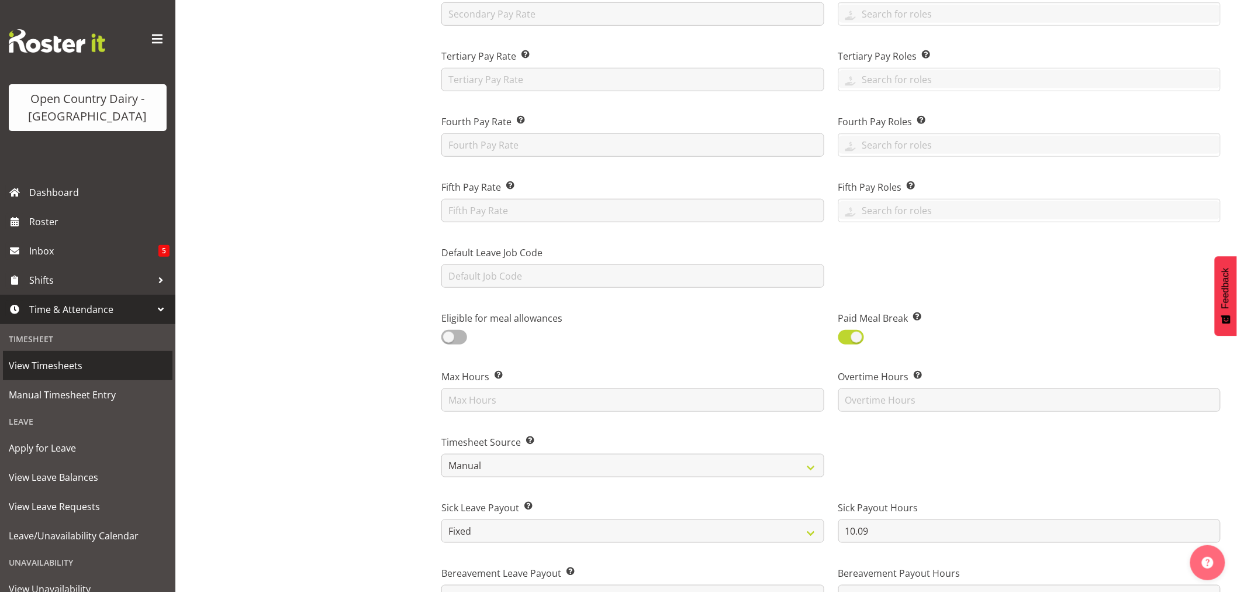
click at [66, 364] on span "View Timesheets" at bounding box center [88, 366] width 158 height 18
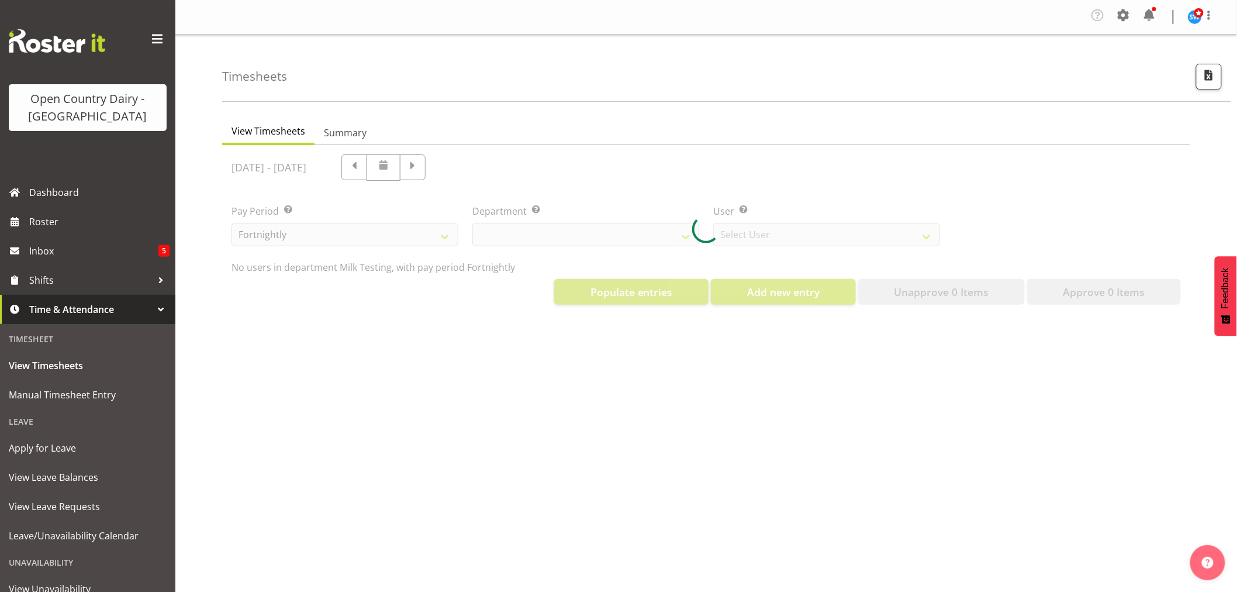
select select "733"
select select "7414"
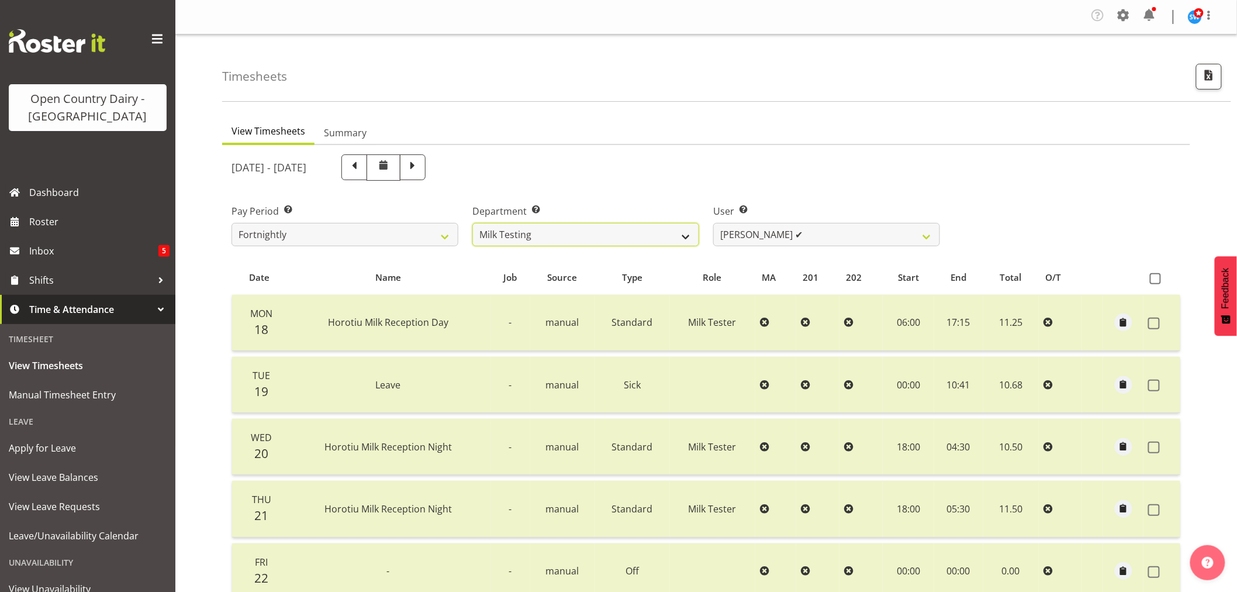
click at [685, 236] on select "701 702 703 704 705 706 707 708 709 710 711 712 713 714 715 716 717 718 719 720" at bounding box center [585, 234] width 227 height 23
select select "898"
click at [472, 223] on select "701 702 703 704 705 706 707 708 709 710 711 712 713 714 715 716 717 718 719 720" at bounding box center [585, 234] width 227 height 23
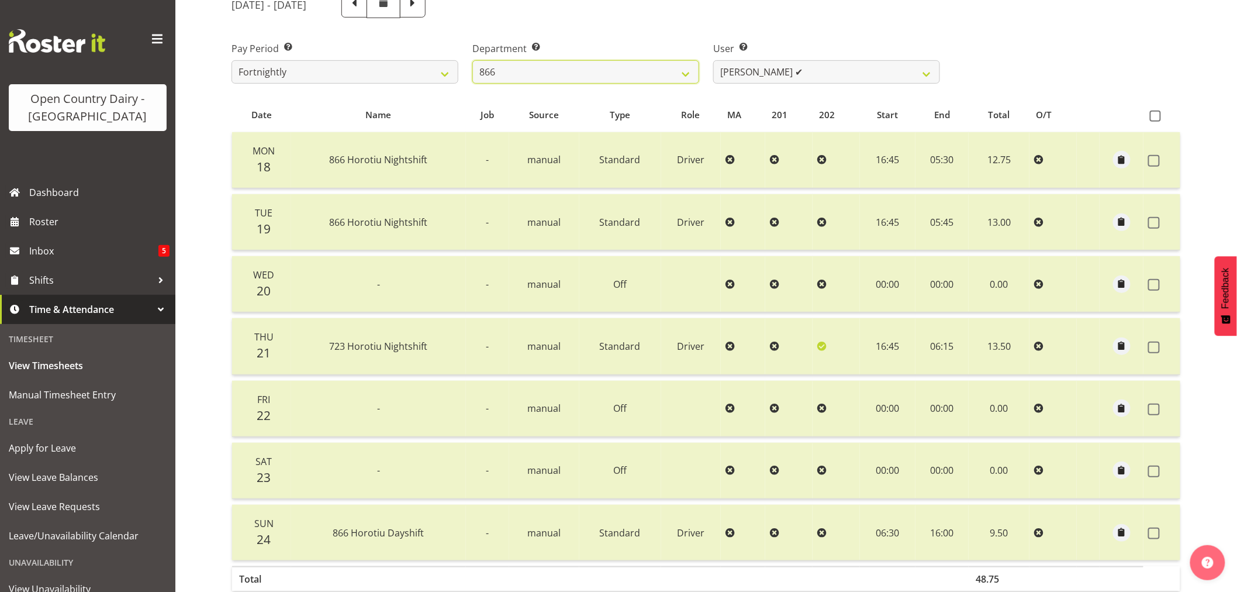
scroll to position [40, 0]
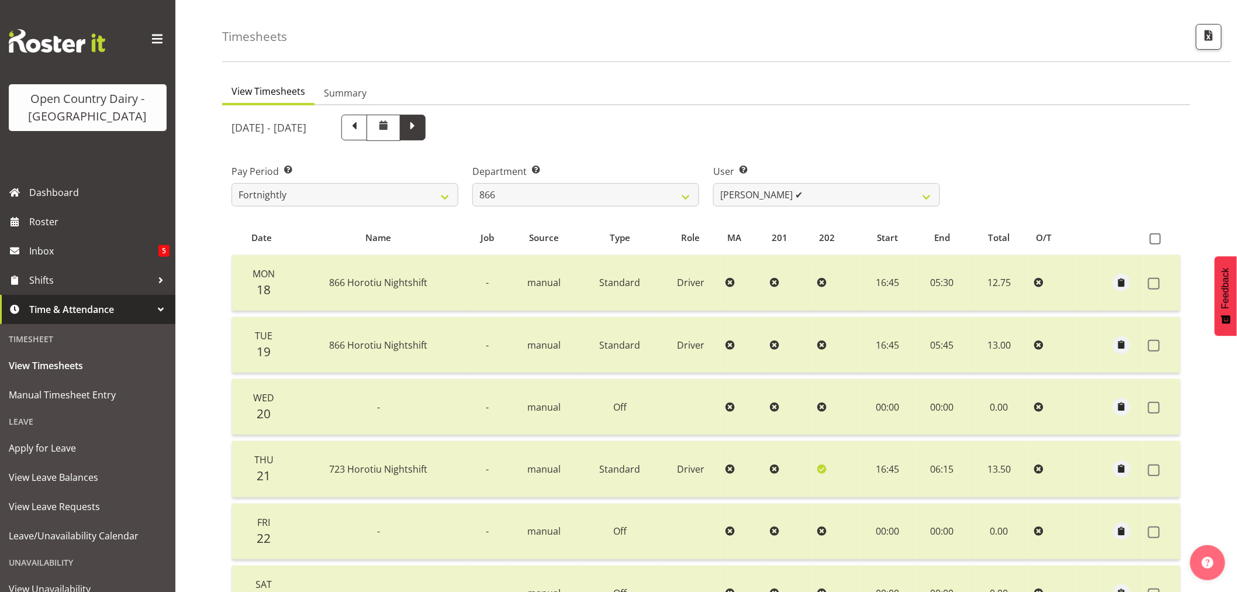
click at [420, 123] on span at bounding box center [412, 126] width 15 height 15
select select
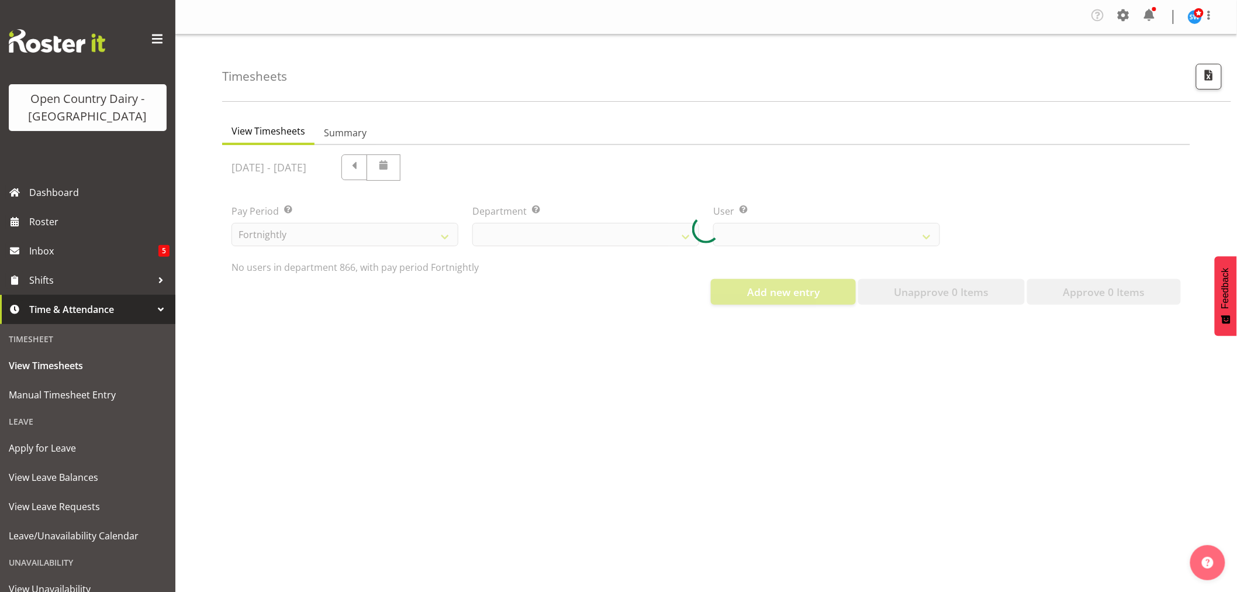
select select "898"
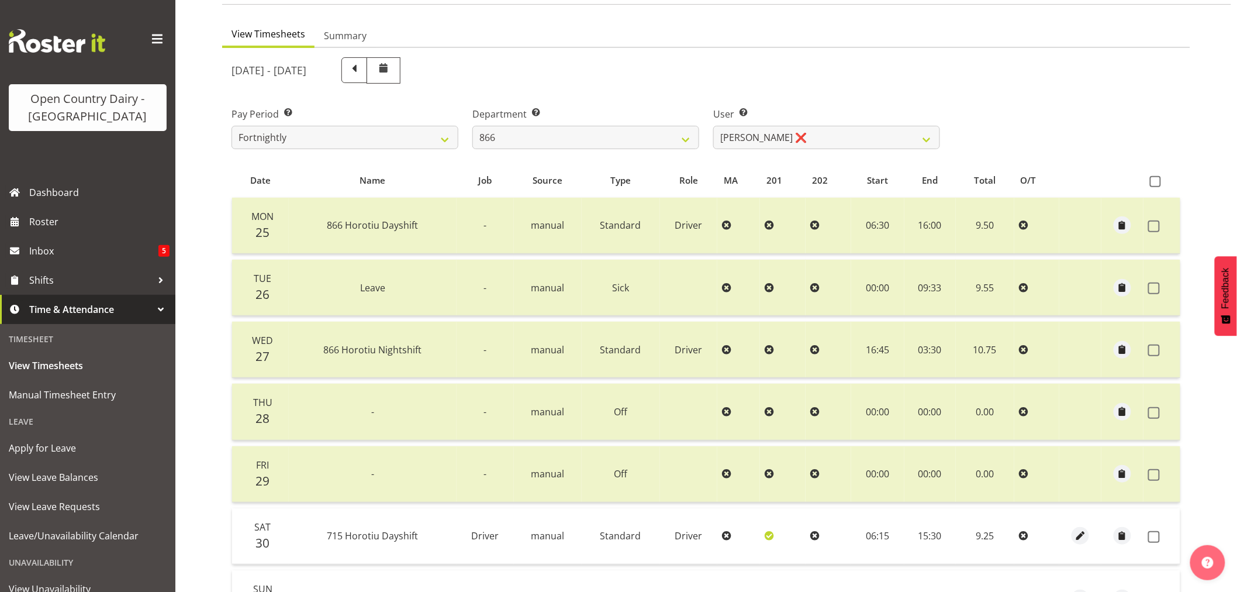
scroll to position [130, 0]
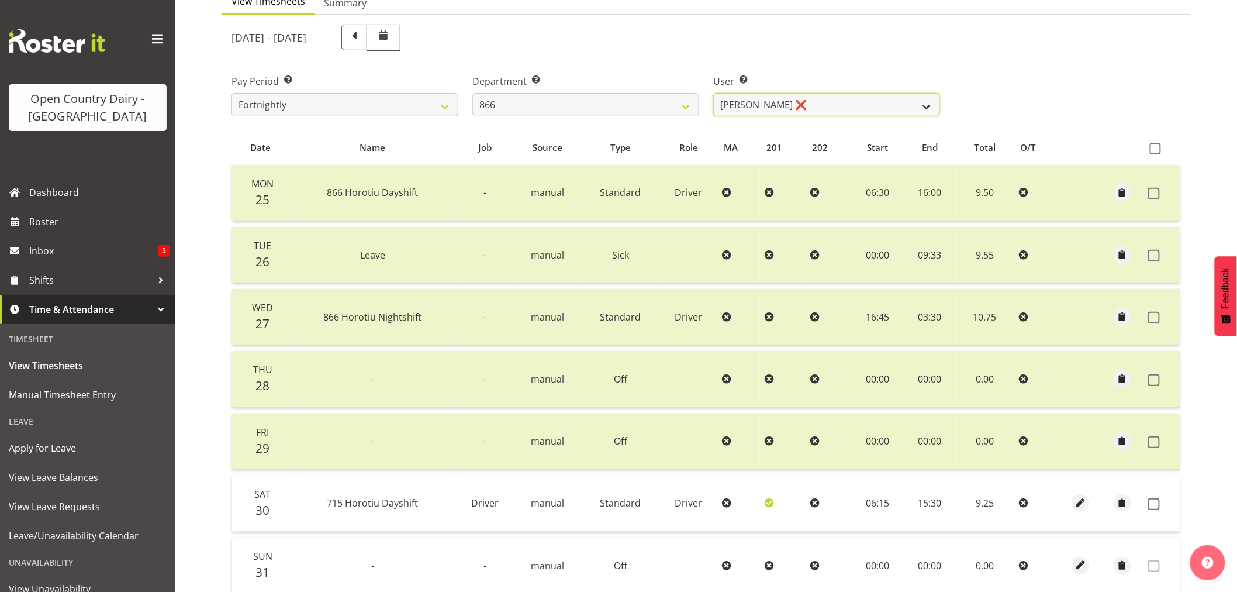
click at [928, 108] on select "[PERSON_NAME] ❌ [PERSON_NAME] ❌ [PERSON_NAME] ❌ [PERSON_NAME] ❌" at bounding box center [826, 104] width 227 height 23
select select "11208"
click at [713, 93] on select "[PERSON_NAME] ❌ [PERSON_NAME] ❌ [PERSON_NAME] ❌ [PERSON_NAME] ❌" at bounding box center [826, 104] width 227 height 23
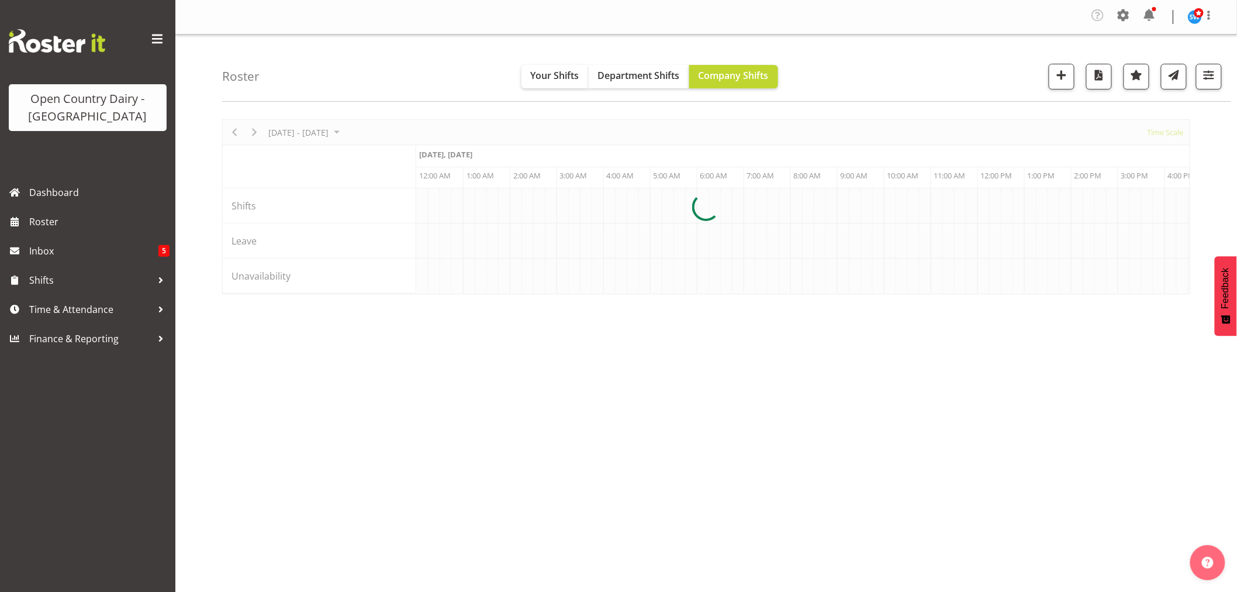
scroll to position [0, 6734]
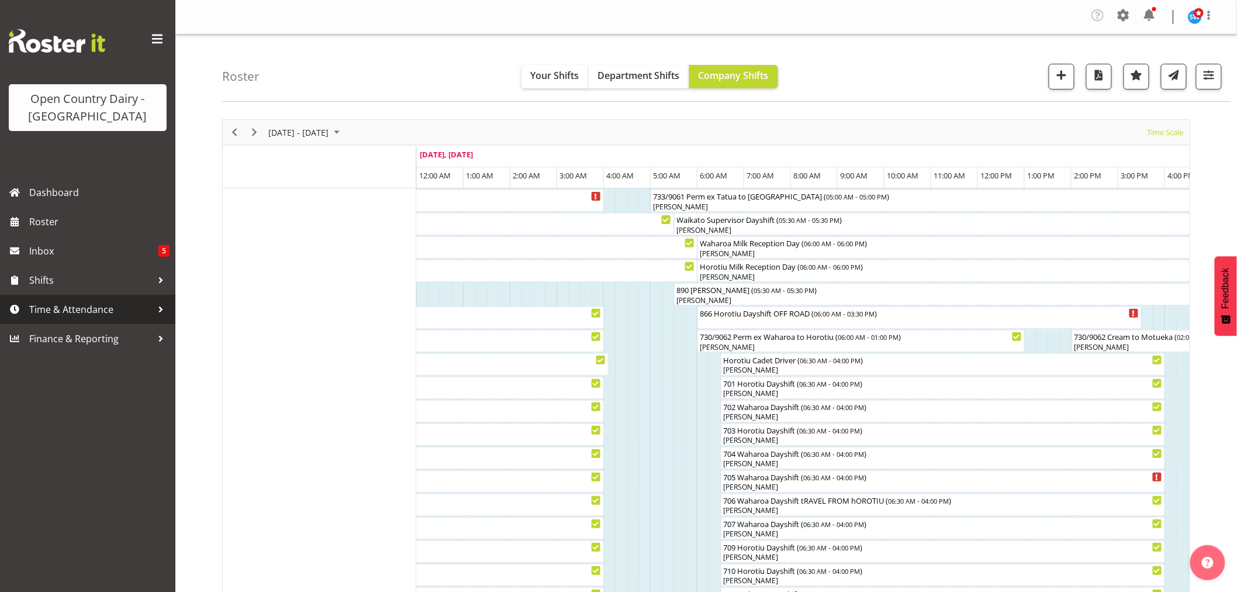
click at [81, 312] on span "Time & Attendance" at bounding box center [90, 309] width 123 height 18
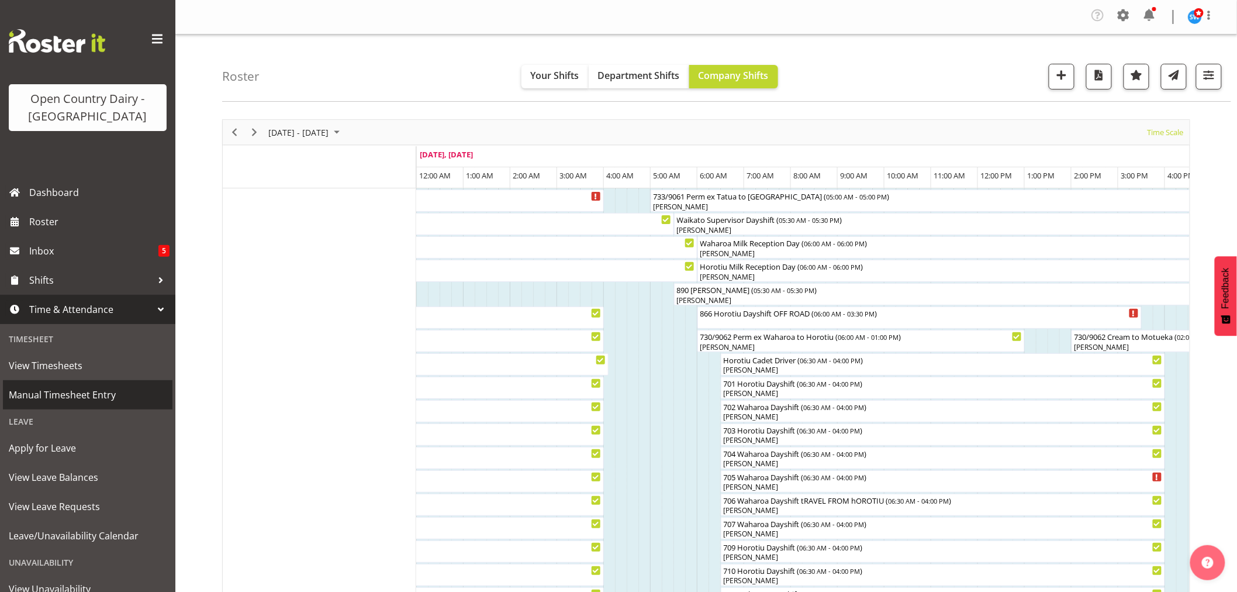
click at [43, 389] on span "Manual Timesheet Entry" at bounding box center [88, 395] width 158 height 18
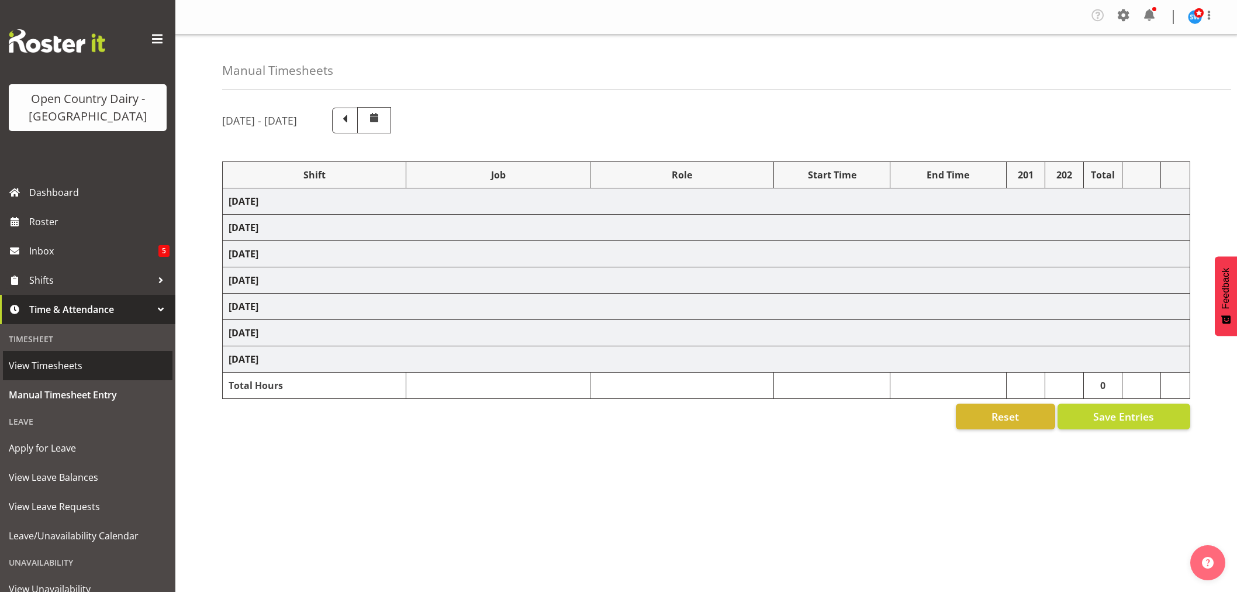
click at [43, 367] on span "View Timesheets" at bounding box center [88, 366] width 158 height 18
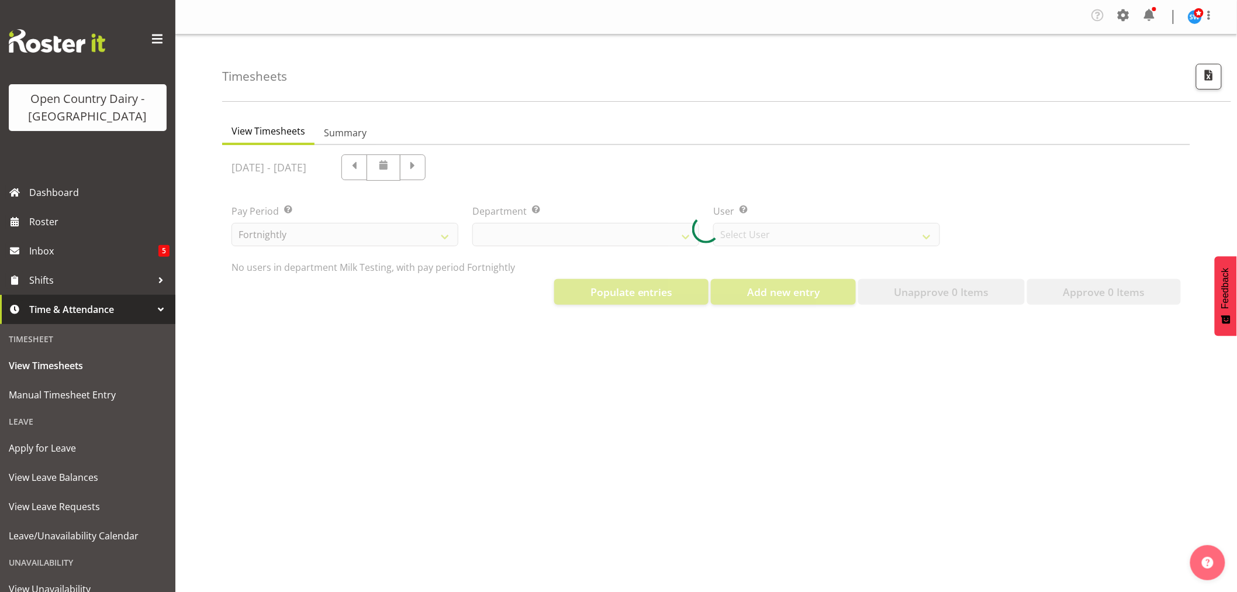
select select "733"
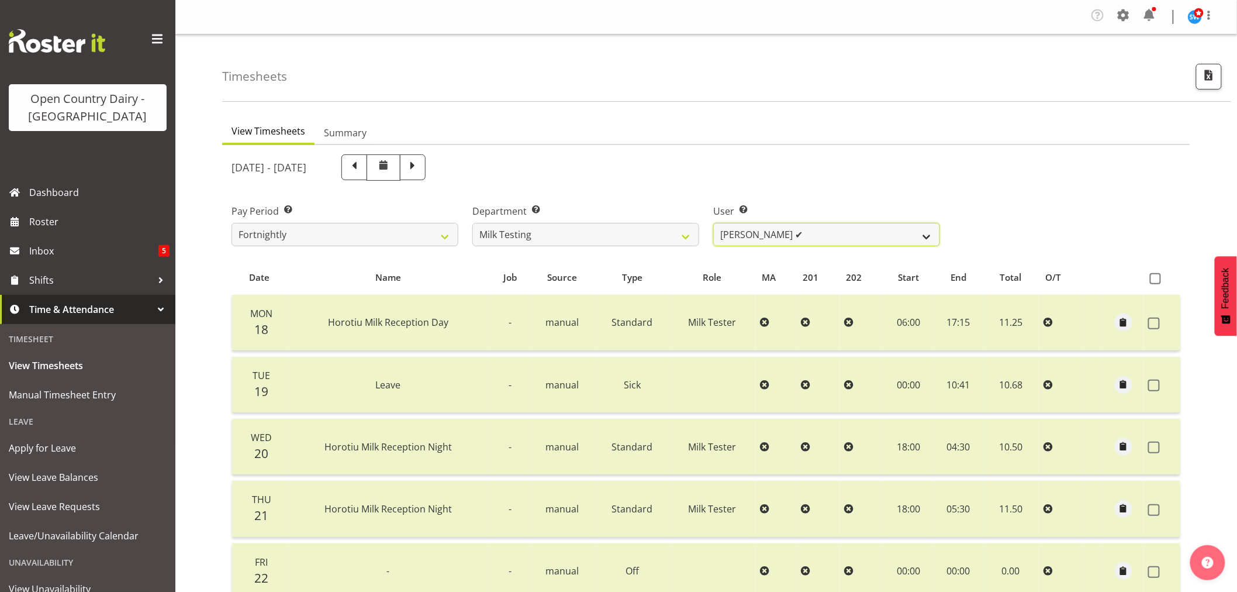
click at [927, 233] on select "[PERSON_NAME] ✔ [PERSON_NAME] ✔ [PERSON_NAME] ✔ [PERSON_NAME] ✔ [PERSON_NAME] ✔…" at bounding box center [826, 234] width 227 height 23
select select "7392"
click at [713, 223] on select "[PERSON_NAME] ✔ [PERSON_NAME] ✔ [PERSON_NAME] ✔ [PERSON_NAME] ✔ [PERSON_NAME] ✔…" at bounding box center [826, 234] width 227 height 23
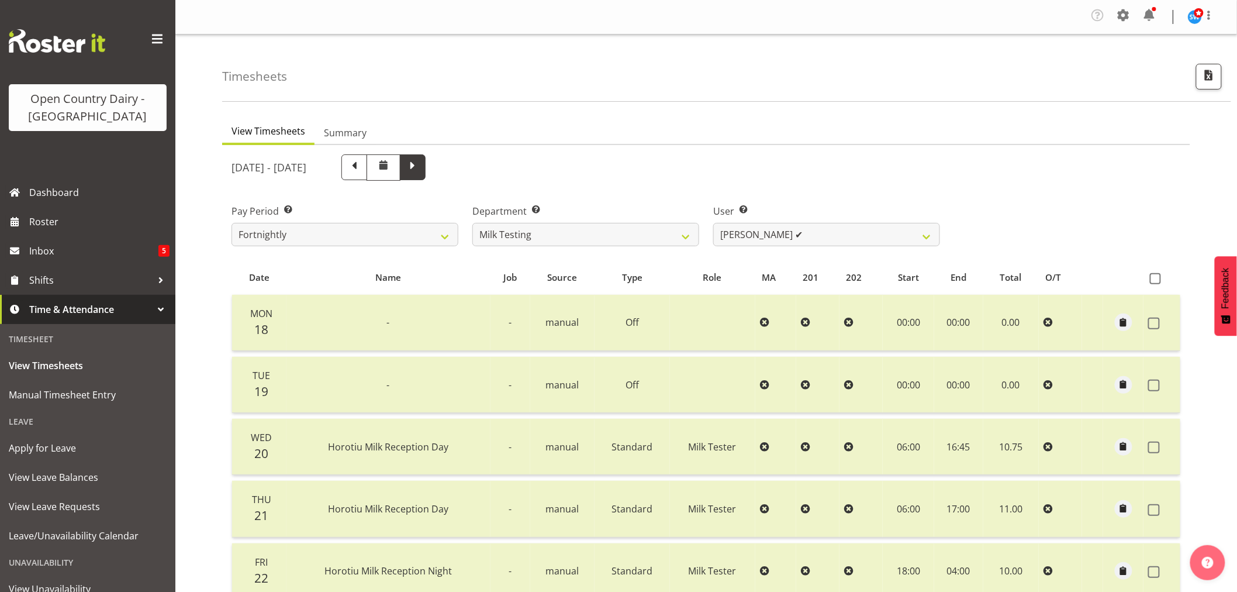
click at [426, 174] on span at bounding box center [413, 167] width 26 height 26
select select
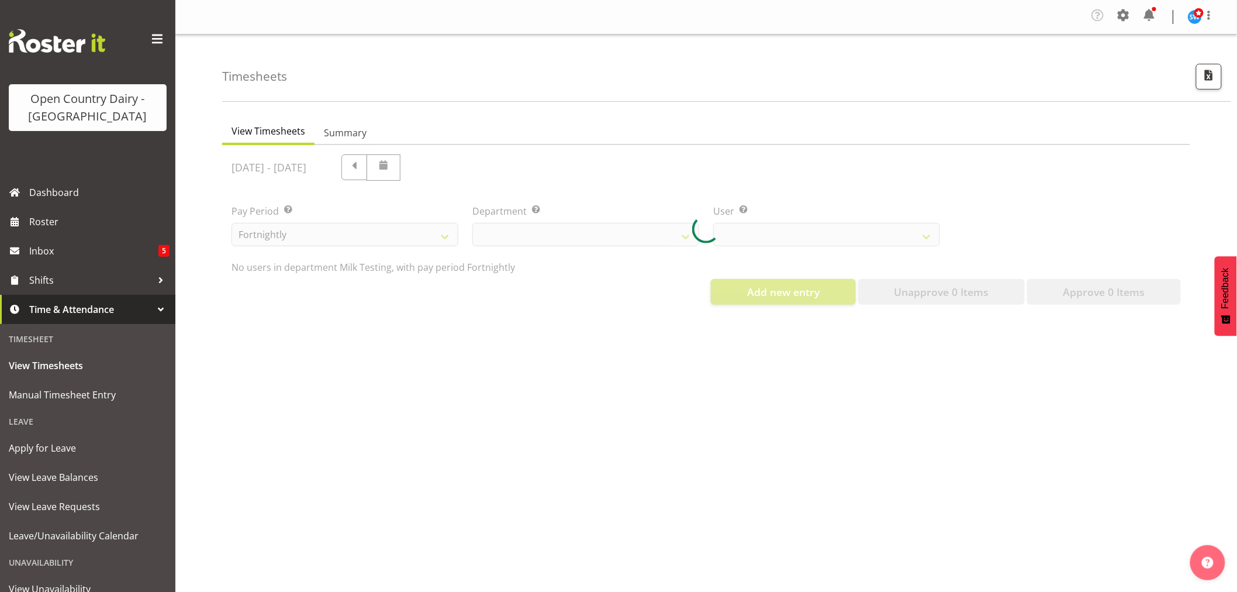
select select "733"
select select "7392"
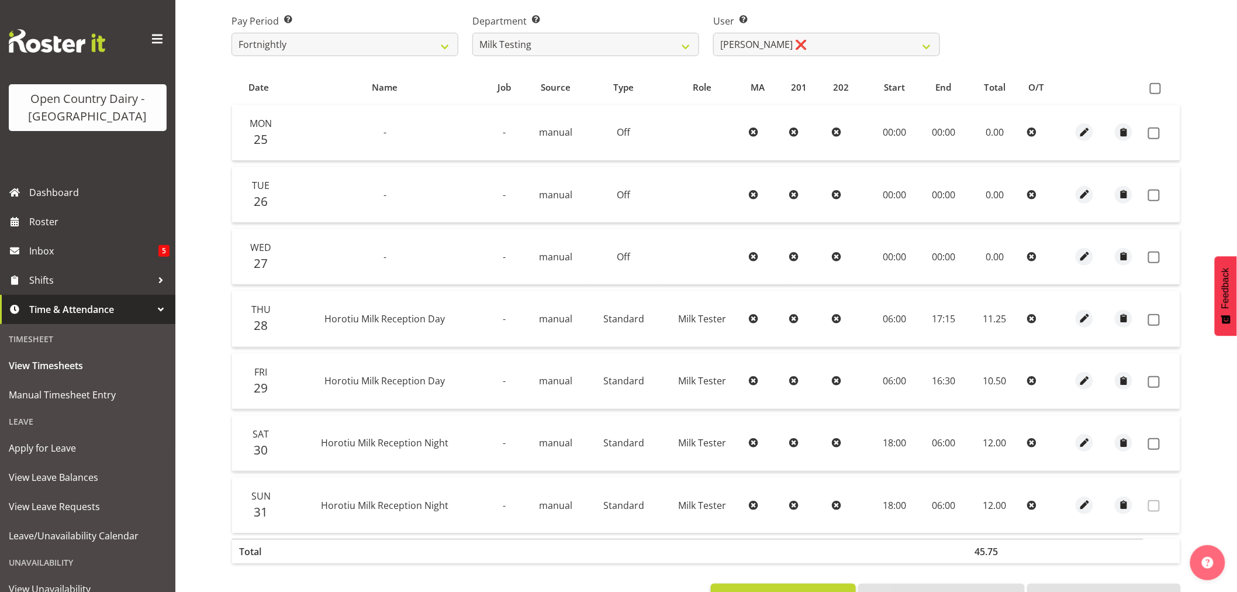
scroll to position [235, 0]
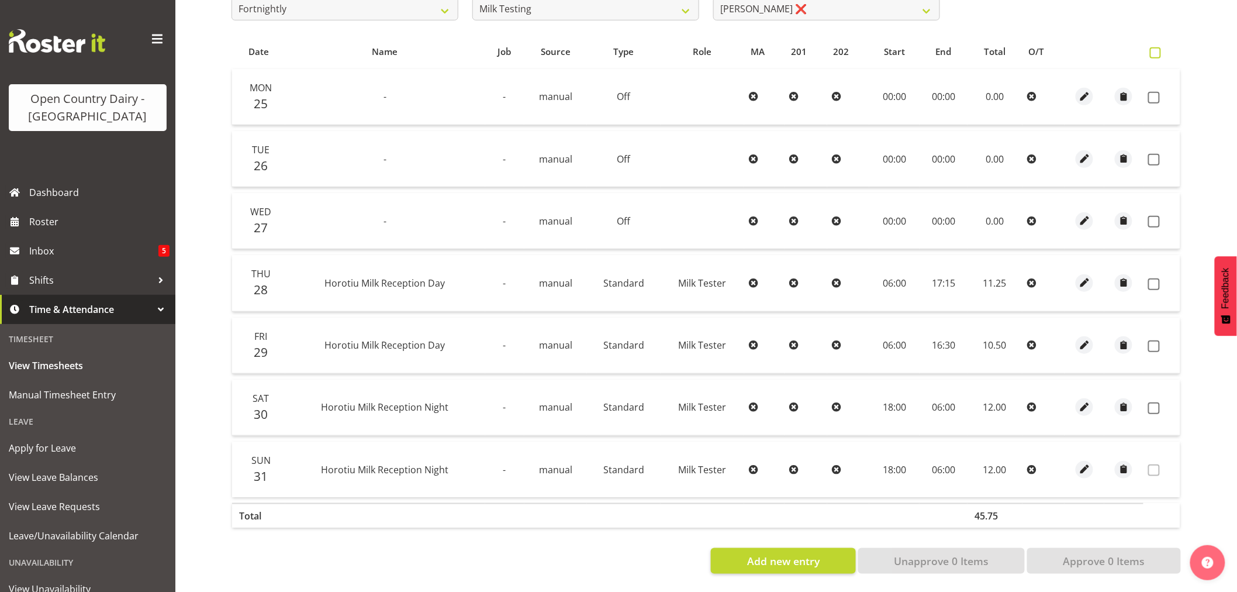
click at [1153, 47] on span at bounding box center [1155, 52] width 11 height 11
click at [1153, 49] on input "checkbox" at bounding box center [1154, 53] width 8 height 8
checkbox input "true"
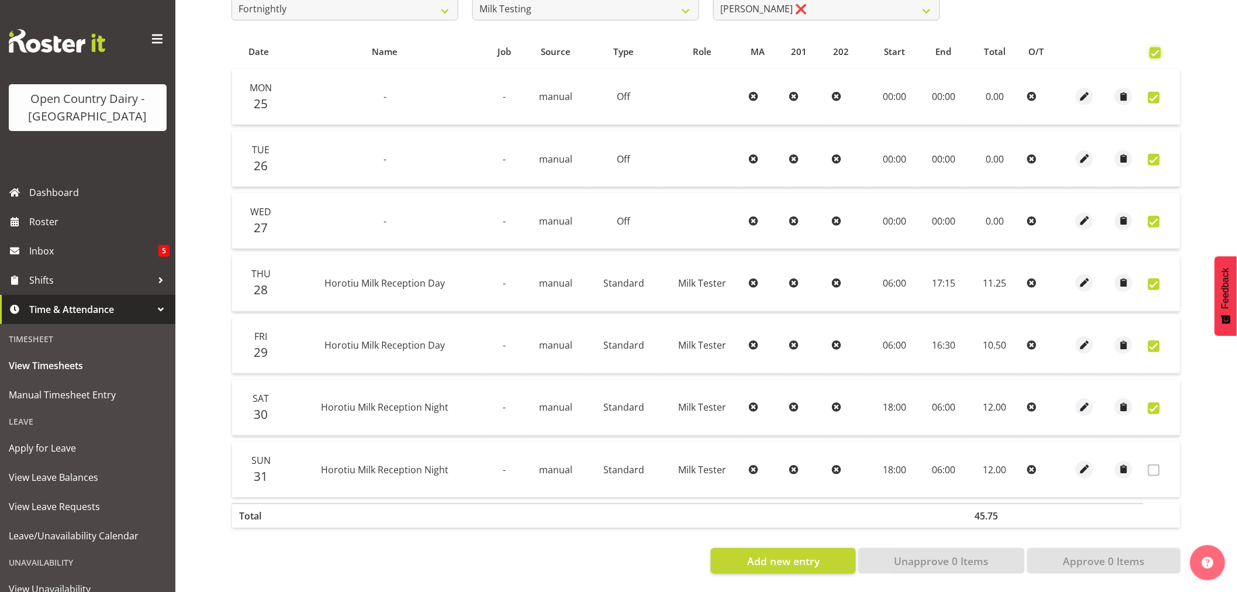
checkbox input "true"
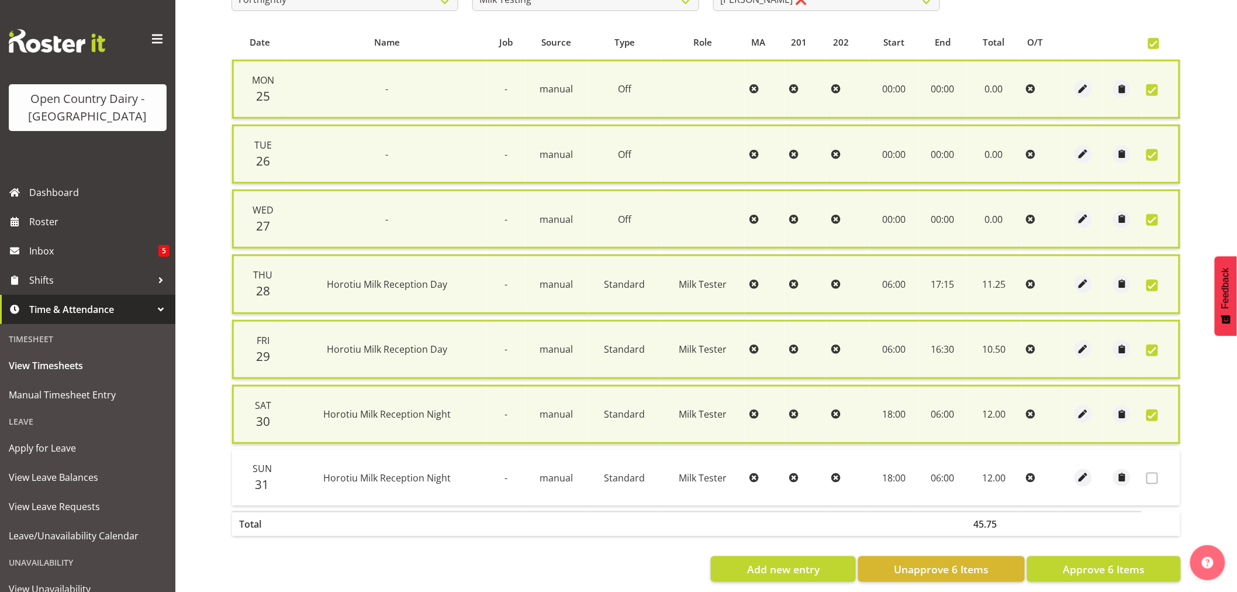
click at [1153, 409] on span at bounding box center [1152, 415] width 12 height 12
checkbox input "false"
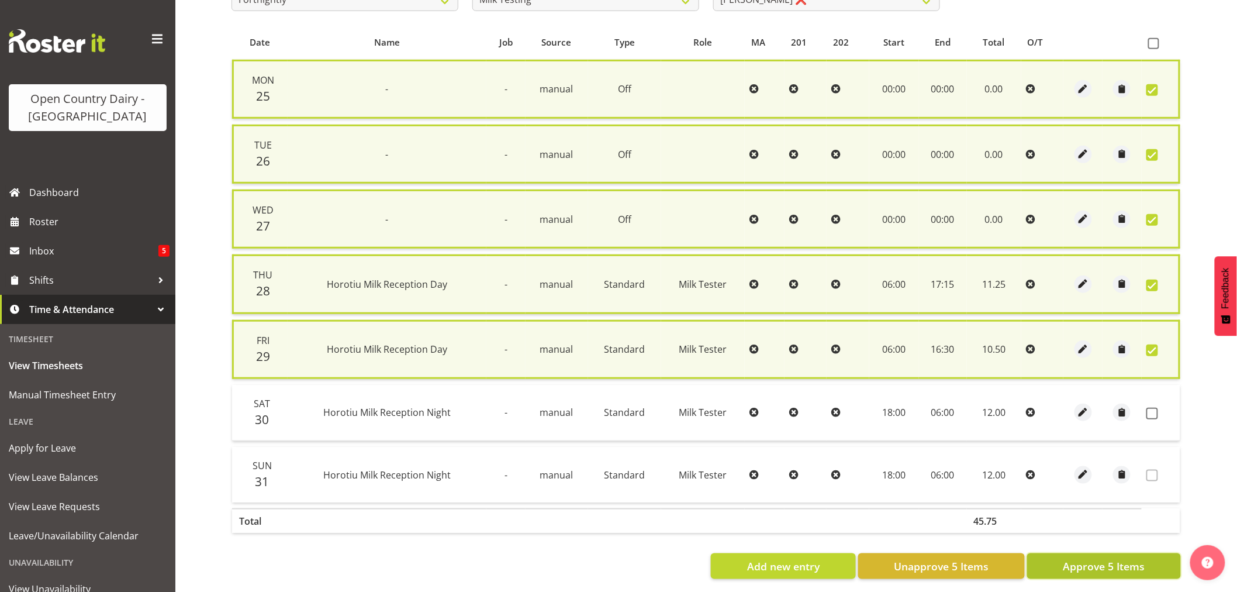
click at [1122, 558] on span "Approve 5 Items" at bounding box center [1104, 565] width 82 height 15
checkbox input "false"
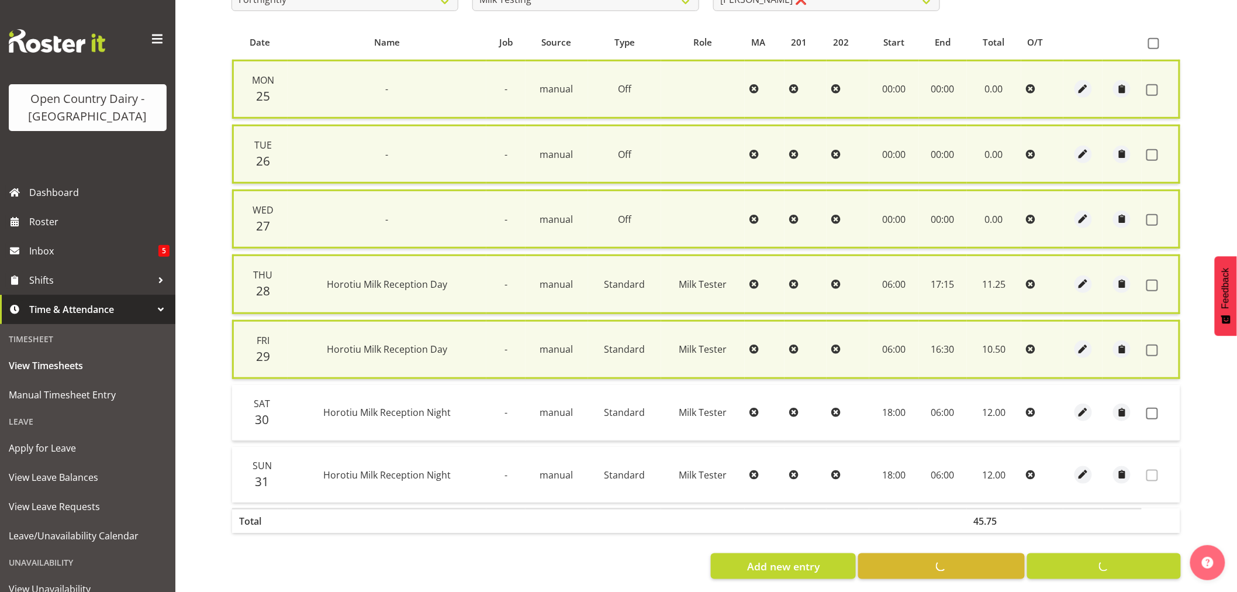
checkbox input "false"
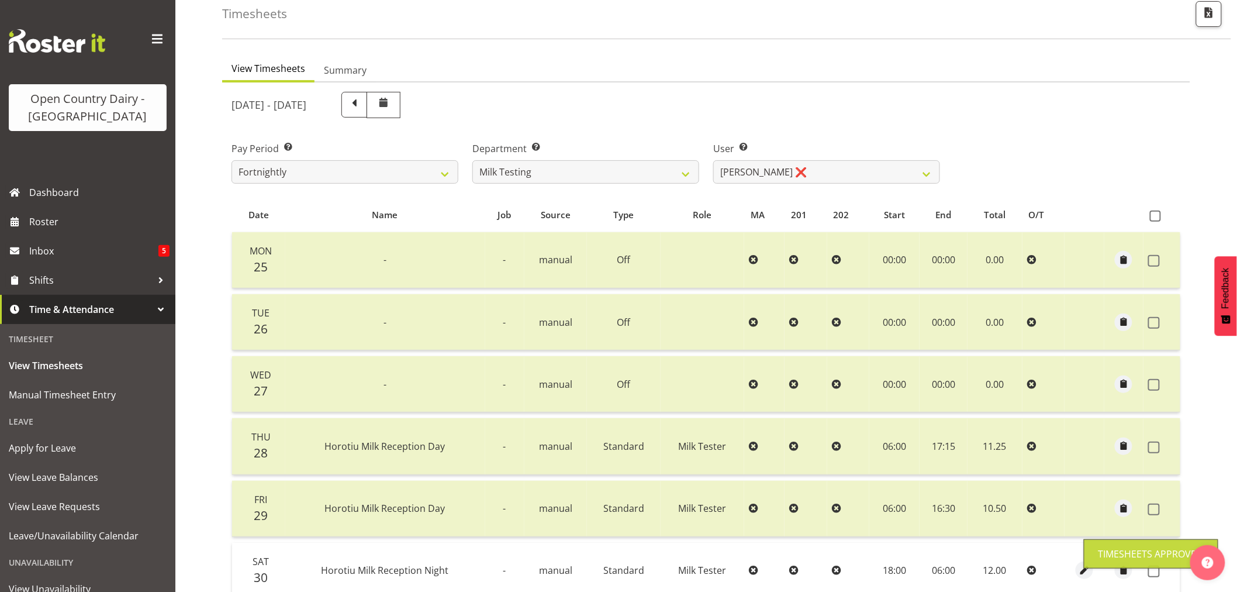
scroll to position [0, 0]
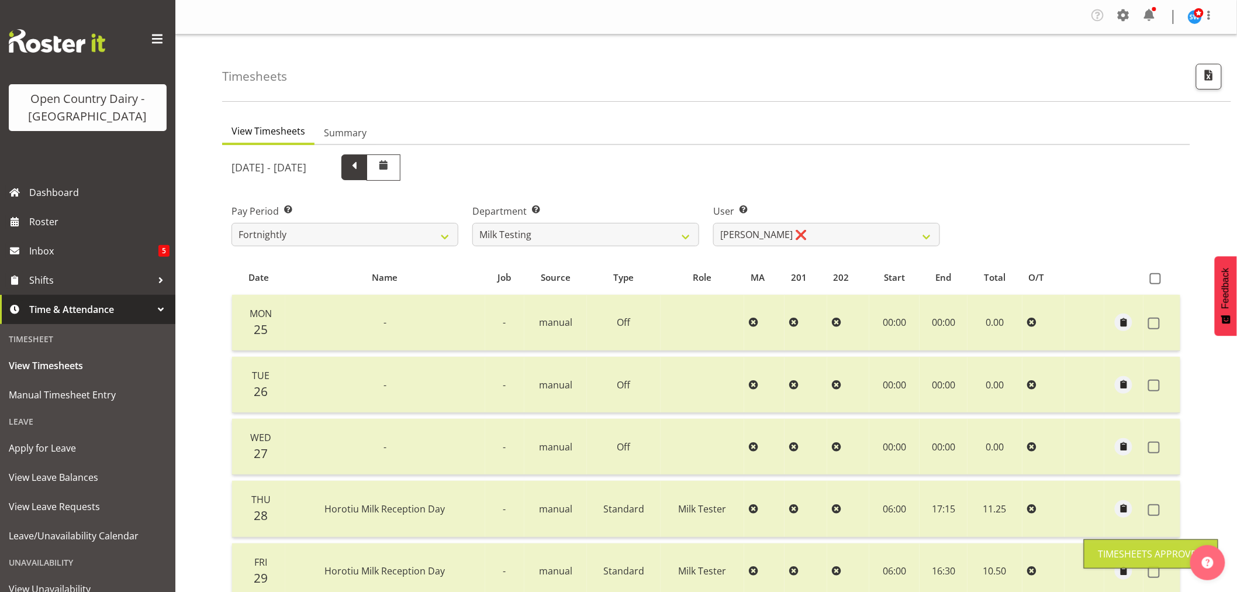
click at [362, 162] on span at bounding box center [354, 165] width 15 height 15
select select
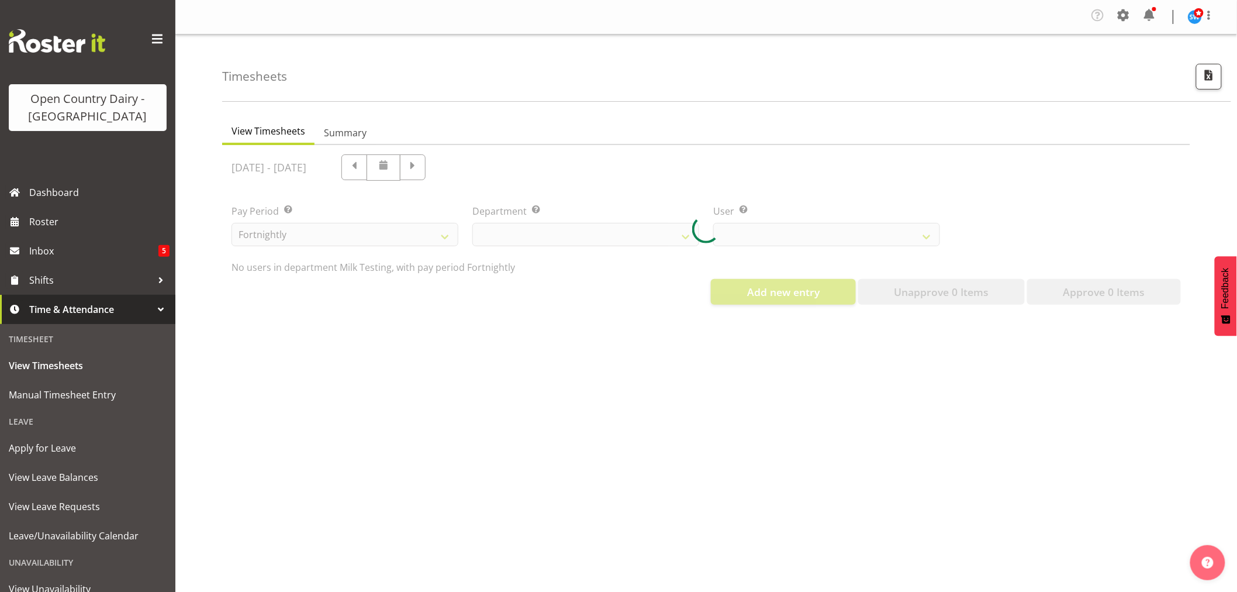
select select "733"
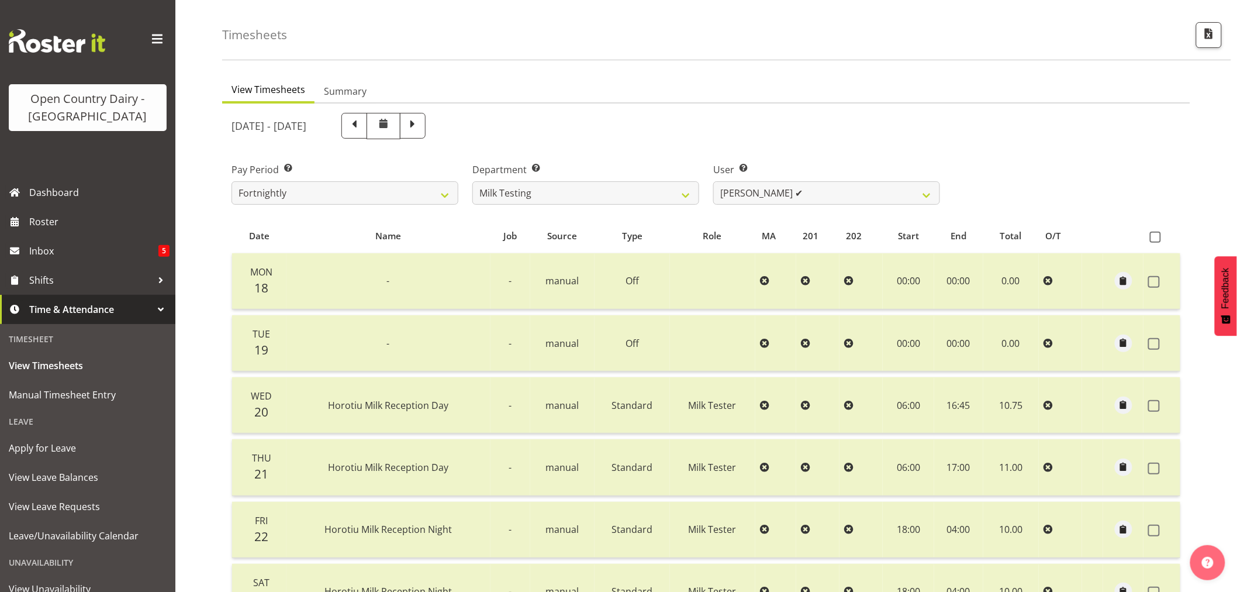
scroll to position [40, 0]
click at [690, 198] on select "701 702 703 704 705 706 707 708 709 710 711 712 713 714 715 716 717 718 719 720" at bounding box center [585, 194] width 227 height 23
click at [929, 196] on select "[PERSON_NAME] ✔ [PERSON_NAME] ✔ [PERSON_NAME] ✔ [PERSON_NAME] ✔ [PERSON_NAME] ✔…" at bounding box center [826, 194] width 227 height 23
select select "7451"
click at [713, 183] on select "[PERSON_NAME] ✔ [PERSON_NAME] ✔ [PERSON_NAME] ✔ [PERSON_NAME] ✔ [PERSON_NAME] ✔…" at bounding box center [826, 194] width 227 height 23
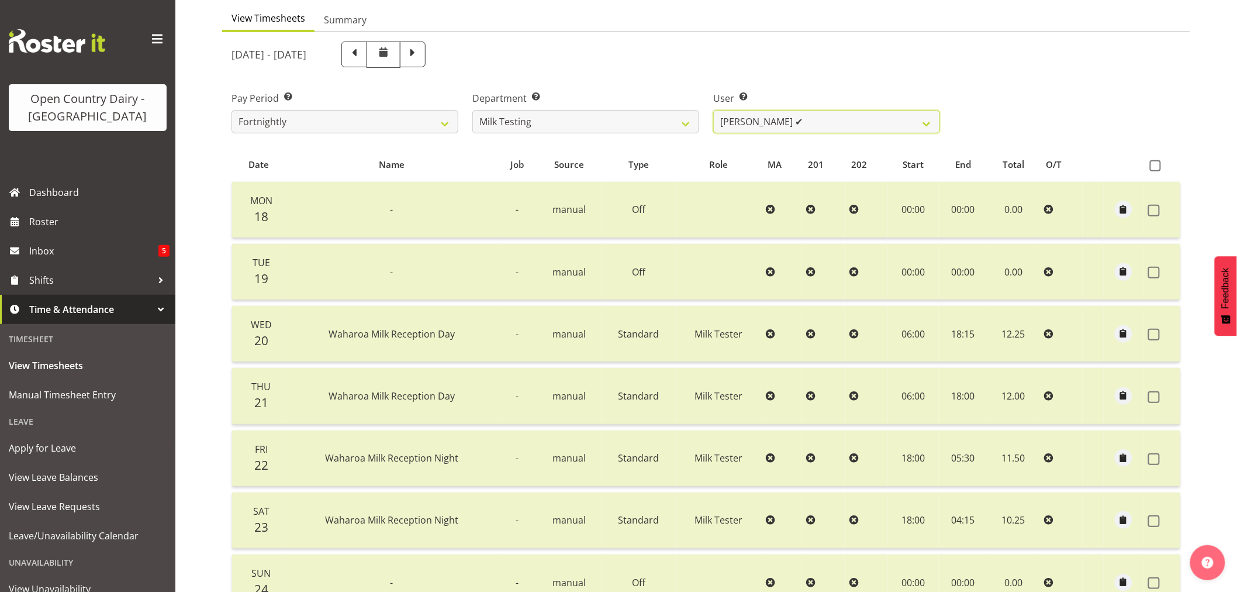
scroll to position [105, 0]
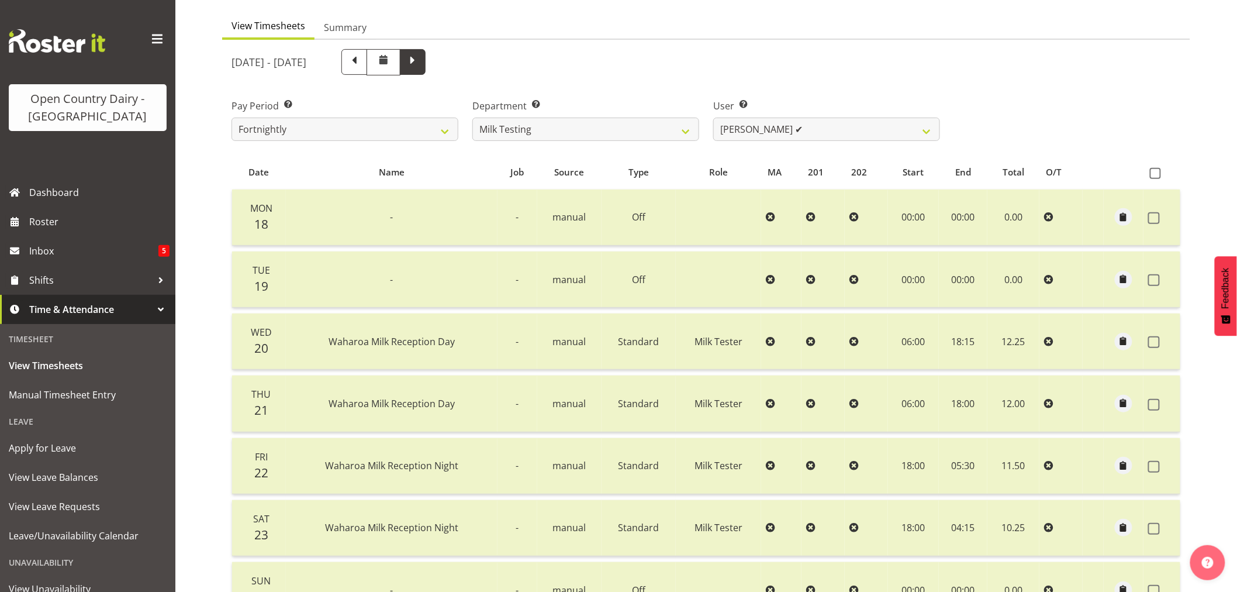
click at [420, 57] on span at bounding box center [412, 60] width 15 height 15
select select
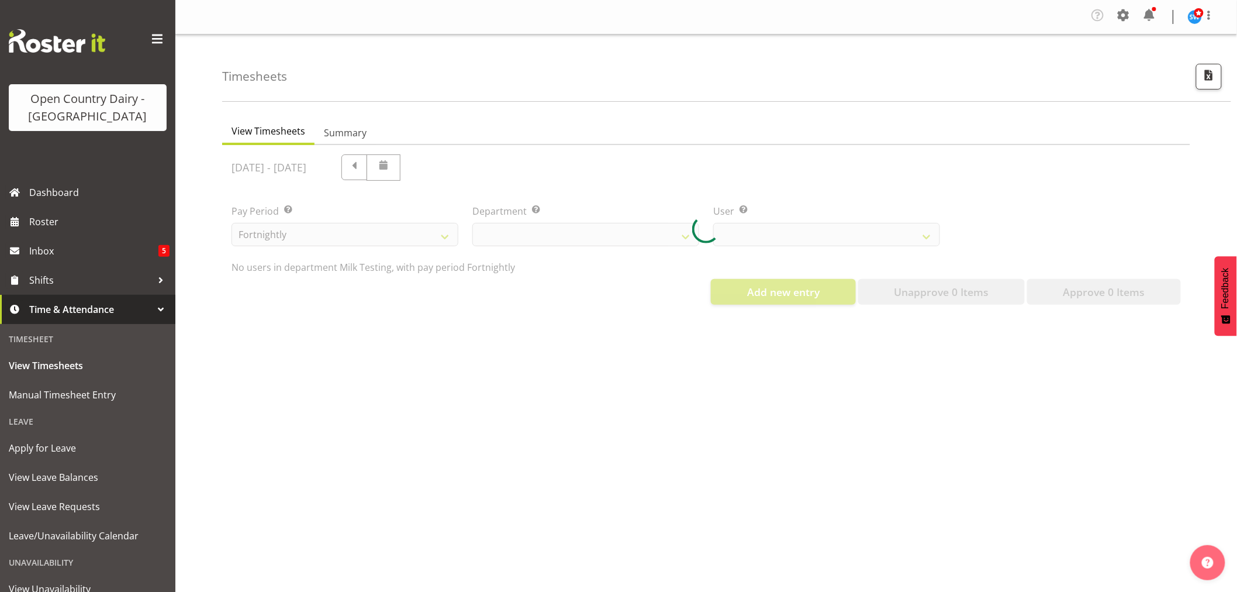
scroll to position [0, 0]
select select "733"
select select "7451"
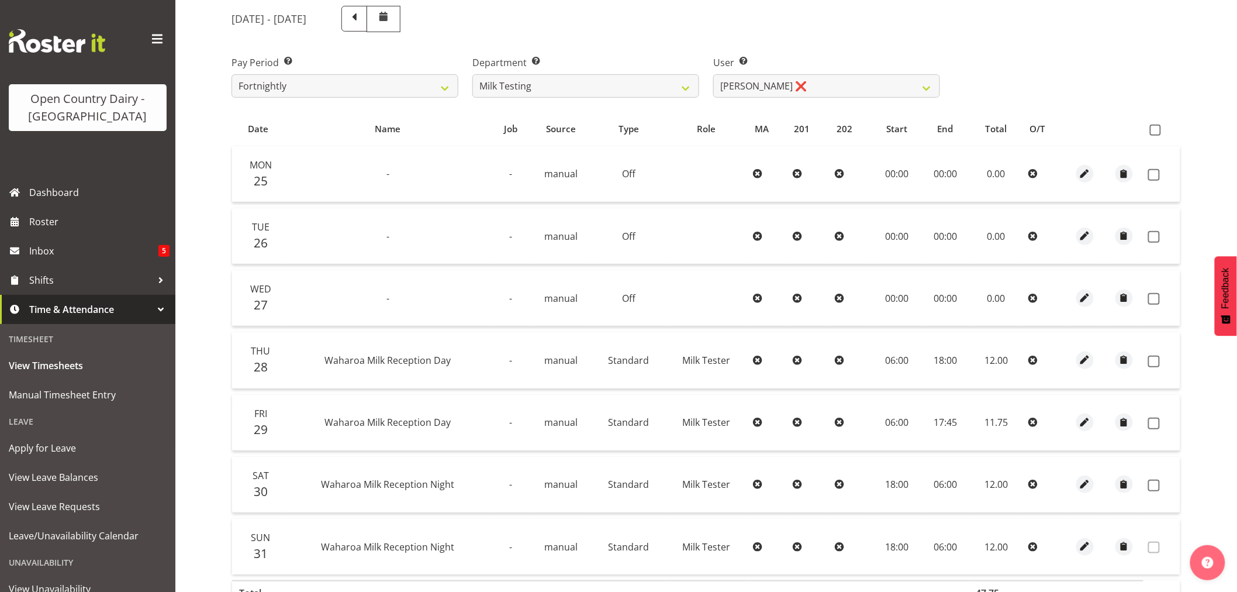
scroll to position [195, 0]
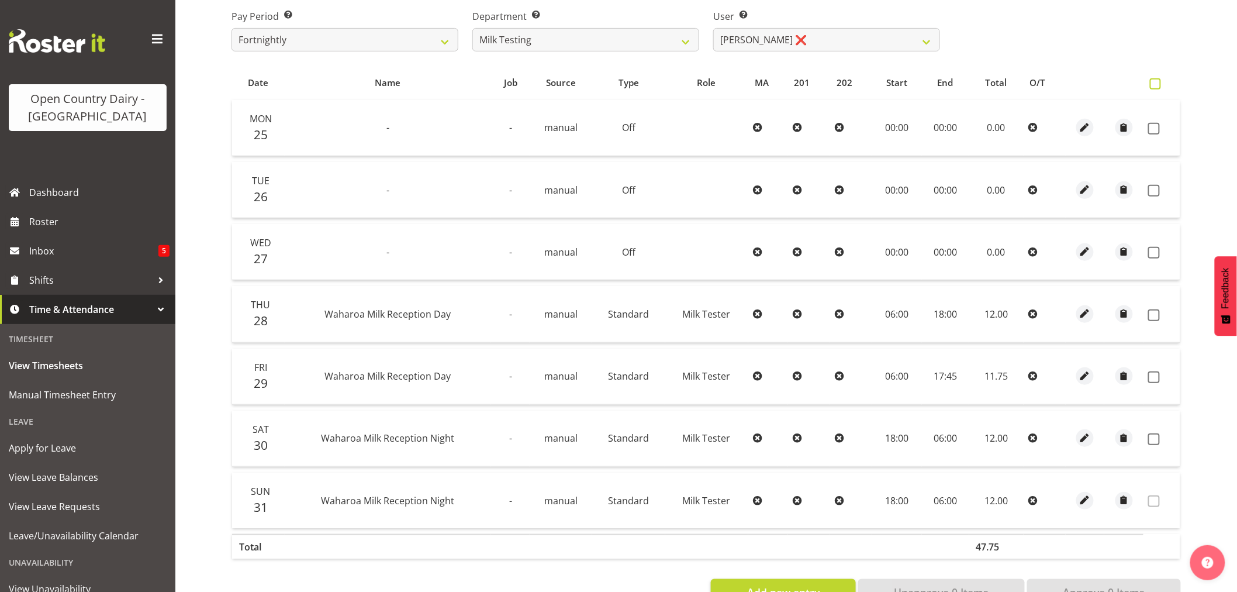
click at [1155, 82] on span at bounding box center [1155, 83] width 11 height 11
click at [1155, 82] on input "checkbox" at bounding box center [1154, 84] width 8 height 8
checkbox input "true"
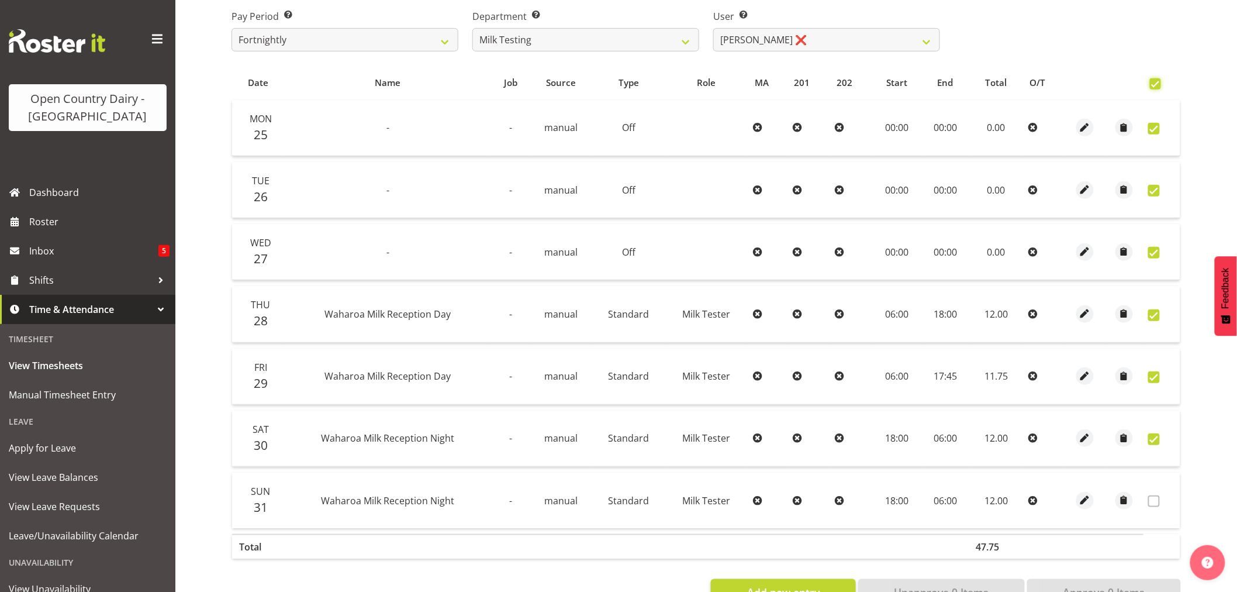
checkbox input "true"
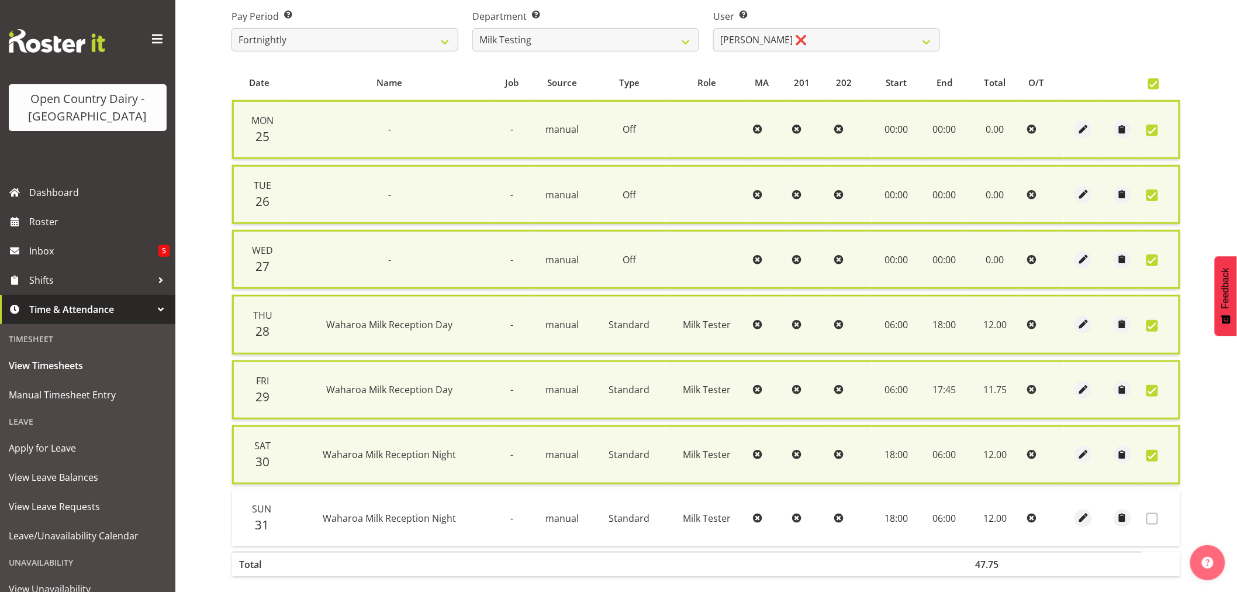
click at [1154, 450] on span at bounding box center [1152, 456] width 12 height 12
checkbox input "false"
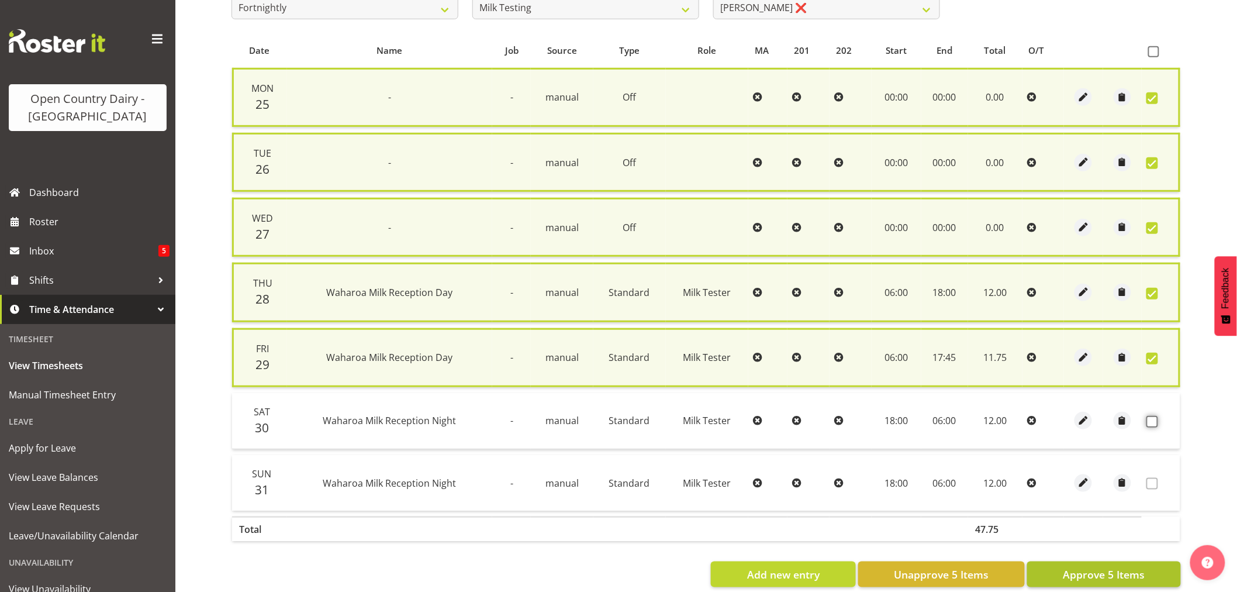
scroll to position [244, 0]
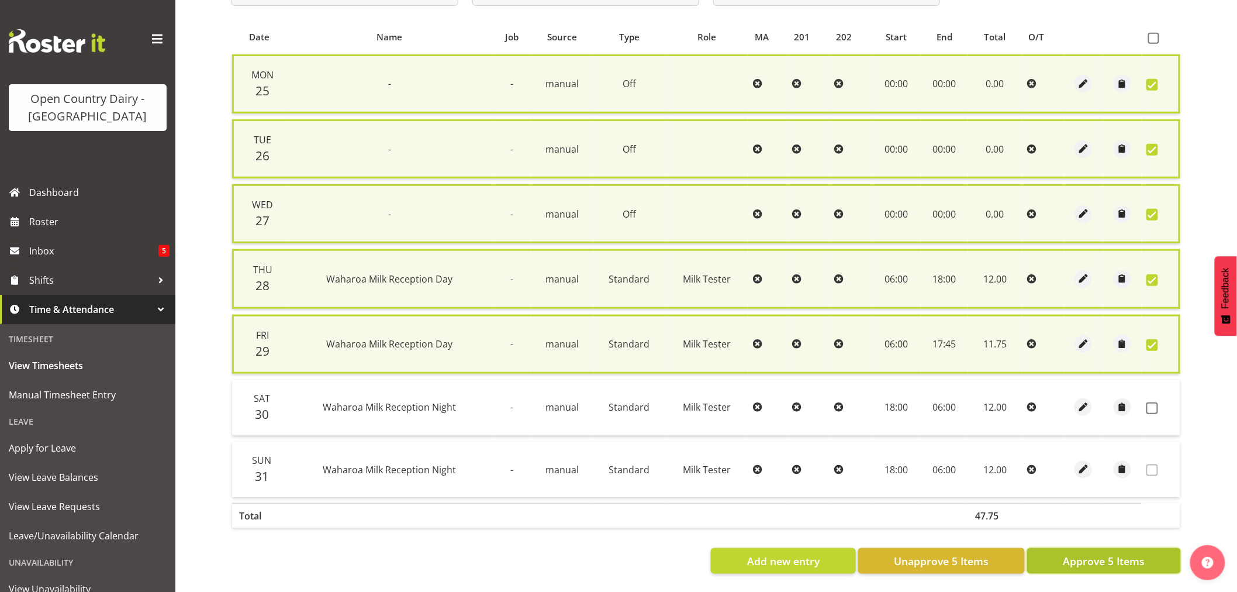
click at [1097, 553] on span "Approve 5 Items" at bounding box center [1104, 560] width 82 height 15
checkbox input "false"
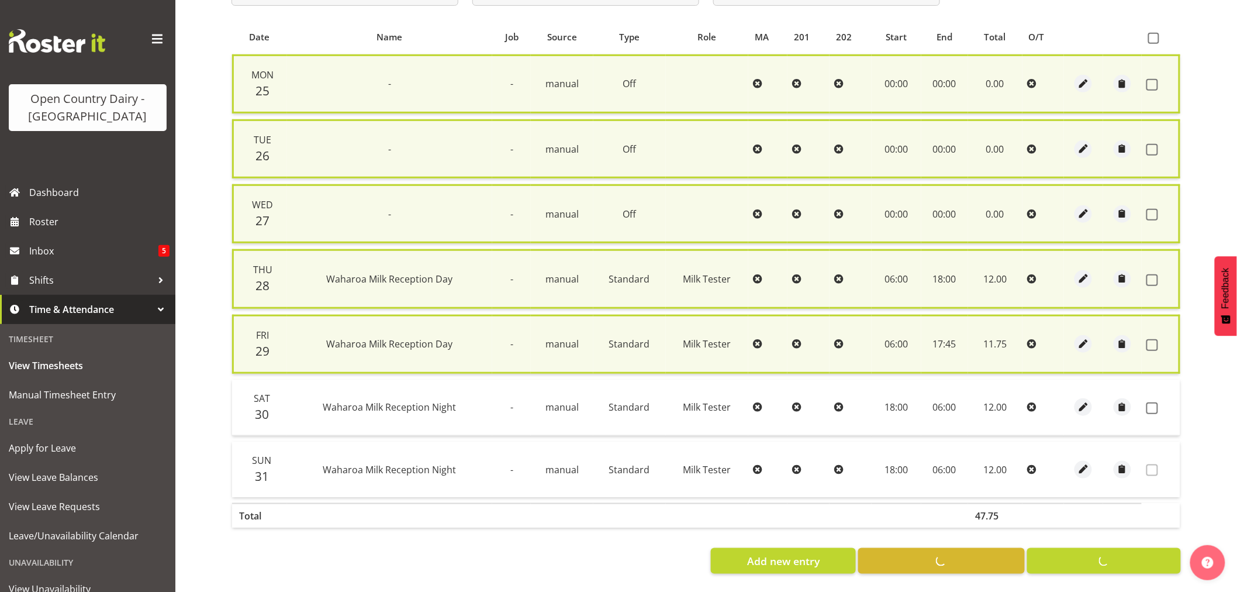
checkbox input "false"
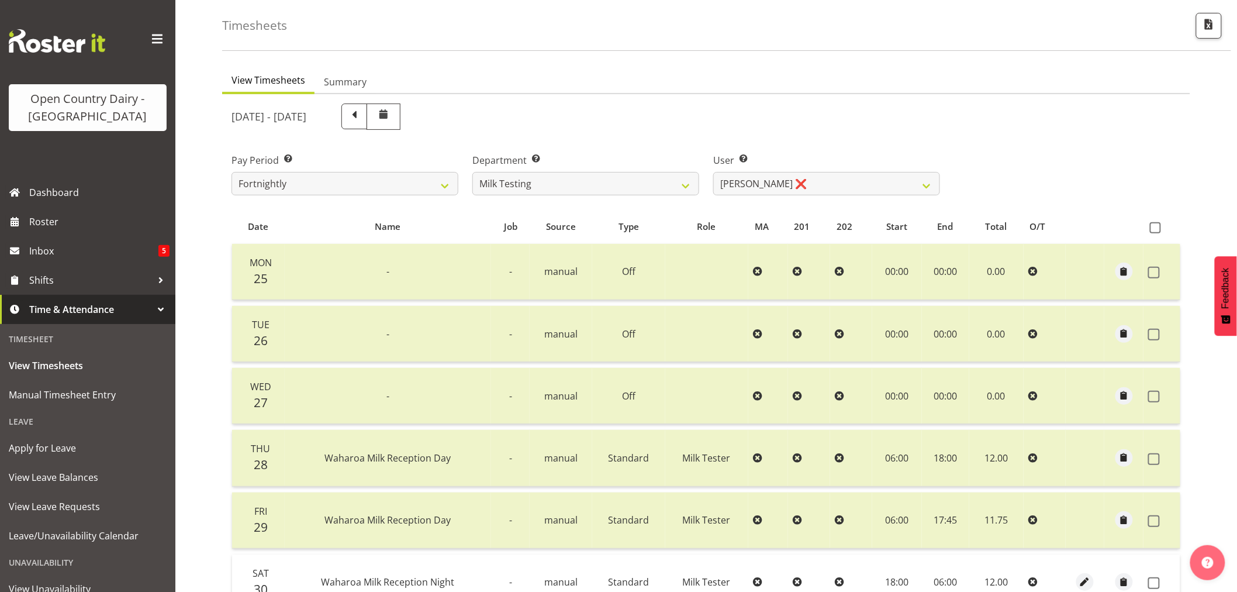
scroll to position [0, 0]
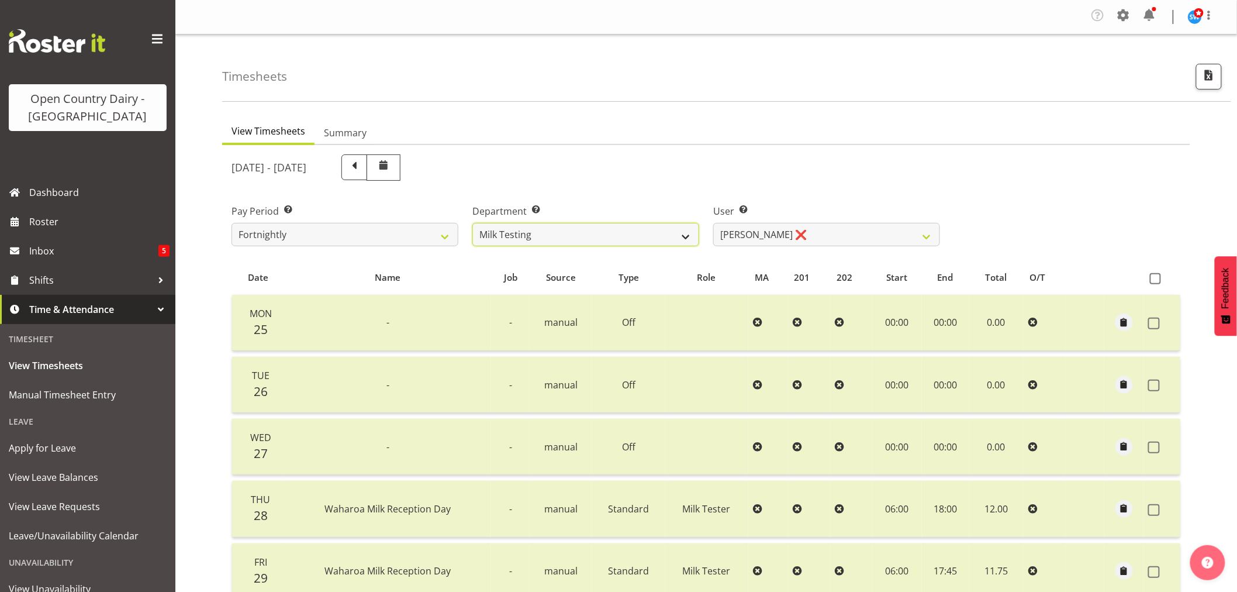
click at [688, 236] on select "701 702 703 704 705 706 707 708 709 710 711 712 713 714 715 716 717 718 719 720" at bounding box center [585, 234] width 227 height 23
select select "763"
click at [472, 223] on select "701 702 703 704 705 706 707 708 709 710 711 712 713 714 715 716 717 718 719 720" at bounding box center [585, 234] width 227 height 23
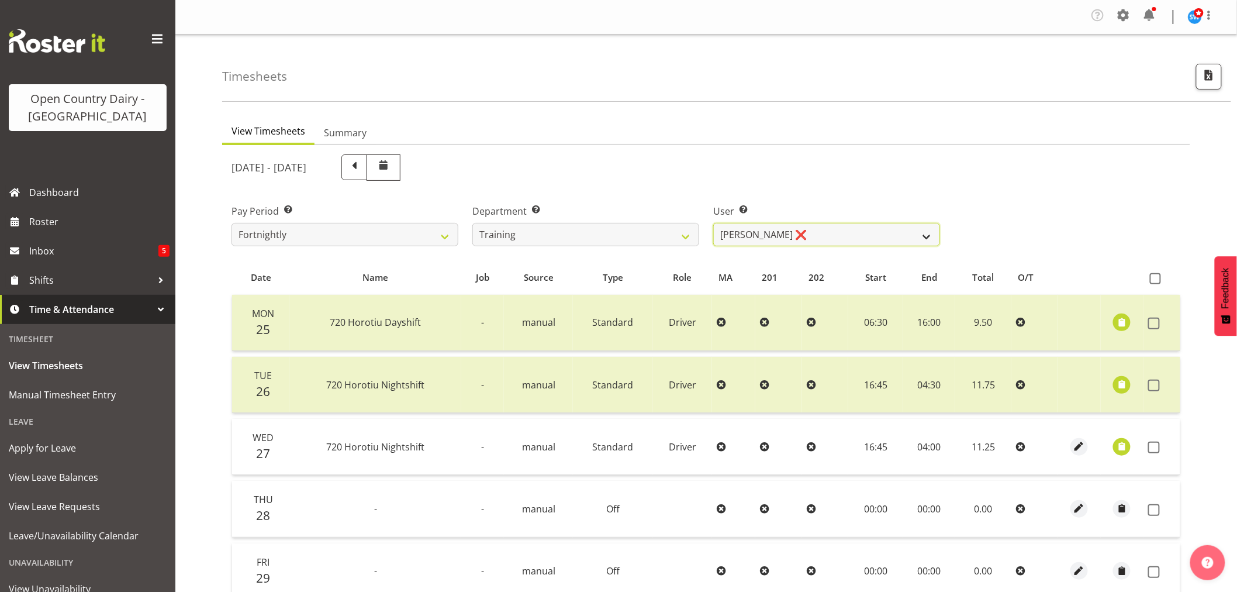
click at [927, 237] on select "[PERSON_NAME] ❌ [PERSON_NAME] ❌ [PERSON_NAME] (Junior) ❌ [PERSON_NAME] ❌ [PERSO…" at bounding box center [826, 234] width 227 height 23
select select "11176"
click at [713, 223] on select "[PERSON_NAME] ❌ [PERSON_NAME] ❌ [PERSON_NAME] (Junior) ❌ [PERSON_NAME] ❌ [PERSO…" at bounding box center [826, 234] width 227 height 23
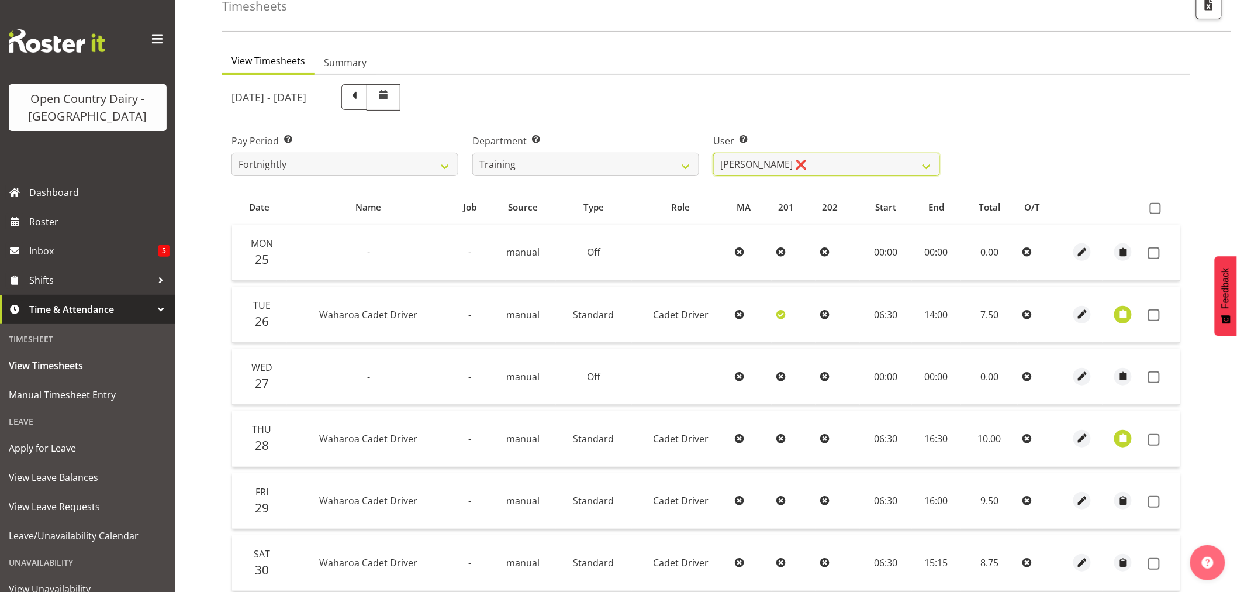
scroll to position [65, 0]
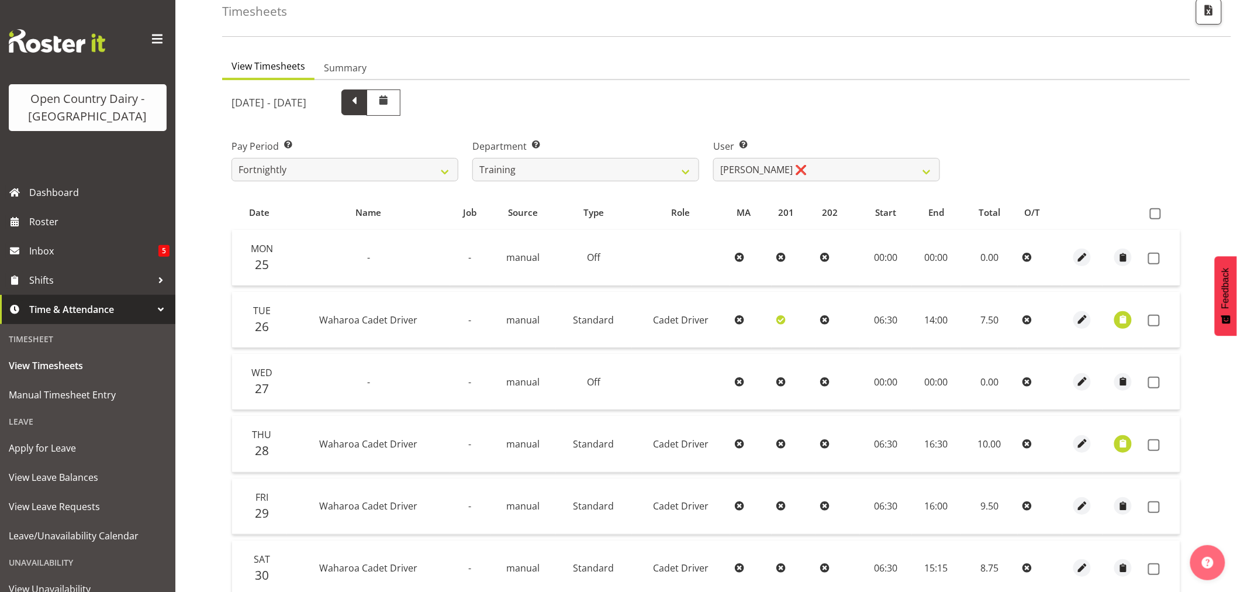
click at [362, 107] on span at bounding box center [354, 101] width 15 height 15
select select
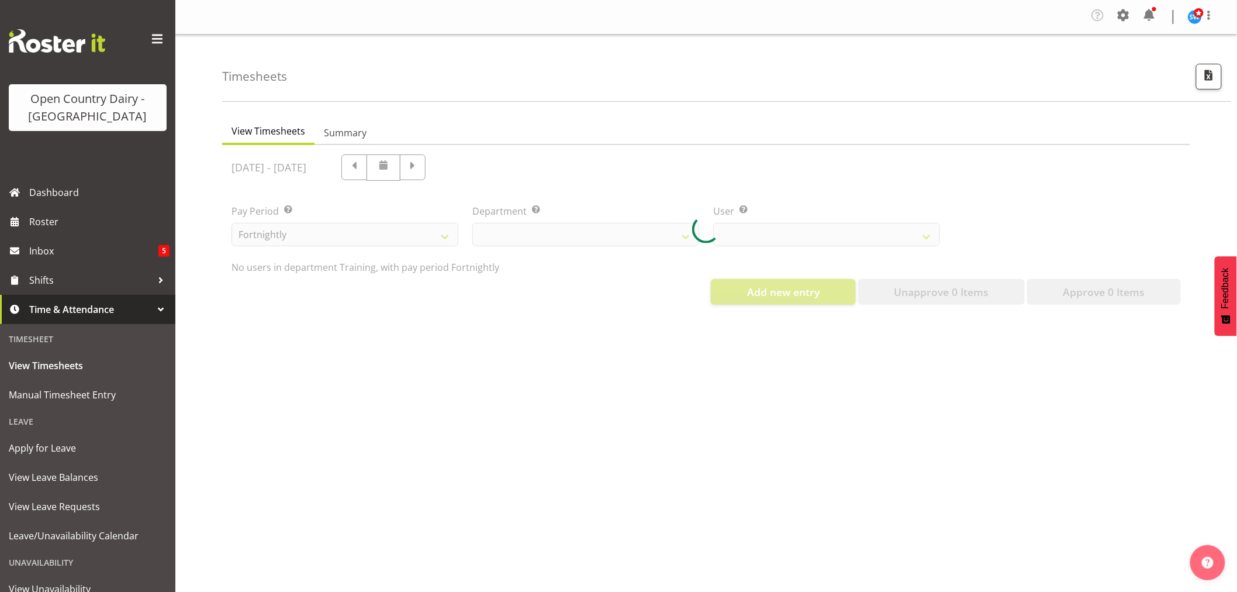
select select "763"
select select "11176"
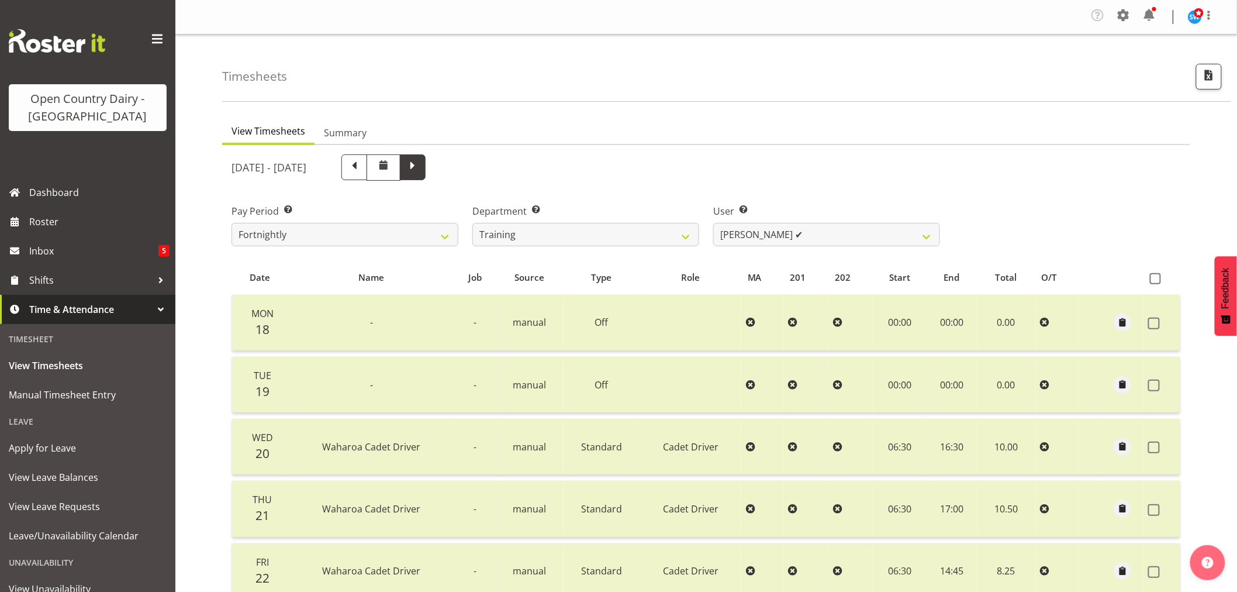
click at [420, 171] on span at bounding box center [412, 165] width 15 height 15
select select
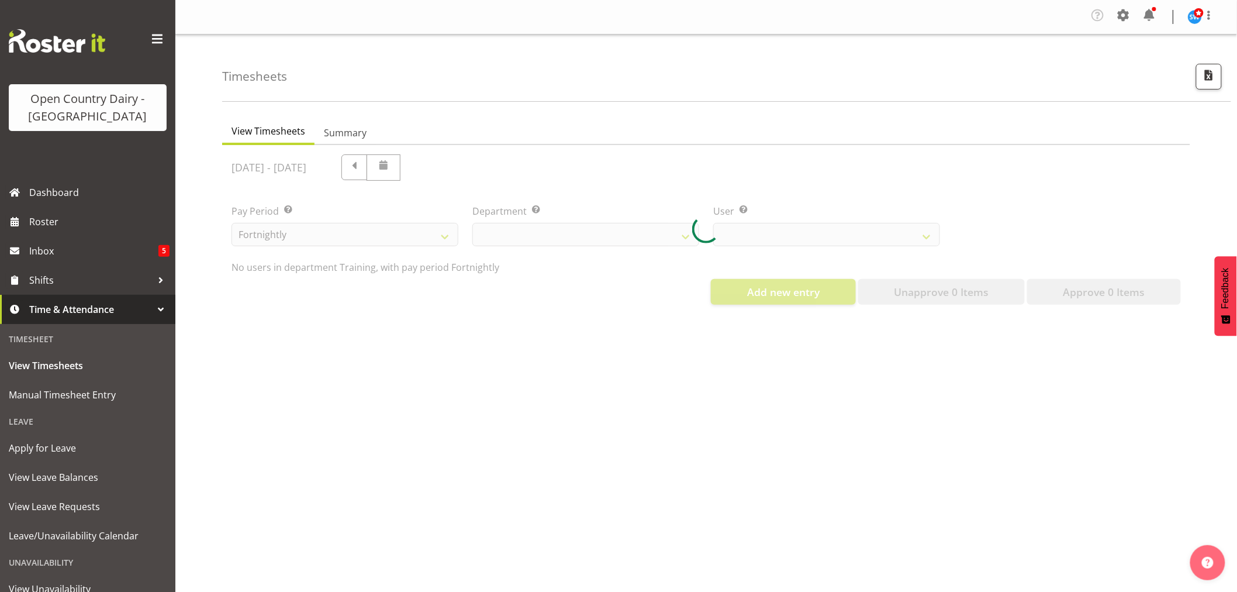
select select "763"
select select "11176"
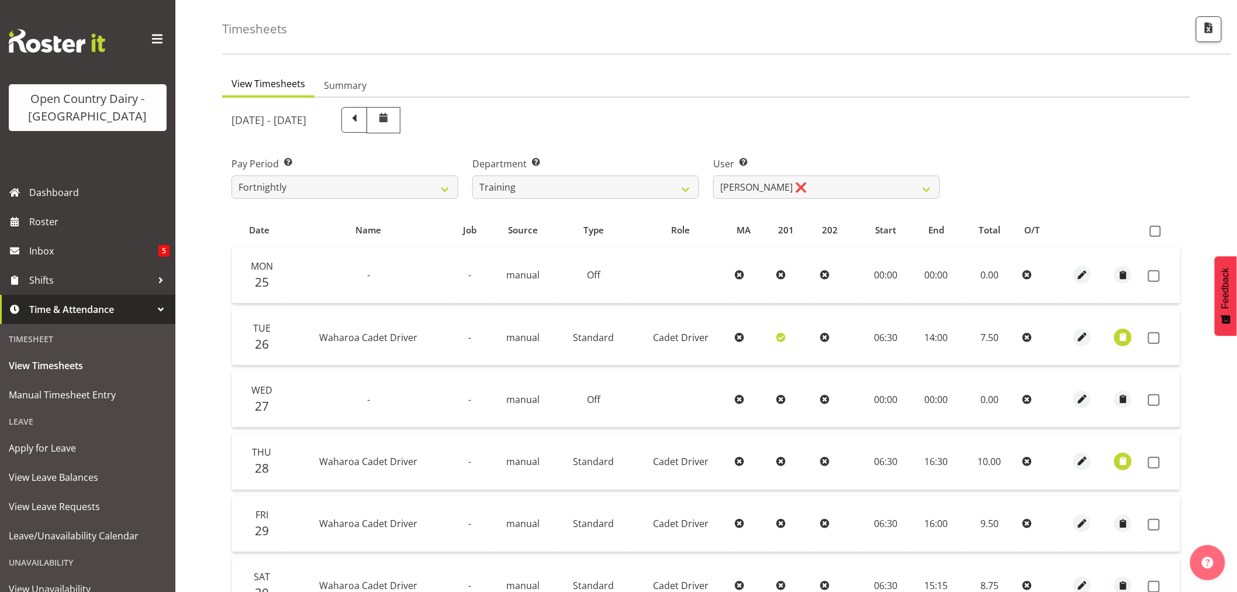
scroll to position [130, 0]
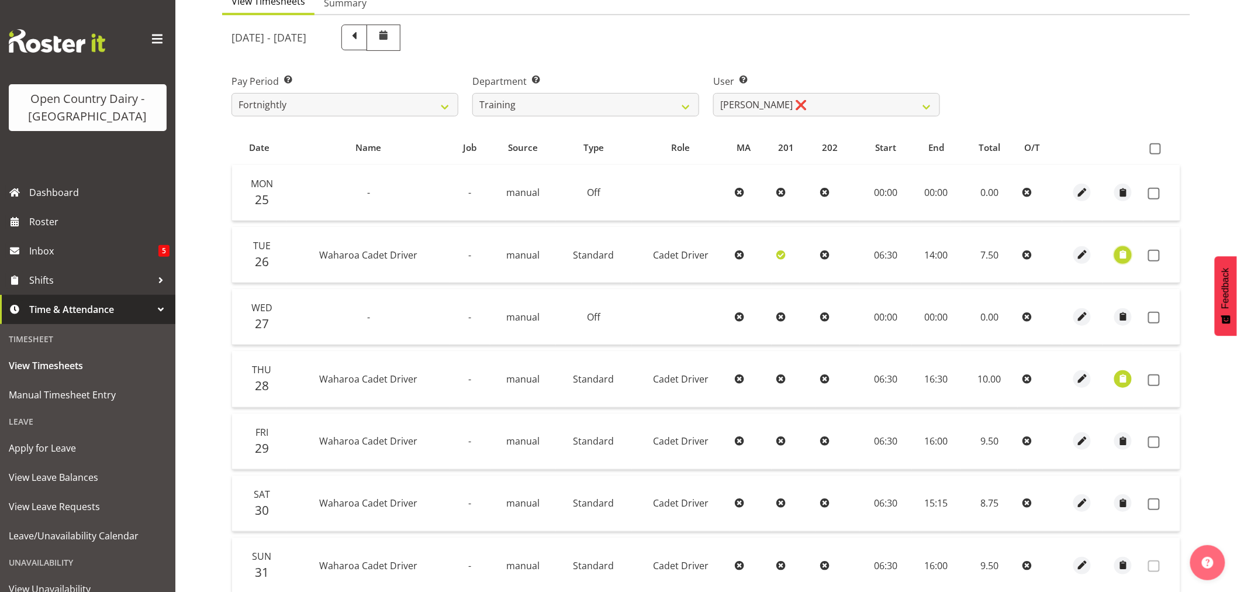
click at [1119, 254] on span "button" at bounding box center [1123, 254] width 13 height 13
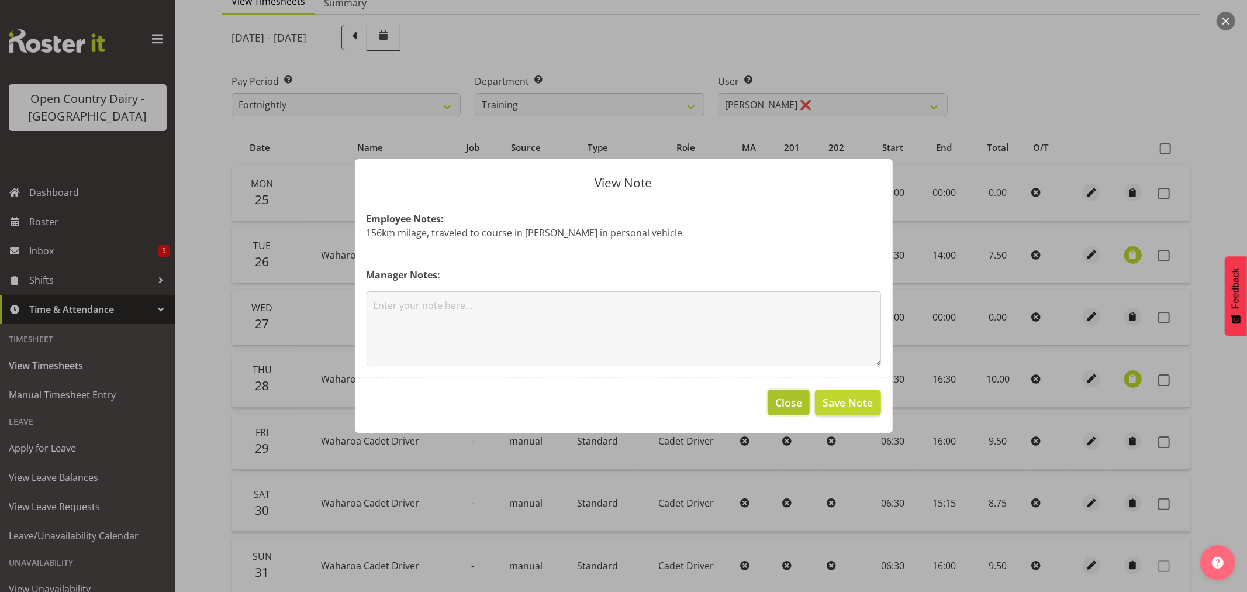
click at [782, 398] on span "Close" at bounding box center [788, 402] width 27 height 15
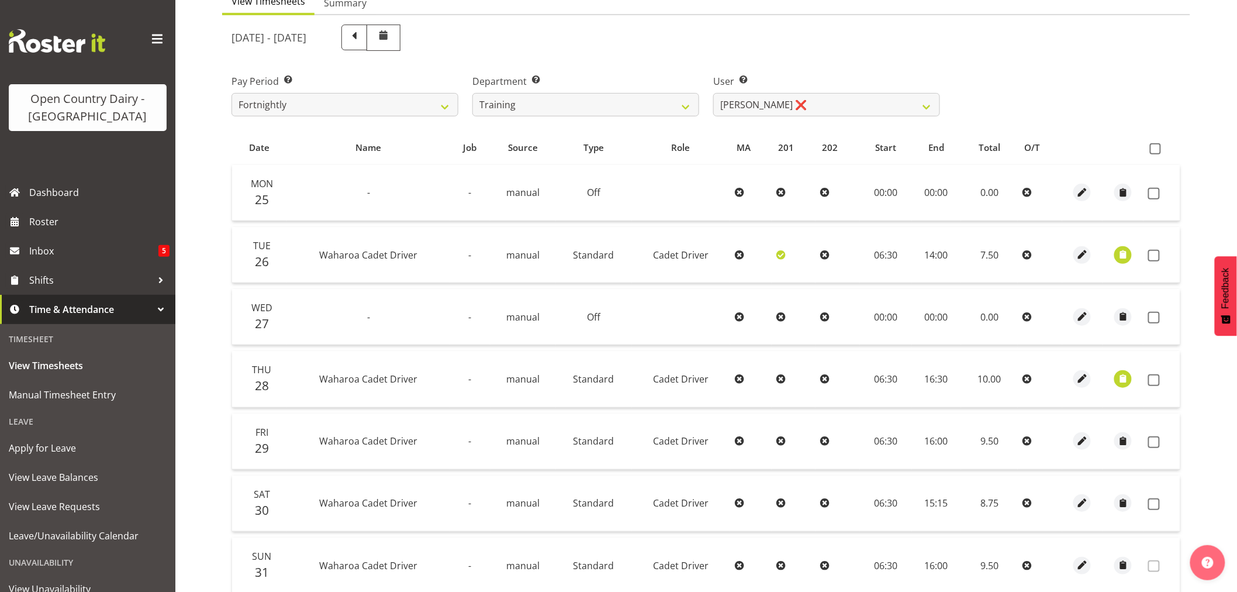
click at [1114, 379] on td at bounding box center [1123, 379] width 41 height 56
click at [1121, 376] on span "button" at bounding box center [1123, 378] width 13 height 13
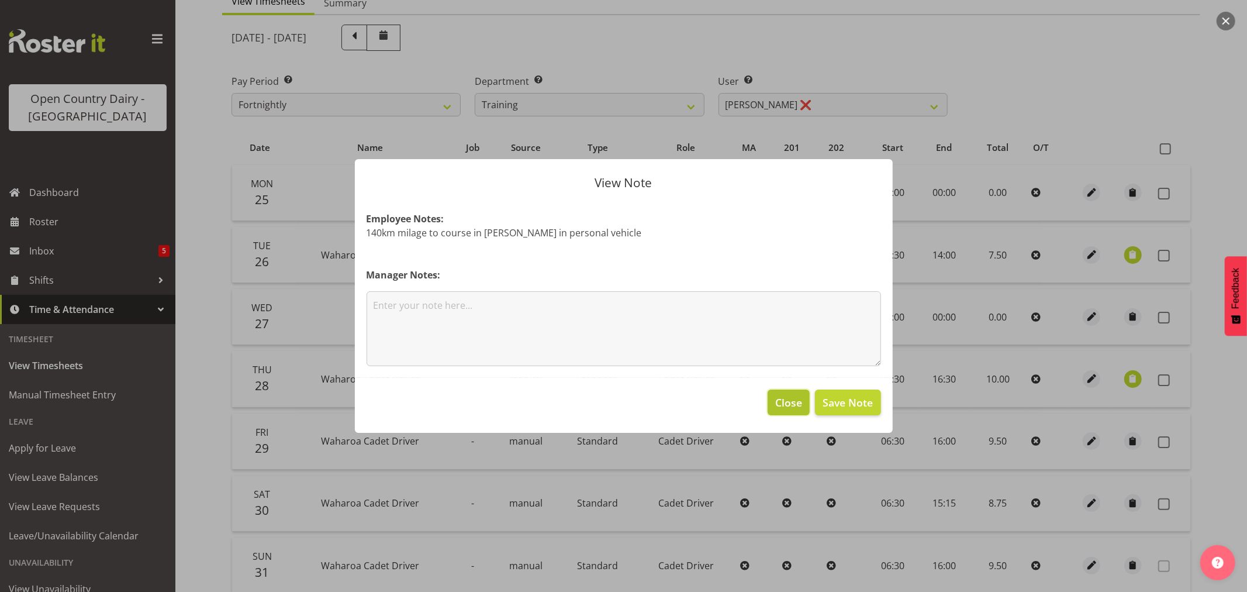
click at [798, 404] on span "Close" at bounding box center [788, 402] width 27 height 15
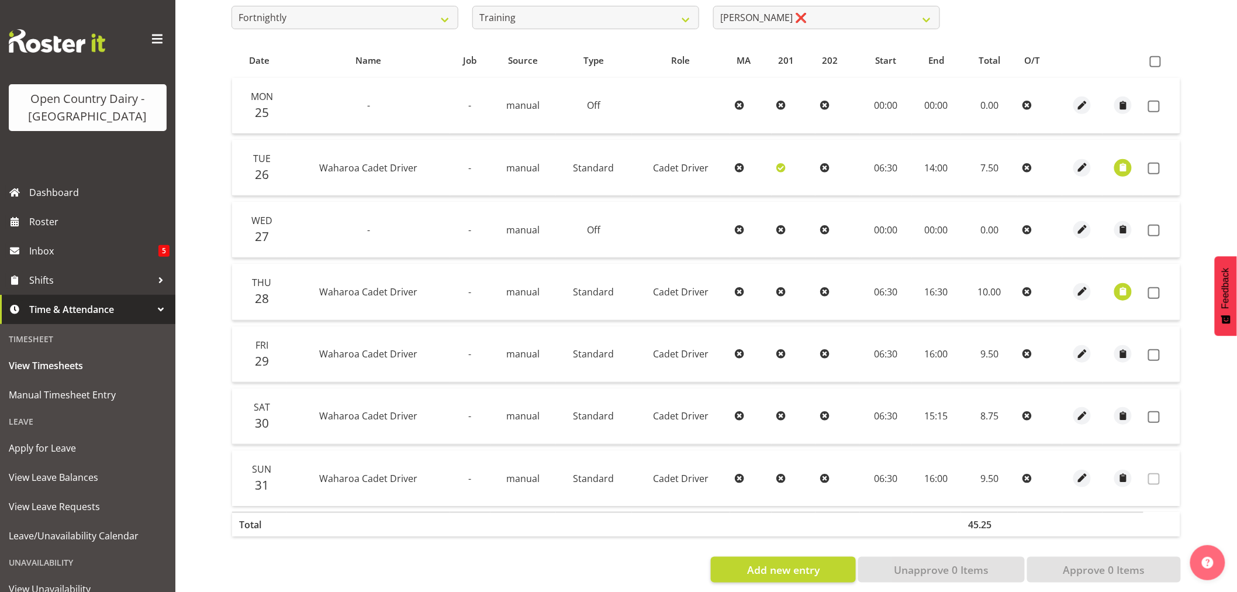
scroll to position [235, 0]
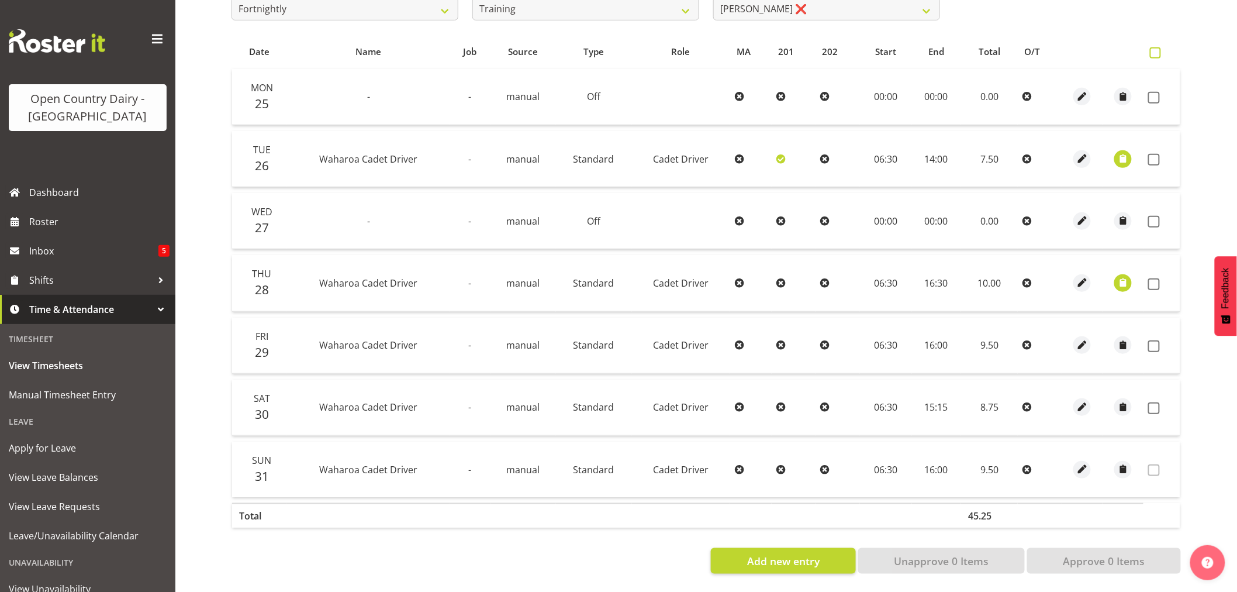
click at [1153, 47] on span at bounding box center [1155, 52] width 11 height 11
click at [1153, 49] on input "checkbox" at bounding box center [1154, 53] width 8 height 8
checkbox input "true"
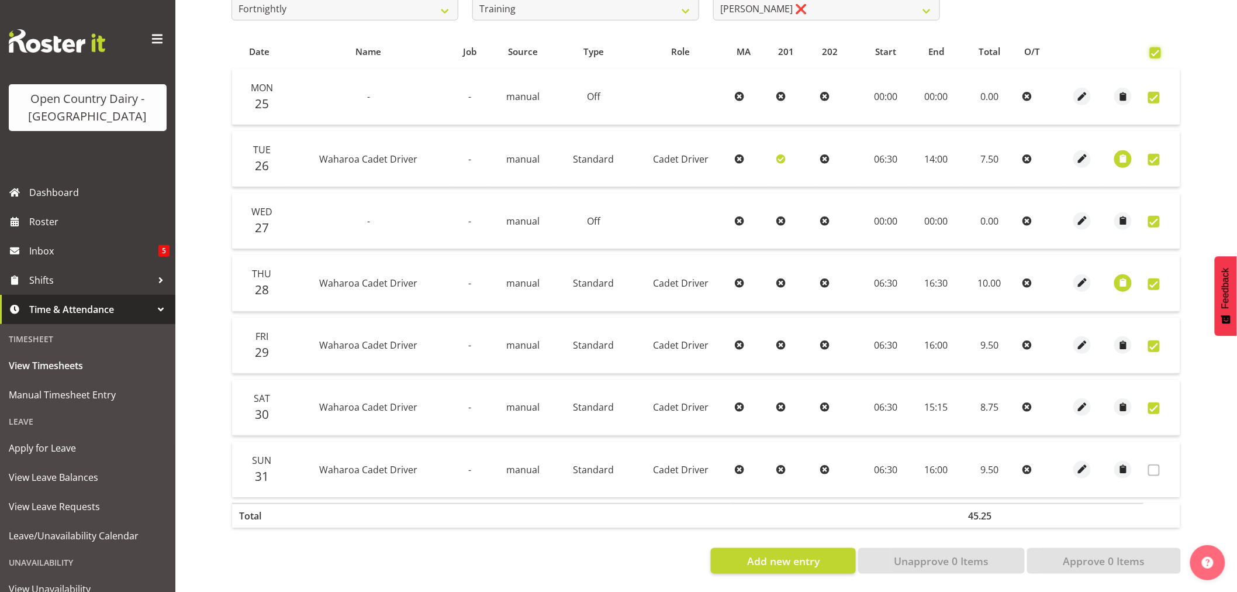
checkbox input "true"
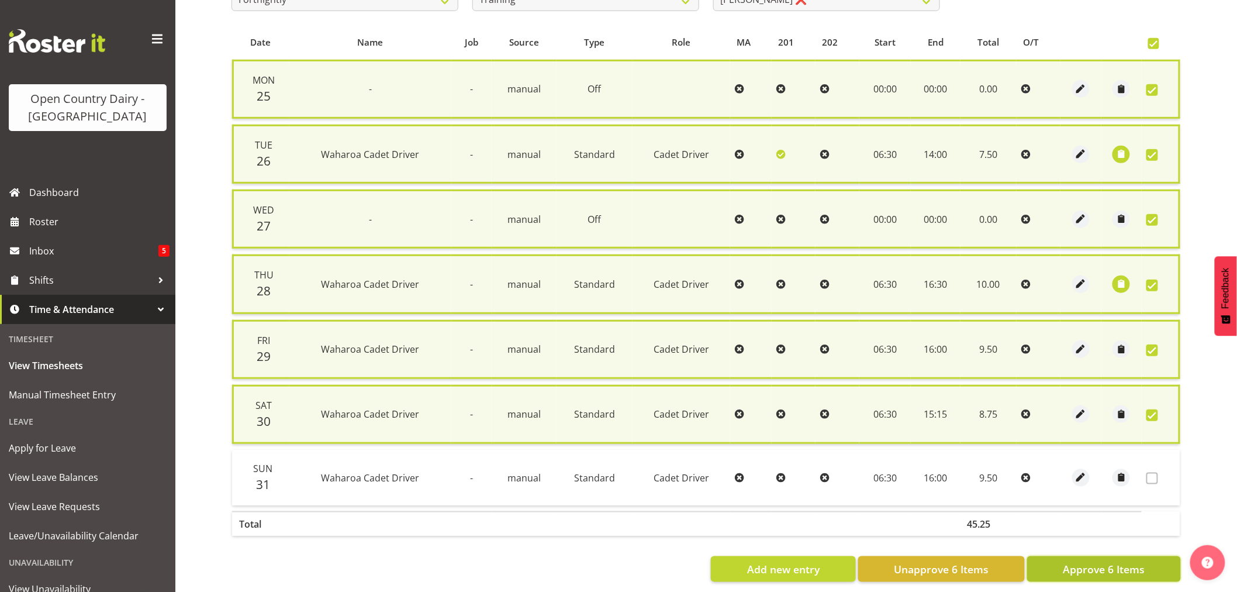
click at [1105, 561] on span "Approve 6 Items" at bounding box center [1104, 568] width 82 height 15
checkbox input "false"
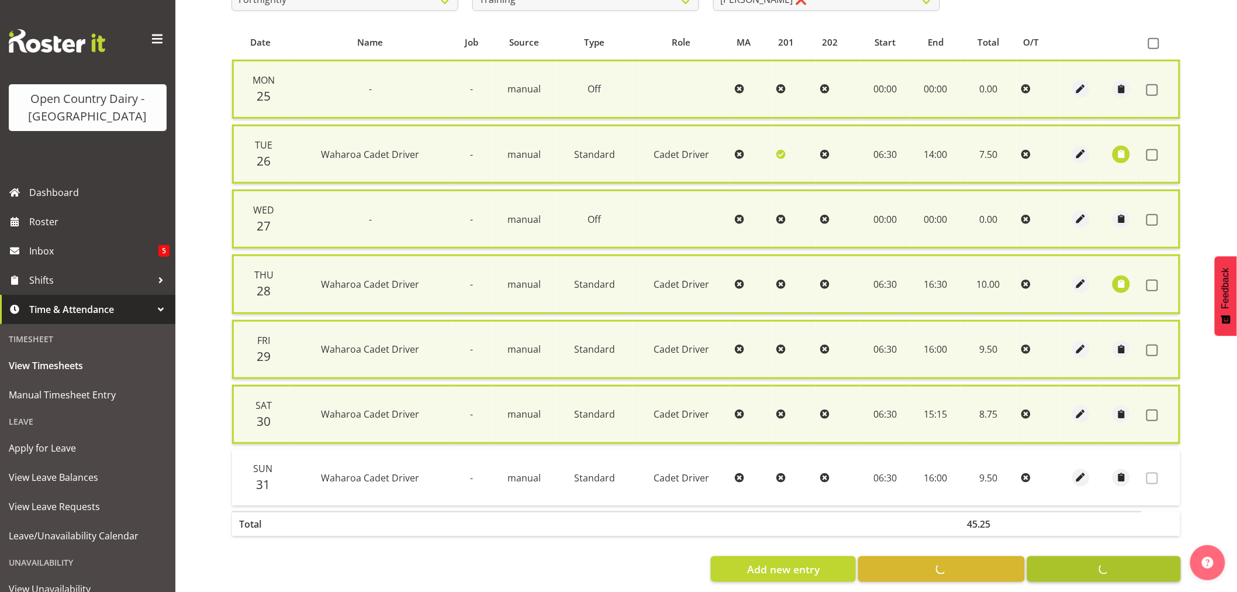
checkbox input "false"
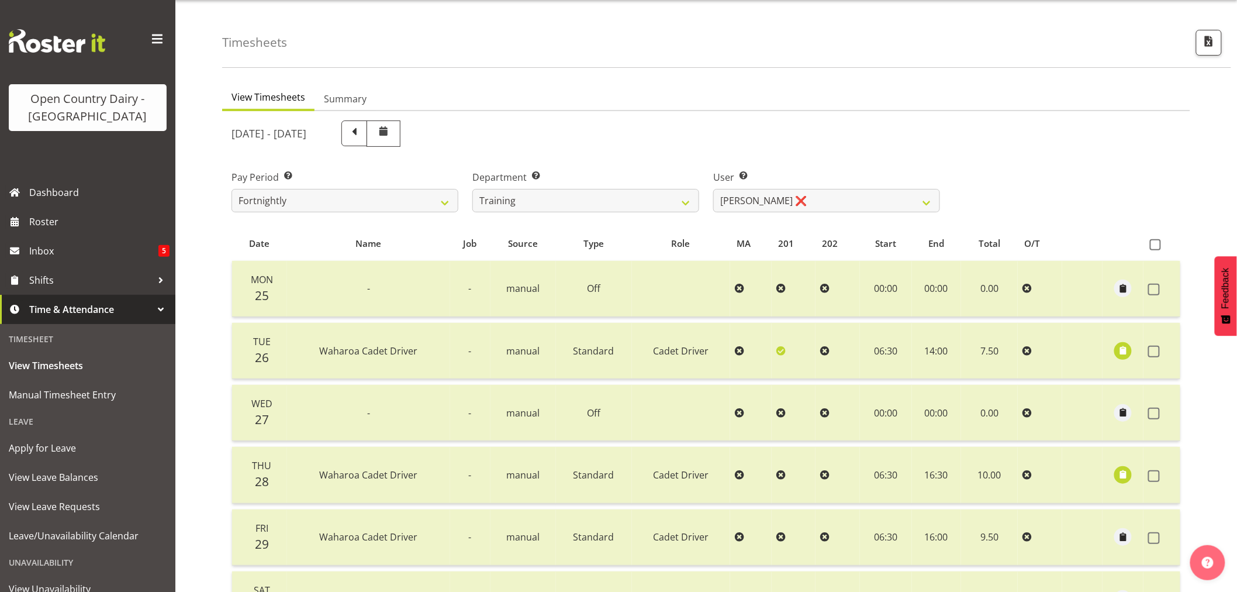
scroll to position [0, 0]
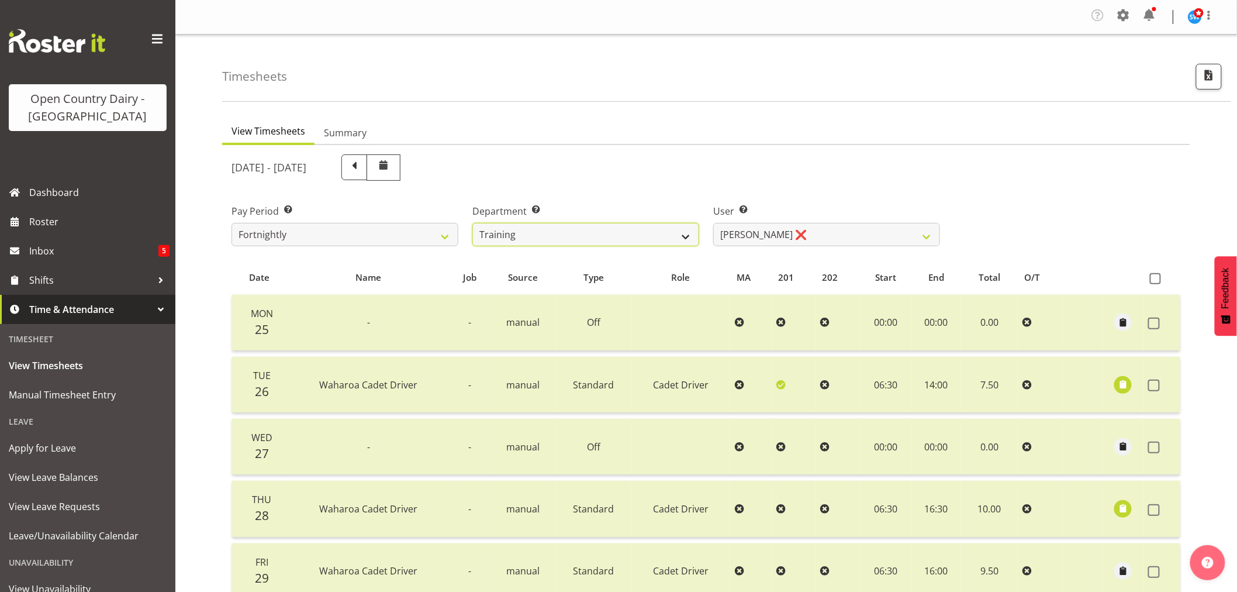
click at [686, 234] on select "701 702 703 704 705 706 707 708 709 710 711 712 713 714 715 716 717 718 719 720" at bounding box center [585, 234] width 227 height 23
click at [472, 223] on select "701 702 703 704 705 706 707 708 709 710 711 712 713 714 715 716 717 718 719 720" at bounding box center [585, 234] width 227 height 23
click at [932, 236] on select "[PERSON_NAME] ❌ [PERSON_NAME] ❌ [PERSON_NAME] (Junior) ❌ [PERSON_NAME] ❌ [PERSO…" at bounding box center [826, 234] width 227 height 23
select select "11786"
click at [713, 223] on select "[PERSON_NAME] ❌ [PERSON_NAME] ❌ [PERSON_NAME] (Junior) ❌ [PERSON_NAME] ❌ [PERSO…" at bounding box center [826, 234] width 227 height 23
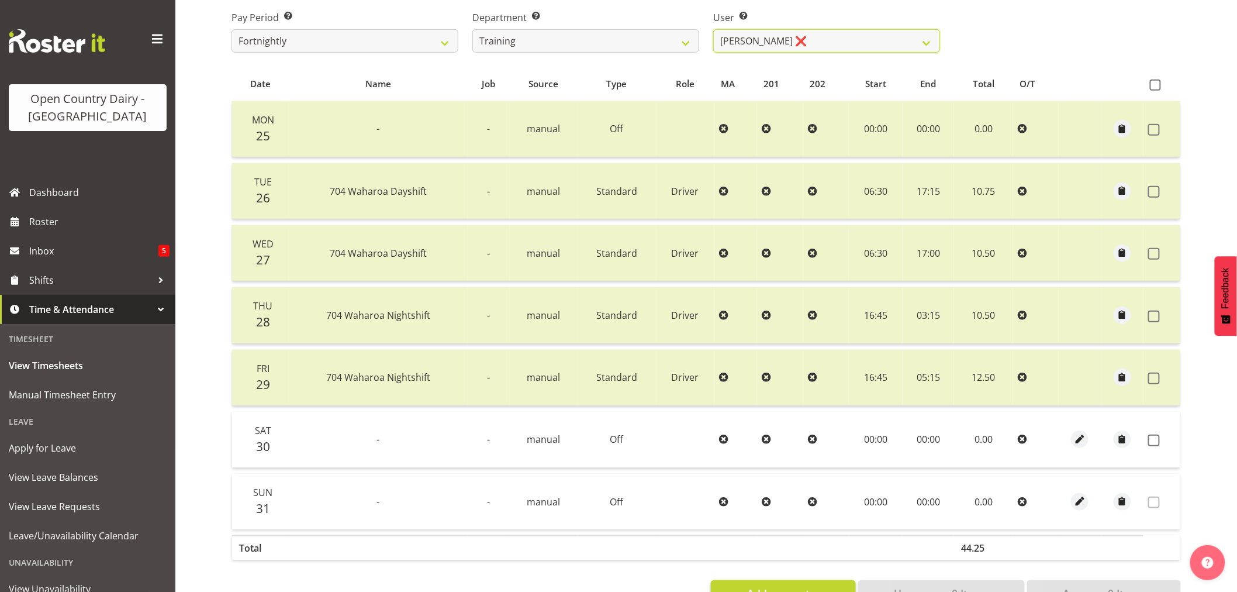
scroll to position [170, 0]
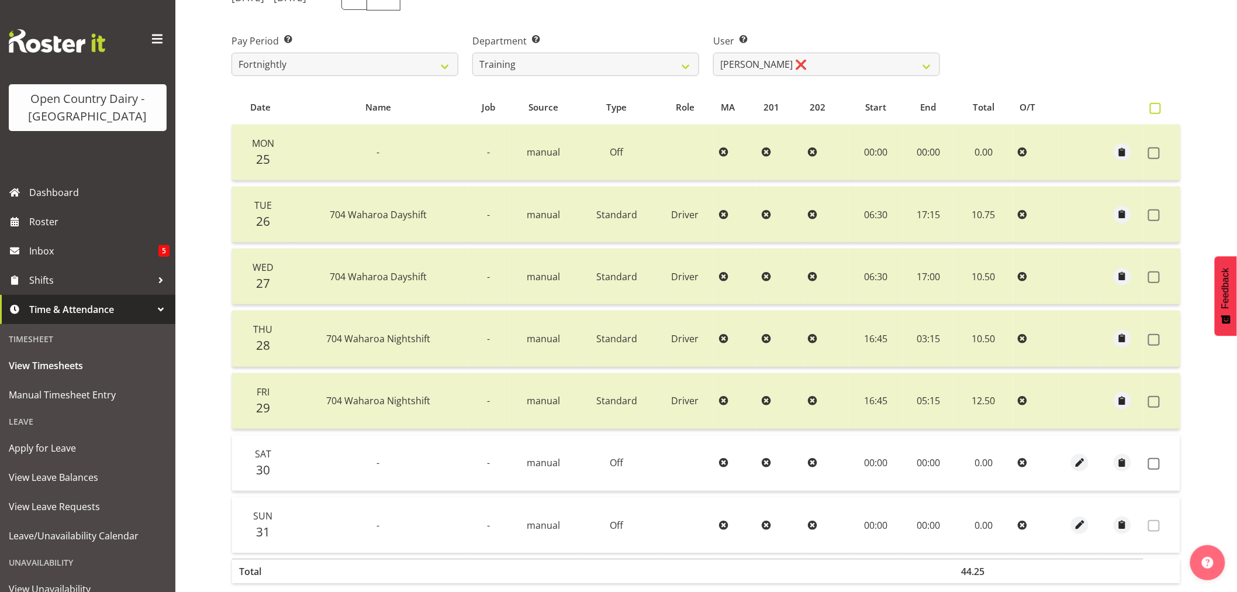
click at [1159, 104] on span at bounding box center [1155, 108] width 11 height 11
click at [1157, 105] on input "checkbox" at bounding box center [1154, 109] width 8 height 8
checkbox input "true"
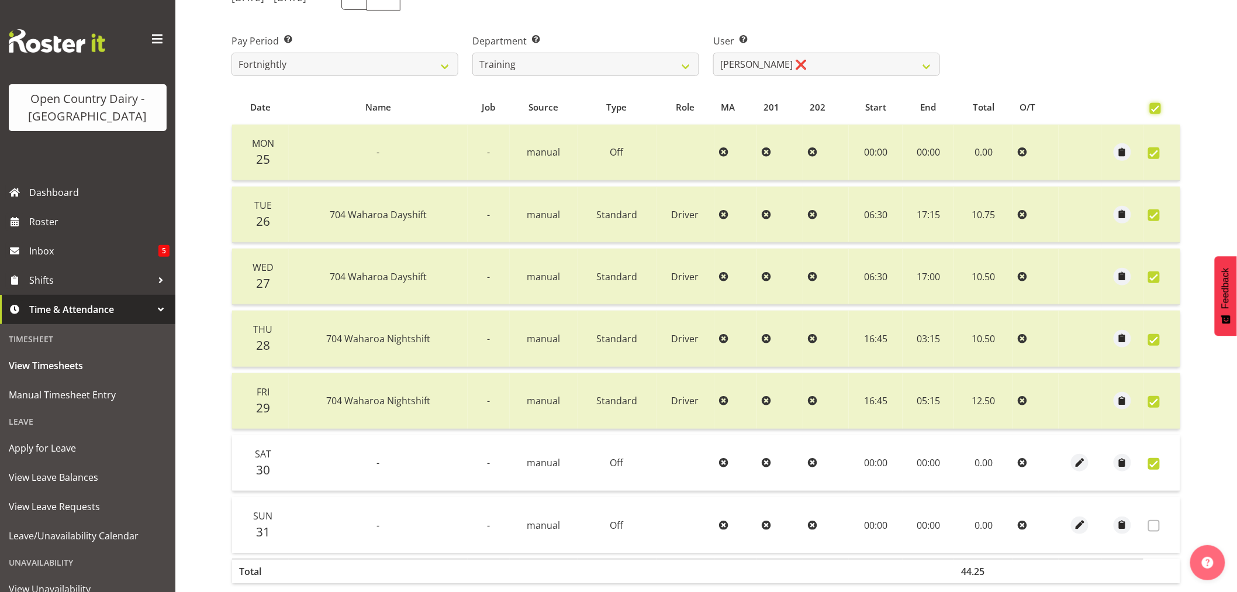
checkbox input "true"
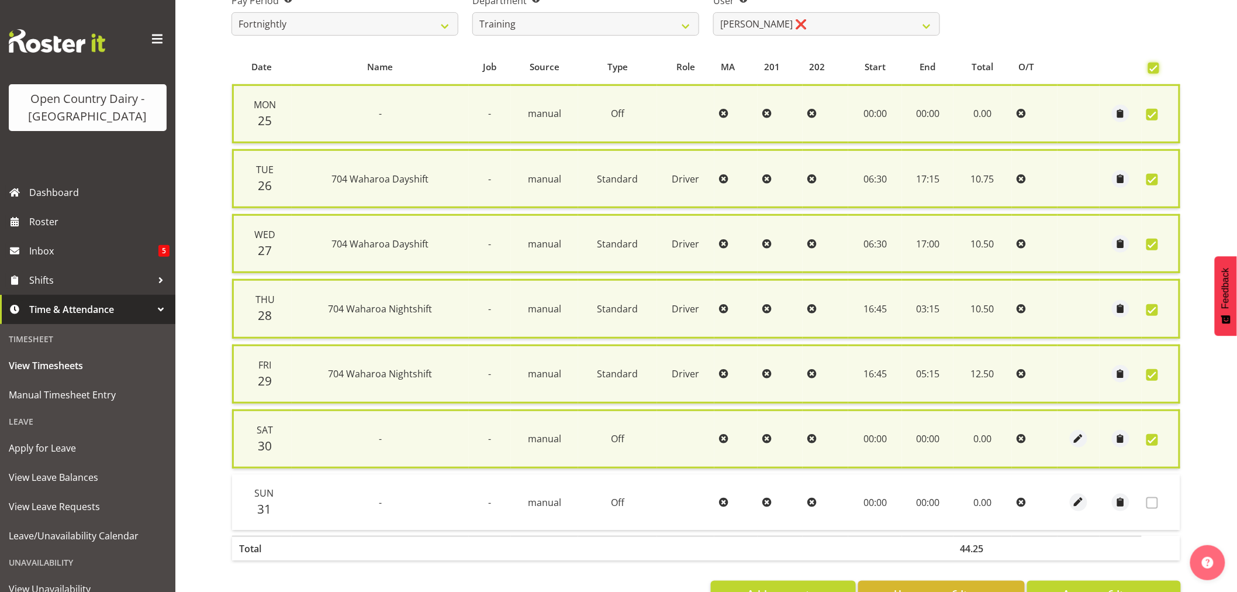
scroll to position [247, 0]
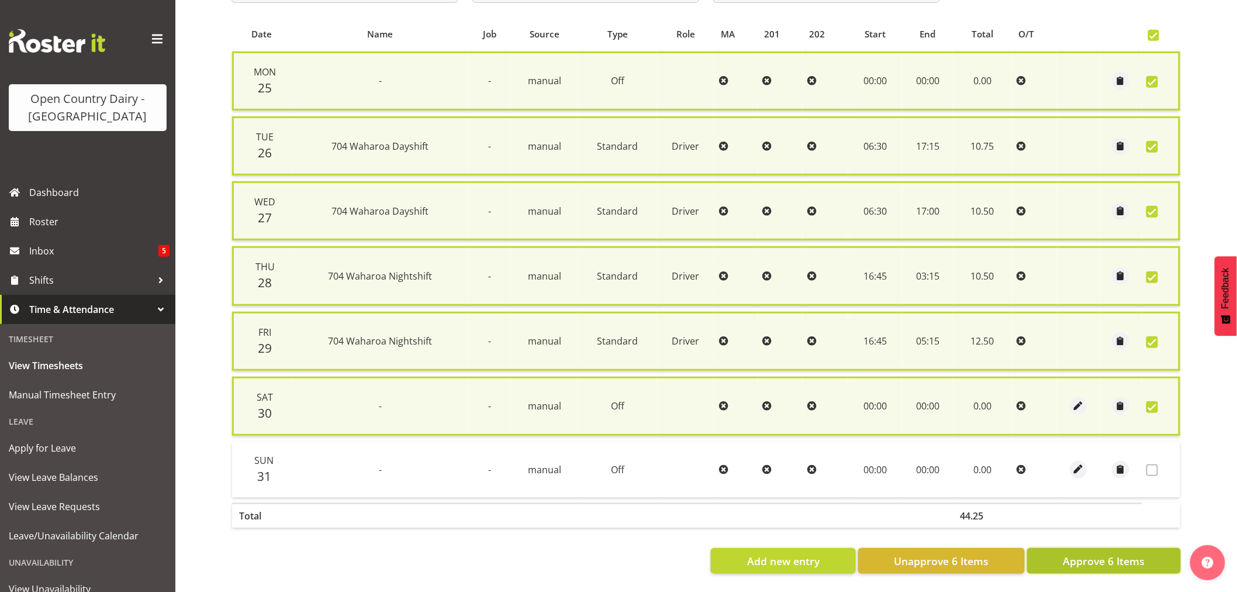
click at [1109, 553] on span "Approve 6 Items" at bounding box center [1104, 560] width 82 height 15
checkbox input "false"
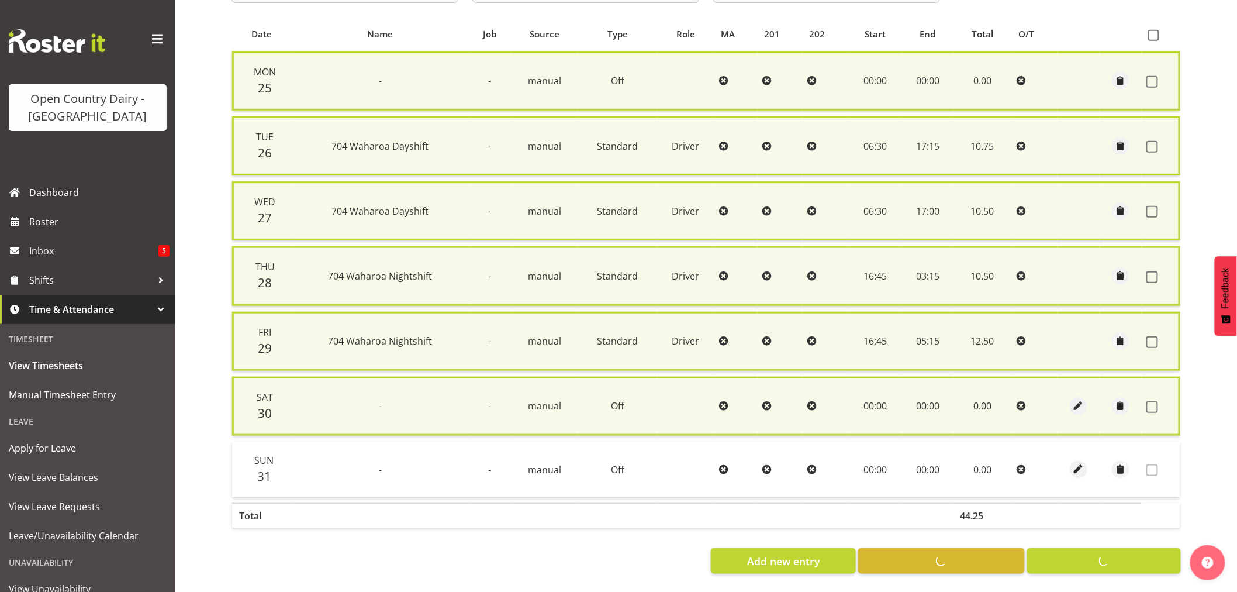
checkbox input "false"
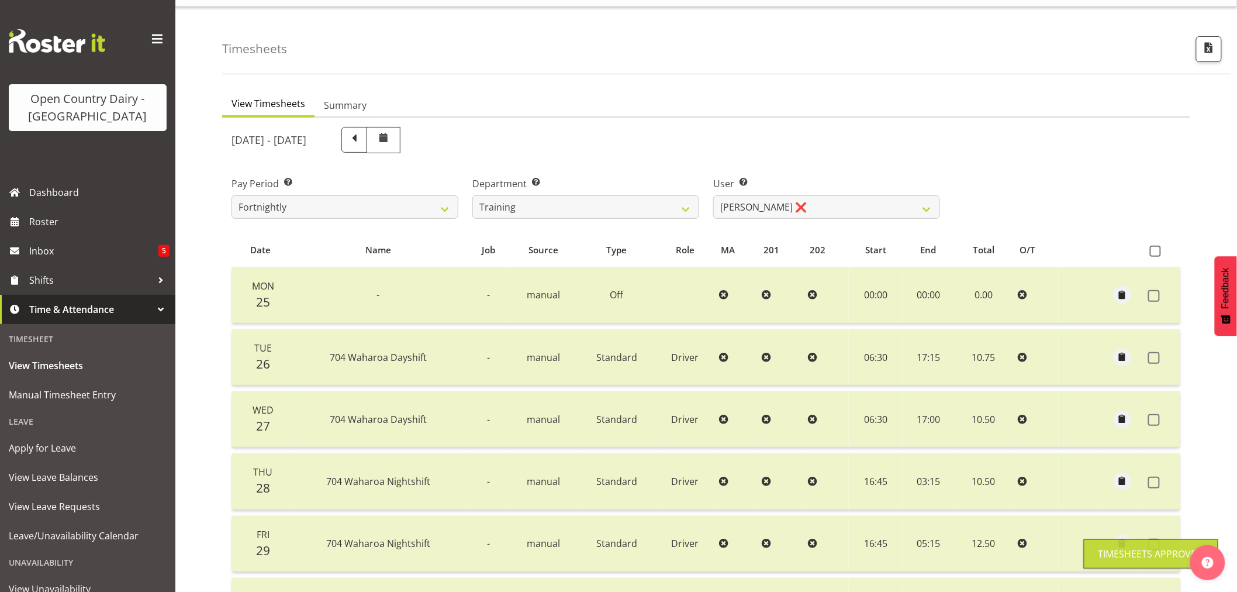
scroll to position [0, 0]
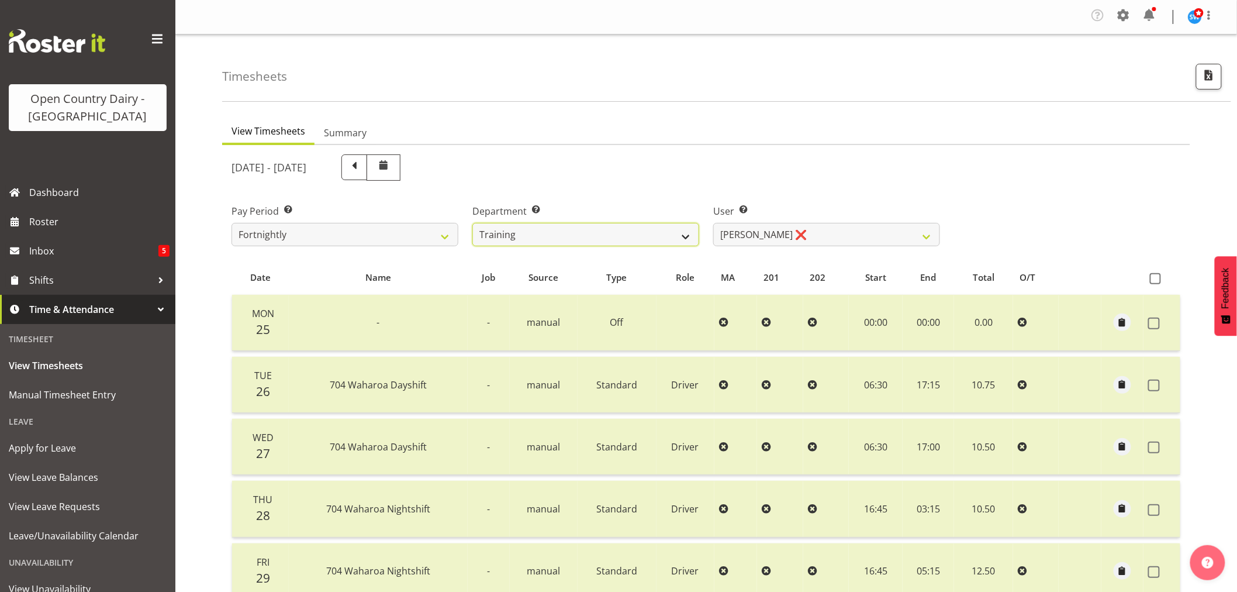
click at [687, 239] on select "701 702 703 704 705 706 707 708 709 710 711 712 713 714 715 716 717 718 719 720" at bounding box center [585, 234] width 227 height 23
click at [926, 234] on select "[PERSON_NAME] ❌ [PERSON_NAME] ❌ [PERSON_NAME] (Junior) ❌ [PERSON_NAME] ❌ [PERSO…" at bounding box center [826, 234] width 227 height 23
select select "11706"
click at [713, 223] on select "[PERSON_NAME] ❌ [PERSON_NAME] ❌ [PERSON_NAME] (Junior) ❌ [PERSON_NAME] ❌ [PERSO…" at bounding box center [826, 234] width 227 height 23
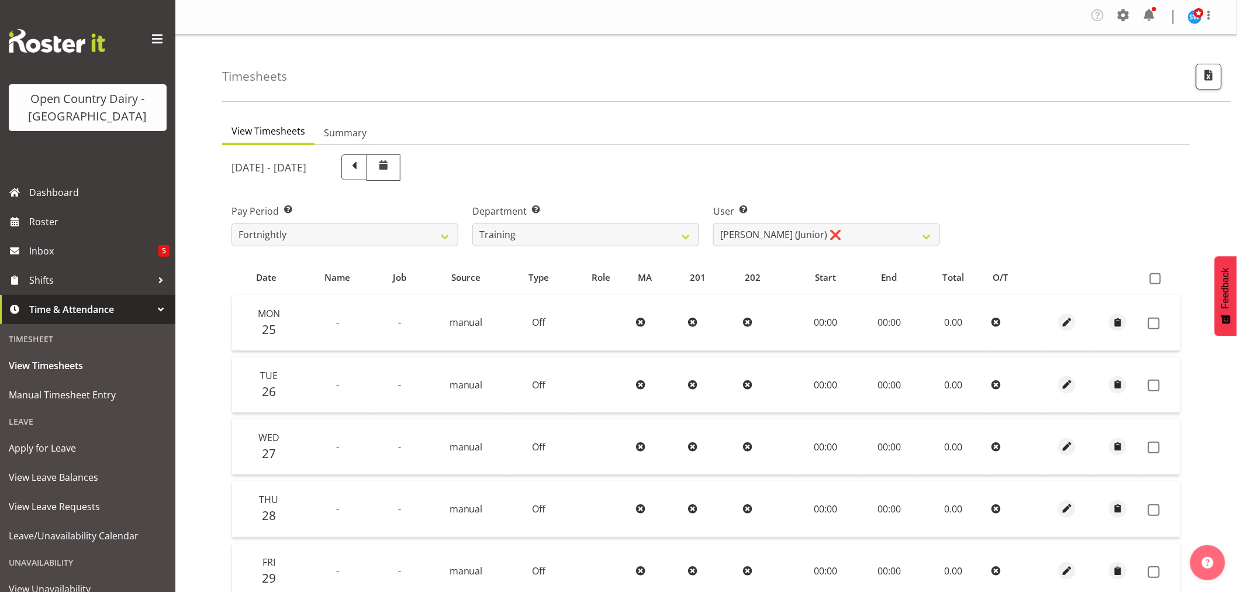
drag, startPoint x: 429, startPoint y: 164, endPoint x: 441, endPoint y: 182, distance: 21.9
click at [362, 163] on span at bounding box center [354, 165] width 15 height 15
select select
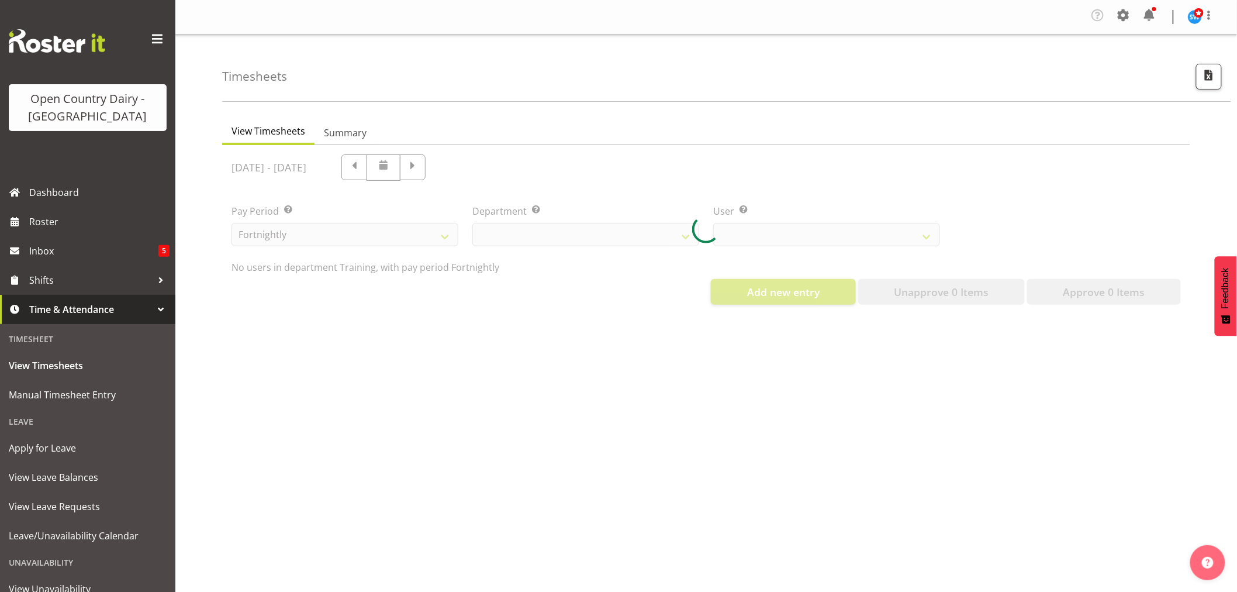
select select "763"
select select "11706"
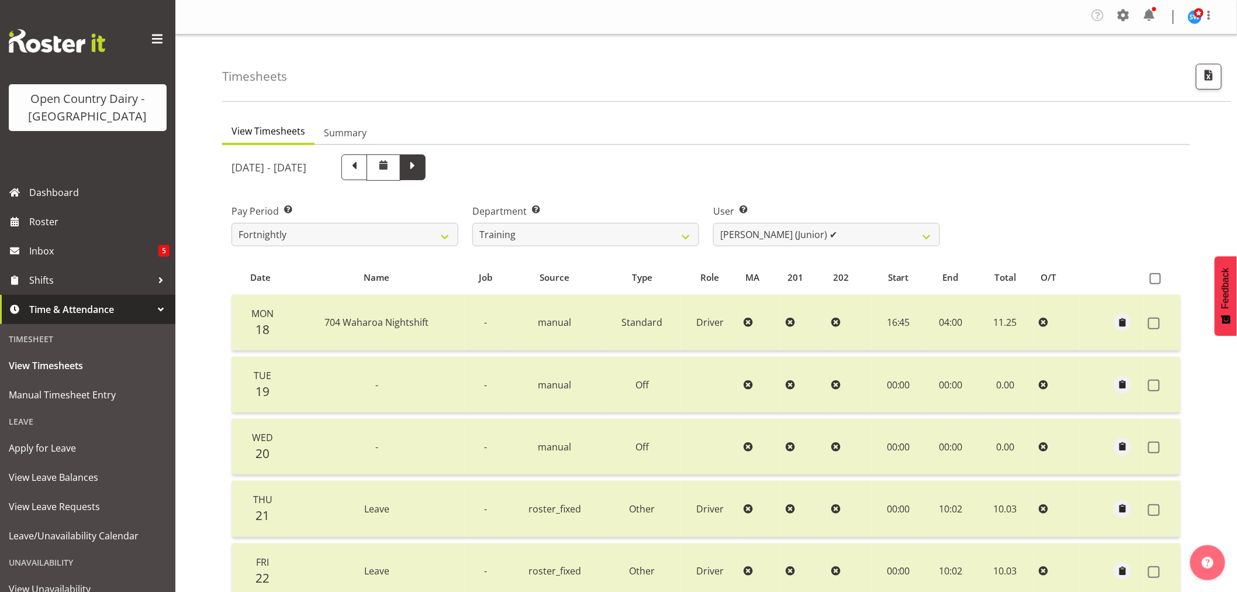
click at [426, 175] on span at bounding box center [413, 167] width 26 height 26
select select
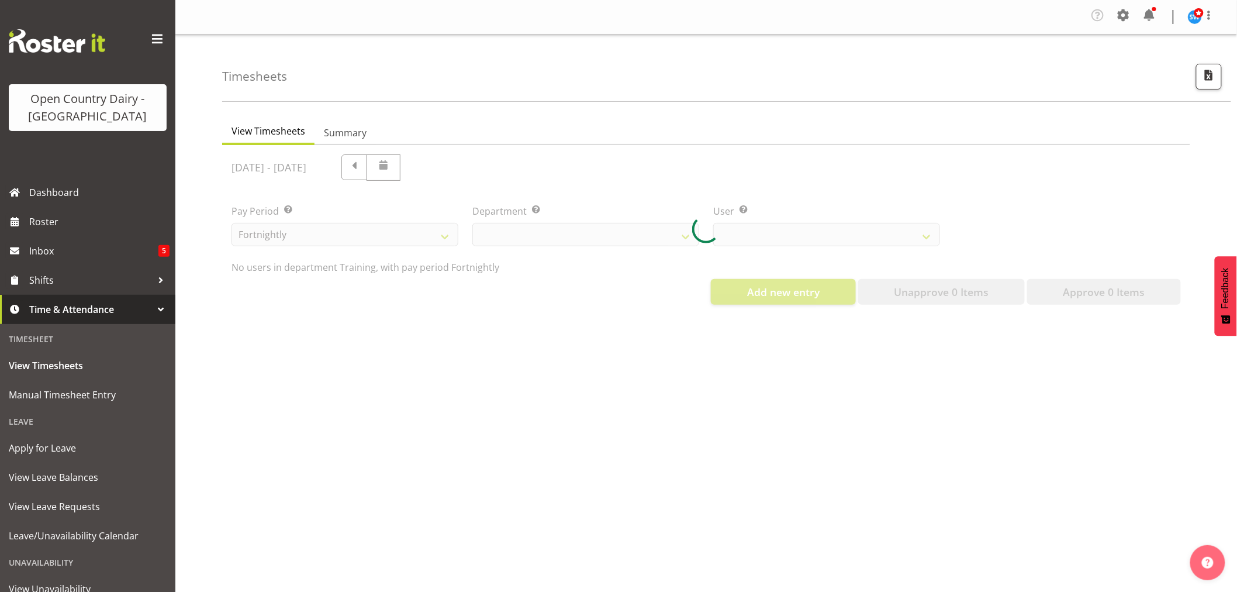
select select "763"
select select "11706"
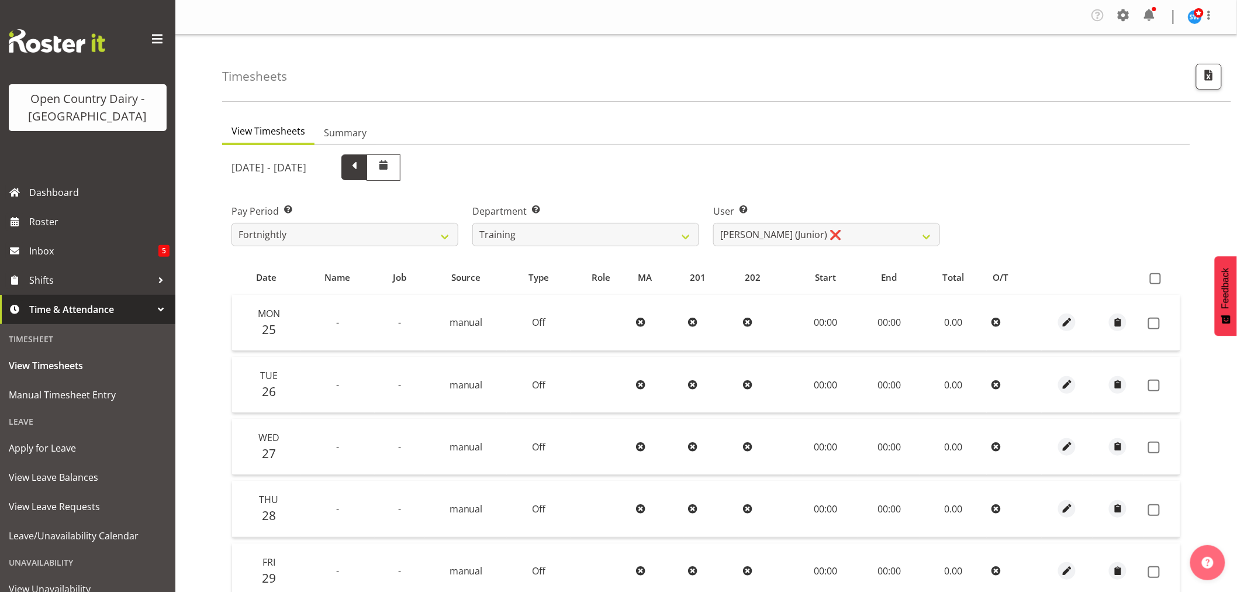
click at [362, 163] on span at bounding box center [354, 165] width 15 height 15
select select
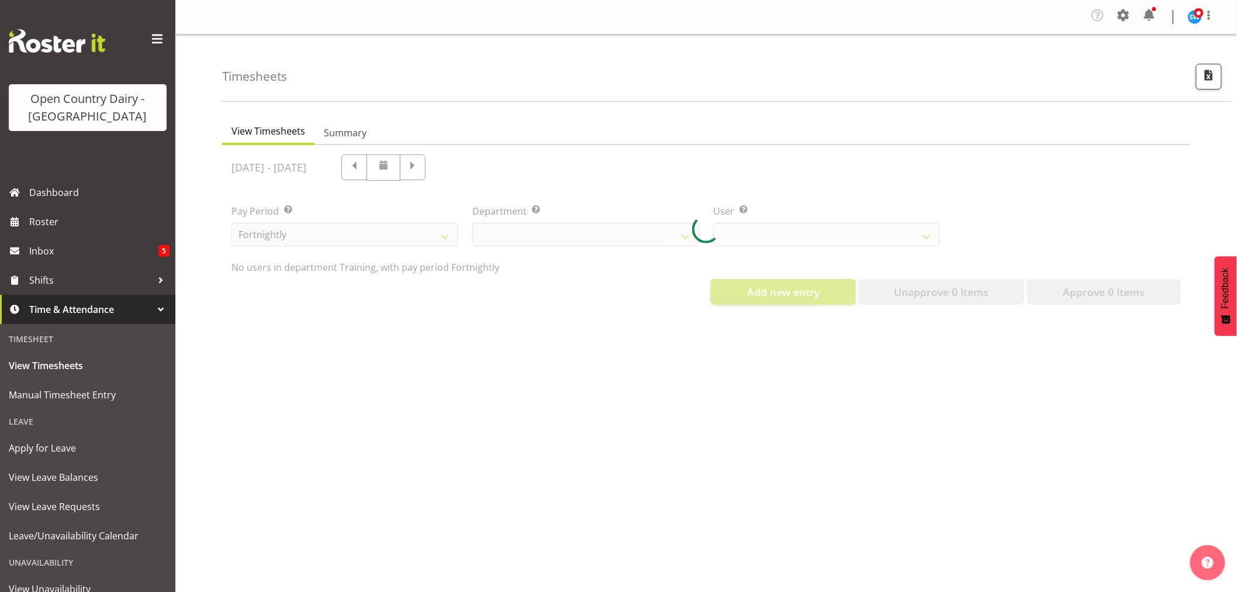
select select "763"
select select "11706"
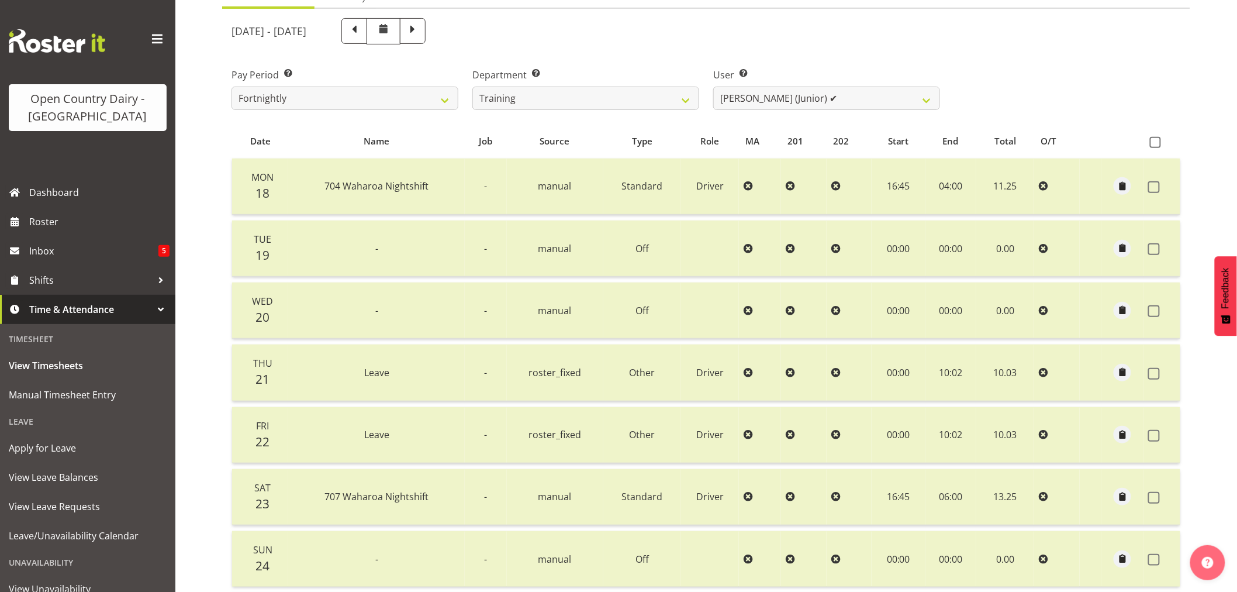
scroll to position [105, 0]
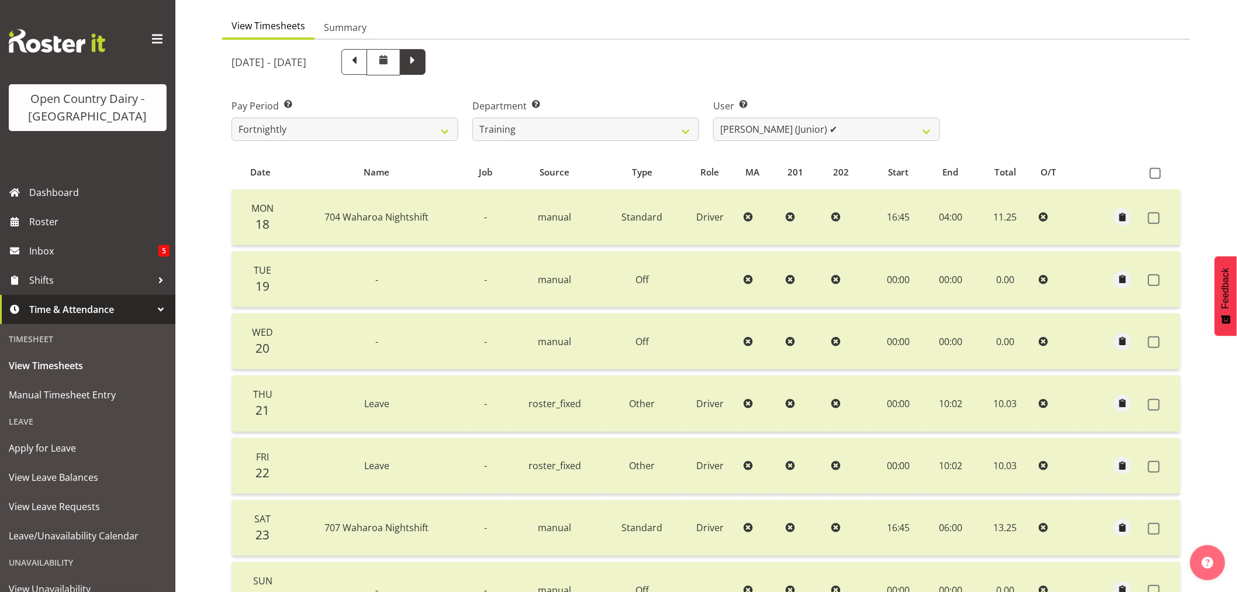
click at [420, 62] on span at bounding box center [412, 60] width 15 height 15
select select
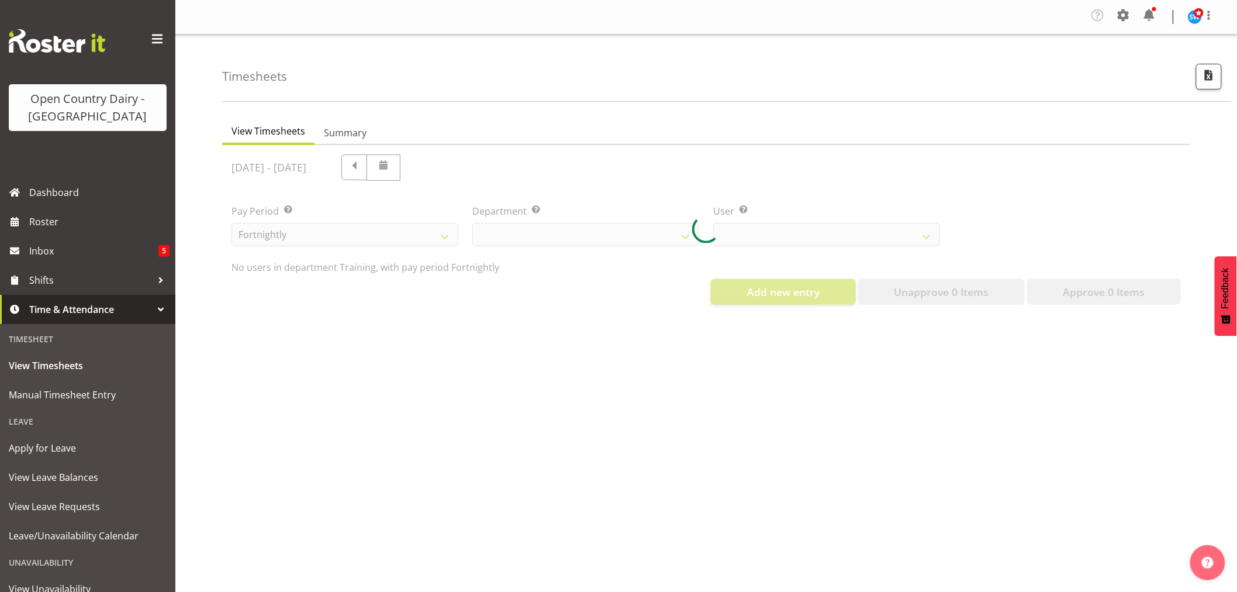
scroll to position [0, 0]
select select "763"
select select "11706"
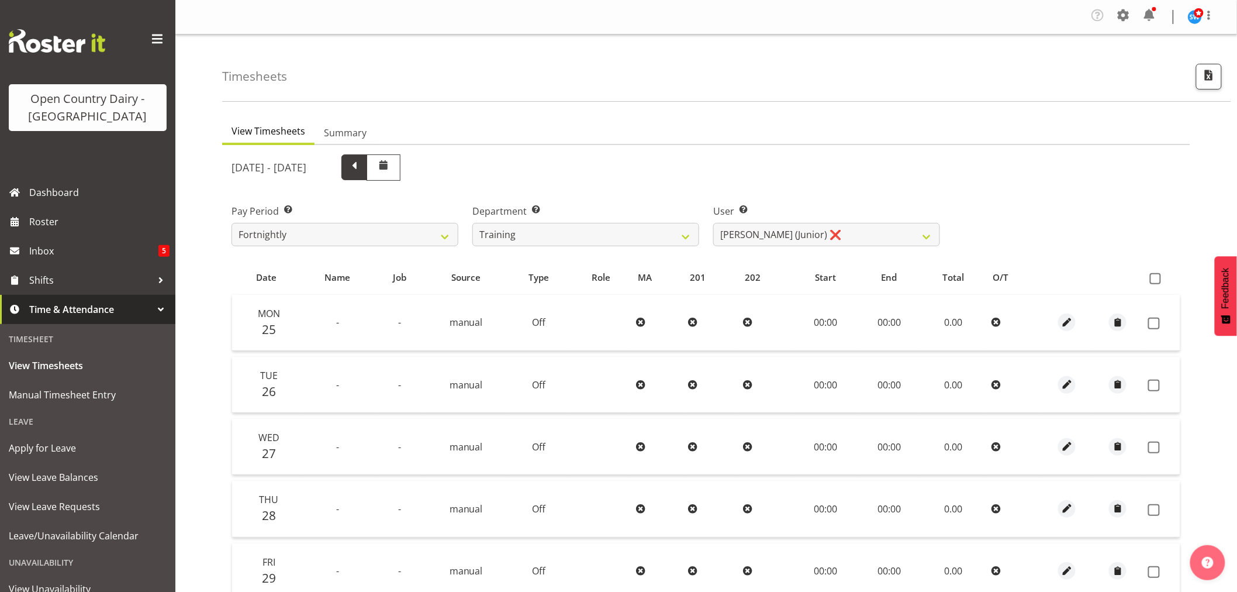
click at [362, 168] on span at bounding box center [354, 165] width 15 height 15
select select
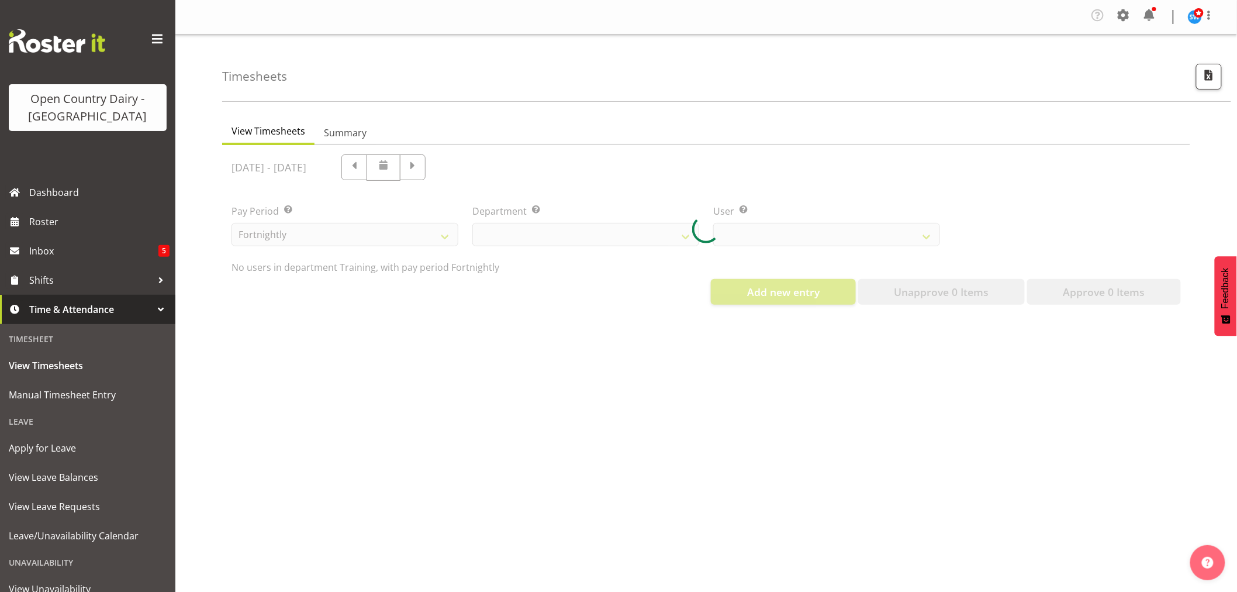
select select "763"
select select "11706"
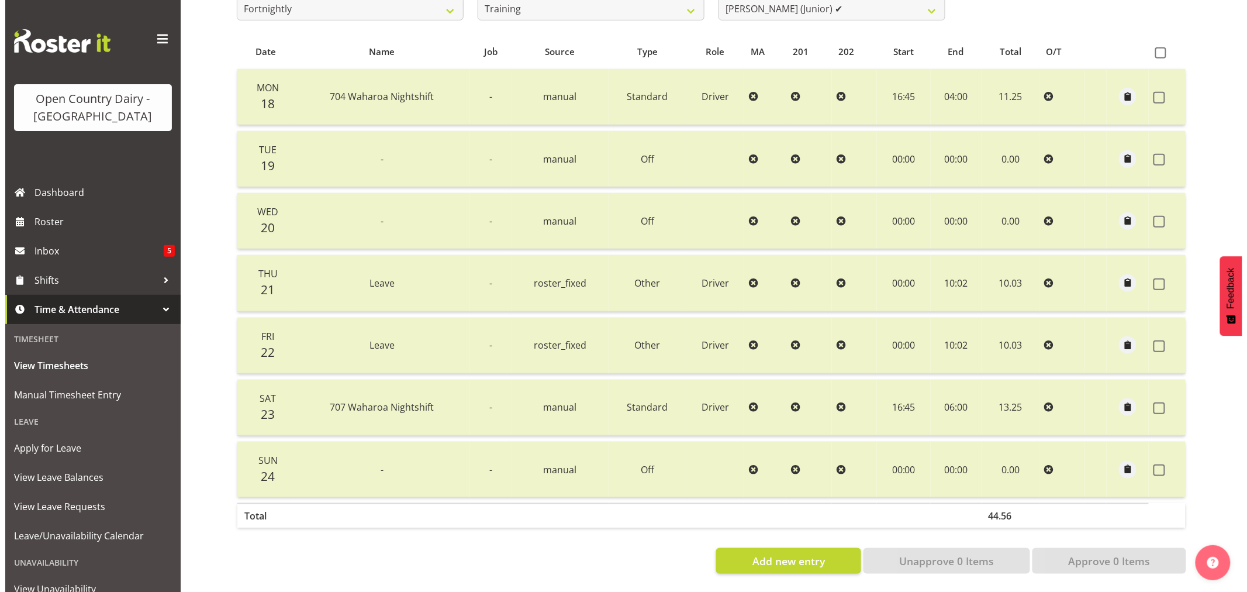
scroll to position [235, 0]
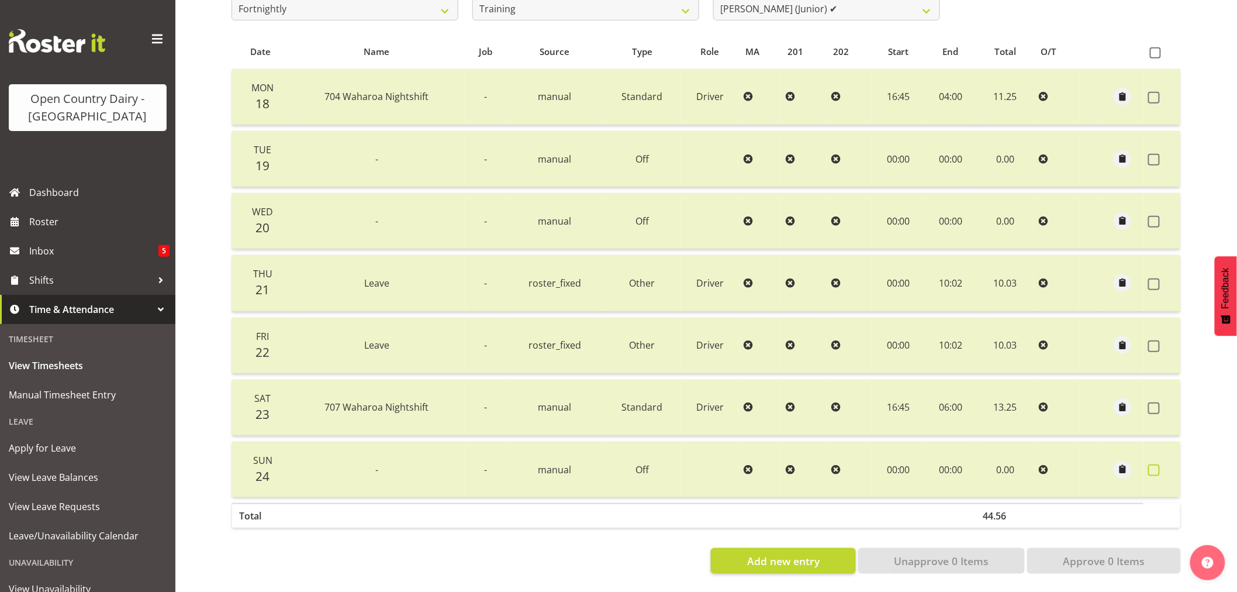
click at [1158, 464] on span at bounding box center [1154, 470] width 12 height 12
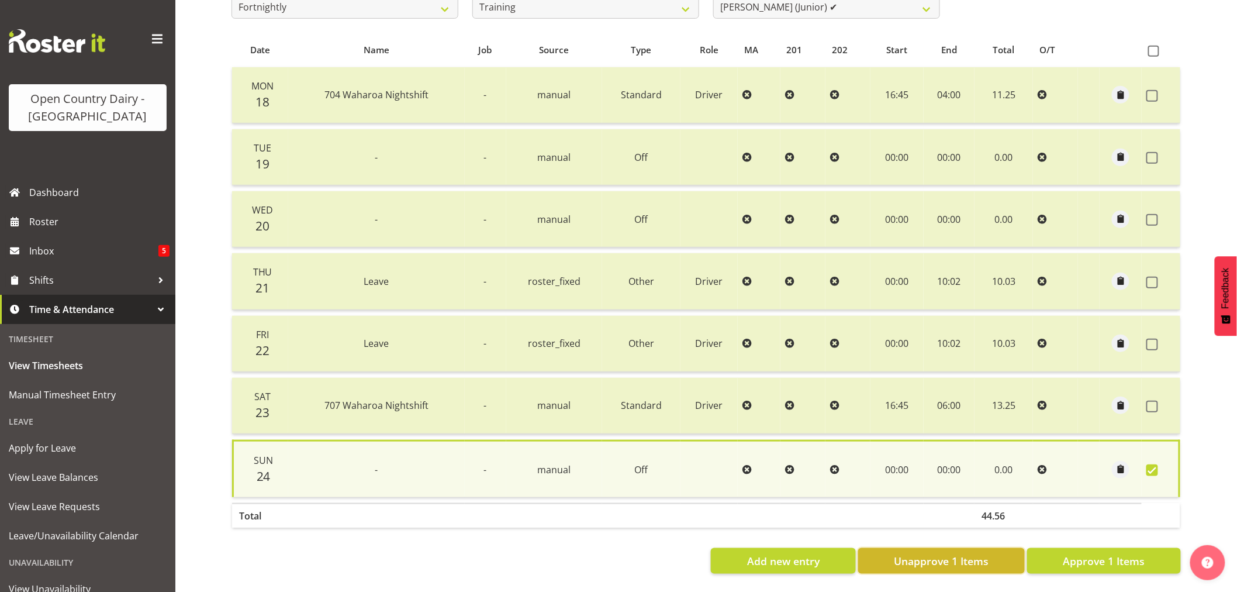
click at [962, 558] on span "Unapprove 1 Items" at bounding box center [941, 560] width 95 height 15
checkbox input "false"
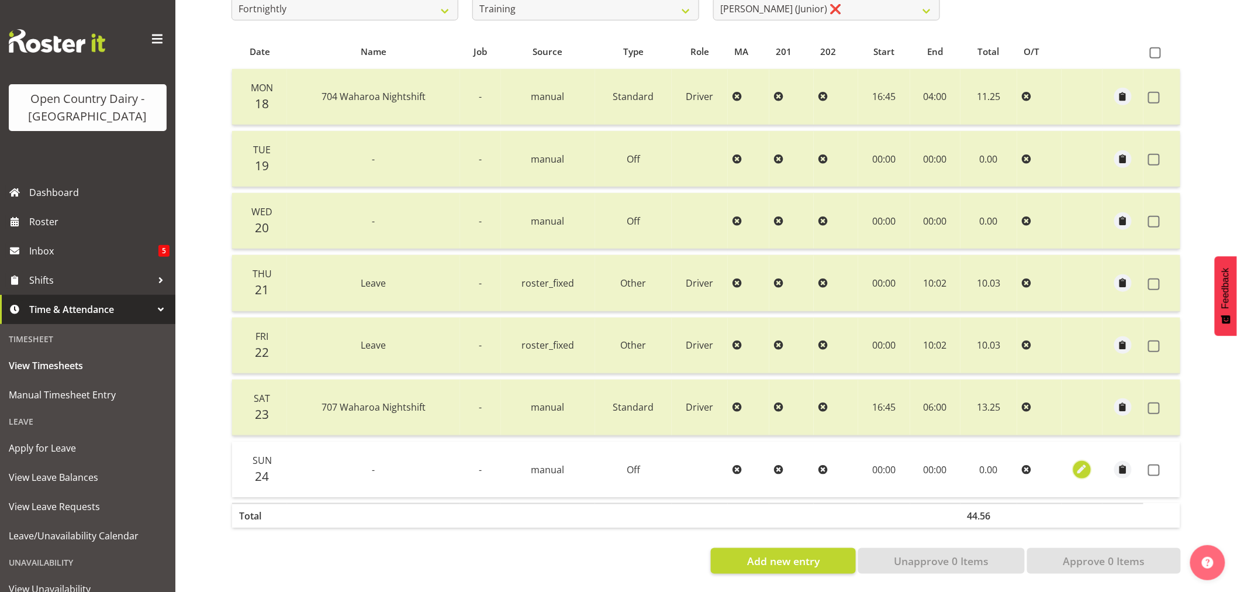
click at [1083, 464] on span "button" at bounding box center [1082, 468] width 13 height 13
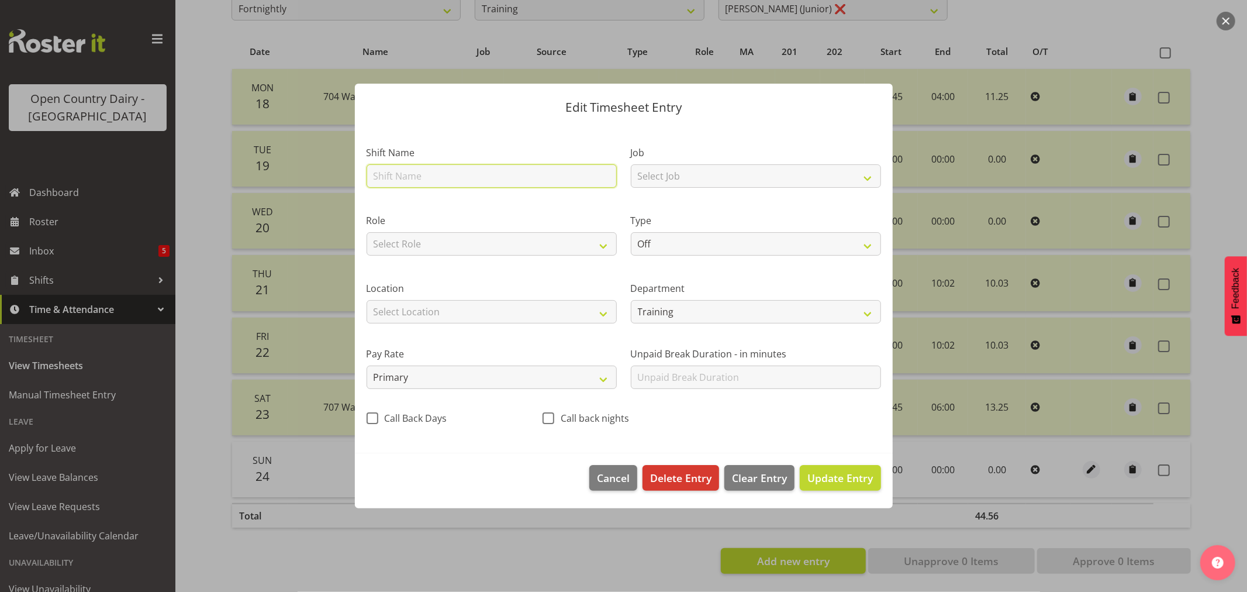
click at [386, 184] on input "text" at bounding box center [492, 175] width 250 height 23
type input "707 Nightshift Waharoa"
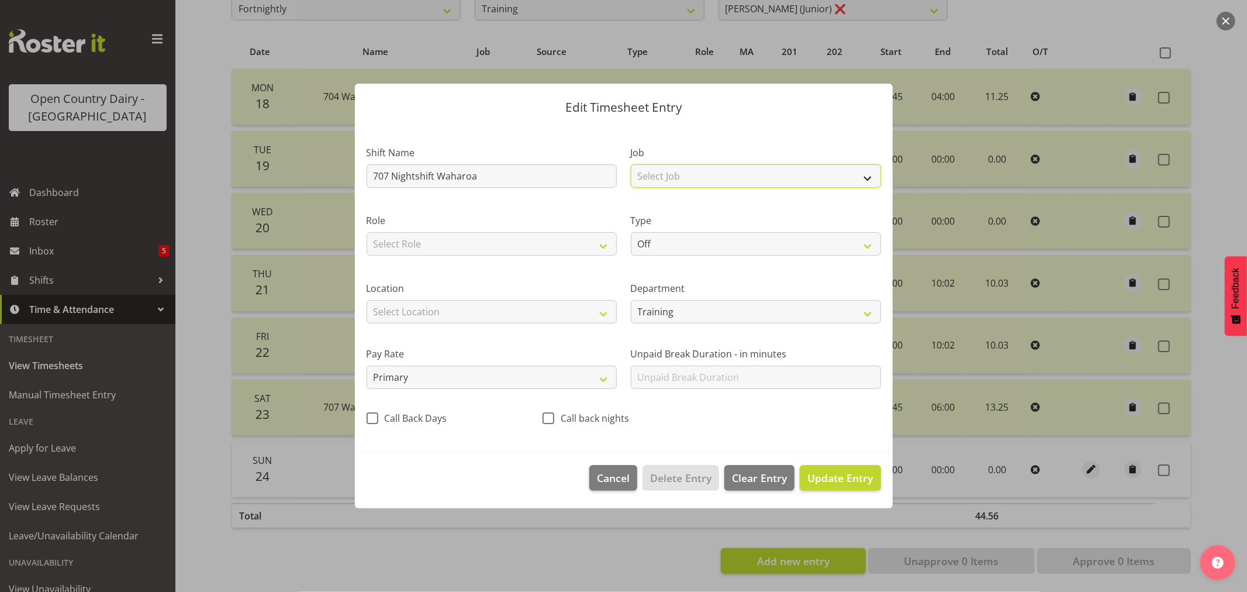
click at [868, 178] on select "Select Job Driver Driver supervisor Support" at bounding box center [756, 175] width 250 height 23
select select "9052"
click at [631, 164] on select "Select Job Driver Driver supervisor Support" at bounding box center [756, 175] width 250 height 23
click at [871, 247] on select "Off Standard Public Holiday Public Holiday (Worked) Day In Lieu Annual Leave Si…" at bounding box center [756, 243] width 250 height 23
select select "Standard"
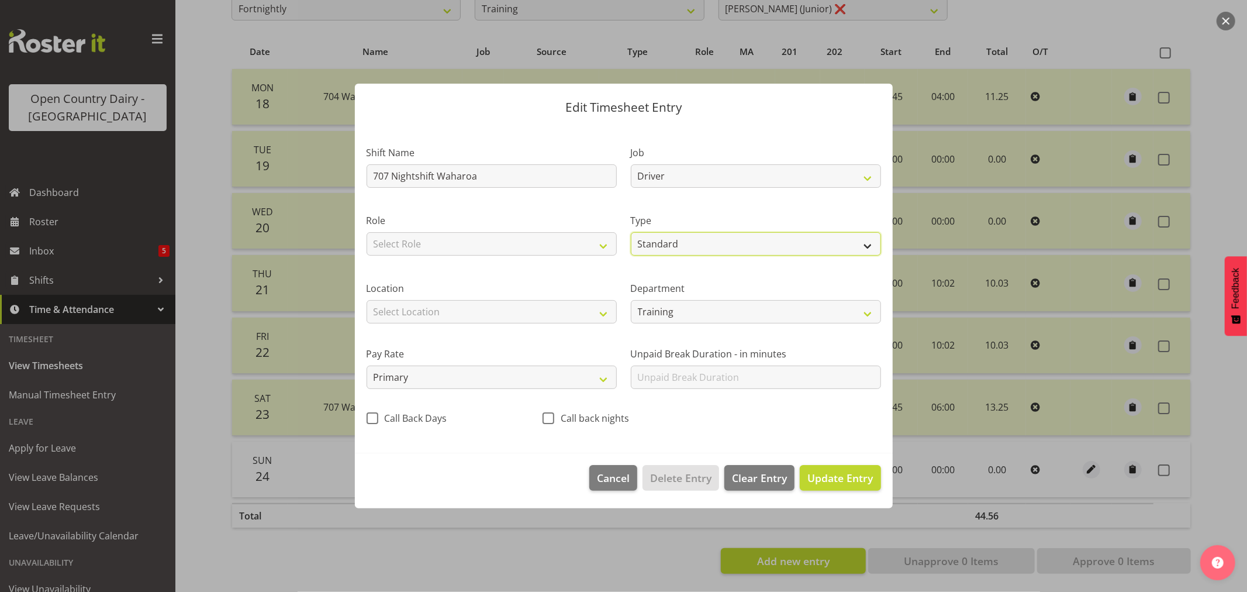
click at [631, 232] on select "Off Standard Public Holiday Public Holiday (Worked) Day In Lieu Annual Leave Si…" at bounding box center [756, 243] width 250 height 23
select select "7"
select select "2025"
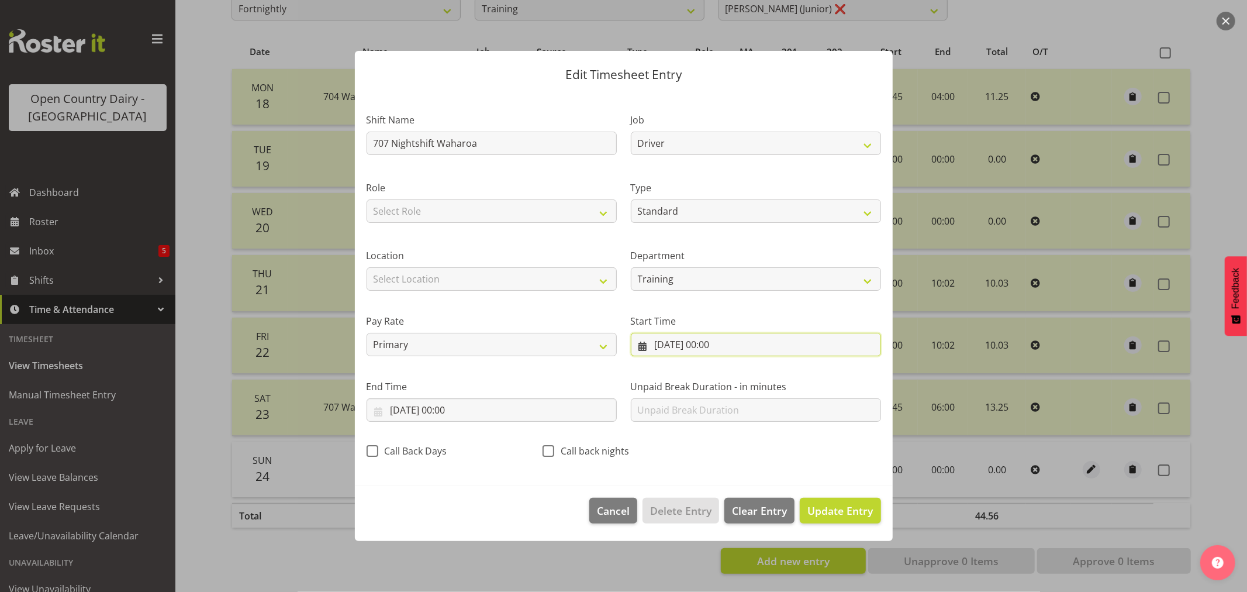
click at [687, 348] on input "[DATE] 00:00" at bounding box center [756, 344] width 250 height 23
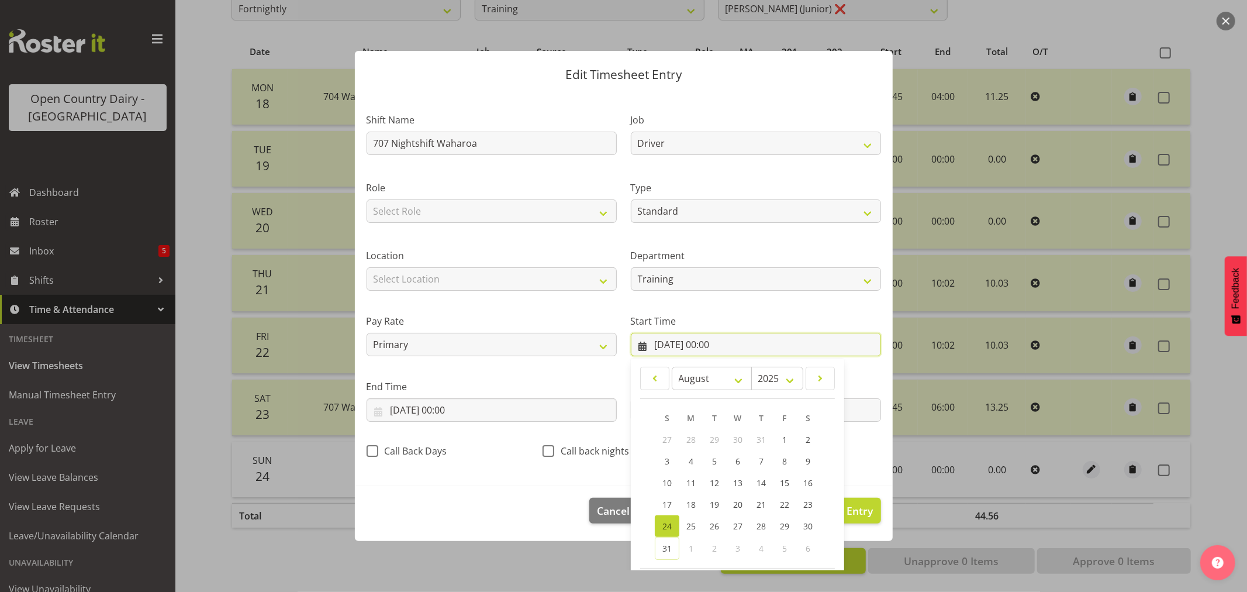
click at [716, 342] on input "[DATE] 00:00" at bounding box center [756, 344] width 250 height 23
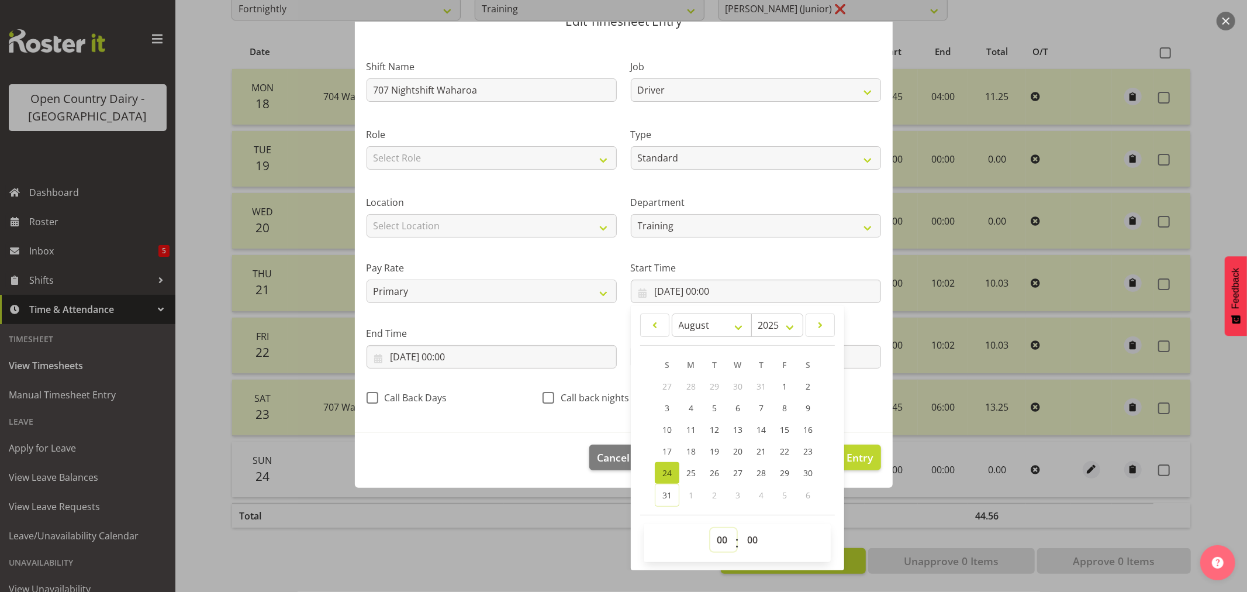
click at [714, 540] on select "00 01 02 03 04 05 06 07 08 09 10 11 12 13 14 15 16 17 18 19 20 21 22 23" at bounding box center [723, 539] width 26 height 23
select select "16"
click at [710, 528] on select "00 01 02 03 04 05 06 07 08 09 10 11 12 13 14 15 16 17 18 19 20 21 22 23" at bounding box center [723, 539] width 26 height 23
type input "[DATE] 16:00"
click at [750, 537] on select "00 01 02 03 04 05 06 07 08 09 10 11 12 13 14 15 16 17 18 19 20 21 22 23 24 25 2…" at bounding box center [754, 539] width 26 height 23
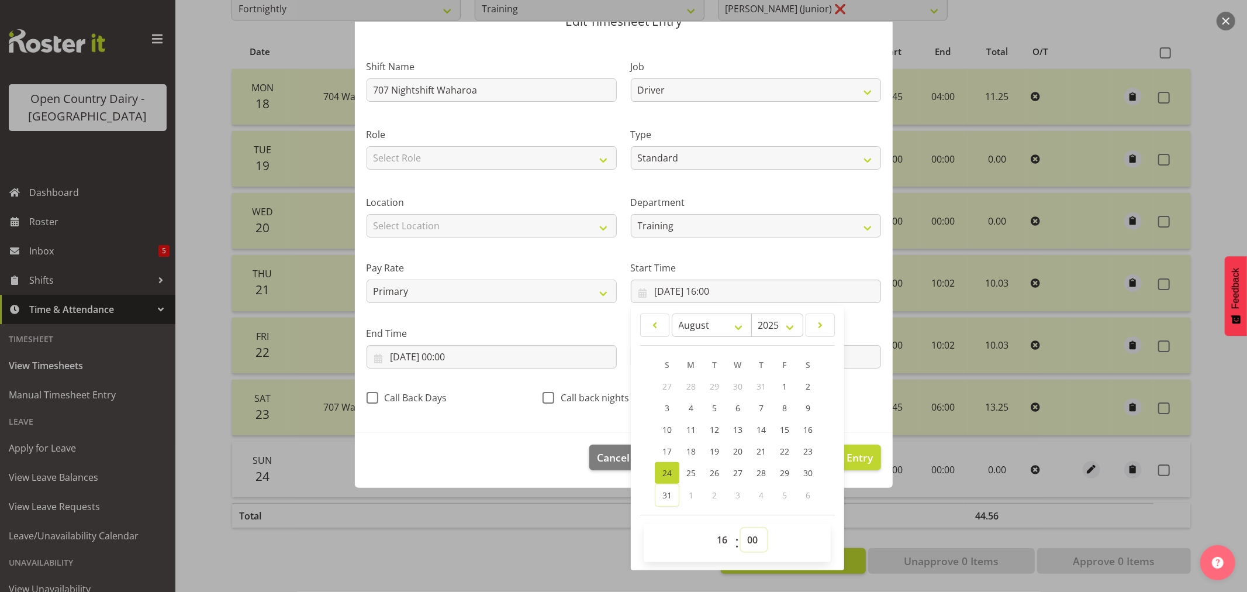
select select "45"
click at [741, 528] on select "00 01 02 03 04 05 06 07 08 09 10 11 12 13 14 15 16 17 18 19 20 21 22 23 24 25 2…" at bounding box center [754, 539] width 26 height 23
type input "[DATE] 16:45"
click at [421, 357] on input "[DATE] 00:00" at bounding box center [492, 356] width 250 height 23
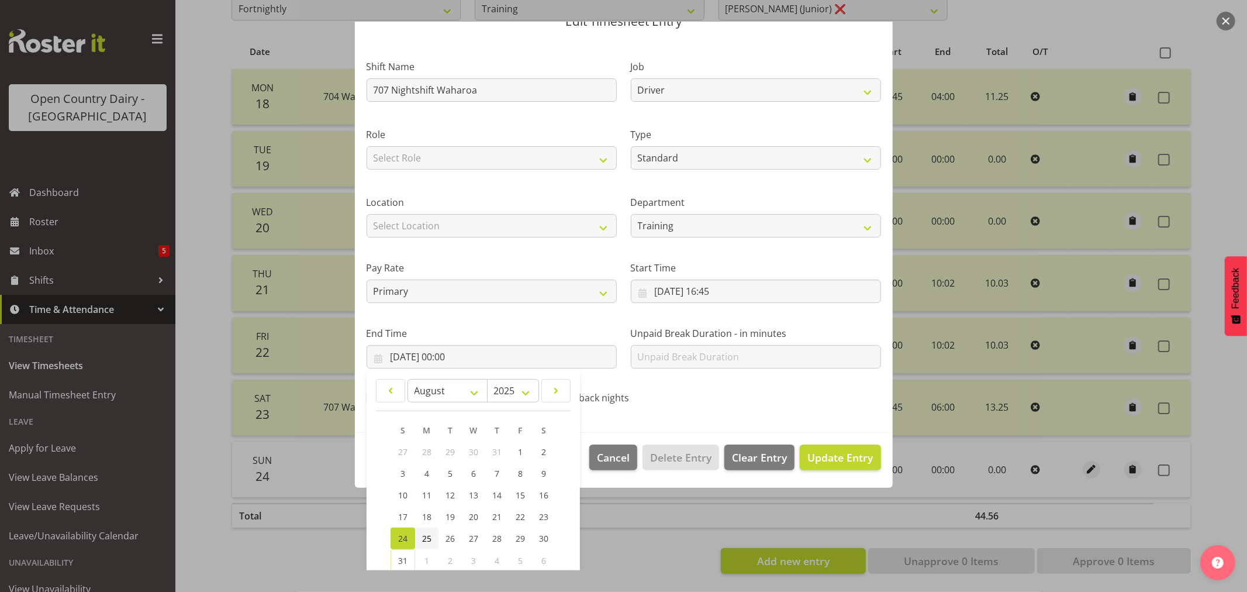
click at [428, 535] on span "25" at bounding box center [426, 538] width 9 height 11
type input "[DATE] 00:00"
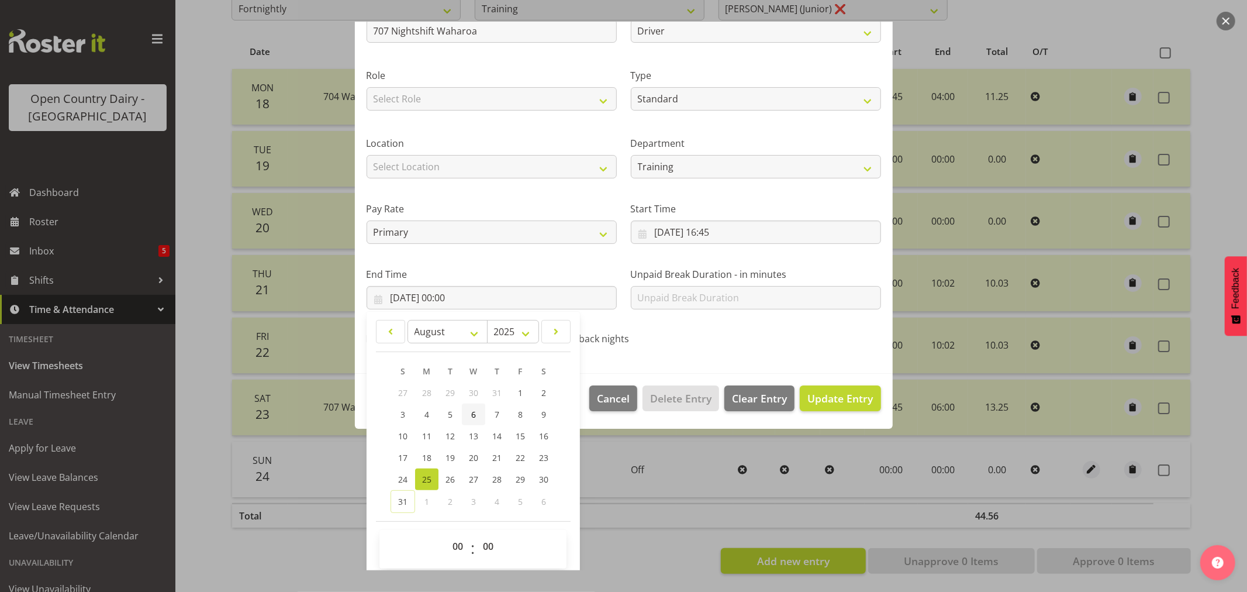
scroll to position [119, 0]
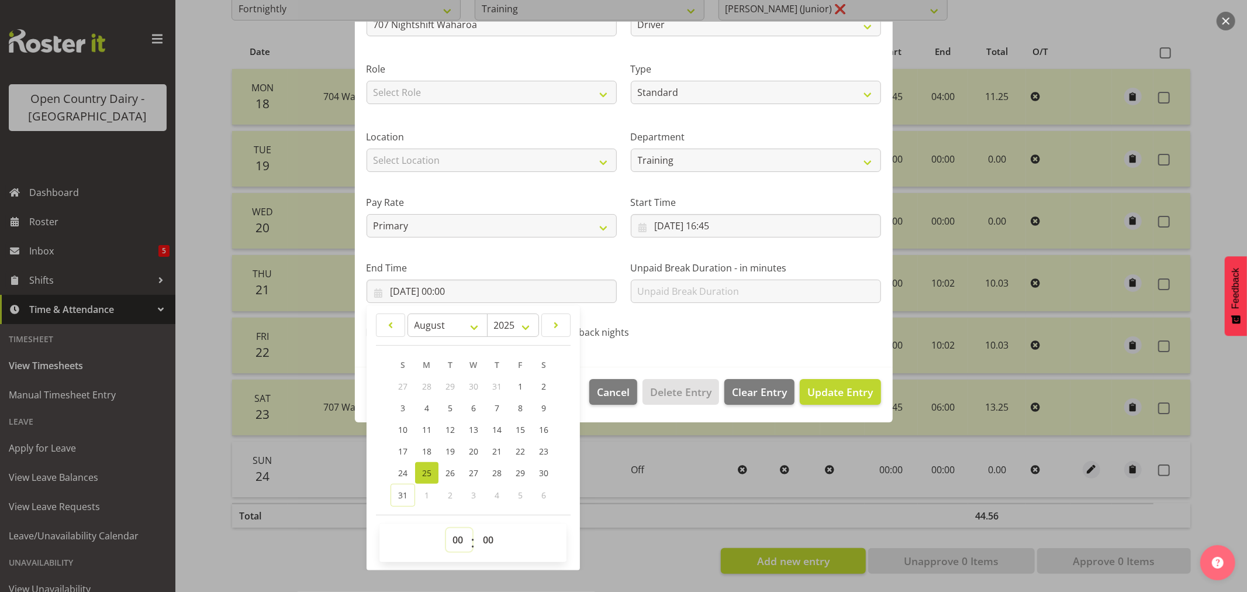
click at [464, 537] on select "00 01 02 03 04 05 06 07 08 09 10 11 12 13 14 15 16 17 18 19 20 21 22 23" at bounding box center [459, 539] width 26 height 23
select select "5"
click at [446, 528] on select "00 01 02 03 04 05 06 07 08 09 10 11 12 13 14 15 16 17 18 19 20 21 22 23" at bounding box center [459, 539] width 26 height 23
type input "[DATE] 05:00"
click at [821, 389] on span "Update Entry" at bounding box center [839, 392] width 65 height 14
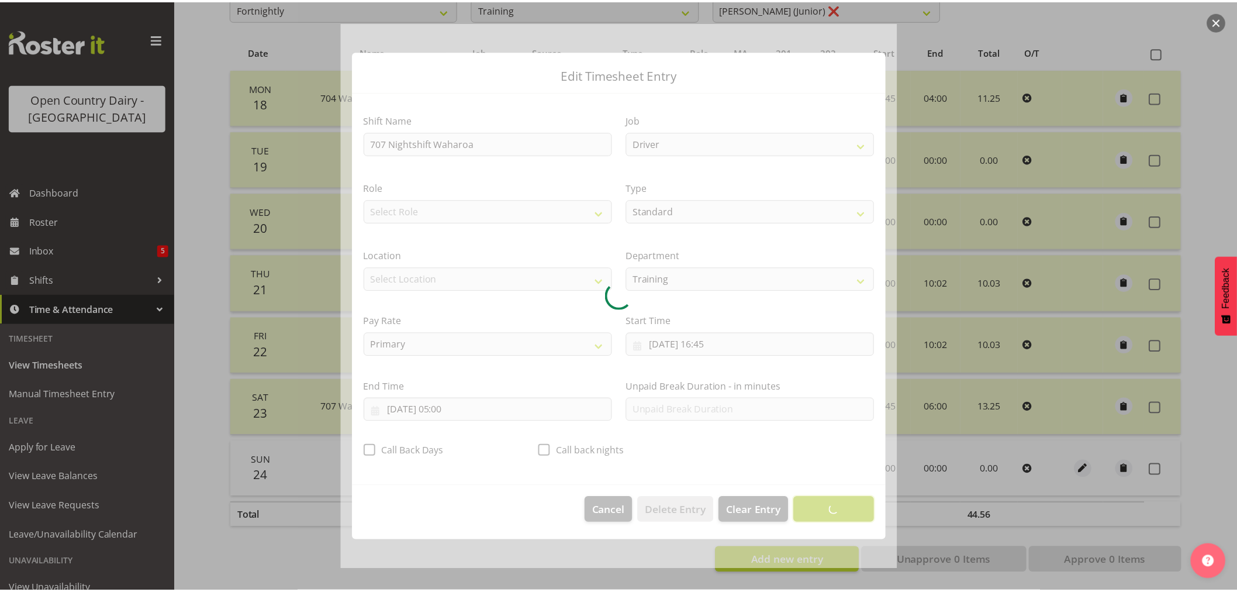
scroll to position [0, 0]
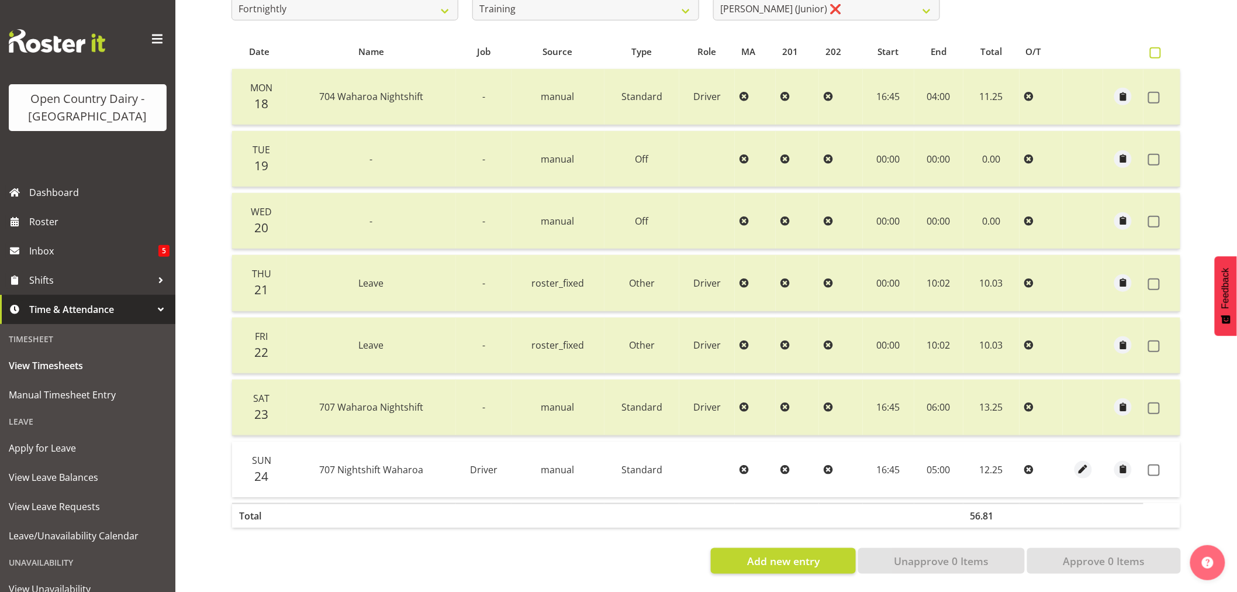
click at [1152, 47] on span at bounding box center [1155, 52] width 11 height 11
click at [1152, 49] on input "checkbox" at bounding box center [1154, 53] width 8 height 8
checkbox input "true"
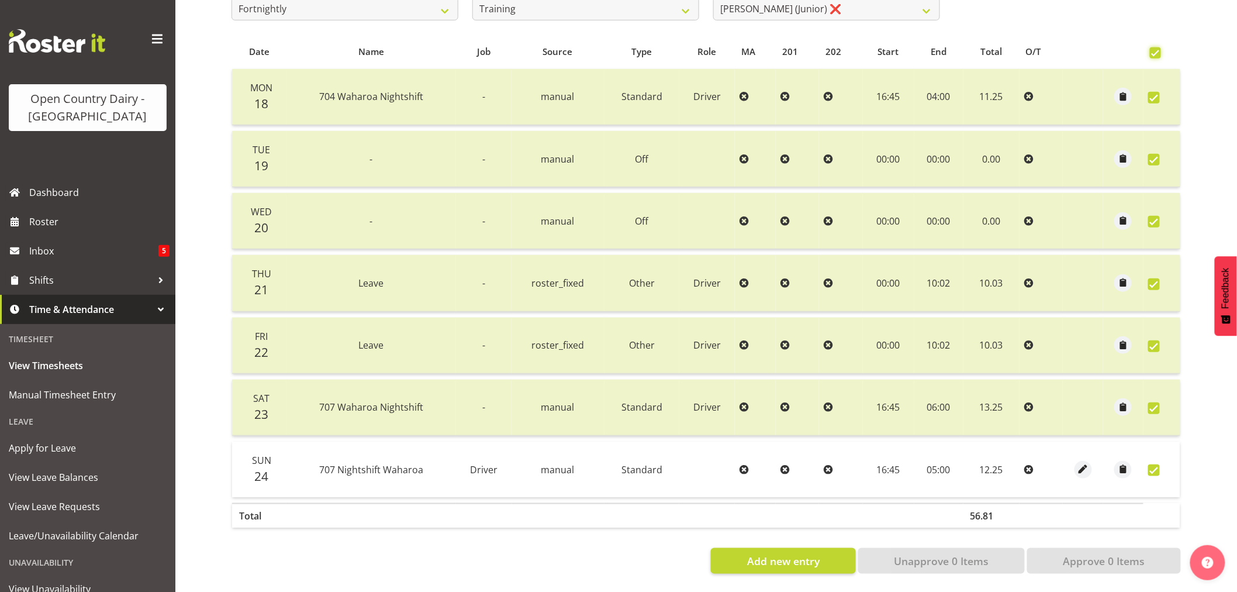
checkbox input "true"
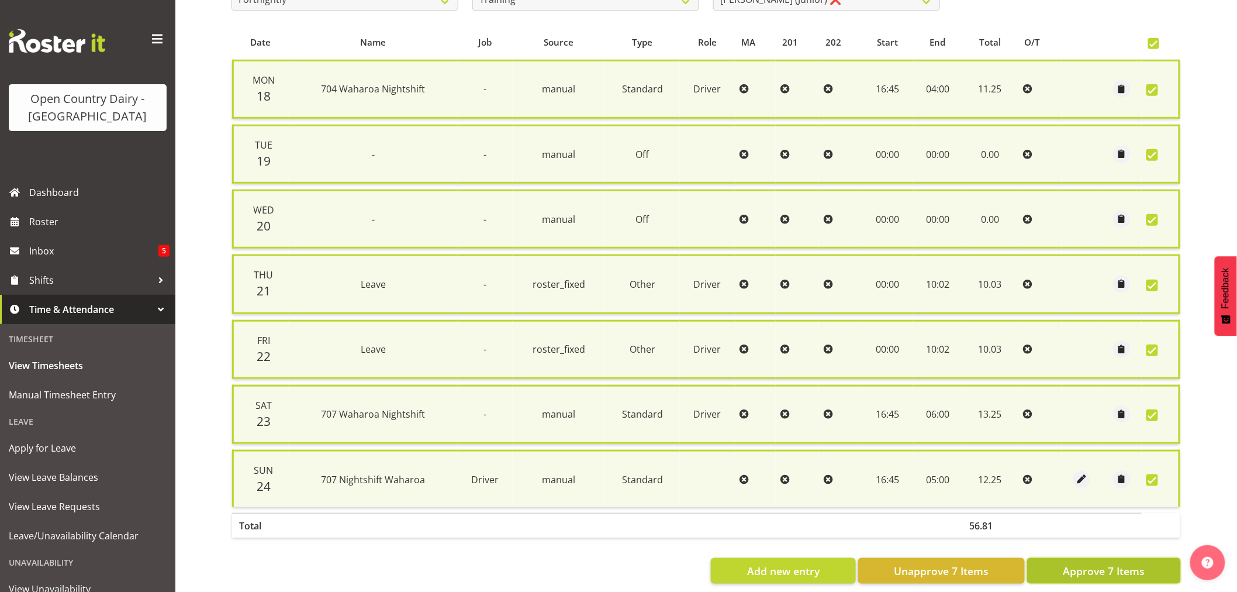
click at [1098, 563] on span "Approve 7 Items" at bounding box center [1104, 570] width 82 height 15
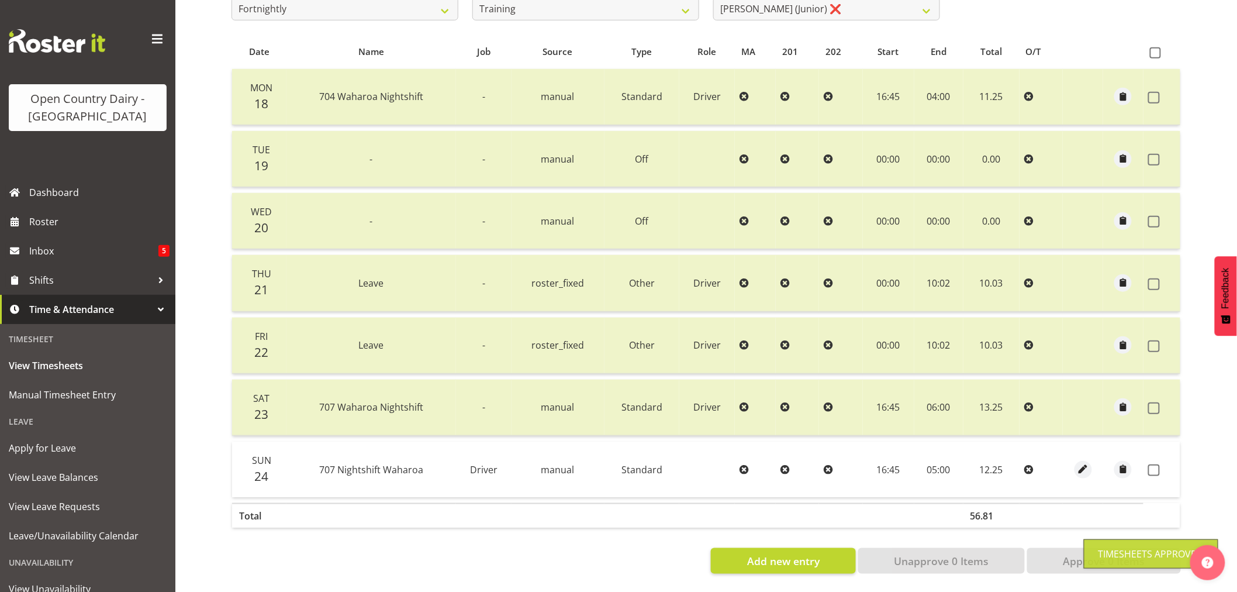
checkbox input "false"
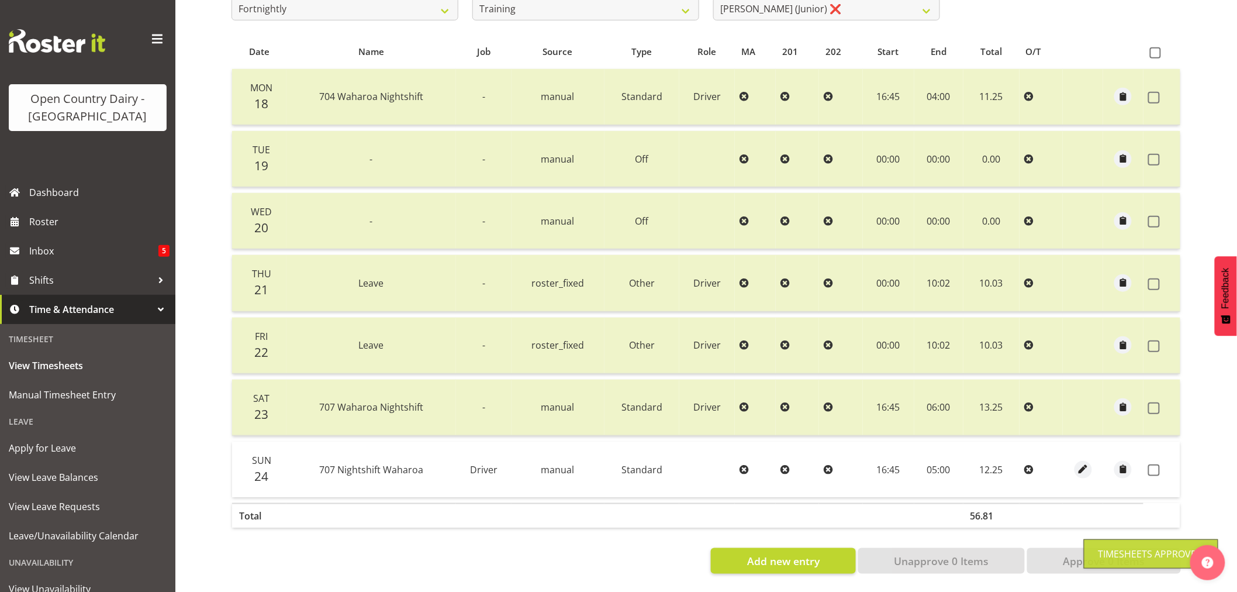
checkbox input "false"
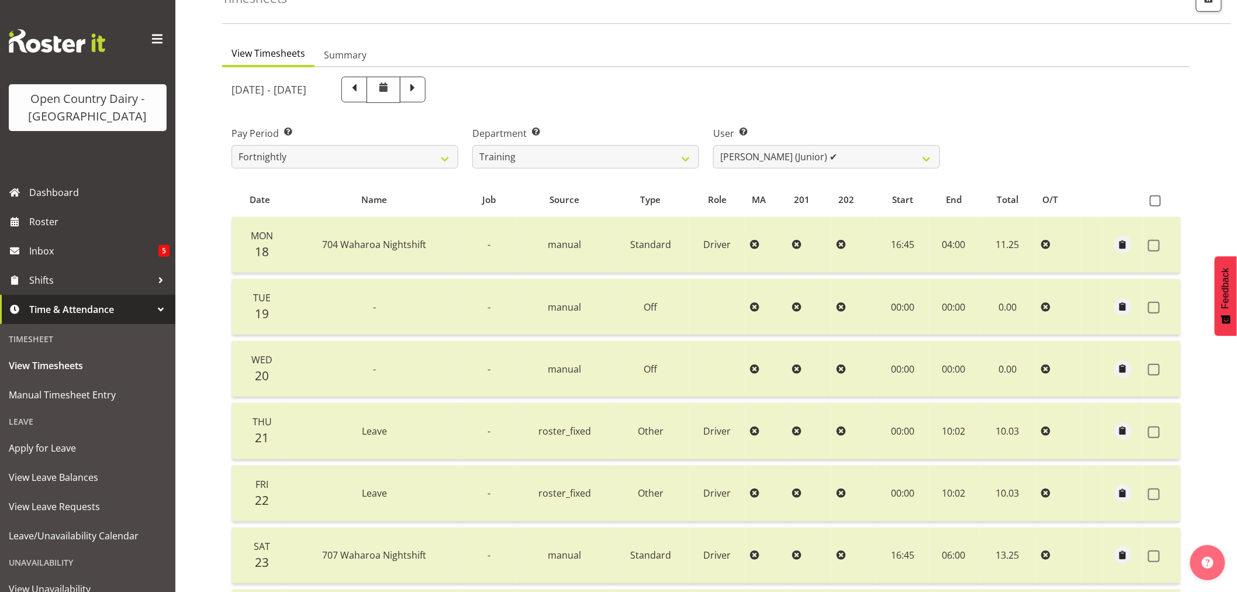
scroll to position [40, 0]
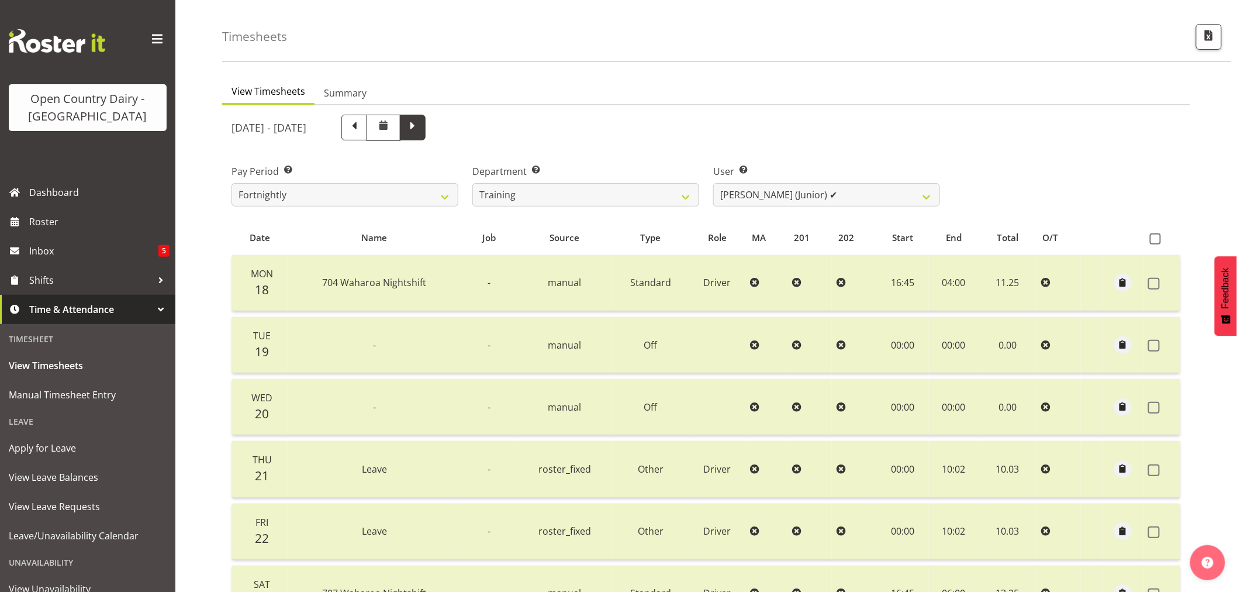
click at [420, 130] on span at bounding box center [412, 126] width 15 height 15
select select
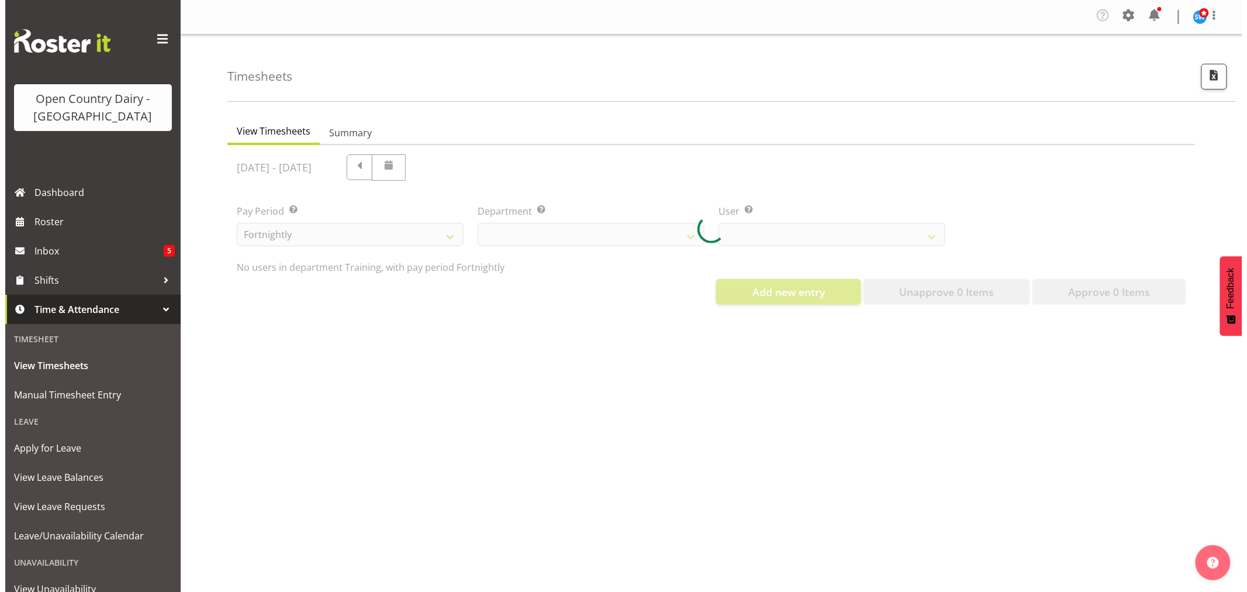
scroll to position [0, 0]
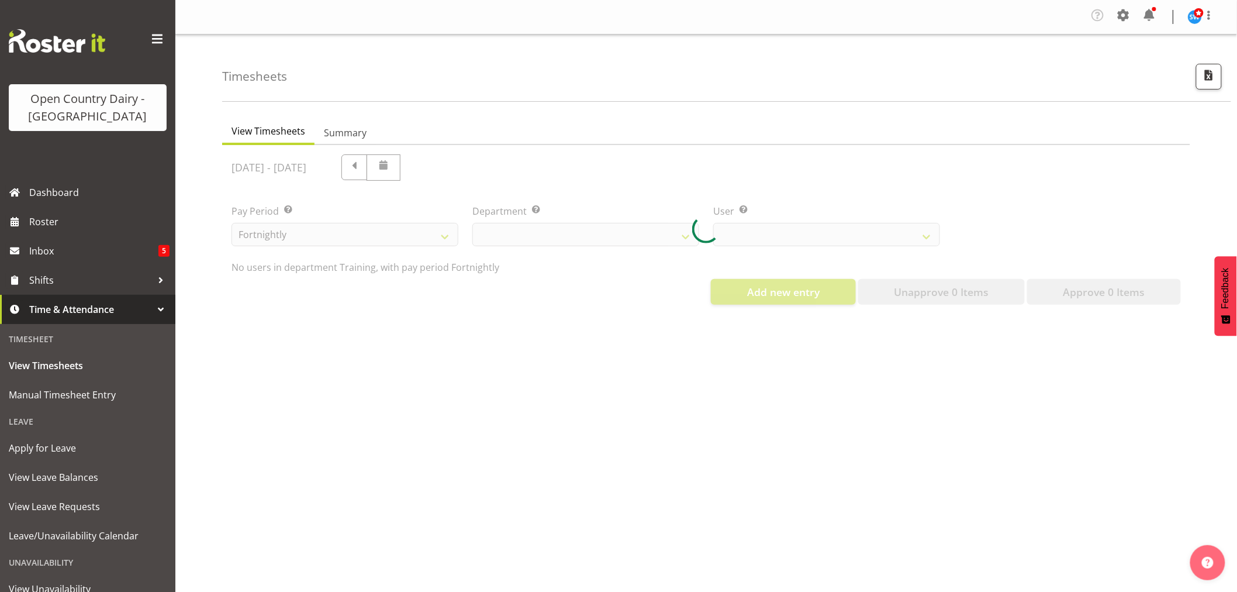
select select "763"
select select "11706"
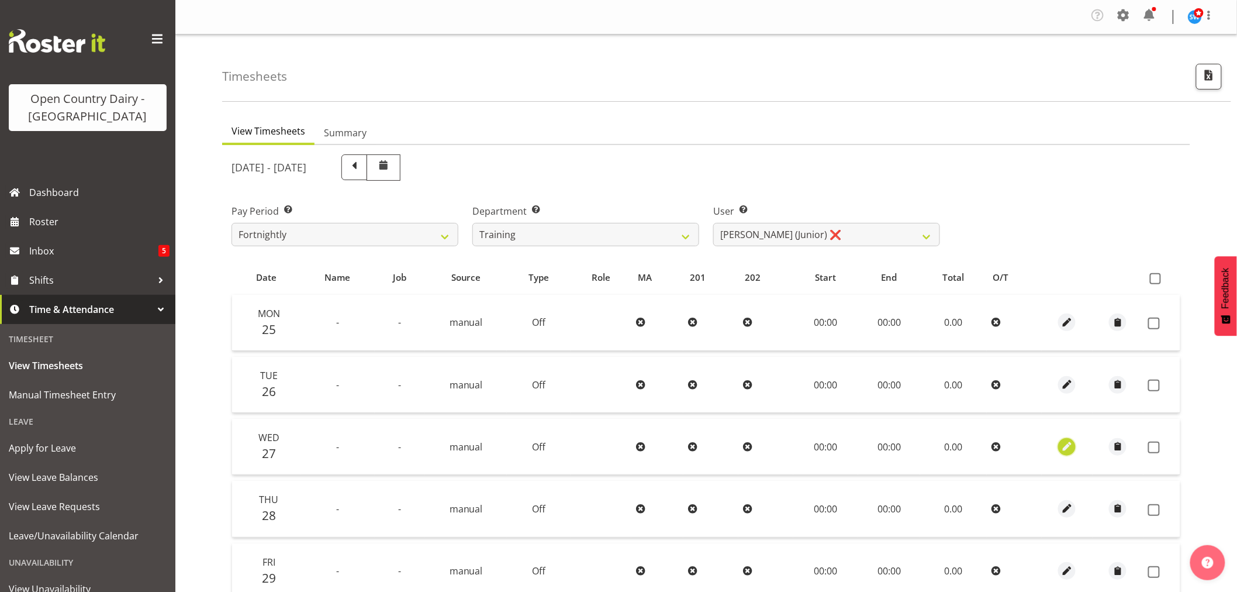
click at [1065, 448] on span "button" at bounding box center [1066, 446] width 13 height 13
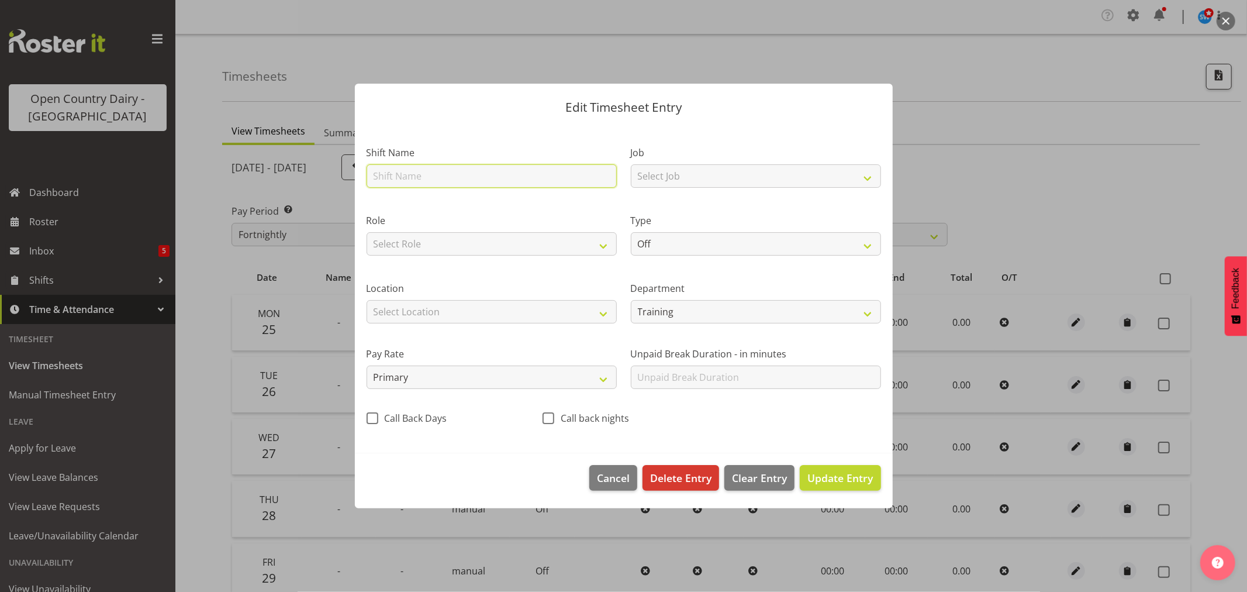
click at [409, 181] on input "text" at bounding box center [492, 175] width 250 height 23
click at [868, 241] on select "Off Standard Public Holiday Public Holiday (Worked) Day In Lieu Annual Leave Si…" at bounding box center [756, 243] width 250 height 23
select select "Standard"
click at [631, 232] on select "Off Standard Public Holiday Public Holiday (Worked) Day In Lieu Annual Leave Si…" at bounding box center [756, 243] width 250 height 23
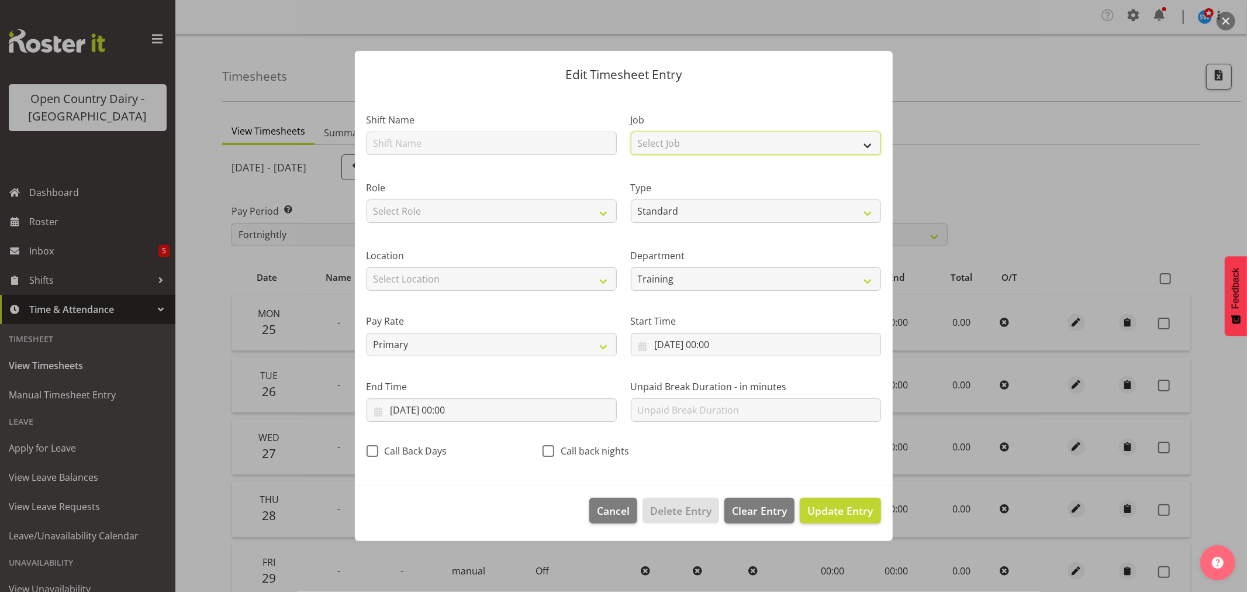
click at [868, 145] on select "Select Job Driver Driver supervisor Support" at bounding box center [756, 143] width 250 height 23
select select "9052"
click at [631, 132] on select "Select Job Driver Driver supervisor Support" at bounding box center [756, 143] width 250 height 23
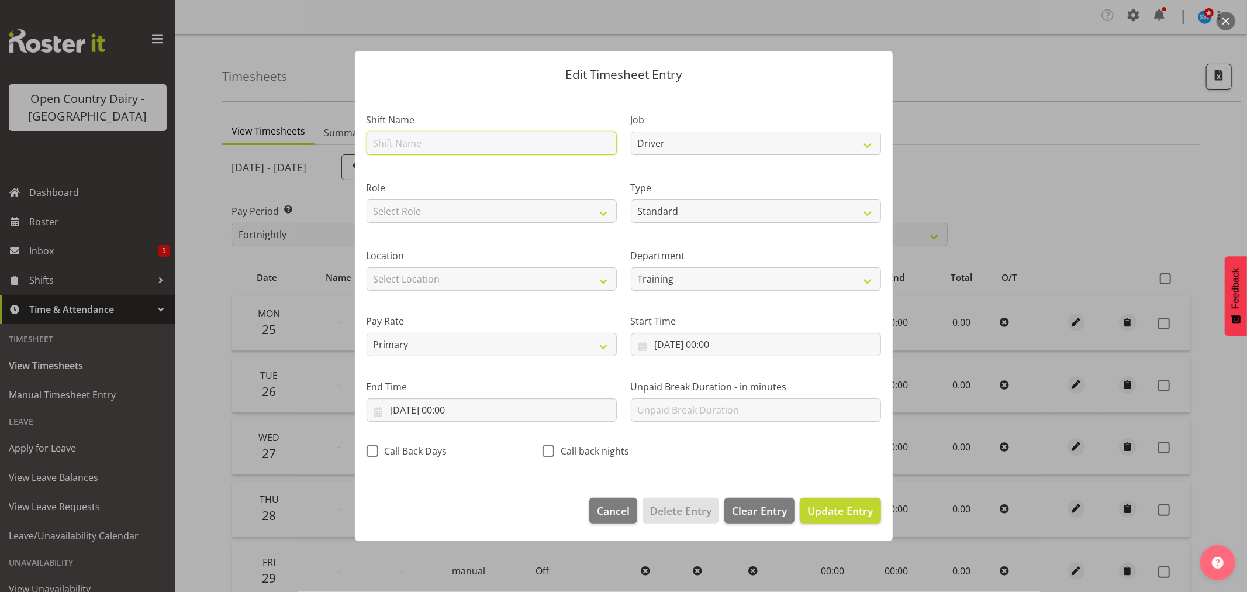
click at [403, 144] on input "text" at bounding box center [492, 143] width 250 height 23
type input "Dayshift"
click at [673, 345] on input "[DATE] 00:00" at bounding box center [756, 344] width 250 height 23
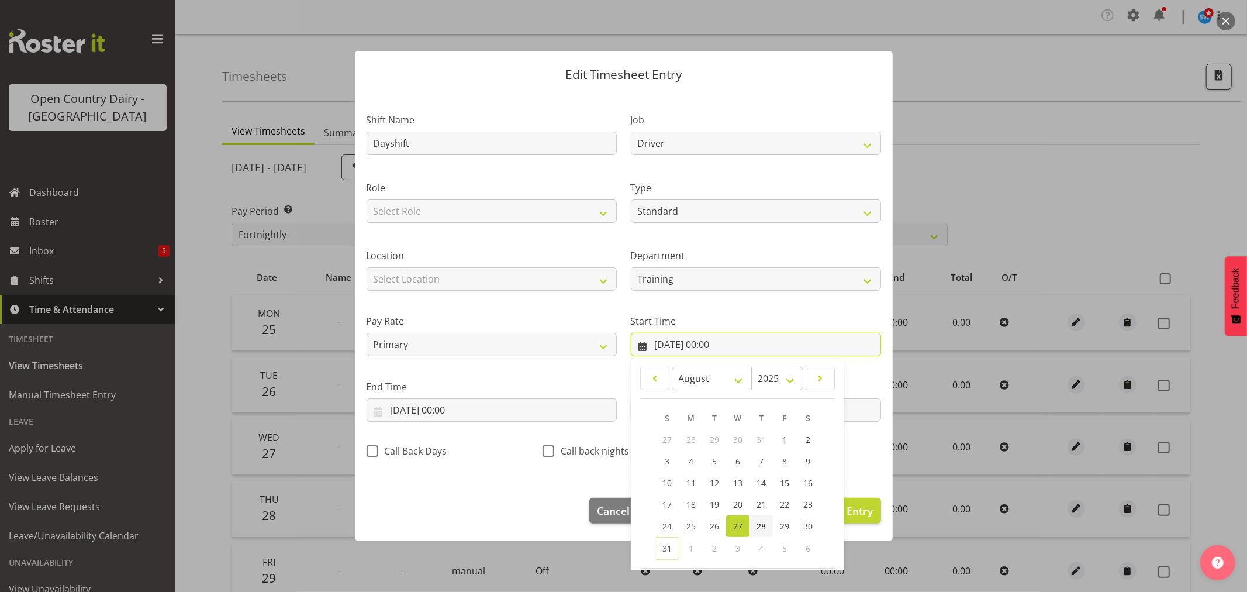
scroll to position [53, 0]
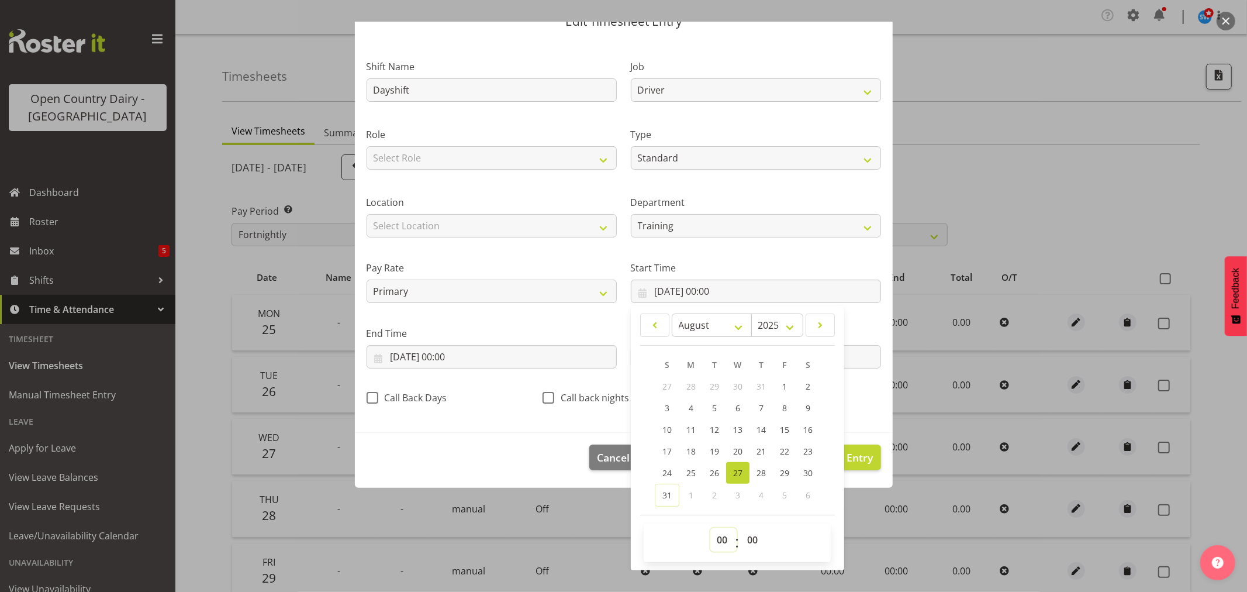
click at [717, 538] on select "00 01 02 03 04 05 06 07 08 09 10 11 12 13 14 15 16 17 18 19 20 21 22 23" at bounding box center [723, 539] width 26 height 23
select select "6"
click at [710, 528] on select "00 01 02 03 04 05 06 07 08 09 10 11 12 13 14 15 16 17 18 19 20 21 22 23" at bounding box center [723, 539] width 26 height 23
type input "[DATE] 06:00"
click at [745, 535] on select "00 01 02 03 04 05 06 07 08 09 10 11 12 13 14 15 16 17 18 19 20 21 22 23 24 25 2…" at bounding box center [754, 539] width 26 height 23
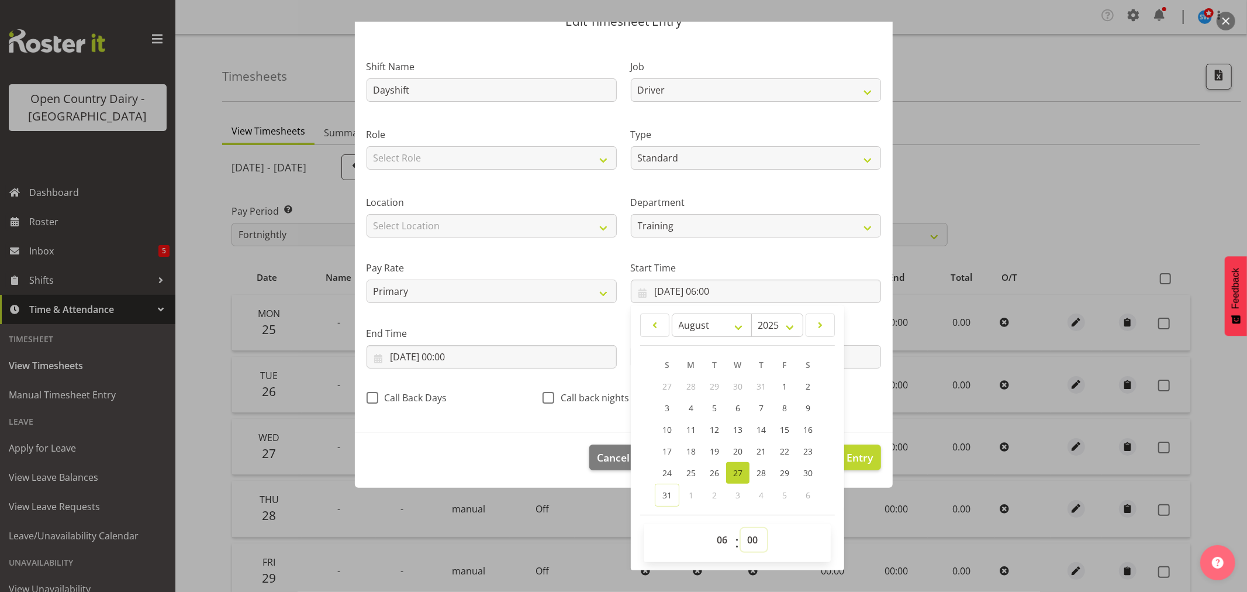
select select "30"
click at [741, 528] on select "00 01 02 03 04 05 06 07 08 09 10 11 12 13 14 15 16 17 18 19 20 21 22 23 24 25 2…" at bounding box center [754, 539] width 26 height 23
type input "[DATE] 06:30"
click at [490, 392] on div "Call Back Days" at bounding box center [448, 399] width 162 height 15
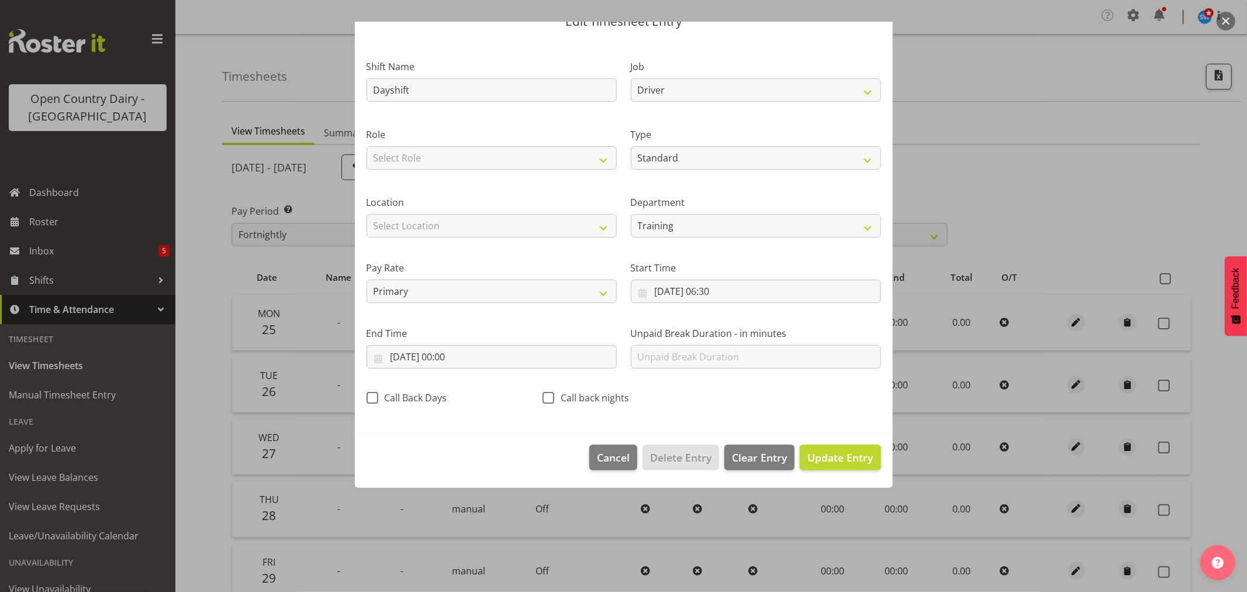
scroll to position [0, 0]
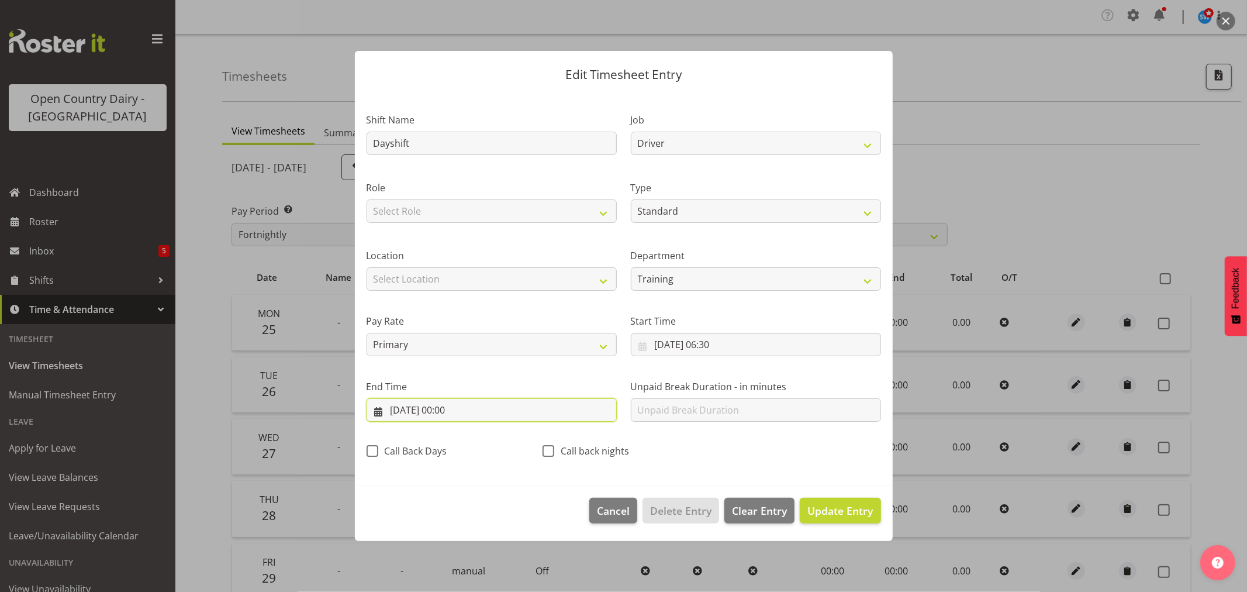
click at [440, 407] on input "[DATE] 00:00" at bounding box center [492, 409] width 250 height 23
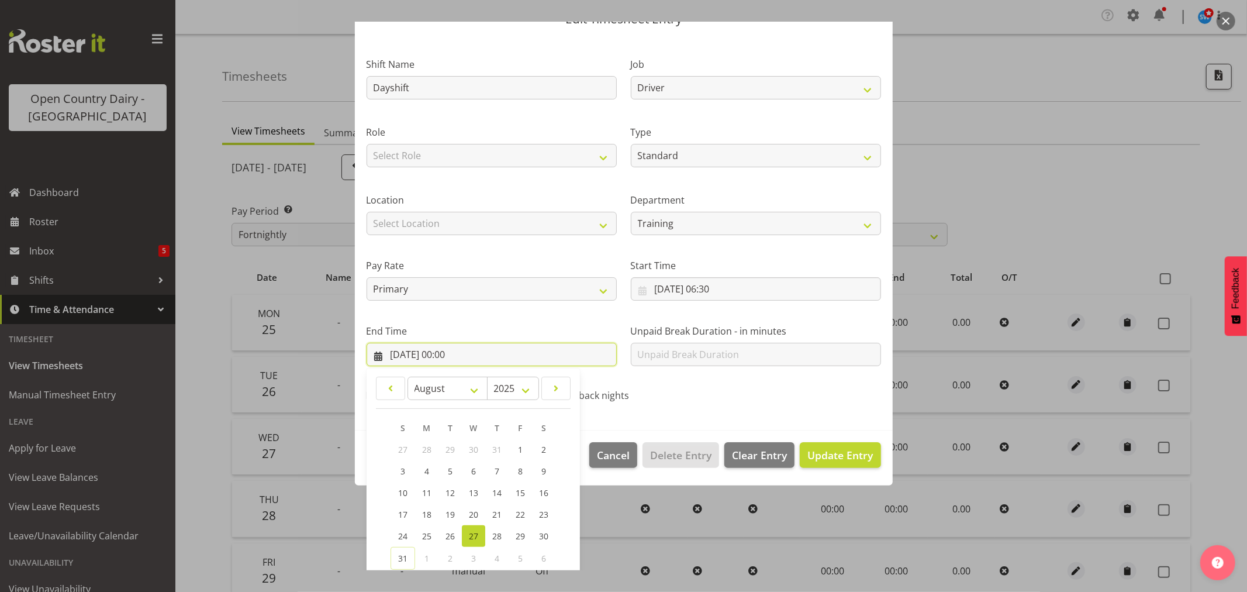
scroll to position [119, 0]
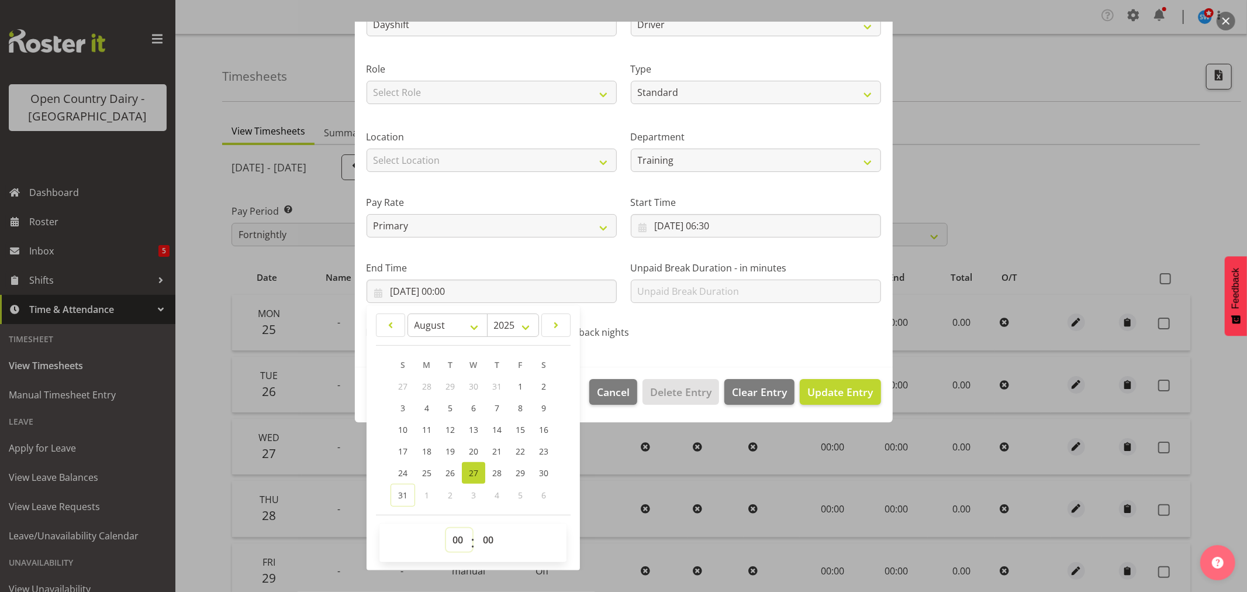
click at [454, 535] on select "00 01 02 03 04 05 06 07 08 09 10 11 12 13 14 15 16 17 18 19 20 21 22 23" at bounding box center [459, 539] width 26 height 23
select select "14"
click at [446, 528] on select "00 01 02 03 04 05 06 07 08 09 10 11 12 13 14 15 16 17 18 19 20 21 22 23" at bounding box center [459, 539] width 26 height 23
type input "[DATE] 14:00"
click at [484, 534] on select "00 01 02 03 04 05 06 07 08 09 10 11 12 13 14 15 16 17 18 19 20 21 22 23 24 25 2…" at bounding box center [489, 539] width 26 height 23
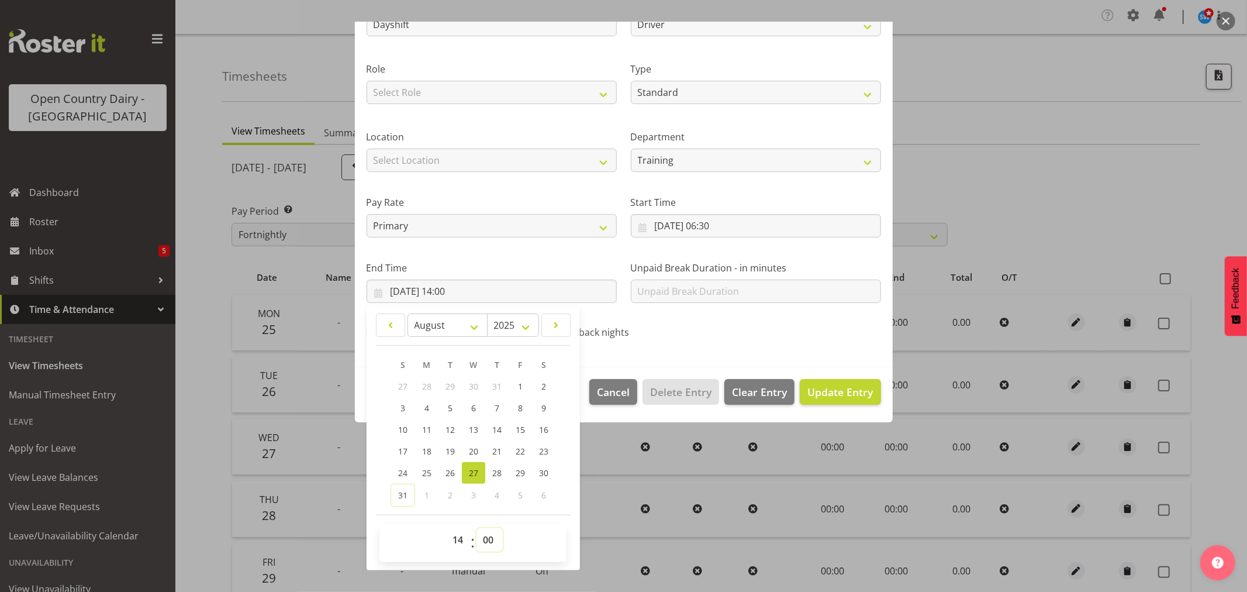
select select "30"
click at [476, 528] on select "00 01 02 03 04 05 06 07 08 09 10 11 12 13 14 15 16 17 18 19 20 21 22 23 24 25 2…" at bounding box center [489, 539] width 26 height 23
type input "[DATE] 14:30"
click at [544, 512] on div "January February March April May June July August September October November [D…" at bounding box center [473, 437] width 213 height 255
click at [841, 390] on span "Update Entry" at bounding box center [839, 392] width 65 height 14
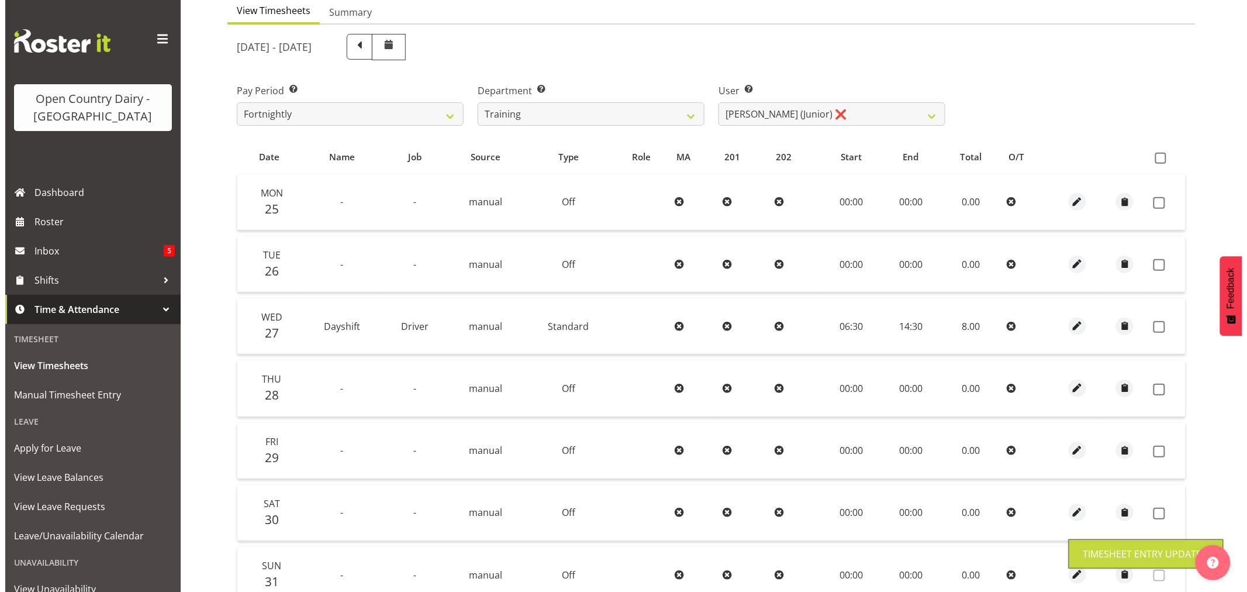
scroll to position [130, 0]
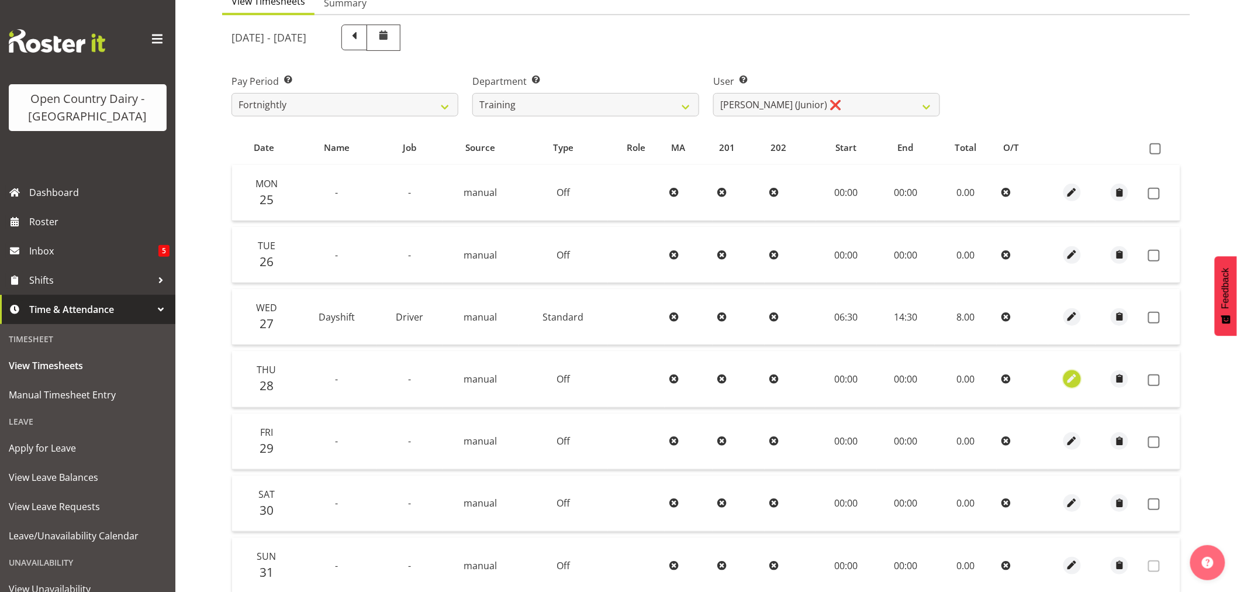
click at [1072, 378] on span "button" at bounding box center [1071, 378] width 13 height 13
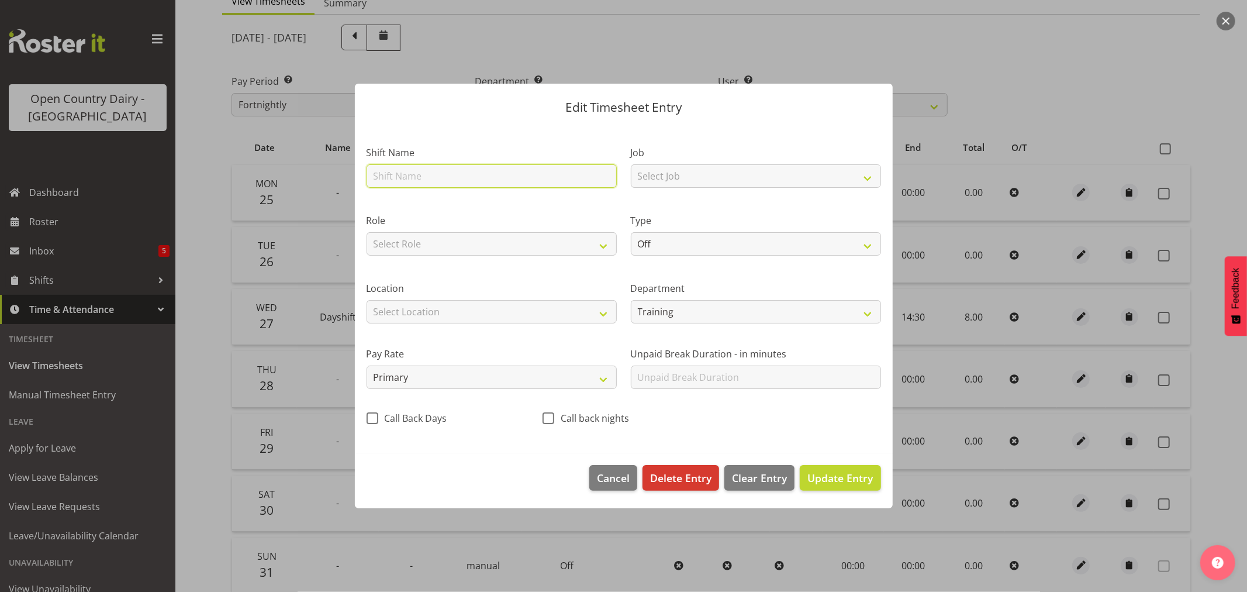
click at [381, 172] on input "text" at bounding box center [492, 175] width 250 height 23
type input "707 Whaharoa Dayshift"
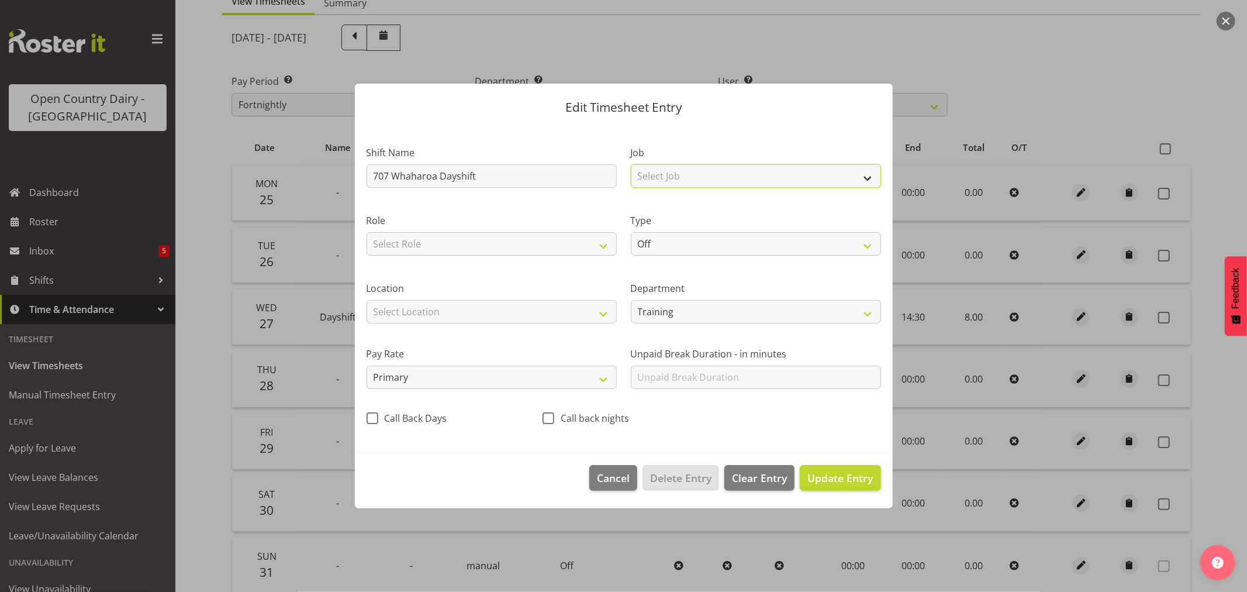
click at [872, 179] on select "Select Job Driver Driver supervisor Support" at bounding box center [756, 175] width 250 height 23
select select "9579"
click at [631, 164] on select "Select Job Driver Driver supervisor Support" at bounding box center [756, 175] width 250 height 23
click at [868, 243] on select "Off Standard Public Holiday Public Holiday (Worked) Day In Lieu Annual Leave Si…" at bounding box center [756, 243] width 250 height 23
select select "Standard"
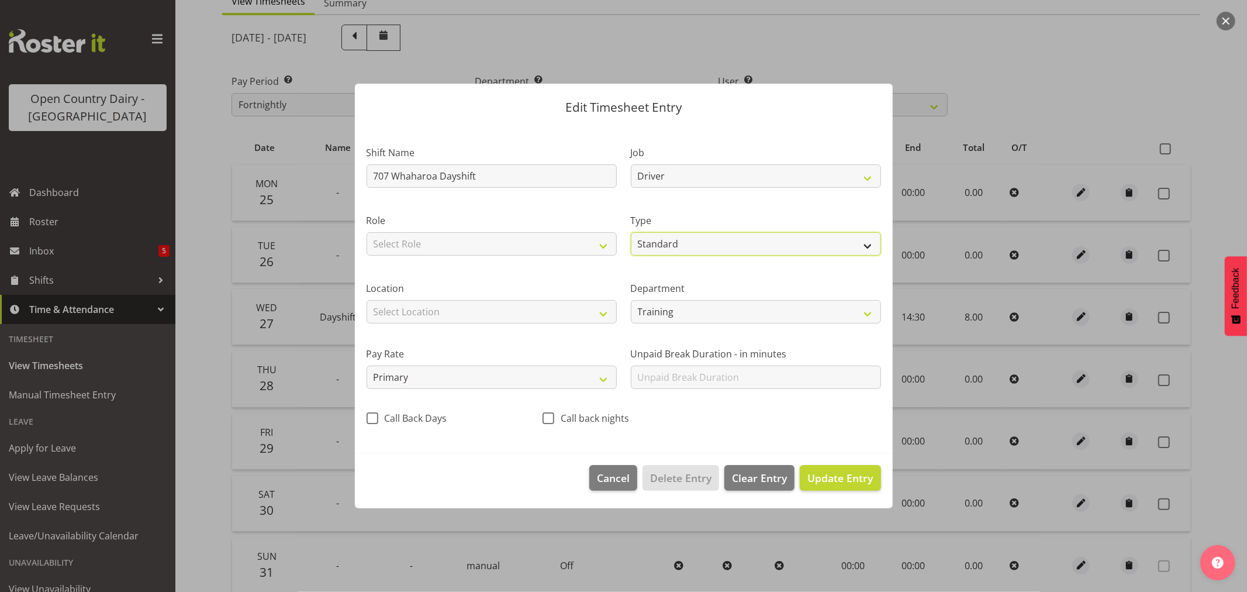
click at [631, 232] on select "Off Standard Public Holiday Public Holiday (Worked) Day In Lieu Annual Leave Si…" at bounding box center [756, 243] width 250 height 23
select select "7"
select select "2025"
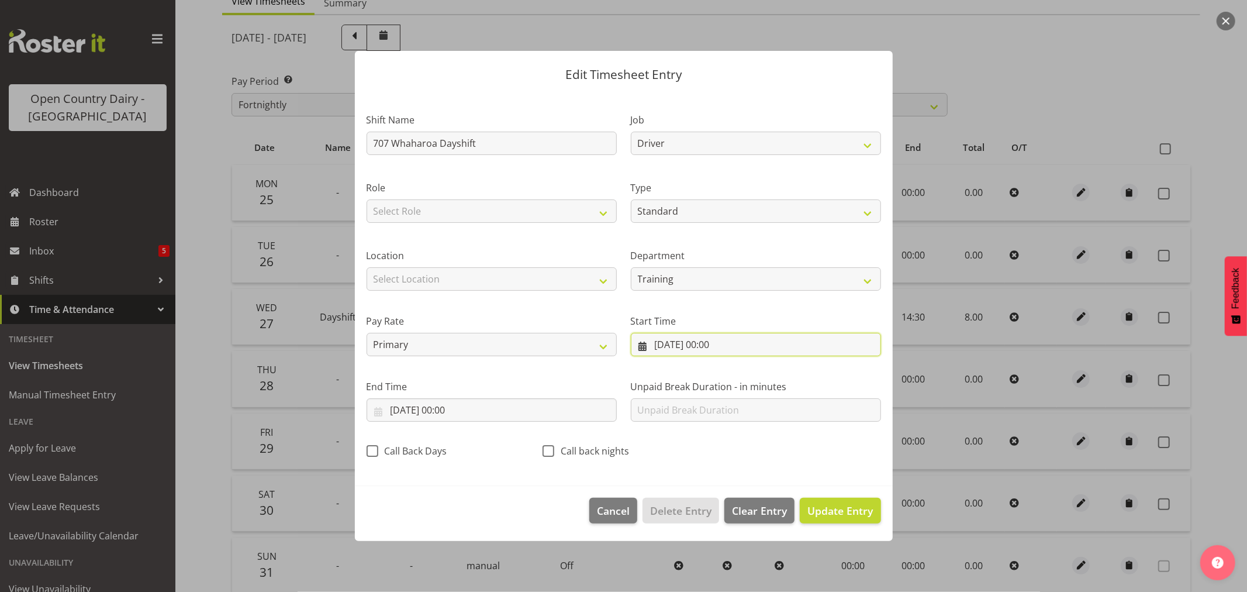
click at [692, 344] on input "[DATE] 00:00" at bounding box center [756, 344] width 250 height 23
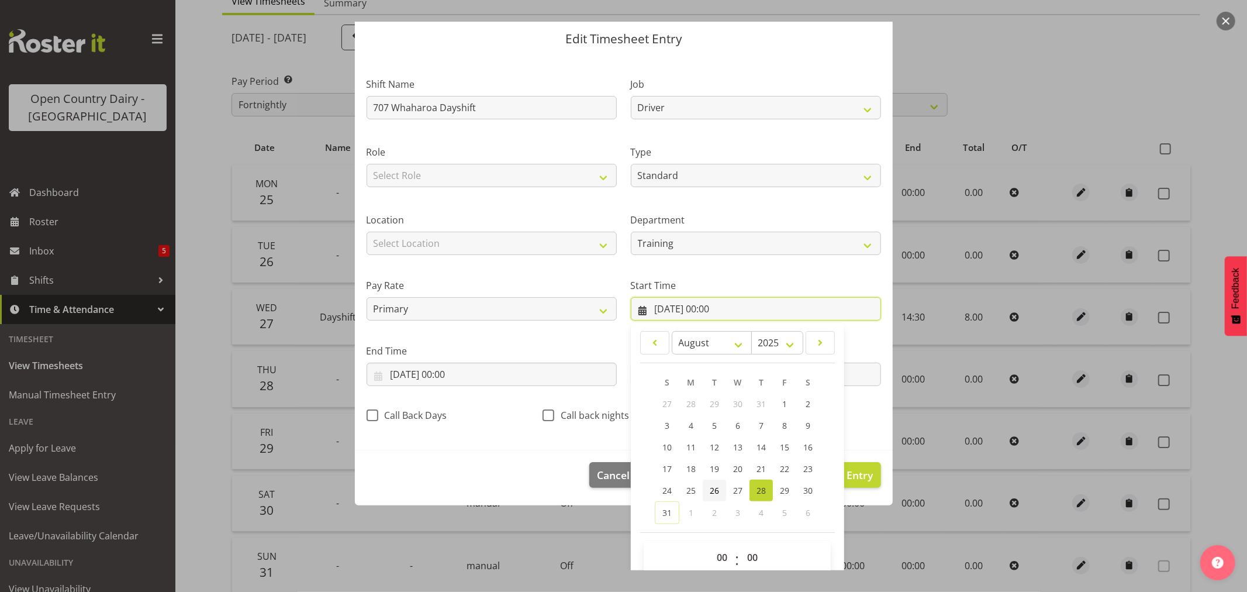
scroll to position [53, 0]
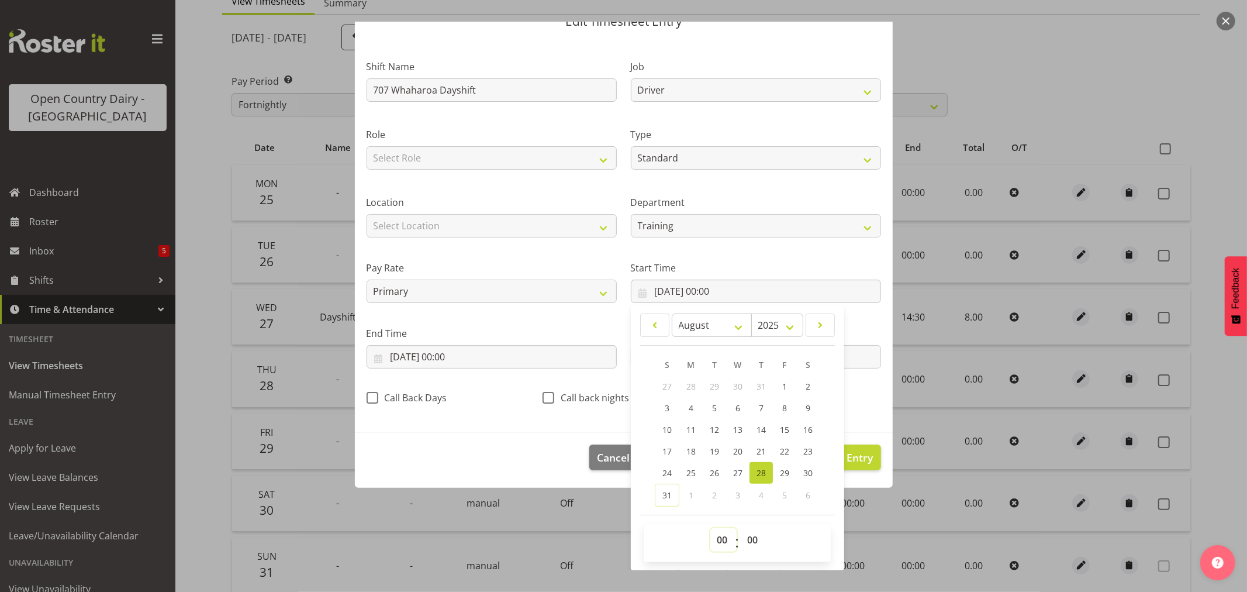
click at [714, 540] on select "00 01 02 03 04 05 06 07 08 09 10 11 12 13 14 15 16 17 18 19 20 21 22 23" at bounding box center [723, 539] width 26 height 23
select select "6"
click at [710, 528] on select "00 01 02 03 04 05 06 07 08 09 10 11 12 13 14 15 16 17 18 19 20 21 22 23" at bounding box center [723, 539] width 26 height 23
type input "[DATE] 06:00"
click at [747, 540] on select "00 01 02 03 04 05 06 07 08 09 10 11 12 13 14 15 16 17 18 19 20 21 22 23 24 25 2…" at bounding box center [754, 539] width 26 height 23
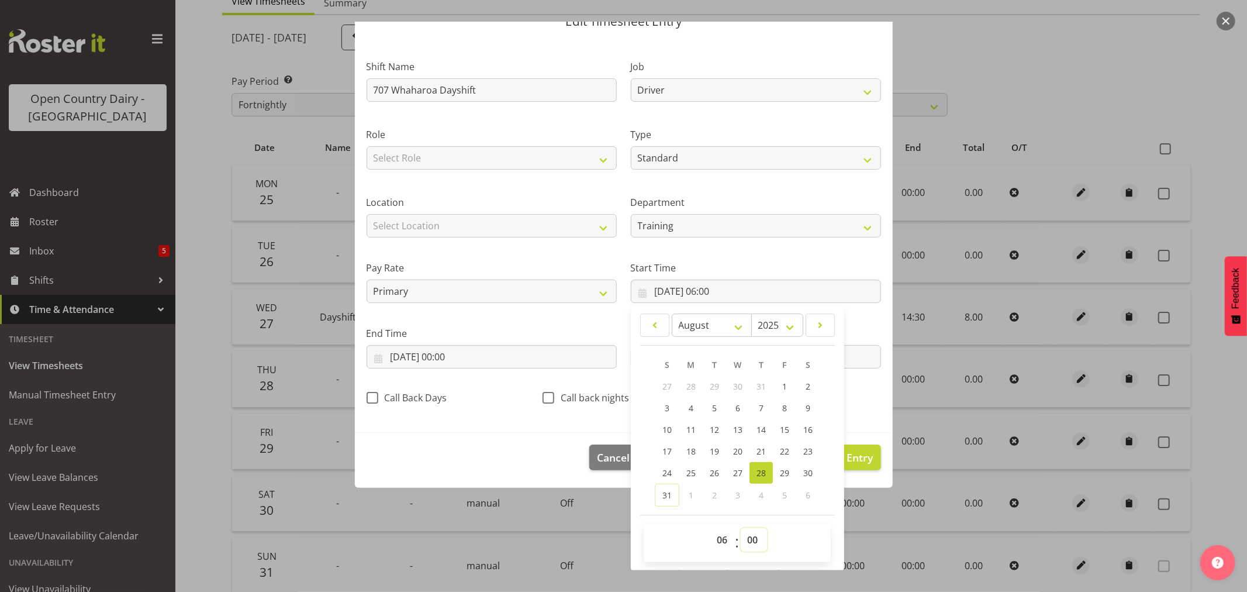
select select "30"
click at [741, 528] on select "00 01 02 03 04 05 06 07 08 09 10 11 12 13 14 15 16 17 18 19 20 21 22 23 24 25 2…" at bounding box center [754, 539] width 26 height 23
type input "[DATE] 06:30"
click at [435, 358] on input "[DATE] 00:00" at bounding box center [492, 356] width 250 height 23
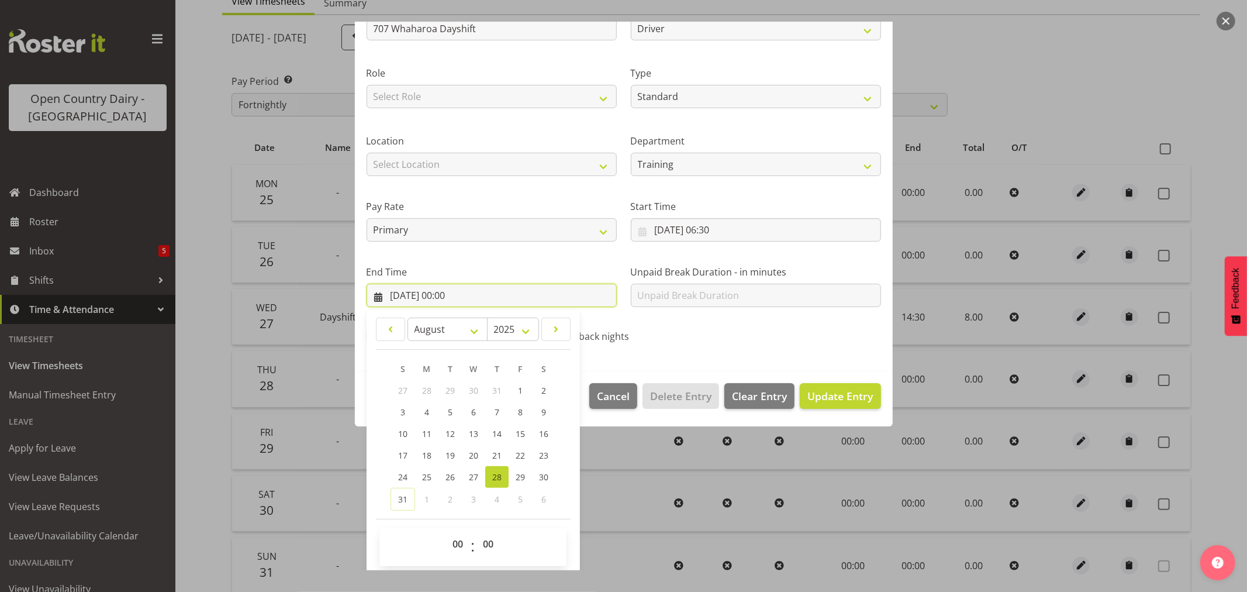
scroll to position [119, 0]
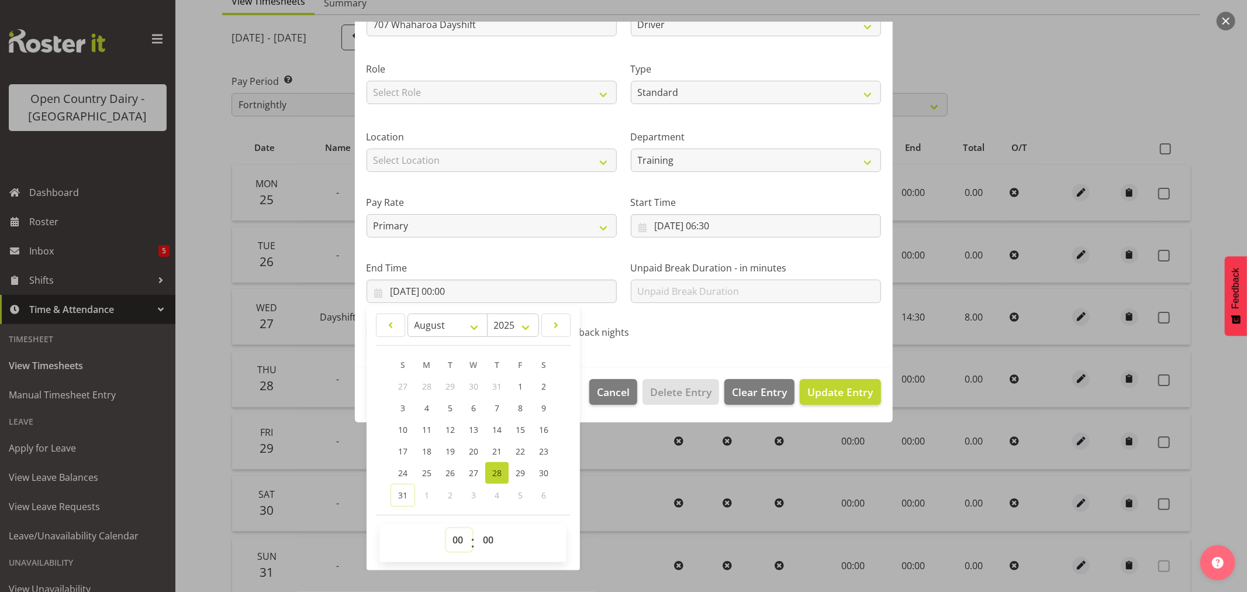
click at [459, 537] on select "00 01 02 03 04 05 06 07 08 09 10 11 12 13 14 15 16 17 18 19 20 21 22 23" at bounding box center [459, 539] width 26 height 23
select select "15"
click at [446, 528] on select "00 01 02 03 04 05 06 07 08 09 10 11 12 13 14 15 16 17 18 19 20 21 22 23" at bounding box center [459, 539] width 26 height 23
type input "[DATE] 15:00"
click at [835, 389] on span "Update Entry" at bounding box center [839, 392] width 65 height 14
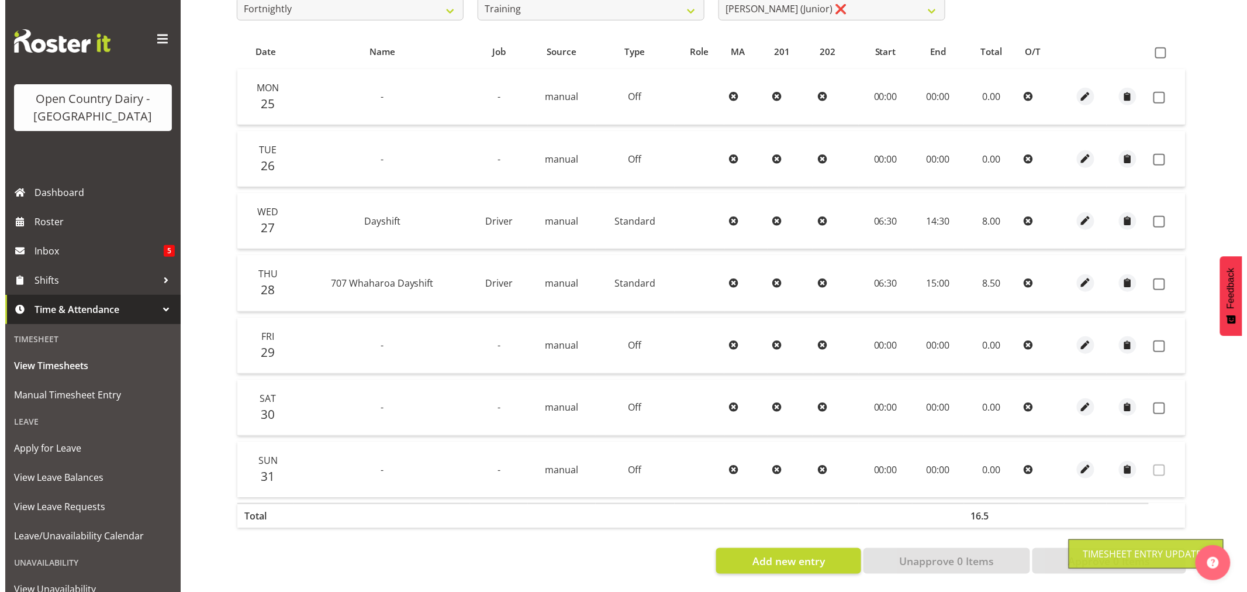
scroll to position [235, 0]
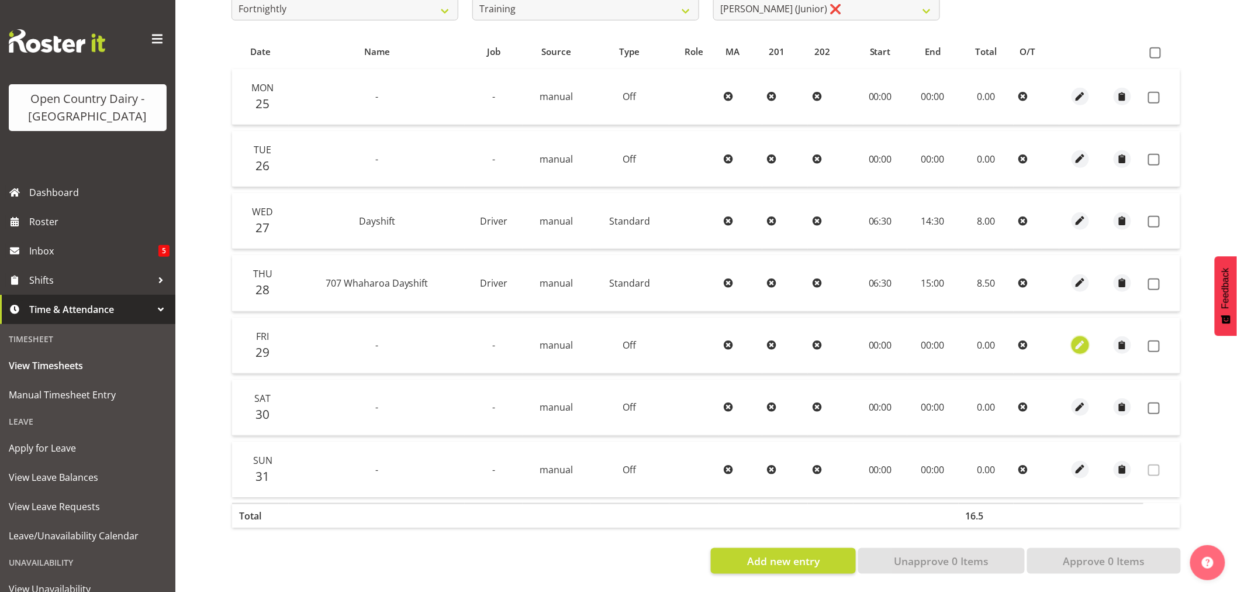
click at [1079, 338] on span "button" at bounding box center [1079, 344] width 13 height 13
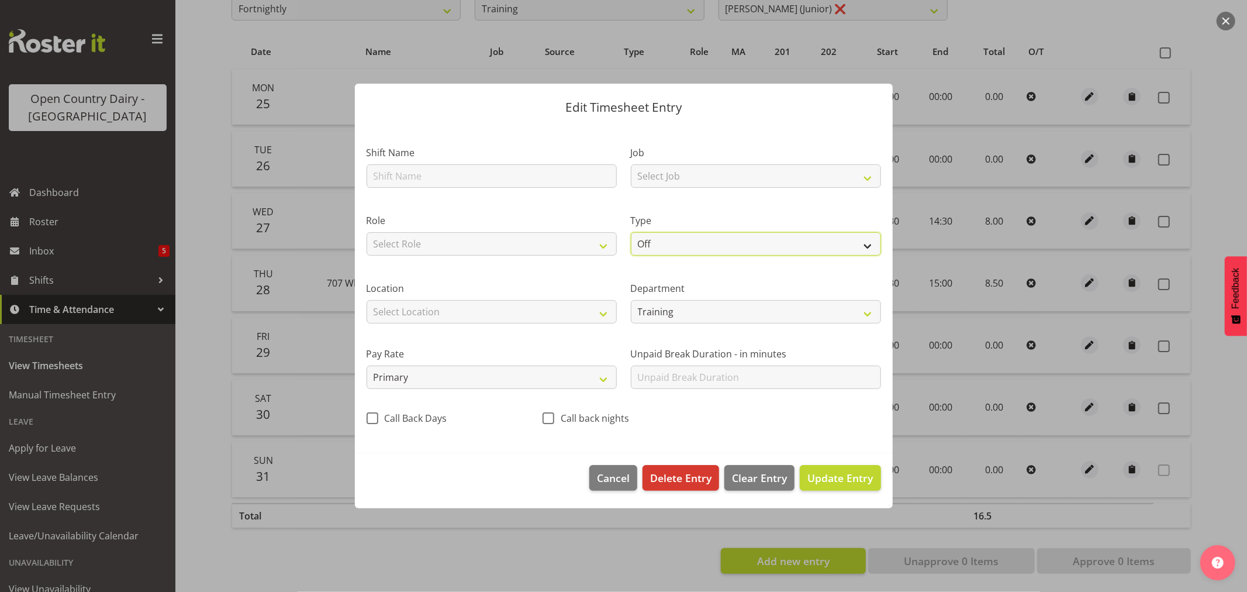
click at [868, 244] on select "Off Standard Public Holiday Public Holiday (Worked) Day In Lieu Annual Leave Si…" at bounding box center [756, 243] width 250 height 23
select select "Standard"
click at [631, 232] on select "Off Standard Public Holiday Public Holiday (Worked) Day In Lieu Annual Leave Si…" at bounding box center [756, 243] width 250 height 23
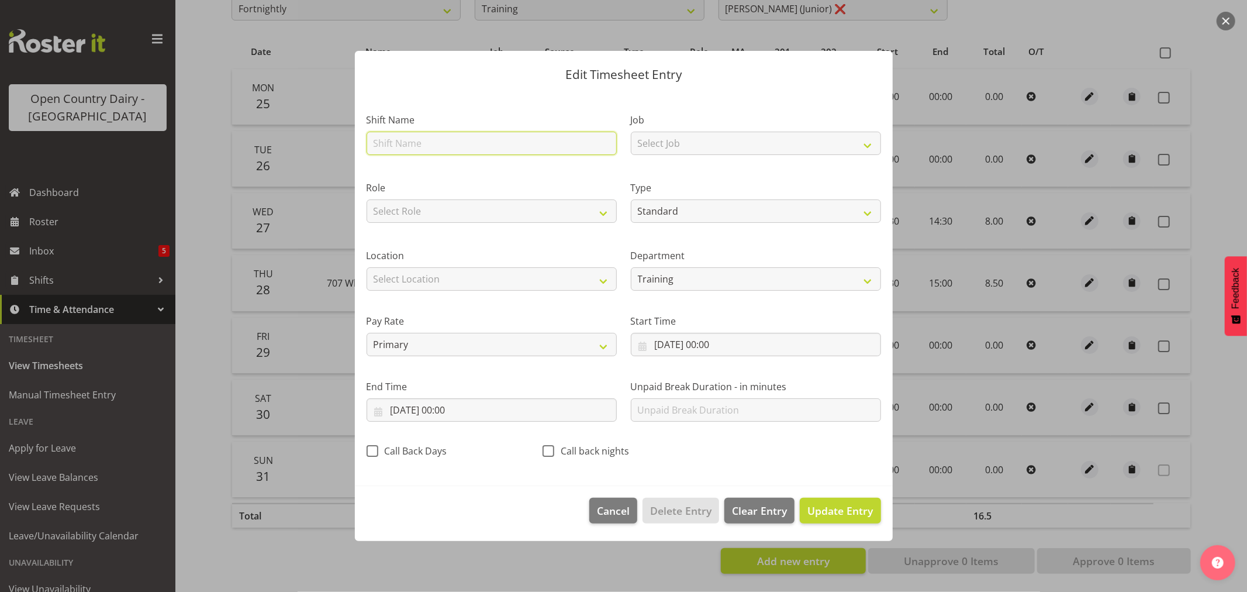
click at [394, 143] on input "text" at bounding box center [492, 143] width 250 height 23
type input "707 Waharoa Dayshift"
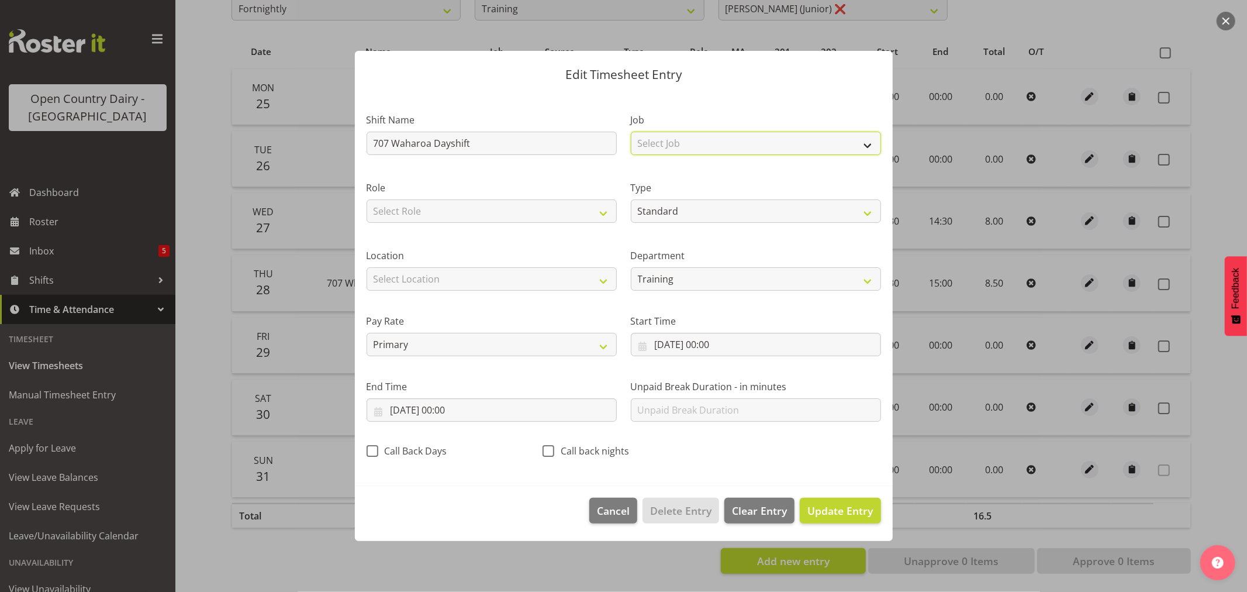
click at [870, 147] on select "Select Job Driver Driver supervisor Support" at bounding box center [756, 143] width 250 height 23
select select "9052"
click at [631, 132] on select "Select Job Driver Driver supervisor Support" at bounding box center [756, 143] width 250 height 23
click at [710, 345] on input "[DATE] 00:00" at bounding box center [756, 344] width 250 height 23
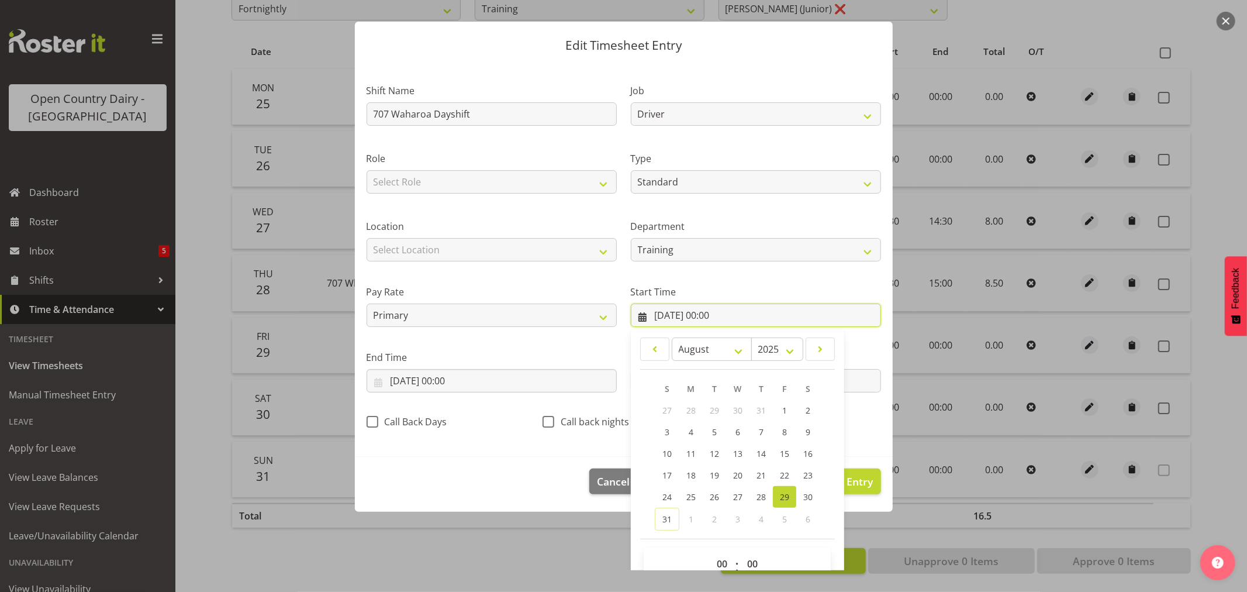
scroll to position [53, 0]
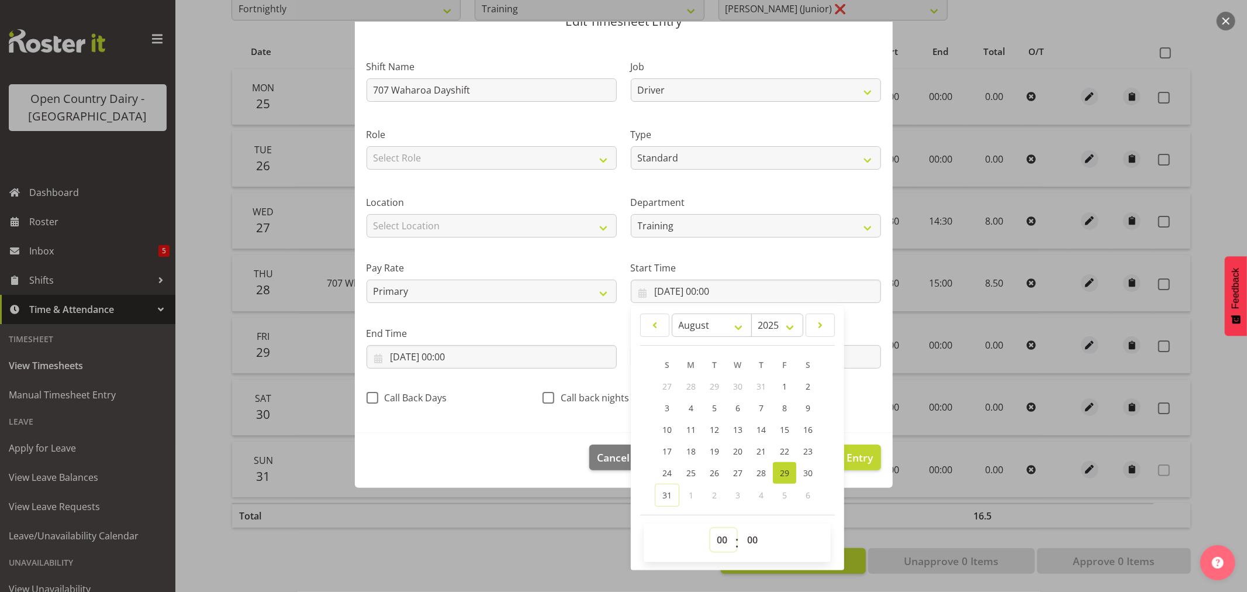
click at [719, 539] on select "00 01 02 03 04 05 06 07 08 09 10 11 12 13 14 15 16 17 18 19 20 21 22 23" at bounding box center [723, 539] width 26 height 23
select select "6"
click at [710, 528] on select "00 01 02 03 04 05 06 07 08 09 10 11 12 13 14 15 16 17 18 19 20 21 22 23" at bounding box center [723, 539] width 26 height 23
type input "[DATE] 06:00"
click at [746, 538] on select "00 01 02 03 04 05 06 07 08 09 10 11 12 13 14 15 16 17 18 19 20 21 22 23 24 25 2…" at bounding box center [754, 539] width 26 height 23
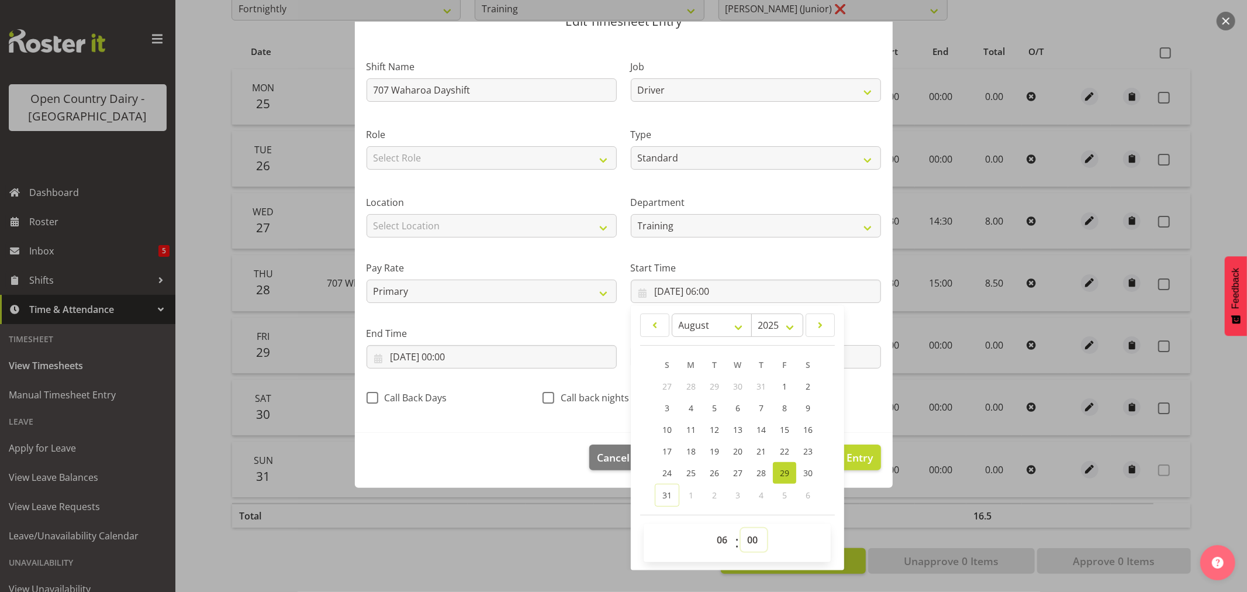
select select "30"
click at [741, 528] on select "00 01 02 03 04 05 06 07 08 09 10 11 12 13 14 15 16 17 18 19 20 21 22 23 24 25 2…" at bounding box center [754, 539] width 26 height 23
type input "[DATE] 06:30"
click at [483, 452] on footer "Cancel Delete Entry Clear Entry Update Entry" at bounding box center [624, 460] width 538 height 55
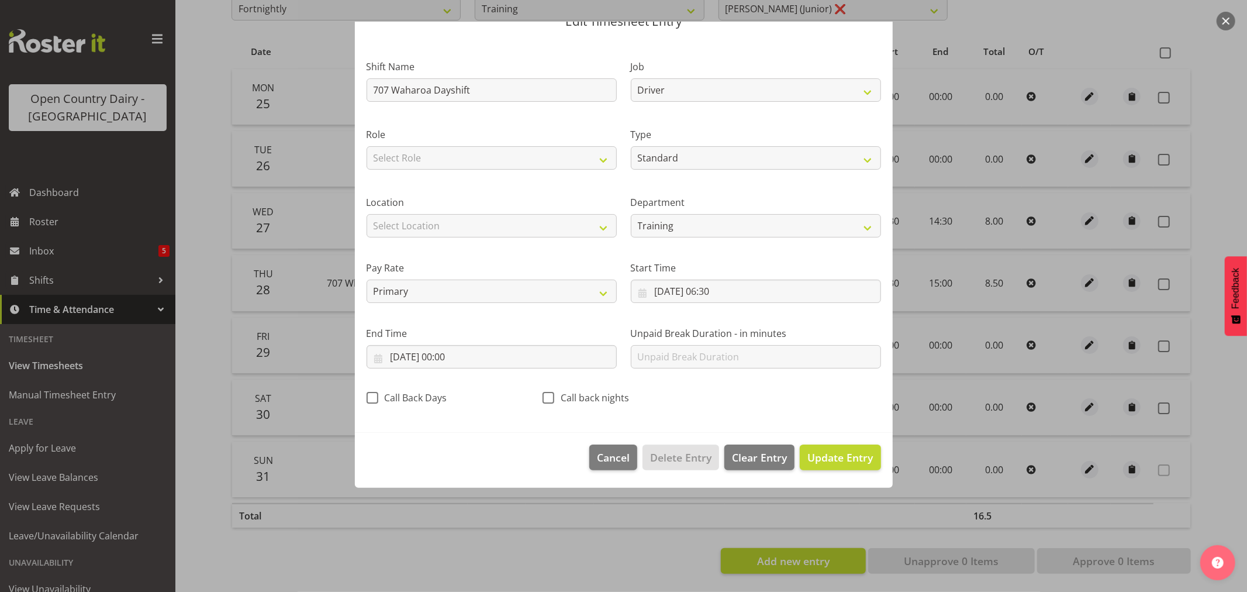
scroll to position [0, 0]
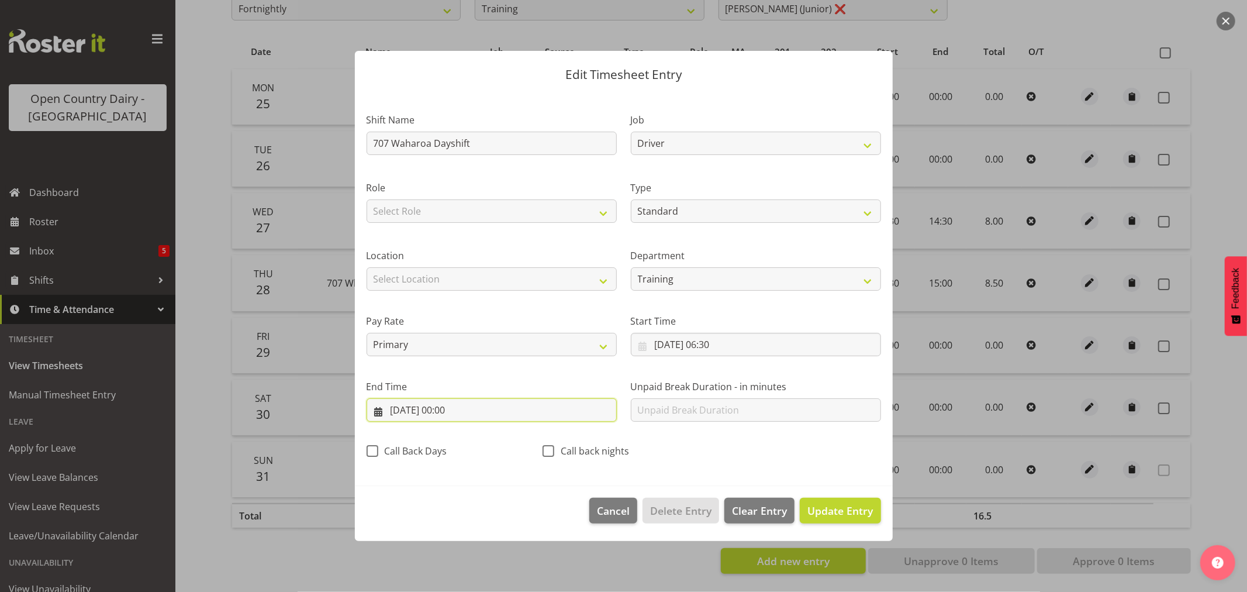
click at [456, 408] on input "[DATE] 00:00" at bounding box center [492, 409] width 250 height 23
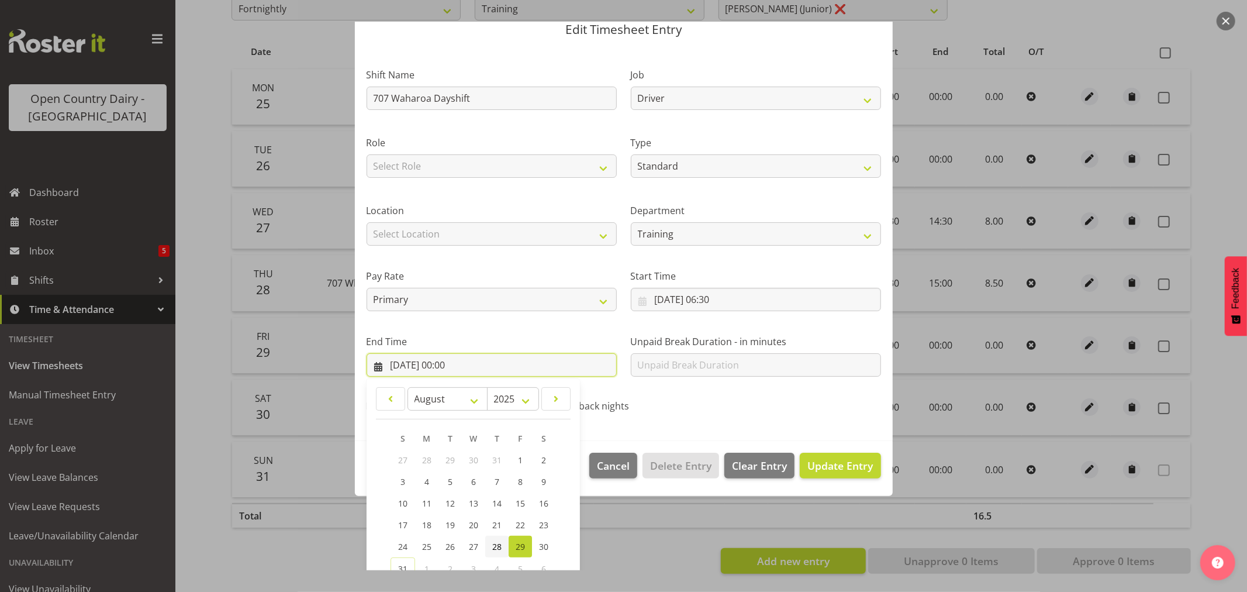
scroll to position [119, 0]
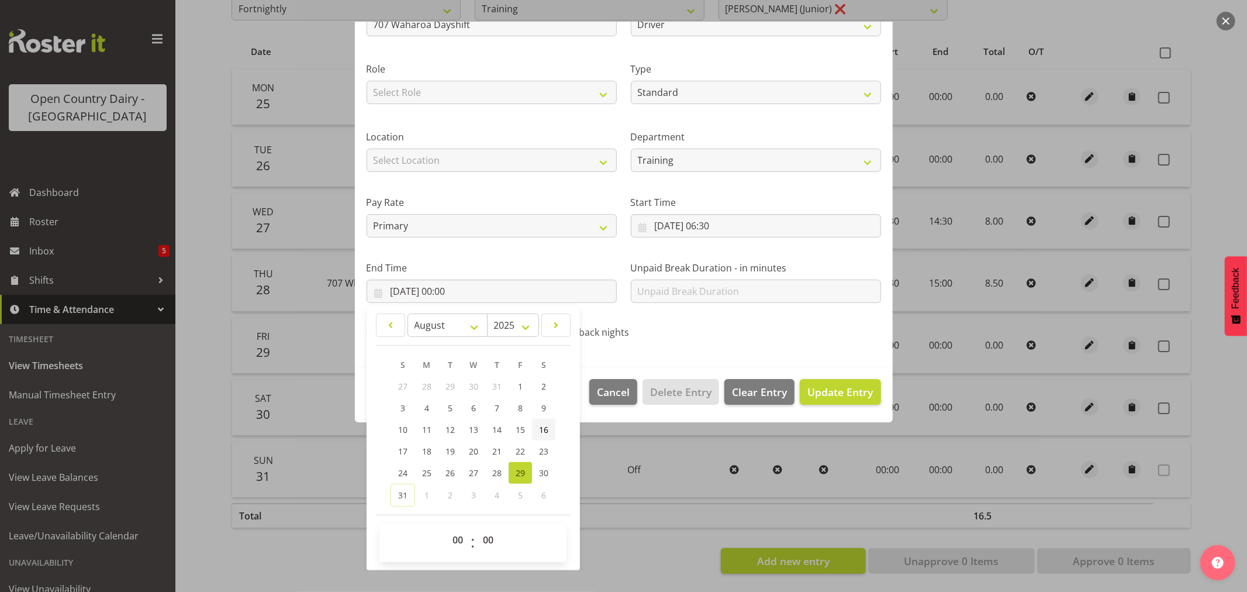
click at [542, 428] on span "16" at bounding box center [543, 429] width 9 height 11
click at [520, 469] on span "29" at bounding box center [520, 472] width 9 height 11
type input "[DATE] 00:00"
click at [463, 535] on select "00 01 02 03 04 05 06 07 08 09 10 11 12 13 14 15 16 17 18 19 20 21 22 23" at bounding box center [459, 539] width 26 height 23
select select "16"
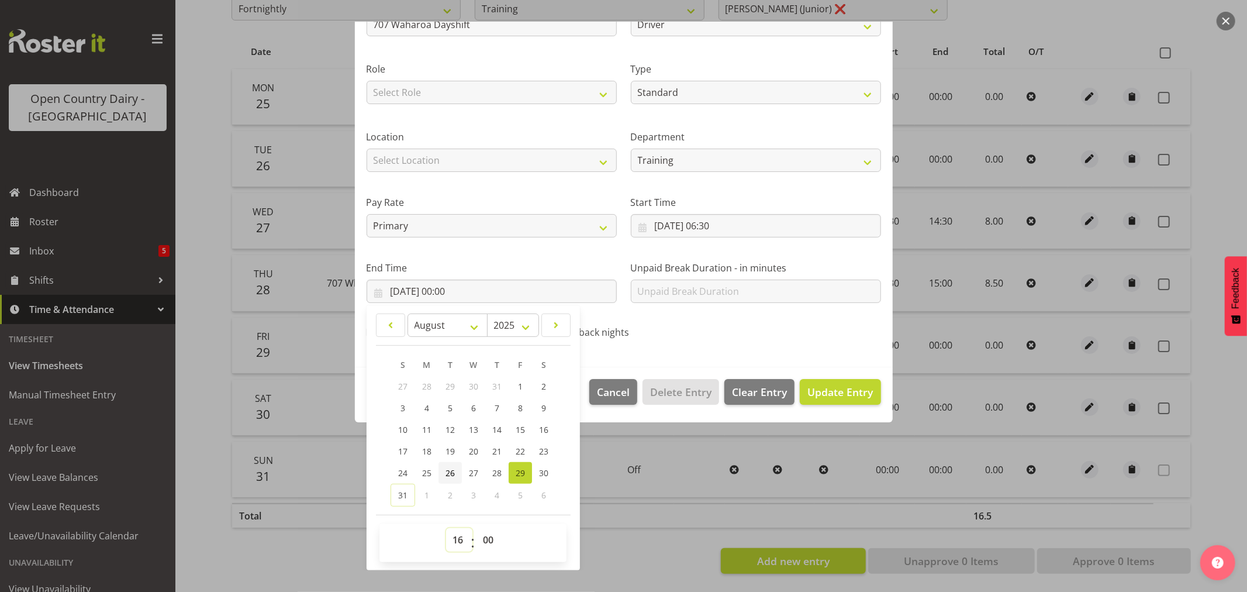
click at [446, 528] on select "00 01 02 03 04 05 06 07 08 09 10 11 12 13 14 15 16 17 18 19 20 21 22 23" at bounding box center [459, 539] width 26 height 23
type input "[DATE] 16:00"
click at [630, 534] on div "Edit Timesheet Entry Shift Name 707 Waharoa Dayshift Job Driver Driver supervis…" at bounding box center [623, 296] width 561 height 549
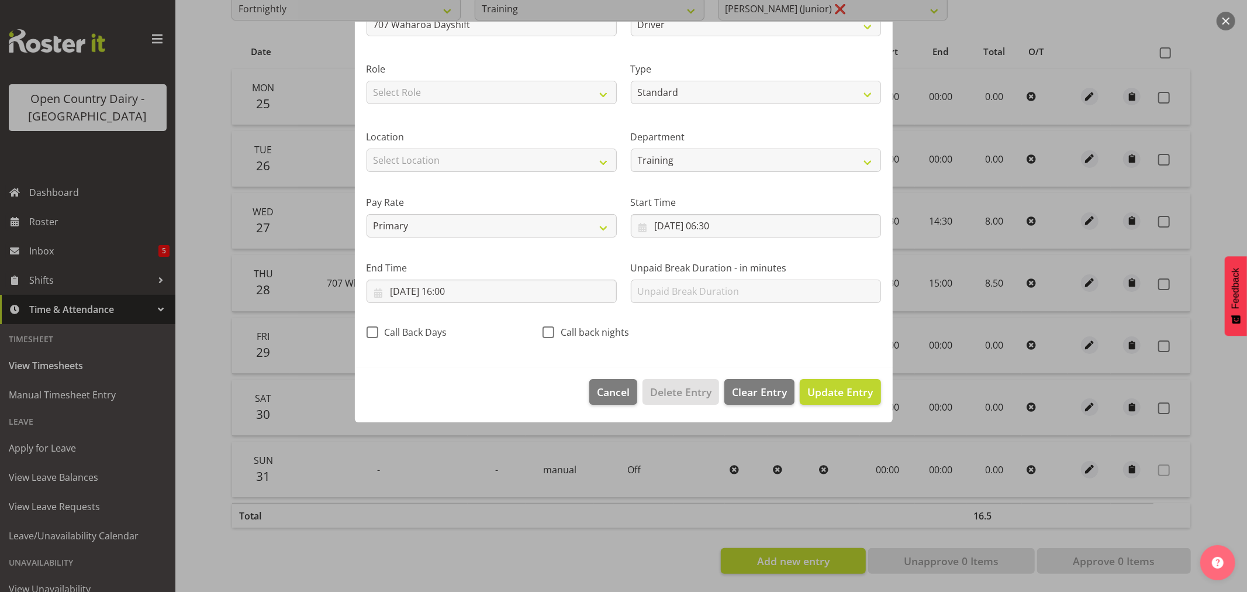
scroll to position [0, 0]
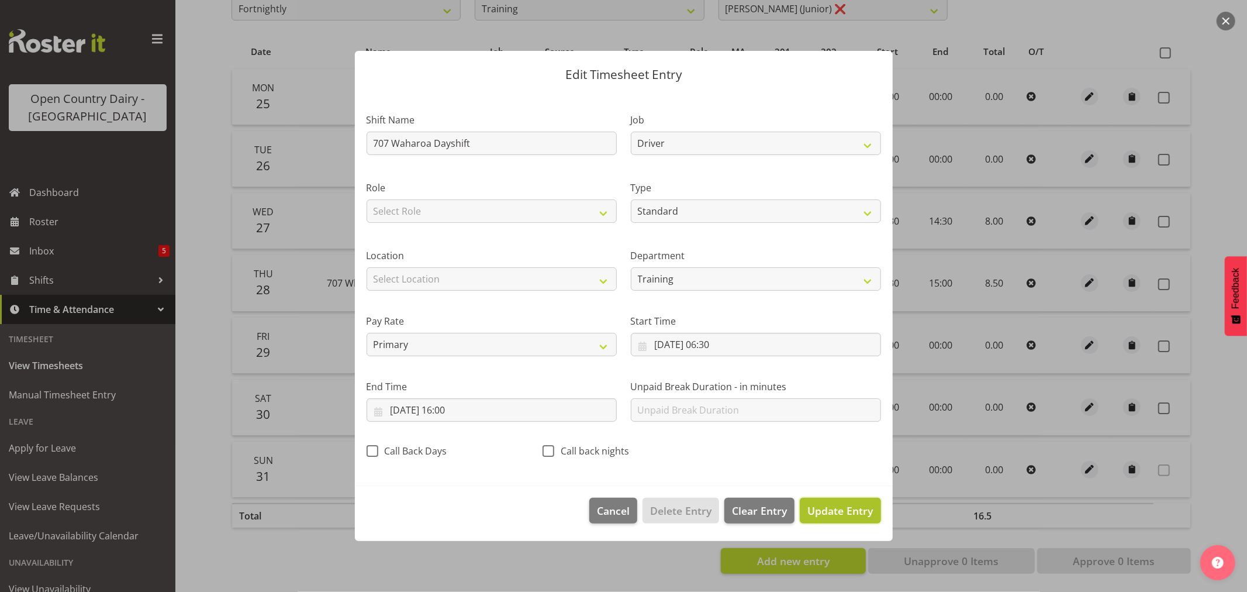
click at [834, 509] on span "Update Entry" at bounding box center [839, 510] width 65 height 14
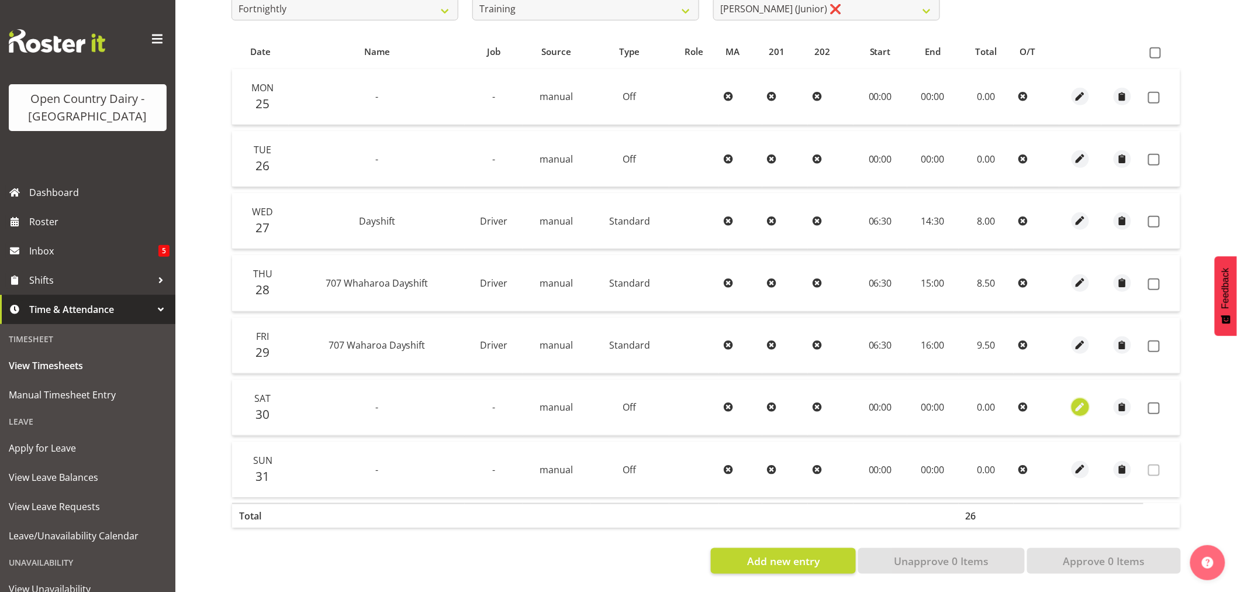
click at [1080, 400] on span "button" at bounding box center [1079, 406] width 13 height 13
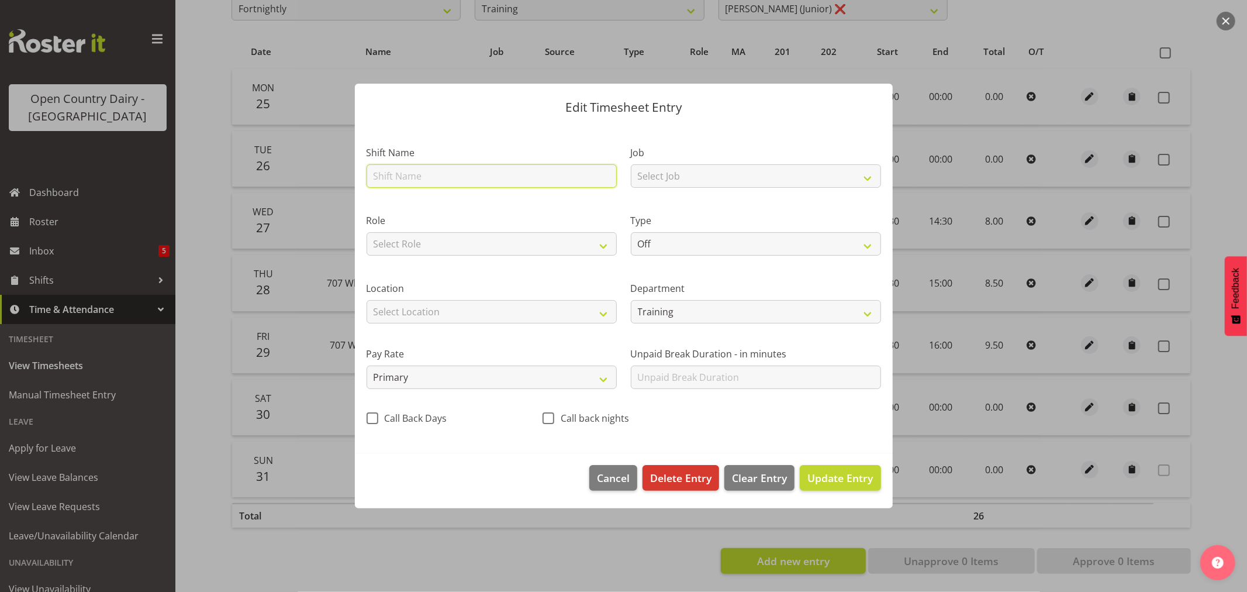
click at [408, 179] on input "text" at bounding box center [492, 175] width 250 height 23
type input "707 Waharoa Nightshift"
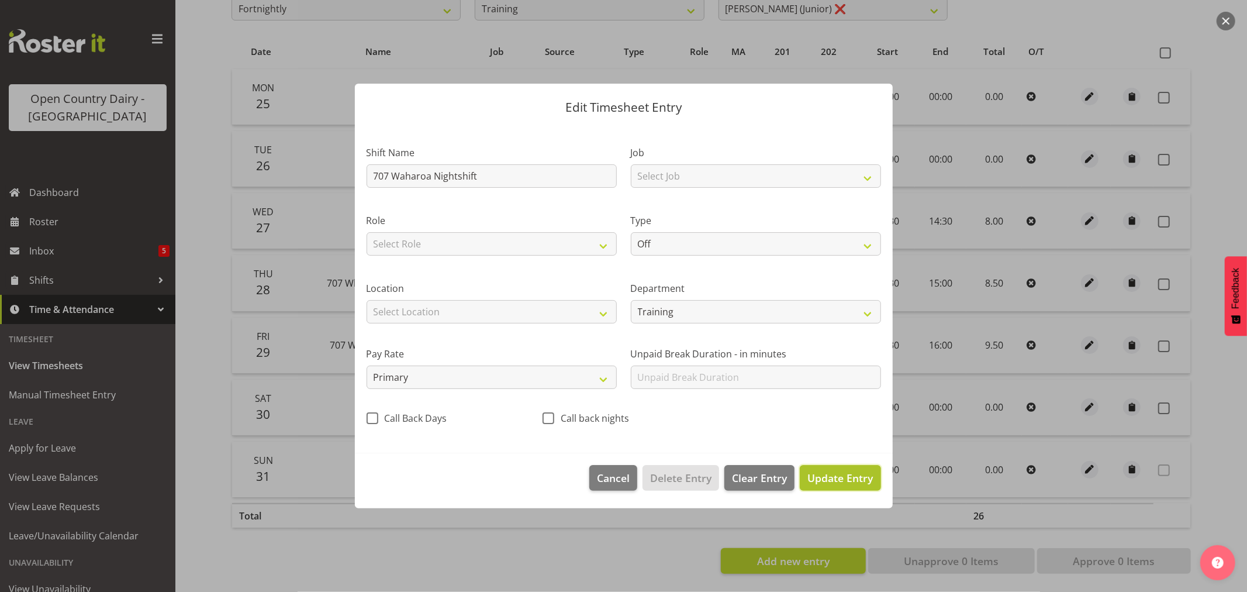
click at [851, 483] on span "Update Entry" at bounding box center [839, 478] width 65 height 14
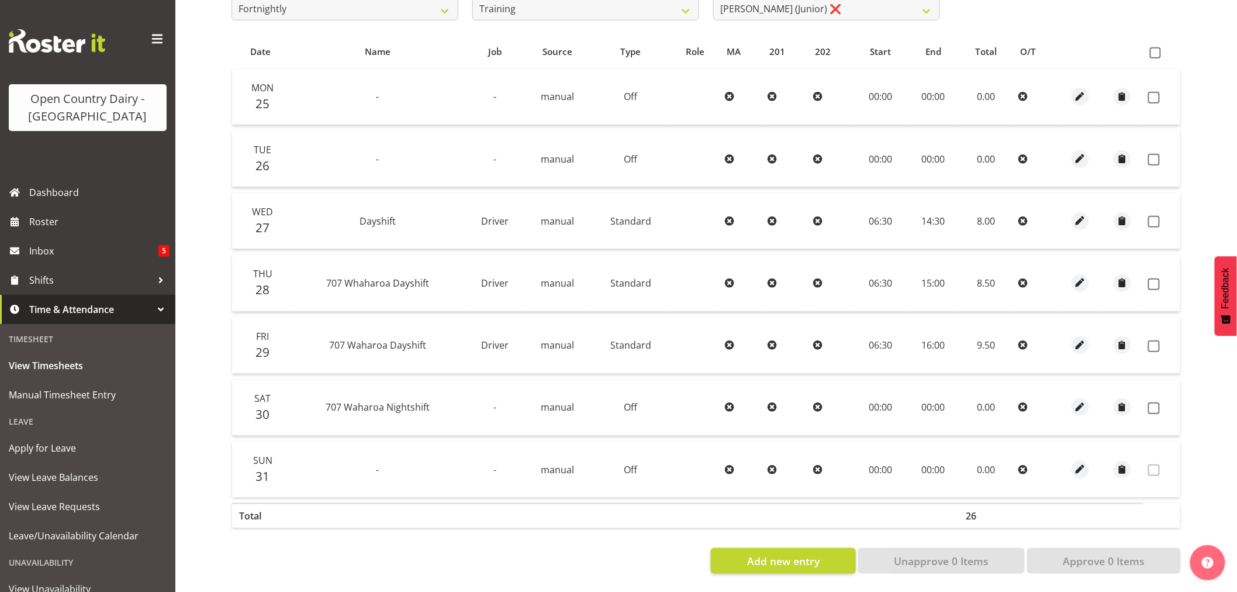
click at [382, 462] on td "-" at bounding box center [378, 469] width 178 height 56
click at [1080, 464] on span "button" at bounding box center [1080, 468] width 13 height 13
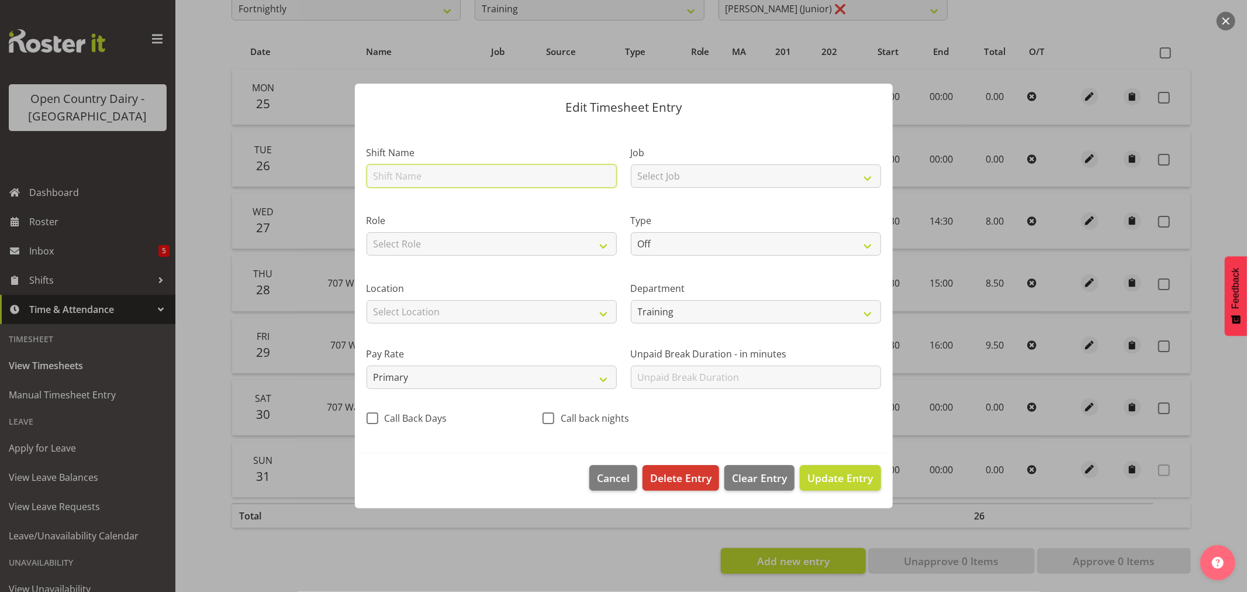
click at [407, 178] on input "text" at bounding box center [492, 175] width 250 height 23
type input "707 Waharoa Nightshift"
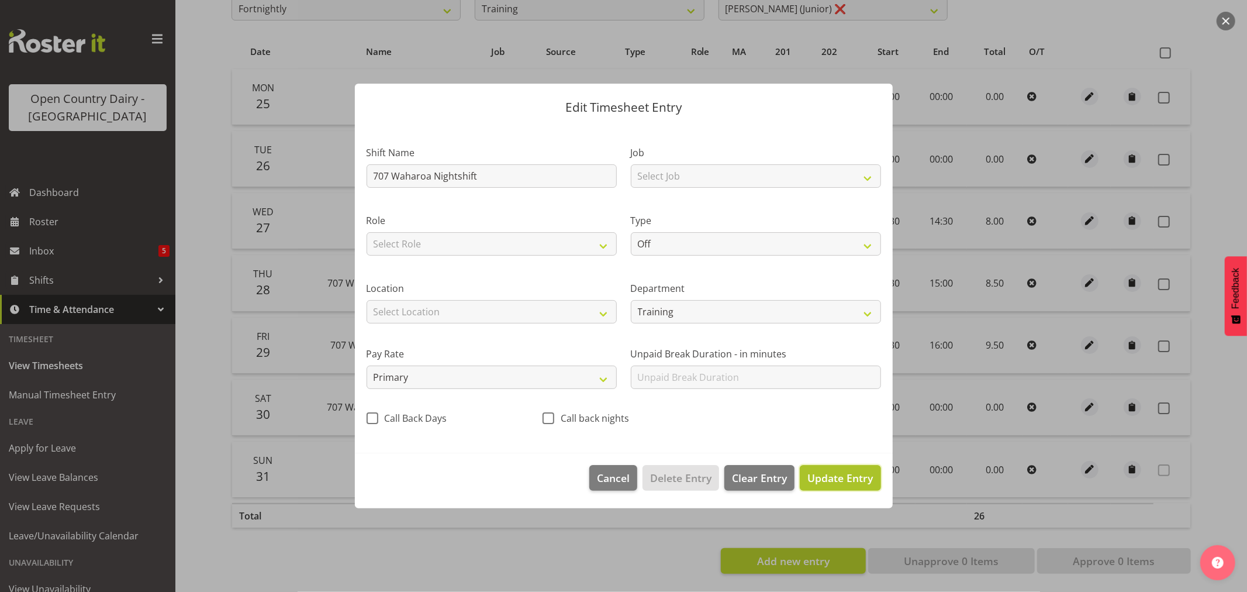
click at [834, 479] on span "Update Entry" at bounding box center [839, 478] width 65 height 14
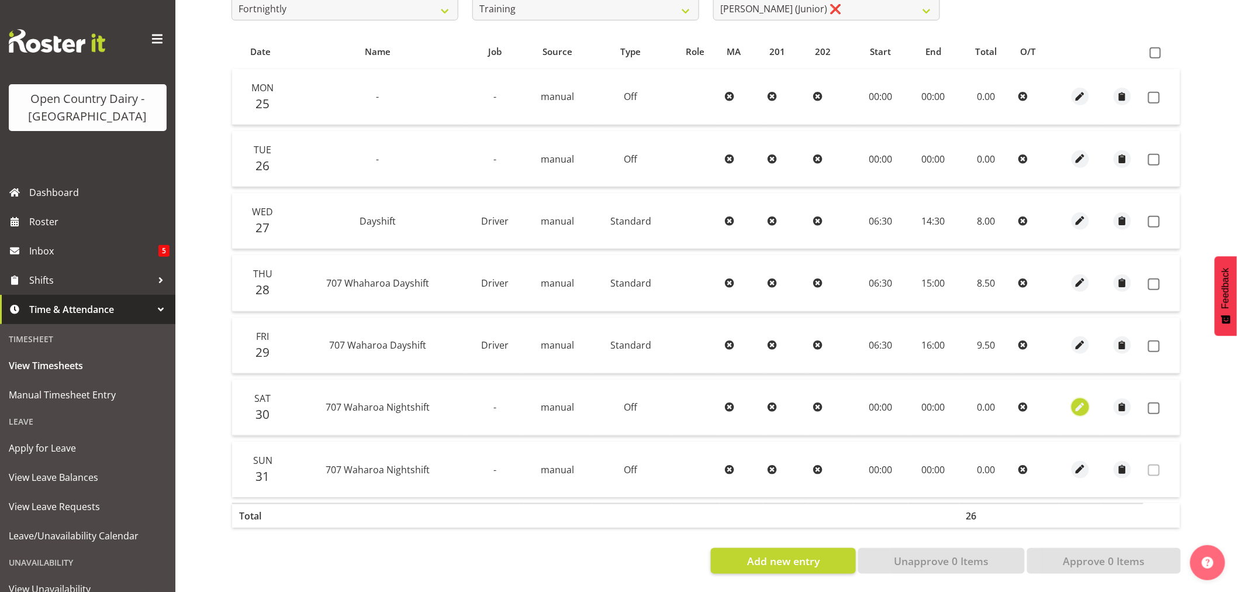
click at [1080, 400] on span "button" at bounding box center [1080, 406] width 13 height 13
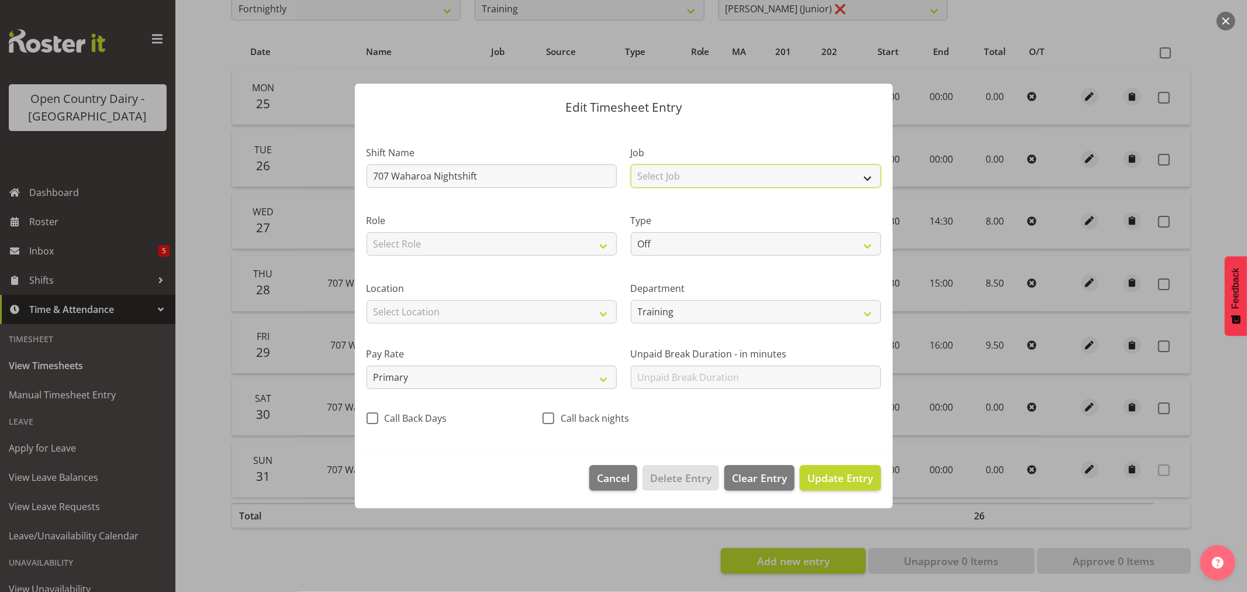
click at [865, 174] on select "Select Job Driver Driver supervisor Support" at bounding box center [756, 175] width 250 height 23
select select "9052"
click at [631, 164] on select "Select Job Driver Driver supervisor Support" at bounding box center [756, 175] width 250 height 23
click at [869, 244] on select "Off Standard Public Holiday Public Holiday (Worked) Day In Lieu Annual Leave Si…" at bounding box center [756, 243] width 250 height 23
select select "Standard"
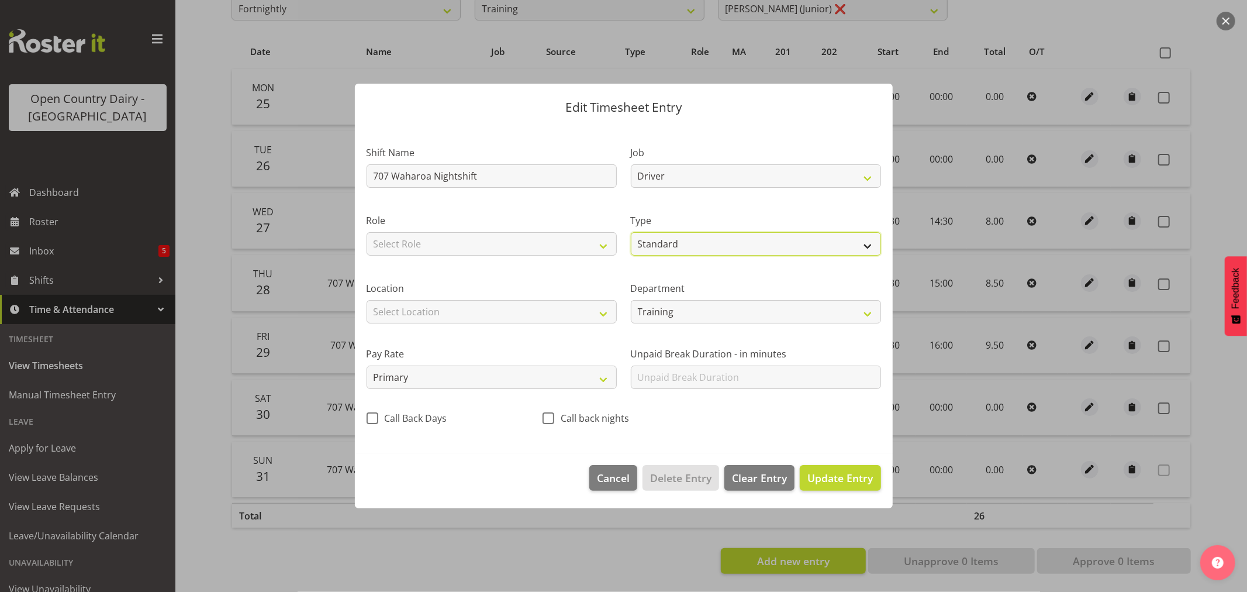
click at [631, 232] on select "Off Standard Public Holiday Public Holiday (Worked) Day In Lieu Annual Leave Si…" at bounding box center [756, 243] width 250 height 23
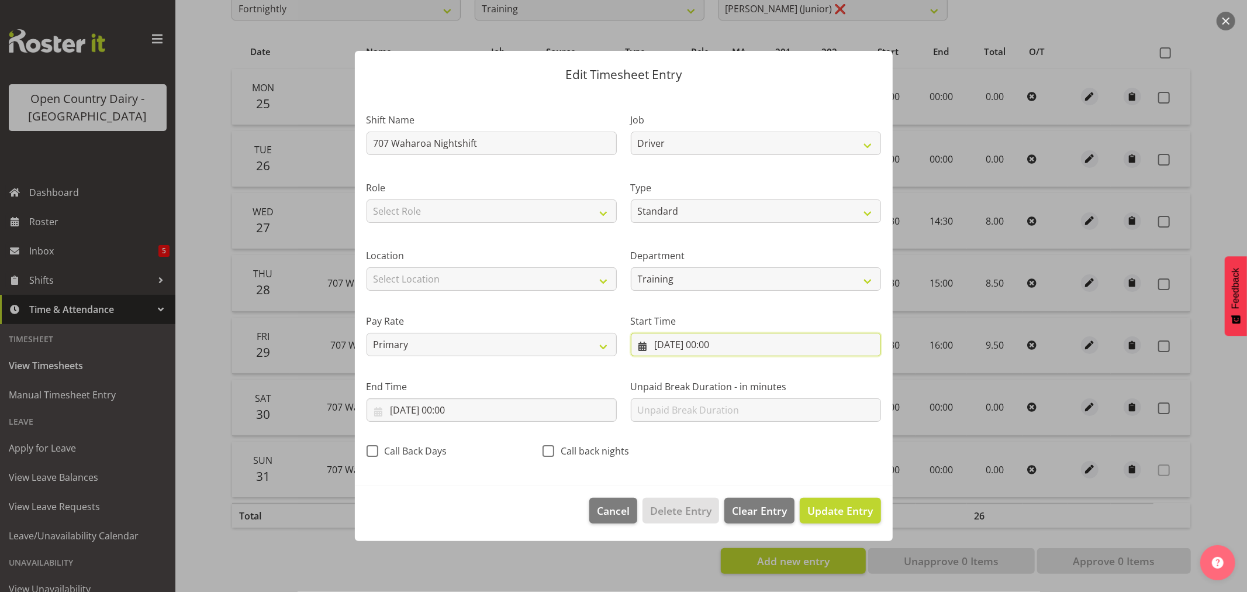
click at [696, 344] on input "[DATE] 00:00" at bounding box center [756, 344] width 250 height 23
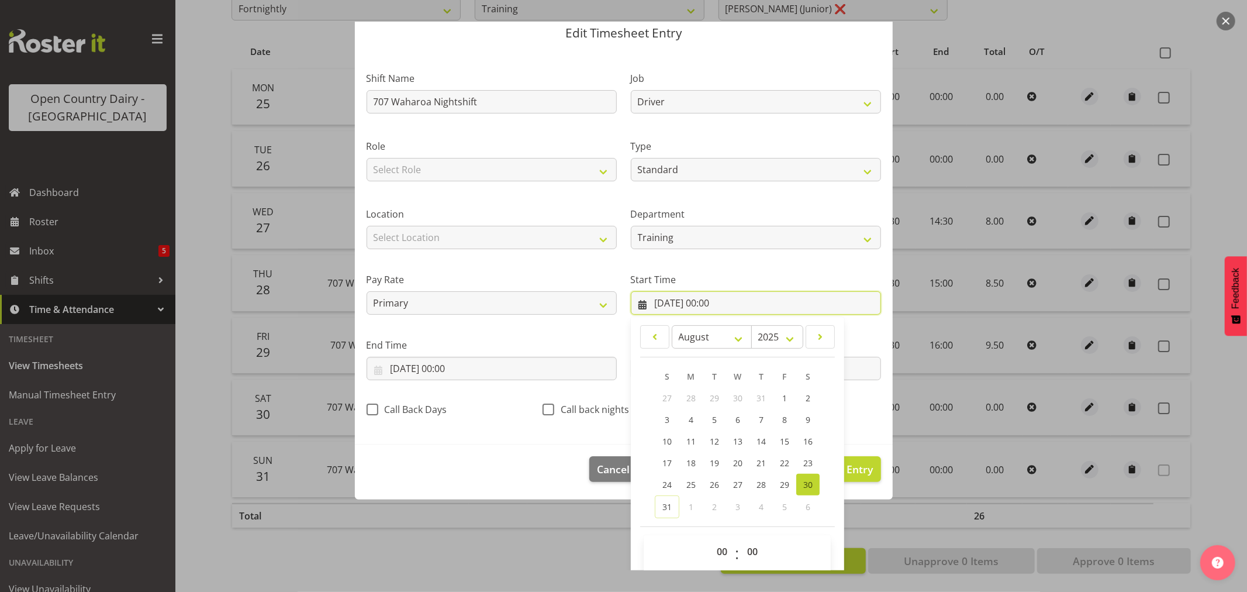
scroll to position [53, 0]
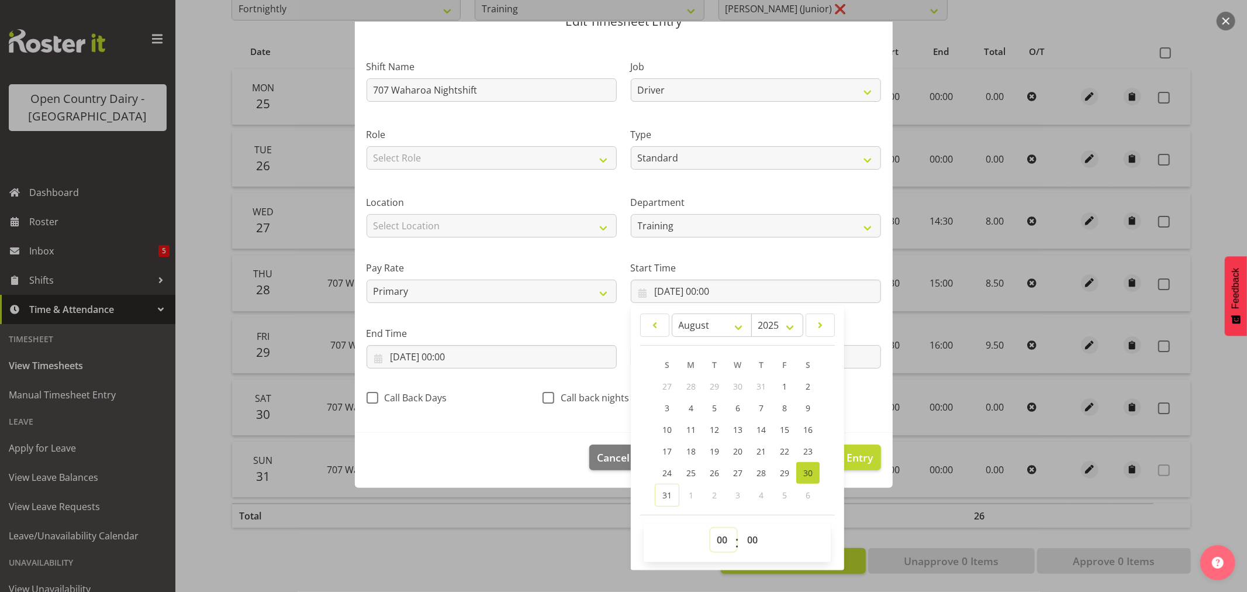
click at [721, 538] on select "00 01 02 03 04 05 06 07 08 09 10 11 12 13 14 15 16 17 18 19 20 21 22 23" at bounding box center [723, 539] width 26 height 23
select select "16"
click at [710, 528] on select "00 01 02 03 04 05 06 07 08 09 10 11 12 13 14 15 16 17 18 19 20 21 22 23" at bounding box center [723, 539] width 26 height 23
type input "[DATE] 16:00"
click at [749, 540] on select "00 01 02 03 04 05 06 07 08 09 10 11 12 13 14 15 16 17 18 19 20 21 22 23 24 25 2…" at bounding box center [754, 539] width 26 height 23
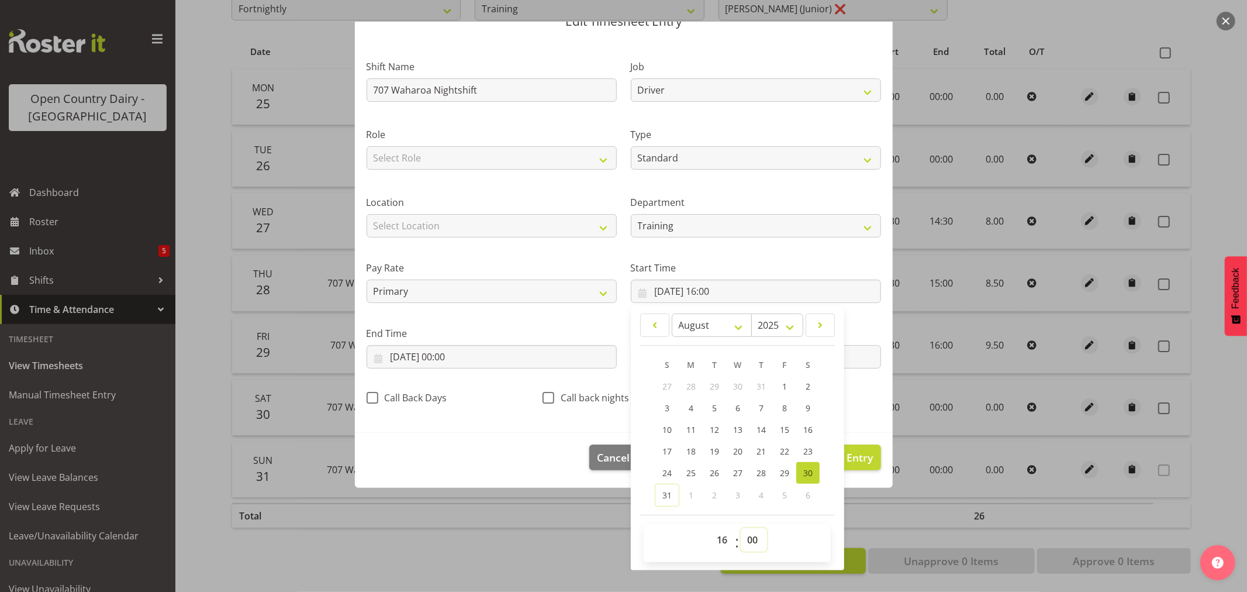
select select "45"
click at [741, 528] on select "00 01 02 03 04 05 06 07 08 09 10 11 12 13 14 15 16 17 18 19 20 21 22 23 24 25 2…" at bounding box center [754, 539] width 26 height 23
type input "[DATE] 16:45"
click at [857, 478] on footer "Cancel Delete Entry Clear Entry Update Entry" at bounding box center [624, 460] width 538 height 55
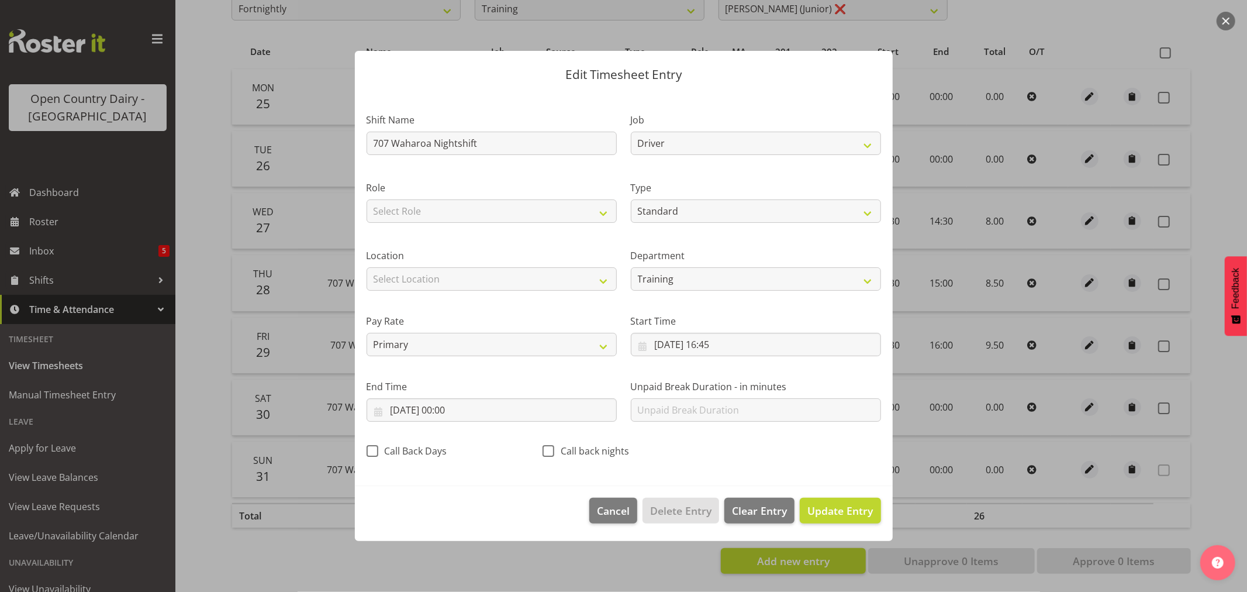
scroll to position [0, 0]
click at [452, 412] on input "[DATE] 00:00" at bounding box center [492, 409] width 250 height 23
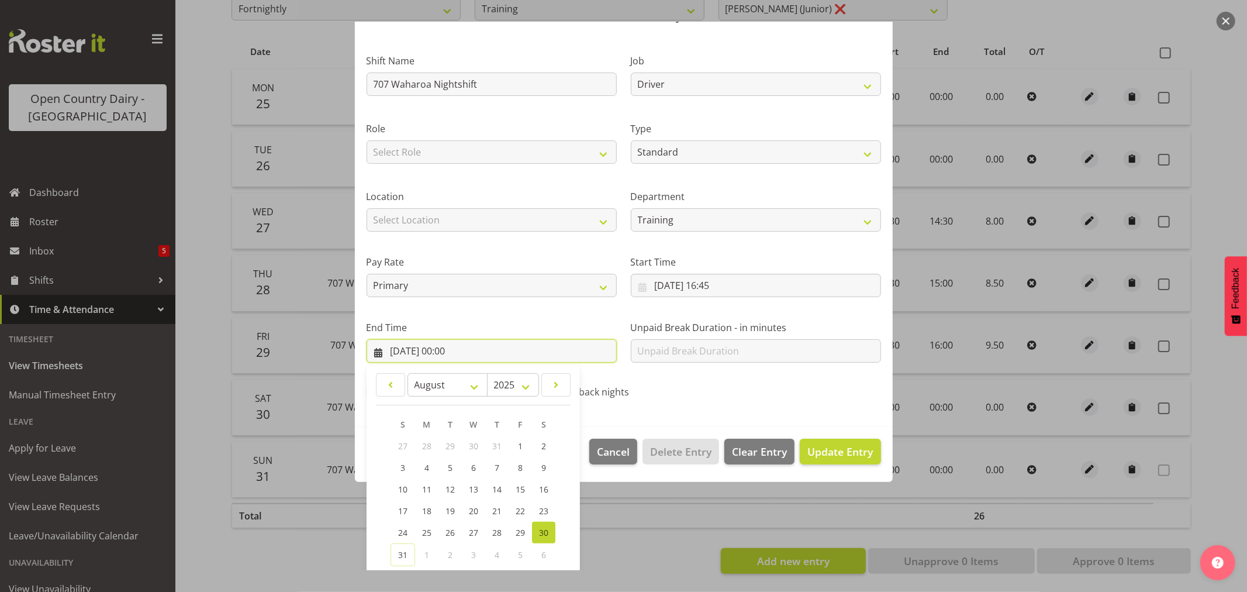
scroll to position [119, 0]
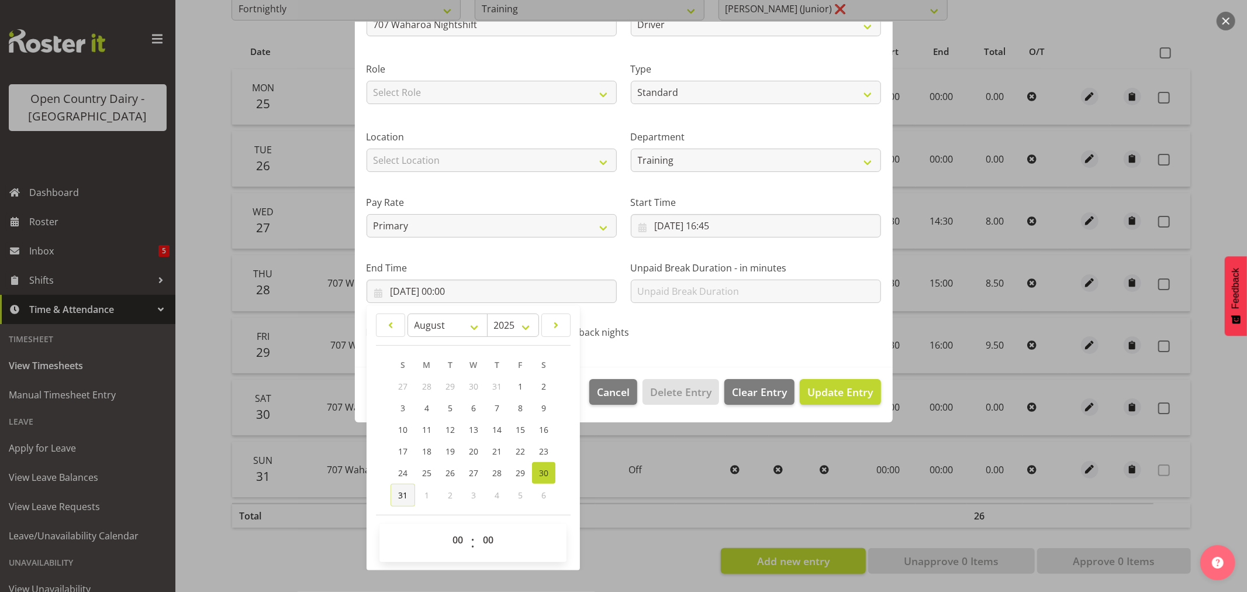
click at [400, 489] on span "31" at bounding box center [402, 494] width 9 height 11
type input "[DATE] 00:00"
click at [630, 513] on div "Edit Timesheet Entry Shift Name 707 Waharoa Nightshift Job Driver Driver superv…" at bounding box center [623, 296] width 561 height 549
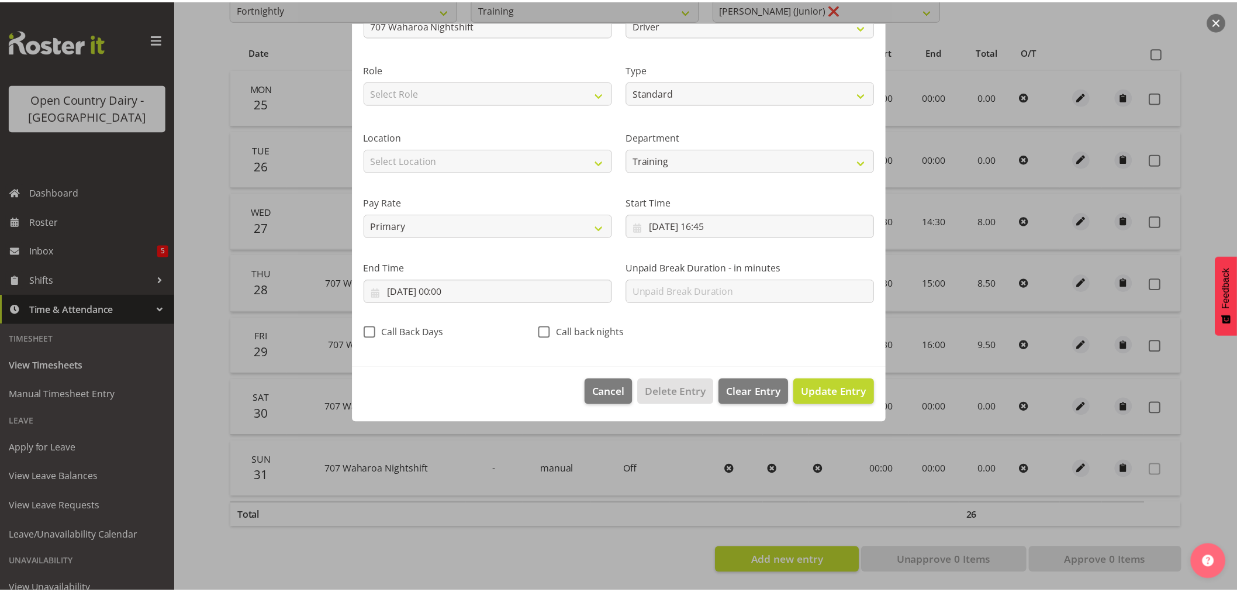
scroll to position [0, 0]
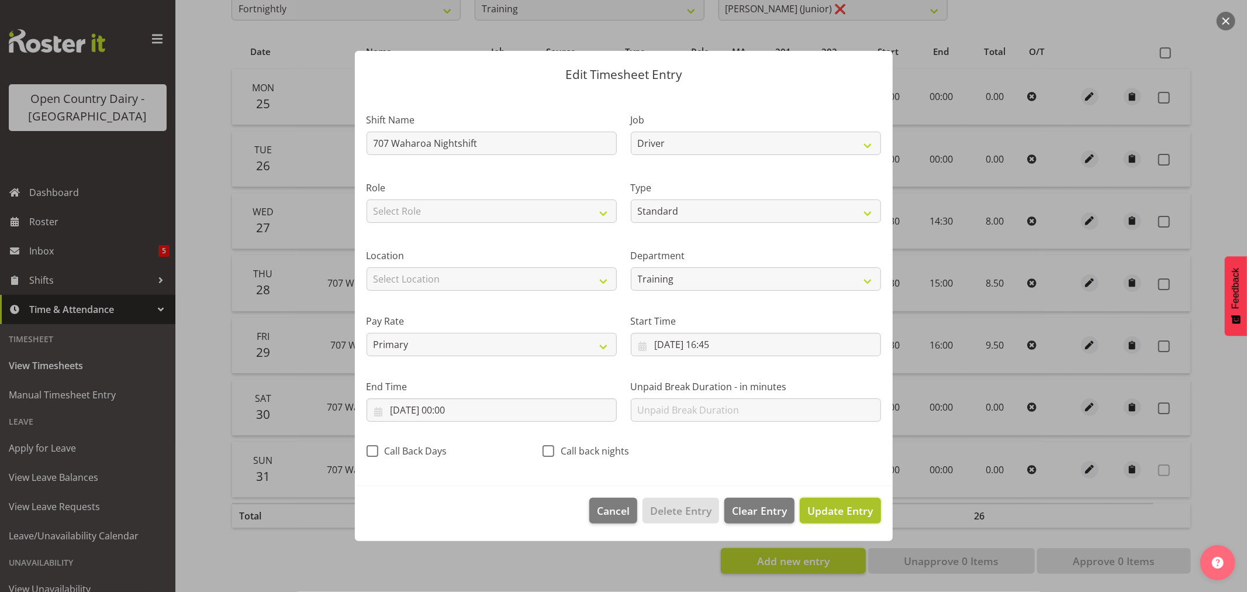
click at [834, 514] on span "Update Entry" at bounding box center [839, 510] width 65 height 14
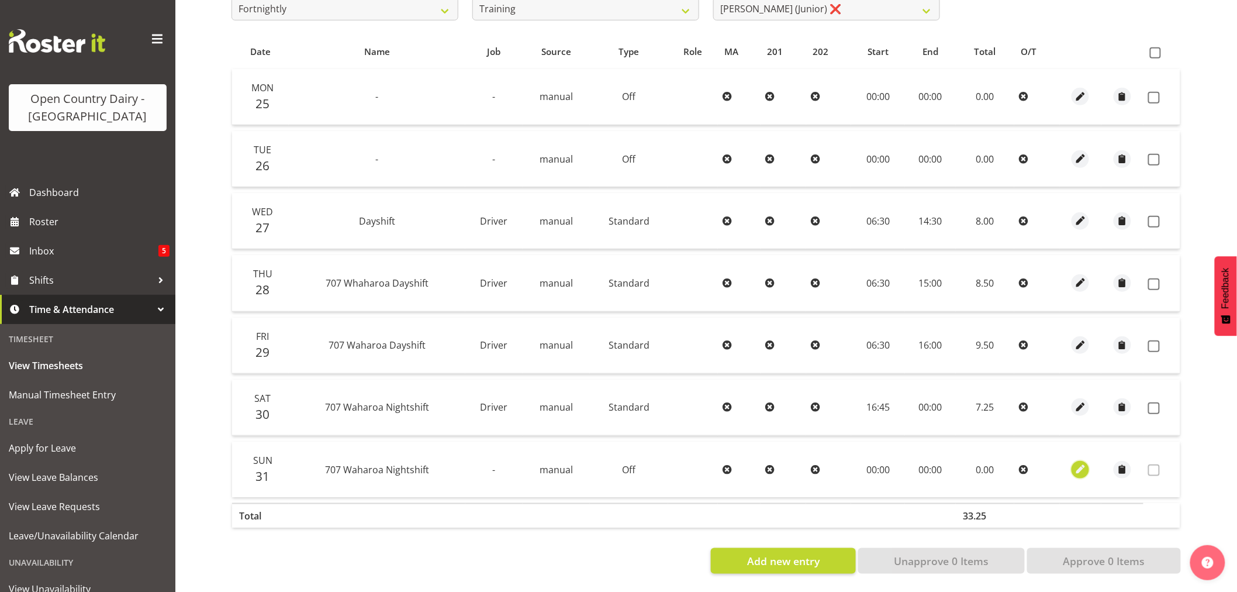
click at [1078, 462] on span "button" at bounding box center [1080, 468] width 13 height 13
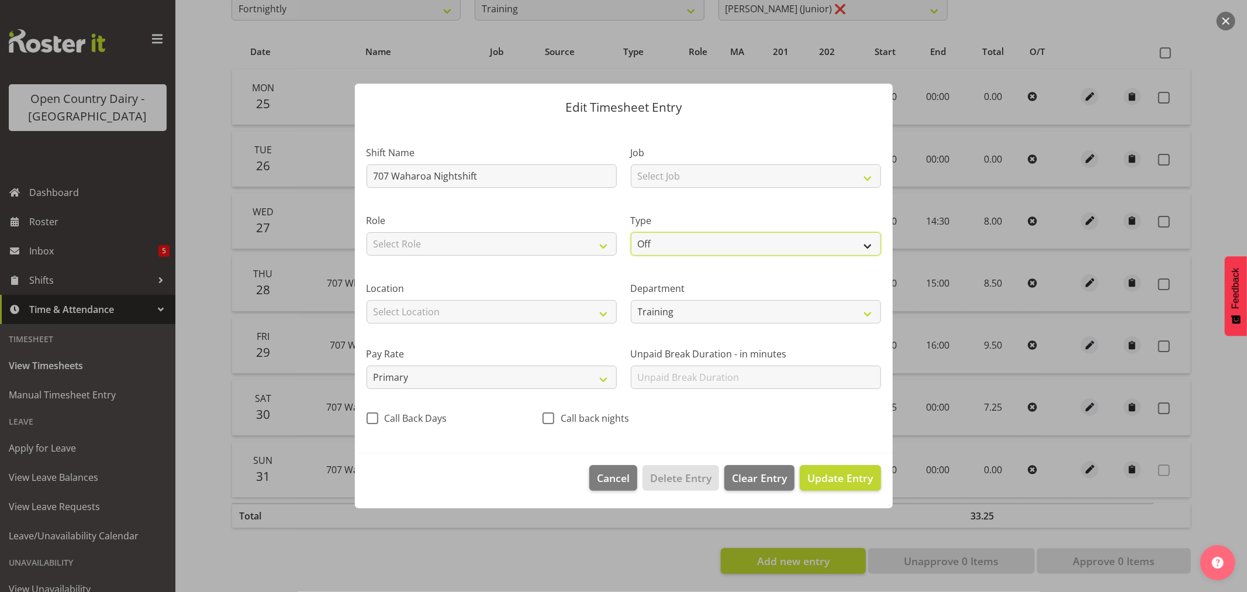
click at [876, 247] on select "Off Standard Public Holiday Public Holiday (Worked) Day In Lieu Annual Leave Si…" at bounding box center [756, 243] width 250 height 23
select select "Standard"
click at [631, 232] on select "Off Standard Public Holiday Public Holiday (Worked) Day In Lieu Annual Leave Si…" at bounding box center [756, 243] width 250 height 23
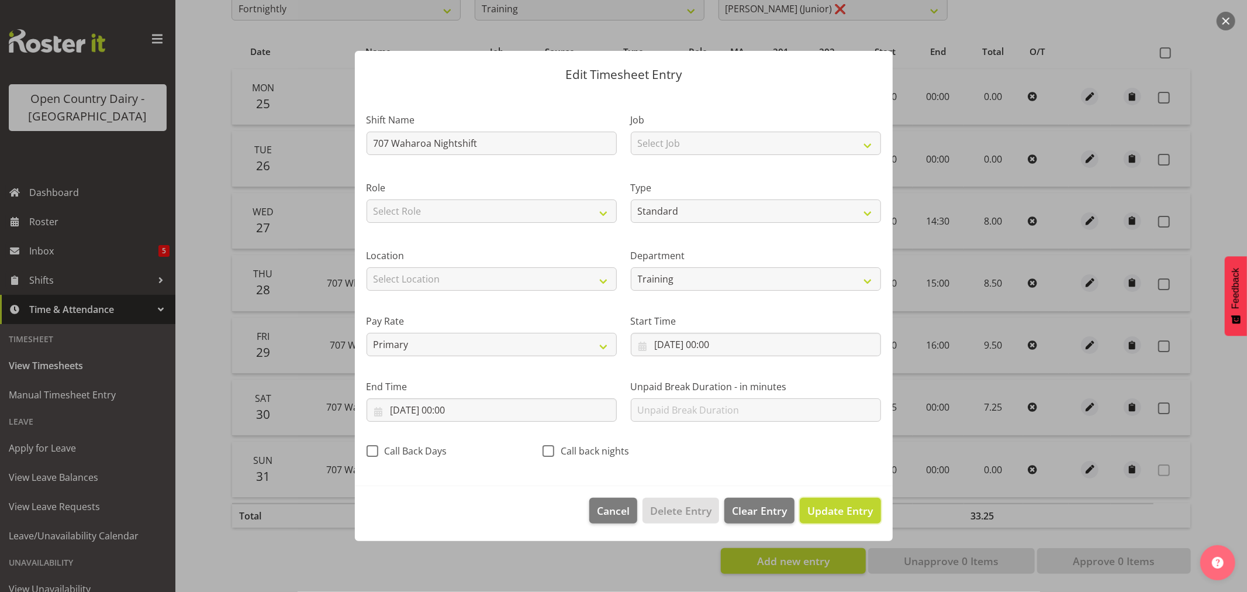
click at [855, 504] on span "Update Entry" at bounding box center [839, 510] width 65 height 14
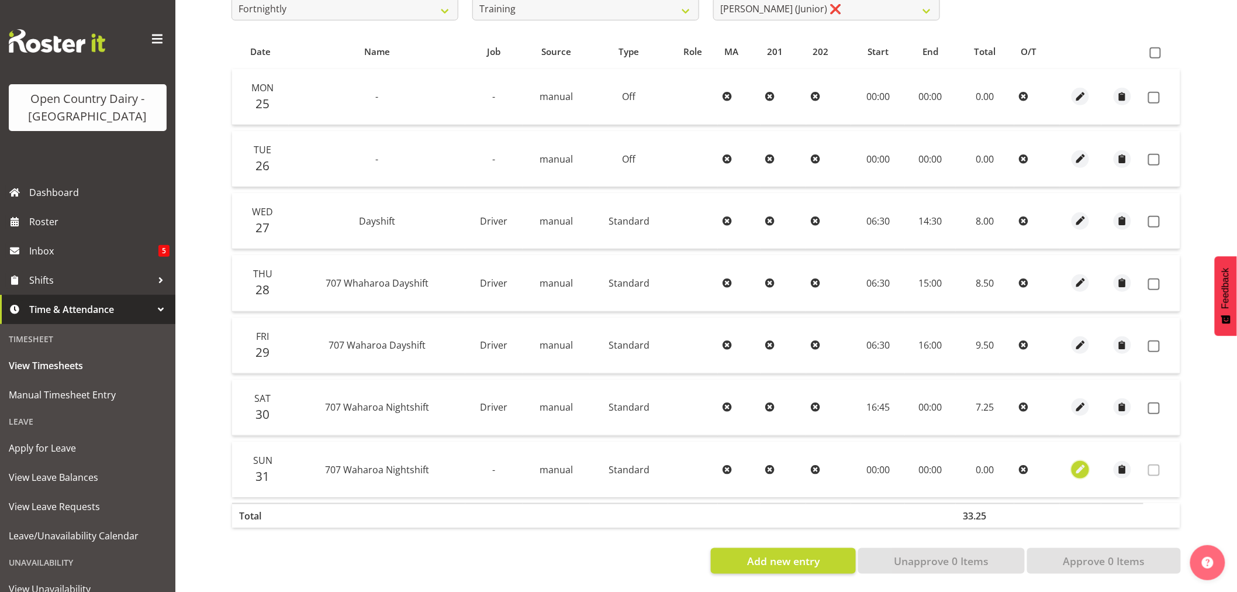
click at [1078, 462] on span "button" at bounding box center [1080, 468] width 13 height 13
select select "Standard"
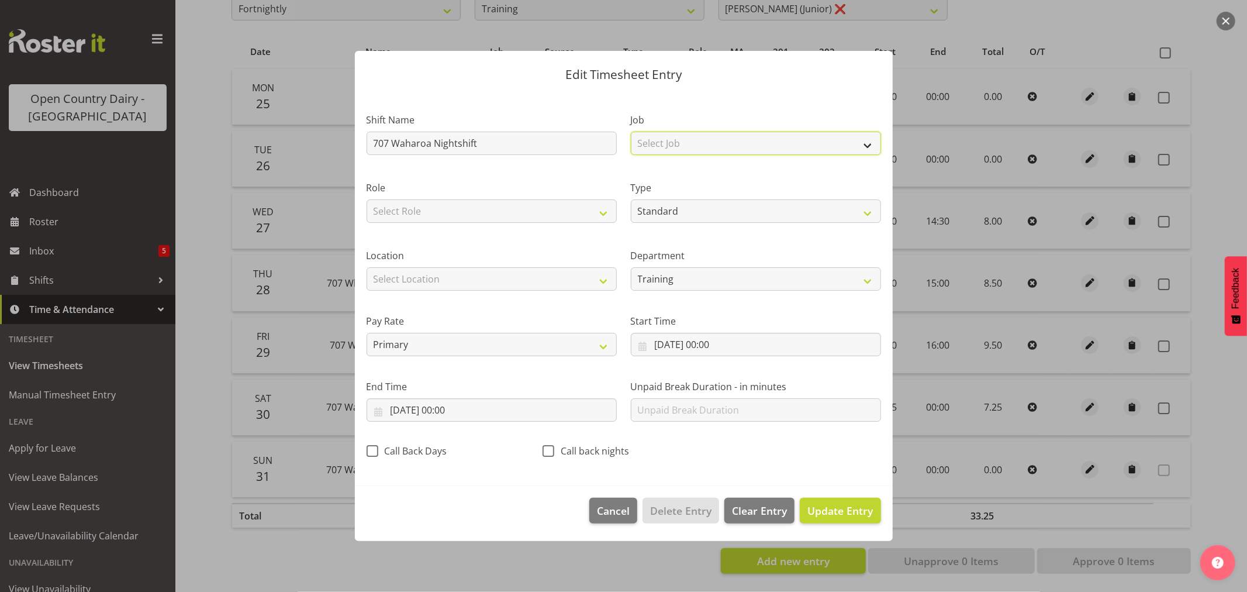
click at [867, 143] on select "Select Job Driver Driver supervisor Support" at bounding box center [756, 143] width 250 height 23
select select "9052"
click at [631, 132] on select "Select Job Driver Driver supervisor Support" at bounding box center [756, 143] width 250 height 23
click at [852, 510] on span "Update Entry" at bounding box center [839, 510] width 65 height 14
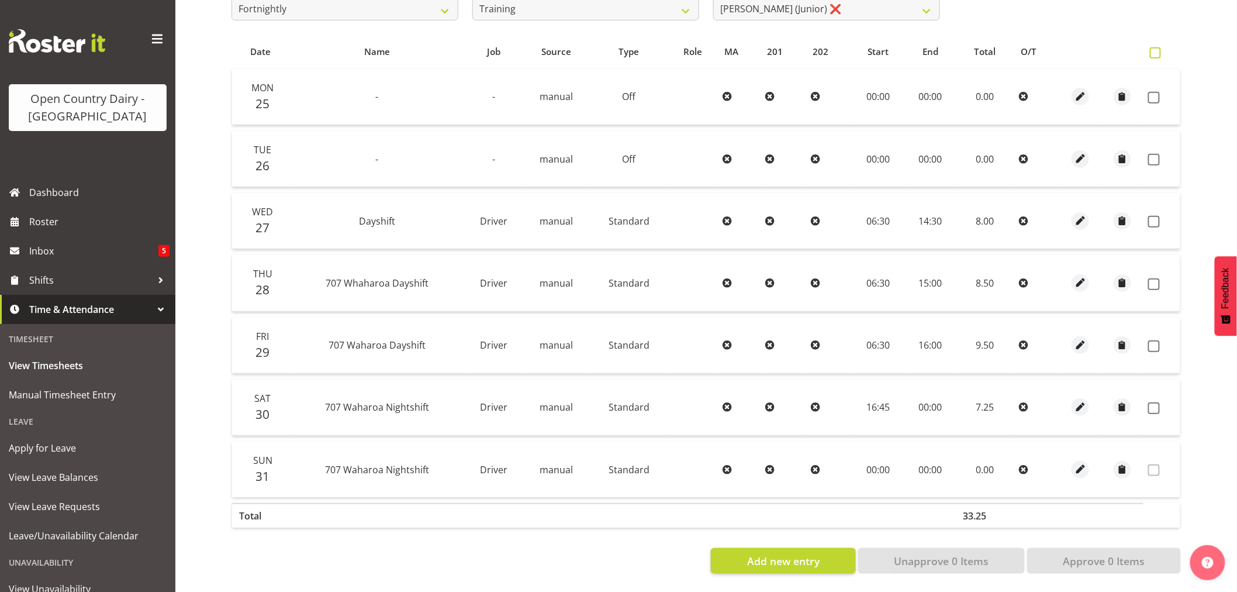
click at [1153, 47] on span at bounding box center [1155, 52] width 11 height 11
click at [1153, 49] on input "checkbox" at bounding box center [1154, 53] width 8 height 8
checkbox input "true"
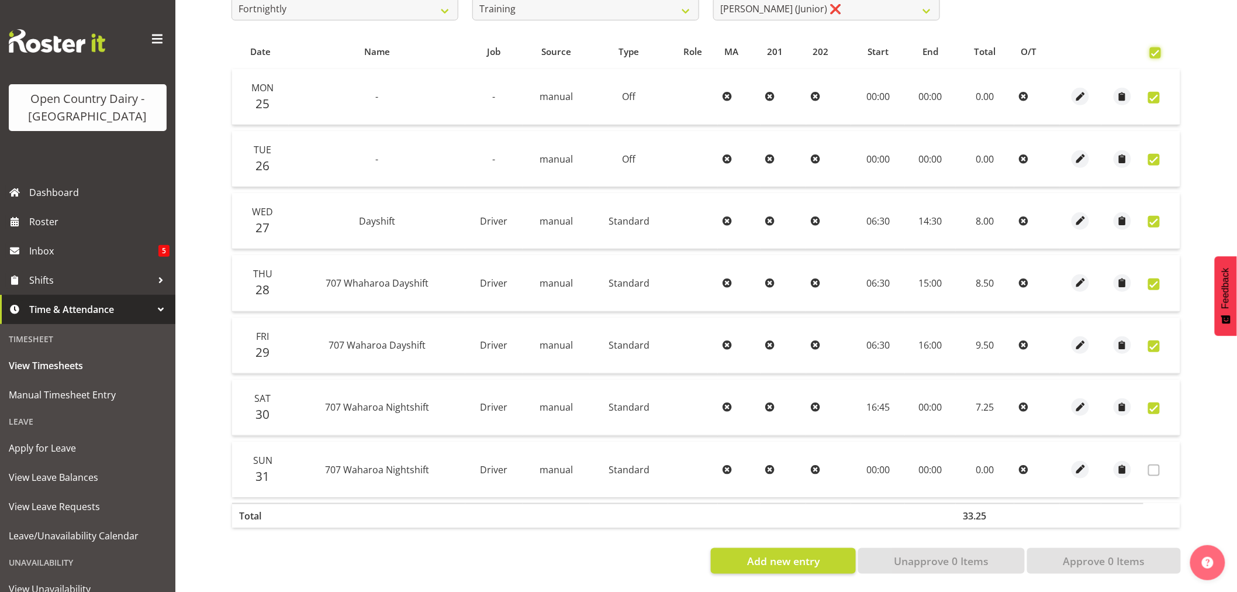
checkbox input "true"
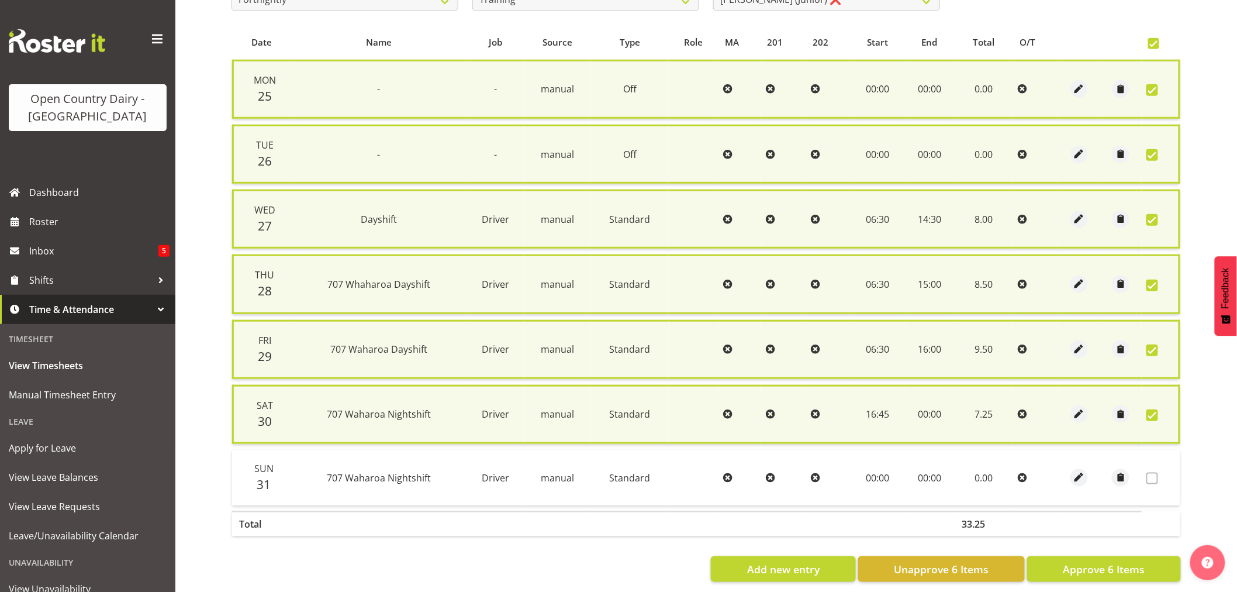
click at [1153, 412] on span at bounding box center [1152, 415] width 12 height 12
checkbox input "false"
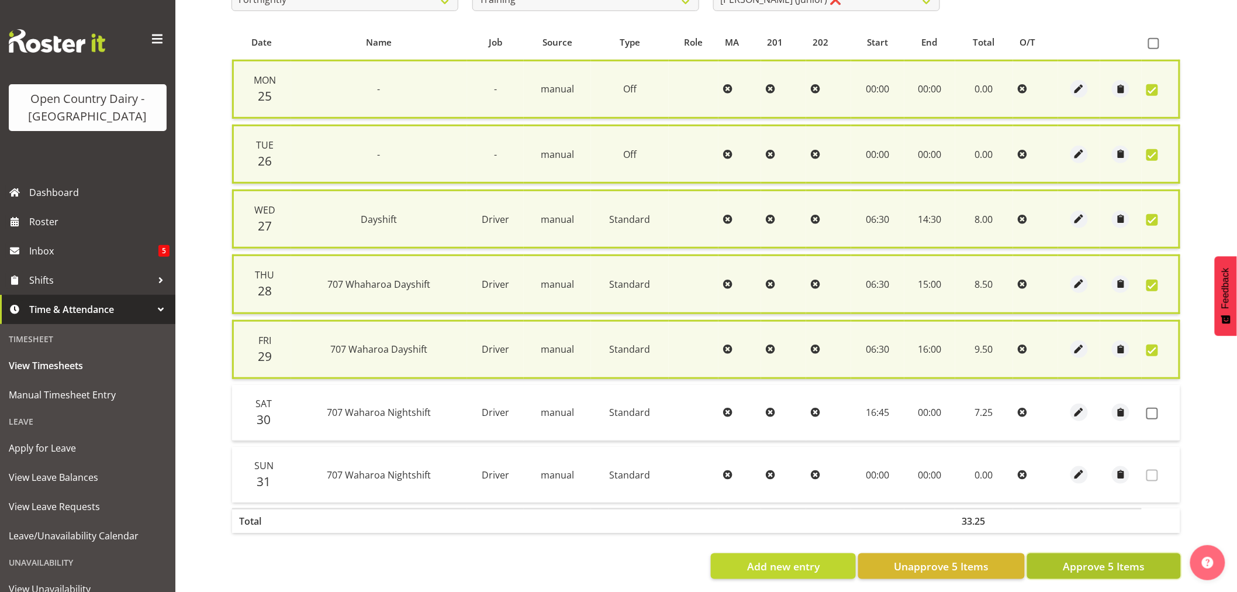
click at [1107, 564] on span "Approve 5 Items" at bounding box center [1104, 565] width 82 height 15
checkbox input "false"
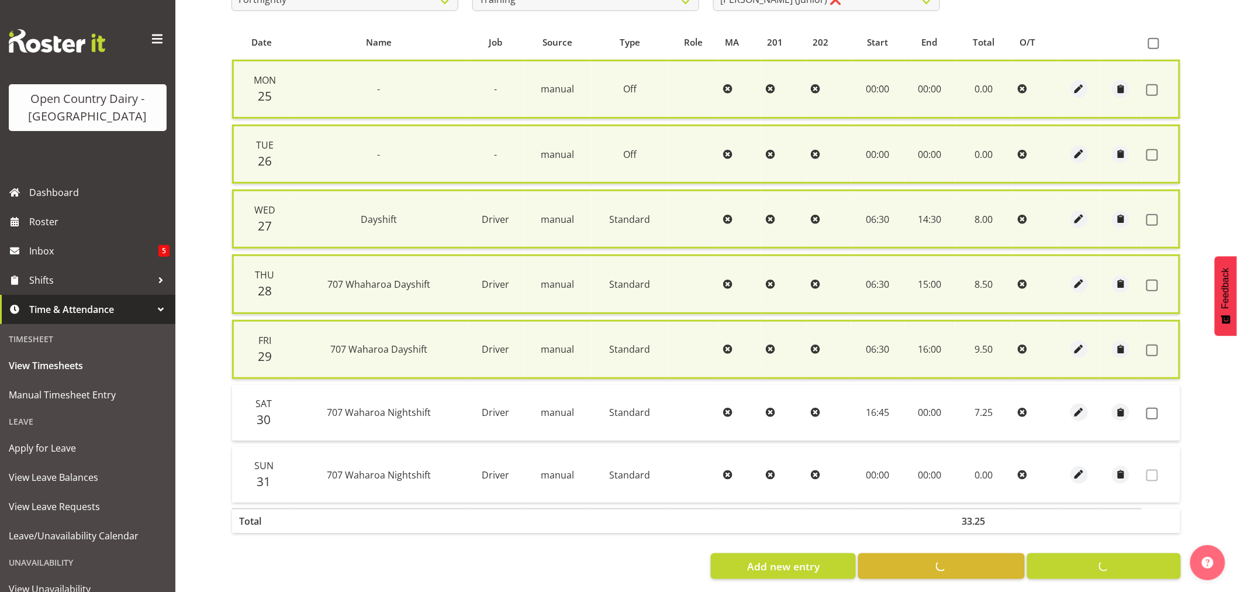
checkbox input "false"
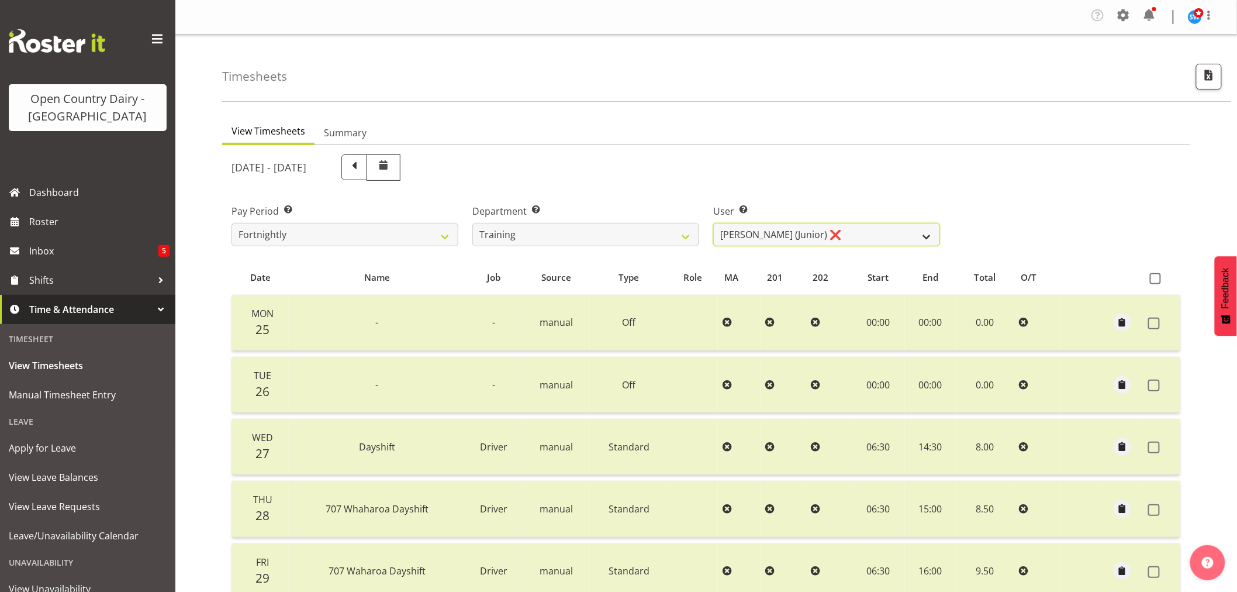
click at [928, 236] on select "[PERSON_NAME] ❌ [PERSON_NAME] ❌ [PERSON_NAME] (Junior) ❌ [PERSON_NAME] ❌ [PERSO…" at bounding box center [826, 234] width 227 height 23
select select "11242"
click at [713, 223] on select "[PERSON_NAME] ❌ [PERSON_NAME] ❌ [PERSON_NAME] (Junior) ❌ [PERSON_NAME] ❌ [PERSO…" at bounding box center [826, 234] width 227 height 23
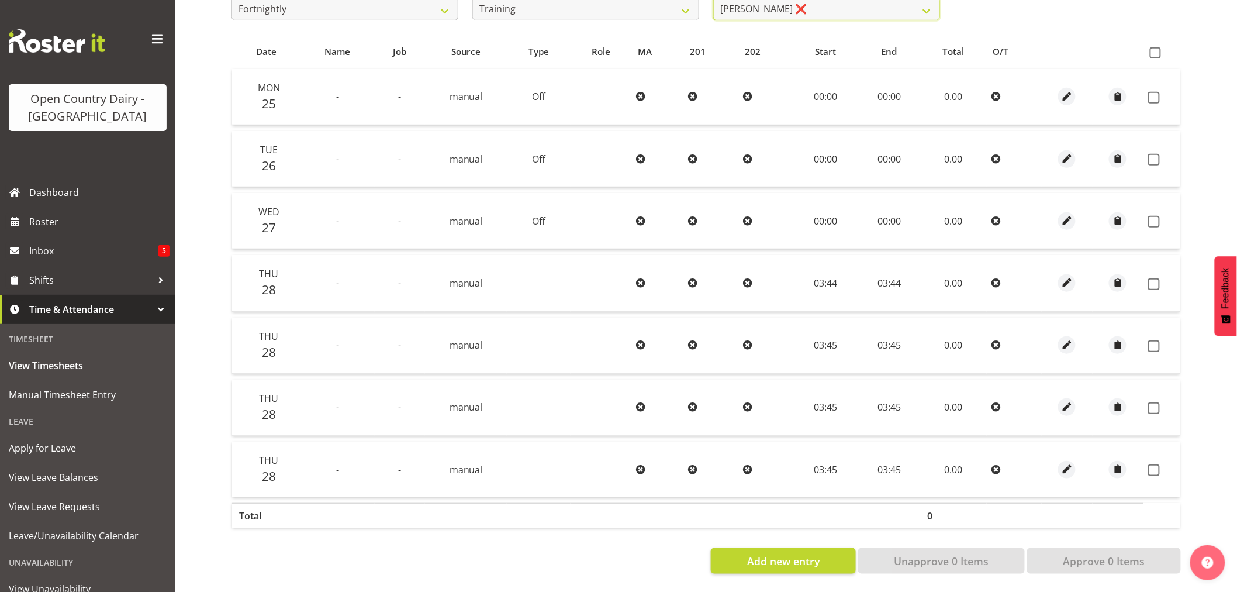
scroll to position [235, 0]
click at [1069, 276] on span "button" at bounding box center [1066, 282] width 13 height 13
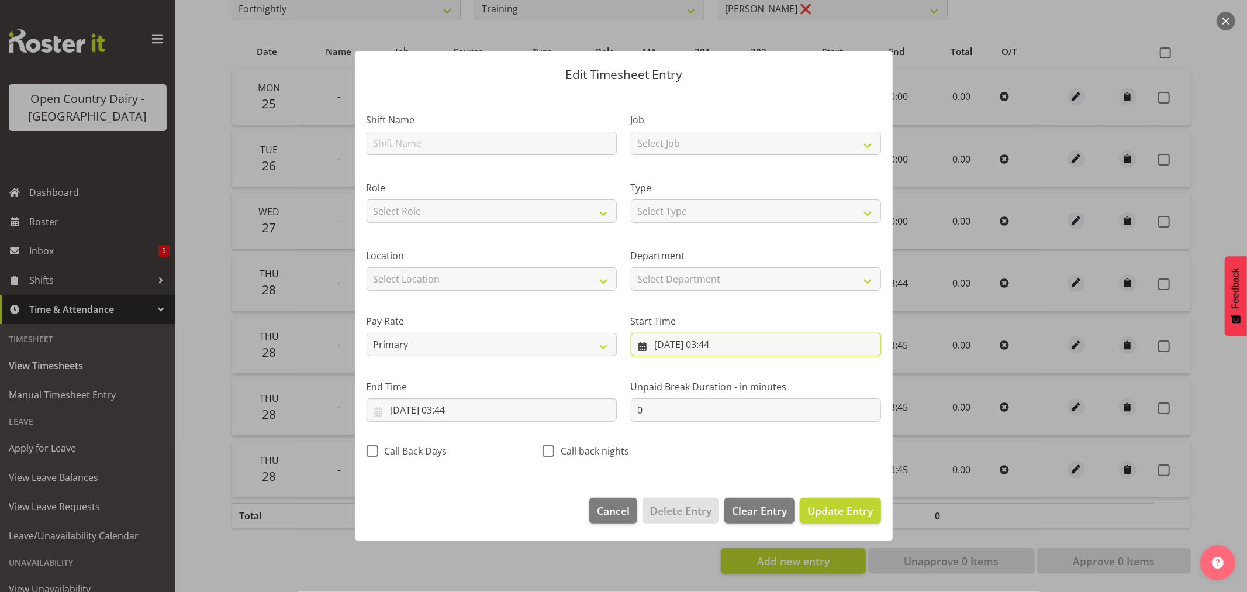
click at [649, 343] on input "[DATE] 03:44" at bounding box center [756, 344] width 250 height 23
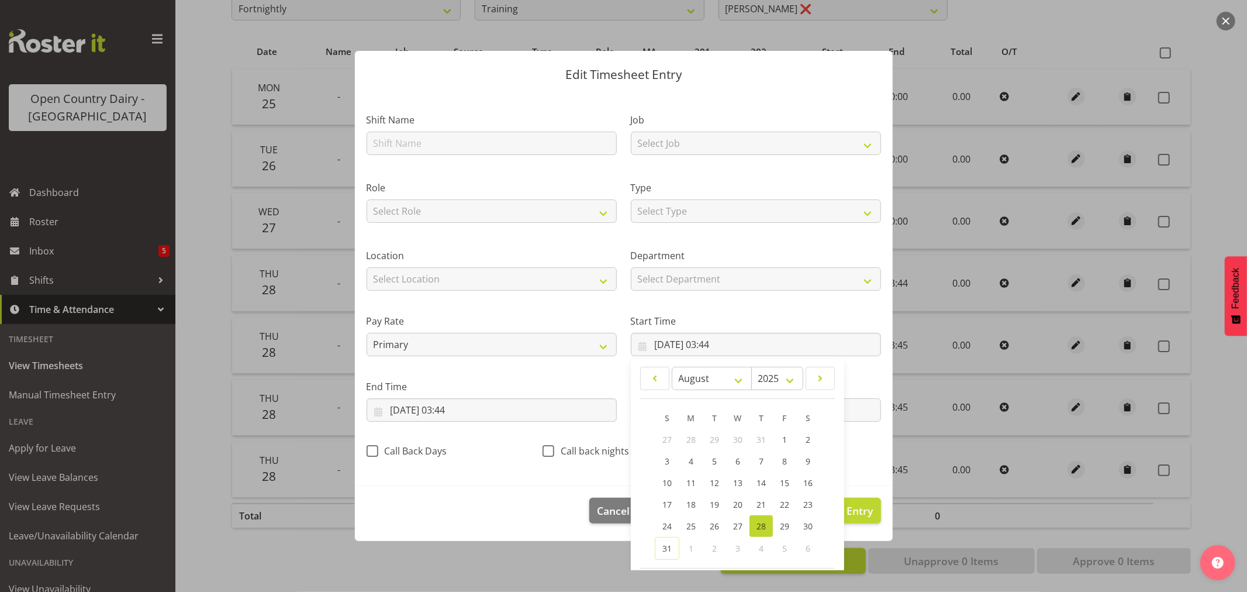
click at [194, 361] on div at bounding box center [623, 296] width 1247 height 592
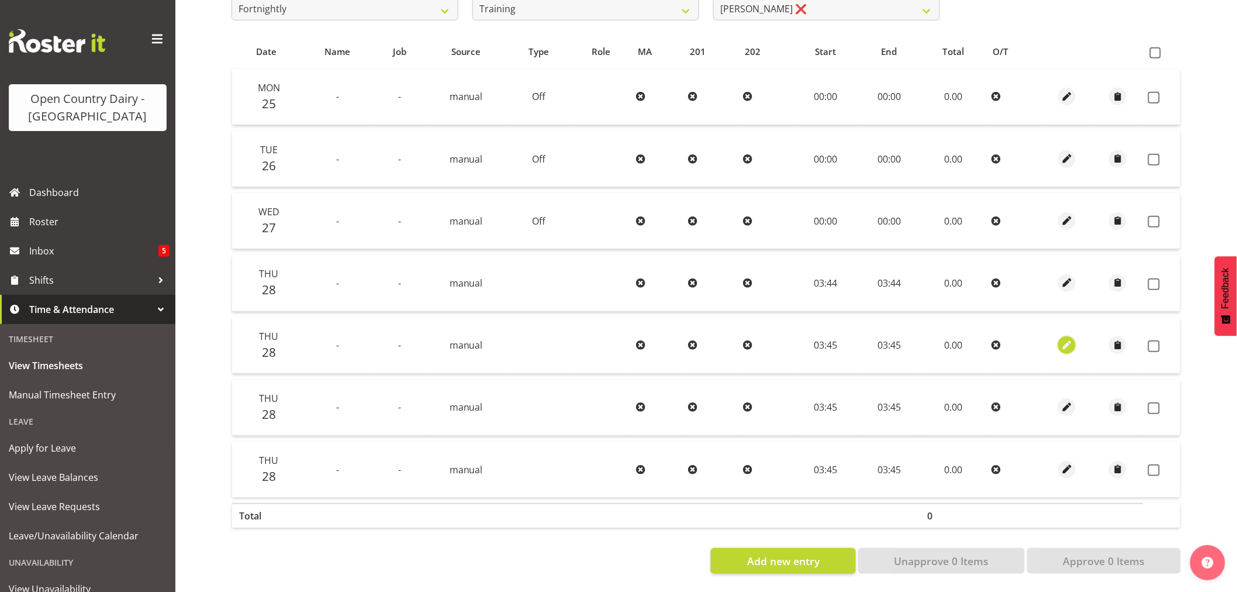
click at [1066, 338] on span "button" at bounding box center [1066, 344] width 13 height 13
select select "7"
select select "2025"
select select "3"
select select "45"
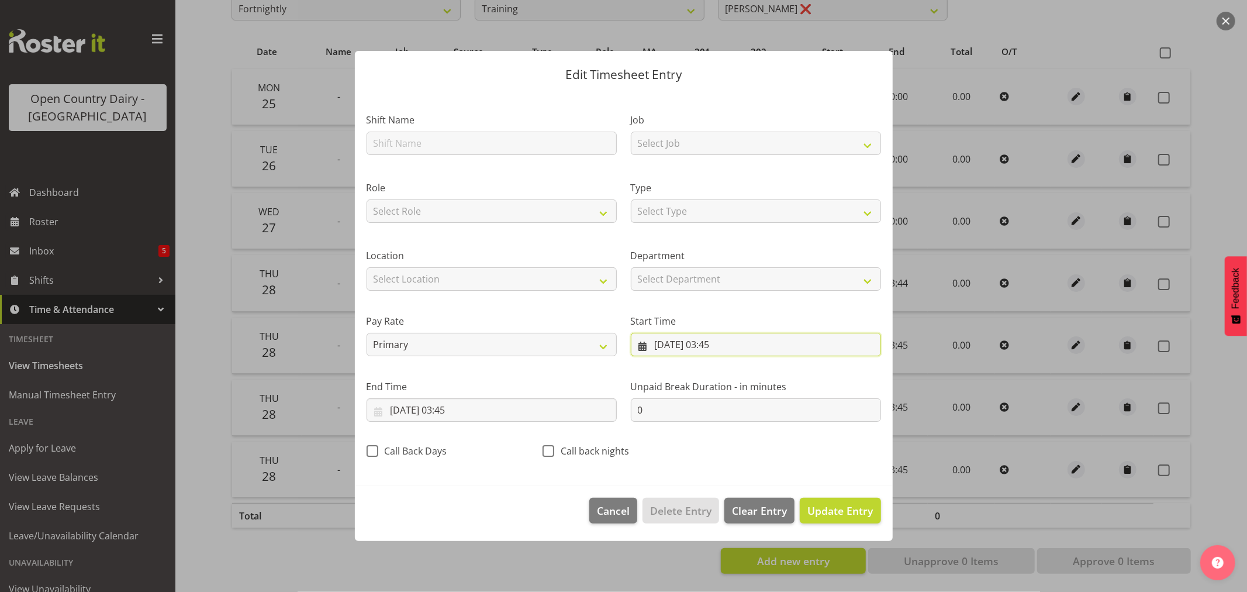
click at [640, 347] on input "[DATE] 03:45" at bounding box center [756, 344] width 250 height 23
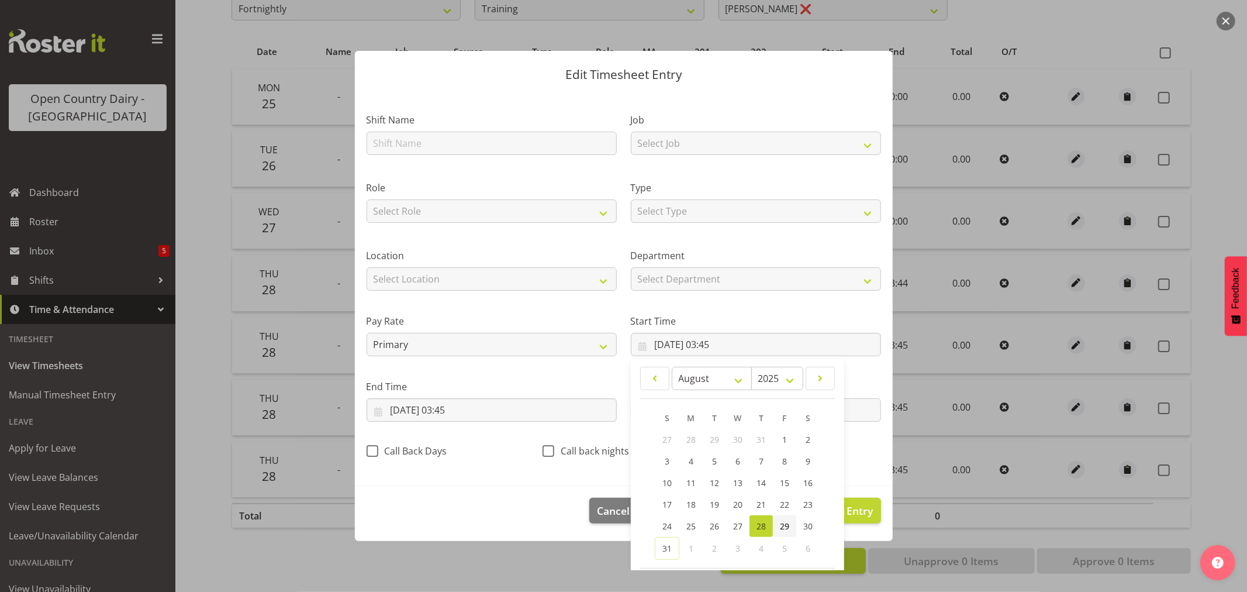
click at [780, 521] on span "29" at bounding box center [784, 525] width 9 height 11
type input "[DATE] 03:45"
click at [862, 474] on section "Shift Name Job Select Job Driver Driver supervisor Support Role Select Role Dri…" at bounding box center [624, 289] width 538 height 394
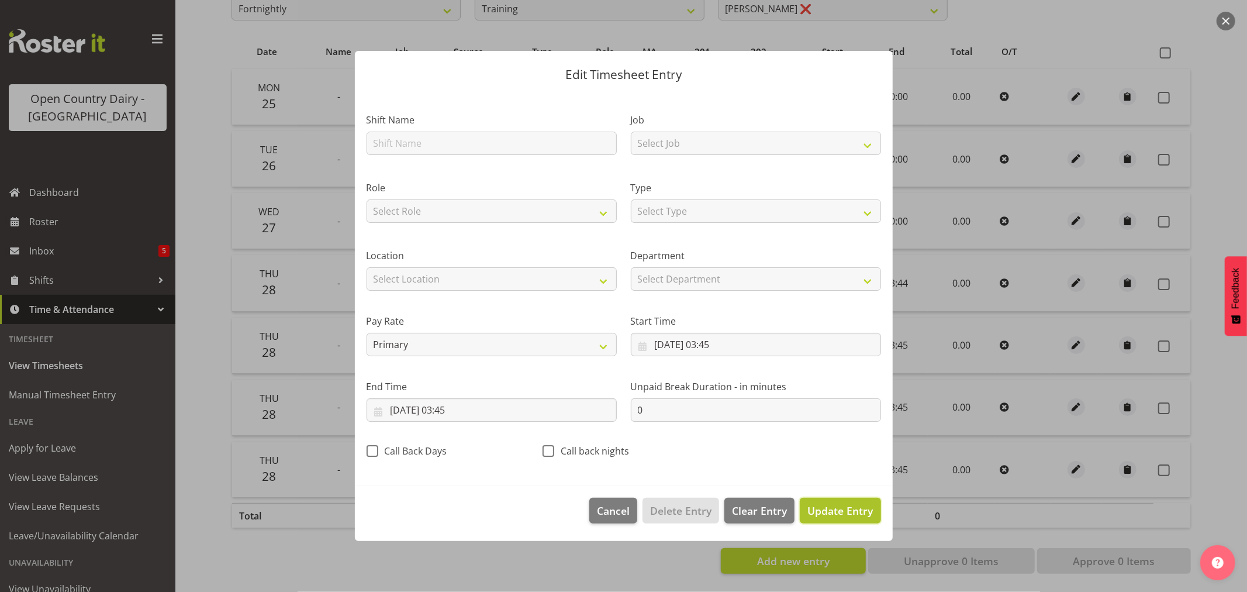
click at [848, 506] on span "Update Entry" at bounding box center [839, 510] width 65 height 14
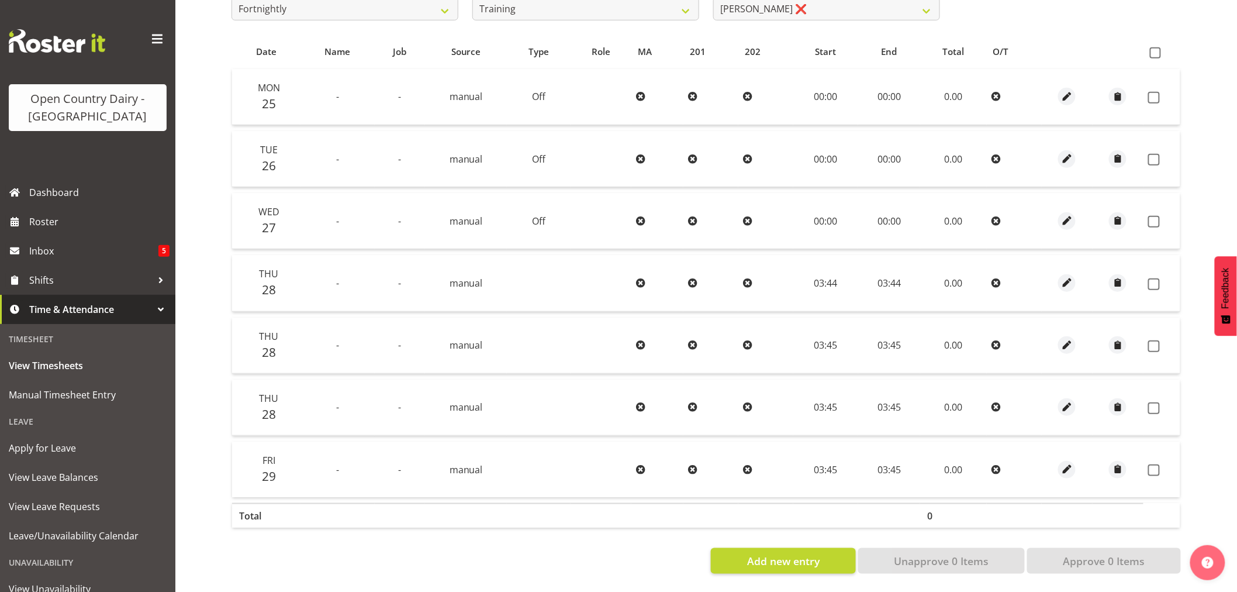
click at [365, 337] on td "-" at bounding box center [337, 345] width 74 height 56
click at [1063, 338] on span "button" at bounding box center [1066, 344] width 13 height 13
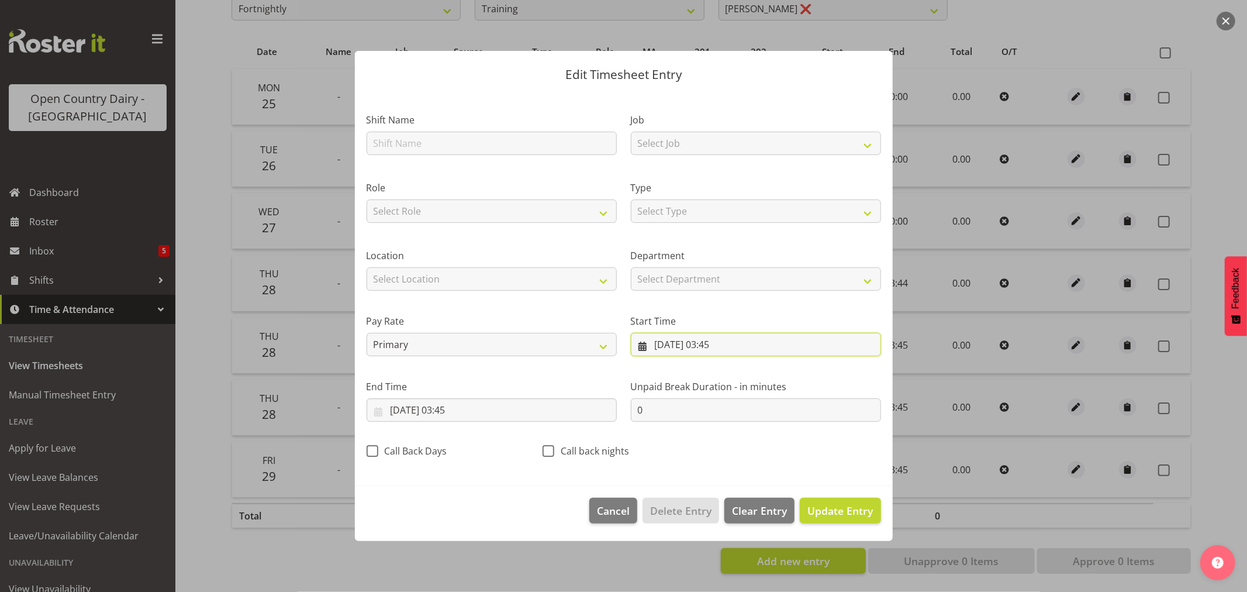
click at [641, 346] on input "[DATE] 03:45" at bounding box center [756, 344] width 250 height 23
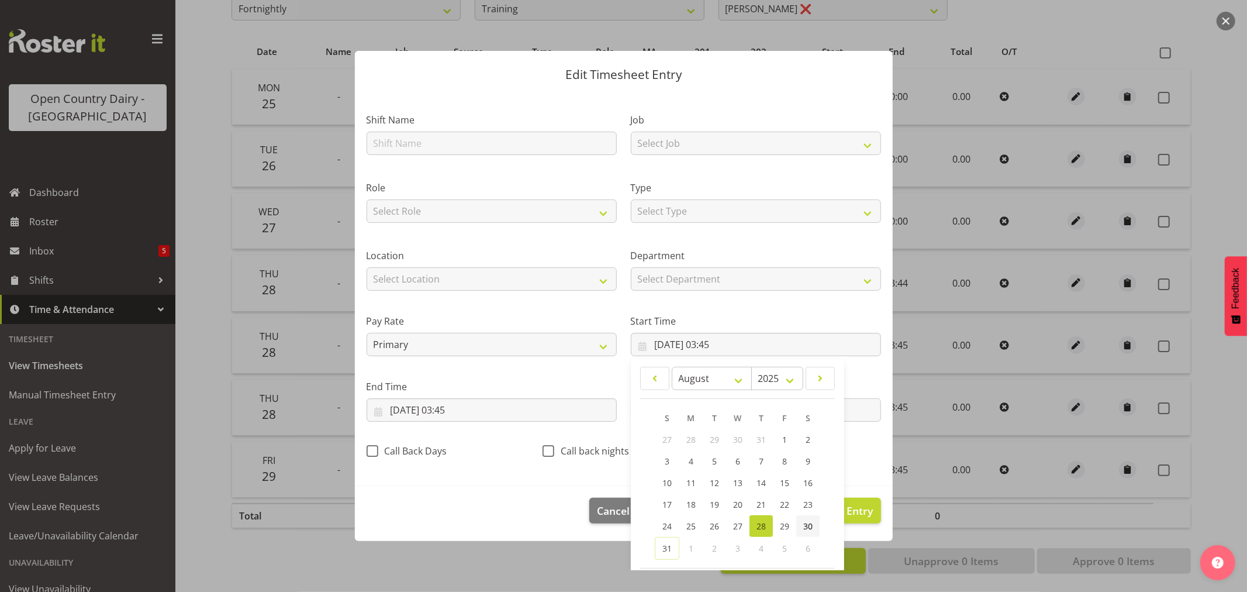
click at [796, 525] on link "30" at bounding box center [807, 526] width 23 height 22
type input "[DATE] 03:45"
click at [856, 474] on section "Shift Name Job Select Job Driver Driver supervisor Support Role Select Role Dri…" at bounding box center [624, 289] width 538 height 394
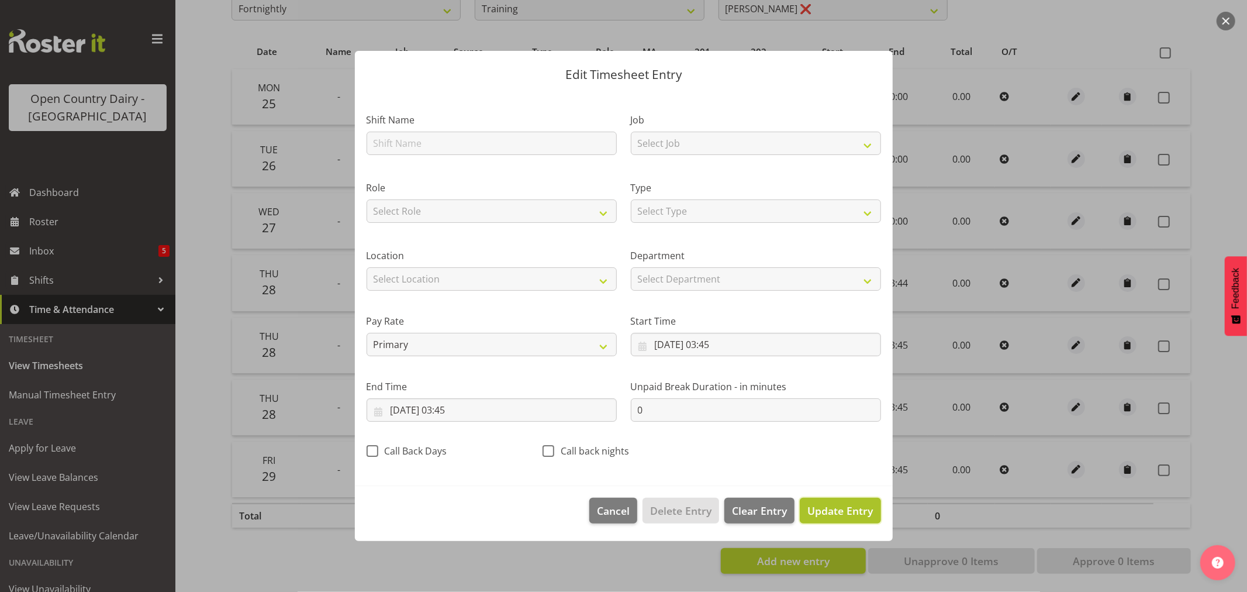
click at [837, 518] on span "Update Entry" at bounding box center [839, 510] width 65 height 15
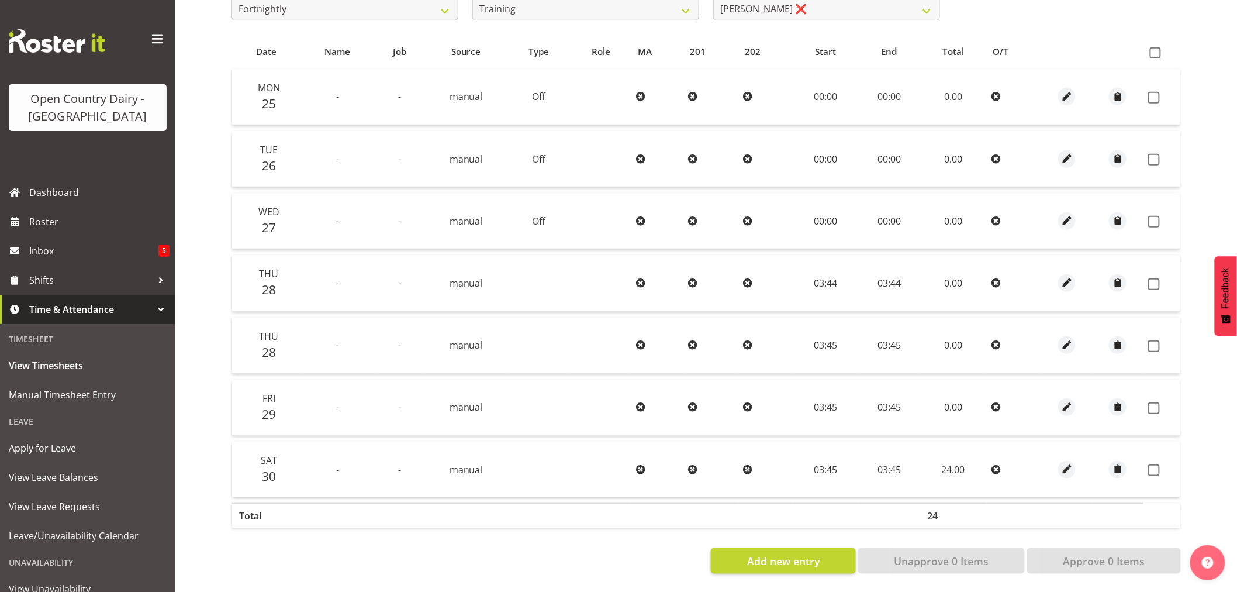
click at [272, 331] on td "Thu 28" at bounding box center [266, 345] width 68 height 56
click at [1062, 338] on span "button" at bounding box center [1066, 344] width 13 height 13
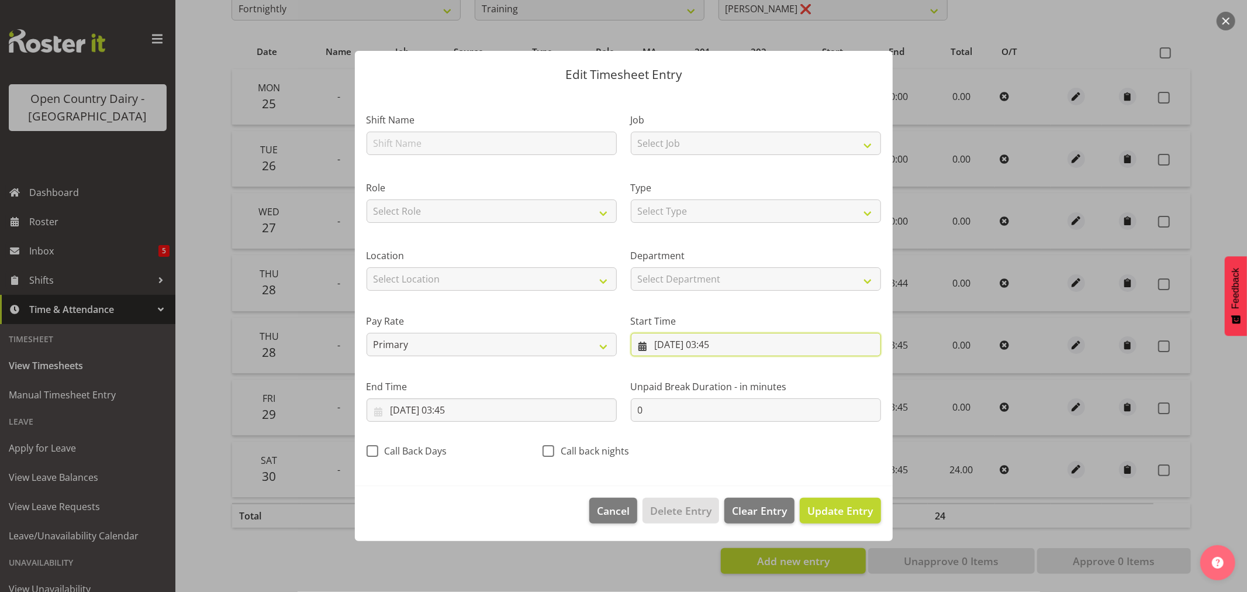
click at [638, 347] on input "[DATE] 03:45" at bounding box center [756, 344] width 250 height 23
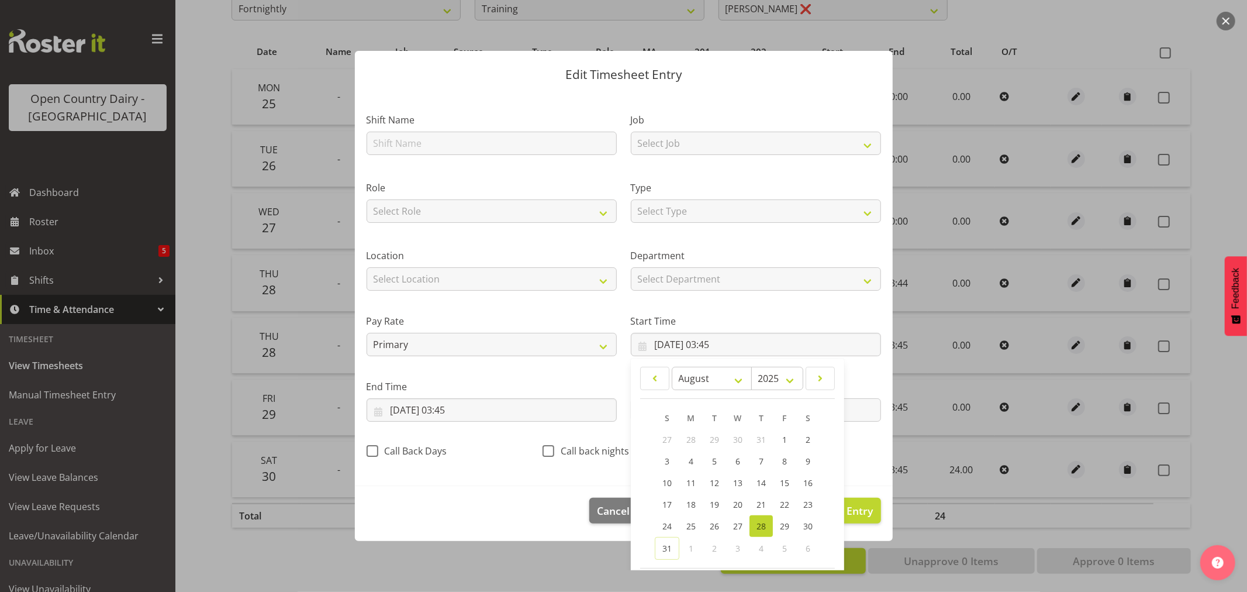
click at [679, 545] on div "1" at bounding box center [690, 548] width 23 height 23
click at [665, 548] on span "31" at bounding box center [666, 547] width 9 height 11
click at [856, 476] on section "Shift Name Job Select Job Driver Driver supervisor Support Role Select Role Dri…" at bounding box center [624, 289] width 538 height 394
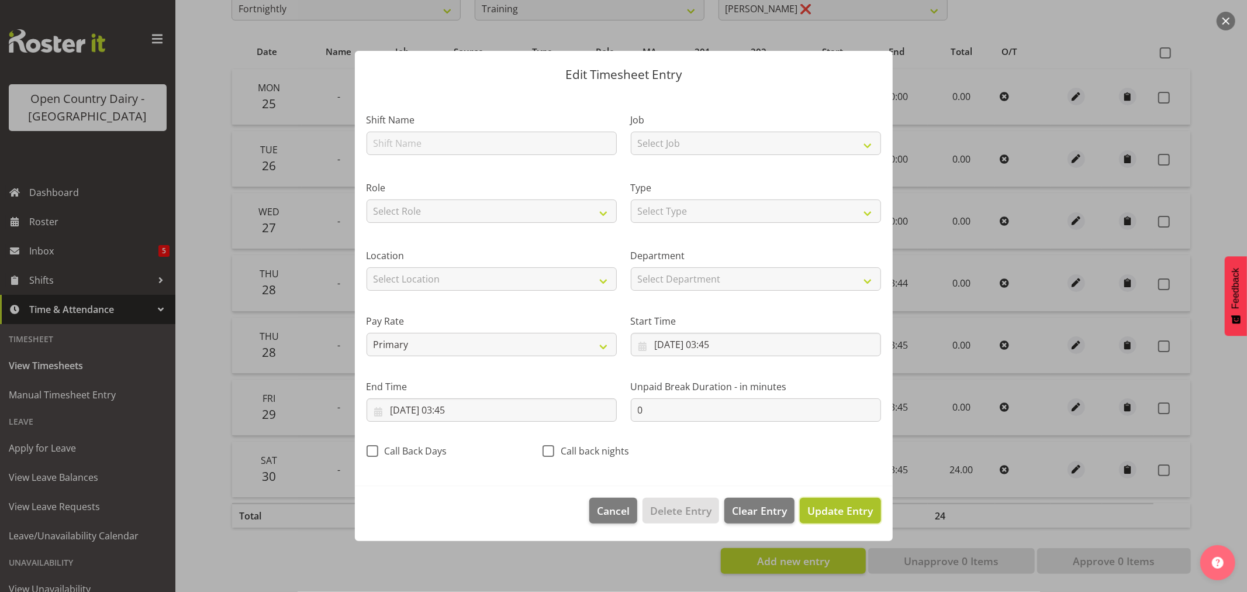
click at [851, 506] on span "Update Entry" at bounding box center [839, 510] width 65 height 14
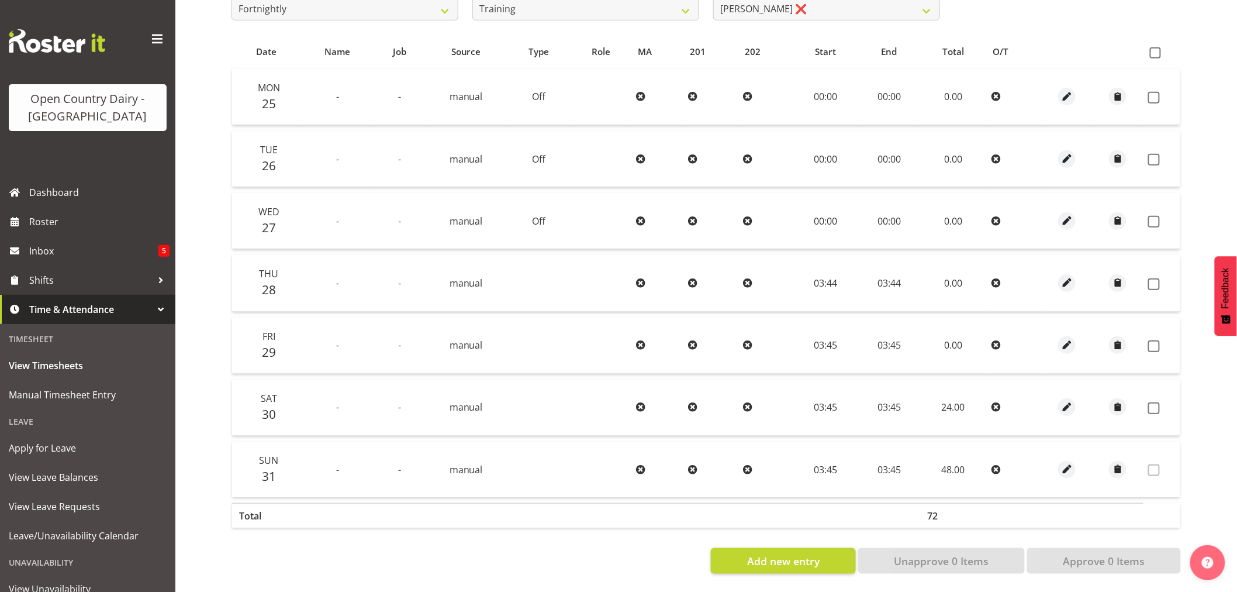
click at [955, 404] on td "24.00" at bounding box center [953, 407] width 66 height 56
click at [1070, 277] on span "button" at bounding box center [1066, 282] width 13 height 13
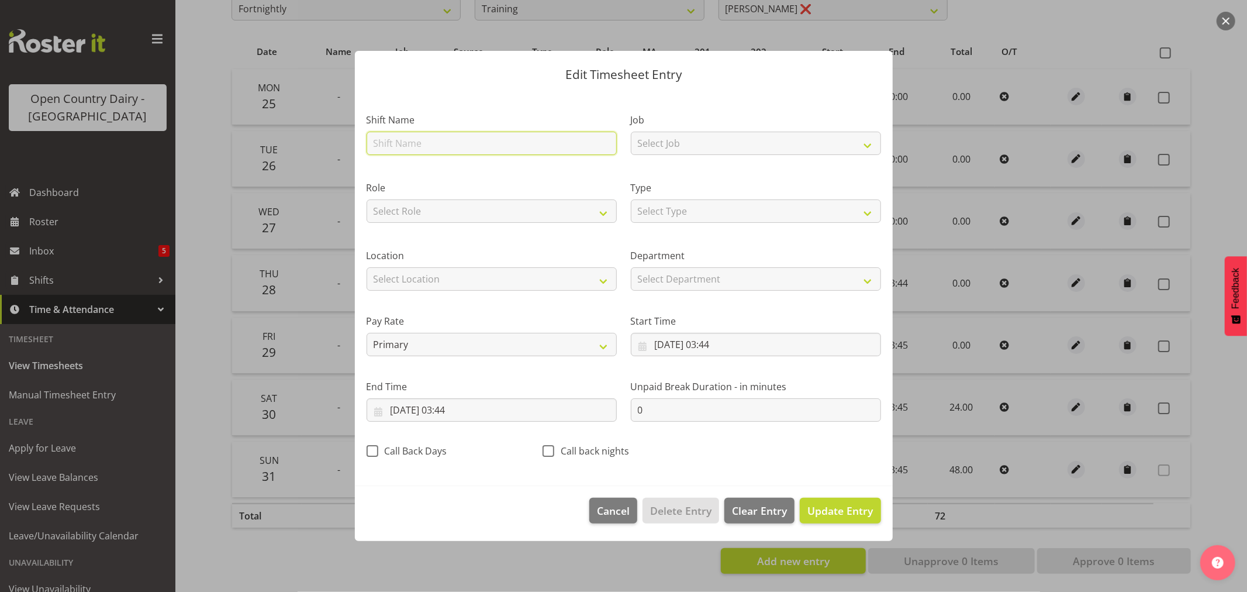
click at [388, 144] on input "text" at bounding box center [492, 143] width 250 height 23
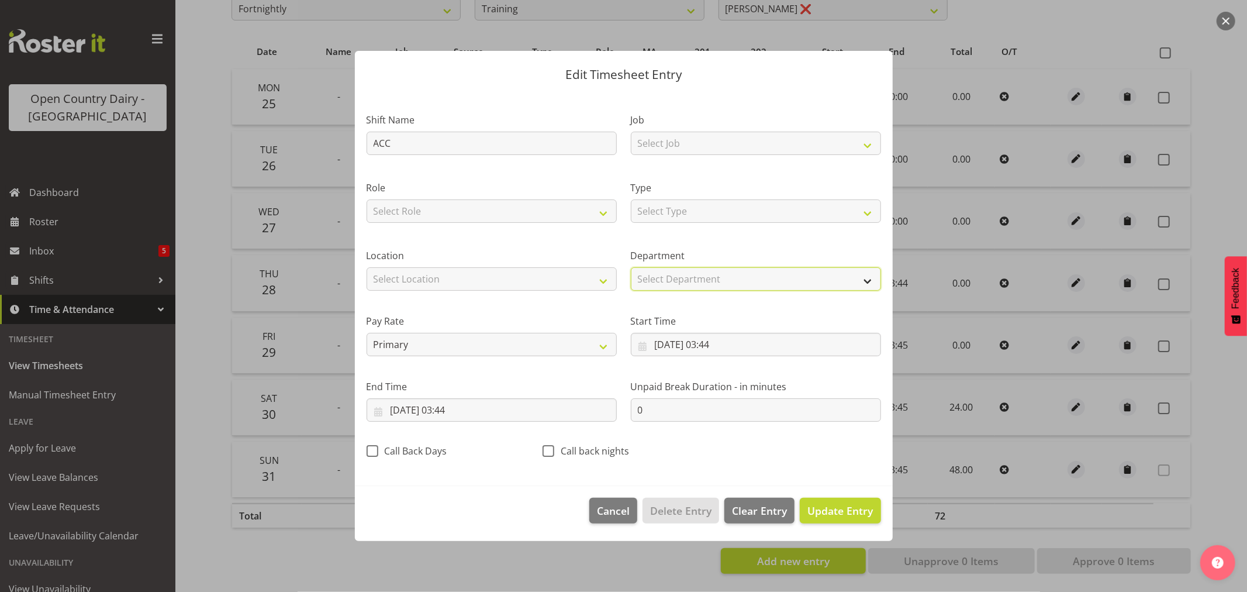
click at [867, 281] on select "Select Department Training 703 705 713 704 702 706 729 709 716 722 718 717 721 …" at bounding box center [756, 278] width 250 height 23
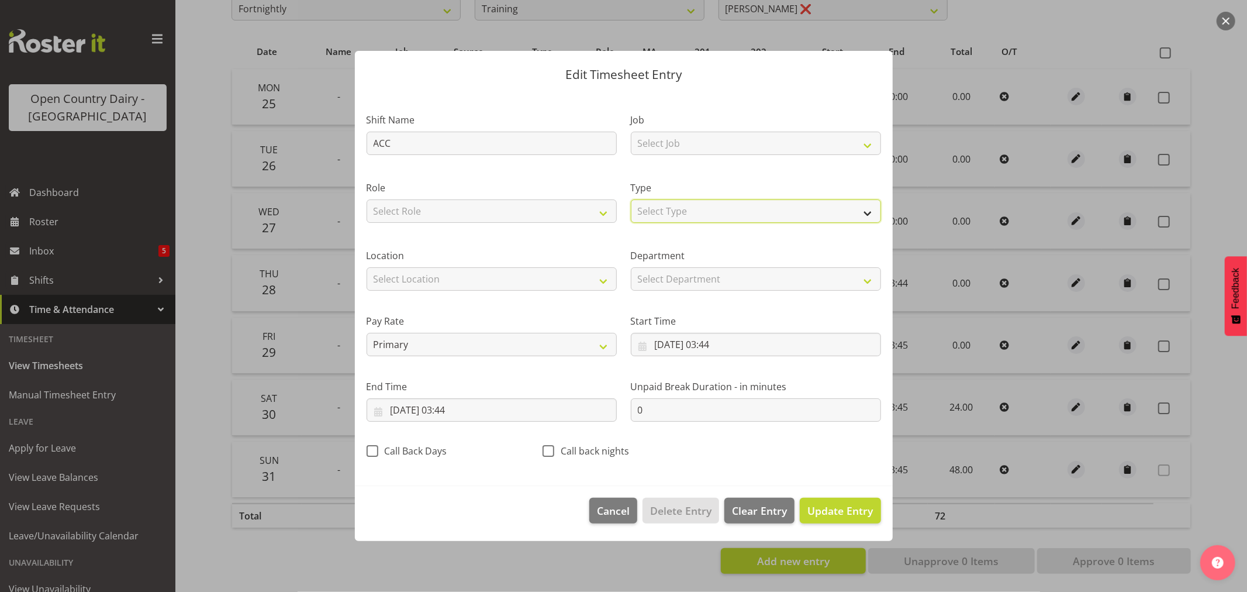
click at [866, 212] on select "Select Type Off Standard Public Holiday Public Holiday (Worked) Day In Lieu Ann…" at bounding box center [756, 210] width 250 height 23
click at [631, 199] on select "Select Type Off Standard Public Holiday Public Holiday (Worked) Day In Lieu Ann…" at bounding box center [756, 210] width 250 height 23
click at [837, 512] on span "Update Entry" at bounding box center [839, 510] width 65 height 14
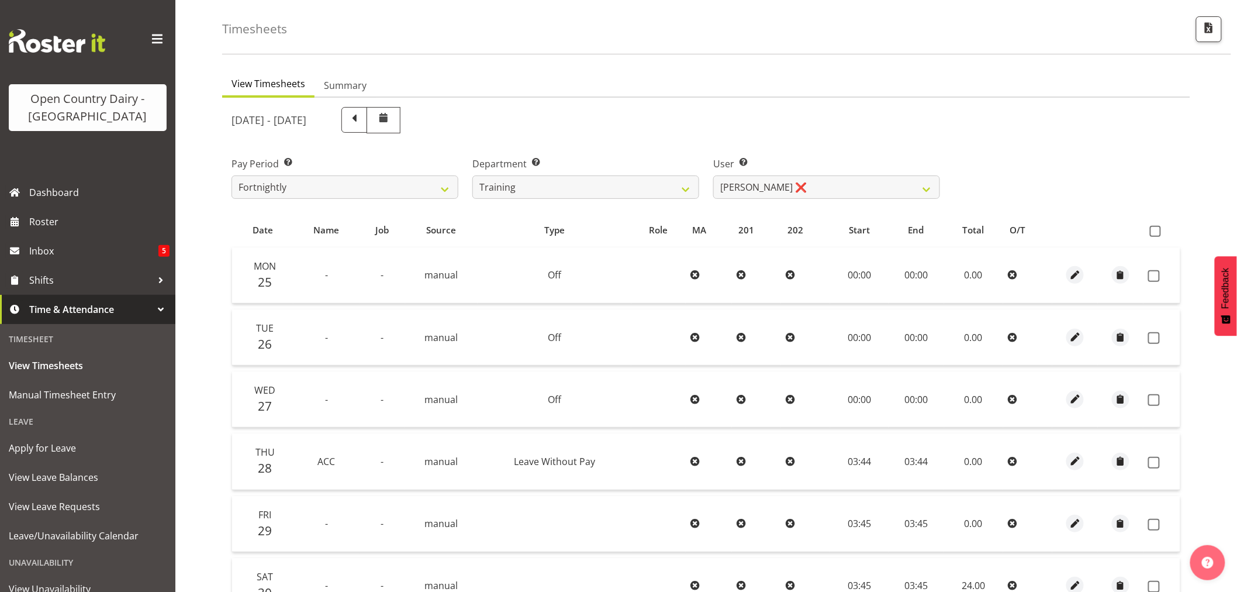
scroll to position [40, 0]
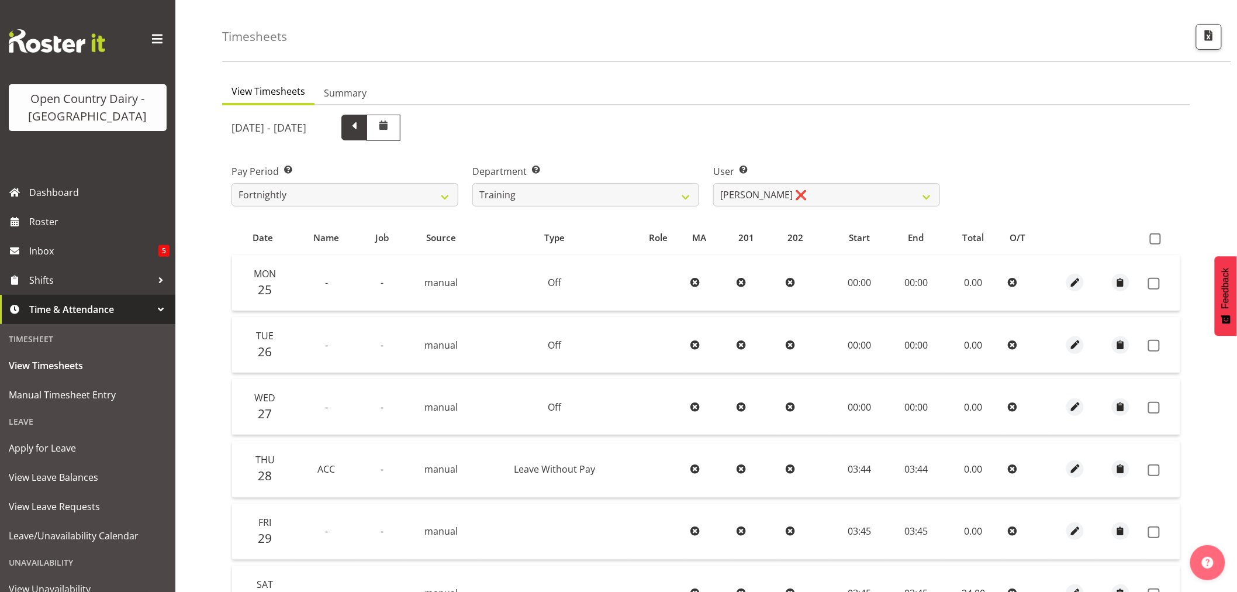
click at [362, 126] on span at bounding box center [354, 126] width 15 height 15
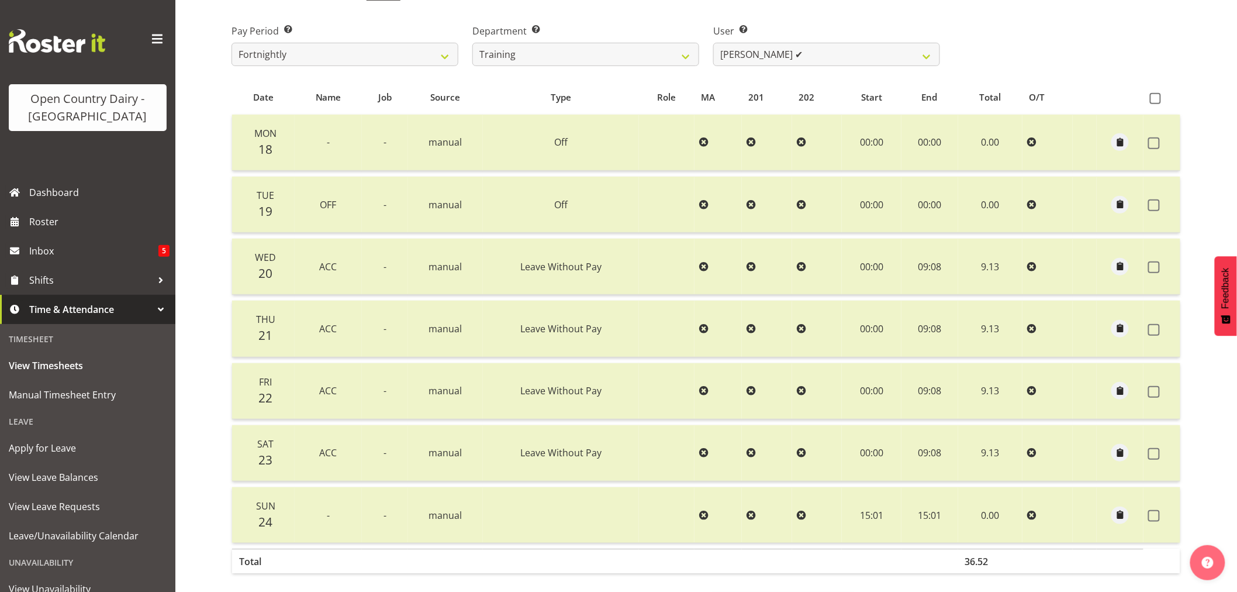
scroll to position [105, 0]
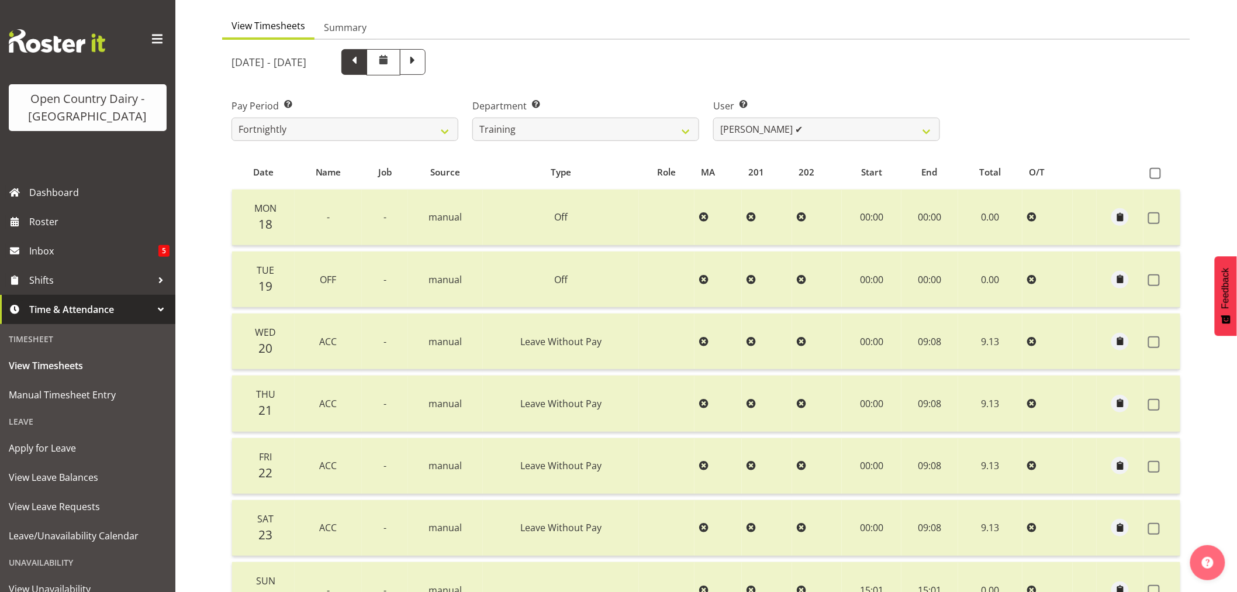
click at [362, 60] on span at bounding box center [354, 60] width 15 height 15
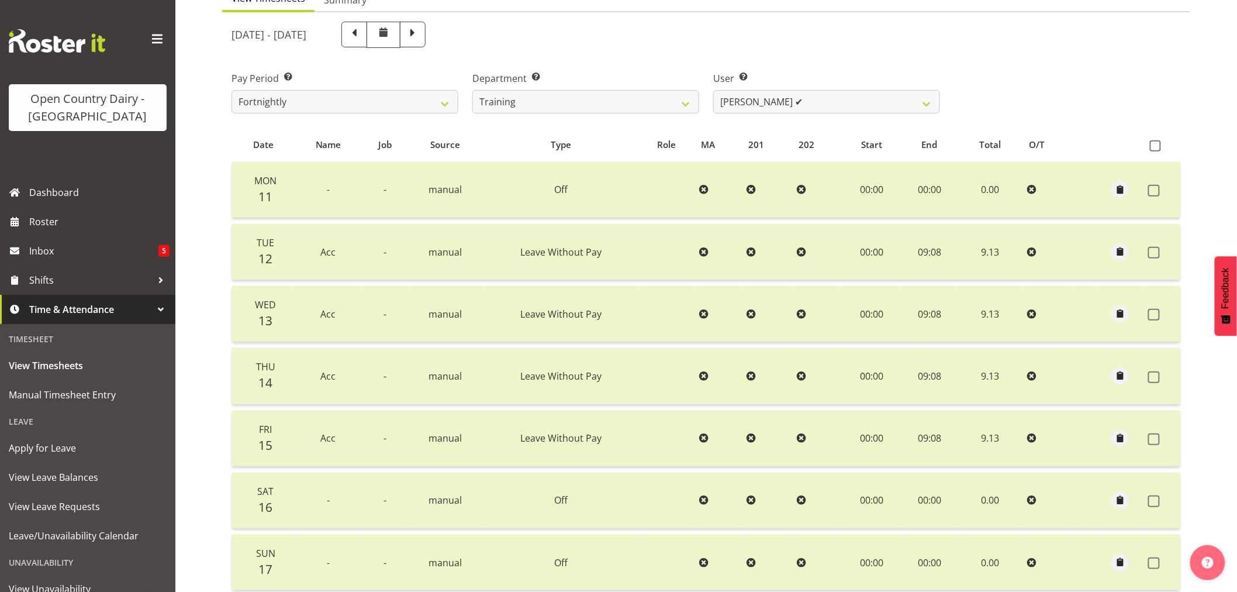
scroll to position [0, 0]
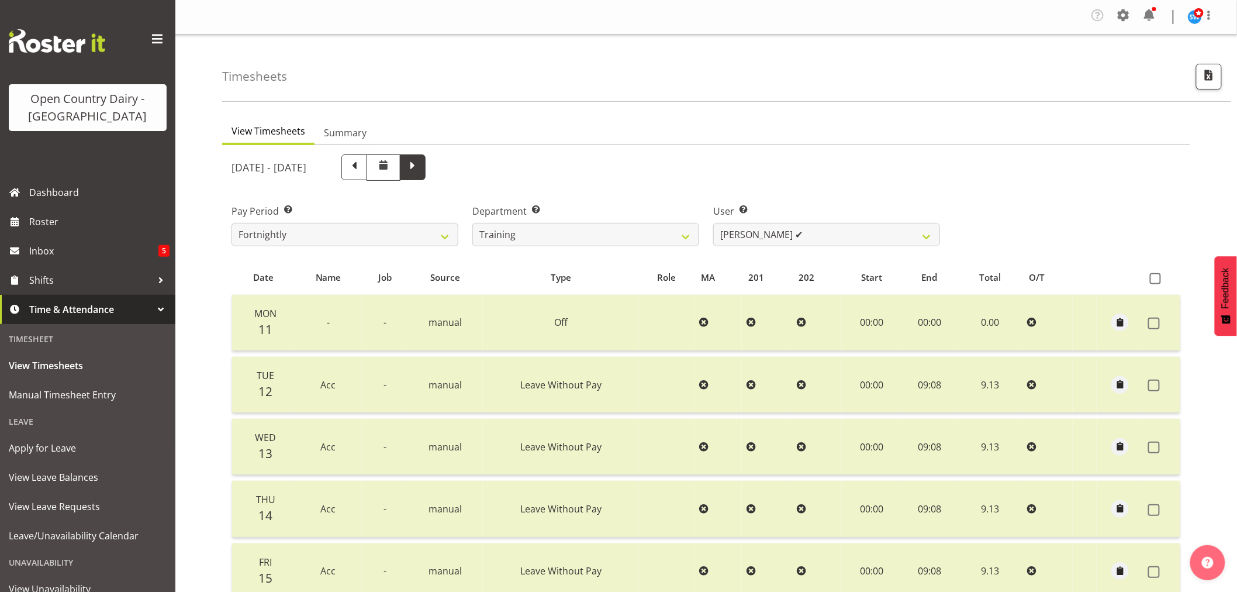
click at [426, 155] on span at bounding box center [413, 167] width 26 height 26
click at [686, 237] on select "701 702 703 704 705 706 707 708 709 710 711 712 713 714 715 716 717 718 719 720" at bounding box center [585, 234] width 227 height 23
click at [472, 223] on select "701 702 703 704 705 706 707 708 709 710 711 712 713 714 715 716 717 718 719 720" at bounding box center [585, 234] width 227 height 23
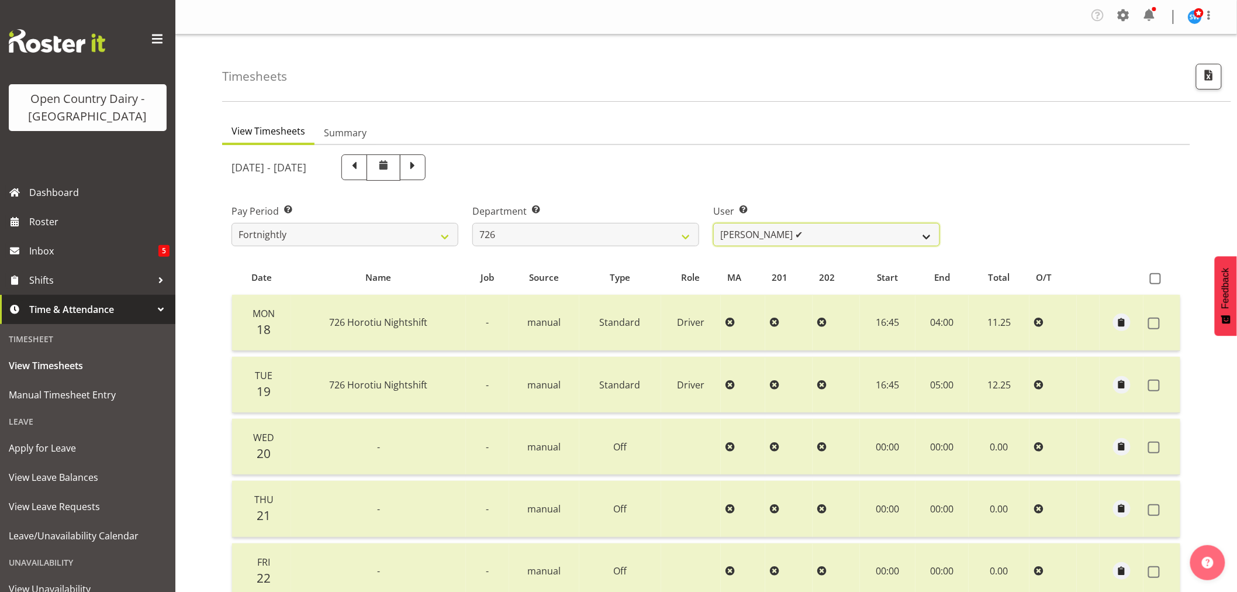
click at [927, 234] on select "[PERSON_NAME] ✔ [PERSON_NAME] ✔ [PERSON_NAME] ✔ [PERSON_NAME] ✔" at bounding box center [826, 234] width 227 height 23
click at [713, 223] on select "[PERSON_NAME] ✔ [PERSON_NAME] ✔ [PERSON_NAME] ✔ [PERSON_NAME] ✔" at bounding box center [826, 234] width 227 height 23
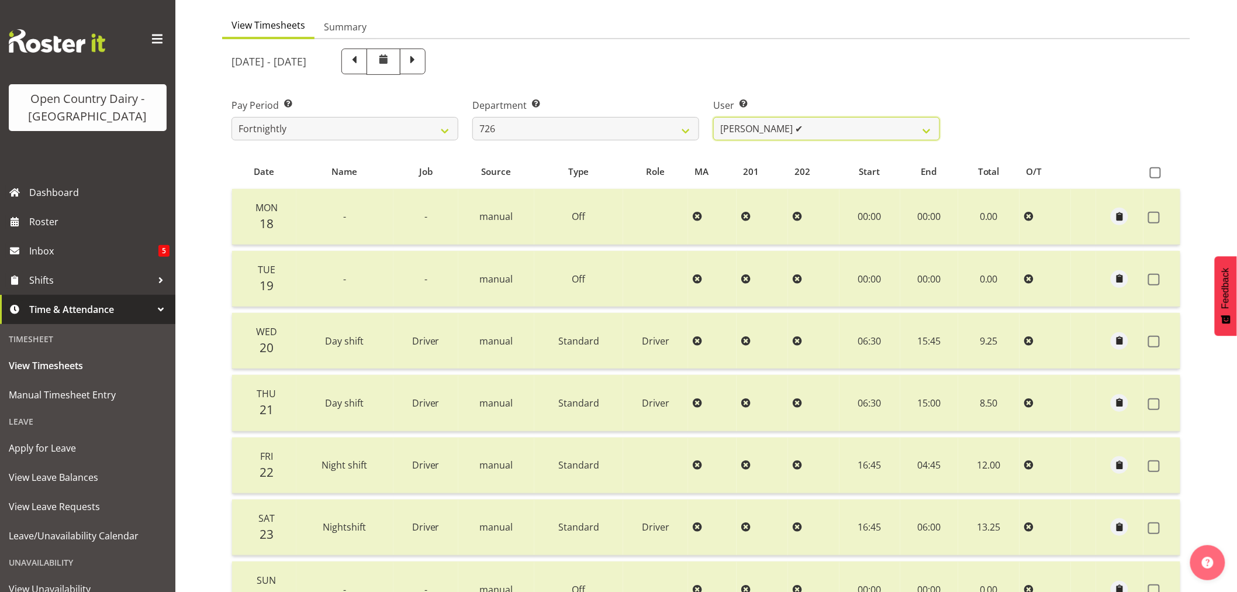
scroll to position [105, 0]
click at [362, 63] on span at bounding box center [354, 60] width 15 height 15
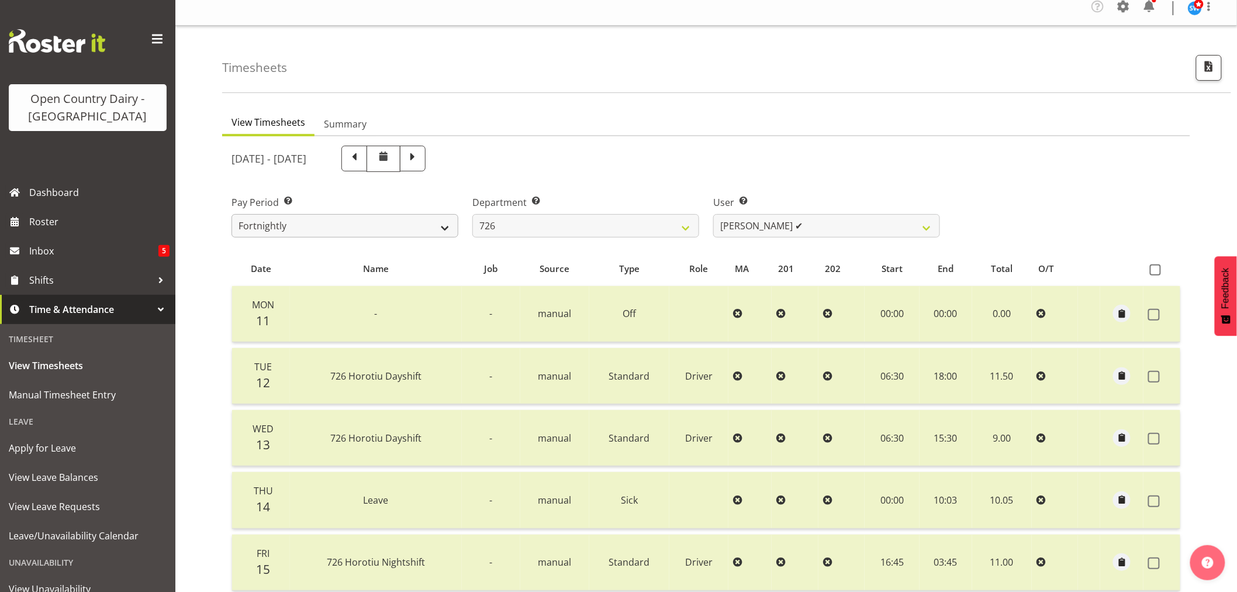
scroll to position [0, 0]
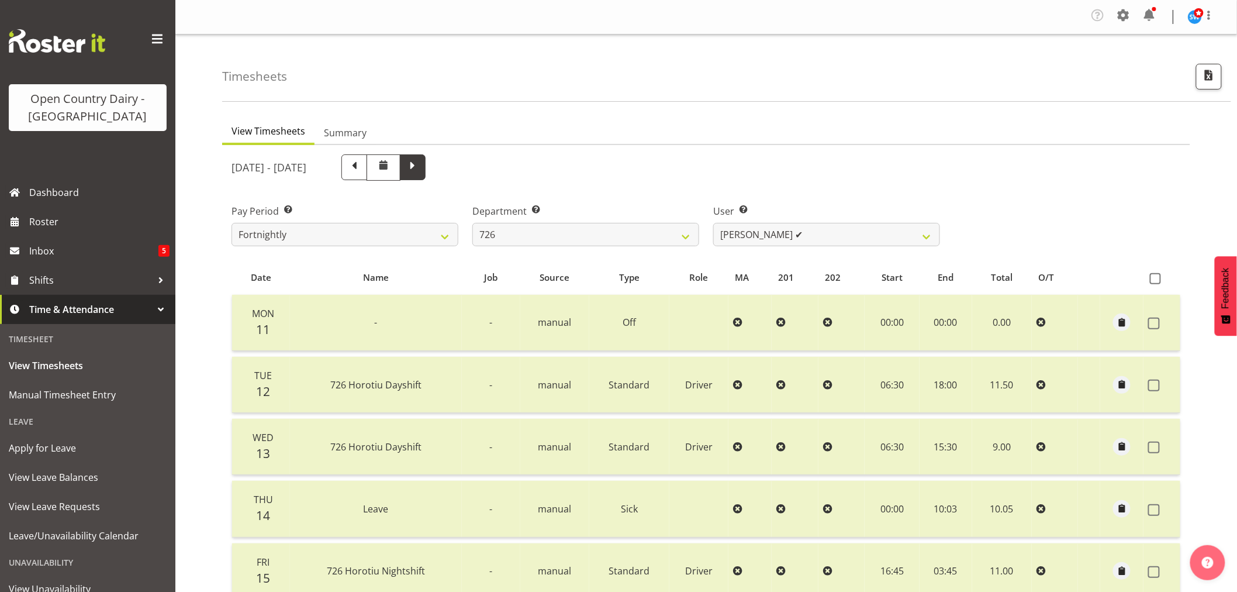
click at [420, 165] on span at bounding box center [412, 165] width 15 height 15
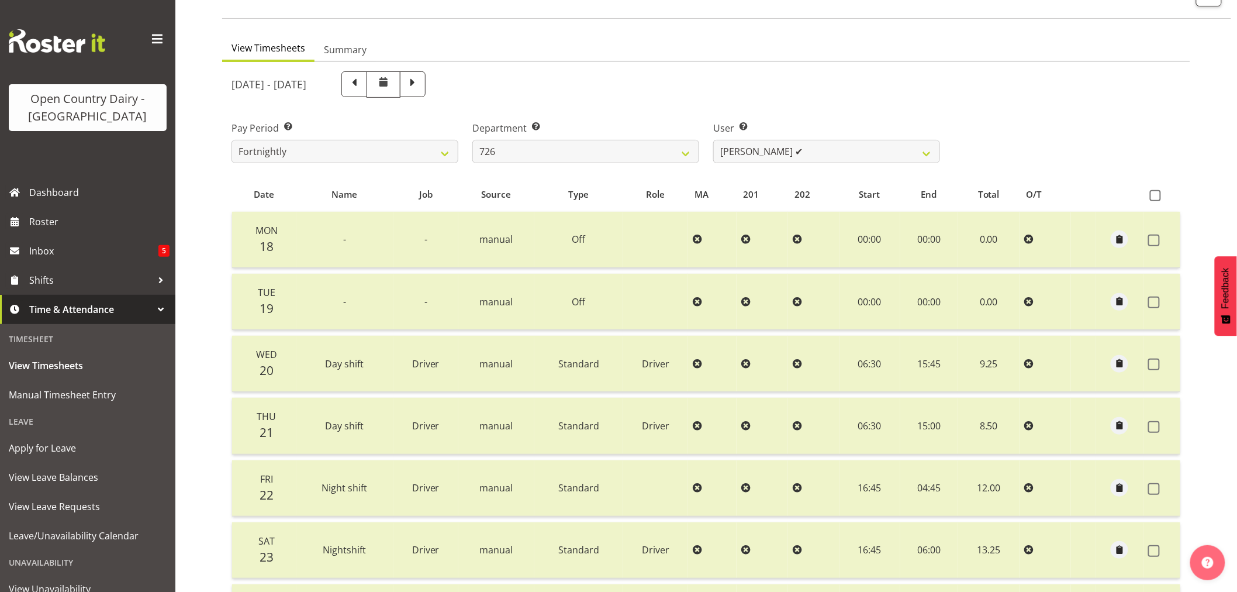
scroll to position [40, 0]
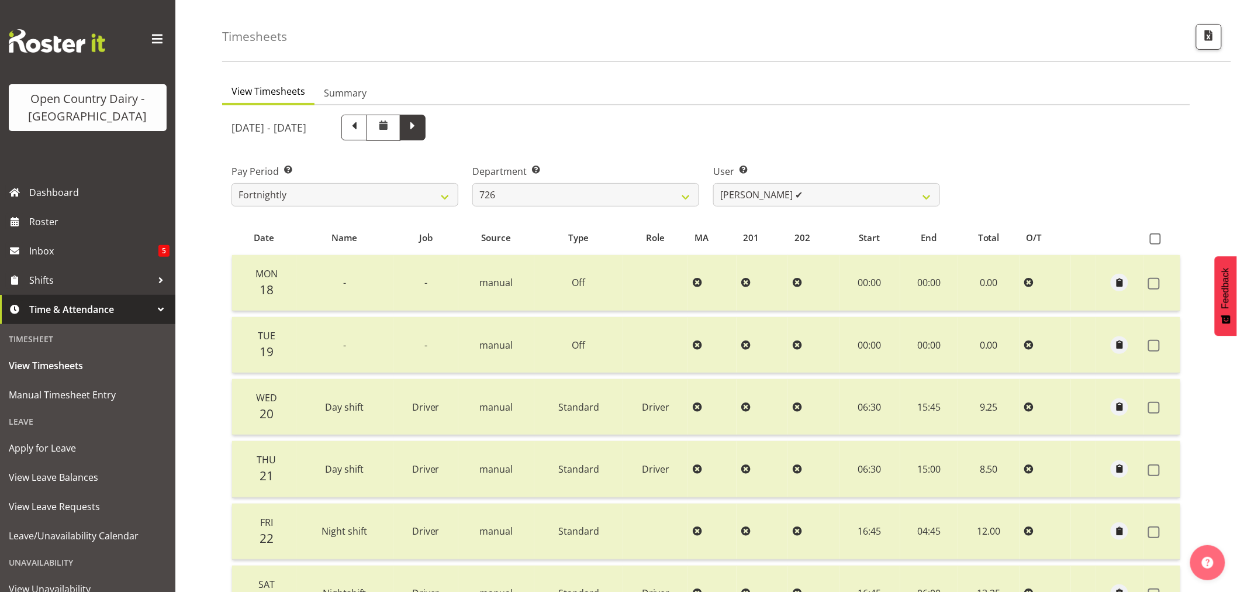
click at [420, 120] on span at bounding box center [412, 126] width 15 height 15
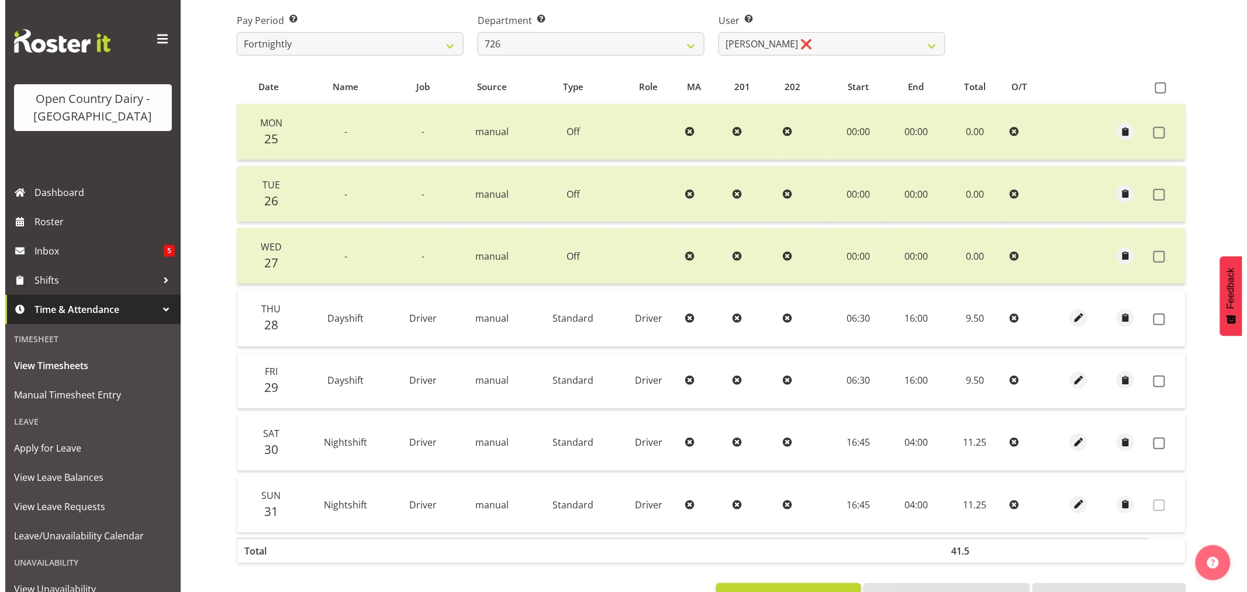
scroll to position [195, 0]
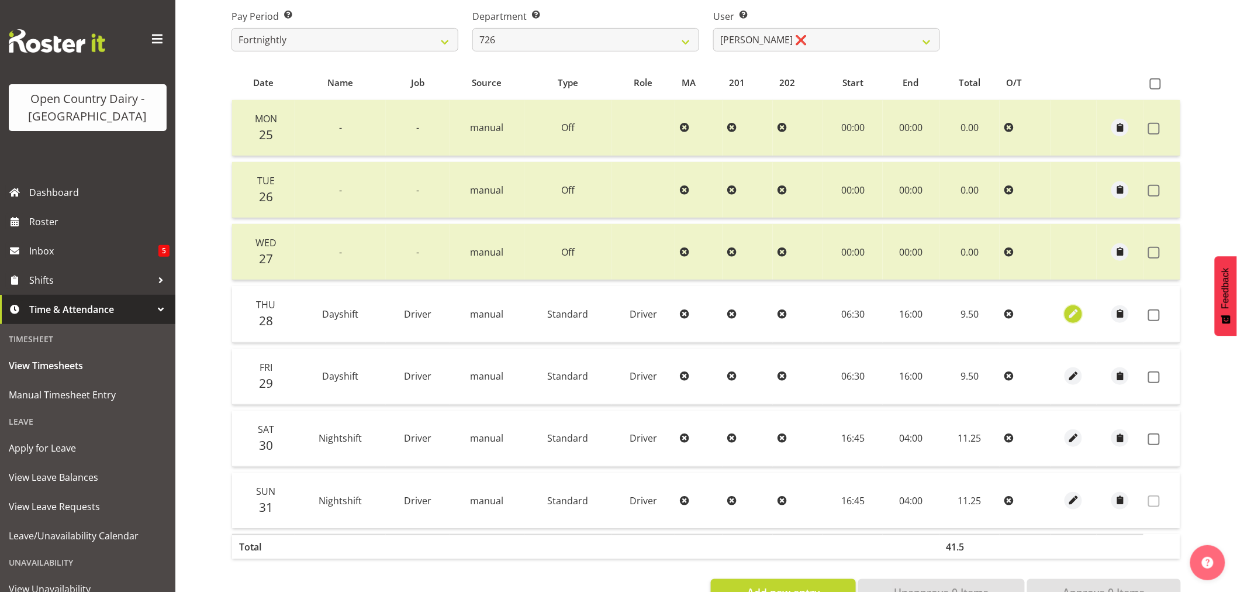
click at [1074, 313] on span "button" at bounding box center [1073, 313] width 13 height 13
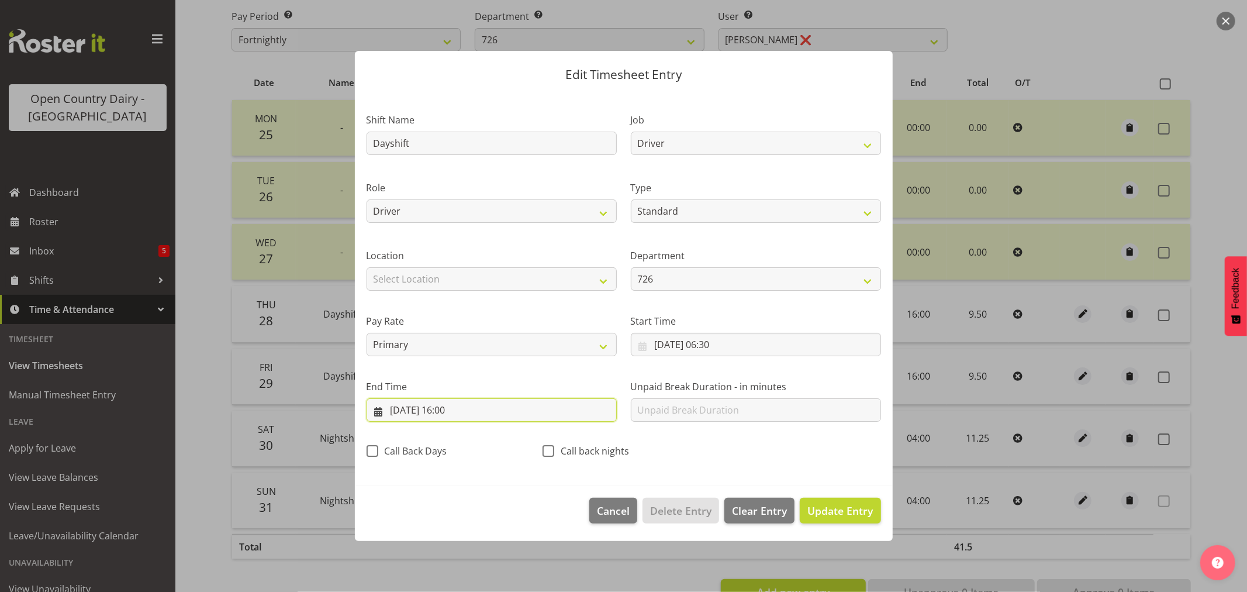
click at [426, 407] on input "[DATE] 16:00" at bounding box center [492, 409] width 250 height 23
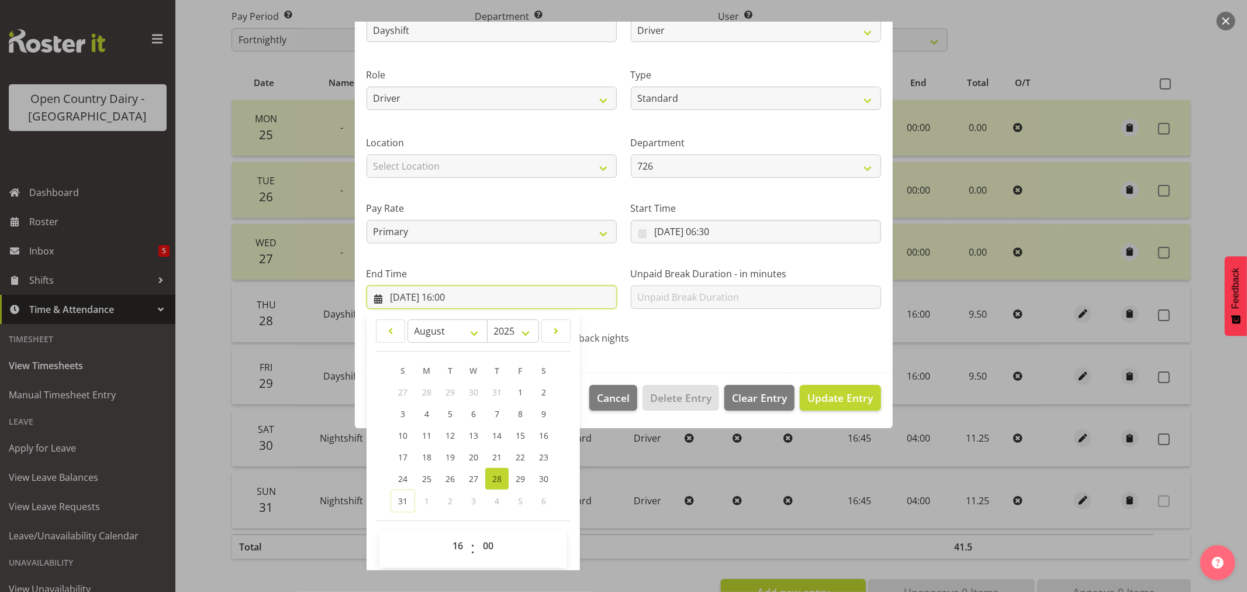
scroll to position [119, 0]
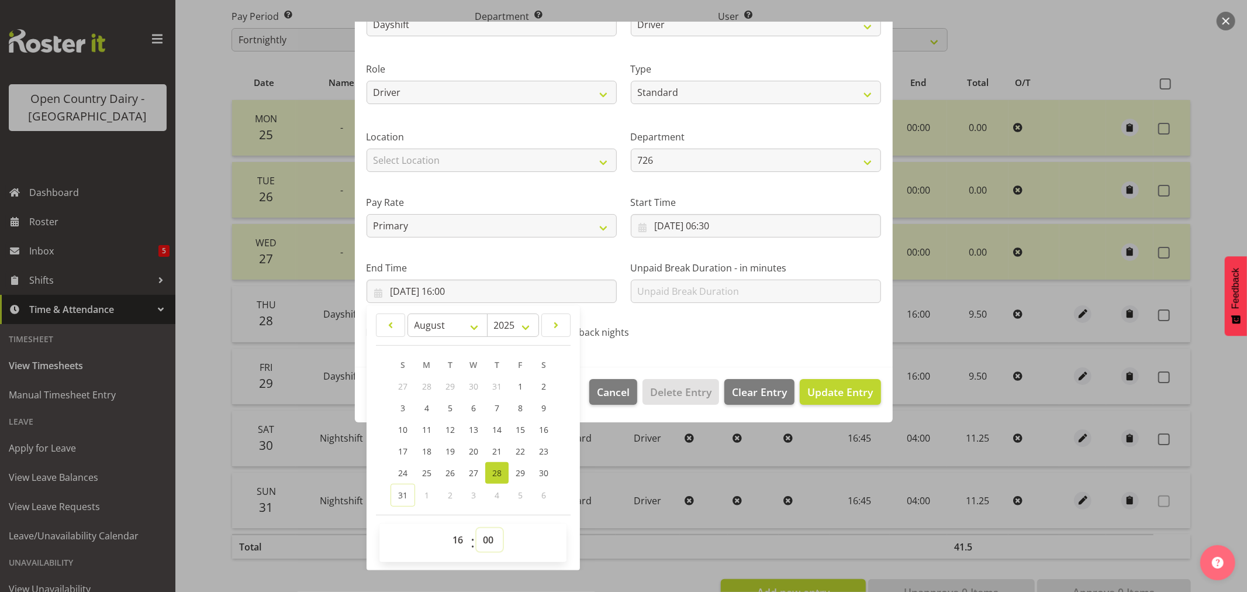
click at [487, 538] on select "00 01 02 03 04 05 06 07 08 09 10 11 12 13 14 15 16 17 18 19 20 21 22 23 24 25 2…" at bounding box center [489, 539] width 26 height 23
click at [476, 528] on select "00 01 02 03 04 05 06 07 08 09 10 11 12 13 14 15 16 17 18 19 20 21 22 23 24 25 2…" at bounding box center [489, 539] width 26 height 23
click at [817, 393] on span "Update Entry" at bounding box center [839, 392] width 65 height 14
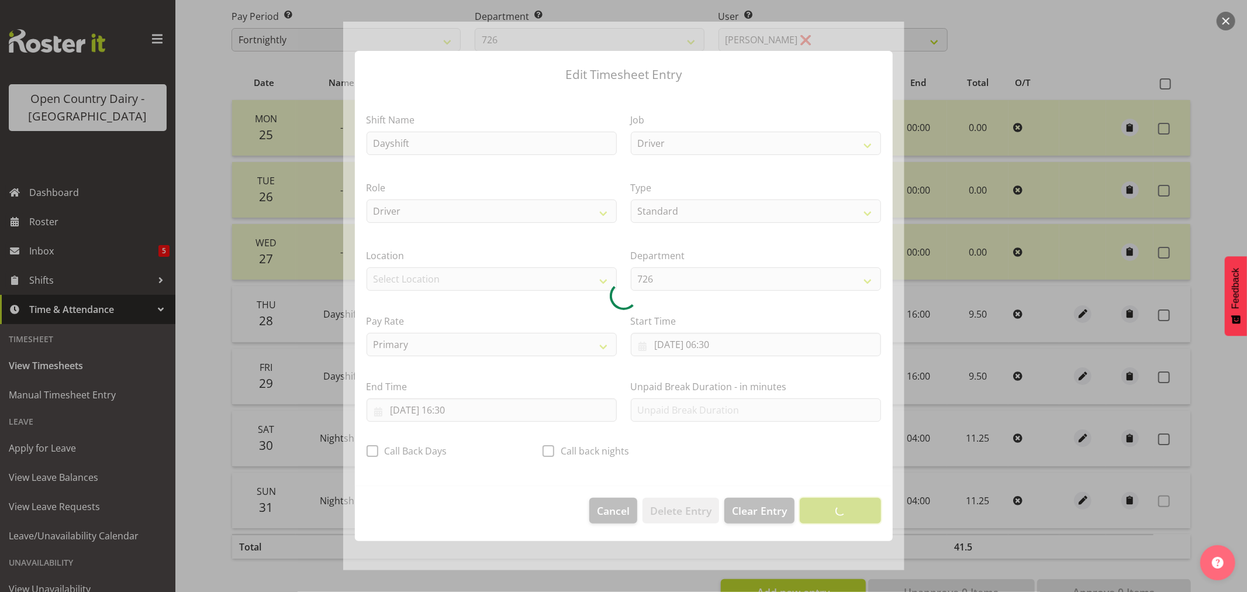
scroll to position [0, 0]
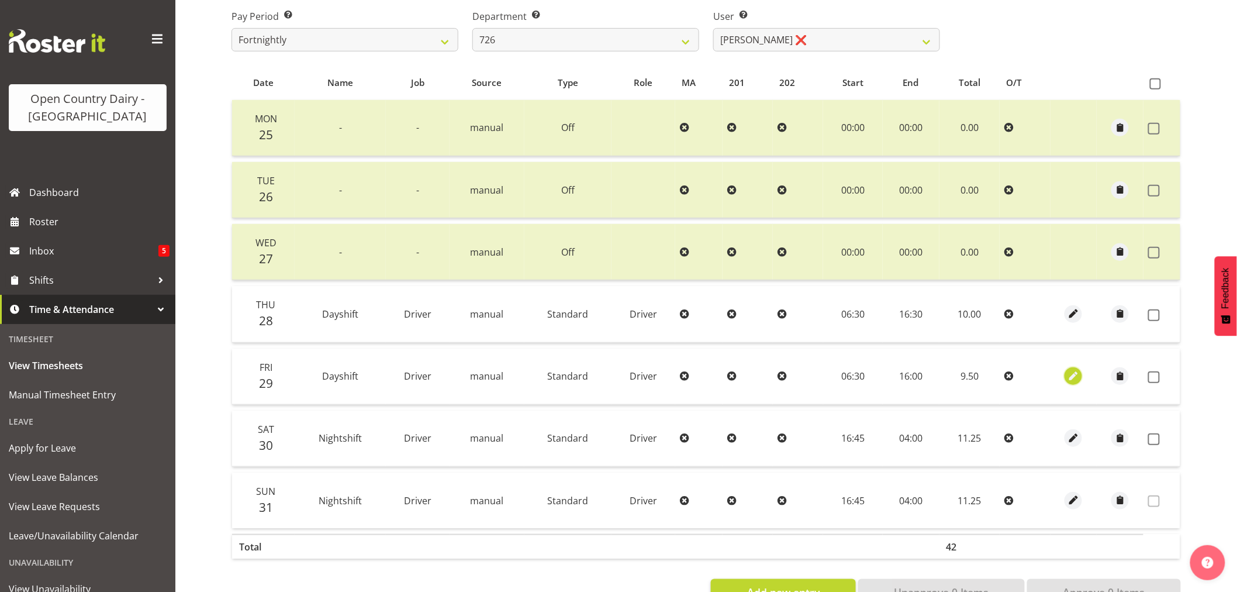
click at [1072, 377] on span "button" at bounding box center [1073, 375] width 13 height 13
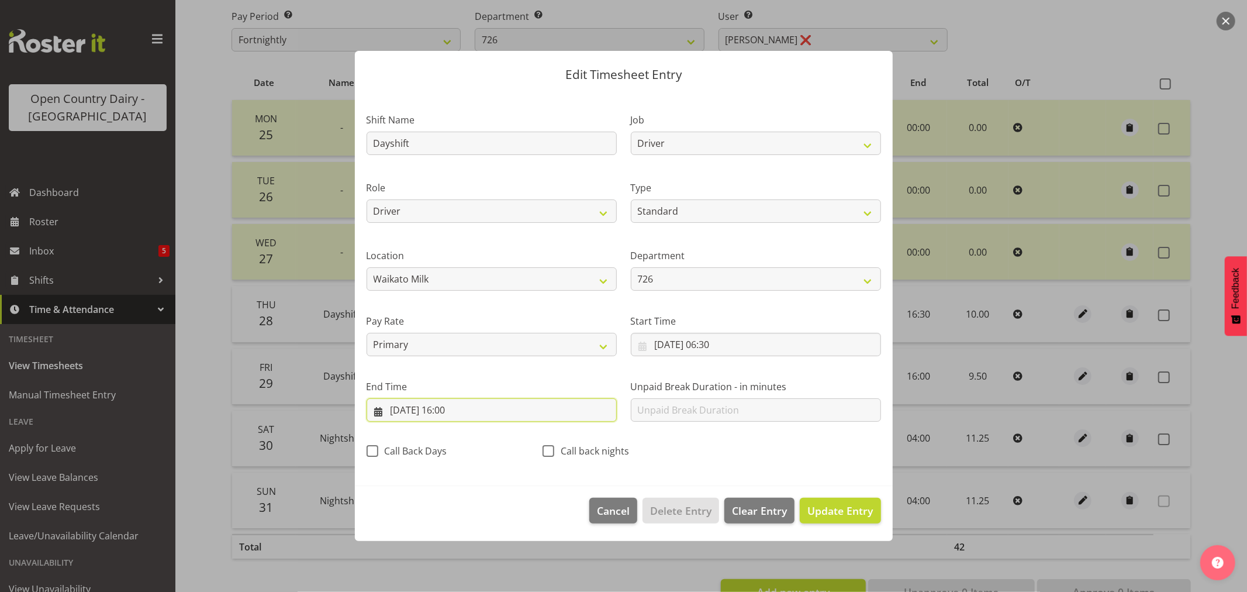
click at [457, 413] on input "[DATE] 16:00" at bounding box center [492, 409] width 250 height 23
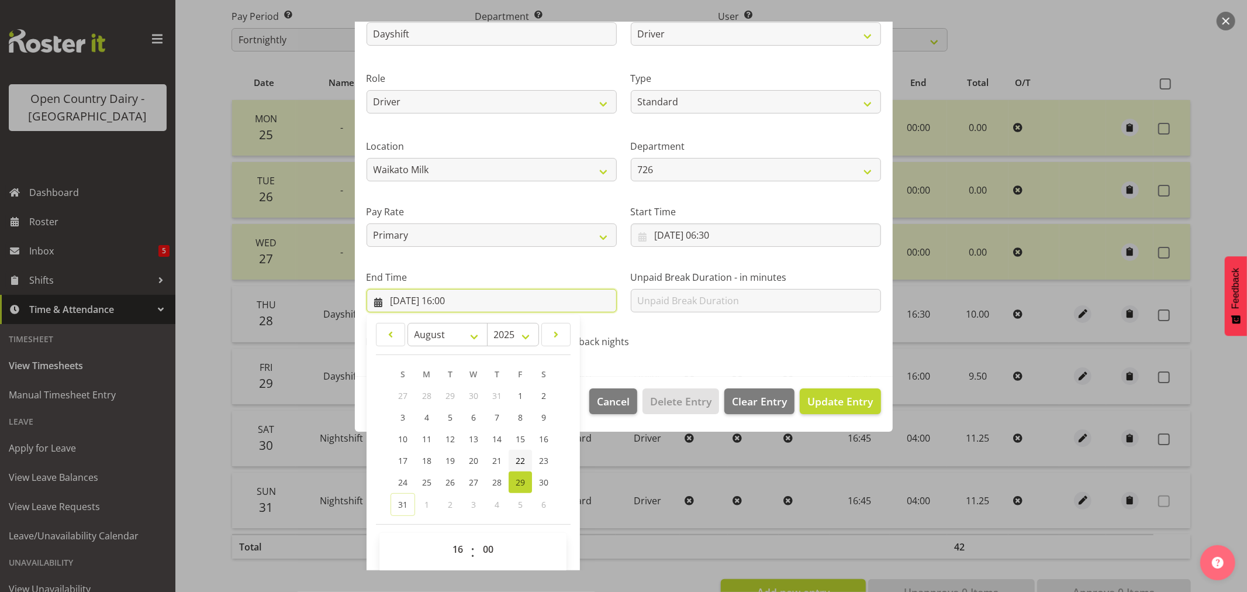
scroll to position [119, 0]
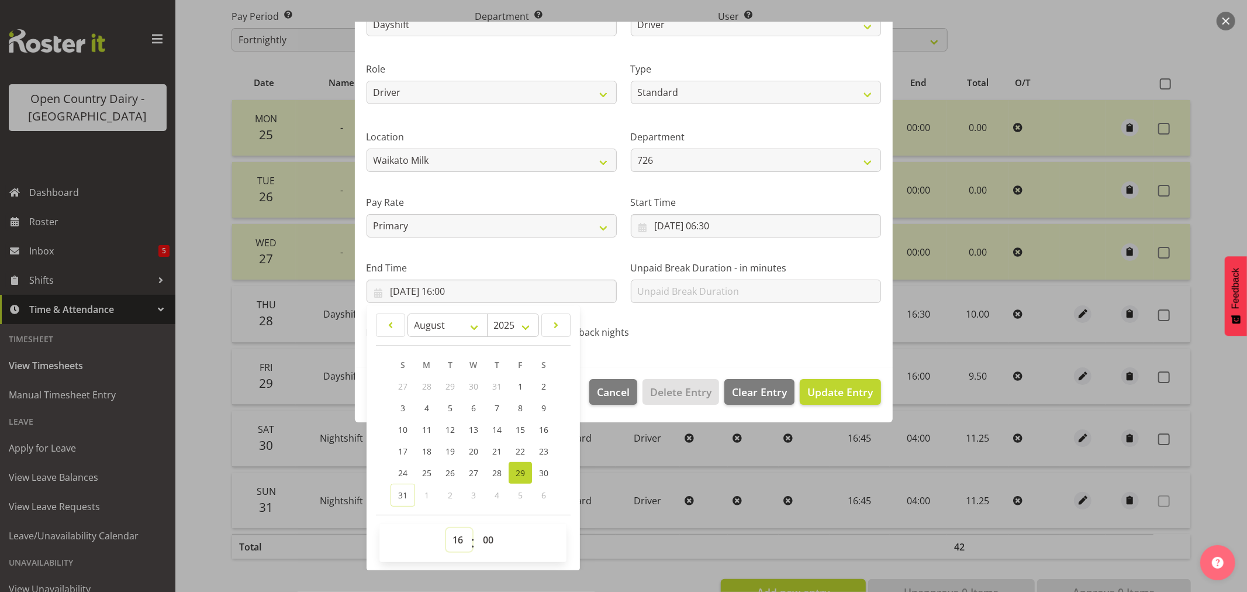
click at [462, 536] on select "00 01 02 03 04 05 06 07 08 09 10 11 12 13 14 15 16 17 18 19 20 21 22 23" at bounding box center [459, 539] width 26 height 23
click at [446, 528] on select "00 01 02 03 04 05 06 07 08 09 10 11 12 13 14 15 16 17 18 19 20 21 22 23" at bounding box center [459, 539] width 26 height 23
click at [491, 536] on select "00 01 02 03 04 05 06 07 08 09 10 11 12 13 14 15 16 17 18 19 20 21 22 23 24 25 2…" at bounding box center [489, 539] width 26 height 23
click at [476, 528] on select "00 01 02 03 04 05 06 07 08 09 10 11 12 13 14 15 16 17 18 19 20 21 22 23 24 25 2…" at bounding box center [489, 539] width 26 height 23
click at [659, 345] on div "Call back nights" at bounding box center [623, 329] width 176 height 39
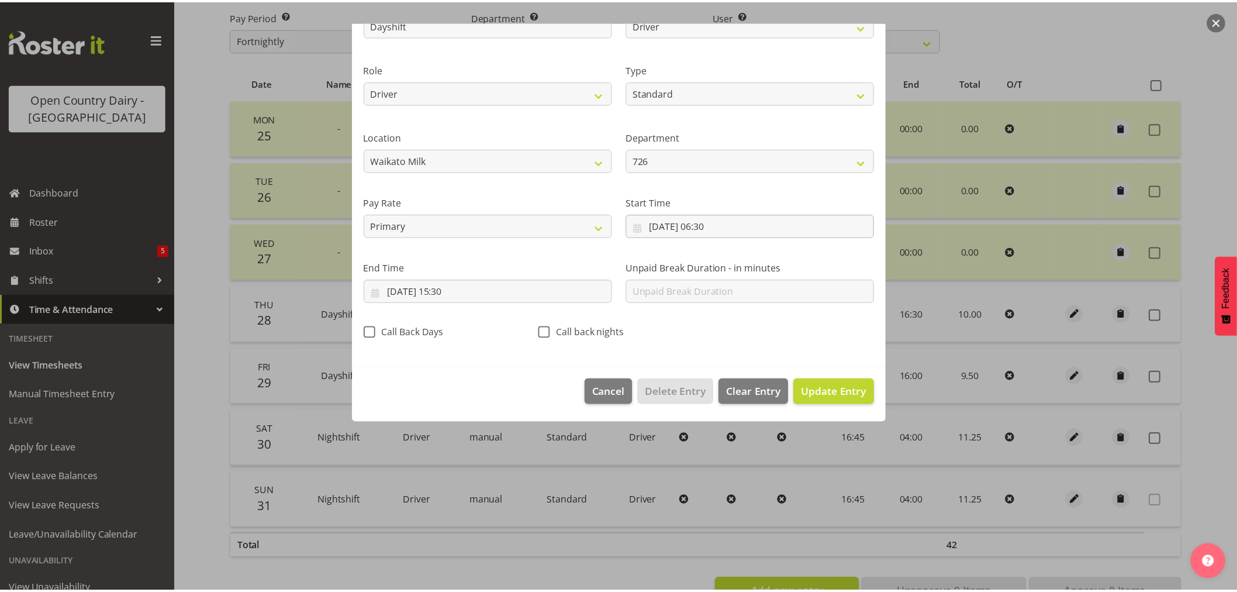
scroll to position [0, 0]
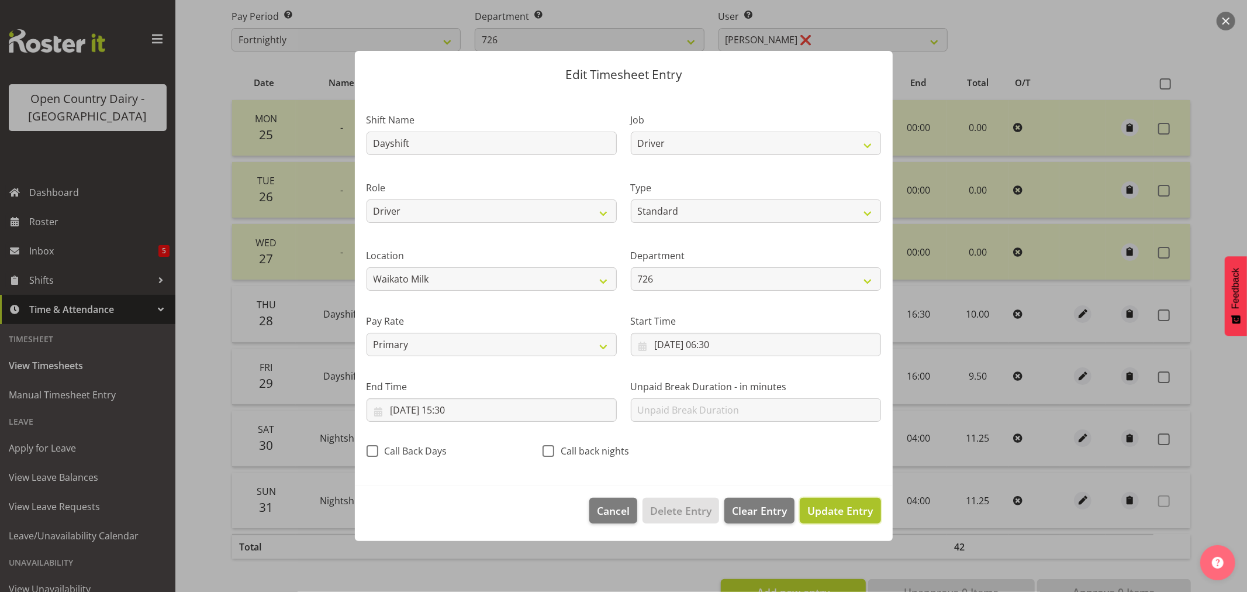
click at [832, 510] on span "Update Entry" at bounding box center [839, 510] width 65 height 14
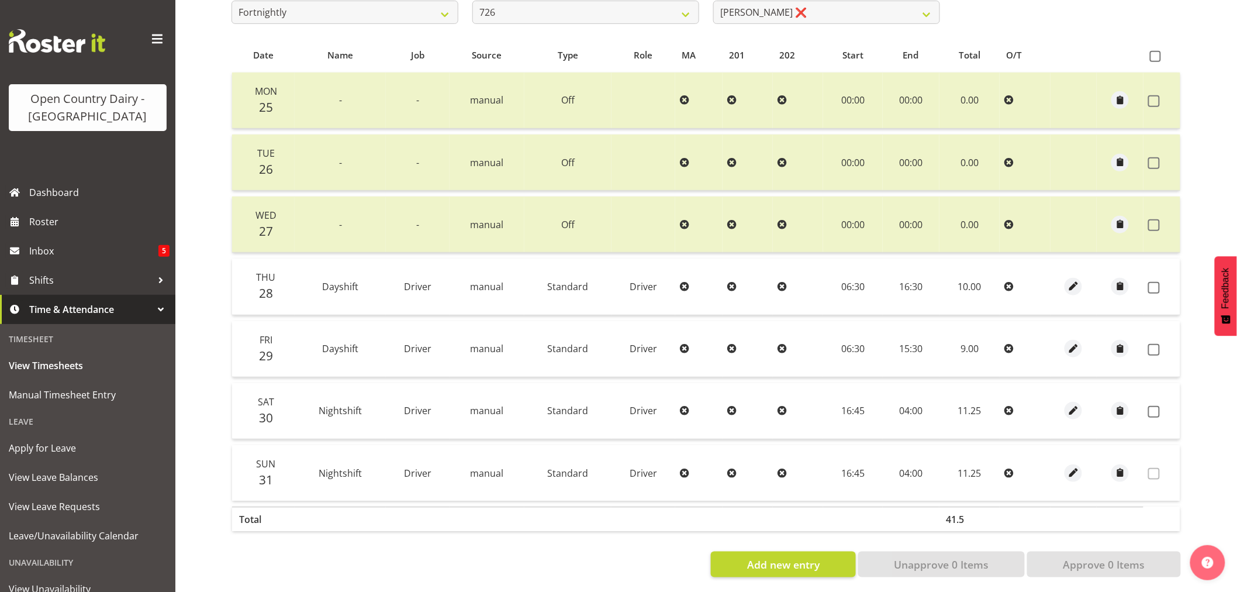
scroll to position [235, 0]
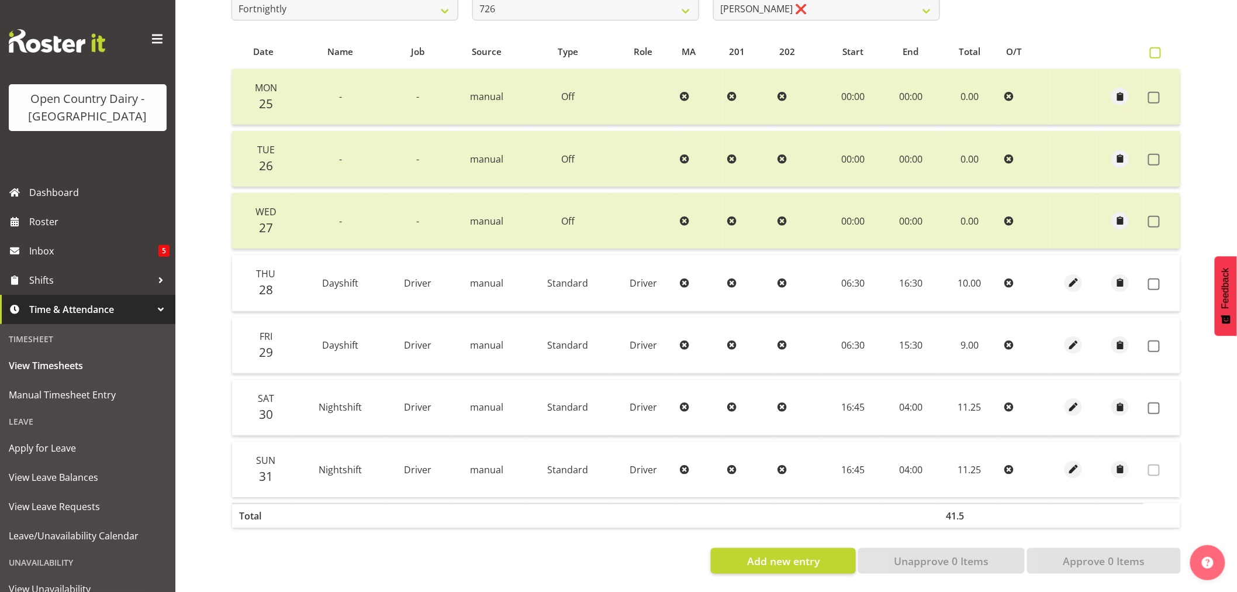
click at [1153, 47] on span at bounding box center [1155, 52] width 11 height 11
click at [1153, 49] on input "checkbox" at bounding box center [1154, 53] width 8 height 8
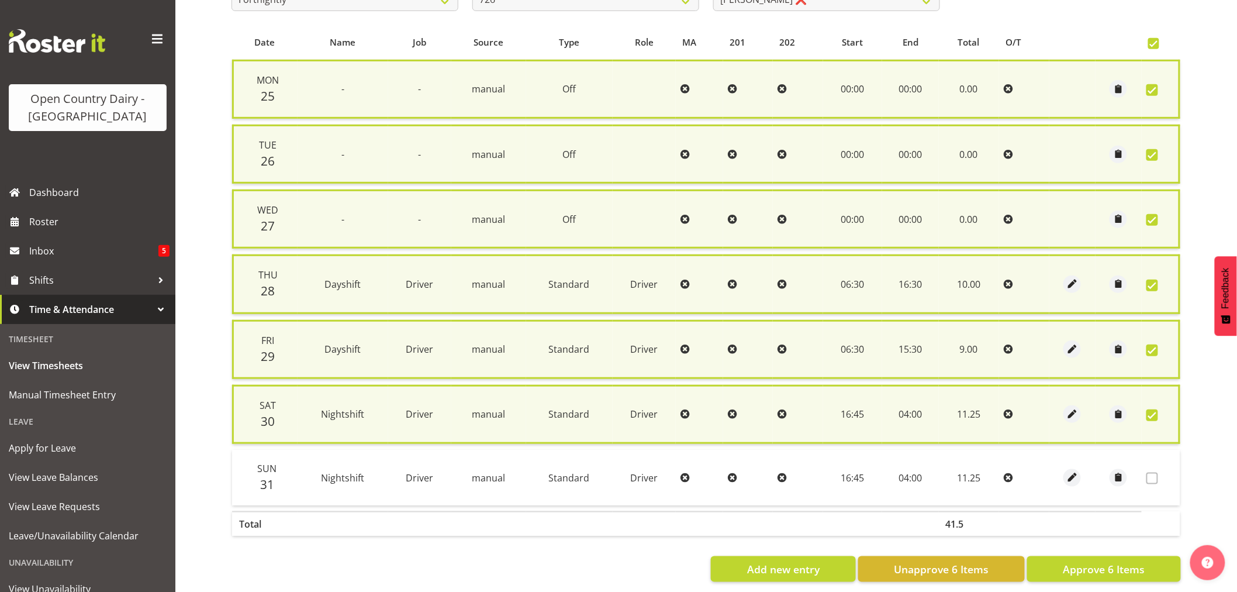
click at [1150, 410] on span at bounding box center [1152, 415] width 12 height 12
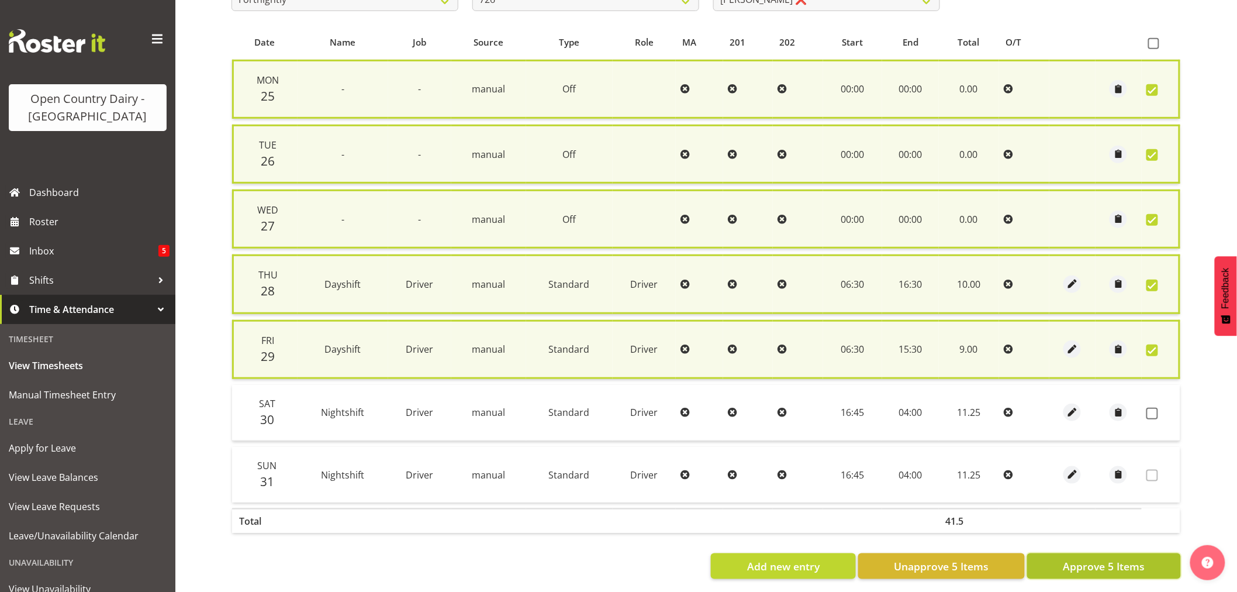
click at [1105, 558] on span "Approve 5 Items" at bounding box center [1104, 565] width 82 height 15
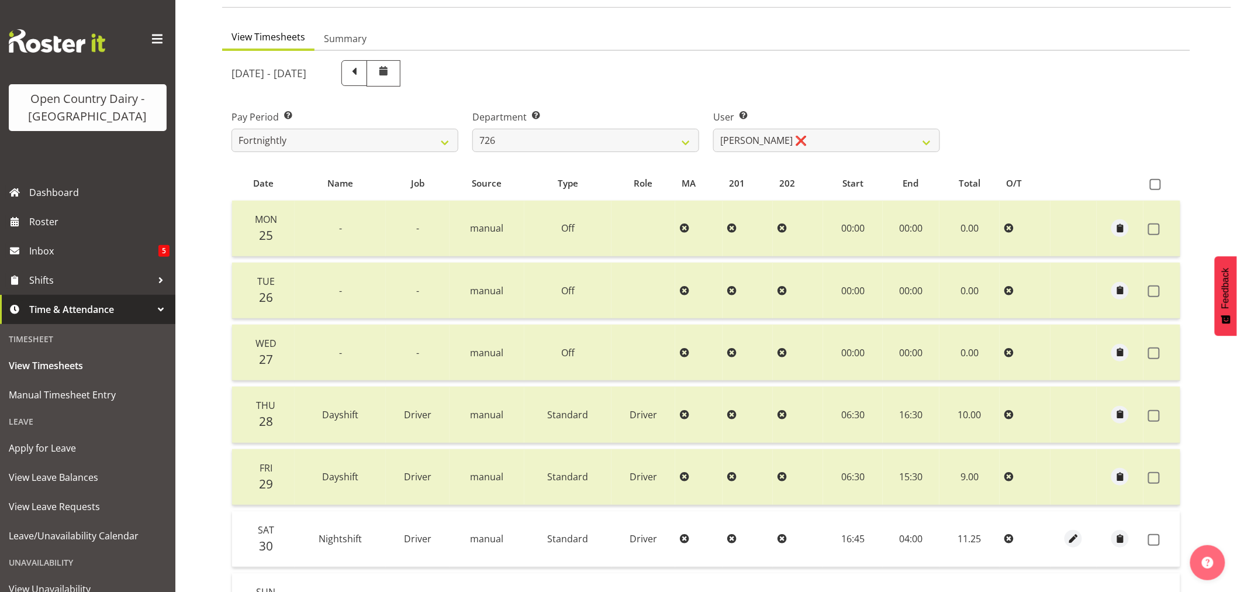
scroll to position [0, 0]
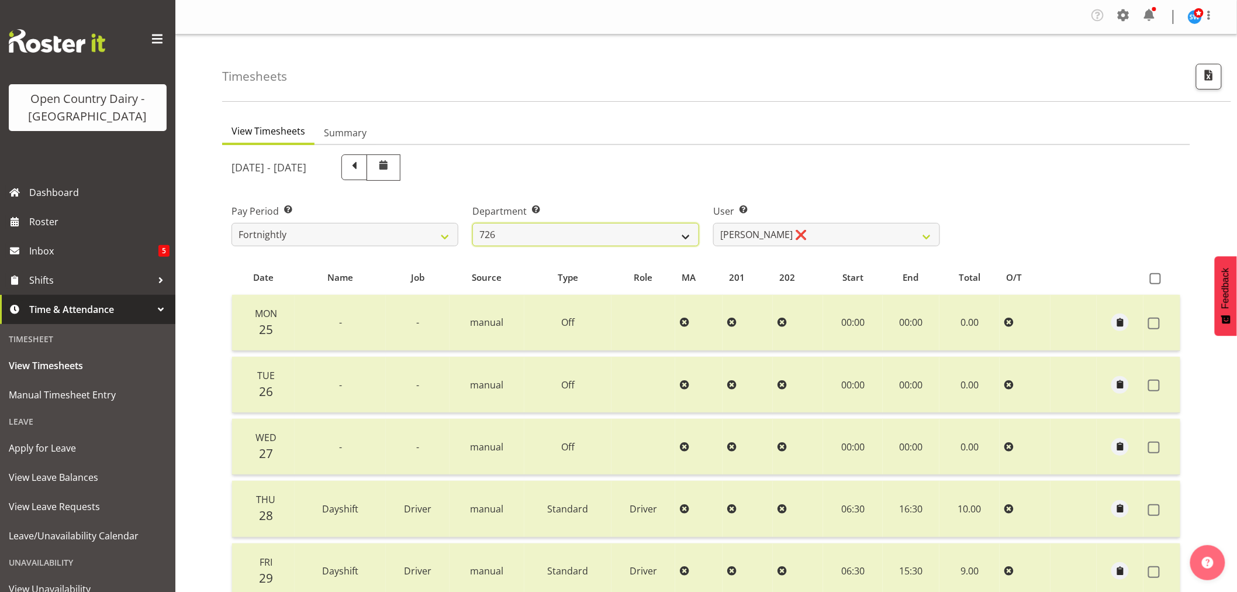
click at [686, 233] on select "701 702 703 704 705 706 707 708 709 710 711 712 713 714 715 716 717 718 719 720" at bounding box center [585, 234] width 227 height 23
click at [472, 223] on select "701 702 703 704 705 706 707 708 709 710 711 712 713 714 715 716 717 718 719 720" at bounding box center [585, 234] width 227 height 23
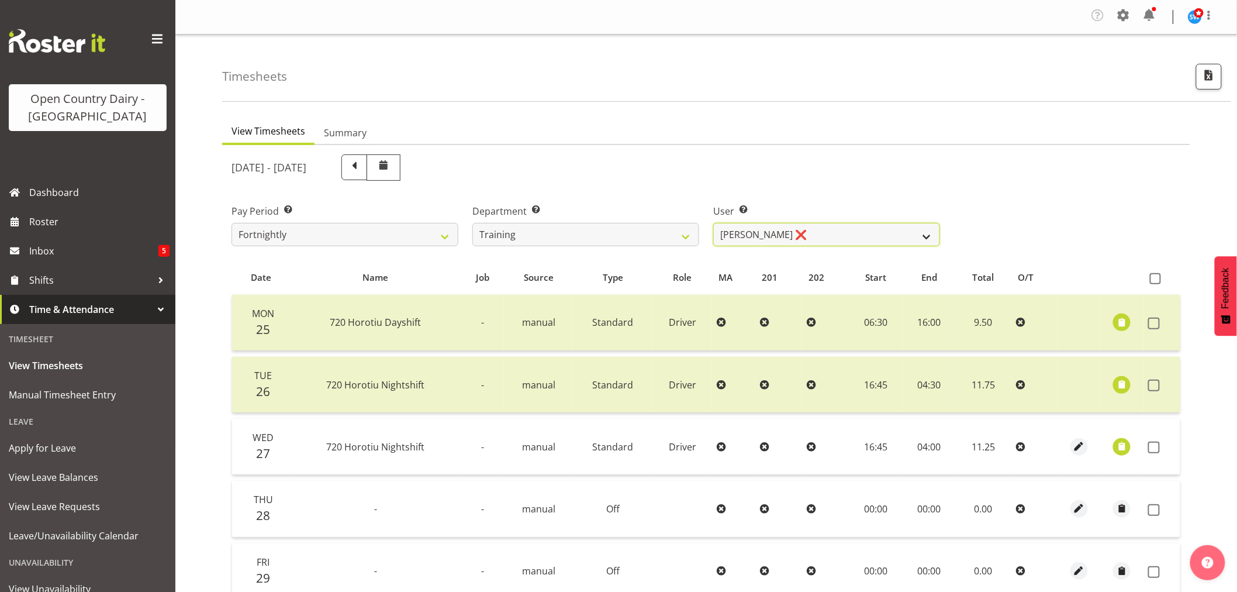
click at [928, 237] on select "[PERSON_NAME] ❌ [PERSON_NAME] ❌ [PERSON_NAME] (Junior) ❌ [PERSON_NAME] ❌ [PERSO…" at bounding box center [826, 234] width 227 height 23
click at [713, 223] on select "[PERSON_NAME] ❌ [PERSON_NAME] ❌ [PERSON_NAME] (Junior) ❌ [PERSON_NAME] ❌ [PERSO…" at bounding box center [826, 234] width 227 height 23
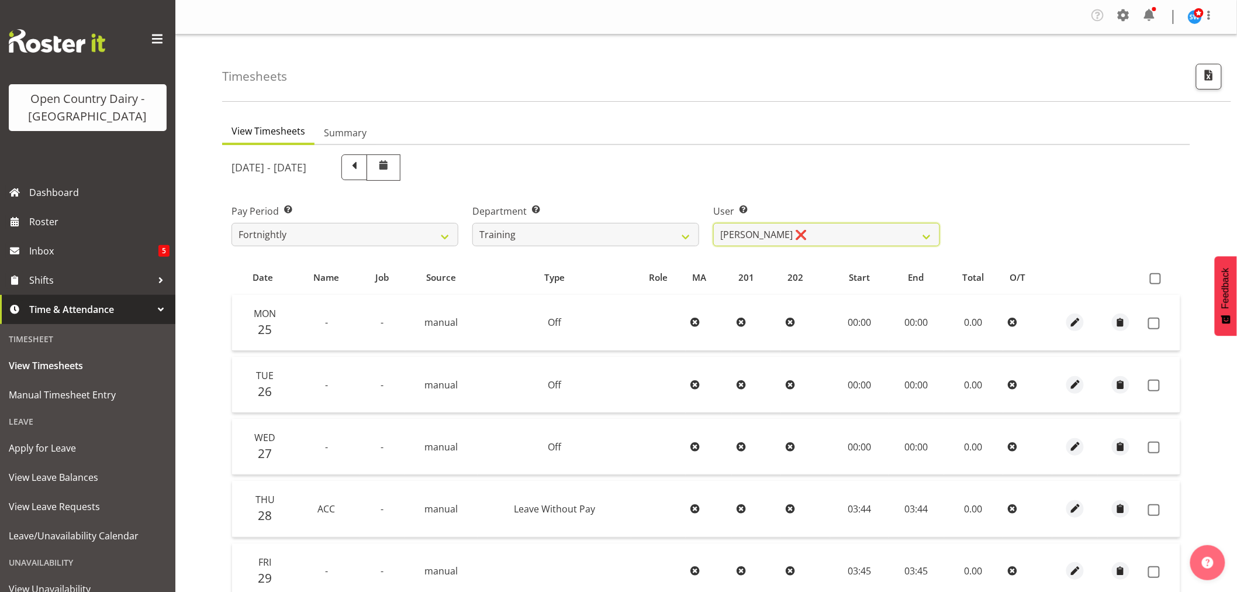
scroll to position [65, 0]
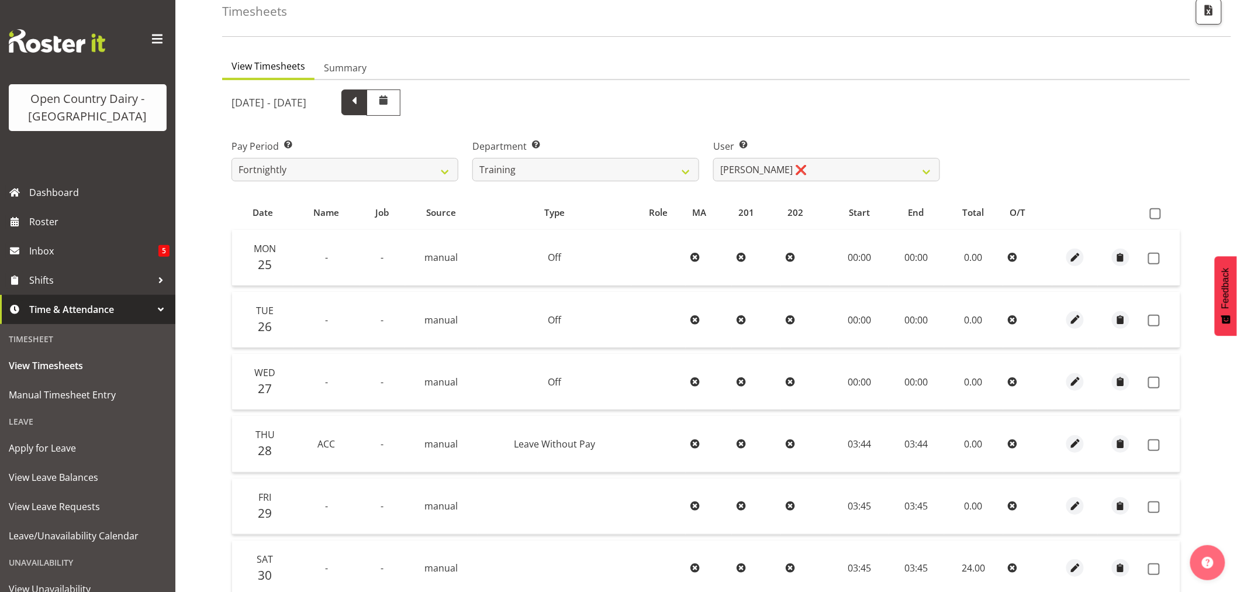
click at [362, 101] on span at bounding box center [354, 101] width 15 height 15
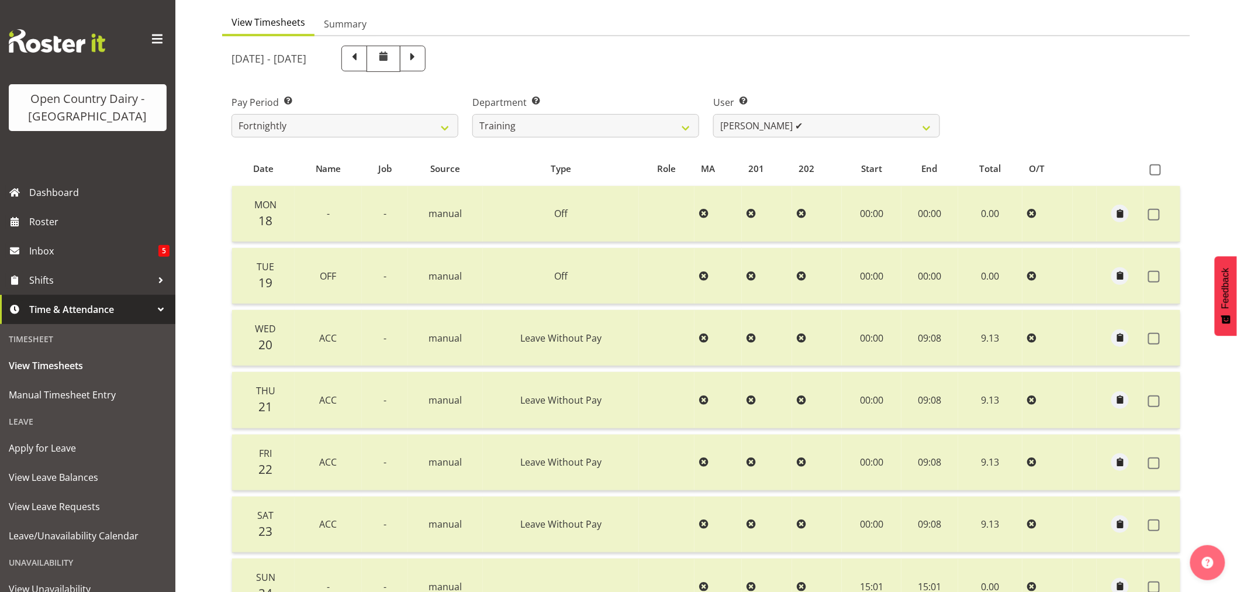
scroll to position [130, 0]
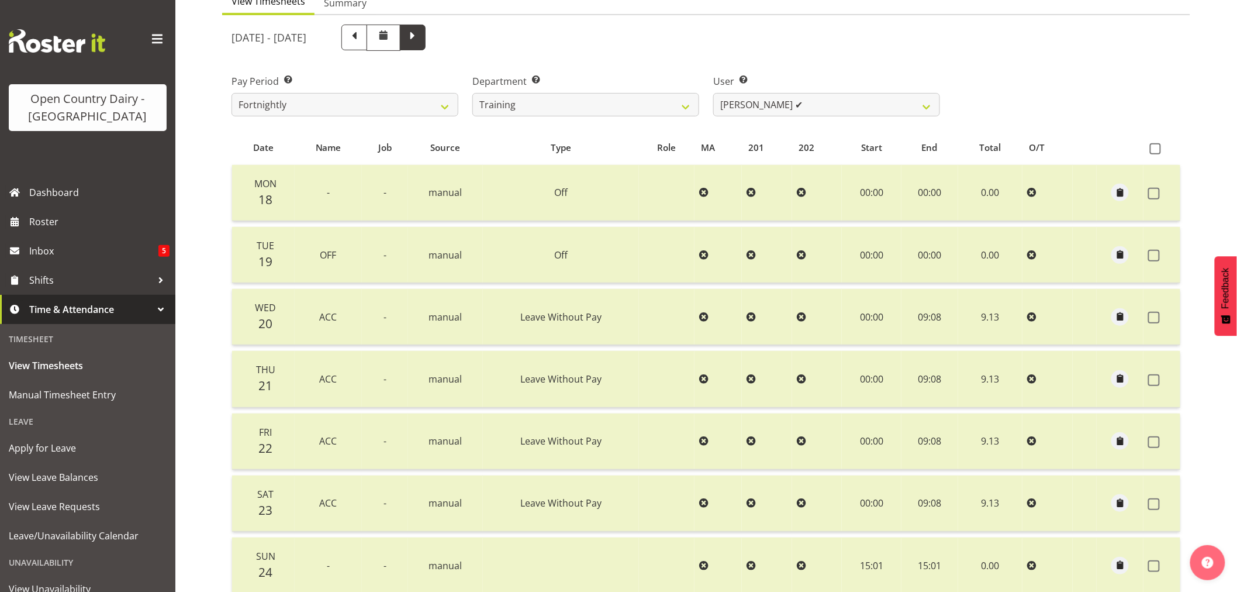
click at [420, 42] on span at bounding box center [412, 36] width 15 height 15
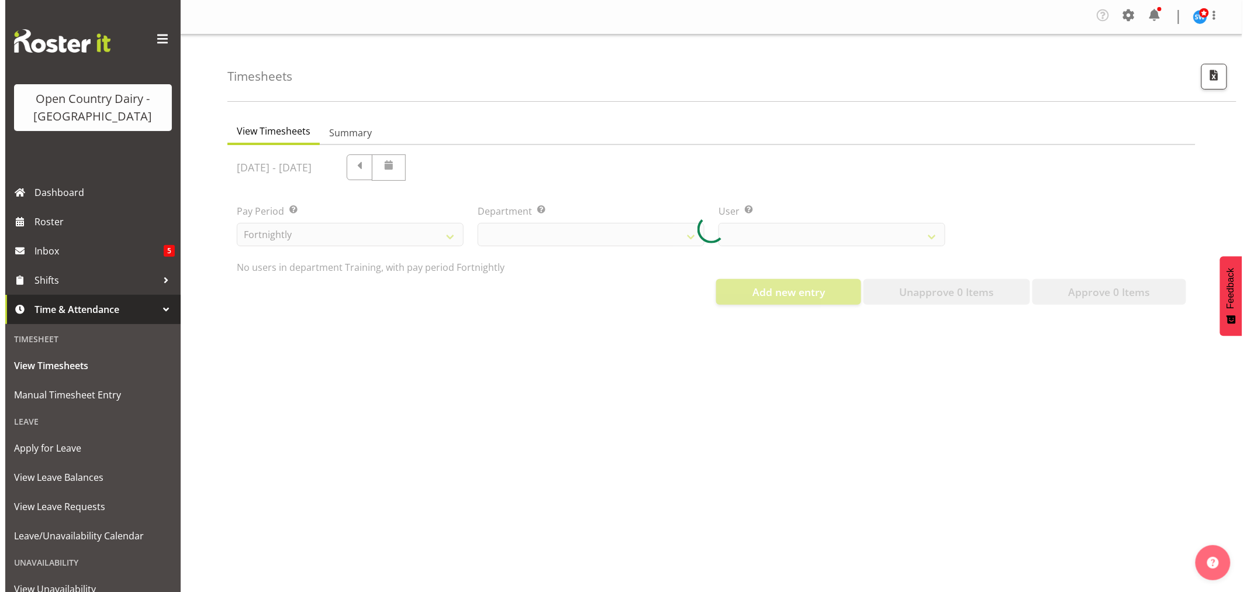
scroll to position [0, 0]
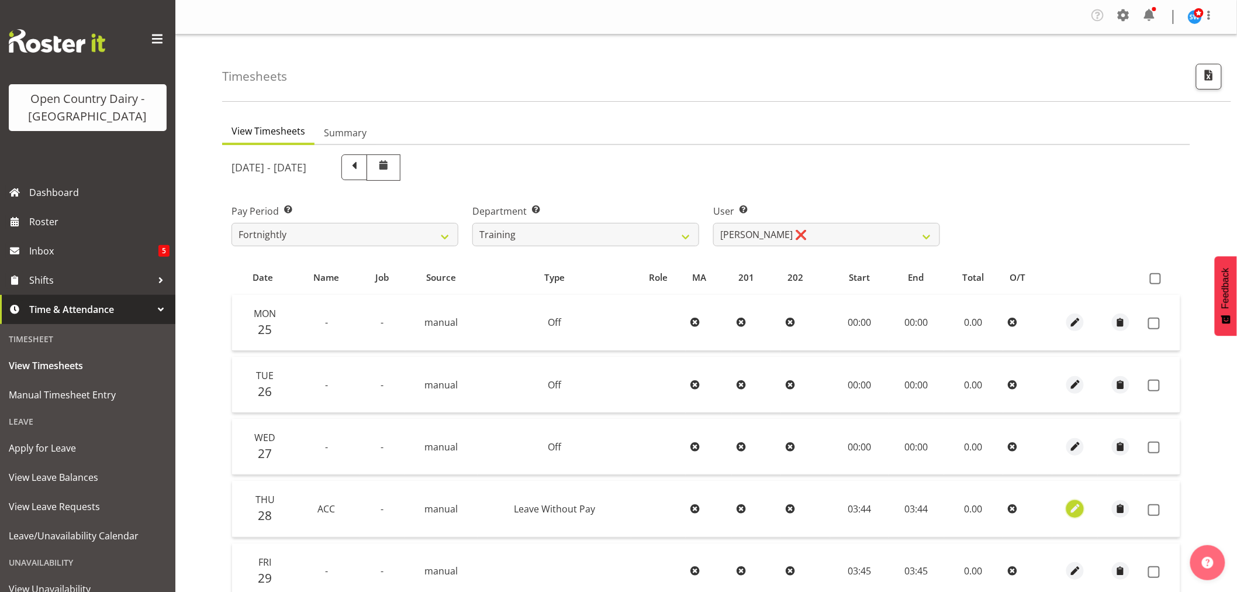
click at [1077, 510] on span "button" at bounding box center [1075, 508] width 13 height 13
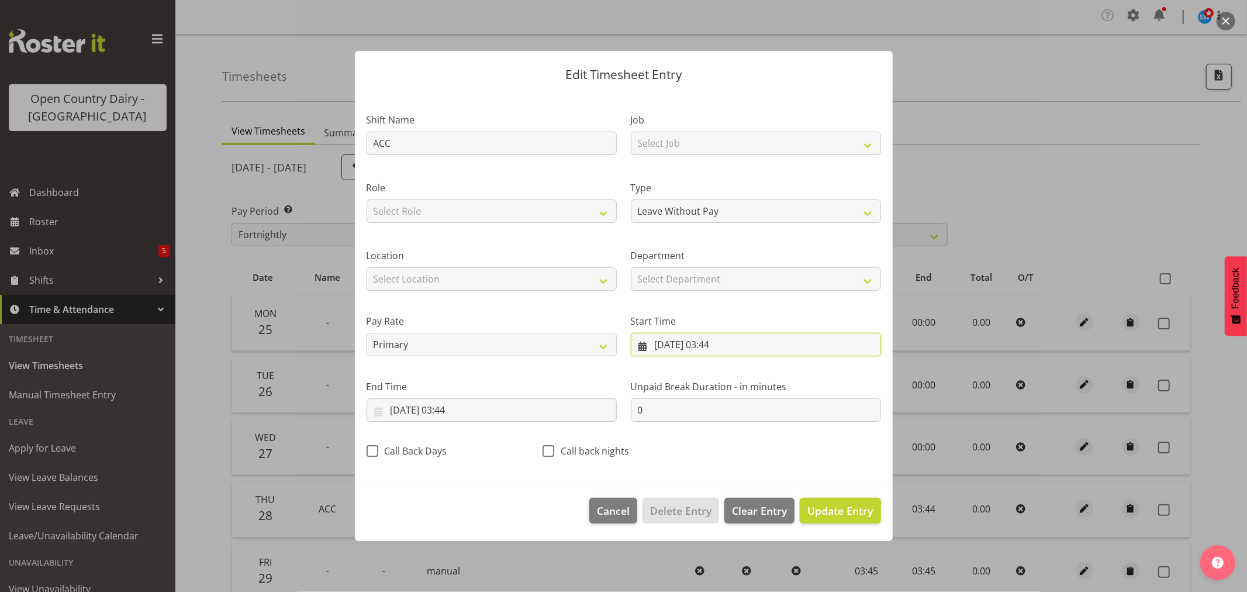
click at [704, 345] on input "[DATE] 03:44" at bounding box center [756, 344] width 250 height 23
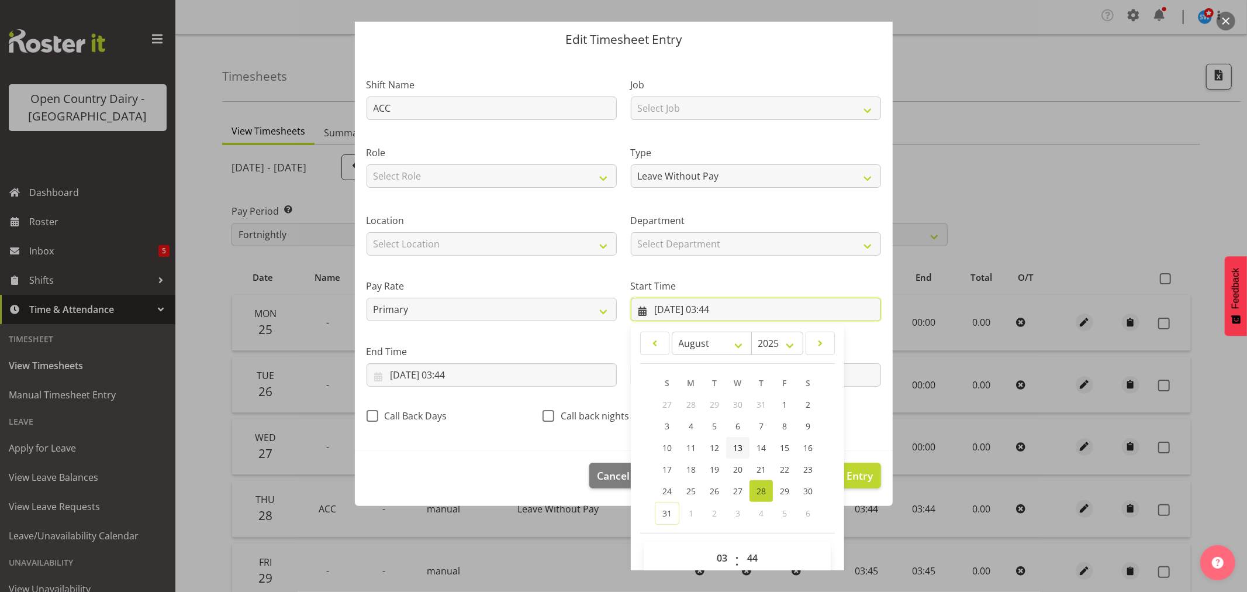
scroll to position [53, 0]
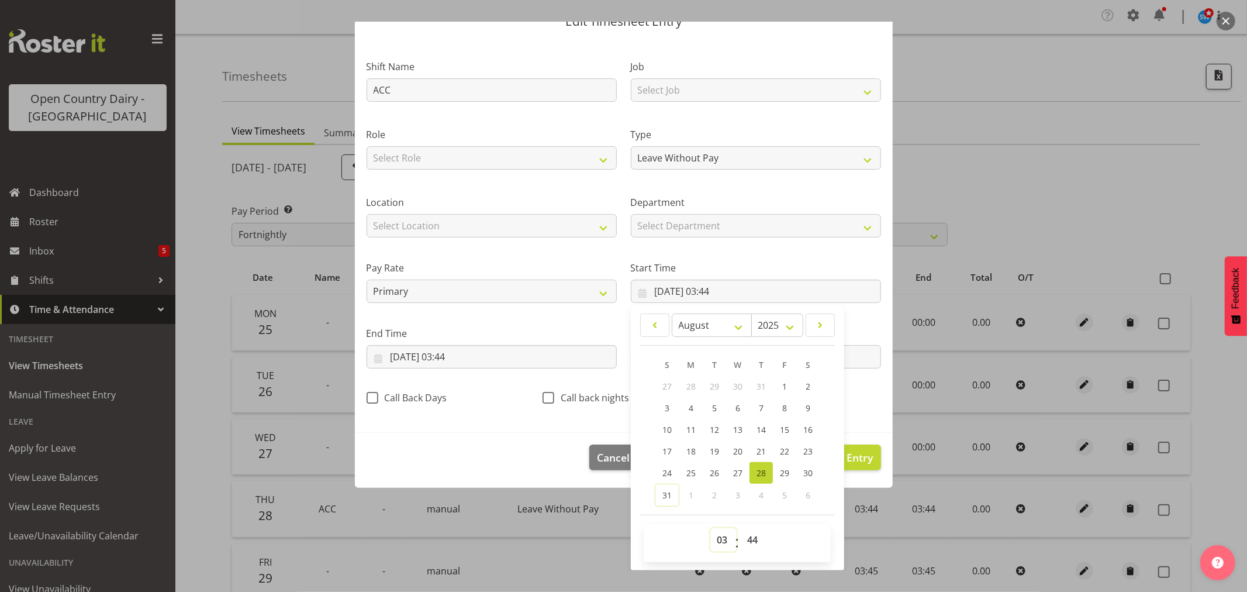
click at [716, 540] on select "00 01 02 03 04 05 06 07 08 09 10 11 12 13 14 15 16 17 18 19 20 21 22 23" at bounding box center [723, 539] width 26 height 23
click at [710, 528] on select "00 01 02 03 04 05 06 07 08 09 10 11 12 13 14 15 16 17 18 19 20 21 22 23" at bounding box center [723, 539] width 26 height 23
click at [750, 541] on select "00 01 02 03 04 05 06 07 08 09 10 11 12 13 14 15 16 17 18 19 20 21 22 23 24 25 2…" at bounding box center [754, 539] width 26 height 23
click at [741, 528] on select "00 01 02 03 04 05 06 07 08 09 10 11 12 13 14 15 16 17 18 19 20 21 22 23 24 25 2…" at bounding box center [754, 539] width 26 height 23
click at [492, 458] on footer "Cancel Delete Entry Clear Entry Update Entry" at bounding box center [624, 460] width 538 height 55
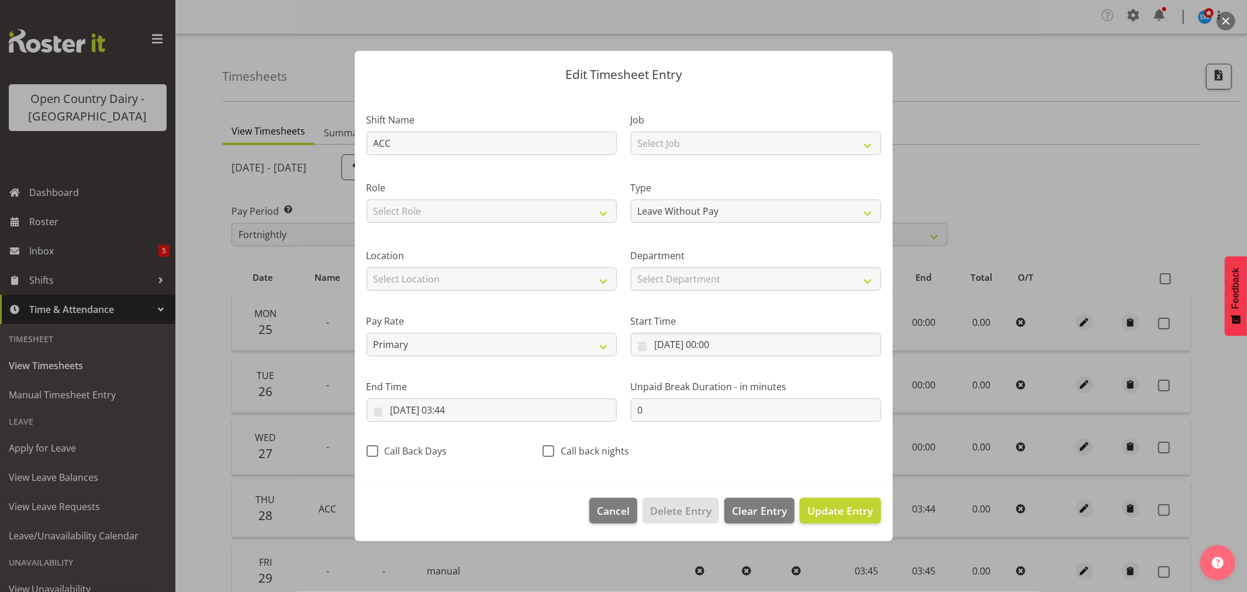
scroll to position [0, 0]
click at [449, 413] on input "[DATE] 03:44" at bounding box center [492, 409] width 250 height 23
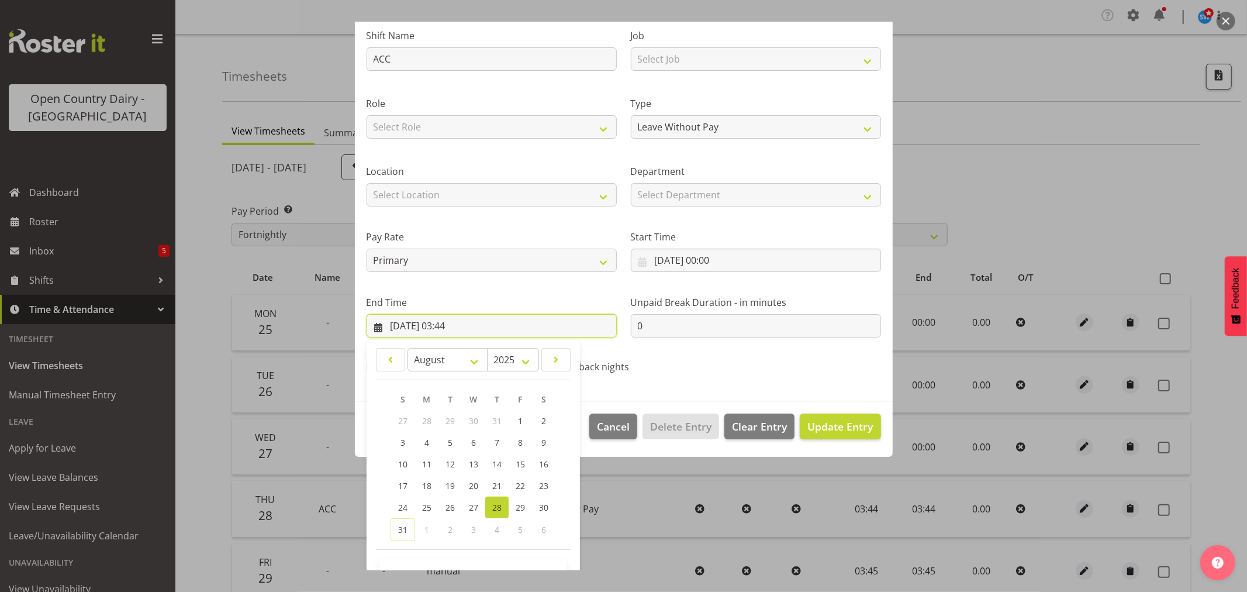
scroll to position [119, 0]
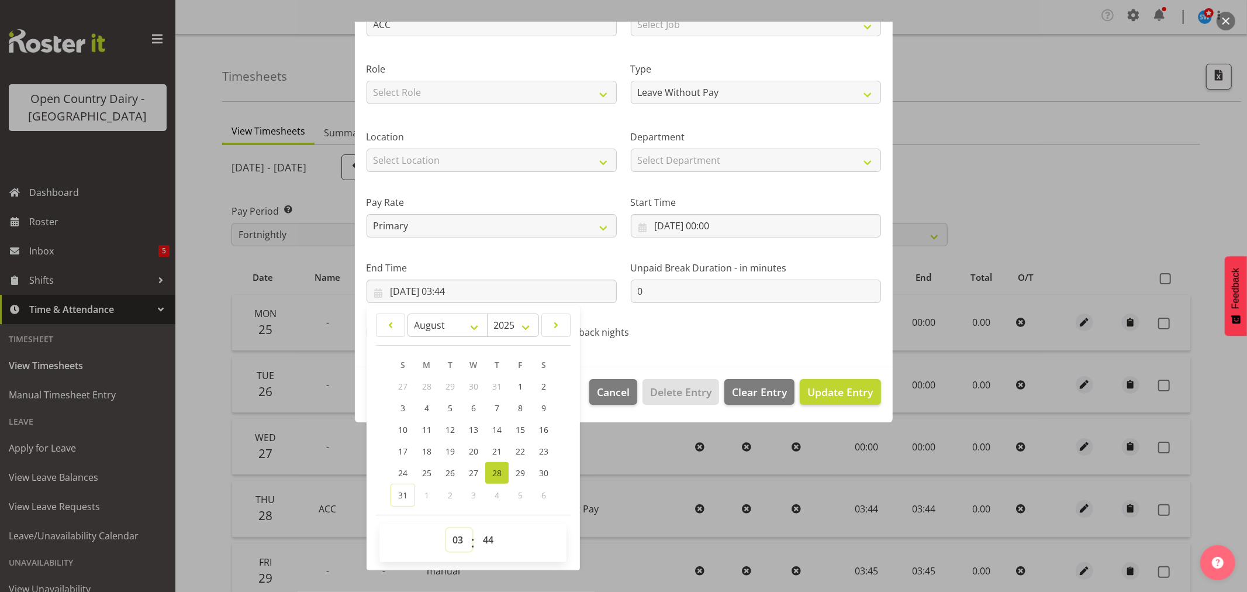
click at [458, 539] on select "00 01 02 03 04 05 06 07 08 09 10 11 12 13 14 15 16 17 18 19 20 21 22 23" at bounding box center [459, 539] width 26 height 23
click at [446, 528] on select "00 01 02 03 04 05 06 07 08 09 10 11 12 13 14 15 16 17 18 19 20 21 22 23" at bounding box center [459, 539] width 26 height 23
click at [489, 538] on select "00 01 02 03 04 05 06 07 08 09 10 11 12 13 14 15 16 17 18 19 20 21 22 23 24 25 2…" at bounding box center [489, 539] width 26 height 23
click at [476, 528] on select "00 01 02 03 04 05 06 07 08 09 10 11 12 13 14 15 16 17 18 19 20 21 22 23 24 25 2…" at bounding box center [489, 539] width 26 height 23
click at [810, 387] on span "Update Entry" at bounding box center [839, 392] width 65 height 14
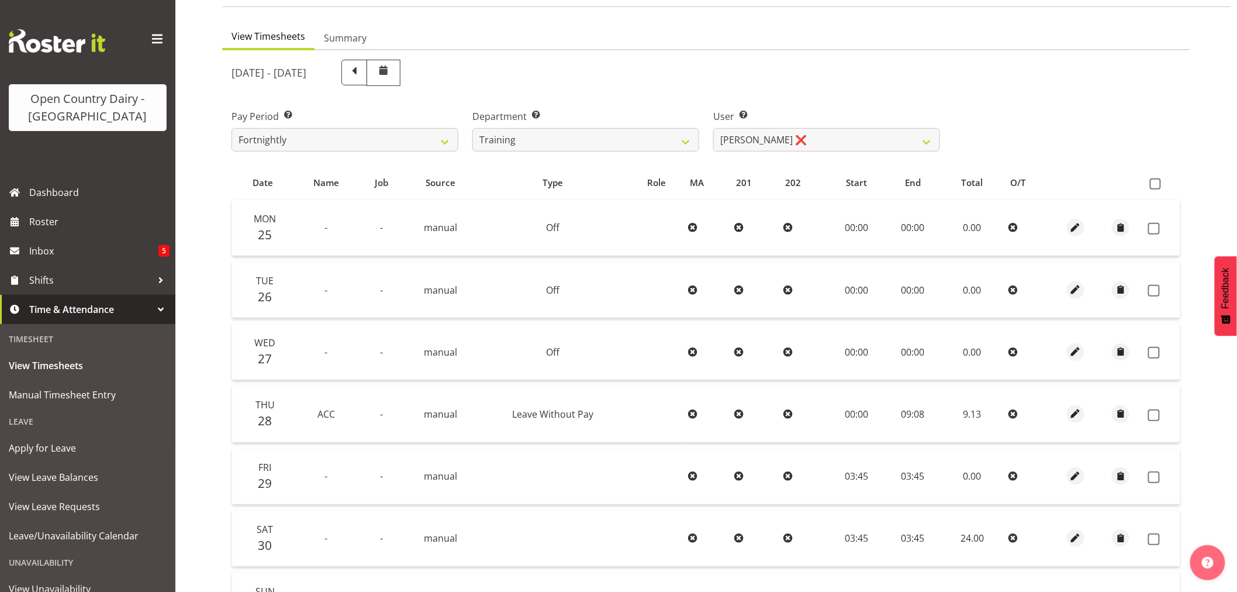
scroll to position [65, 0]
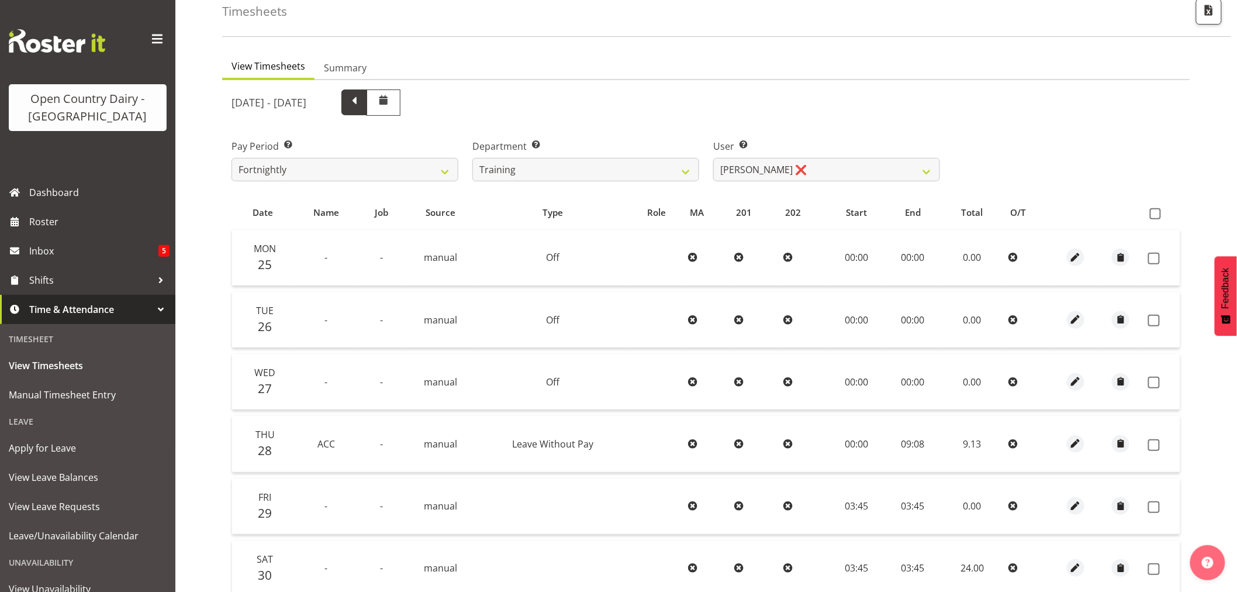
click at [362, 105] on span at bounding box center [354, 101] width 15 height 15
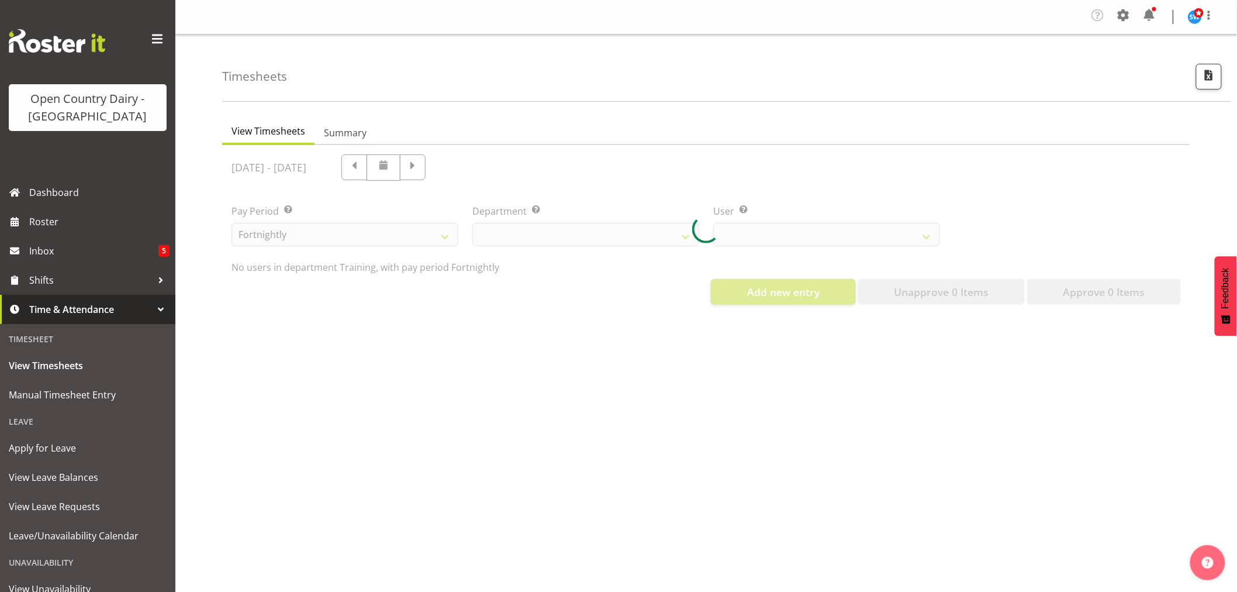
scroll to position [0, 0]
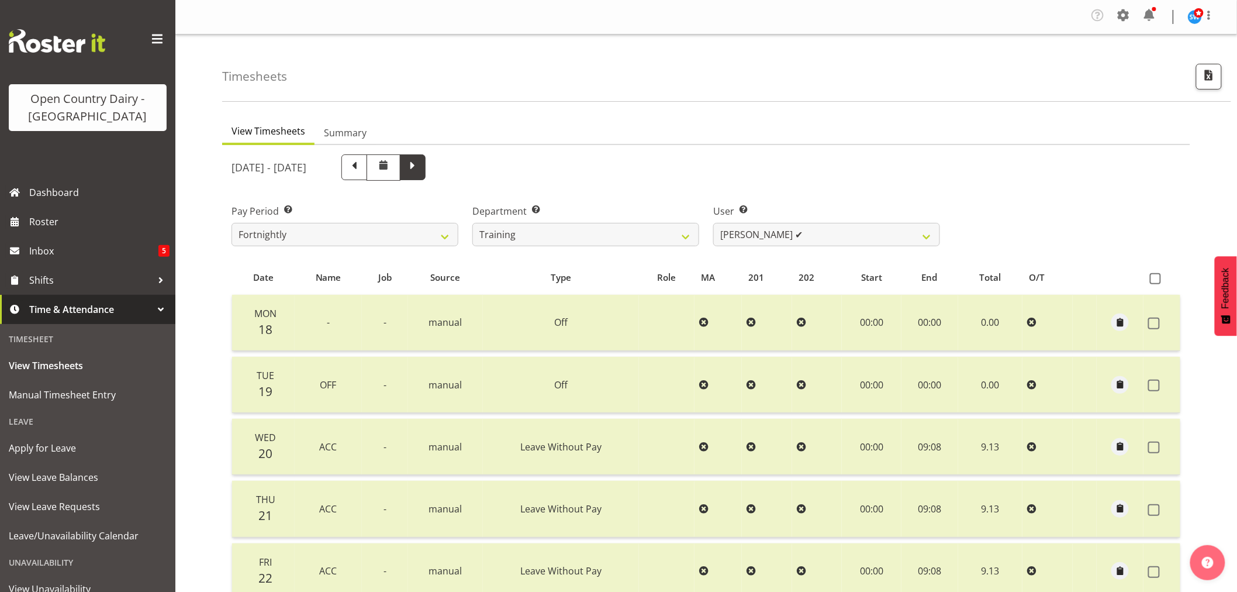
click at [420, 171] on span at bounding box center [412, 165] width 15 height 15
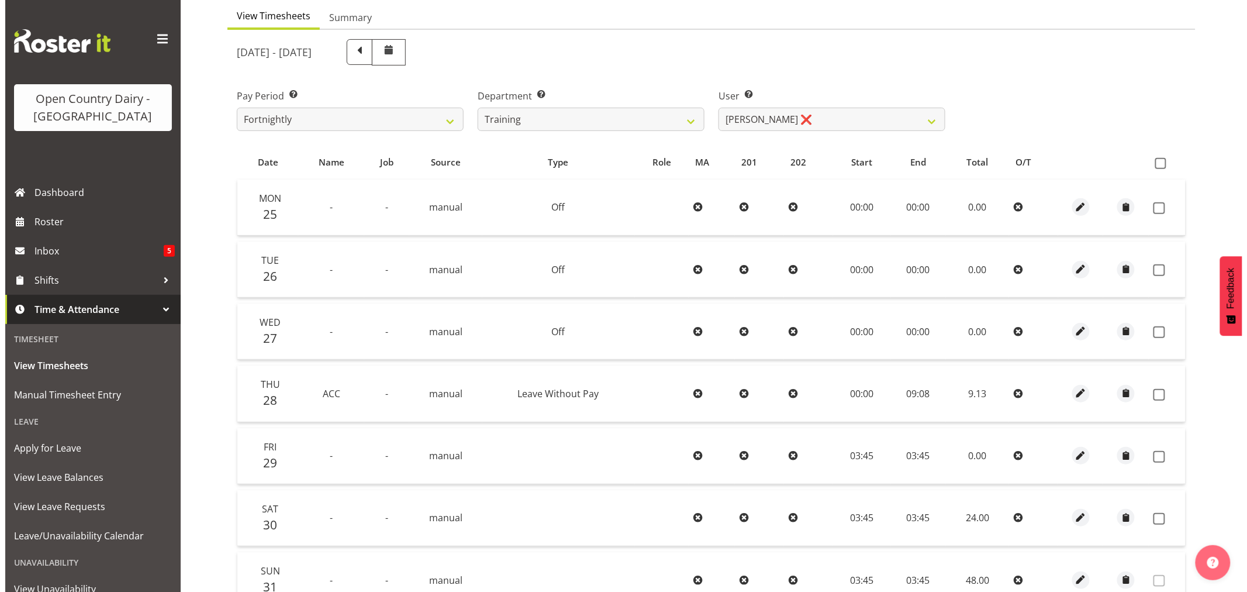
scroll to position [130, 0]
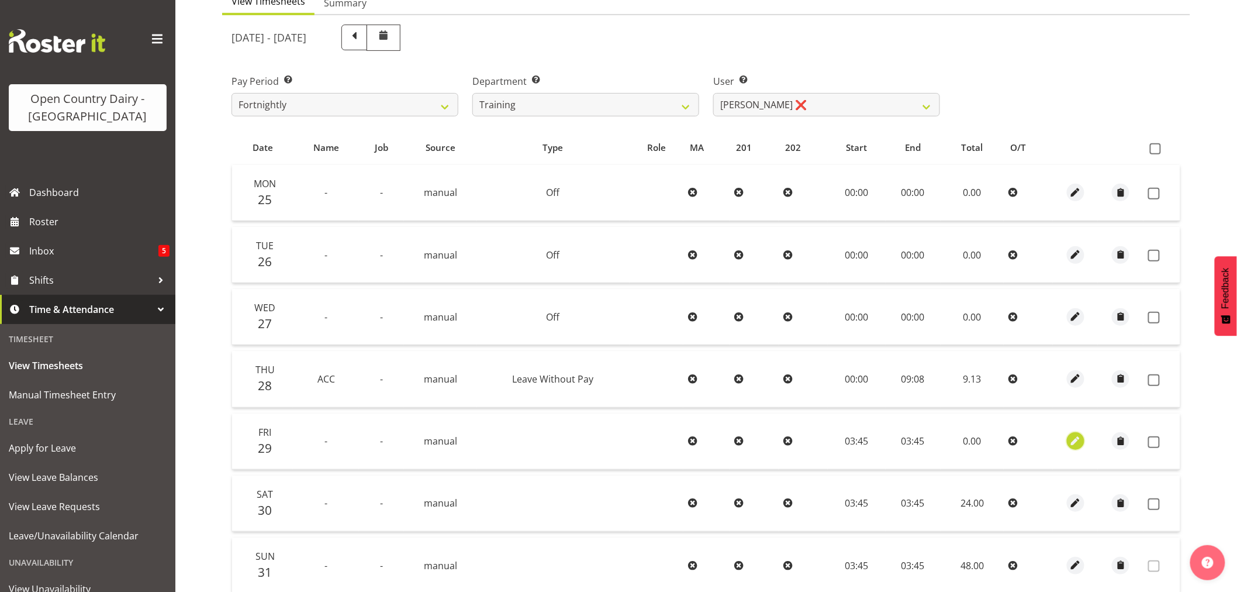
click at [1074, 440] on span "button" at bounding box center [1075, 440] width 13 height 13
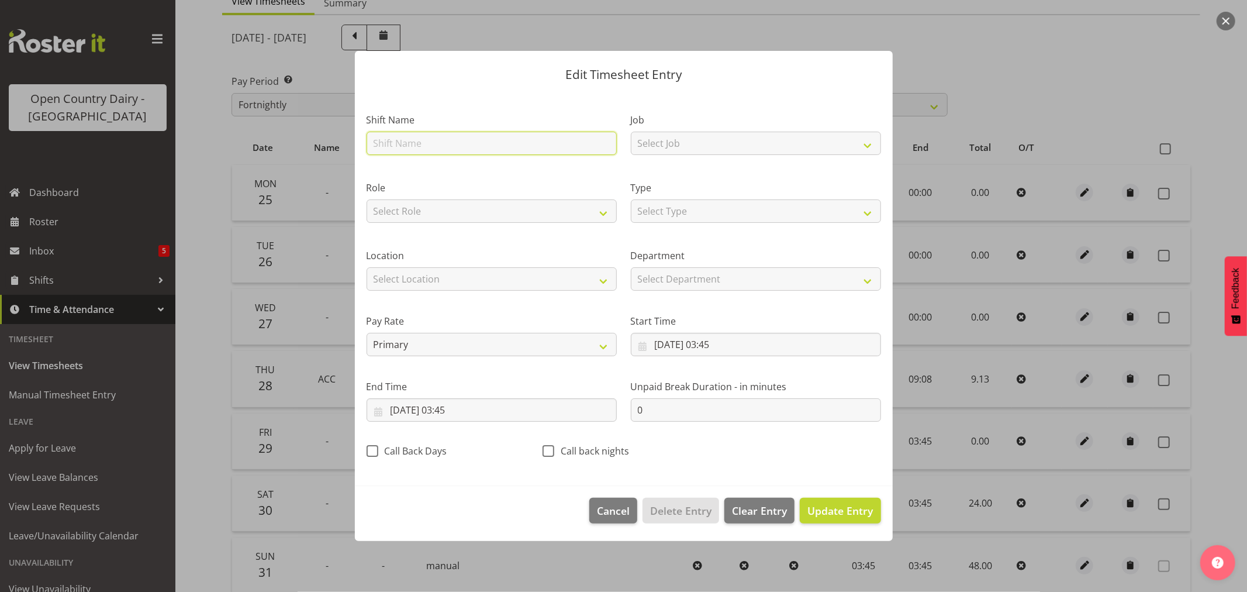
click at [422, 147] on input "text" at bounding box center [492, 143] width 250 height 23
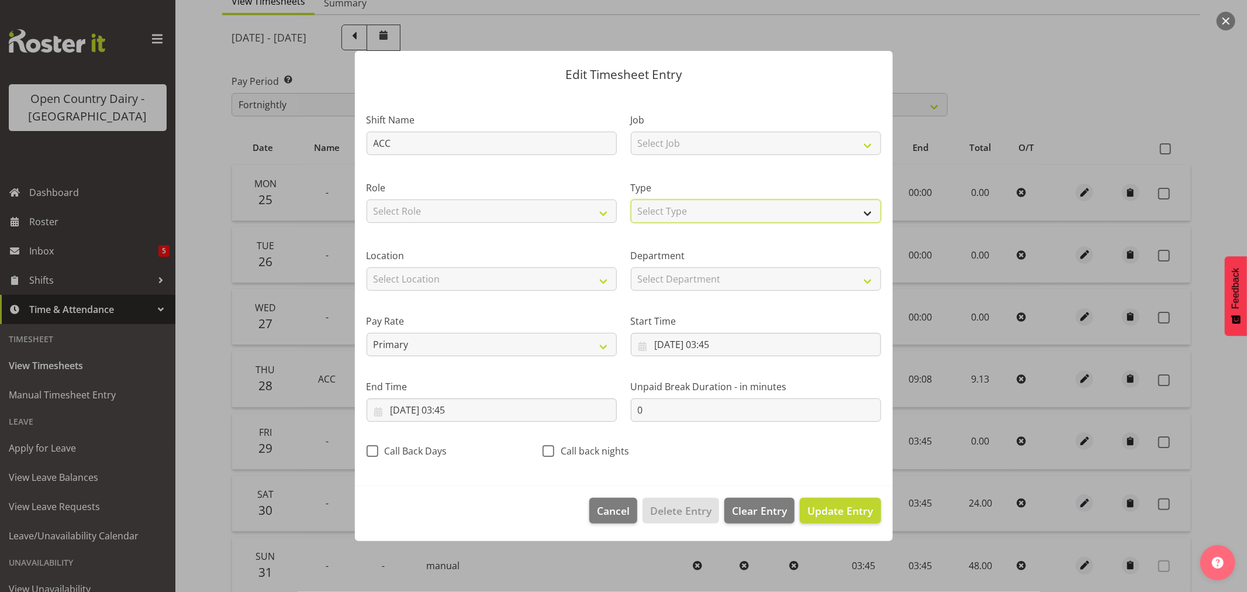
click at [868, 210] on select "Select Type Off Standard Public Holiday Public Holiday (Worked) Day In Lieu Ann…" at bounding box center [756, 210] width 250 height 23
click at [631, 199] on select "Select Type Off Standard Public Holiday Public Holiday (Worked) Day In Lieu Ann…" at bounding box center [756, 210] width 250 height 23
click at [703, 346] on input "[DATE] 03:45" at bounding box center [756, 344] width 250 height 23
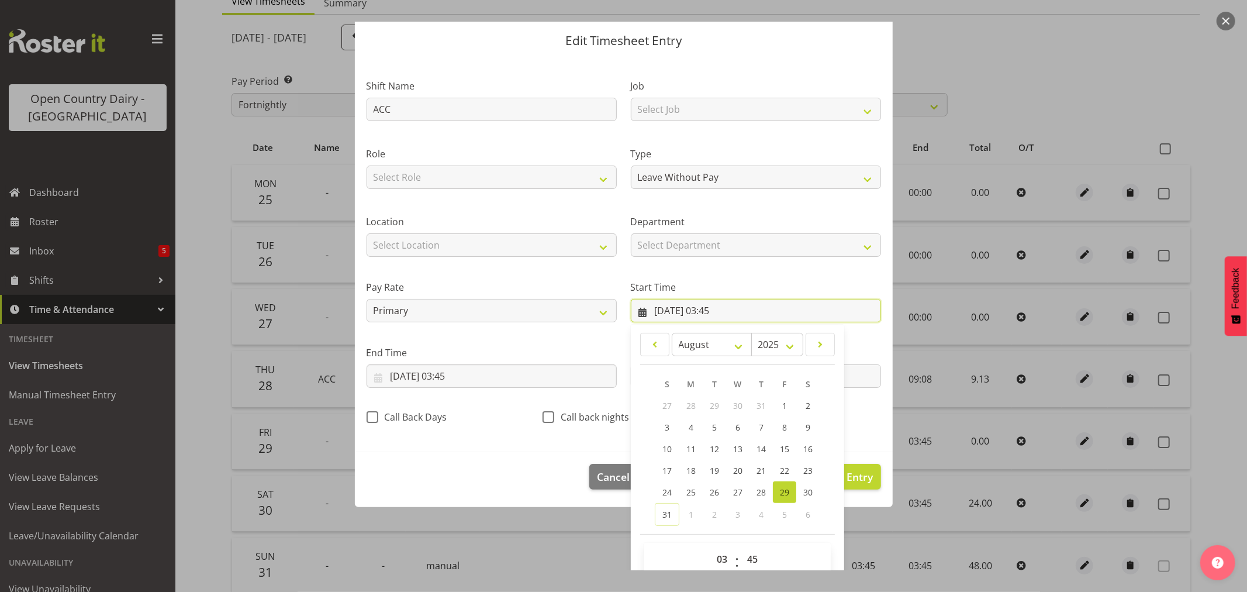
scroll to position [53, 0]
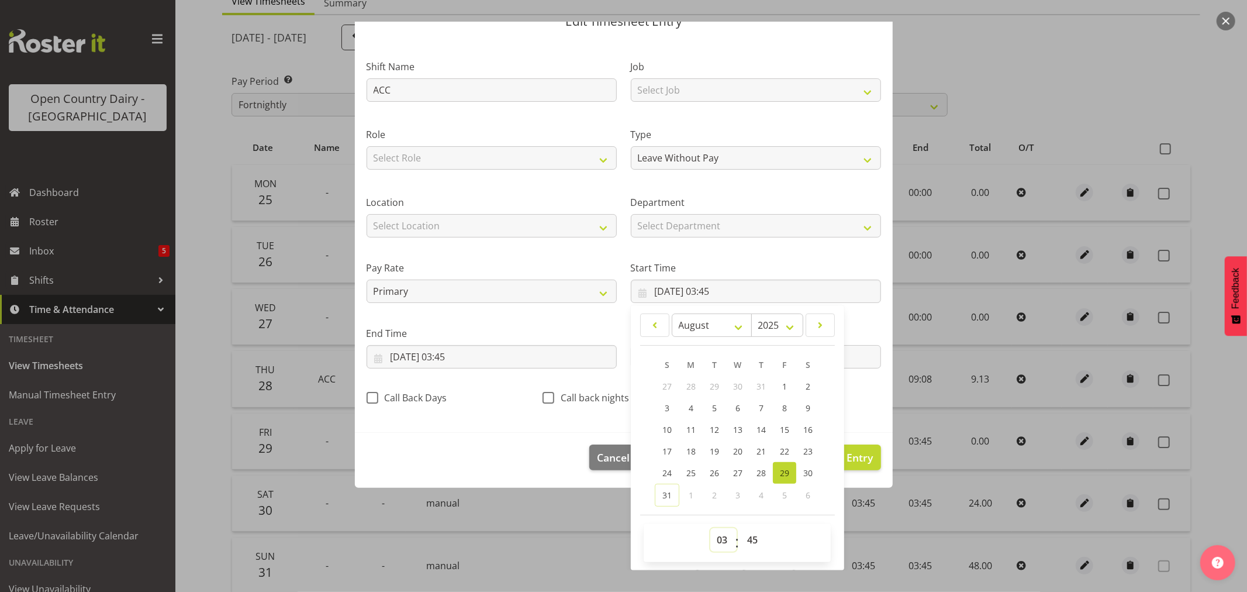
click at [716, 540] on select "00 01 02 03 04 05 06 07 08 09 10 11 12 13 14 15 16 17 18 19 20 21 22 23" at bounding box center [723, 539] width 26 height 23
click at [710, 528] on select "00 01 02 03 04 05 06 07 08 09 10 11 12 13 14 15 16 17 18 19 20 21 22 23" at bounding box center [723, 539] width 26 height 23
click at [744, 539] on select "00 01 02 03 04 05 06 07 08 09 10 11 12 13 14 15 16 17 18 19 20 21 22 23 24 25 2…" at bounding box center [754, 539] width 26 height 23
click at [741, 528] on select "00 01 02 03 04 05 06 07 08 09 10 11 12 13 14 15 16 17 18 19 20 21 22 23 24 25 2…" at bounding box center [754, 539] width 26 height 23
click at [479, 449] on footer "Cancel Delete Entry Clear Entry Update Entry" at bounding box center [624, 460] width 538 height 55
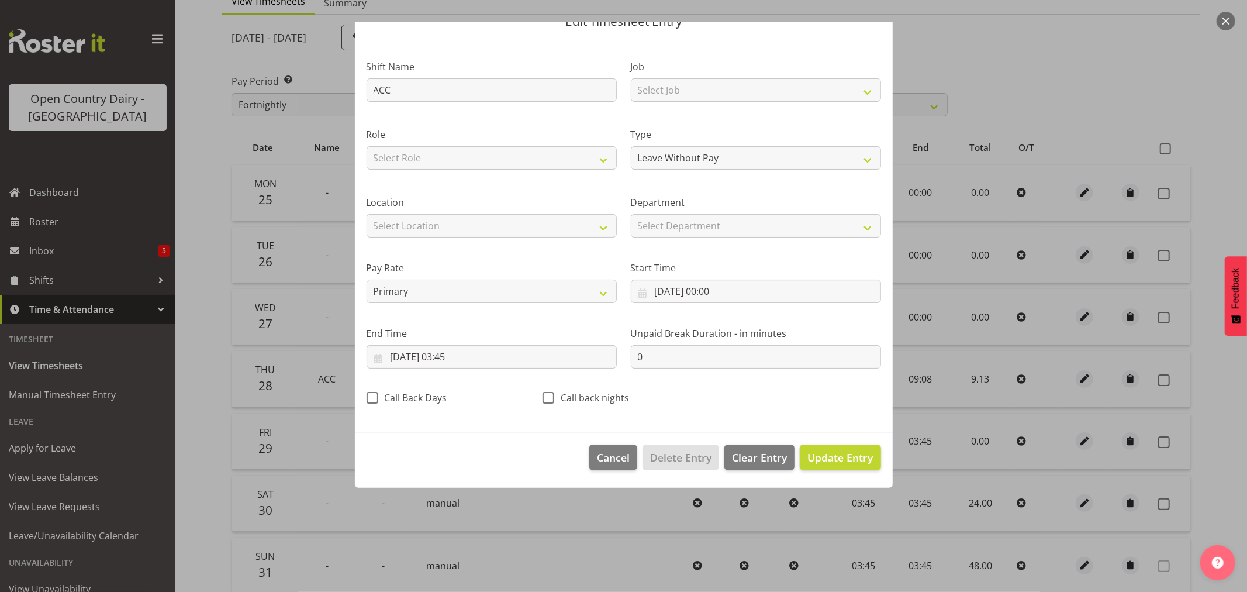
scroll to position [0, 0]
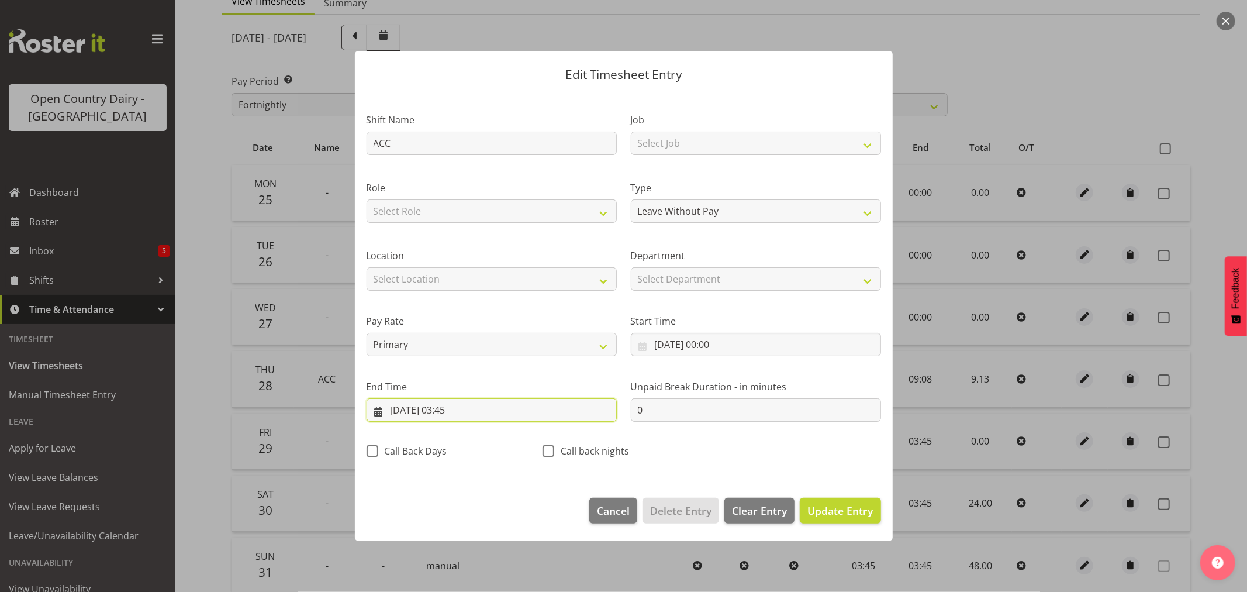
click at [455, 409] on input "[DATE] 03:45" at bounding box center [492, 409] width 250 height 23
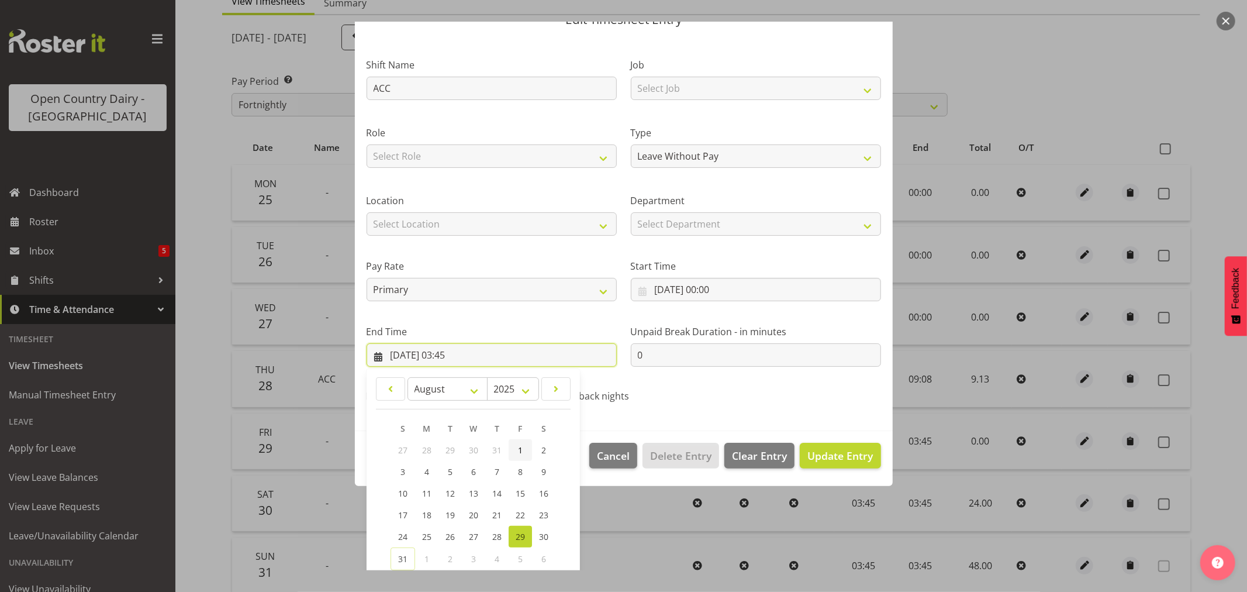
scroll to position [119, 0]
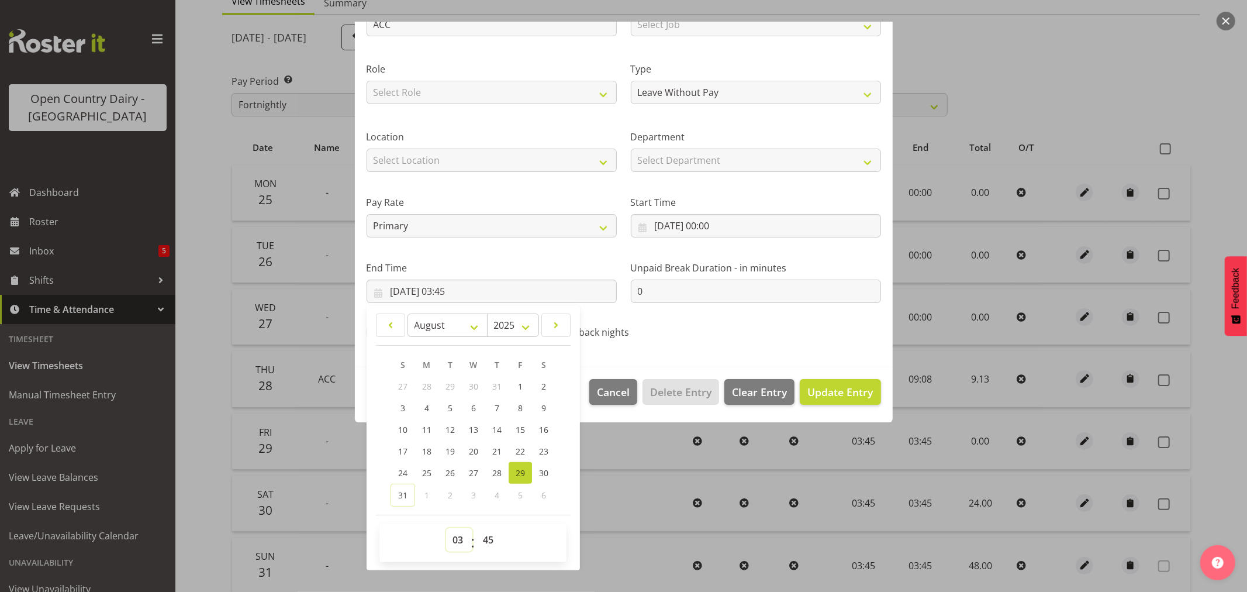
click at [454, 540] on select "00 01 02 03 04 05 06 07 08 09 10 11 12 13 14 15 16 17 18 19 20 21 22 23" at bounding box center [459, 539] width 26 height 23
click at [446, 528] on select "00 01 02 03 04 05 06 07 08 09 10 11 12 13 14 15 16 17 18 19 20 21 22 23" at bounding box center [459, 539] width 26 height 23
click at [479, 541] on select "00 01 02 03 04 05 06 07 08 09 10 11 12 13 14 15 16 17 18 19 20 21 22 23 24 25 2…" at bounding box center [489, 539] width 26 height 23
click at [487, 540] on select "00 01 02 03 04 05 06 07 08 09 10 11 12 13 14 15 16 17 18 19 20 21 22 23 24 25 2…" at bounding box center [489, 539] width 26 height 23
click at [486, 538] on select "00 01 02 03 04 05 06 07 08 09 10 11 12 13 14 15 16 17 18 19 20 21 22 23 24 25 2…" at bounding box center [489, 539] width 26 height 23
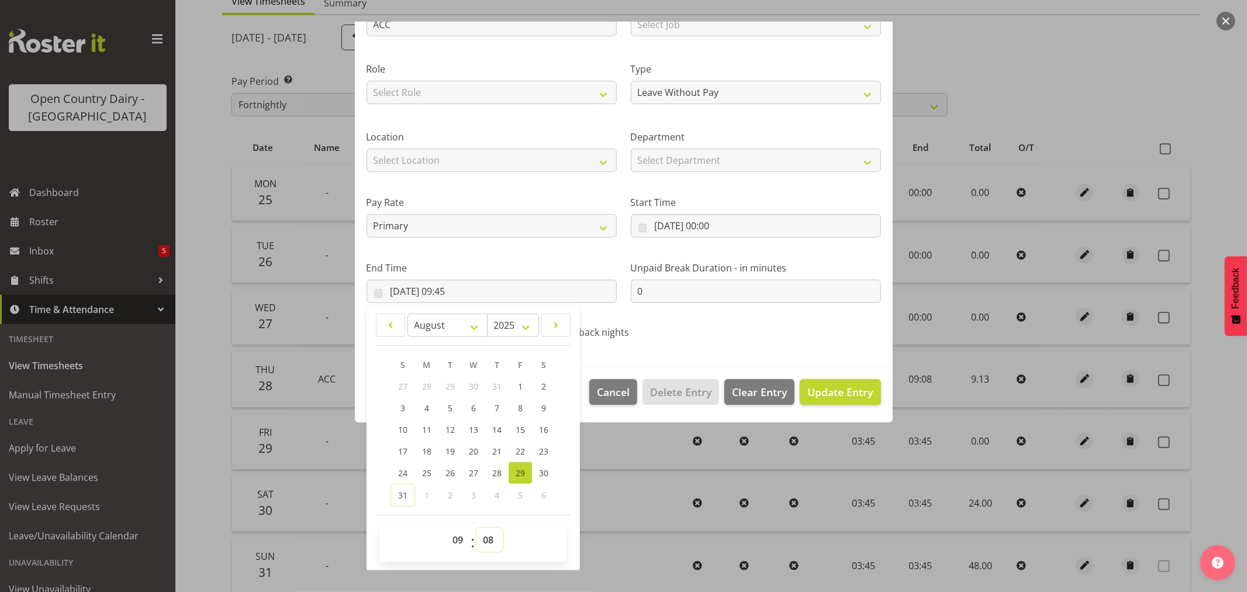
click at [476, 528] on select "00 01 02 03 04 05 06 07 08 09 10 11 12 13 14 15 16 17 18 19 20 21 22 23 24 25 2…" at bounding box center [489, 539] width 26 height 23
click at [823, 385] on span "Update Entry" at bounding box center [839, 392] width 65 height 14
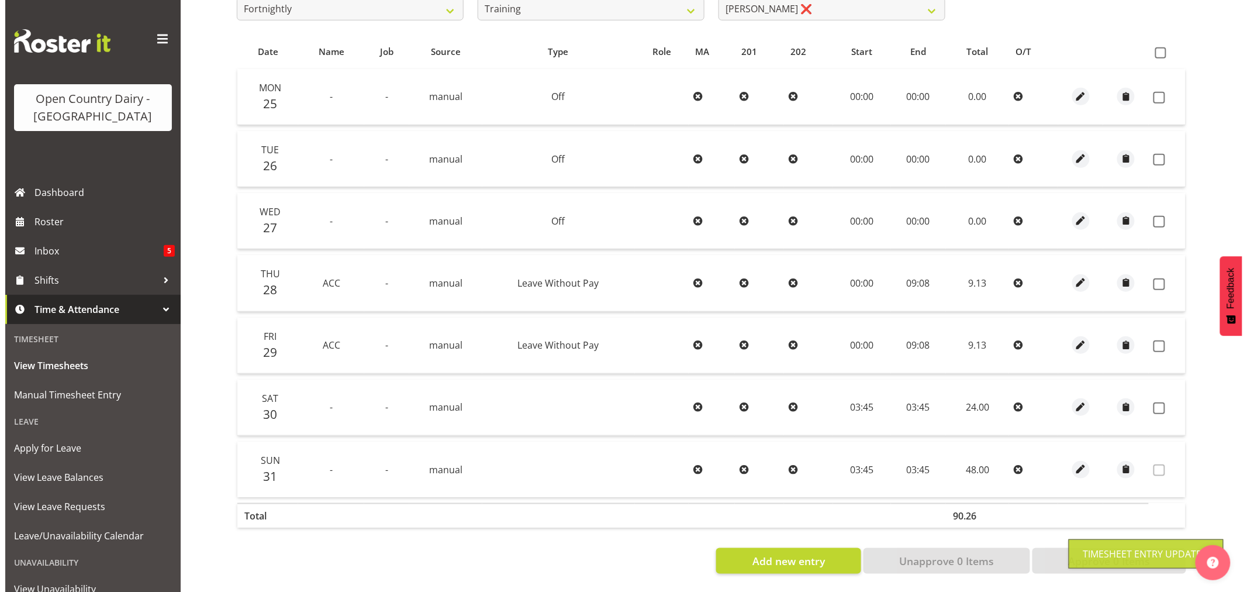
scroll to position [235, 0]
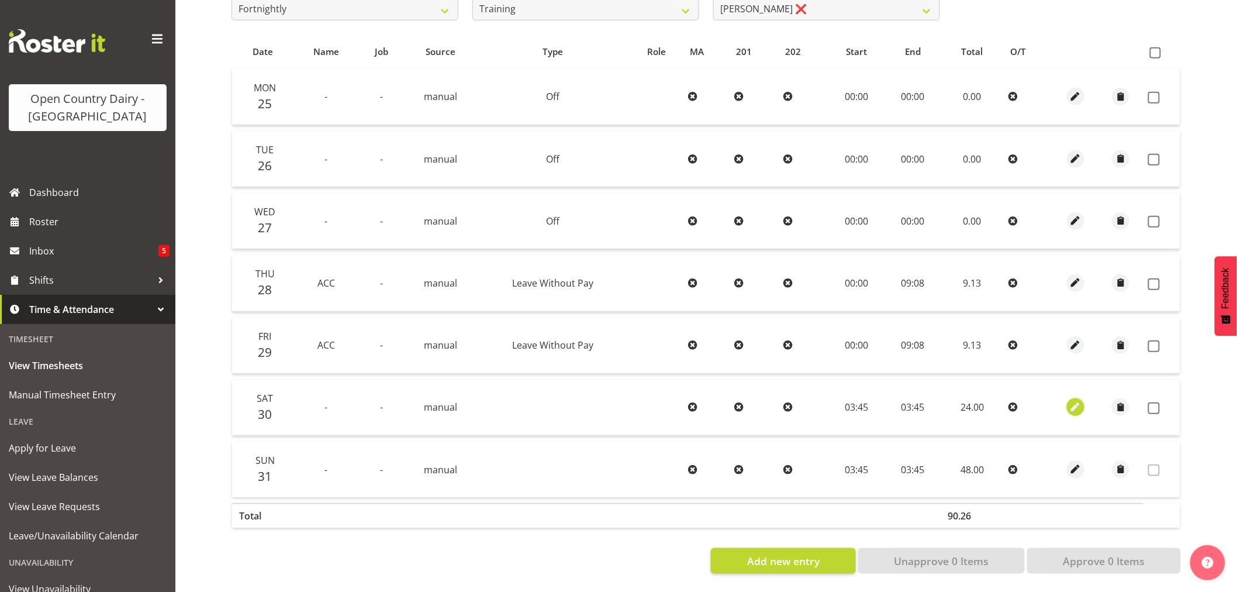
click at [1078, 400] on span "button" at bounding box center [1075, 406] width 13 height 13
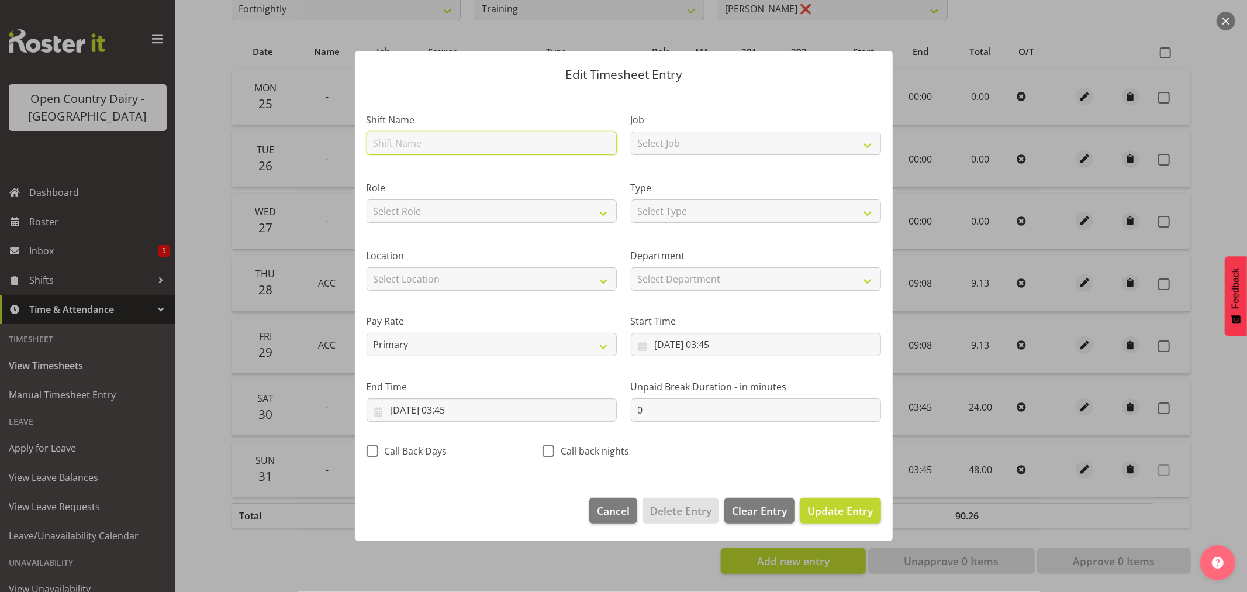
click at [419, 150] on input "text" at bounding box center [492, 143] width 250 height 23
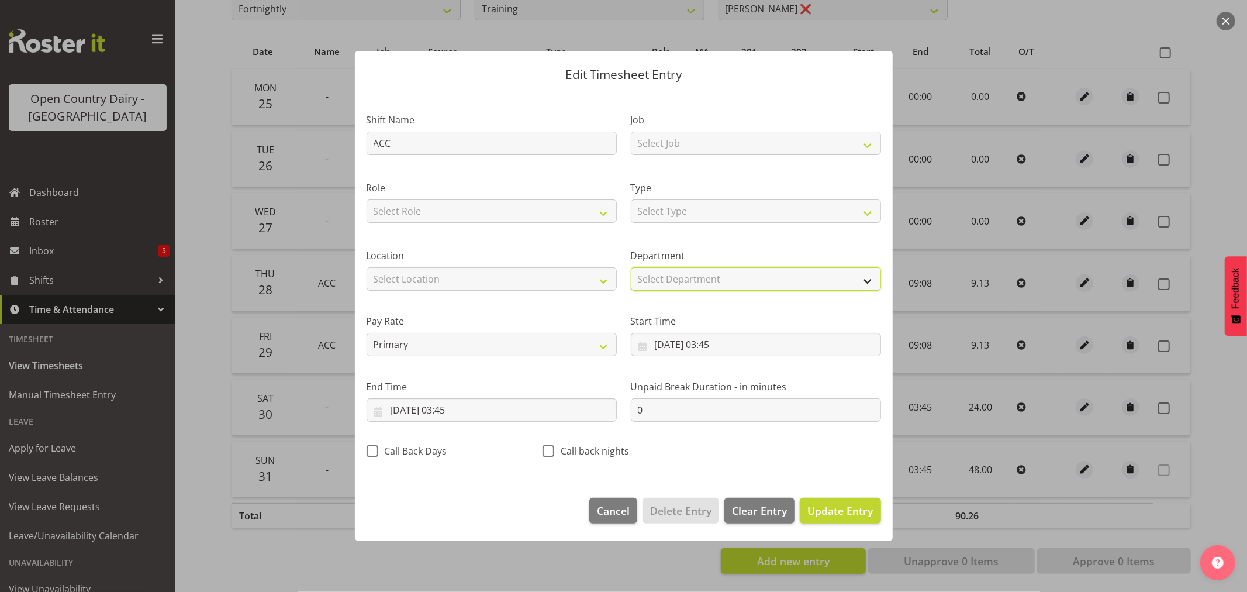
click at [870, 282] on select "Select Department Training 703 705 713 704 702 706 729 709 716 722 718 717 721 …" at bounding box center [756, 278] width 250 height 23
click at [815, 314] on label "Start Time" at bounding box center [756, 321] width 250 height 14
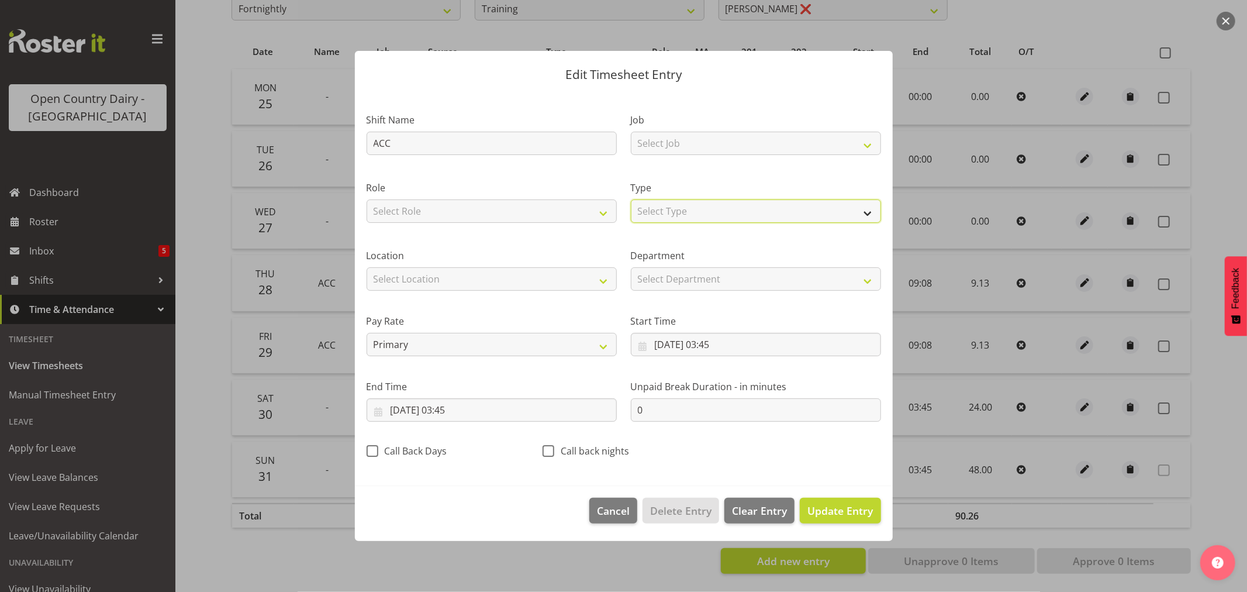
click at [869, 215] on select "Select Type Off Standard Public Holiday Public Holiday (Worked) Day In Lieu Ann…" at bounding box center [756, 210] width 250 height 23
click at [631, 199] on select "Select Type Off Standard Public Holiday Public Holiday (Worked) Day In Lieu Ann…" at bounding box center [756, 210] width 250 height 23
click at [651, 413] on input "0" at bounding box center [756, 409] width 250 height 23
click at [702, 344] on input "[DATE] 03:45" at bounding box center [756, 344] width 250 height 23
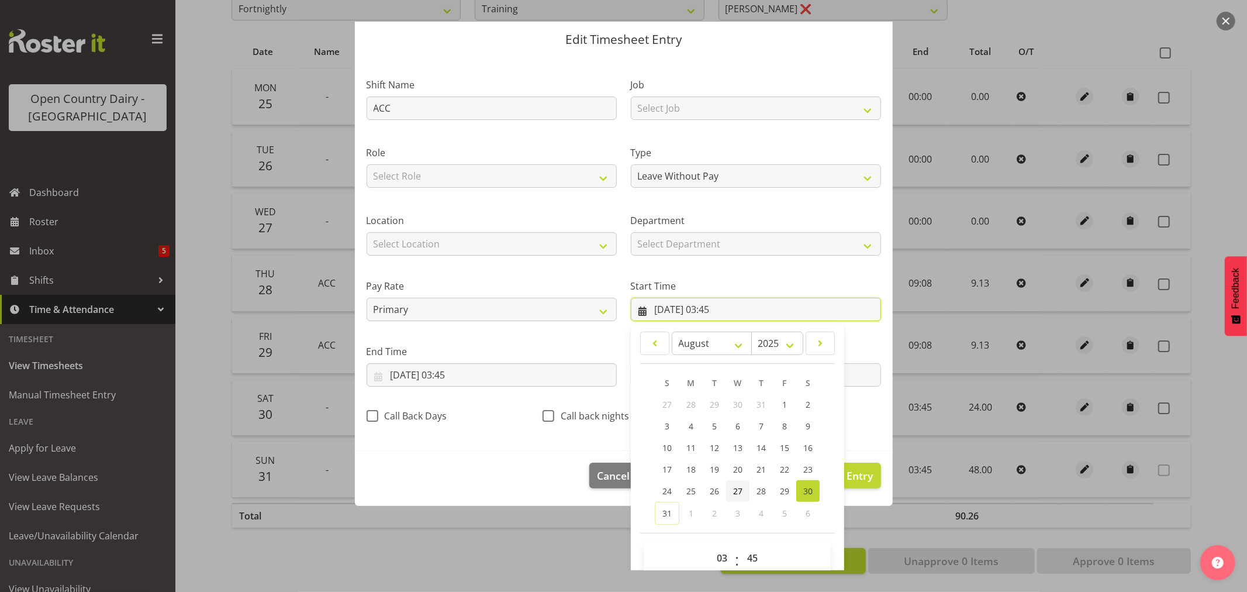
scroll to position [53, 0]
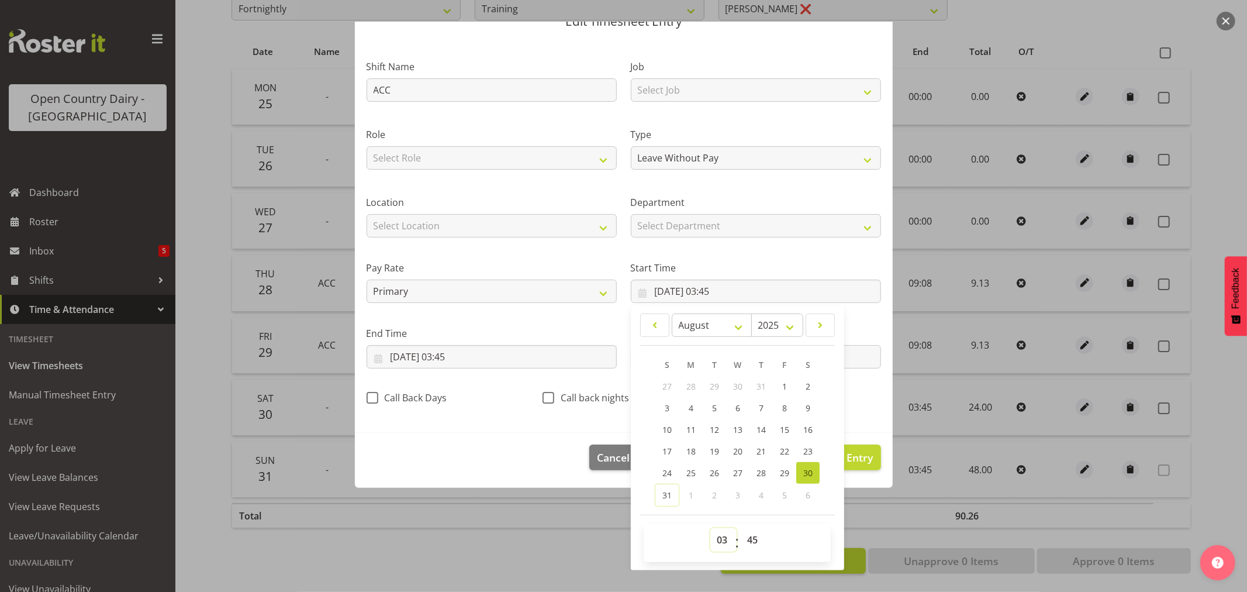
click at [719, 533] on select "00 01 02 03 04 05 06 07 08 09 10 11 12 13 14 15 16 17 18 19 20 21 22 23" at bounding box center [723, 539] width 26 height 23
click at [710, 528] on select "00 01 02 03 04 05 06 07 08 09 10 11 12 13 14 15 16 17 18 19 20 21 22 23" at bounding box center [723, 539] width 26 height 23
click at [754, 536] on select "00 01 02 03 04 05 06 07 08 09 10 11 12 13 14 15 16 17 18 19 20 21 22 23 24 25 2…" at bounding box center [754, 539] width 26 height 23
click at [741, 528] on select "00 01 02 03 04 05 06 07 08 09 10 11 12 13 14 15 16 17 18 19 20 21 22 23 24 25 2…" at bounding box center [754, 539] width 26 height 23
click at [507, 423] on section "Shift Name ACC Job Select Job Driver Driver supervisor Support Role Select Role…" at bounding box center [624, 236] width 538 height 394
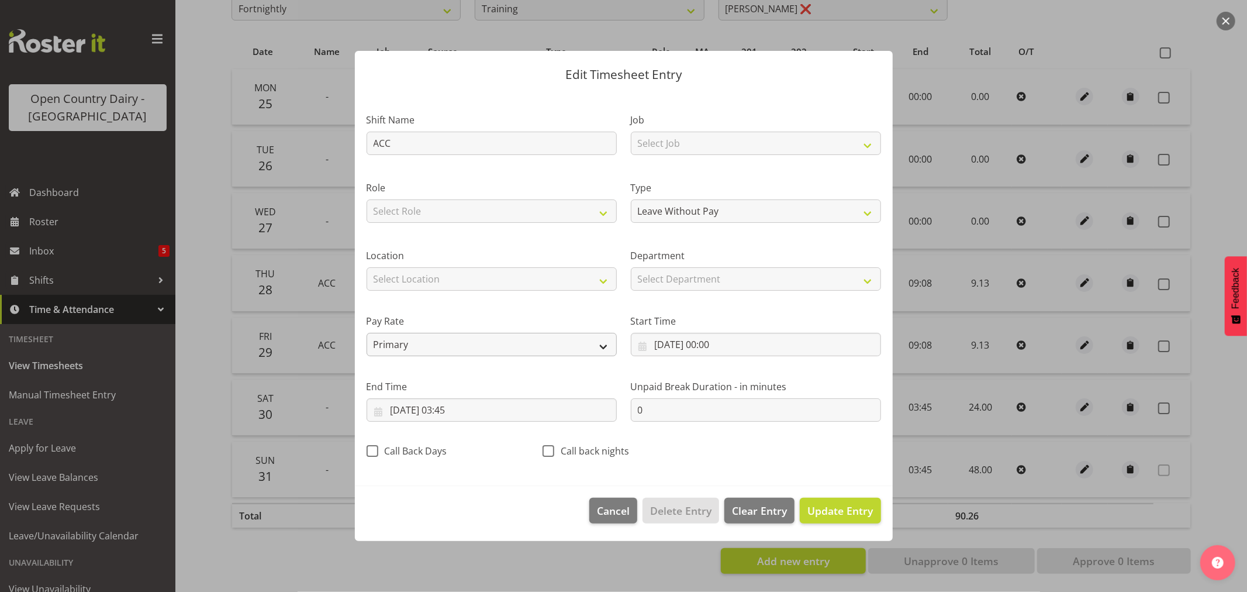
scroll to position [0, 0]
click at [459, 405] on input "[DATE] 03:45" at bounding box center [492, 409] width 250 height 23
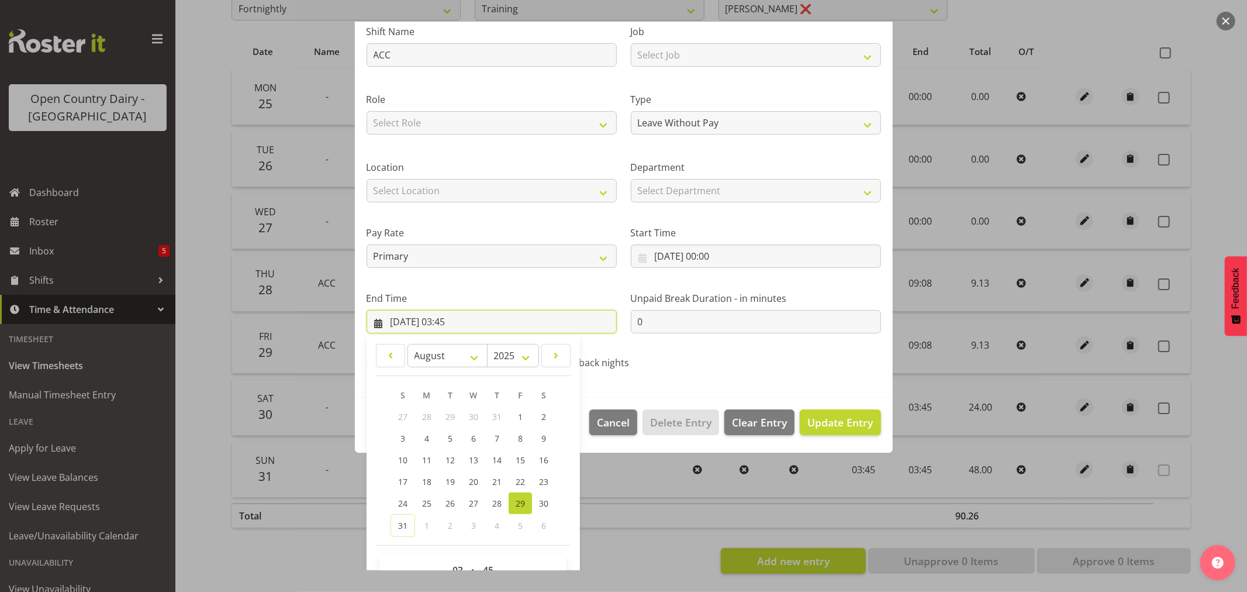
scroll to position [119, 0]
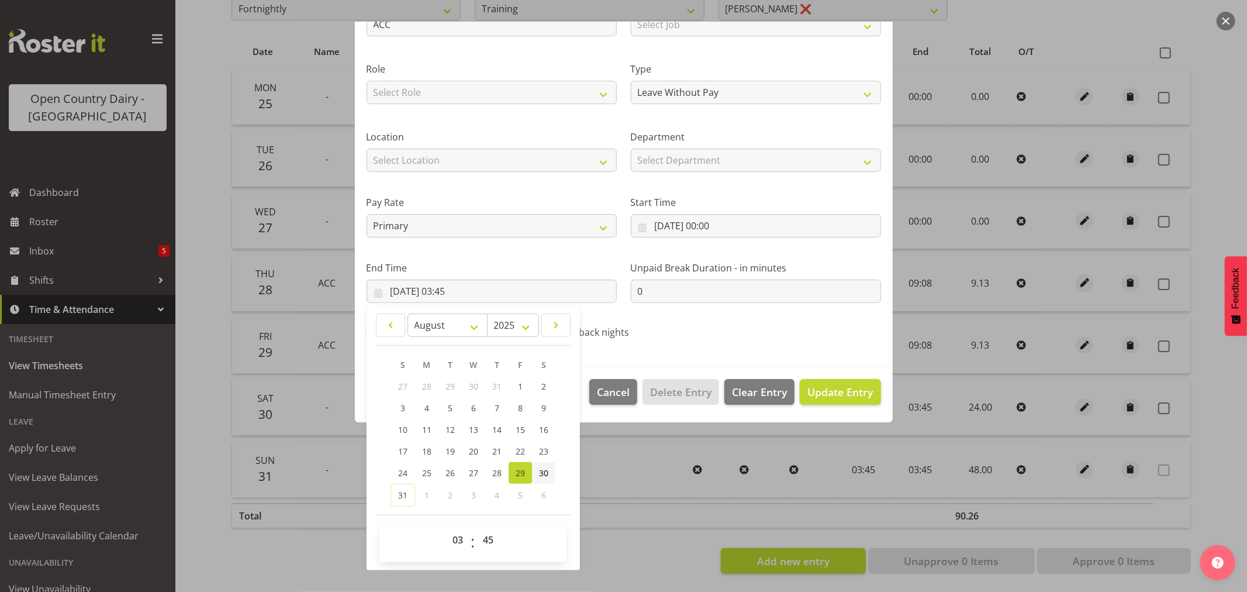
click at [548, 467] on span "30" at bounding box center [543, 472] width 9 height 11
click at [459, 544] on select "00 01 02 03 04 05 06 07 08 09 10 11 12 13 14 15 16 17 18 19 20 21 22 23" at bounding box center [459, 539] width 26 height 23
click at [446, 528] on select "00 01 02 03 04 05 06 07 08 09 10 11 12 13 14 15 16 17 18 19 20 21 22 23" at bounding box center [459, 539] width 26 height 23
click at [488, 538] on select "00 01 02 03 04 05 06 07 08 09 10 11 12 13 14 15 16 17 18 19 20 21 22 23 24 25 2…" at bounding box center [489, 539] width 26 height 23
click at [476, 528] on select "00 01 02 03 04 05 06 07 08 09 10 11 12 13 14 15 16 17 18 19 20 21 22 23 24 25 2…" at bounding box center [489, 539] width 26 height 23
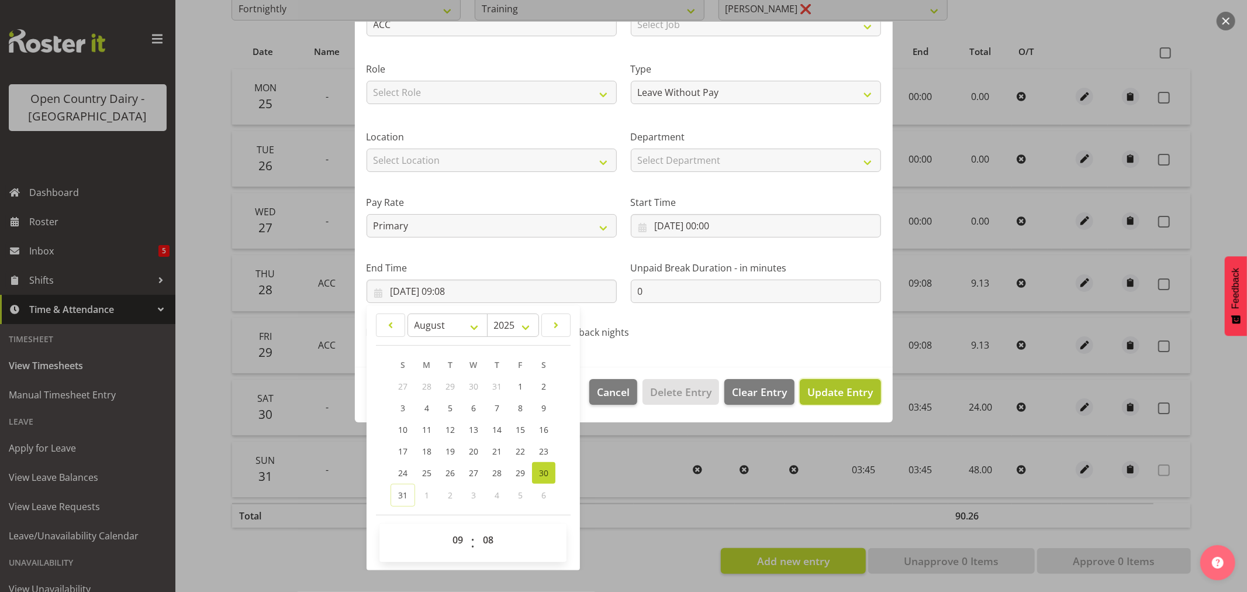
click at [836, 388] on span "Update Entry" at bounding box center [839, 392] width 65 height 14
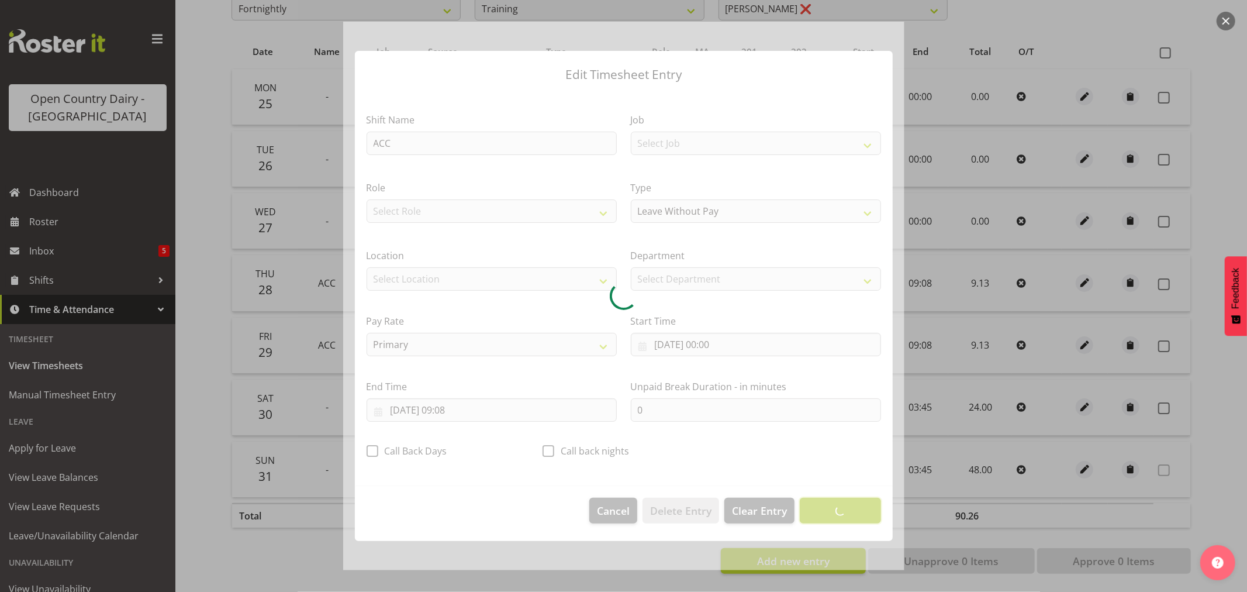
scroll to position [0, 0]
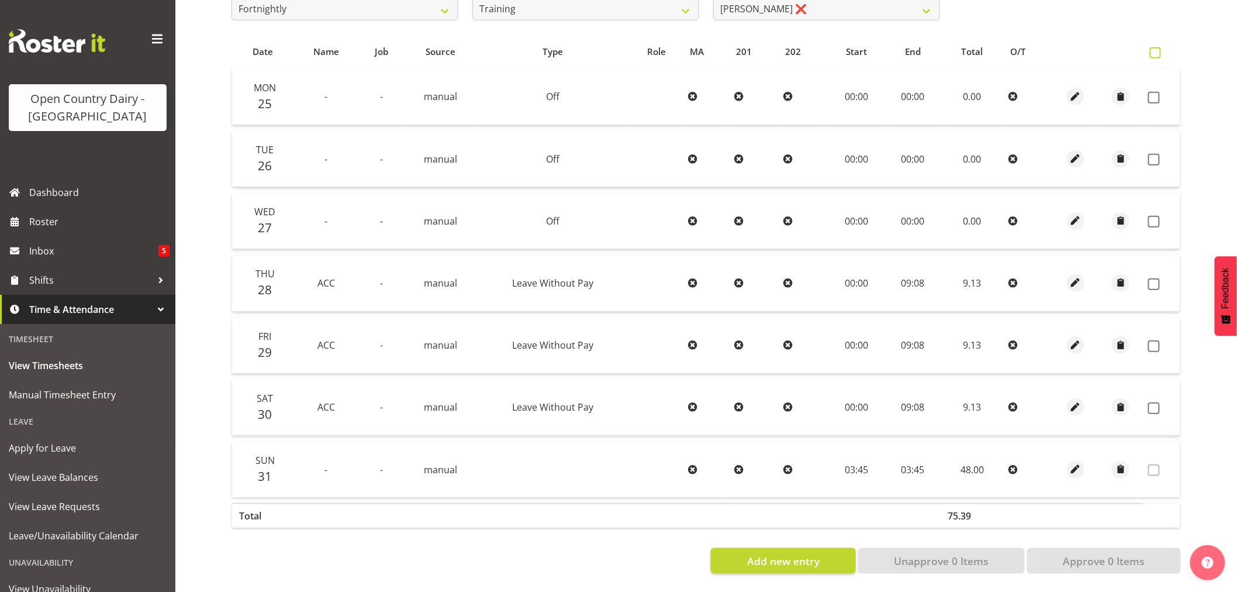
click at [1154, 47] on span at bounding box center [1155, 52] width 11 height 11
click at [1154, 49] on input "checkbox" at bounding box center [1154, 53] width 8 height 8
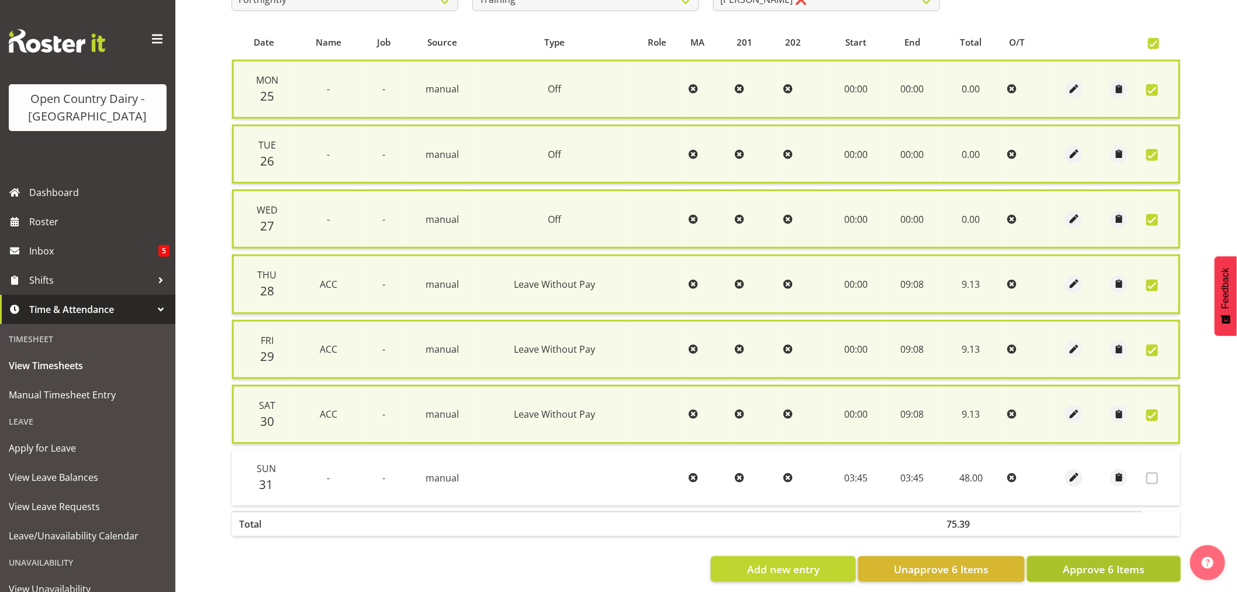
click at [1101, 561] on span "Approve 6 Items" at bounding box center [1104, 568] width 82 height 15
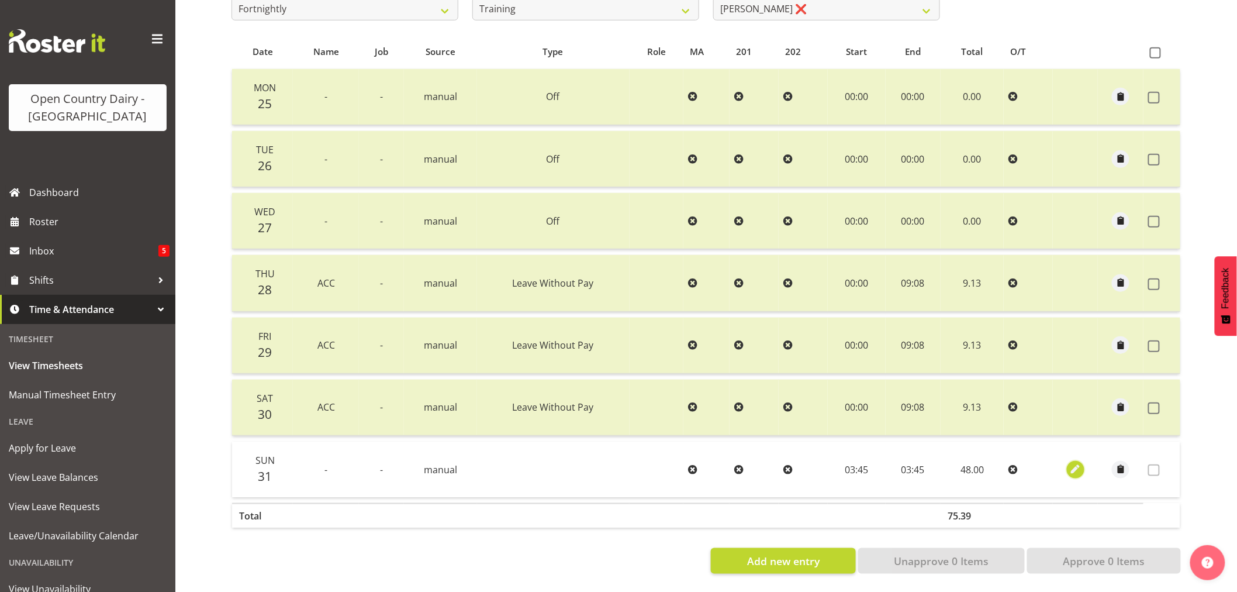
click at [1076, 462] on span "button" at bounding box center [1075, 468] width 13 height 13
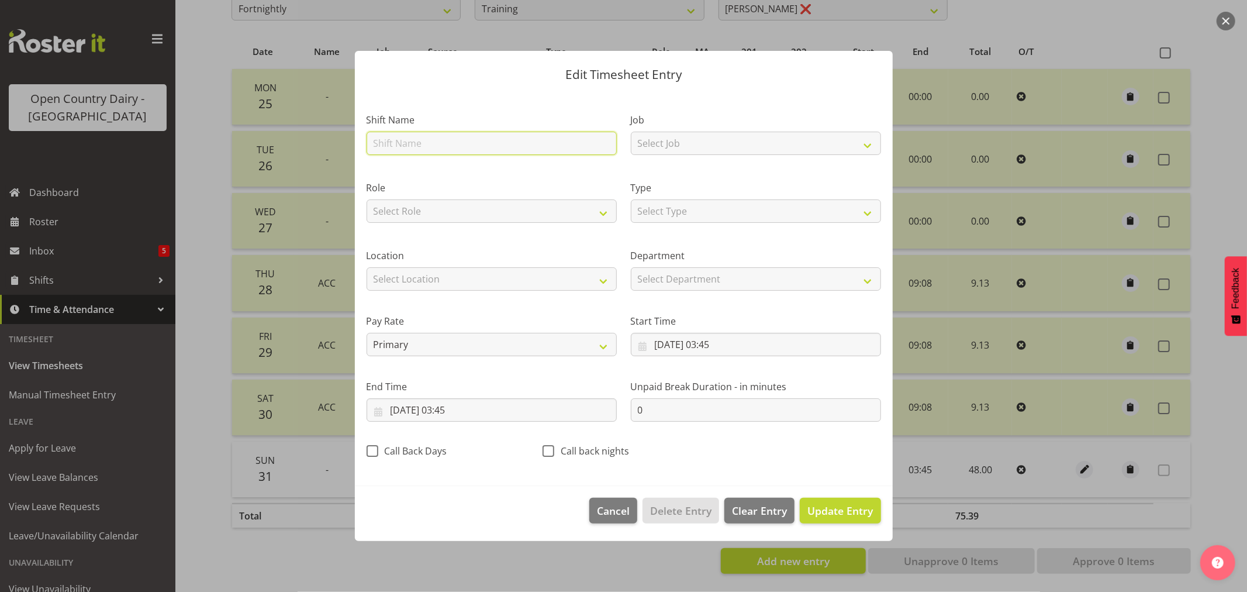
click at [485, 143] on input "text" at bounding box center [492, 143] width 250 height 23
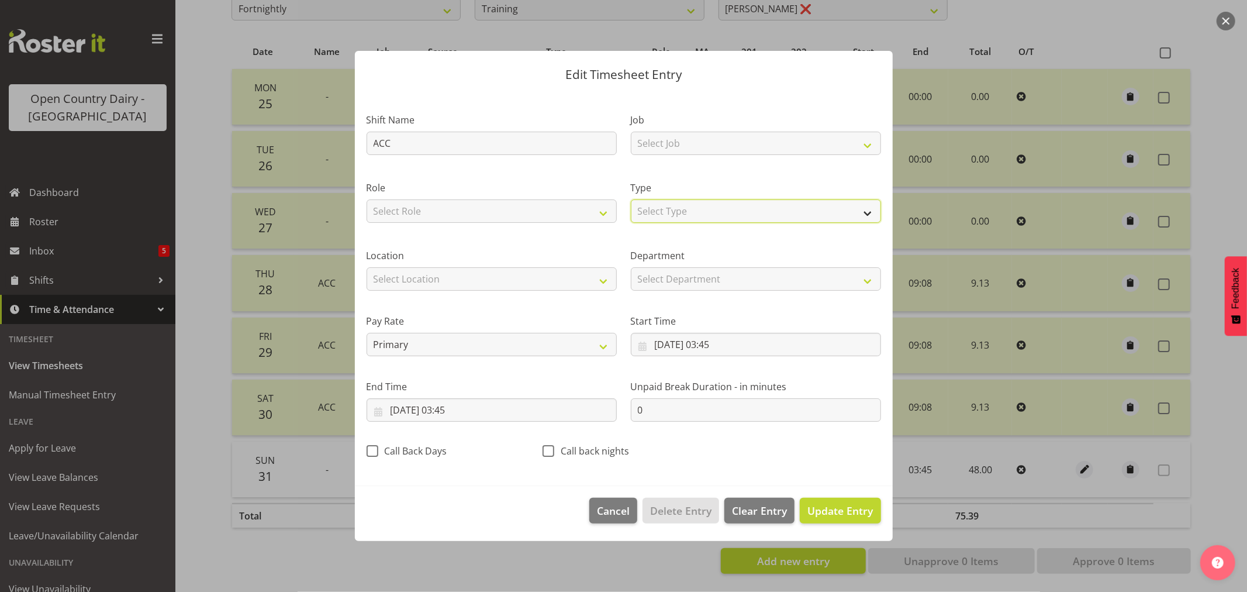
click at [866, 211] on select "Select Type Off Standard Public Holiday Public Holiday (Worked) Day In Lieu Ann…" at bounding box center [756, 210] width 250 height 23
click at [631, 199] on select "Select Type Off Standard Public Holiday Public Holiday (Worked) Day In Lieu Ann…" at bounding box center [756, 210] width 250 height 23
click at [716, 345] on input "[DATE] 03:45" at bounding box center [756, 344] width 250 height 23
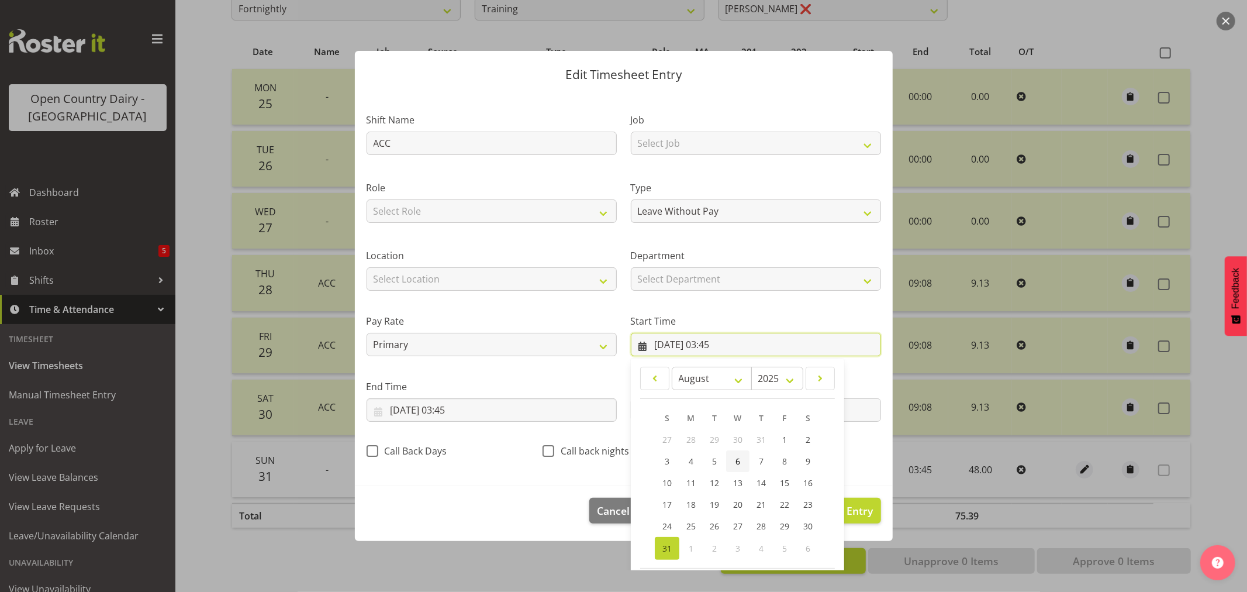
scroll to position [53, 0]
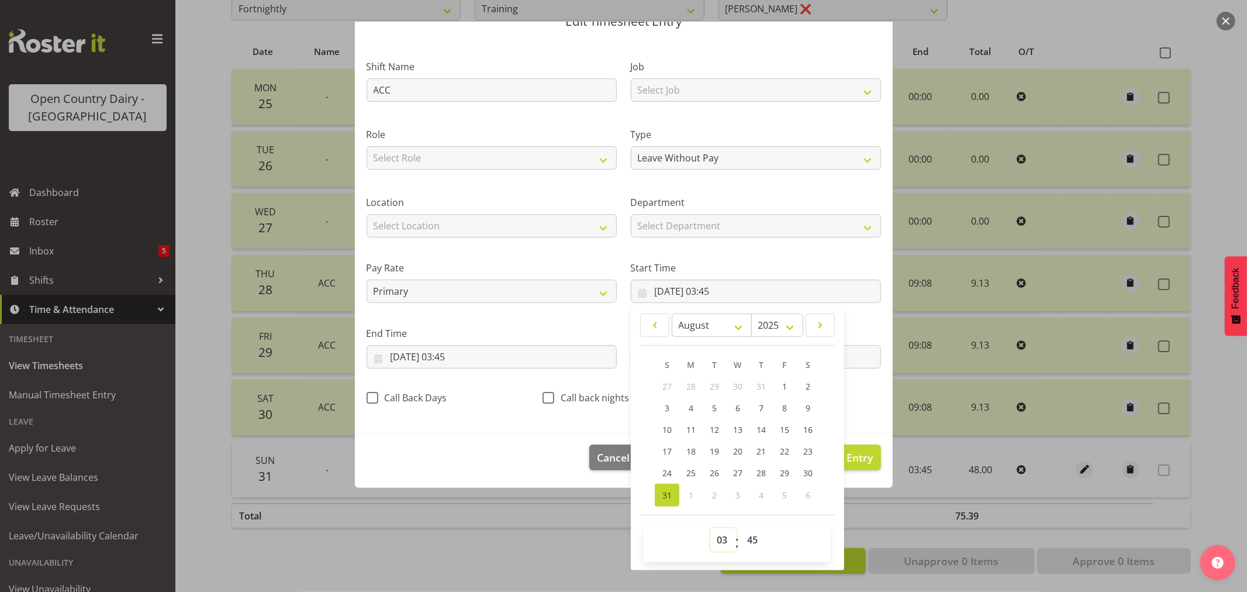
click at [720, 538] on select "00 01 02 03 04 05 06 07 08 09 10 11 12 13 14 15 16 17 18 19 20 21 22 23" at bounding box center [723, 539] width 26 height 23
click at [710, 528] on select "00 01 02 03 04 05 06 07 08 09 10 11 12 13 14 15 16 17 18 19 20 21 22 23" at bounding box center [723, 539] width 26 height 23
click at [746, 541] on select "00 01 02 03 04 05 06 07 08 09 10 11 12 13 14 15 16 17 18 19 20 21 22 23 24 25 2…" at bounding box center [754, 539] width 26 height 23
click at [741, 528] on select "00 01 02 03 04 05 06 07 08 09 10 11 12 13 14 15 16 17 18 19 20 21 22 23 24 25 2…" at bounding box center [754, 539] width 26 height 23
click at [785, 518] on footer "00 01 02 03 04 05 06 07 08 09 10 11 12 13 14 15 16 17 18 19 20 21 22 23 : 00 01…" at bounding box center [737, 537] width 195 height 47
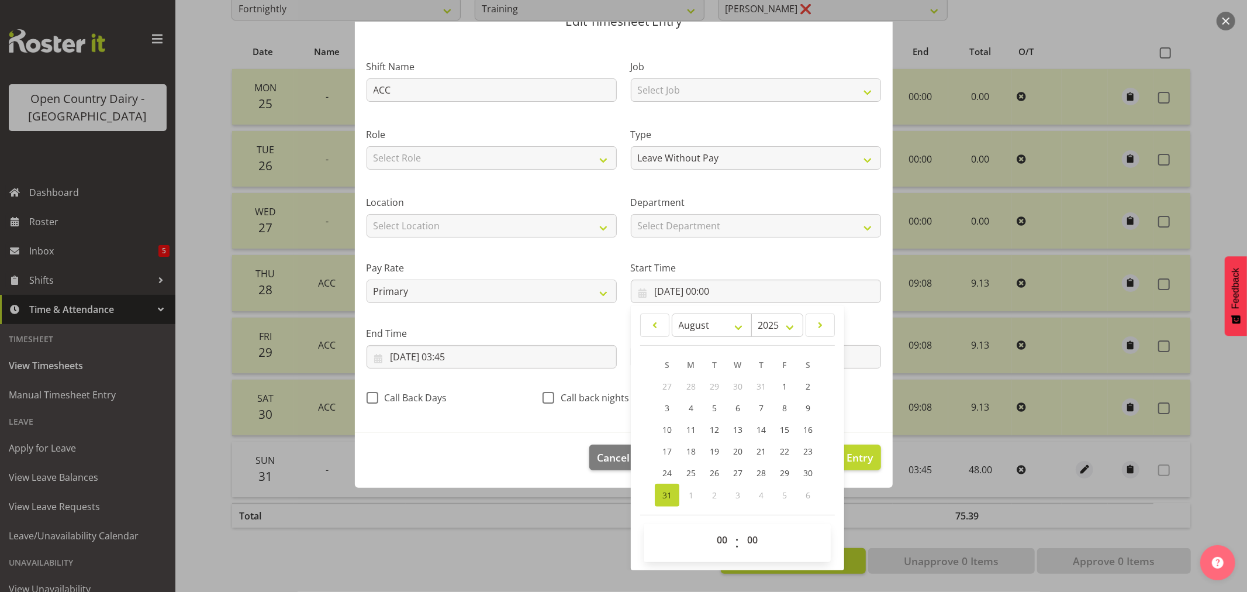
click at [576, 504] on div "Edit Timesheet Entry Shift Name ACC Job Select Job Driver Driver supervisor Sup…" at bounding box center [623, 242] width 561 height 549
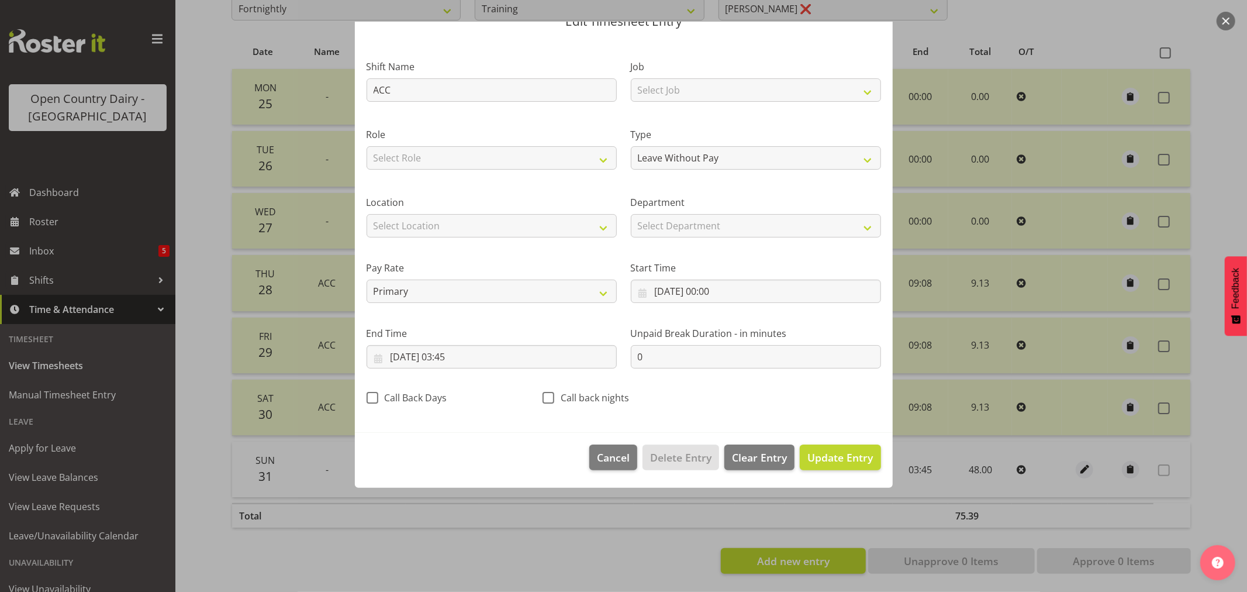
scroll to position [0, 0]
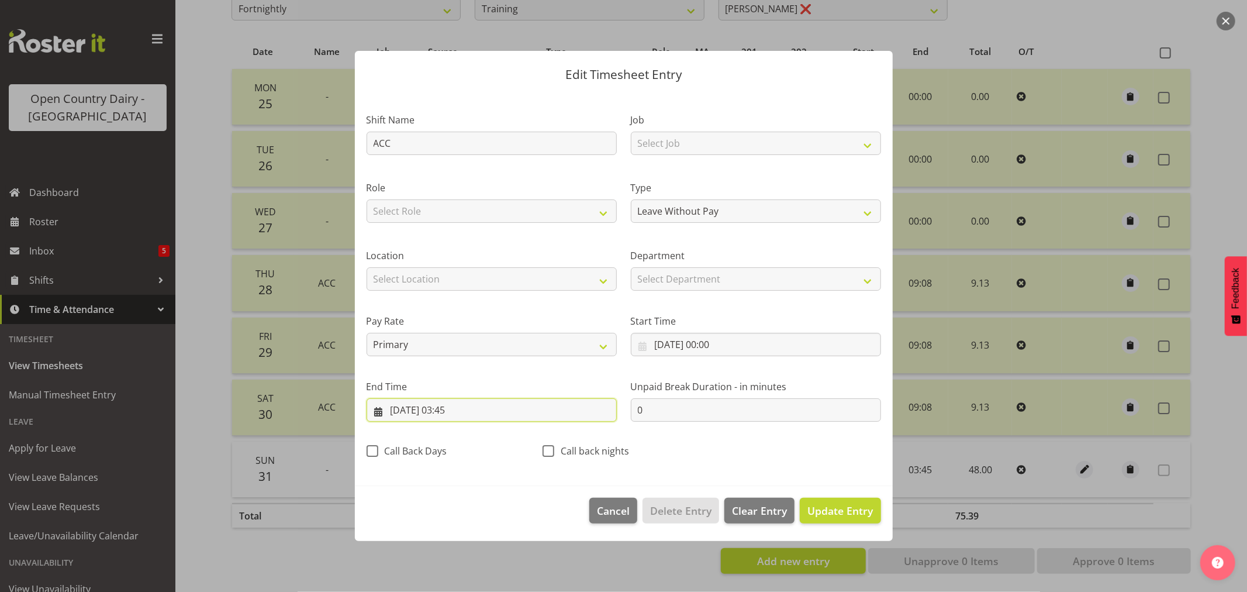
click at [451, 404] on input "[DATE] 03:45" at bounding box center [492, 409] width 250 height 23
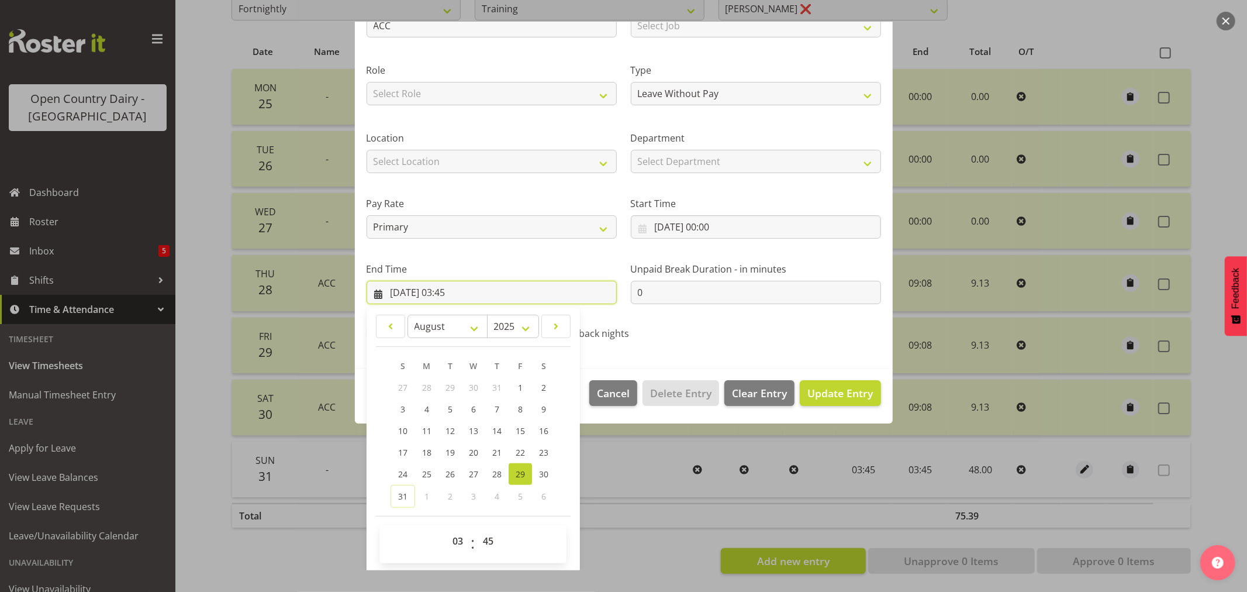
scroll to position [119, 0]
click at [403, 493] on span "31" at bounding box center [402, 494] width 9 height 11
click at [457, 540] on select "00 01 02 03 04 05 06 07 08 09 10 11 12 13 14 15 16 17 18 19 20 21 22 23" at bounding box center [459, 539] width 26 height 23
click at [446, 528] on select "00 01 02 03 04 05 06 07 08 09 10 11 12 13 14 15 16 17 18 19 20 21 22 23" at bounding box center [459, 539] width 26 height 23
click at [490, 542] on select "00 01 02 03 04 05 06 07 08 09 10 11 12 13 14 15 16 17 18 19 20 21 22 23 24 25 2…" at bounding box center [489, 539] width 26 height 23
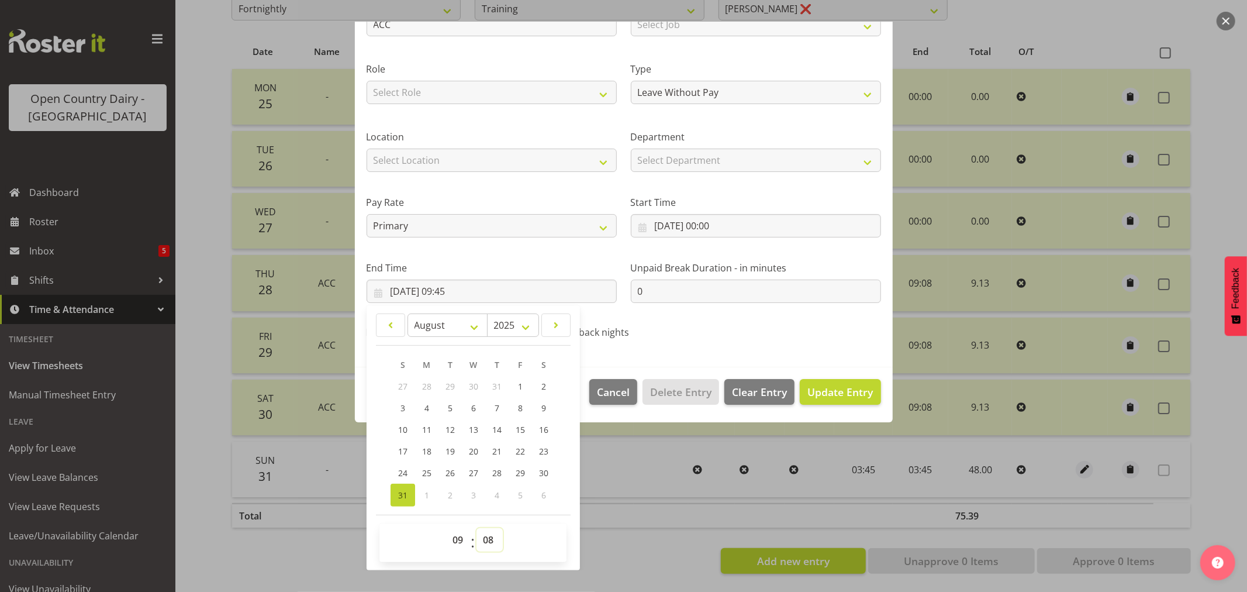
click at [476, 528] on select "00 01 02 03 04 05 06 07 08 09 10 11 12 13 14 15 16 17 18 19 20 21 22 23 24 25 2…" at bounding box center [489, 539] width 26 height 23
click at [828, 378] on footer "Cancel Delete Entry Clear Entry Update Entry" at bounding box center [624, 394] width 538 height 55
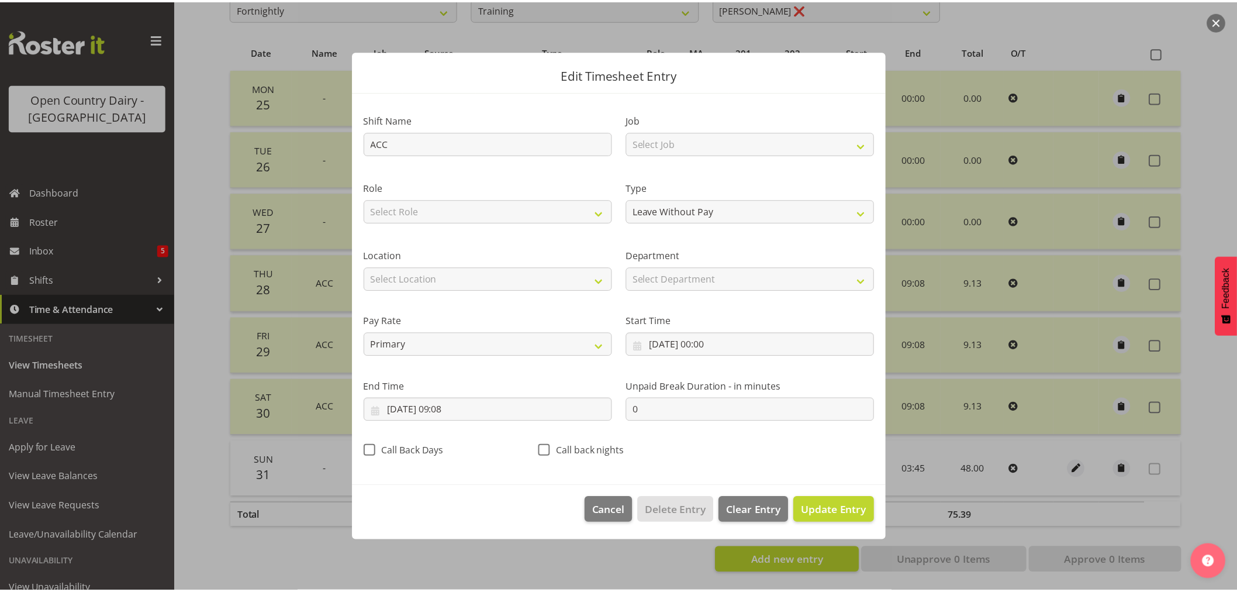
scroll to position [0, 0]
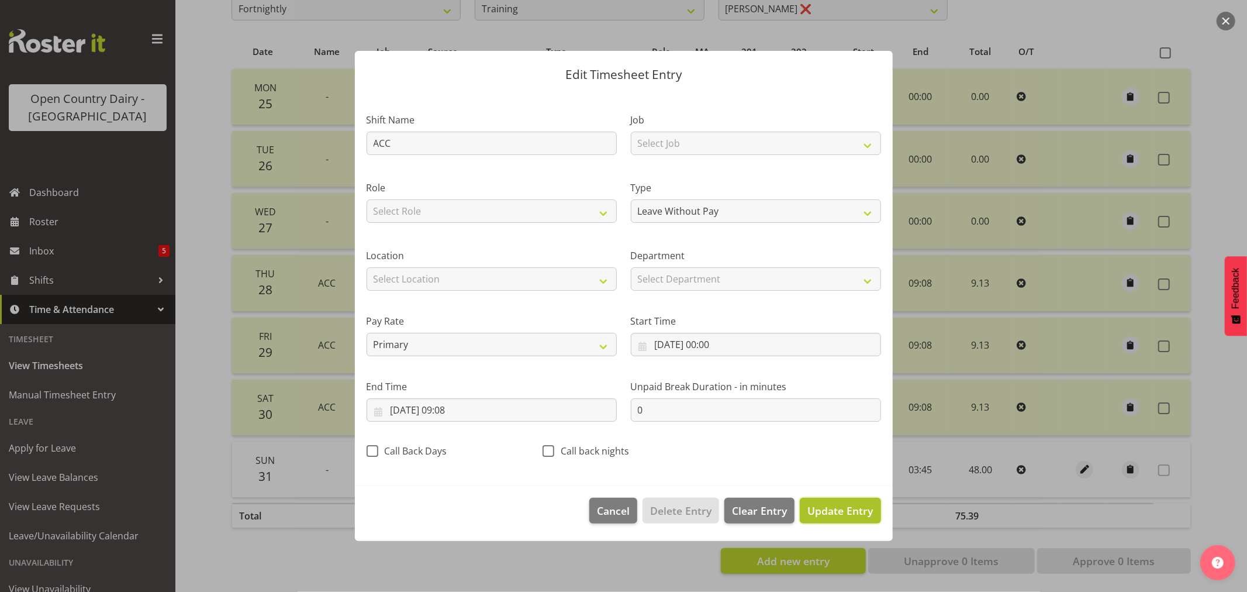
click at [823, 507] on span "Update Entry" at bounding box center [839, 510] width 65 height 14
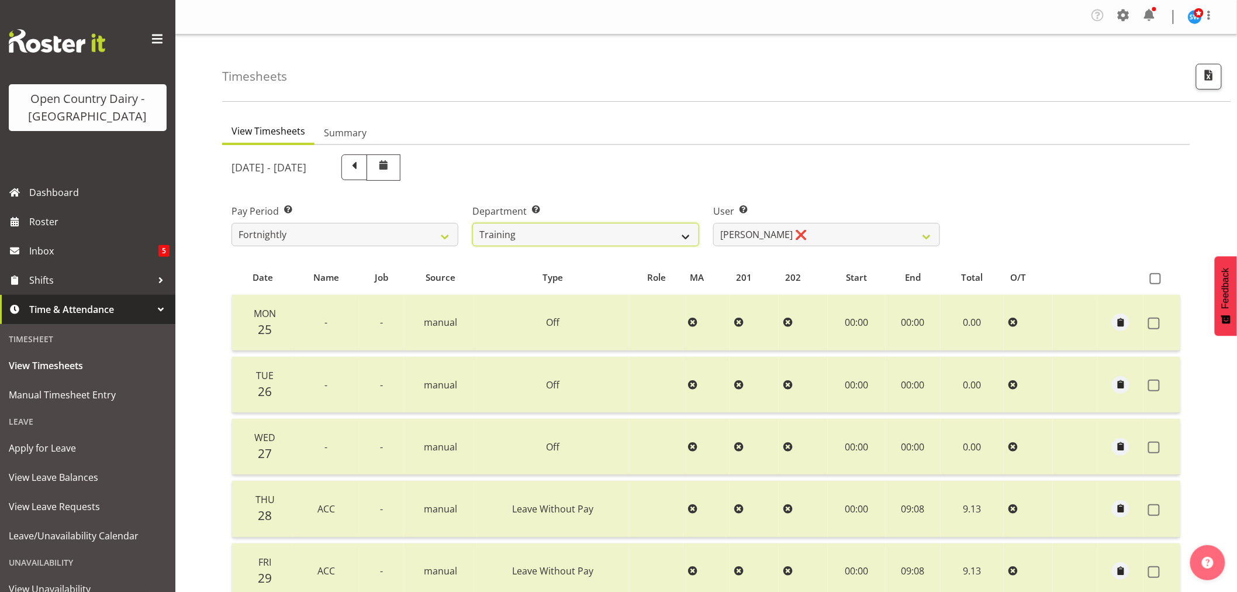
click at [690, 236] on select "701 702 703 704 705 706 707 708 709 710 711 712 713 714 715 716 717 718 719 720" at bounding box center [585, 234] width 227 height 23
click at [925, 236] on select "[PERSON_NAME] ❌ [PERSON_NAME] ❌ [PERSON_NAME] (Junior) ❌ [PERSON_NAME] ❌ [PERSO…" at bounding box center [826, 234] width 227 height 23
click at [713, 223] on select "[PERSON_NAME] ❌ [PERSON_NAME] ❌ [PERSON_NAME] (Junior) ❌ [PERSON_NAME] ❌ [PERSO…" at bounding box center [826, 234] width 227 height 23
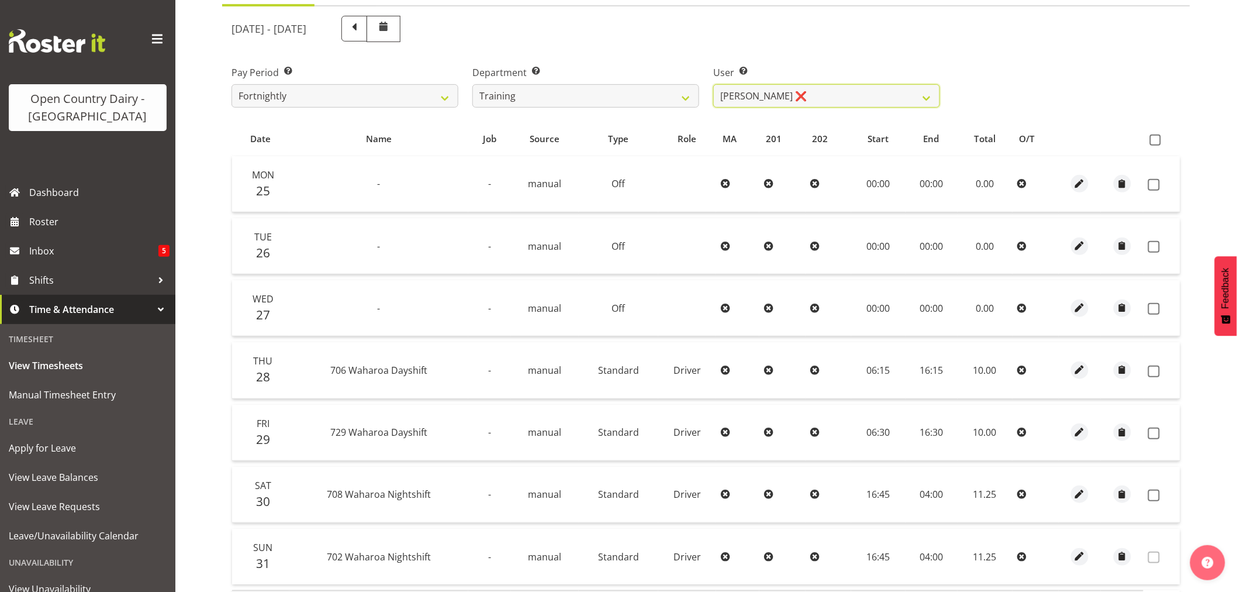
scroll to position [105, 0]
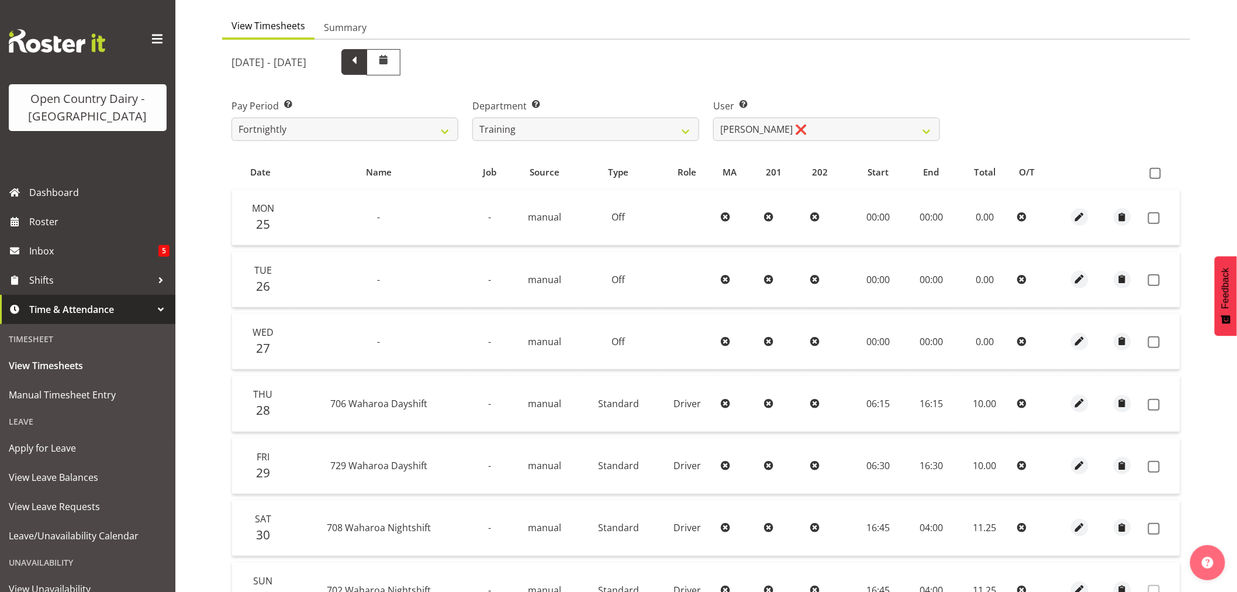
click at [362, 60] on span at bounding box center [354, 60] width 15 height 15
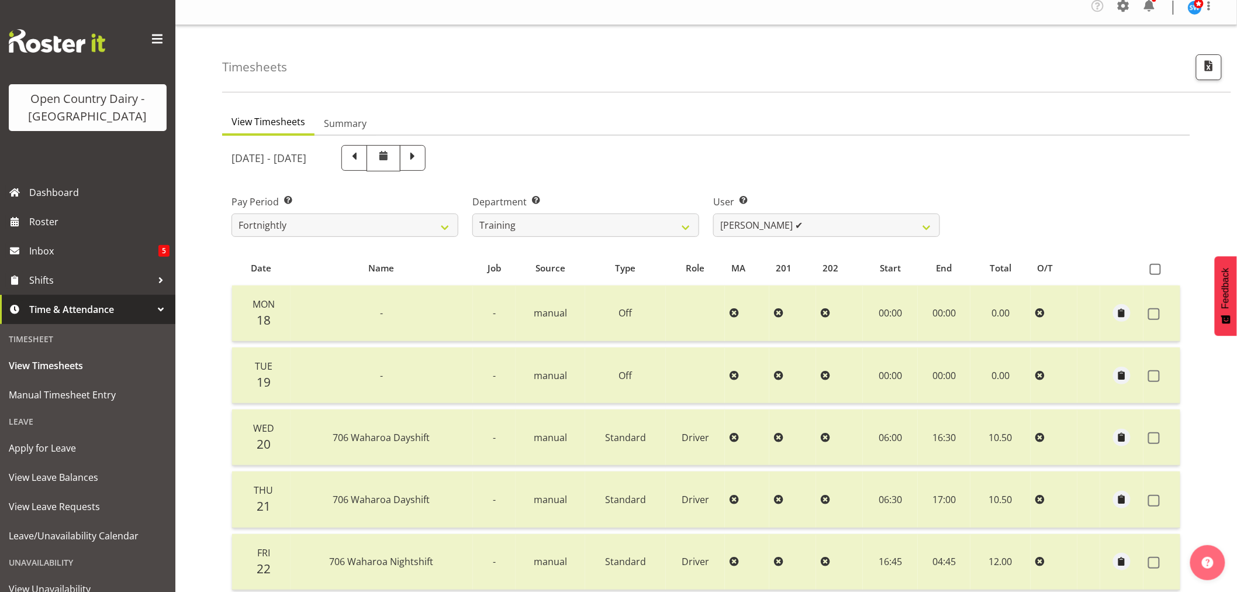
scroll to position [0, 0]
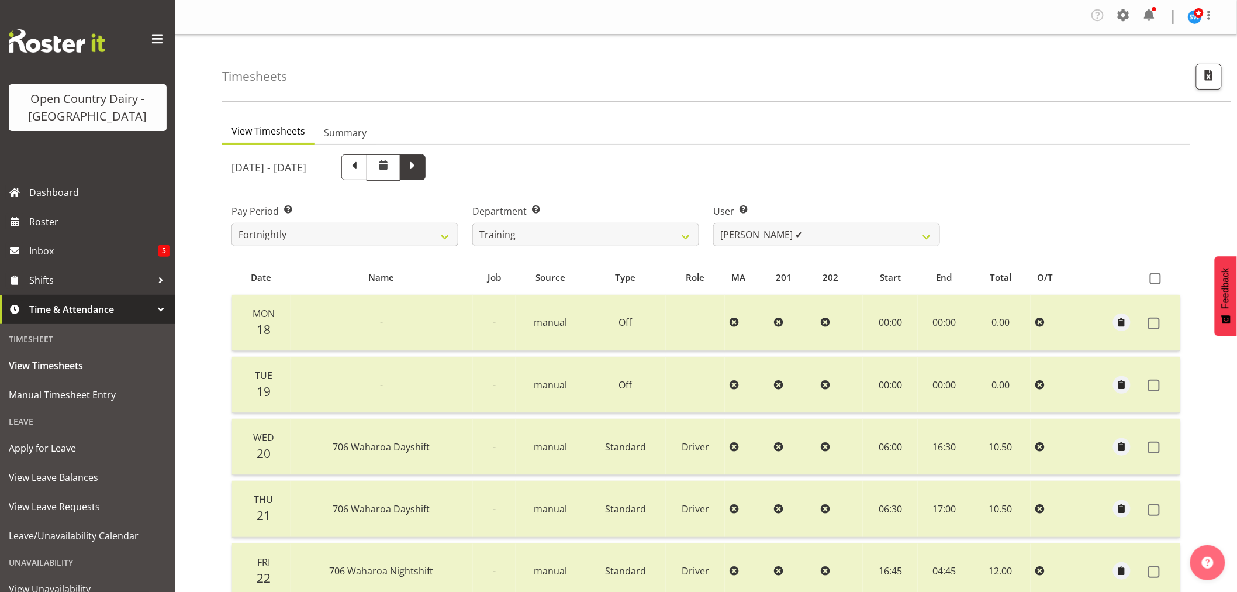
click at [420, 165] on span at bounding box center [412, 165] width 15 height 15
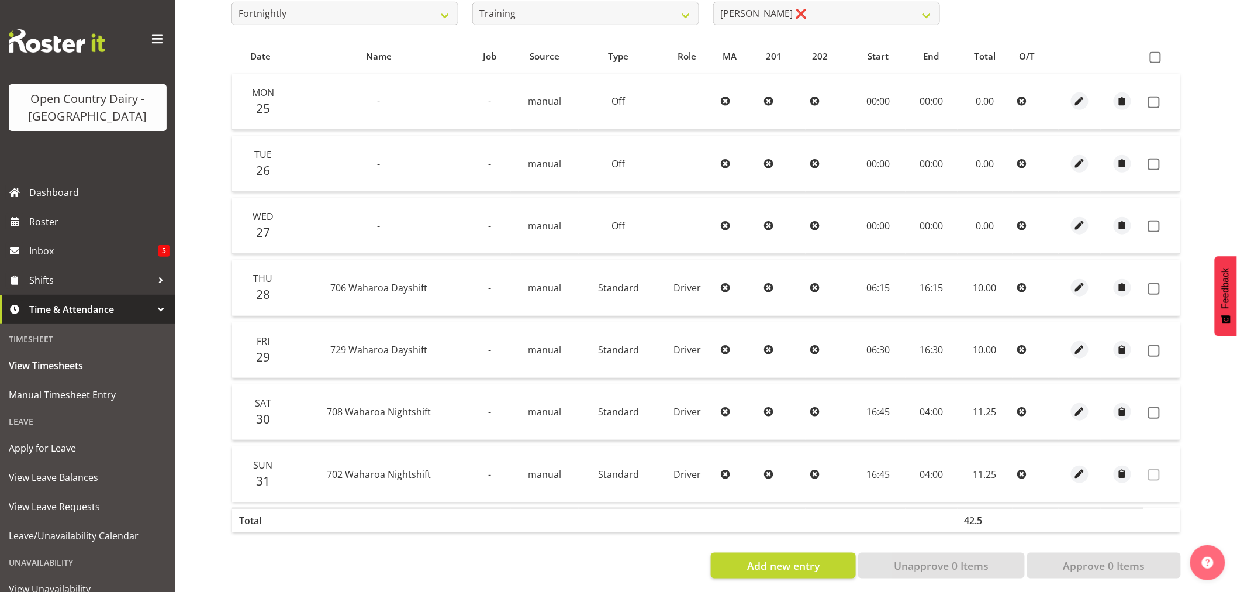
scroll to position [235, 0]
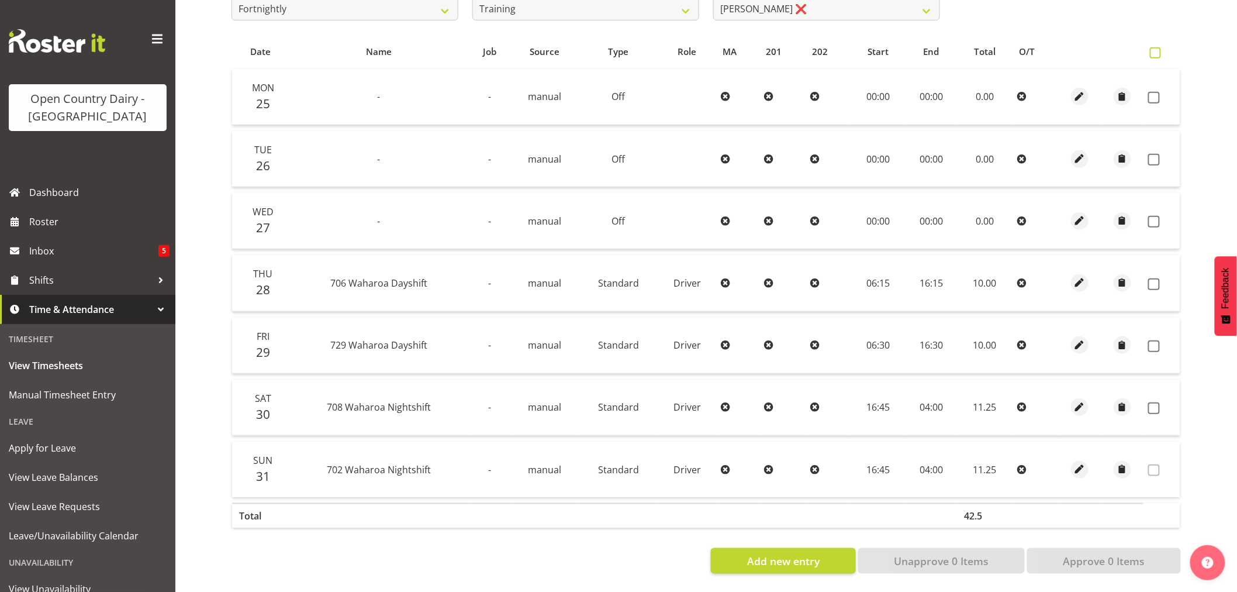
click at [1156, 47] on span at bounding box center [1155, 52] width 11 height 11
click at [1156, 49] on input "checkbox" at bounding box center [1154, 53] width 8 height 8
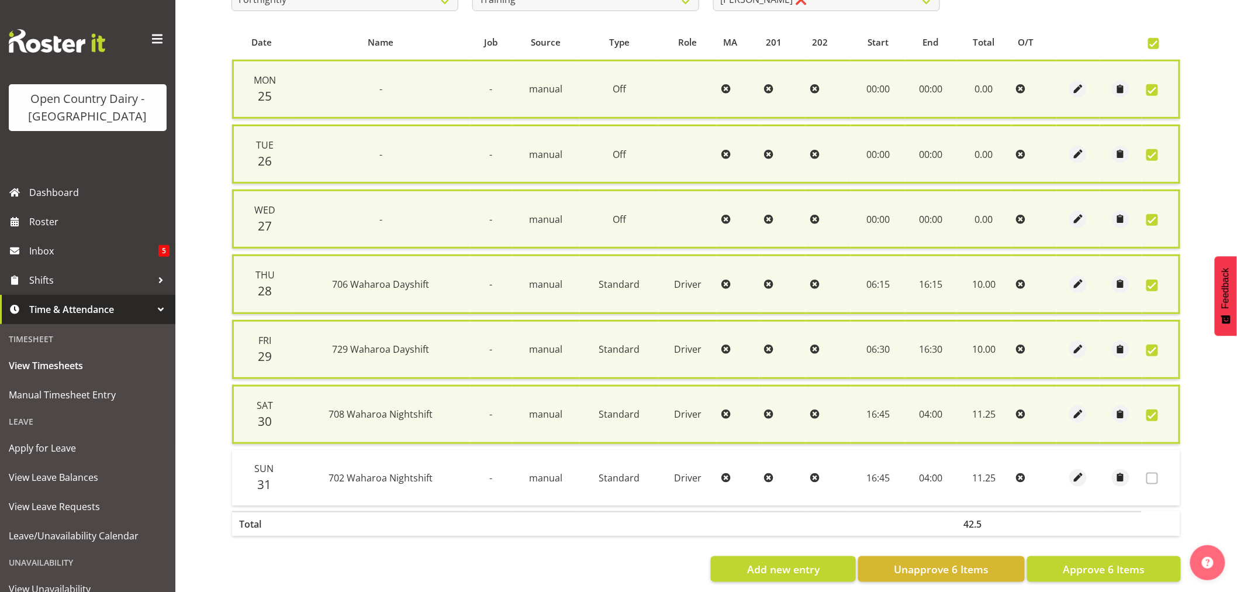
click at [1156, 409] on span at bounding box center [1152, 415] width 12 height 12
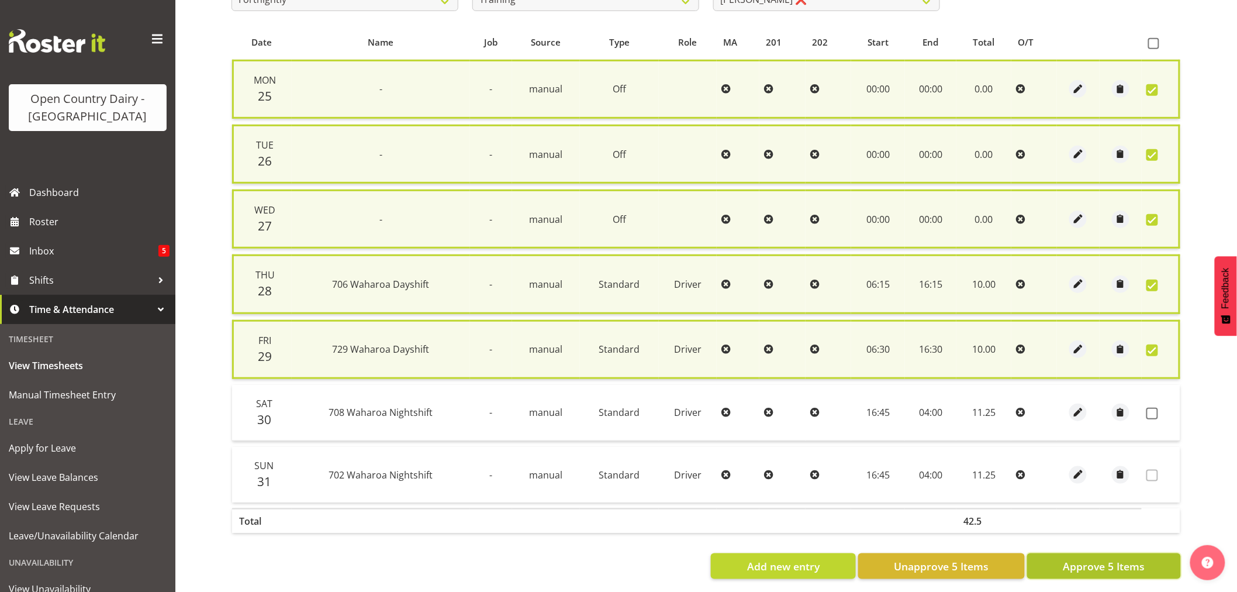
click at [1089, 568] on span "Approve 5 Items" at bounding box center [1104, 565] width 82 height 15
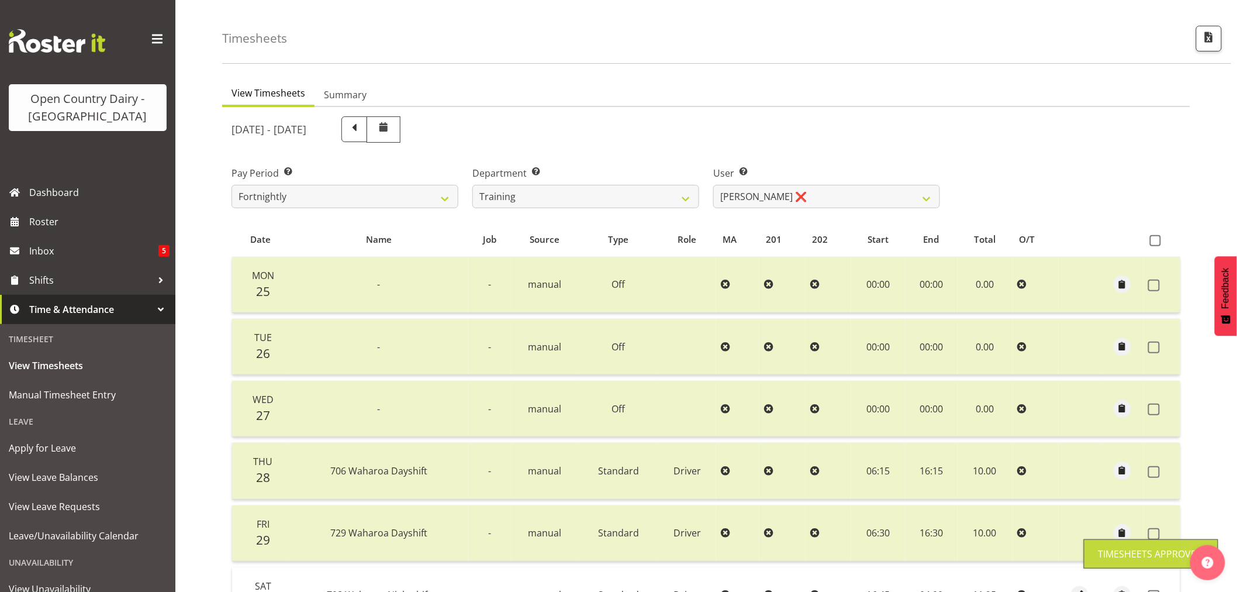
scroll to position [0, 0]
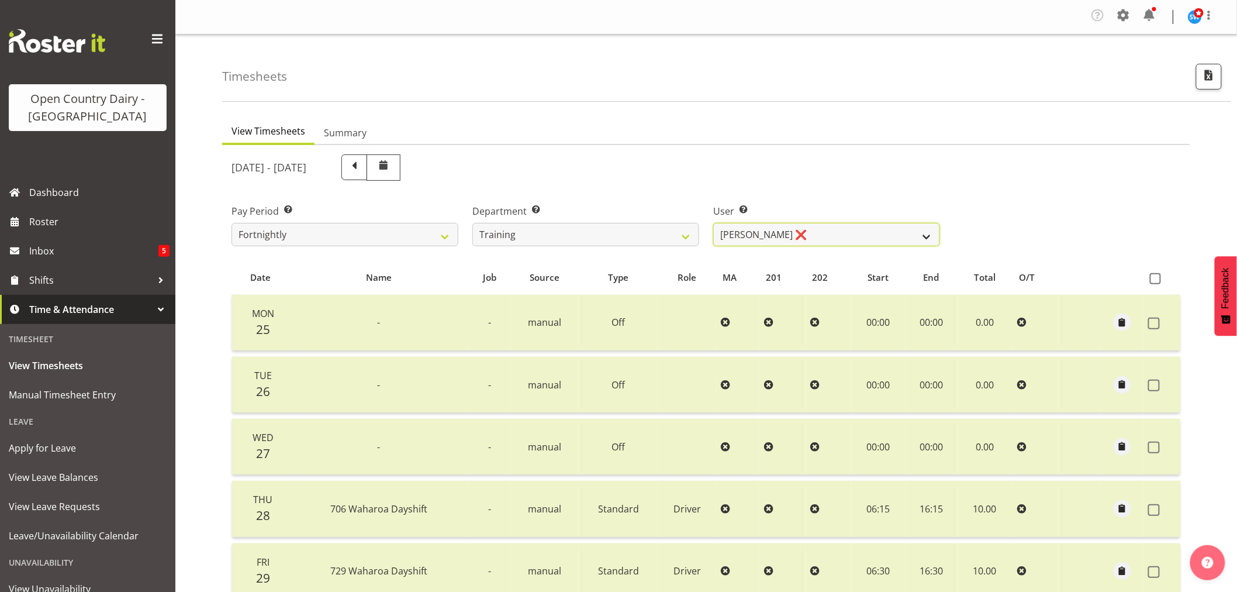
click at [928, 232] on select "[PERSON_NAME] ❌ [PERSON_NAME] ❌ [PERSON_NAME] (Junior) ❌ [PERSON_NAME] ❌ [PERSO…" at bounding box center [826, 234] width 227 height 23
click at [713, 223] on select "[PERSON_NAME] ❌ [PERSON_NAME] ❌ [PERSON_NAME] (Junior) ❌ [PERSON_NAME] ❌ [PERSO…" at bounding box center [826, 234] width 227 height 23
click at [924, 236] on select "[PERSON_NAME] ❌ [PERSON_NAME] ❌ [PERSON_NAME] (Junior) ❌ [PERSON_NAME] ❌ [PERSO…" at bounding box center [826, 234] width 227 height 23
click at [1000, 220] on div "Pay Period Select which pay period you would like to view. Fortnightly Departme…" at bounding box center [705, 220] width 963 height 65
click at [927, 234] on select "[PERSON_NAME] ❌ [PERSON_NAME] ❌ [PERSON_NAME] (Junior) ❌ [PERSON_NAME] ❌ [PERSO…" at bounding box center [826, 234] width 227 height 23
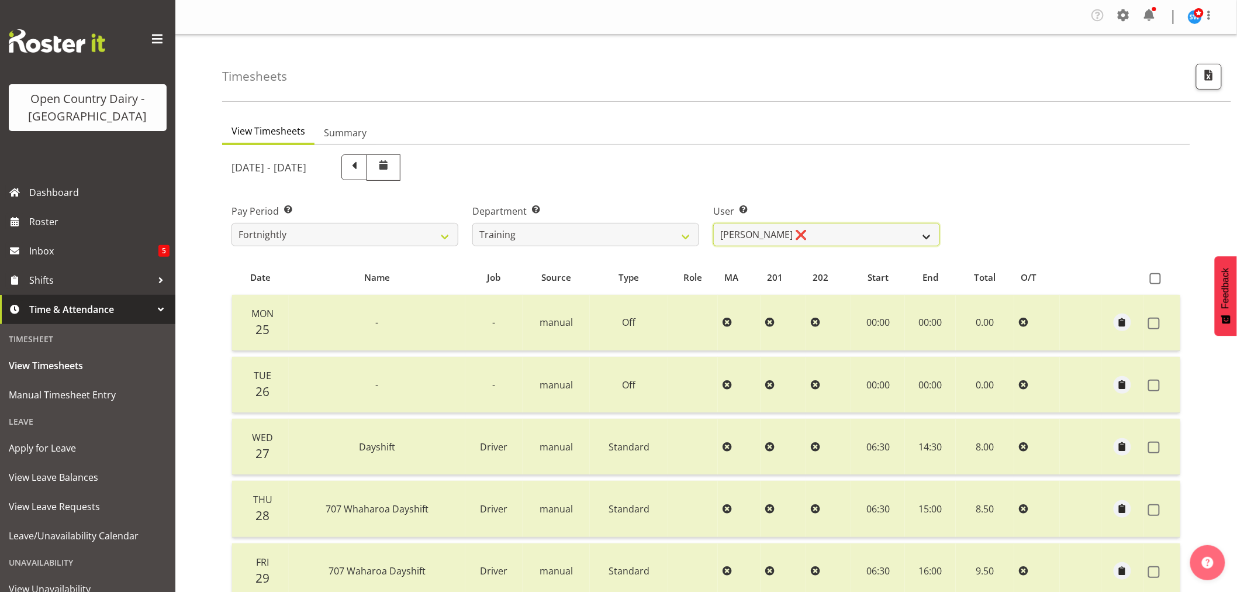
click at [713, 223] on select "[PERSON_NAME] ❌ [PERSON_NAME] ❌ [PERSON_NAME] (Junior) ❌ [PERSON_NAME] ❌ [PERSO…" at bounding box center [826, 234] width 227 height 23
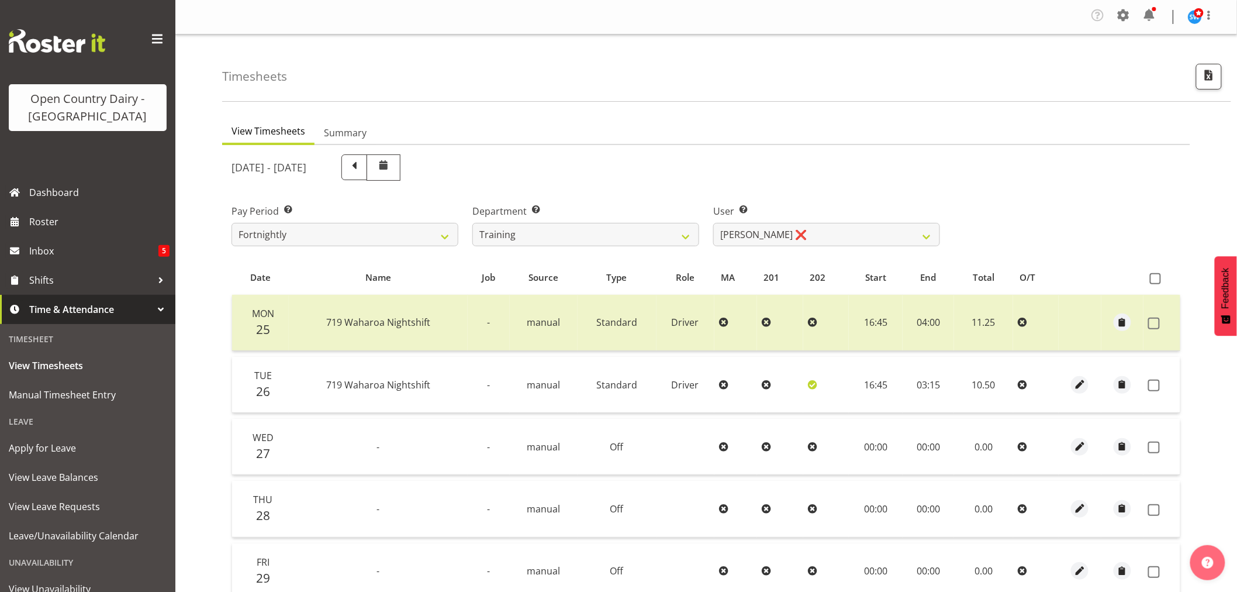
click at [576, 167] on div "[DATE] - [DATE]" at bounding box center [585, 167] width 709 height 26
click at [844, 161] on div "[DATE] - [DATE]" at bounding box center [585, 167] width 709 height 26
click at [1154, 281] on span at bounding box center [1155, 278] width 11 height 11
click at [1154, 281] on input "checkbox" at bounding box center [1154, 279] width 8 height 8
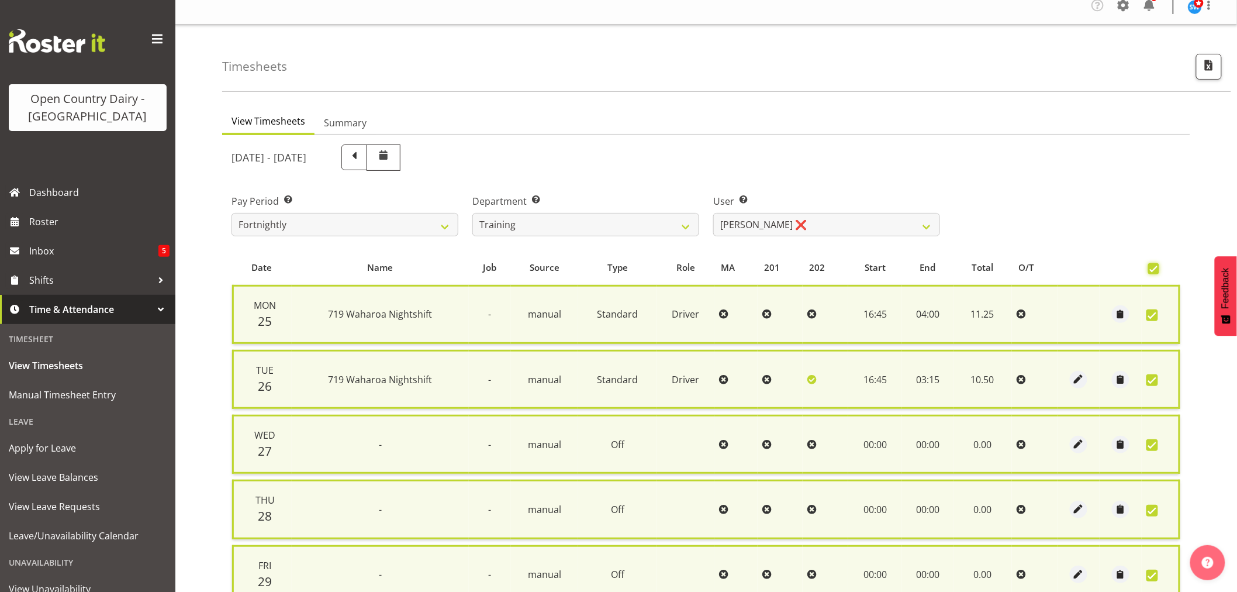
scroll to position [120, 0]
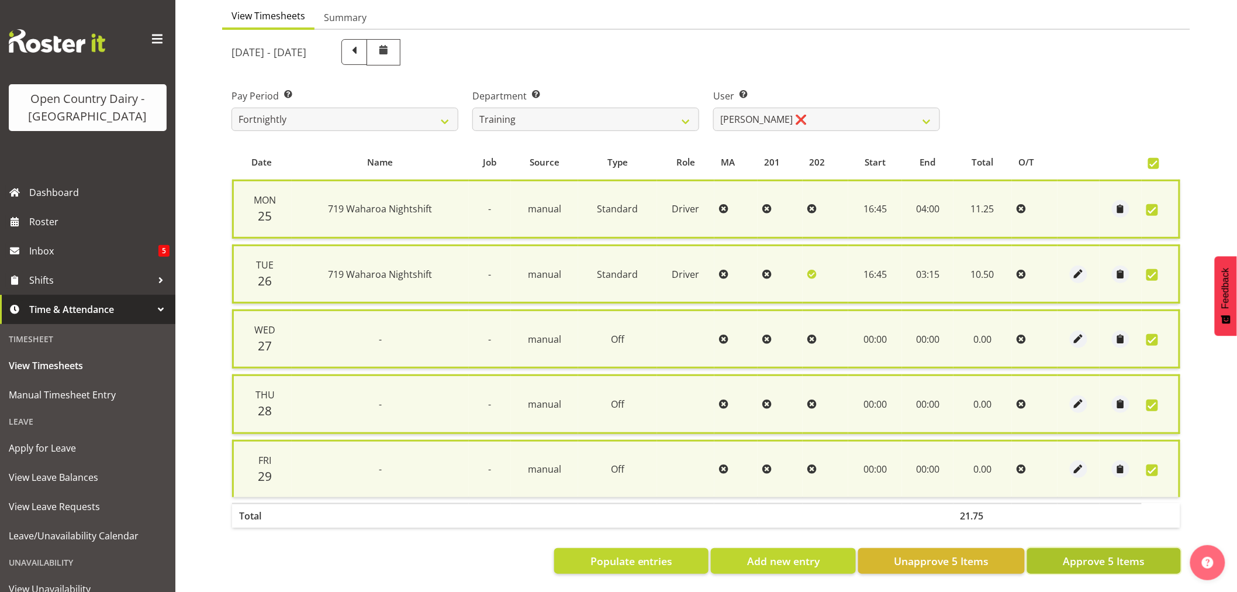
click at [1087, 553] on span "Approve 5 Items" at bounding box center [1104, 560] width 82 height 15
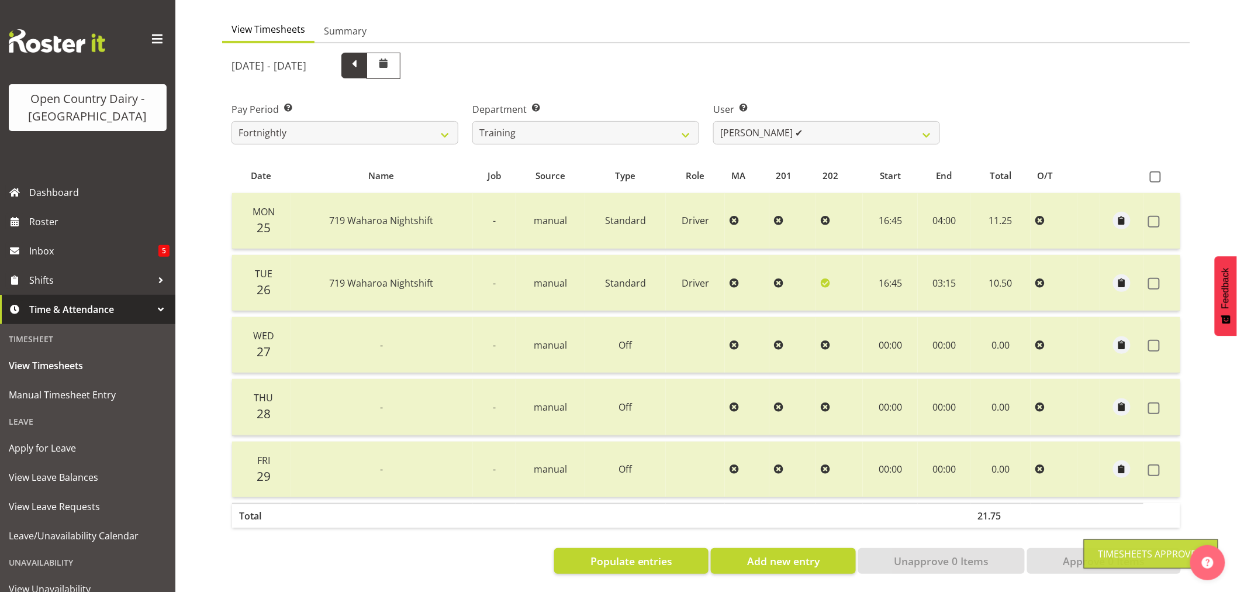
click at [367, 53] on span at bounding box center [354, 66] width 26 height 26
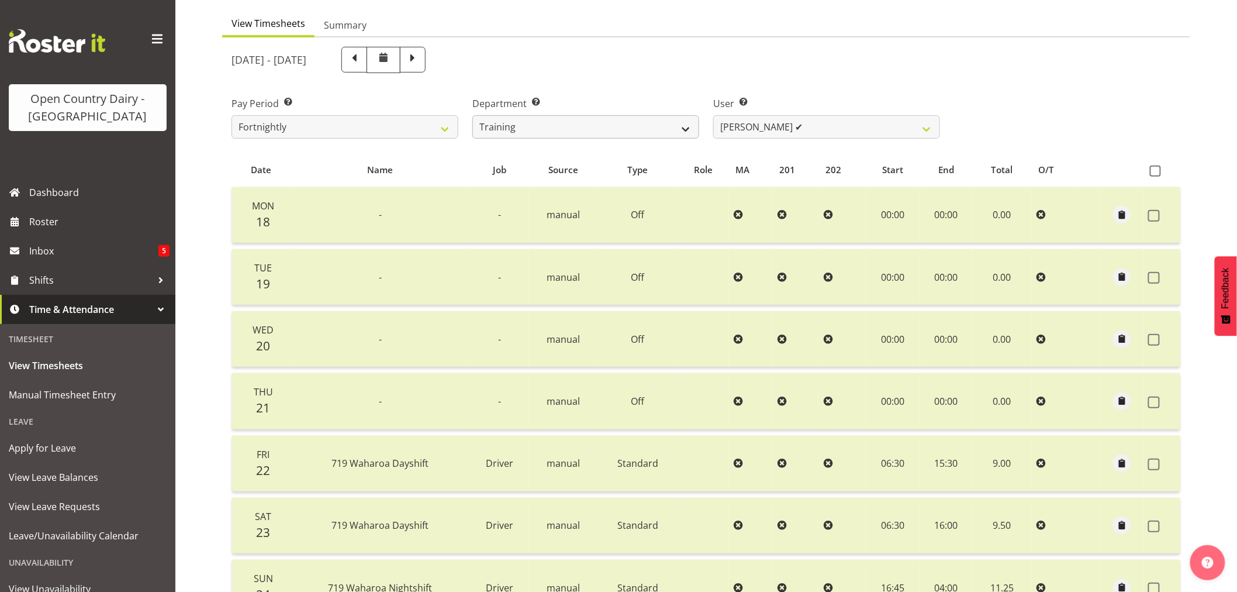
scroll to position [105, 0]
click at [426, 58] on span at bounding box center [413, 62] width 26 height 26
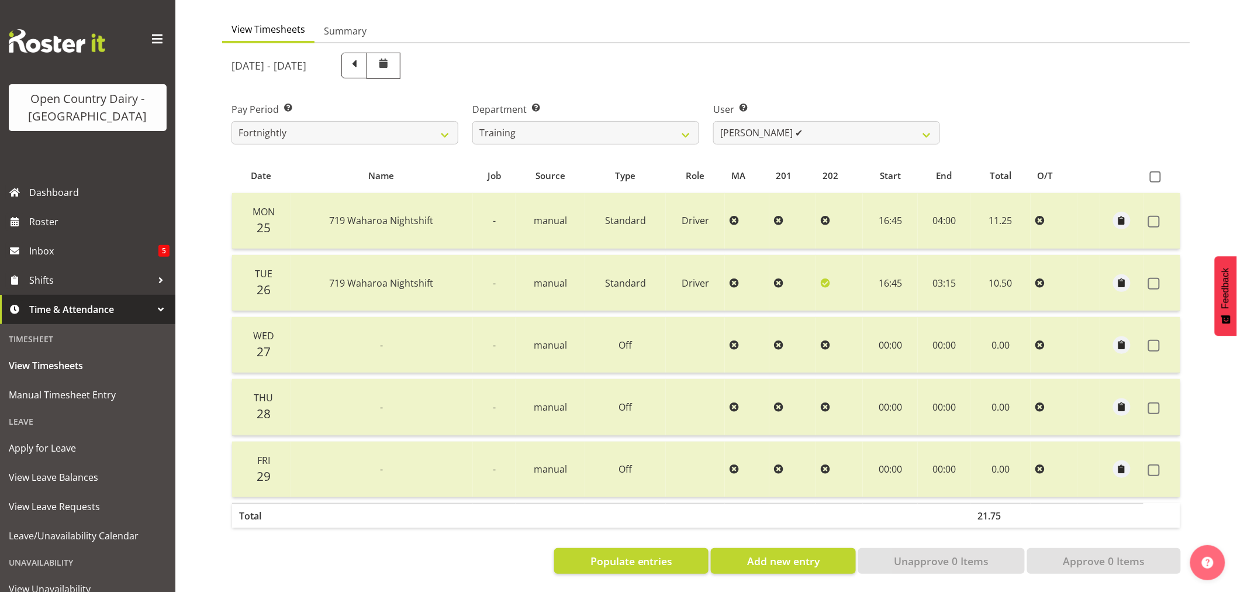
scroll to position [111, 0]
click at [772, 548] on button "Add new entry" at bounding box center [783, 561] width 144 height 26
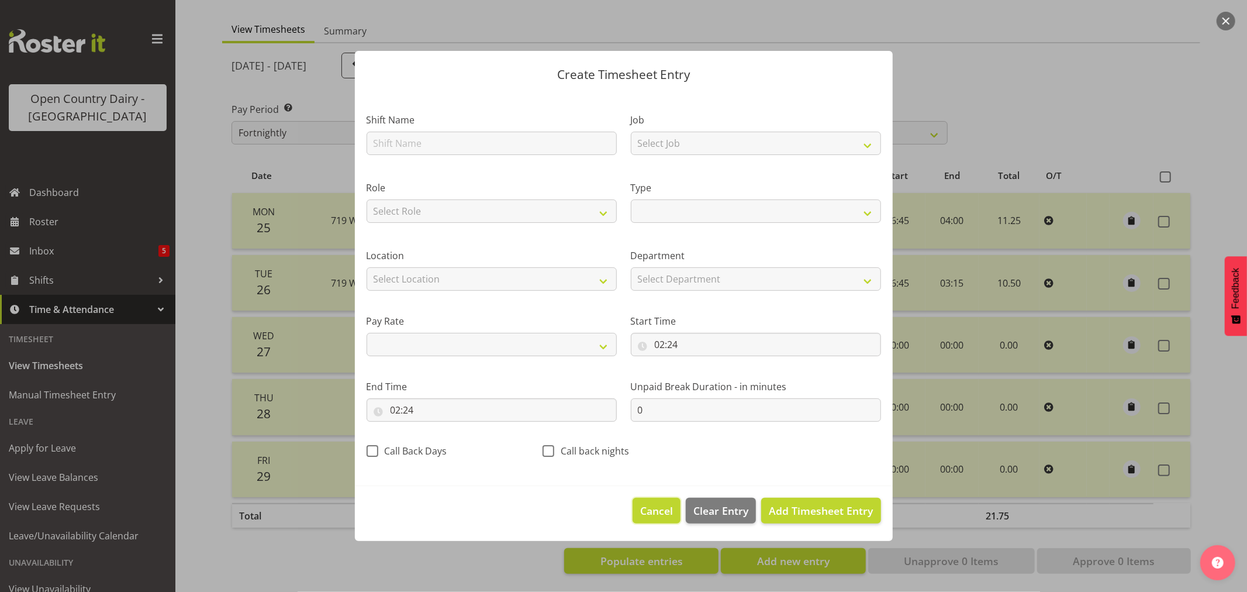
click at [652, 516] on span "Cancel" at bounding box center [656, 510] width 33 height 15
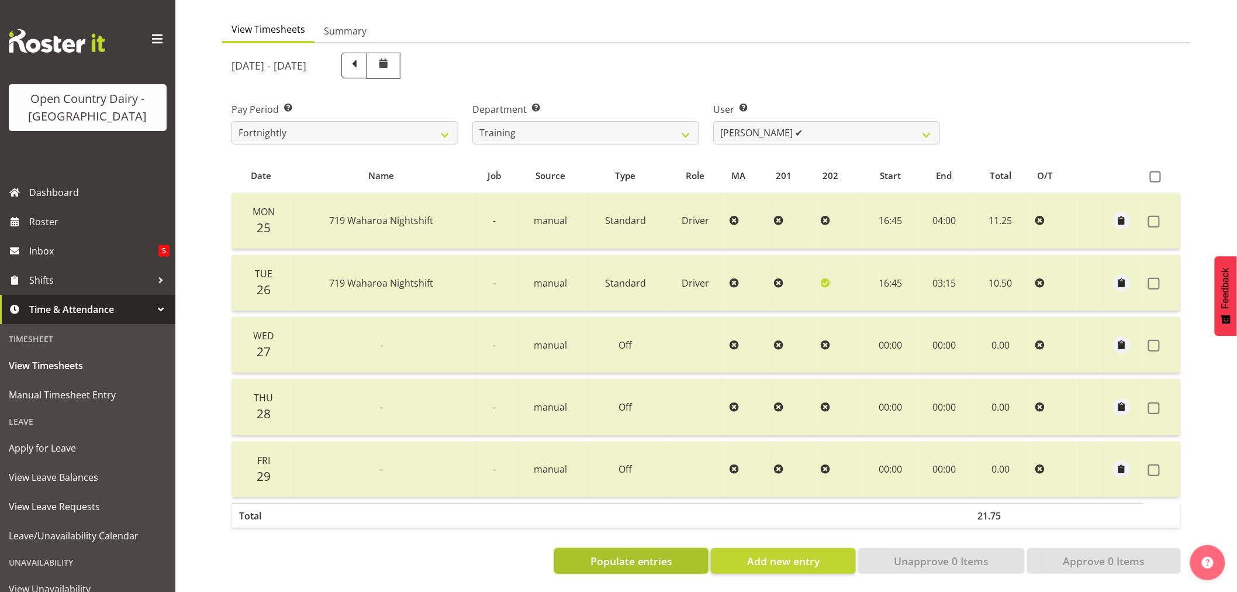
click at [638, 553] on span "Populate entries" at bounding box center [631, 560] width 82 height 15
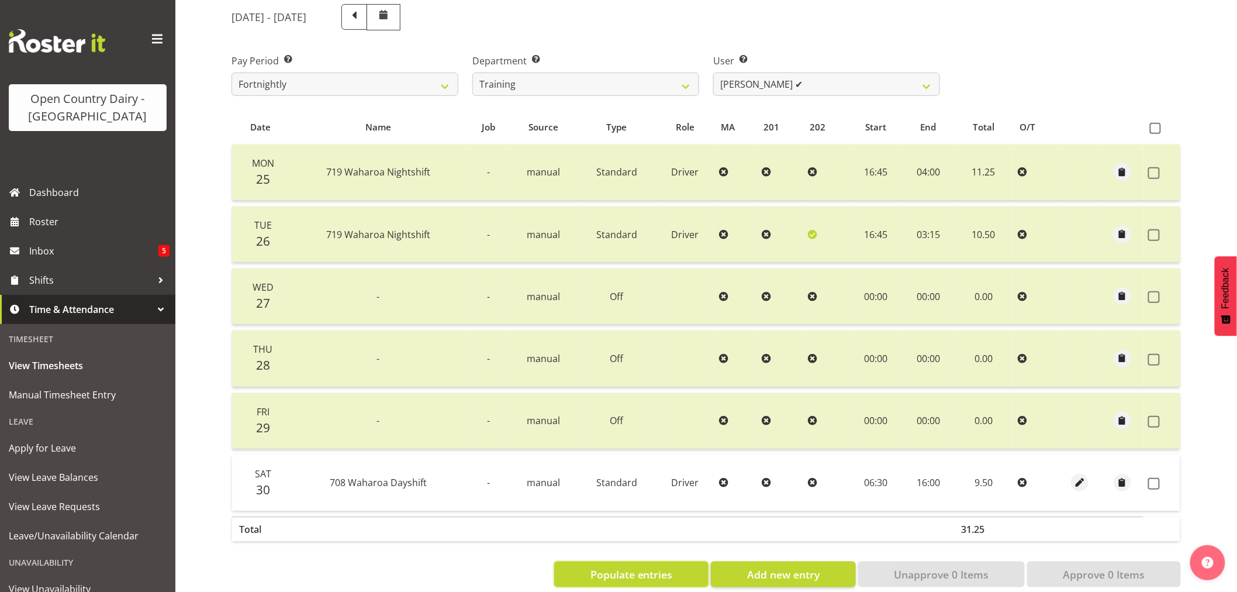
scroll to position [172, 0]
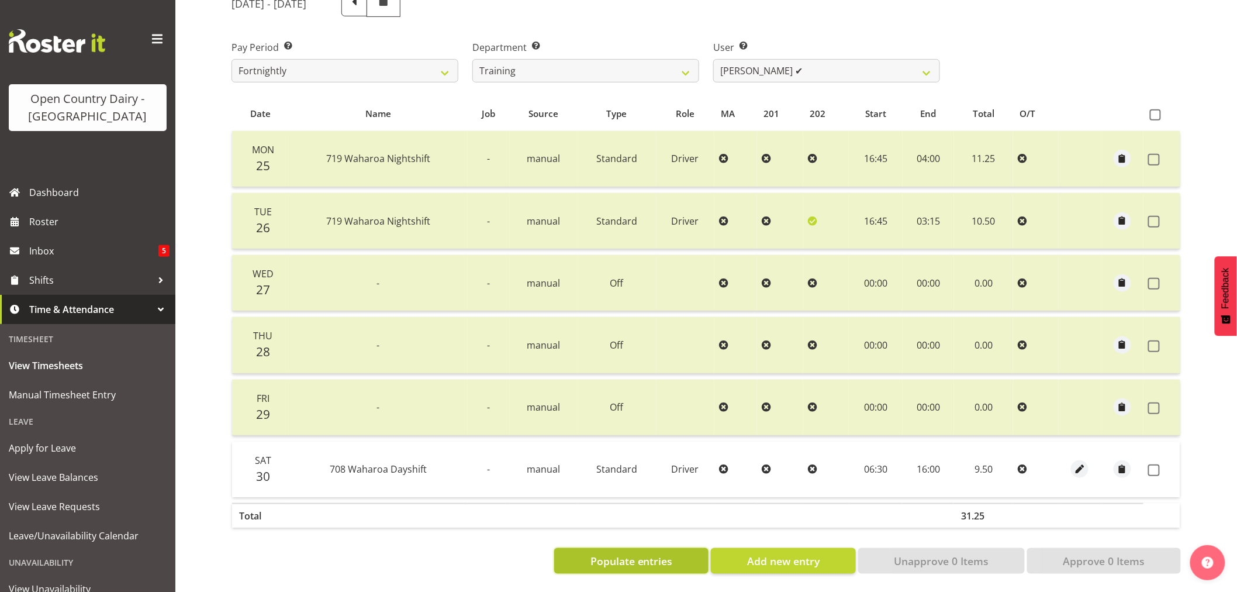
click at [642, 553] on span "Populate entries" at bounding box center [631, 560] width 82 height 15
click at [799, 554] on span "Add new entry" at bounding box center [783, 560] width 72 height 15
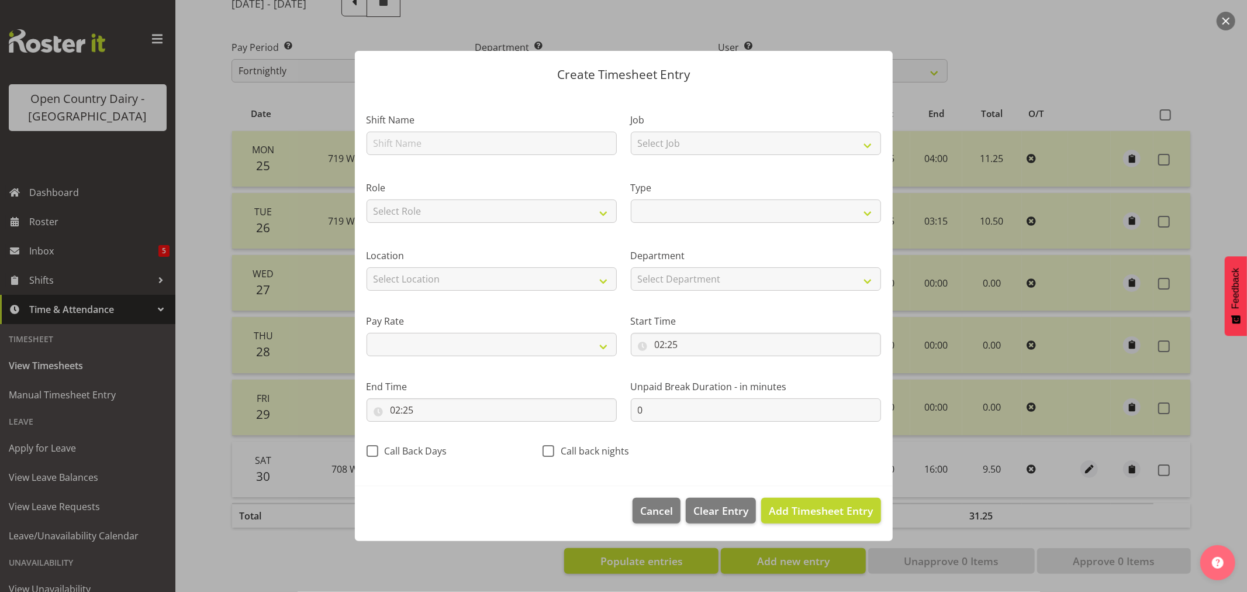
click at [580, 497] on footer "Cancel Delete Entry Clear Entry Add Timesheet Entry" at bounding box center [624, 513] width 538 height 55
click at [647, 521] on button "Cancel" at bounding box center [657, 510] width 48 height 26
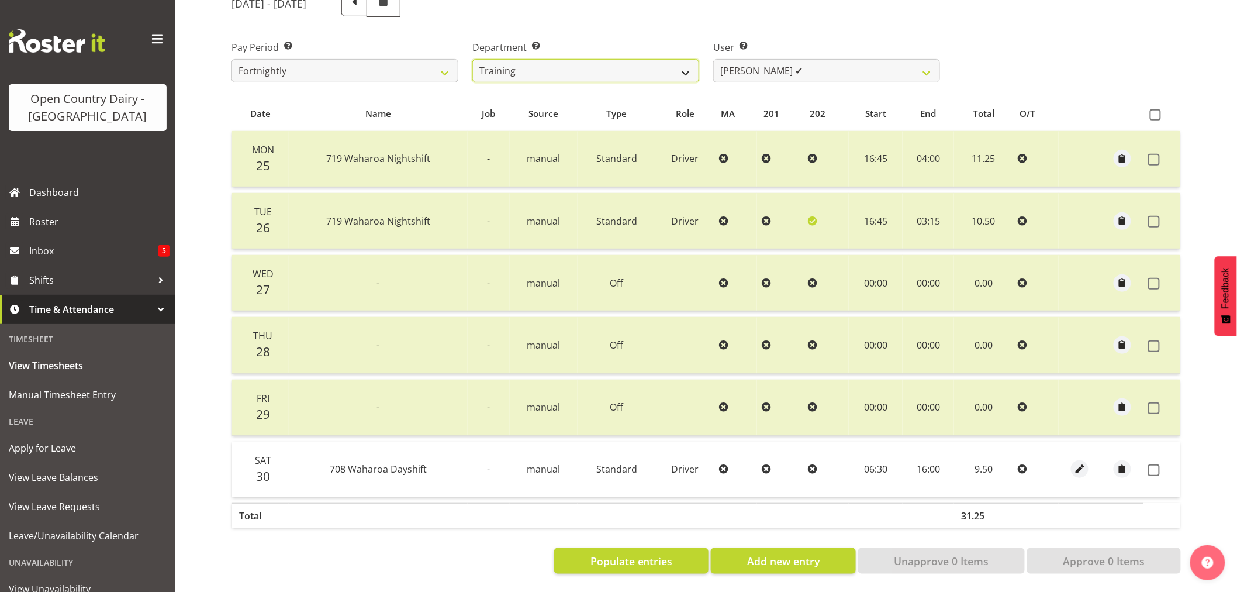
click at [691, 64] on select "701 702 703 704 705 706 707 708 709 710 711 712 713 714 715 716 717 718 719 720" at bounding box center [585, 70] width 227 height 23
click at [472, 59] on select "701 702 703 704 705 706 707 708 709 710 711 712 713 714 715 716 717 718 719 720" at bounding box center [585, 70] width 227 height 23
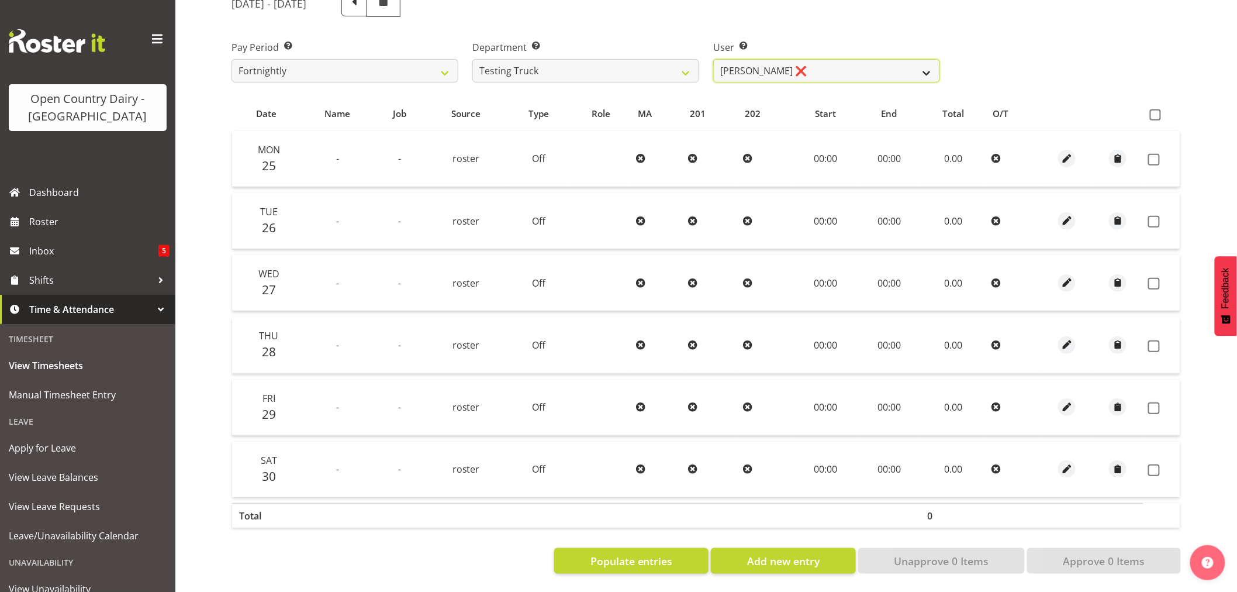
click at [925, 60] on select "[PERSON_NAME] ❌" at bounding box center [826, 70] width 227 height 23
click at [685, 62] on select "701 702 703 704 705 706 707 708 709 710 711 712 713 714 715 716 717 718 719 720" at bounding box center [585, 70] width 227 height 23
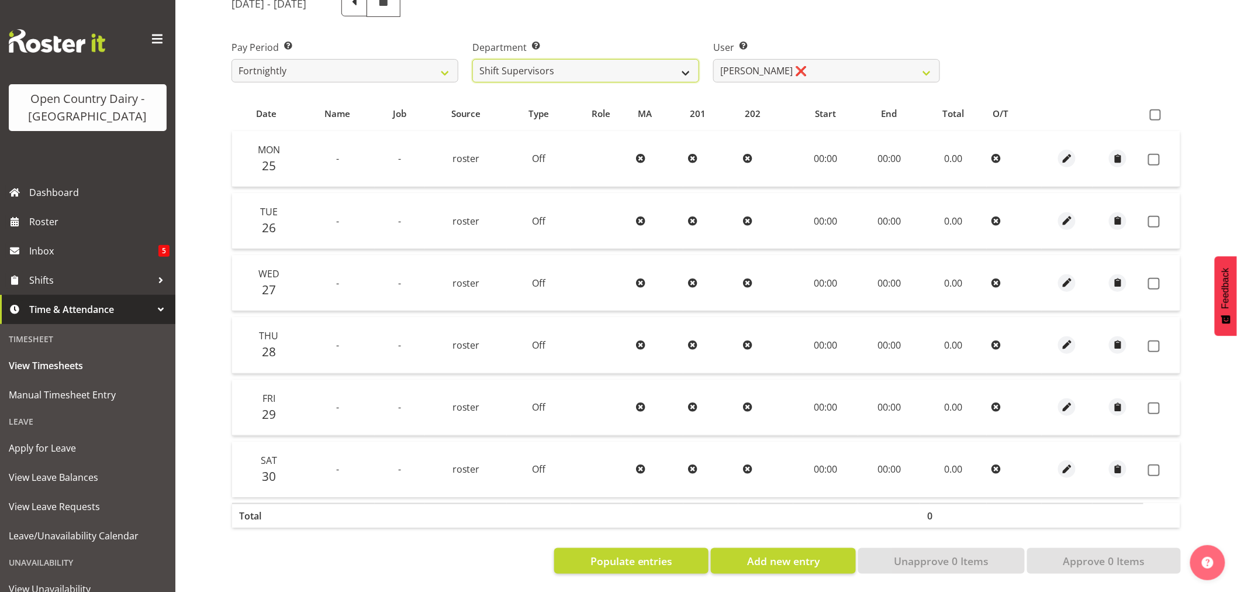
click at [472, 59] on select "701 702 703 704 705 706 707 708 709 710 711 712 713 714 715 716 717 718 719 720" at bounding box center [585, 70] width 227 height 23
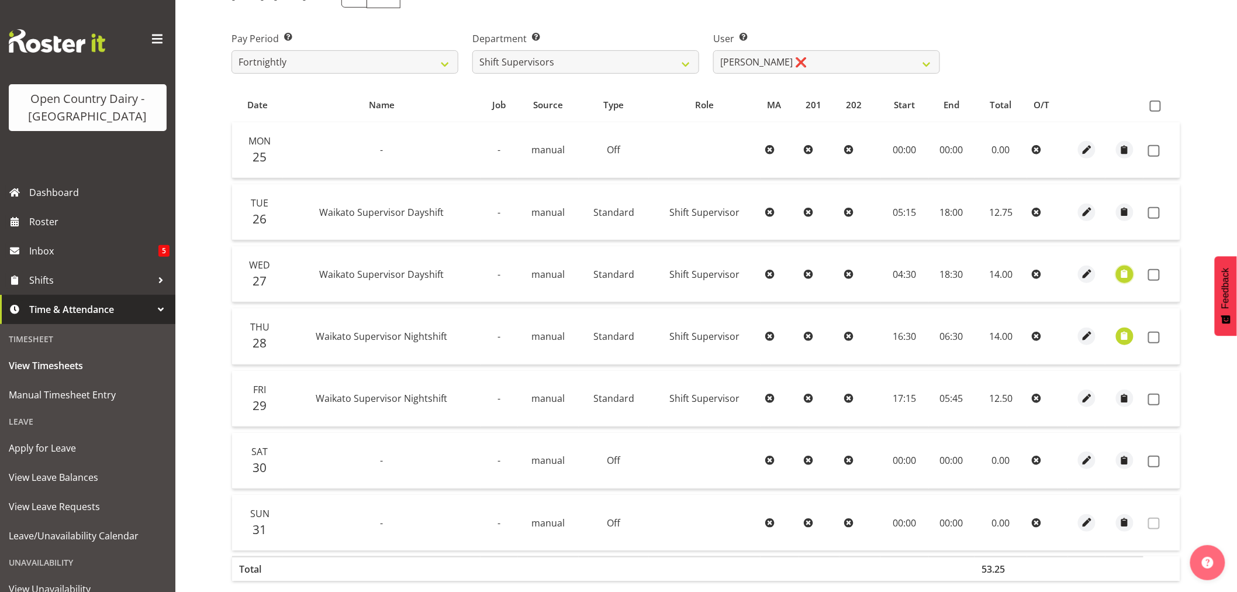
click at [1124, 277] on span "button" at bounding box center [1124, 273] width 13 height 13
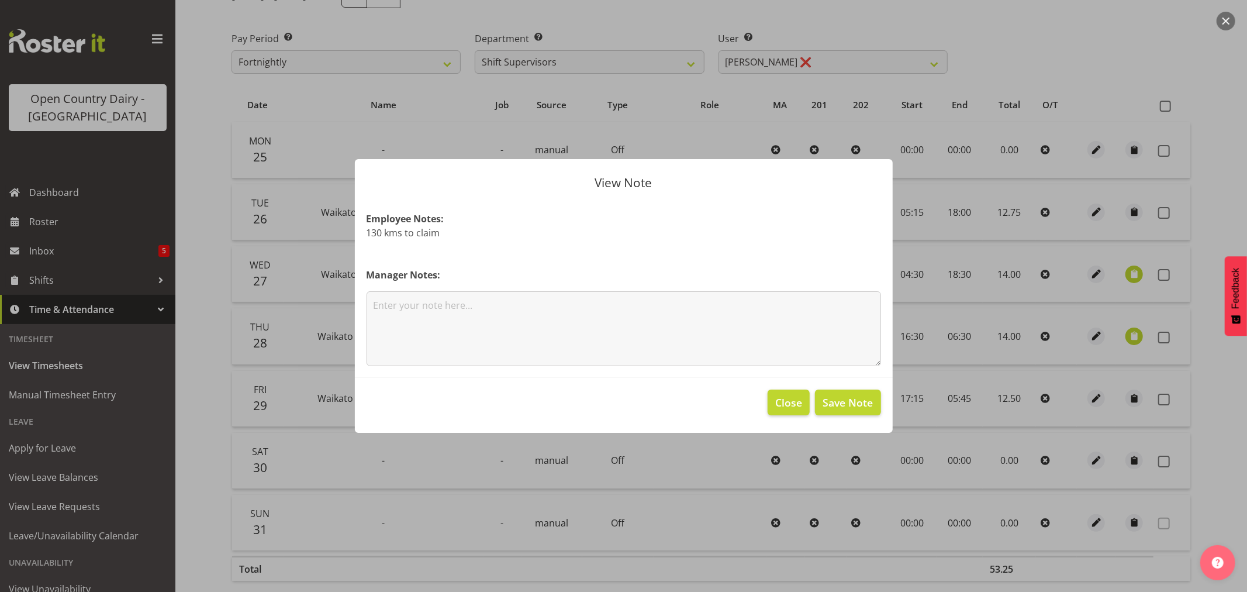
click at [1061, 178] on div at bounding box center [623, 296] width 1247 height 592
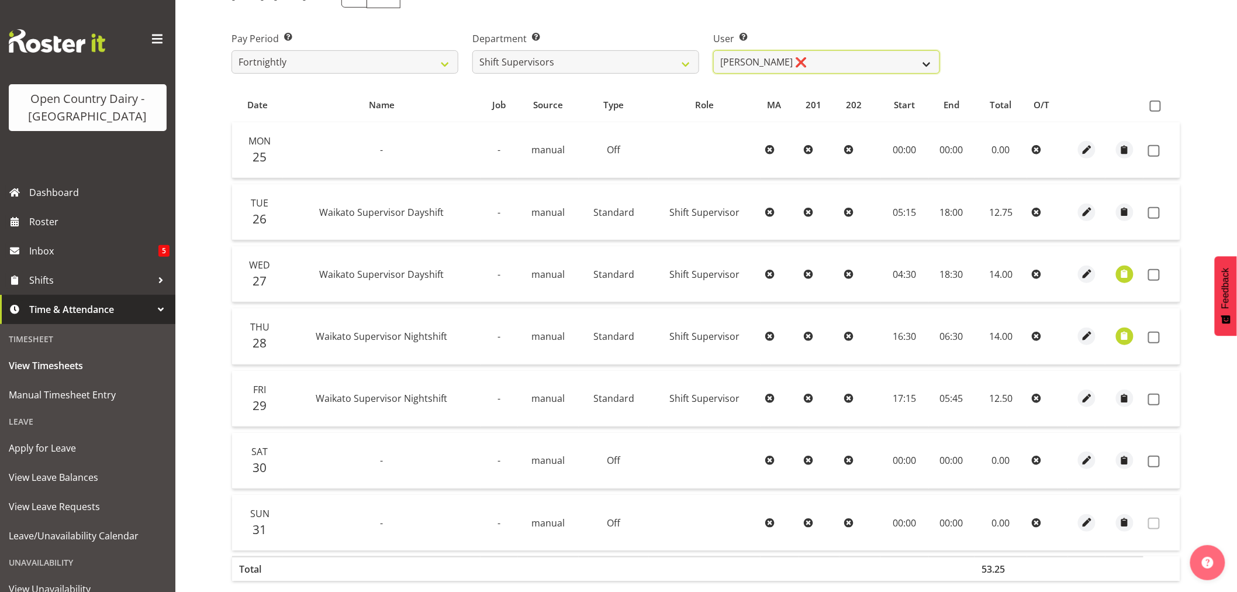
click at [927, 67] on select "[PERSON_NAME] ❌ [PERSON_NAME] ❌ [PERSON_NAME] ❌ [PERSON_NAME] ❌" at bounding box center [826, 61] width 227 height 23
click at [713, 50] on select "[PERSON_NAME] ❌ [PERSON_NAME] ❌ [PERSON_NAME] ❌ [PERSON_NAME] ❌" at bounding box center [826, 61] width 227 height 23
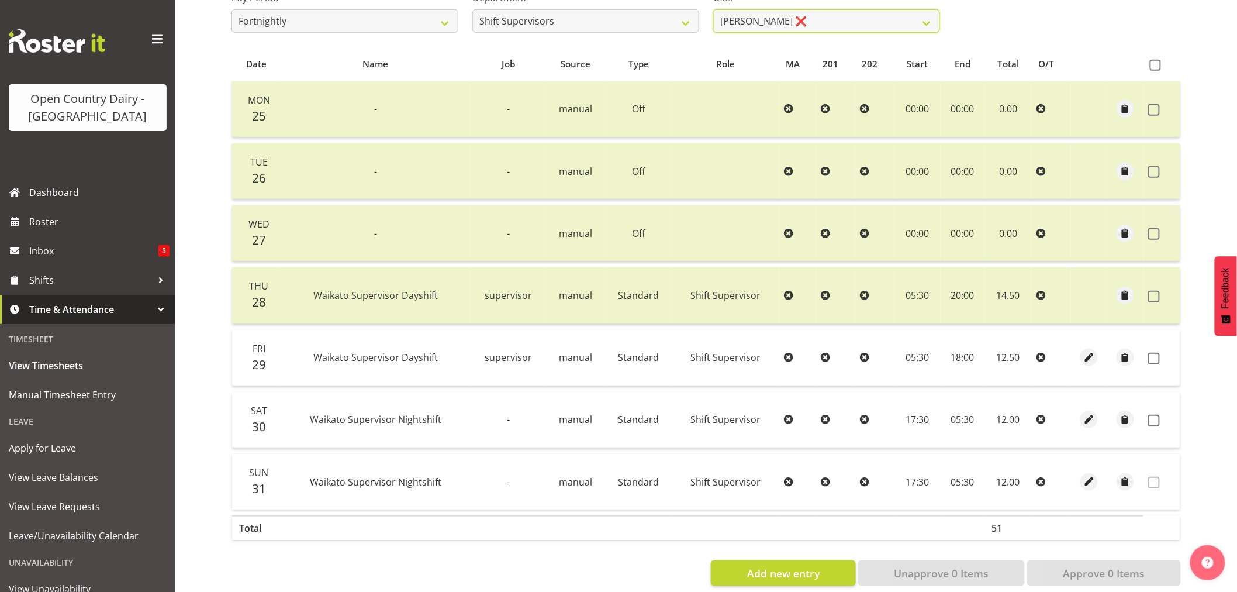
scroll to position [235, 0]
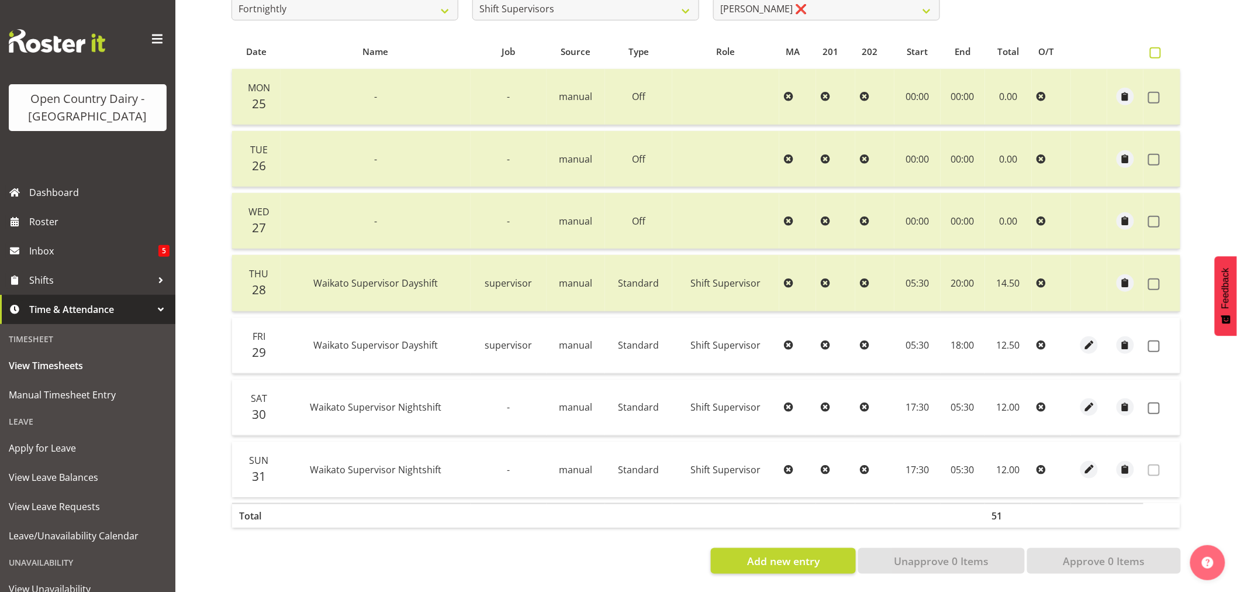
click at [1156, 47] on span at bounding box center [1155, 52] width 11 height 11
click at [1156, 49] on input "checkbox" at bounding box center [1154, 53] width 8 height 8
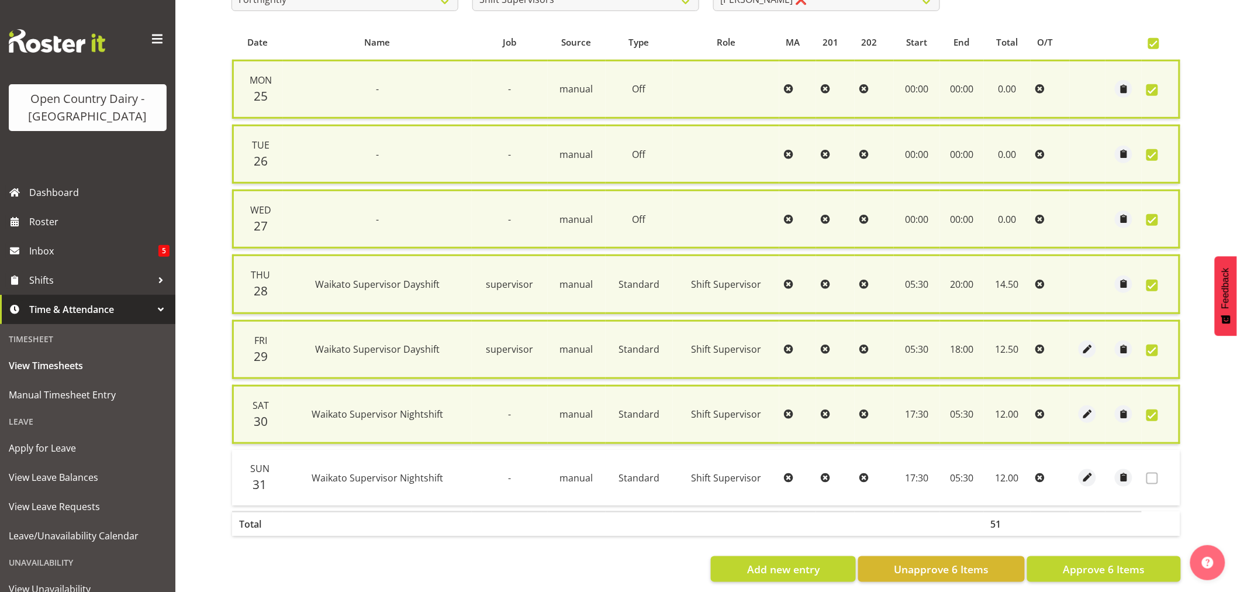
click at [1154, 409] on span at bounding box center [1152, 415] width 12 height 12
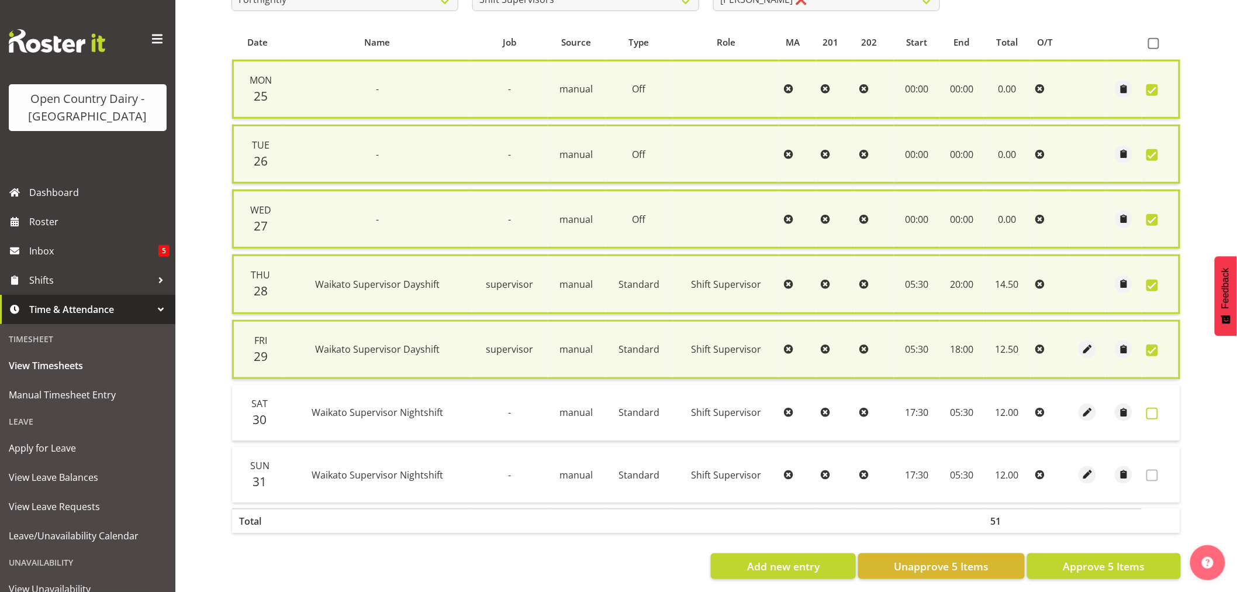
click at [1154, 407] on span at bounding box center [1152, 413] width 12 height 12
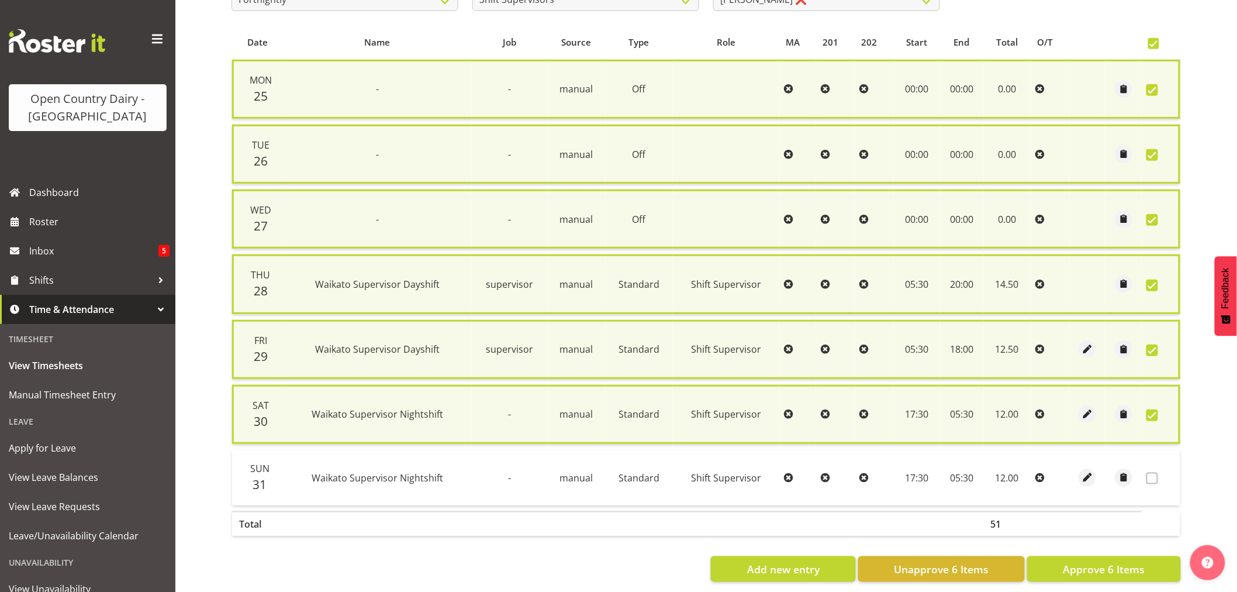
click at [1154, 409] on span at bounding box center [1152, 415] width 12 height 12
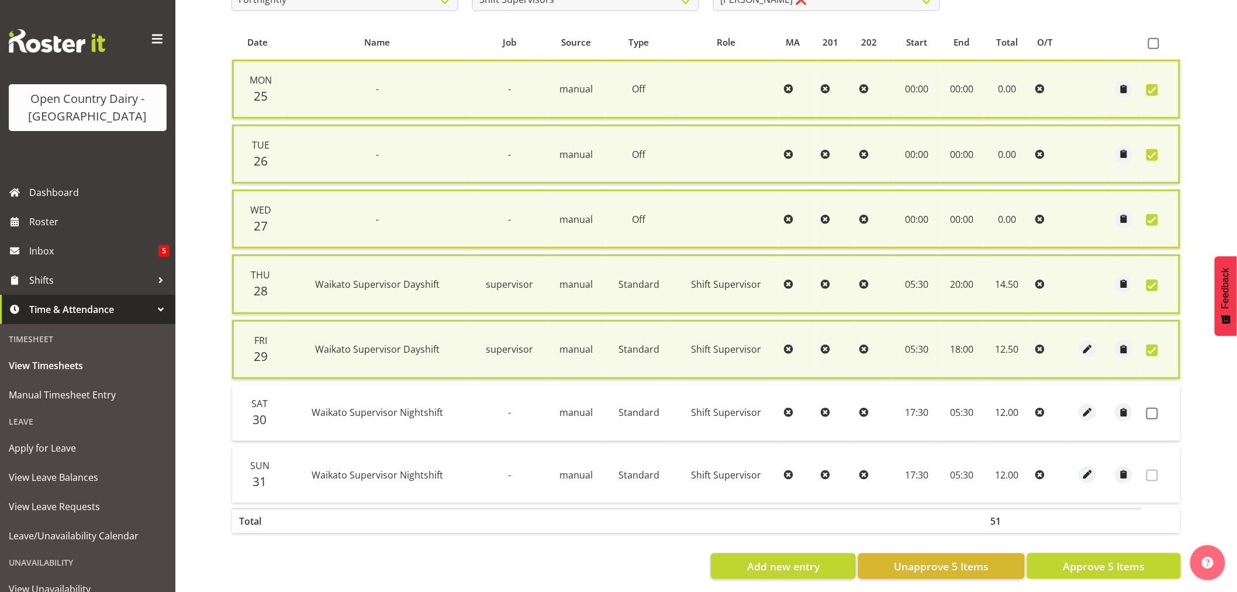
click at [1098, 558] on span "Approve 5 Items" at bounding box center [1104, 565] width 82 height 15
